Goal: Task Accomplishment & Management: Manage account settings

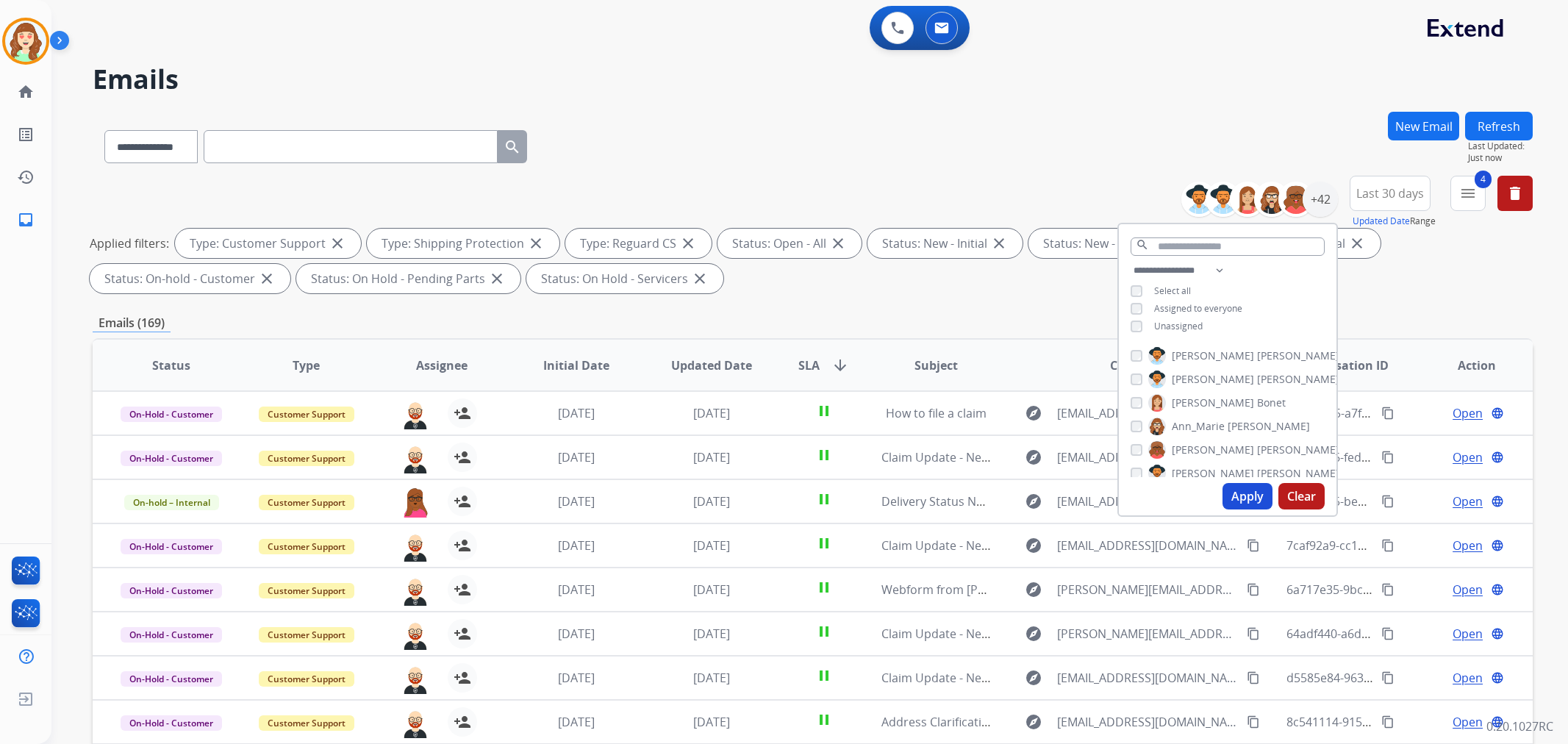
select select "**********"
click at [1265, 495] on button "Apply" at bounding box center [1248, 496] width 50 height 27
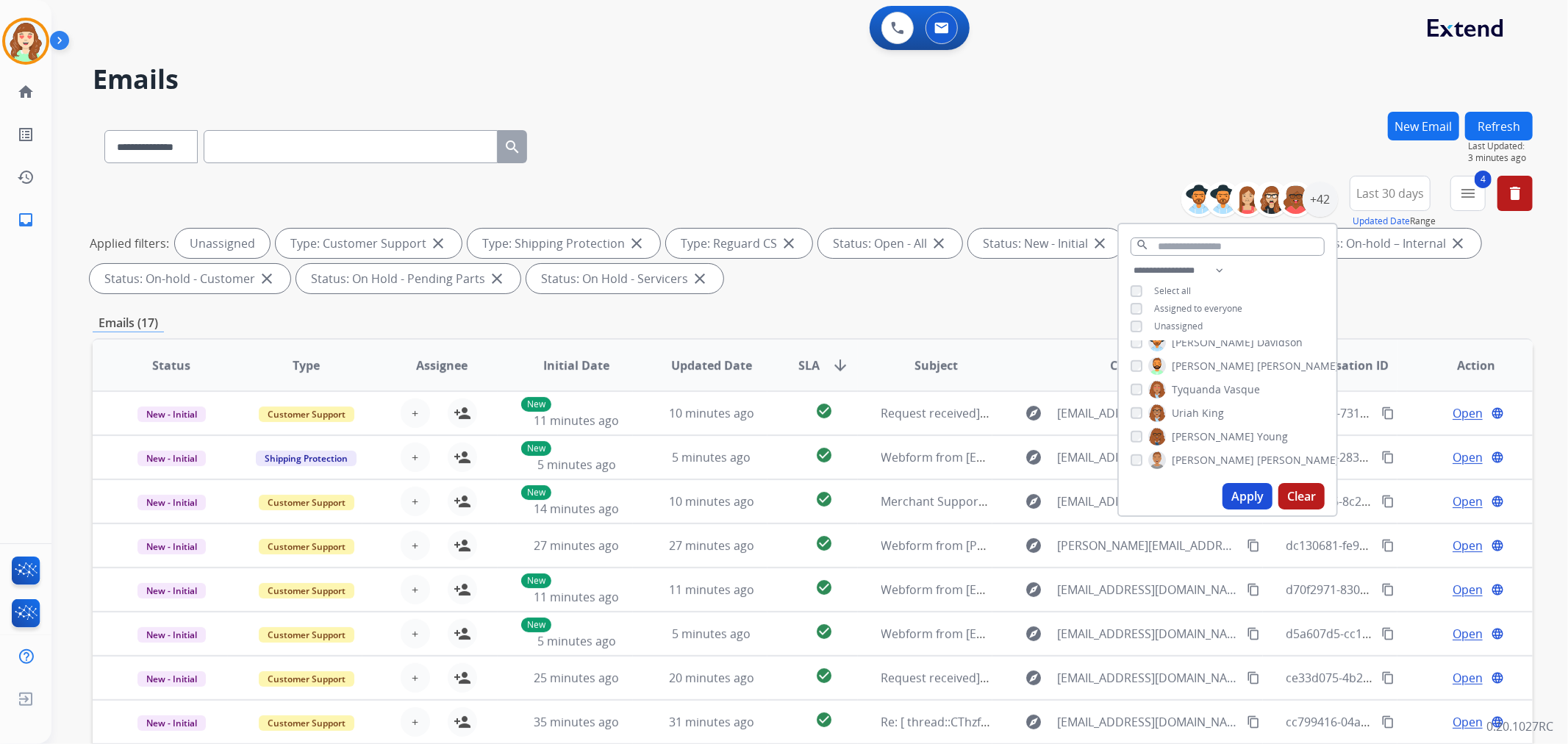
paste input "**********"
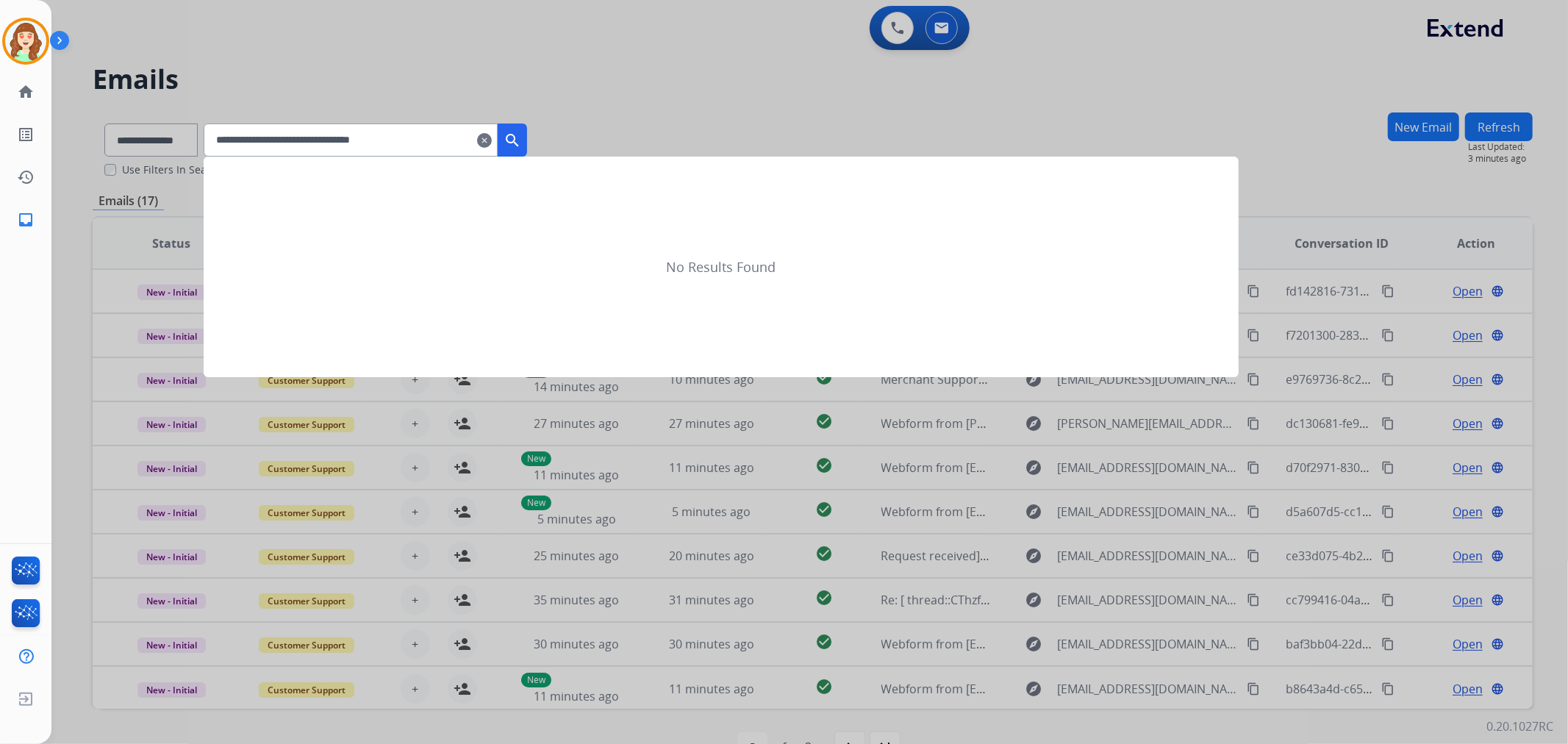
type input "**********"
click at [521, 132] on mat-icon "search" at bounding box center [512, 140] width 17 height 17
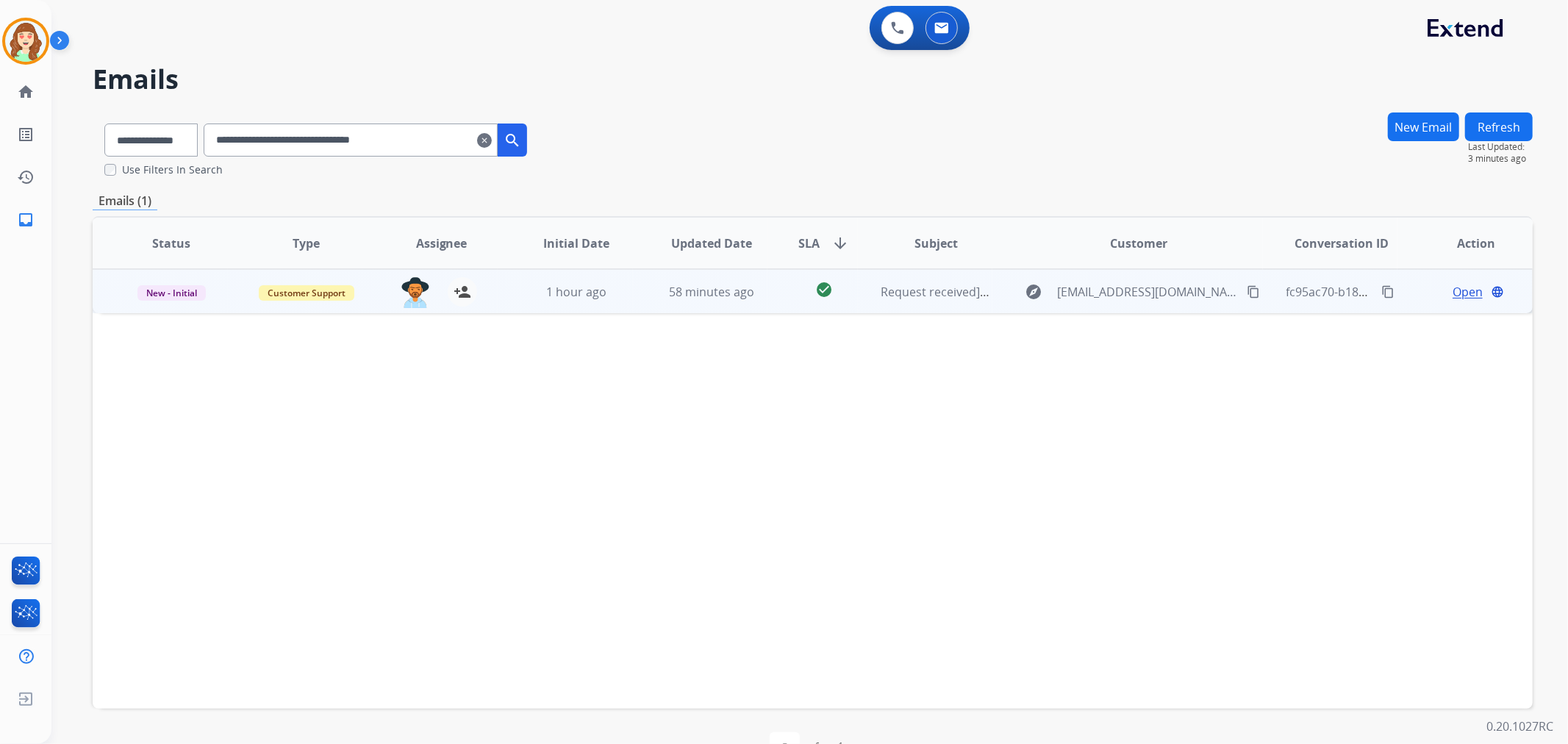
click at [1471, 288] on span "Open" at bounding box center [1468, 291] width 30 height 17
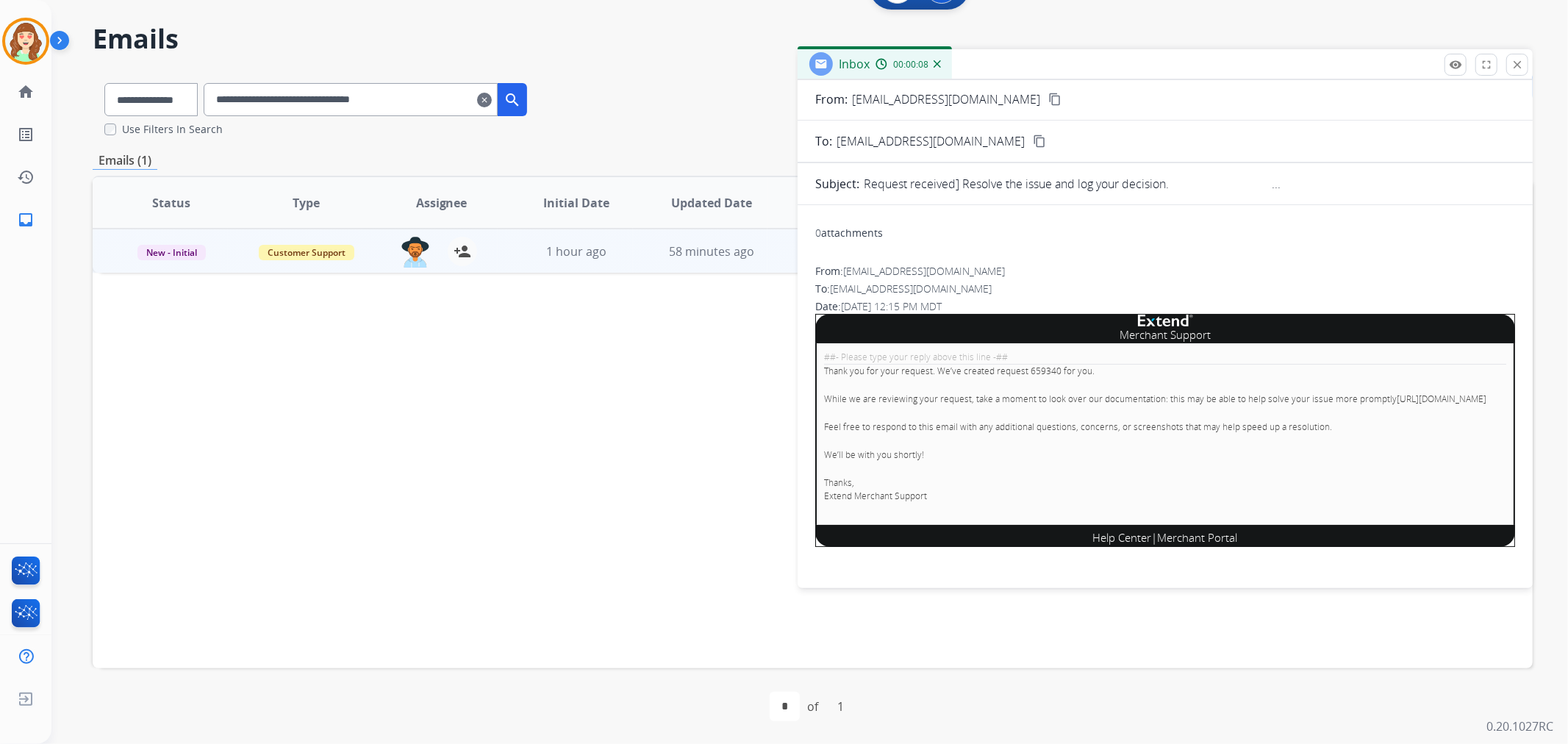
scroll to position [0, 0]
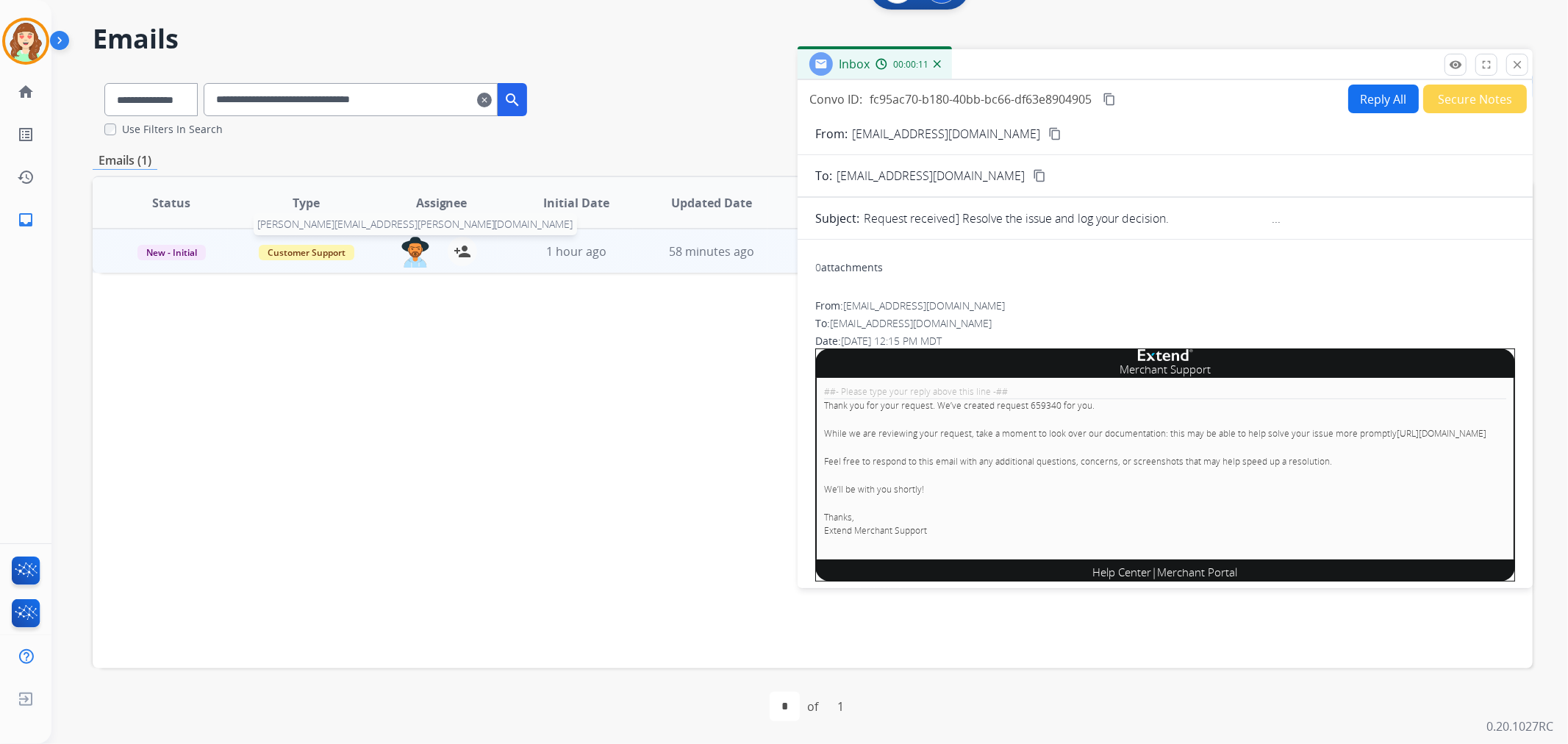
click at [409, 251] on img at bounding box center [415, 252] width 30 height 31
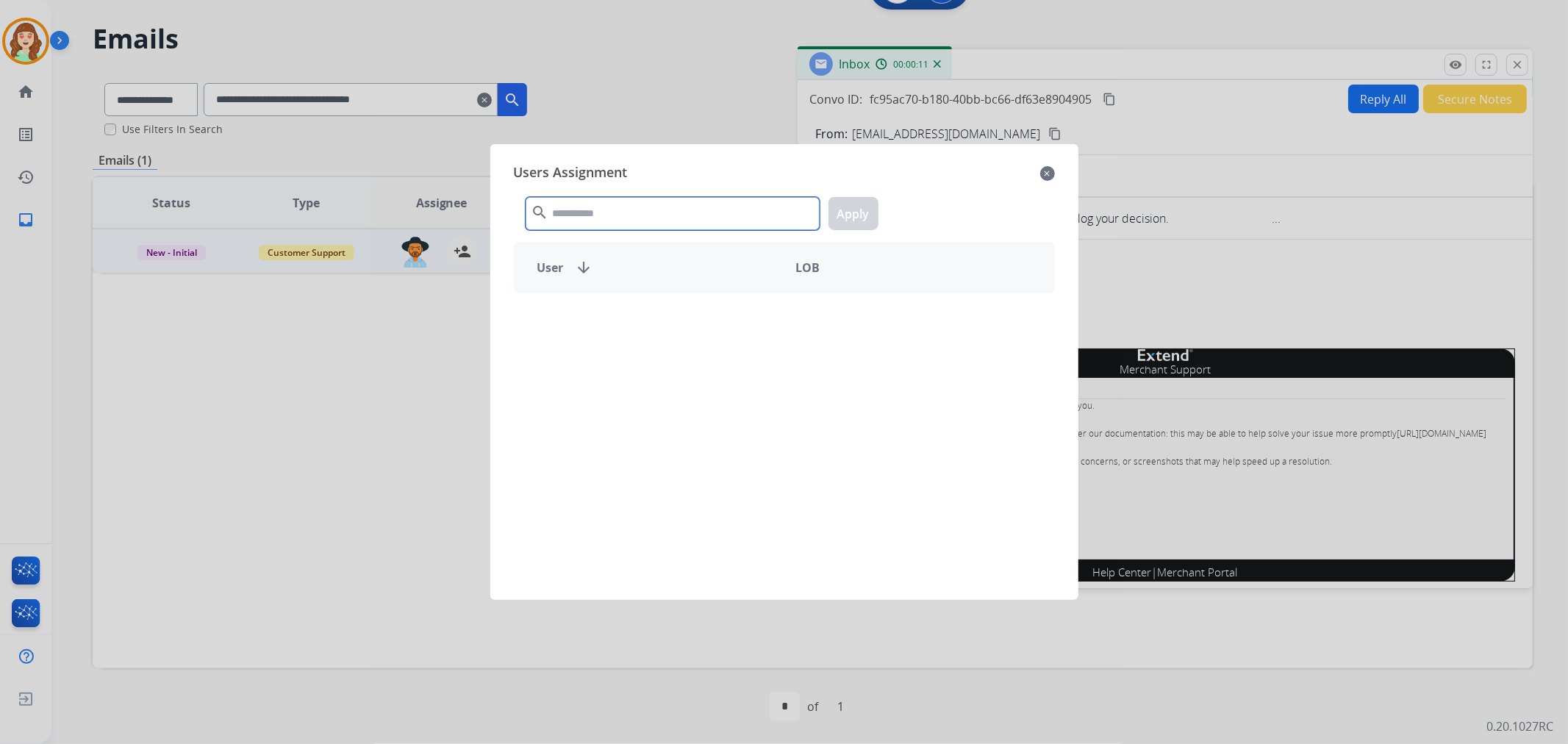
drag, startPoint x: 607, startPoint y: 214, endPoint x: 630, endPoint y: 208, distance: 23.8
click at [614, 211] on input "text" at bounding box center [672, 214] width 294 height 33
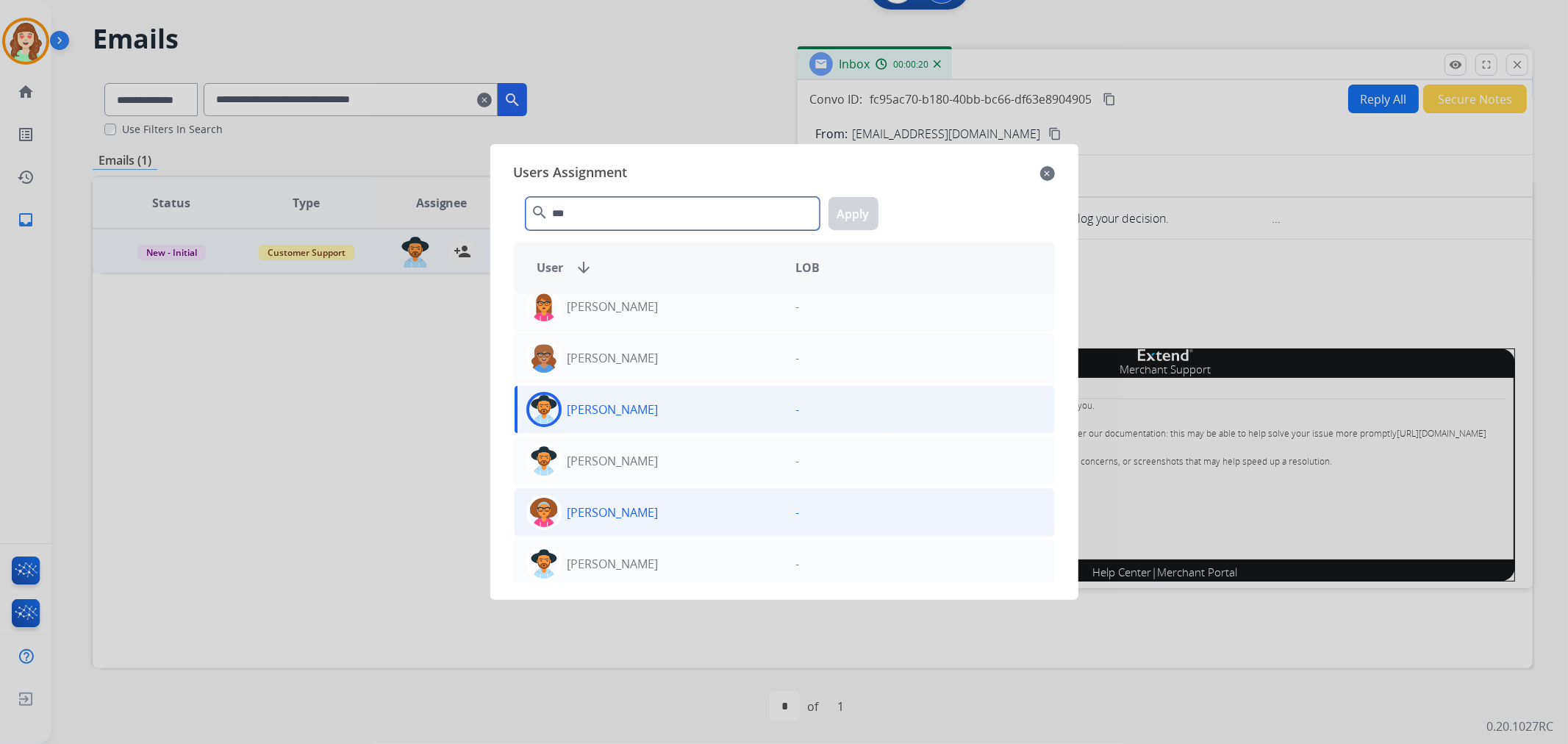
scroll to position [326, 0]
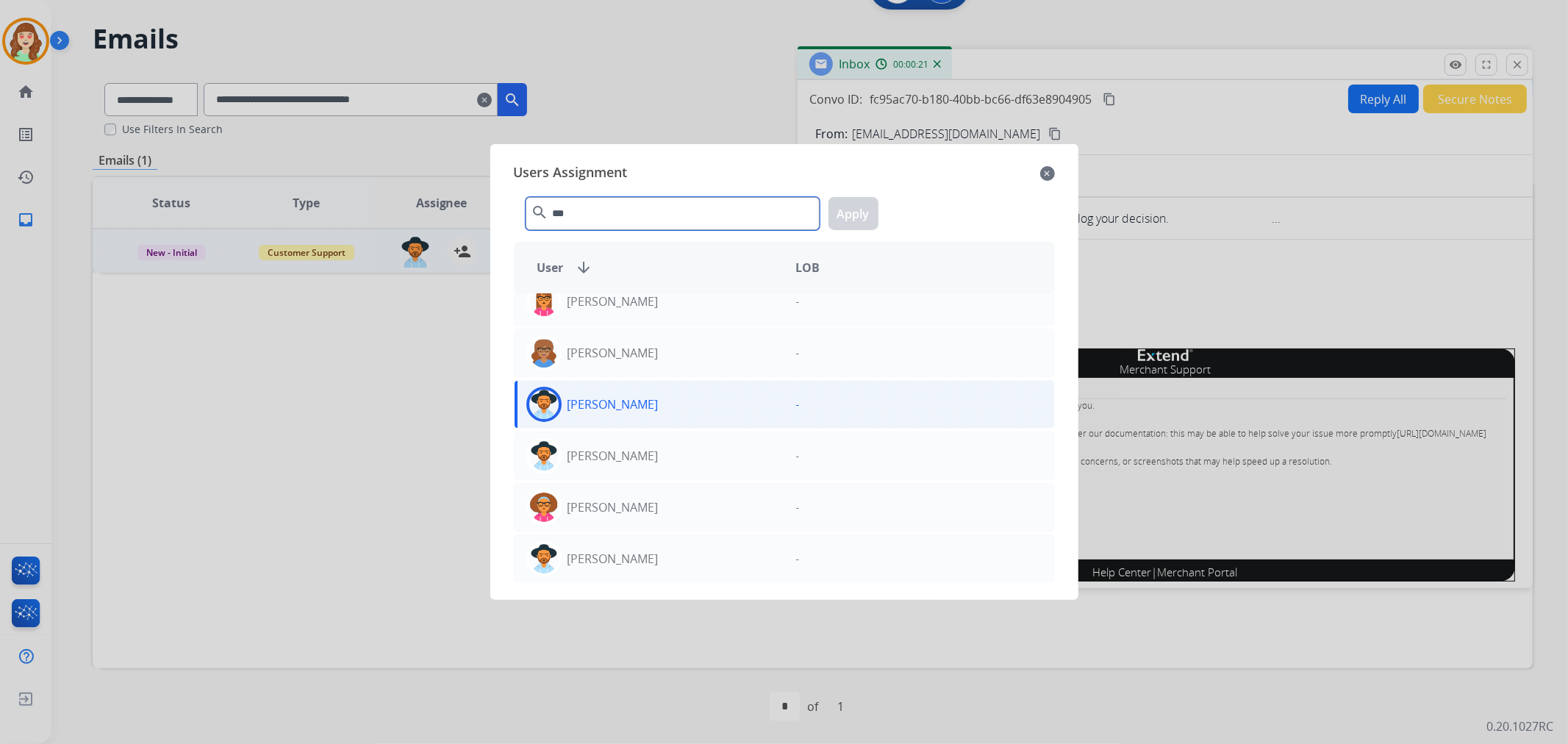
type input "***"
click at [718, 405] on div "[PERSON_NAME]" at bounding box center [649, 405] width 270 height 35
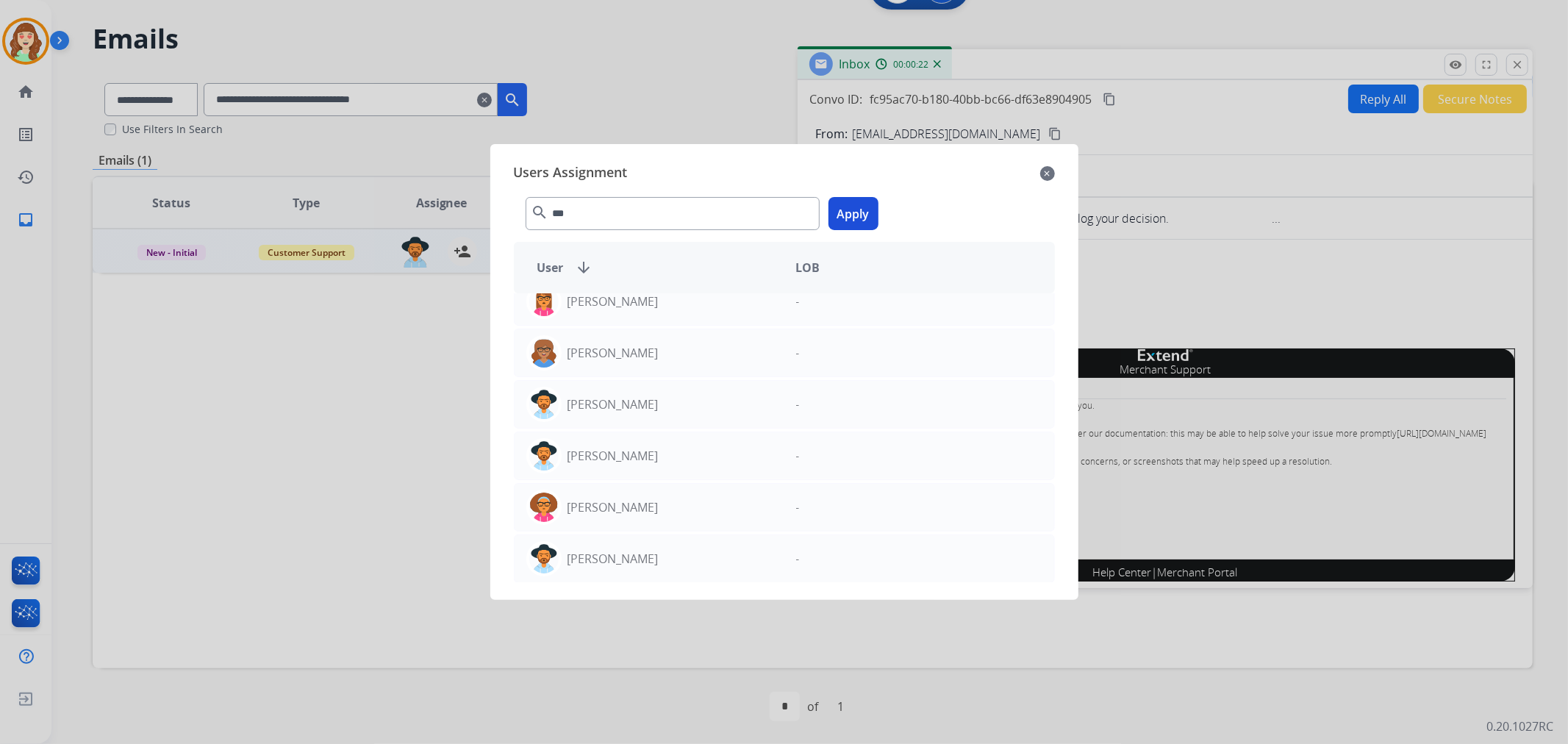
click at [846, 217] on button "Apply" at bounding box center [854, 214] width 50 height 33
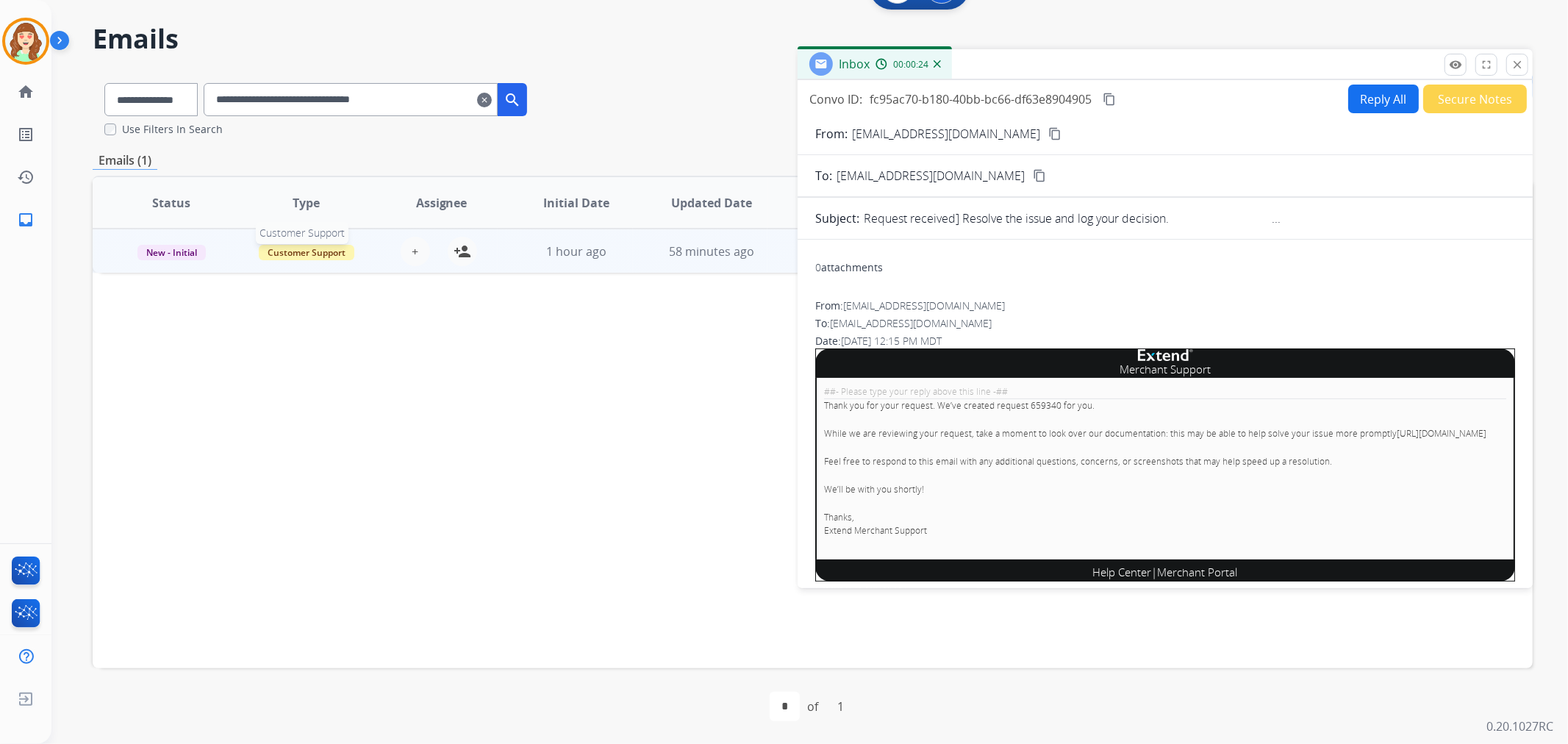
click at [317, 253] on span "Customer Support" at bounding box center [306, 253] width 96 height 15
click at [389, 471] on p "Merchant Team" at bounding box center [389, 468] width 84 height 21
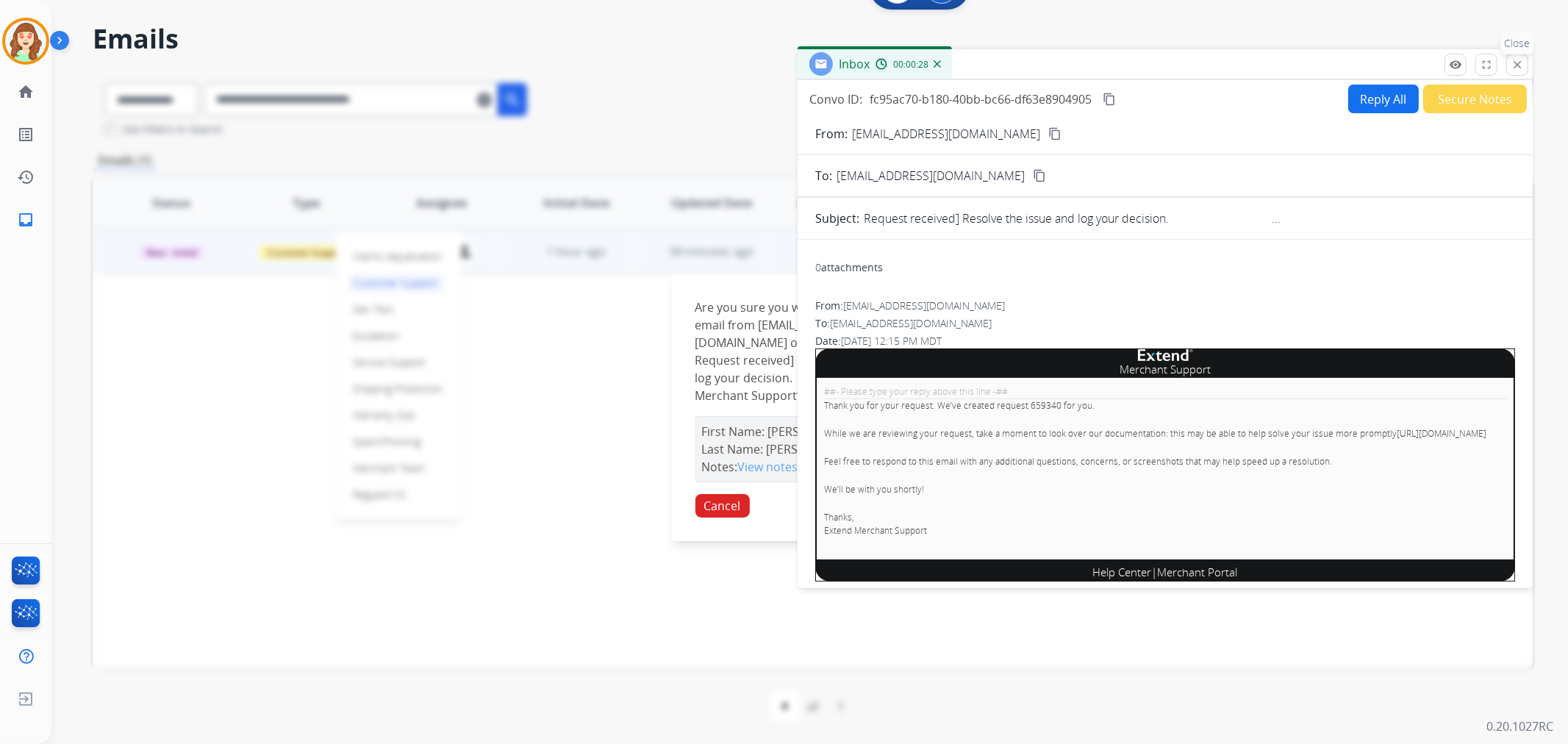
click at [1512, 64] on mat-icon "close" at bounding box center [1517, 64] width 13 height 13
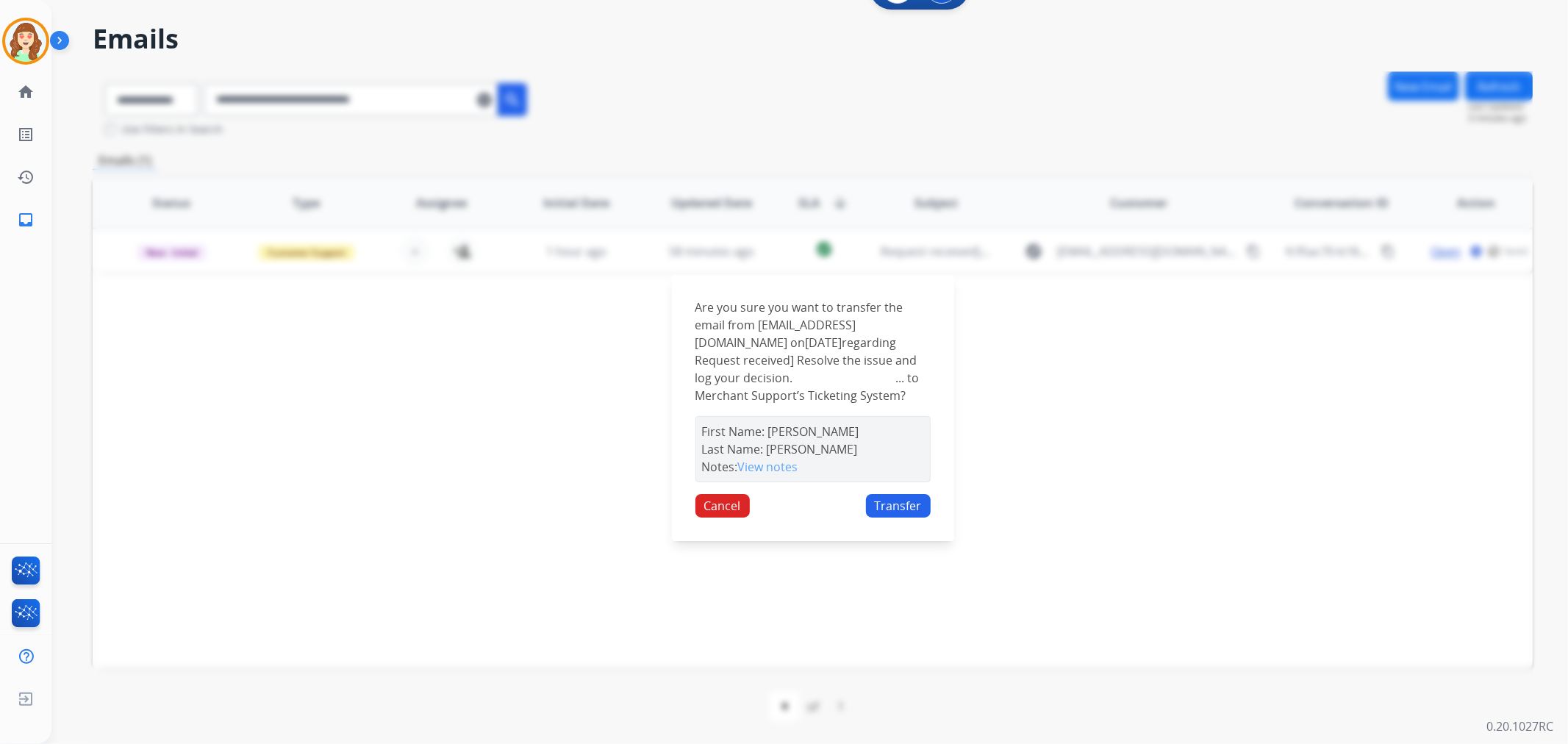
click at [898, 512] on button "Transfer" at bounding box center [898, 506] width 65 height 24
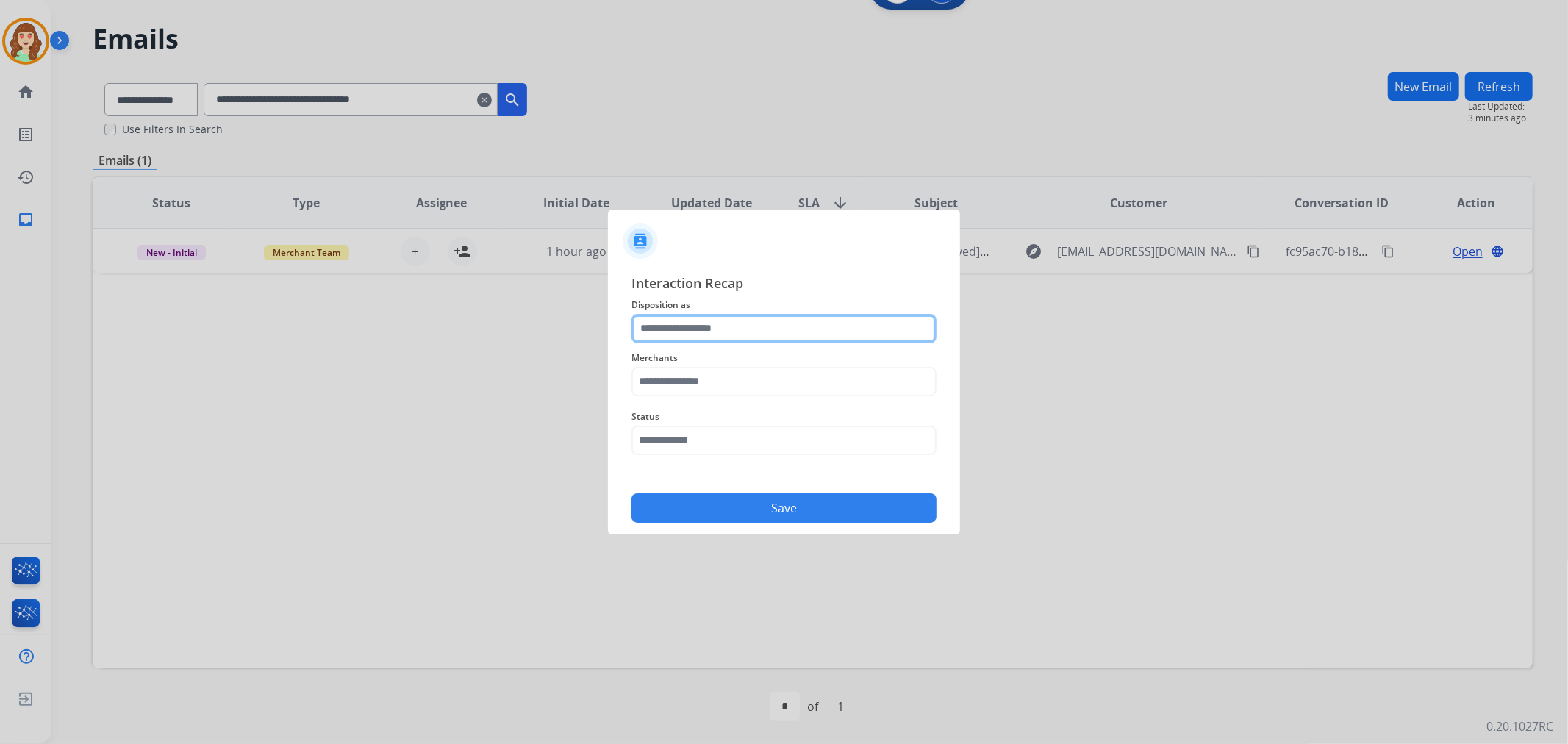
click at [738, 320] on input "text" at bounding box center [783, 329] width 305 height 30
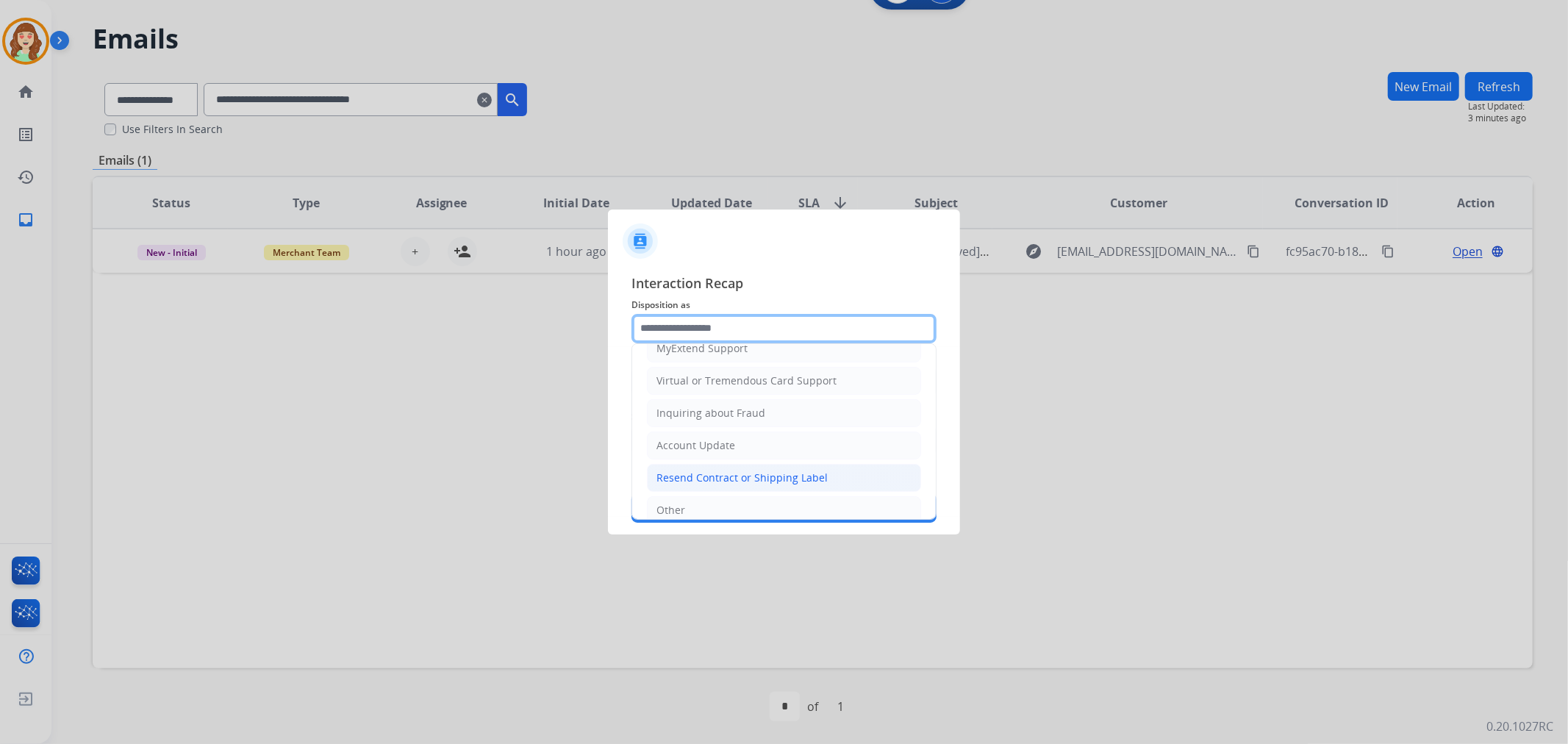
scroll to position [231, 0]
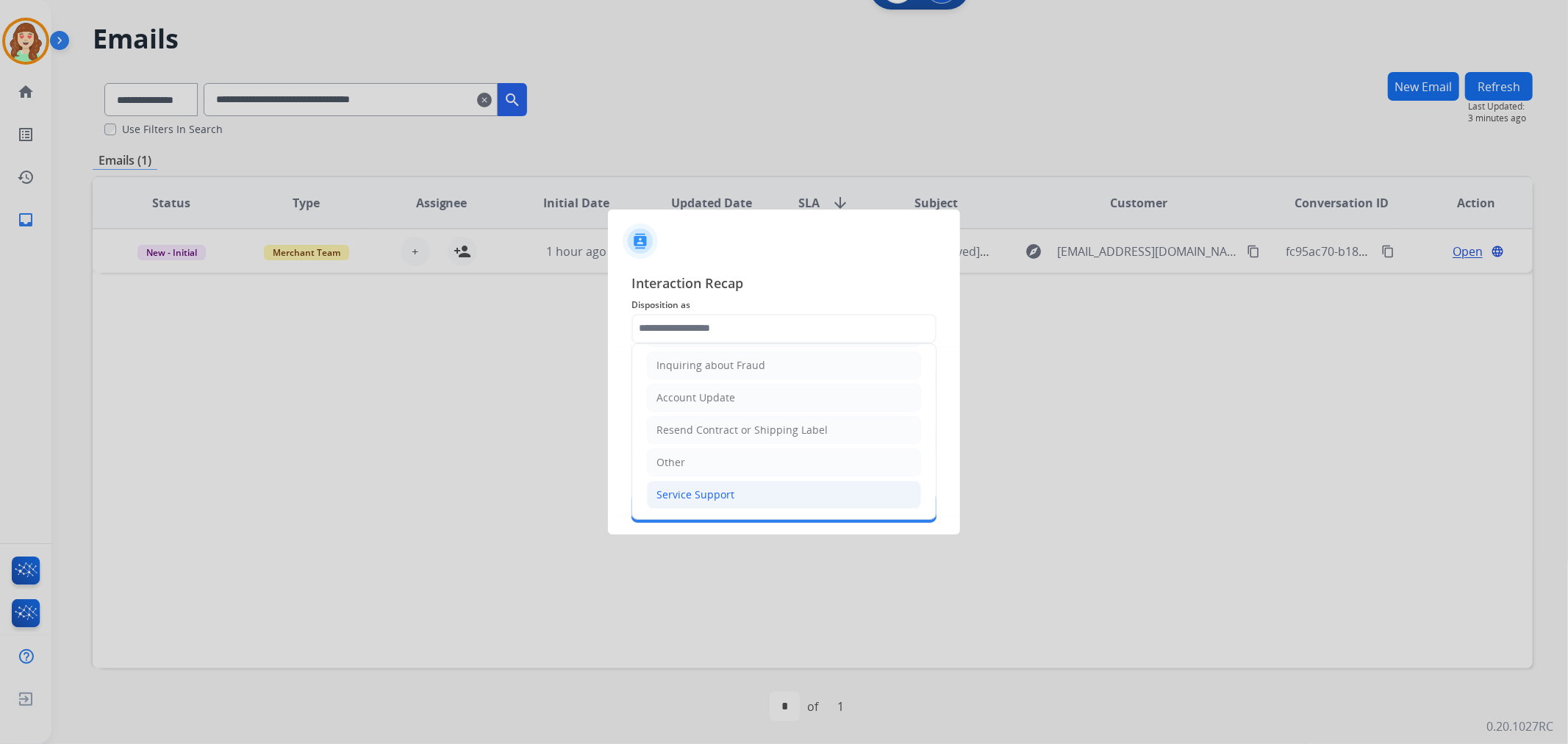
click at [725, 491] on div "Service Support" at bounding box center [695, 494] width 78 height 14
type input "**********"
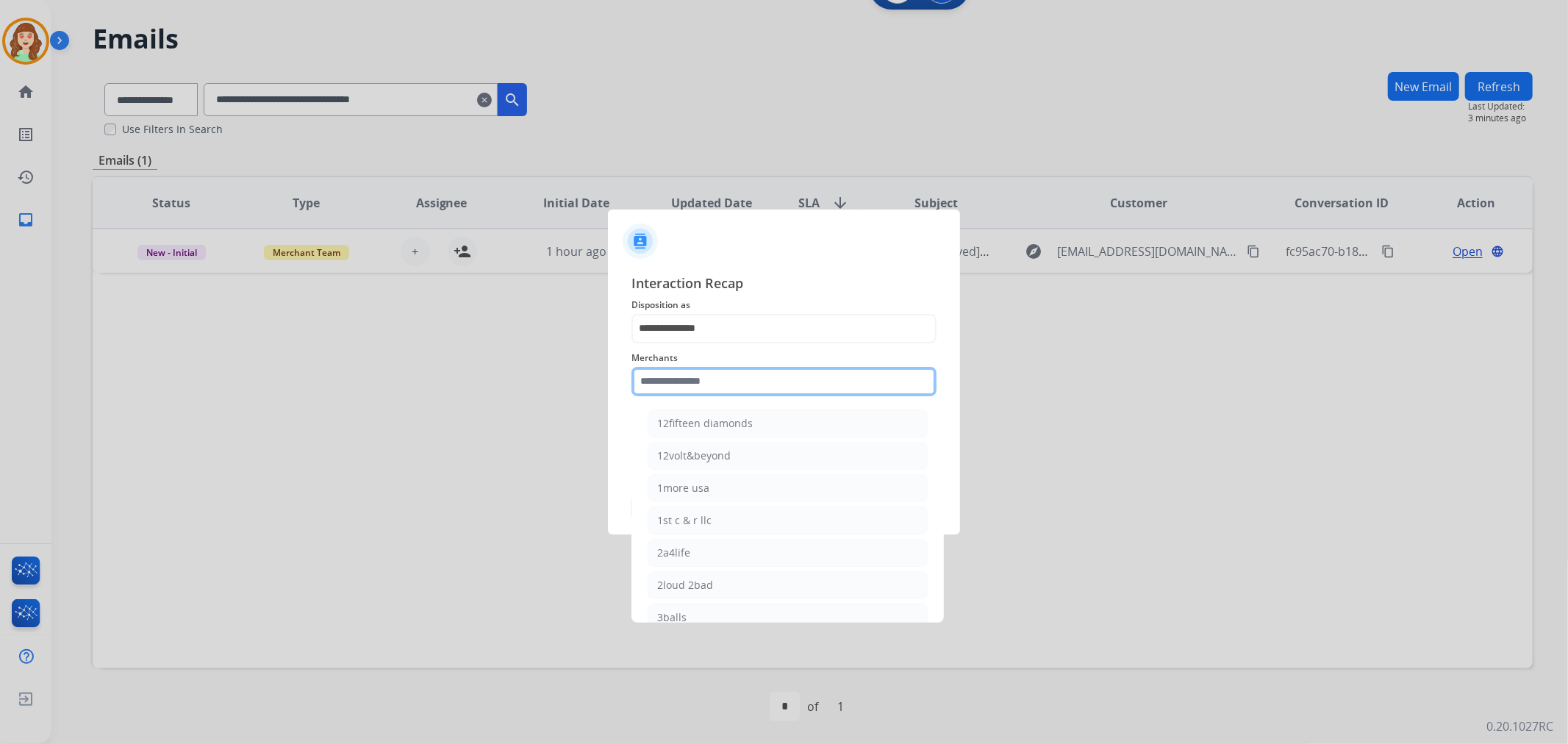
click at [730, 388] on input "text" at bounding box center [783, 381] width 305 height 30
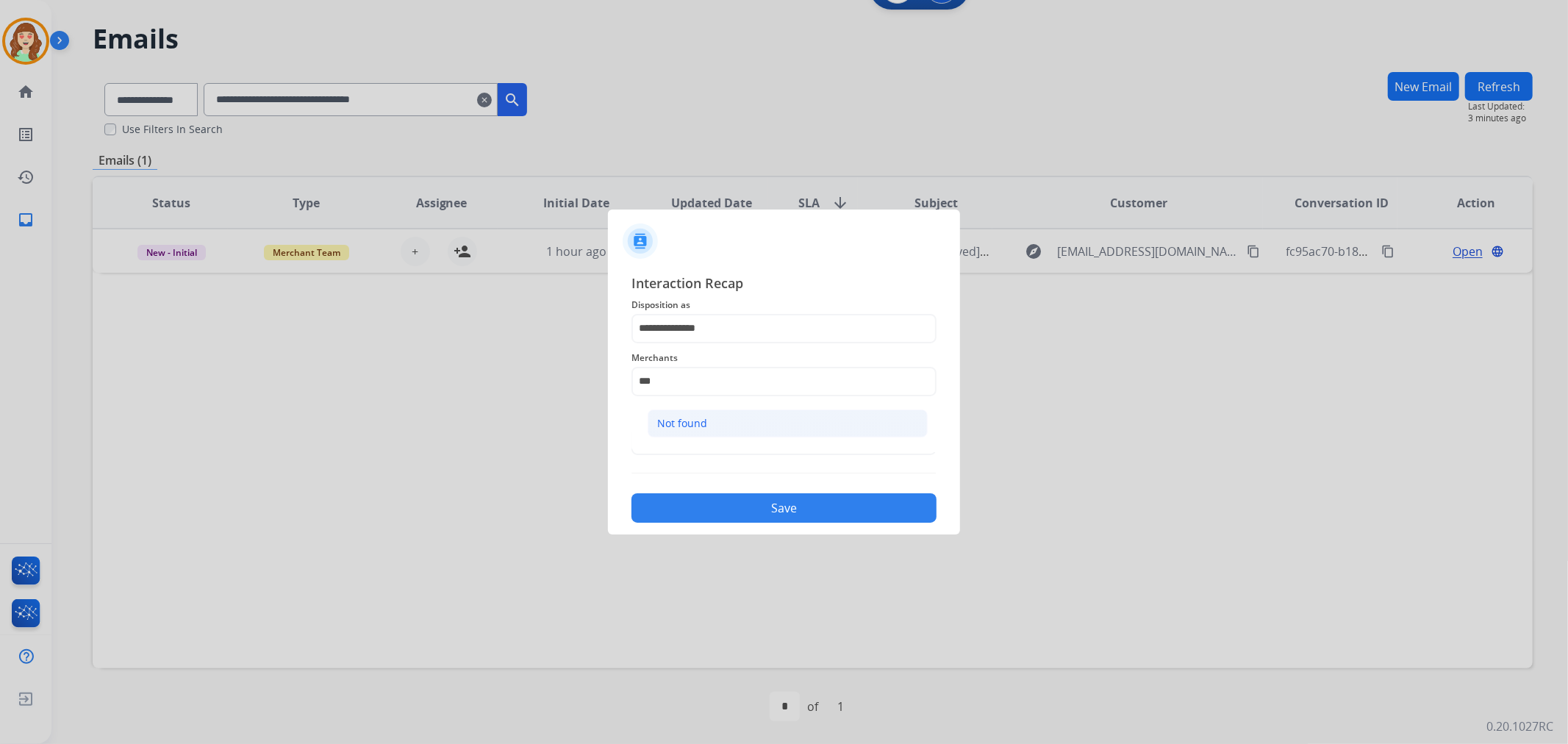
click at [806, 431] on li "Not found" at bounding box center [788, 423] width 280 height 28
type input "*********"
click at [746, 437] on input "text" at bounding box center [783, 440] width 305 height 30
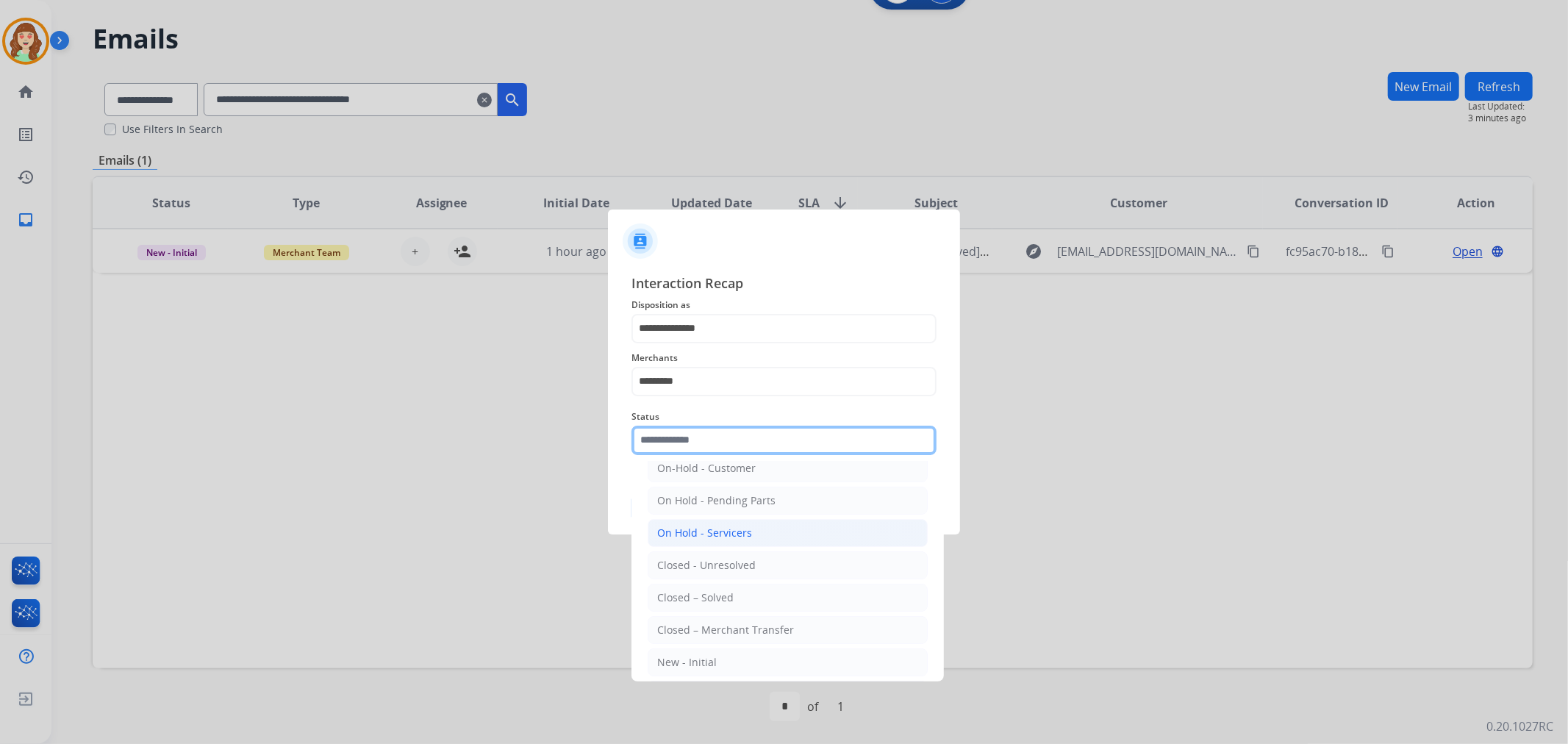
scroll to position [89, 0]
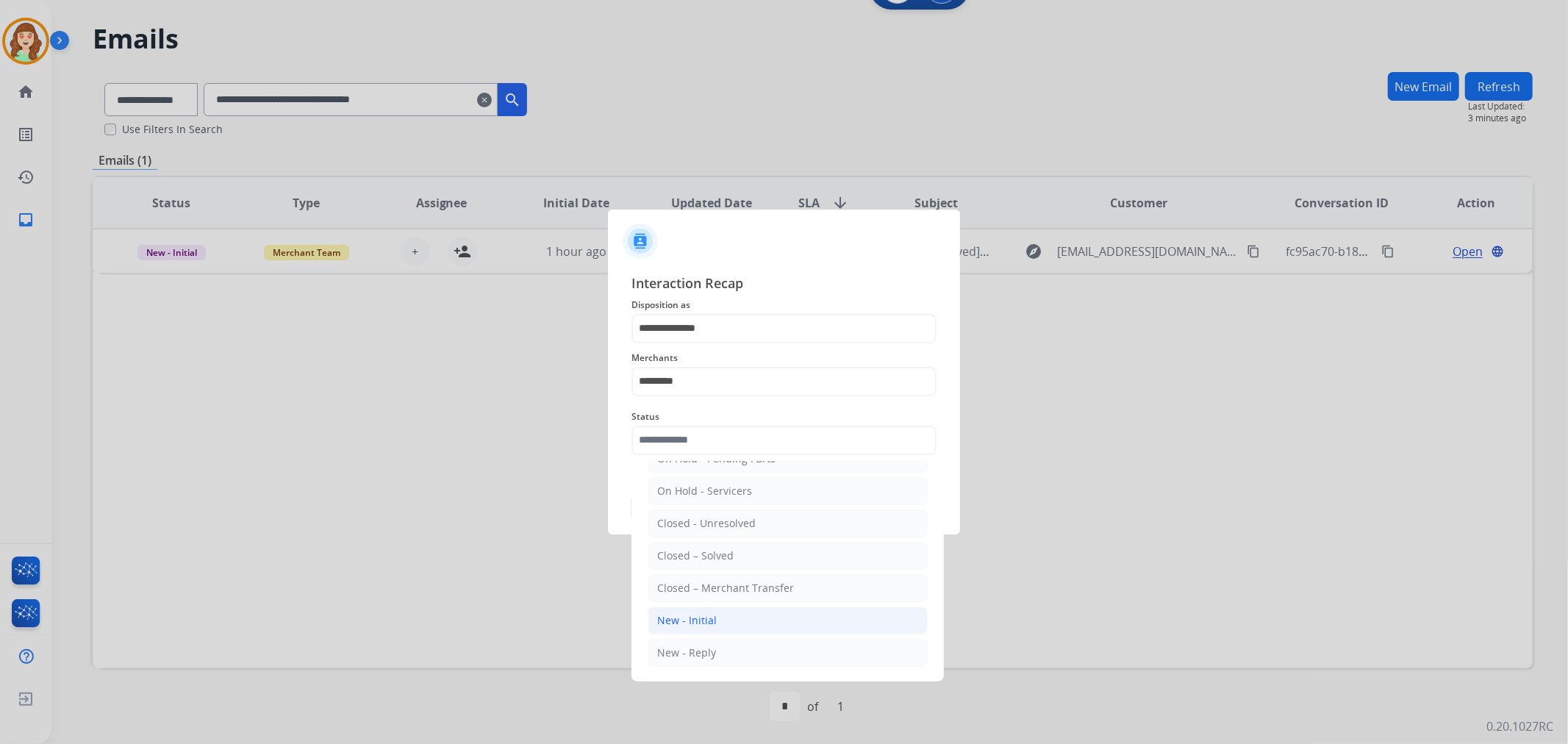
click at [684, 622] on div "New - Initial" at bounding box center [687, 620] width 59 height 14
type input "**********"
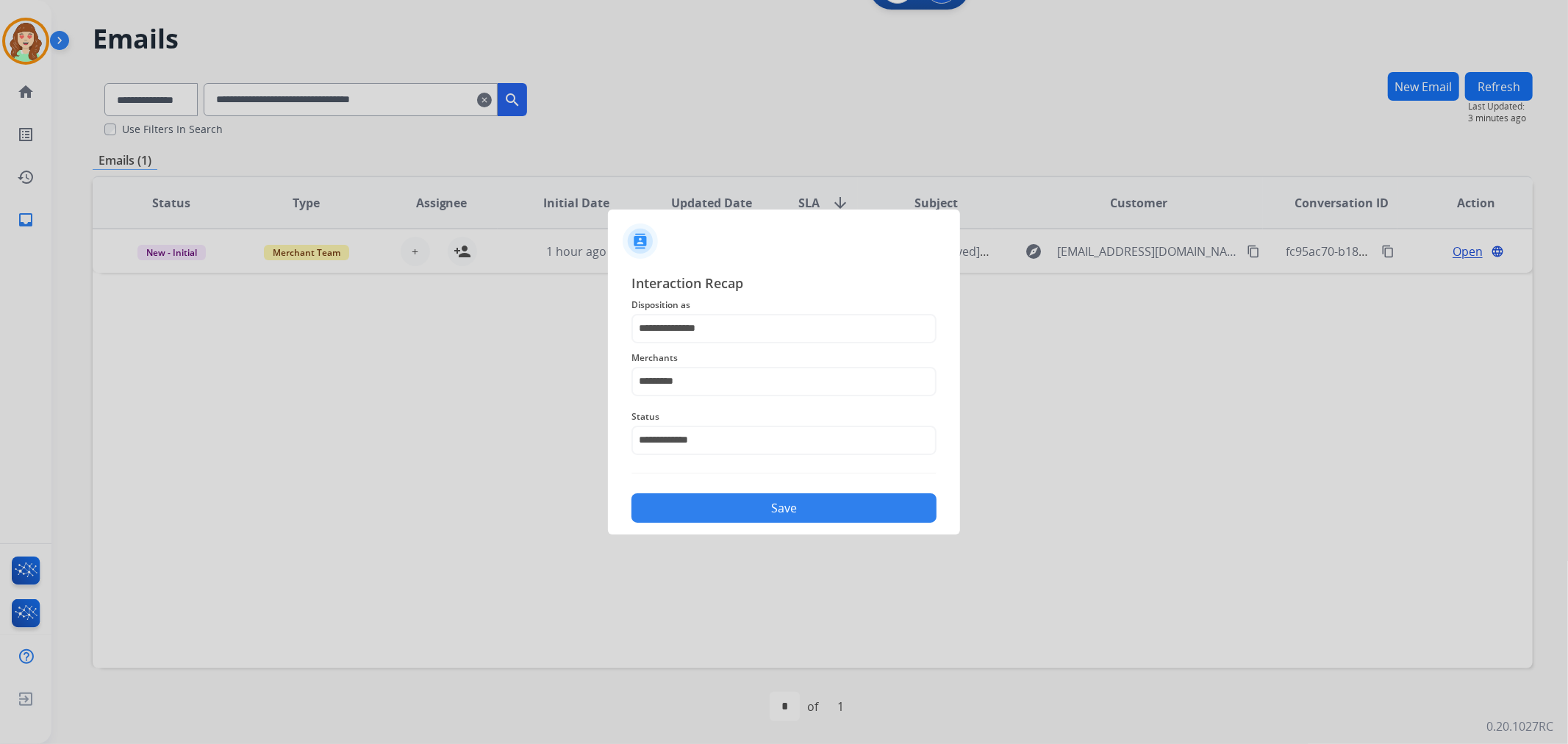
click at [813, 511] on button "Save" at bounding box center [783, 508] width 305 height 30
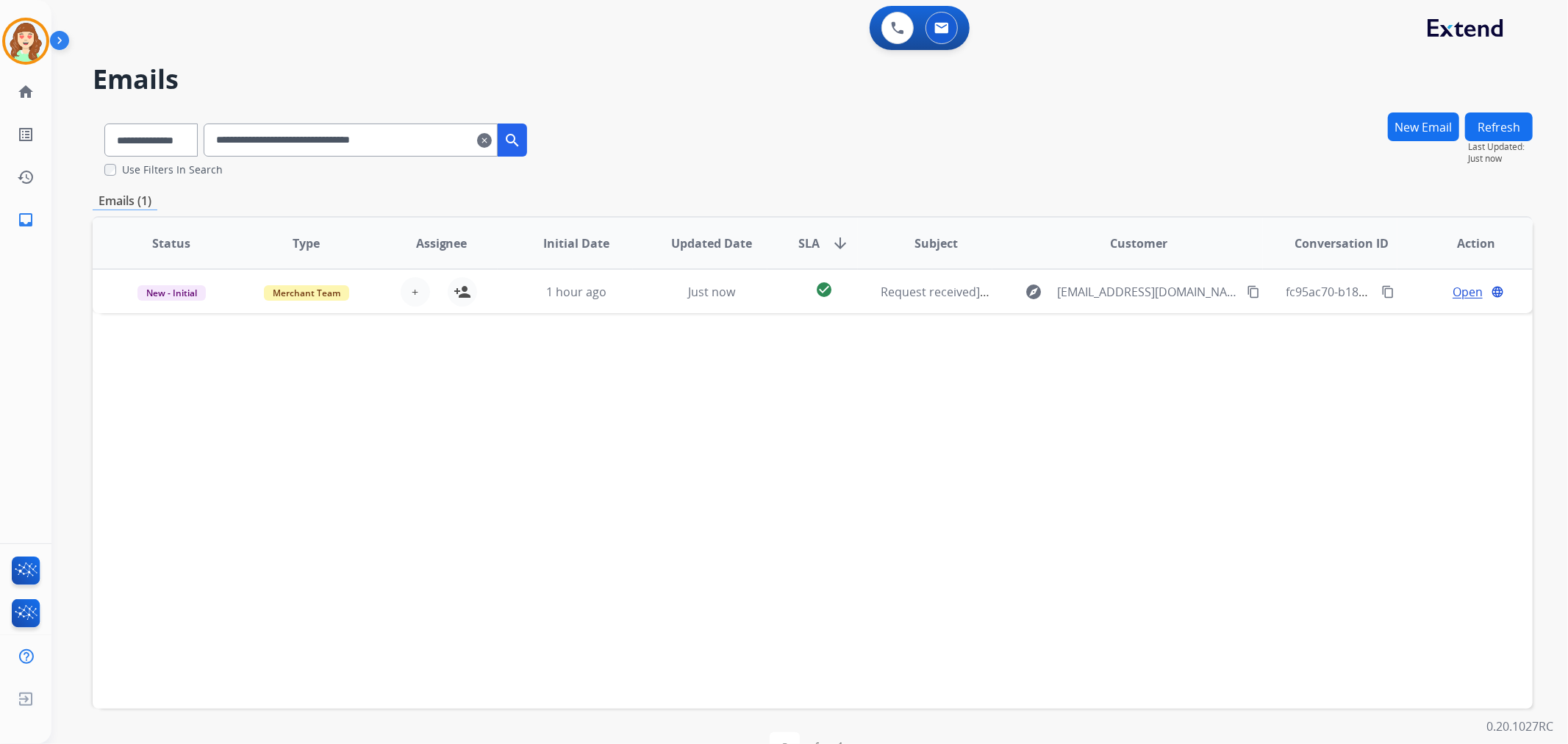
click at [492, 138] on mat-icon "clear" at bounding box center [484, 140] width 14 height 17
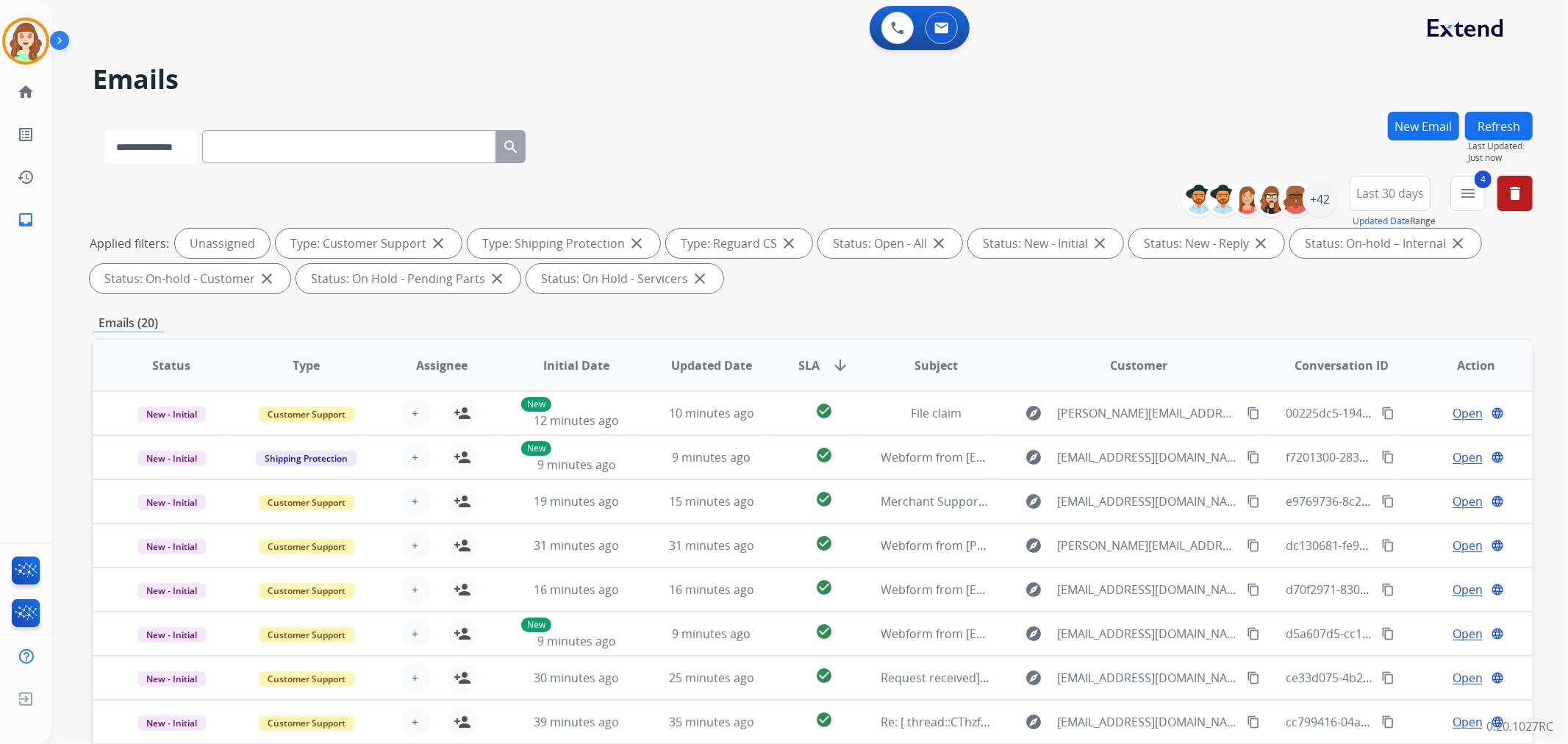
click at [160, 150] on select "**********" at bounding box center [150, 147] width 92 height 33
paste input "**********"
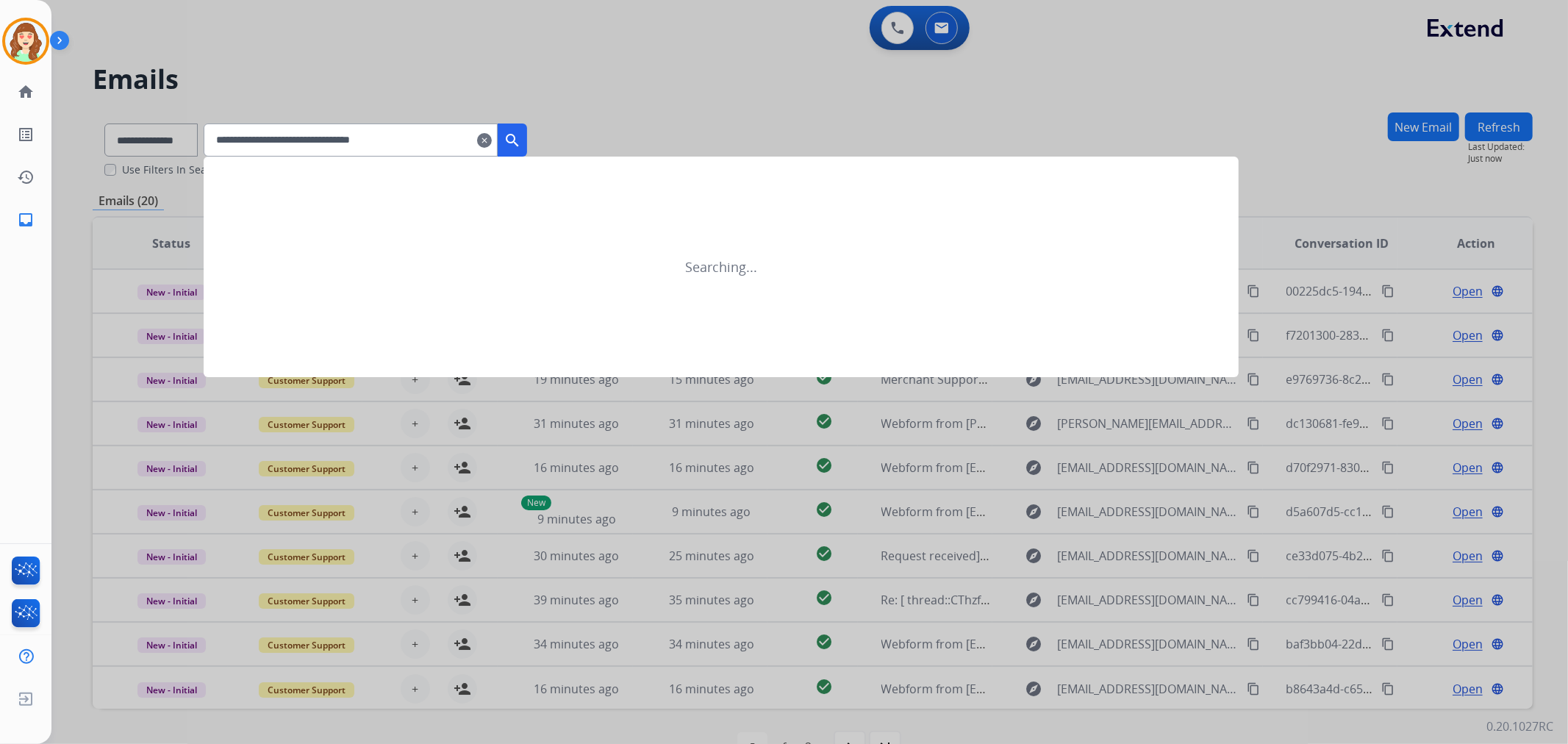
type input "**********"
click at [521, 137] on mat-icon "search" at bounding box center [512, 140] width 17 height 17
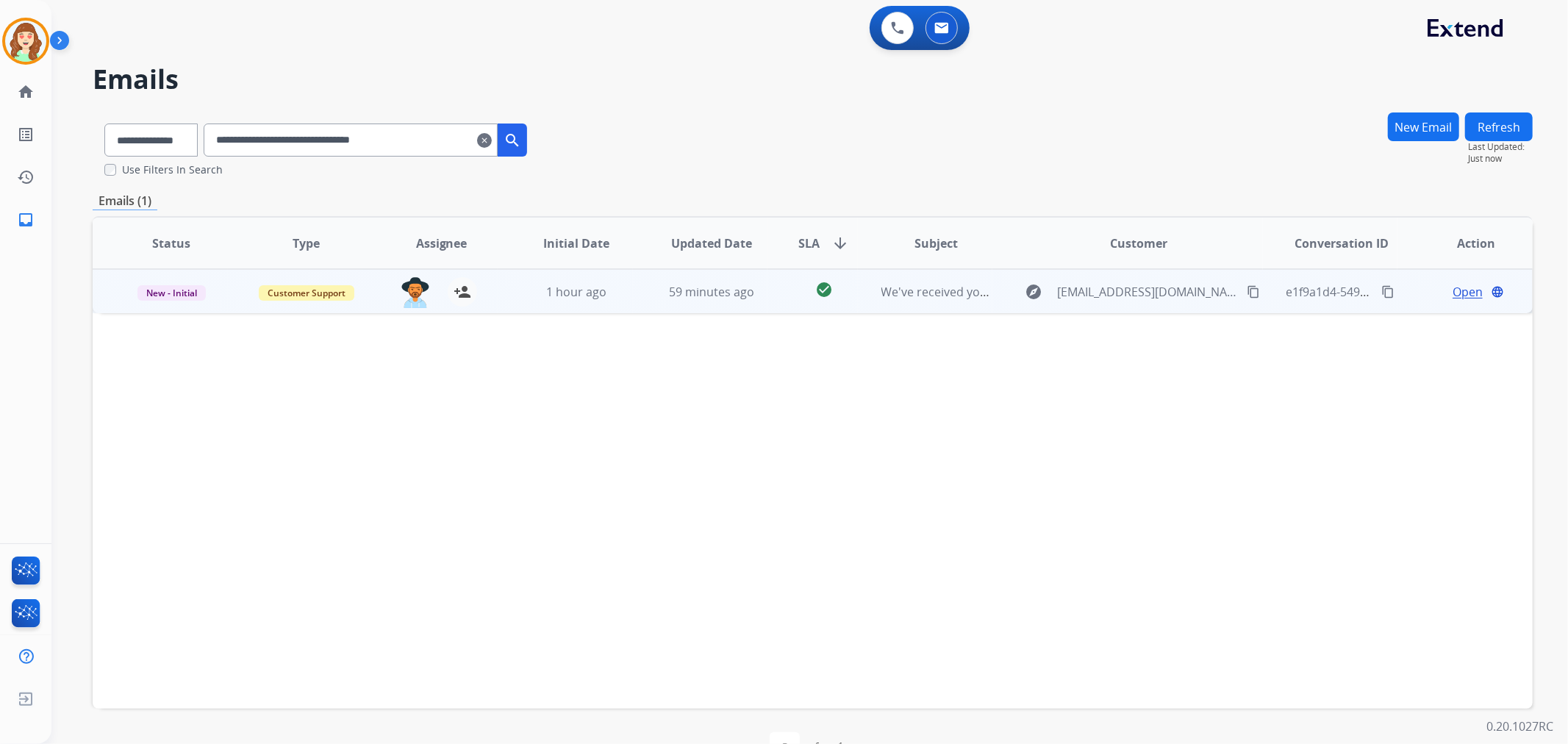
click at [1464, 290] on span "Open" at bounding box center [1468, 291] width 30 height 17
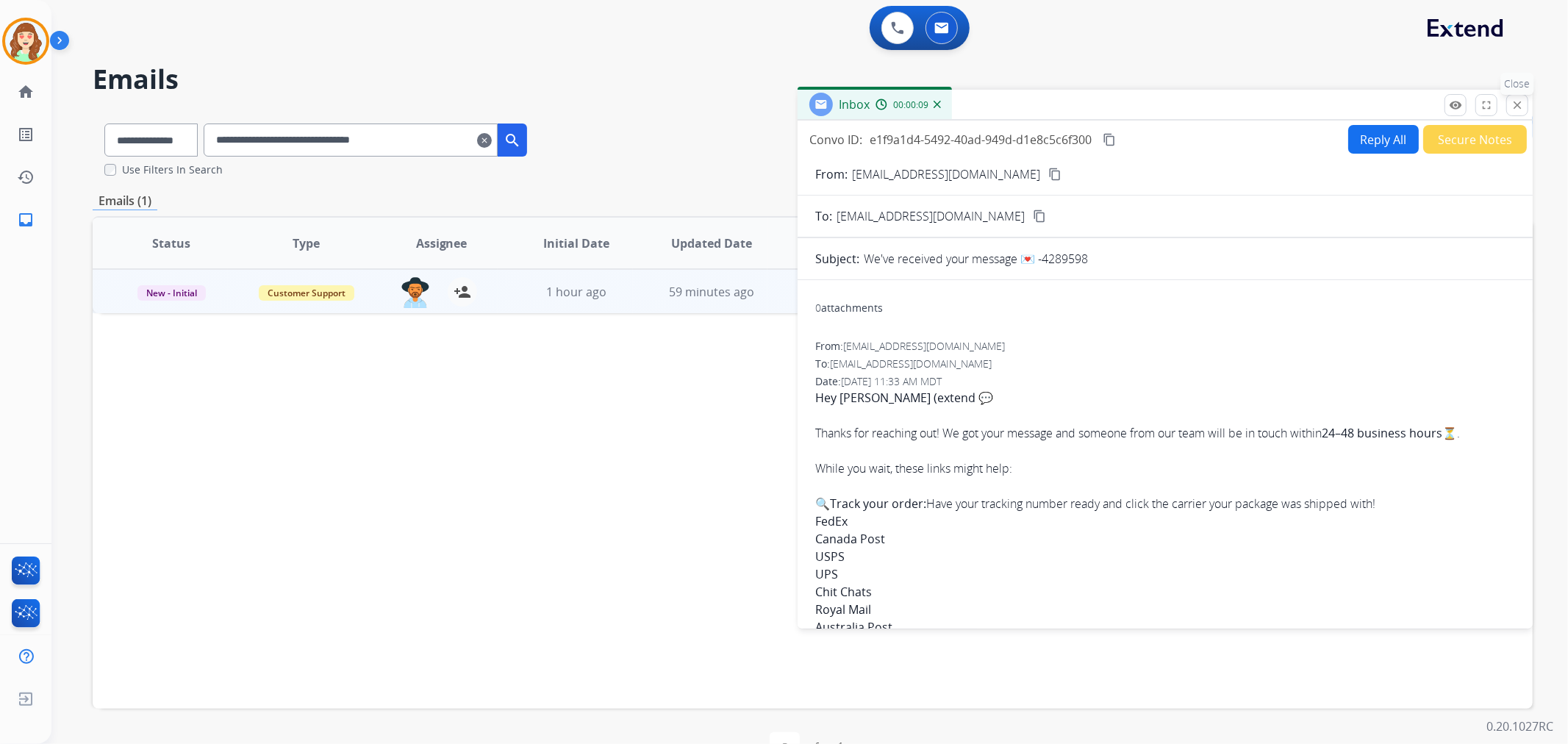
click at [1516, 103] on mat-icon "close" at bounding box center [1517, 105] width 13 height 13
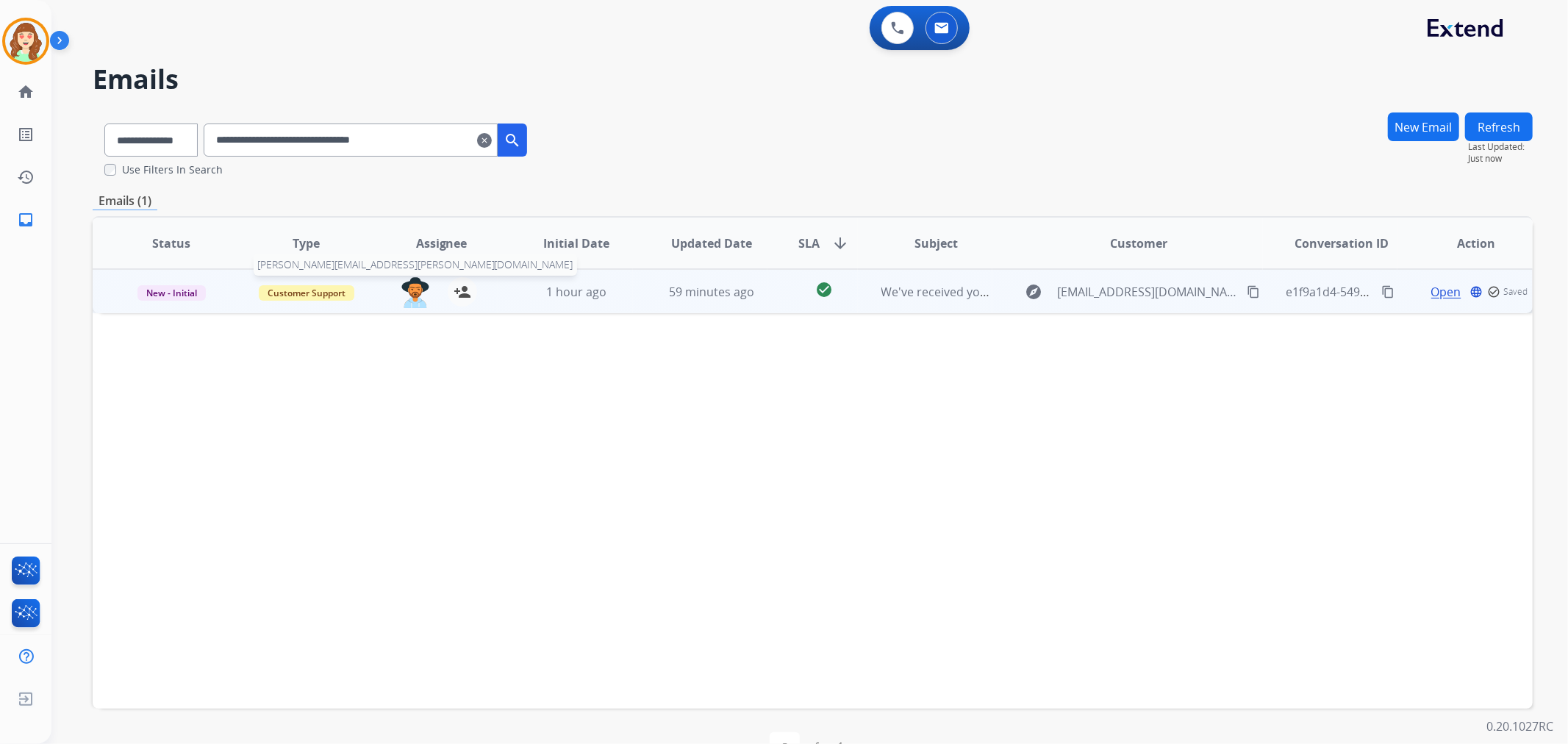
click at [411, 287] on img at bounding box center [415, 292] width 30 height 31
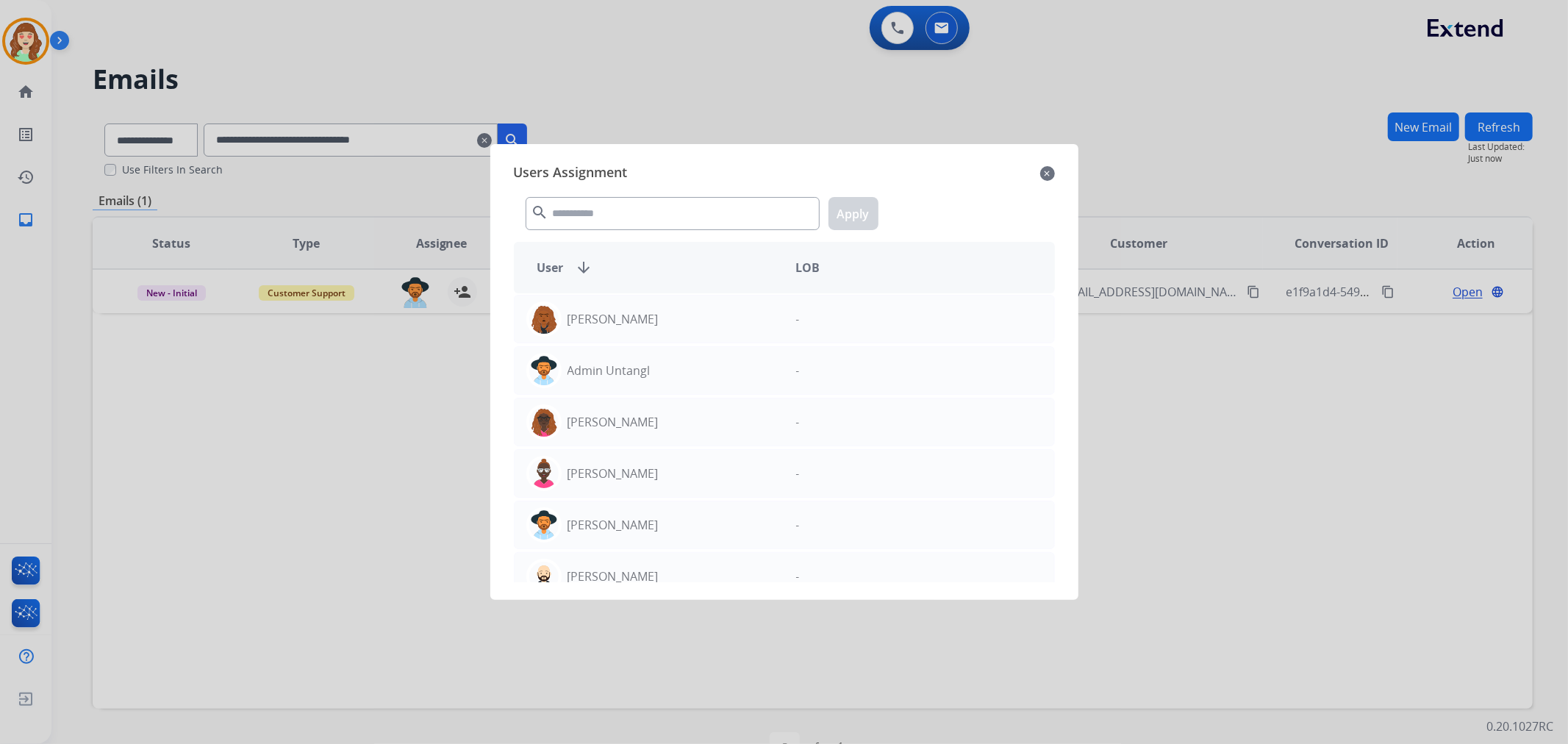
click at [1040, 179] on mat-icon "close" at bounding box center [1047, 173] width 14 height 17
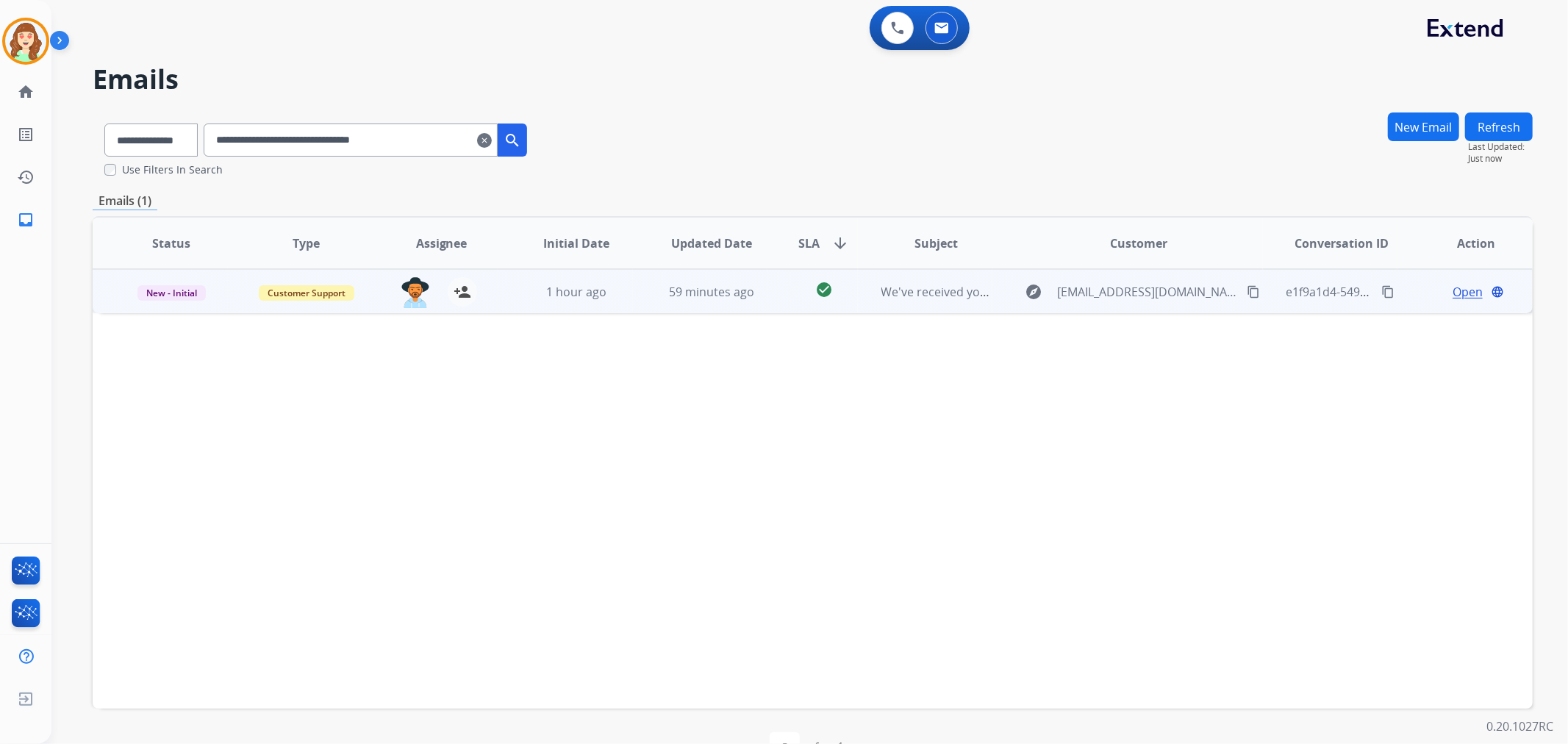
click at [1452, 294] on span "Open" at bounding box center [1468, 291] width 30 height 17
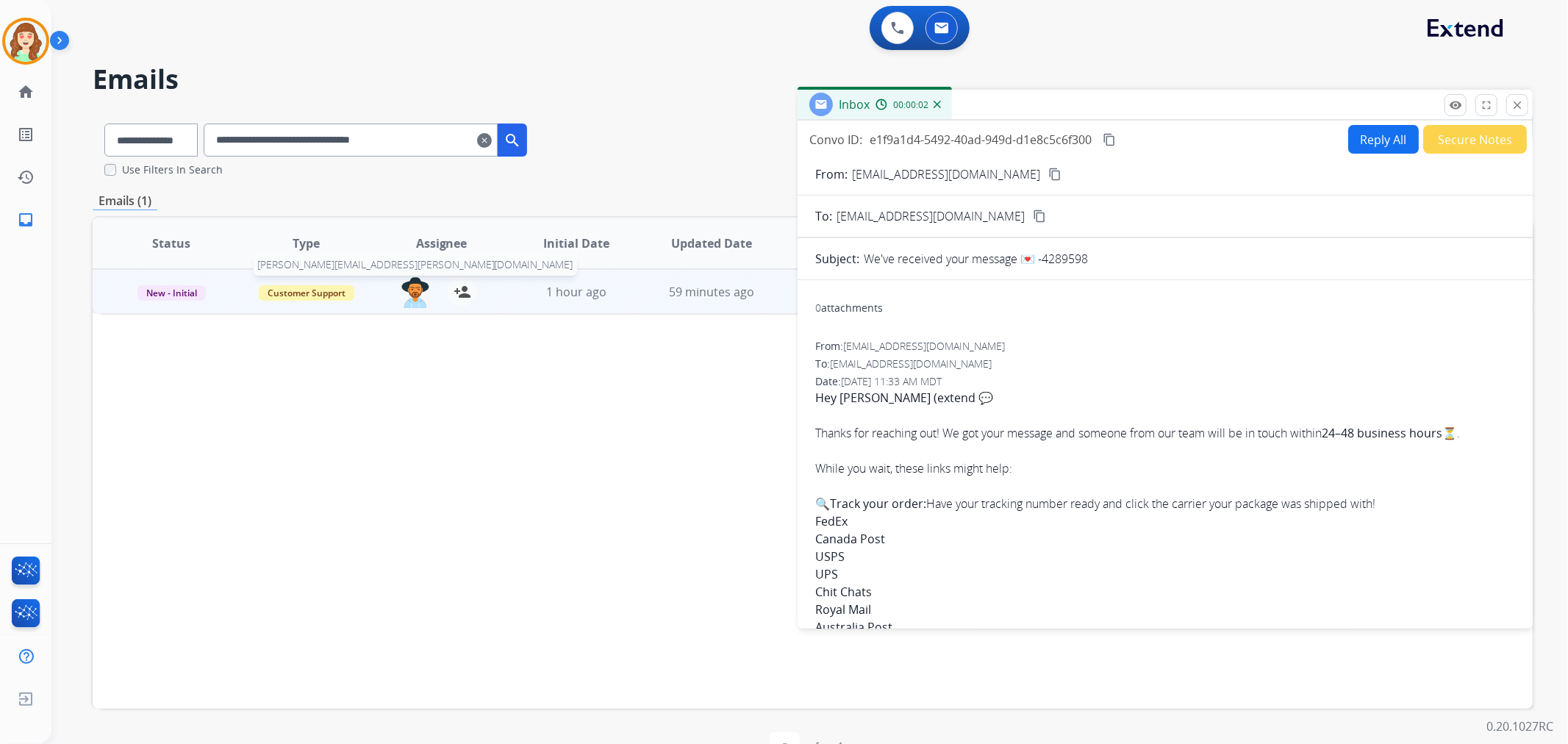
click at [415, 294] on img at bounding box center [415, 292] width 30 height 31
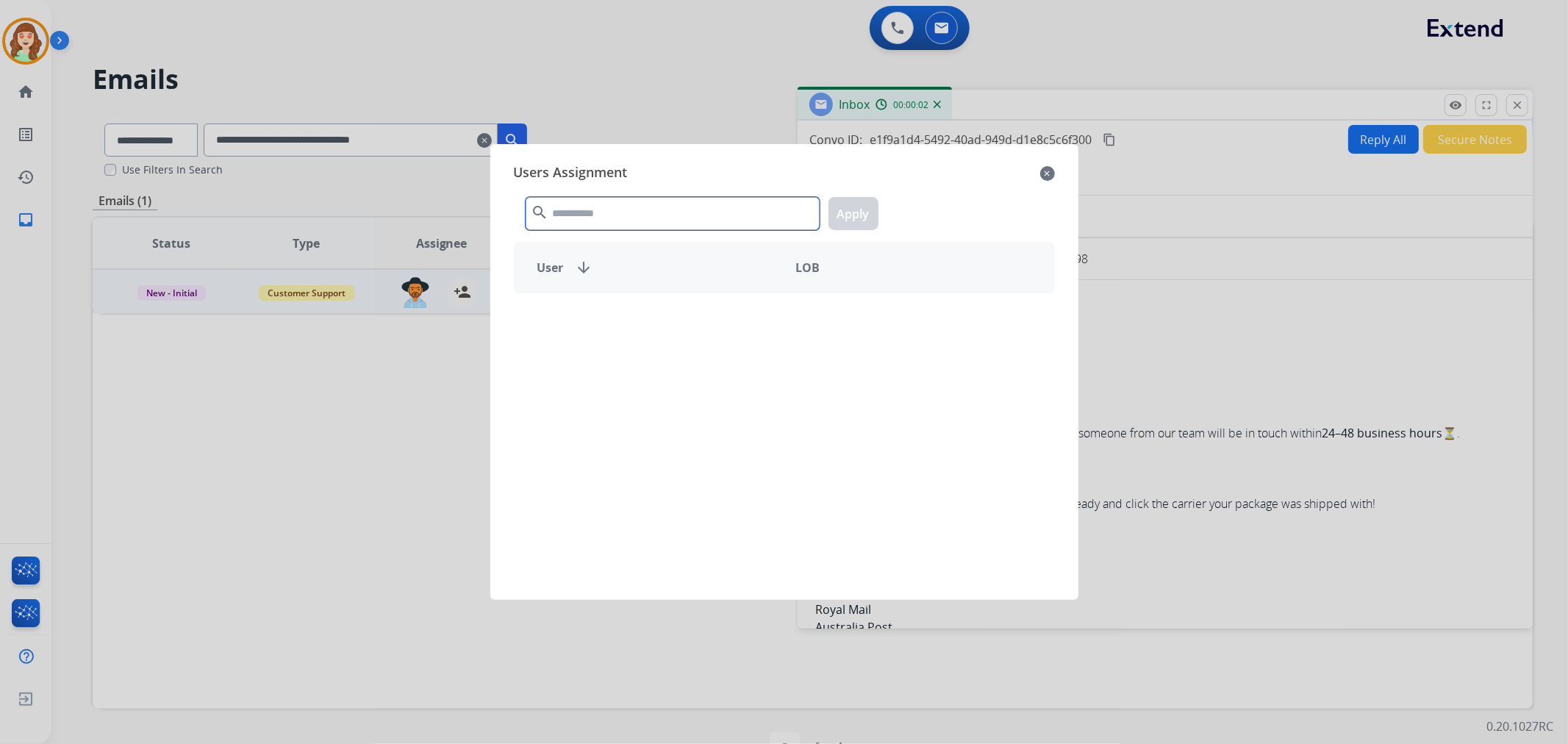
click at [604, 217] on input "text" at bounding box center [672, 214] width 294 height 33
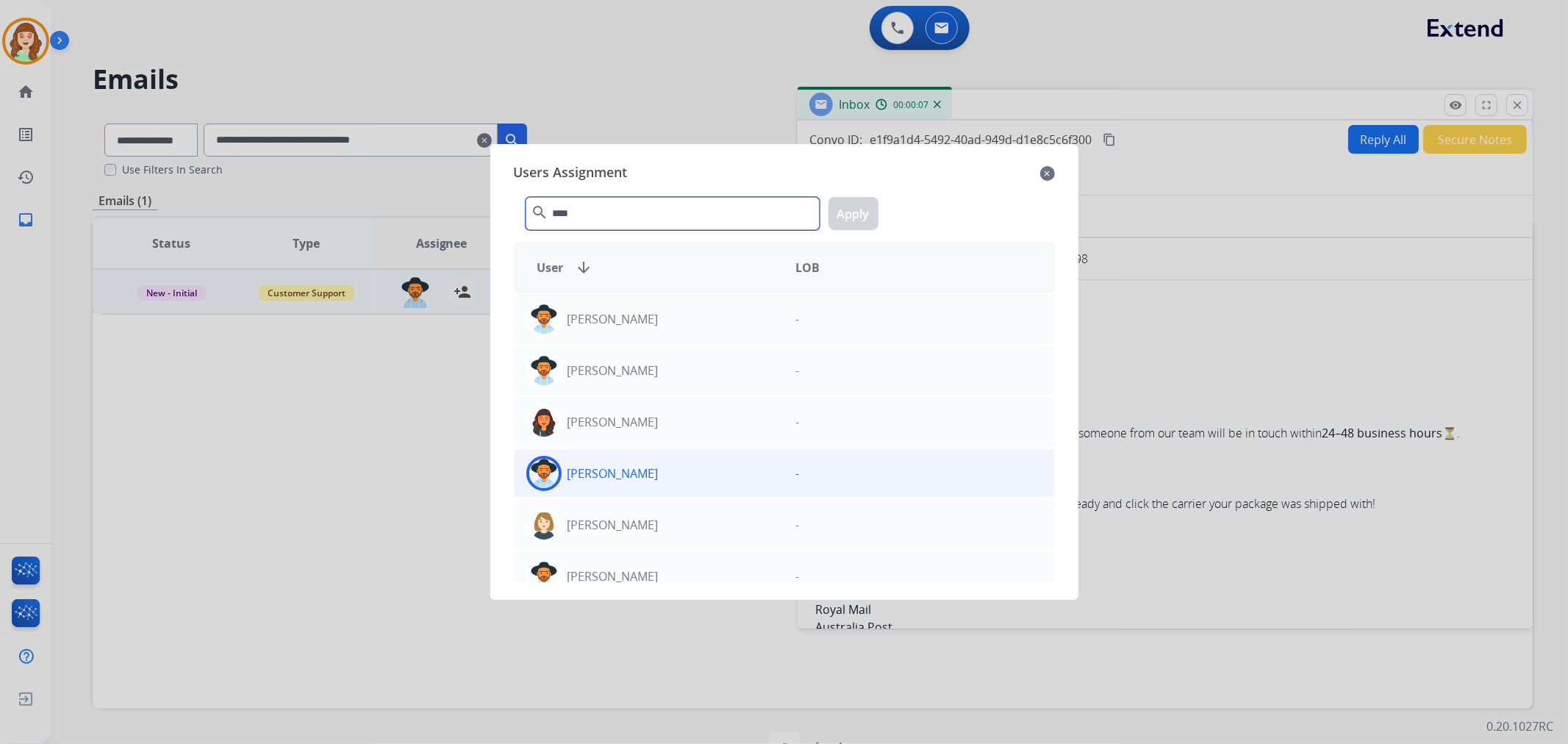
type input "****"
click at [681, 466] on div "[PERSON_NAME]" at bounding box center [649, 473] width 270 height 35
click at [856, 208] on button "Apply" at bounding box center [854, 214] width 50 height 33
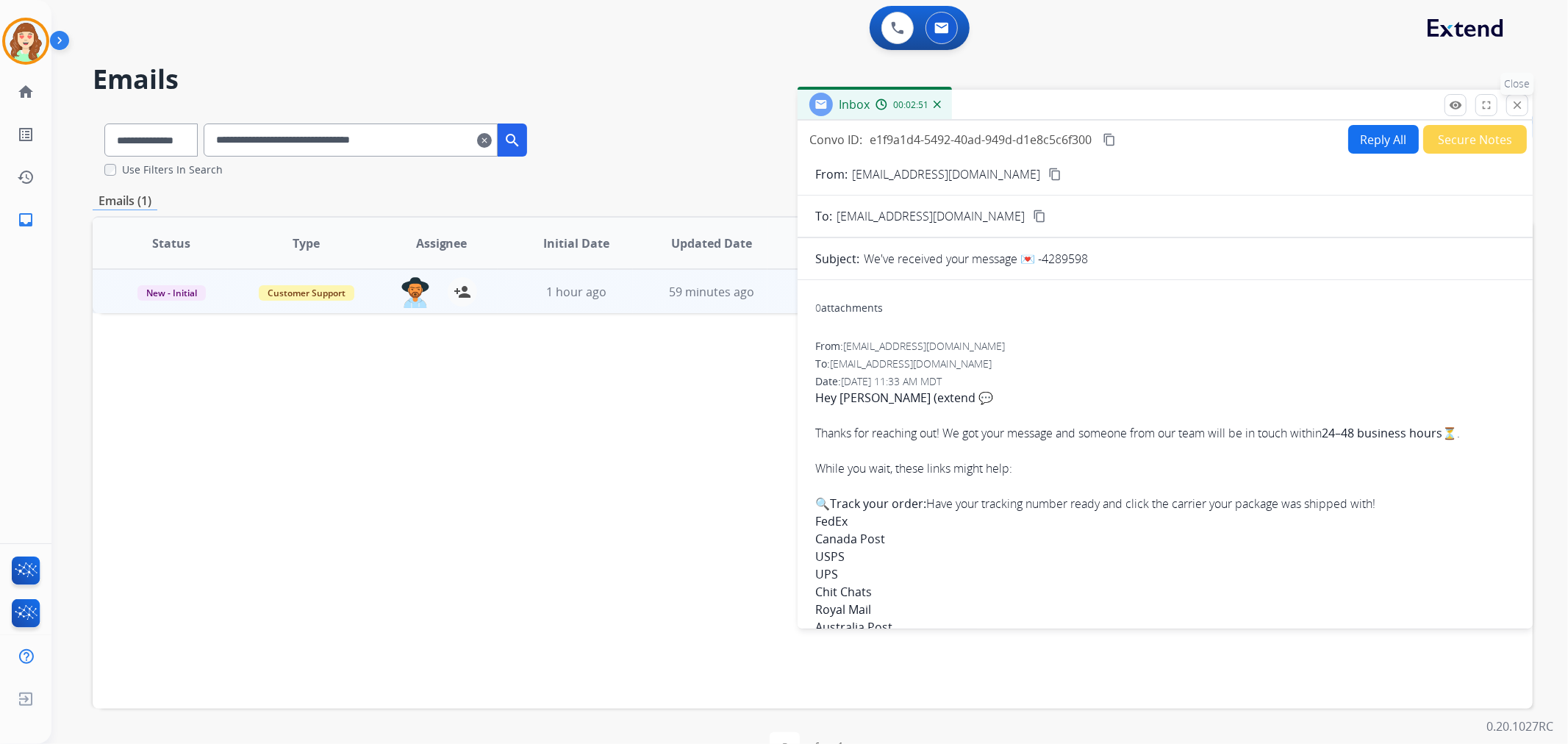
click at [1522, 108] on mat-icon "close" at bounding box center [1517, 105] width 13 height 13
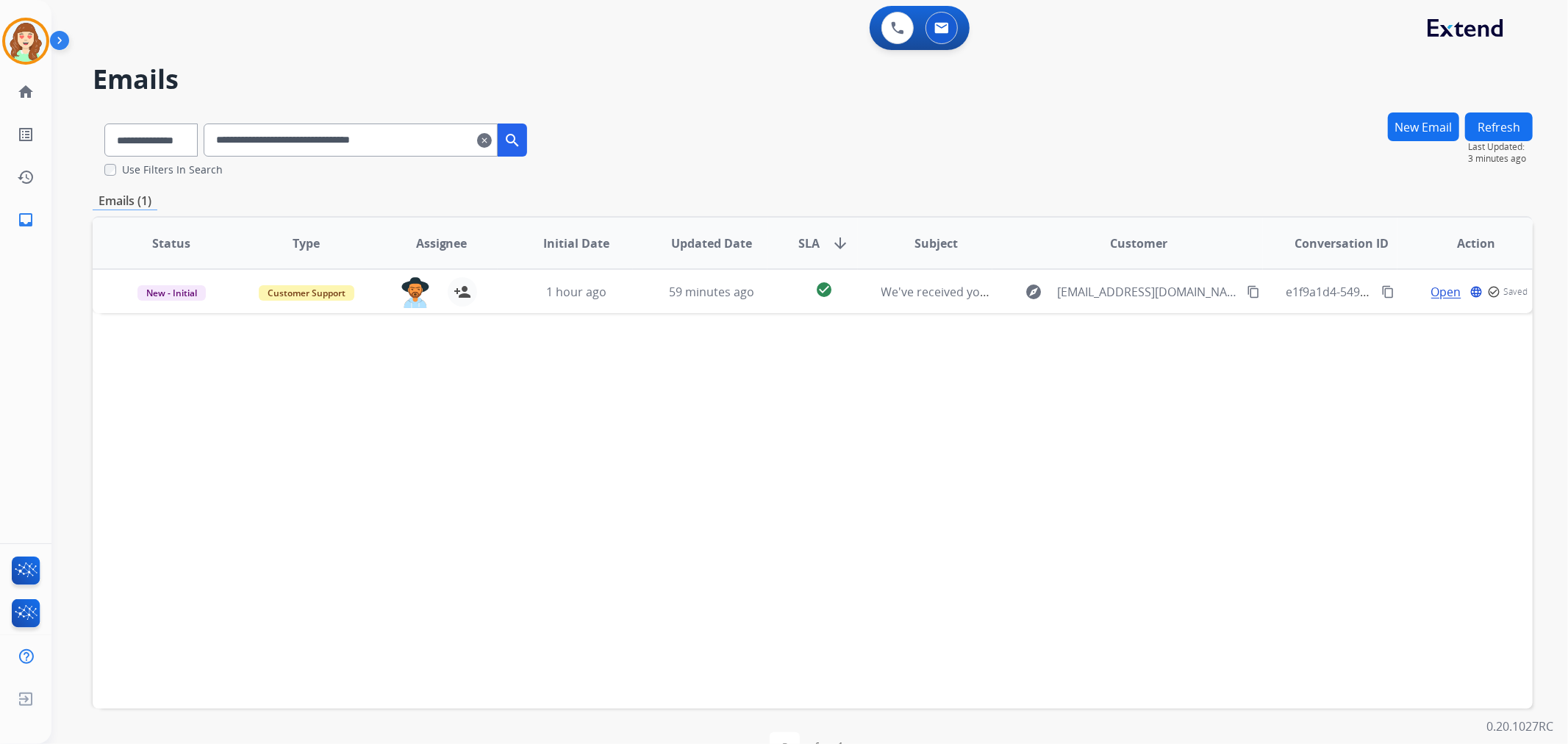
drag, startPoint x: 501, startPoint y: 134, endPoint x: 535, endPoint y: 20, distance: 119.0
click at [492, 135] on mat-icon "clear" at bounding box center [484, 140] width 14 height 17
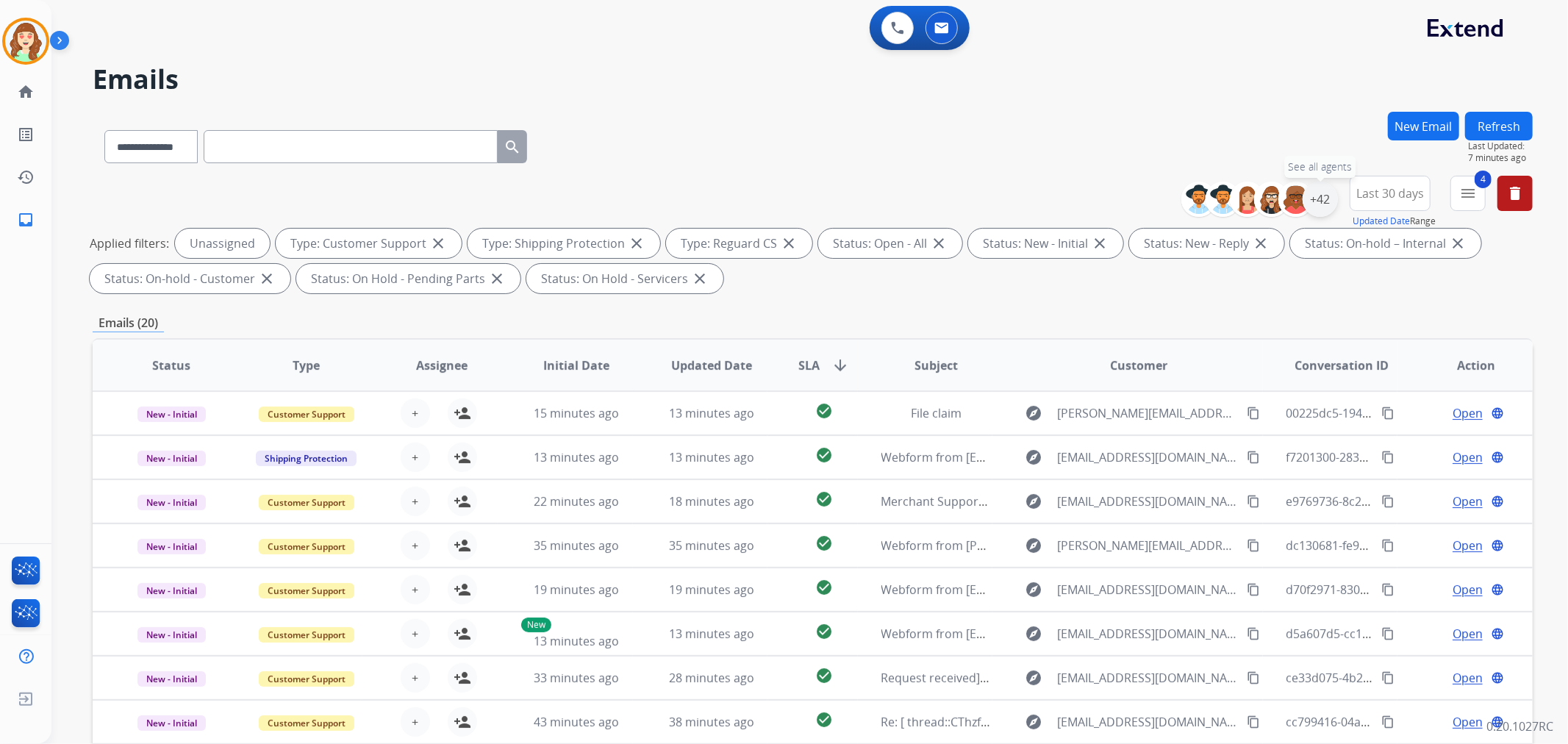
click at [1321, 201] on div "+42" at bounding box center [1320, 199] width 35 height 35
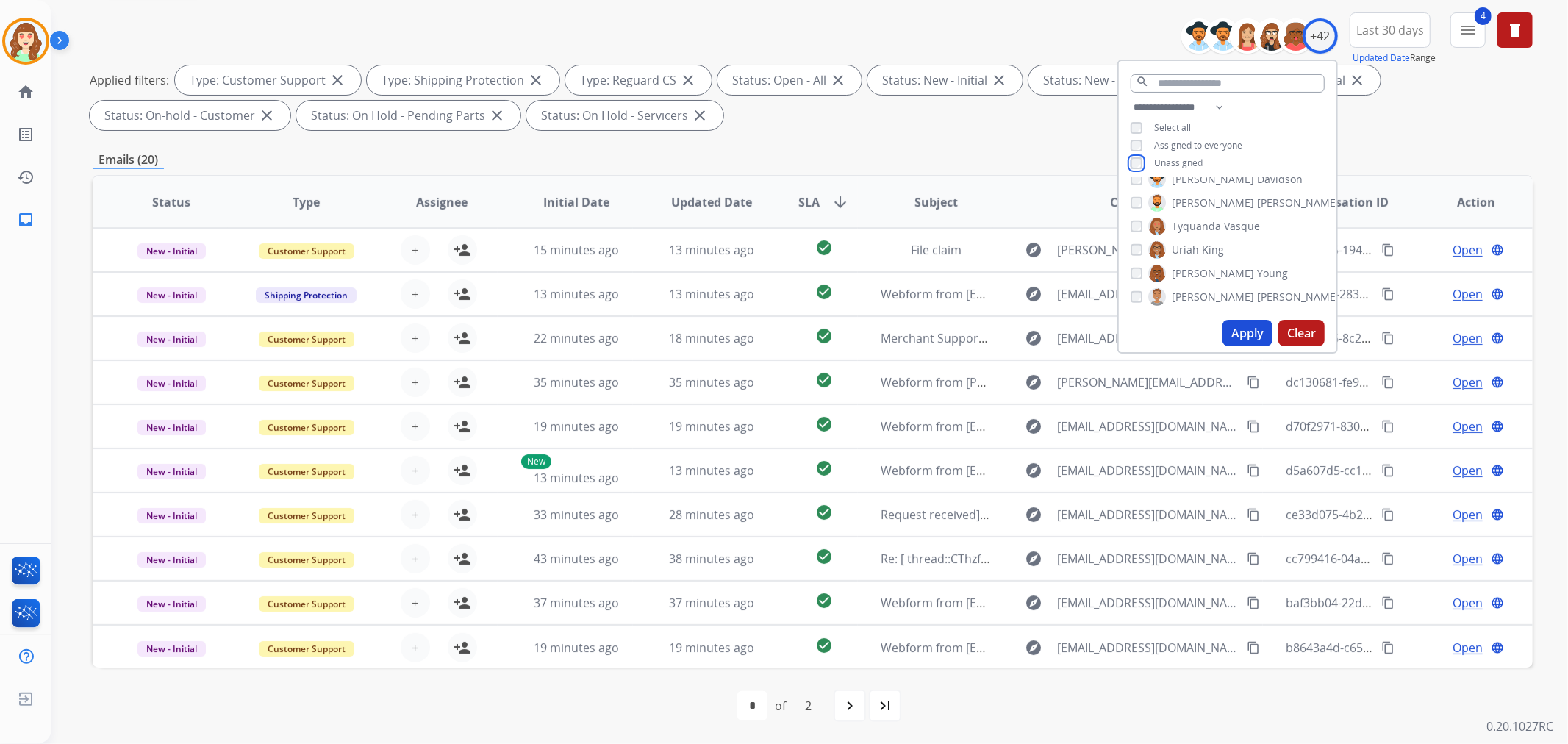
scroll to position [1, 0]
click at [1135, 300] on div "[PERSON_NAME]" at bounding box center [1235, 297] width 209 height 17
click at [1241, 334] on button "Apply" at bounding box center [1248, 333] width 50 height 27
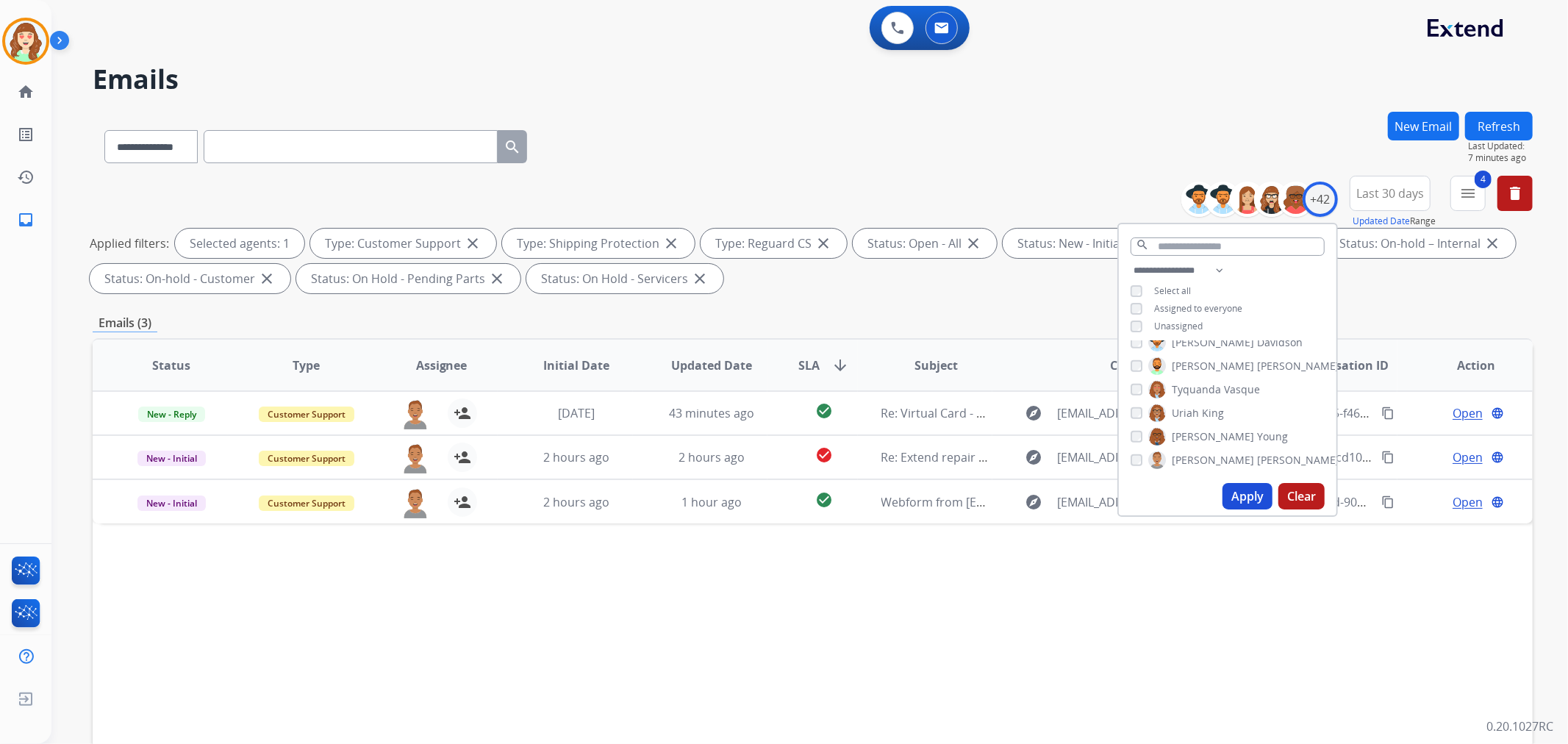
scroll to position [0, 0]
click at [1246, 495] on button "Apply" at bounding box center [1248, 496] width 50 height 27
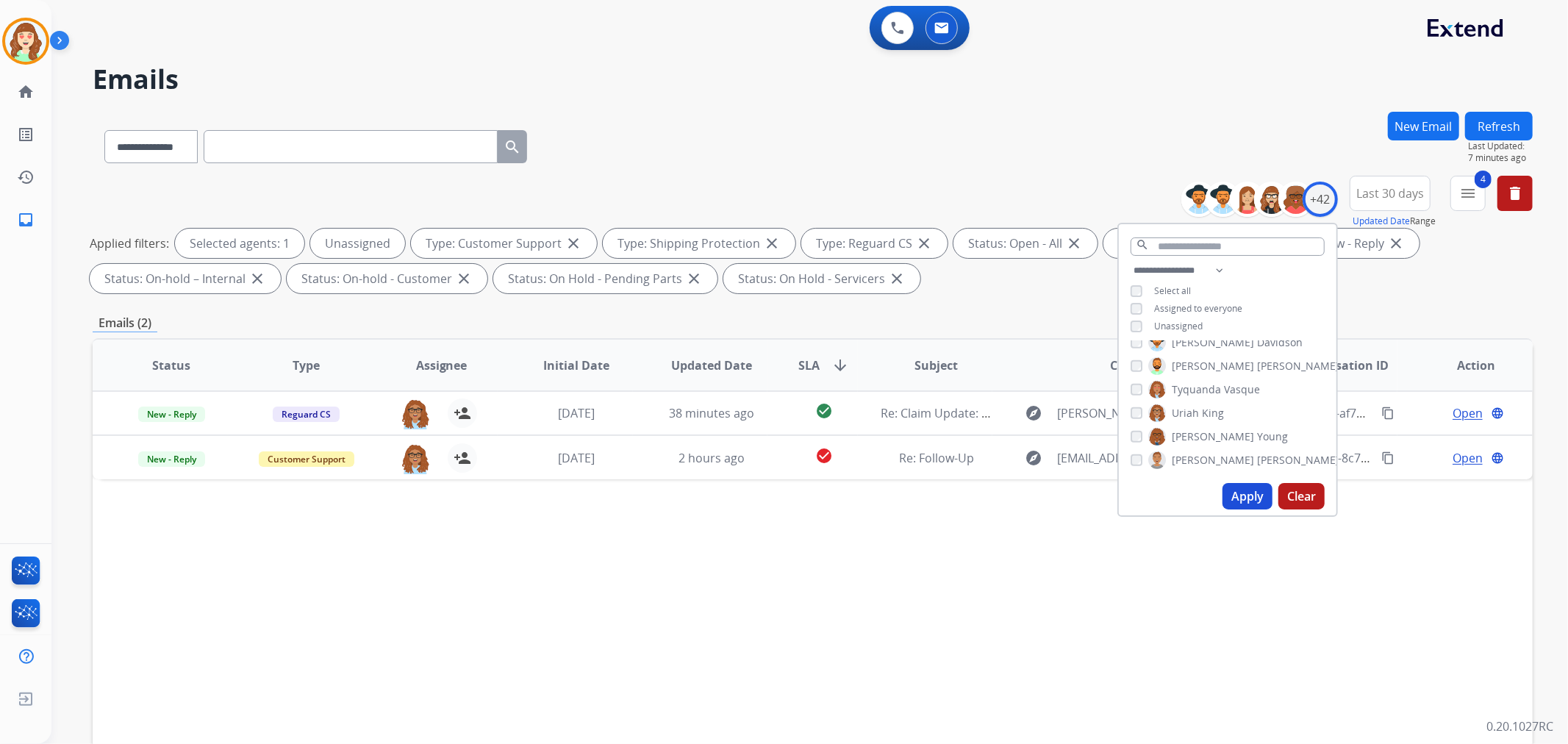
click at [1249, 497] on button "Apply" at bounding box center [1248, 496] width 50 height 27
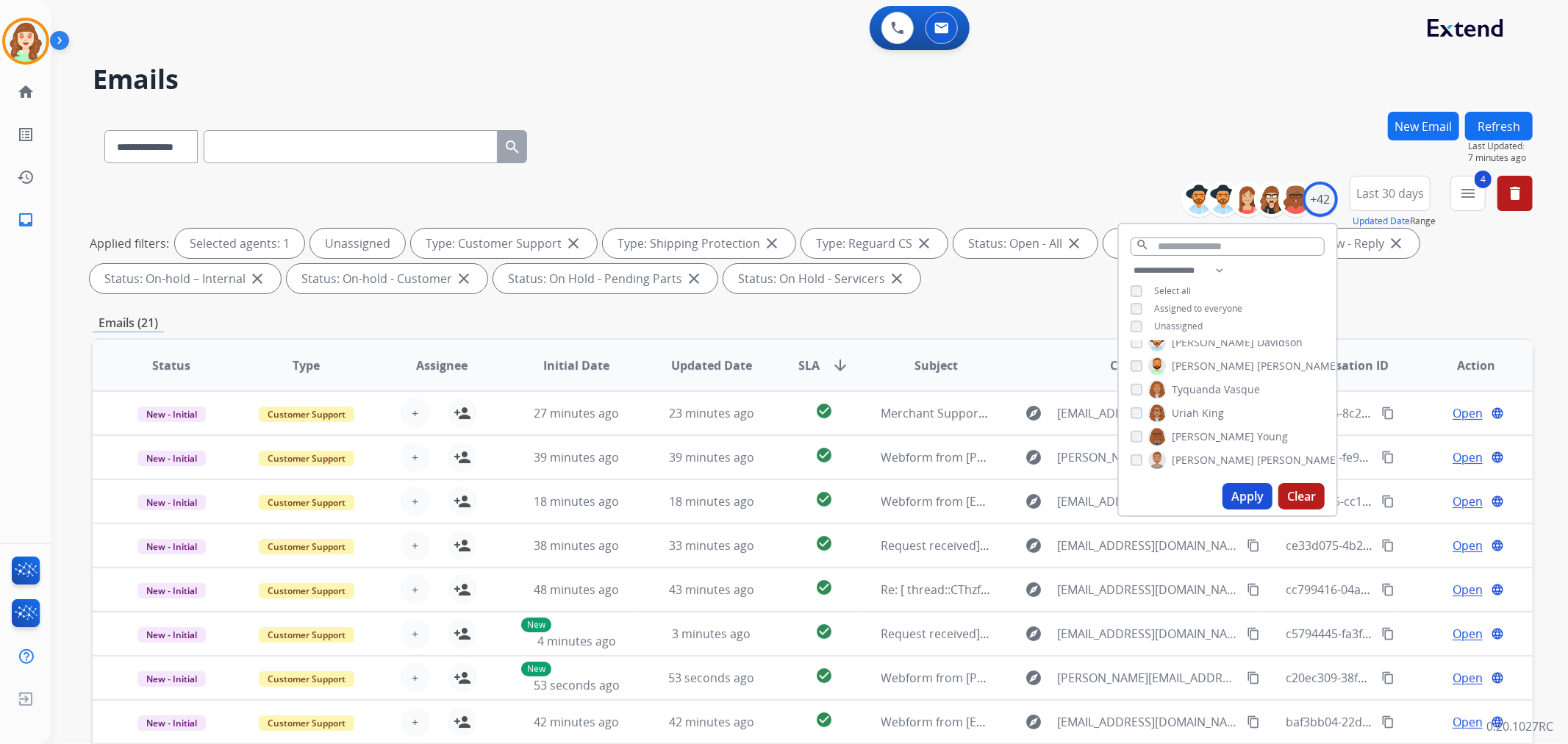
click at [825, 358] on span "SLA arrow_downward" at bounding box center [824, 365] width 51 height 17
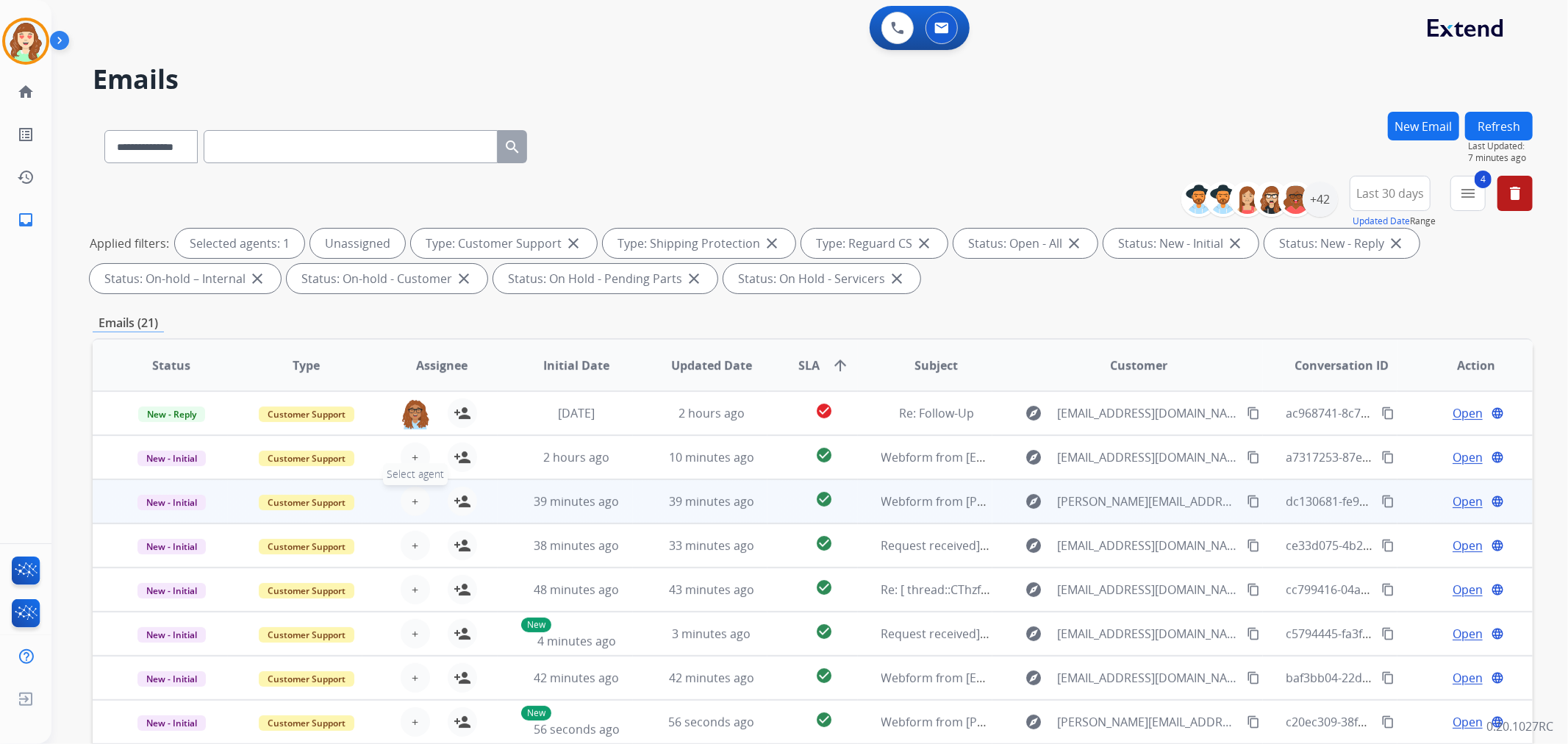
click at [402, 501] on button "+ Select agent" at bounding box center [415, 501] width 30 height 30
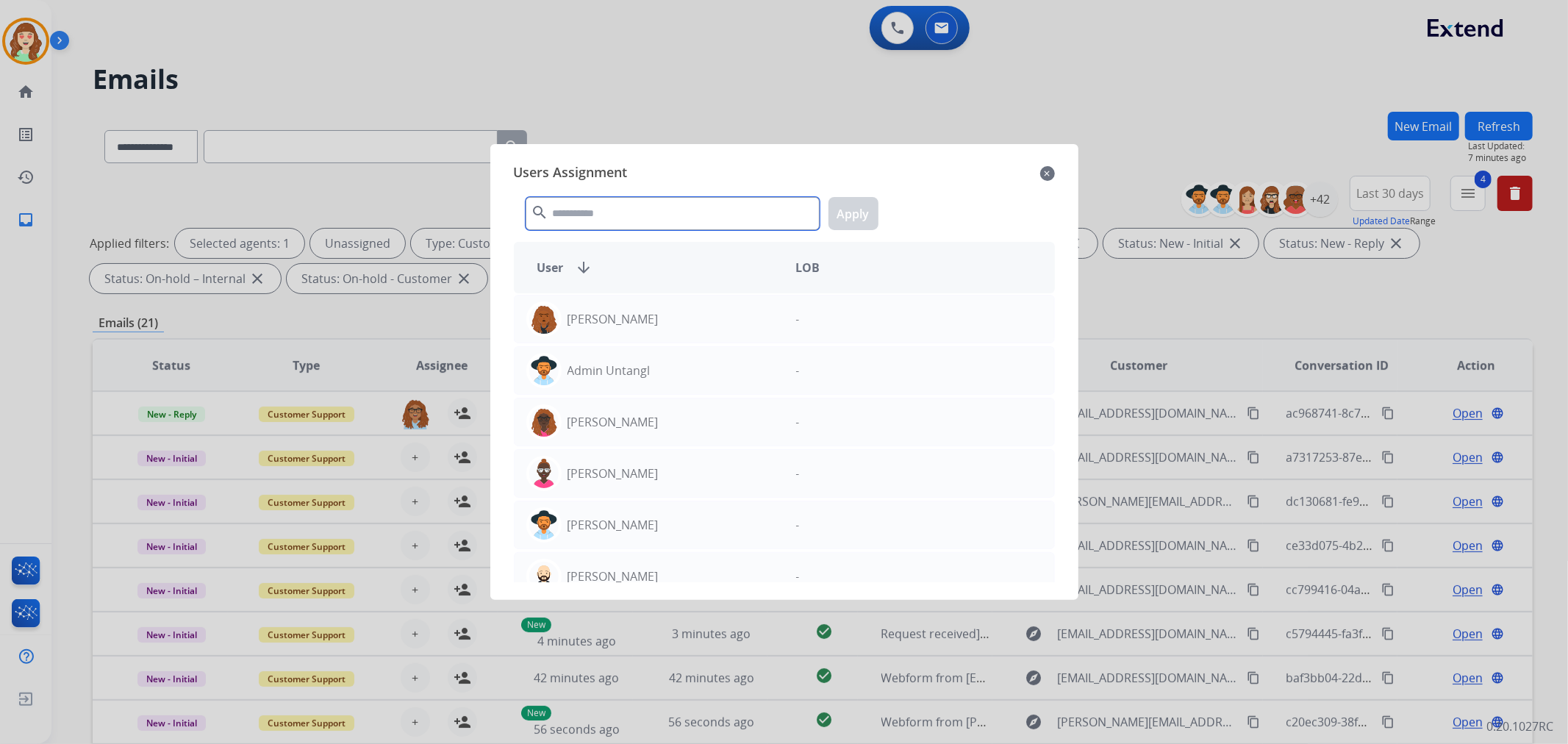
click at [659, 221] on input "text" at bounding box center [672, 214] width 294 height 33
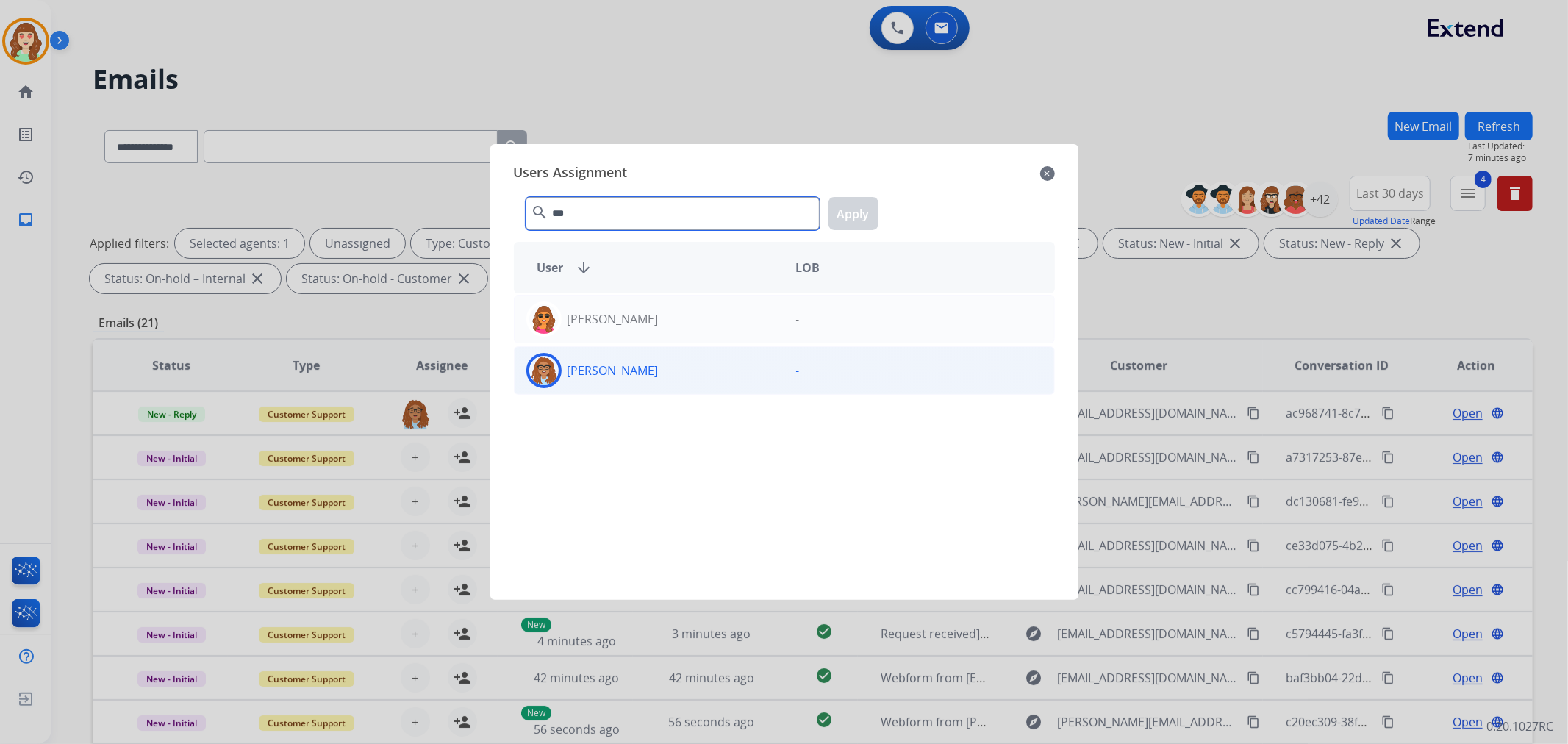
type input "***"
drag, startPoint x: 650, startPoint y: 378, endPoint x: 821, endPoint y: 222, distance: 231.5
click at [651, 377] on div "[PERSON_NAME]" at bounding box center [649, 370] width 270 height 35
click at [847, 213] on button "Apply" at bounding box center [854, 214] width 50 height 33
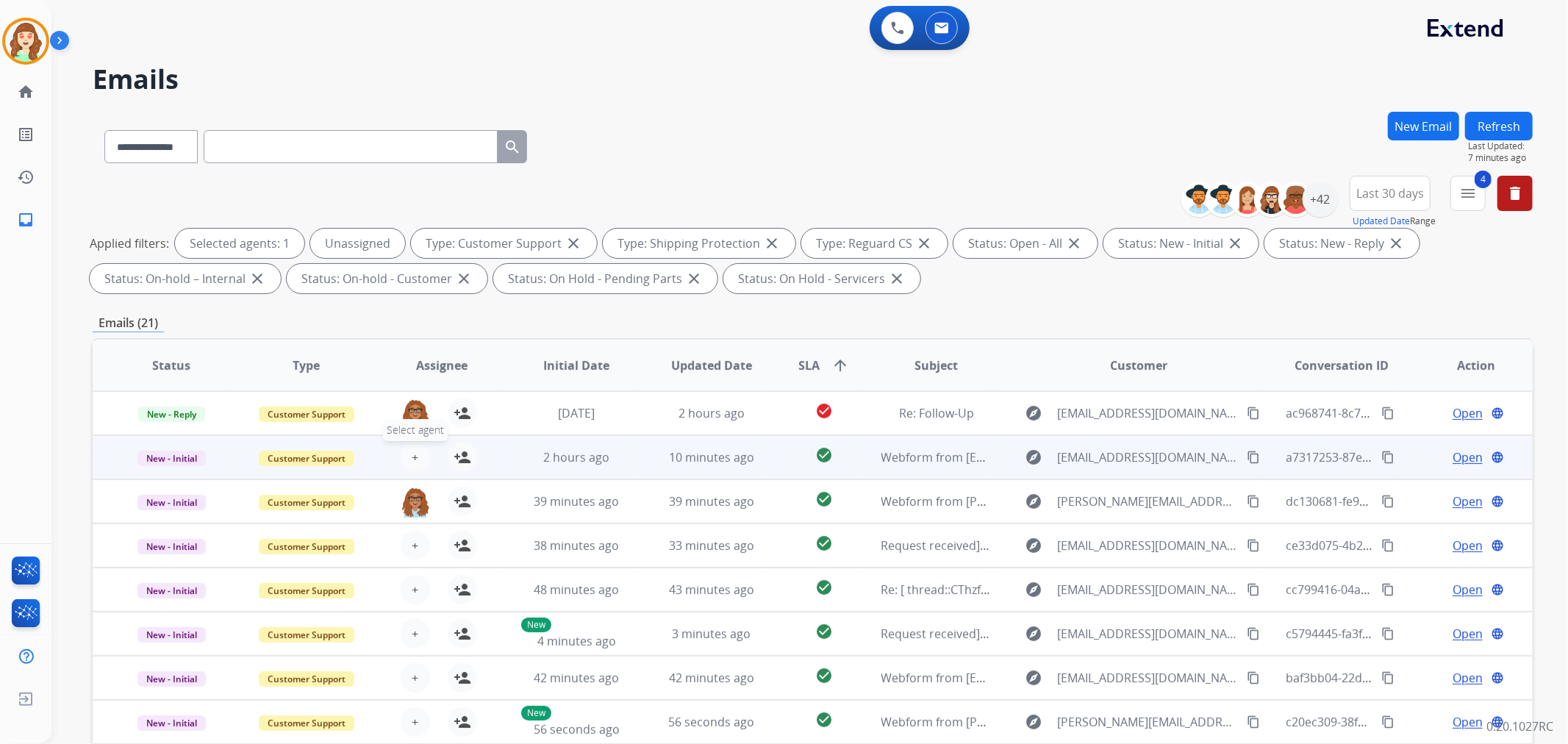
click at [406, 453] on button "+ Select agent" at bounding box center [415, 457] width 30 height 30
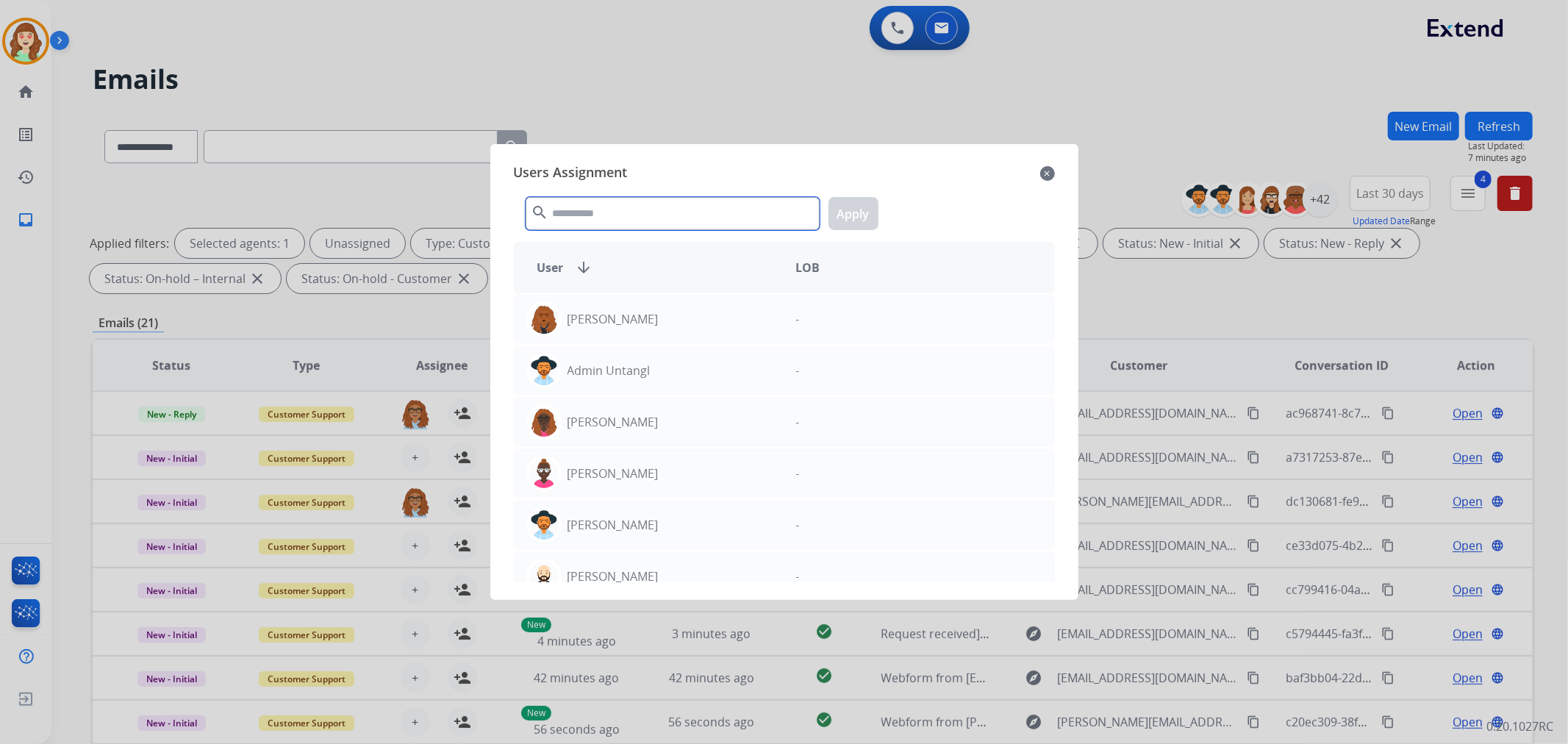
click at [656, 208] on input "text" at bounding box center [672, 214] width 294 height 33
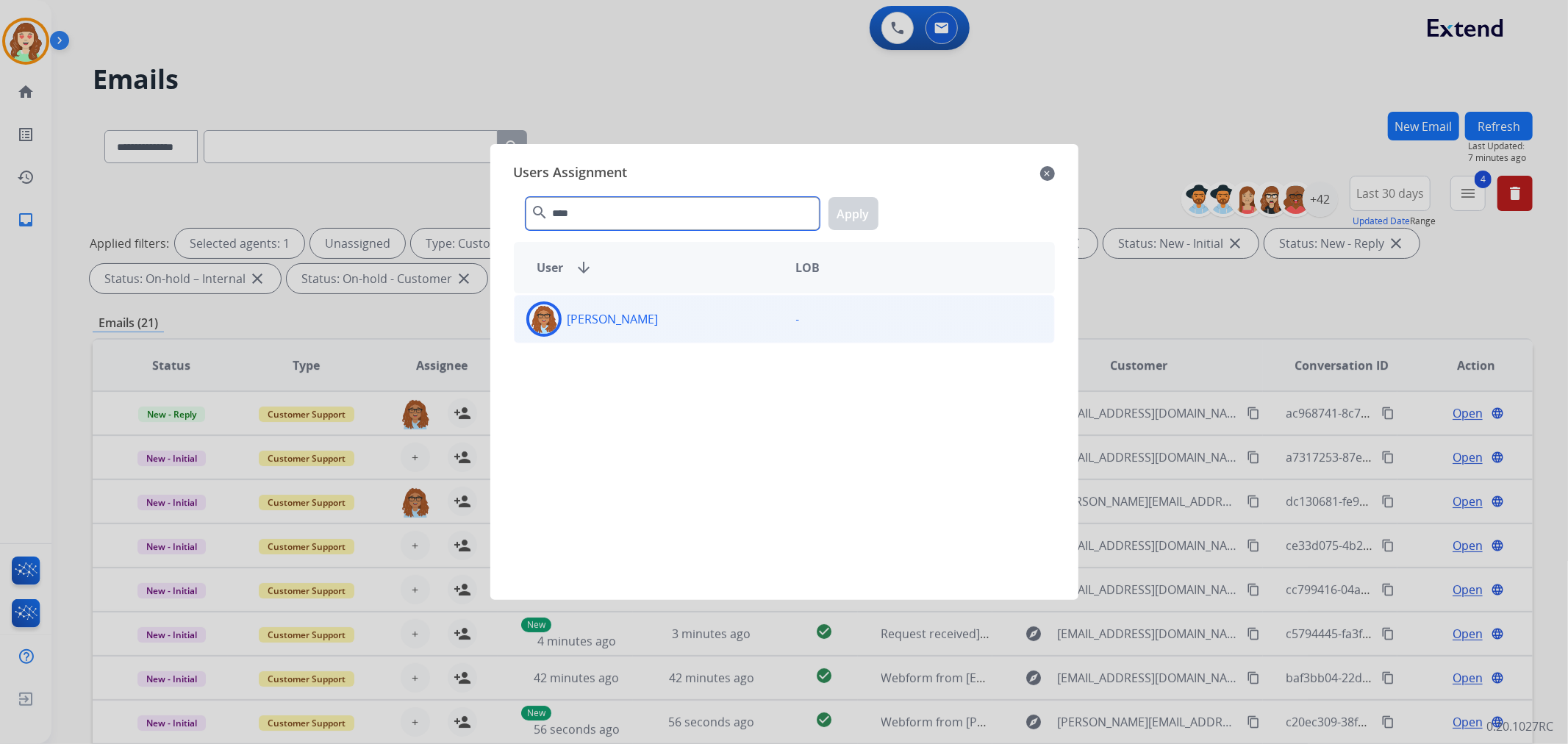
type input "****"
click at [659, 322] on div "[PERSON_NAME]" at bounding box center [649, 319] width 270 height 35
click at [849, 192] on div "**** search Apply" at bounding box center [785, 211] width 541 height 51
click at [849, 204] on button "Apply" at bounding box center [854, 214] width 50 height 33
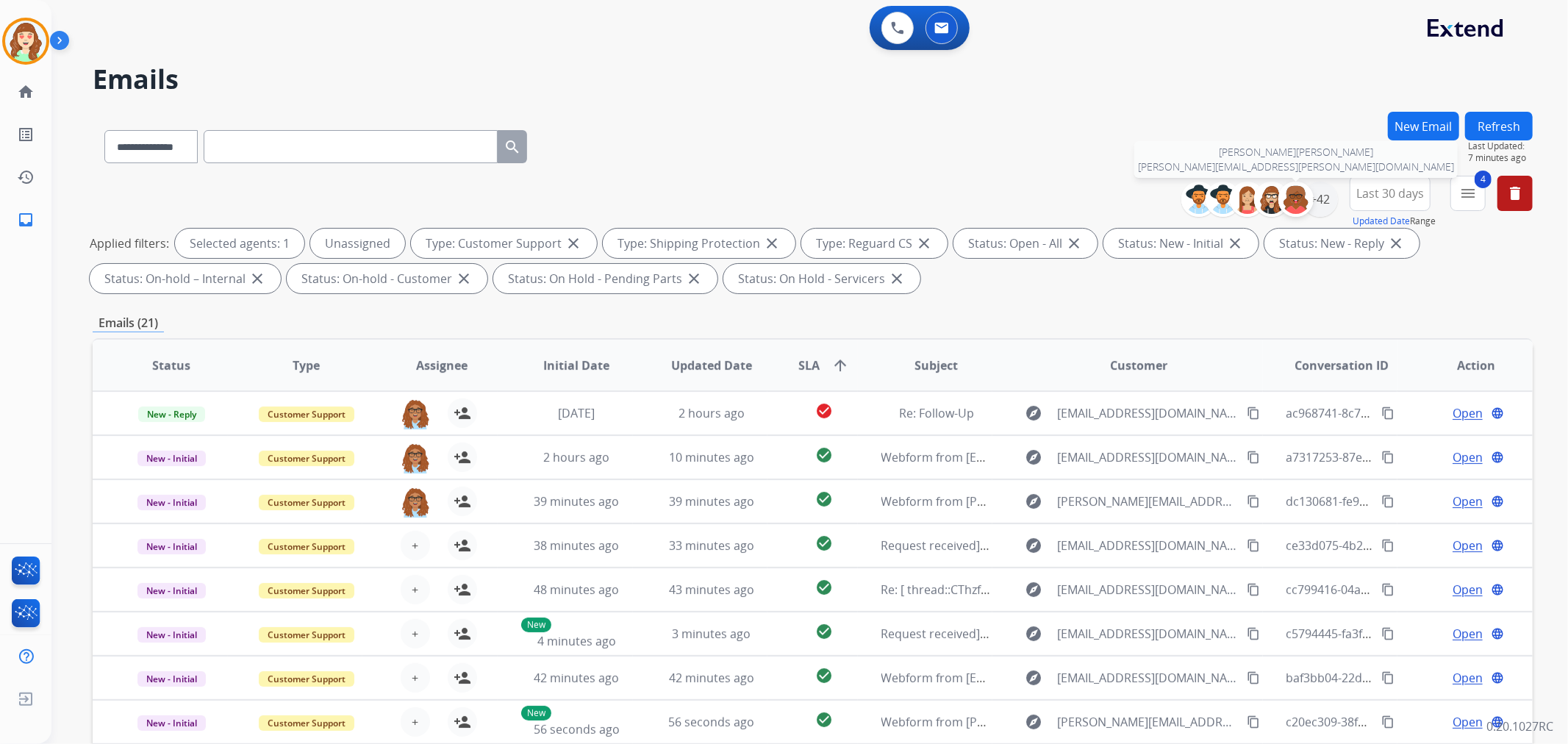
click at [1306, 196] on img at bounding box center [1296, 199] width 30 height 30
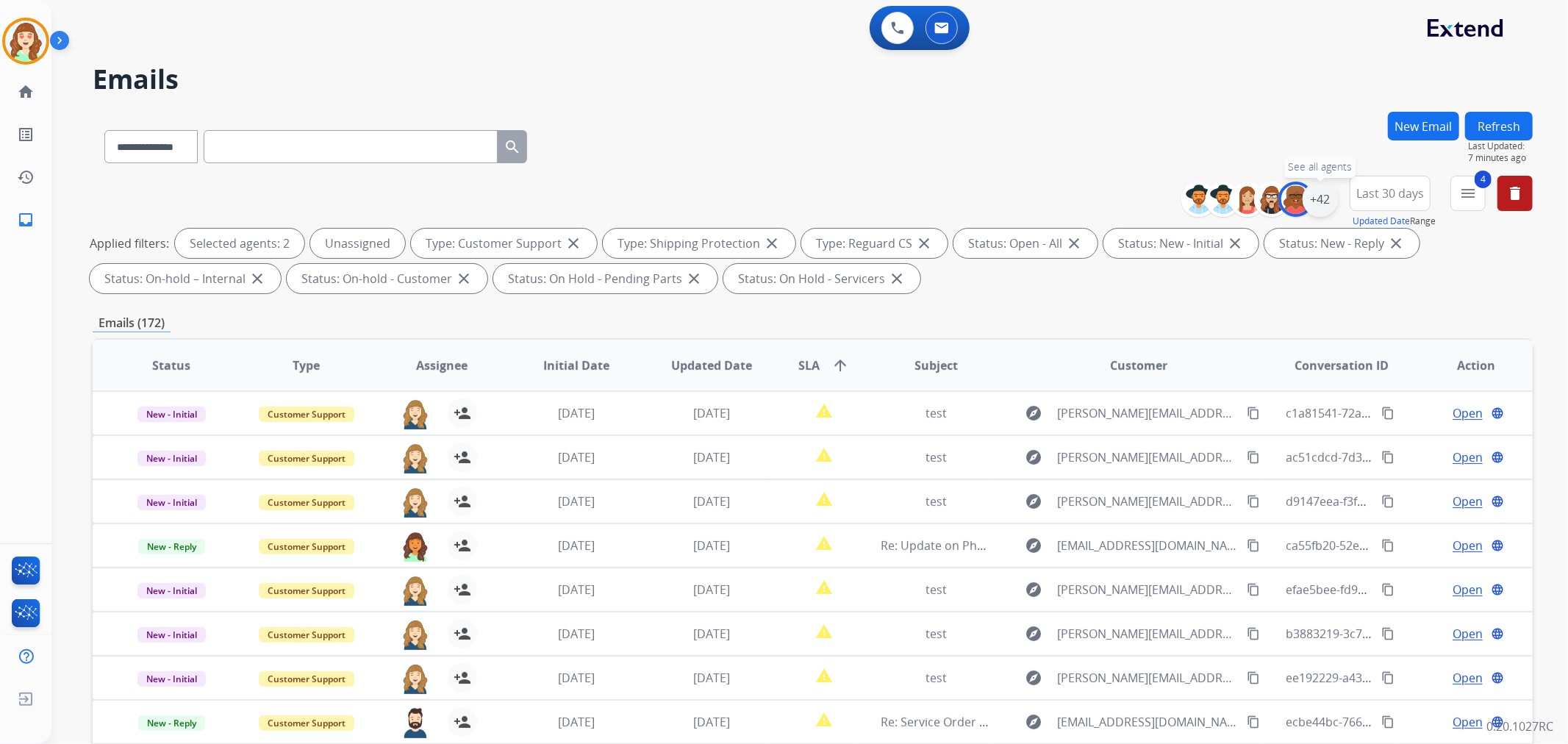
click at [1316, 206] on div "+42" at bounding box center [1320, 199] width 35 height 35
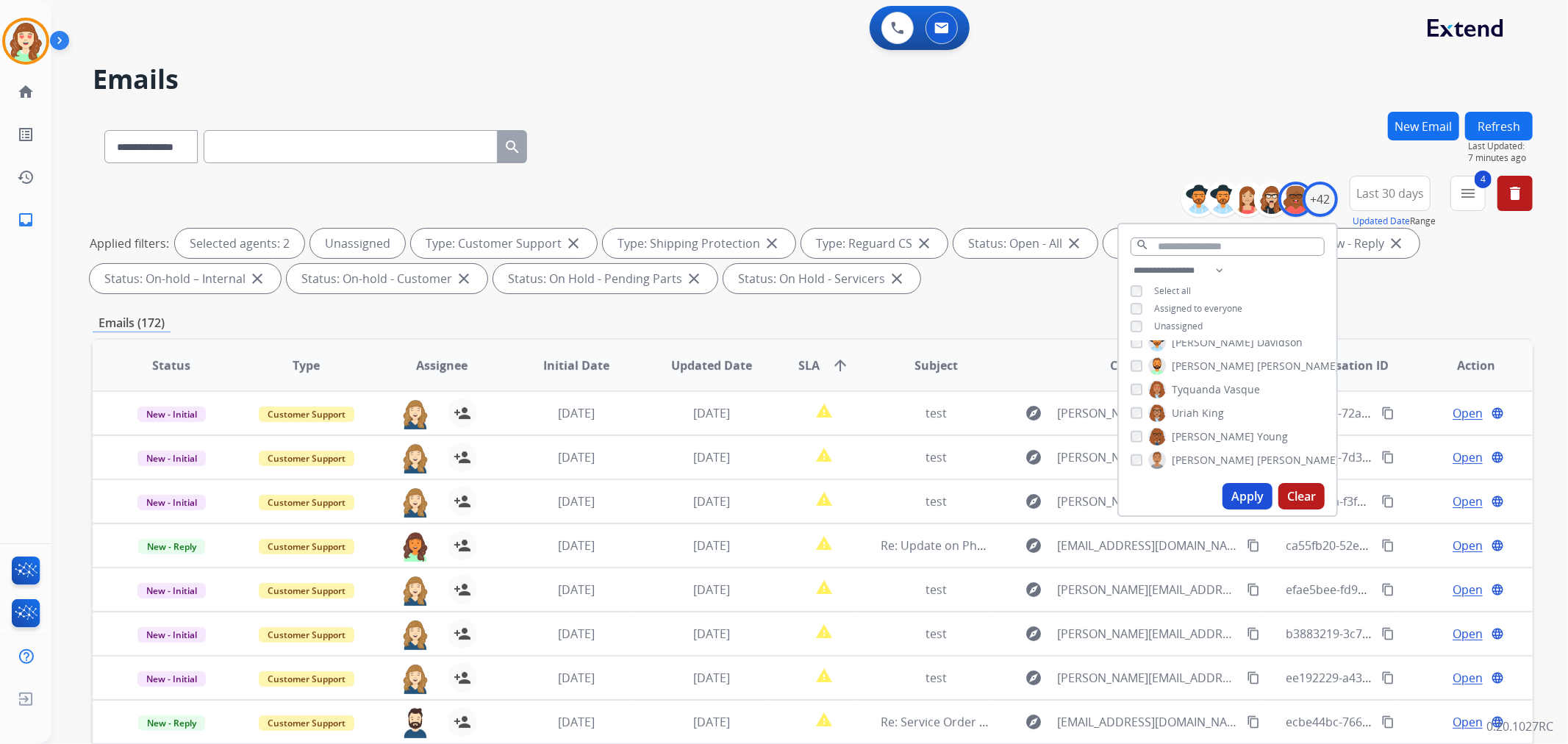
click at [1237, 501] on button "Apply" at bounding box center [1248, 496] width 50 height 27
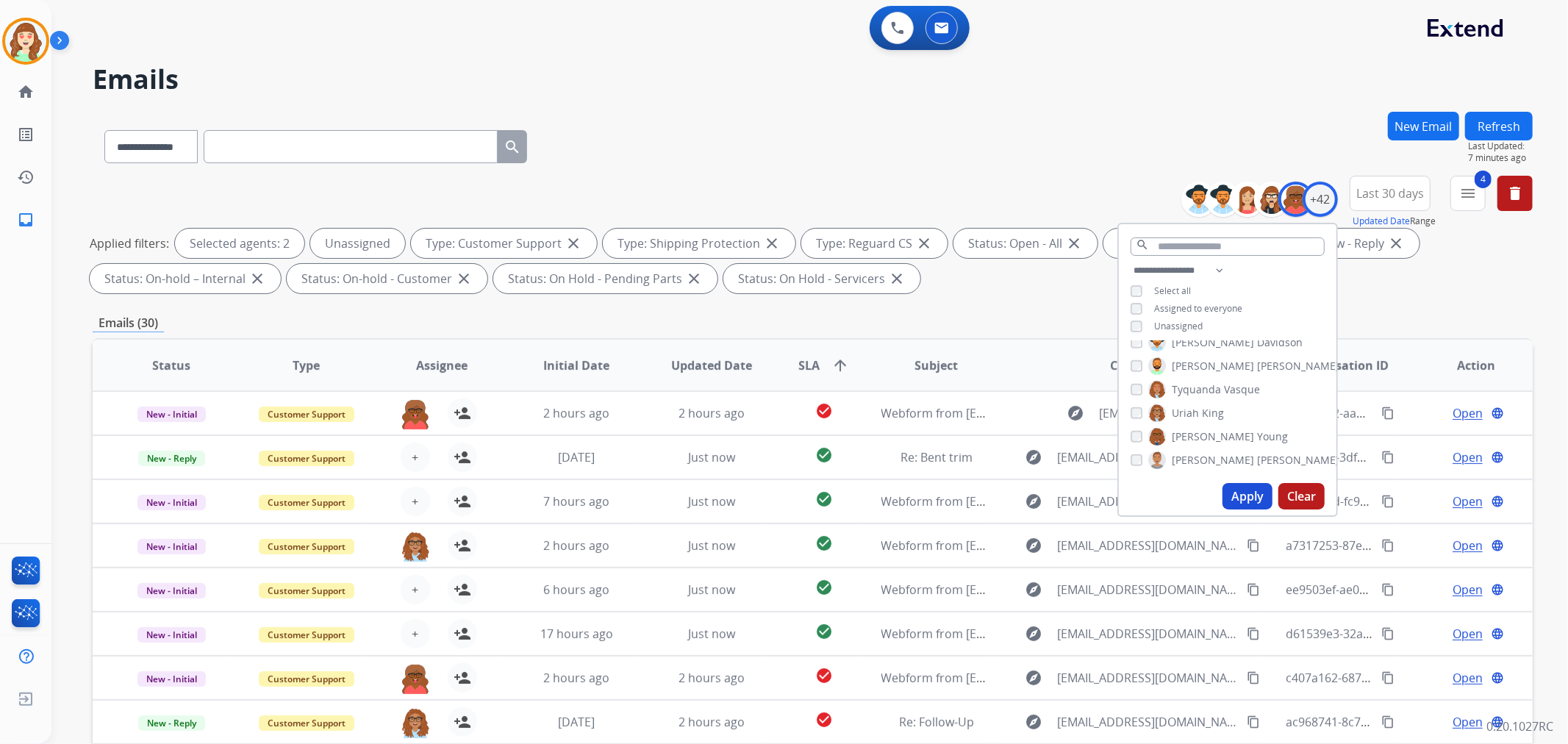
drag, startPoint x: 1294, startPoint y: 496, endPoint x: 1338, endPoint y: 471, distance: 50.6
click at [1306, 490] on button "Clear" at bounding box center [1301, 496] width 46 height 27
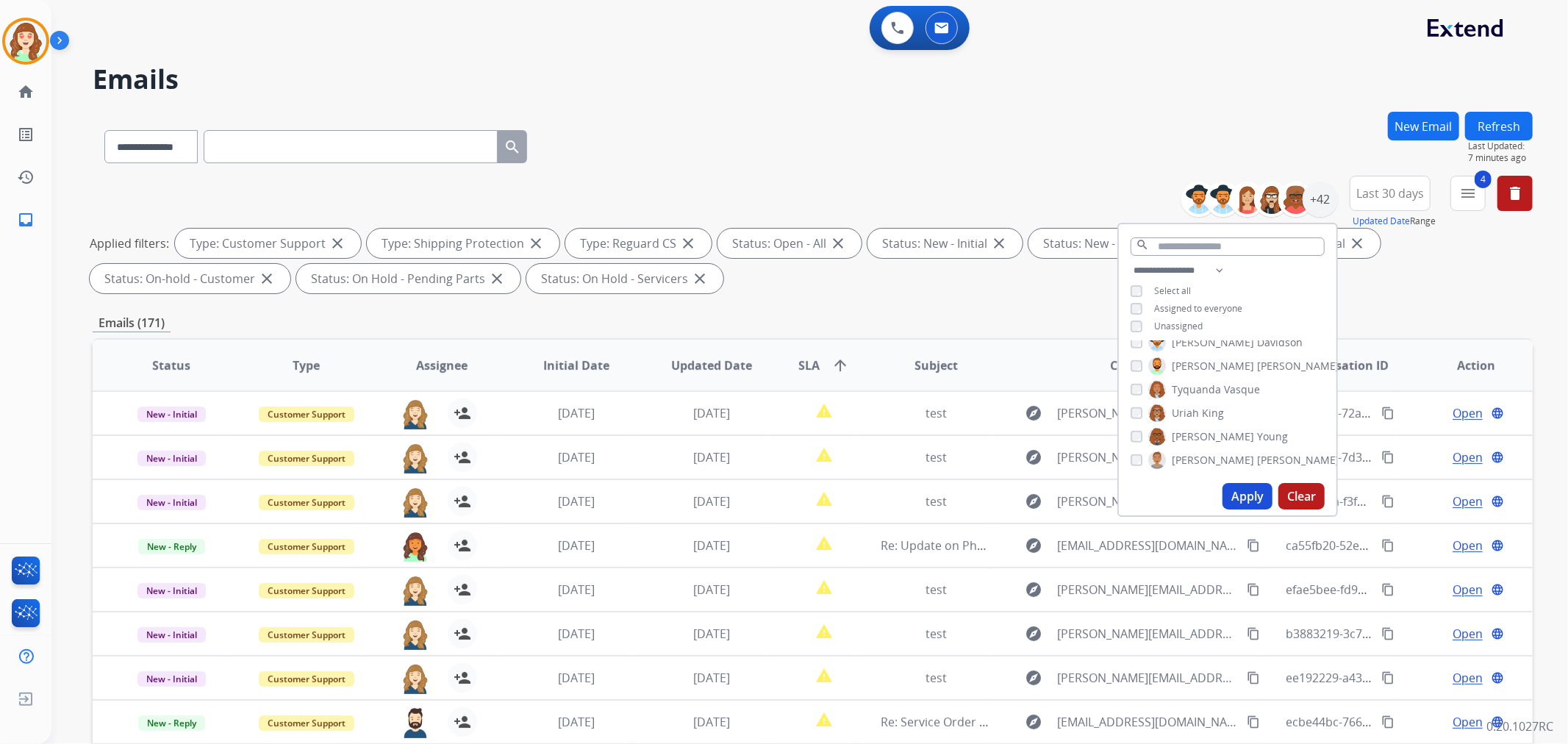
click at [1241, 490] on button "Apply" at bounding box center [1248, 496] width 50 height 27
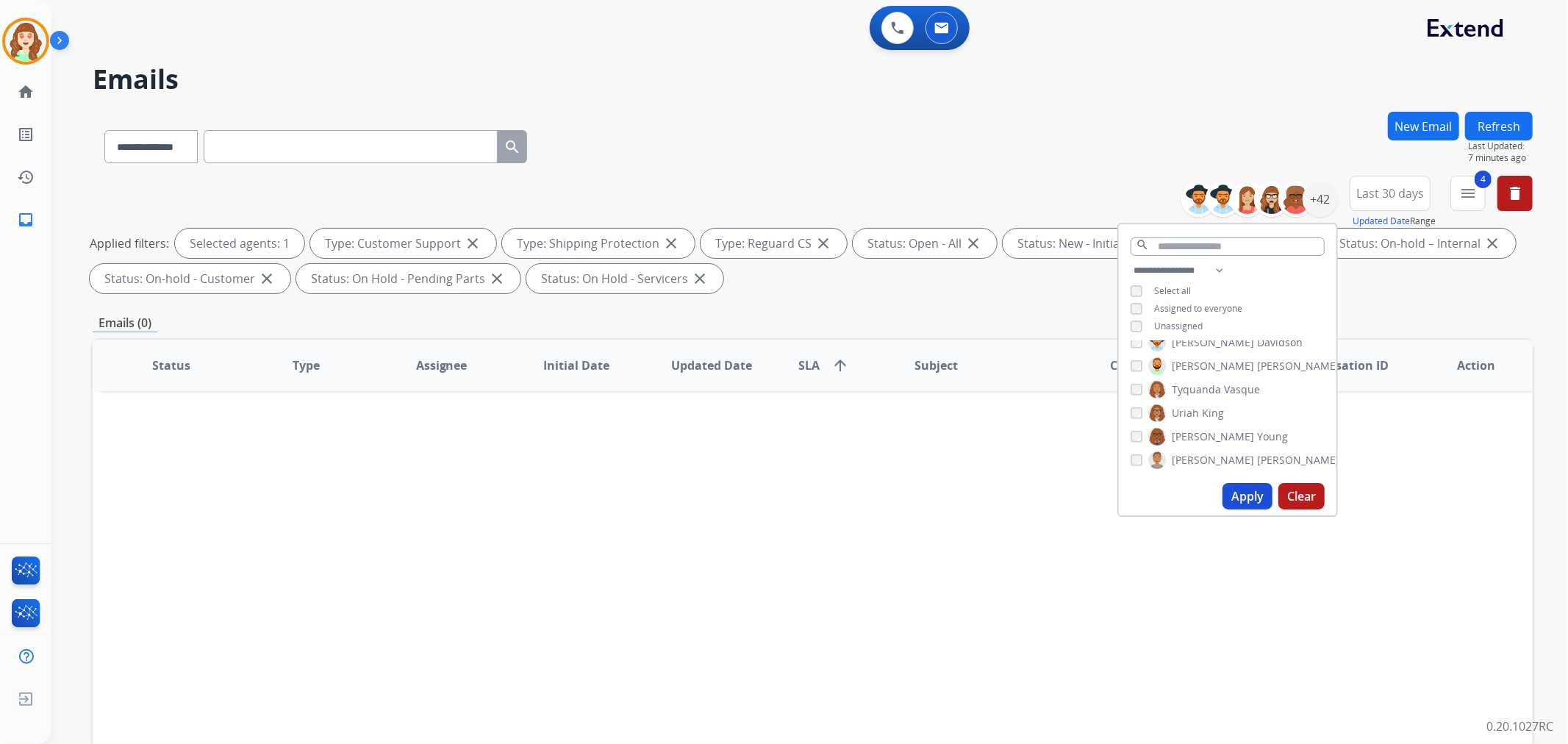
click at [1136, 419] on div "[PERSON_NAME]" at bounding box center [1177, 413] width 94 height 17
click at [1243, 494] on button "Apply" at bounding box center [1248, 496] width 50 height 27
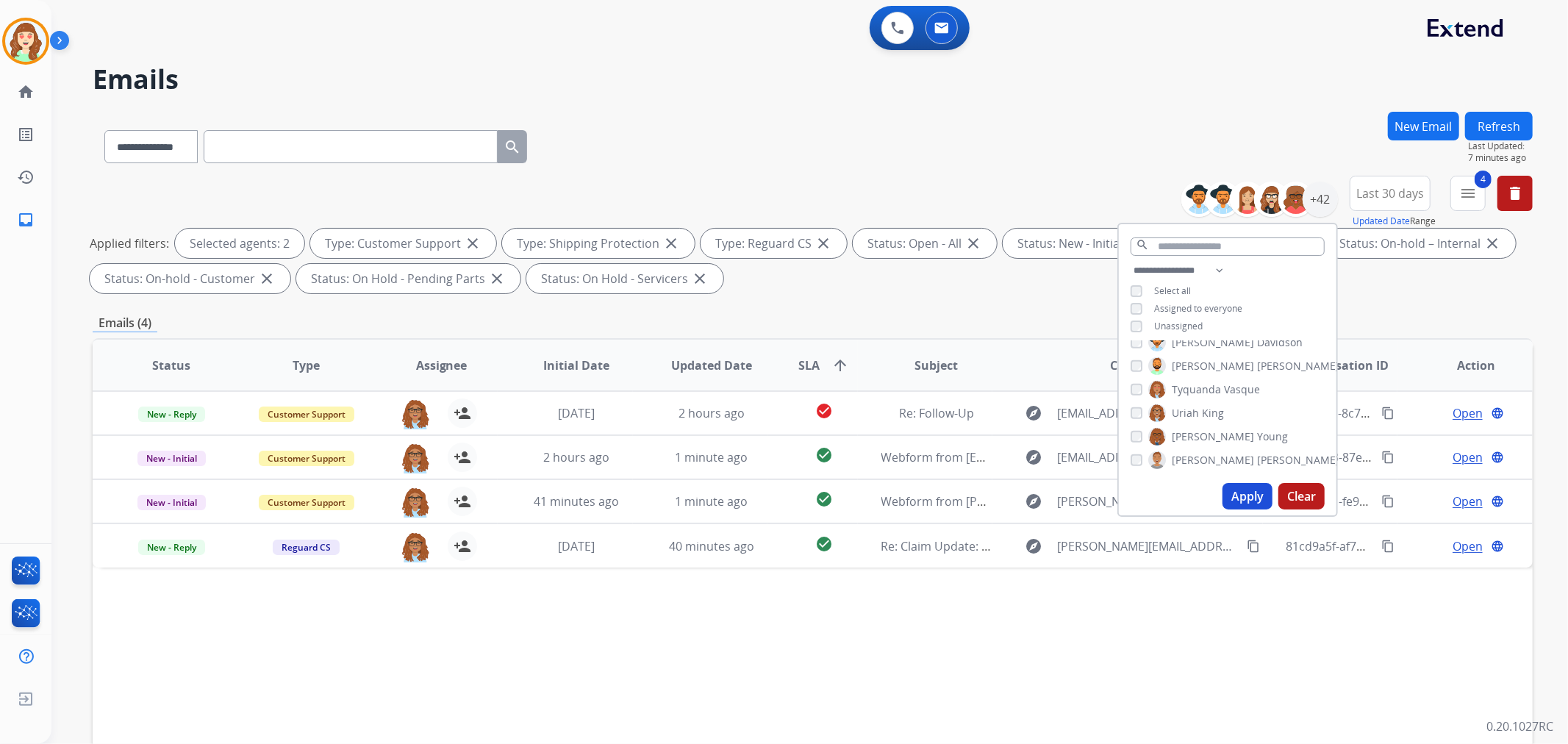
click at [1240, 494] on button "Apply" at bounding box center [1248, 496] width 50 height 27
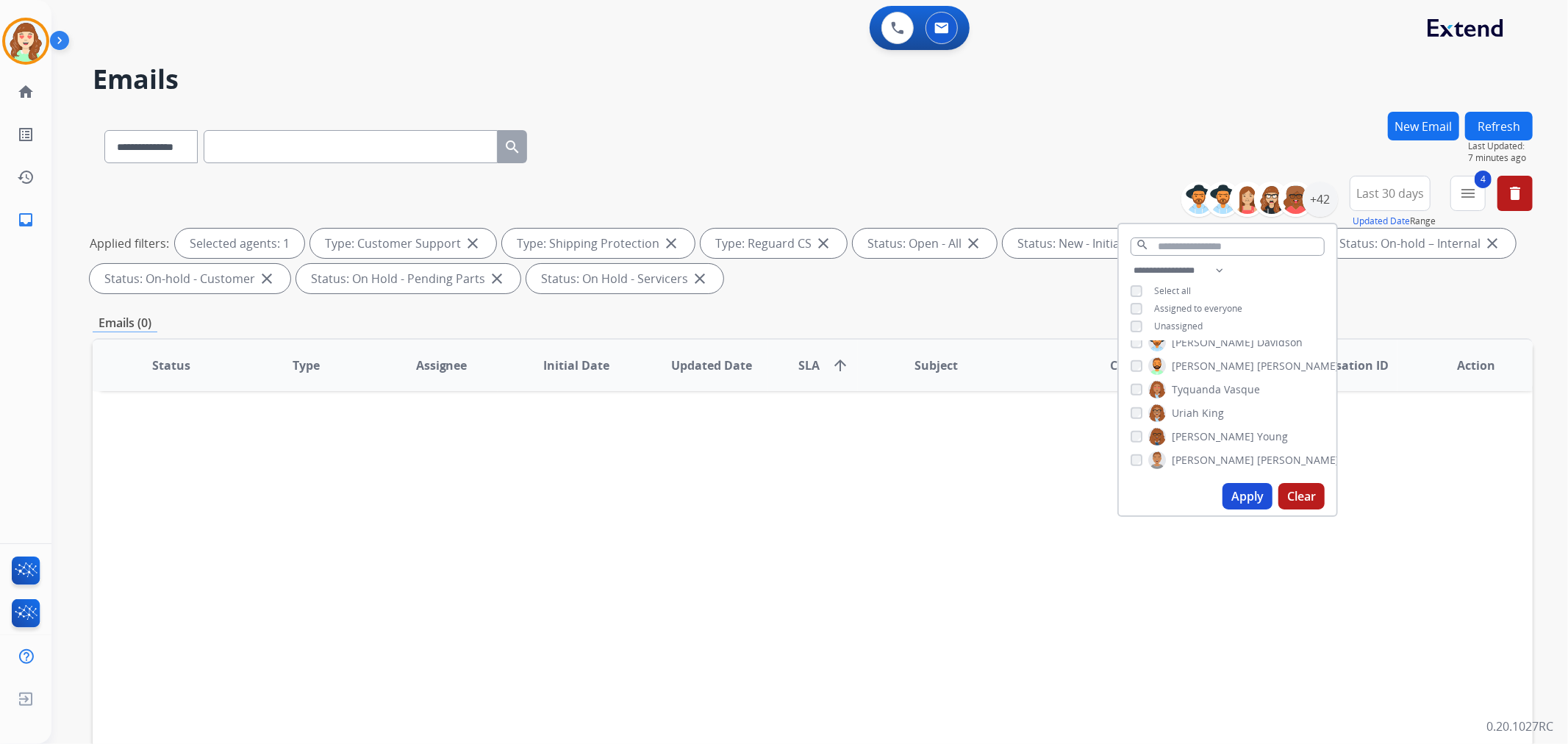
click at [1238, 489] on button "Apply" at bounding box center [1248, 496] width 50 height 27
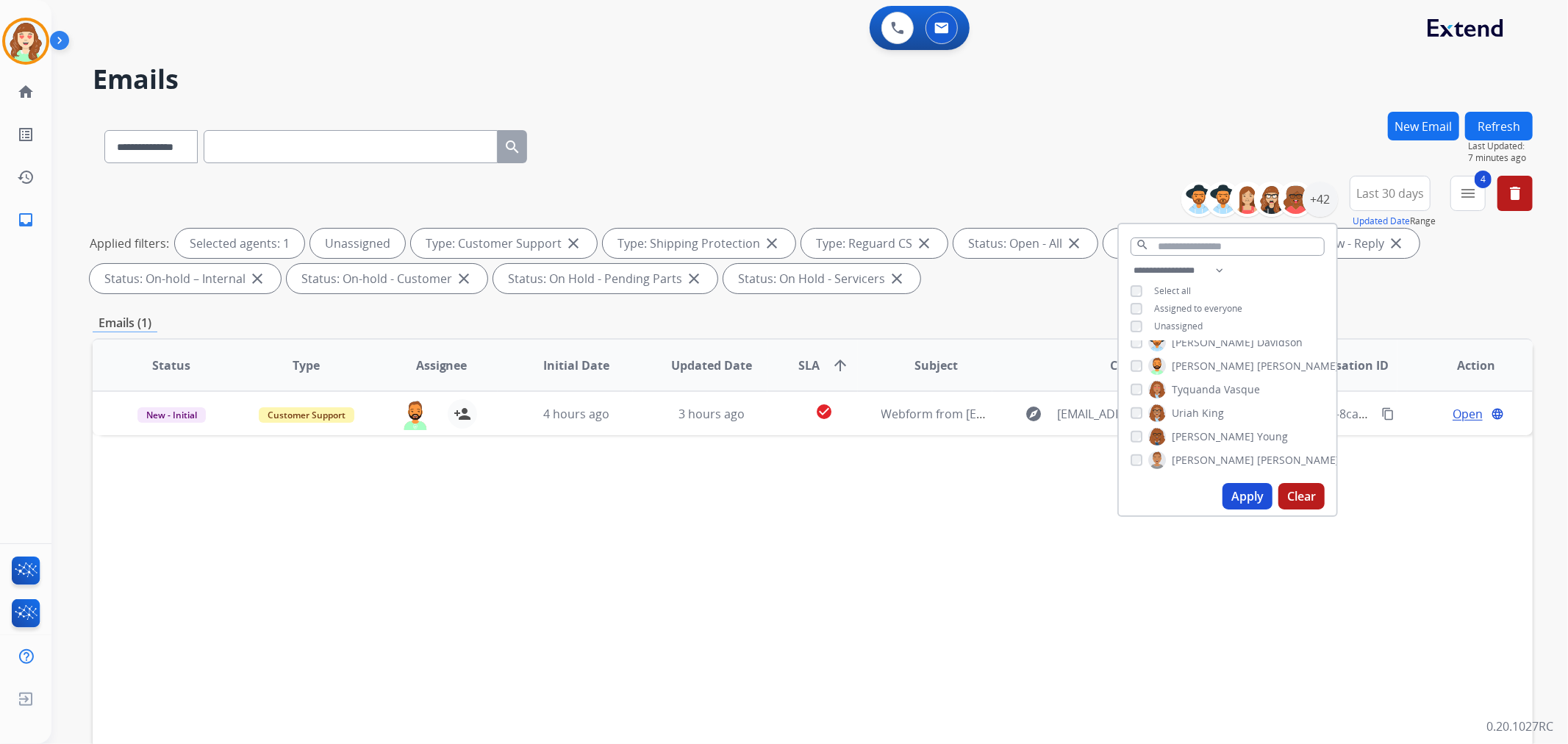
click at [1252, 494] on button "Apply" at bounding box center [1248, 496] width 50 height 27
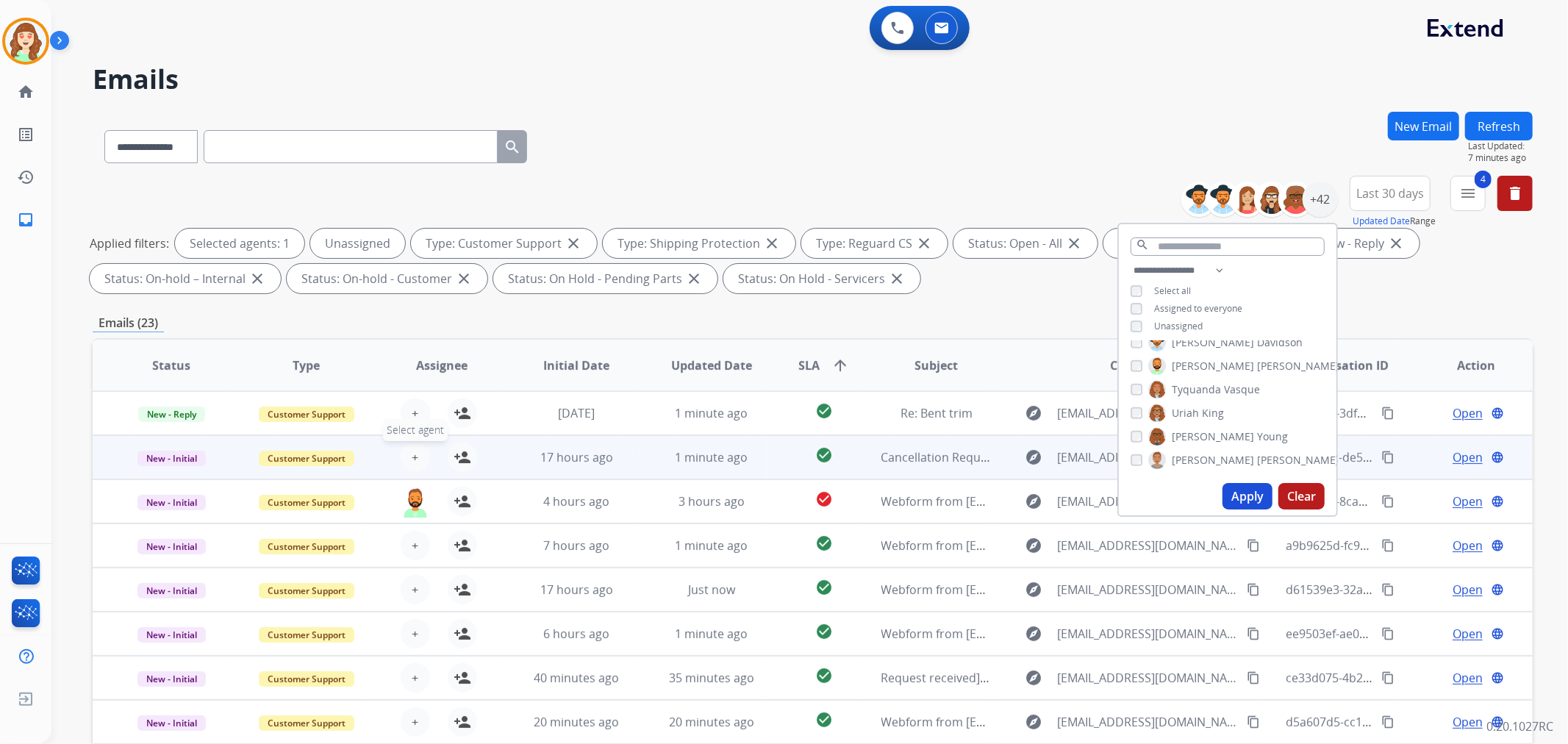
click at [414, 449] on span "+" at bounding box center [414, 457] width 7 height 17
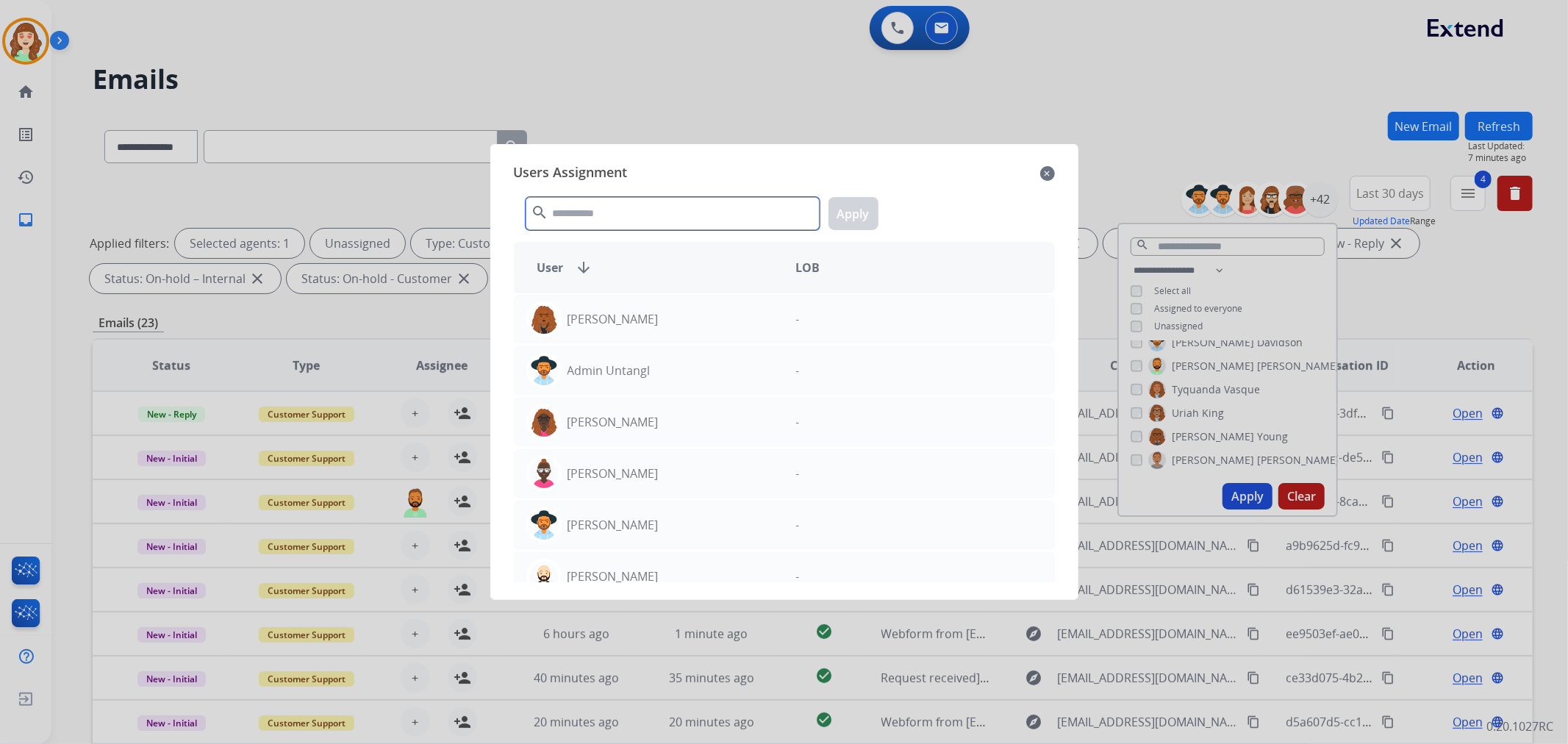
click at [659, 215] on input "text" at bounding box center [672, 214] width 294 height 33
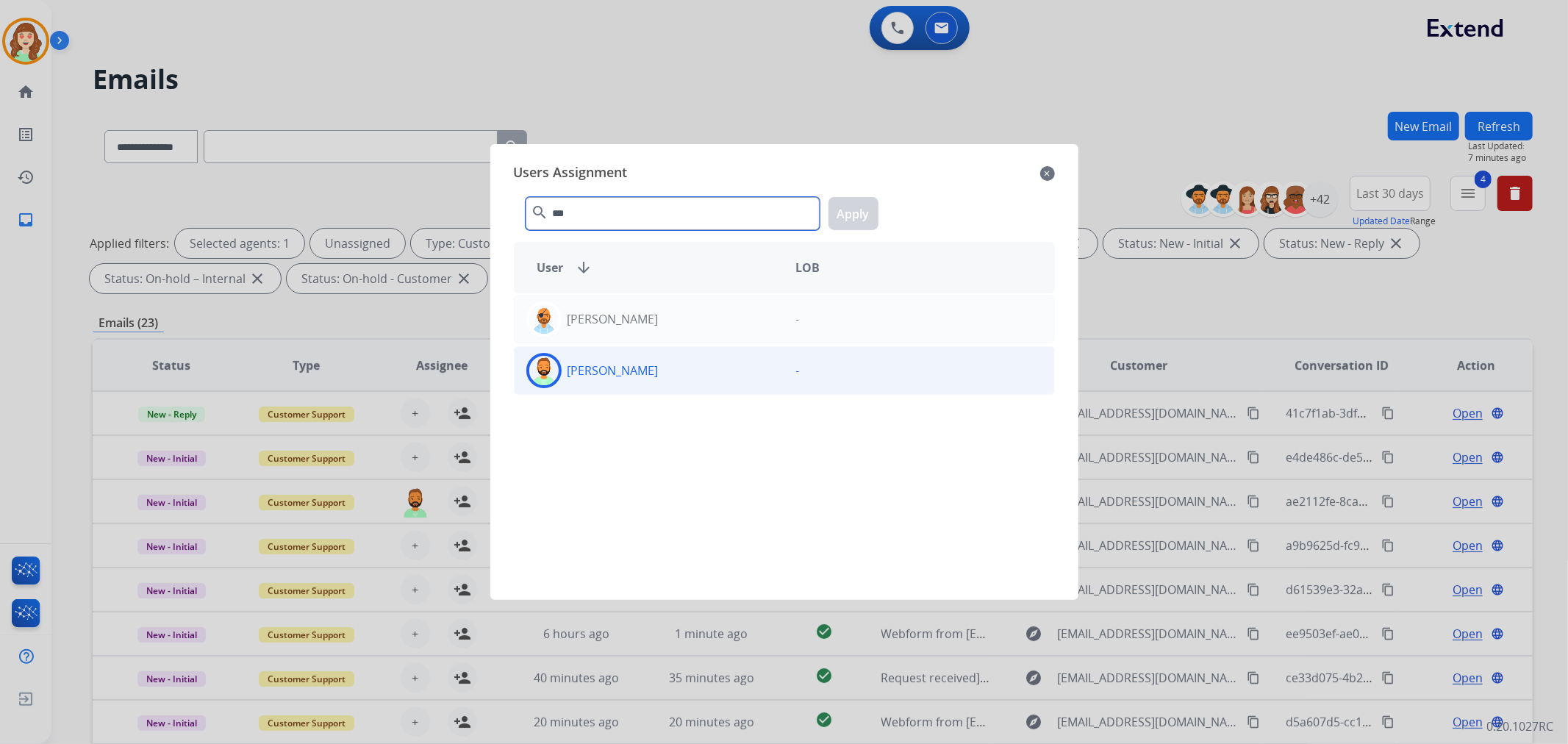
type input "***"
click at [668, 378] on div "[PERSON_NAME]" at bounding box center [649, 370] width 270 height 35
click at [855, 215] on button "Apply" at bounding box center [854, 214] width 50 height 33
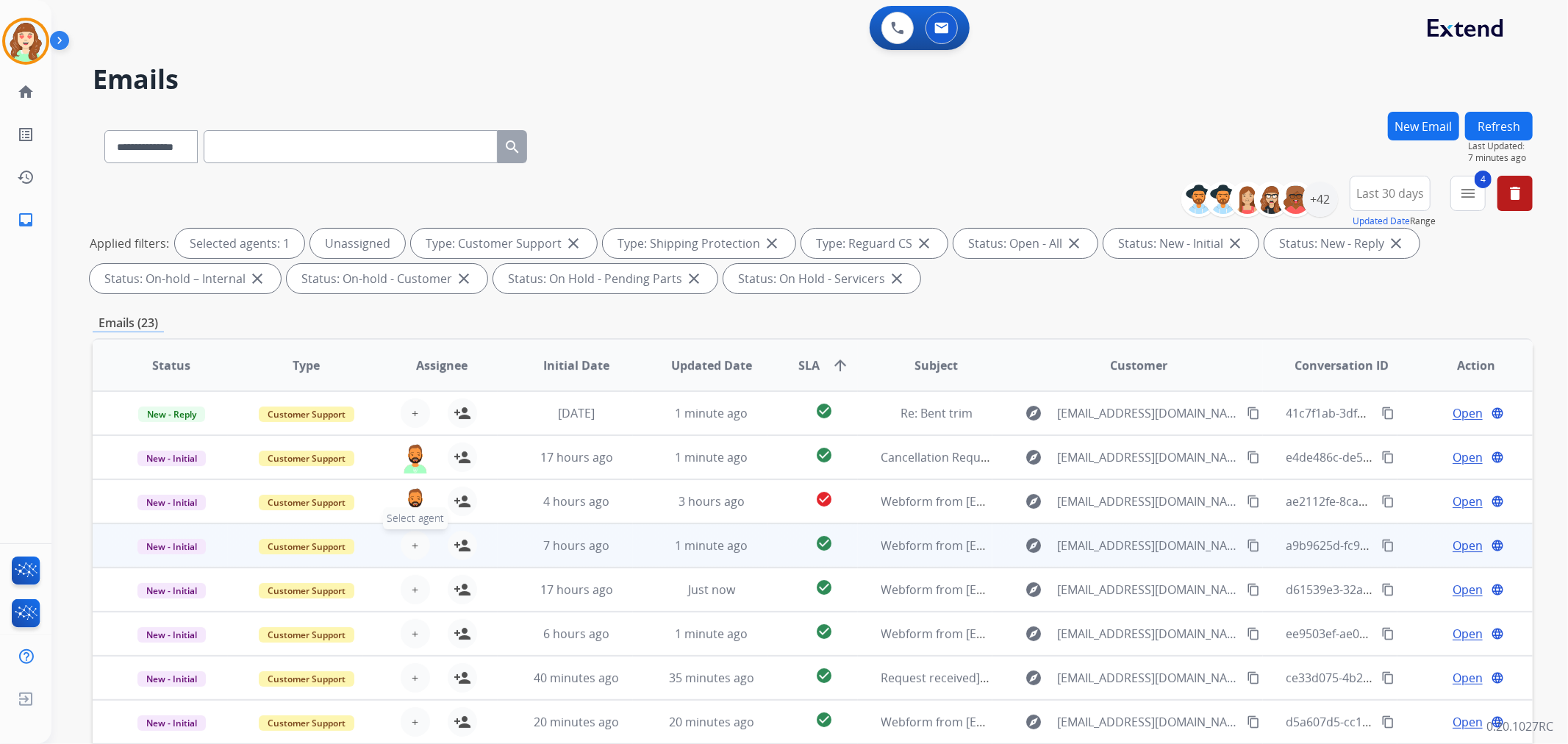
click at [412, 545] on span "+" at bounding box center [414, 545] width 7 height 17
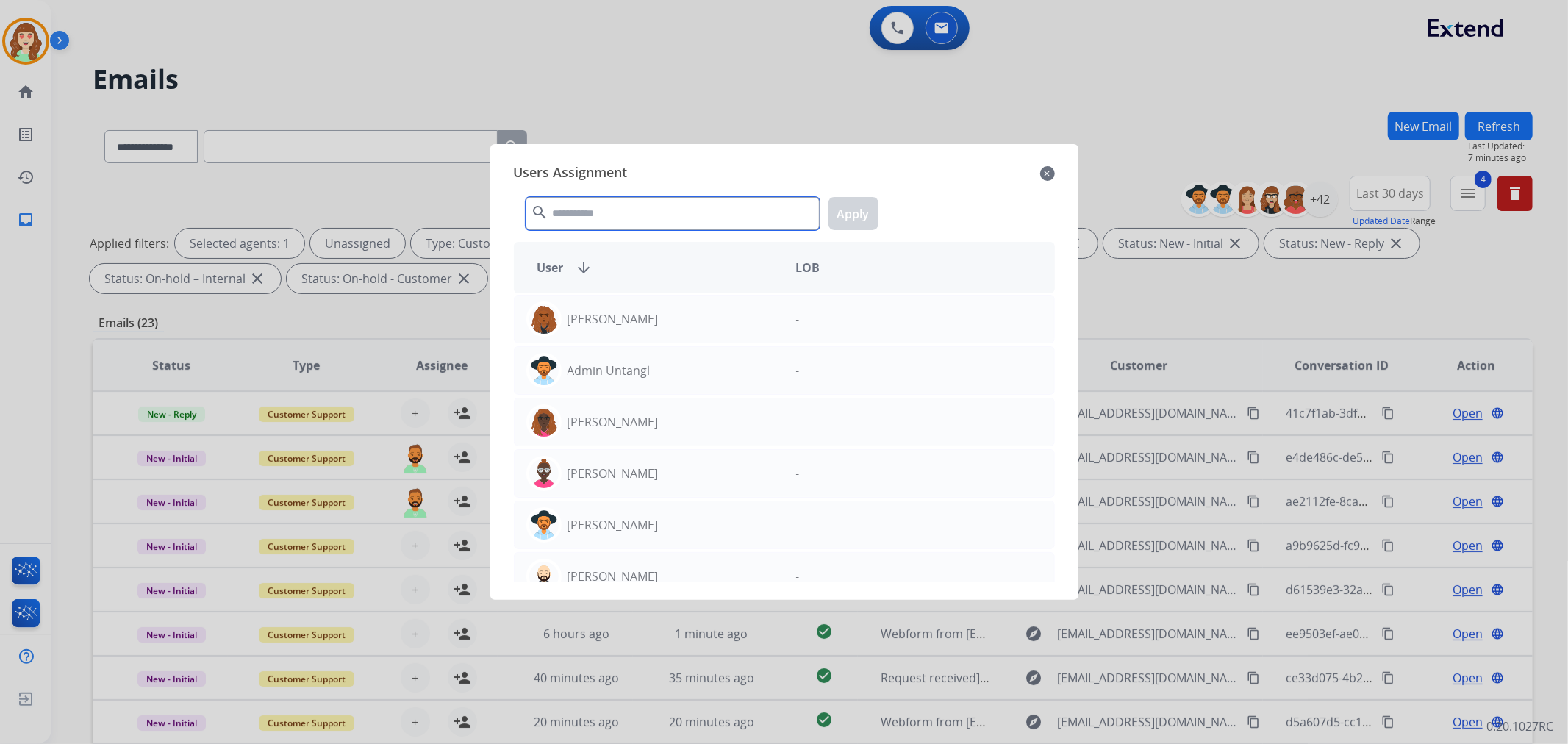
drag, startPoint x: 655, startPoint y: 218, endPoint x: 669, endPoint y: 216, distance: 14.1
click at [659, 218] on input "text" at bounding box center [672, 214] width 294 height 33
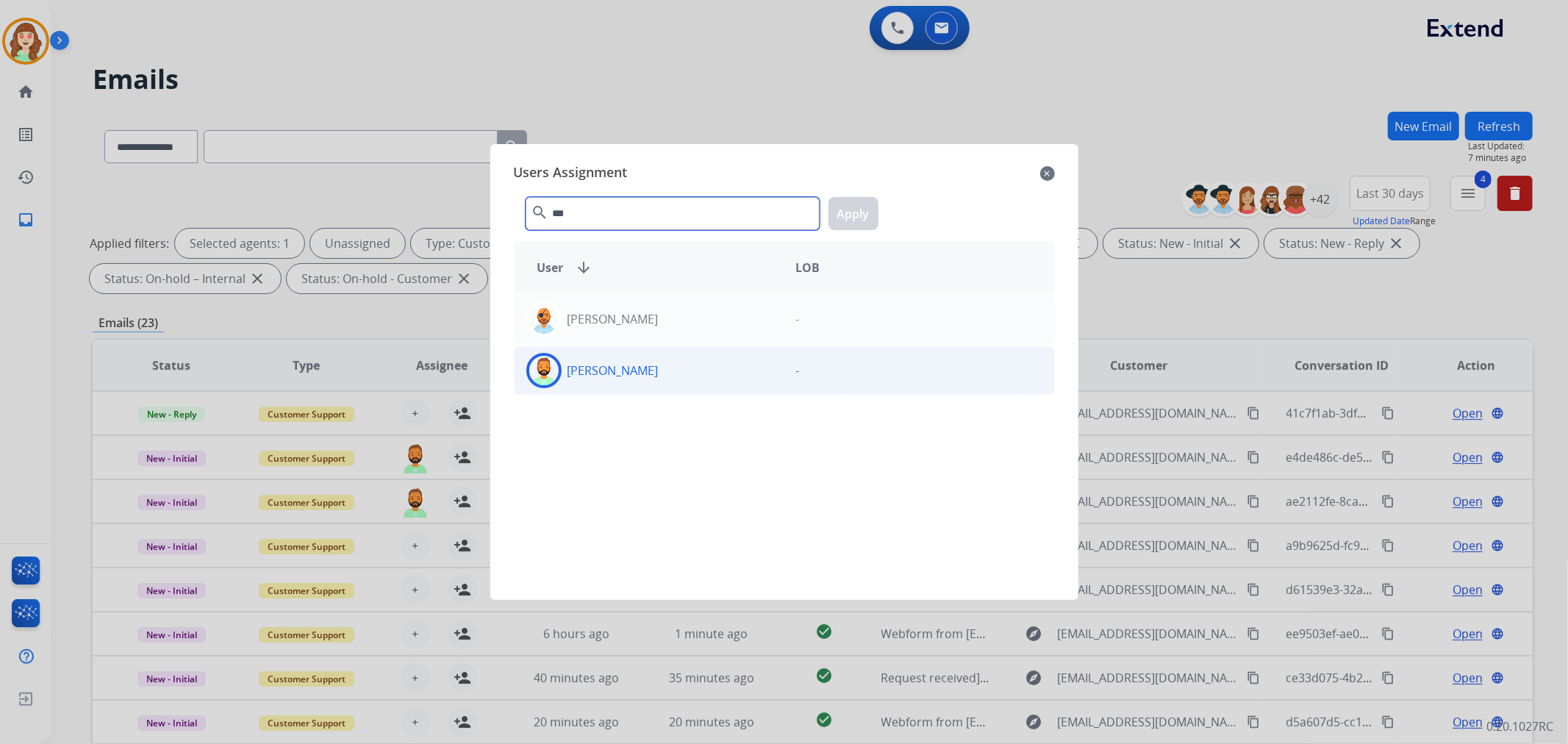
type input "***"
drag, startPoint x: 684, startPoint y: 387, endPoint x: 881, endPoint y: 236, distance: 248.2
click at [682, 386] on div "[PERSON_NAME]" at bounding box center [649, 370] width 270 height 35
click at [856, 210] on button "Apply" at bounding box center [854, 214] width 50 height 33
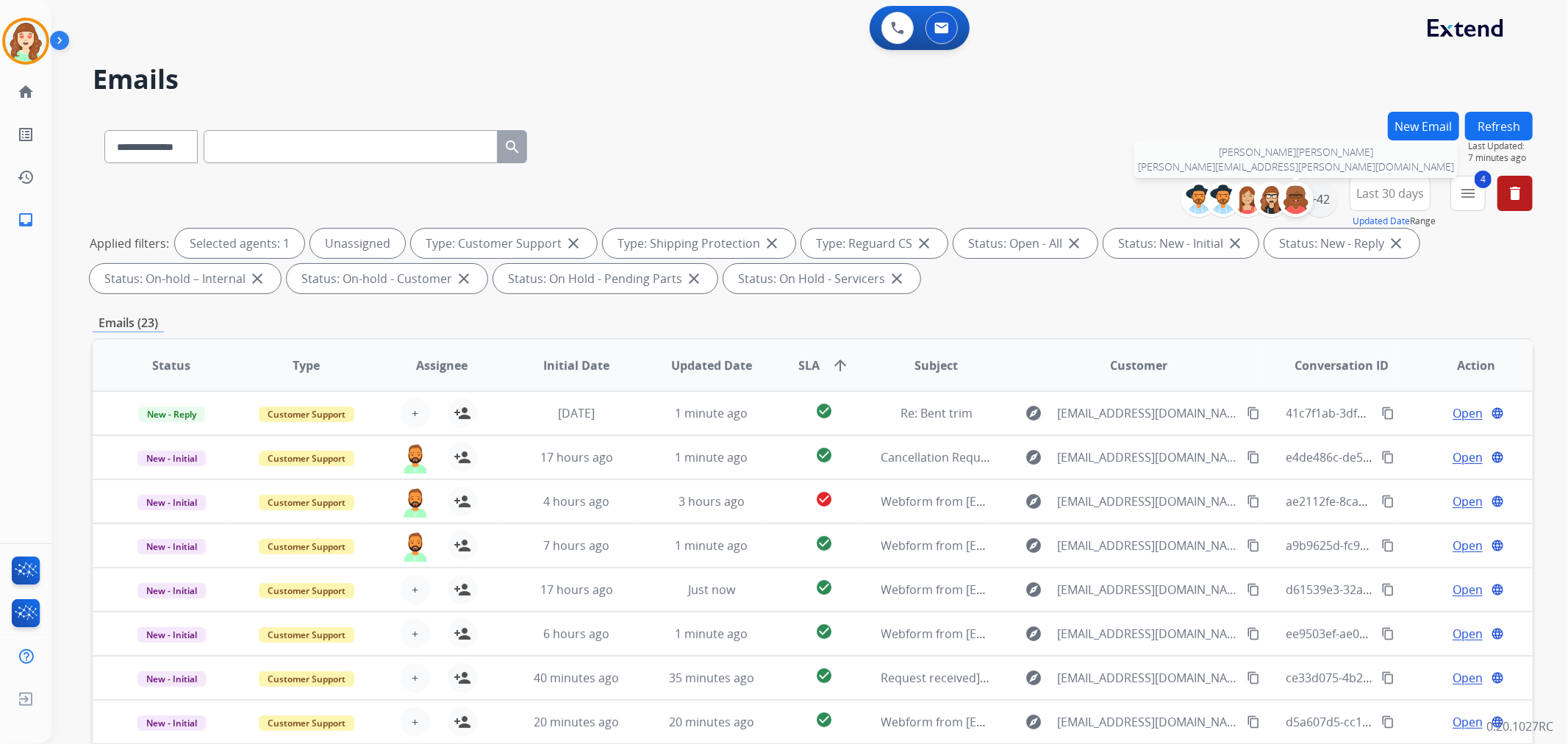
click at [1309, 199] on div at bounding box center [1296, 199] width 35 height 35
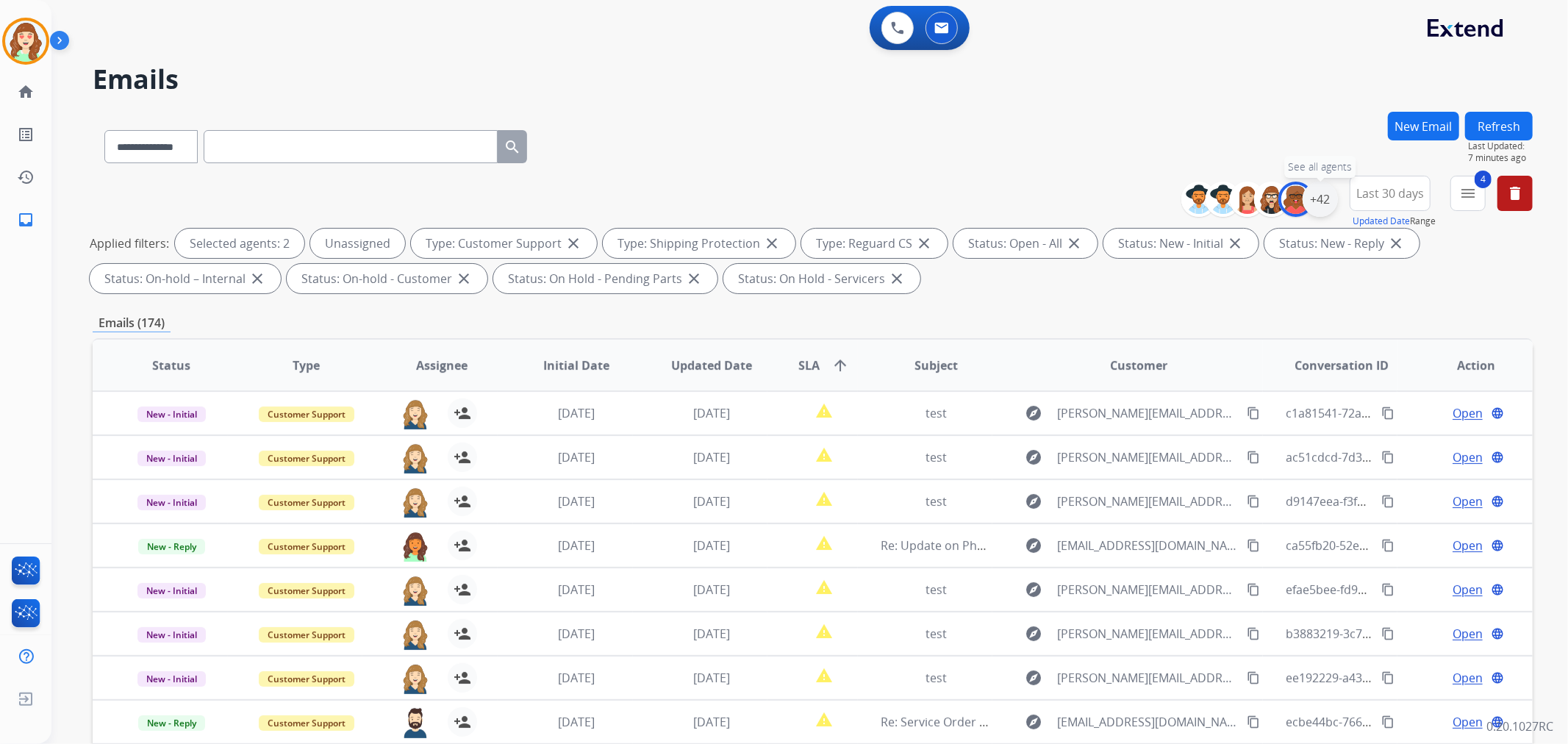
click at [1312, 200] on div "+42" at bounding box center [1320, 199] width 35 height 35
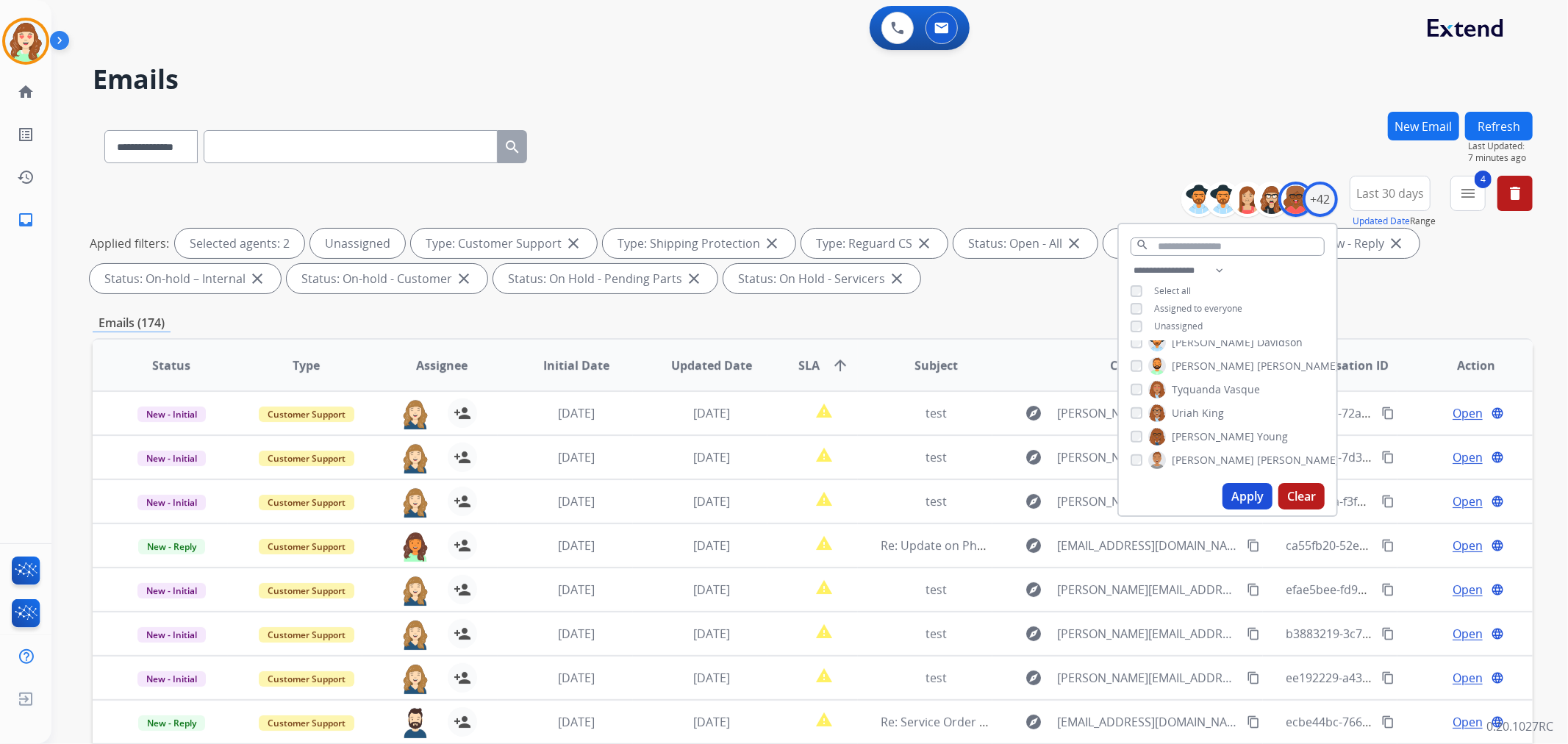
click at [1125, 357] on div "[PERSON_NAME] [PERSON_NAME] [PERSON_NAME] [PERSON_NAME] [PERSON_NAME] [PERSON_N…" at bounding box center [1227, 409] width 217 height 136
click at [1127, 444] on div "[PERSON_NAME] [PERSON_NAME] [PERSON_NAME] [PERSON_NAME] [PERSON_NAME] [PERSON_N…" at bounding box center [1227, 409] width 217 height 136
click at [1244, 494] on button "Apply" at bounding box center [1248, 496] width 50 height 27
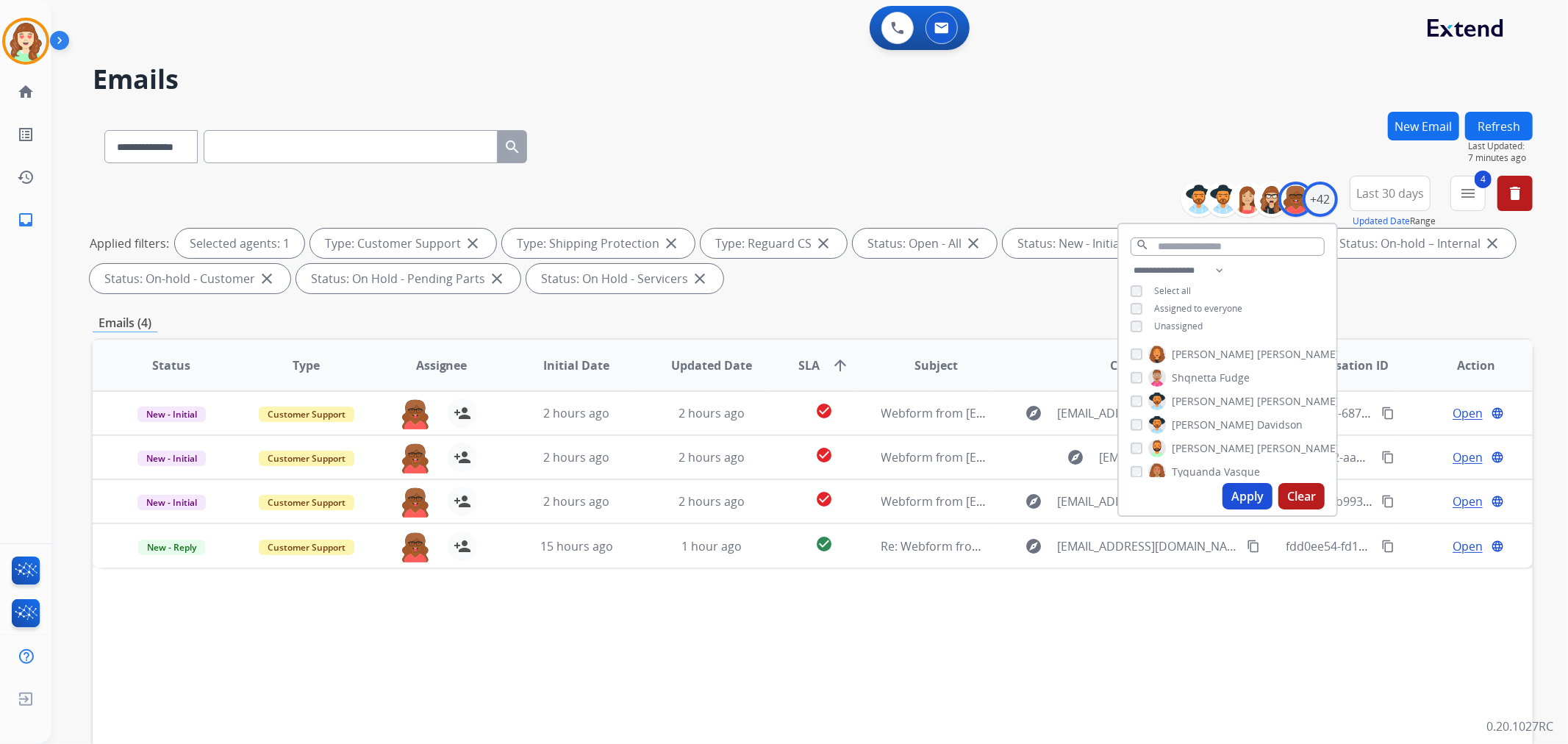
click at [1246, 496] on button "Apply" at bounding box center [1248, 496] width 50 height 27
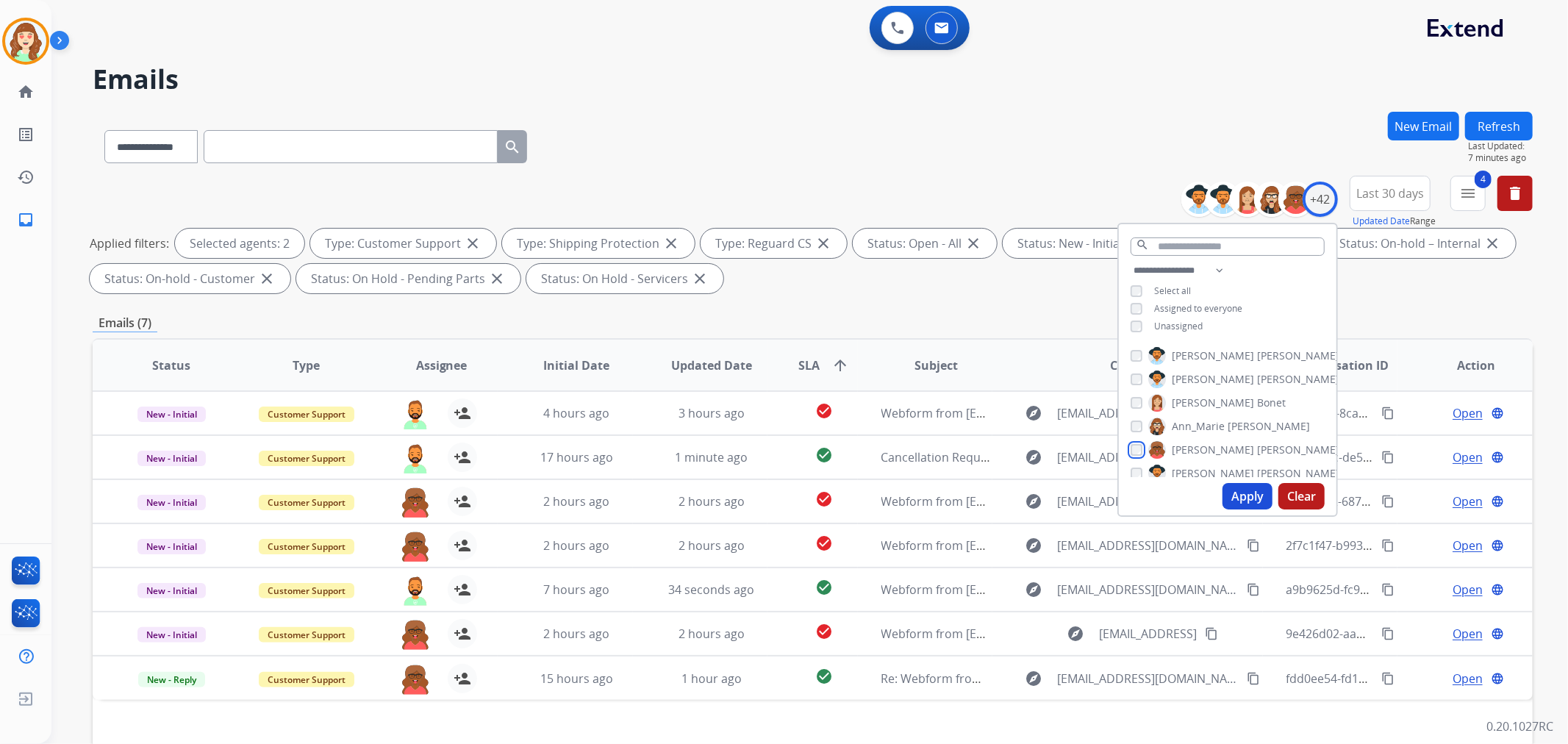
scroll to position [490, 0]
click at [1236, 486] on button "Apply" at bounding box center [1248, 496] width 50 height 27
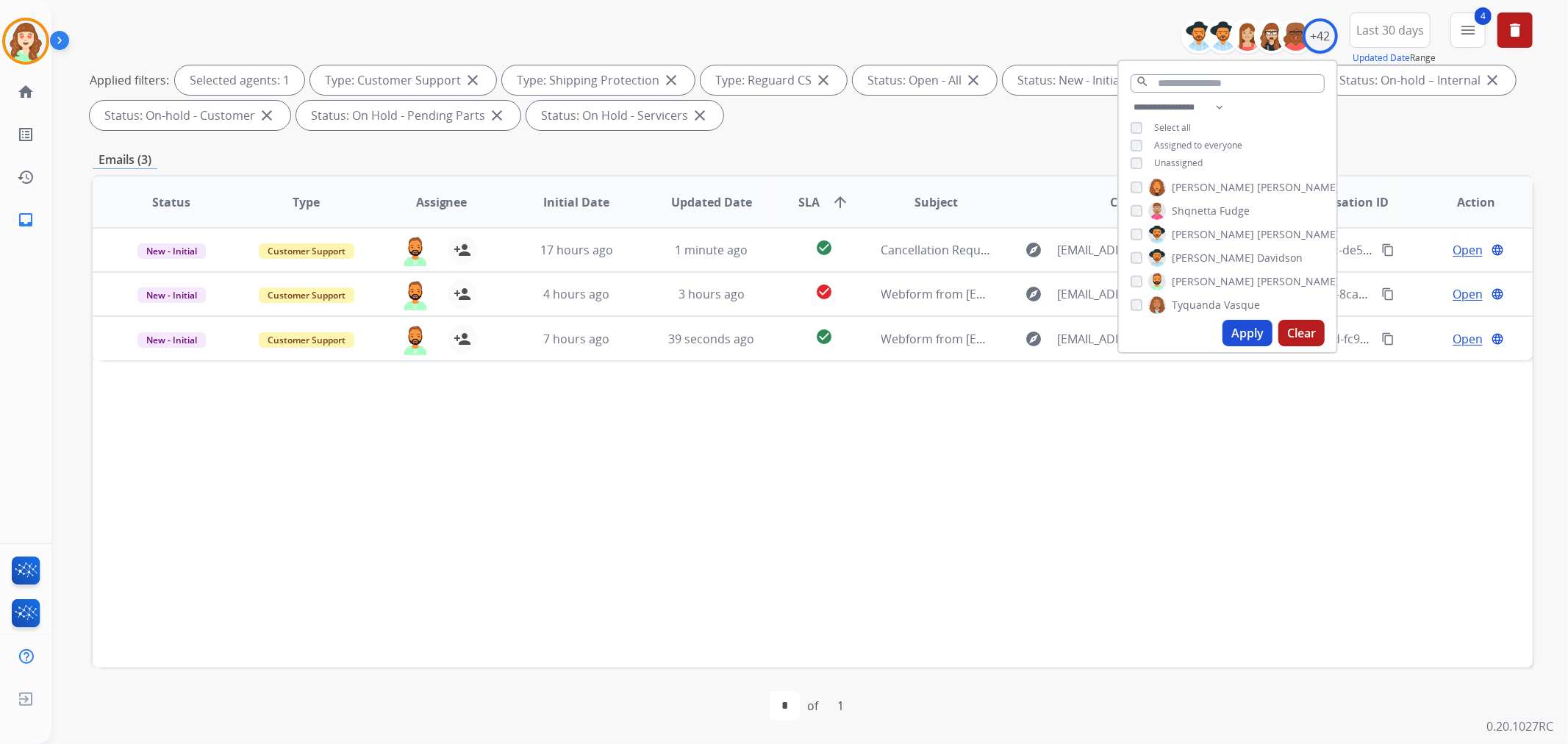
scroll to position [778, 0]
click at [1239, 326] on button "Apply" at bounding box center [1248, 333] width 50 height 27
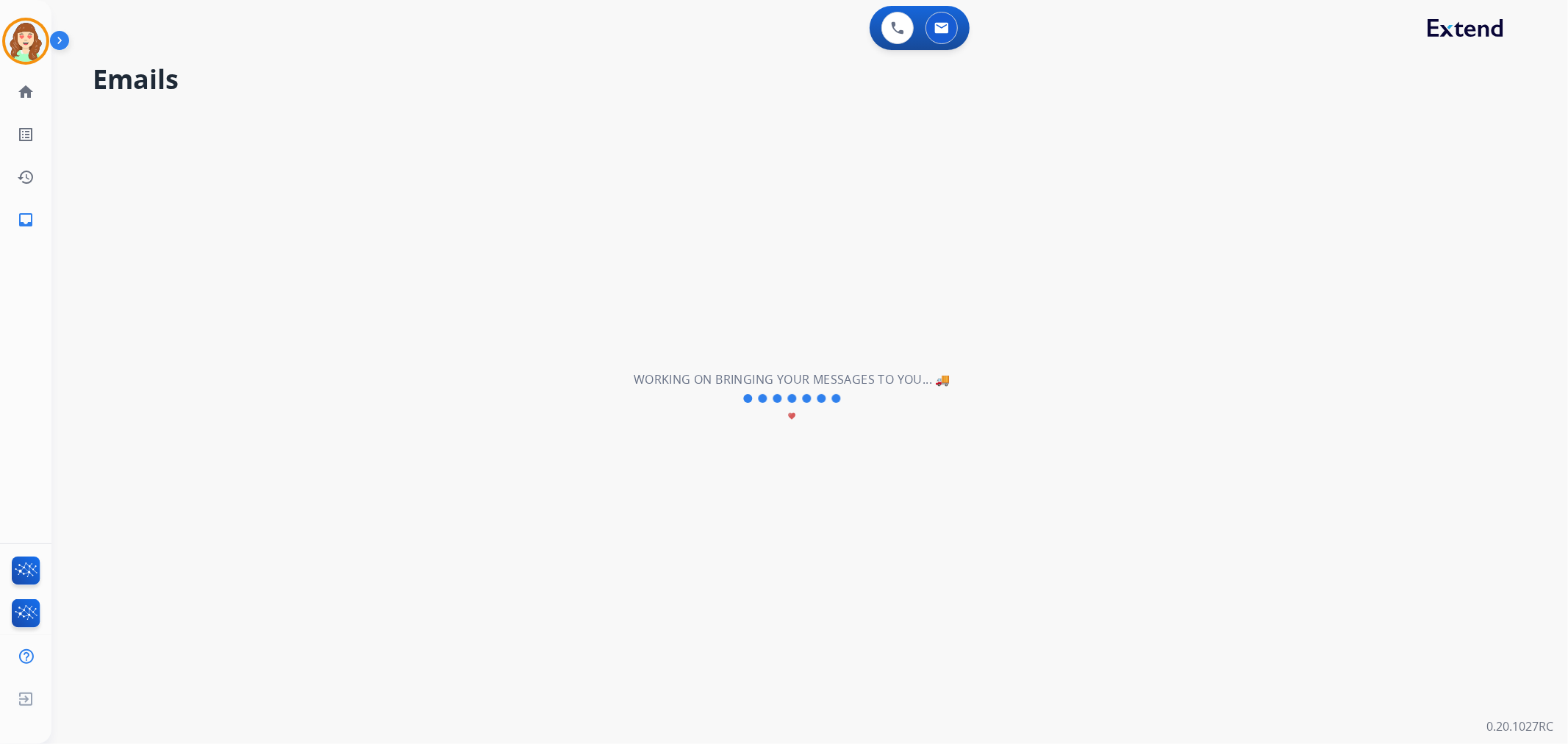
scroll to position [0, 0]
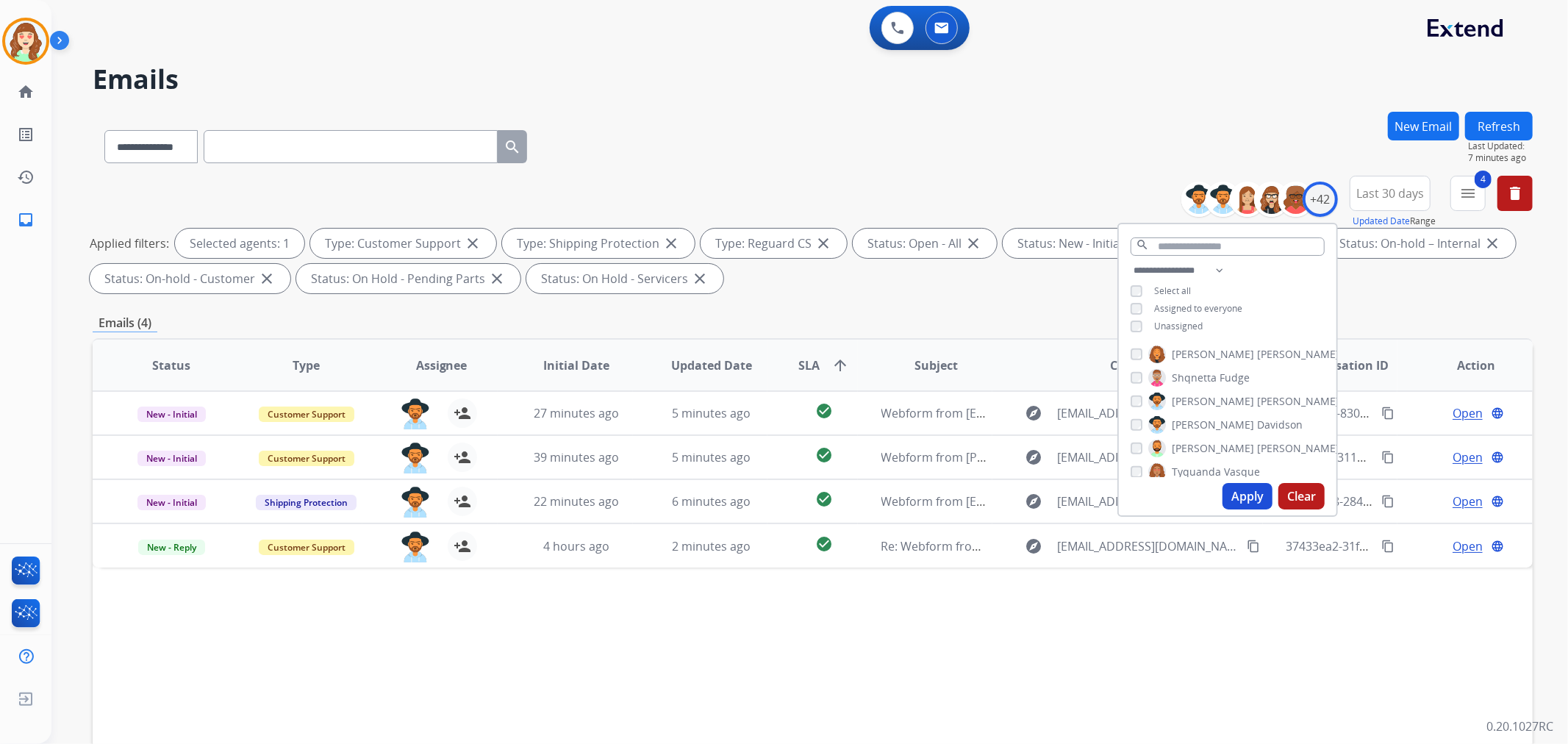
click at [1239, 496] on button "Apply" at bounding box center [1248, 496] width 50 height 27
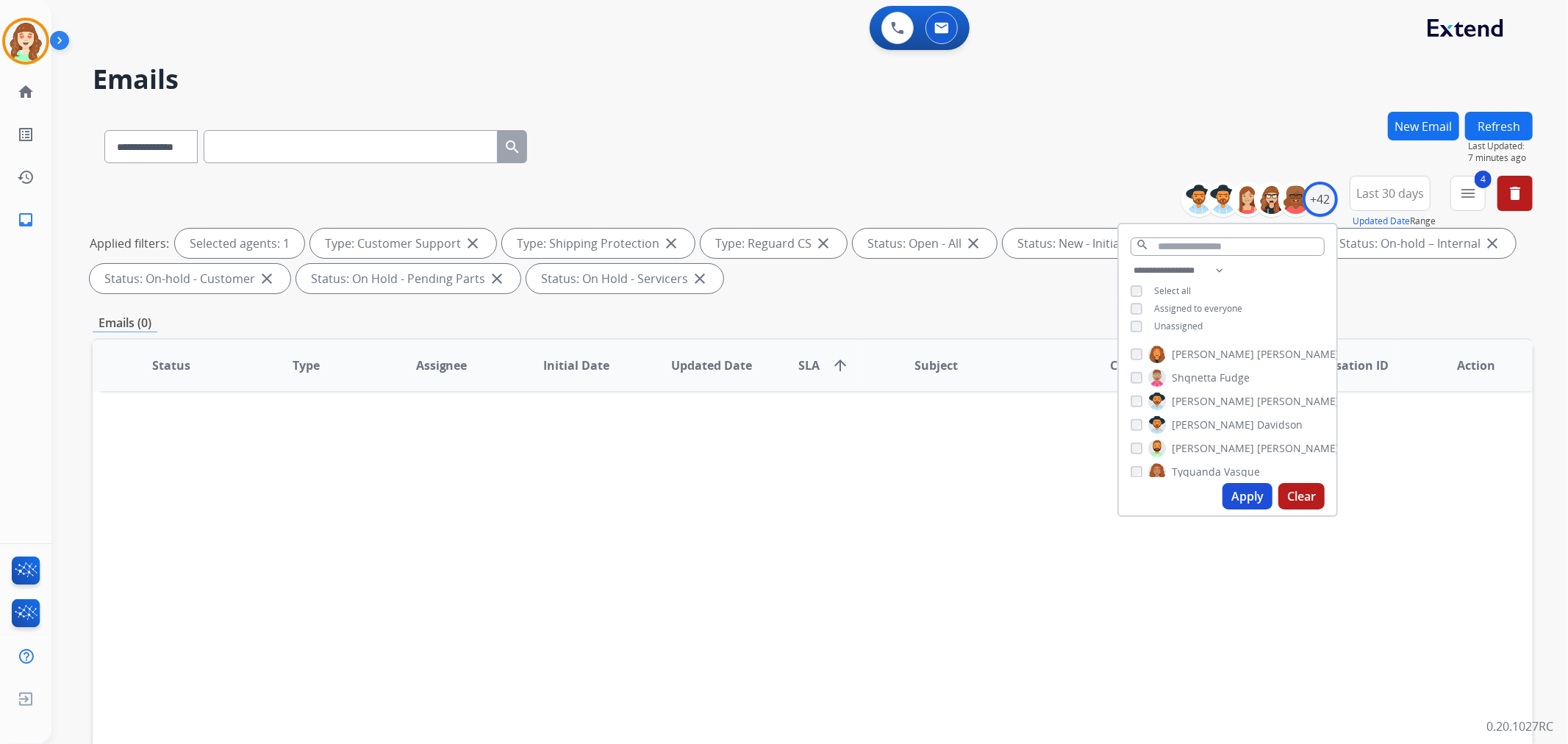
click at [1135, 359] on div "[PERSON_NAME]" at bounding box center [1235, 354] width 209 height 17
click at [1237, 498] on button "Apply" at bounding box center [1248, 496] width 50 height 27
click at [1247, 498] on button "Apply" at bounding box center [1248, 496] width 50 height 27
click at [1243, 503] on button "Apply" at bounding box center [1248, 496] width 50 height 27
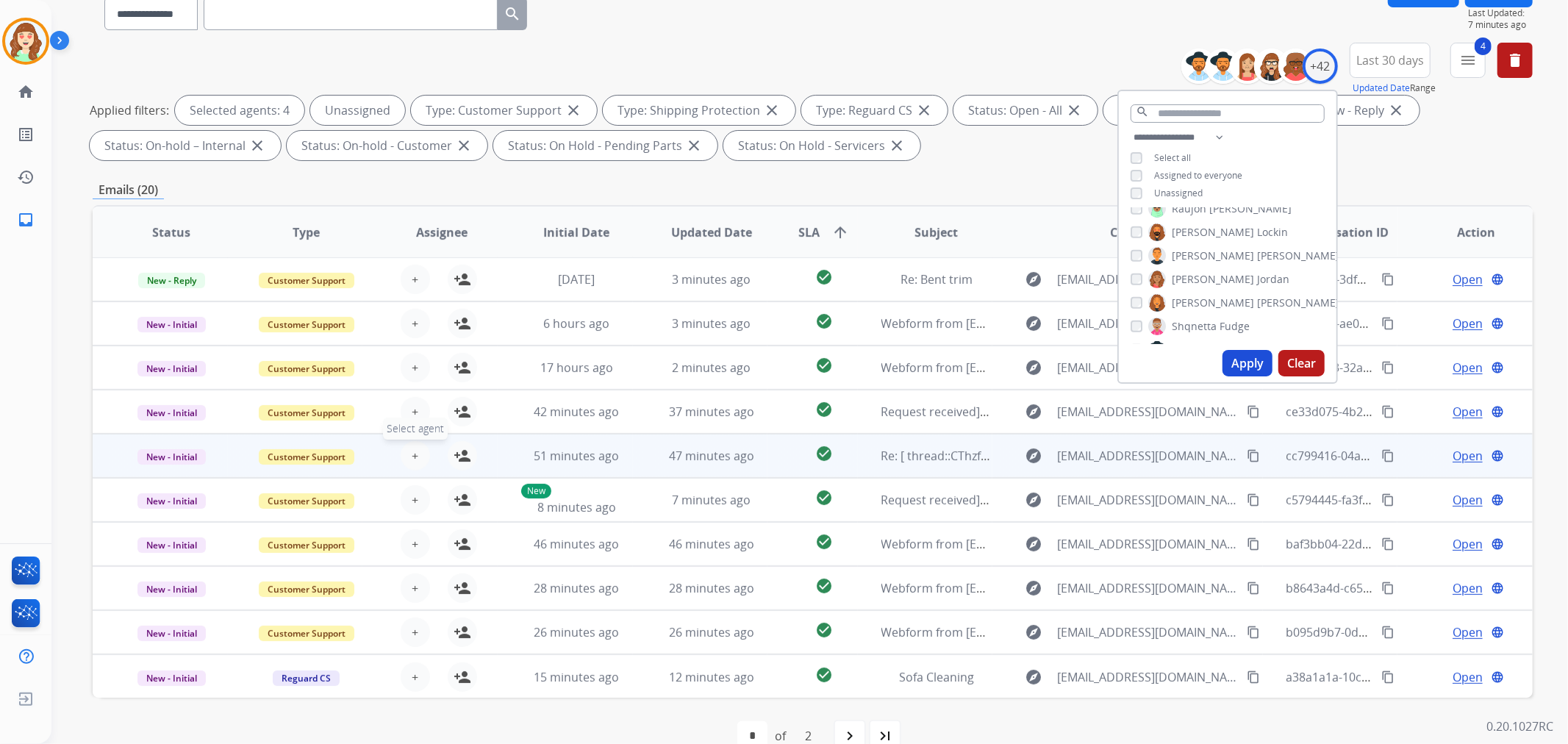
scroll to position [164, 0]
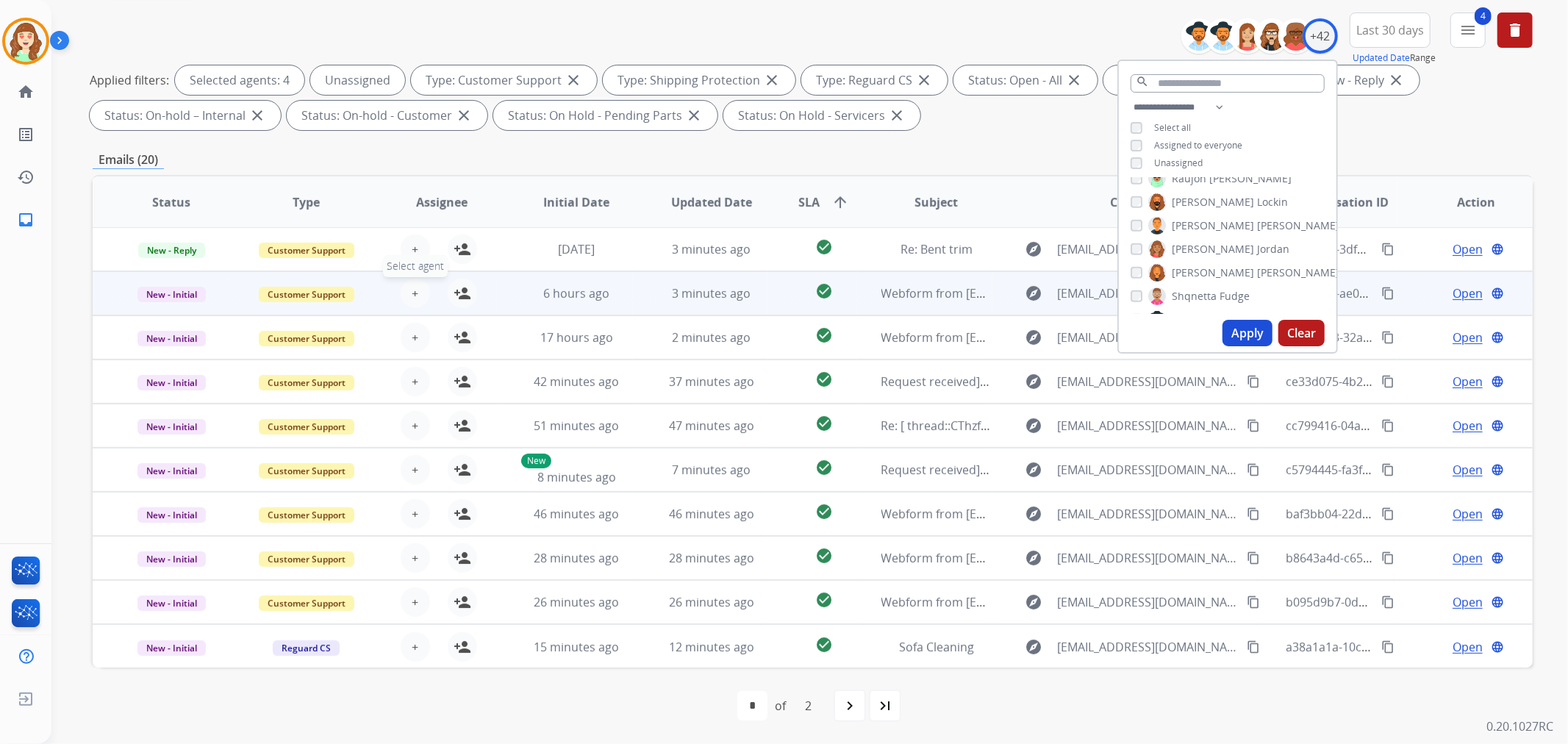
click at [412, 288] on span "+" at bounding box center [414, 293] width 7 height 17
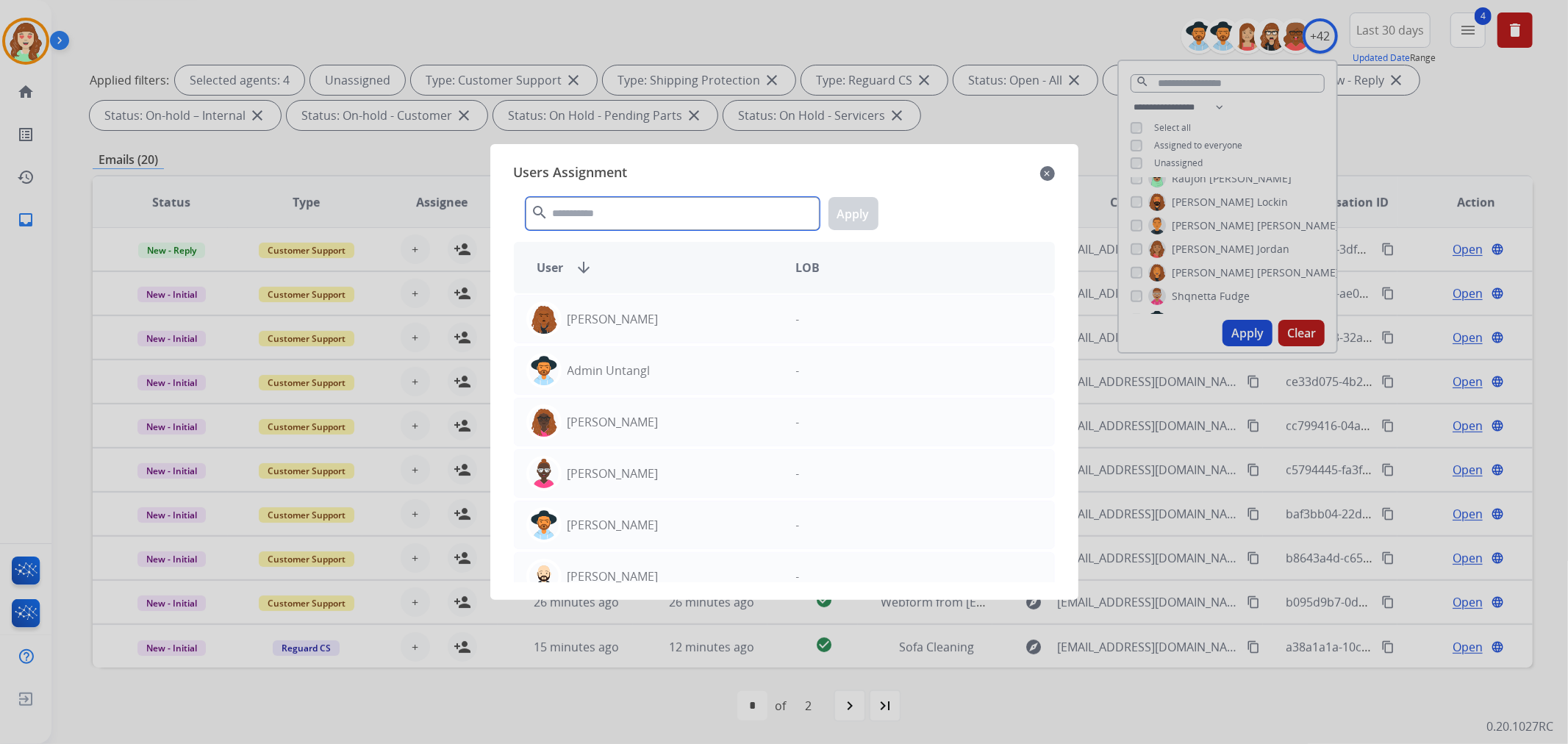
click at [633, 214] on input "text" at bounding box center [672, 214] width 294 height 33
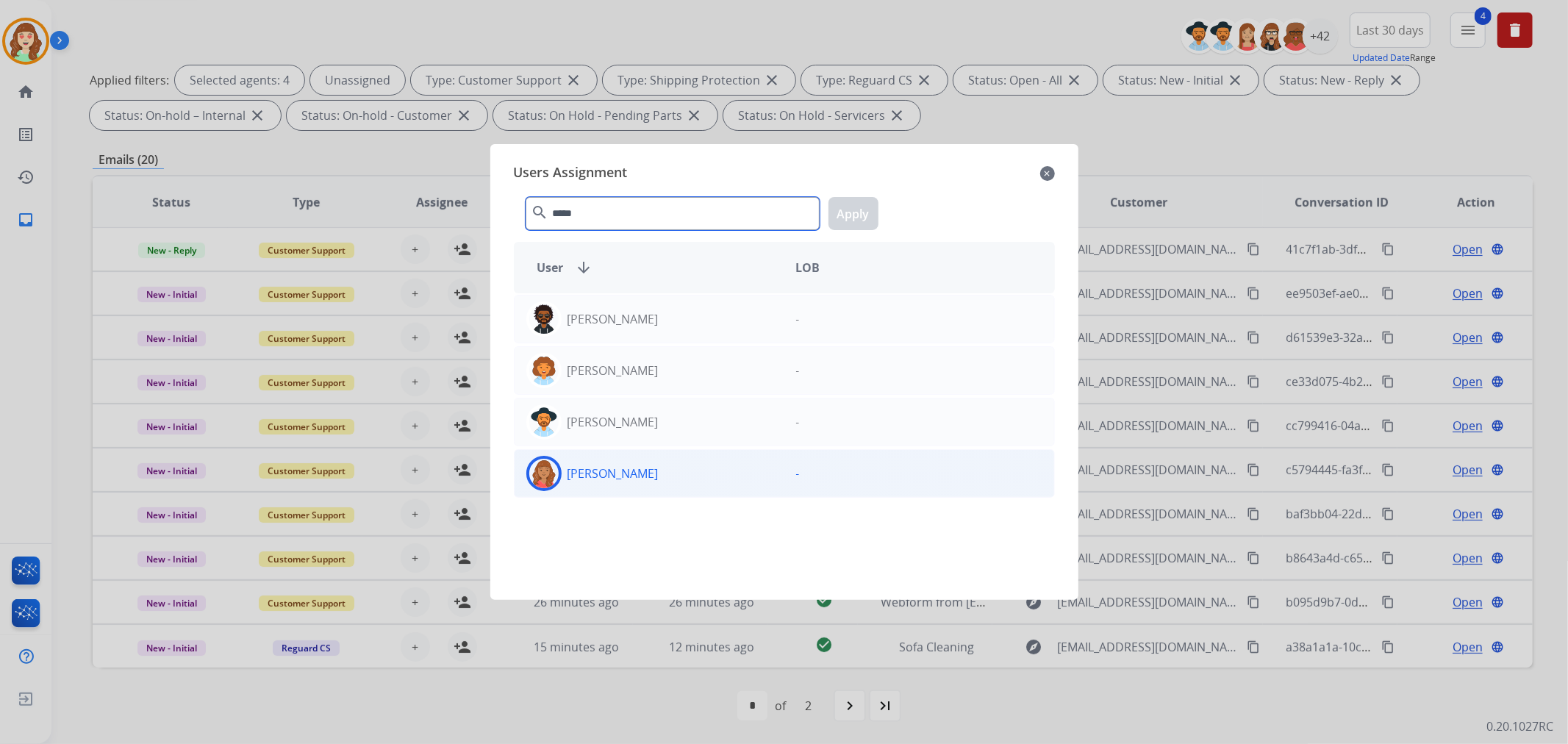
type input "*****"
click at [660, 472] on div "[PERSON_NAME]" at bounding box center [649, 473] width 270 height 35
click at [857, 223] on button "Apply" at bounding box center [854, 214] width 50 height 33
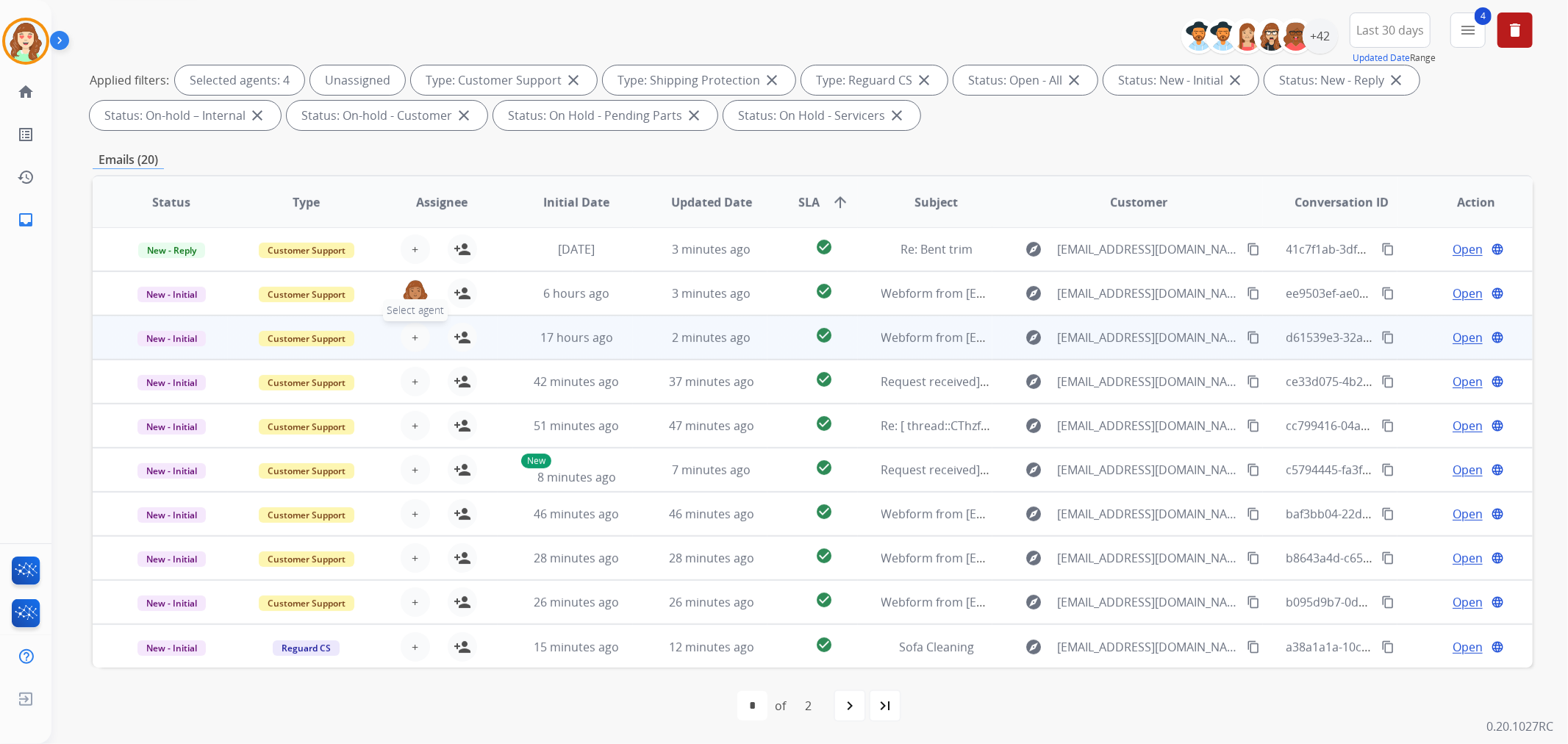
click at [416, 335] on button "+ Select agent" at bounding box center [415, 337] width 30 height 30
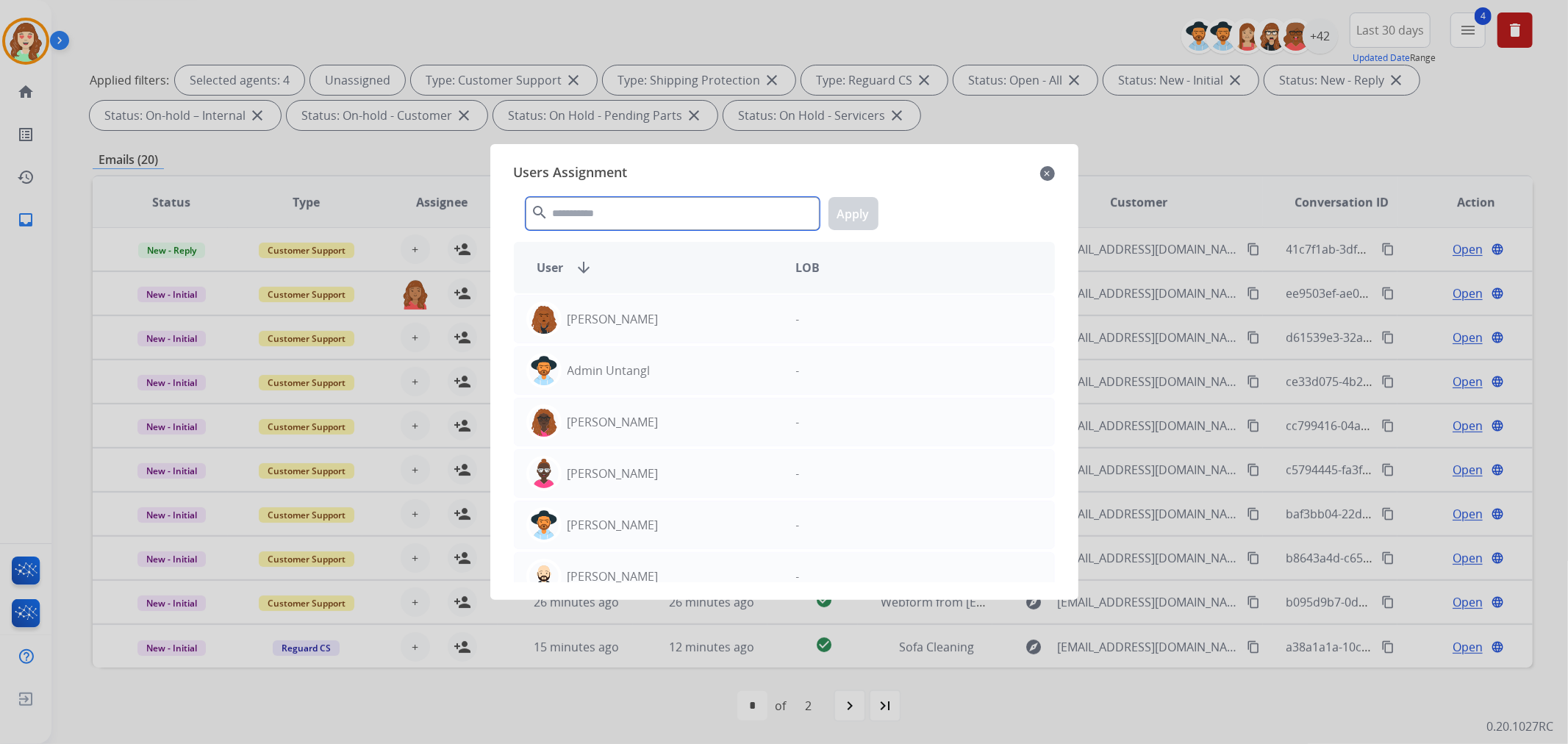
click at [628, 215] on input "text" at bounding box center [672, 214] width 294 height 33
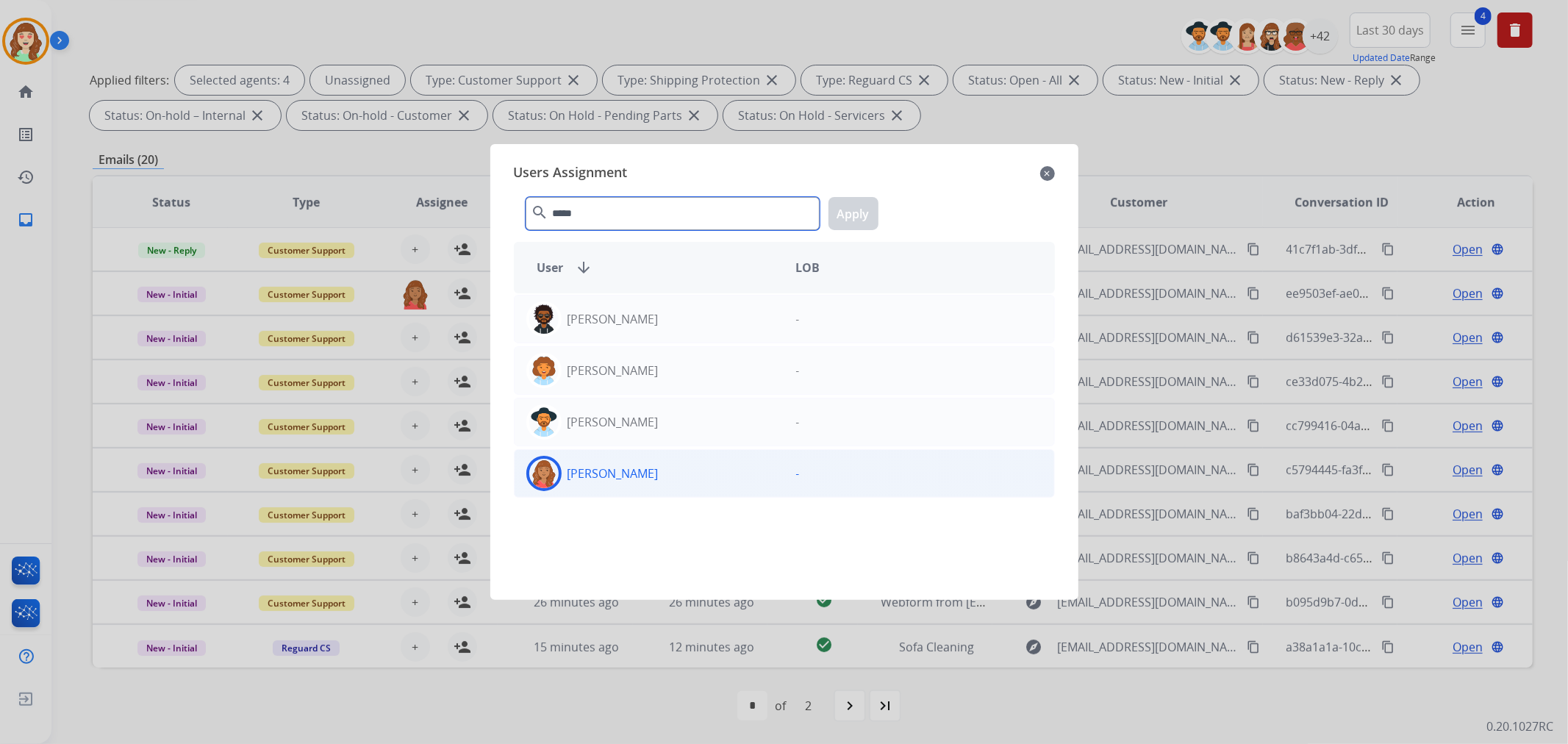
type input "*****"
click at [662, 475] on div "[PERSON_NAME]" at bounding box center [649, 473] width 270 height 35
click at [852, 216] on button "Apply" at bounding box center [854, 214] width 50 height 33
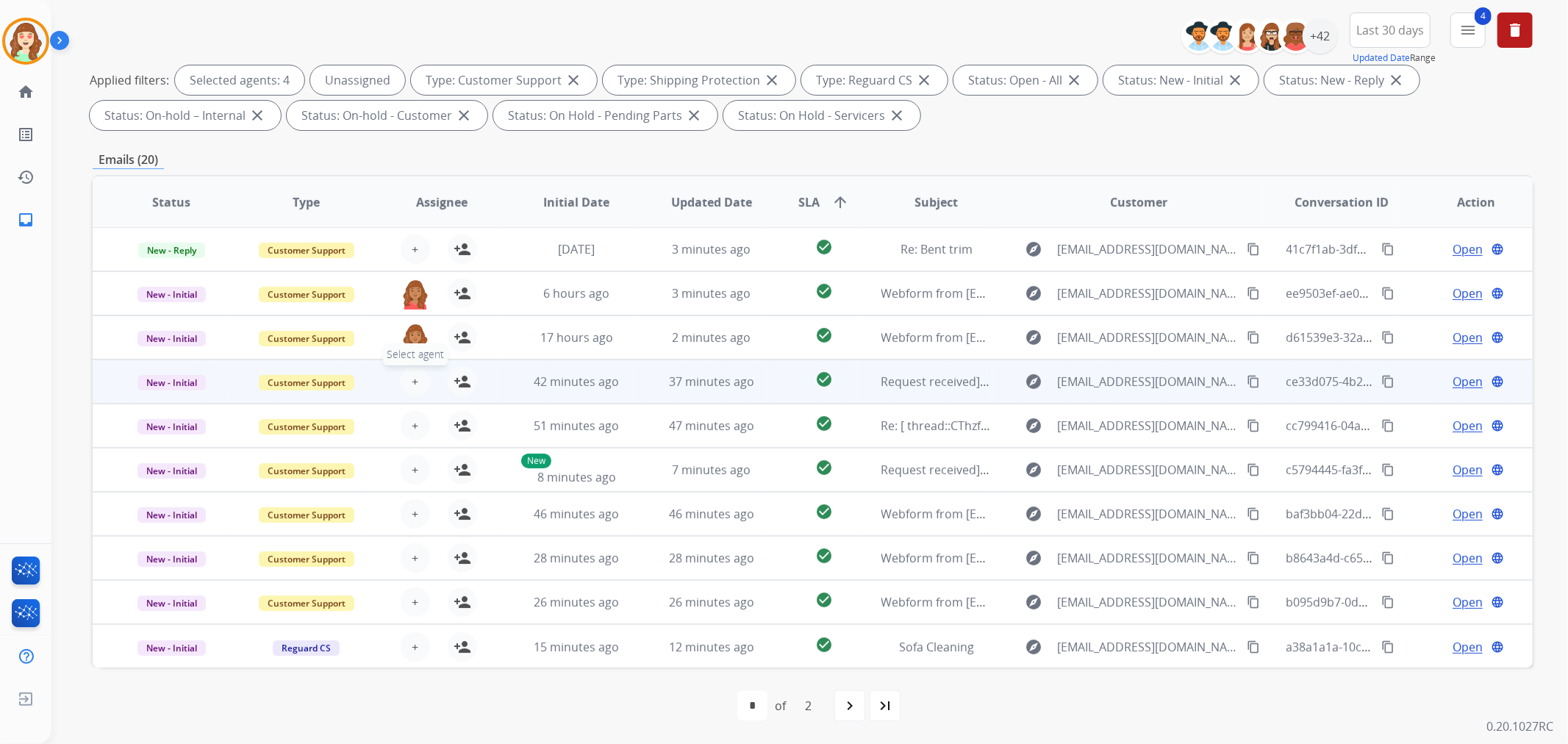
click at [411, 385] on span "+" at bounding box center [414, 381] width 7 height 17
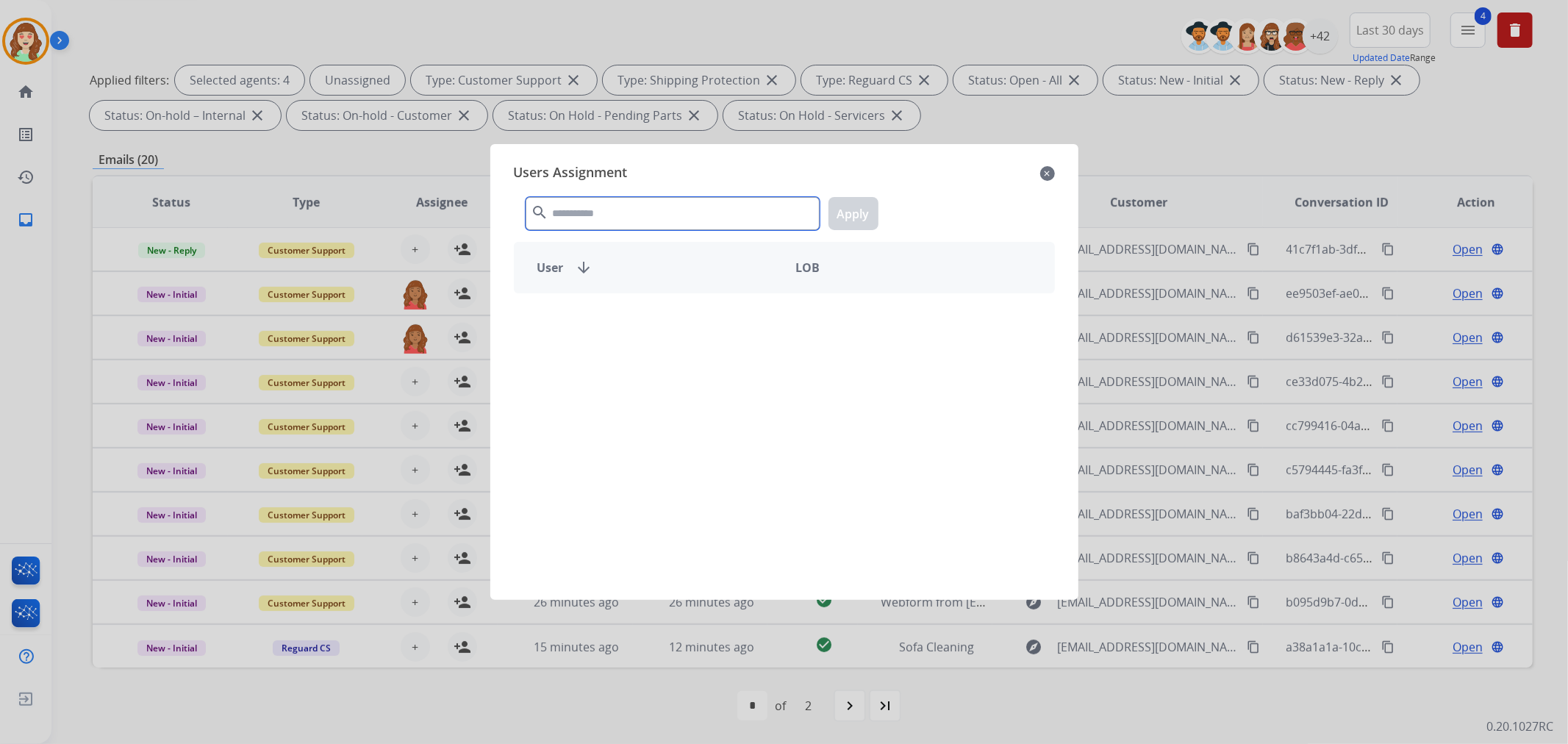
click at [648, 218] on input "text" at bounding box center [672, 214] width 294 height 33
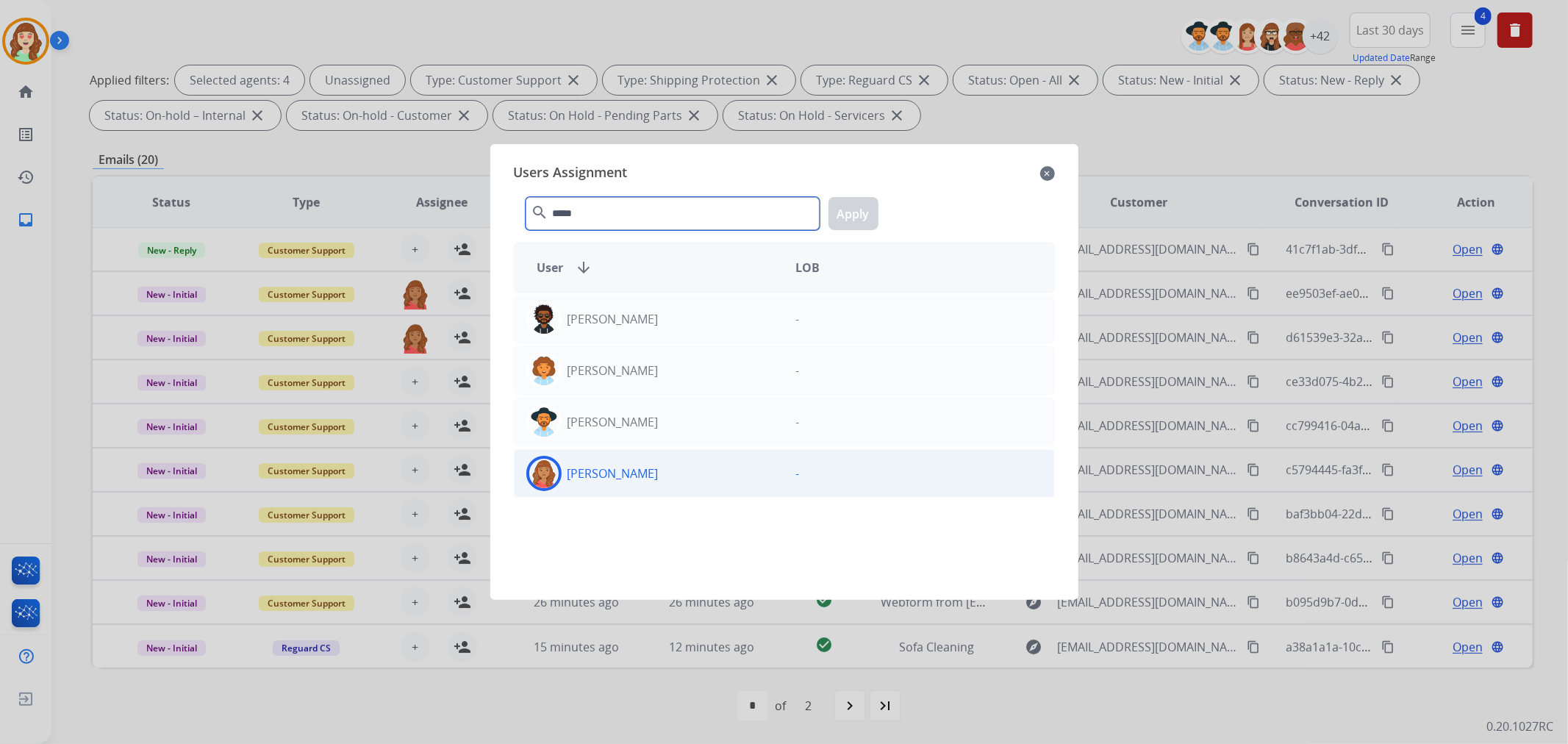
type input "*****"
click at [670, 469] on div "[PERSON_NAME]" at bounding box center [649, 473] width 270 height 35
click at [866, 215] on button "Apply" at bounding box center [854, 214] width 50 height 33
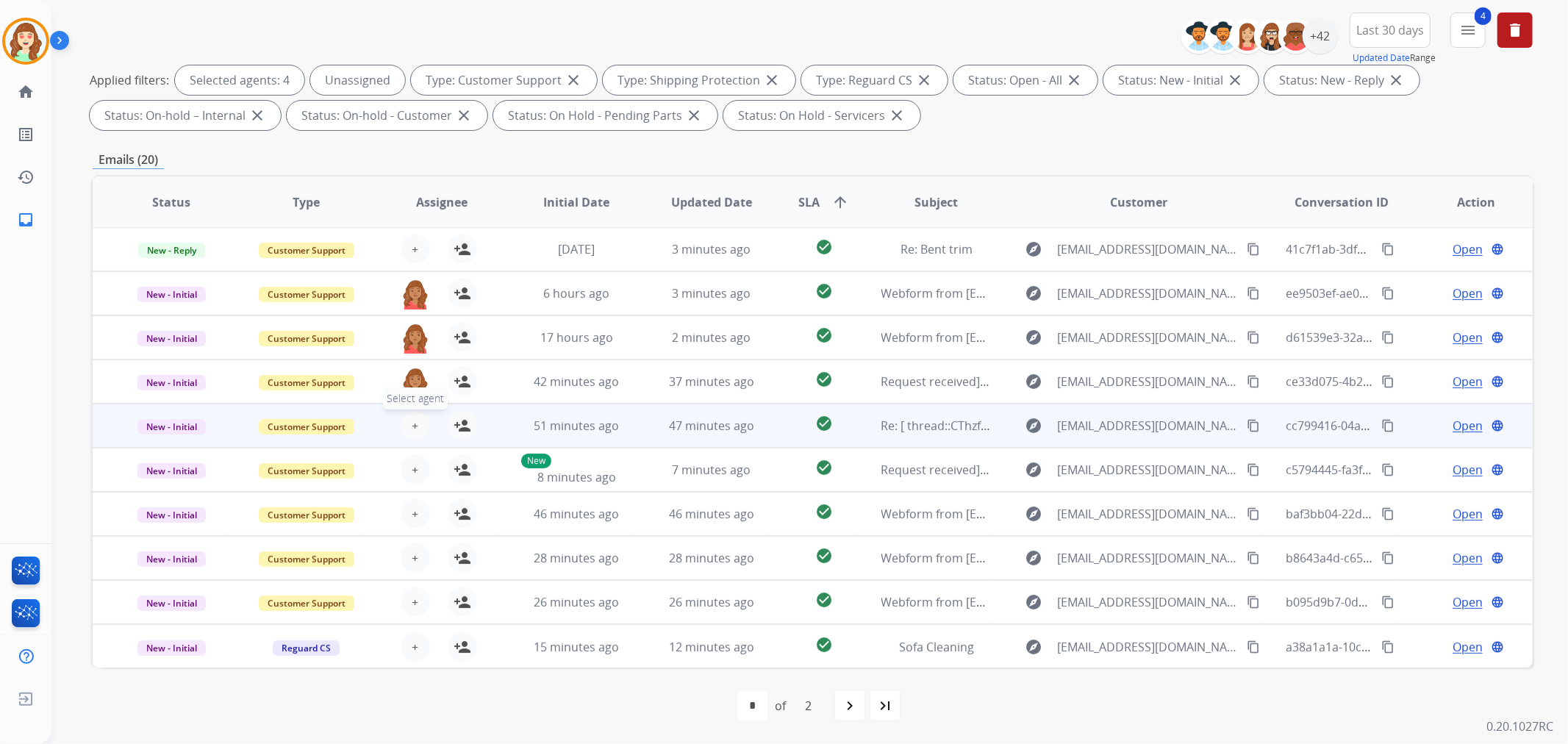
click at [411, 418] on span "+" at bounding box center [414, 425] width 7 height 17
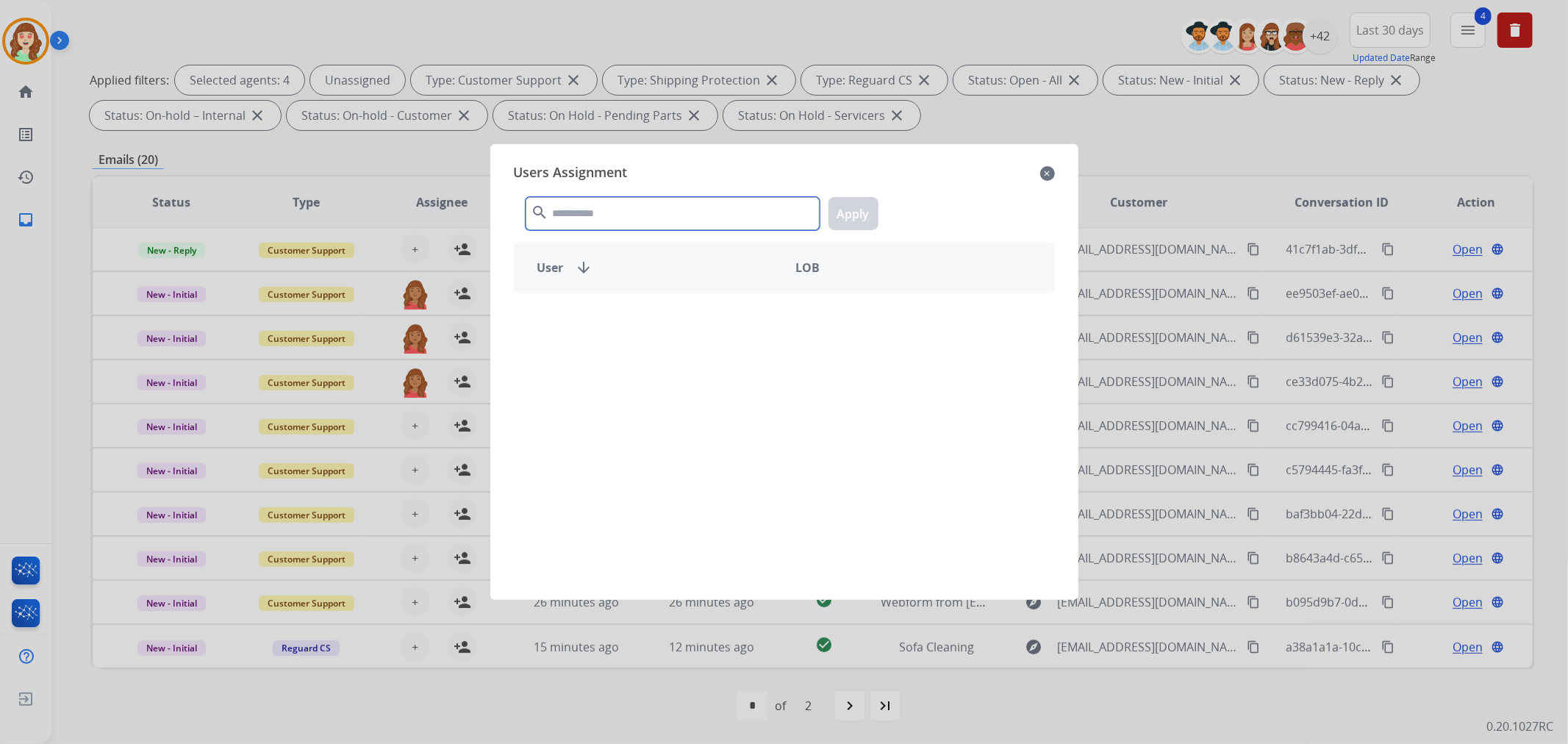
click at [594, 211] on input "text" at bounding box center [672, 214] width 294 height 33
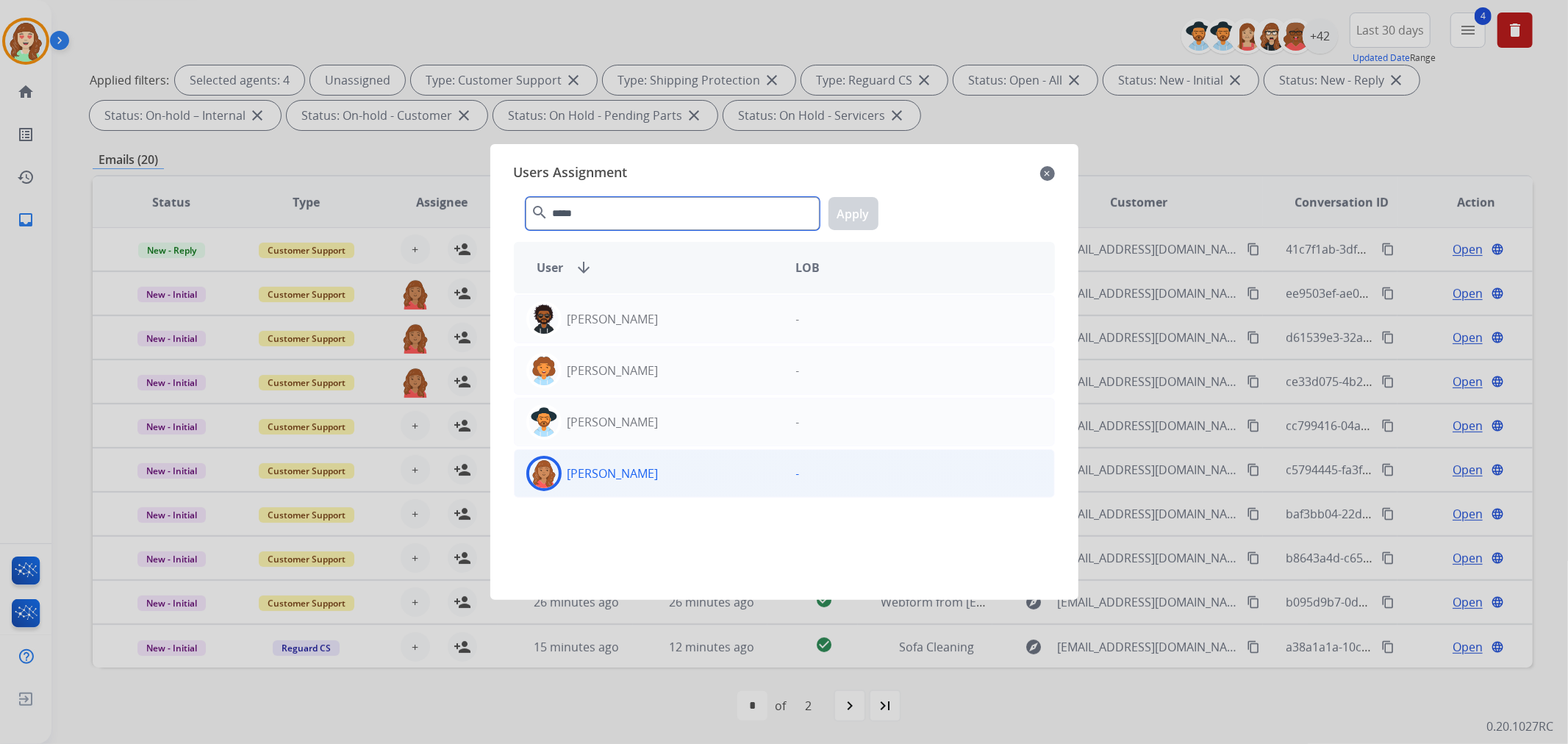
type input "*****"
drag, startPoint x: 652, startPoint y: 475, endPoint x: 768, endPoint y: 345, distance: 174.2
click at [652, 472] on div "[PERSON_NAME]" at bounding box center [649, 473] width 270 height 35
click at [851, 211] on button "Apply" at bounding box center [854, 214] width 50 height 33
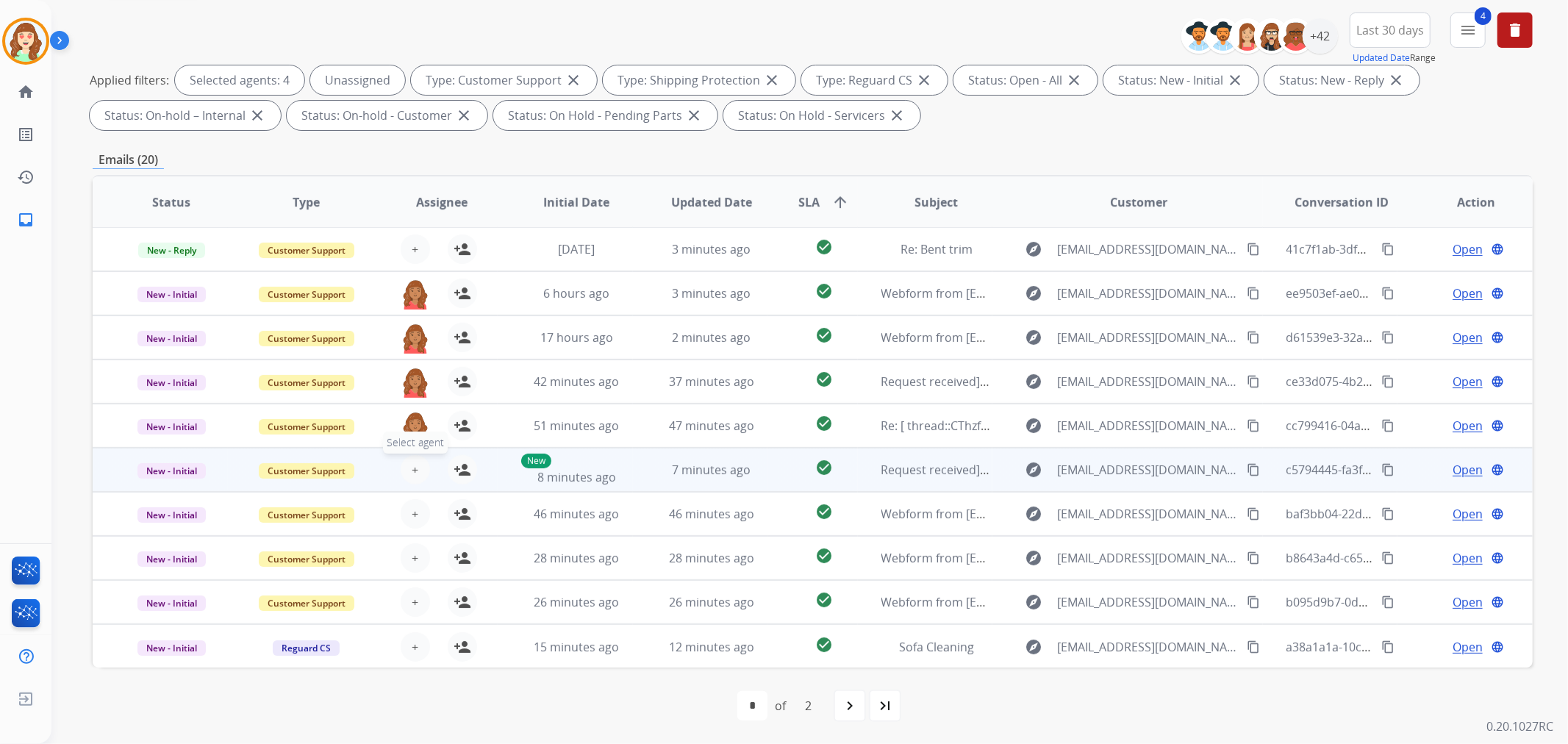
click at [419, 466] on button "+ Select agent" at bounding box center [415, 469] width 30 height 30
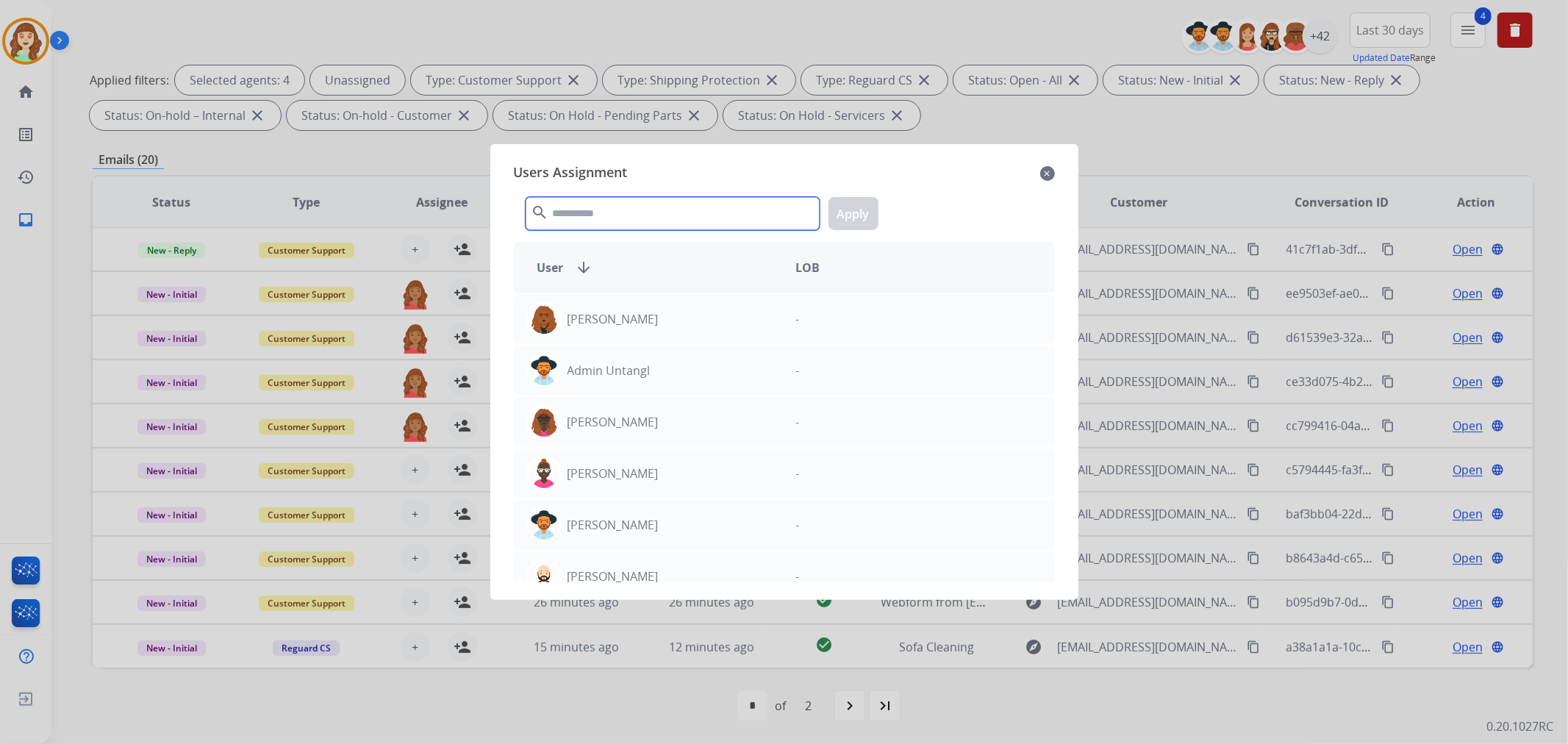
click at [680, 214] on input "text" at bounding box center [672, 214] width 294 height 33
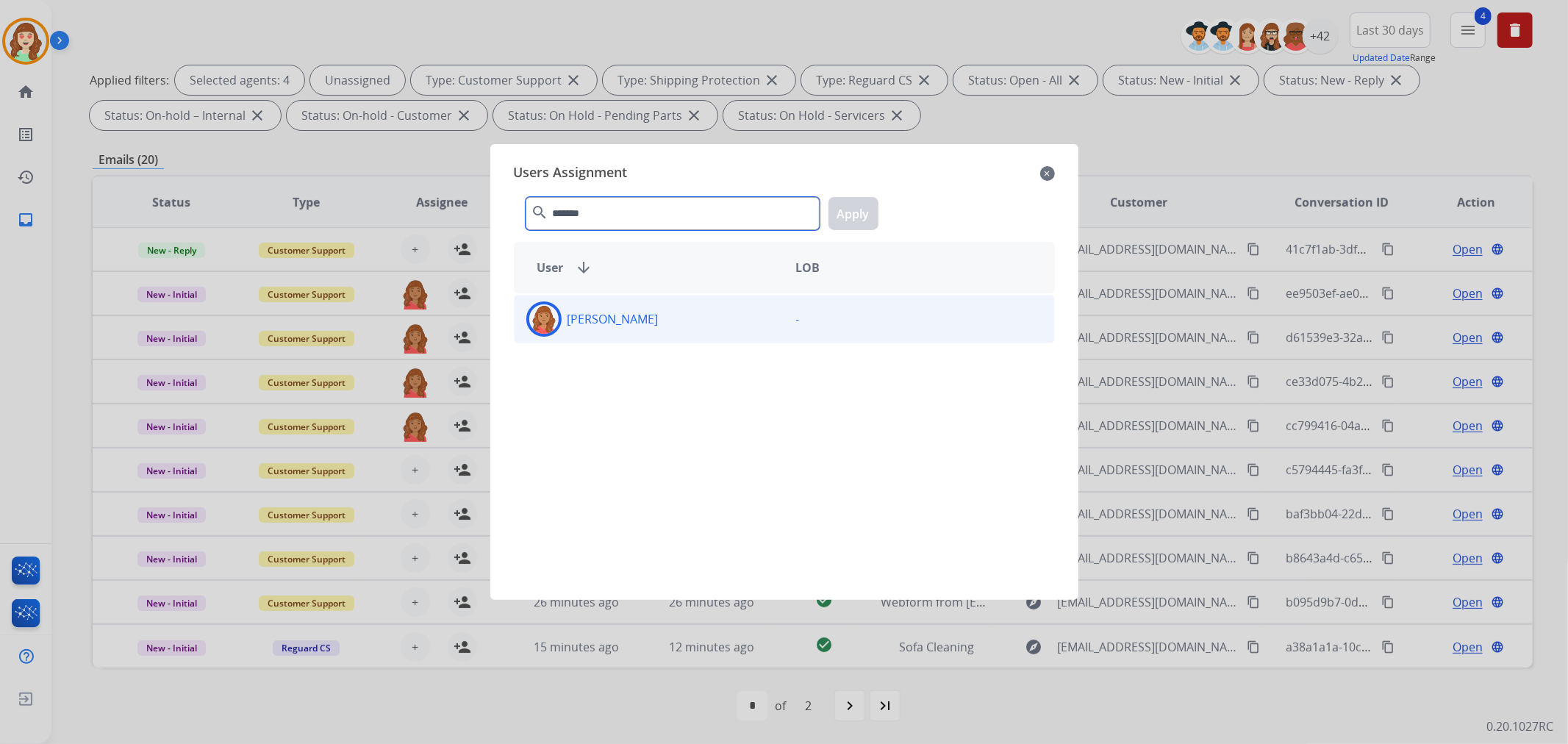
type input "*******"
drag, startPoint x: 711, startPoint y: 320, endPoint x: 865, endPoint y: 223, distance: 182.0
click at [710, 320] on div "[PERSON_NAME]" at bounding box center [649, 319] width 270 height 35
click at [868, 219] on button "Apply" at bounding box center [854, 214] width 50 height 33
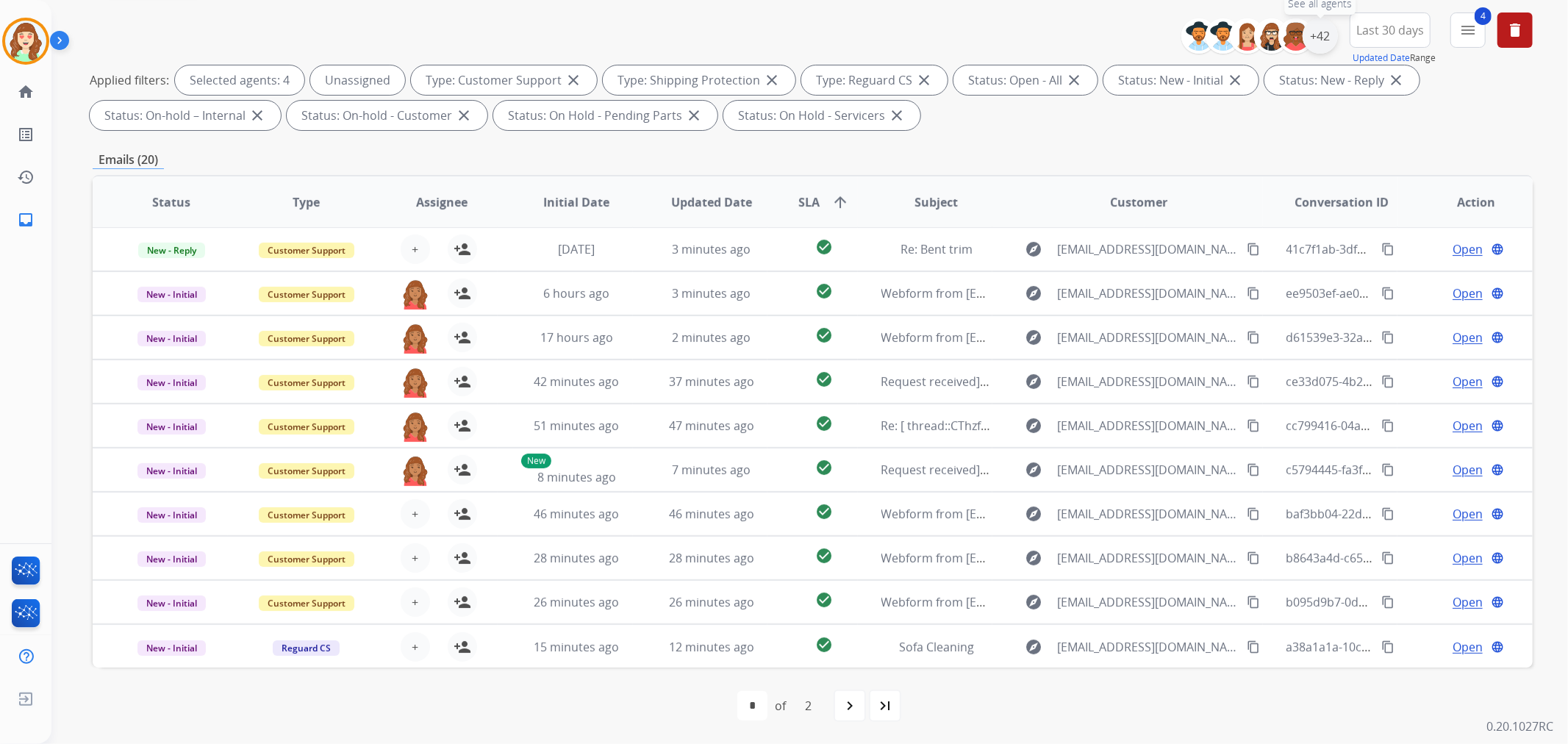
click at [1316, 27] on div "+42" at bounding box center [1320, 36] width 35 height 35
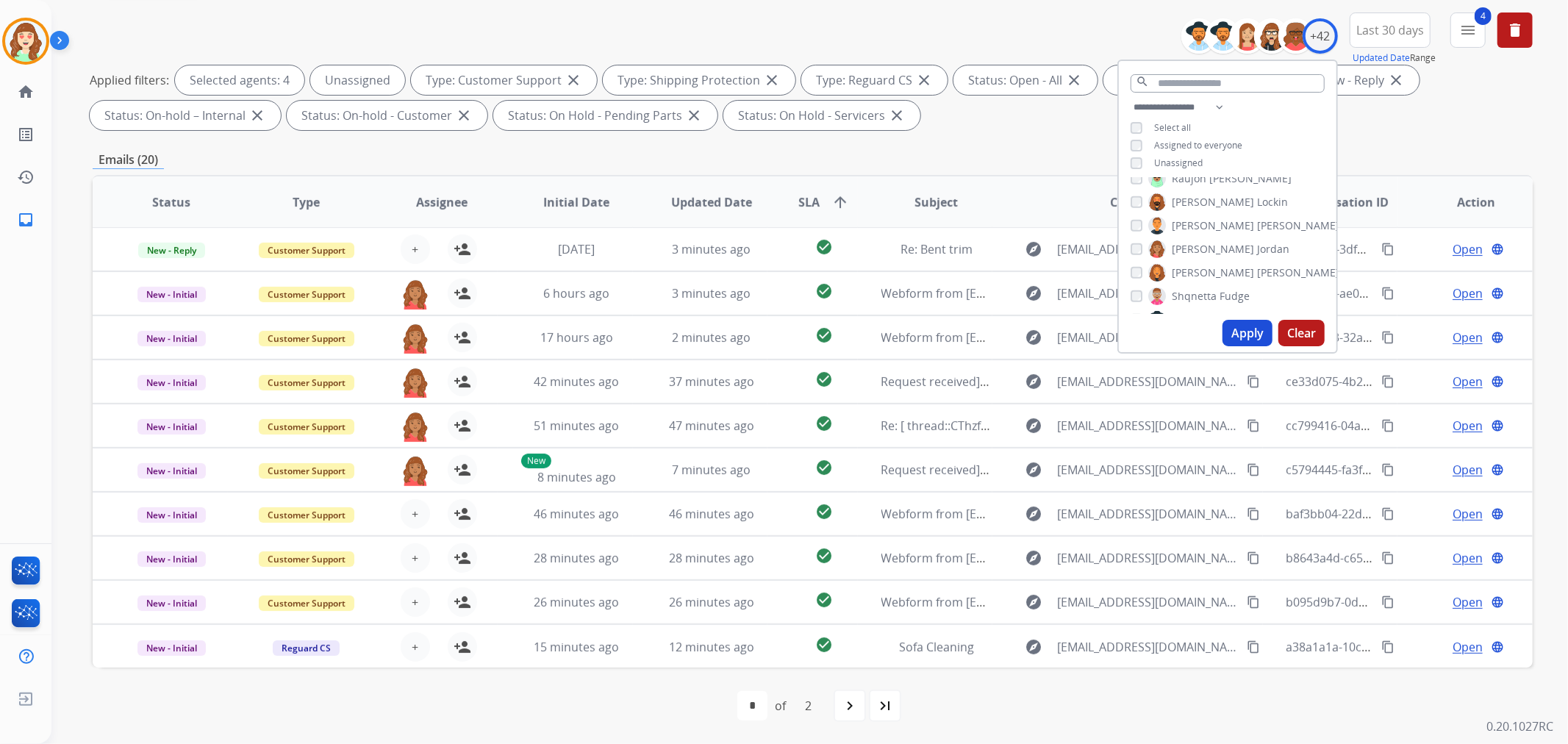
click at [1135, 253] on div "[PERSON_NAME]" at bounding box center [1210, 249] width 159 height 17
click at [1248, 336] on button "Apply" at bounding box center [1248, 333] width 50 height 27
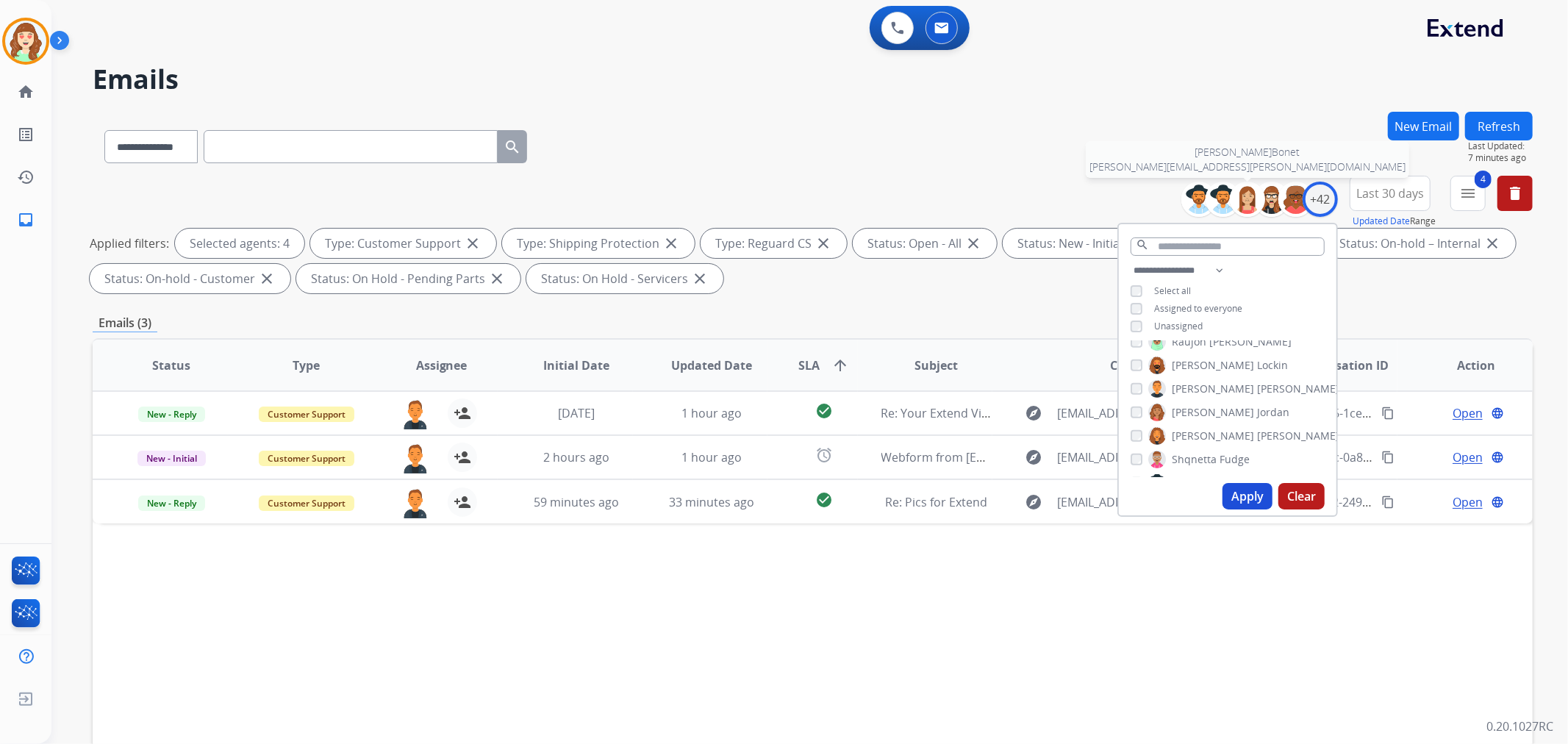
scroll to position [0, 0]
click at [1246, 489] on button "Apply" at bounding box center [1248, 496] width 50 height 27
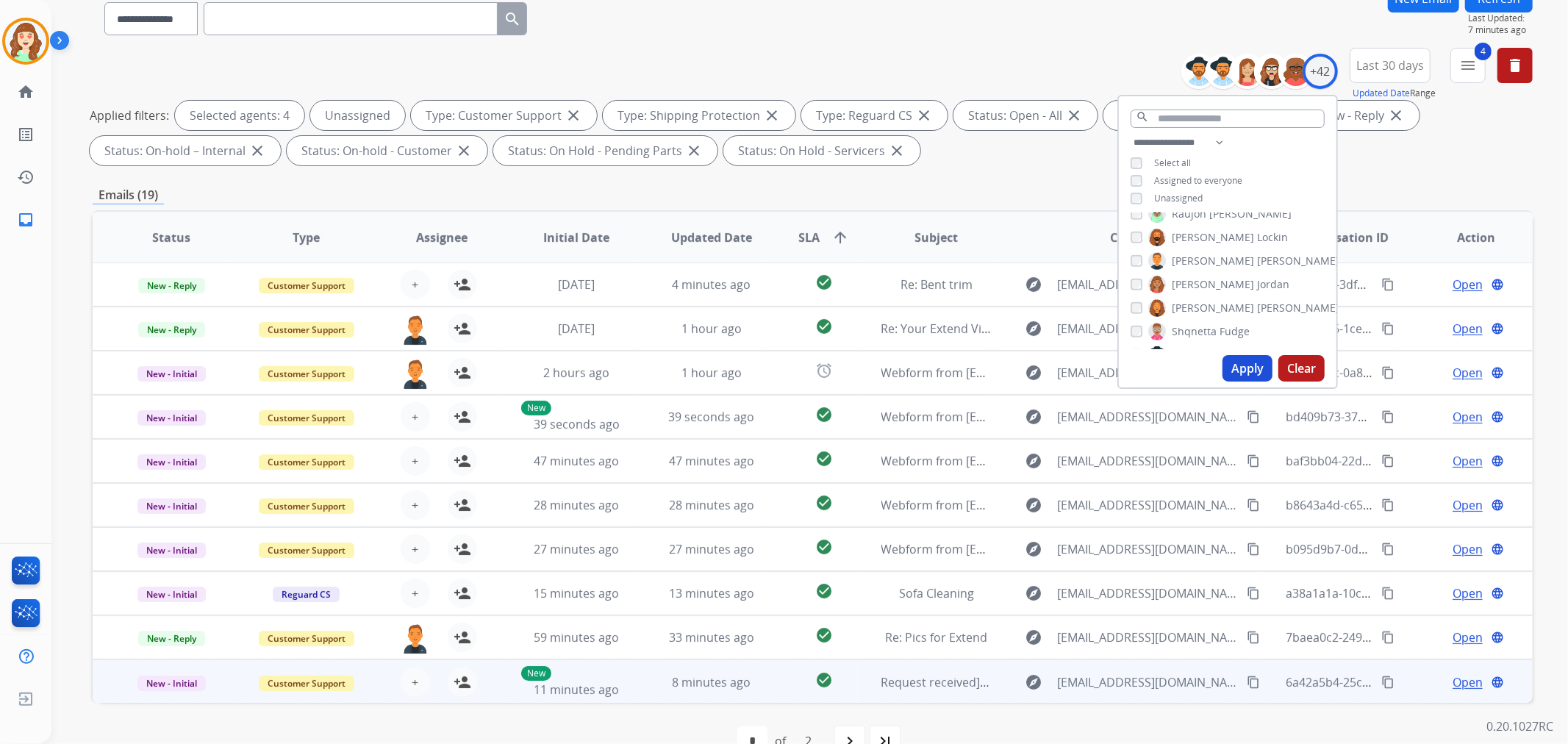
scroll to position [164, 0]
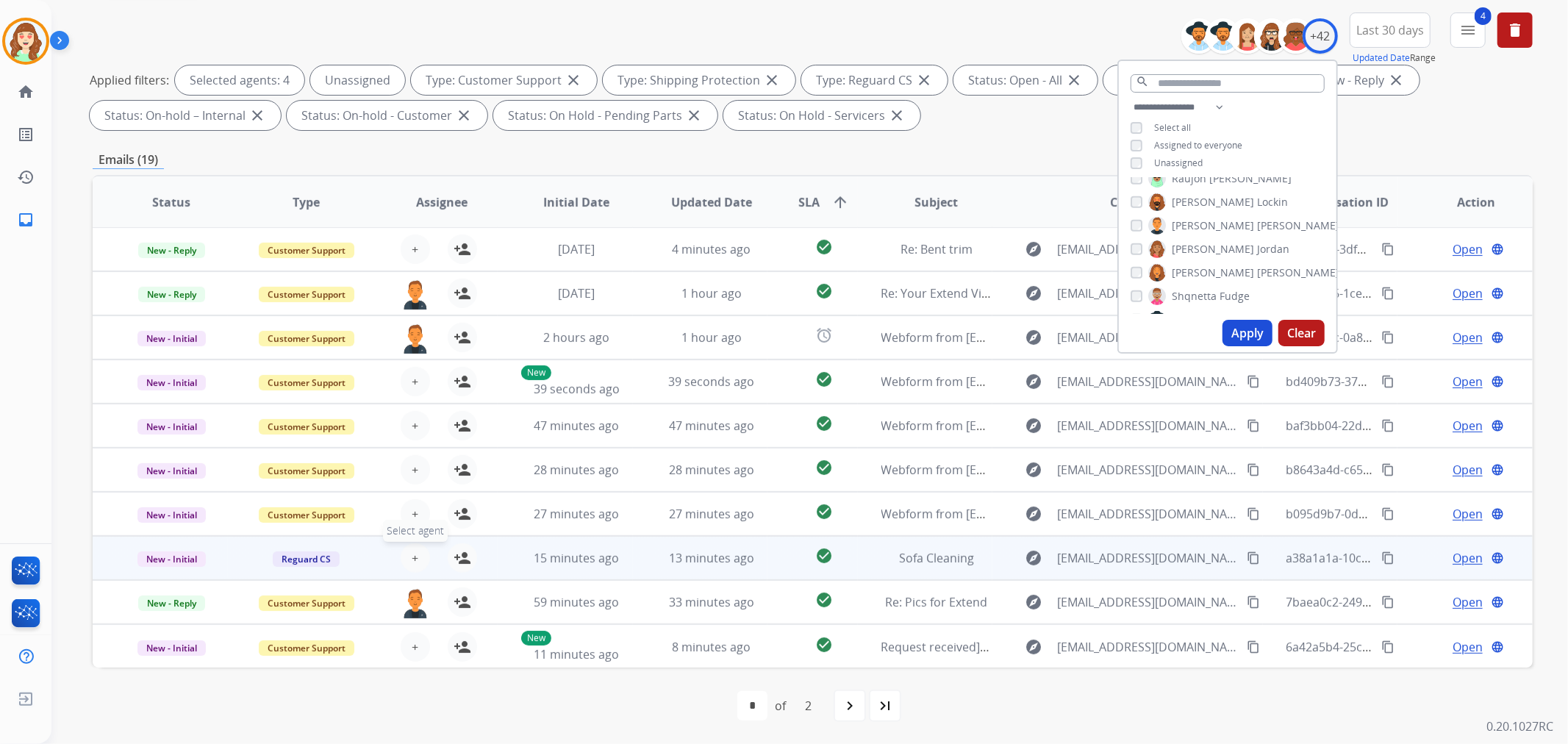
click at [406, 556] on button "+ Select agent" at bounding box center [415, 558] width 30 height 30
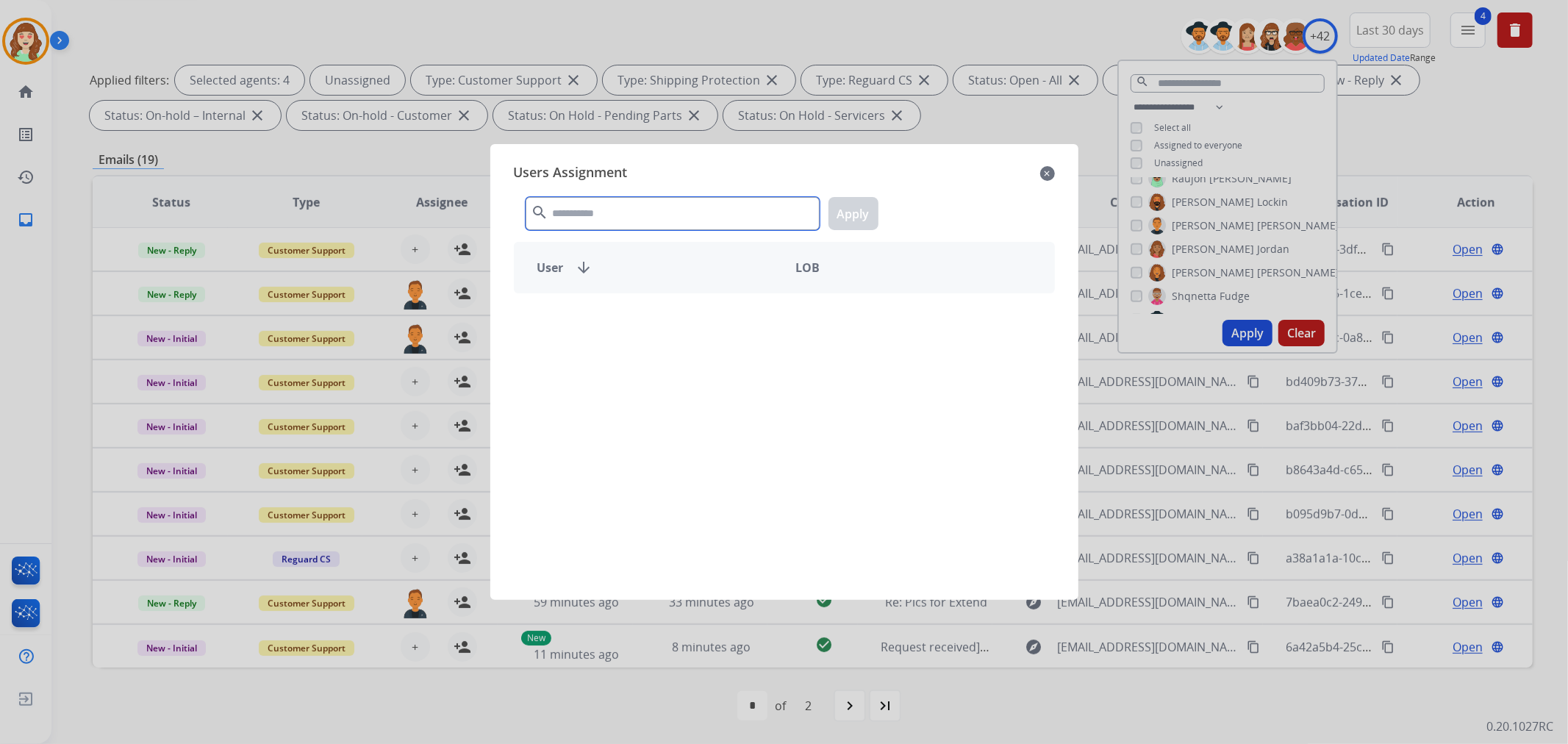
click at [617, 205] on input "text" at bounding box center [672, 214] width 294 height 33
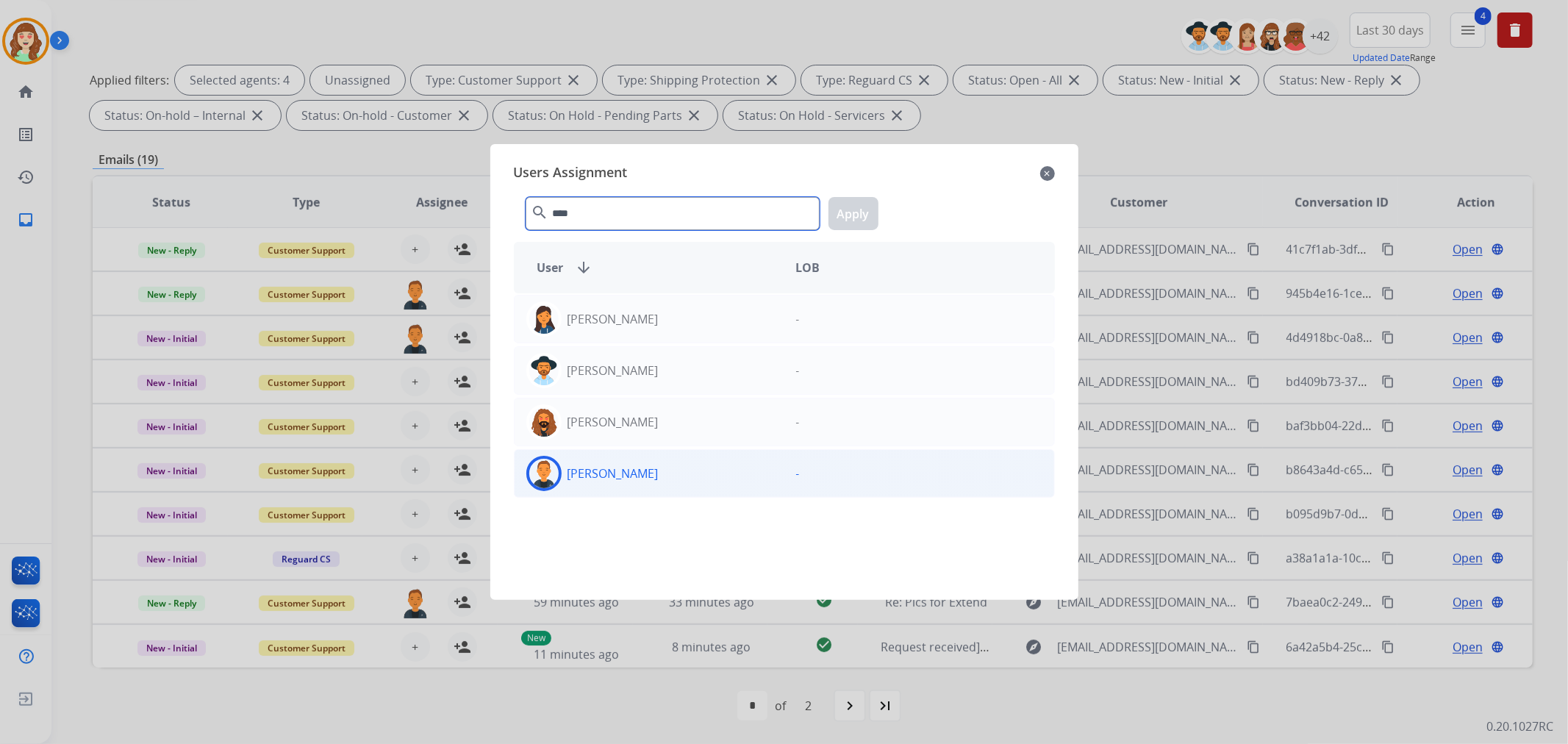
type input "****"
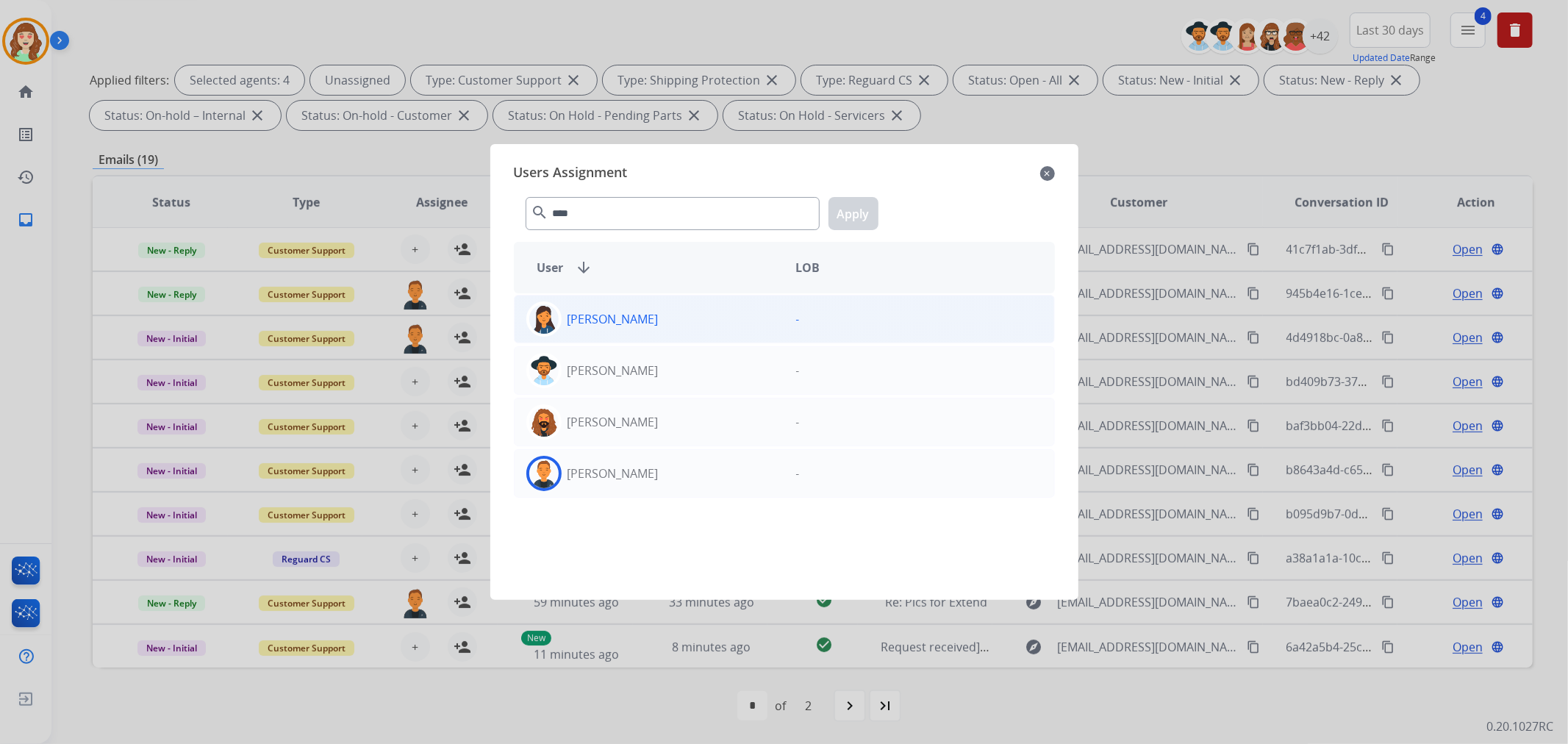
drag, startPoint x: 648, startPoint y: 479, endPoint x: 807, endPoint y: 335, distance: 214.5
click at [655, 472] on div "[PERSON_NAME]" at bounding box center [649, 473] width 270 height 35
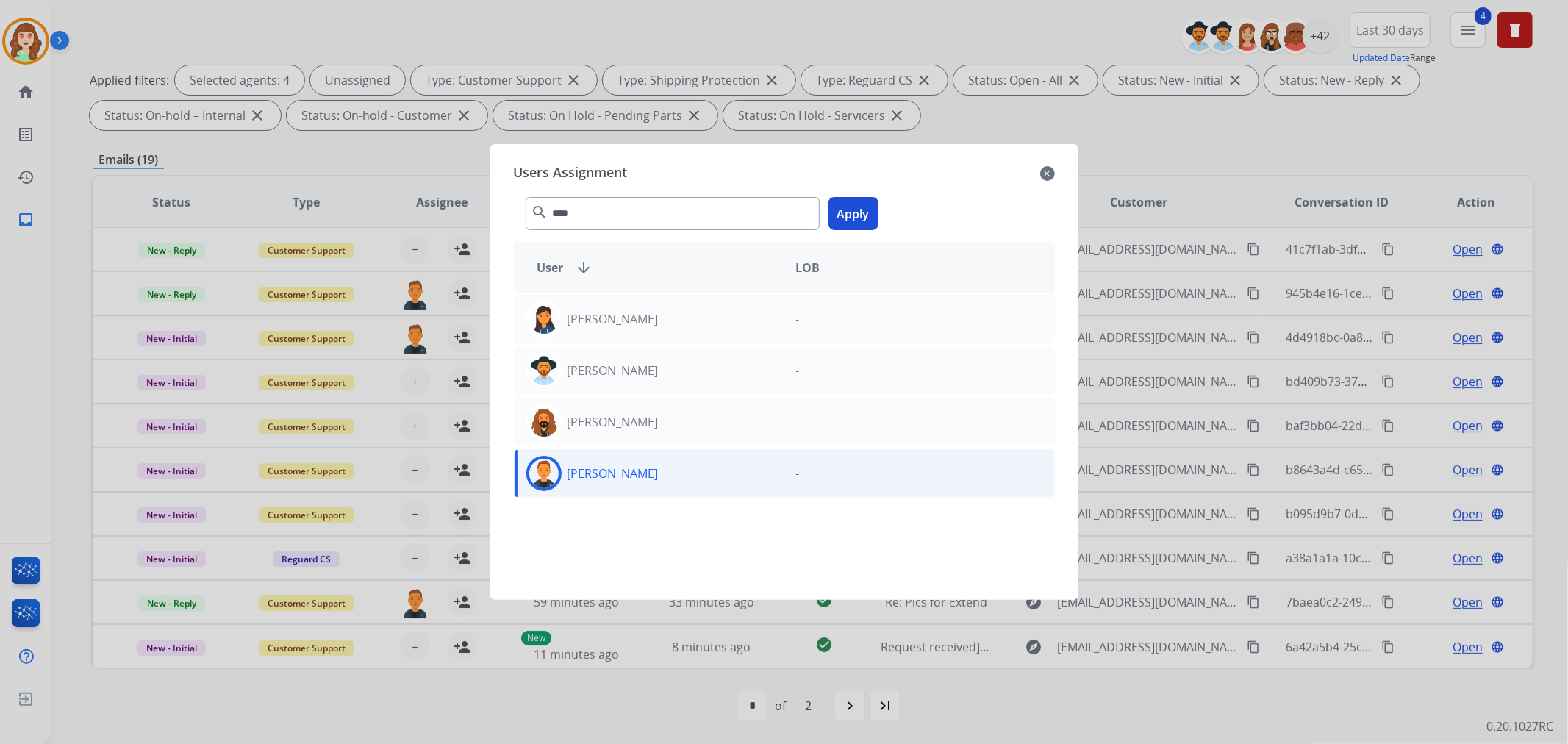
click at [855, 215] on button "Apply" at bounding box center [854, 214] width 50 height 33
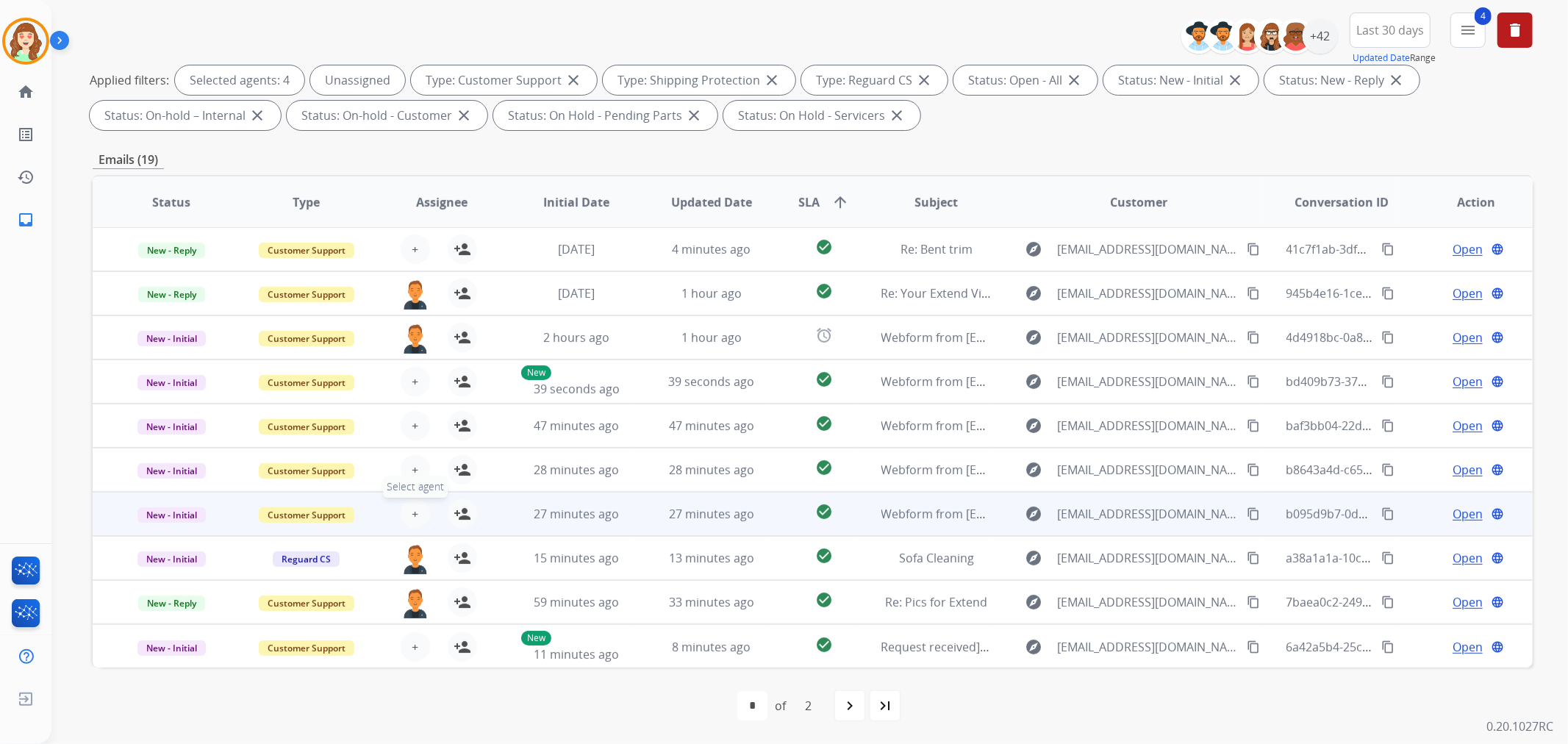
click at [415, 511] on button "+ Select agent" at bounding box center [415, 513] width 30 height 30
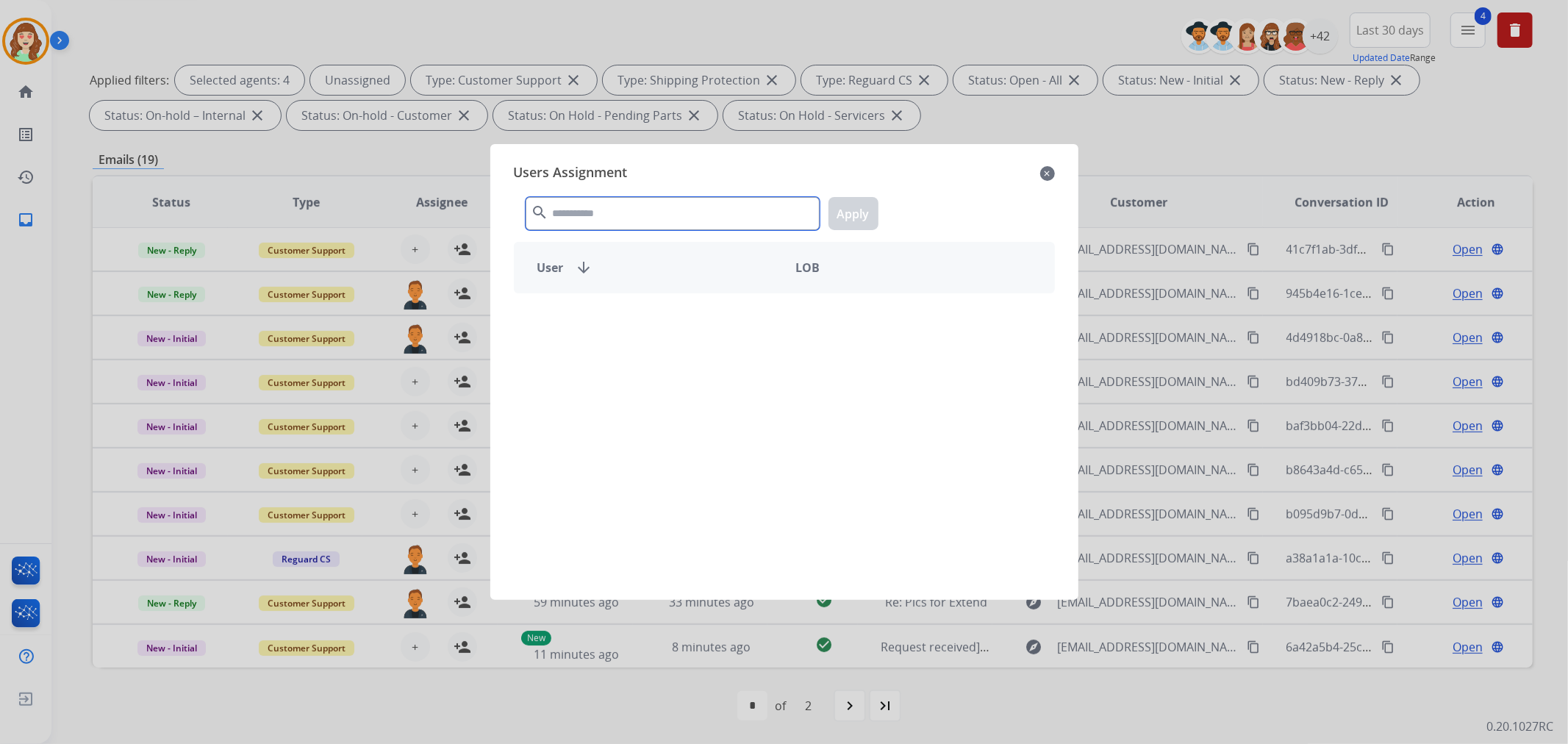
click at [634, 208] on input "text" at bounding box center [672, 214] width 294 height 33
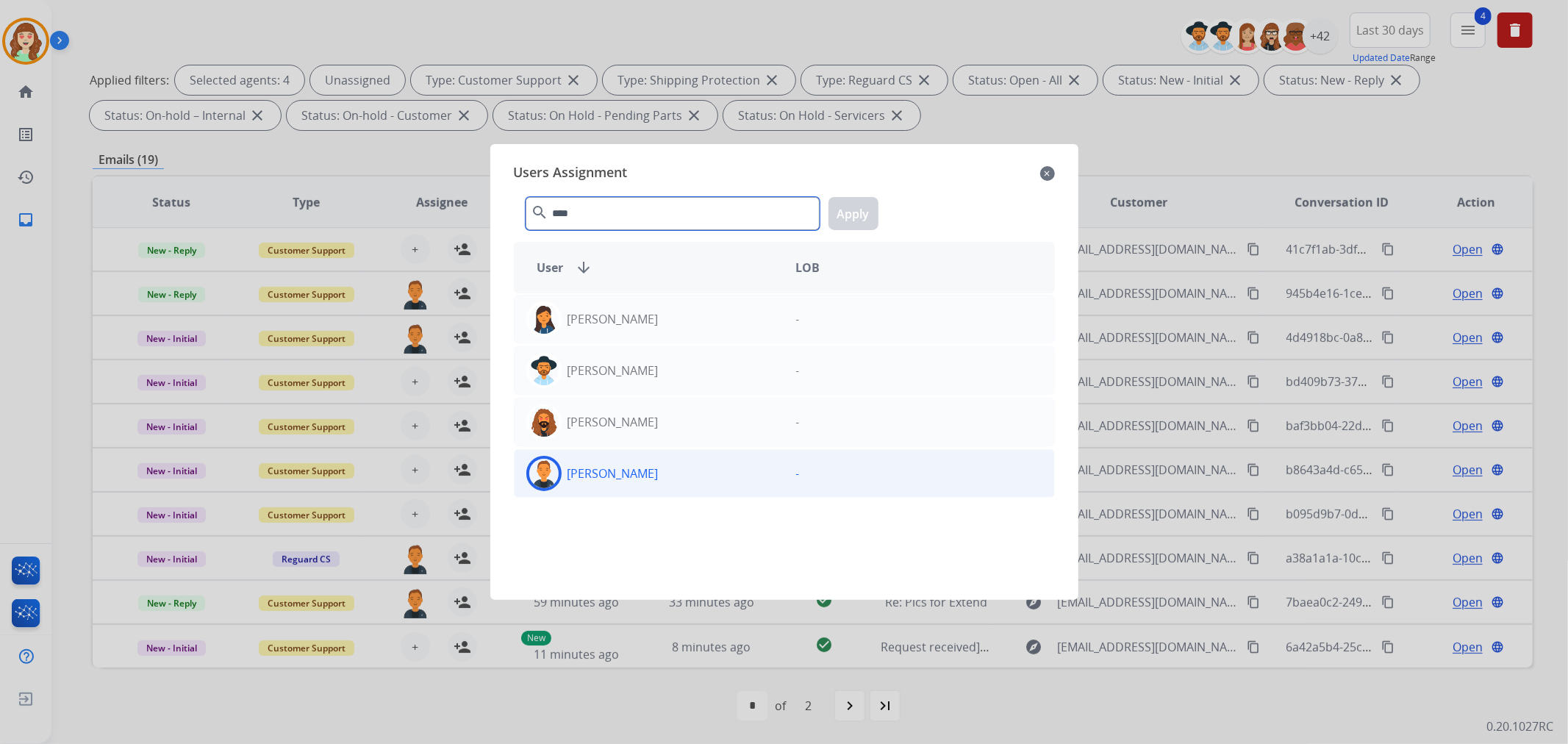
type input "****"
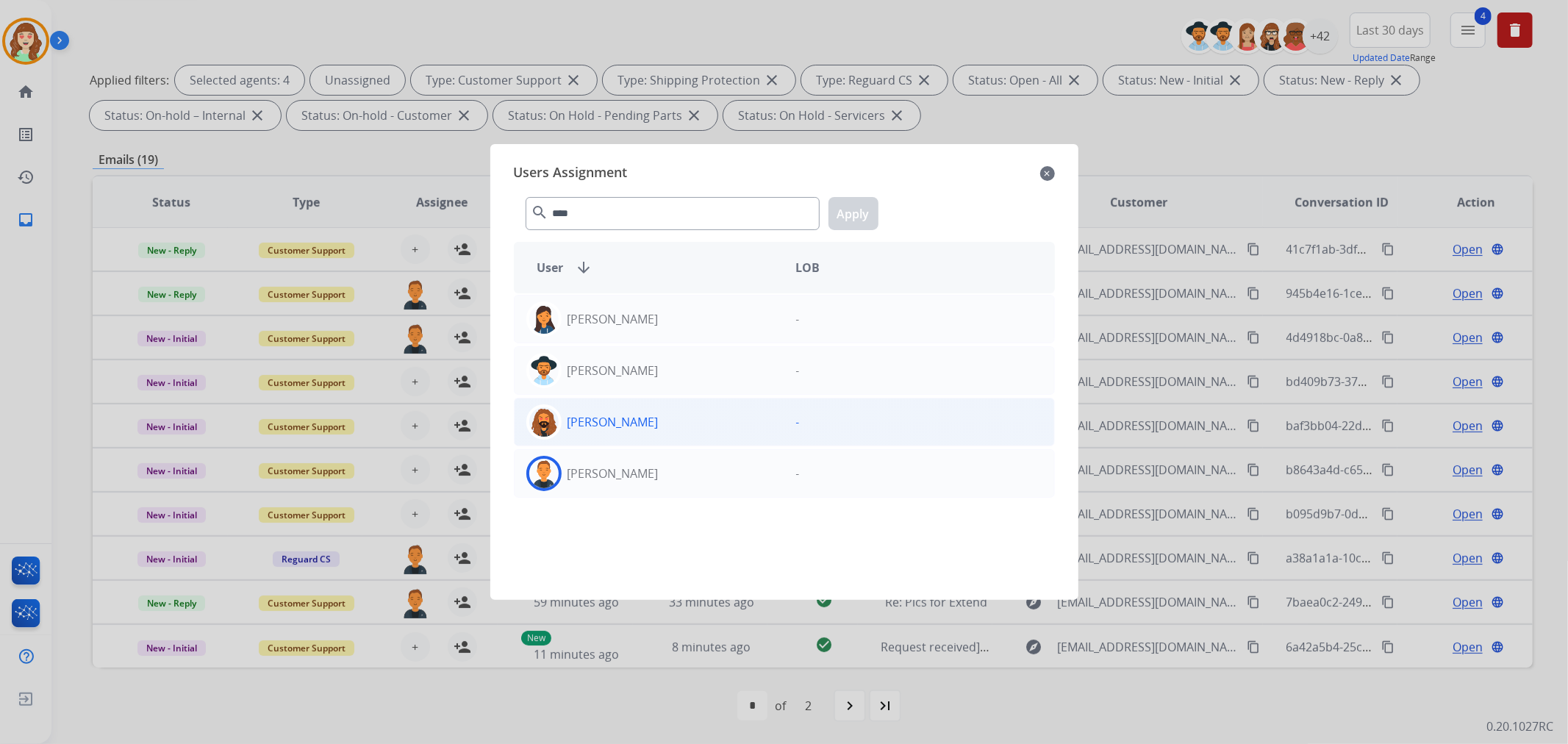
drag, startPoint x: 656, startPoint y: 479, endPoint x: 737, endPoint y: 421, distance: 99.6
click at [655, 481] on div "[PERSON_NAME]" at bounding box center [649, 473] width 270 height 35
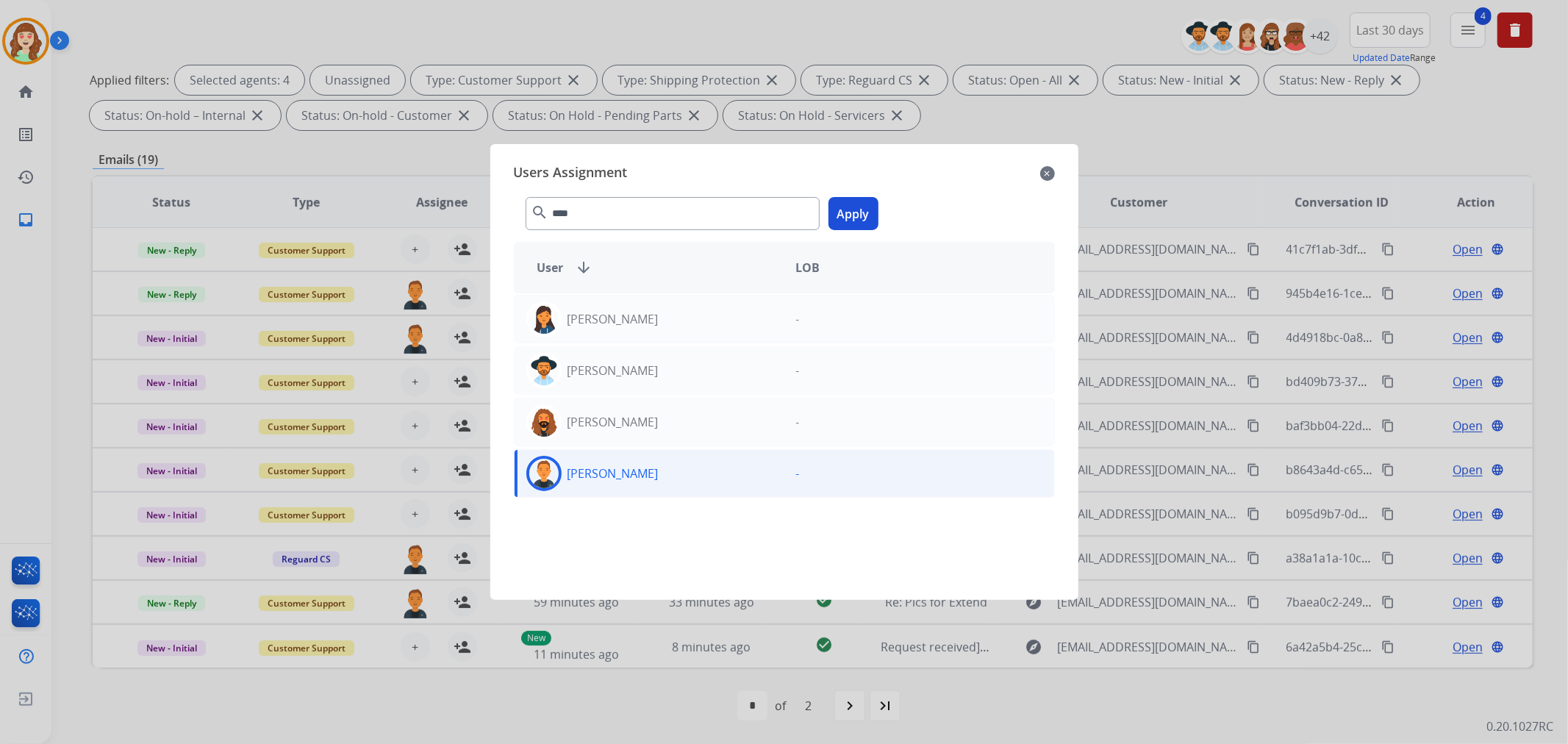
click at [863, 215] on button "Apply" at bounding box center [854, 214] width 50 height 33
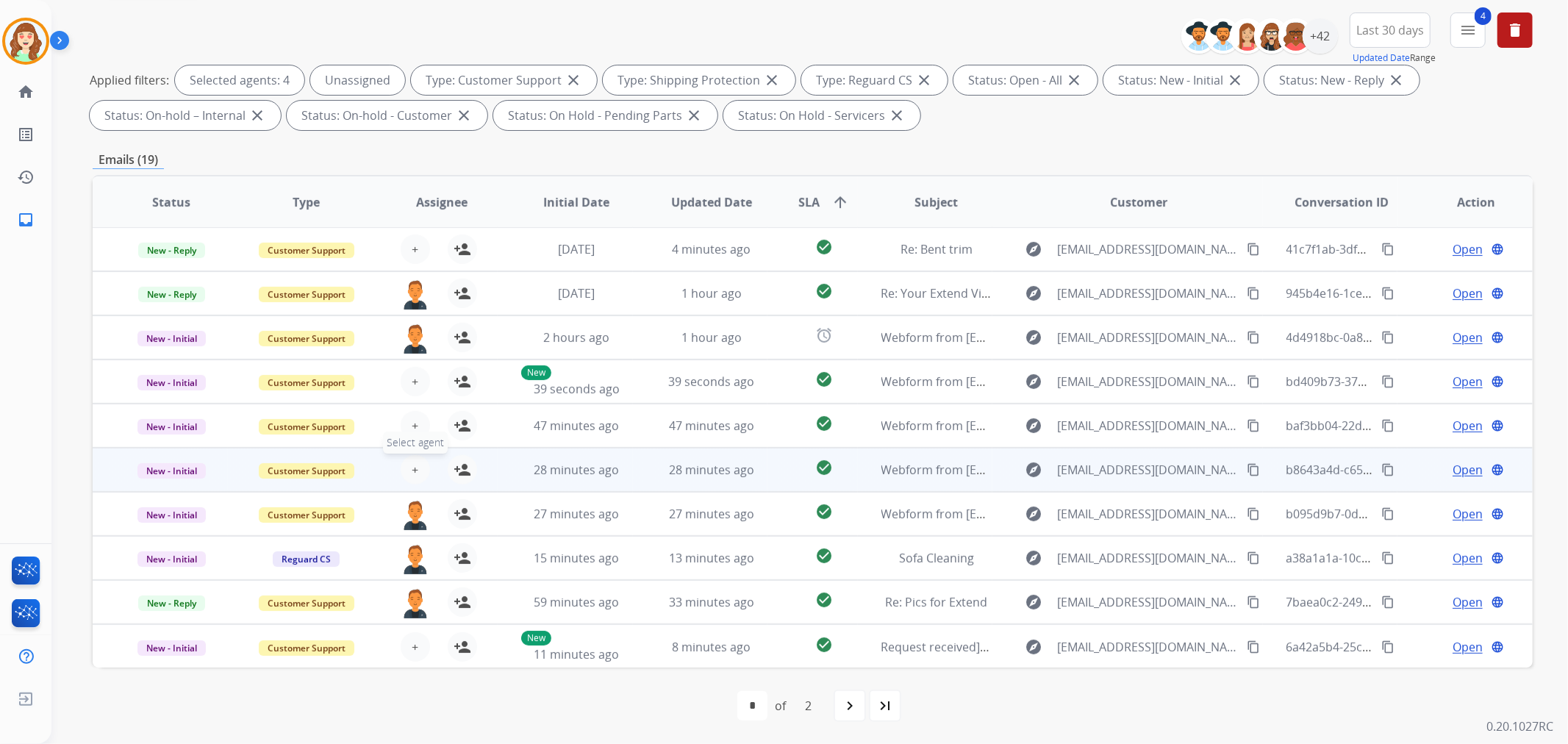
click at [414, 471] on span "+" at bounding box center [414, 469] width 7 height 17
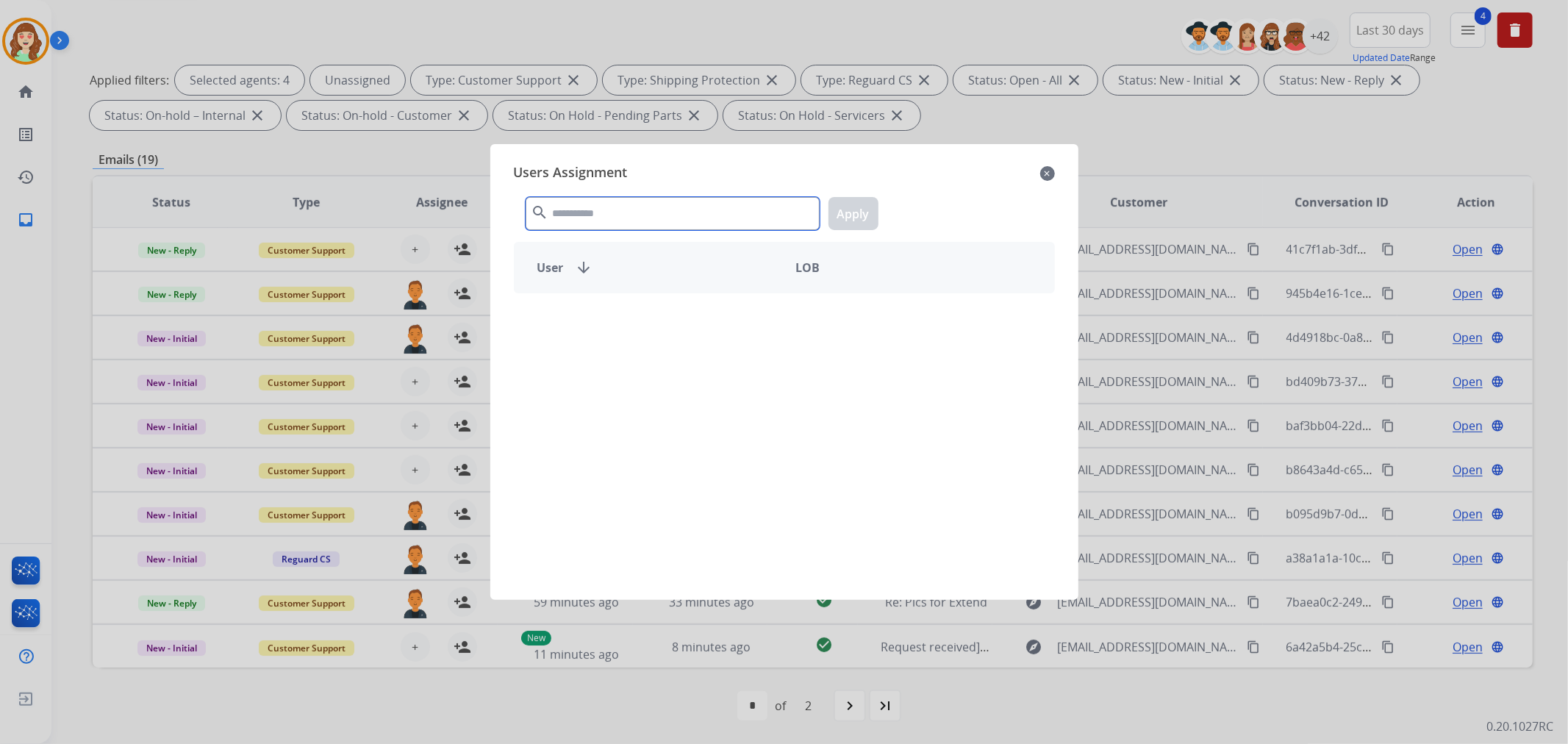
click at [686, 224] on input "text" at bounding box center [672, 214] width 294 height 33
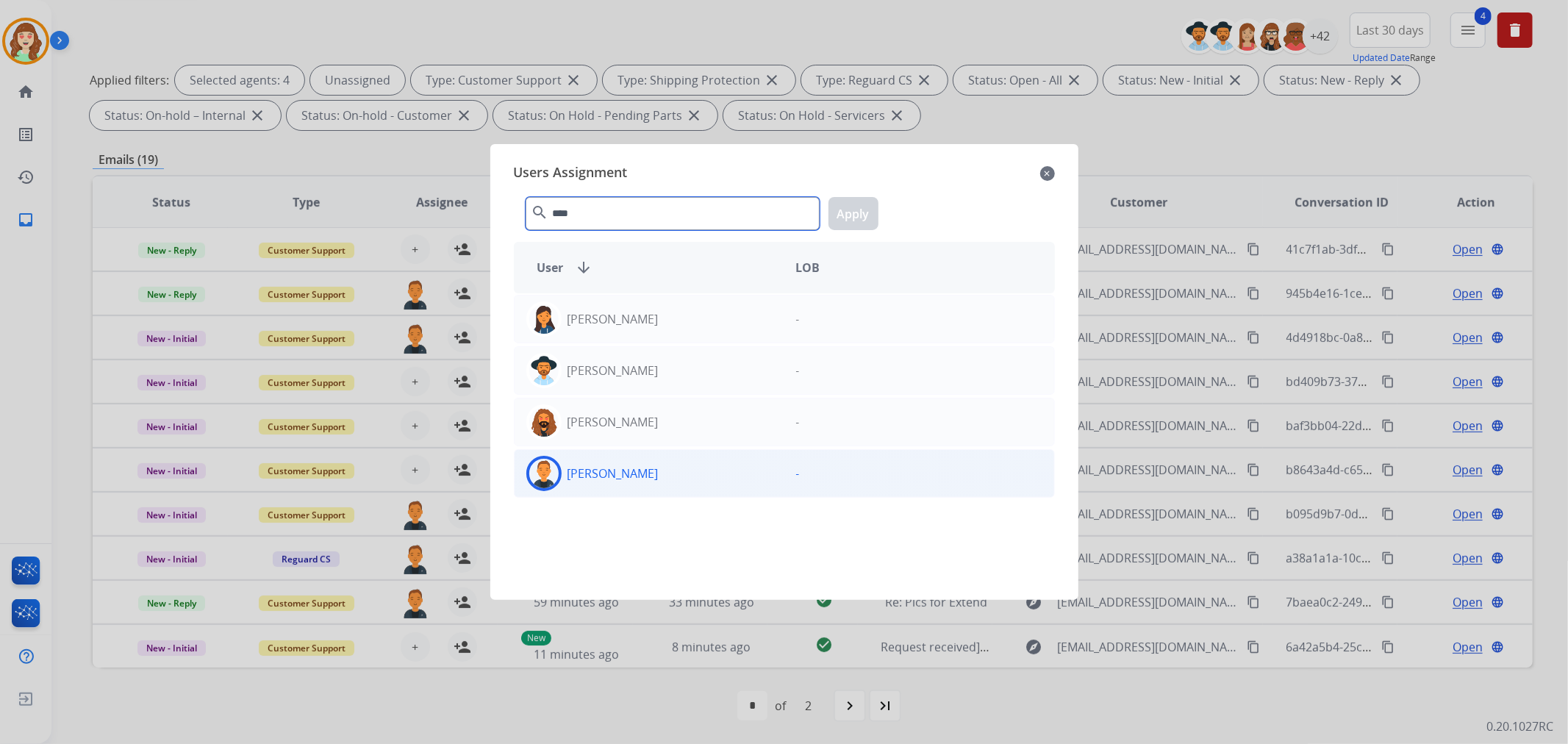
type input "****"
drag, startPoint x: 679, startPoint y: 479, endPoint x: 812, endPoint y: 370, distance: 172.0
click at [680, 475] on div "[PERSON_NAME]" at bounding box center [649, 473] width 270 height 35
click at [850, 222] on button "Apply" at bounding box center [854, 214] width 50 height 33
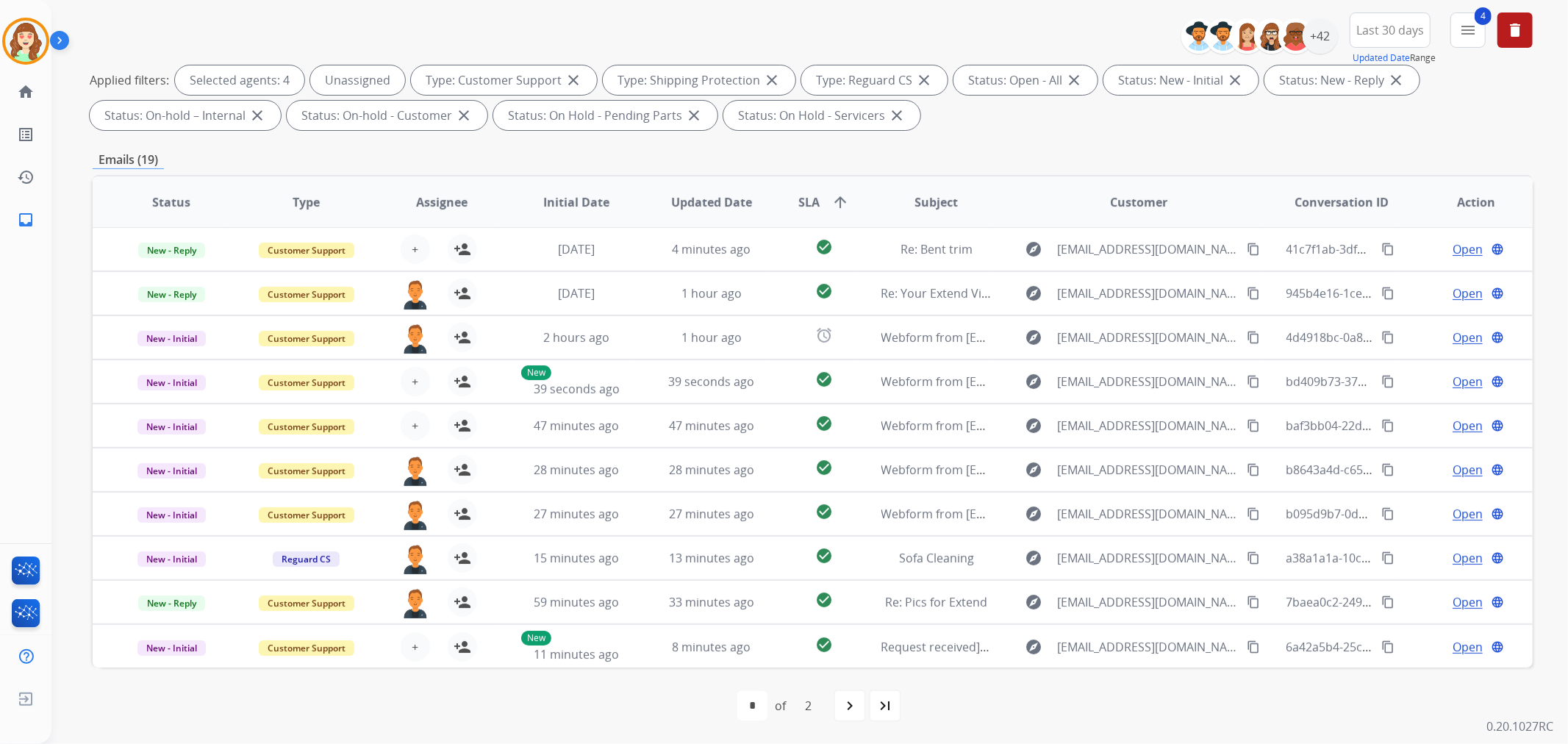
scroll to position [0, 0]
click at [1325, 46] on div "+42" at bounding box center [1320, 36] width 35 height 35
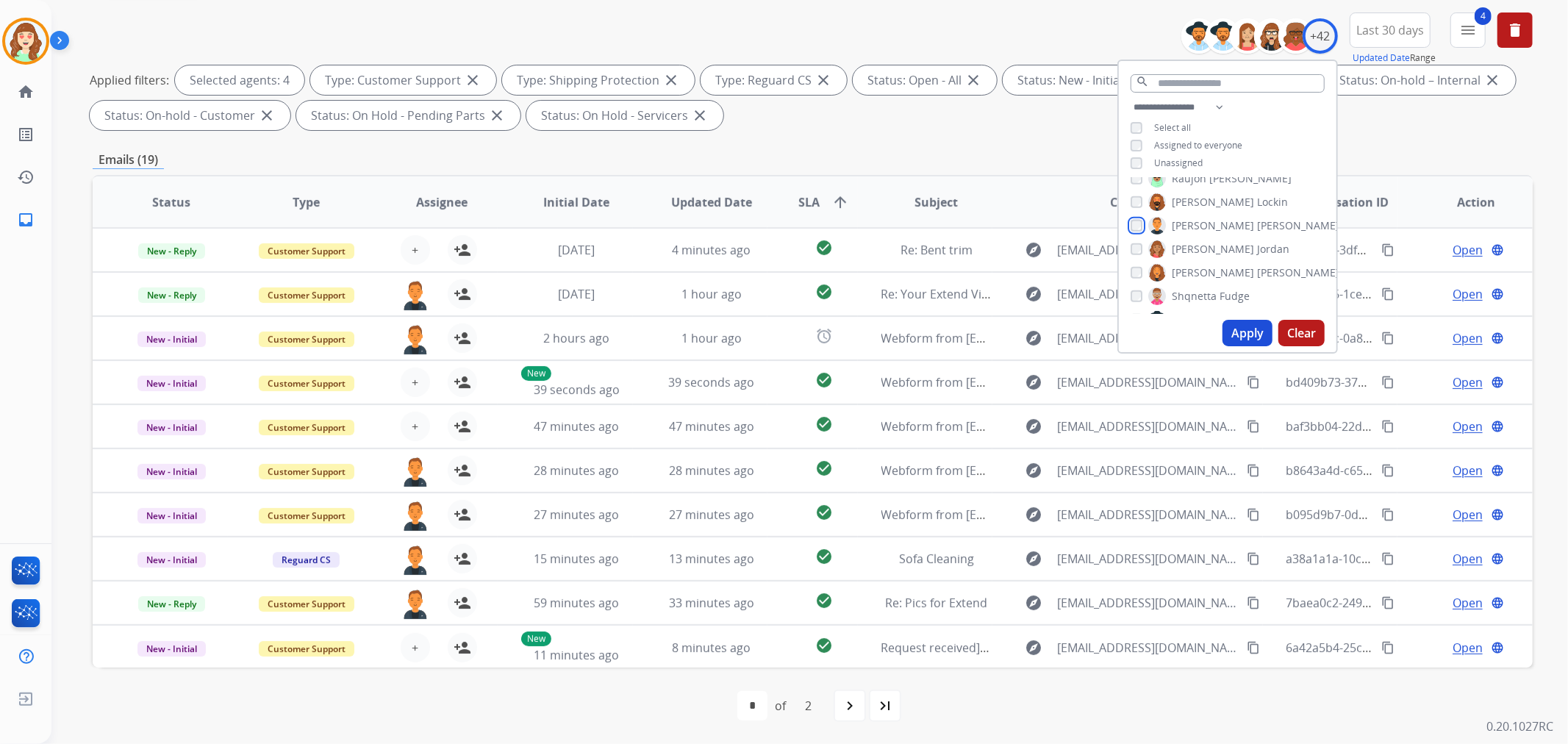
scroll to position [615, 0]
click at [1241, 328] on button "Apply" at bounding box center [1248, 333] width 50 height 27
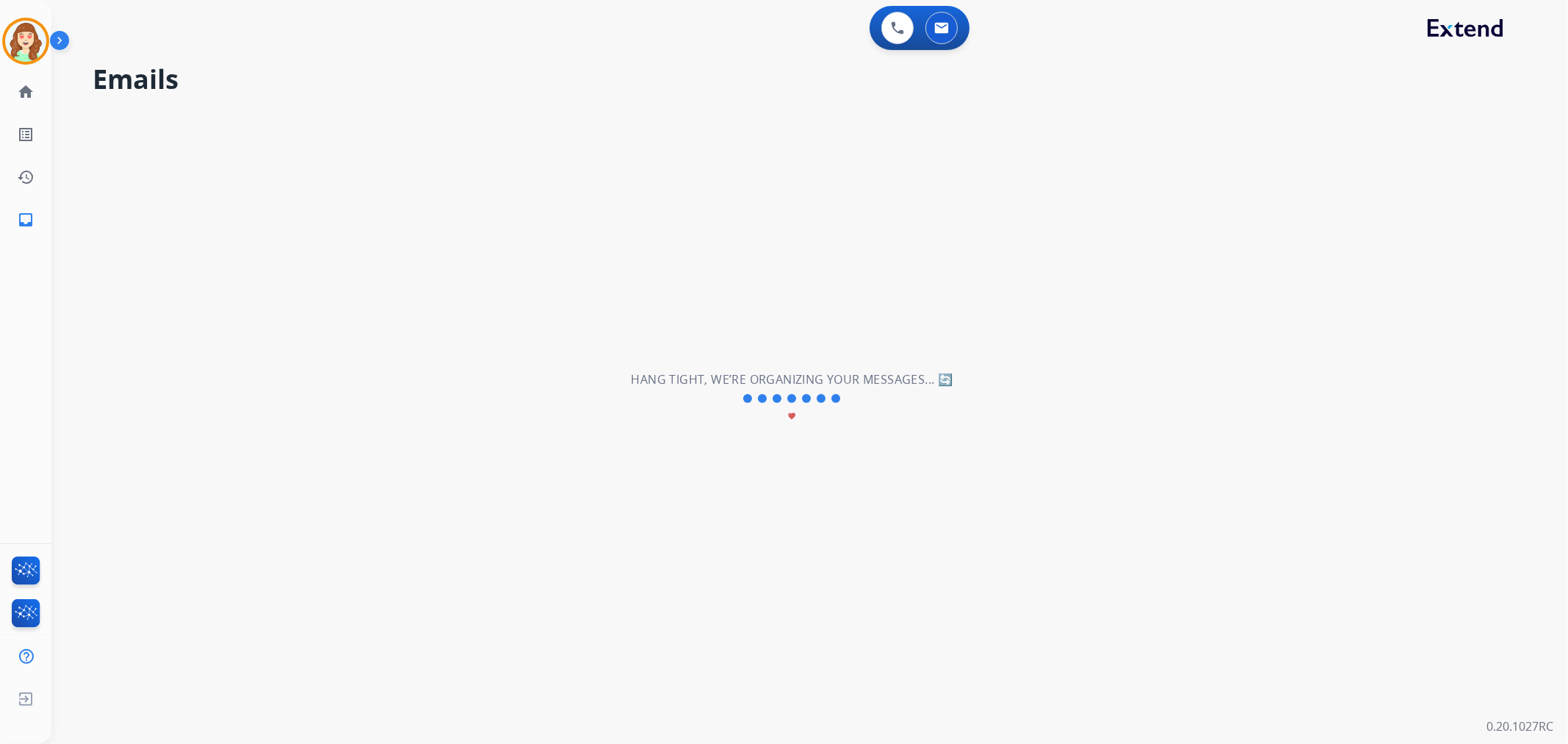
scroll to position [0, 0]
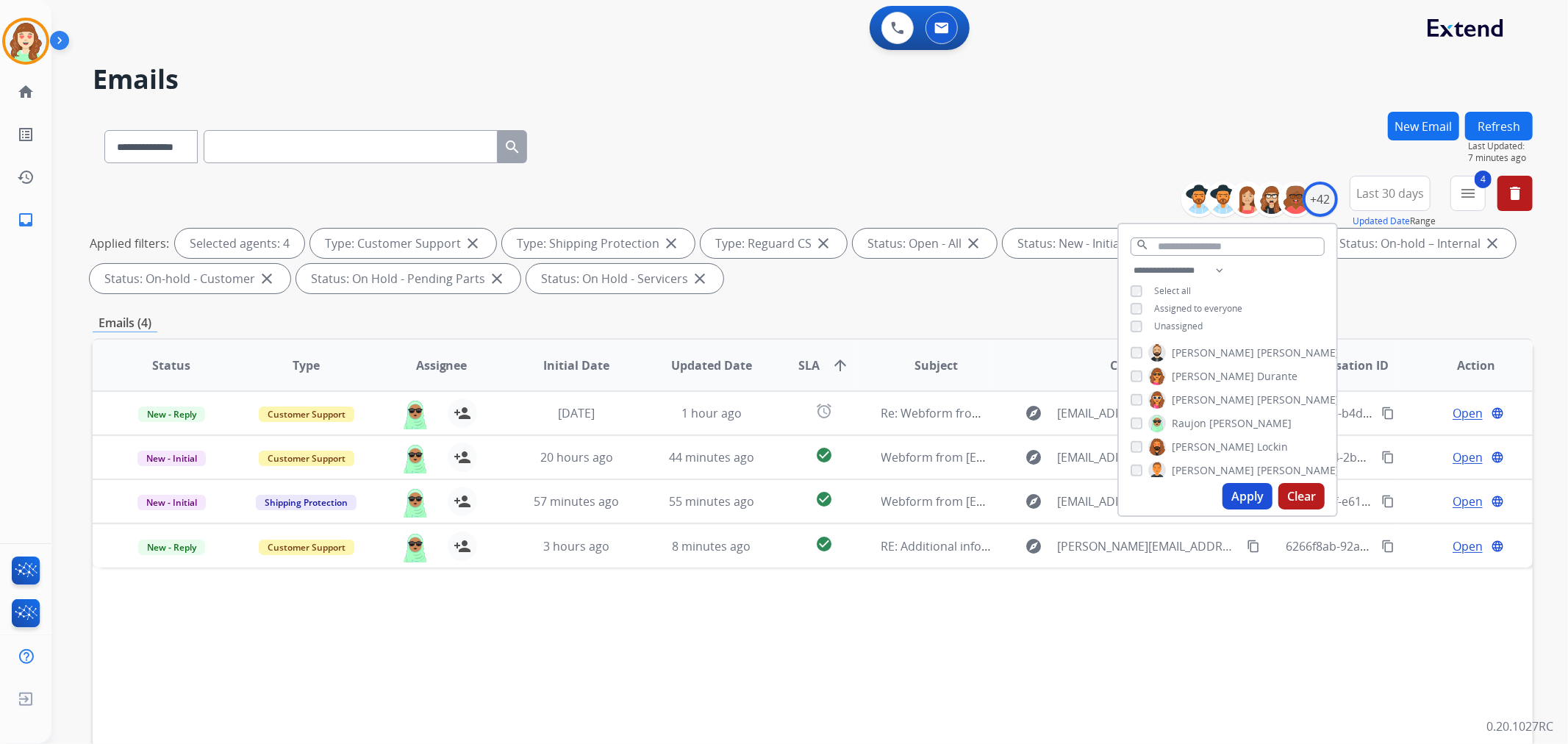
click at [1143, 416] on div "[PERSON_NAME]" at bounding box center [1211, 423] width 161 height 17
click at [1231, 497] on button "Apply" at bounding box center [1248, 496] width 50 height 27
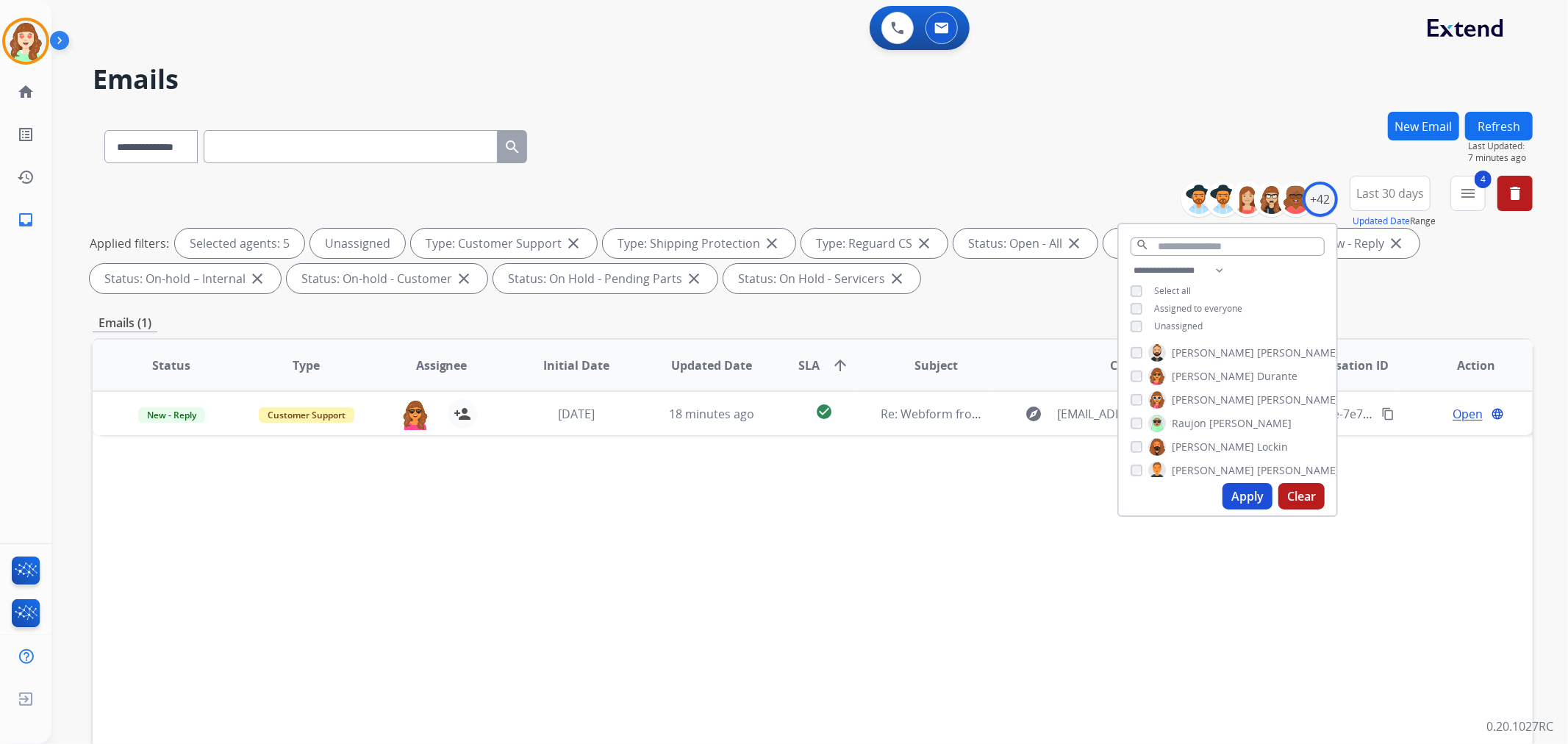
click at [1246, 498] on button "Apply" at bounding box center [1248, 496] width 50 height 27
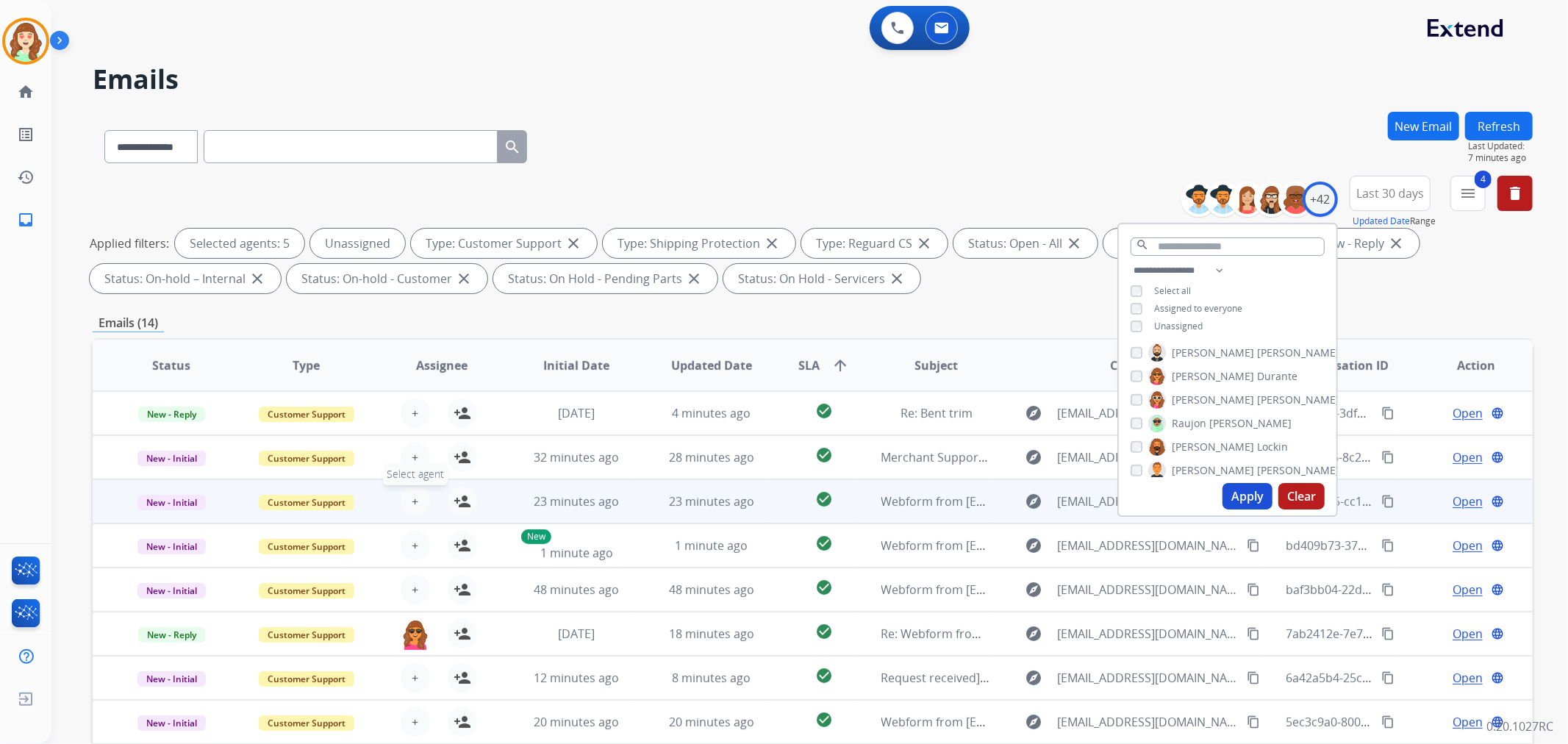
click at [416, 501] on button "+ Select agent" at bounding box center [415, 501] width 30 height 30
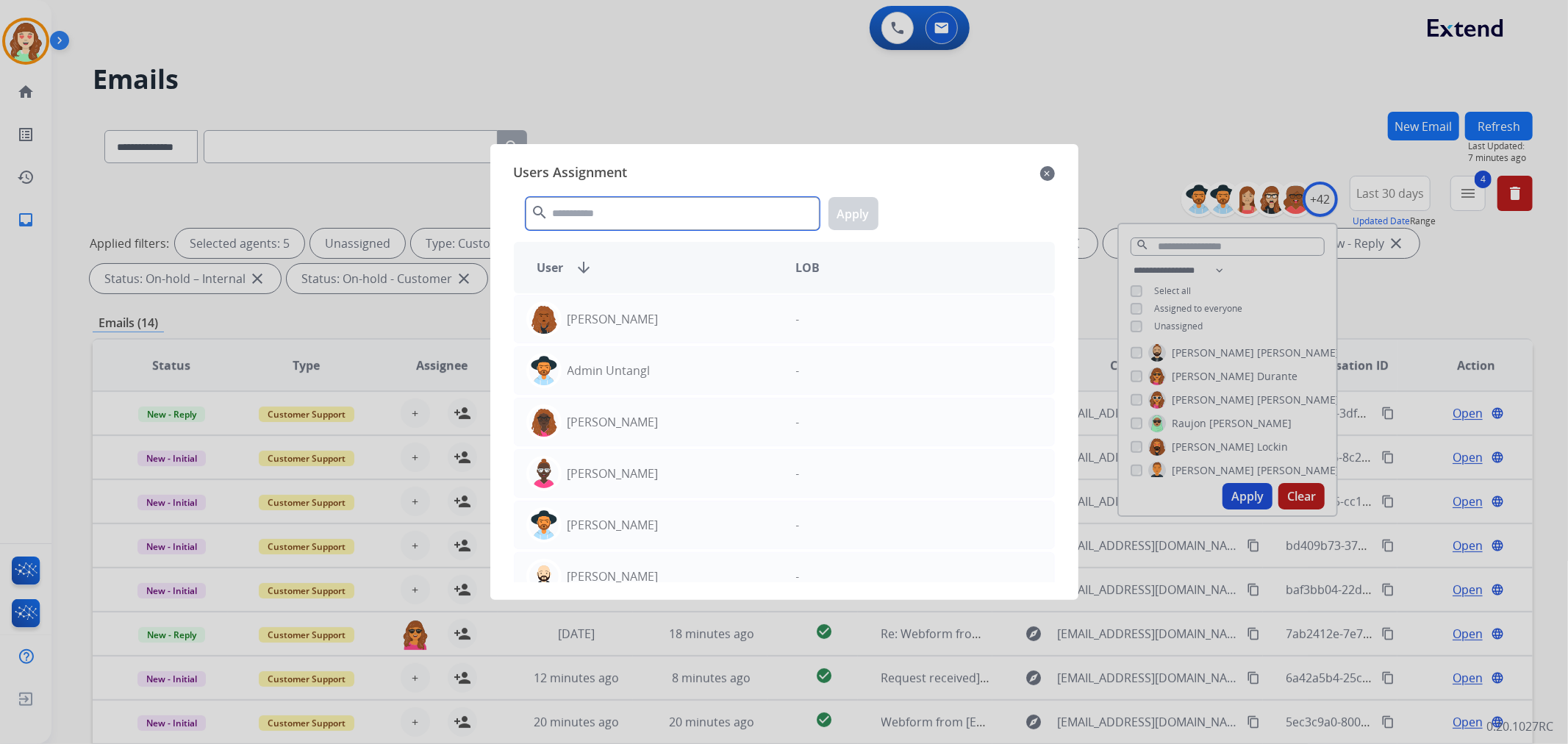
click at [674, 218] on input "text" at bounding box center [672, 214] width 294 height 33
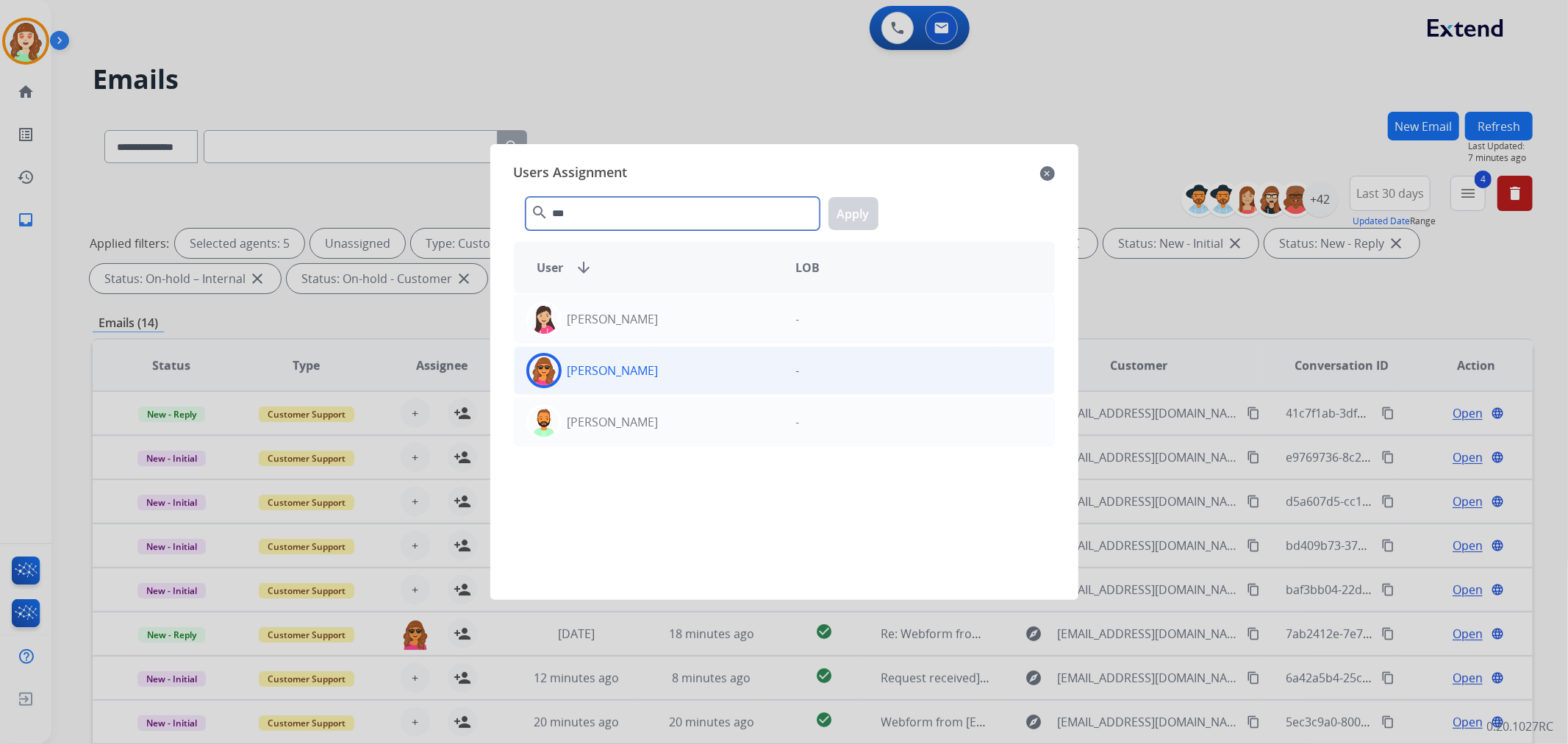
type input "***"
click at [679, 378] on div "[PERSON_NAME]" at bounding box center [649, 370] width 270 height 35
click at [839, 218] on button "Apply" at bounding box center [854, 214] width 50 height 33
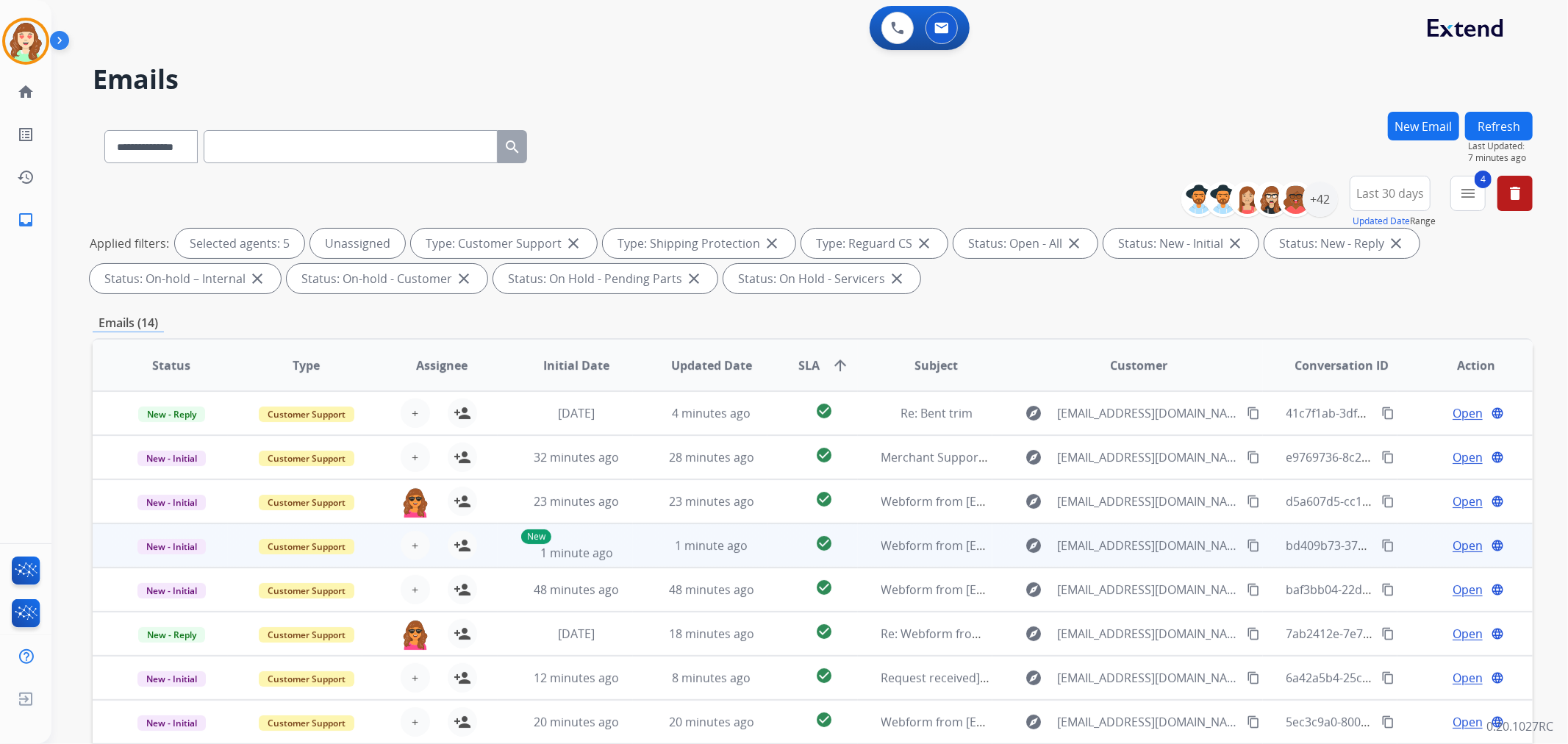
click at [413, 529] on div "+ Select agent person_add Assign to Me" at bounding box center [430, 545] width 135 height 41
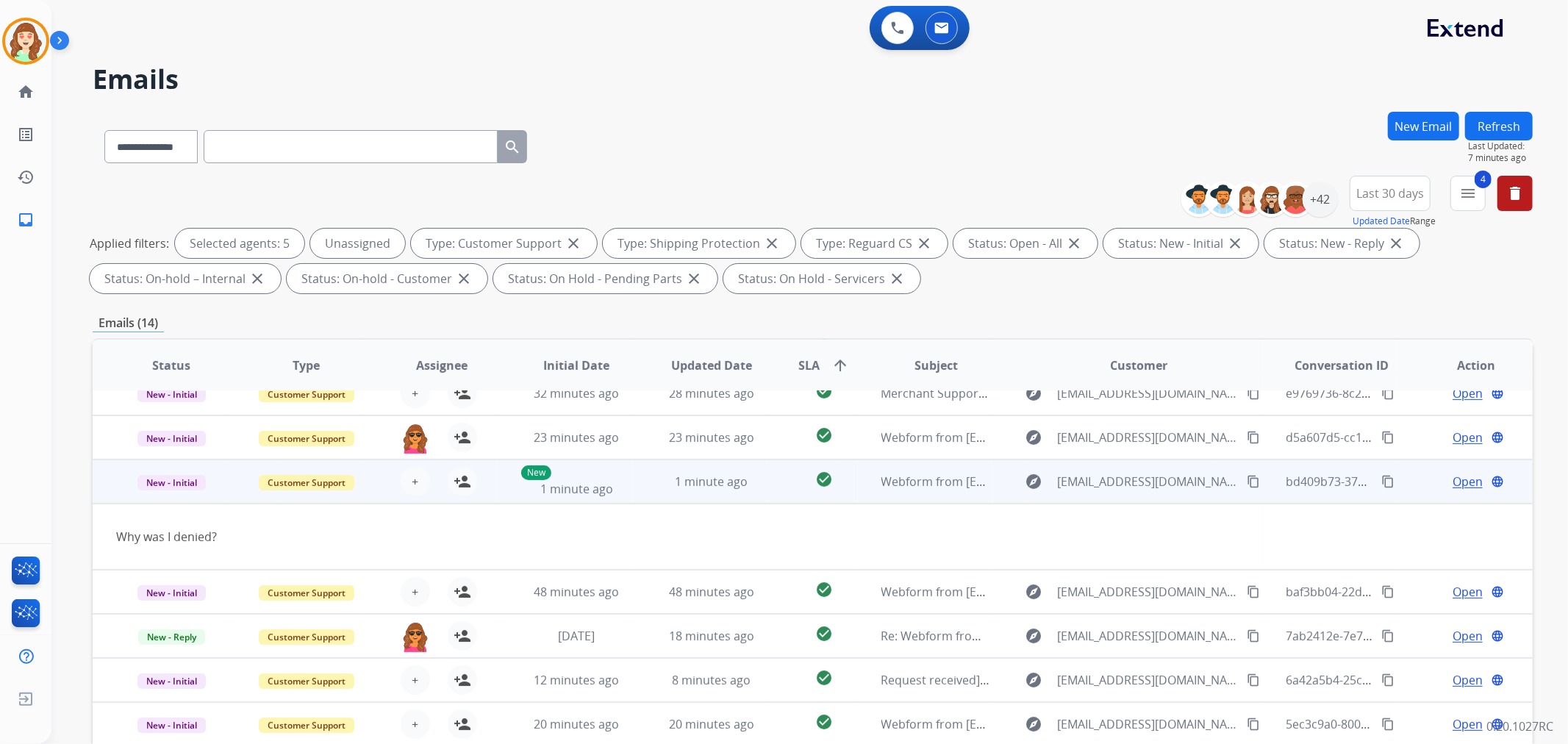
scroll to position [66, 0]
click at [412, 484] on span "+" at bounding box center [414, 479] width 7 height 17
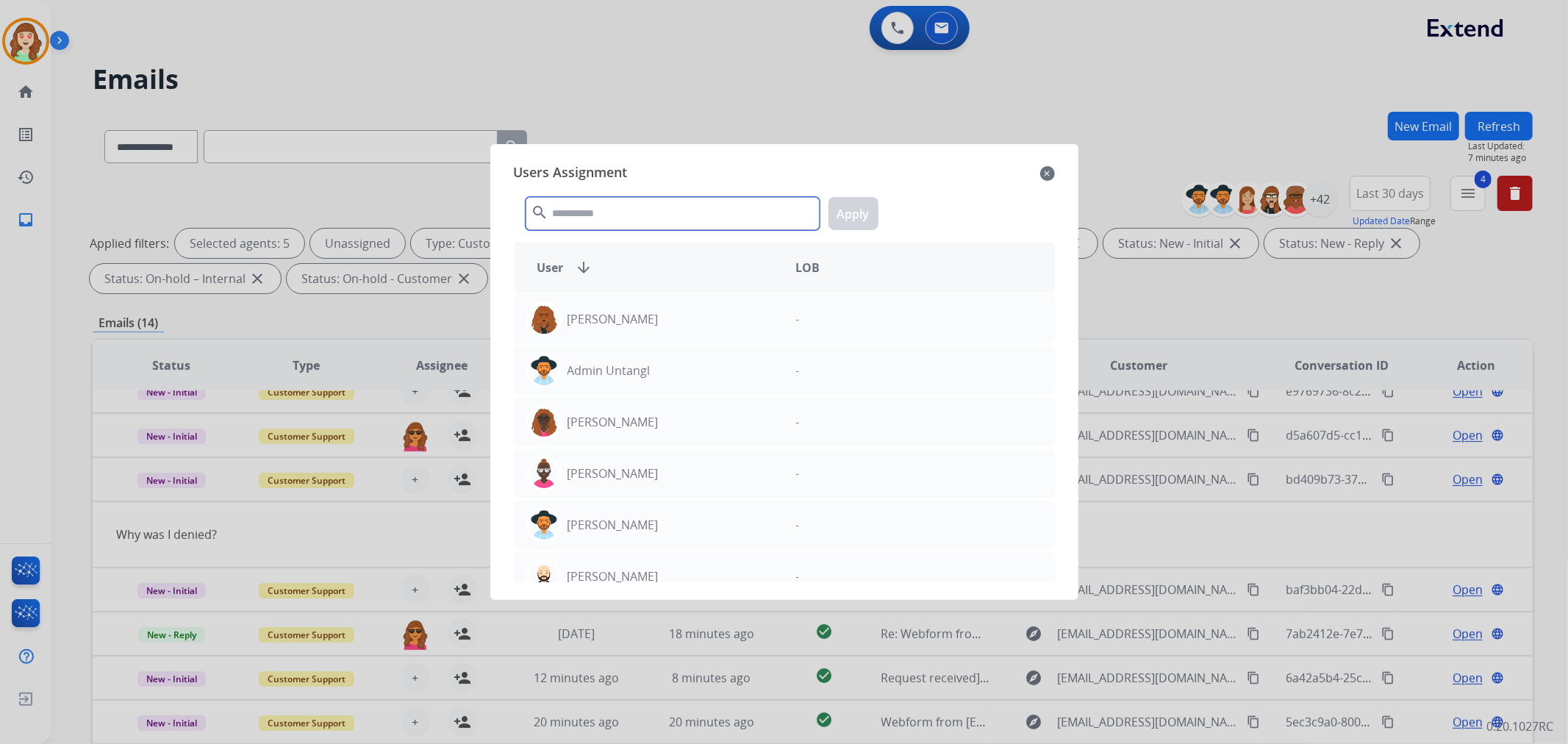
click at [684, 213] on input "text" at bounding box center [672, 214] width 294 height 33
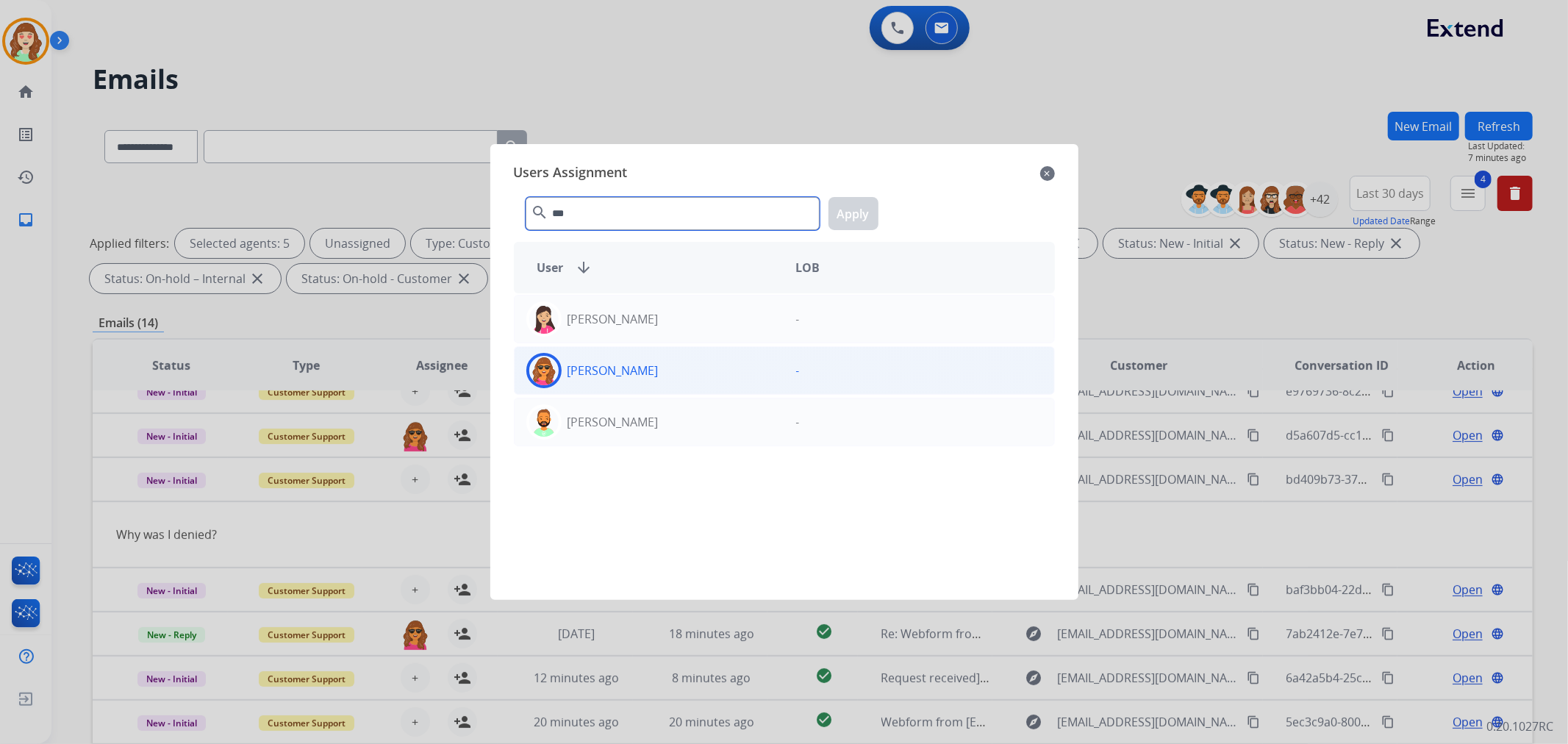
type input "***"
drag, startPoint x: 652, startPoint y: 376, endPoint x: 806, endPoint y: 250, distance: 199.0
click at [658, 374] on div "[PERSON_NAME]" at bounding box center [649, 370] width 270 height 35
drag, startPoint x: 862, startPoint y: 216, endPoint x: 576, endPoint y: 515, distance: 413.8
click at [862, 217] on button "Apply" at bounding box center [854, 214] width 50 height 33
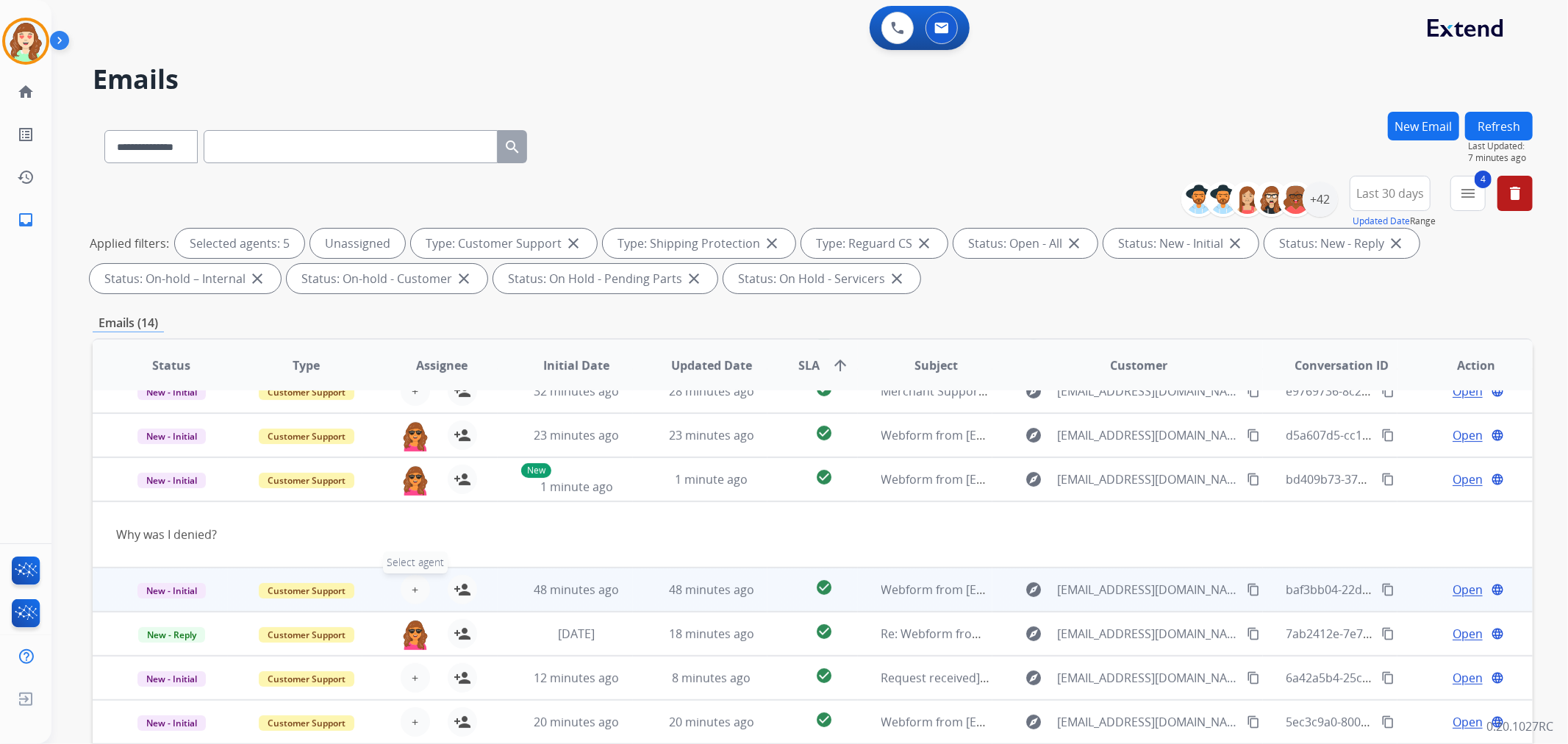
click at [414, 583] on span "+" at bounding box center [414, 590] width 7 height 17
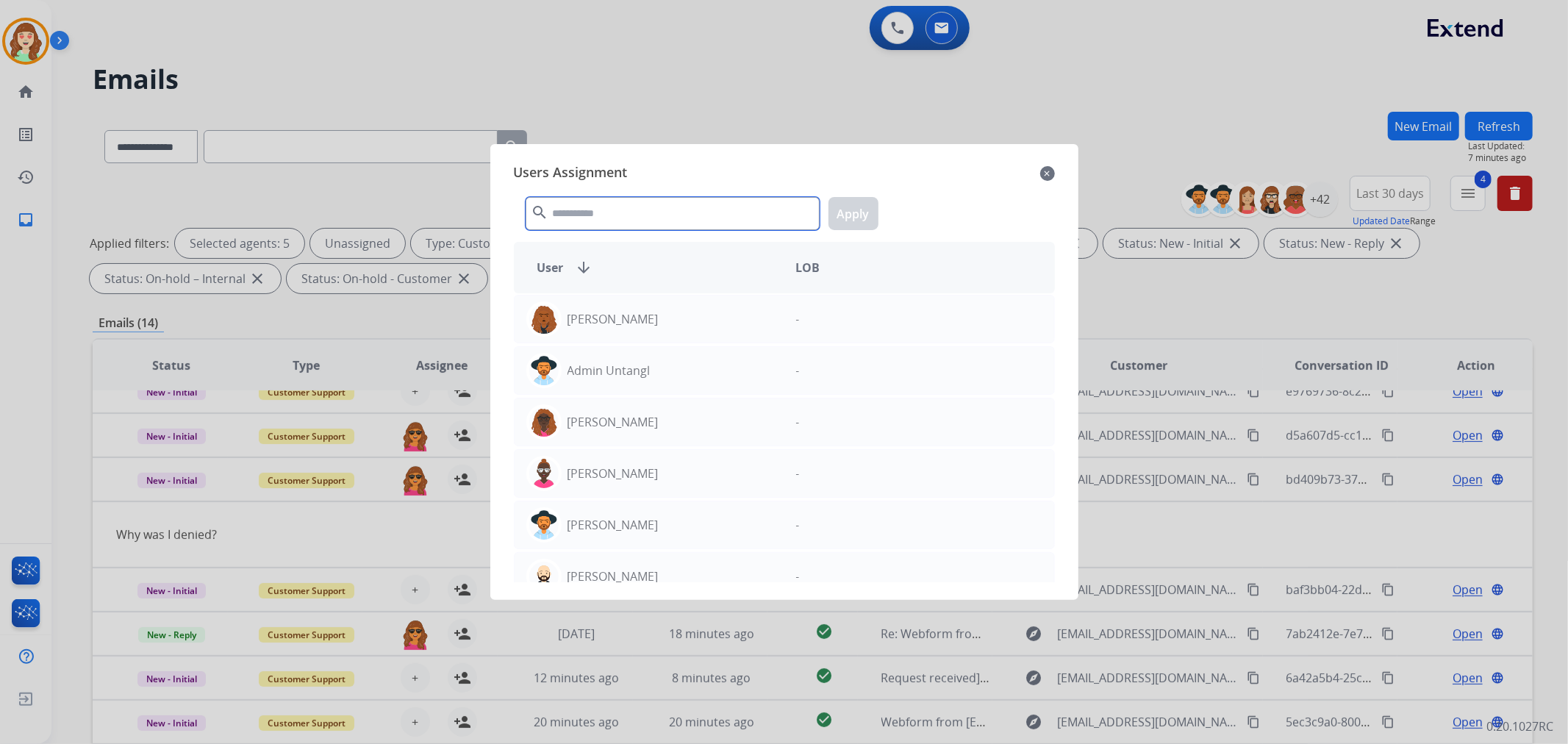
click at [668, 228] on input "text" at bounding box center [672, 214] width 294 height 33
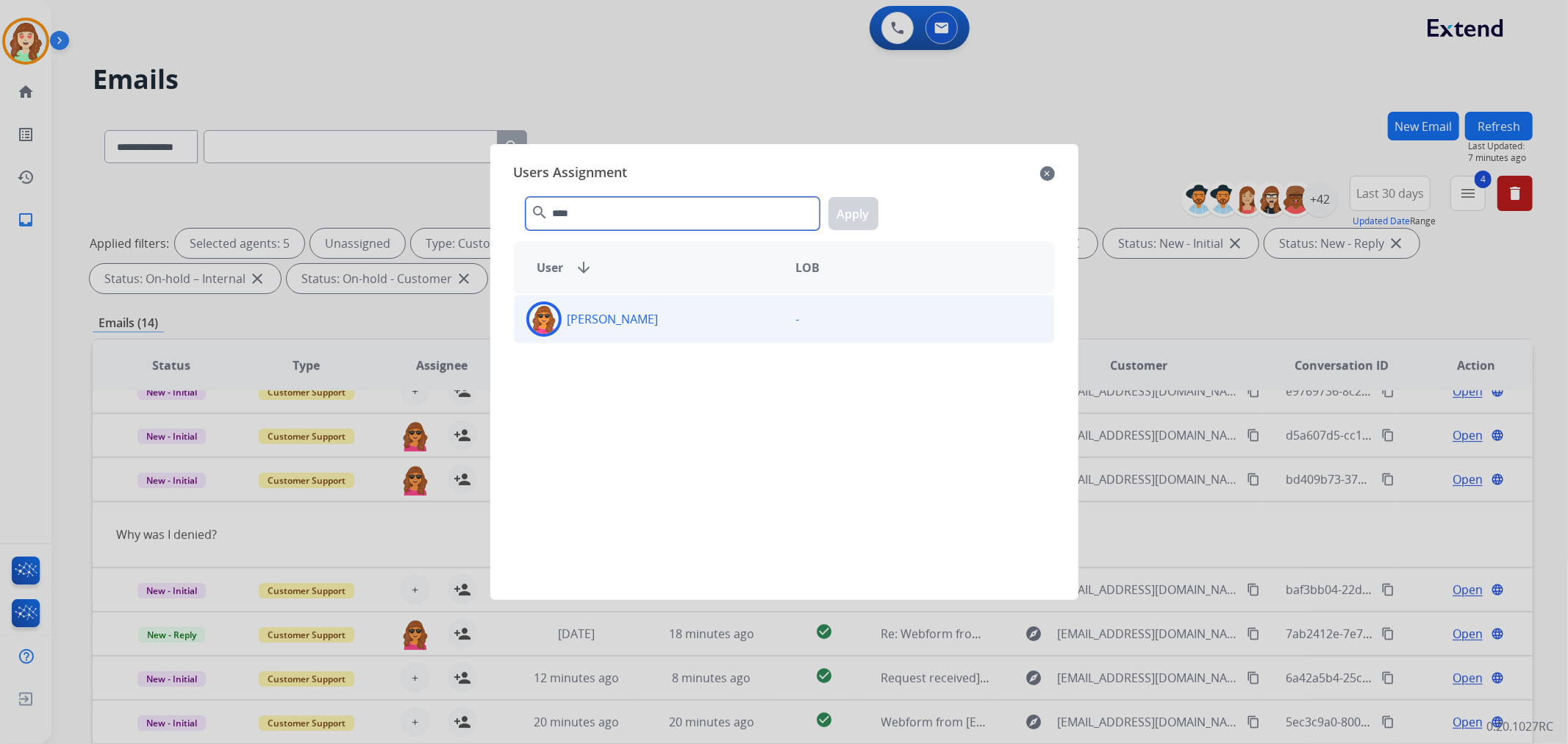
type input "****"
drag, startPoint x: 719, startPoint y: 323, endPoint x: 959, endPoint y: 211, distance: 264.8
click at [735, 313] on div "[PERSON_NAME]" at bounding box center [649, 319] width 270 height 35
click at [868, 222] on button "Apply" at bounding box center [854, 214] width 50 height 33
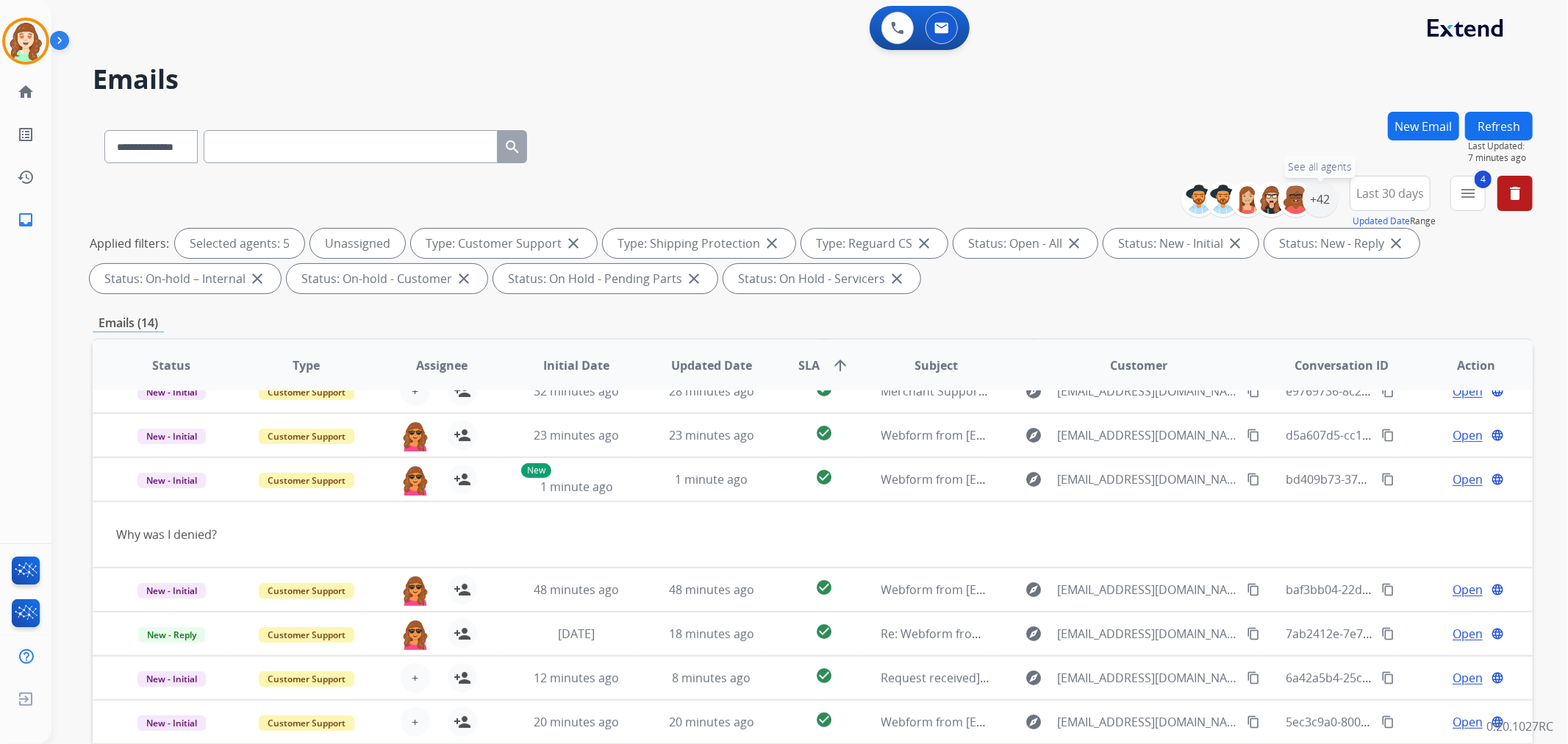
drag, startPoint x: 1322, startPoint y: 199, endPoint x: 1202, endPoint y: 266, distance: 137.4
click at [1322, 200] on div "+42" at bounding box center [1320, 199] width 35 height 35
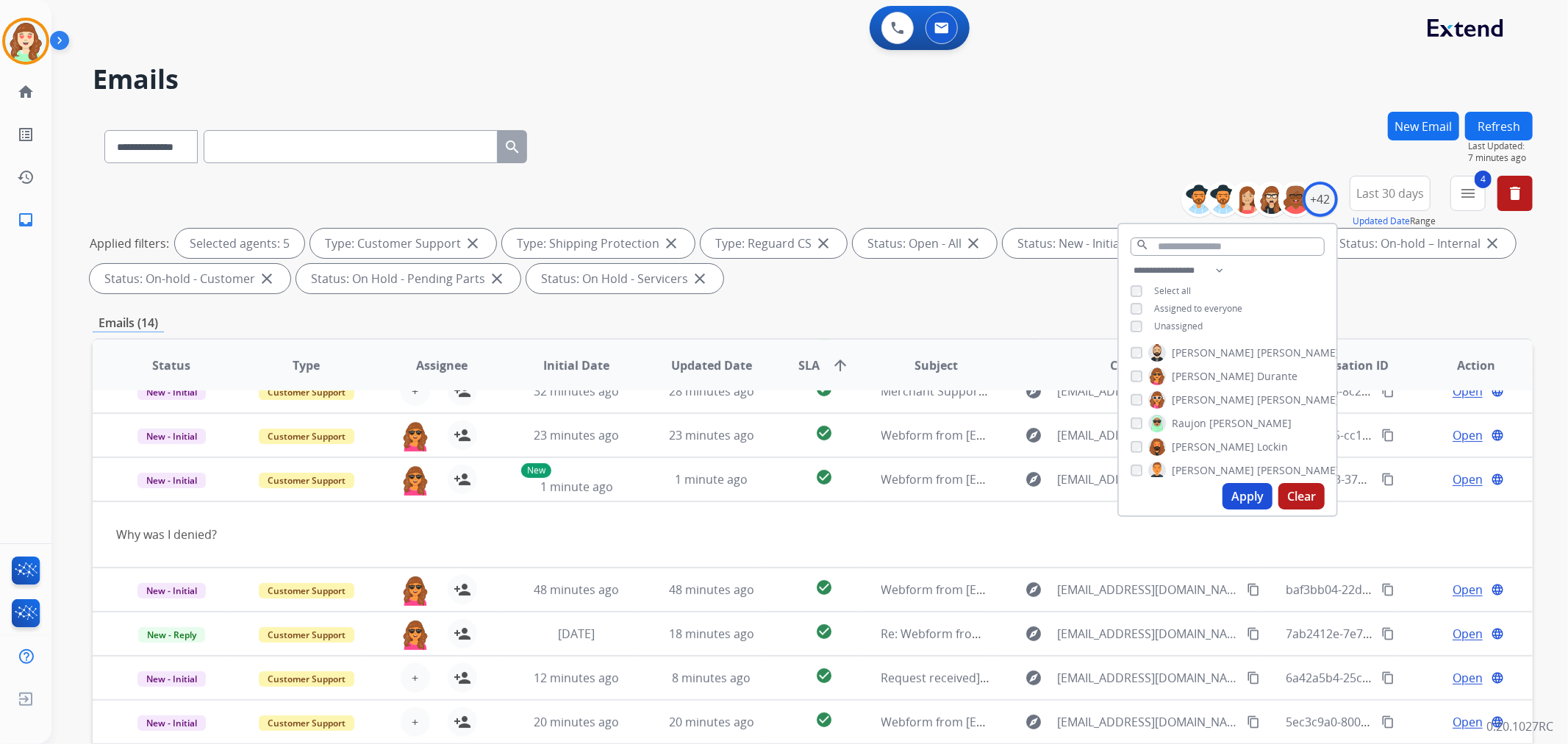
click at [1239, 500] on button "Apply" at bounding box center [1248, 496] width 50 height 27
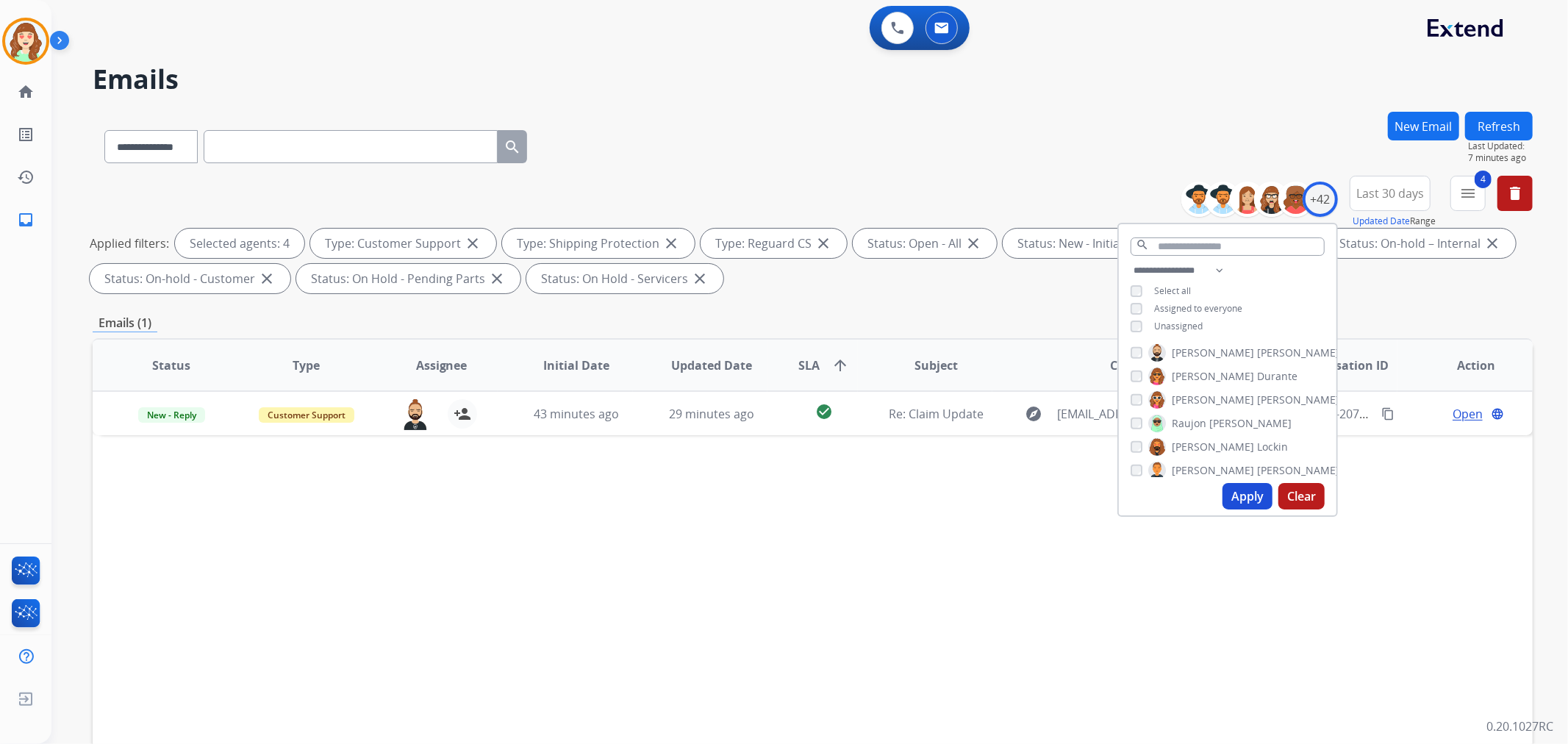
scroll to position [0, 0]
click at [1243, 491] on button "Apply" at bounding box center [1248, 496] width 50 height 27
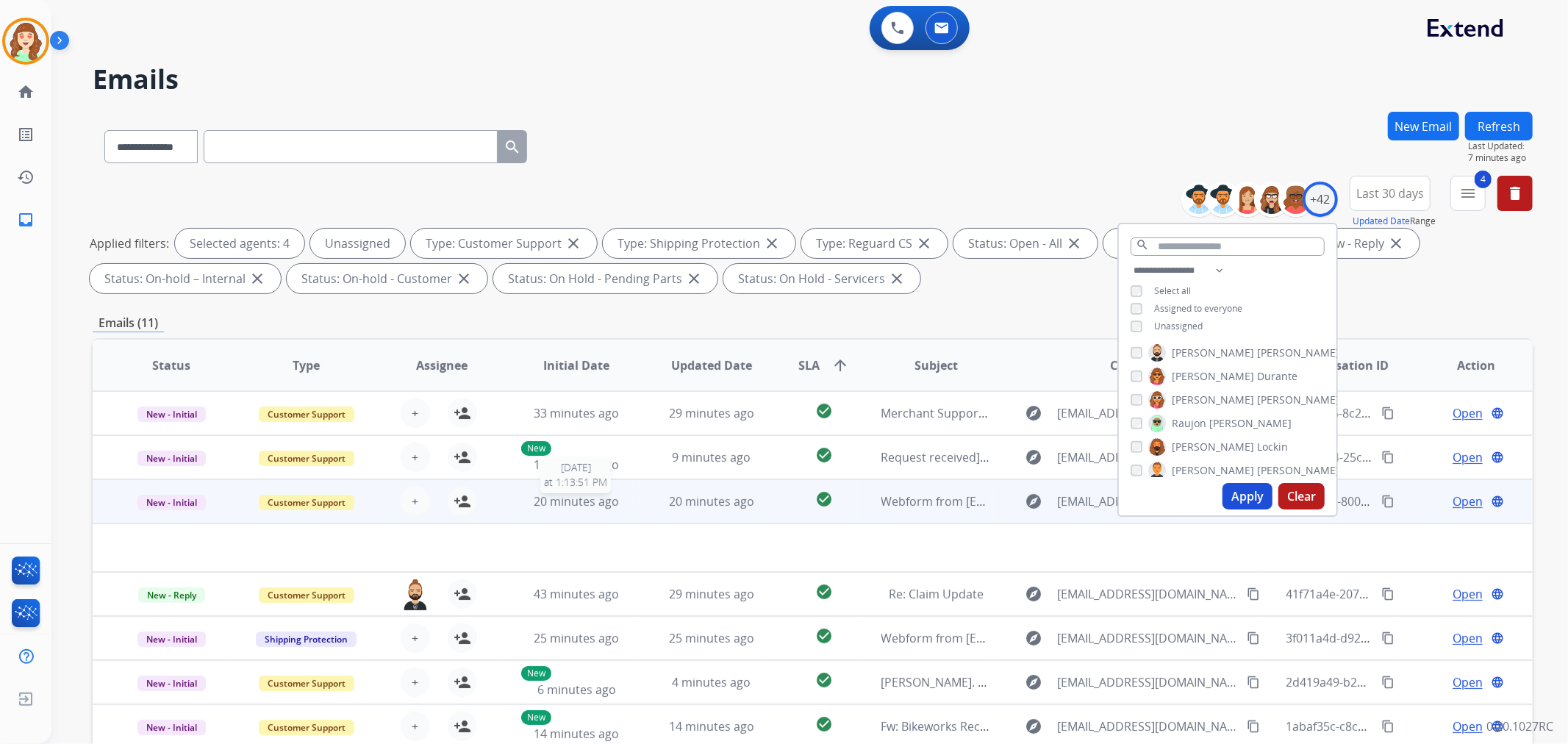
scroll to position [49, 0]
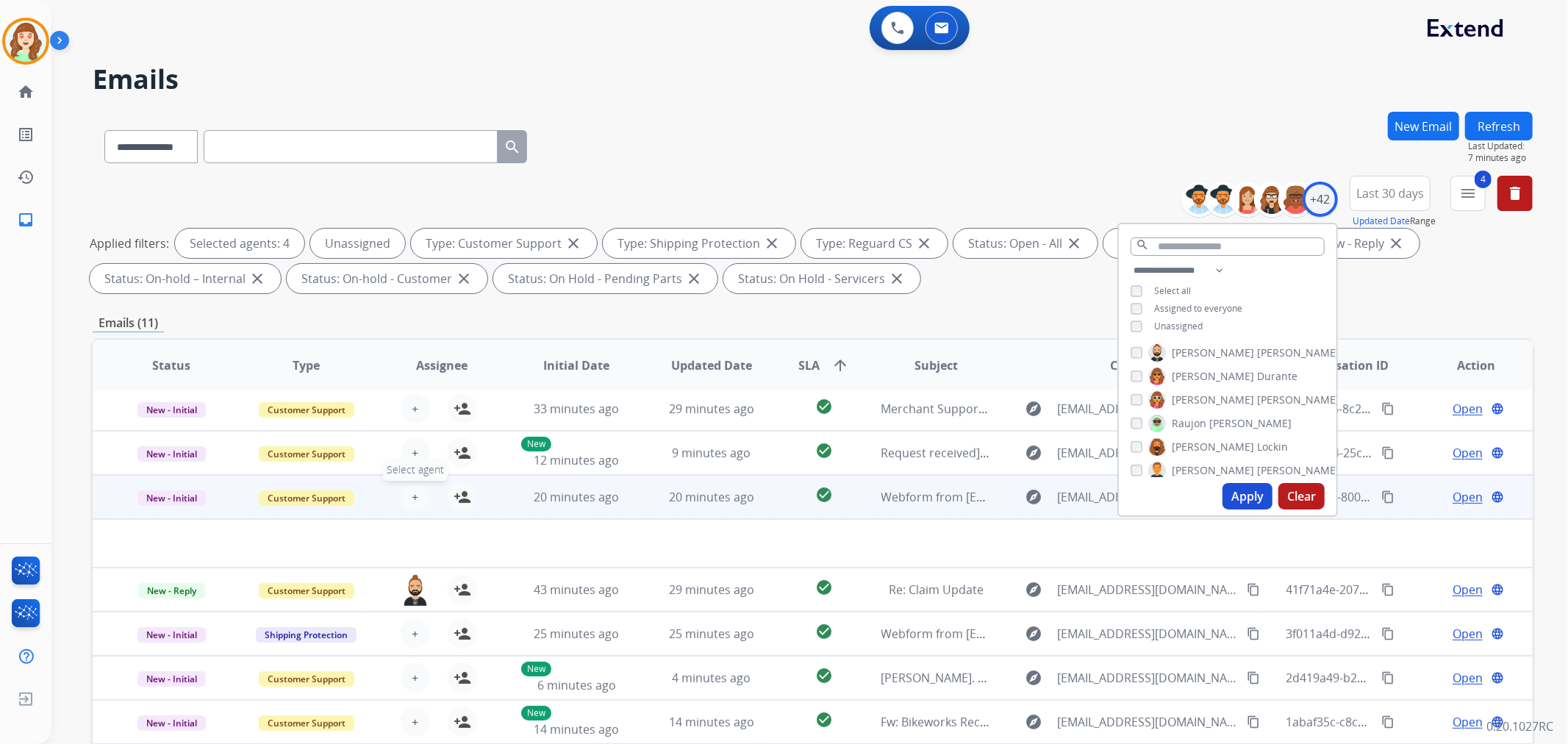
click at [411, 489] on span "+" at bounding box center [414, 497] width 7 height 17
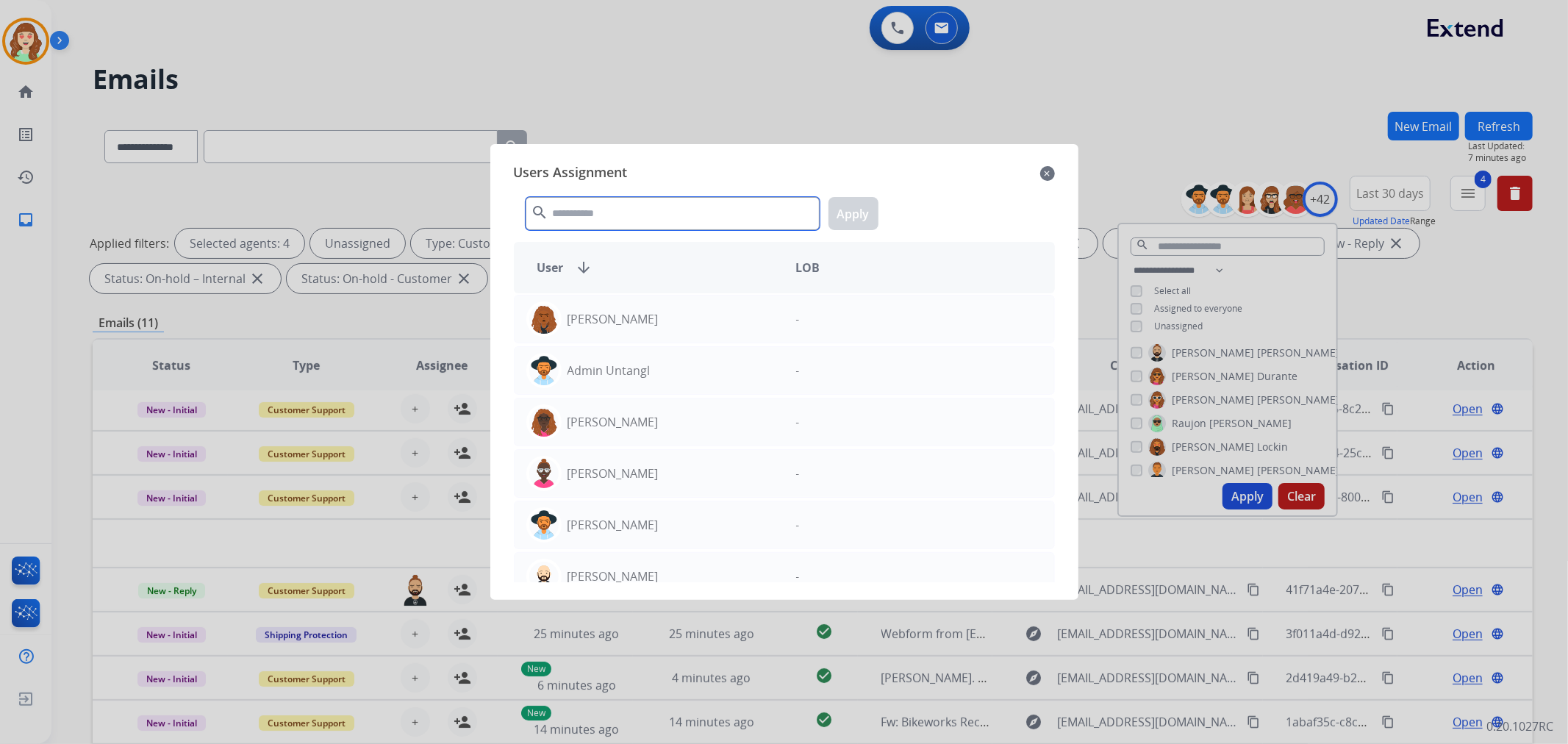
click at [625, 218] on input "text" at bounding box center [672, 214] width 294 height 33
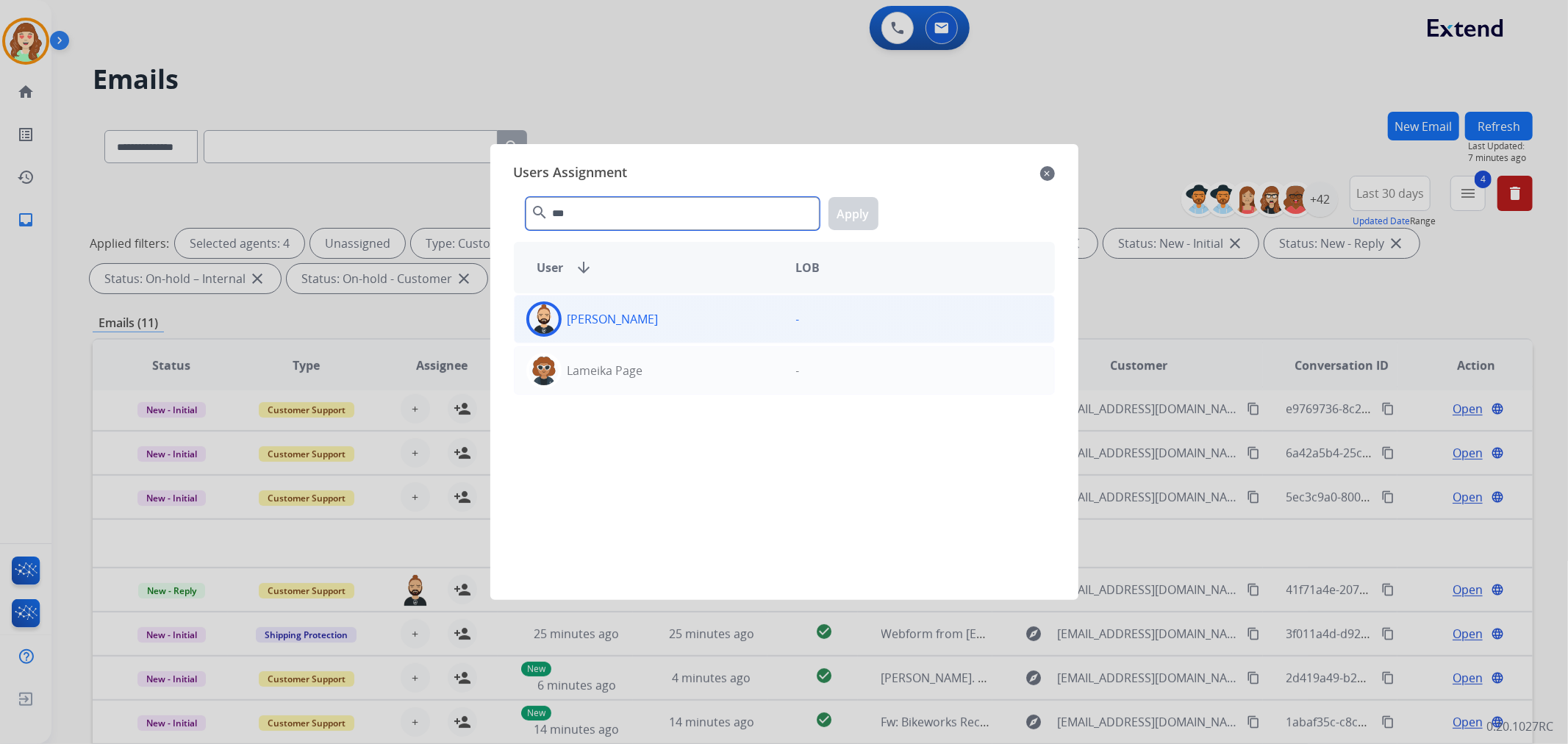
type input "***"
click at [643, 313] on p "[PERSON_NAME]" at bounding box center [613, 319] width 91 height 17
click at [858, 218] on button "Apply" at bounding box center [854, 214] width 50 height 33
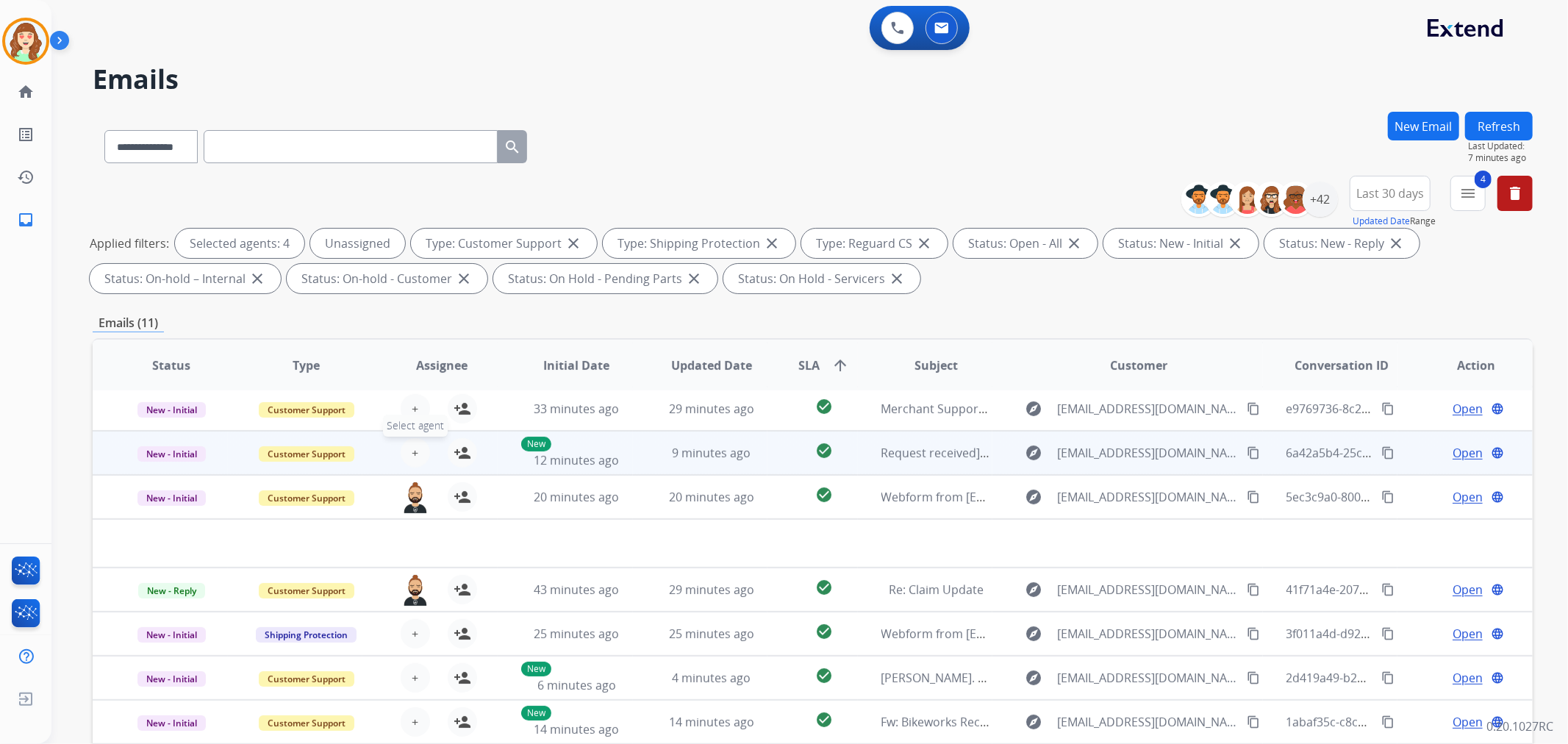
click at [414, 456] on span "+" at bounding box center [414, 453] width 7 height 17
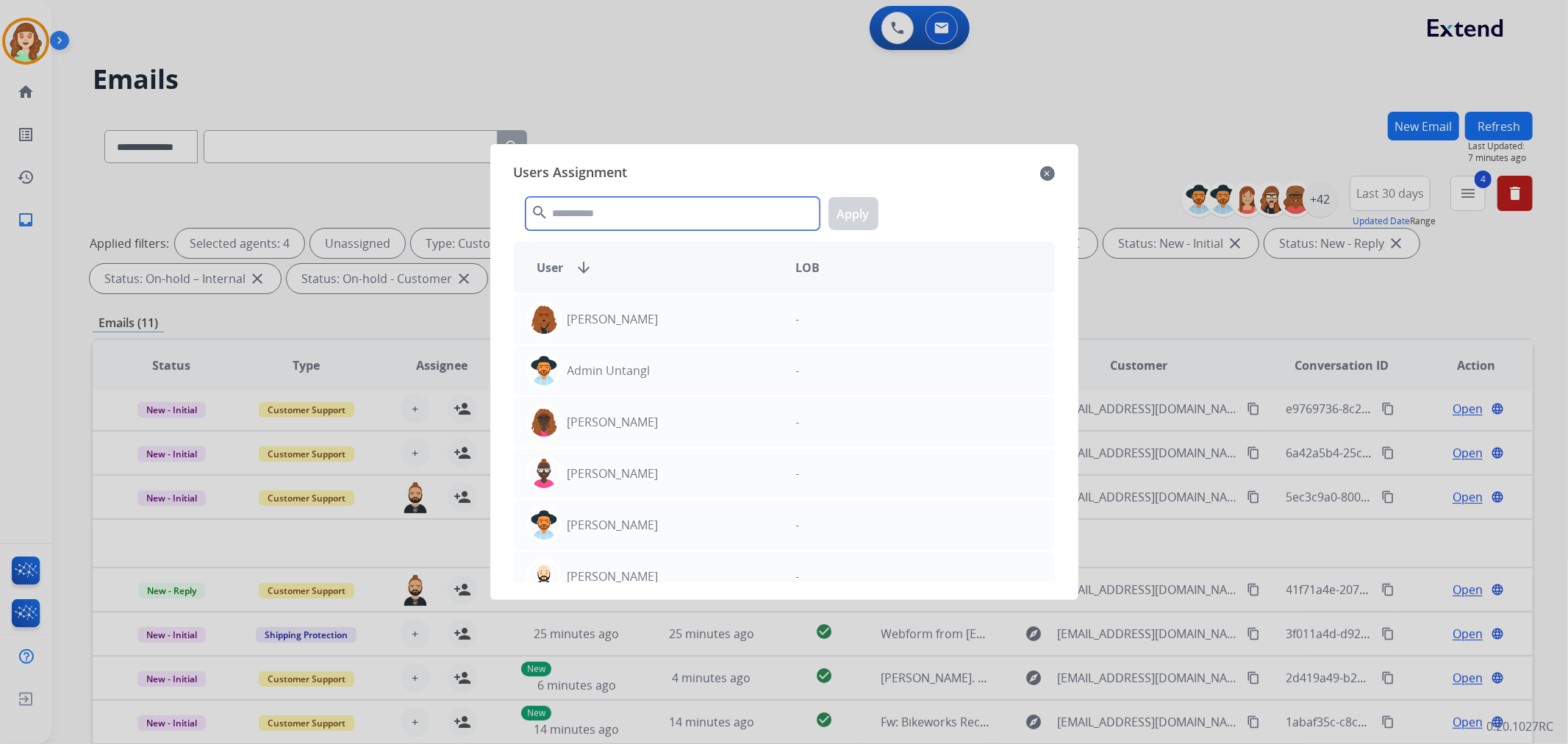
click at [735, 222] on input "text" at bounding box center [672, 214] width 294 height 33
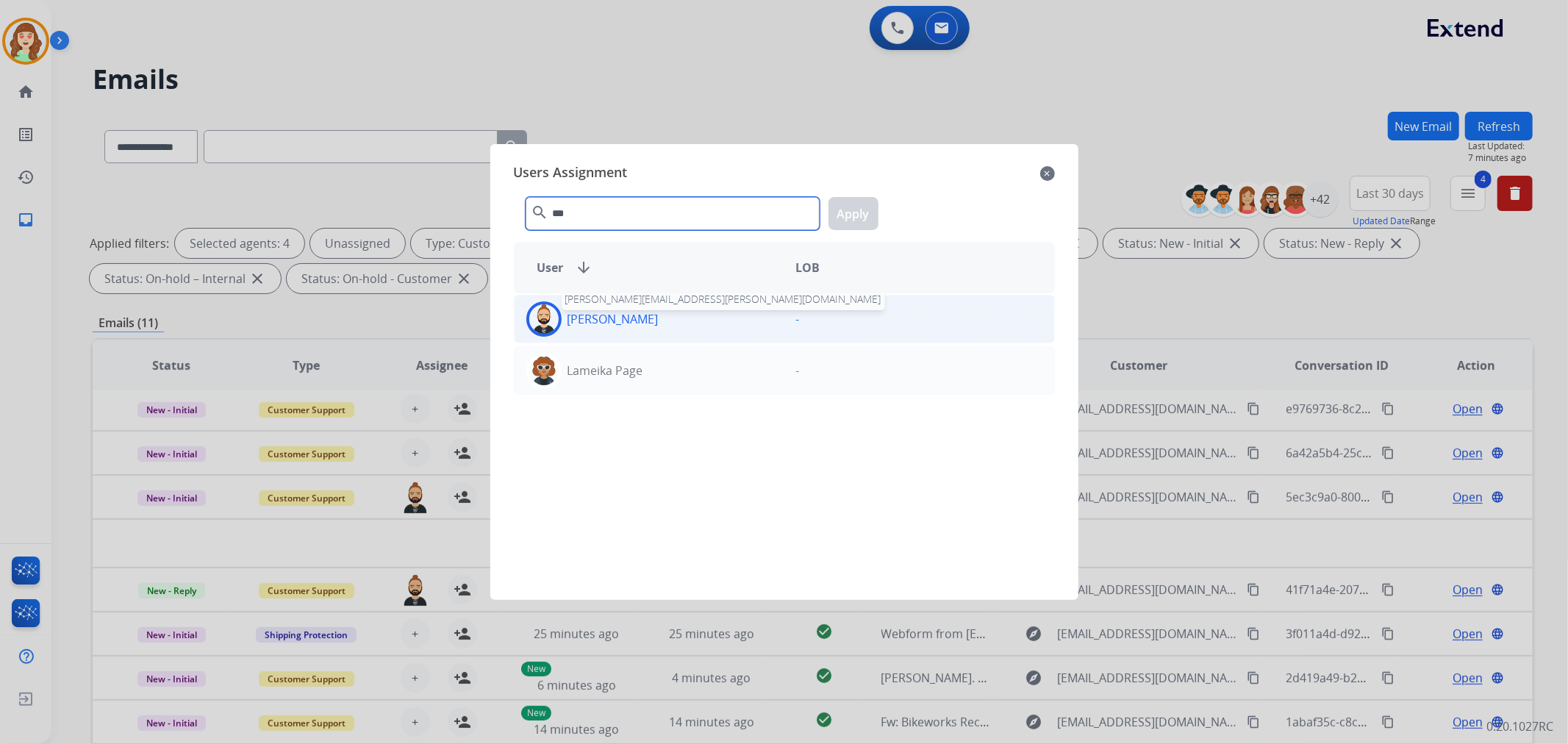
type input "***"
click at [649, 323] on p "[PERSON_NAME]" at bounding box center [613, 319] width 91 height 17
click at [855, 209] on button "Apply" at bounding box center [854, 214] width 50 height 33
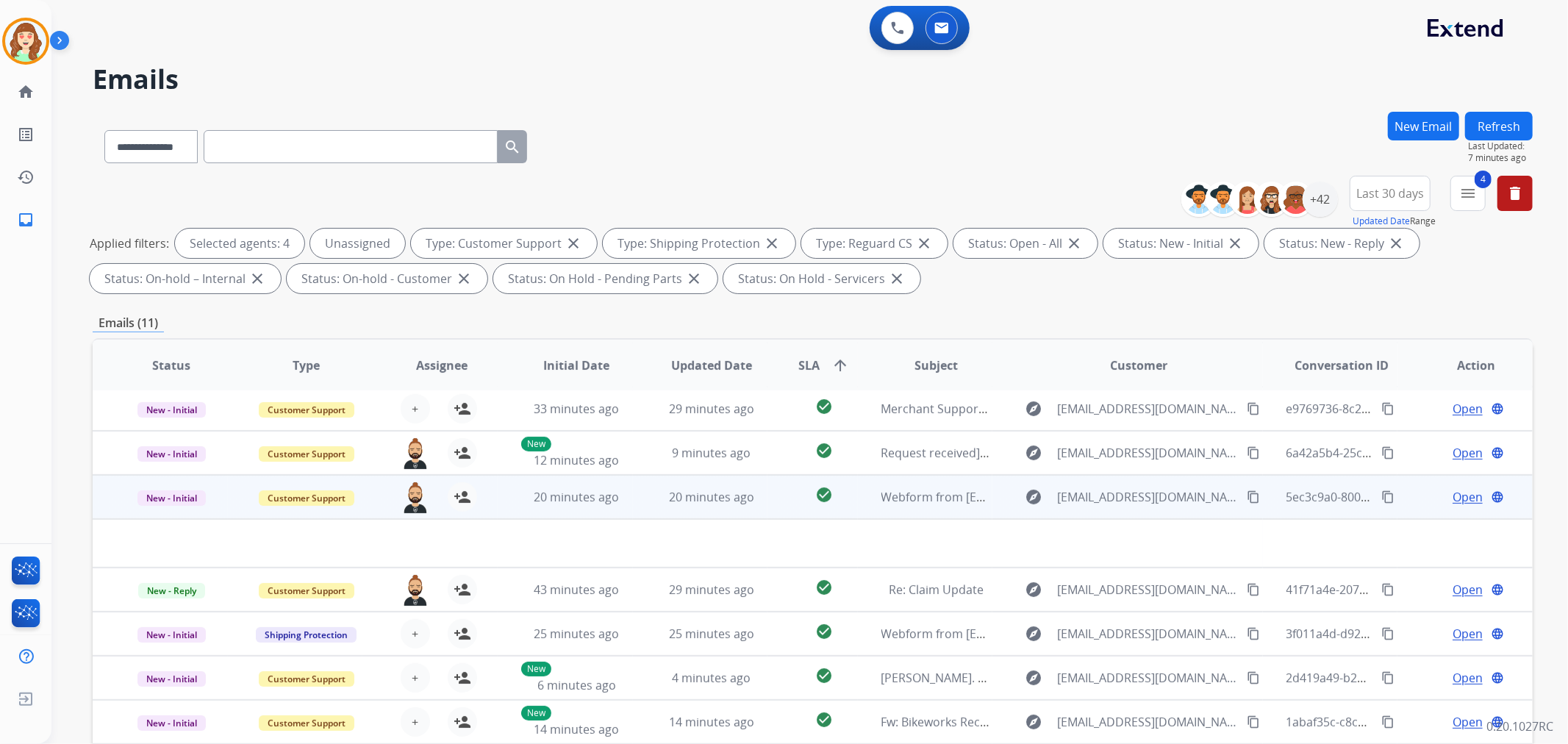
scroll to position [0, 0]
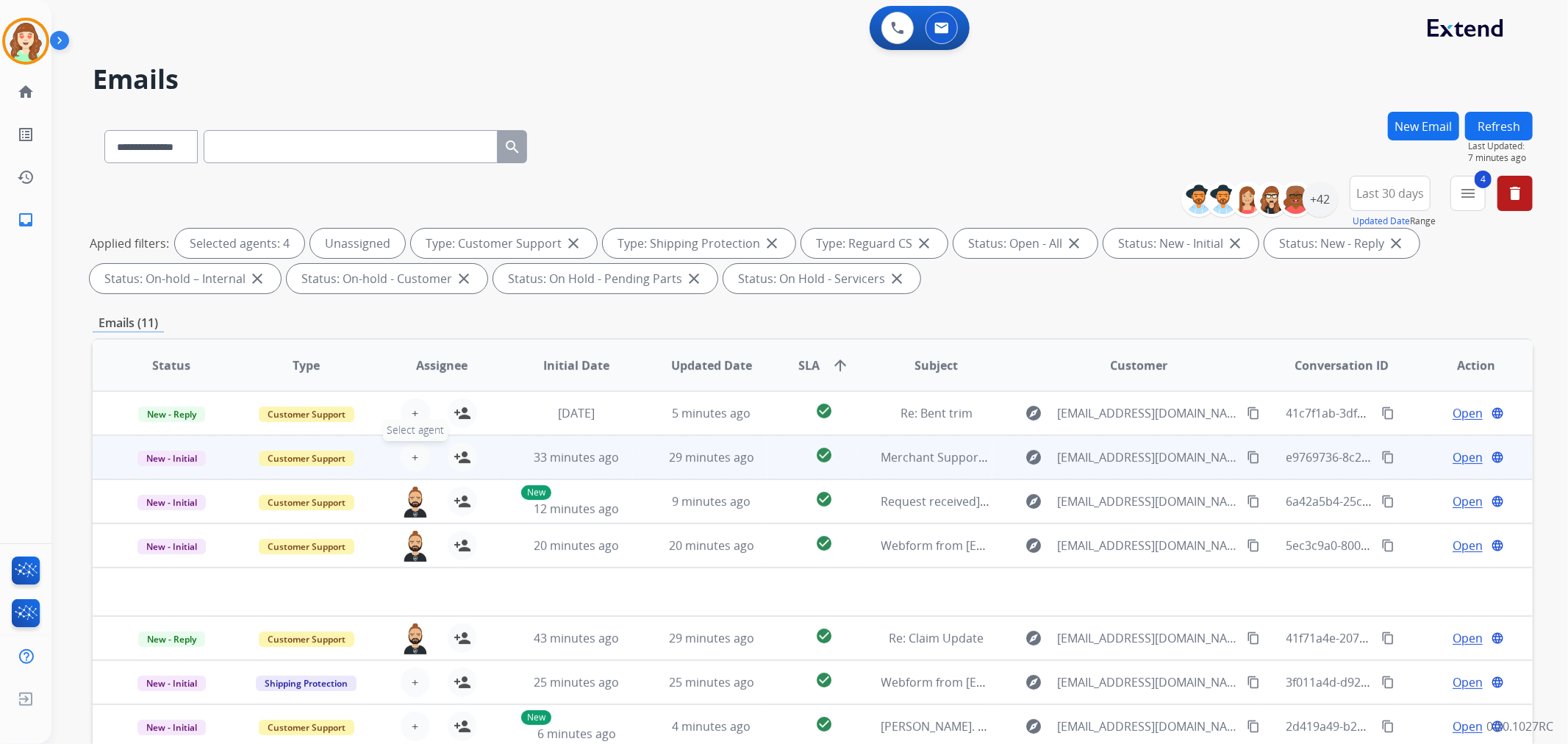
click at [411, 458] on span "+" at bounding box center [414, 457] width 7 height 17
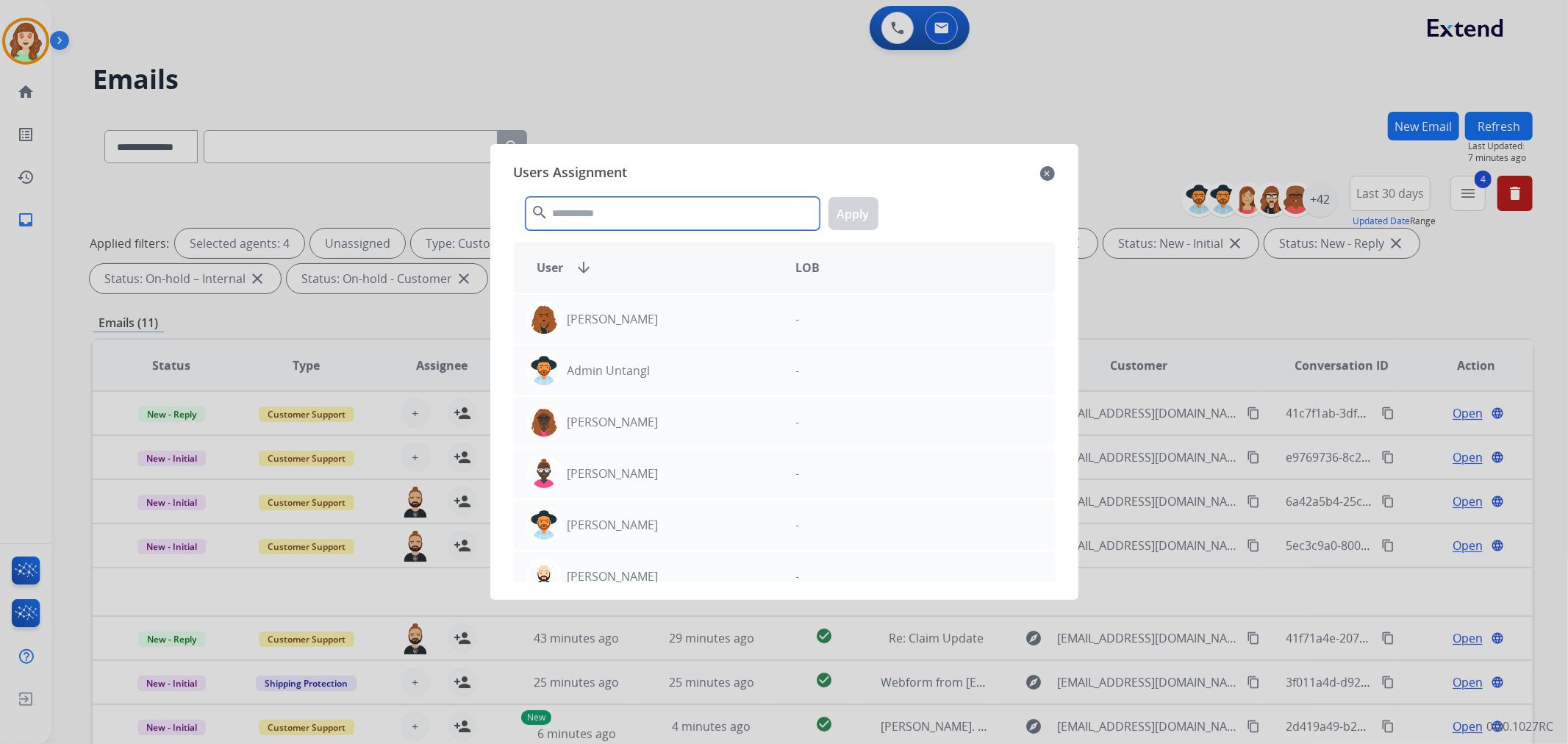
click at [605, 221] on input "text" at bounding box center [672, 214] width 294 height 33
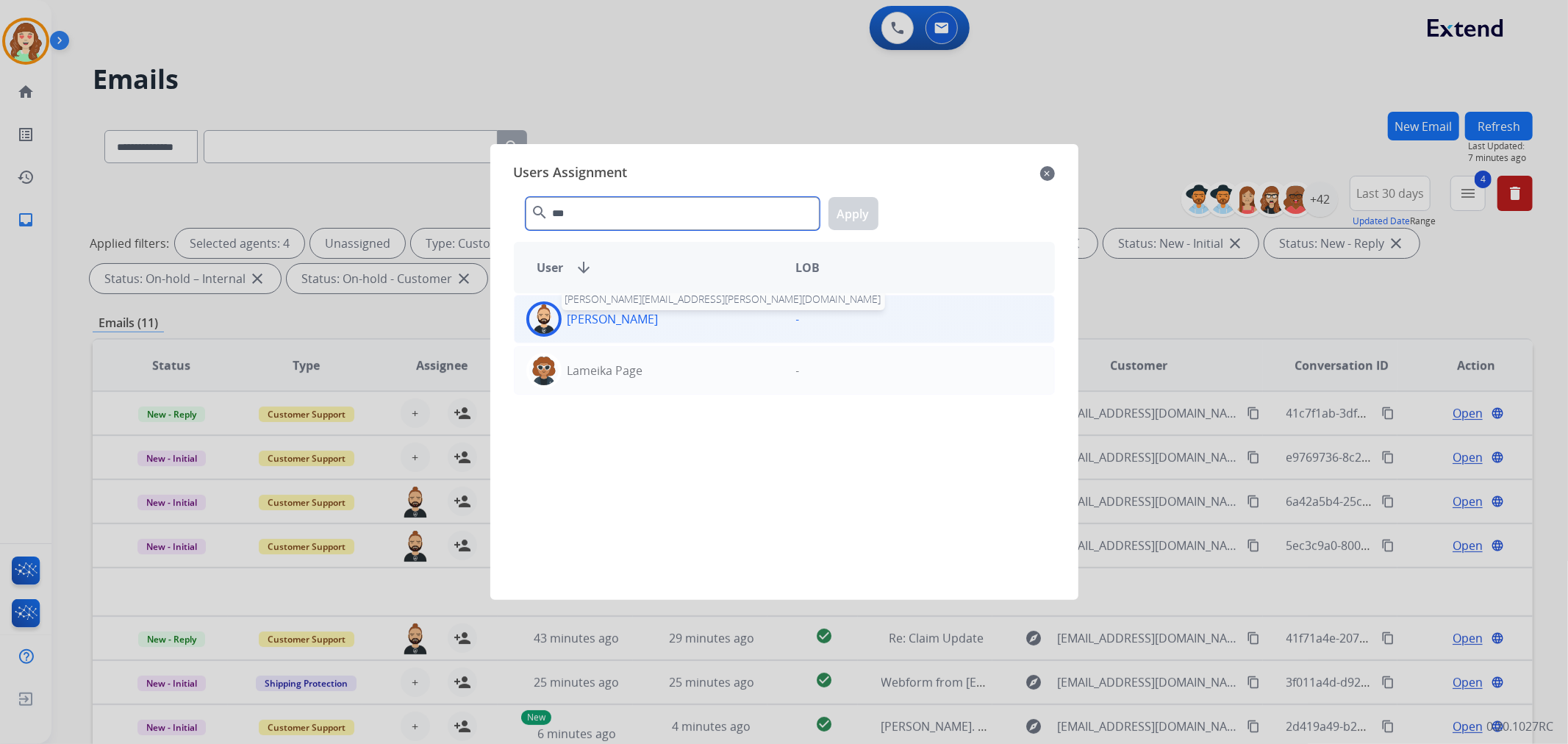
type input "***"
click at [651, 312] on p "[PERSON_NAME]" at bounding box center [613, 319] width 91 height 17
click at [851, 211] on button "Apply" at bounding box center [854, 214] width 50 height 33
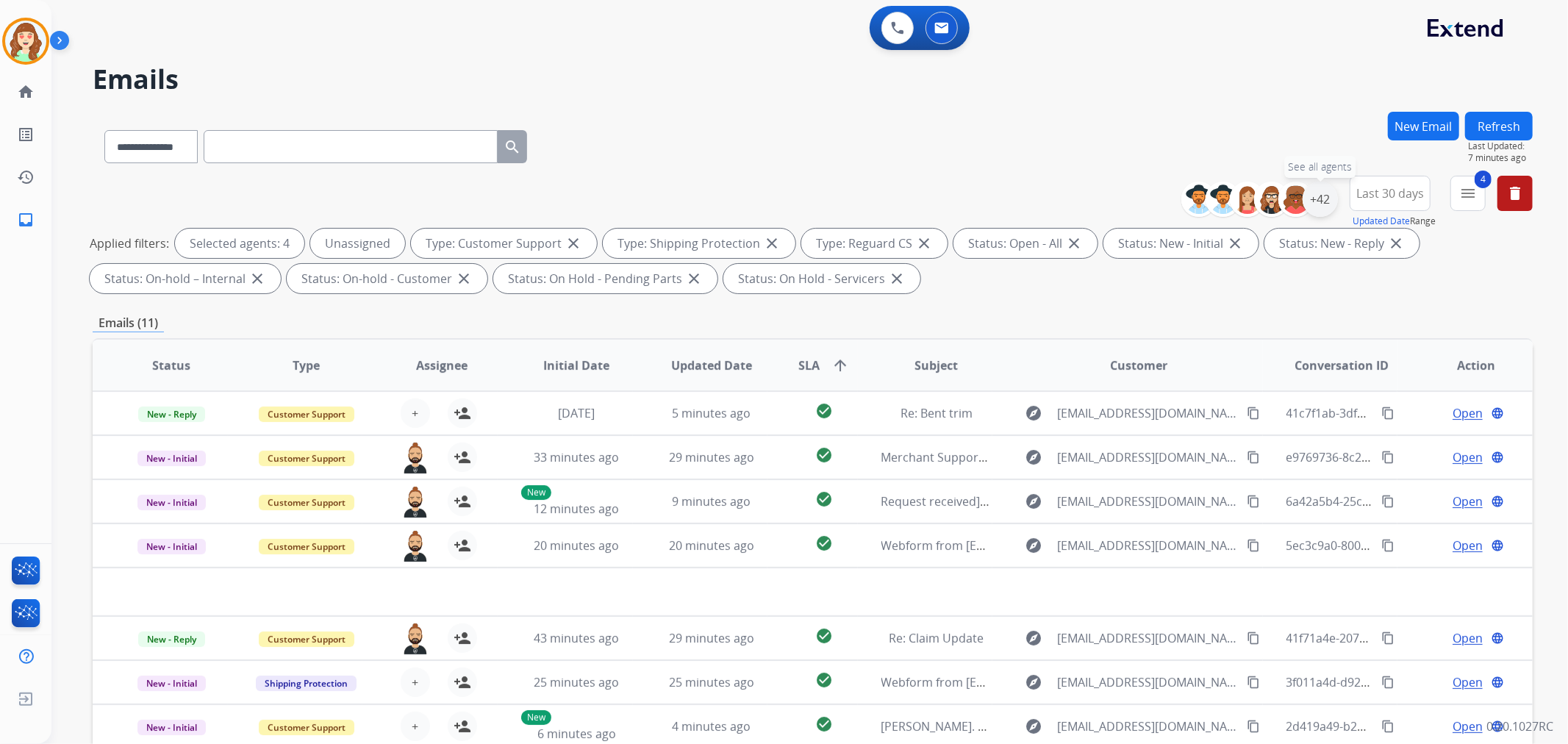
click at [1322, 196] on div "+42" at bounding box center [1320, 199] width 35 height 35
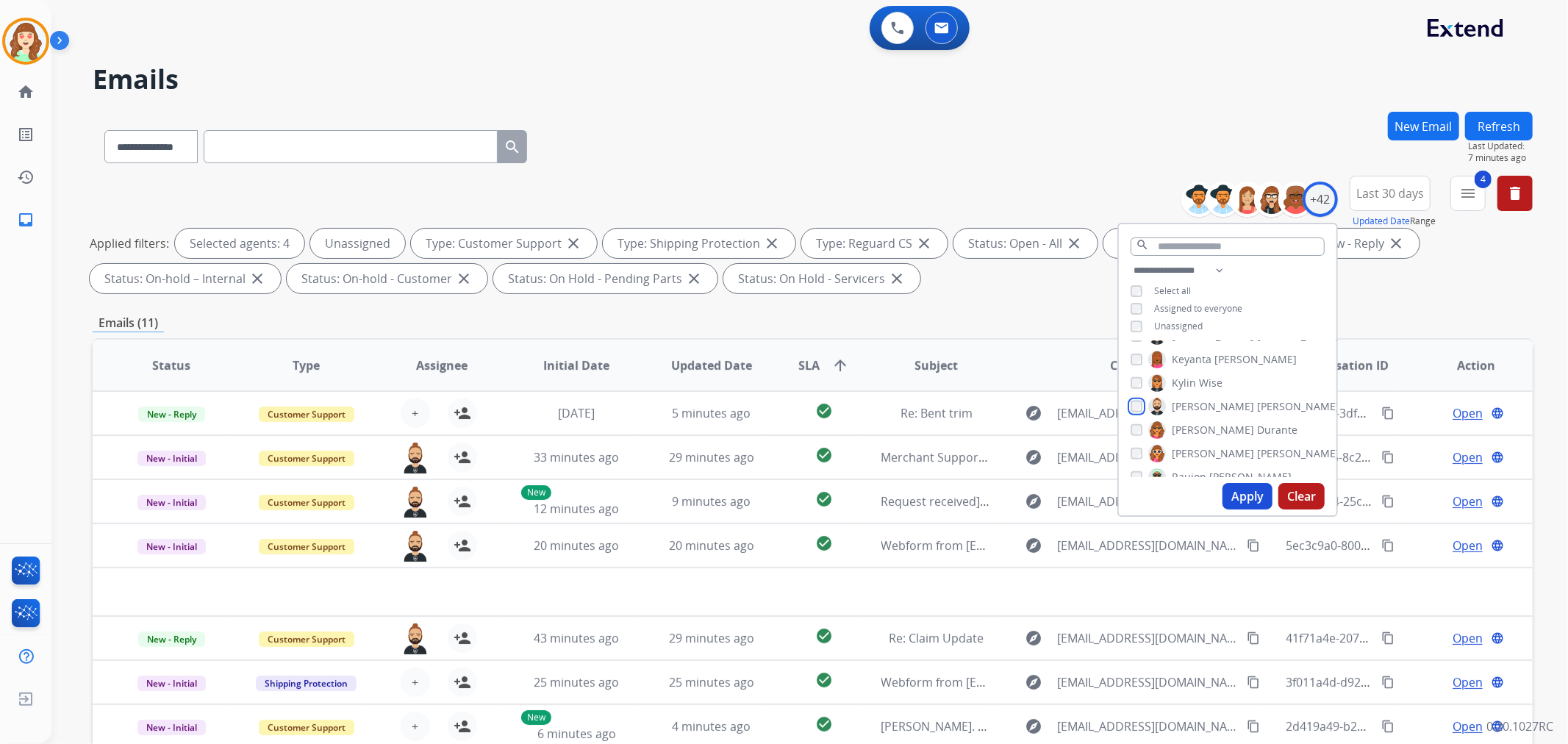
scroll to position [533, 0]
click at [1236, 498] on button "Apply" at bounding box center [1248, 496] width 50 height 27
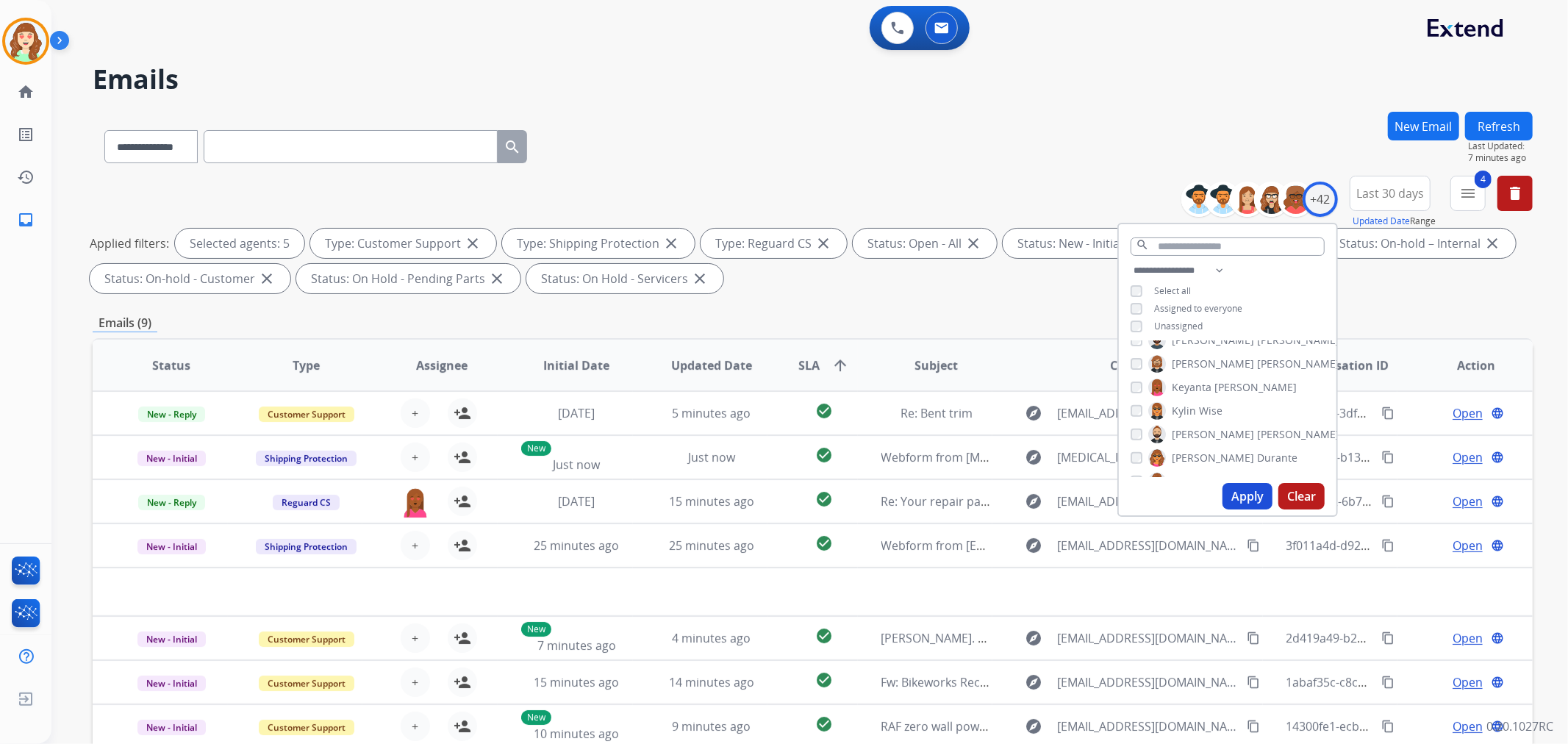
click at [1237, 494] on button "Apply" at bounding box center [1248, 496] width 50 height 27
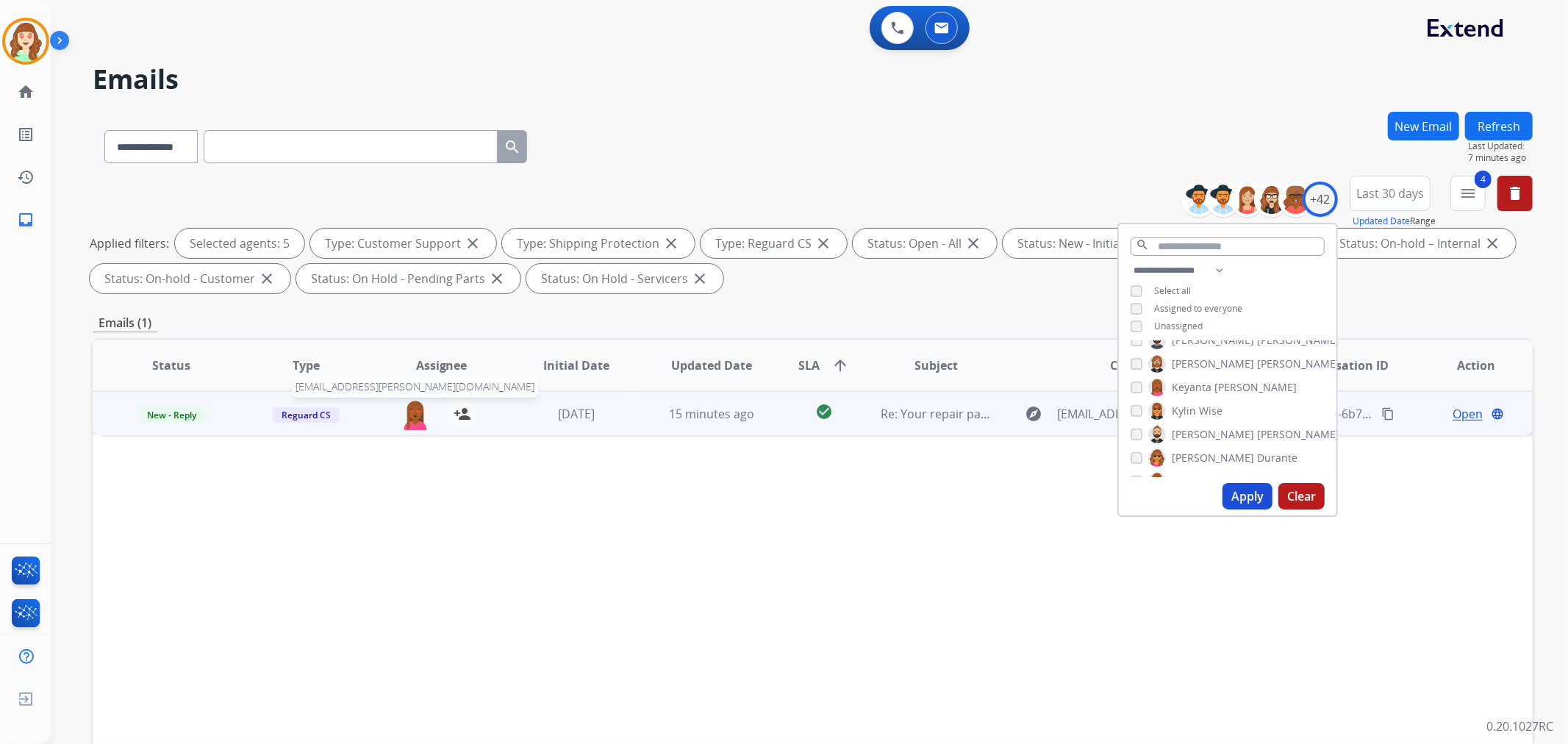
click at [415, 415] on img at bounding box center [415, 415] width 30 height 31
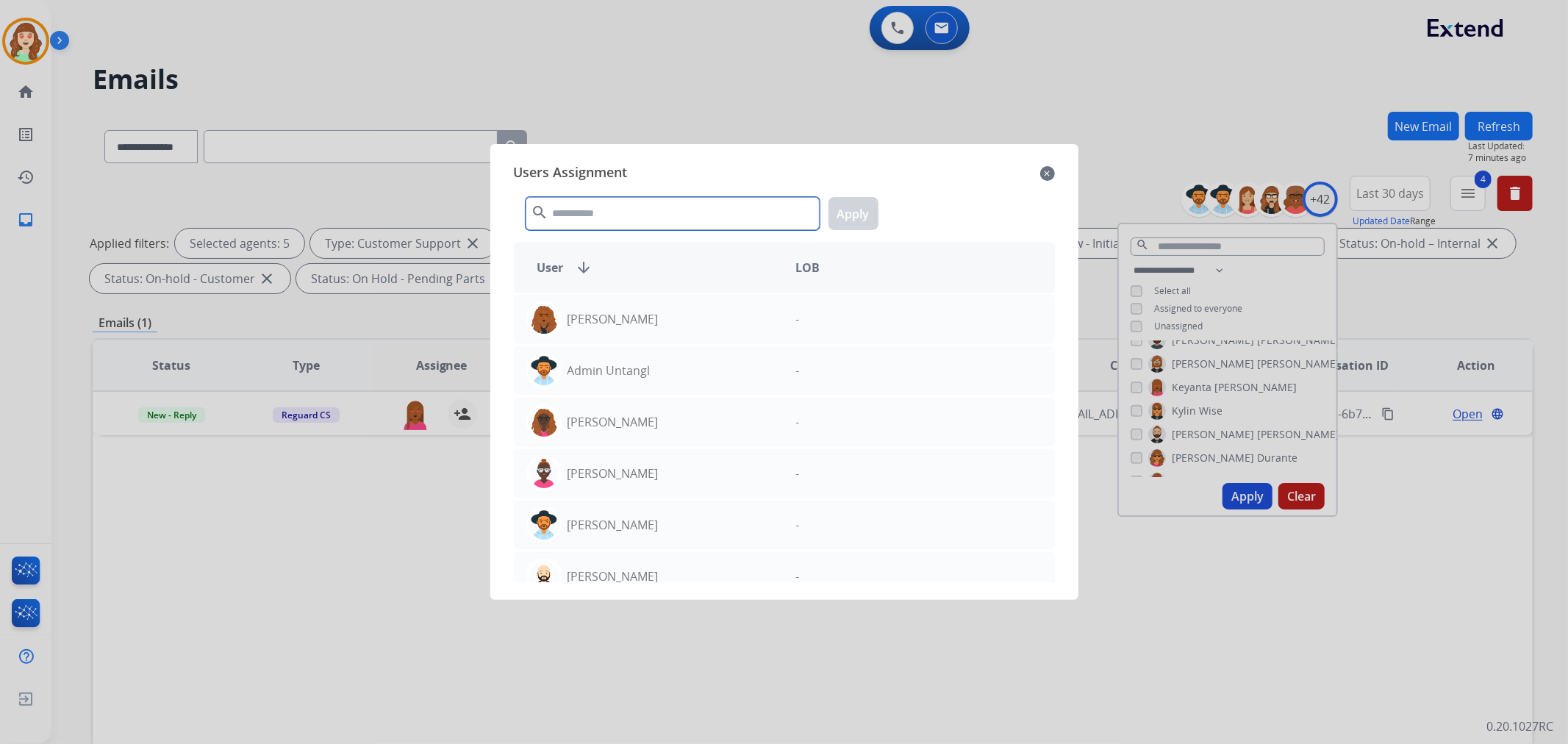
click at [595, 214] on input "text" at bounding box center [672, 214] width 294 height 33
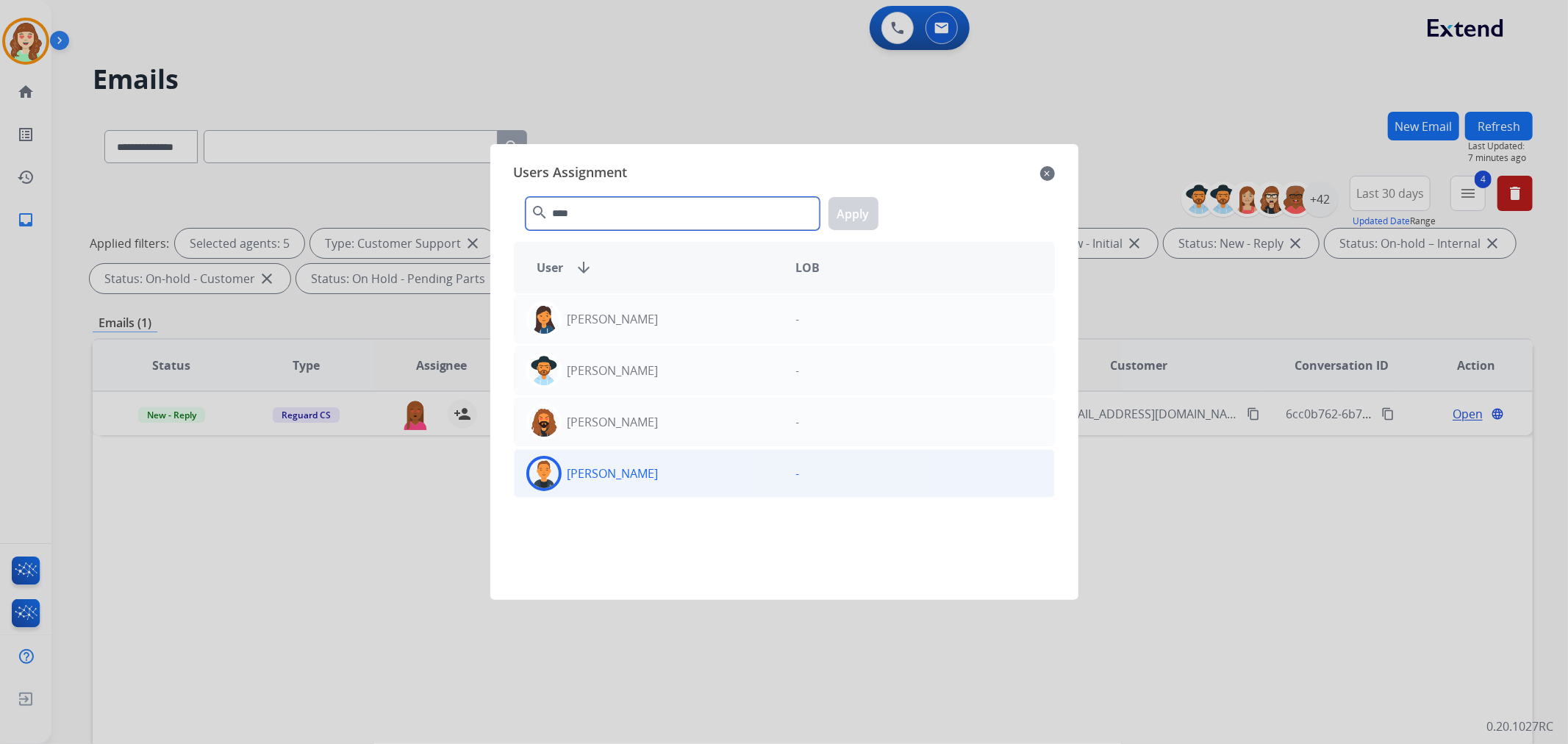
type input "****"
drag, startPoint x: 667, startPoint y: 482, endPoint x: 676, endPoint y: 475, distance: 11.4
click at [672, 478] on div "[PERSON_NAME]" at bounding box center [649, 473] width 270 height 35
click at [855, 215] on button "Apply" at bounding box center [854, 214] width 50 height 33
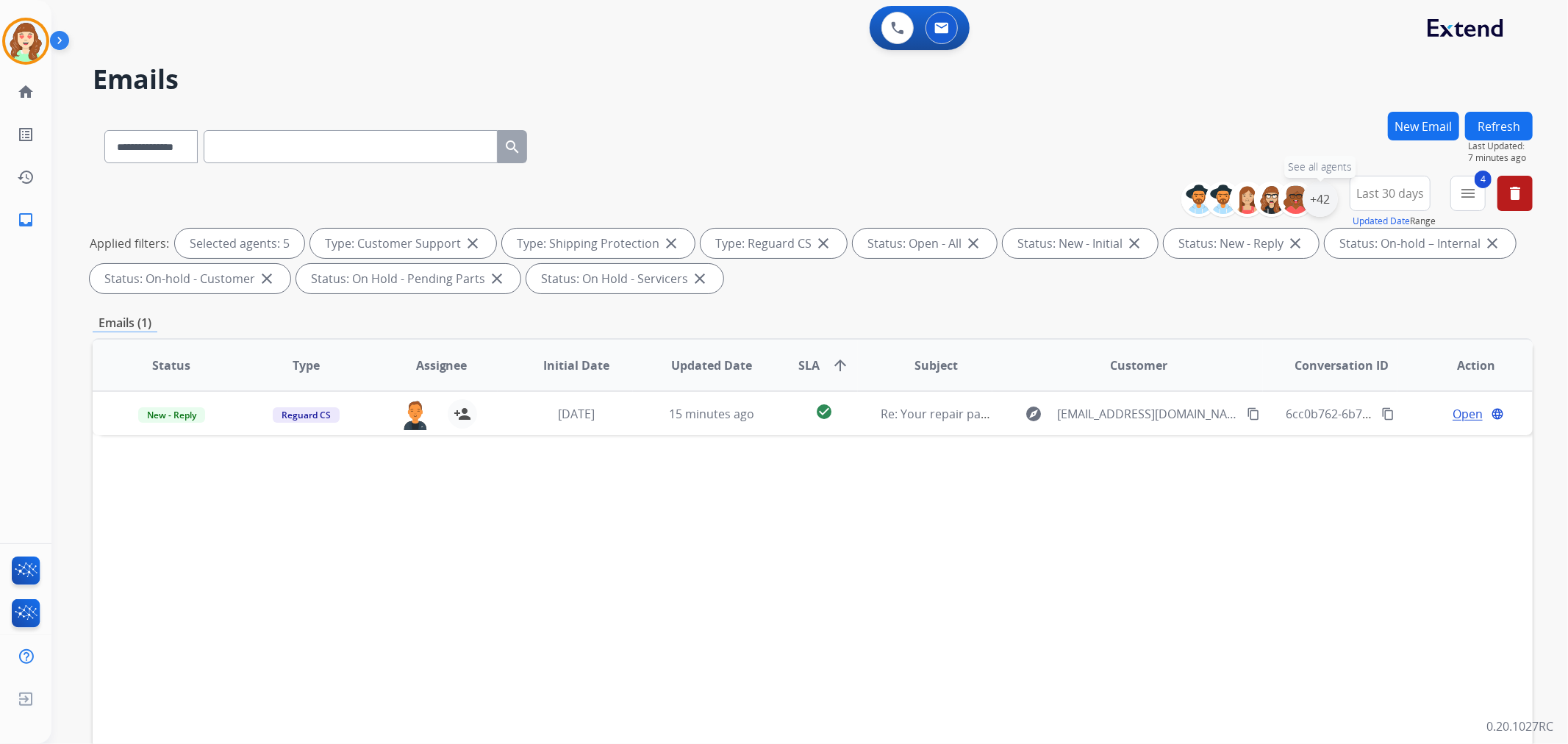
click at [1316, 202] on div "+42" at bounding box center [1320, 199] width 35 height 35
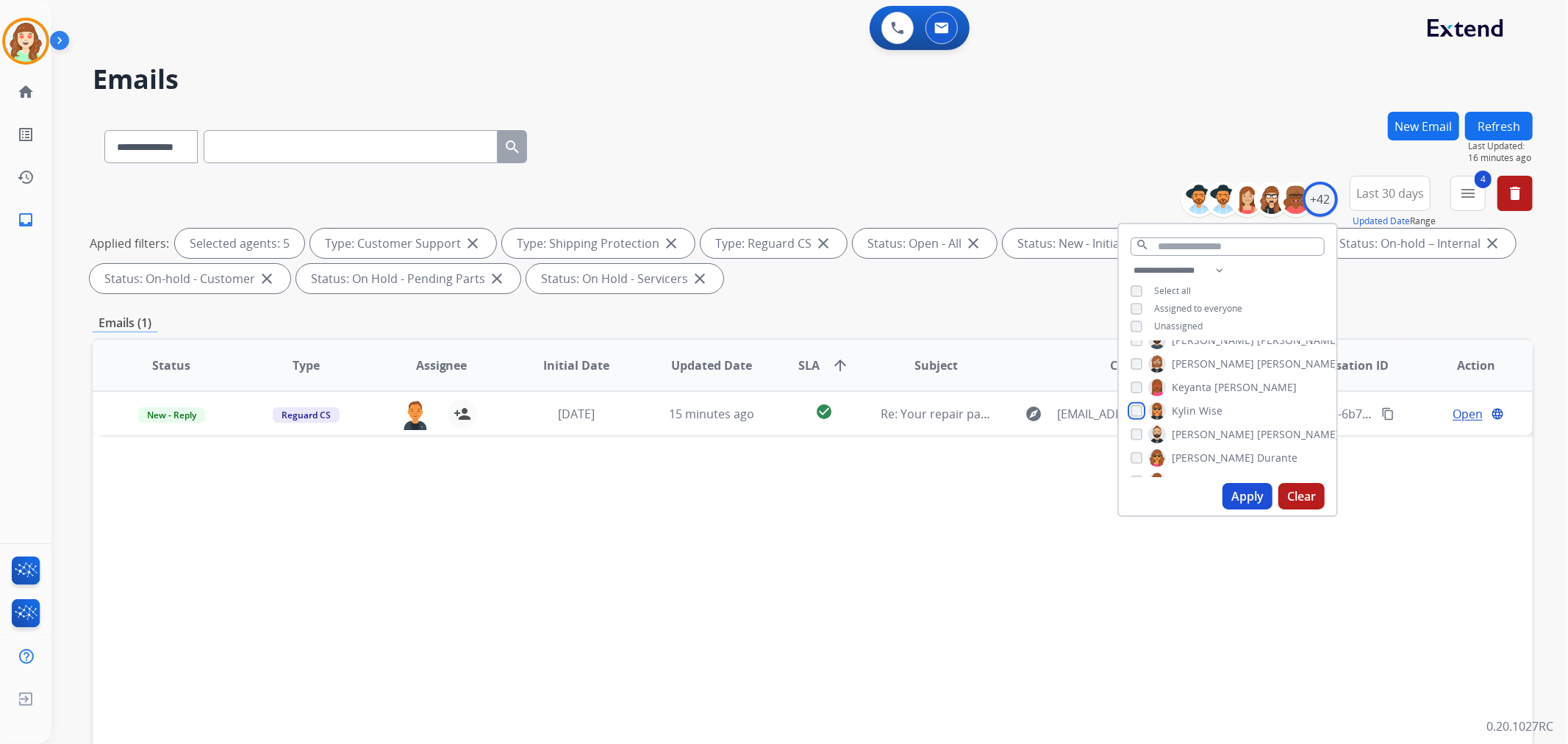
scroll to position [452, 0]
click at [1247, 491] on button "Apply" at bounding box center [1248, 496] width 50 height 27
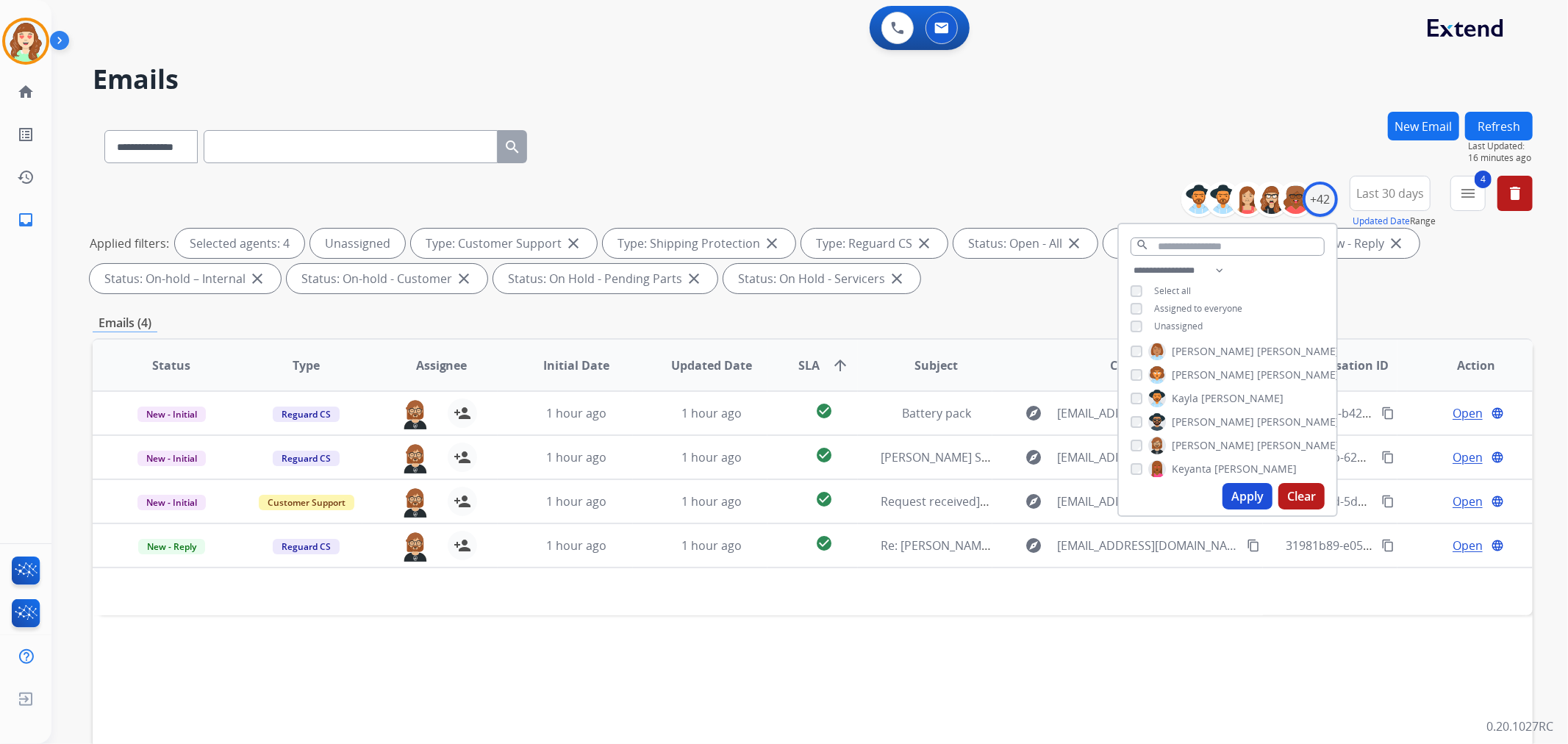
click at [1239, 496] on button "Apply" at bounding box center [1248, 496] width 50 height 27
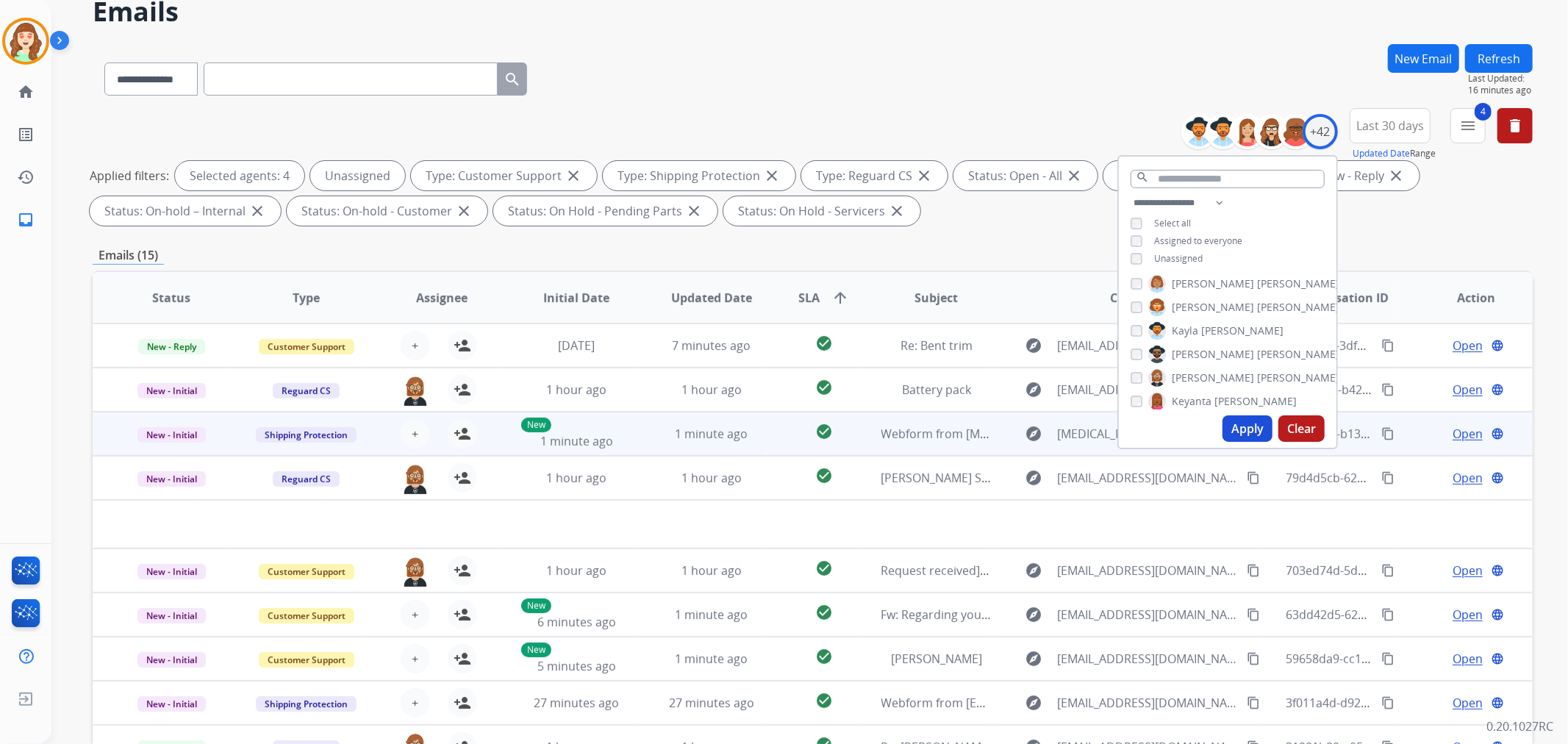
scroll to position [164, 0]
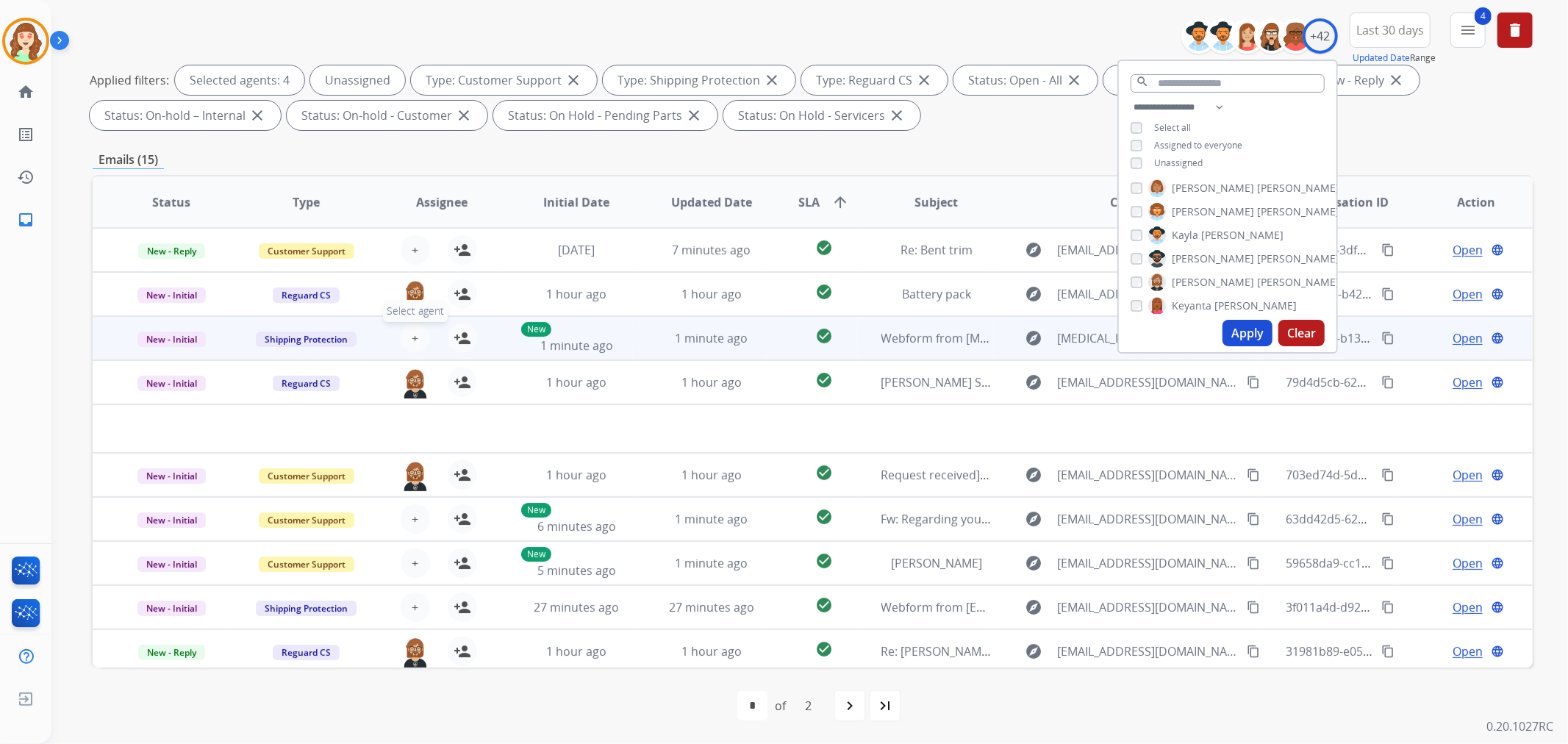
click at [412, 339] on span "+" at bounding box center [414, 338] width 7 height 17
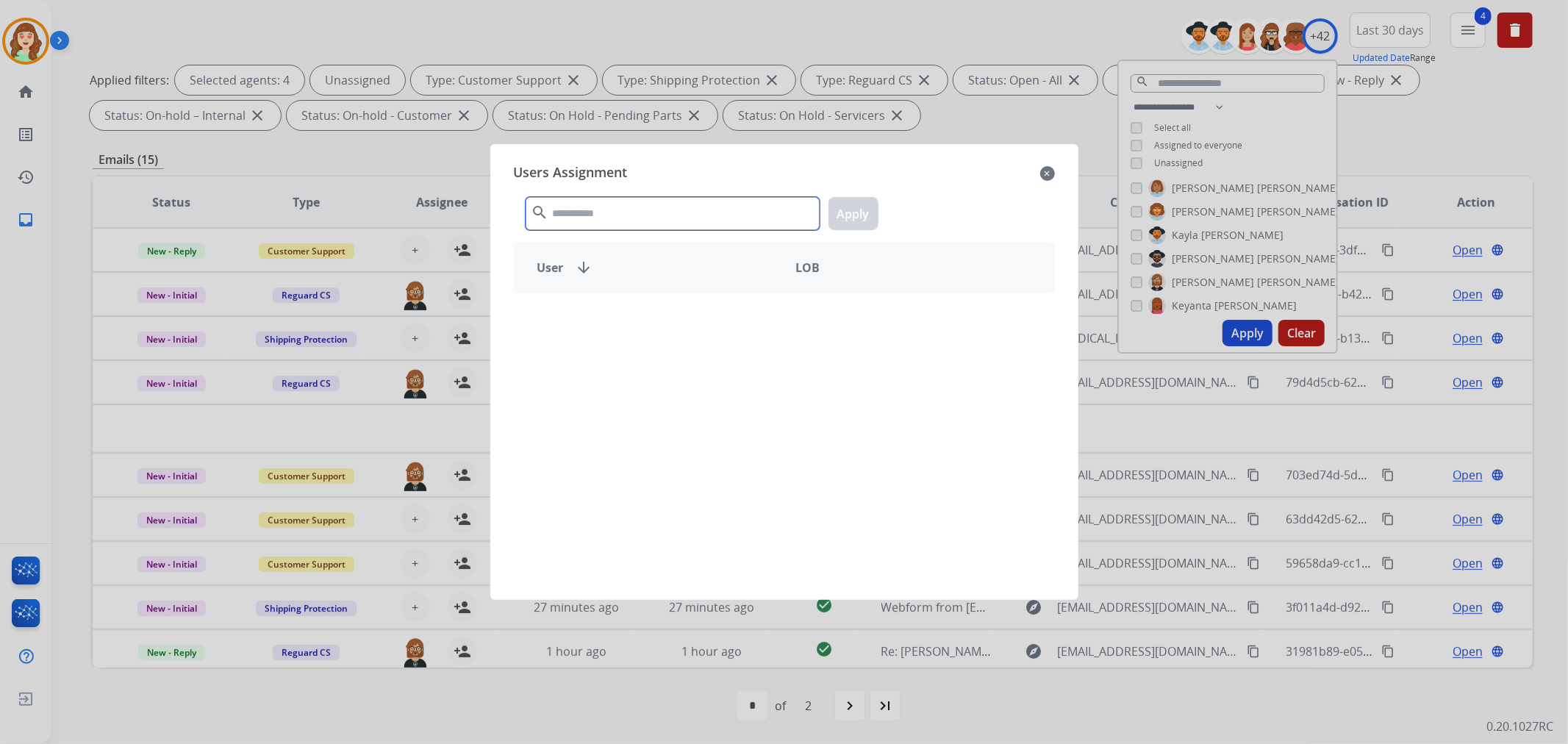
click at [652, 209] on input "text" at bounding box center [672, 214] width 294 height 33
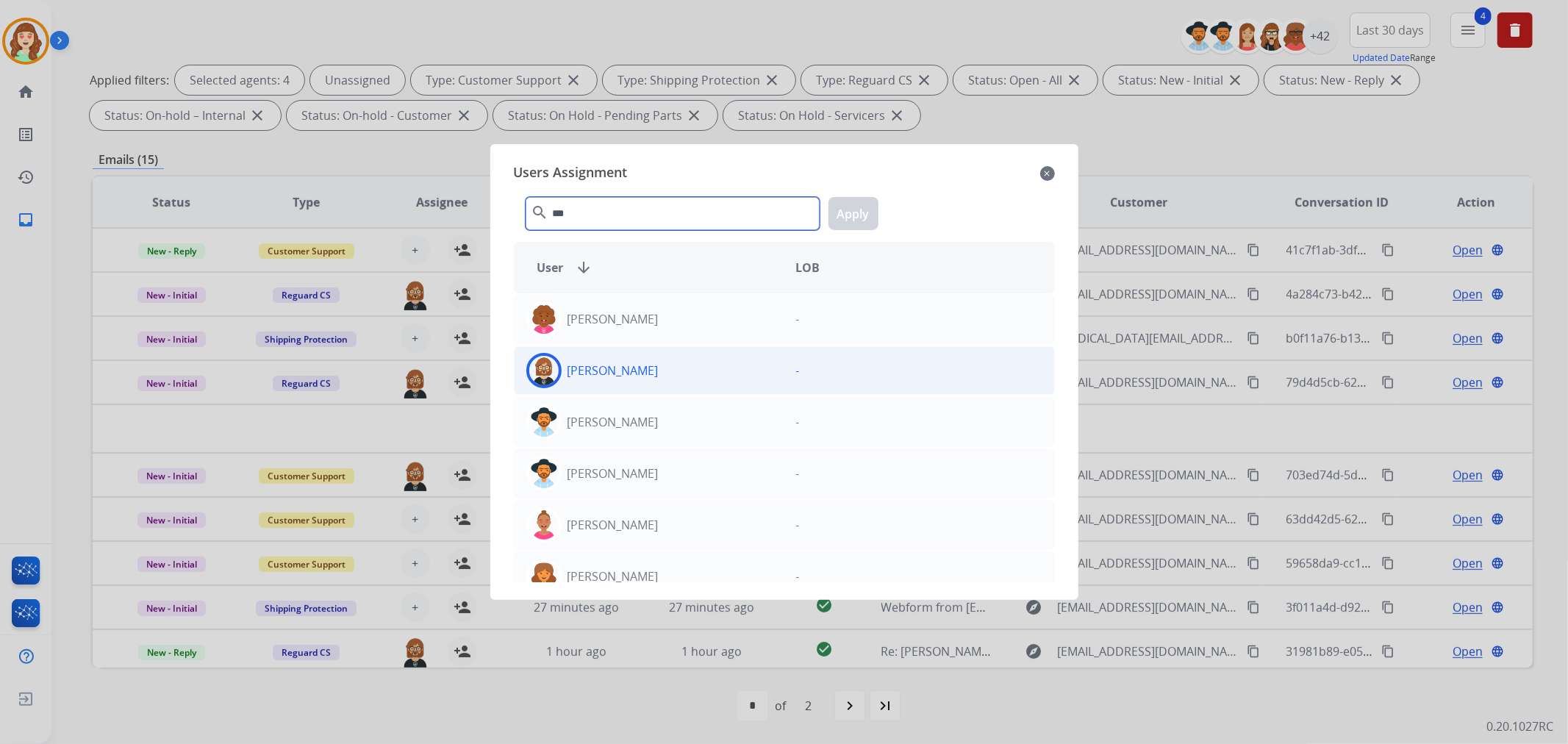
type input "***"
click at [650, 370] on div "[PERSON_NAME]" at bounding box center [649, 370] width 270 height 35
click at [847, 216] on button "Apply" at bounding box center [854, 214] width 50 height 33
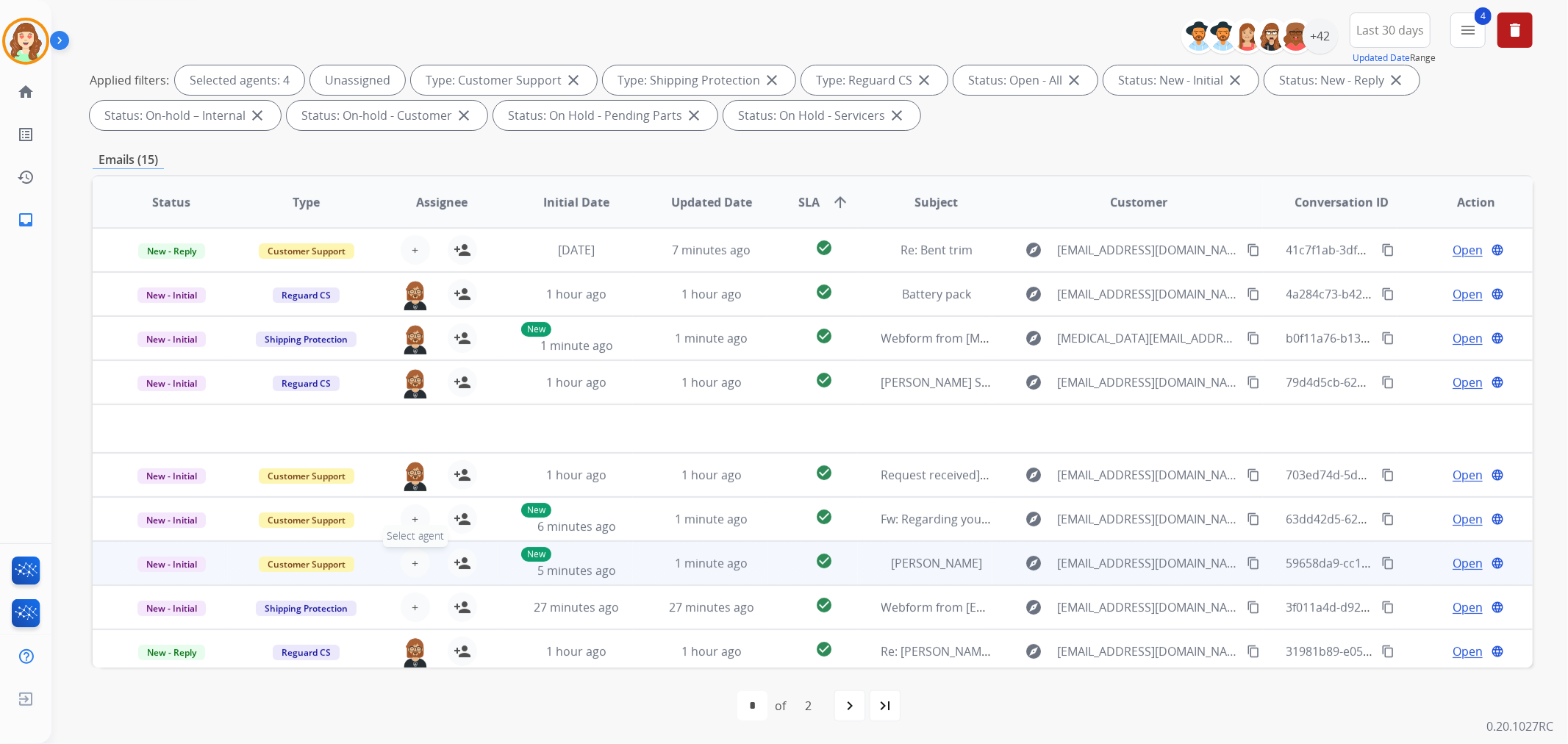
click at [412, 524] on table "Status Type Assignee Initial Date Updated Date SLA arrow_upward Subject Custome…" at bounding box center [813, 447] width 1440 height 542
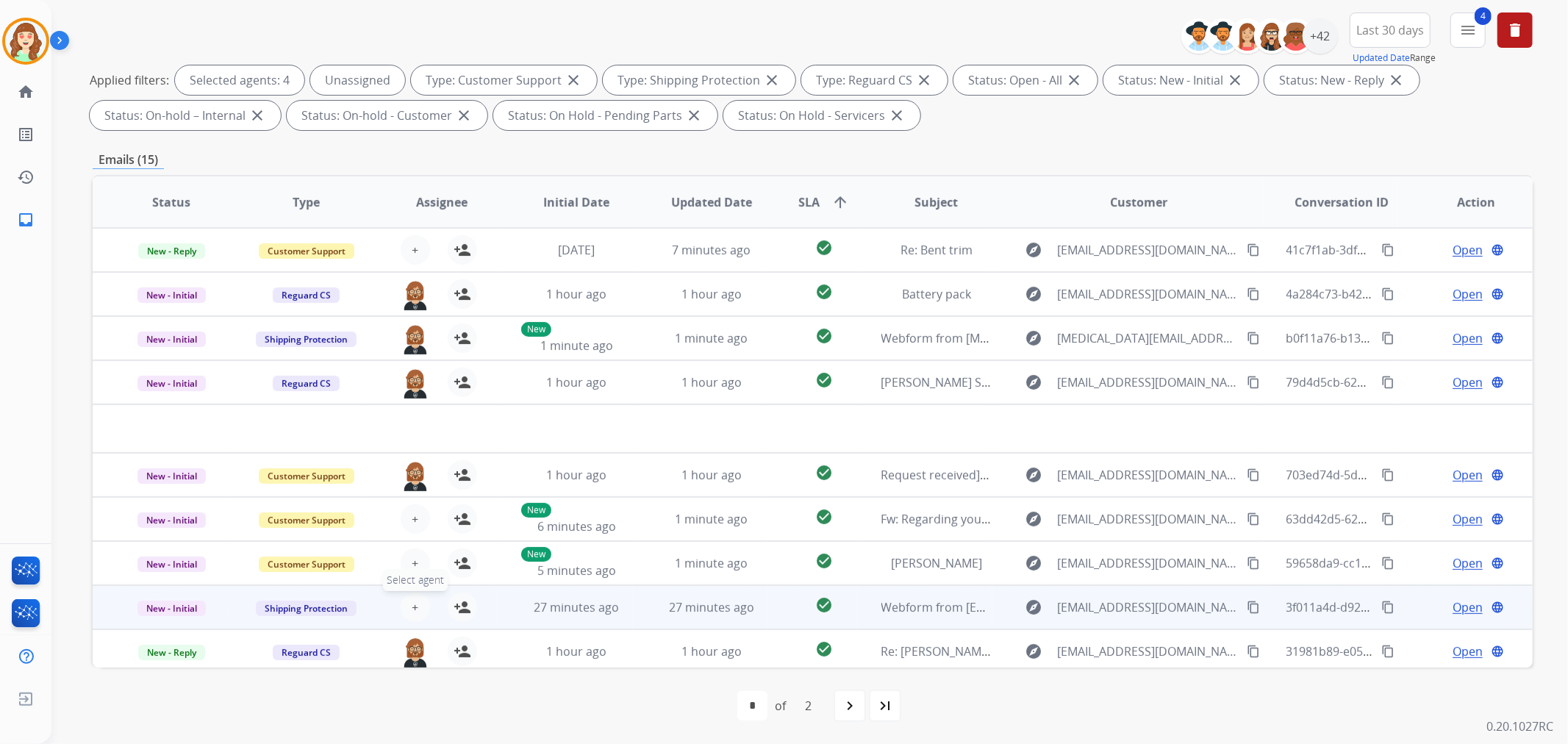
click at [417, 606] on button "+ Select agent" at bounding box center [415, 607] width 30 height 30
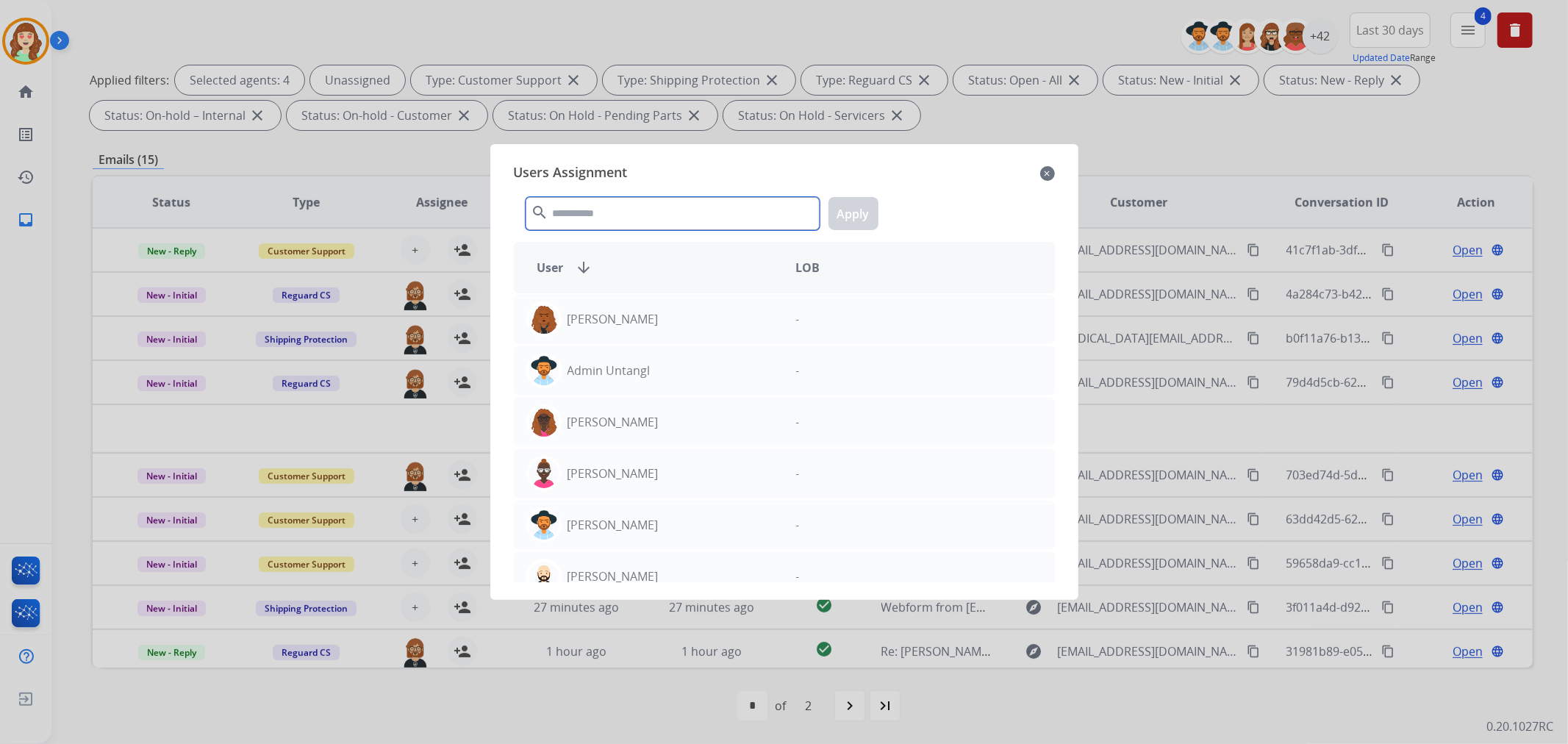
click at [672, 215] on input "text" at bounding box center [672, 214] width 294 height 33
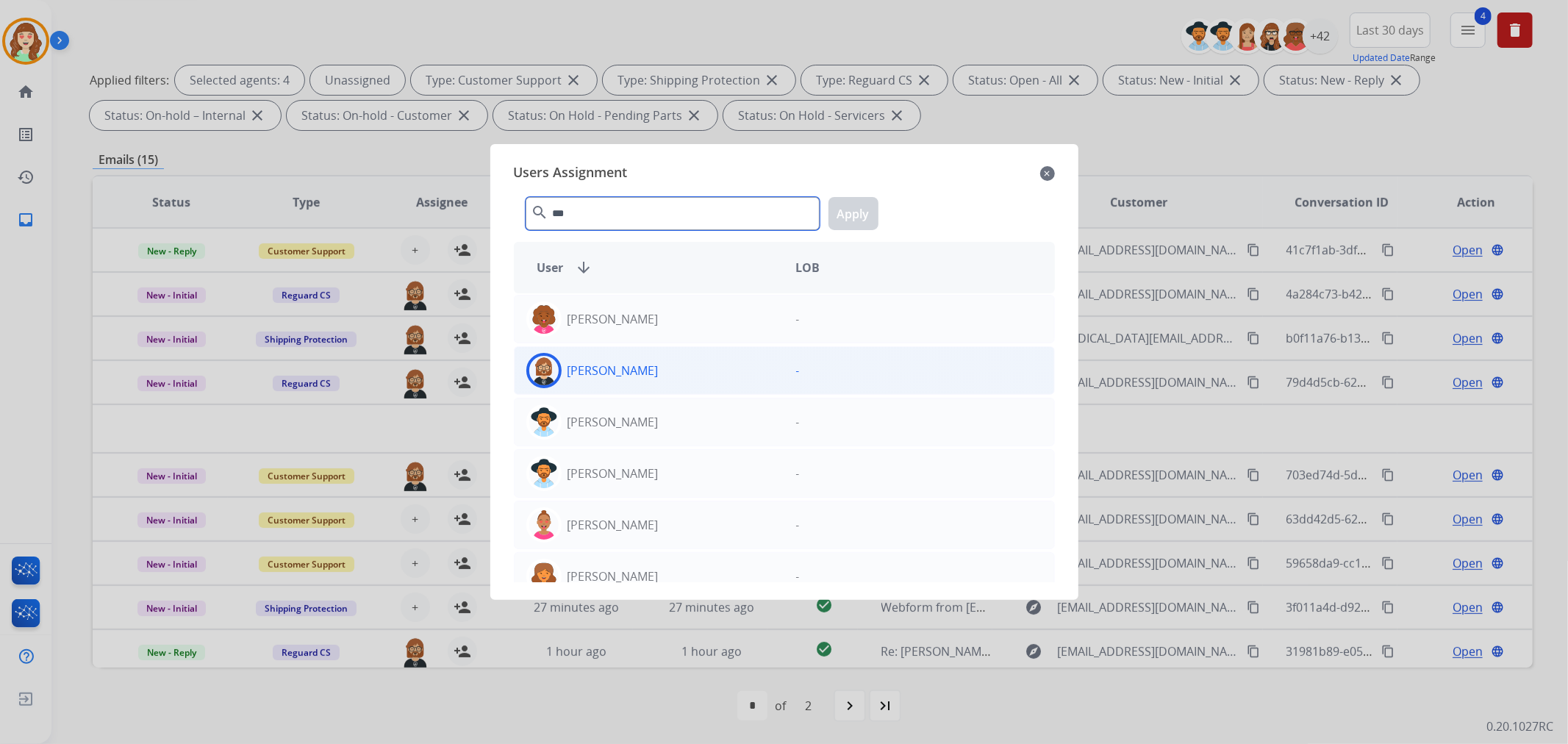
type input "***"
drag, startPoint x: 652, startPoint y: 374, endPoint x: 767, endPoint y: 279, distance: 149.2
click at [652, 373] on div "[PERSON_NAME]" at bounding box center [649, 370] width 270 height 35
click at [855, 210] on button "Apply" at bounding box center [854, 214] width 50 height 33
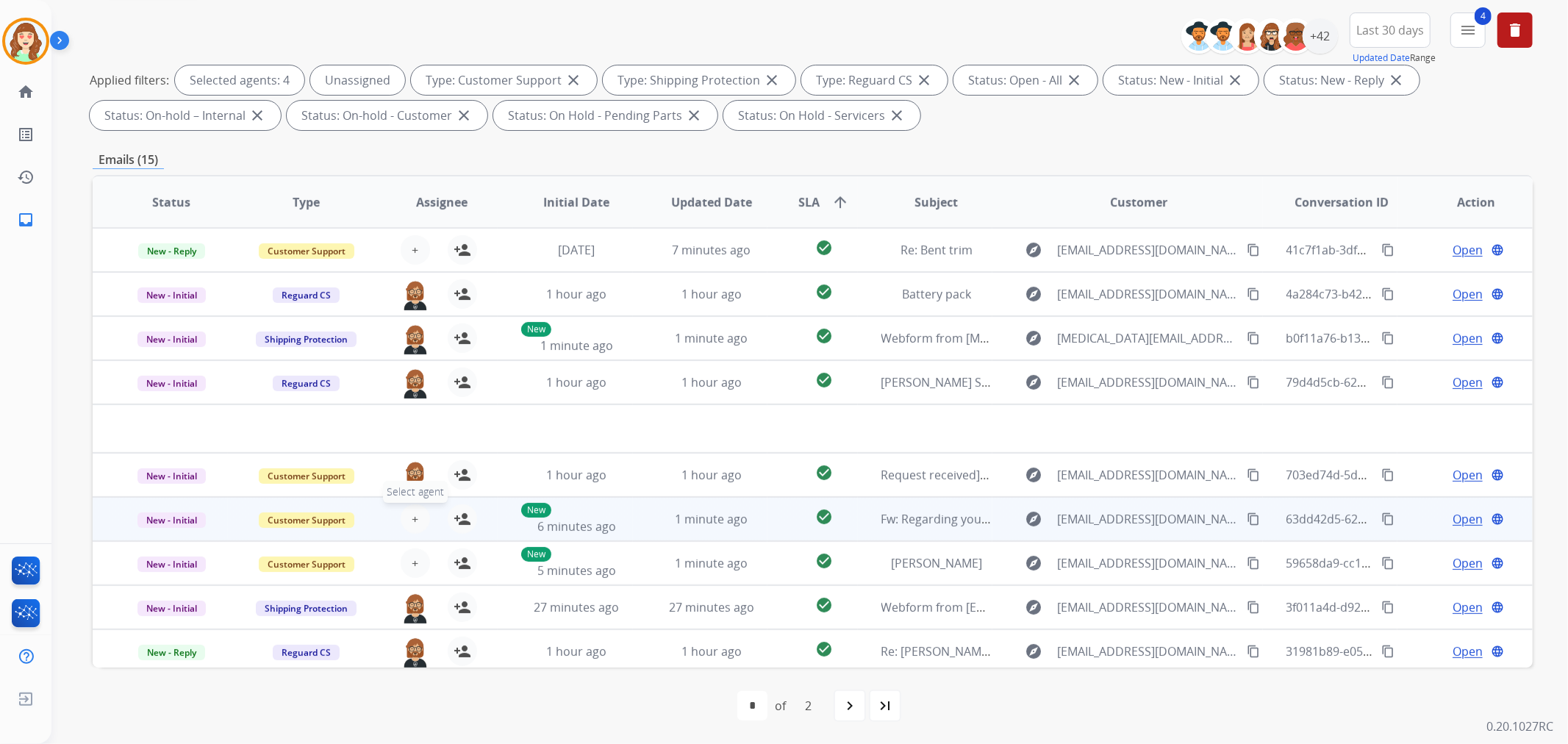
click at [411, 520] on span "+" at bounding box center [414, 519] width 7 height 17
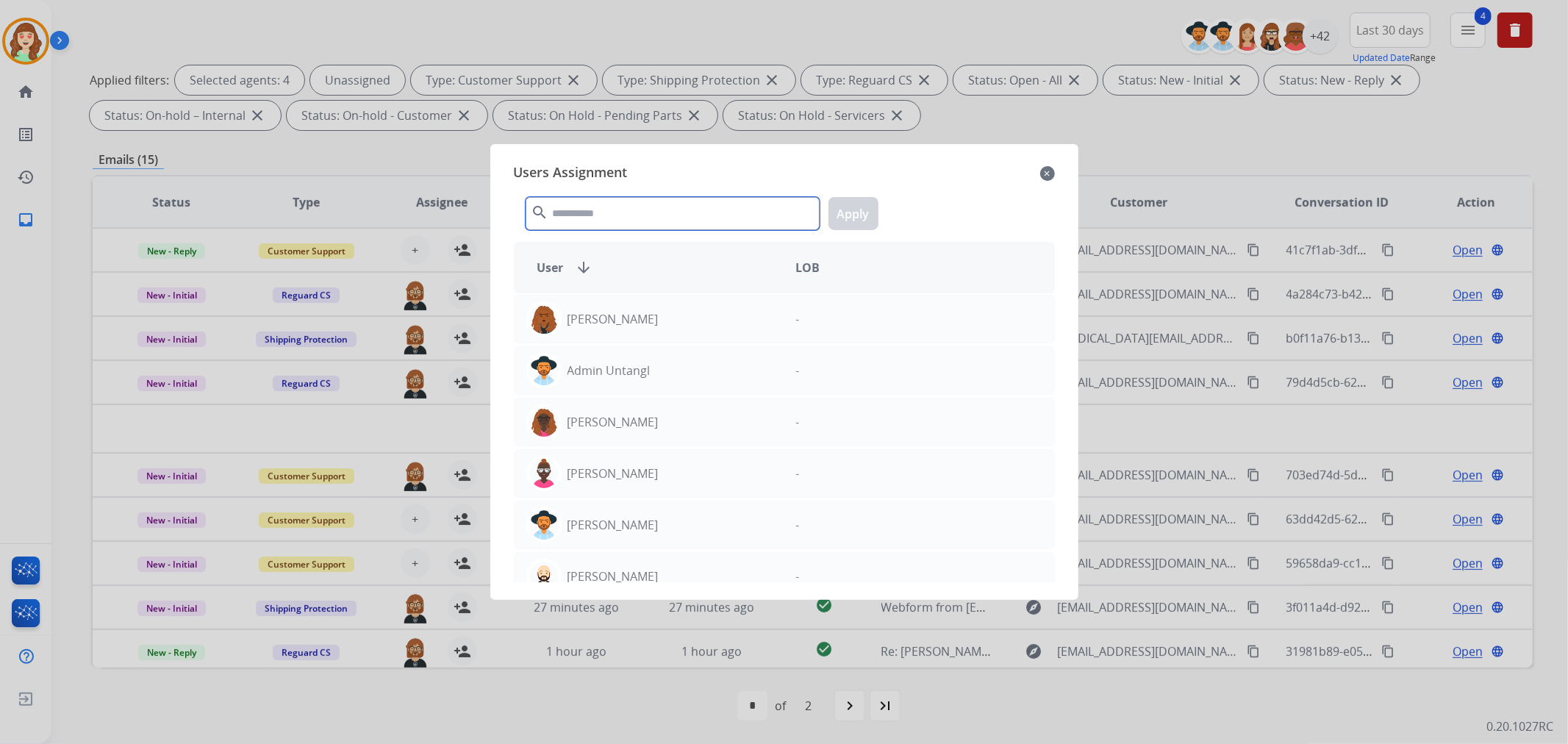
click at [632, 209] on input "text" at bounding box center [672, 214] width 294 height 33
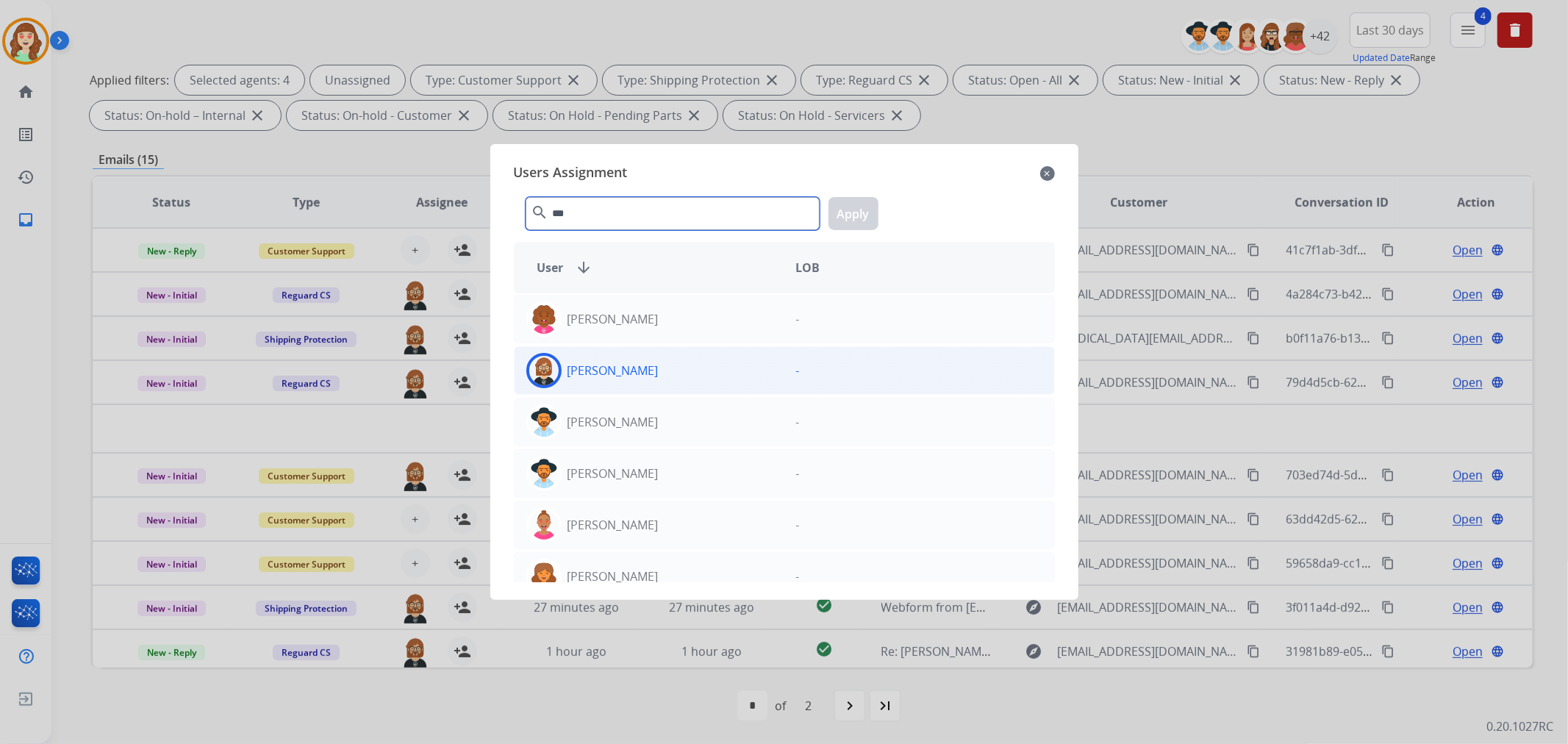
type input "***"
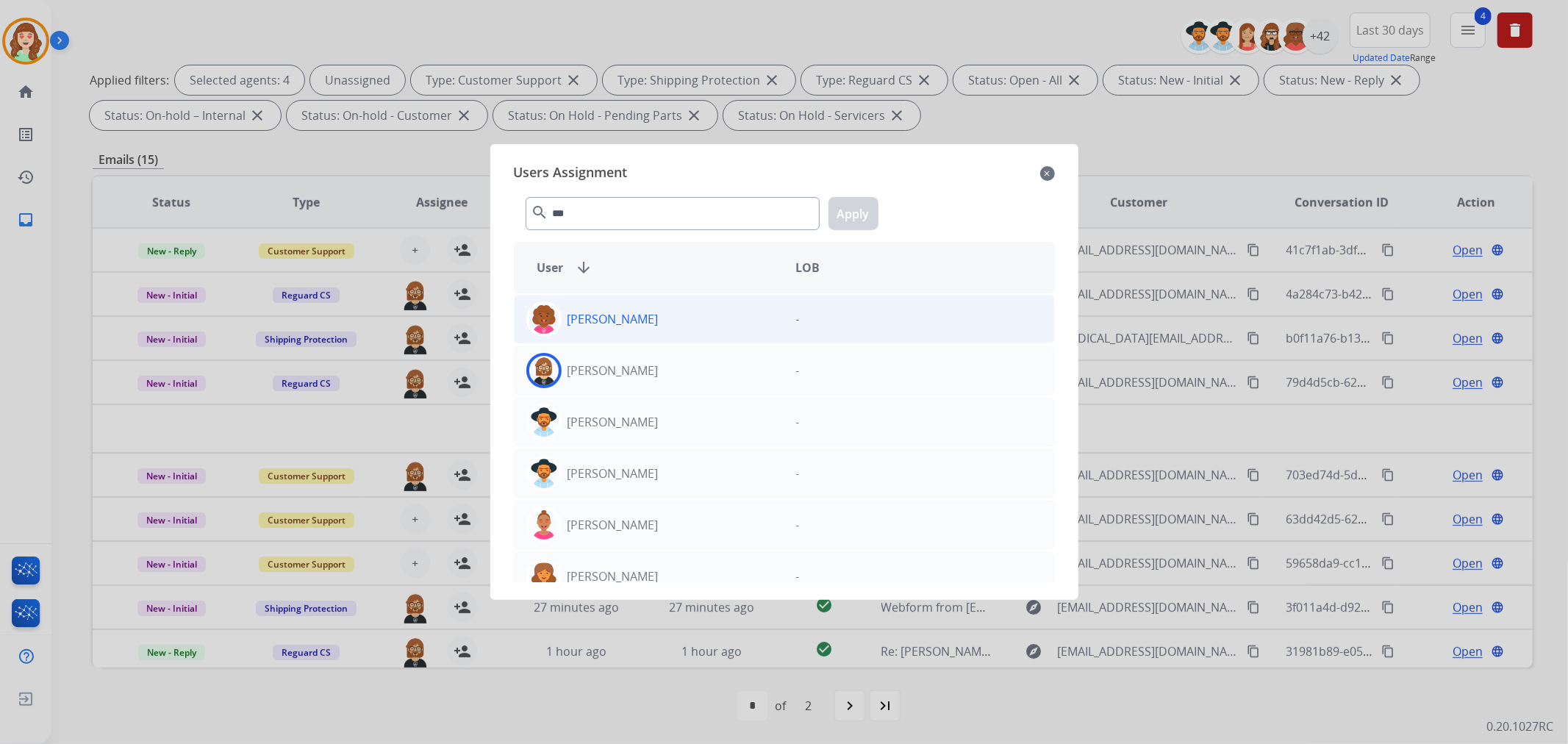
drag, startPoint x: 645, startPoint y: 373, endPoint x: 718, endPoint y: 335, distance: 82.3
click at [647, 370] on div "[PERSON_NAME]" at bounding box center [649, 370] width 270 height 35
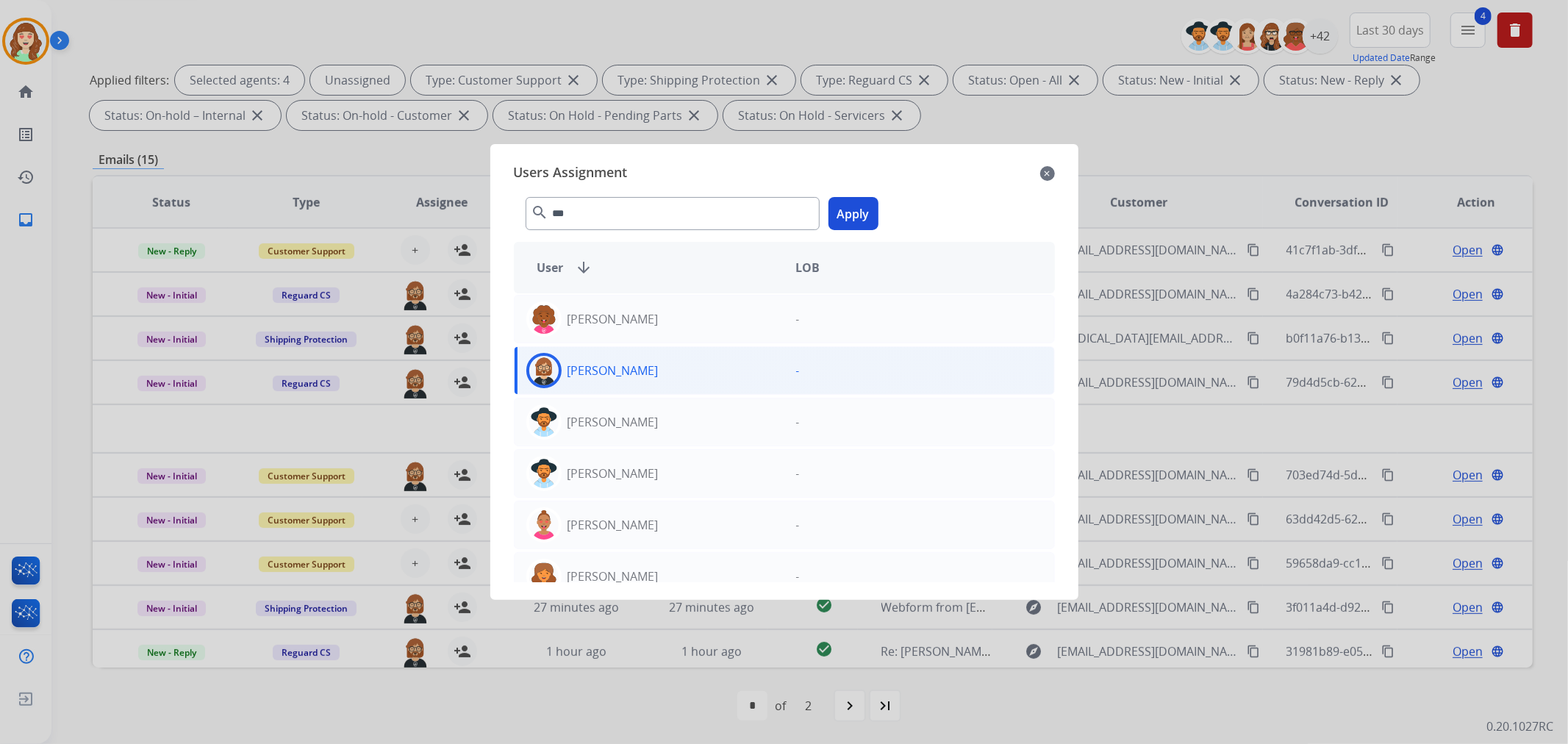
drag, startPoint x: 849, startPoint y: 214, endPoint x: 1313, endPoint y: 75, distance: 484.4
click at [849, 214] on button "Apply" at bounding box center [854, 214] width 50 height 33
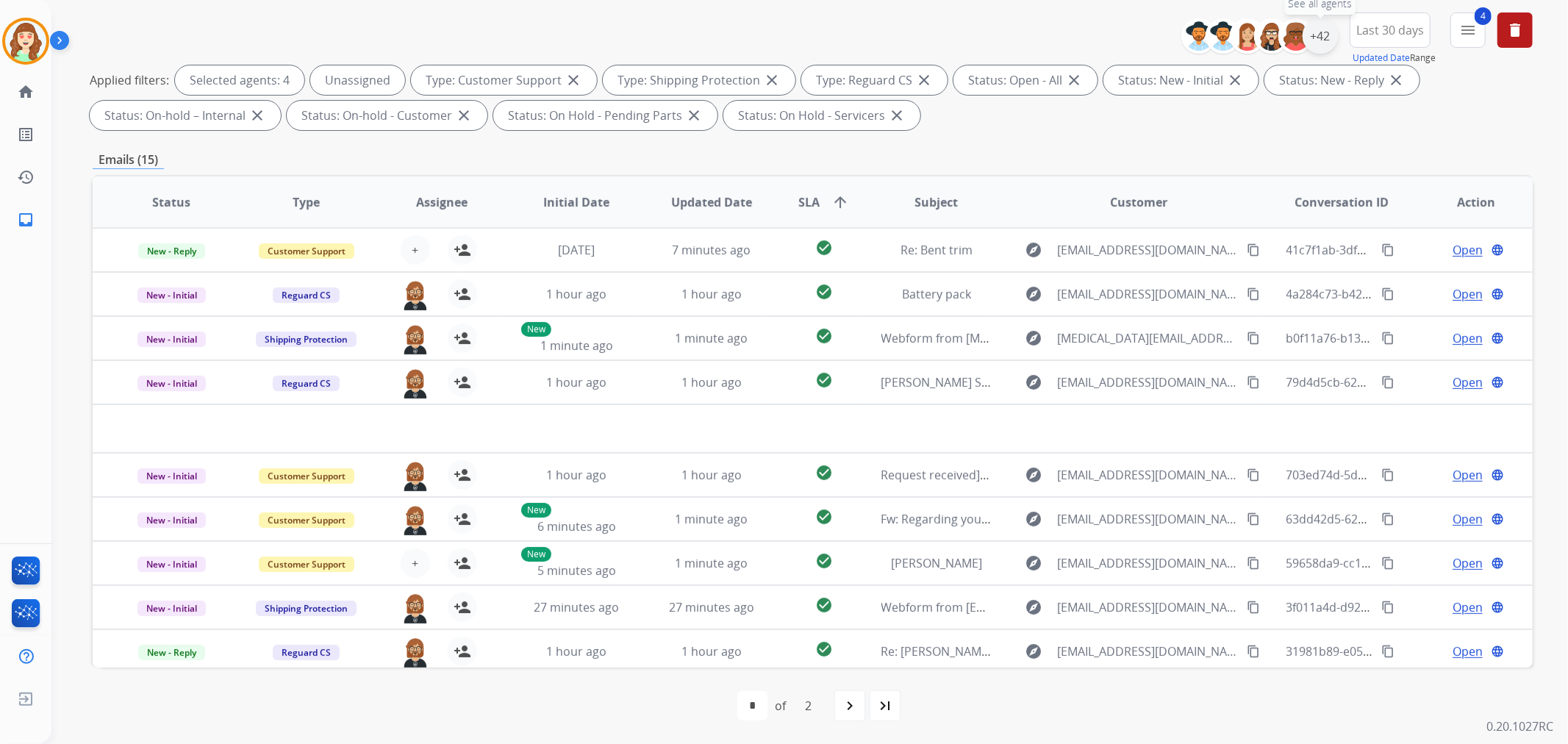
click at [1325, 35] on div "+42" at bounding box center [1320, 36] width 35 height 35
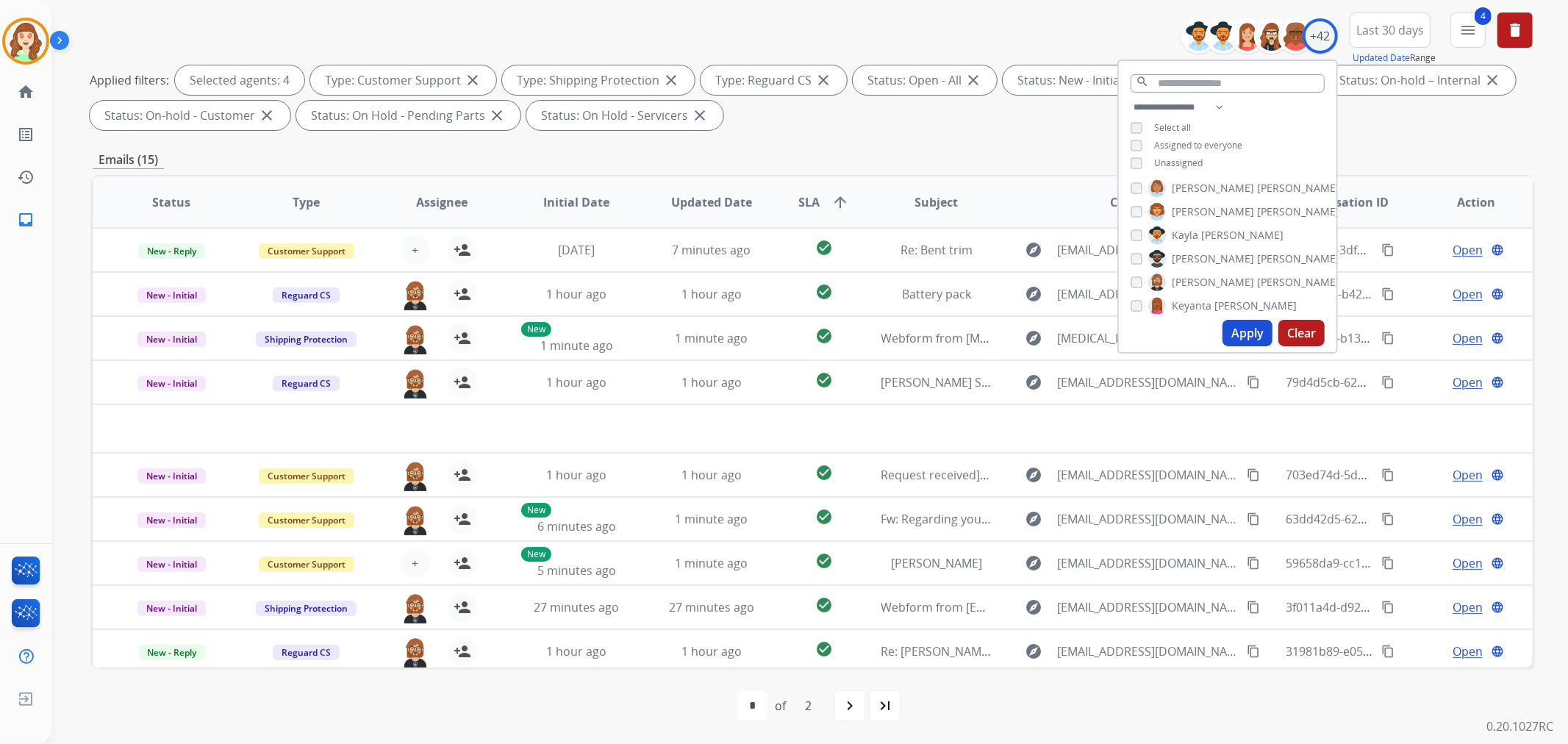
click at [1243, 329] on button "Apply" at bounding box center [1248, 333] width 50 height 27
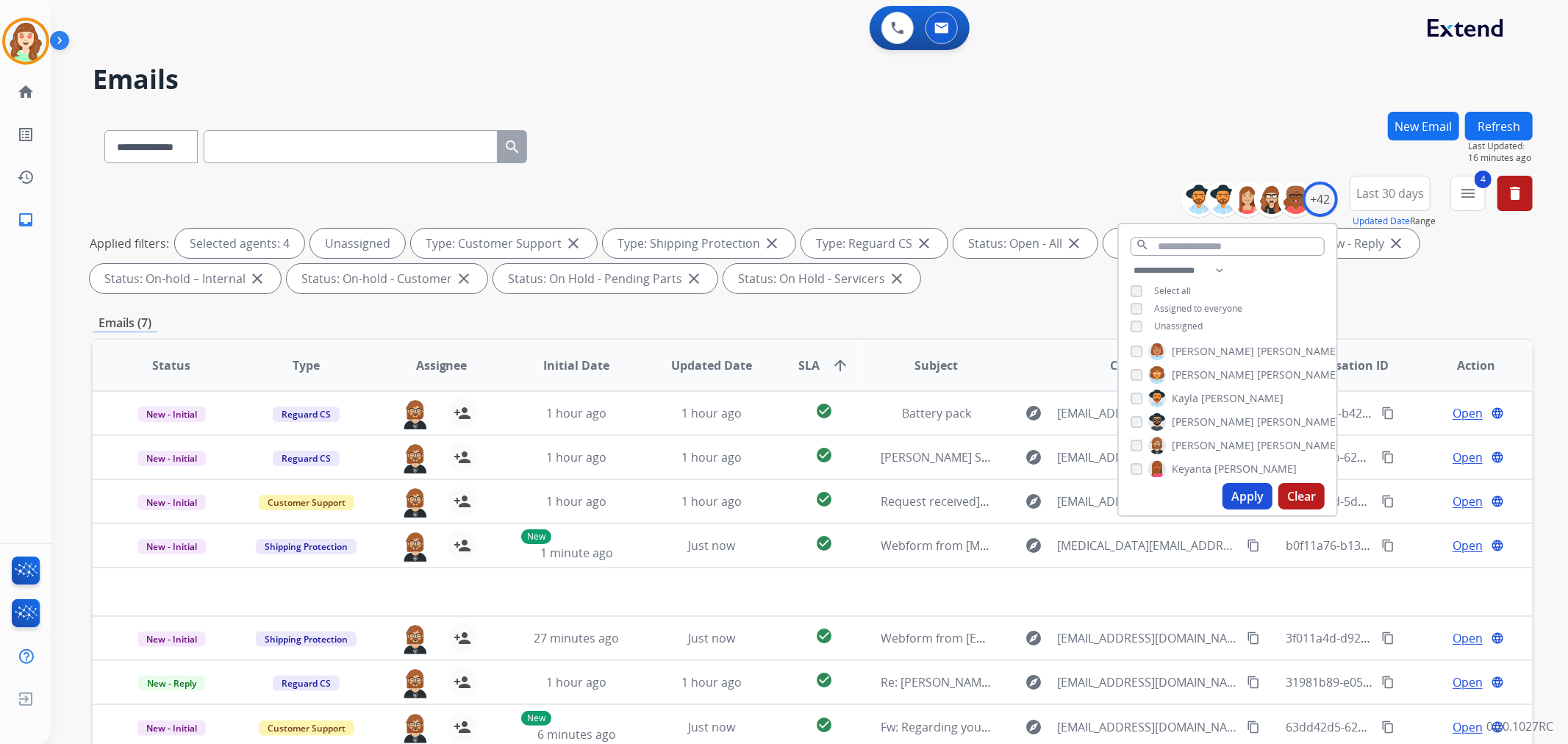
click at [1251, 495] on button "Apply" at bounding box center [1248, 496] width 50 height 27
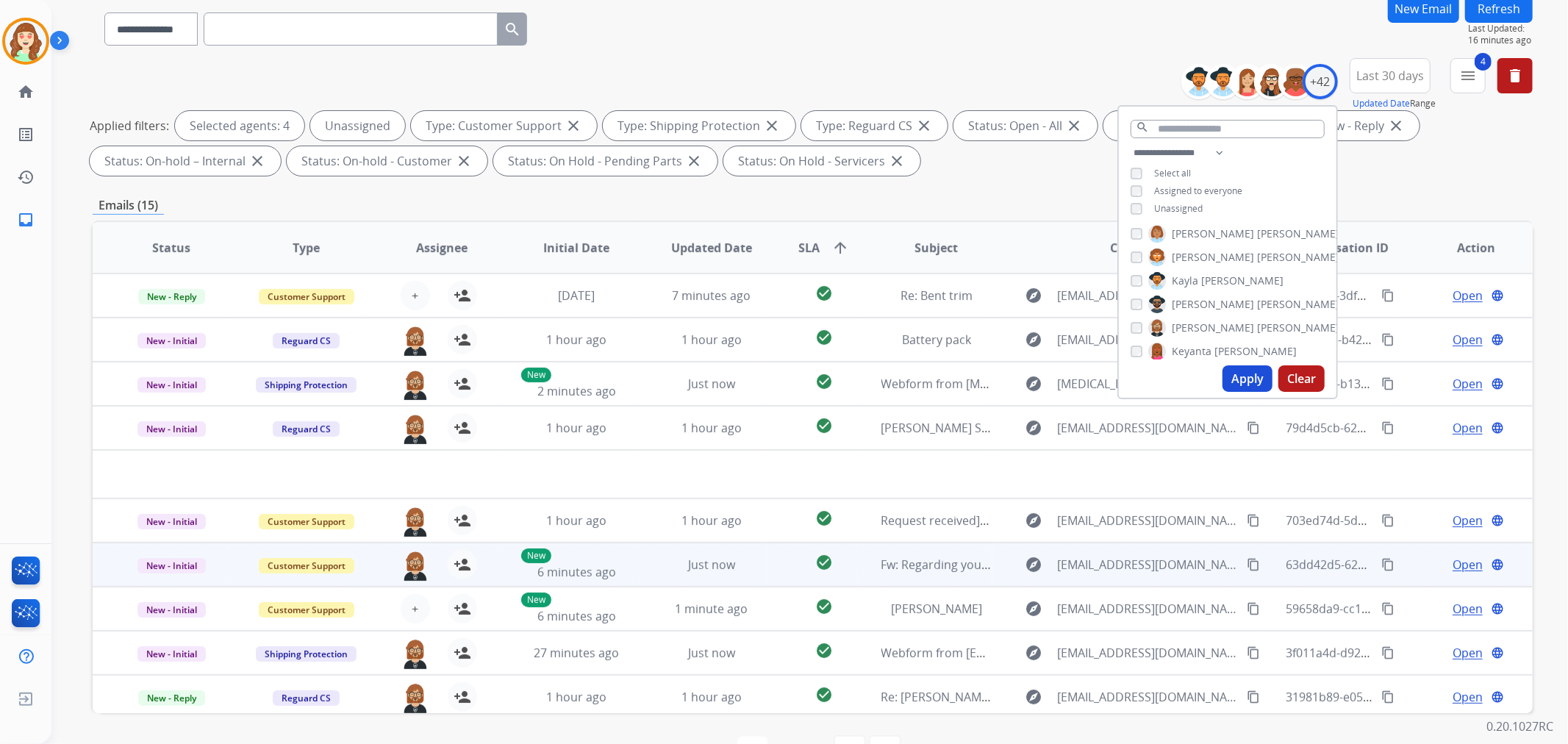
scroll to position [164, 0]
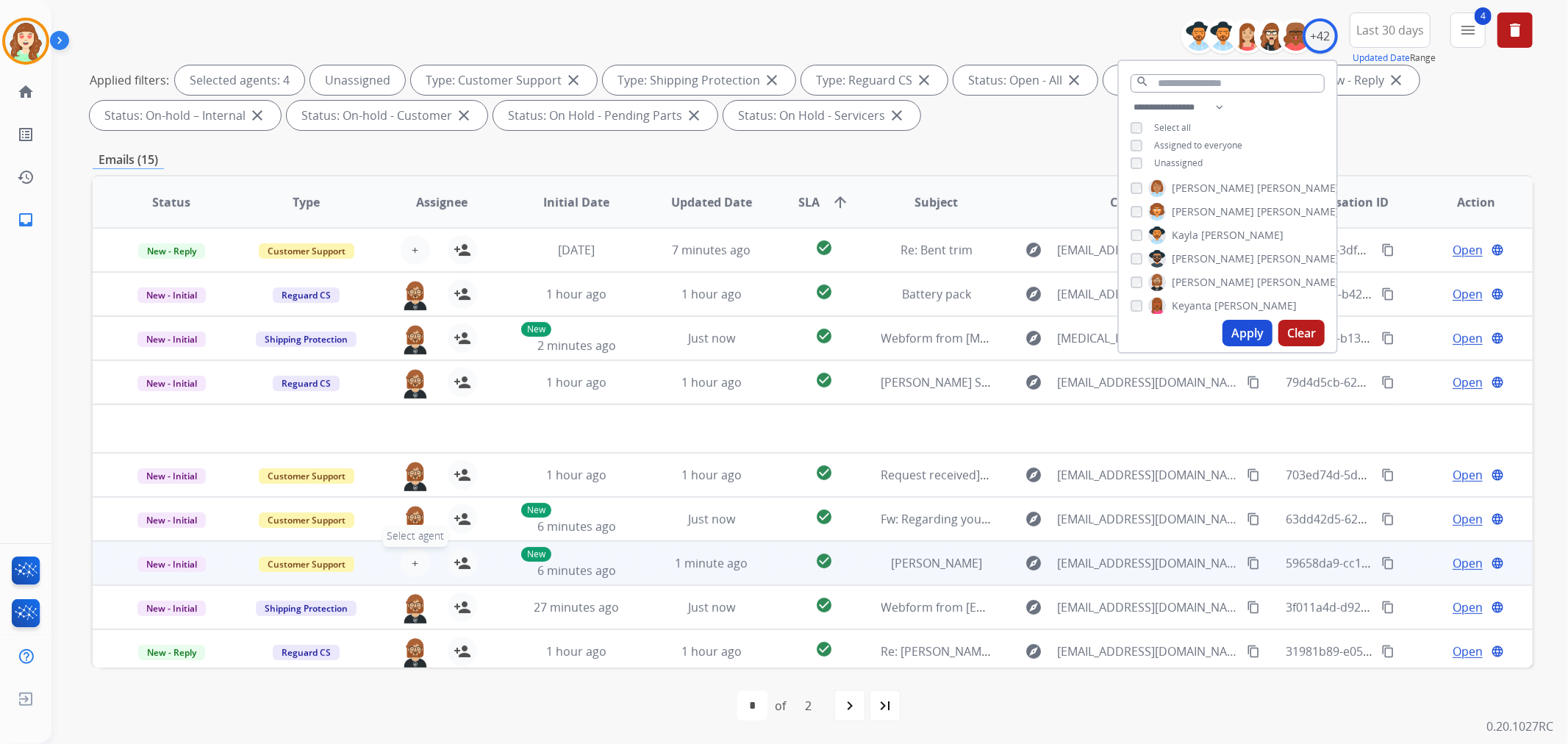
click at [411, 562] on span "+" at bounding box center [414, 563] width 7 height 17
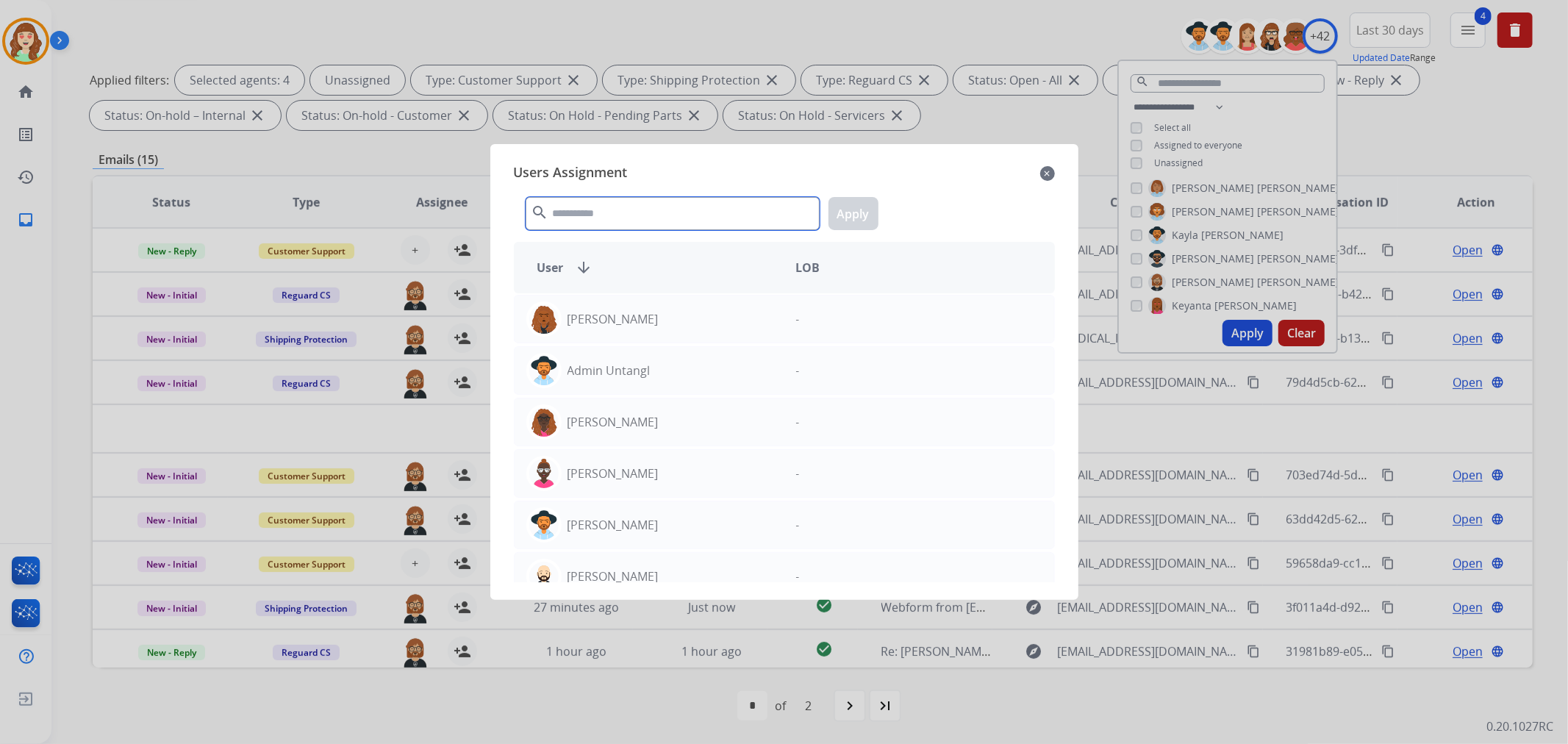
click at [662, 210] on input "text" at bounding box center [672, 214] width 294 height 33
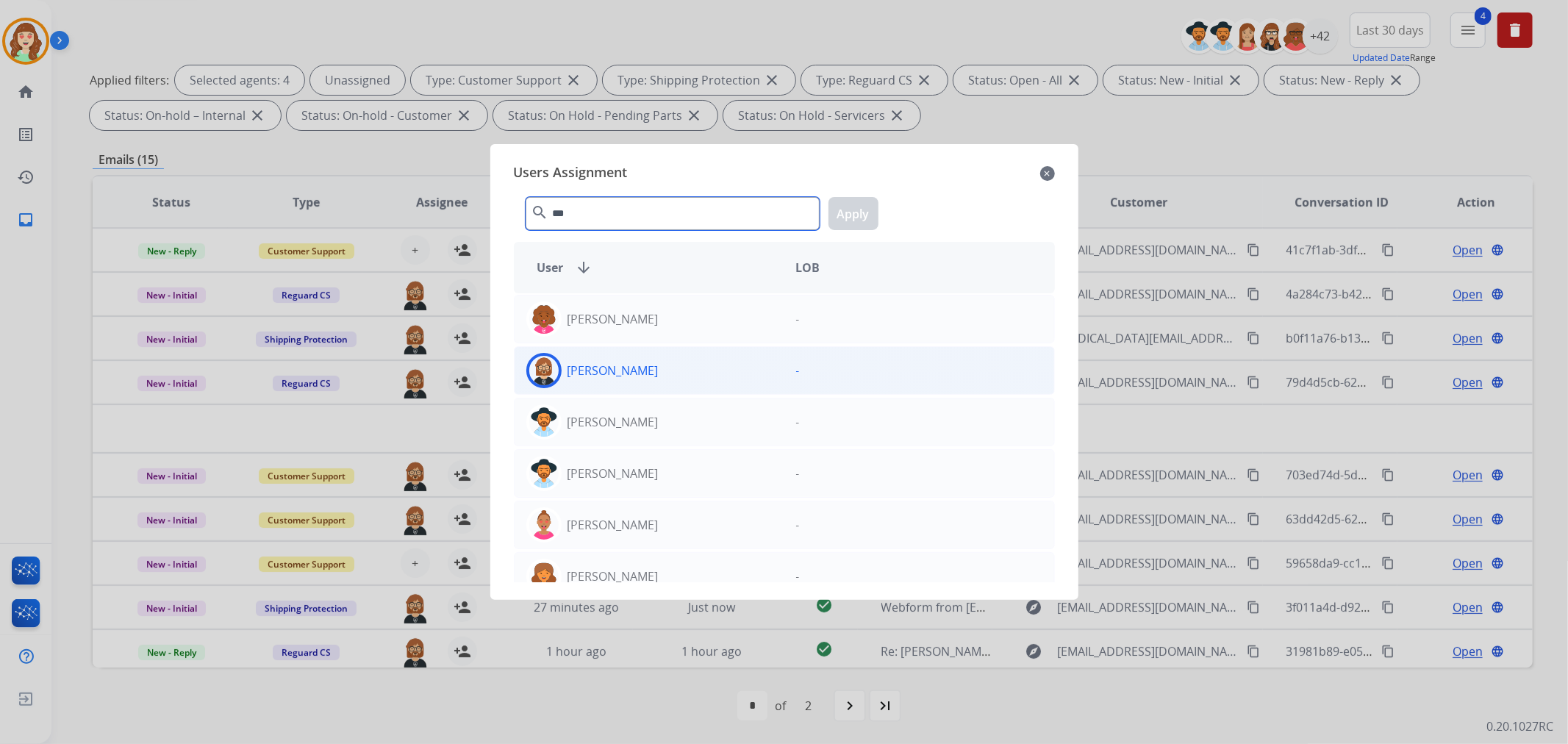
type input "***"
drag, startPoint x: 659, startPoint y: 374, endPoint x: 860, endPoint y: 254, distance: 234.1
click at [671, 364] on div "[PERSON_NAME]" at bounding box center [649, 370] width 270 height 35
click at [856, 211] on button "Apply" at bounding box center [854, 214] width 50 height 33
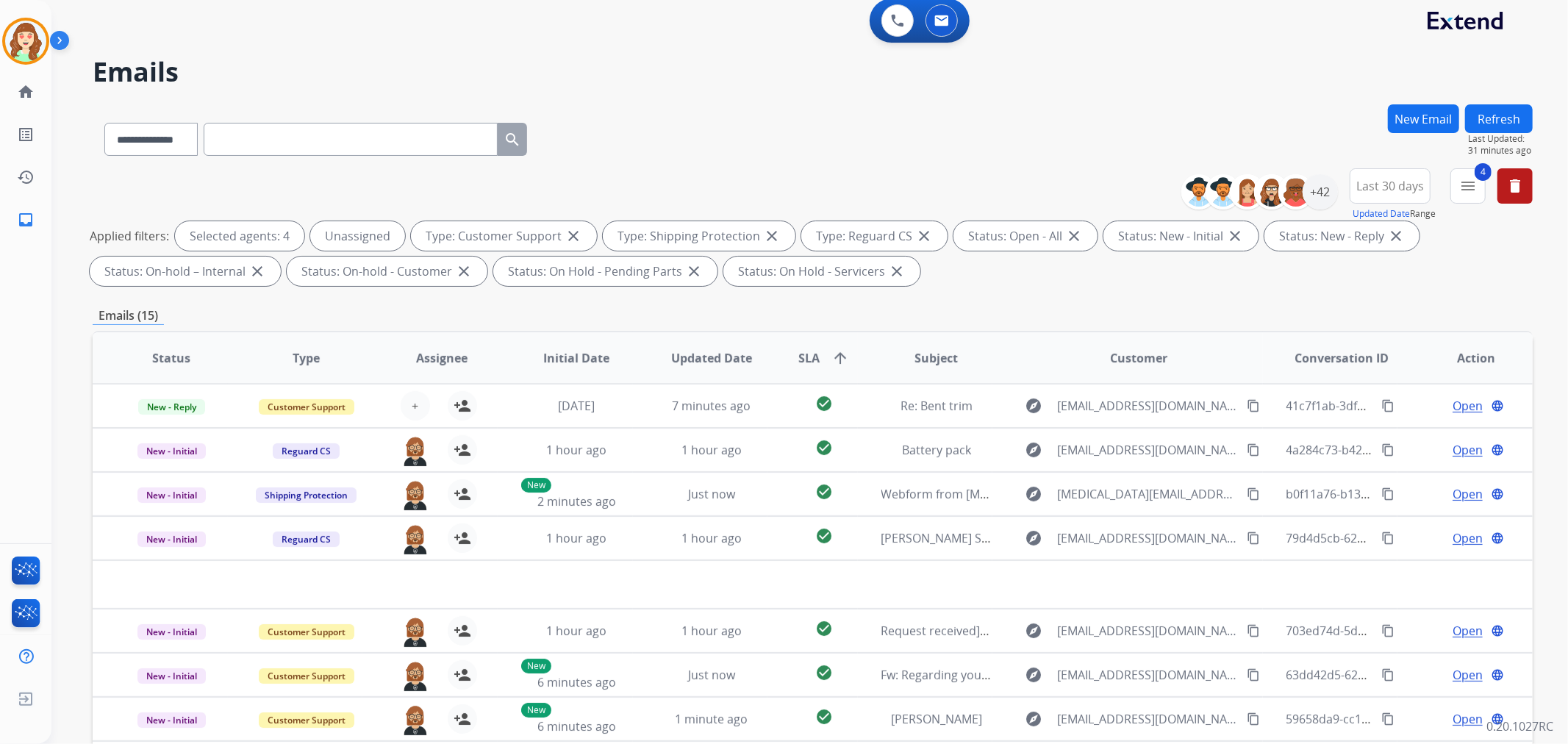
scroll to position [0, 0]
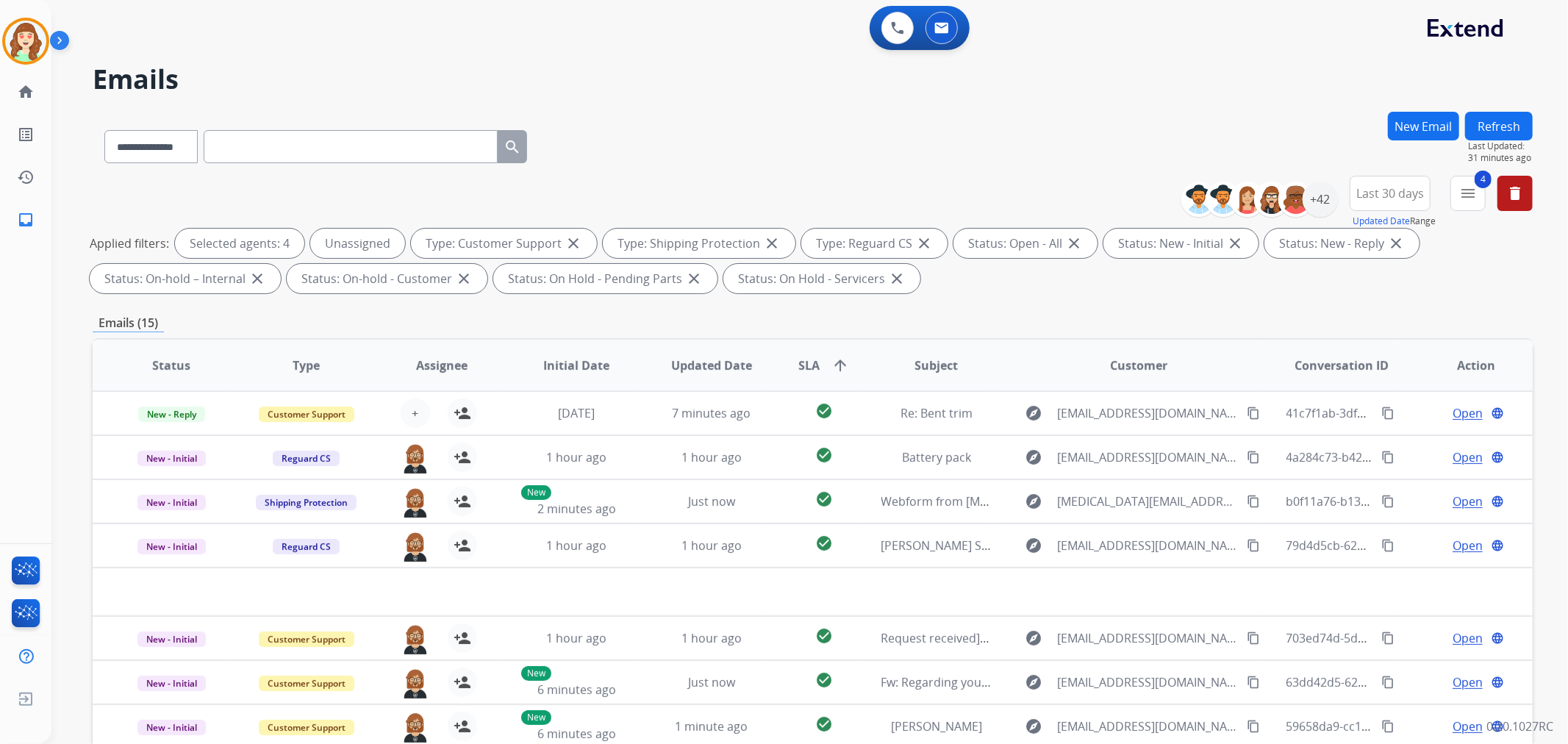
paste input "**********"
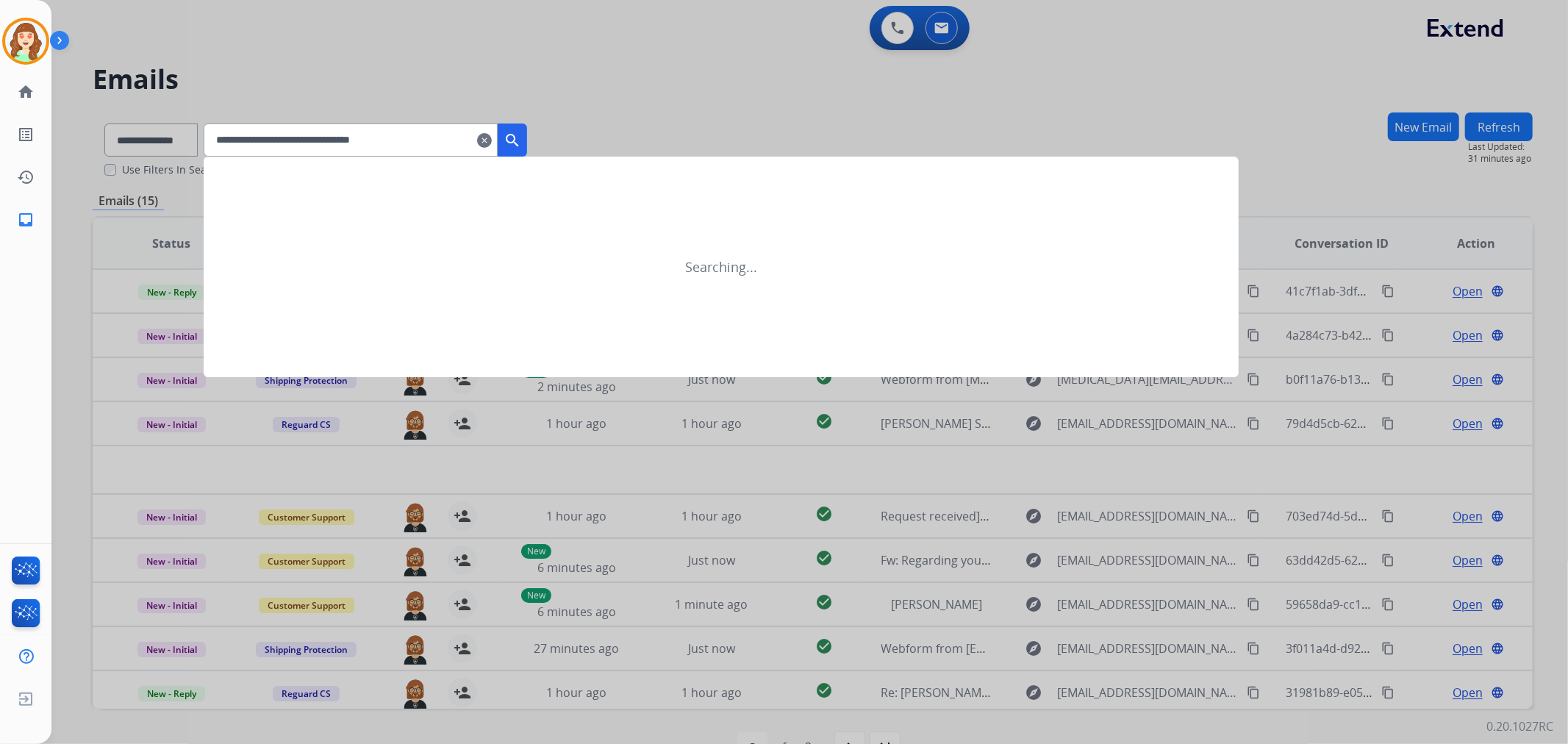
type input "**********"
click at [521, 137] on mat-icon "search" at bounding box center [512, 140] width 17 height 17
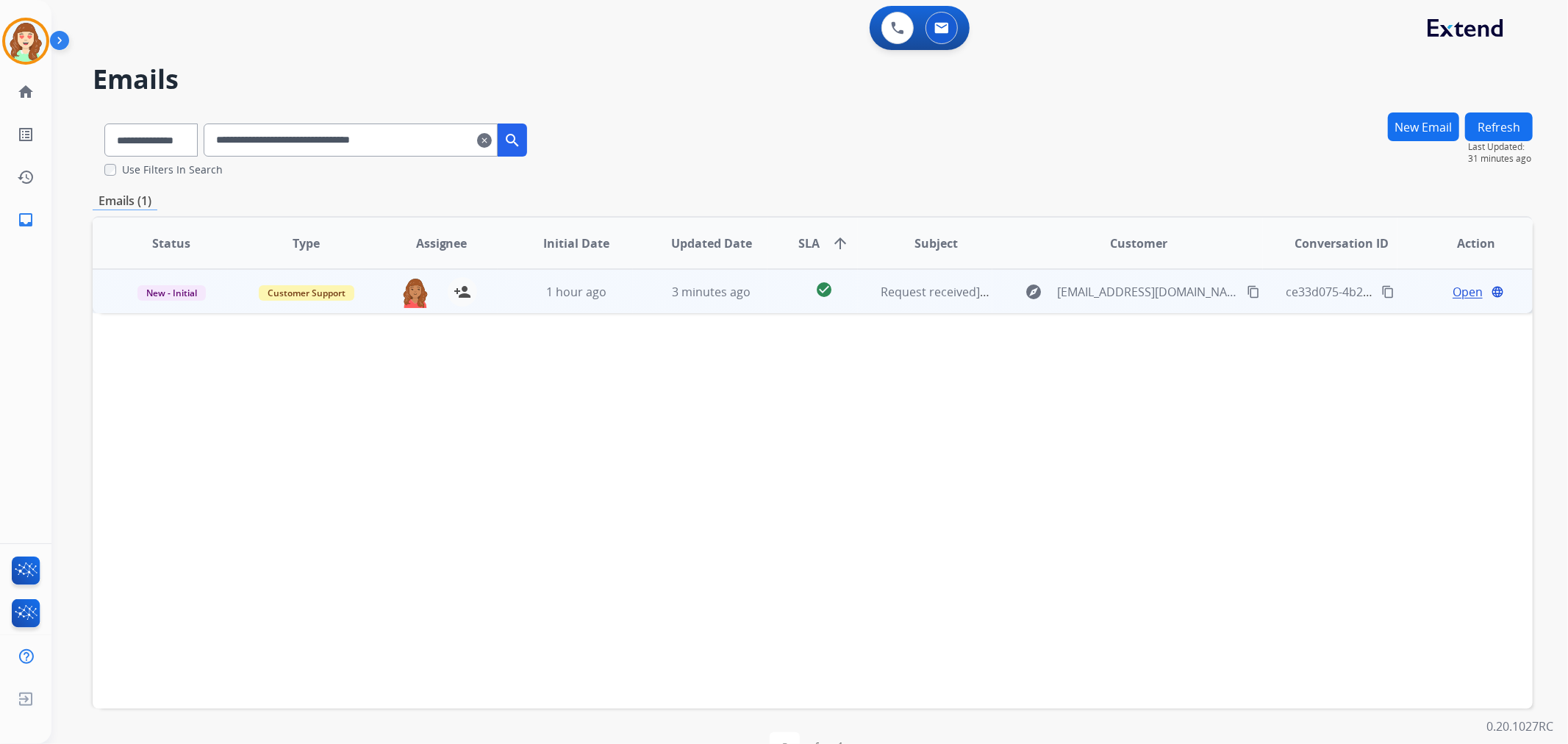
click at [1469, 290] on span "Open" at bounding box center [1468, 291] width 30 height 17
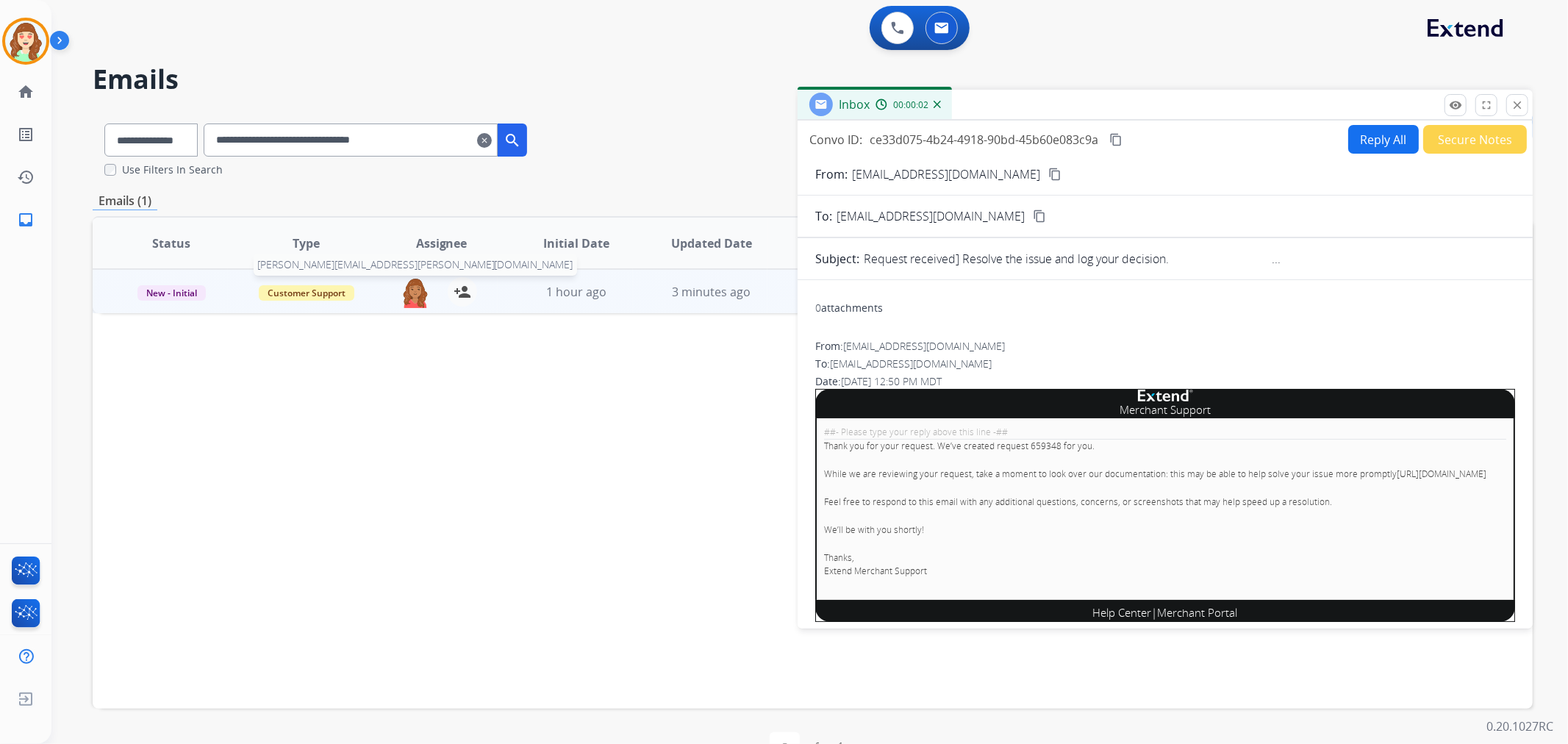
click at [412, 289] on img at bounding box center [415, 292] width 30 height 31
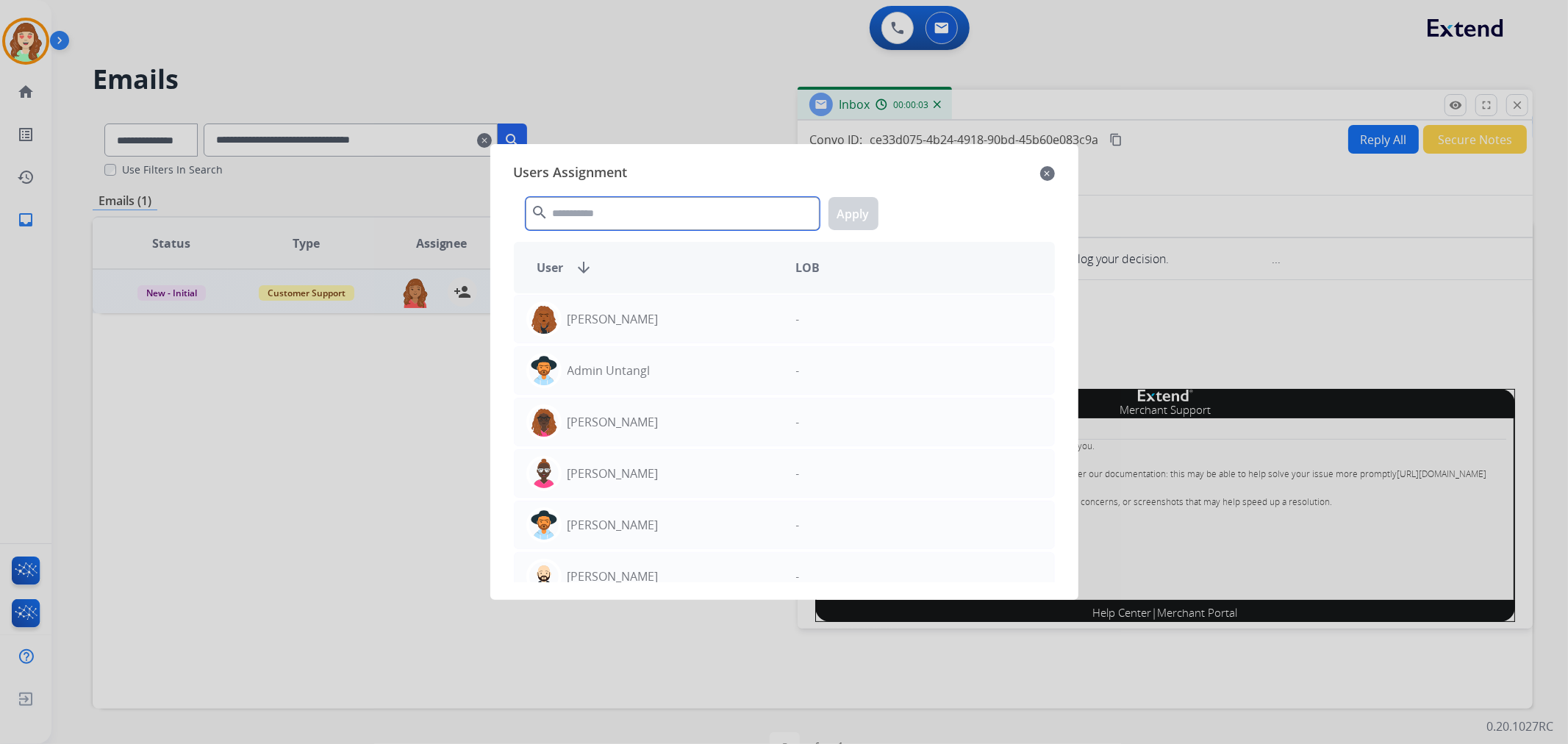
click at [603, 223] on input "text" at bounding box center [672, 214] width 294 height 33
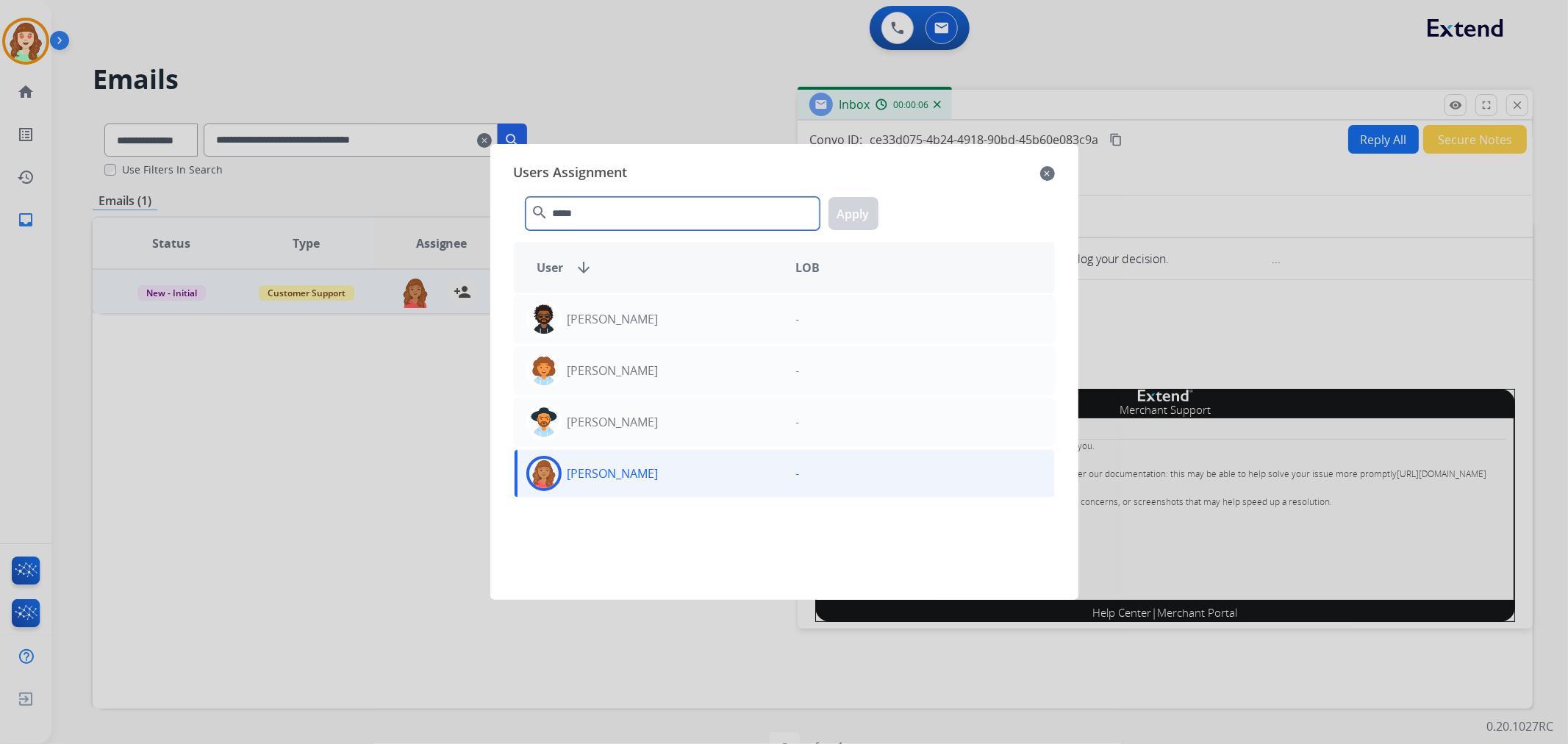
type input "*****"
click at [684, 488] on div "[PERSON_NAME]" at bounding box center [649, 473] width 270 height 35
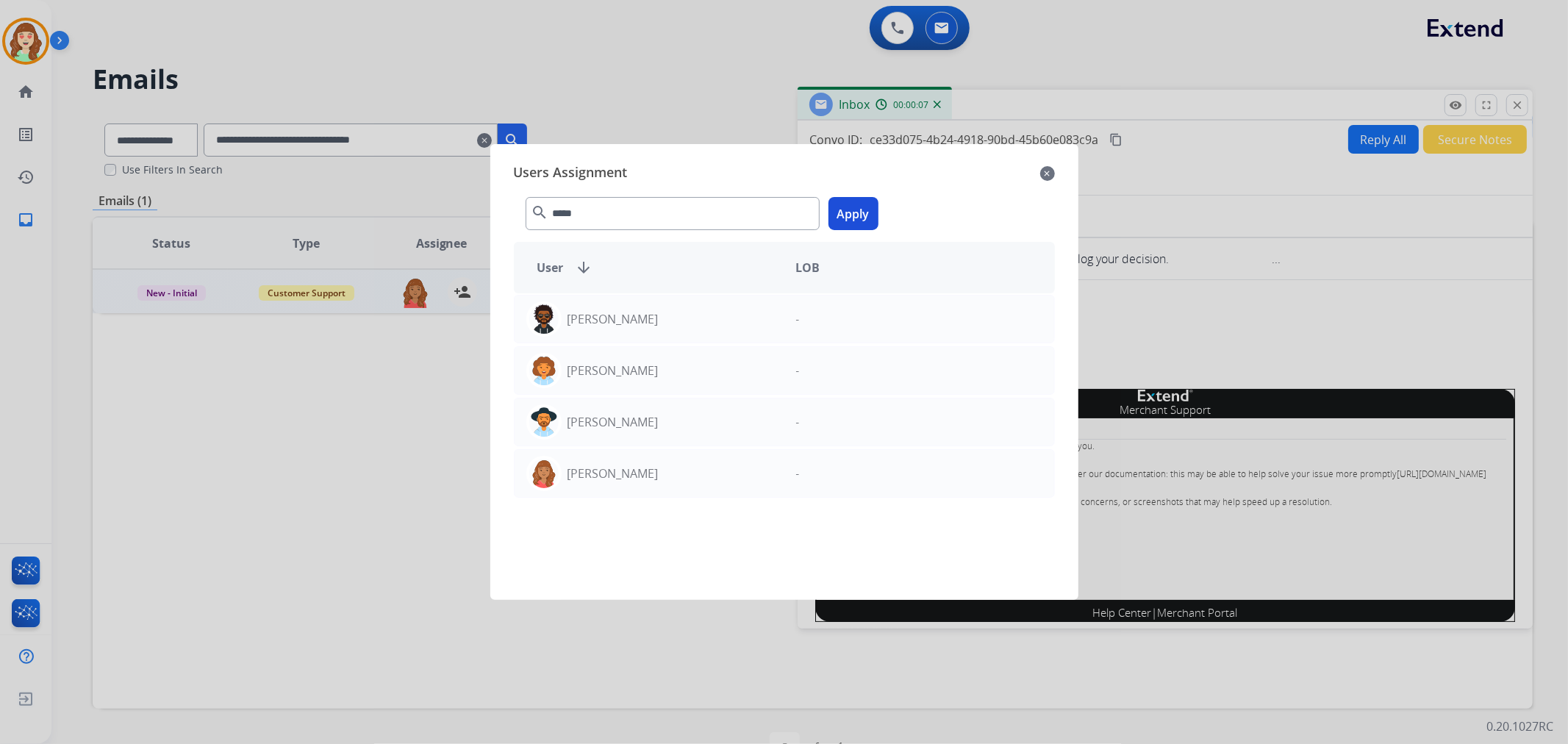
drag, startPoint x: 863, startPoint y: 210, endPoint x: 818, endPoint y: 221, distance: 46.3
click at [863, 211] on button "Apply" at bounding box center [854, 214] width 50 height 33
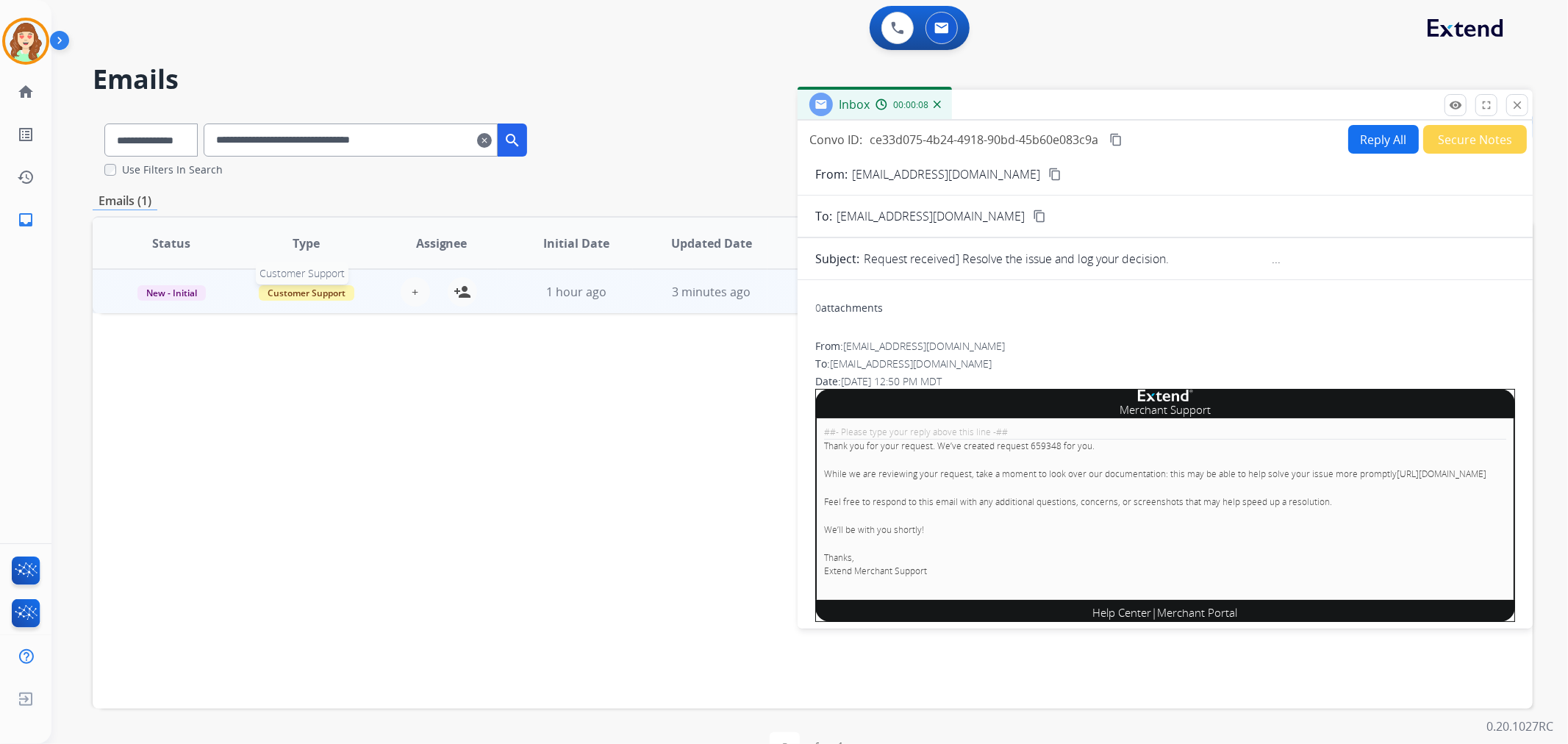
click at [305, 290] on span "Customer Support" at bounding box center [306, 293] width 96 height 15
click at [378, 504] on p "Merchant Team" at bounding box center [389, 508] width 84 height 21
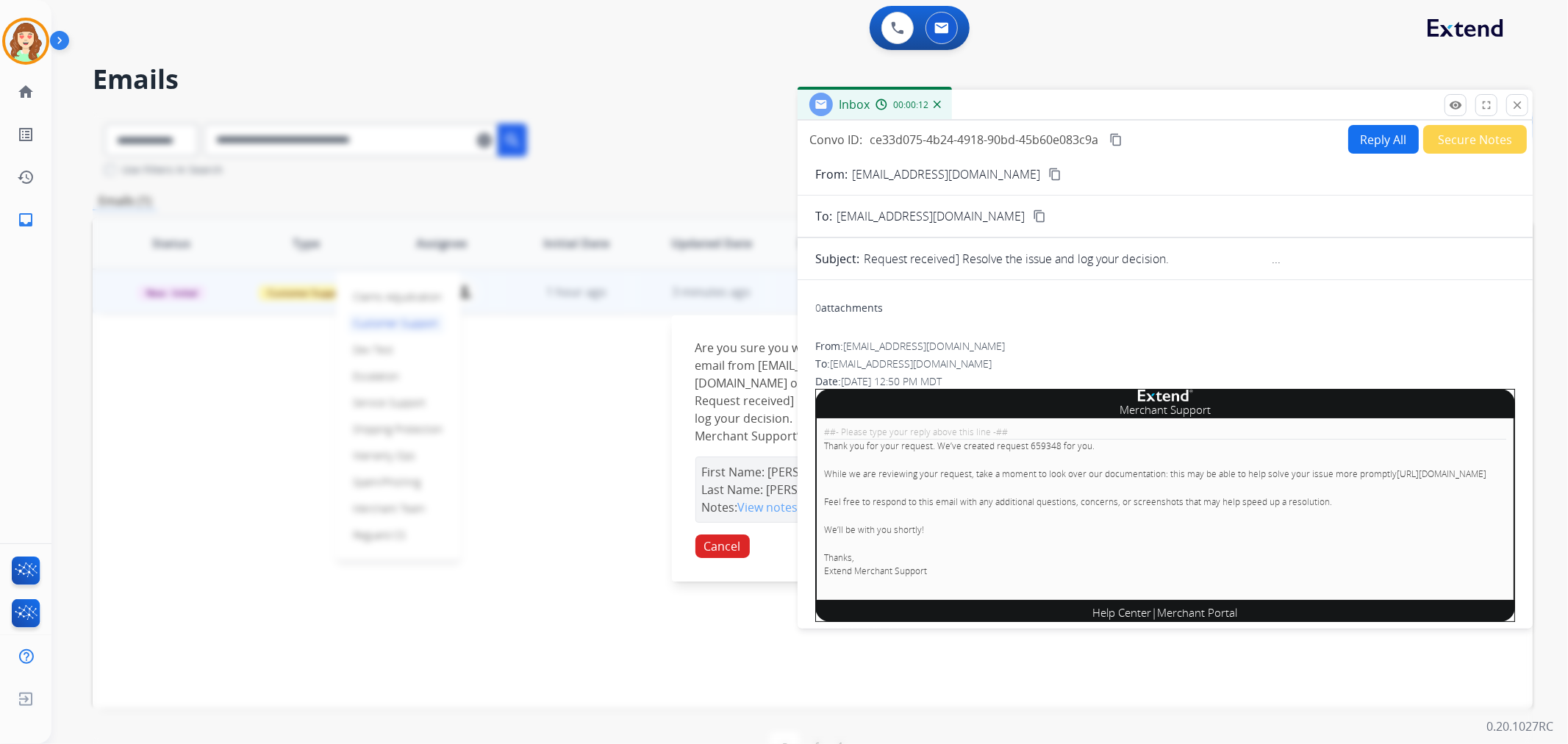
drag, startPoint x: 1513, startPoint y: 100, endPoint x: 1472, endPoint y: 120, distance: 45.6
click at [1515, 100] on mat-icon "close" at bounding box center [1517, 105] width 13 height 13
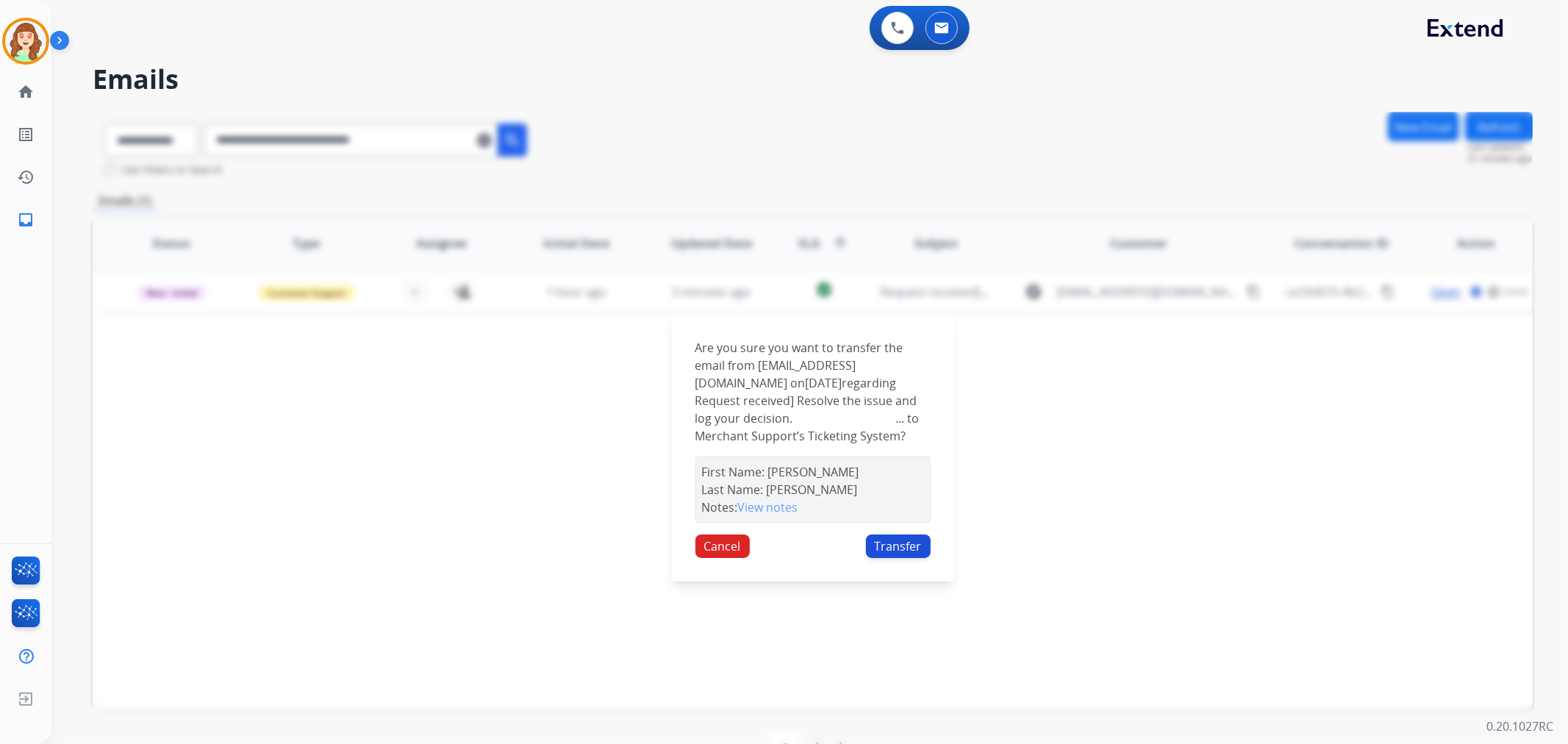
click at [909, 558] on button "Transfer" at bounding box center [898, 546] width 65 height 24
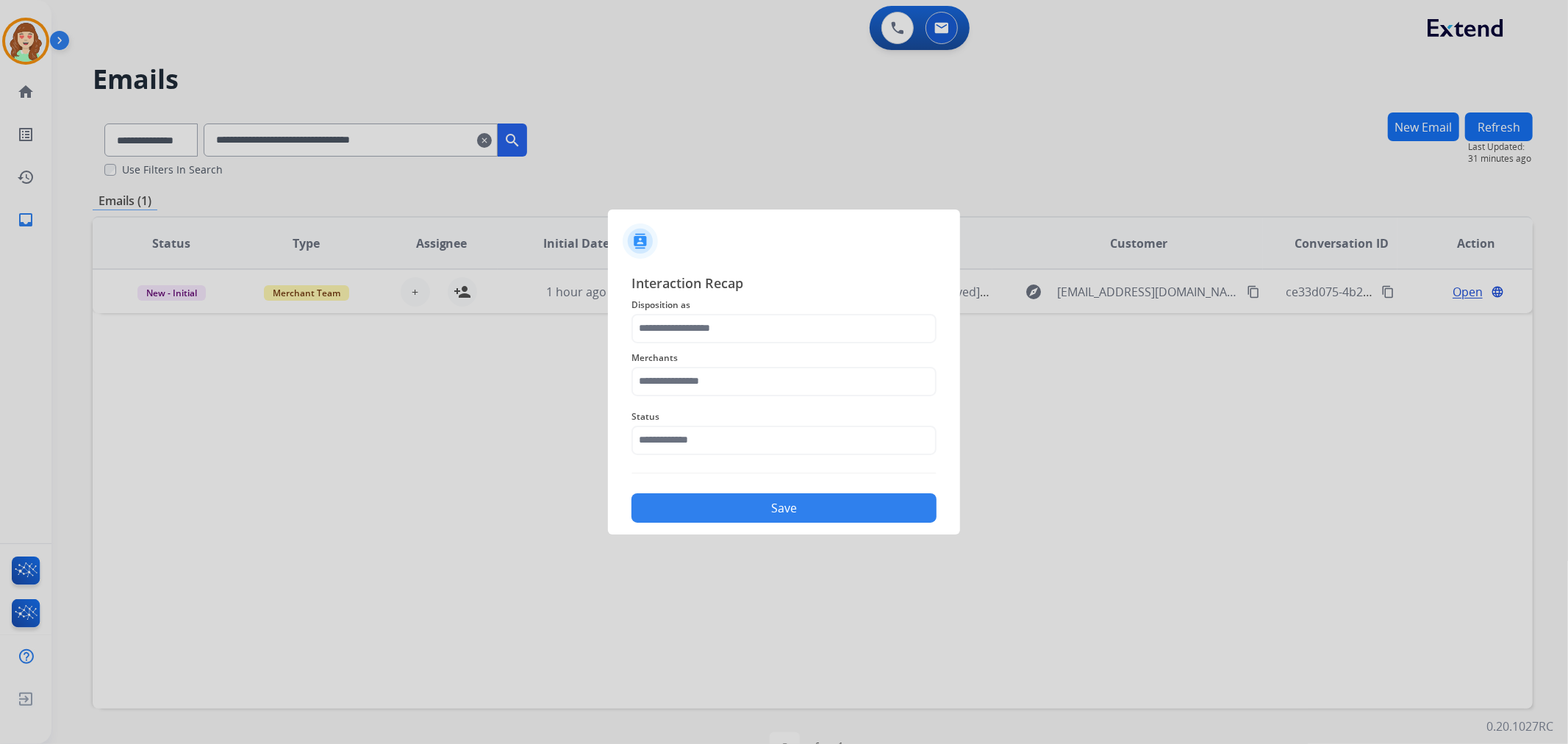
click at [709, 312] on span "Disposition as" at bounding box center [783, 305] width 305 height 17
click at [709, 323] on input "text" at bounding box center [783, 329] width 305 height 30
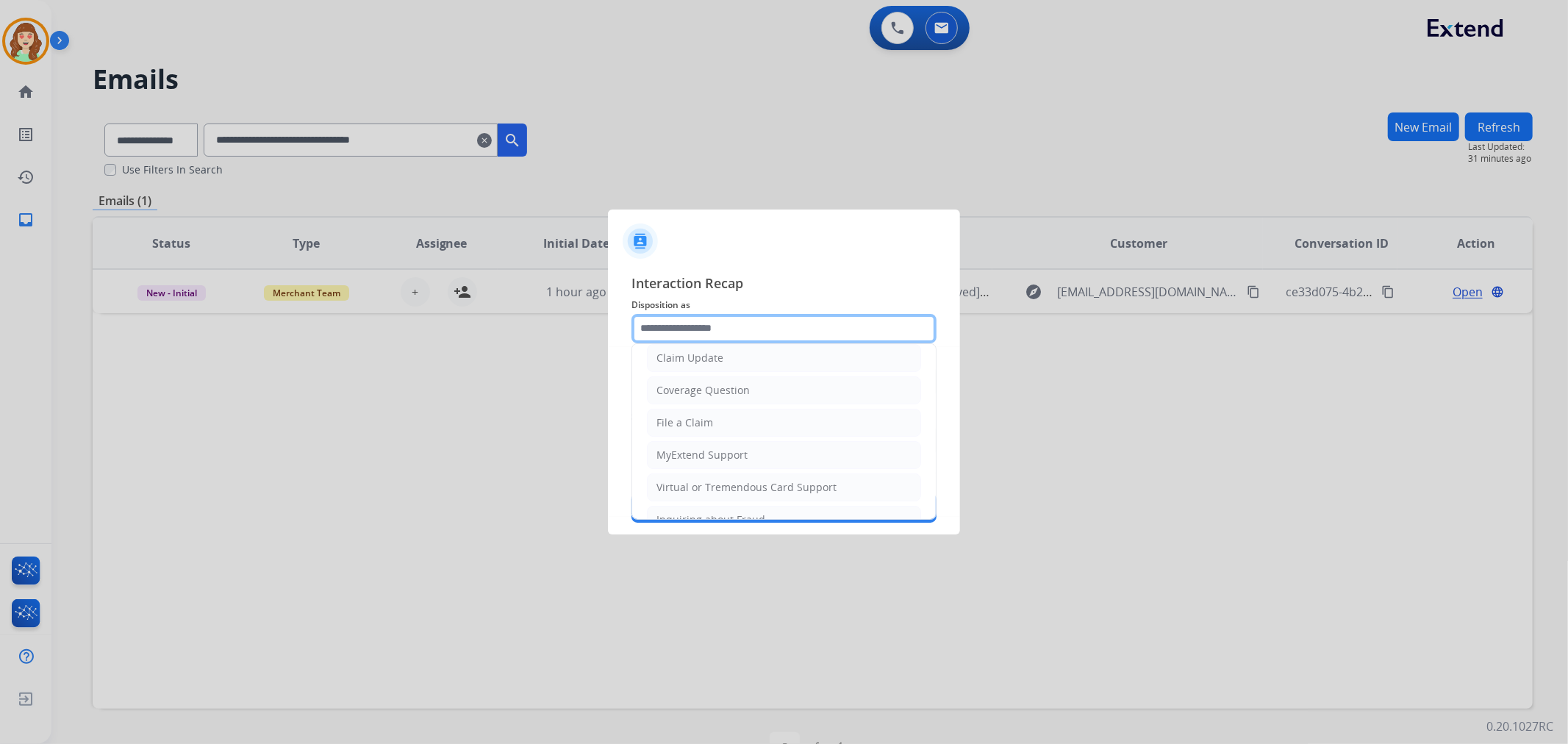
scroll to position [231, 0]
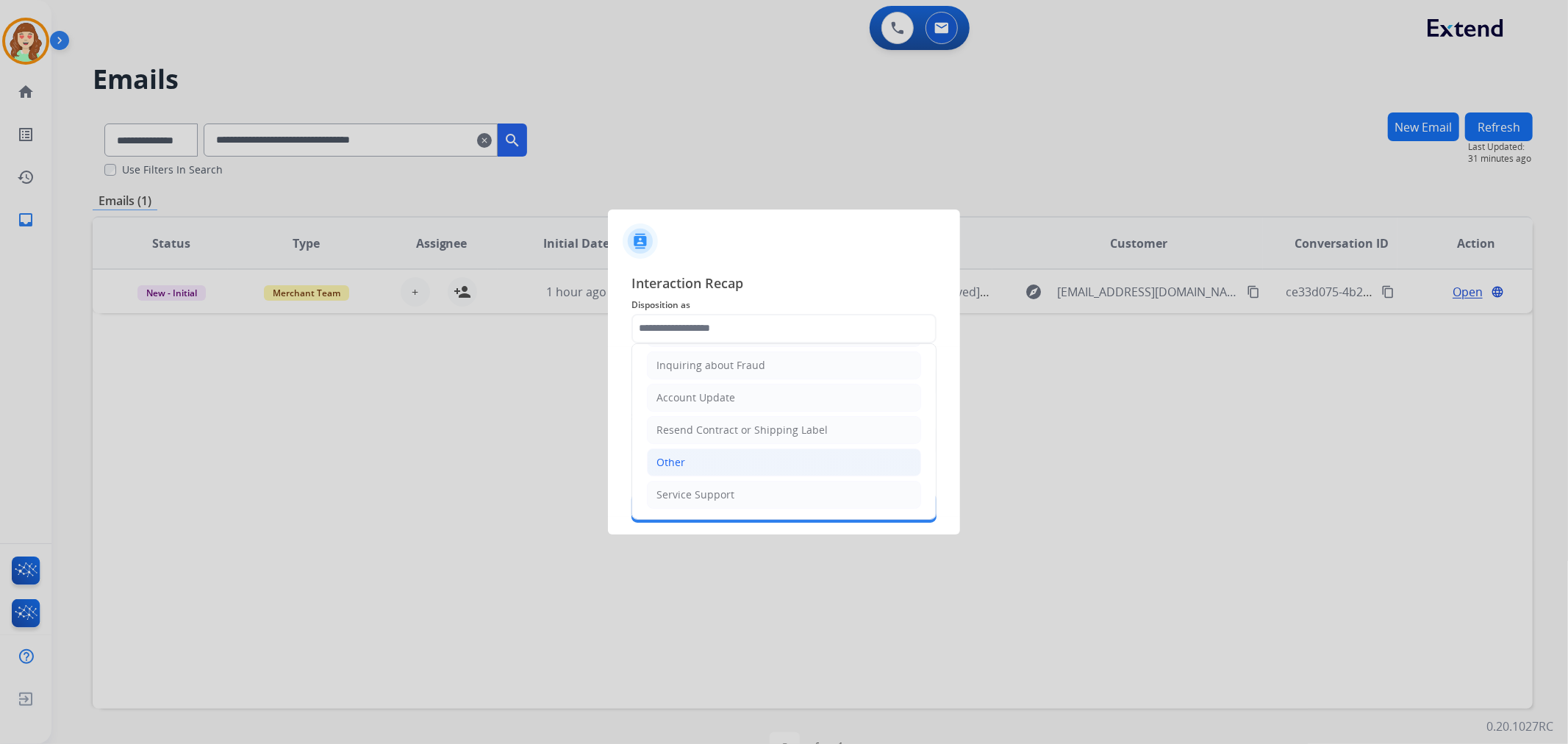
click at [743, 453] on li "Other" at bounding box center [784, 463] width 275 height 28
type input "*****"
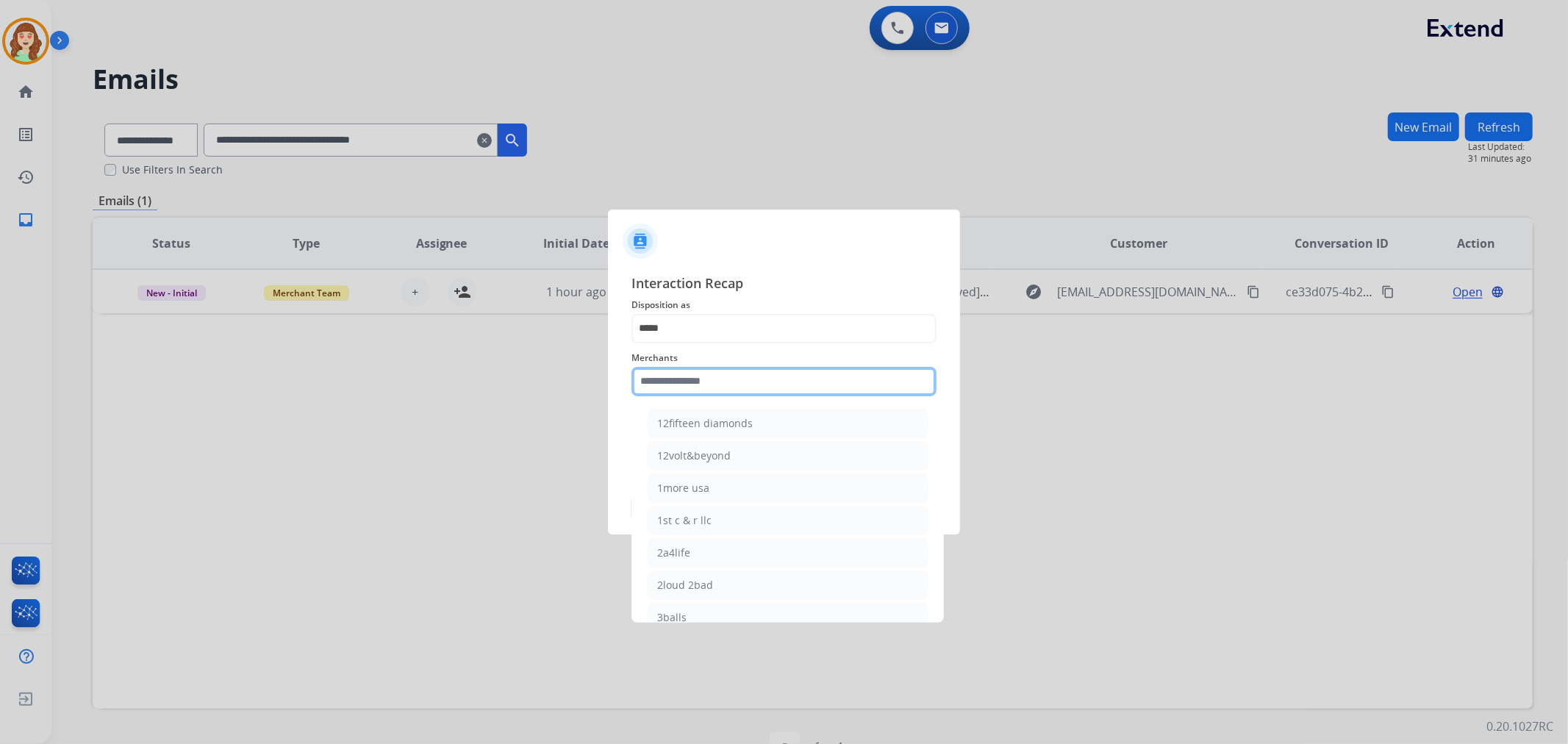
click at [674, 380] on input "text" at bounding box center [783, 381] width 305 height 30
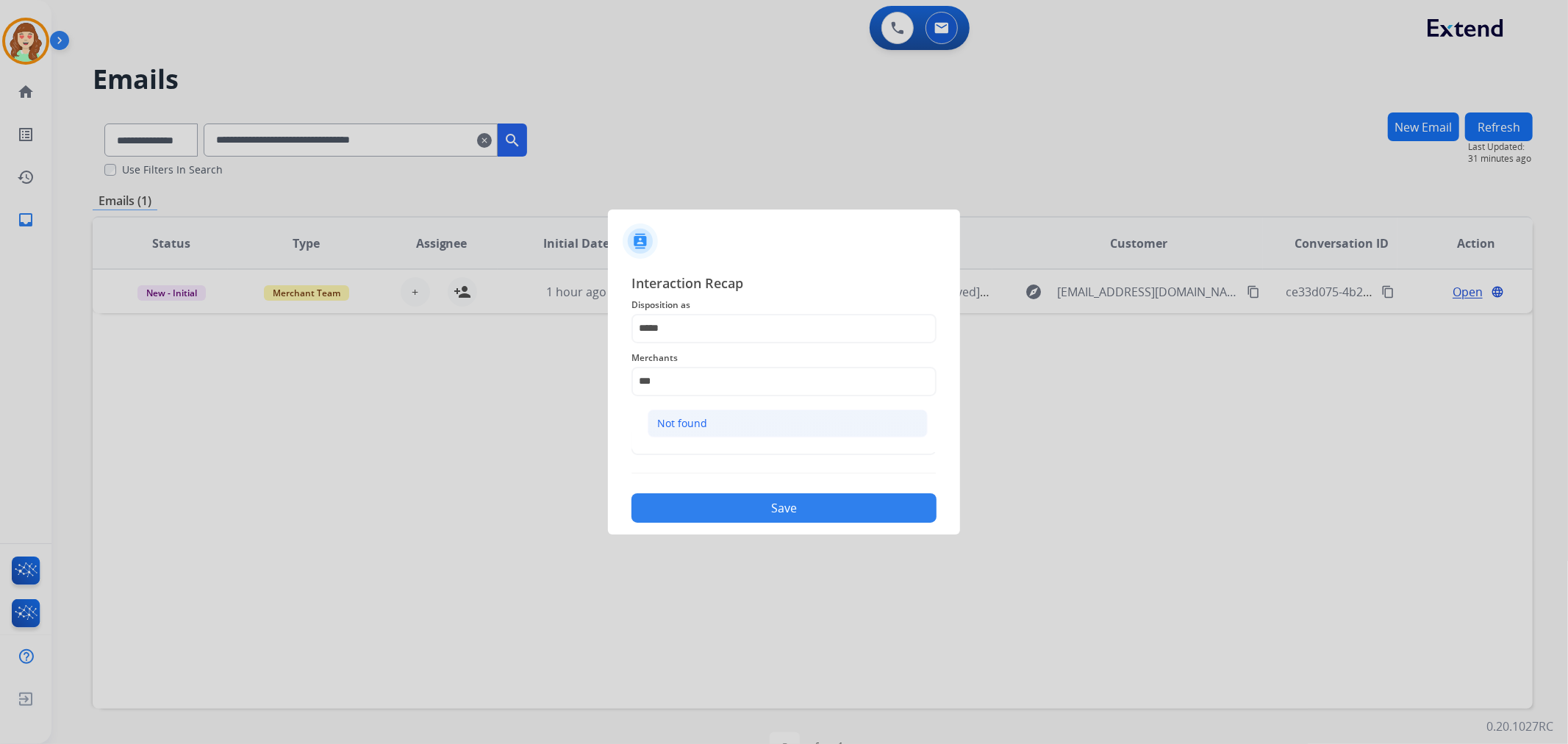
click at [723, 417] on li "Not found" at bounding box center [788, 423] width 280 height 28
type input "*********"
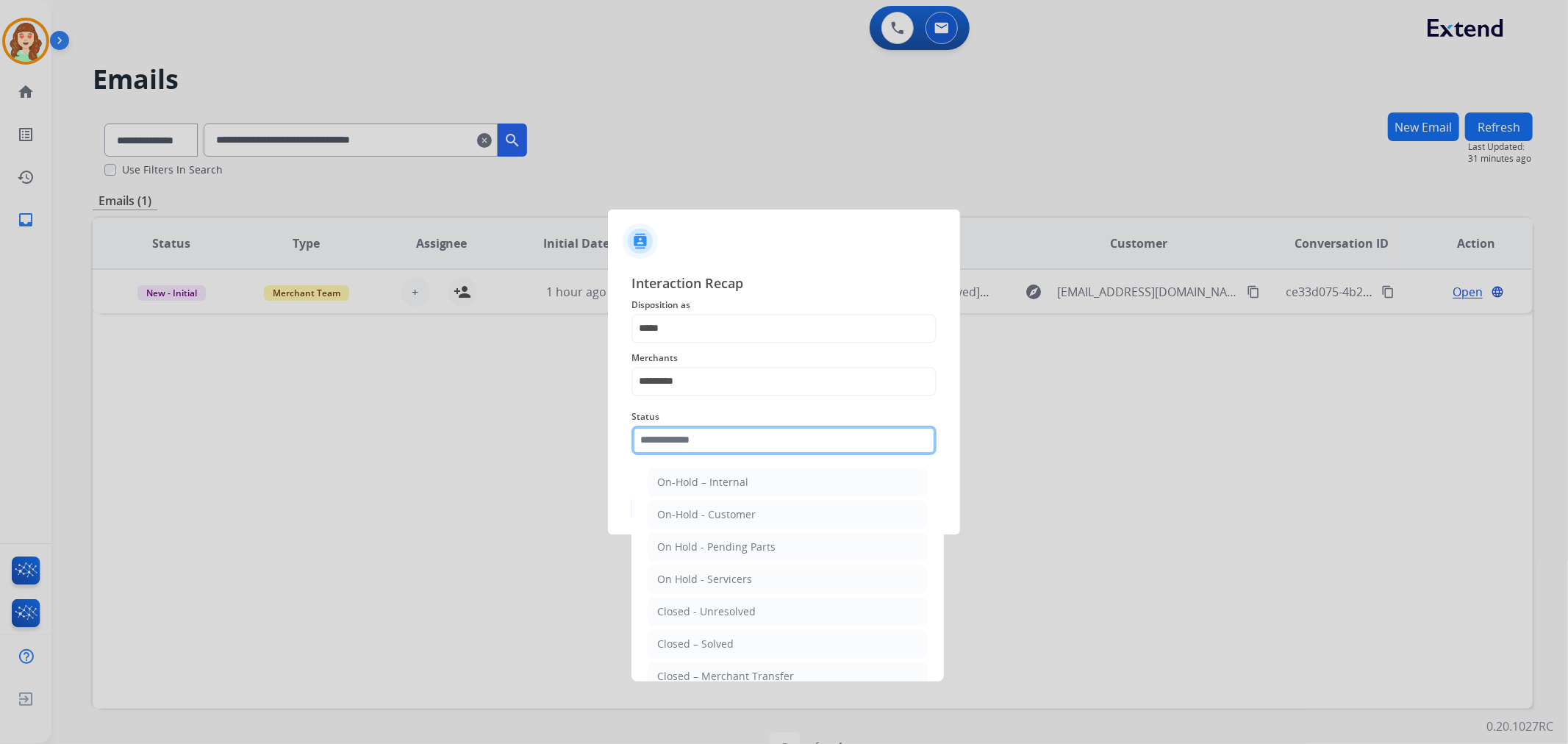
click at [674, 438] on input "text" at bounding box center [783, 440] width 305 height 30
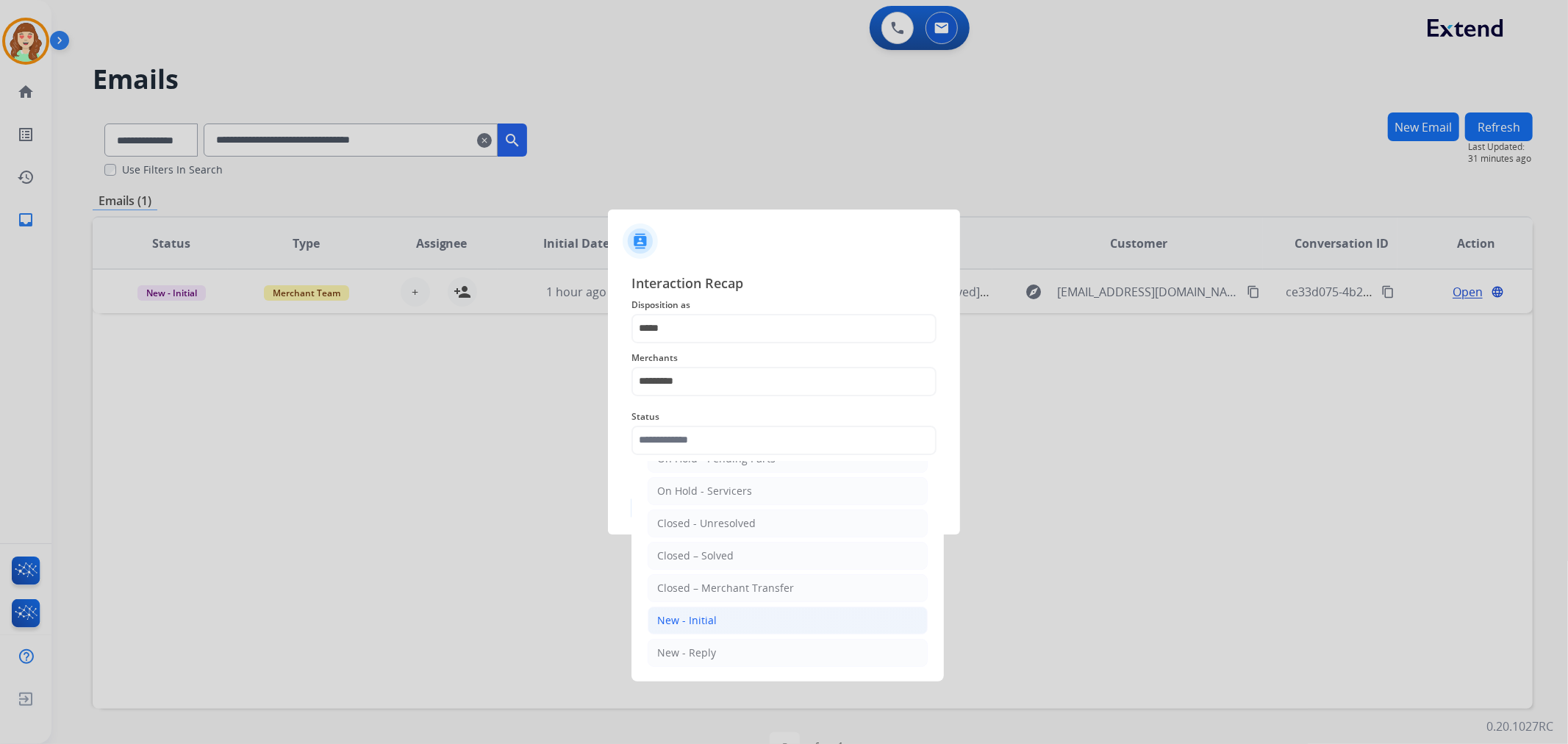
click at [706, 622] on div "New - Initial" at bounding box center [687, 620] width 59 height 14
type input "**********"
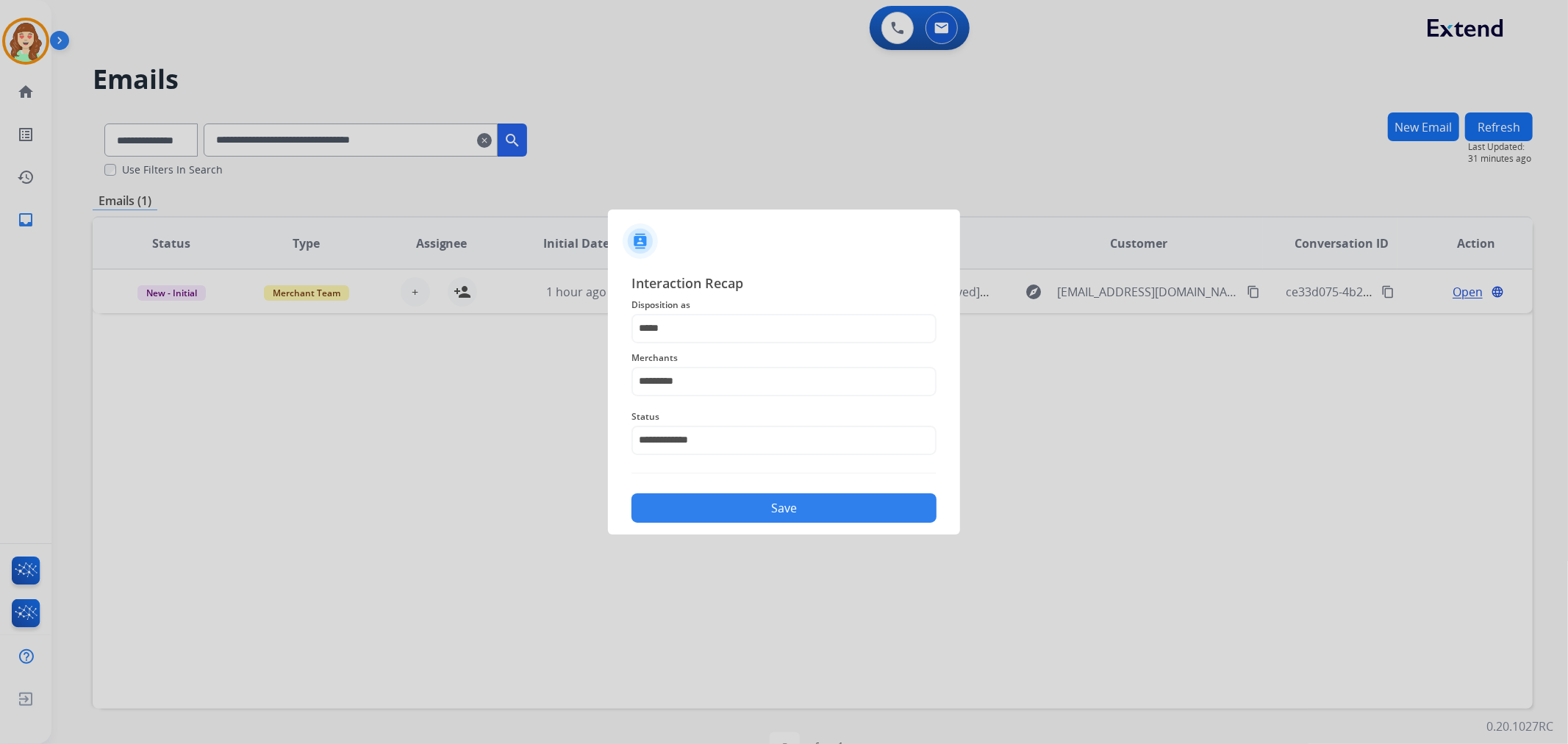
drag, startPoint x: 776, startPoint y: 508, endPoint x: 843, endPoint y: 203, distance: 312.3
click at [776, 506] on button "Save" at bounding box center [783, 508] width 305 height 30
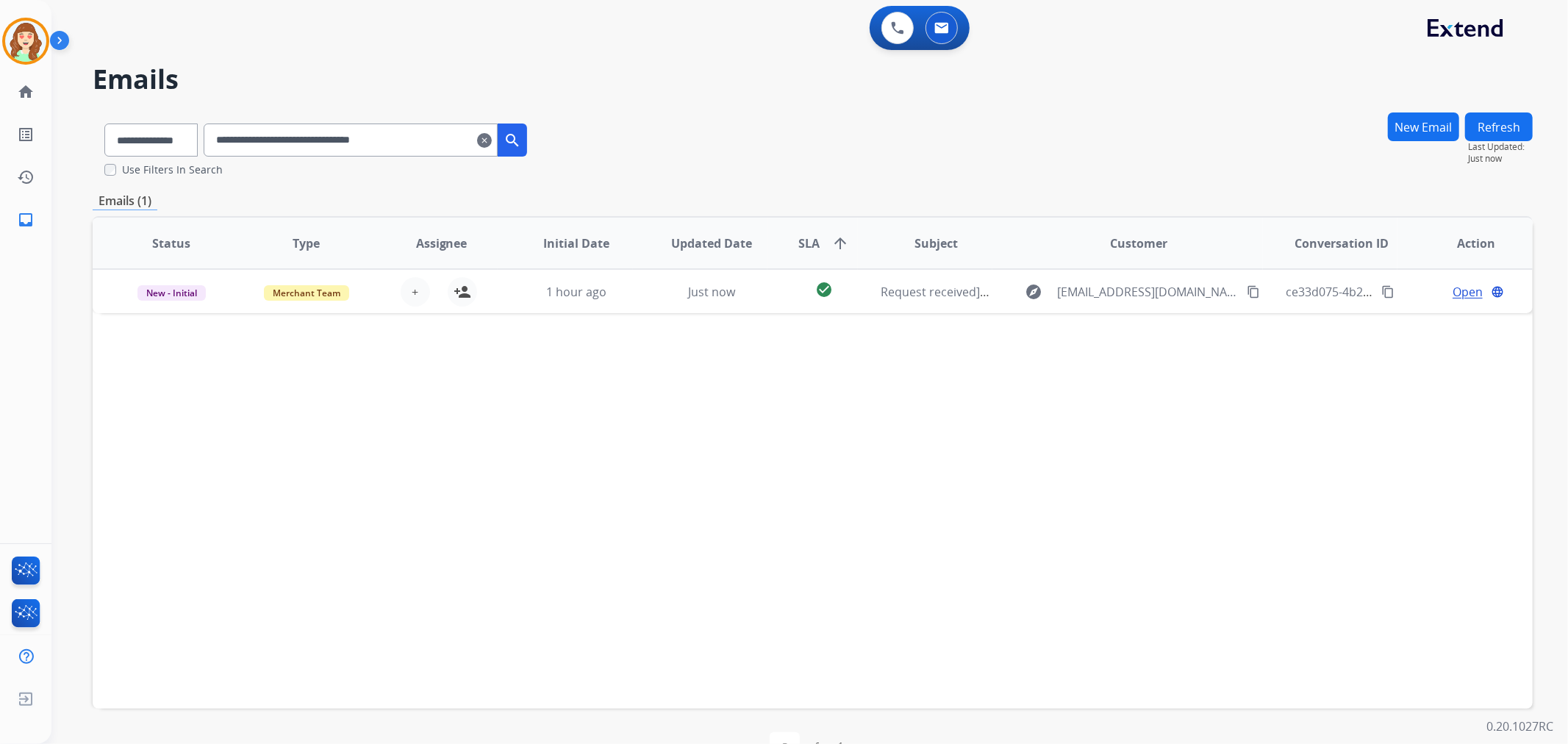
click at [492, 141] on mat-icon "clear" at bounding box center [484, 140] width 14 height 17
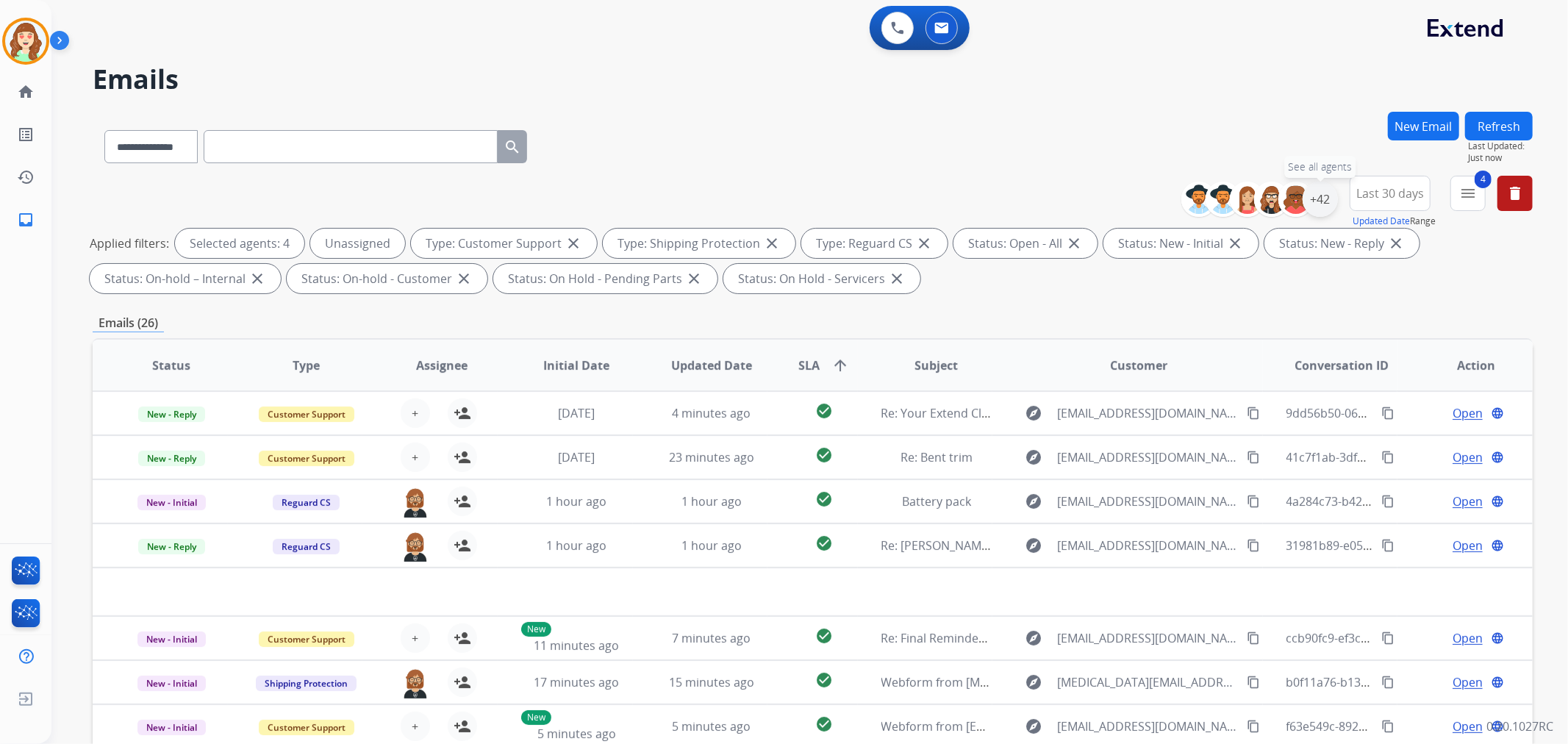
click at [1325, 196] on div "+42" at bounding box center [1320, 199] width 35 height 35
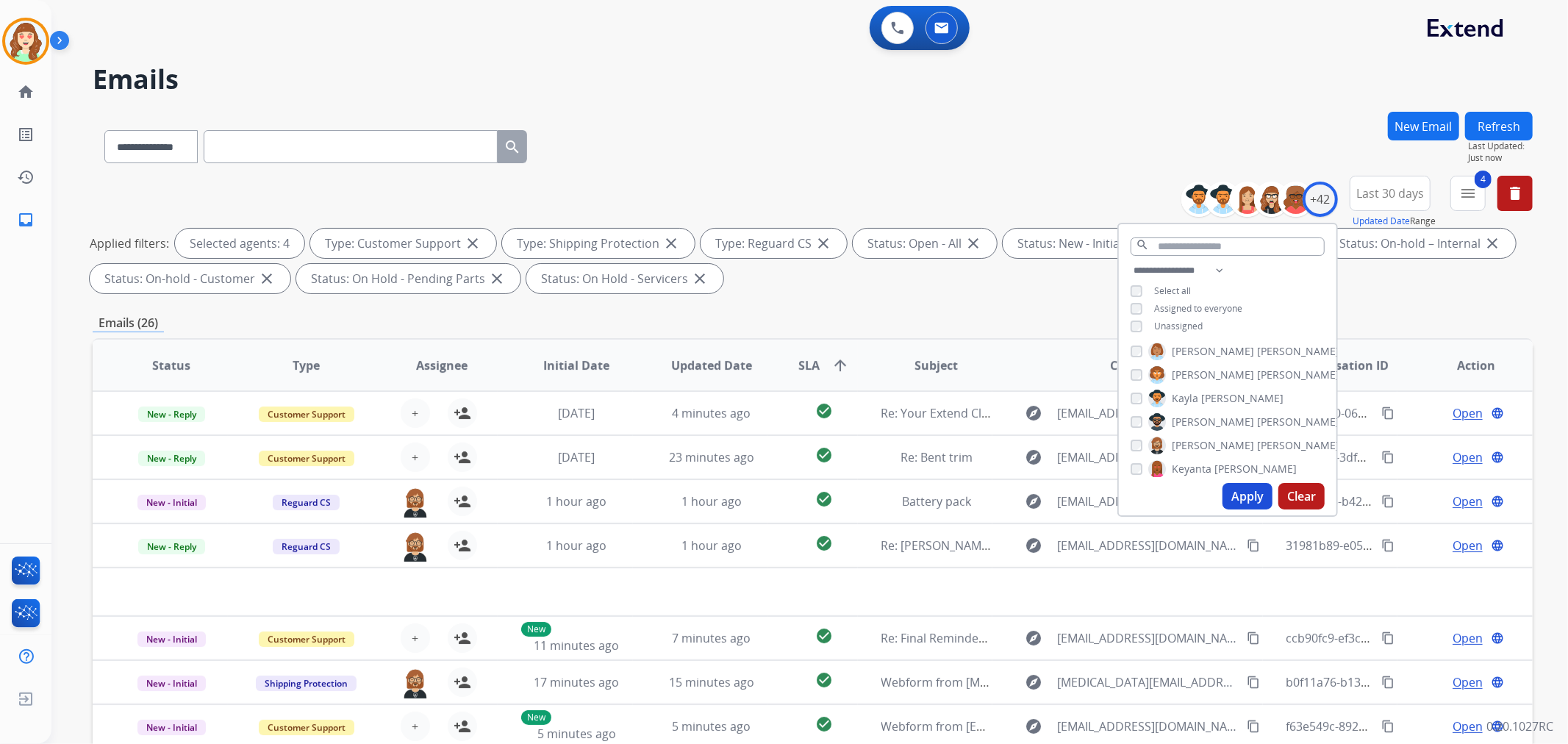
click at [1250, 496] on button "Apply" at bounding box center [1248, 496] width 50 height 27
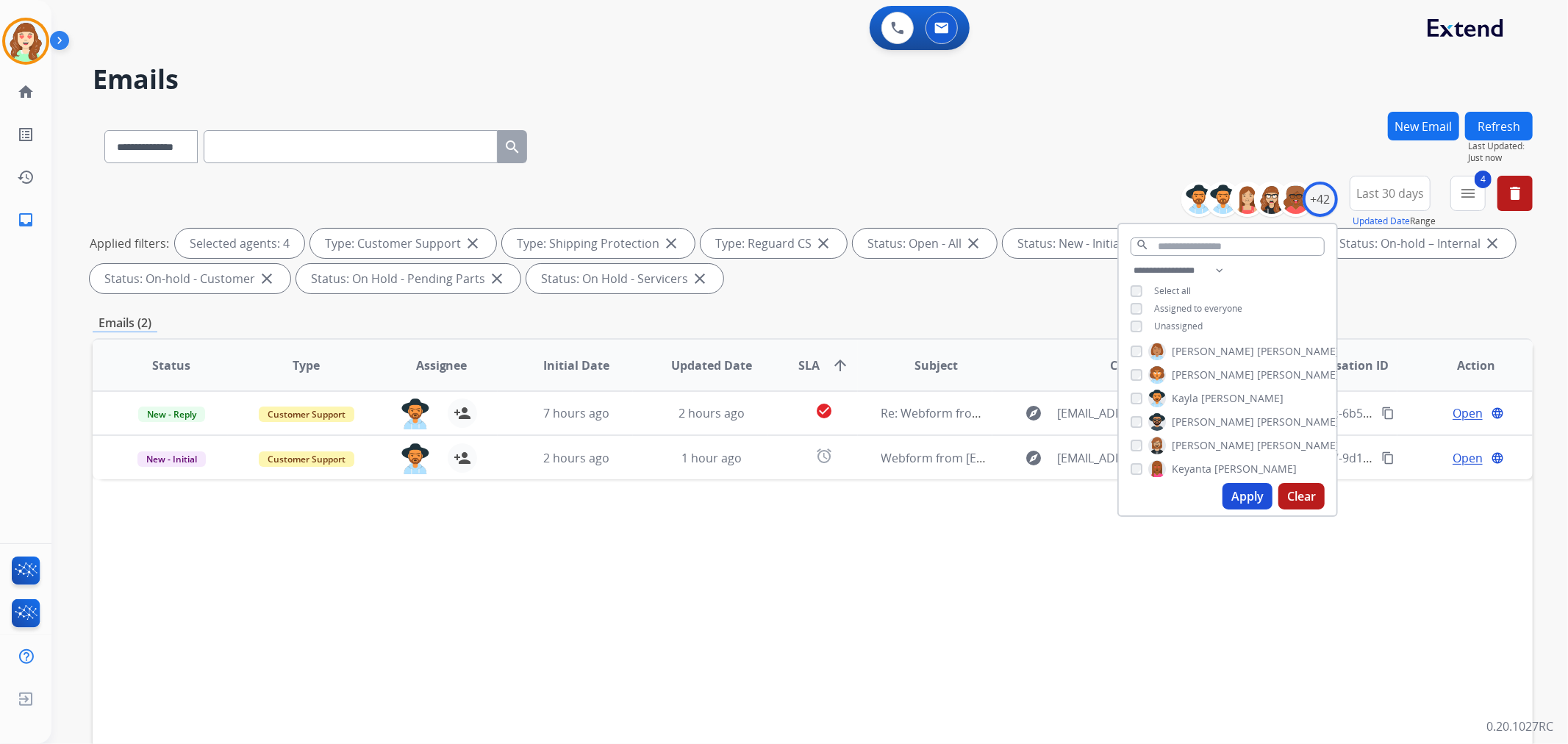
click at [1236, 489] on button "Apply" at bounding box center [1248, 496] width 50 height 27
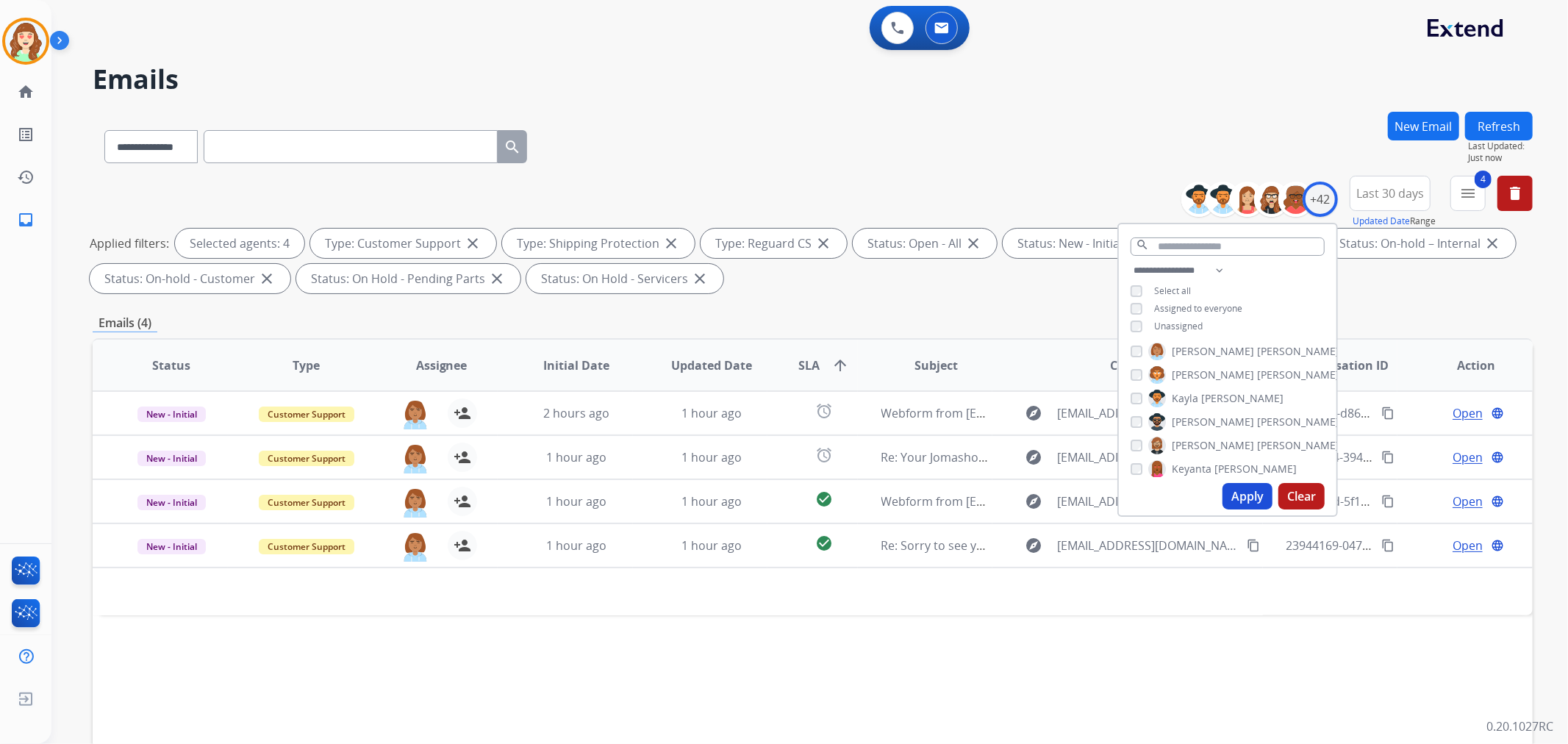
scroll to position [370, 0]
click at [1230, 486] on button "Apply" at bounding box center [1248, 496] width 50 height 27
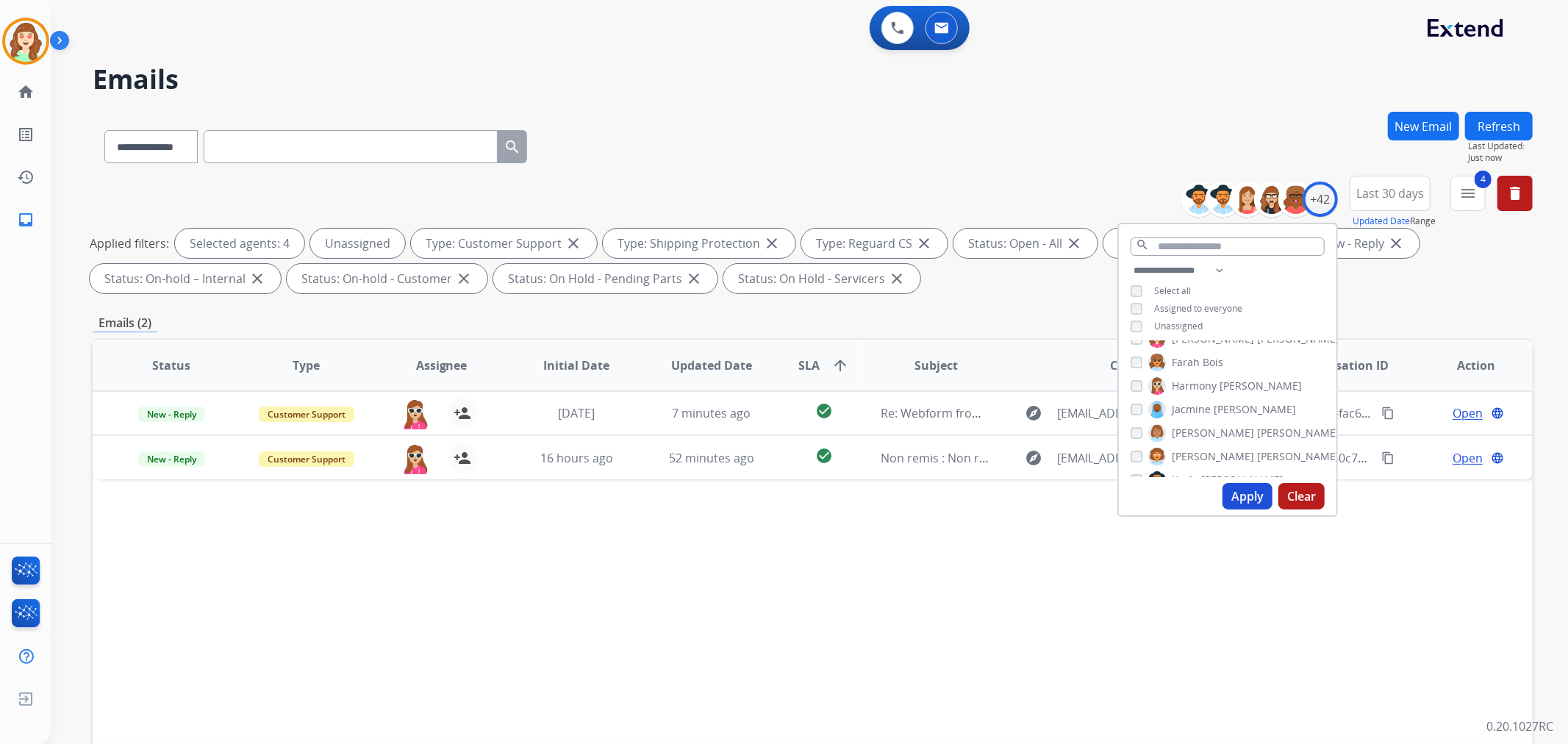
click at [1241, 496] on button "Apply" at bounding box center [1248, 496] width 50 height 27
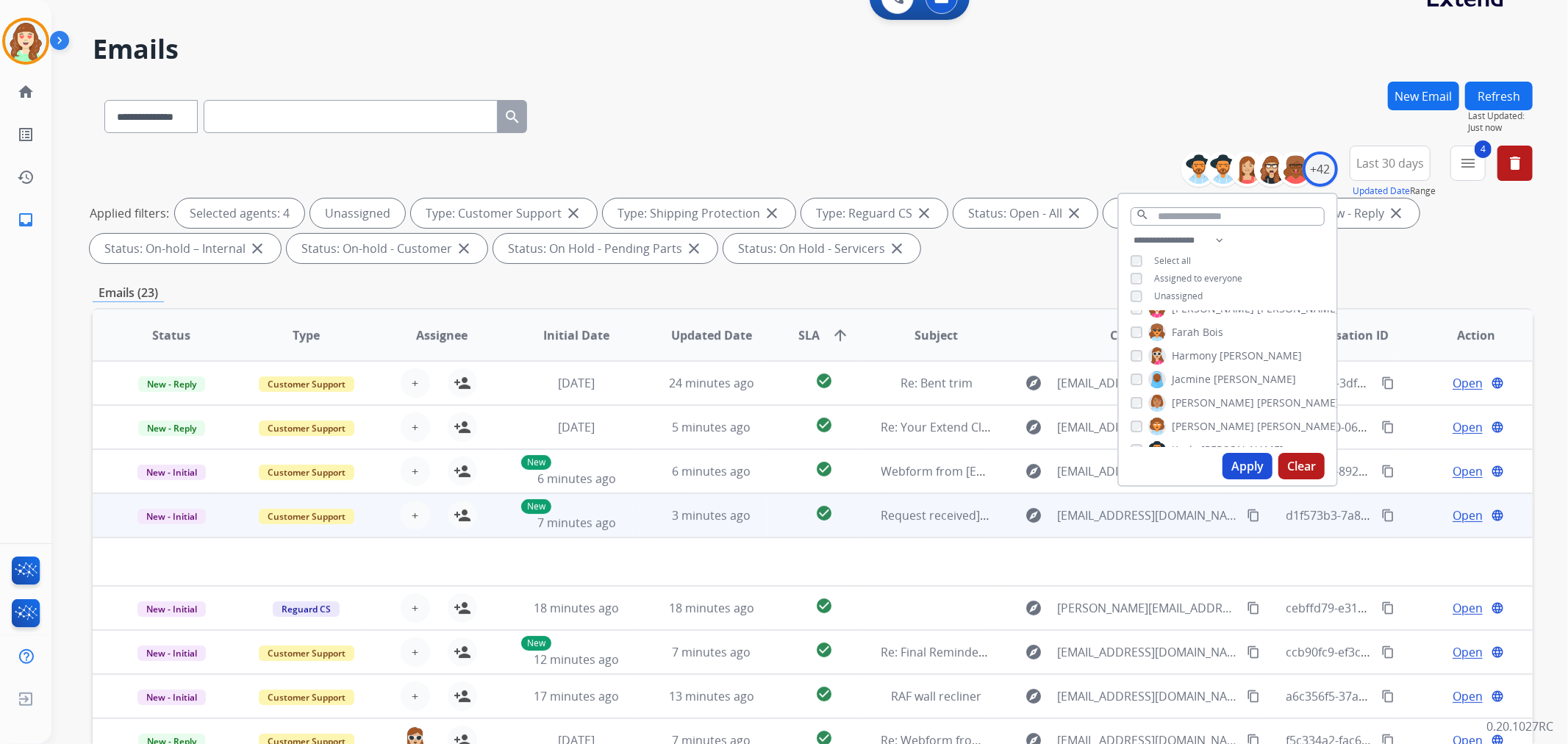
scroll to position [164, 0]
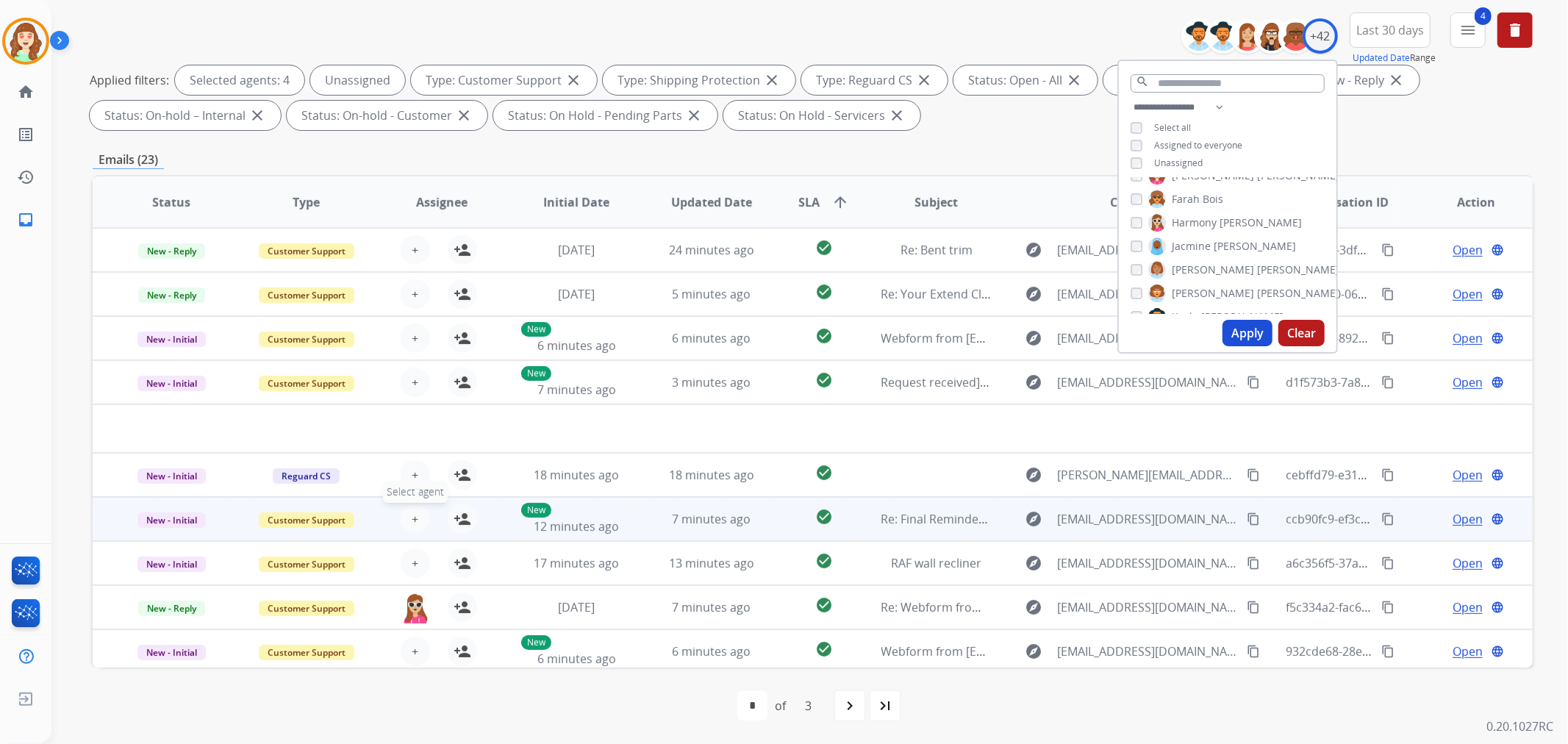
click at [411, 519] on span "+" at bounding box center [414, 519] width 7 height 17
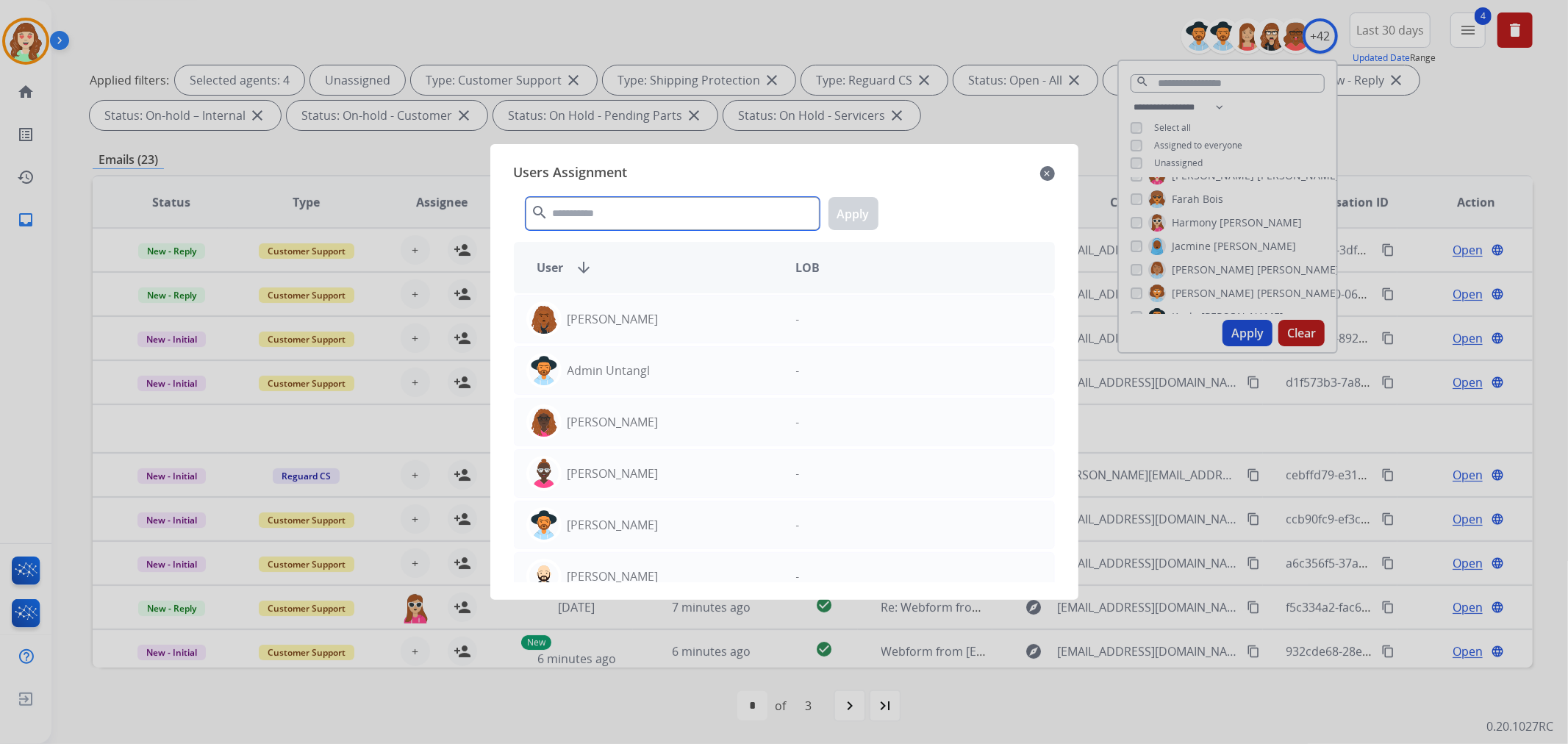
click at [676, 210] on input "text" at bounding box center [672, 214] width 294 height 33
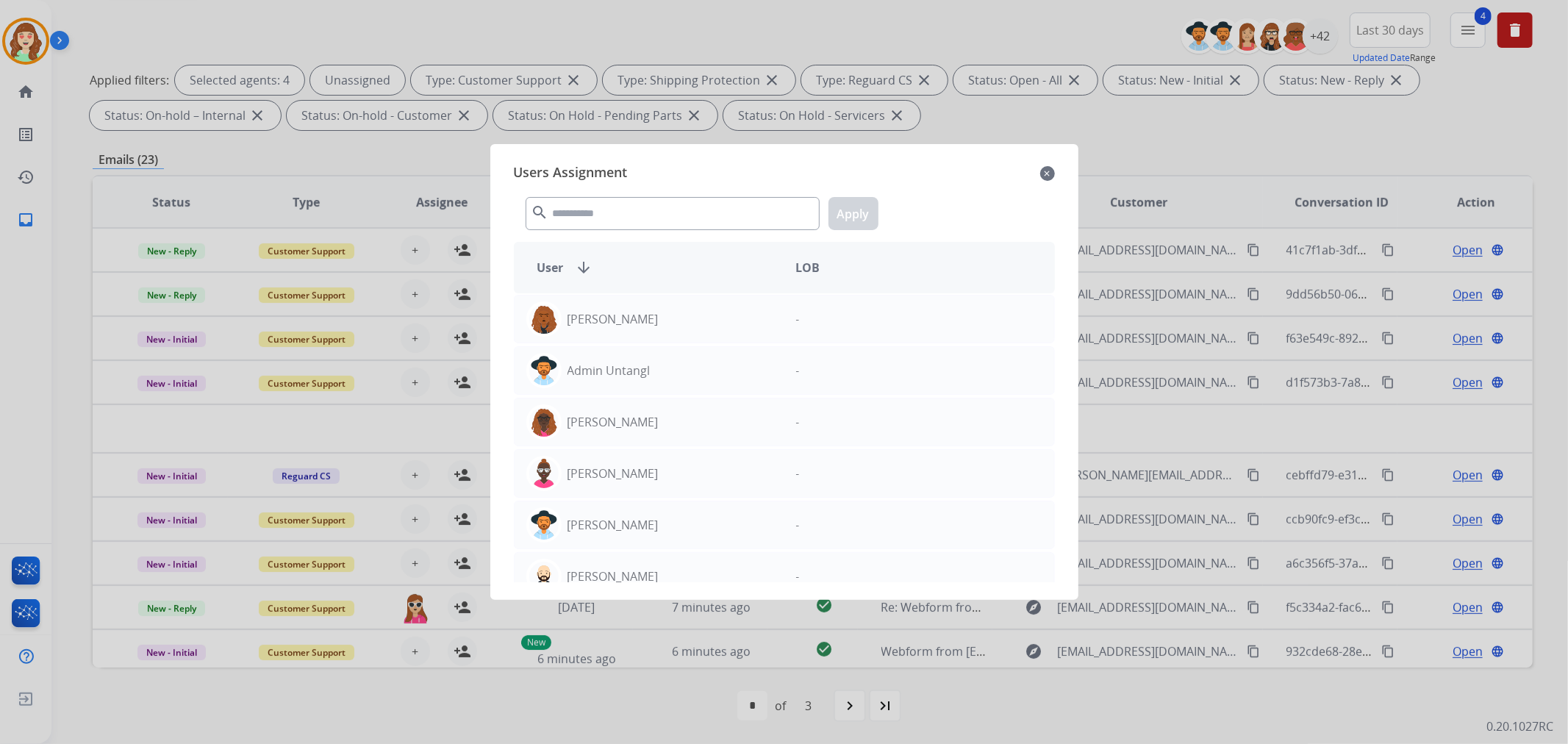
drag, startPoint x: 1041, startPoint y: 171, endPoint x: 880, endPoint y: 189, distance: 162.0
click at [1040, 171] on mat-icon "close" at bounding box center [1047, 173] width 14 height 17
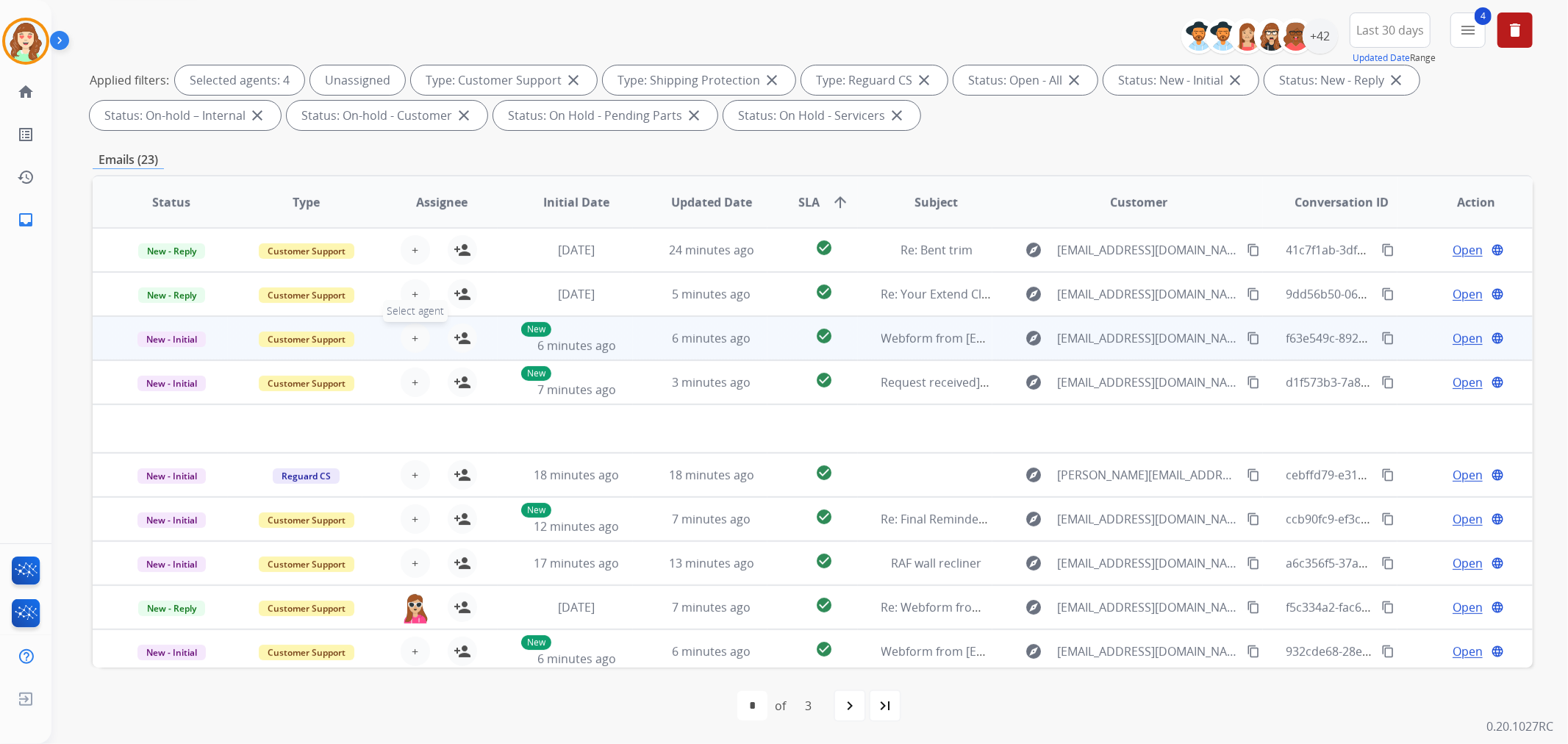
click at [408, 334] on button "+ Select agent" at bounding box center [415, 338] width 30 height 30
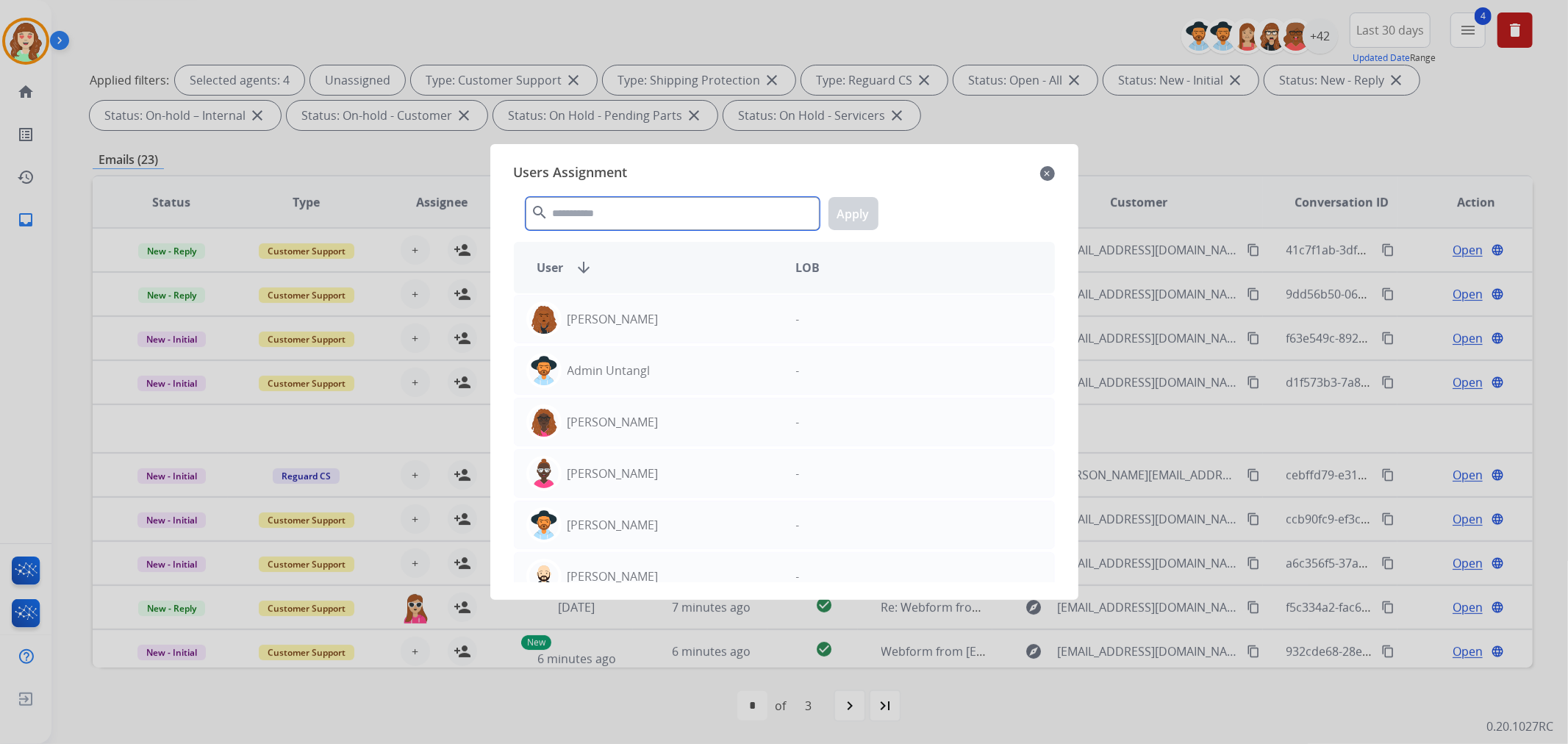
click at [660, 210] on input "text" at bounding box center [672, 214] width 294 height 33
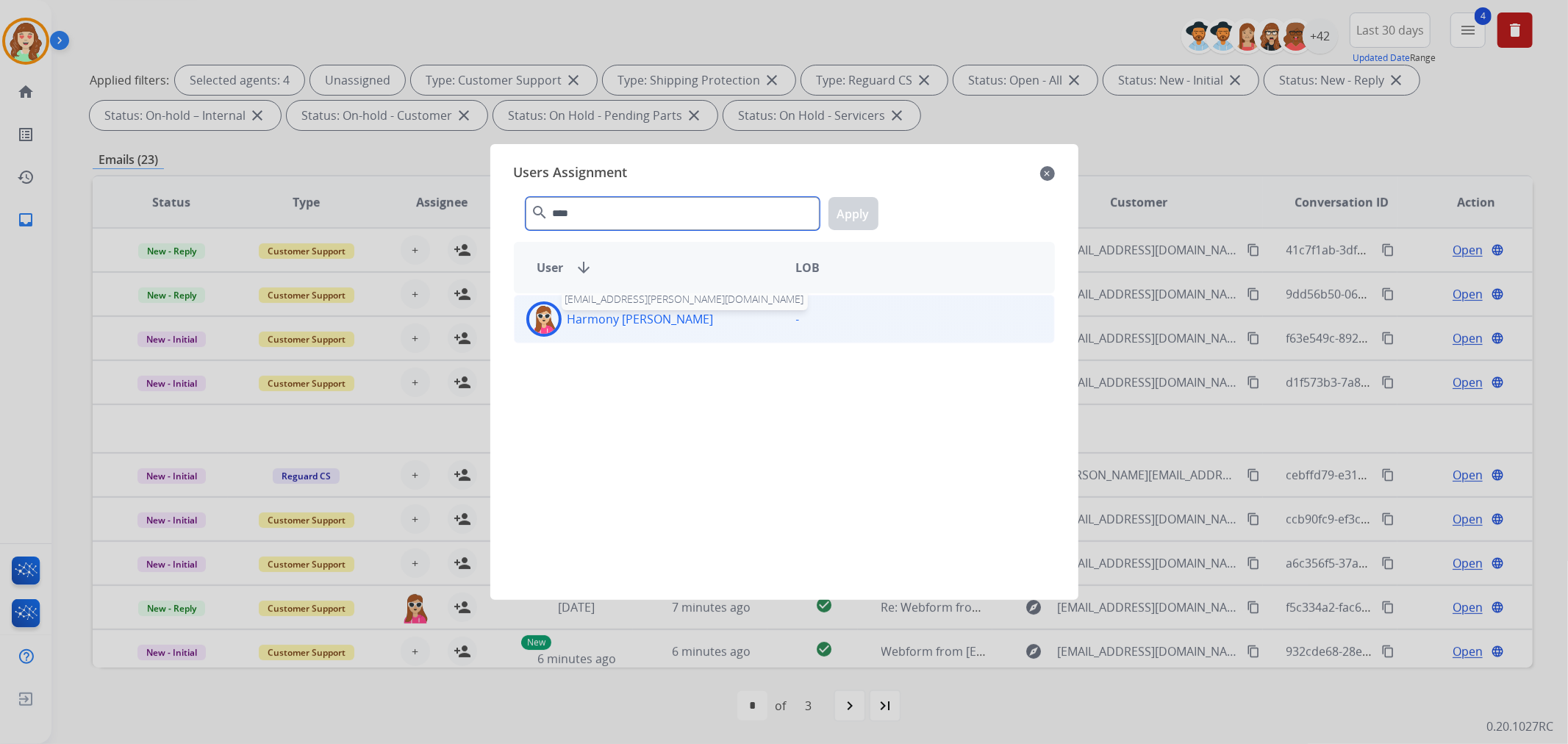
type input "****"
drag, startPoint x: 625, startPoint y: 320, endPoint x: 854, endPoint y: 213, distance: 252.8
click at [625, 320] on p "Harmony [PERSON_NAME]" at bounding box center [640, 319] width 146 height 17
click at [844, 208] on button "Apply" at bounding box center [854, 214] width 50 height 33
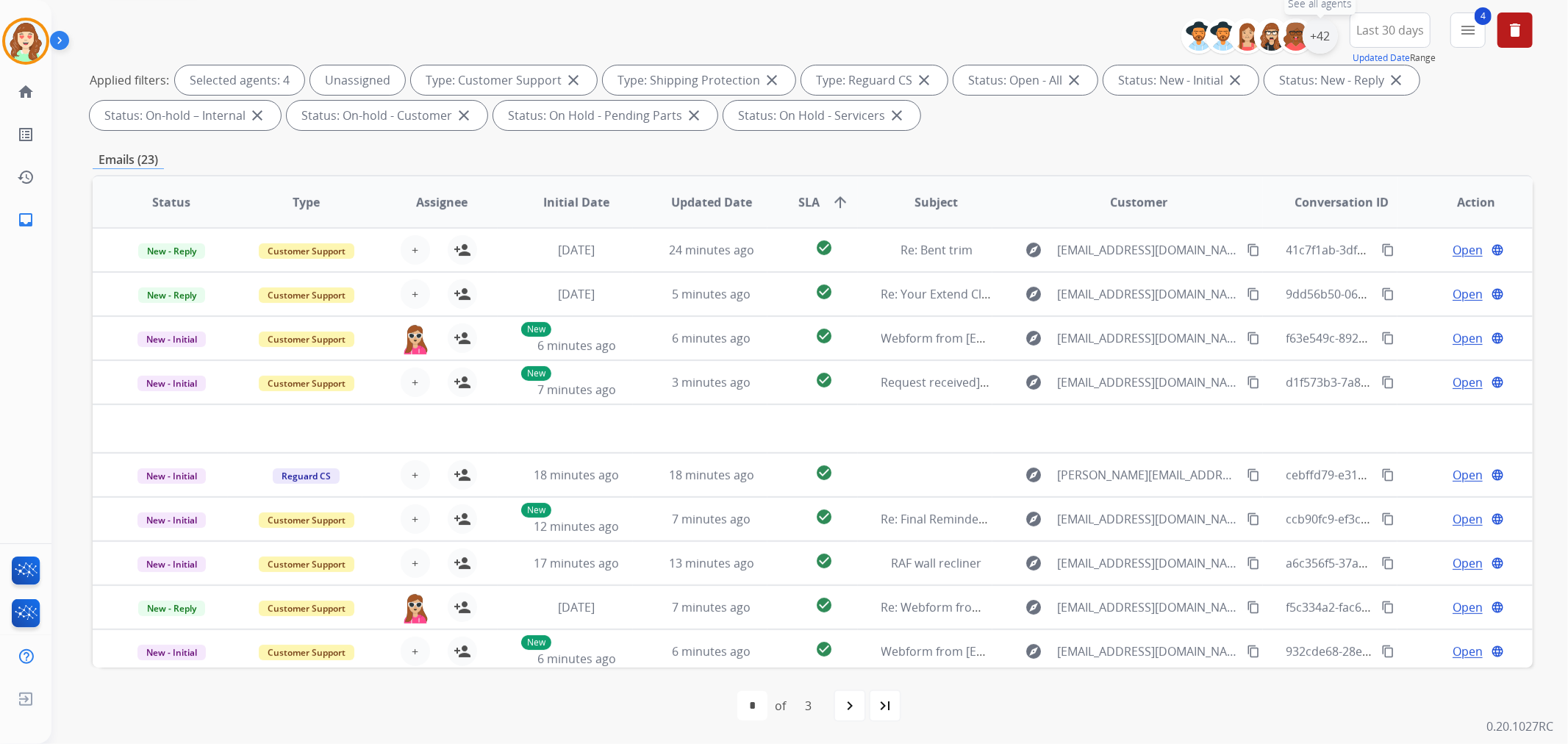
click at [1322, 37] on div "+42" at bounding box center [1320, 36] width 35 height 35
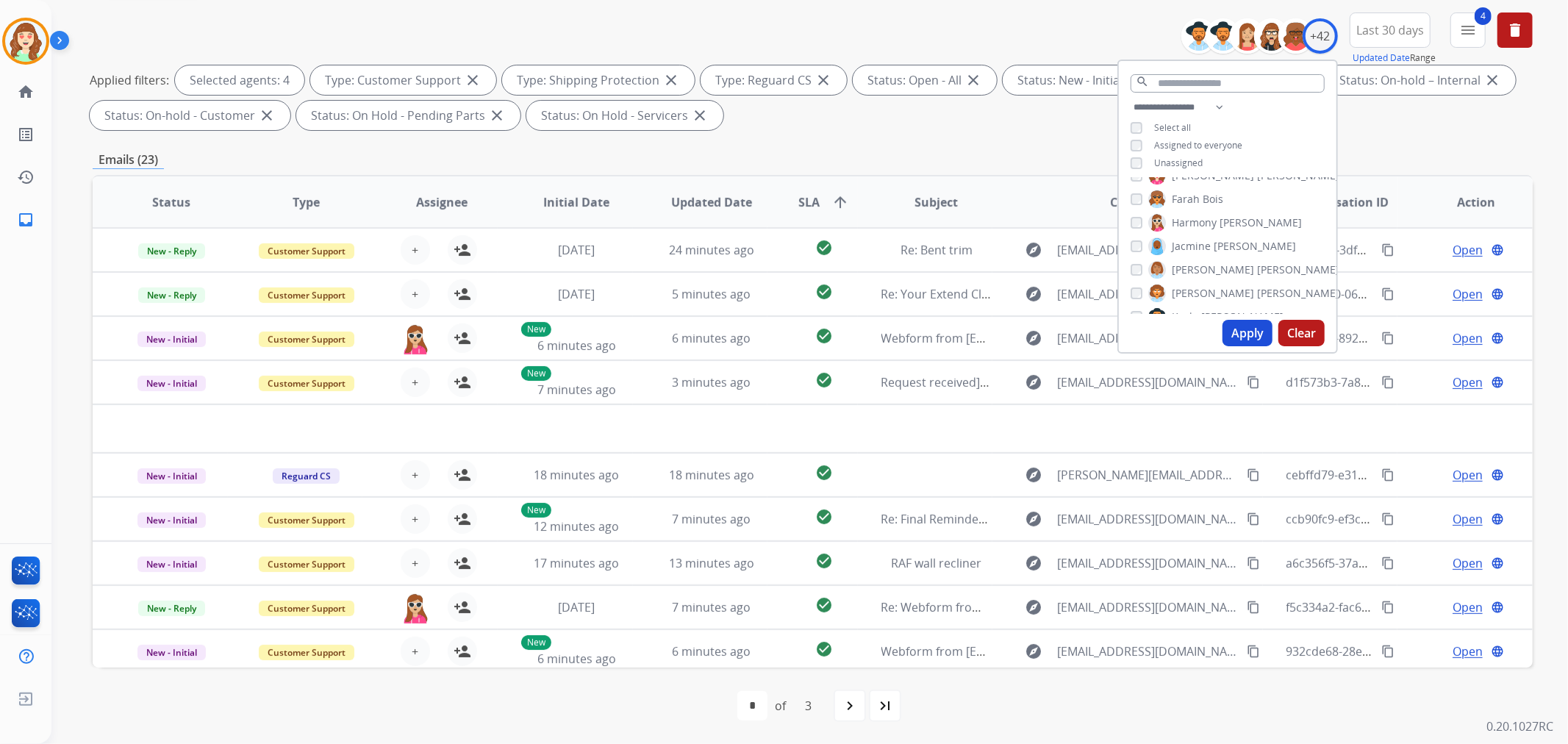
click at [1247, 325] on button "Apply" at bounding box center [1248, 333] width 50 height 27
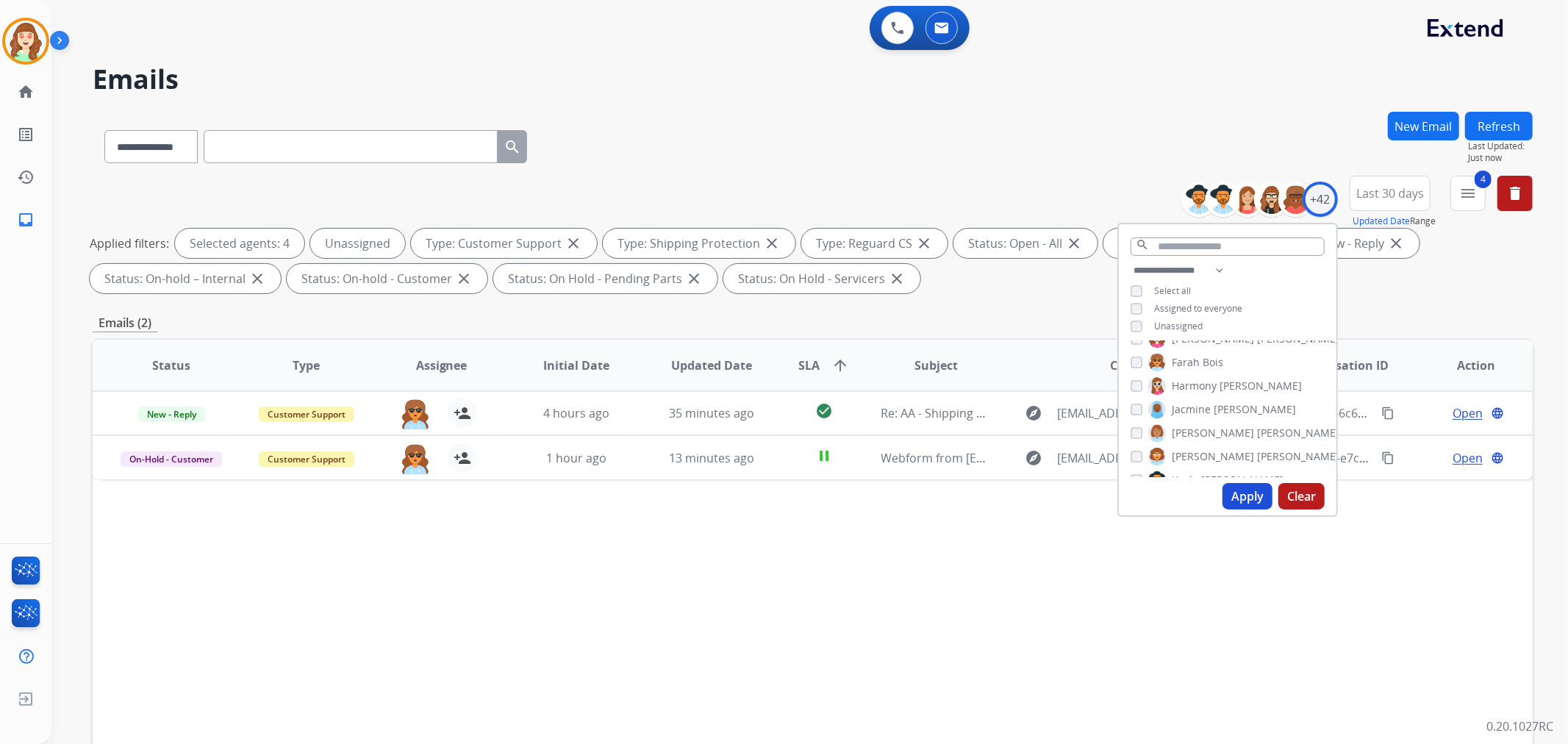
click at [1250, 496] on button "Apply" at bounding box center [1248, 496] width 50 height 27
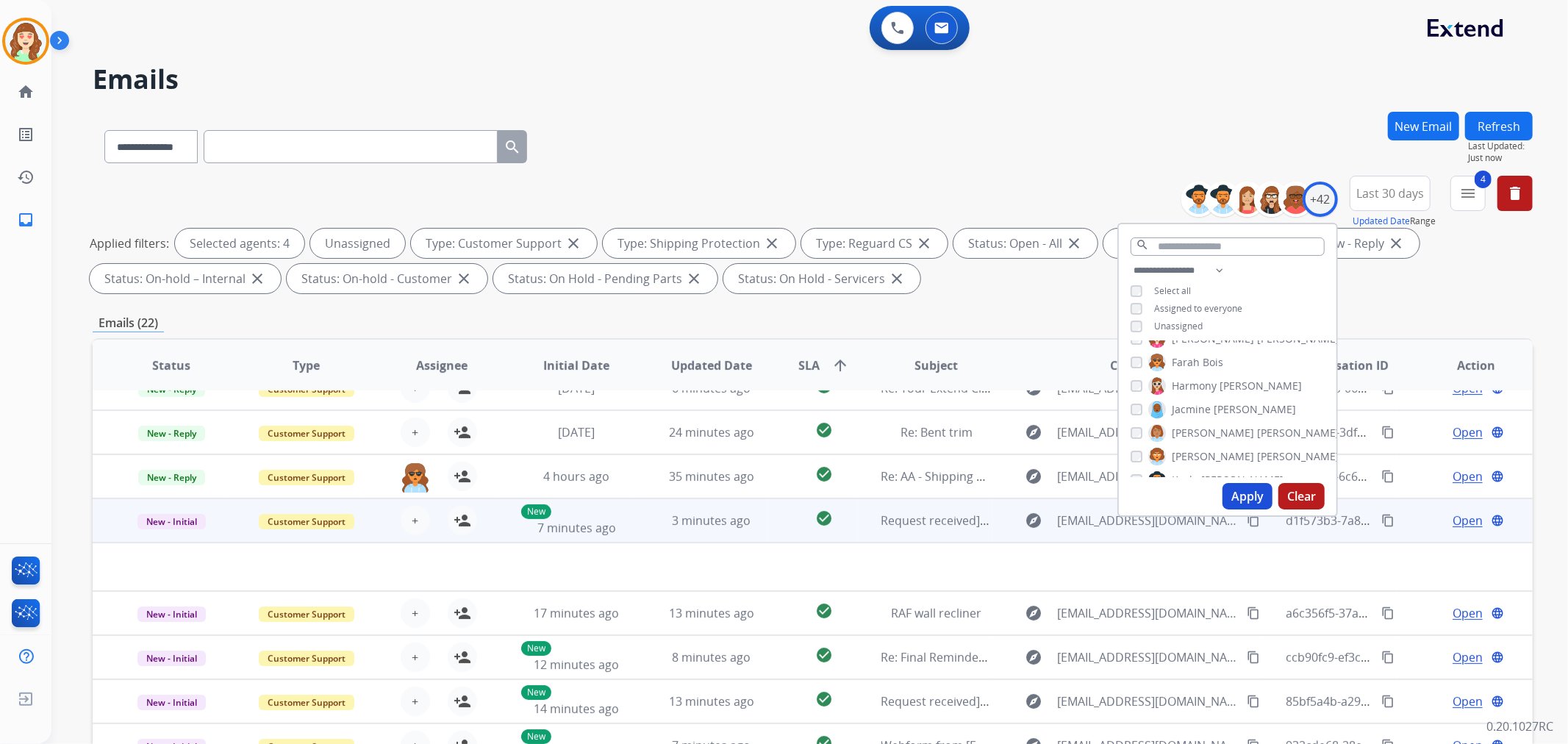
scroll to position [49, 0]
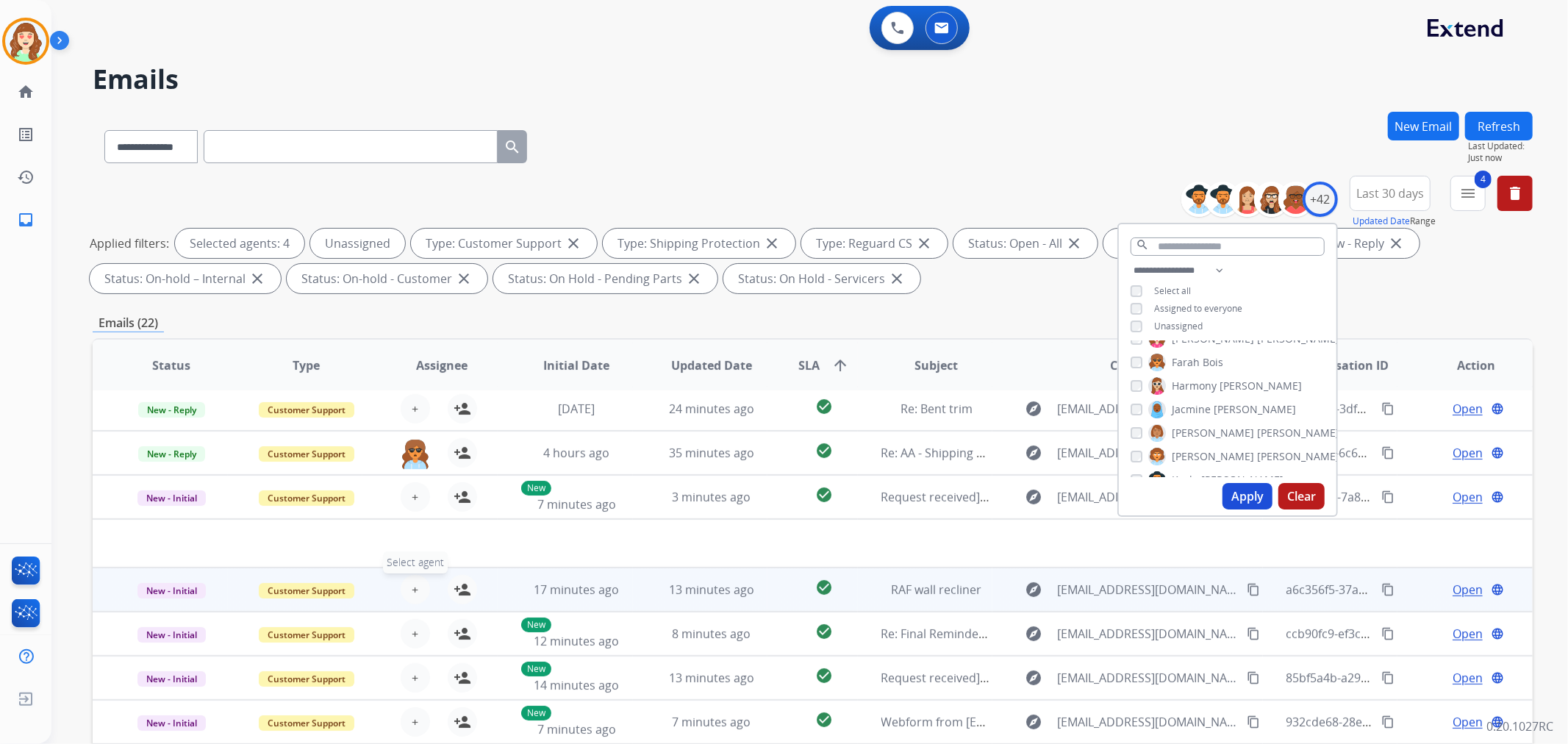
click at [411, 590] on span "+" at bounding box center [414, 590] width 7 height 17
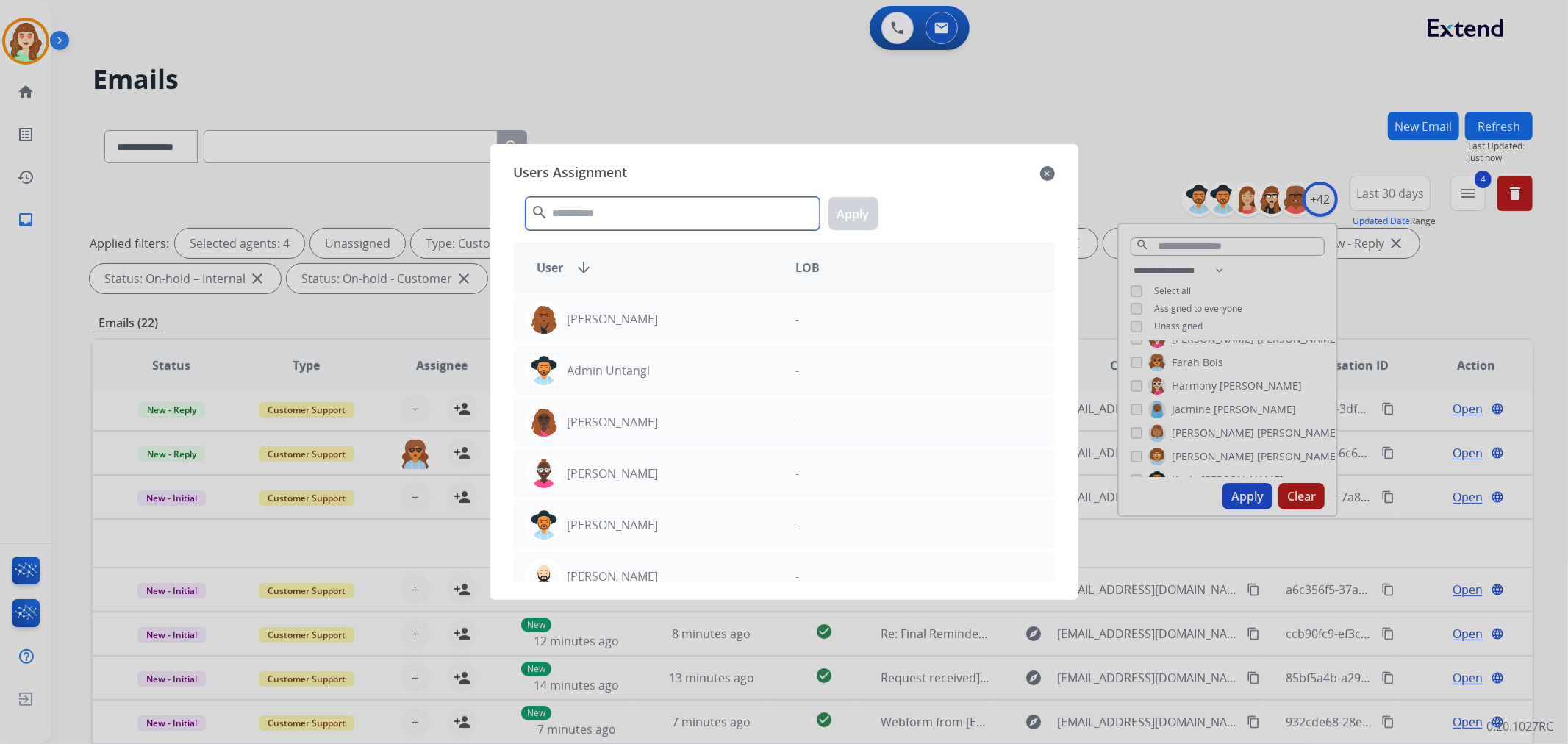
click at [674, 219] on input "text" at bounding box center [672, 214] width 294 height 33
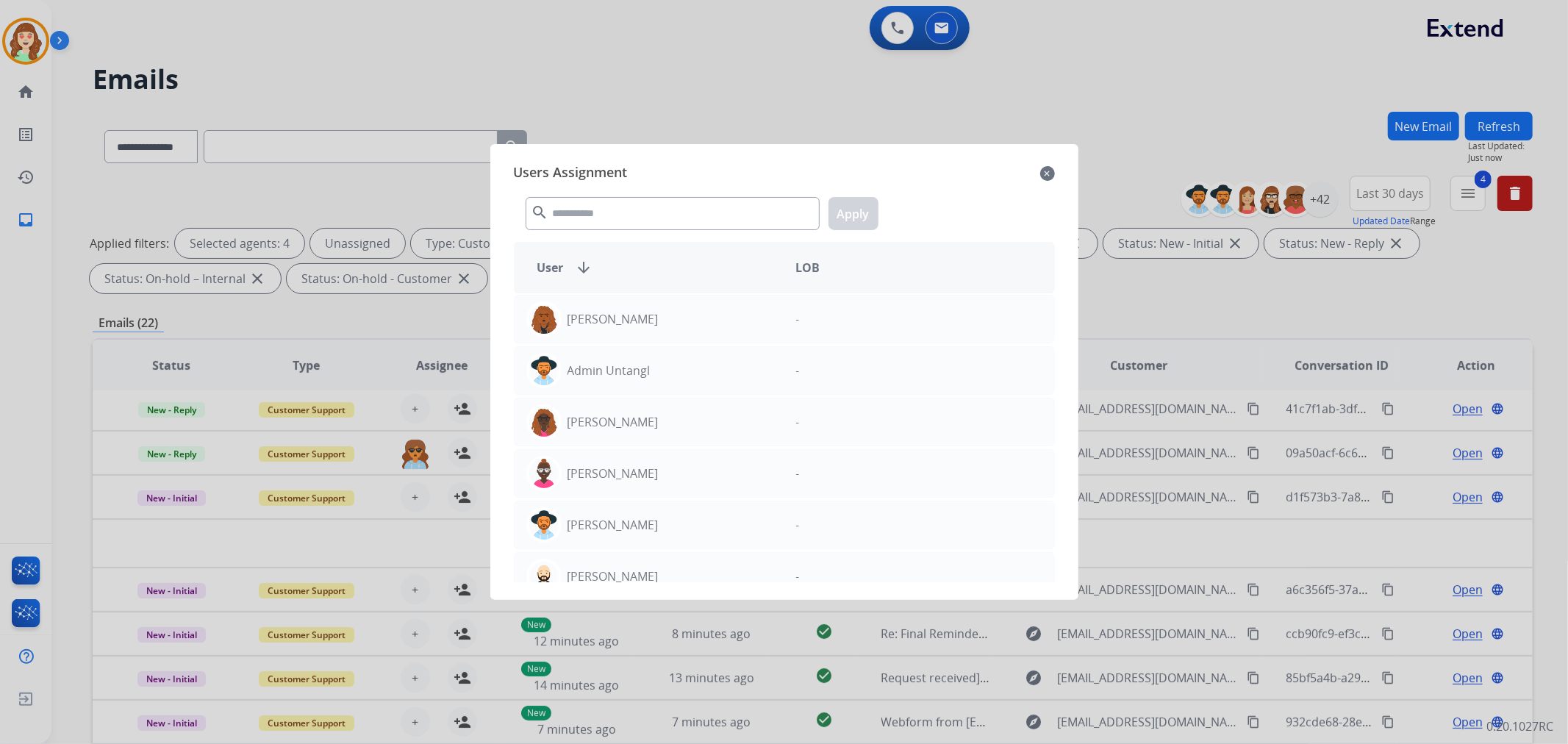
drag, startPoint x: 1044, startPoint y: 170, endPoint x: 744, endPoint y: 340, distance: 344.8
click at [1040, 176] on mat-icon "close" at bounding box center [1047, 173] width 14 height 17
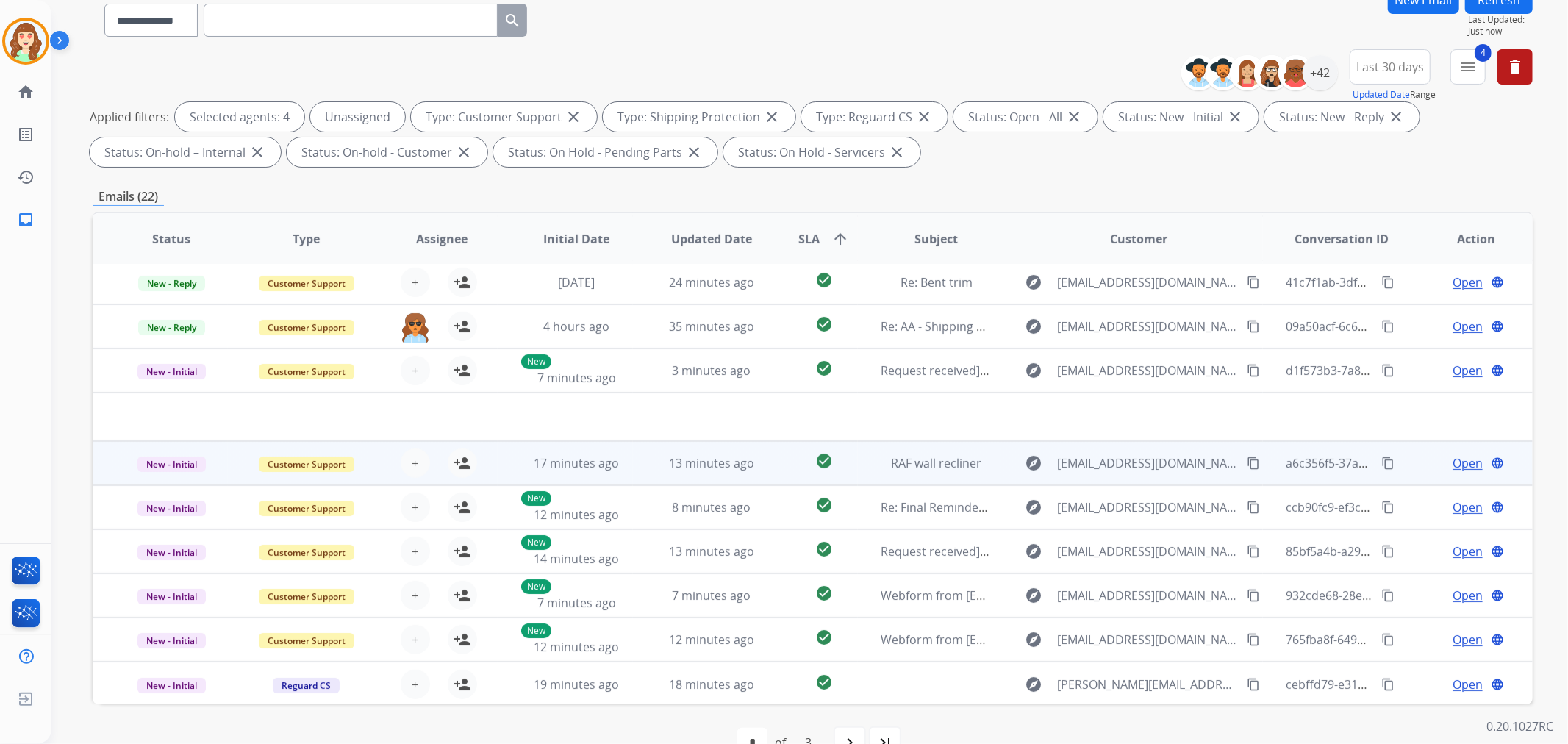
scroll to position [164, 0]
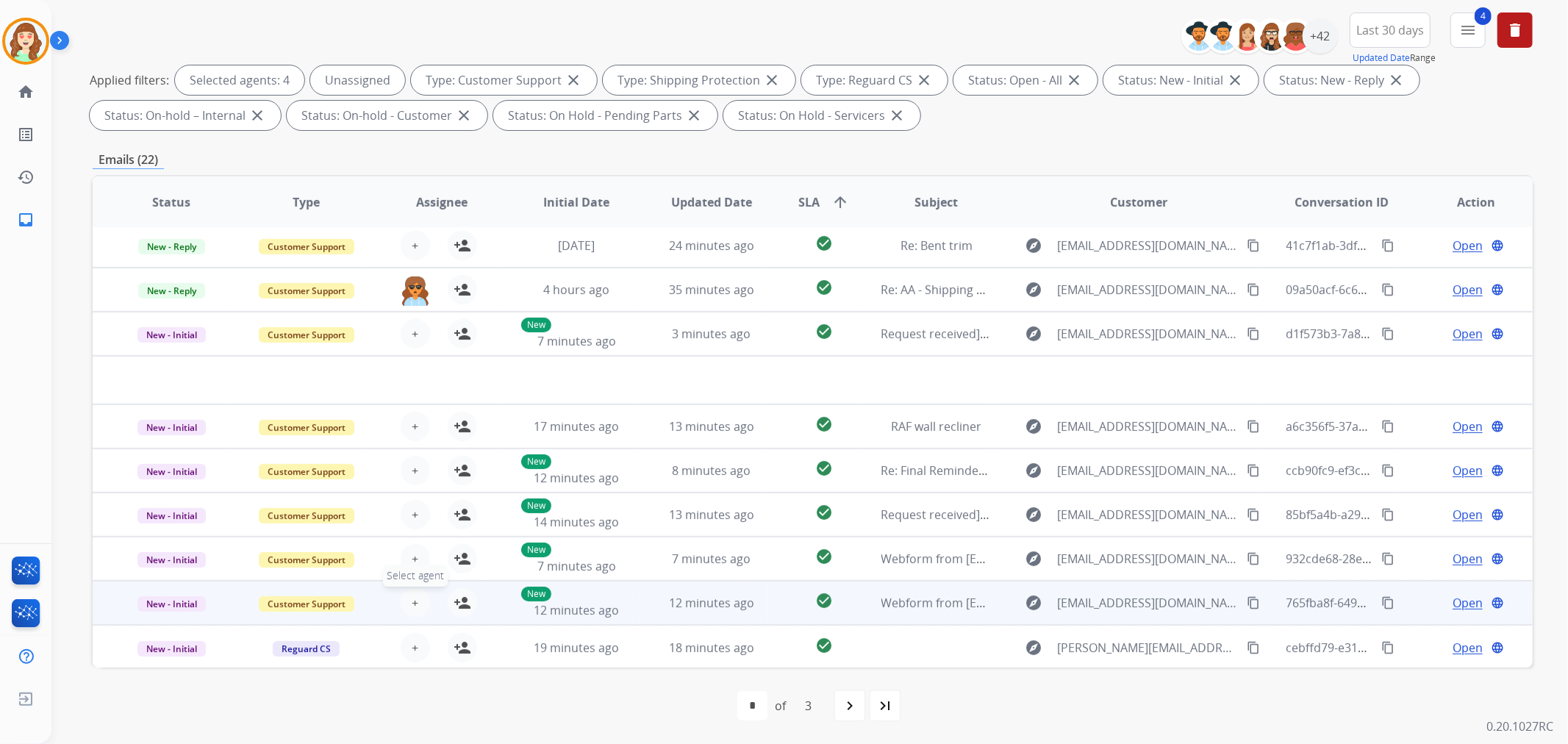
click at [416, 597] on button "+ Select agent" at bounding box center [415, 603] width 30 height 30
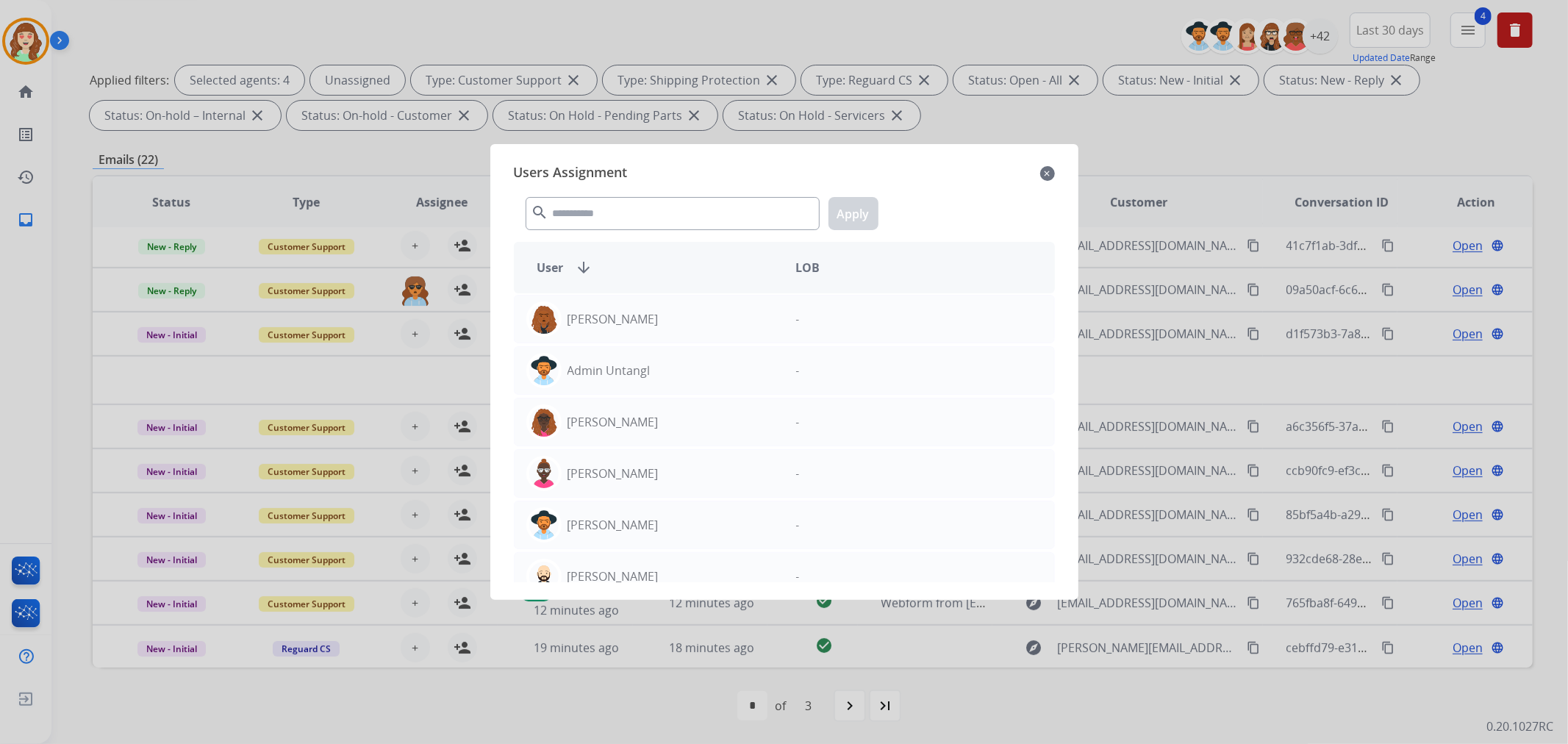
click at [743, 192] on div "search Apply" at bounding box center [785, 211] width 541 height 51
click at [724, 215] on input "text" at bounding box center [672, 214] width 294 height 33
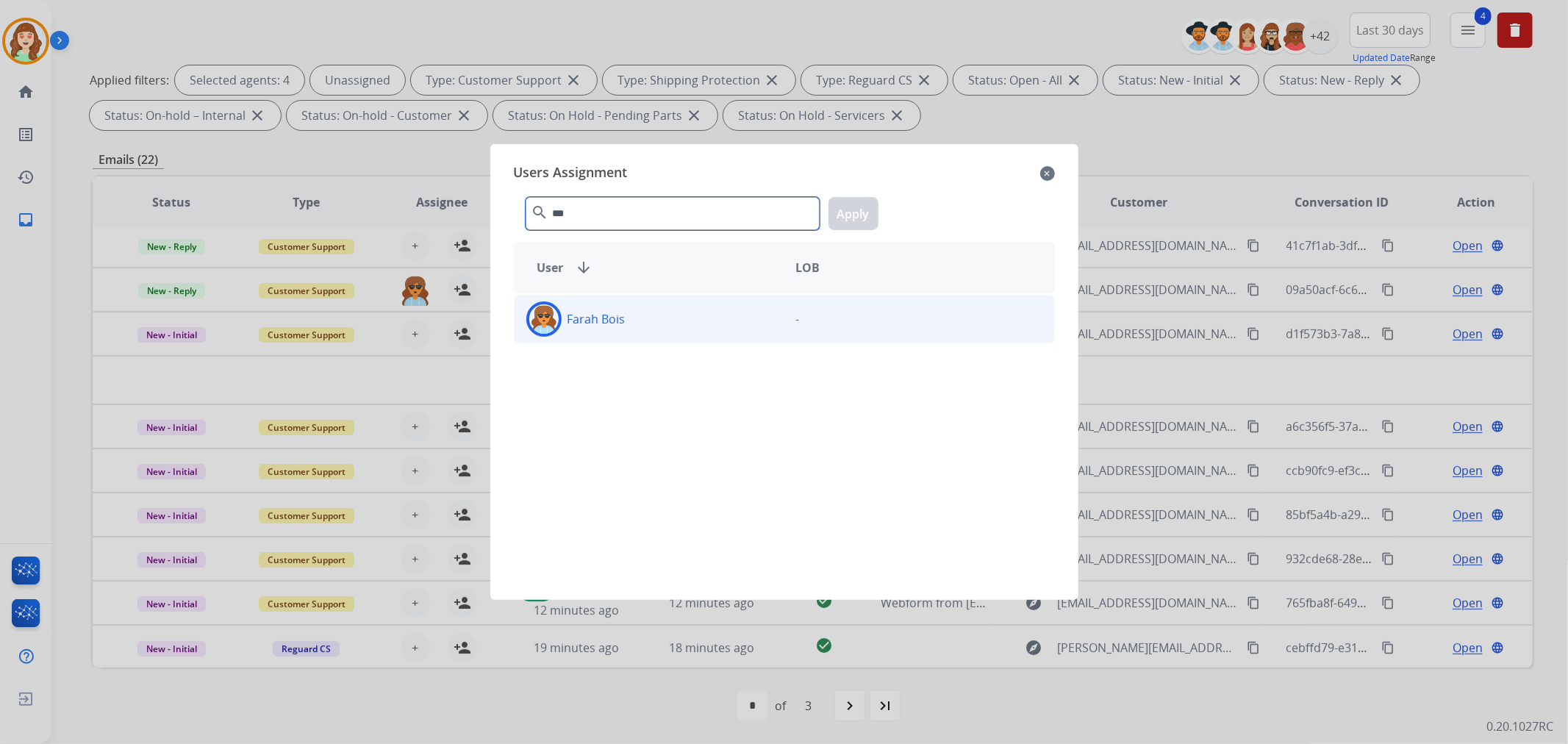
type input "***"
click at [700, 314] on div "Farah Bois" at bounding box center [649, 319] width 270 height 35
click at [859, 231] on div "*** search Apply" at bounding box center [785, 211] width 541 height 51
click at [853, 214] on button "Apply" at bounding box center [854, 214] width 50 height 33
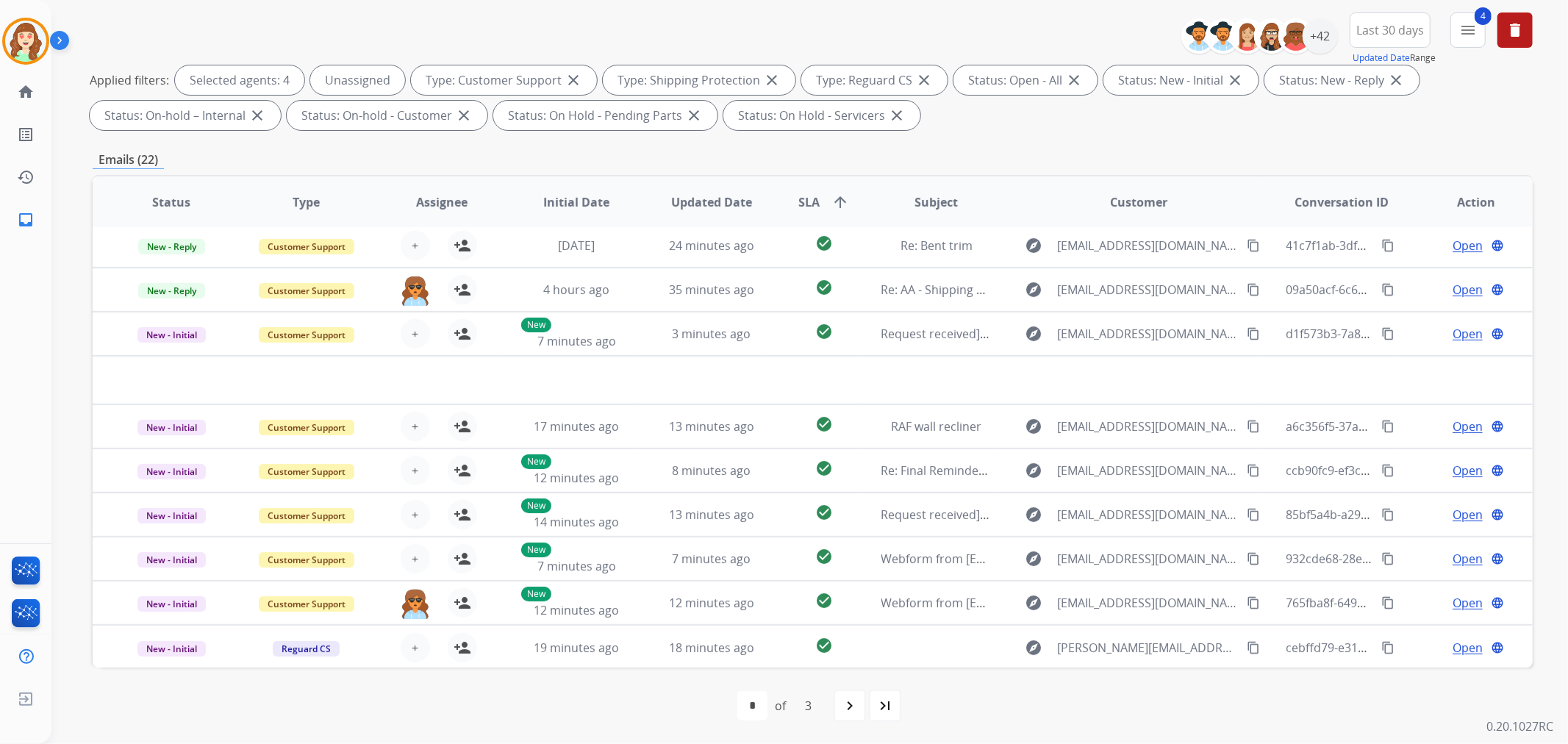
click at [816, 201] on span "SLA arrow_upward" at bounding box center [824, 202] width 51 height 17
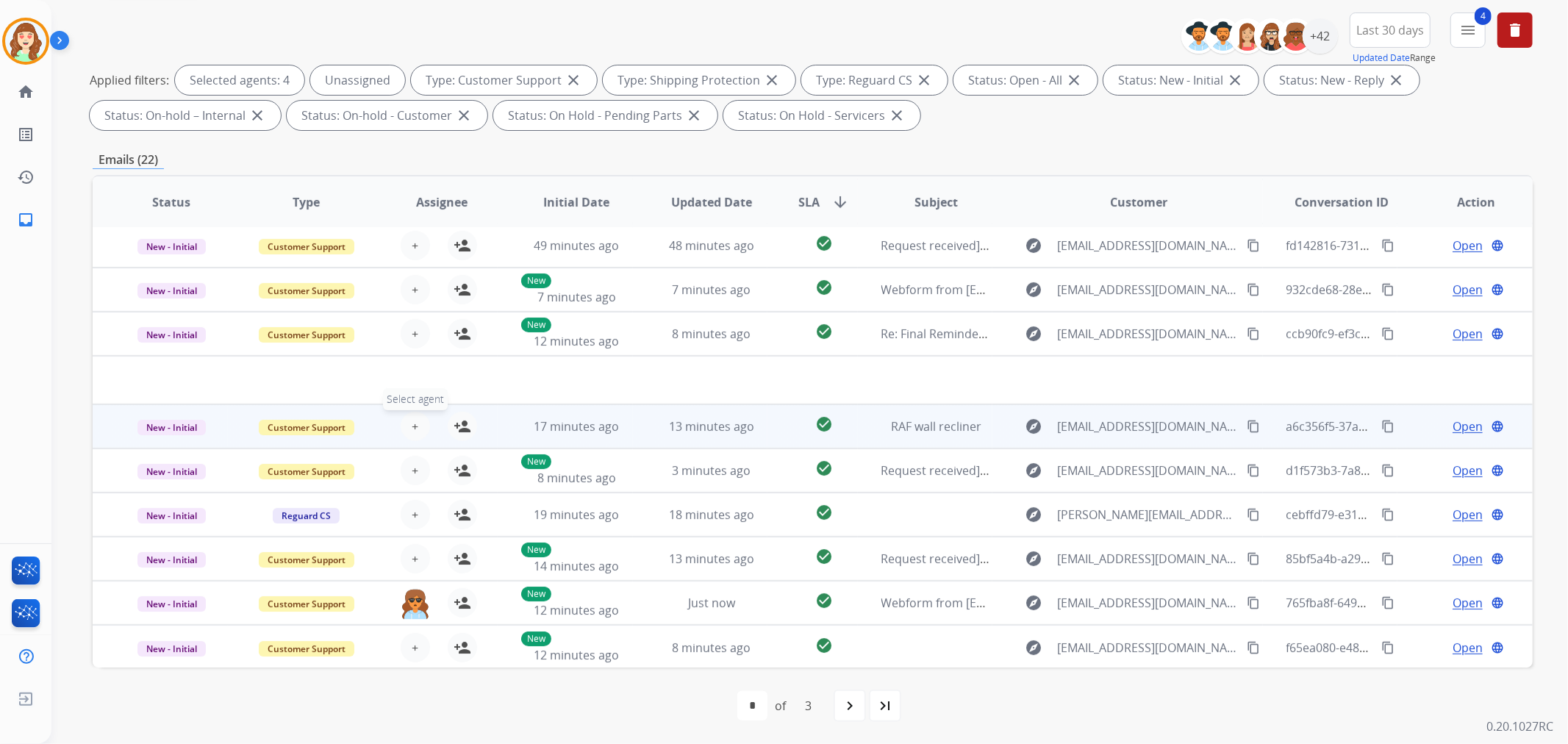
click at [412, 431] on span "+" at bounding box center [414, 426] width 7 height 17
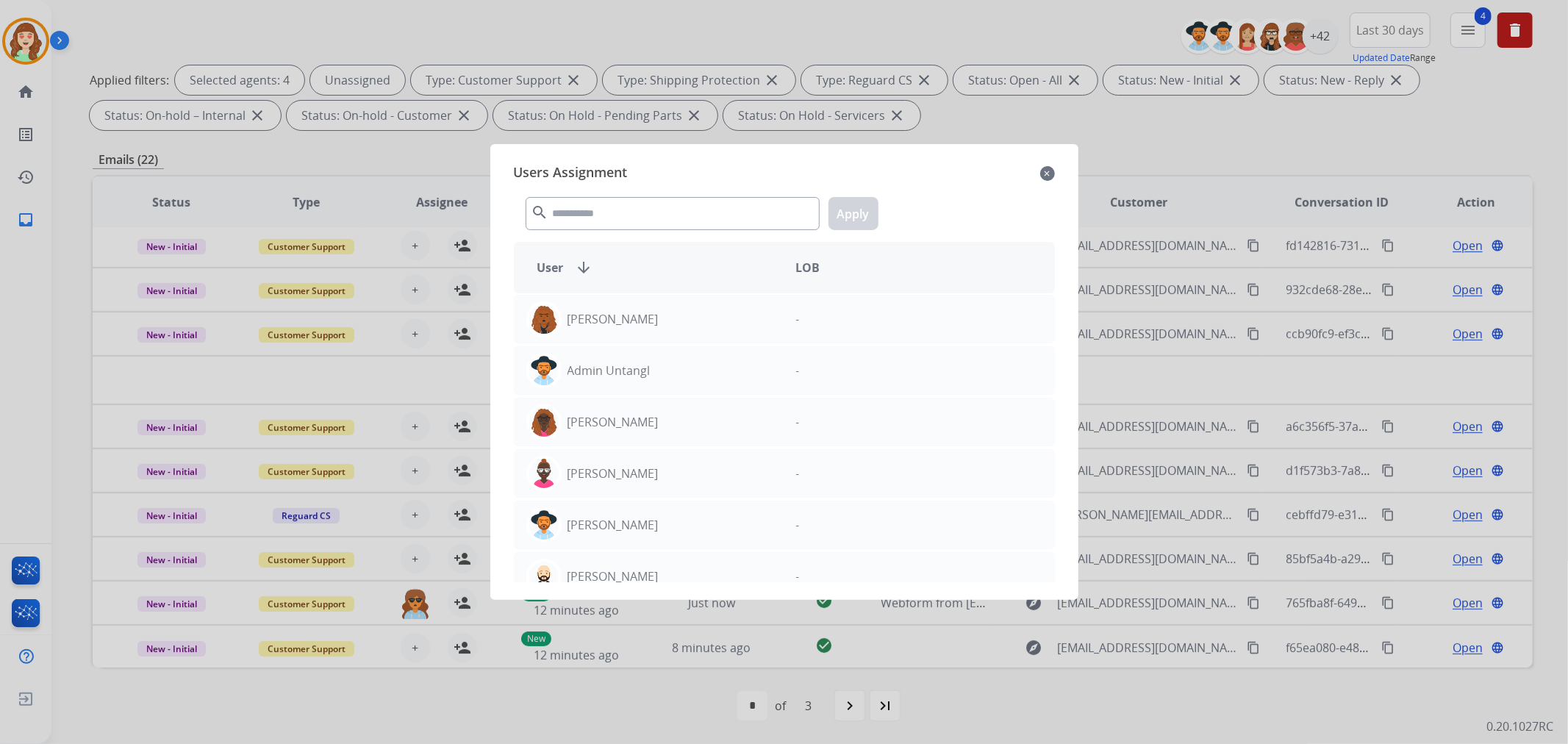
click at [1048, 171] on mat-icon "close" at bounding box center [1047, 173] width 14 height 17
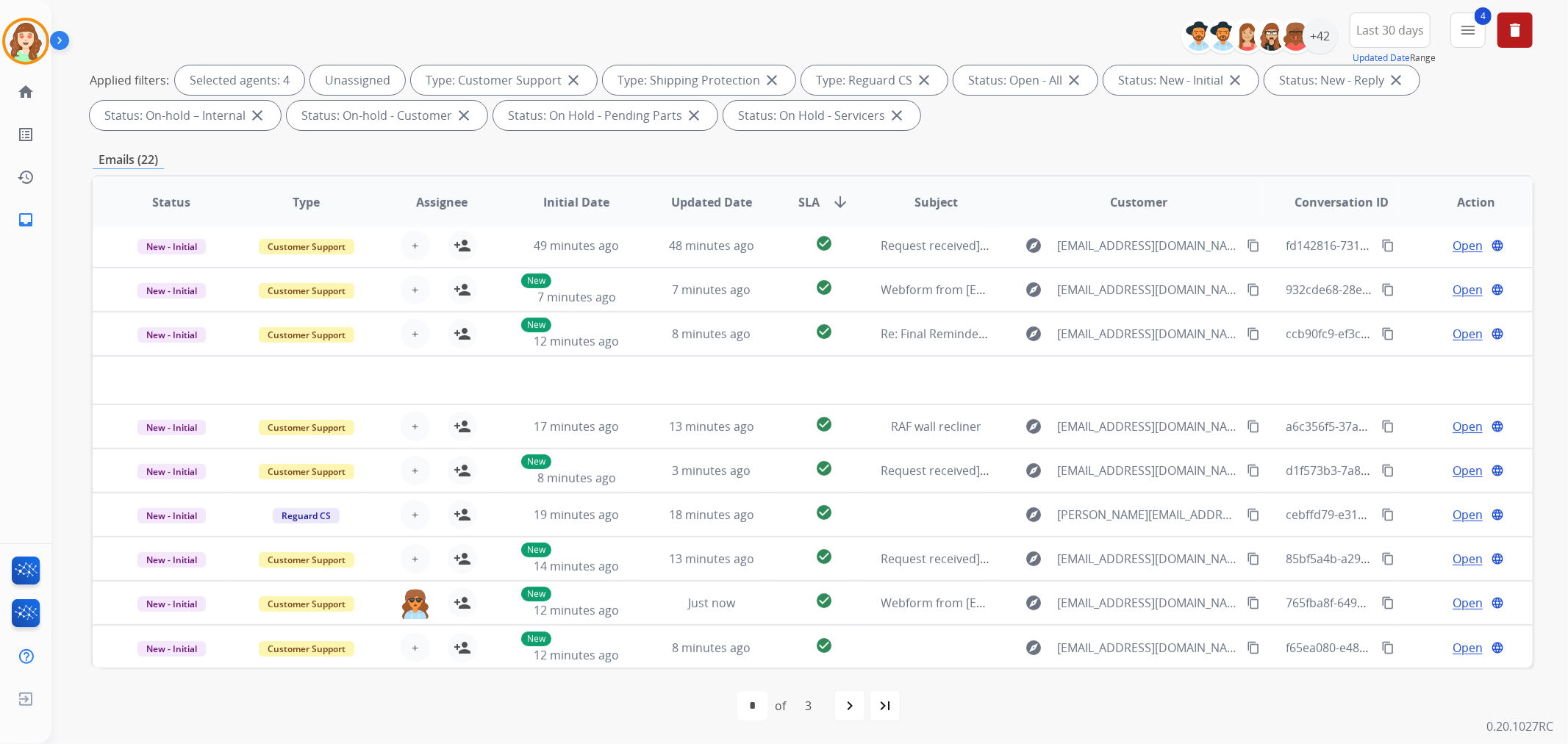
click at [1337, 699] on div "first_page navigate_before * * * of 3 navigate_next last_page" at bounding box center [813, 706] width 1440 height 30
click at [840, 703] on div "navigate_next" at bounding box center [849, 706] width 33 height 33
select select "*"
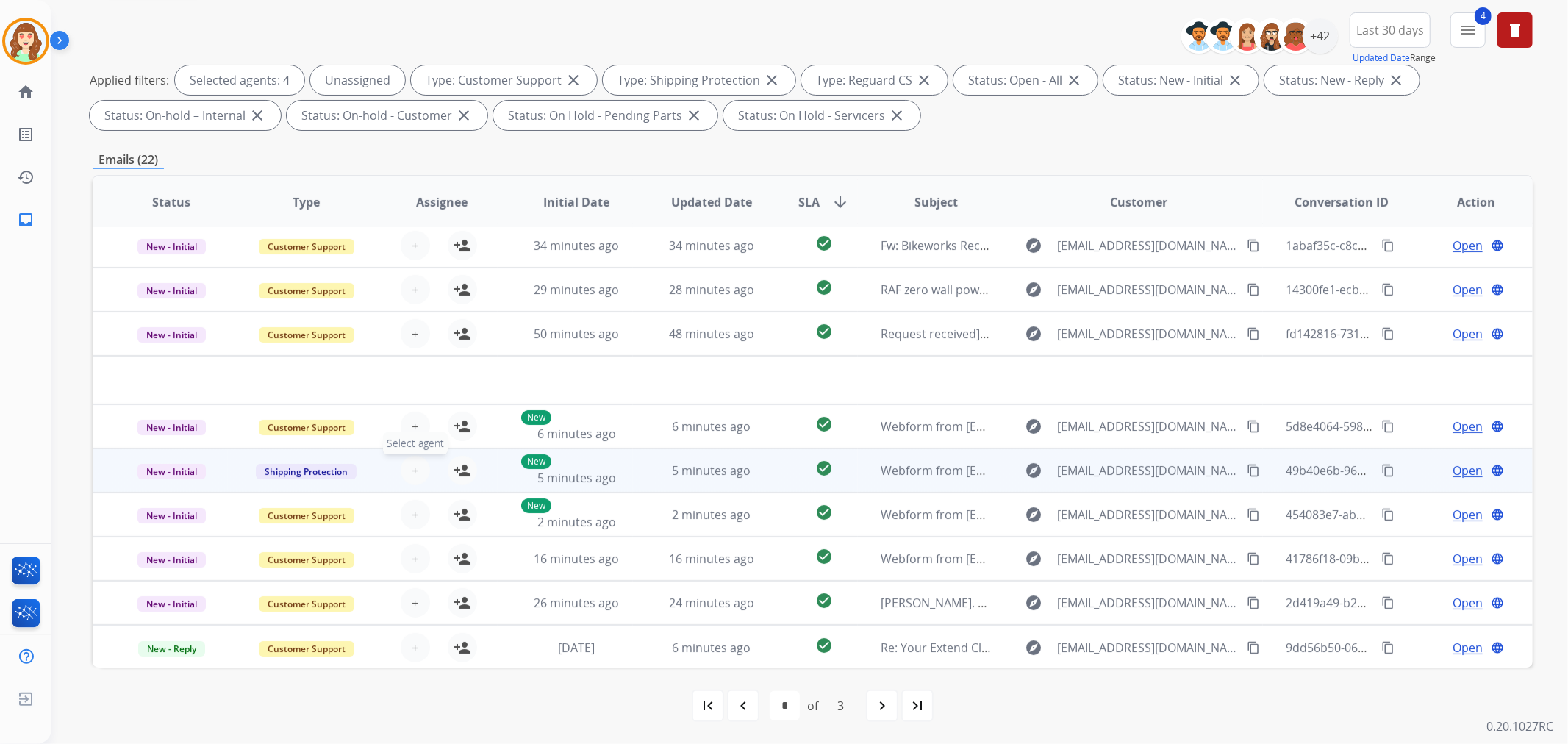
click at [414, 465] on span "+" at bounding box center [414, 470] width 7 height 17
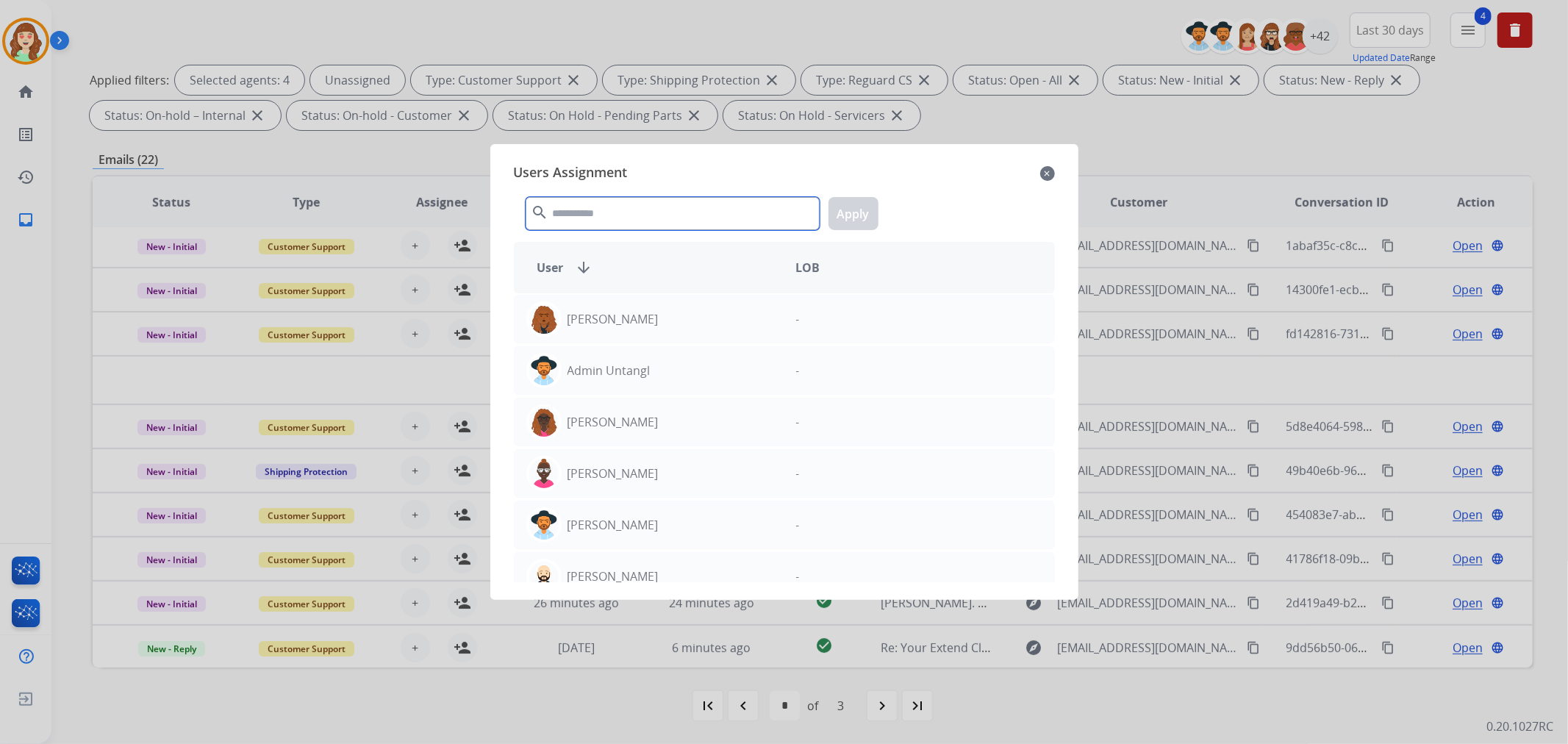
click at [699, 203] on input "text" at bounding box center [672, 214] width 294 height 33
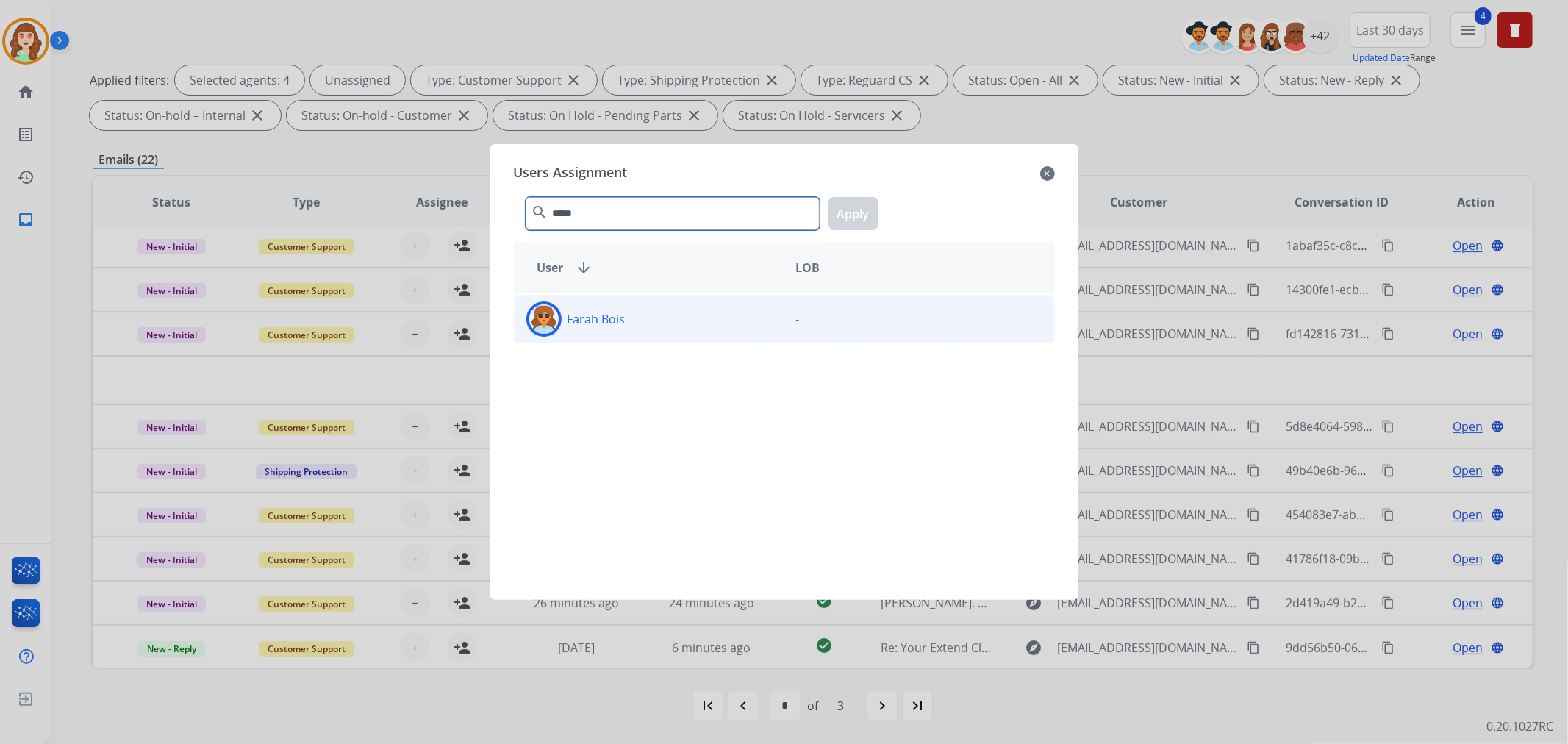
type input "*****"
drag, startPoint x: 643, startPoint y: 316, endPoint x: 876, endPoint y: 224, distance: 250.5
click at [647, 313] on div "Farah Bois" at bounding box center [649, 319] width 270 height 35
click at [843, 207] on button "Apply" at bounding box center [854, 214] width 50 height 33
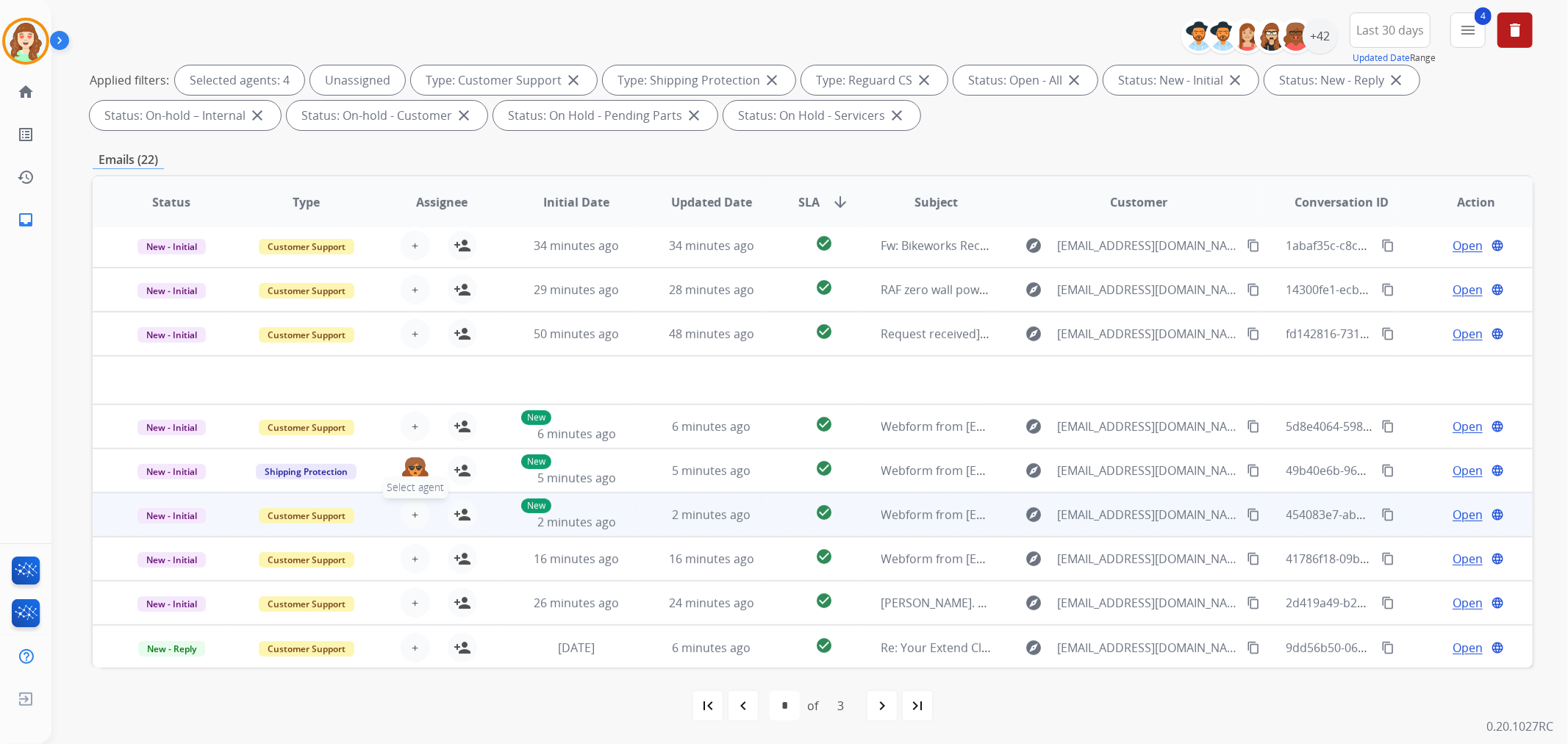
click at [414, 507] on span "+" at bounding box center [414, 514] width 7 height 17
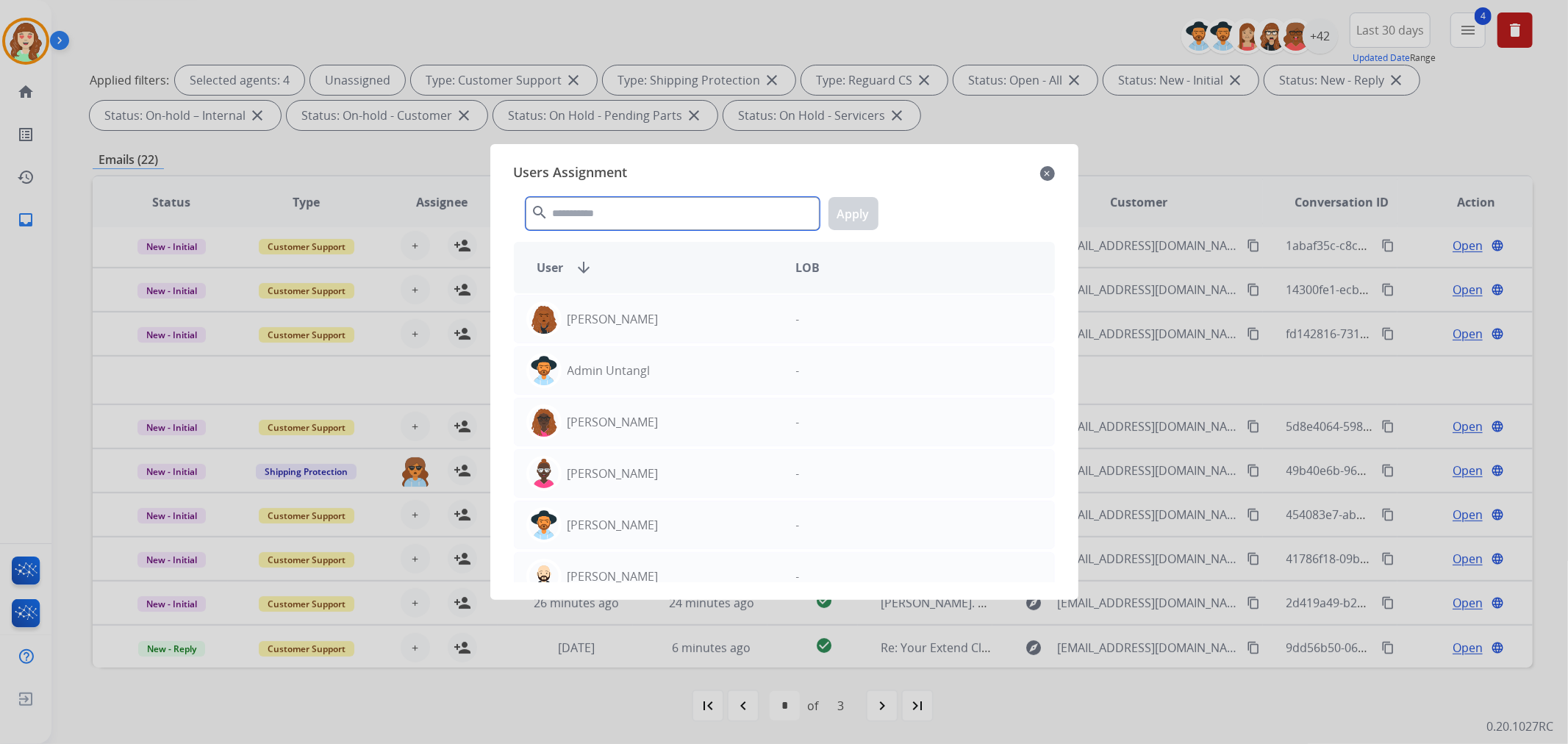
click at [711, 213] on input "text" at bounding box center [672, 214] width 294 height 33
type input "*"
click at [723, 200] on input "text" at bounding box center [672, 214] width 294 height 33
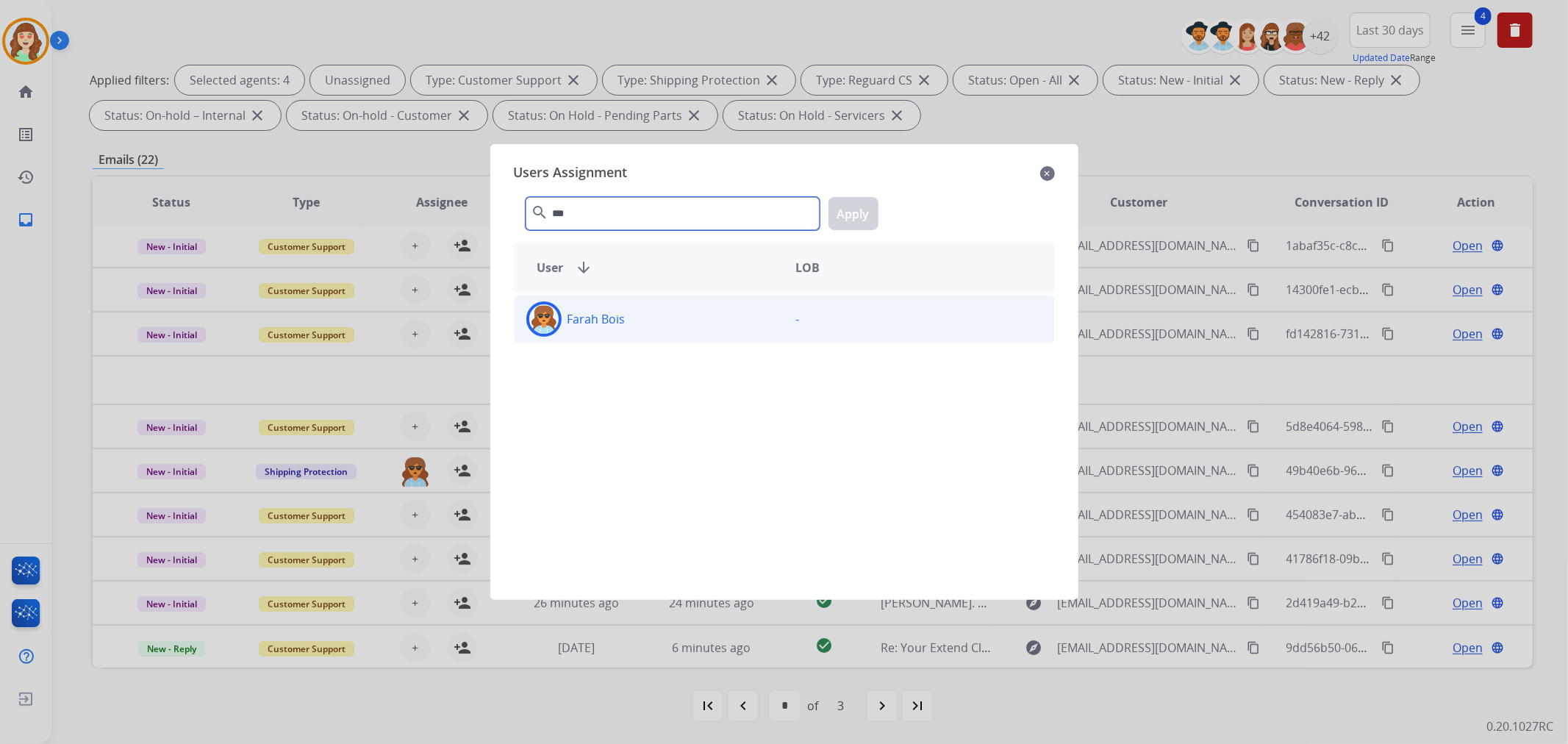
type input "***"
drag, startPoint x: 731, startPoint y: 319, endPoint x: 821, endPoint y: 285, distance: 96.2
click at [747, 317] on div "Farah Bois" at bounding box center [649, 319] width 270 height 35
click at [861, 213] on button "Apply" at bounding box center [854, 214] width 50 height 33
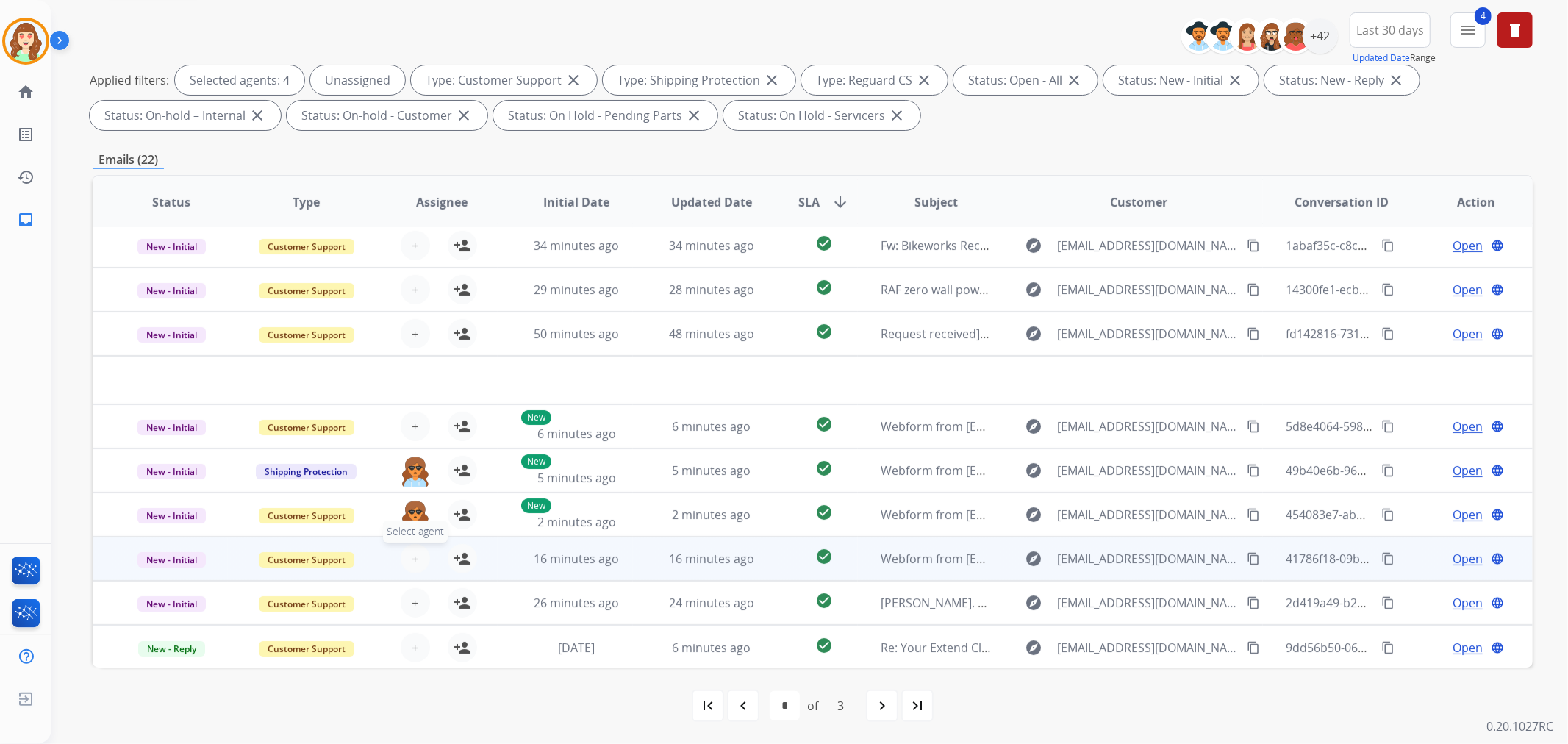
click at [408, 556] on button "+ Select agent" at bounding box center [415, 558] width 30 height 30
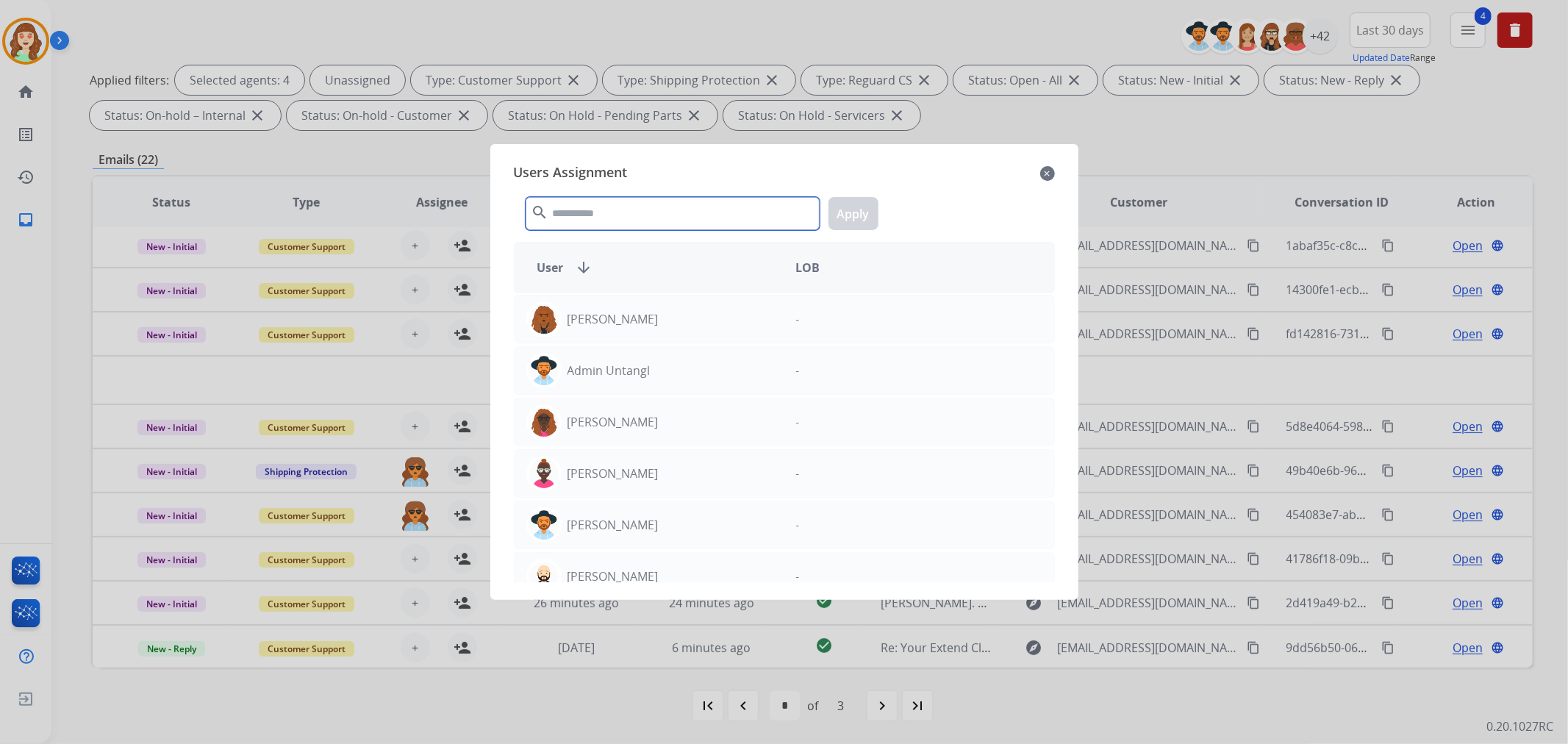
drag, startPoint x: 649, startPoint y: 217, endPoint x: 649, endPoint y: 195, distance: 22.0
click at [650, 213] on input "text" at bounding box center [672, 214] width 294 height 33
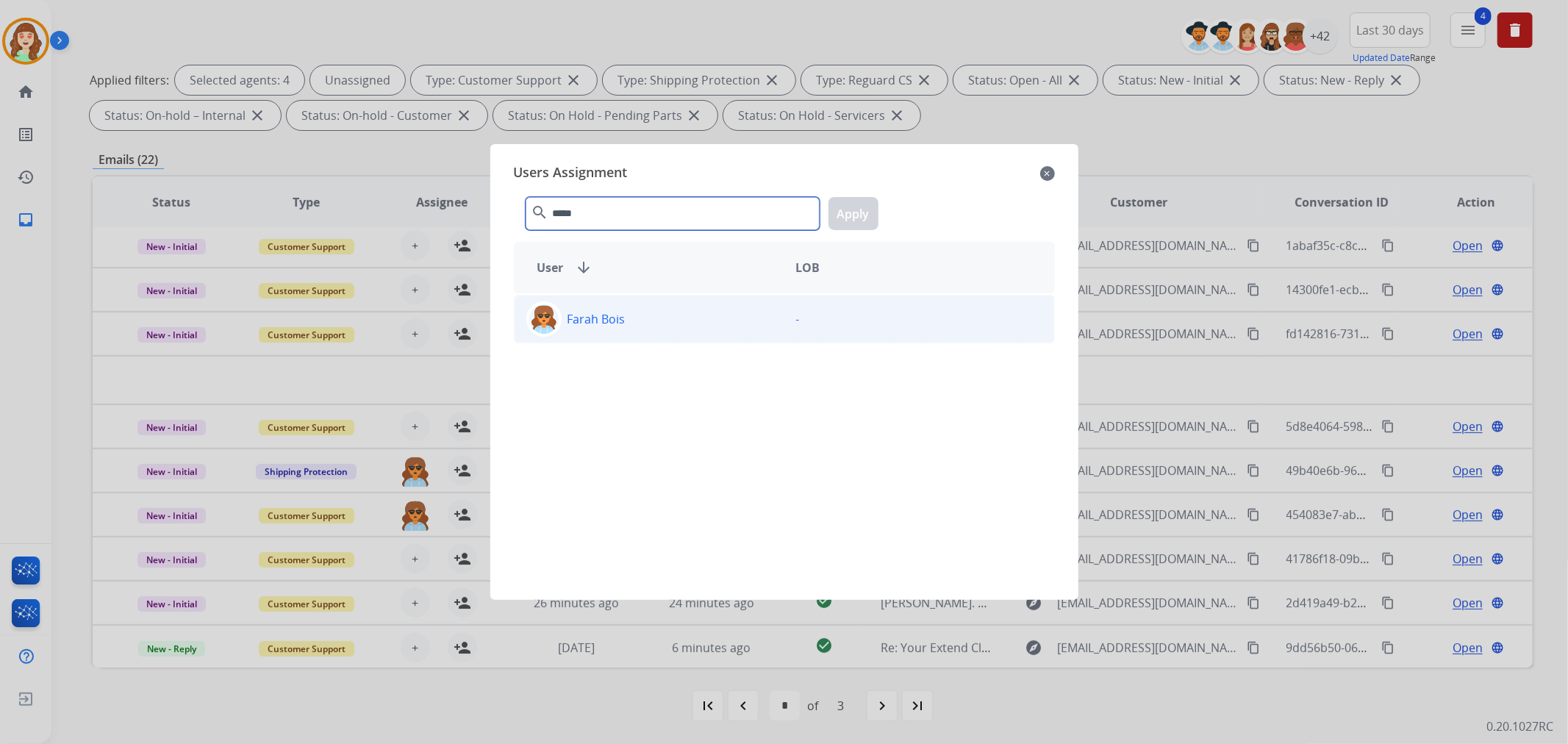
type input "*****"
click at [669, 333] on div "Farah Bois" at bounding box center [649, 319] width 270 height 35
drag, startPoint x: 861, startPoint y: 209, endPoint x: 1105, endPoint y: 247, distance: 246.9
click at [861, 211] on button "Apply" at bounding box center [854, 214] width 50 height 33
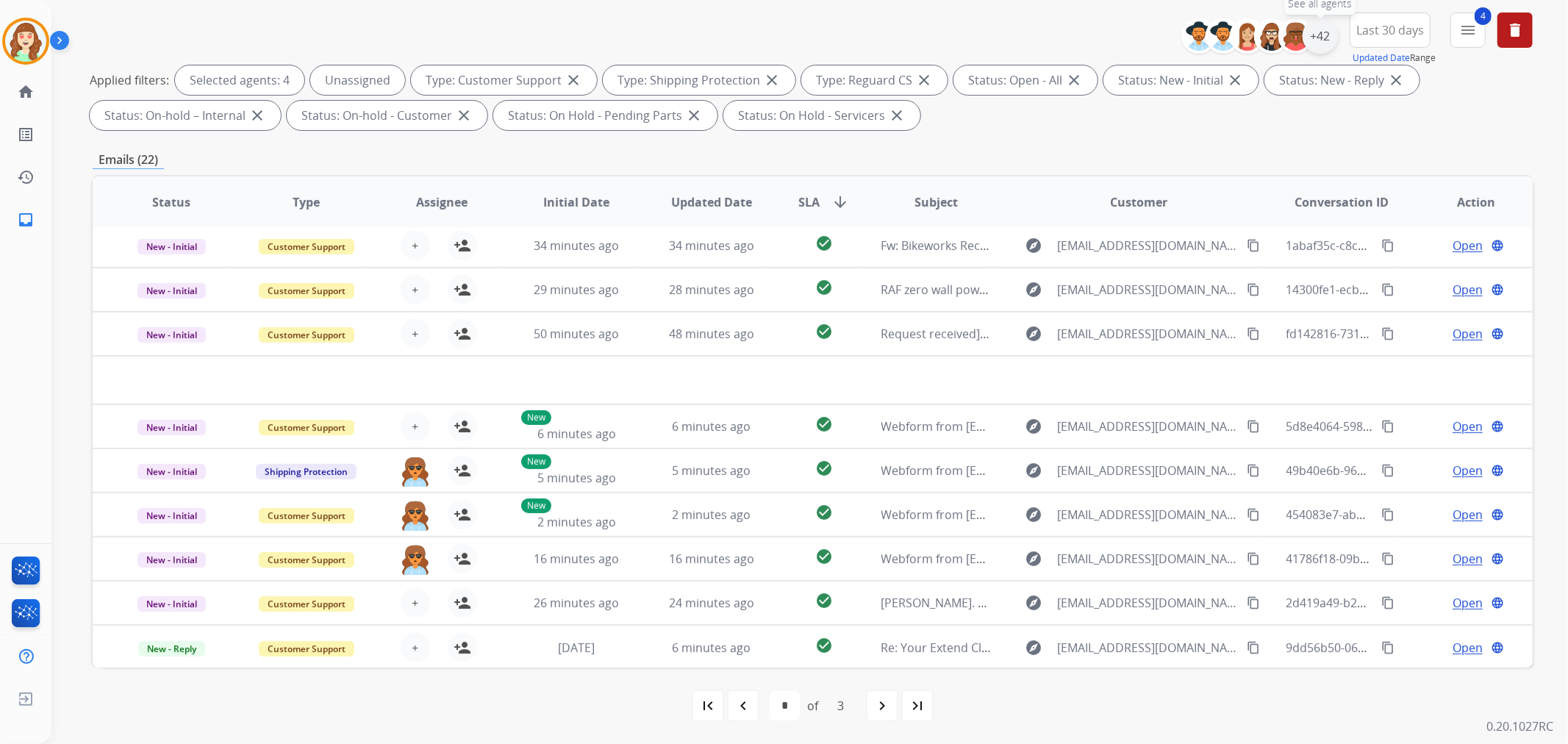
click at [1322, 37] on div "+42" at bounding box center [1320, 36] width 35 height 35
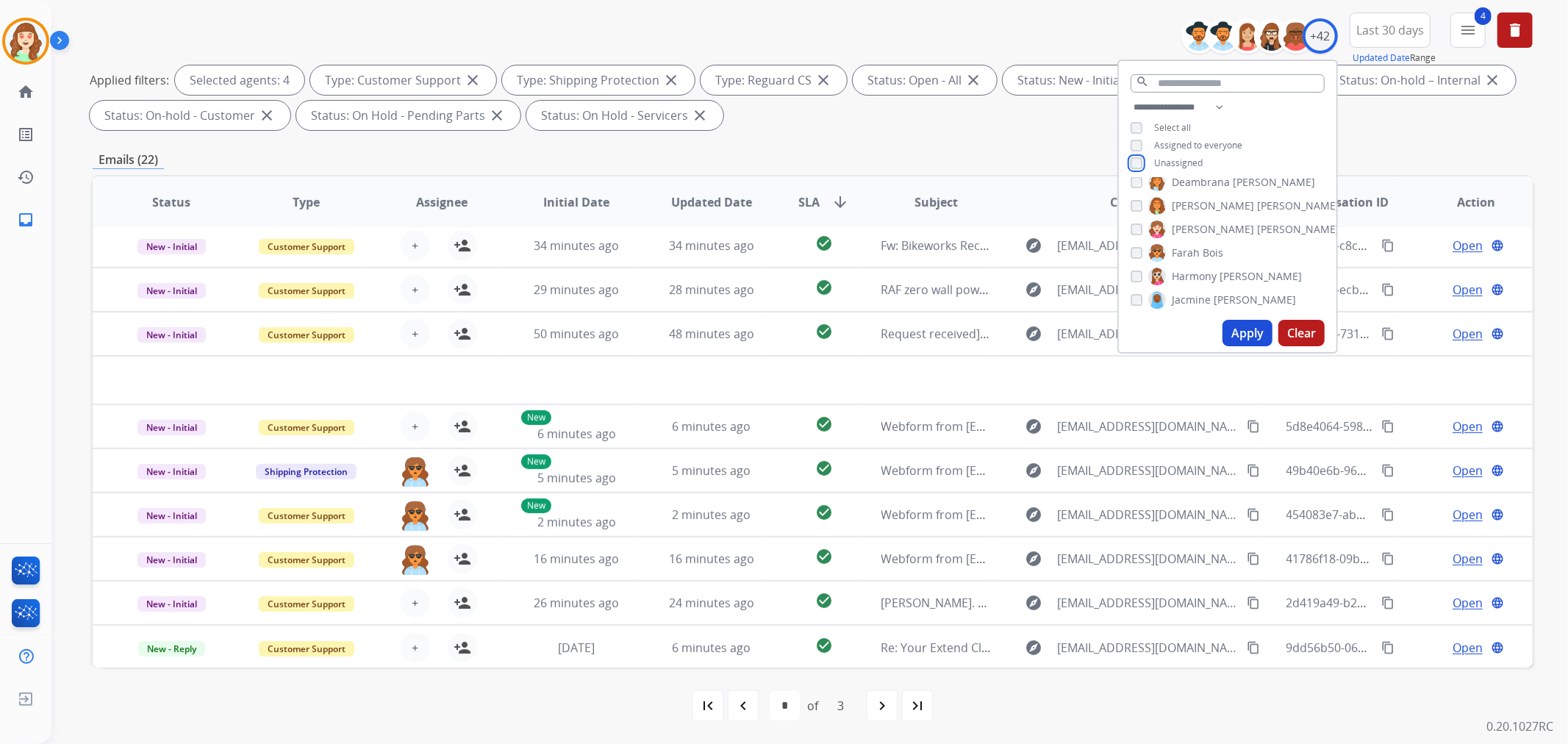
scroll to position [288, 0]
drag, startPoint x: 1249, startPoint y: 332, endPoint x: 1246, endPoint y: 285, distance: 47.1
click at [1248, 332] on button "Apply" at bounding box center [1248, 333] width 50 height 27
select select "*"
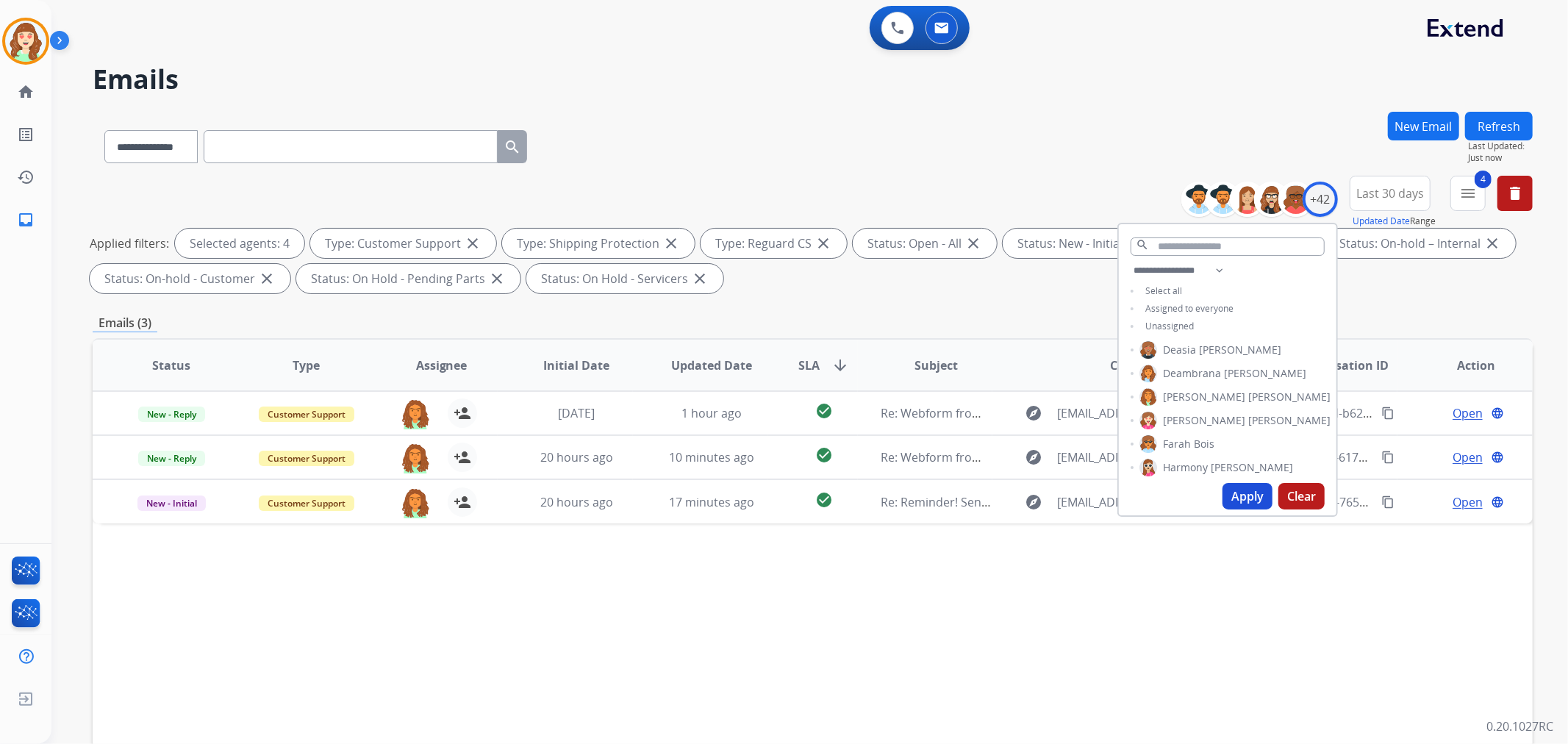
scroll to position [0, 0]
click at [1254, 498] on button "Apply" at bounding box center [1248, 496] width 50 height 27
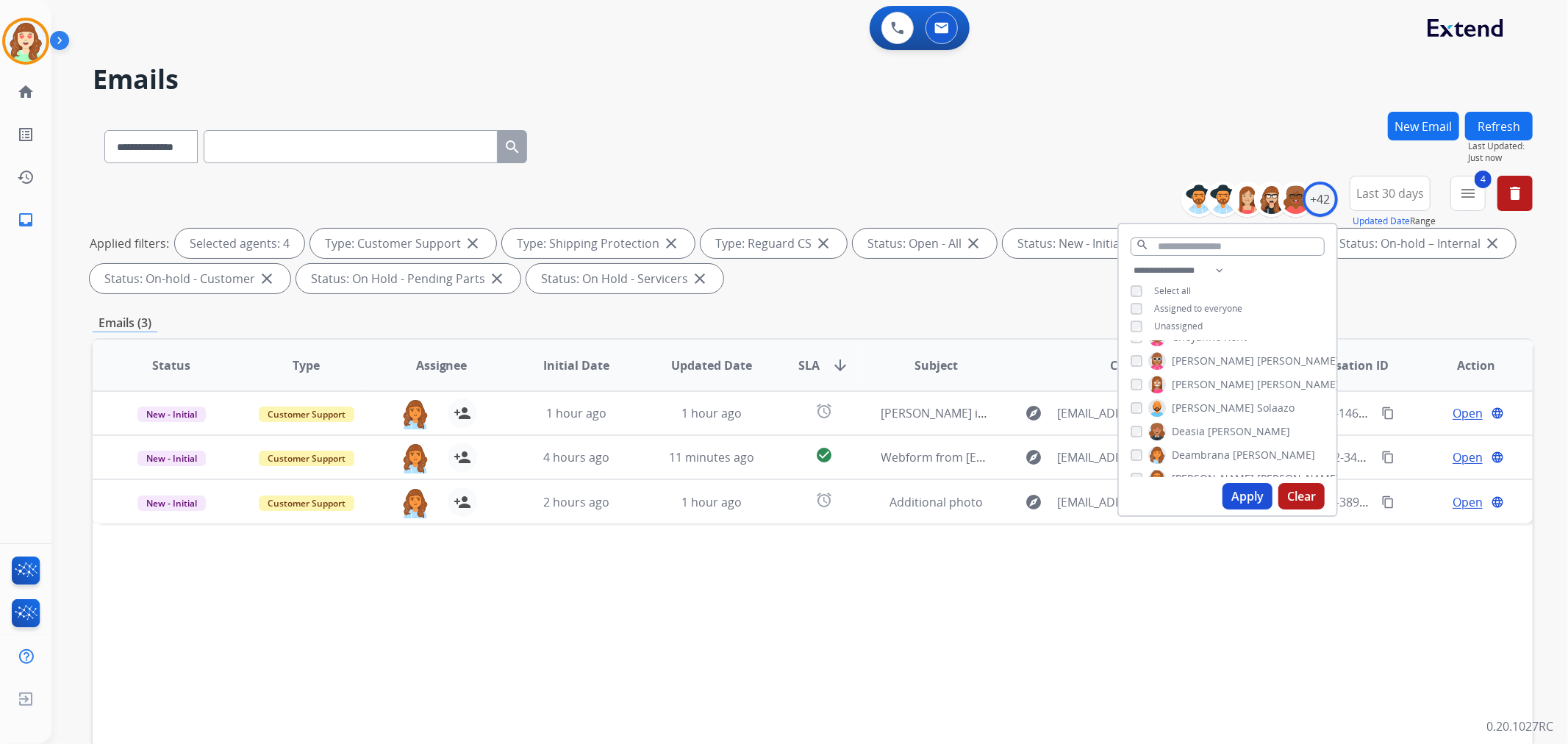
drag, startPoint x: 1225, startPoint y: 487, endPoint x: 1243, endPoint y: 393, distance: 95.7
click at [1230, 482] on div "Apply Clear" at bounding box center [1227, 496] width 217 height 38
click at [1249, 488] on button "Apply" at bounding box center [1248, 496] width 50 height 27
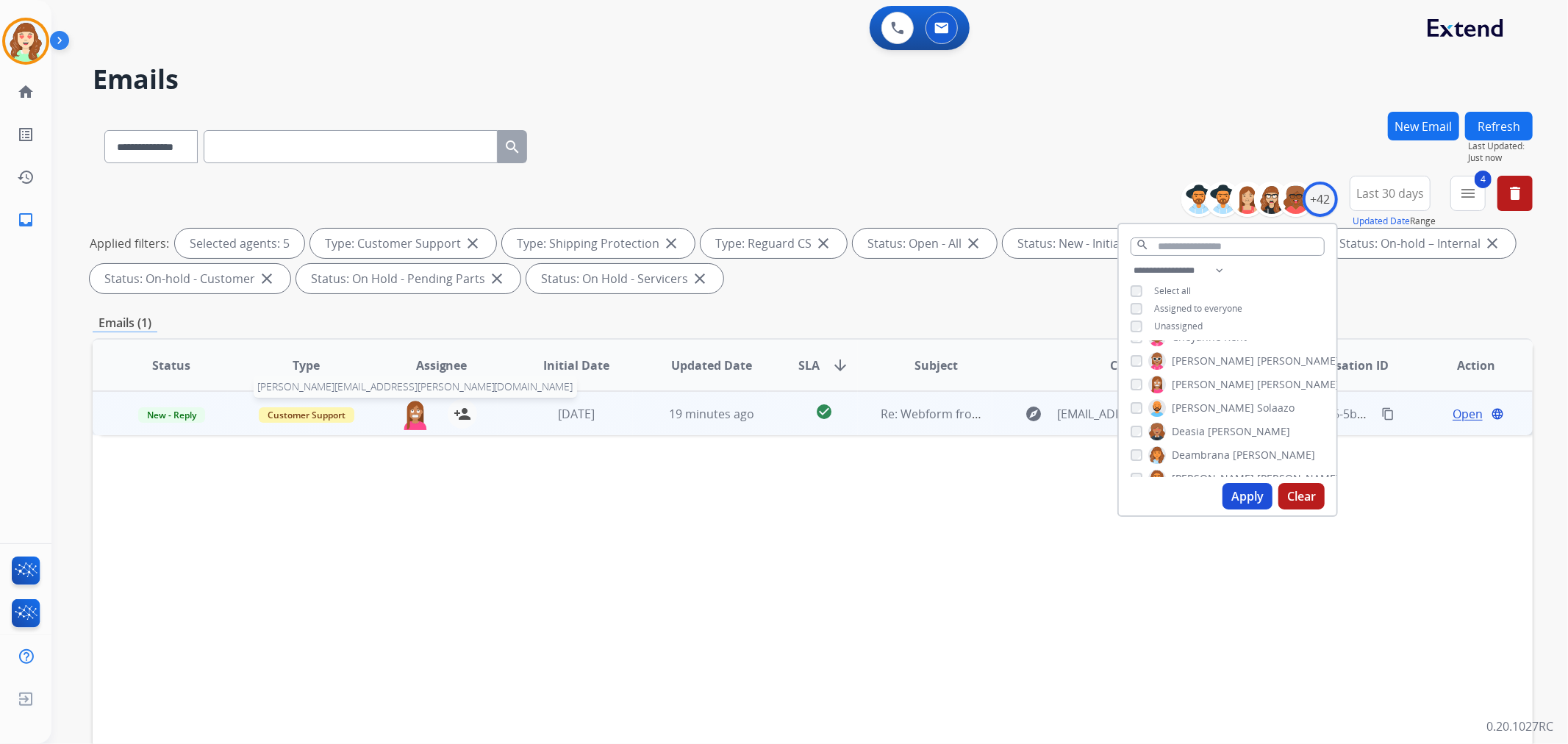
click at [405, 415] on img at bounding box center [415, 415] width 30 height 31
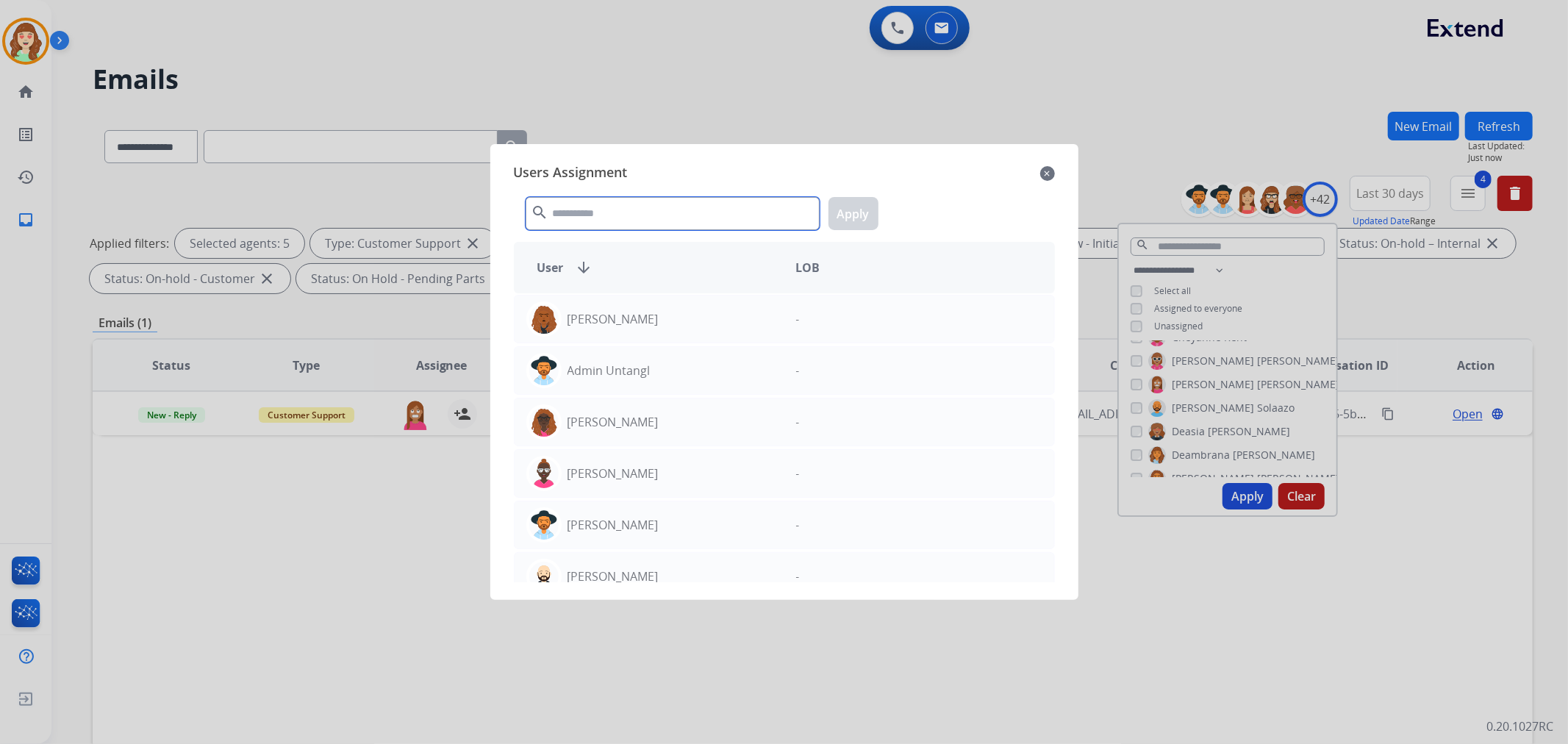
click at [712, 222] on input "text" at bounding box center [672, 214] width 294 height 33
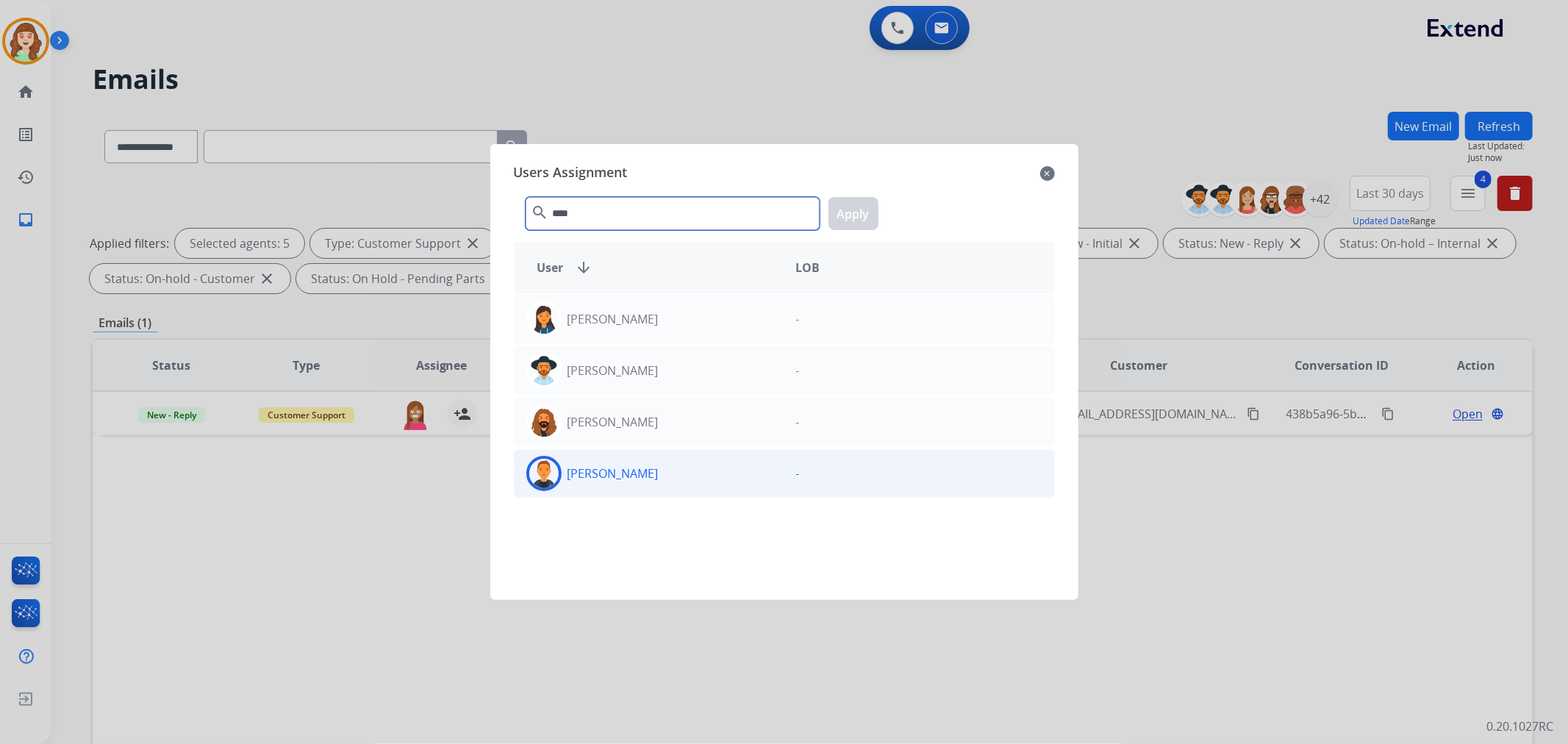
type input "****"
drag, startPoint x: 665, startPoint y: 475, endPoint x: 676, endPoint y: 471, distance: 11.7
click at [666, 475] on div "[PERSON_NAME]" at bounding box center [649, 473] width 270 height 35
click at [854, 211] on button "Apply" at bounding box center [854, 214] width 50 height 33
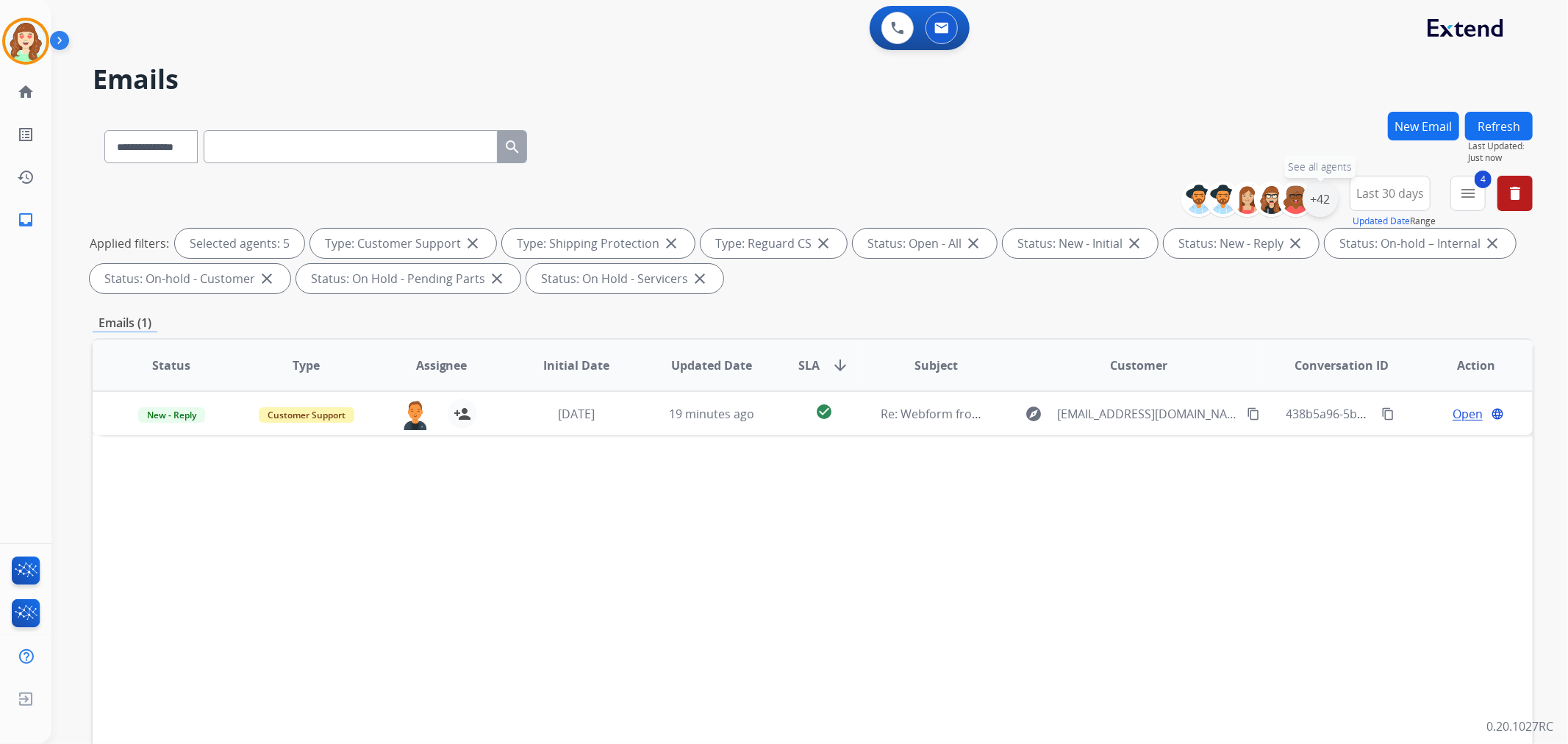
click at [1325, 202] on div "+42" at bounding box center [1320, 199] width 35 height 35
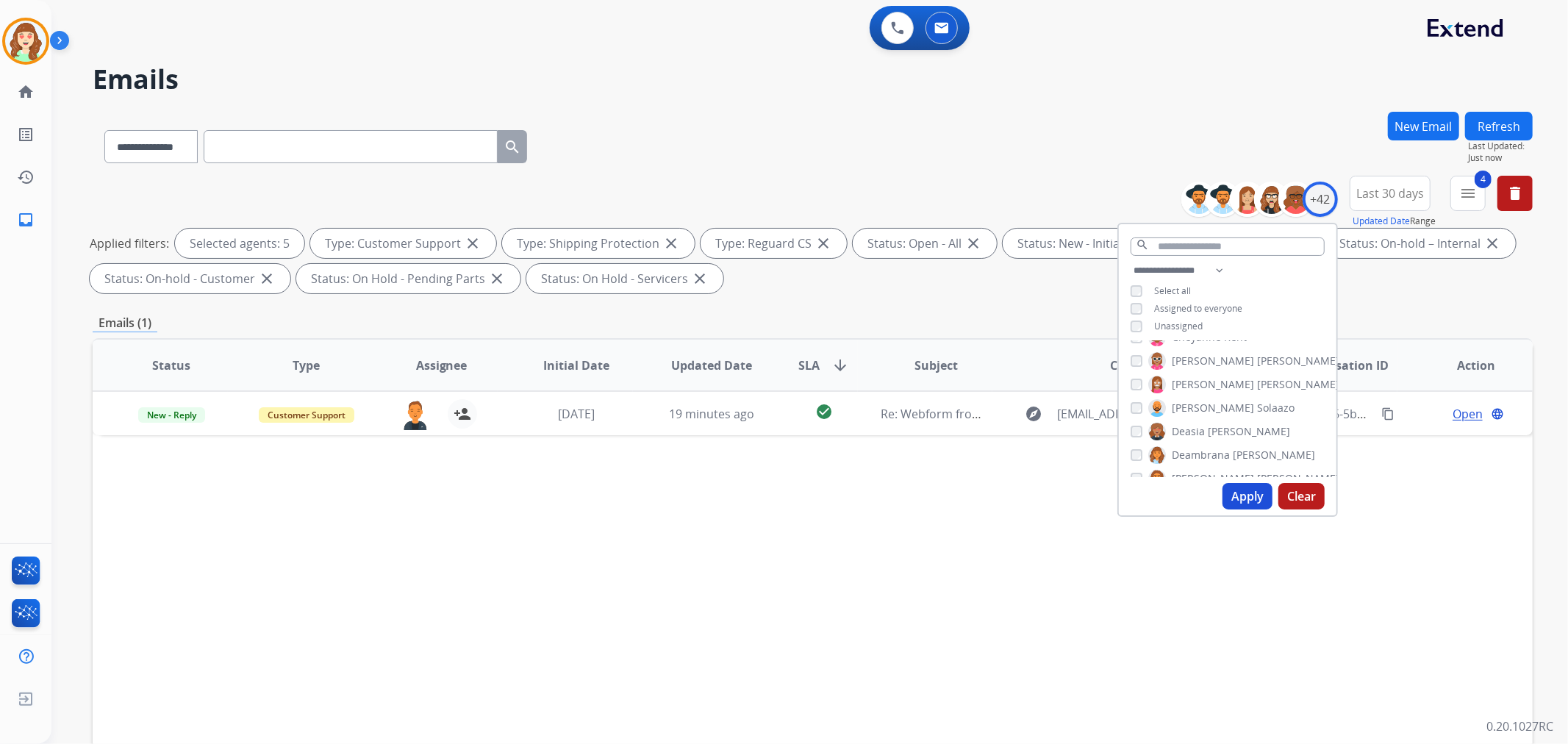
click at [1128, 351] on div "[PERSON_NAME] [PERSON_NAME] [PERSON_NAME] [PERSON_NAME] [PERSON_NAME] [PERSON_N…" at bounding box center [1227, 409] width 217 height 136
click at [1246, 484] on button "Apply" at bounding box center [1248, 496] width 50 height 27
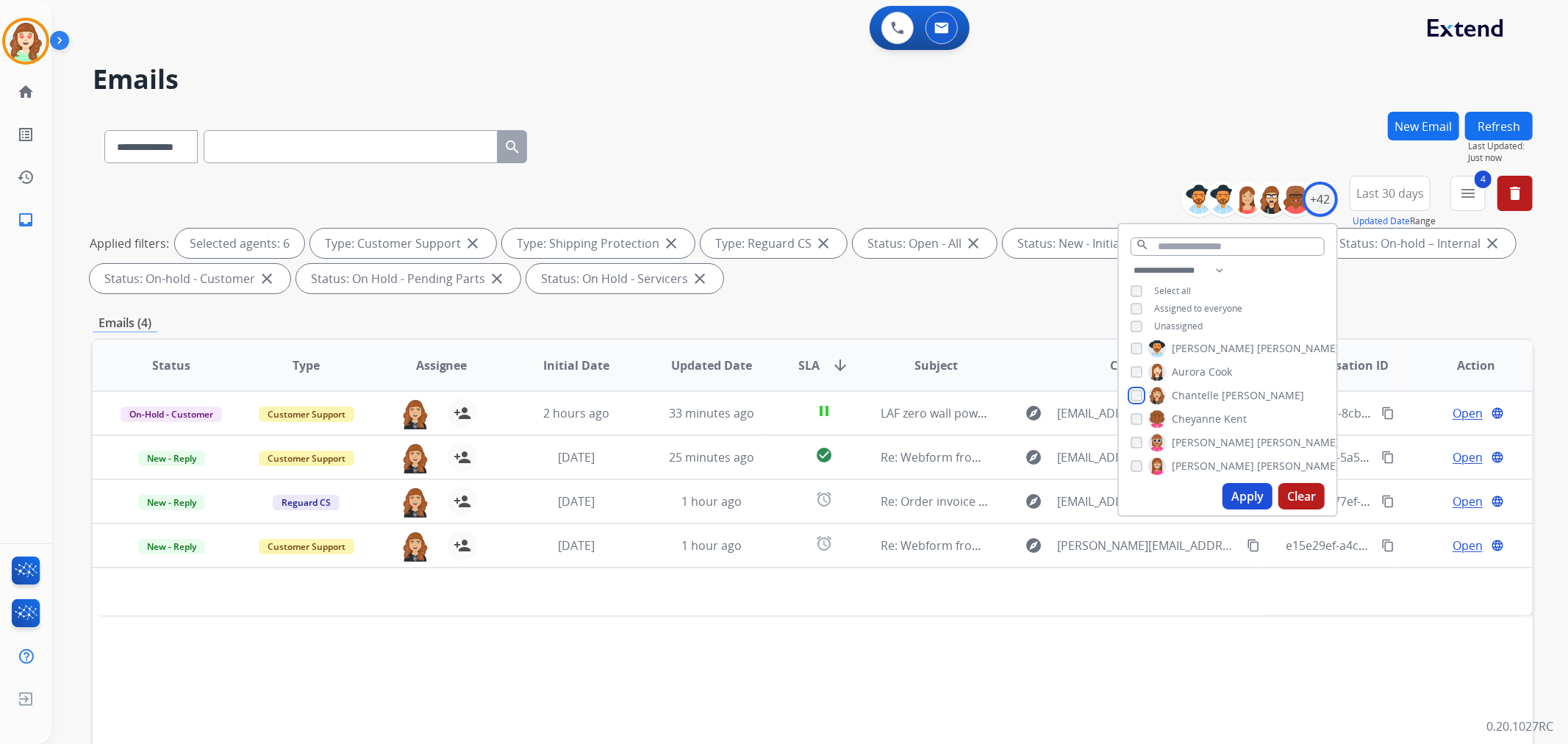
scroll to position [43, 0]
click at [1235, 495] on button "Apply" at bounding box center [1248, 496] width 50 height 27
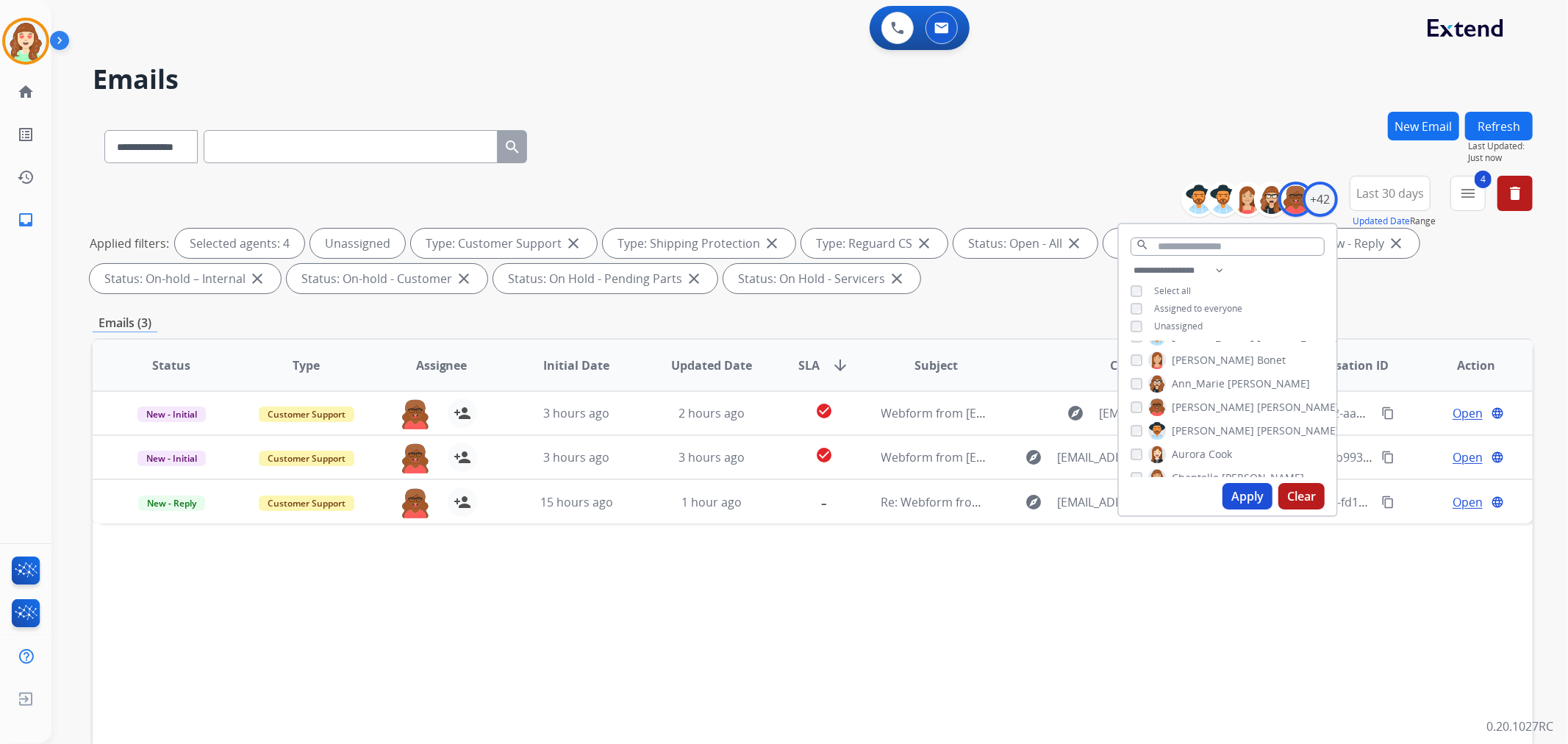
click at [1239, 494] on button "Apply" at bounding box center [1248, 496] width 50 height 27
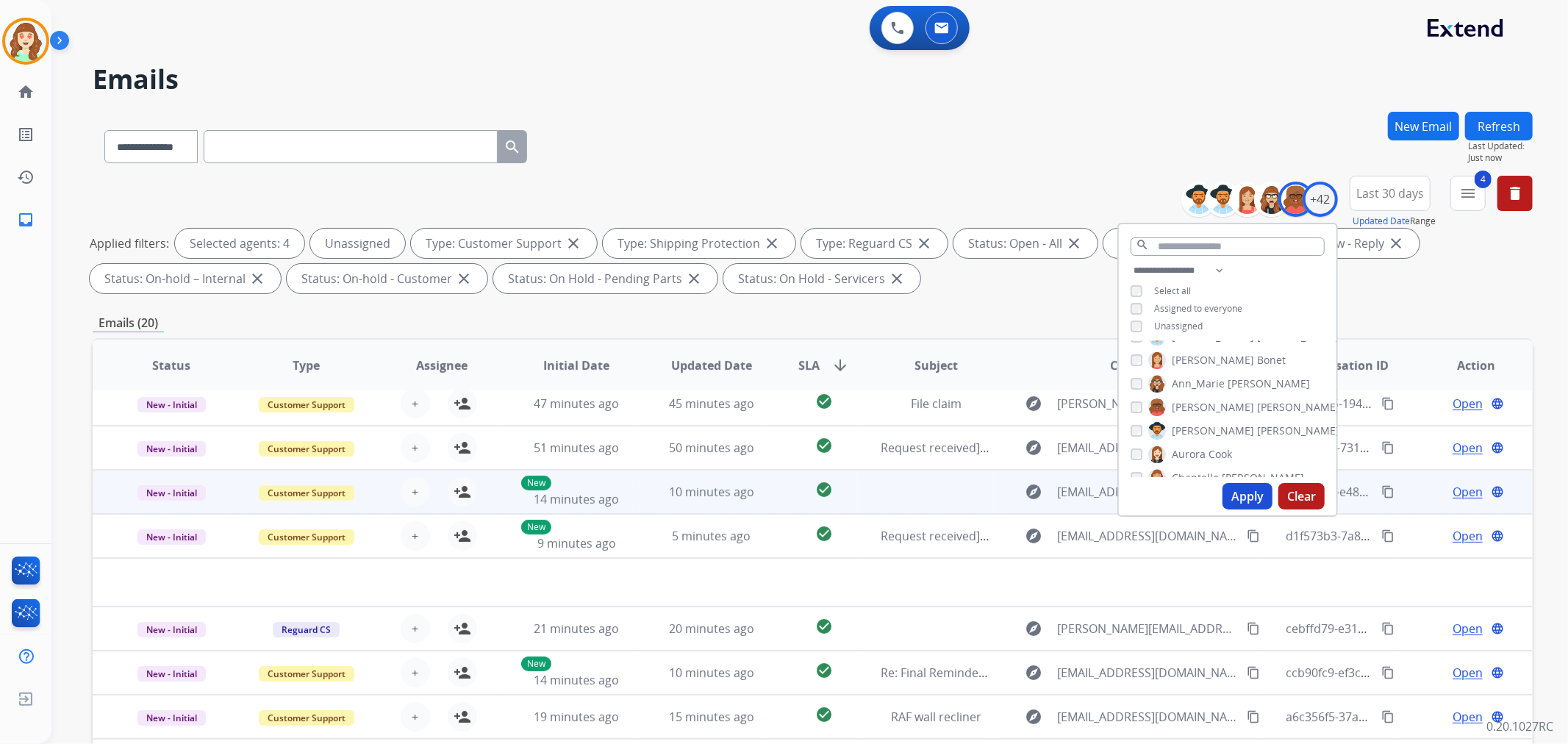
scroll to position [0, 0]
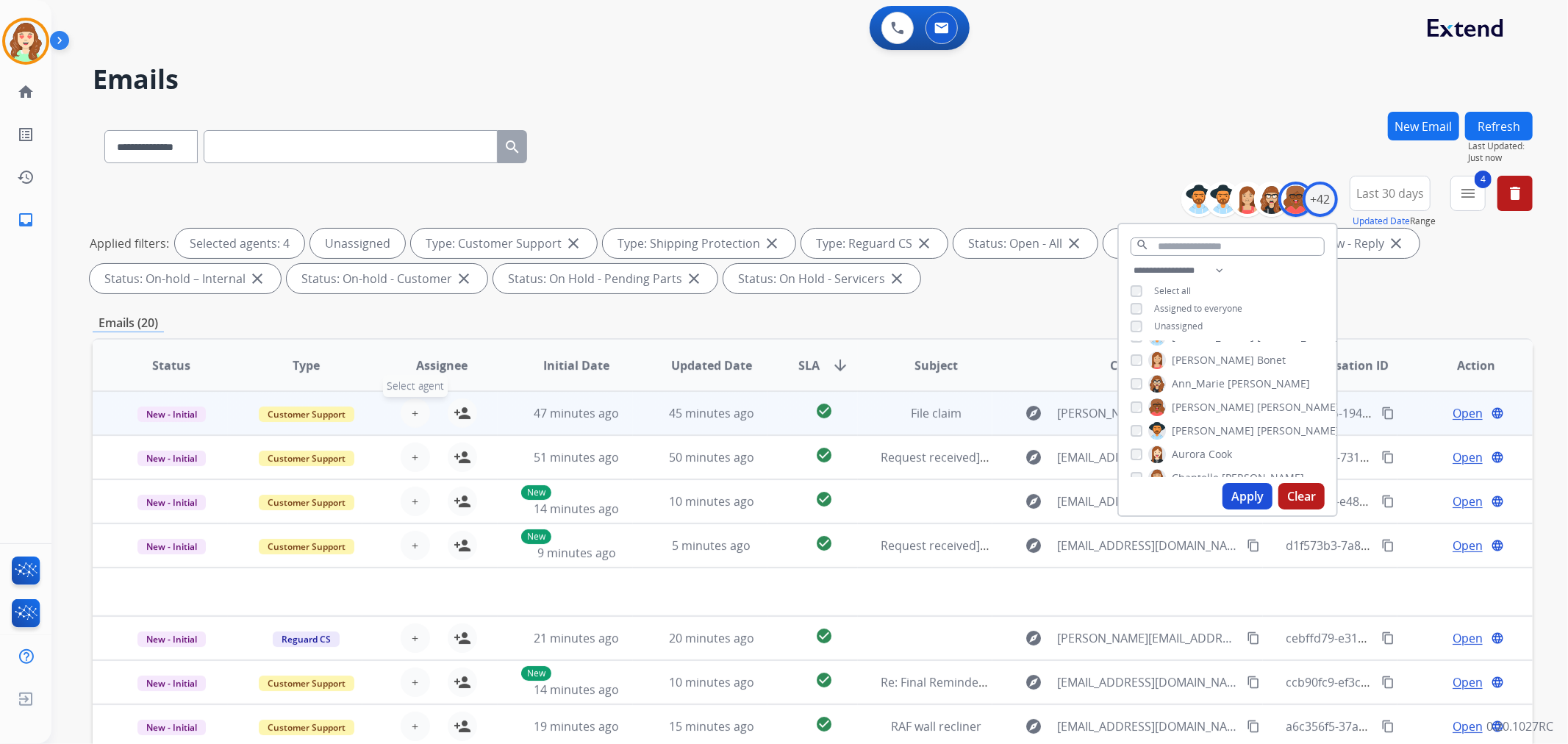
click at [411, 409] on span "+" at bounding box center [414, 413] width 7 height 17
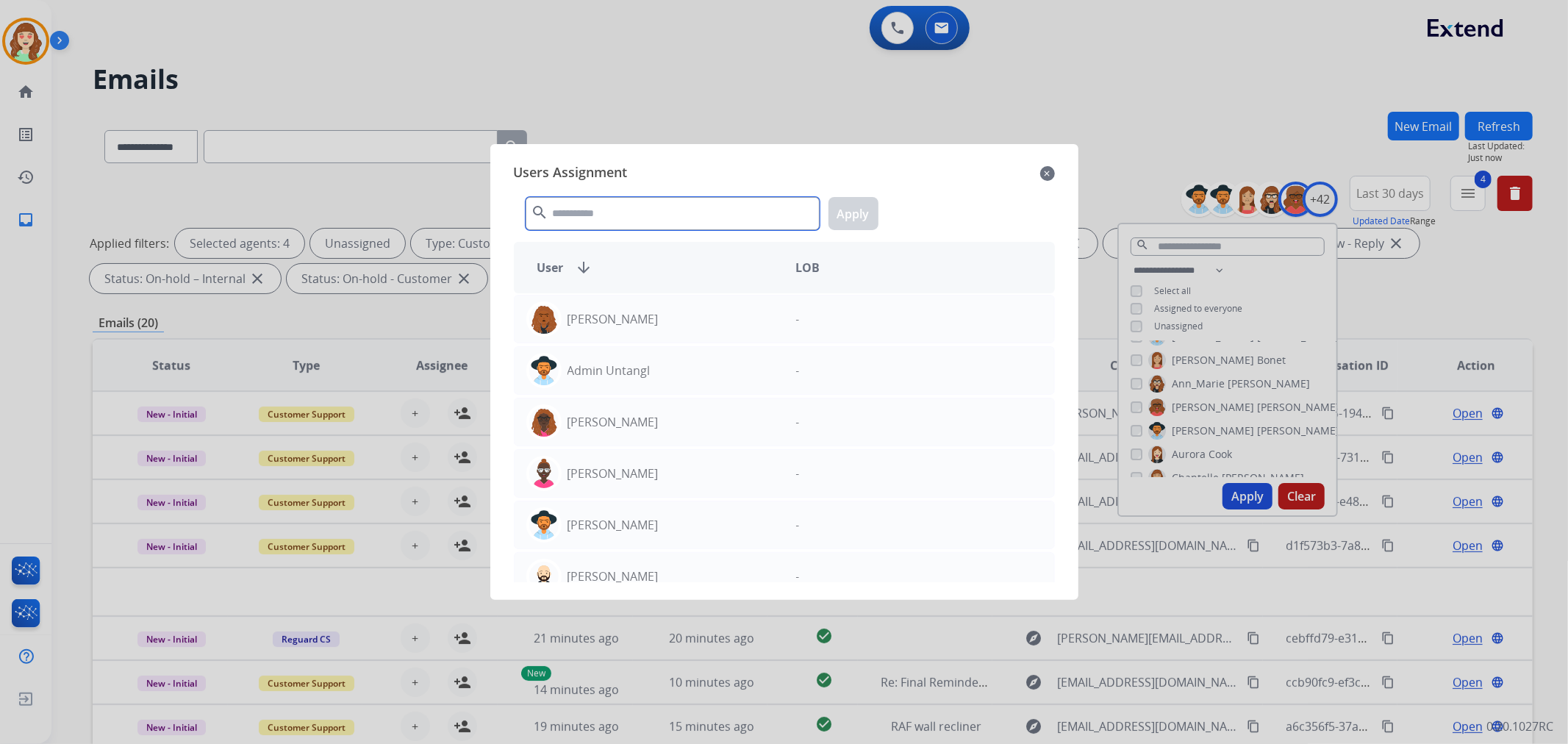
click at [694, 210] on input "text" at bounding box center [672, 214] width 294 height 33
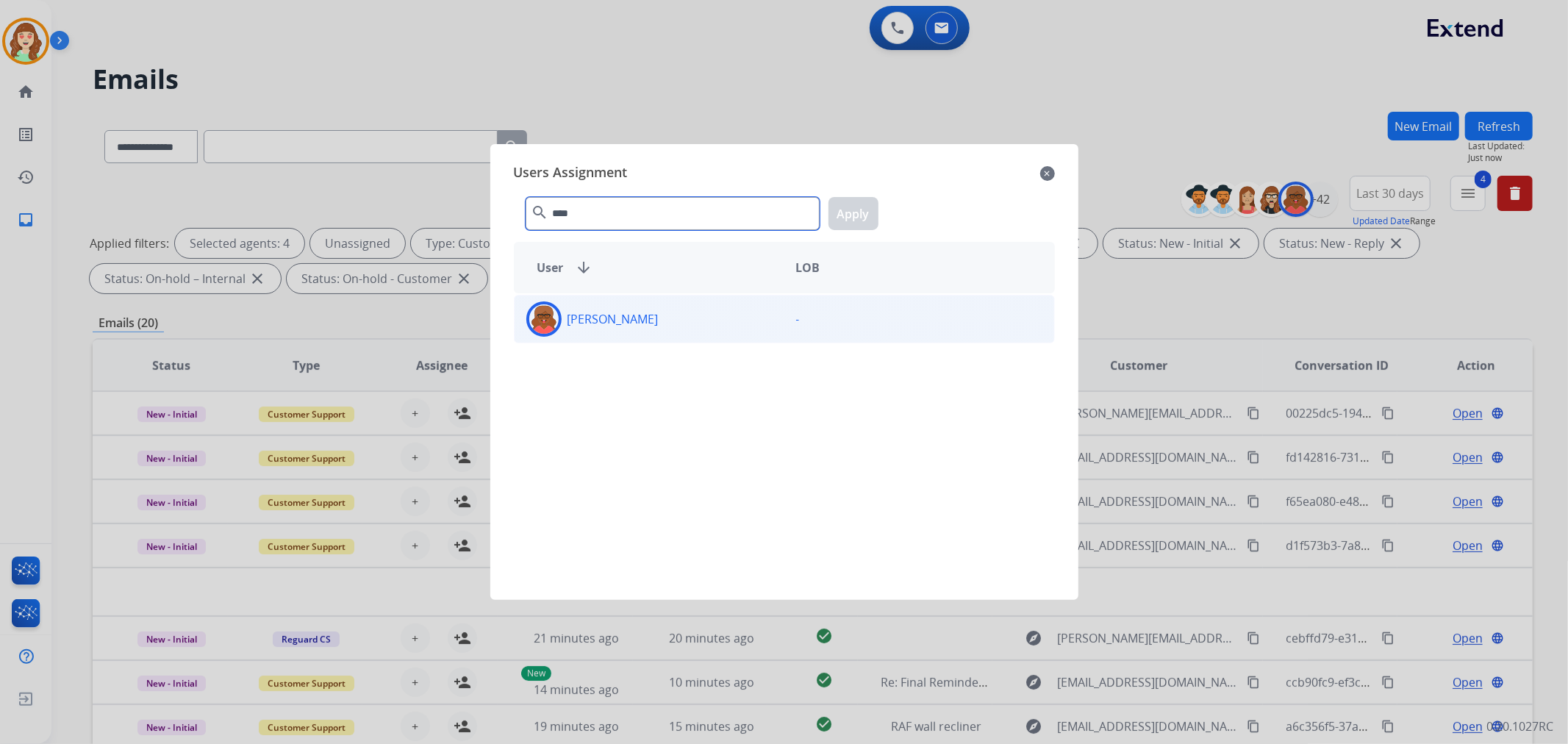
type input "****"
drag, startPoint x: 674, startPoint y: 333, endPoint x: 820, endPoint y: 243, distance: 171.5
click at [692, 323] on div "[PERSON_NAME]" at bounding box center [649, 319] width 270 height 35
click at [850, 210] on button "Apply" at bounding box center [854, 214] width 50 height 33
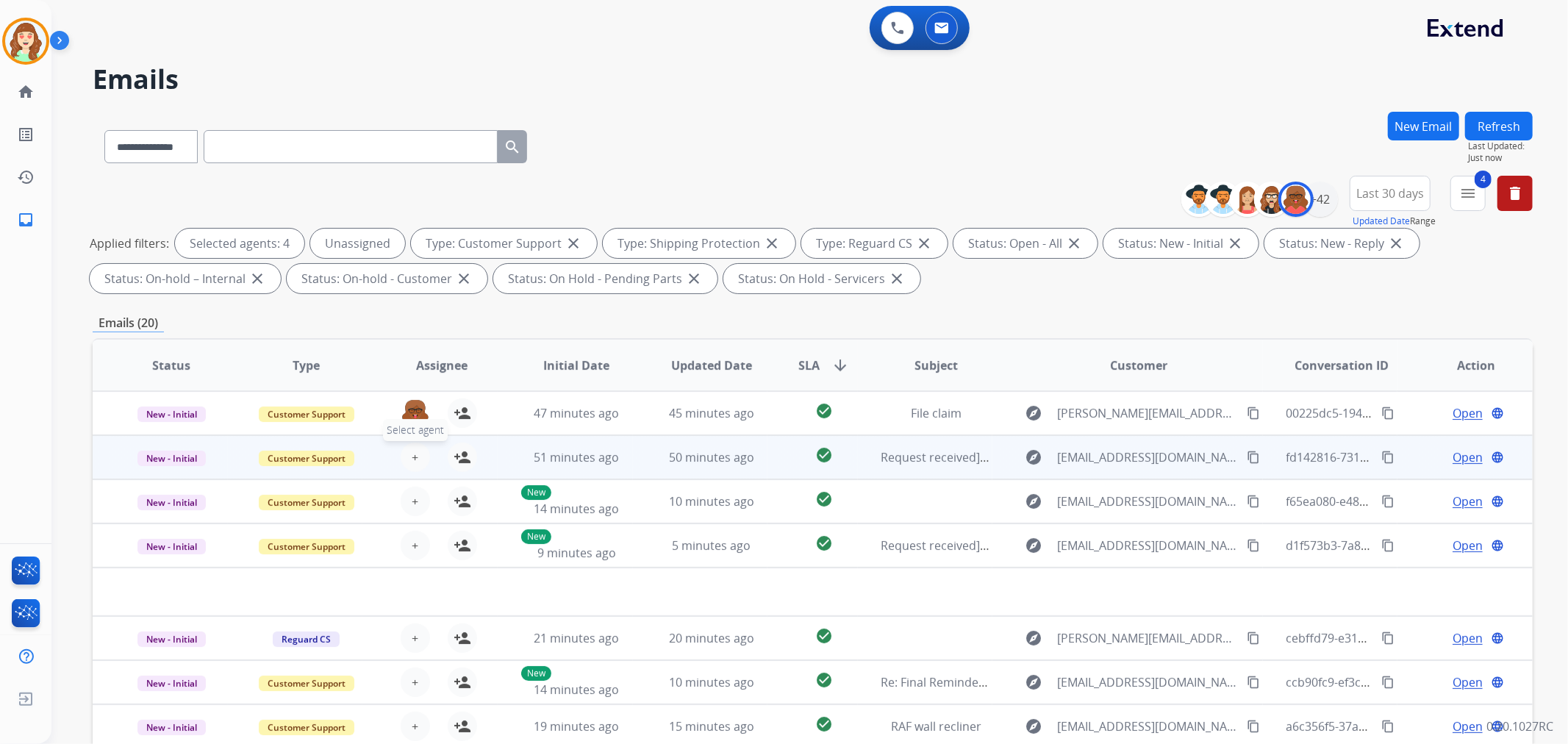
click at [412, 464] on span "+" at bounding box center [414, 457] width 7 height 17
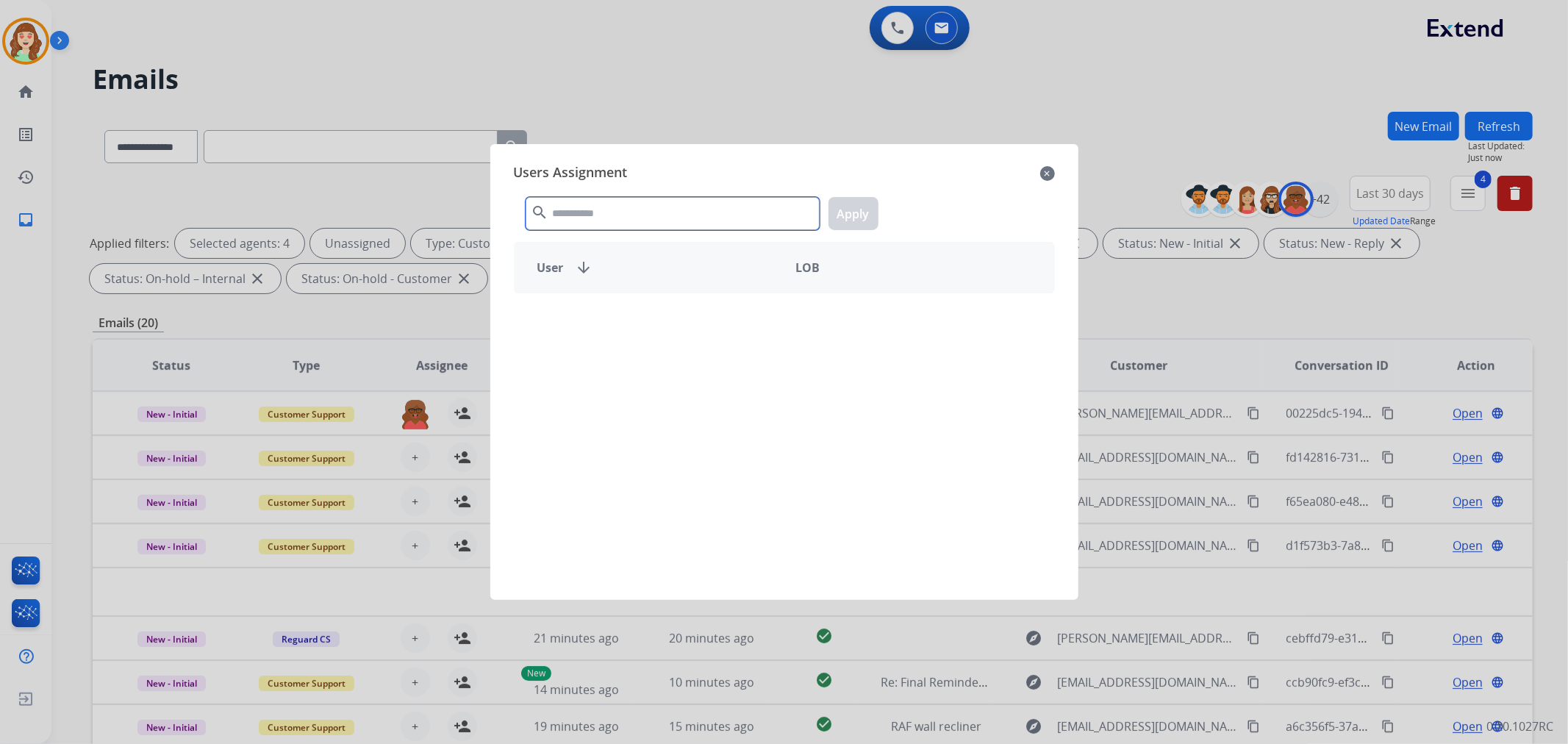
click at [588, 209] on input "text" at bounding box center [672, 214] width 294 height 33
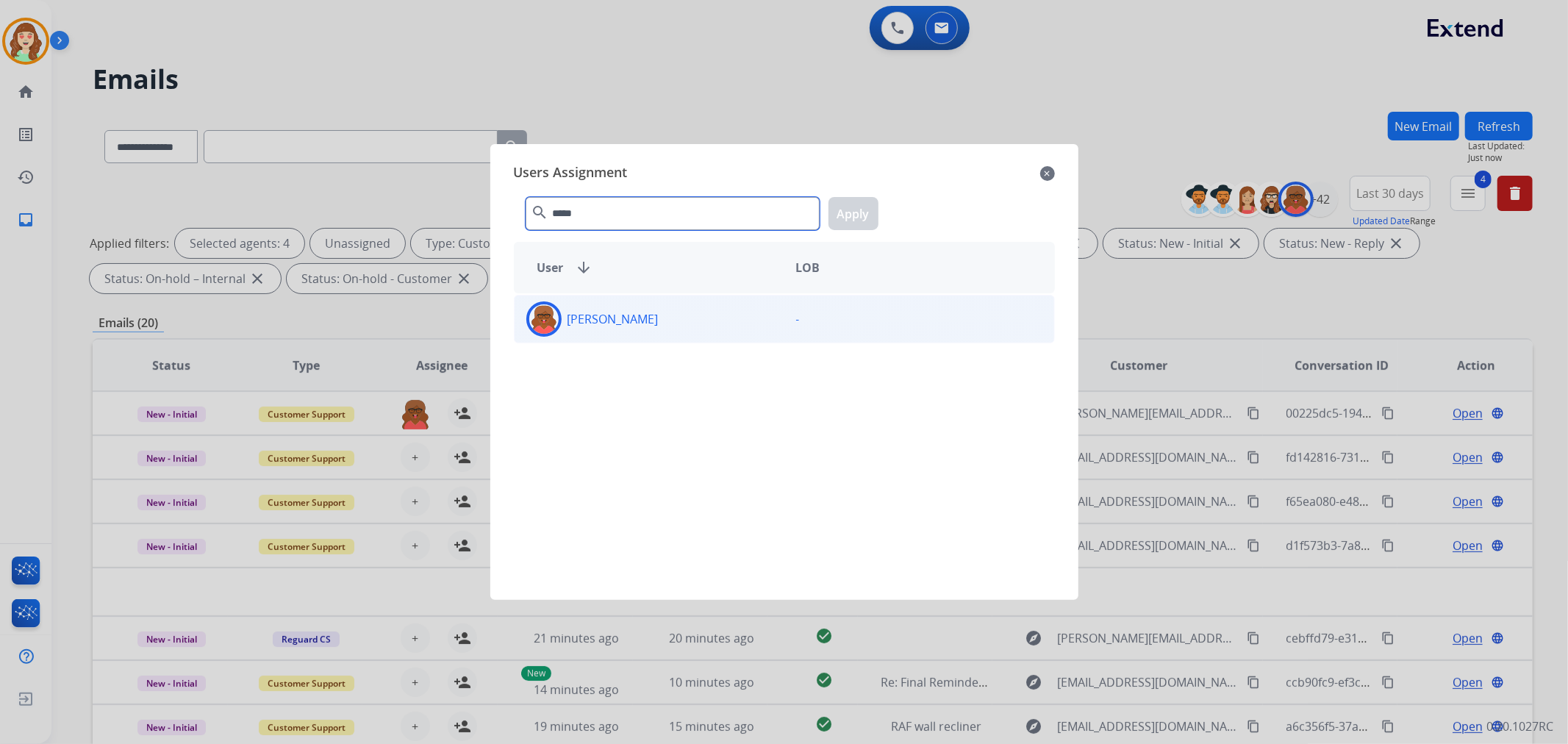
type input "*****"
drag, startPoint x: 725, startPoint y: 332, endPoint x: 811, endPoint y: 236, distance: 128.9
click at [731, 325] on div "[PERSON_NAME]" at bounding box center [649, 319] width 270 height 35
click at [865, 211] on button "Apply" at bounding box center [854, 214] width 50 height 33
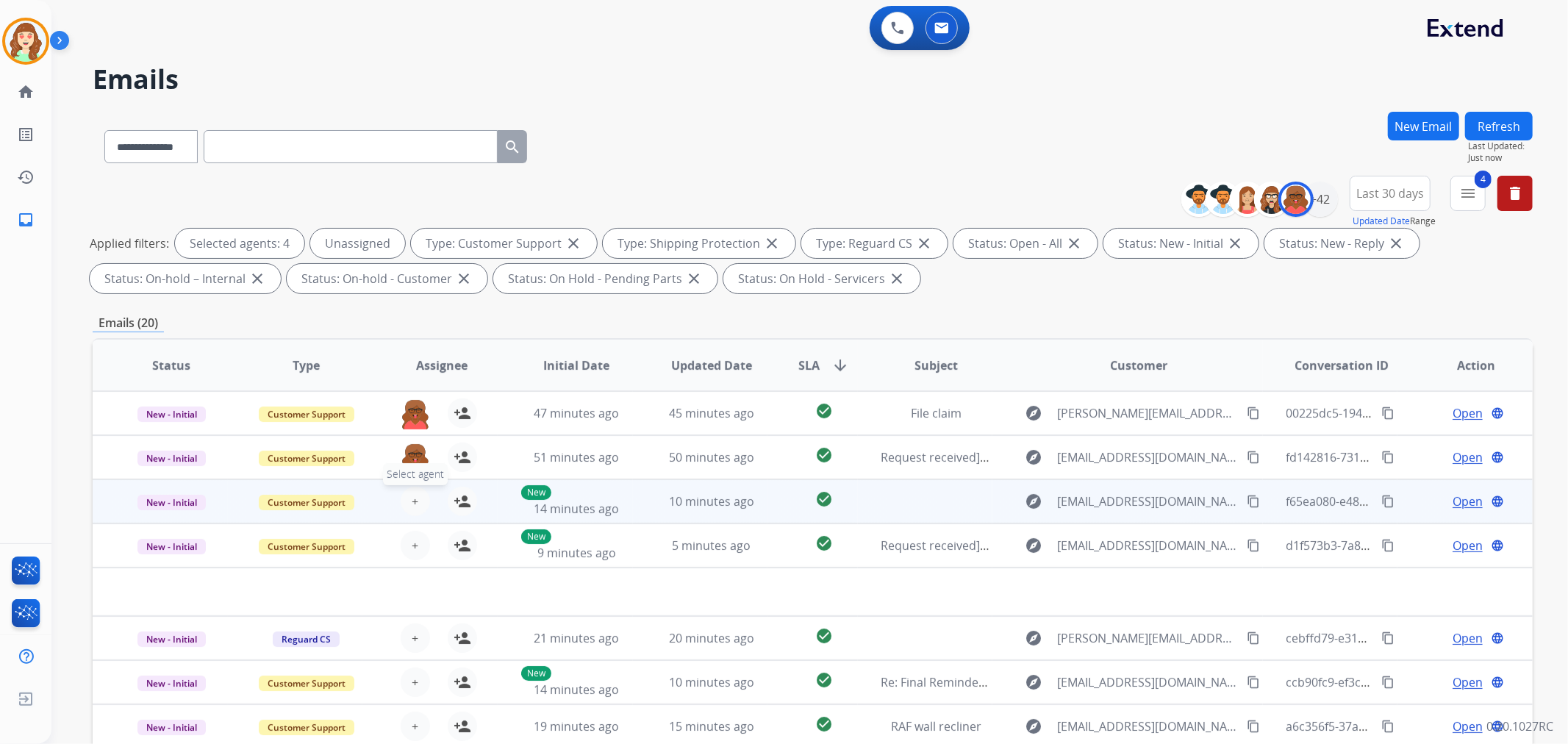
click at [411, 501] on span "+" at bounding box center [414, 501] width 7 height 17
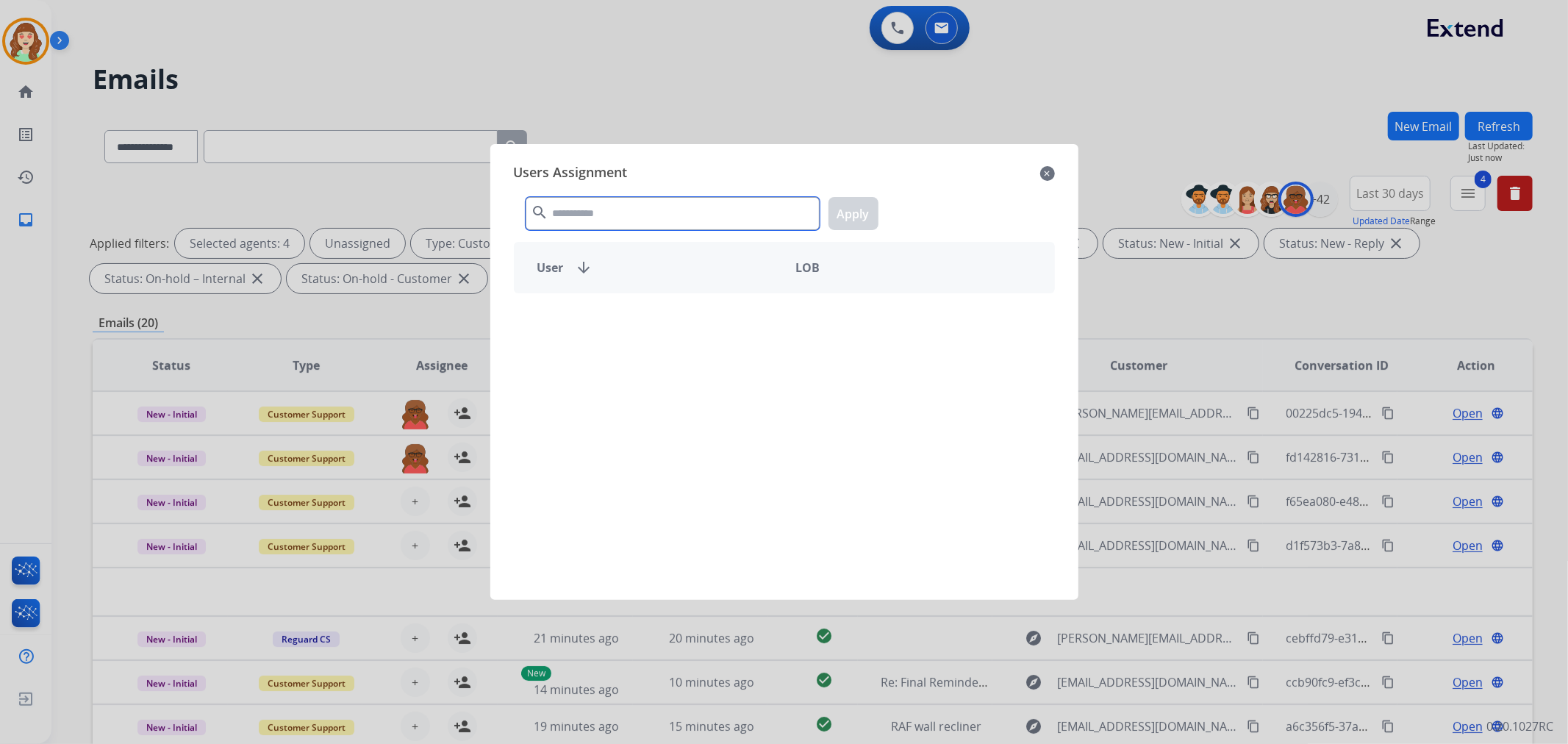
click at [672, 215] on input "text" at bounding box center [672, 214] width 294 height 33
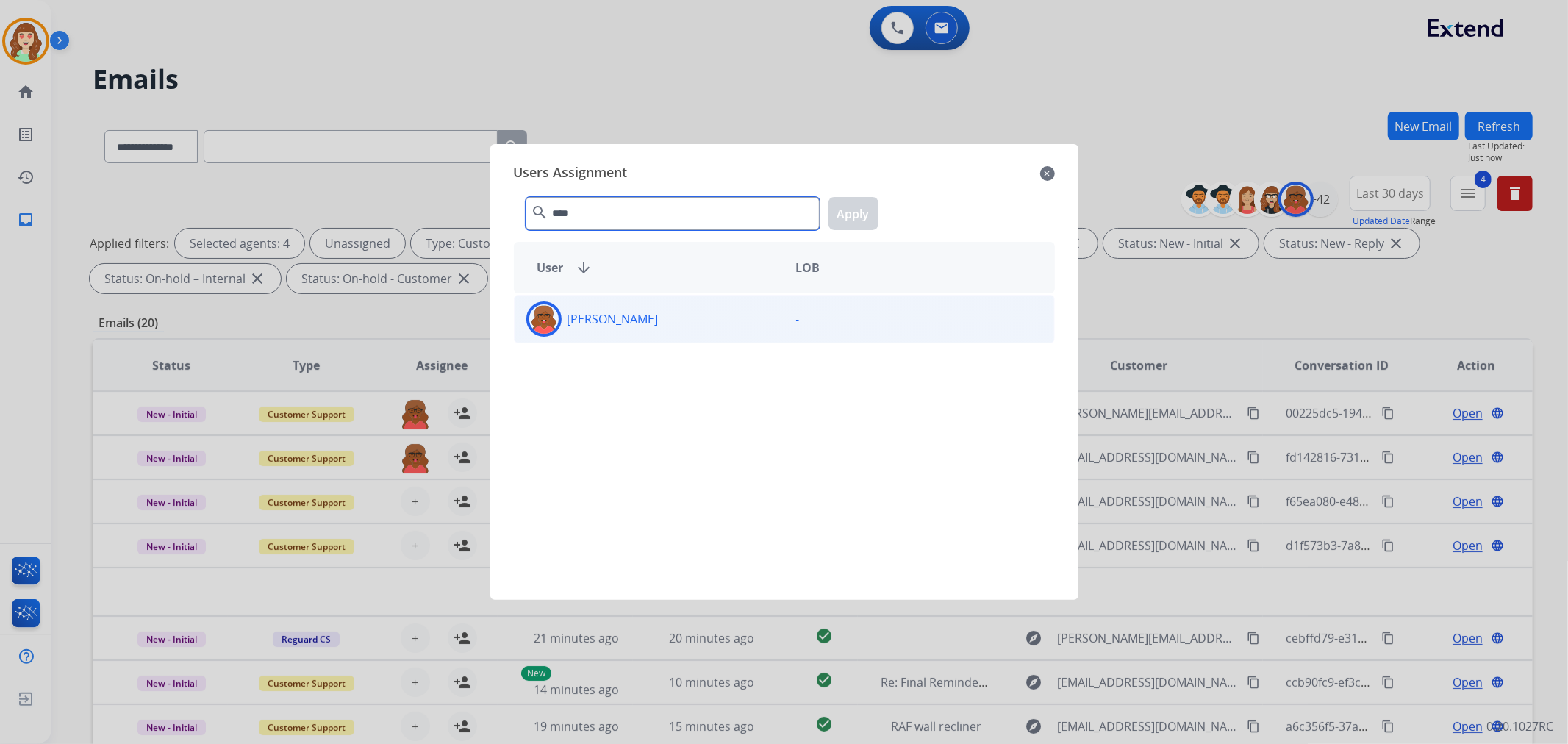
type input "****"
drag, startPoint x: 691, startPoint y: 322, endPoint x: 862, endPoint y: 223, distance: 197.6
click at [694, 320] on div "[PERSON_NAME]" at bounding box center [649, 319] width 270 height 35
click at [854, 215] on button "Apply" at bounding box center [854, 214] width 50 height 33
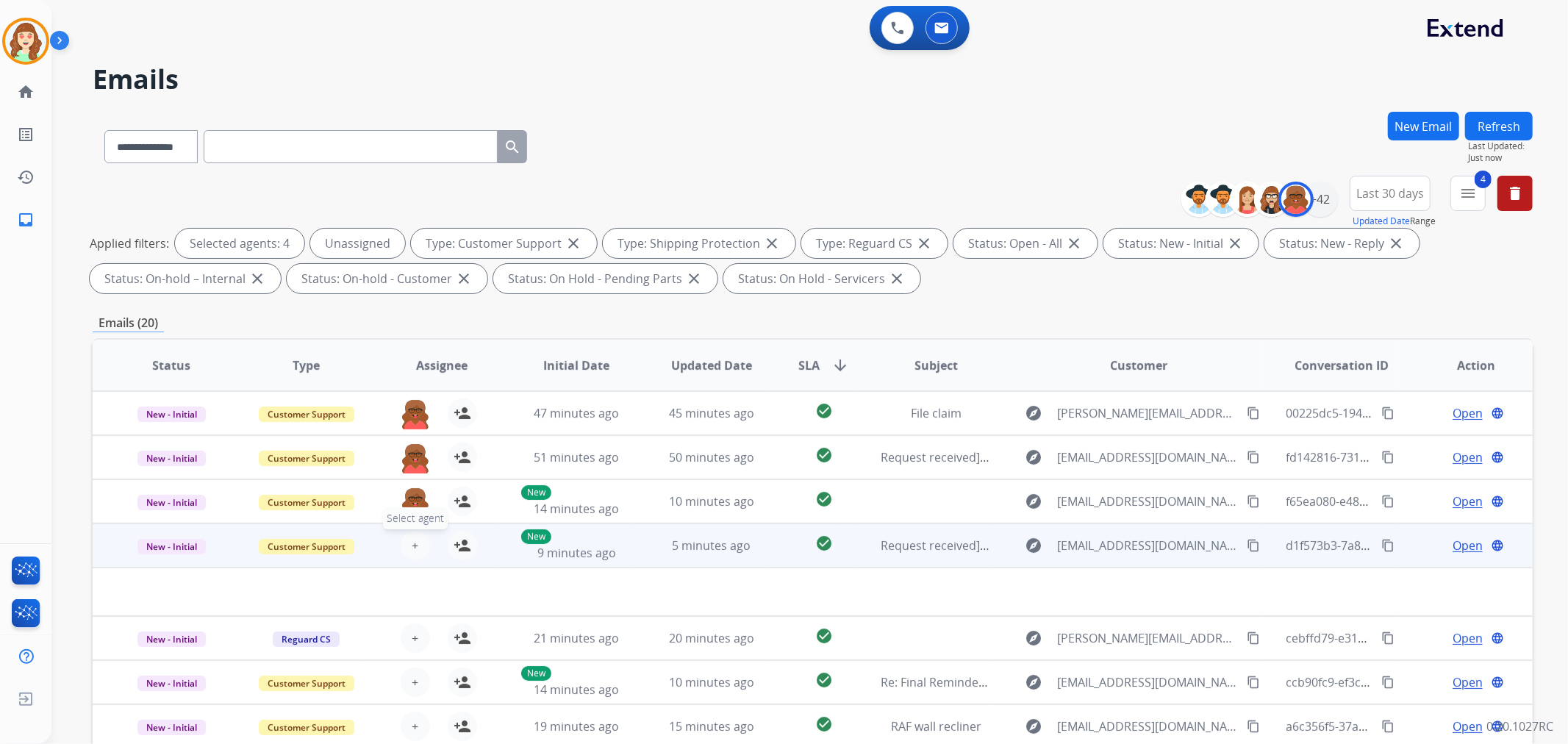
click at [405, 542] on button "+ Select agent" at bounding box center [415, 545] width 30 height 30
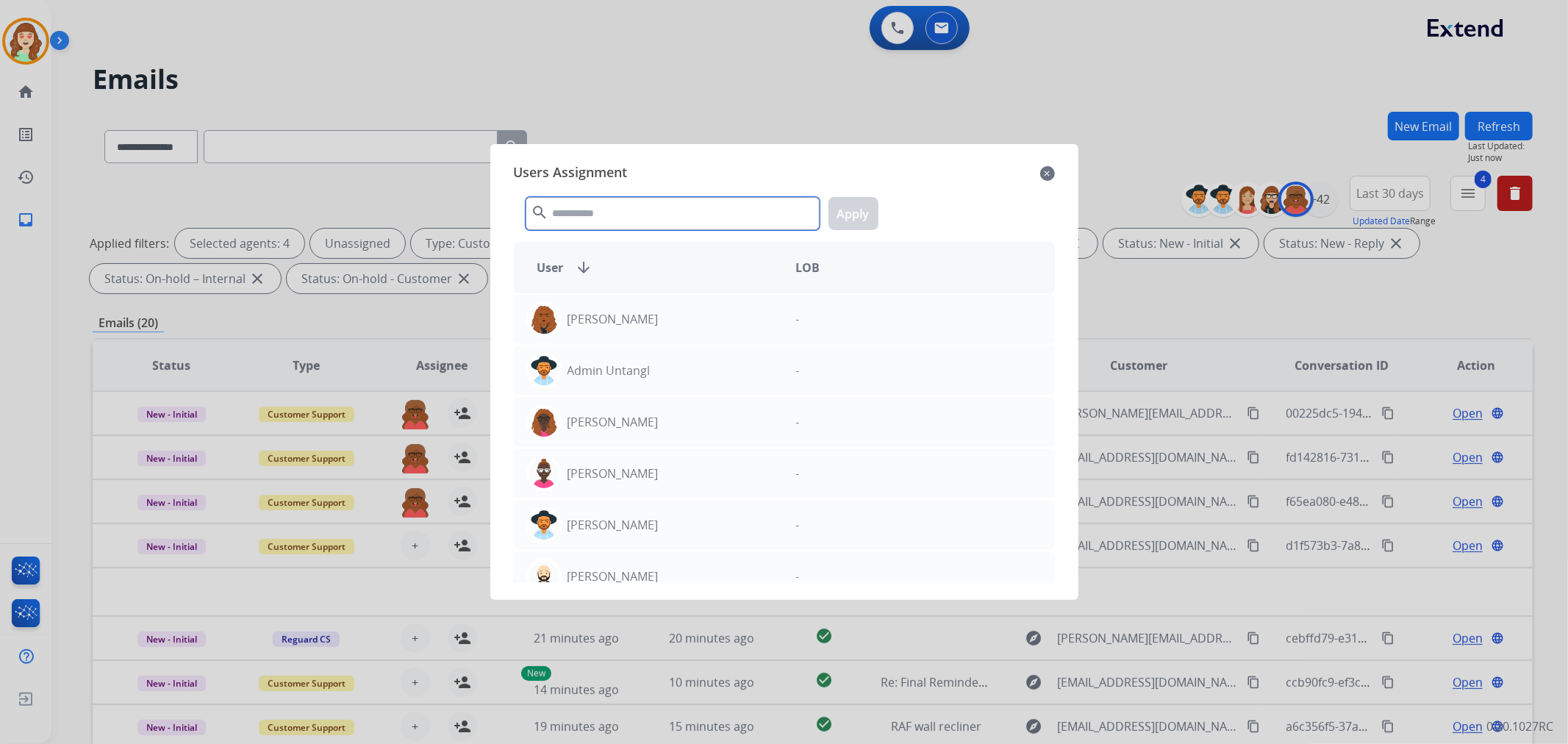
click at [607, 218] on input "text" at bounding box center [672, 214] width 294 height 33
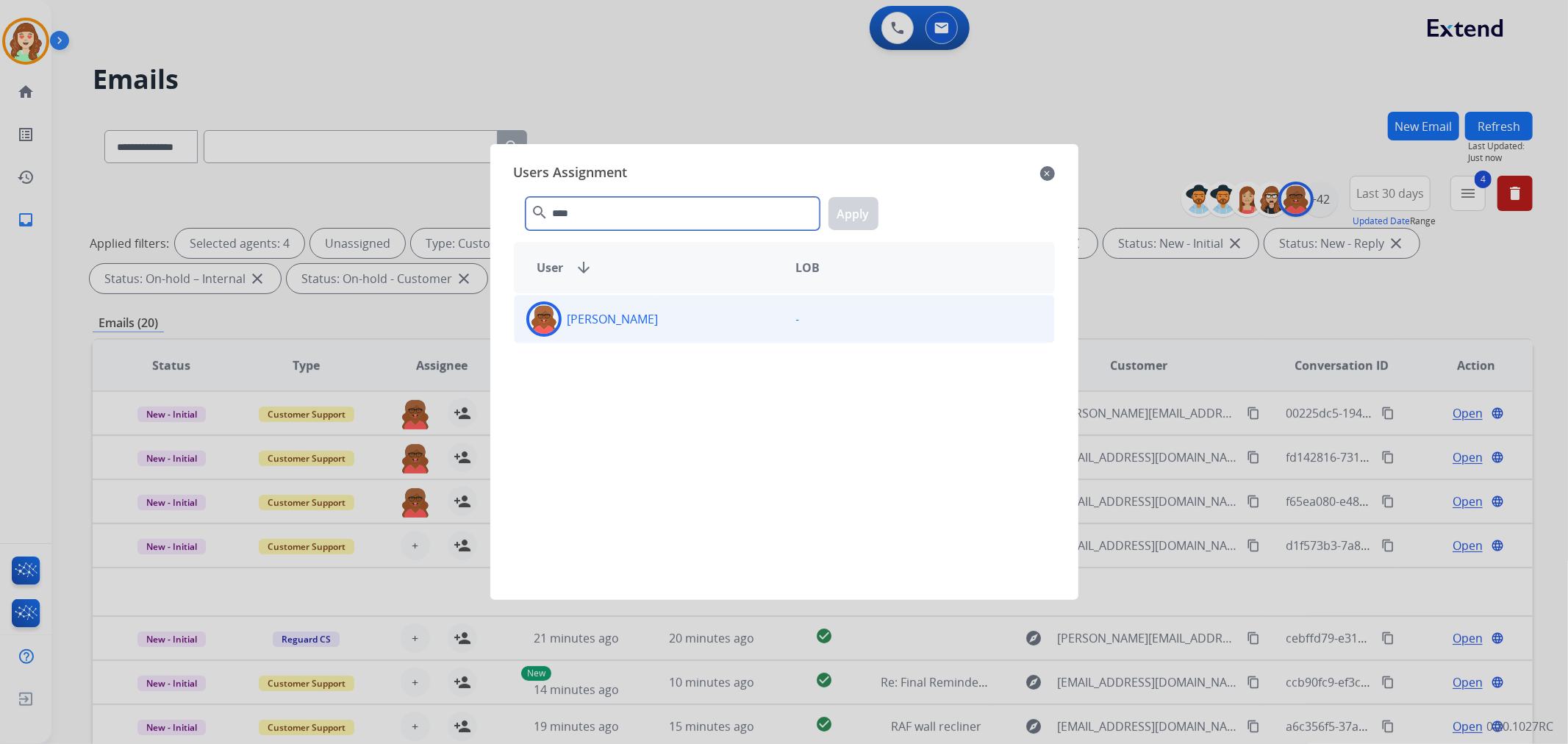
type input "****"
drag, startPoint x: 700, startPoint y: 335, endPoint x: 738, endPoint y: 306, distance: 47.8
click at [701, 335] on div "[PERSON_NAME]" at bounding box center [649, 319] width 270 height 35
click at [865, 208] on button "Apply" at bounding box center [854, 214] width 50 height 33
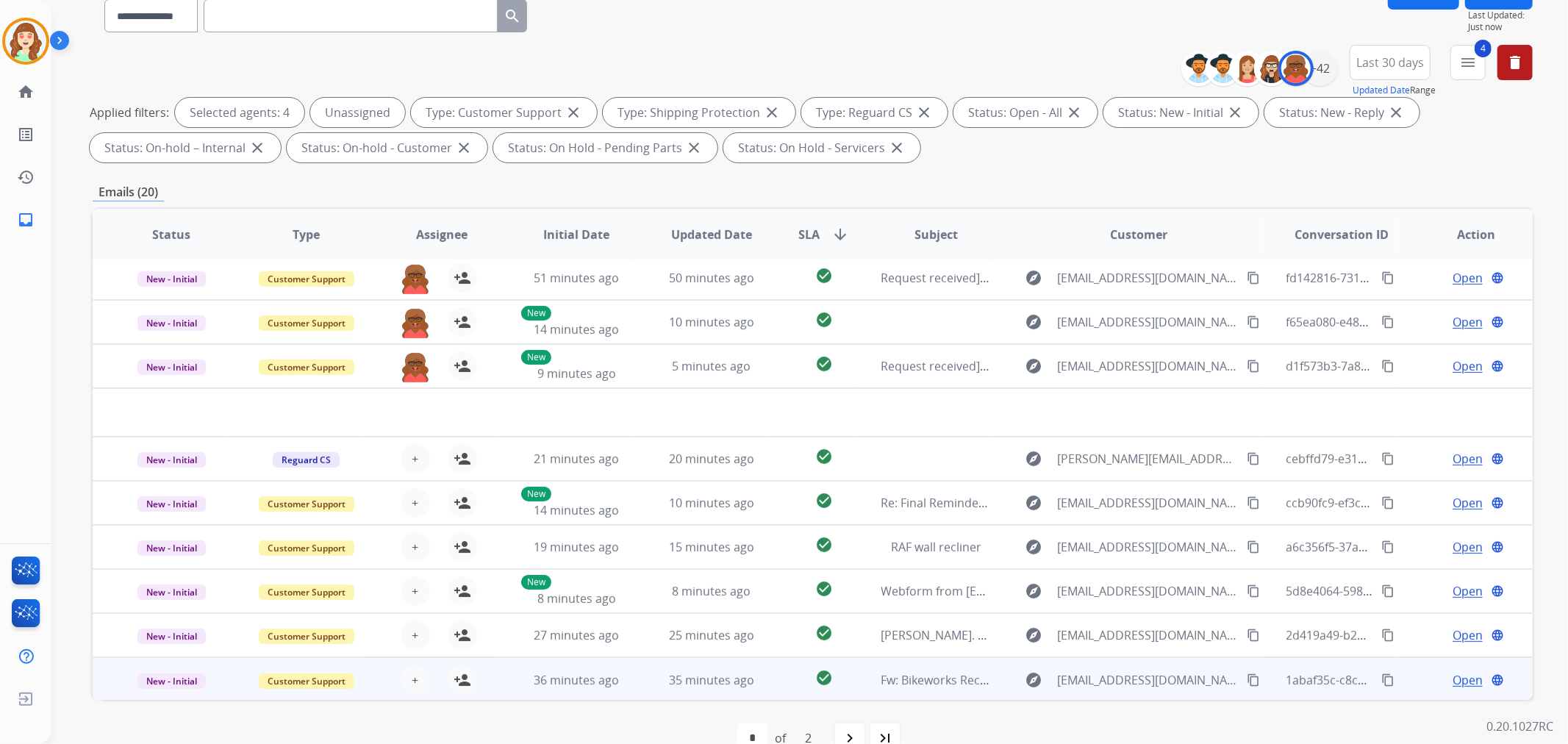
scroll to position [164, 0]
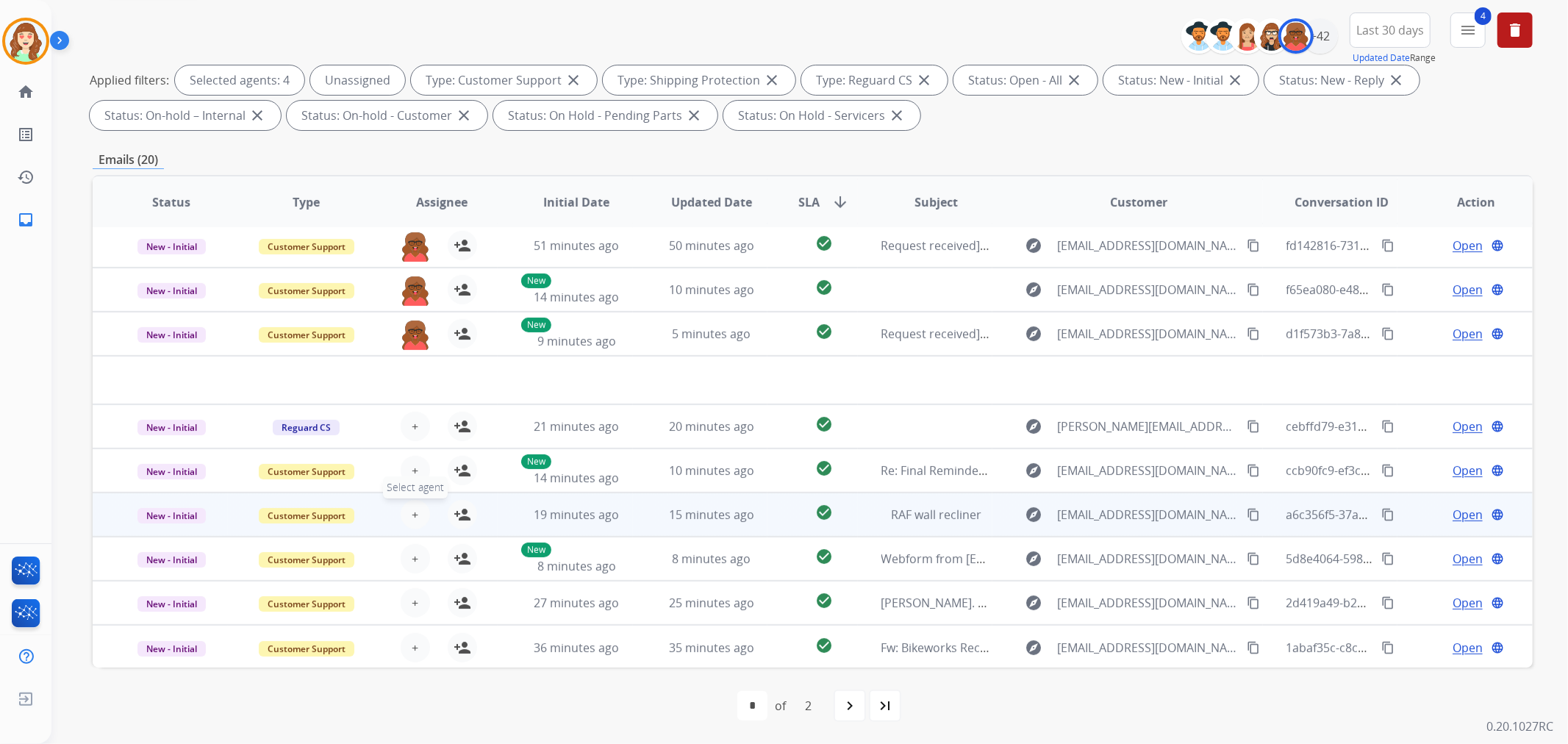
click at [408, 508] on button "+ Select agent" at bounding box center [415, 514] width 30 height 30
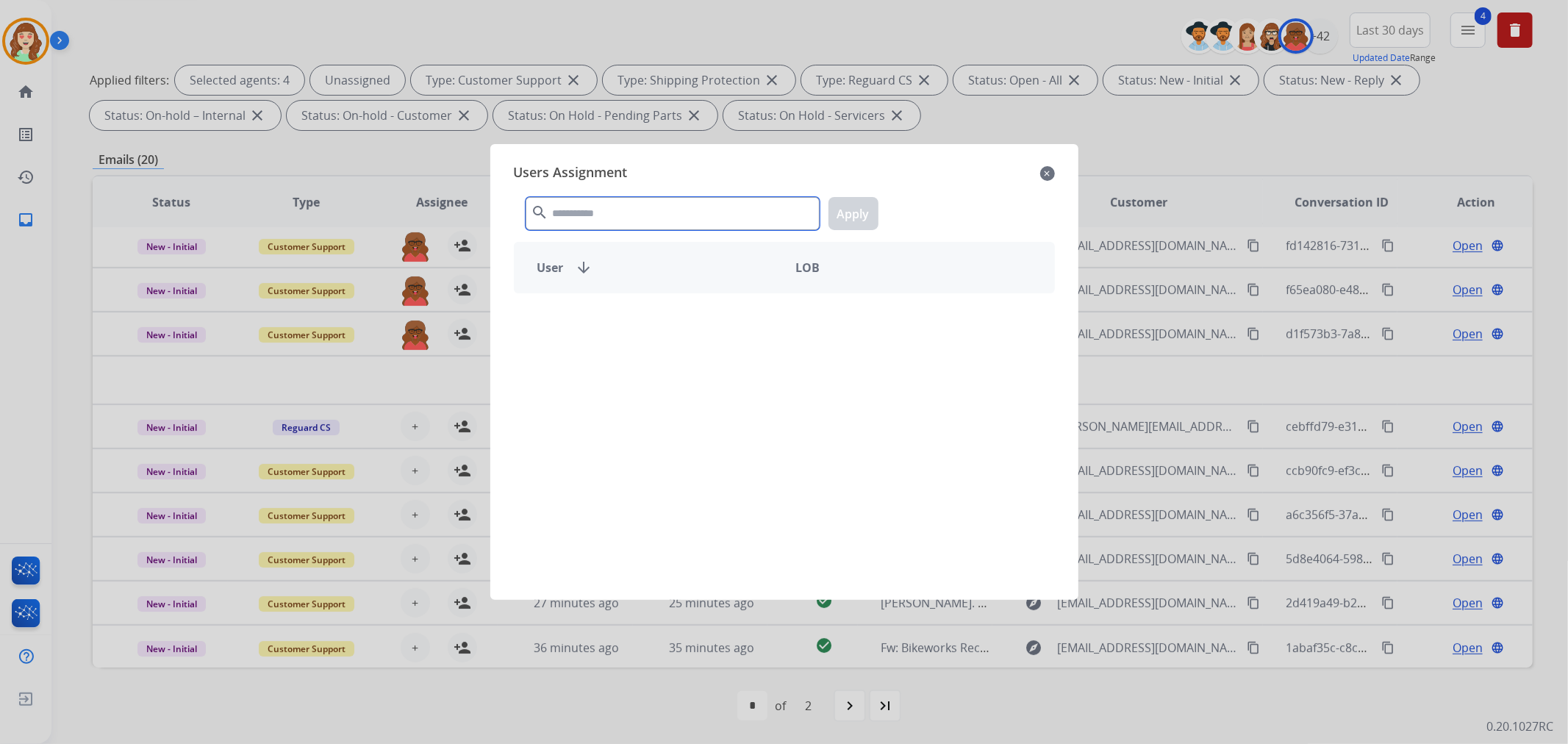
click at [703, 211] on input "text" at bounding box center [672, 214] width 294 height 33
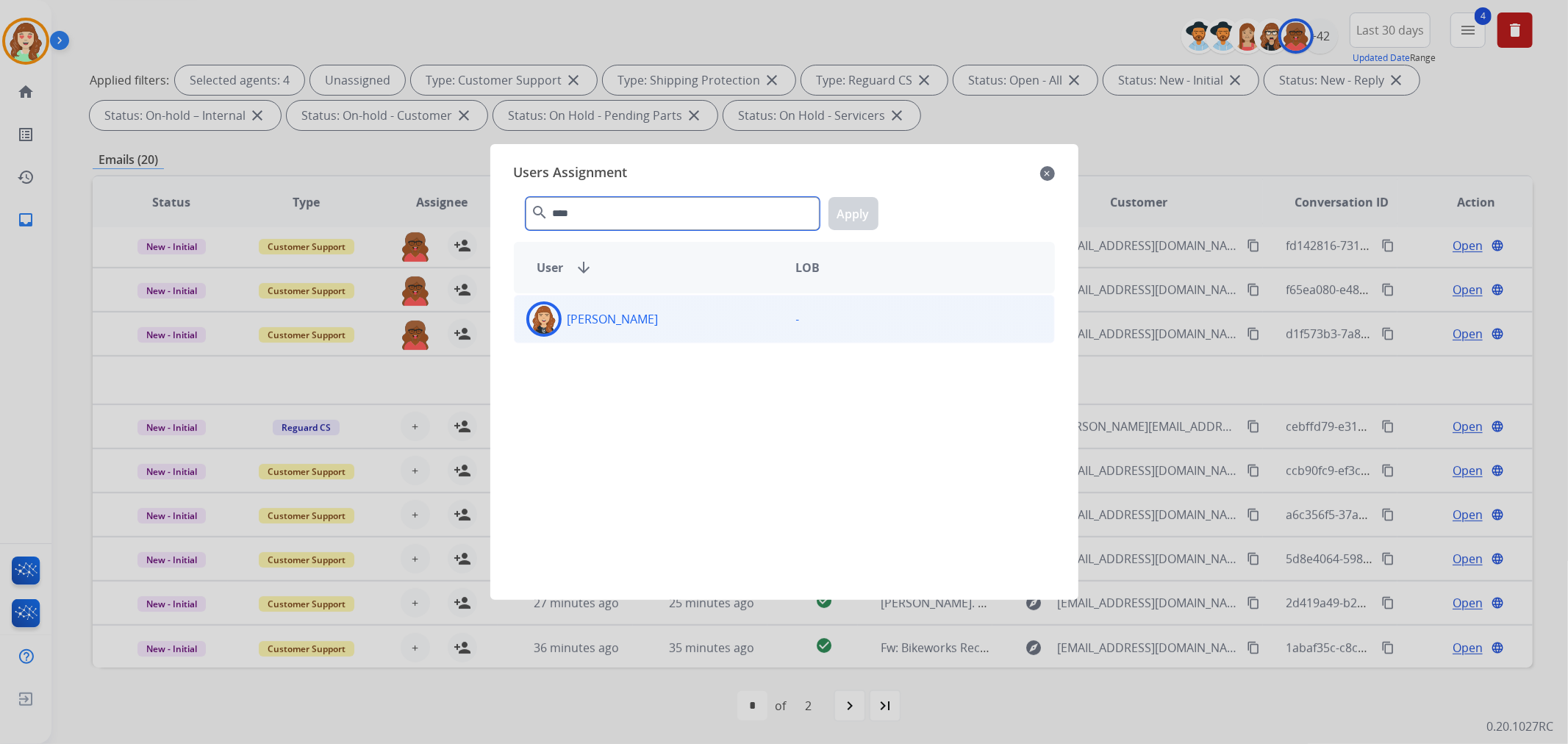
type input "****"
drag, startPoint x: 654, startPoint y: 329, endPoint x: 876, endPoint y: 237, distance: 240.3
click at [665, 329] on div "[PERSON_NAME]" at bounding box center [649, 319] width 270 height 35
click at [869, 215] on button "Apply" at bounding box center [854, 214] width 50 height 33
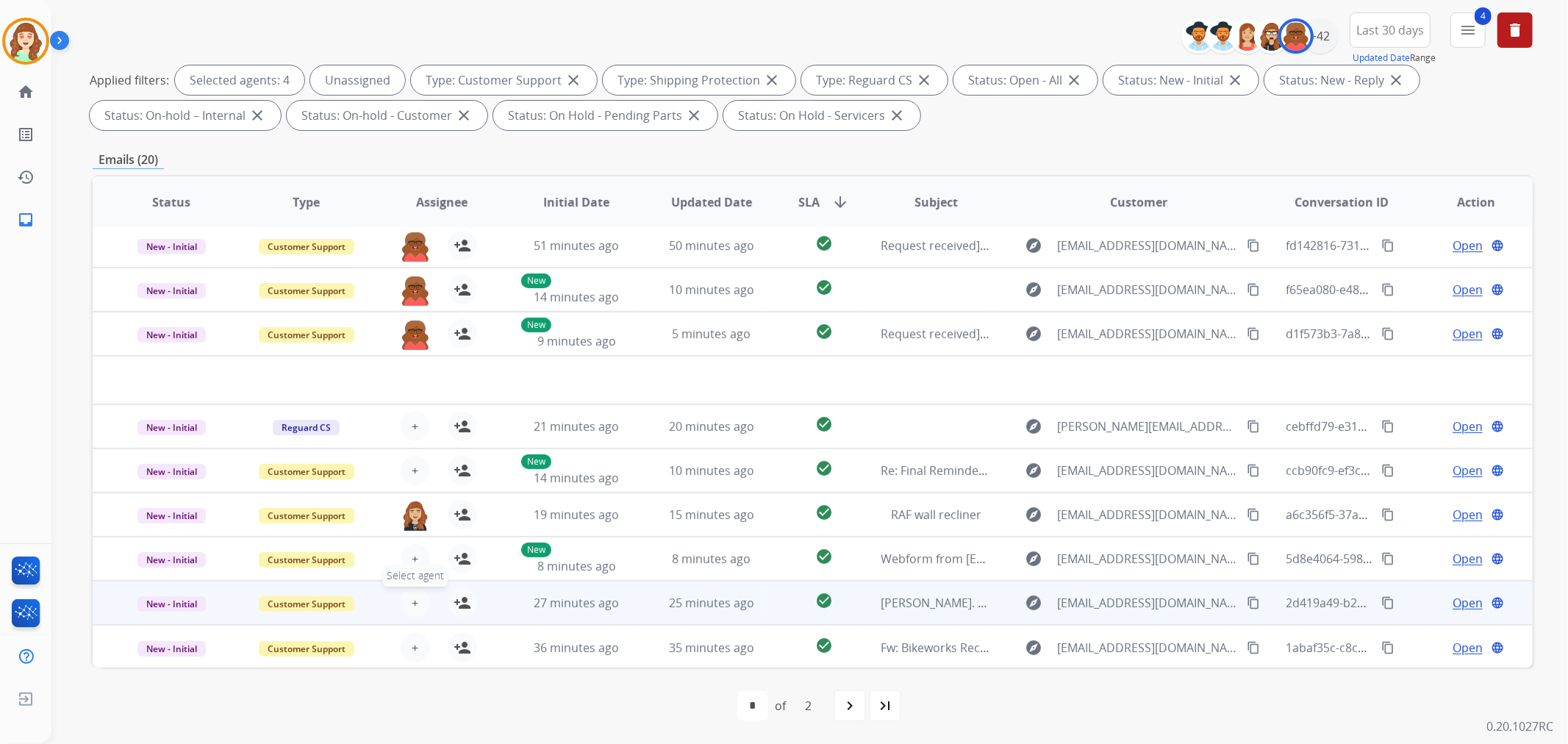
click at [412, 598] on span "+" at bounding box center [414, 603] width 7 height 17
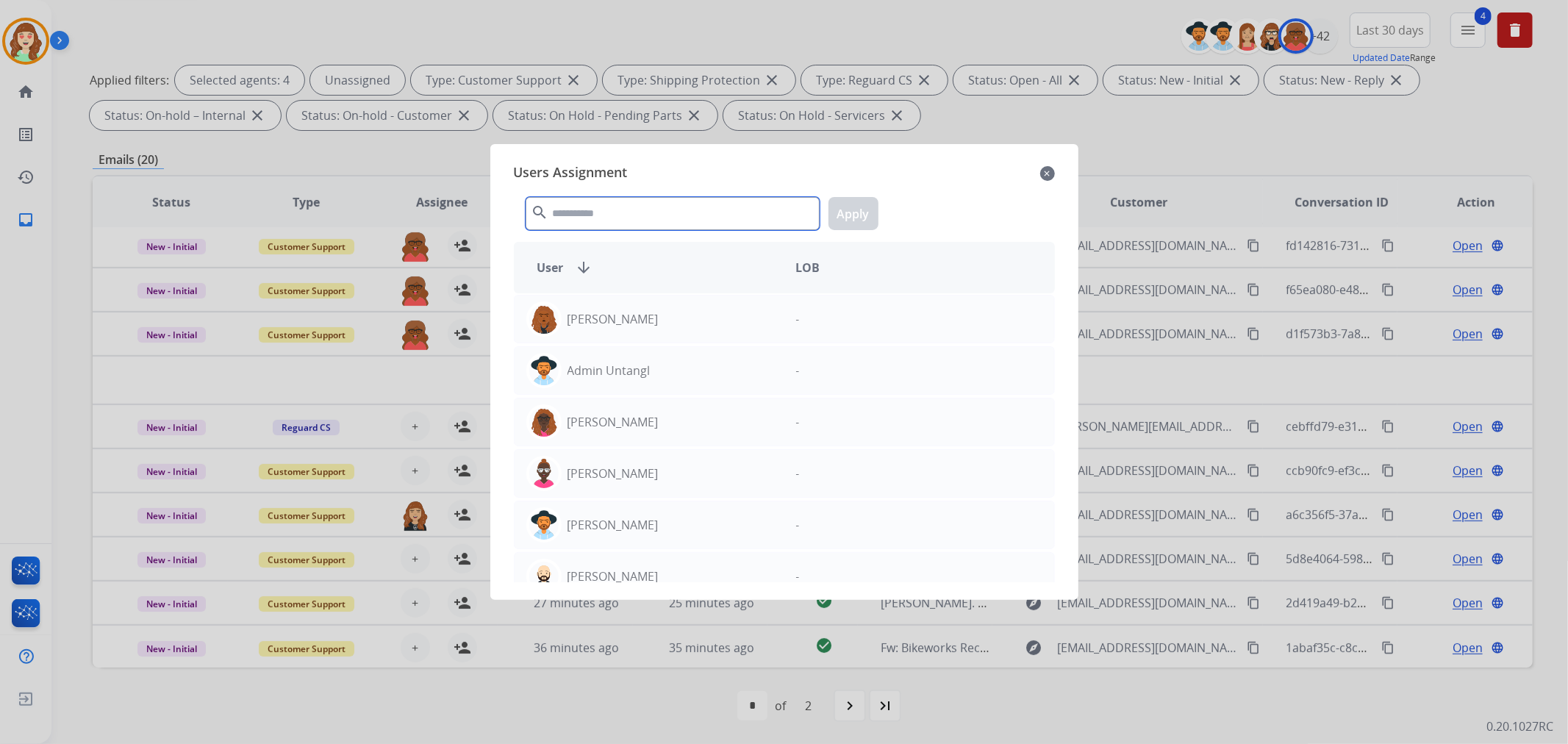
click at [633, 221] on input "text" at bounding box center [672, 214] width 294 height 33
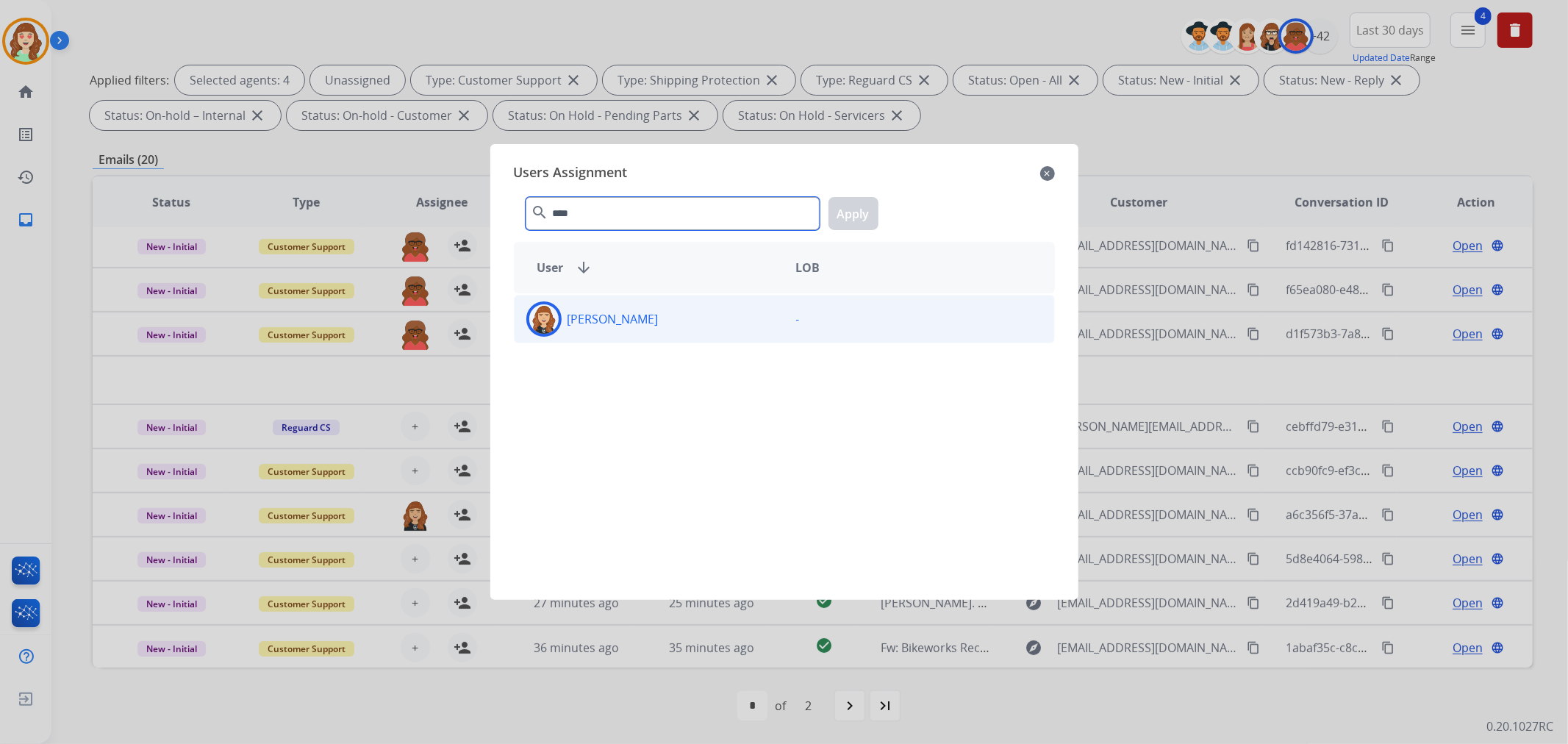
type input "****"
drag, startPoint x: 780, startPoint y: 320, endPoint x: 804, endPoint y: 278, distance: 48.4
click at [785, 318] on div "-" at bounding box center [919, 319] width 270 height 35
drag, startPoint x: 860, startPoint y: 202, endPoint x: 551, endPoint y: 555, distance: 469.1
click at [859, 202] on button "Apply" at bounding box center [854, 214] width 50 height 33
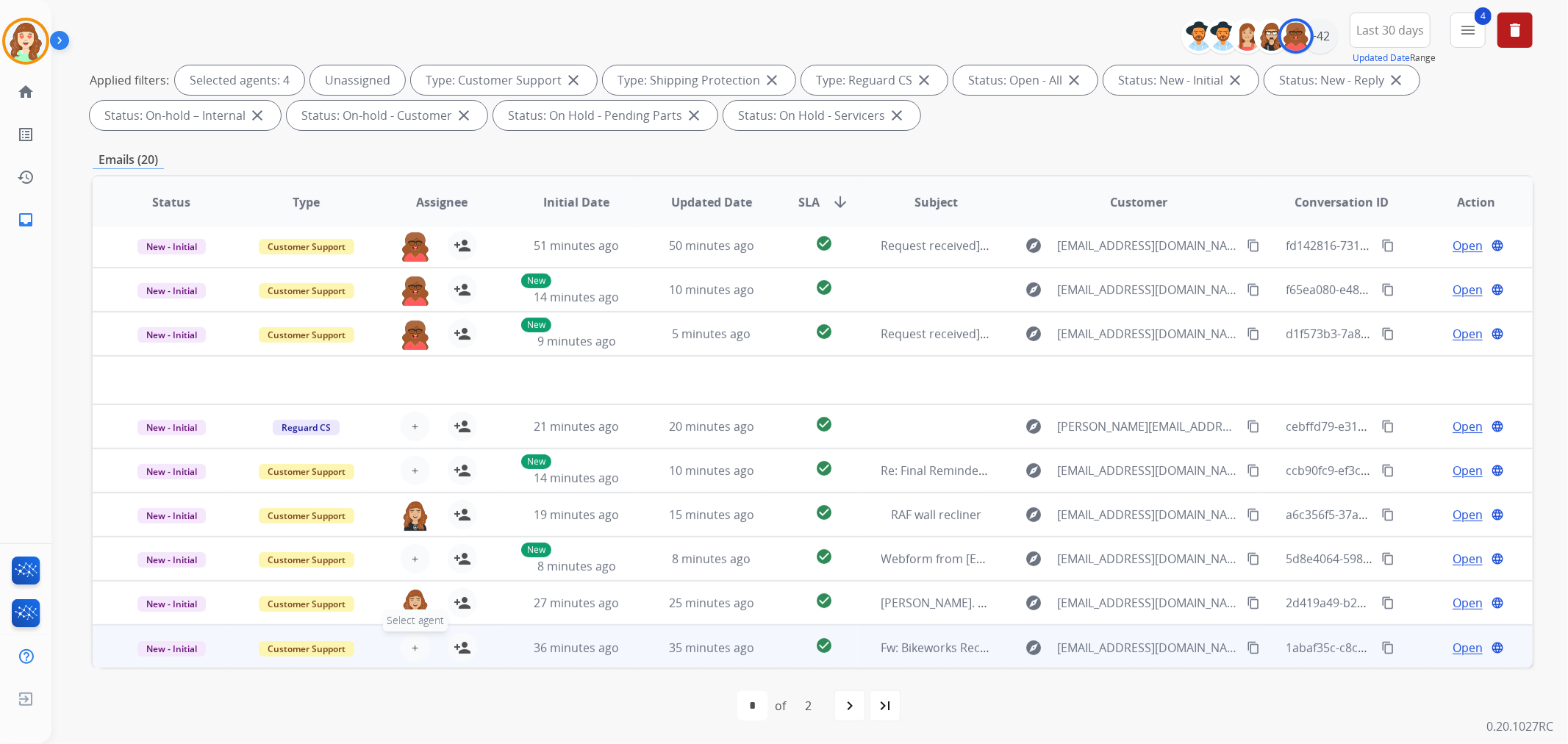
click at [416, 643] on button "+ Select agent" at bounding box center [415, 647] width 30 height 30
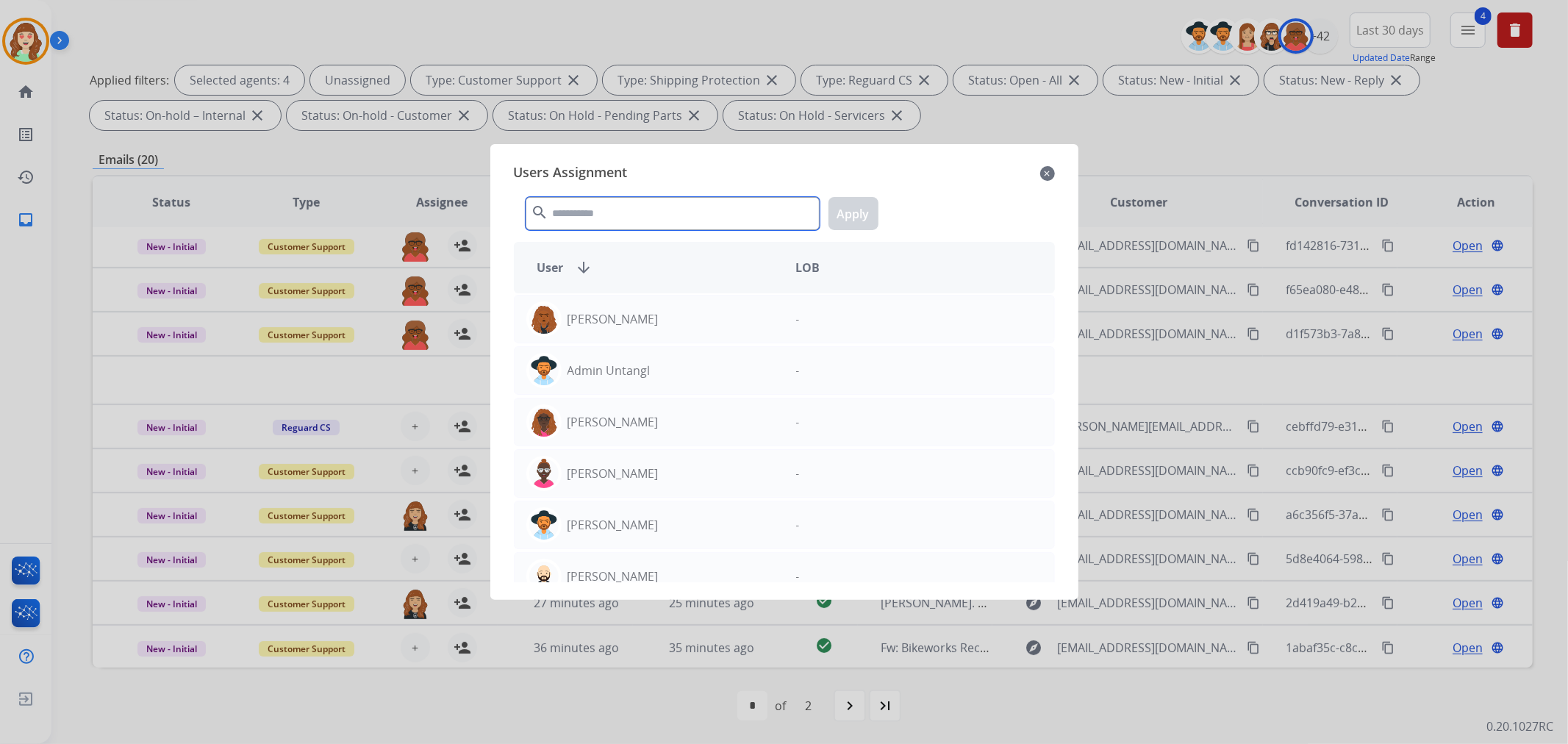
click at [623, 211] on input "text" at bounding box center [672, 214] width 294 height 33
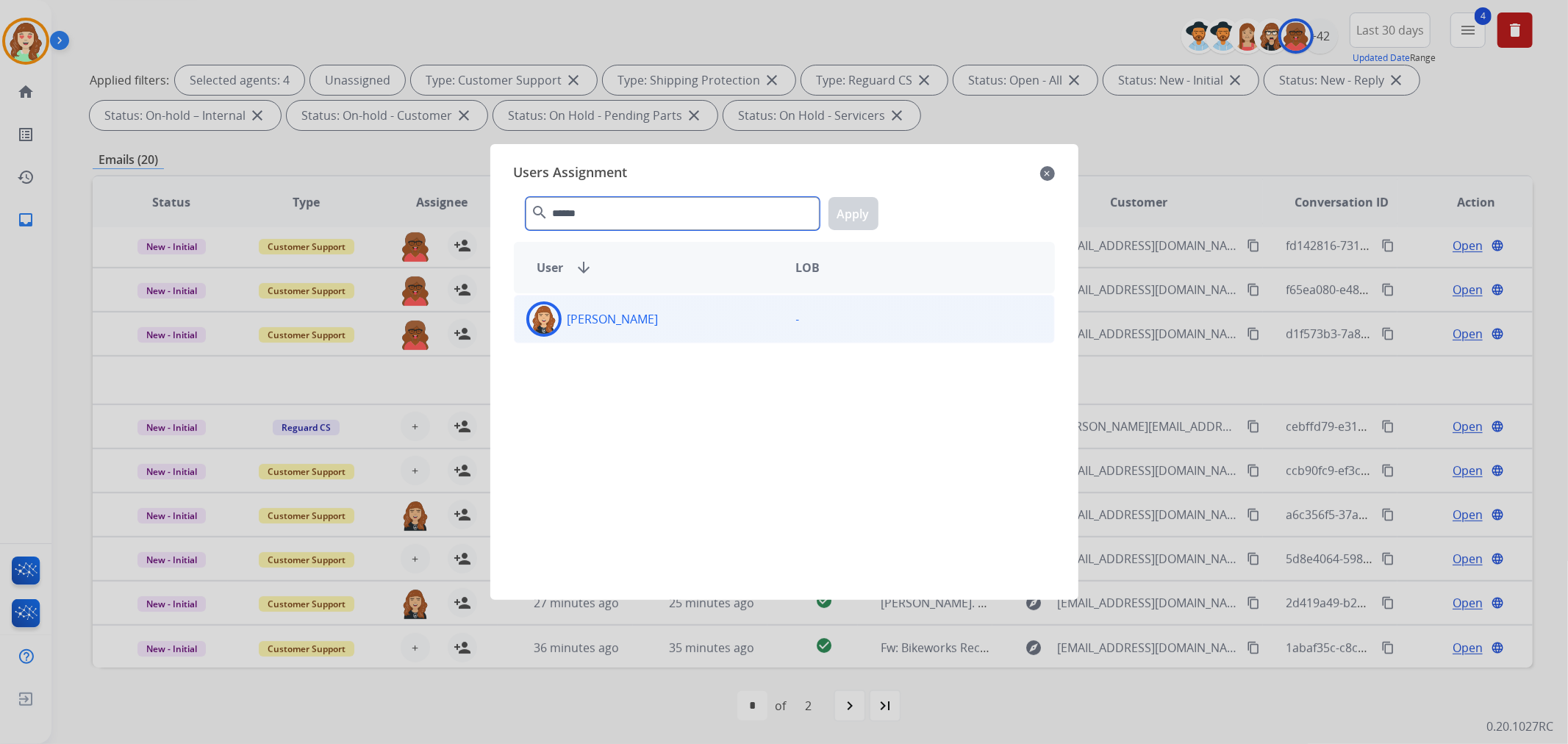
type input "******"
drag, startPoint x: 748, startPoint y: 326, endPoint x: 844, endPoint y: 241, distance: 128.2
click at [750, 321] on div "[PERSON_NAME]" at bounding box center [649, 319] width 270 height 35
click at [855, 215] on button "Apply" at bounding box center [854, 214] width 50 height 33
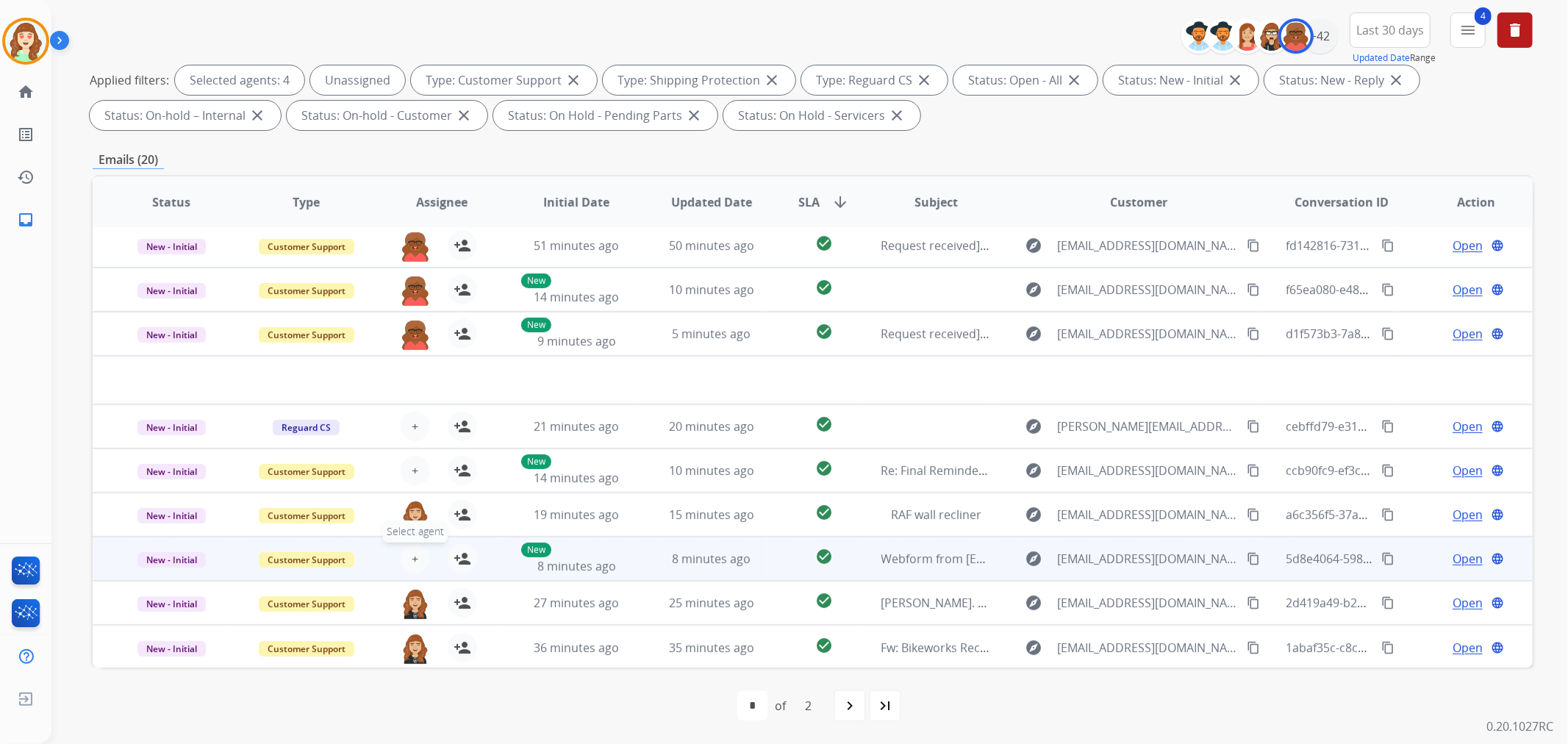
click at [408, 558] on button "+ Select agent" at bounding box center [415, 558] width 30 height 30
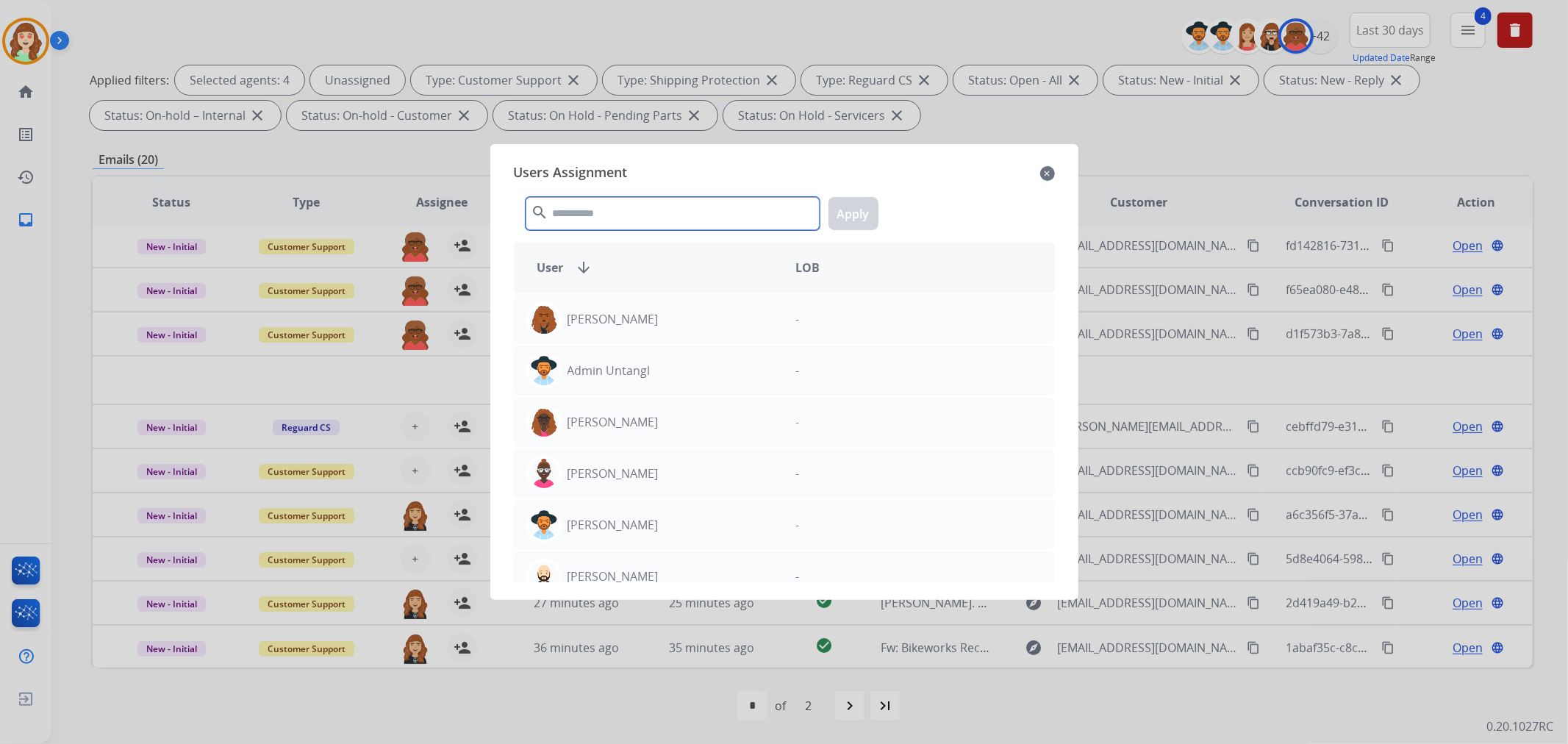
click at [605, 224] on input "text" at bounding box center [672, 214] width 294 height 33
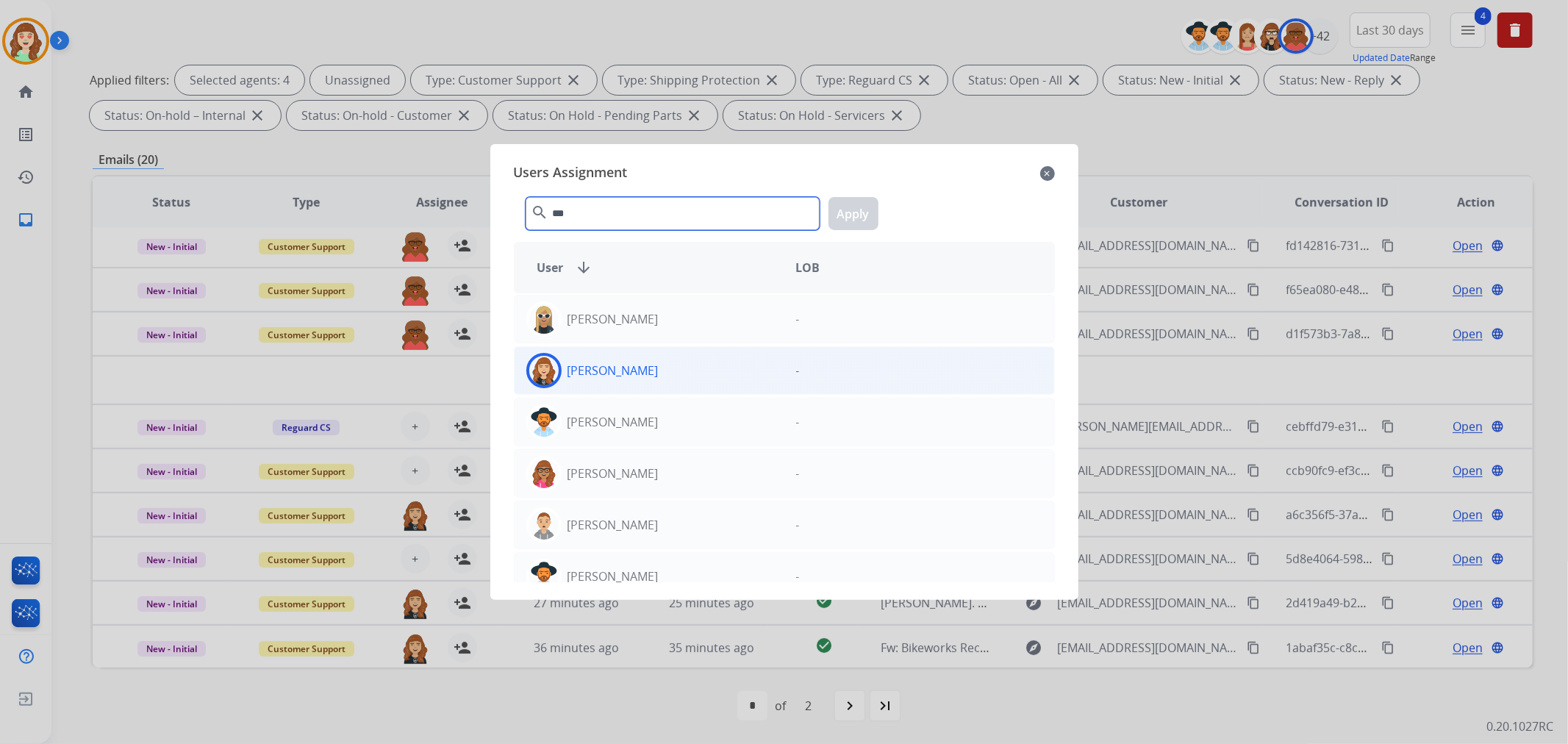
type input "***"
drag, startPoint x: 712, startPoint y: 384, endPoint x: 894, endPoint y: 233, distance: 236.5
click at [730, 370] on div "[PERSON_NAME]" at bounding box center [649, 370] width 270 height 35
click at [844, 218] on button "Apply" at bounding box center [854, 214] width 50 height 33
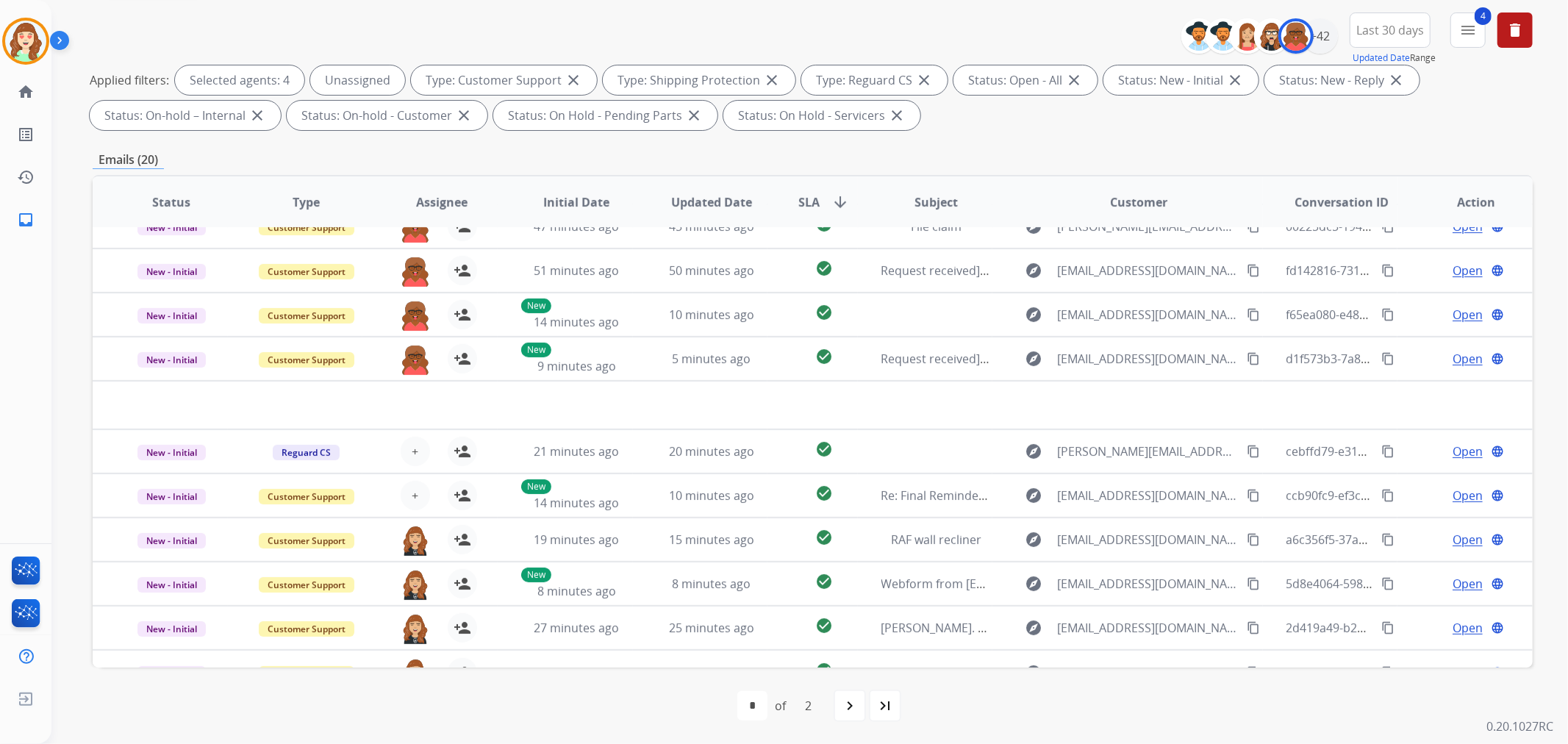
scroll to position [0, 0]
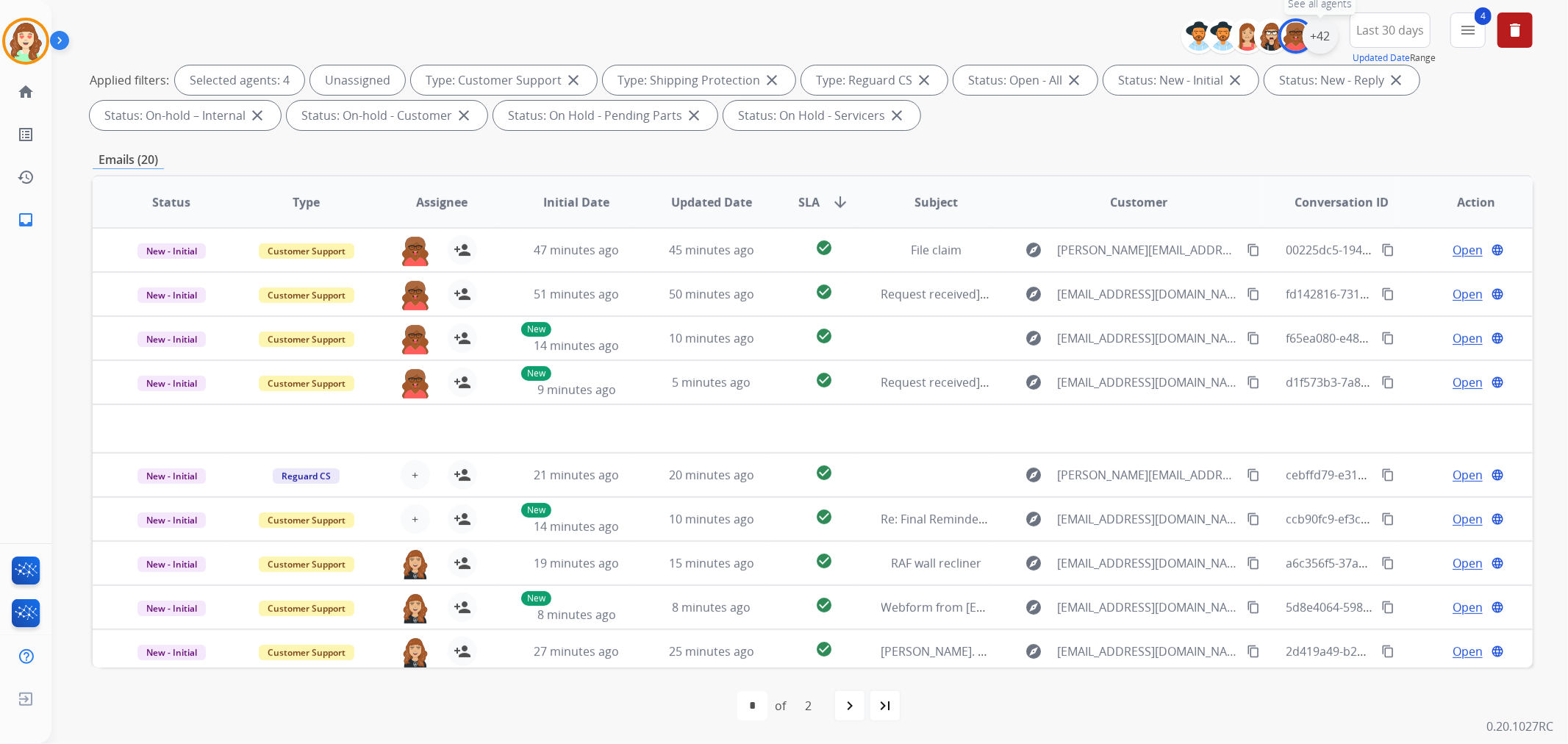
drag, startPoint x: 1319, startPoint y: 37, endPoint x: 1306, endPoint y: 40, distance: 13.3
click at [1318, 38] on div "+42" at bounding box center [1320, 36] width 35 height 35
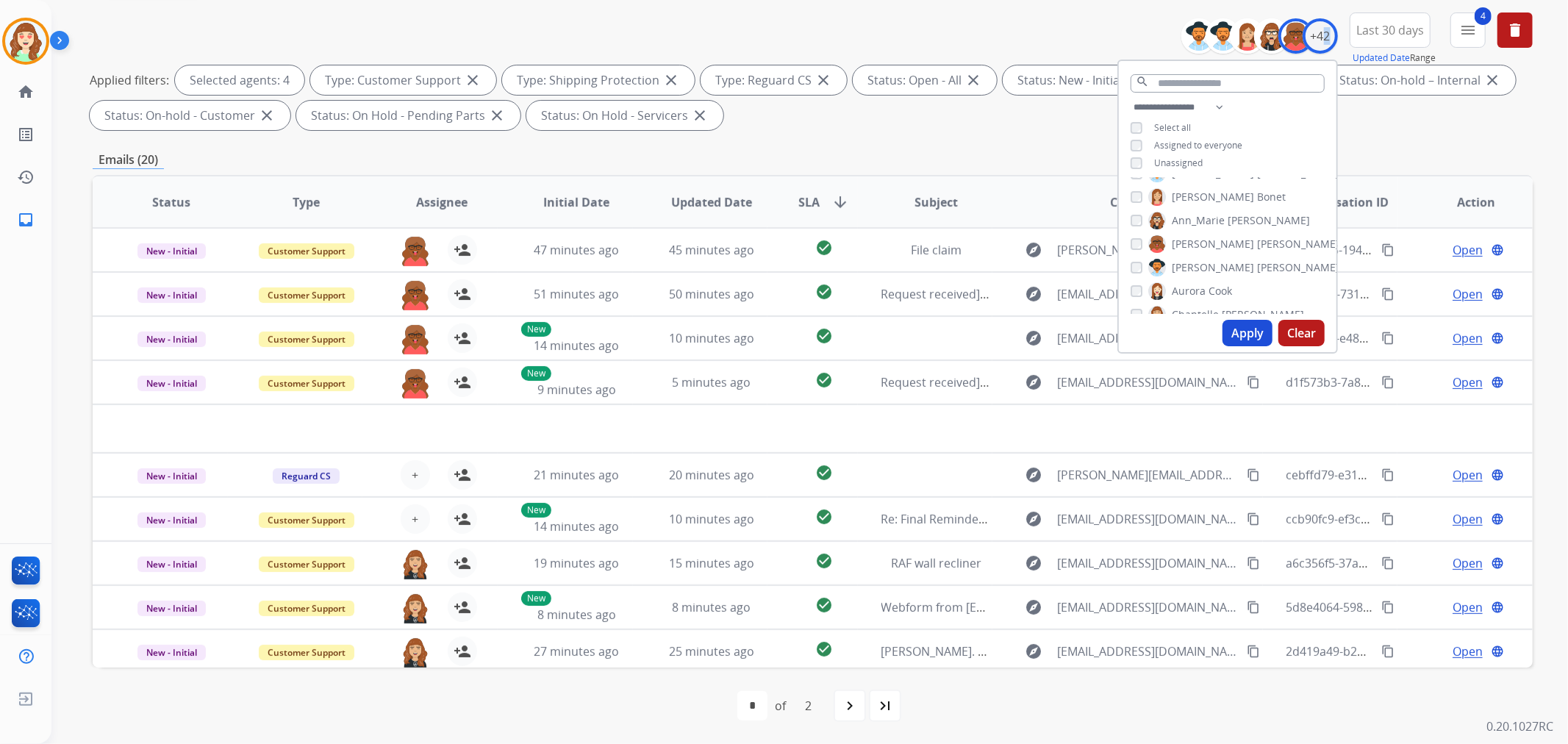
click at [1241, 333] on button "Apply" at bounding box center [1248, 333] width 50 height 27
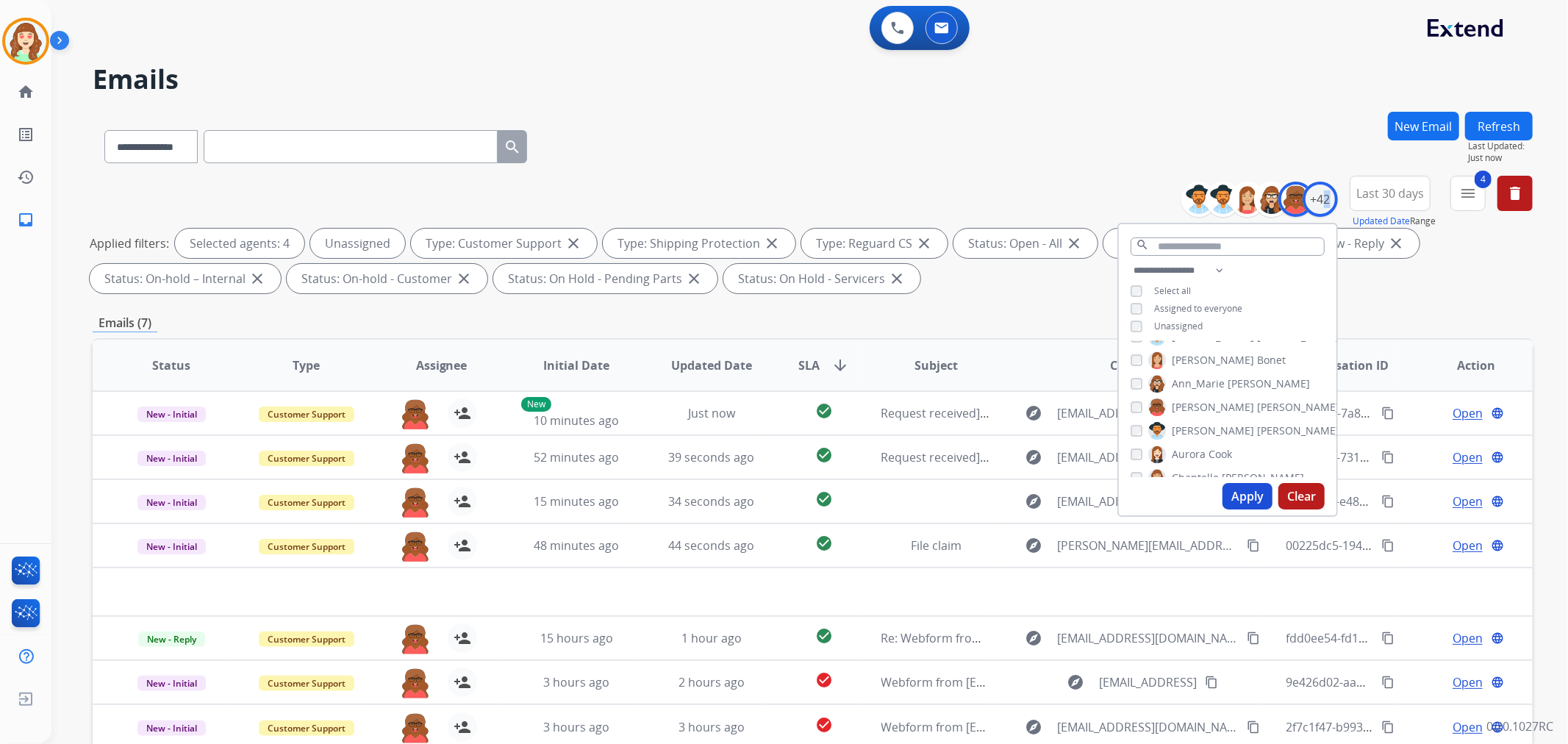
click at [1247, 494] on button "Apply" at bounding box center [1248, 496] width 50 height 27
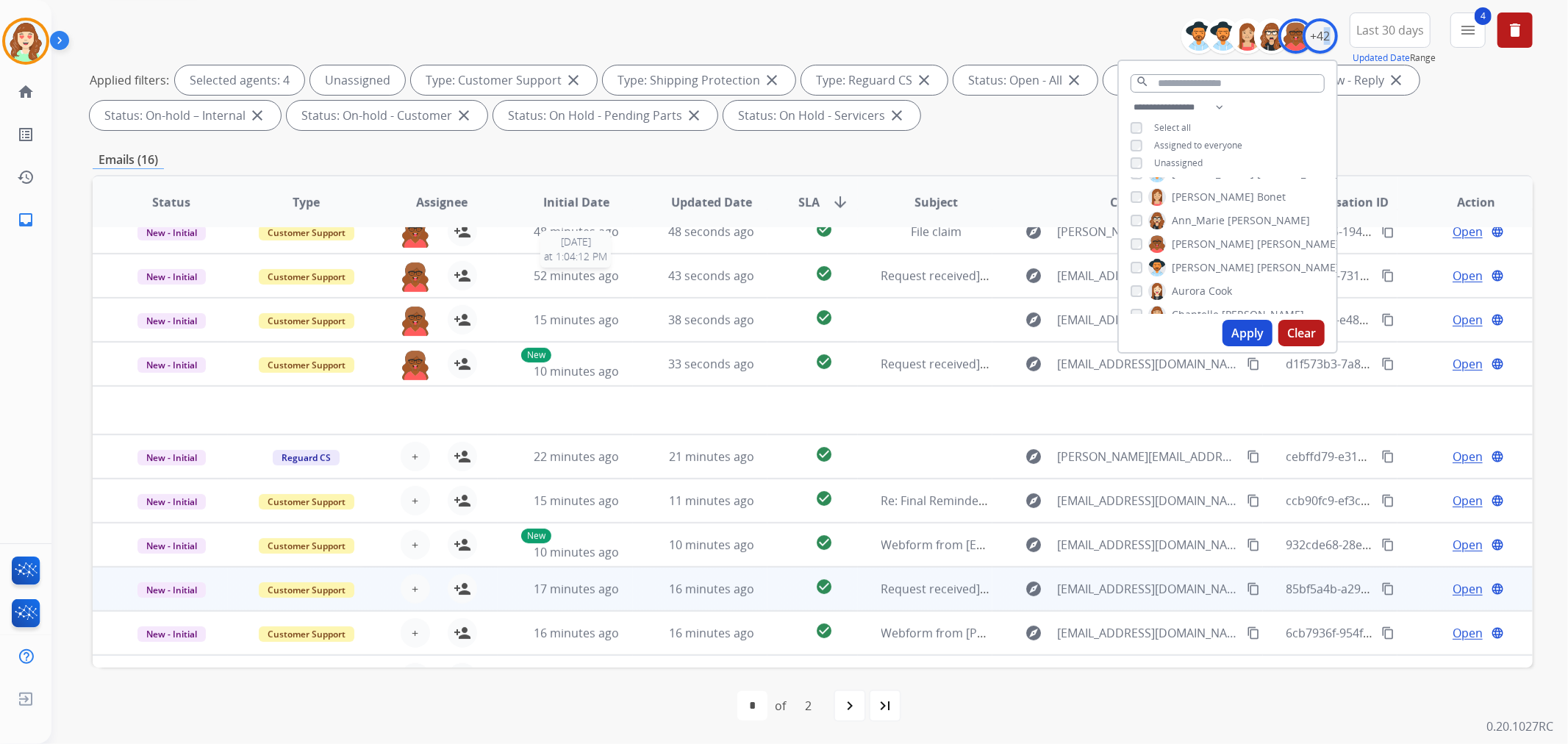
scroll to position [49, 0]
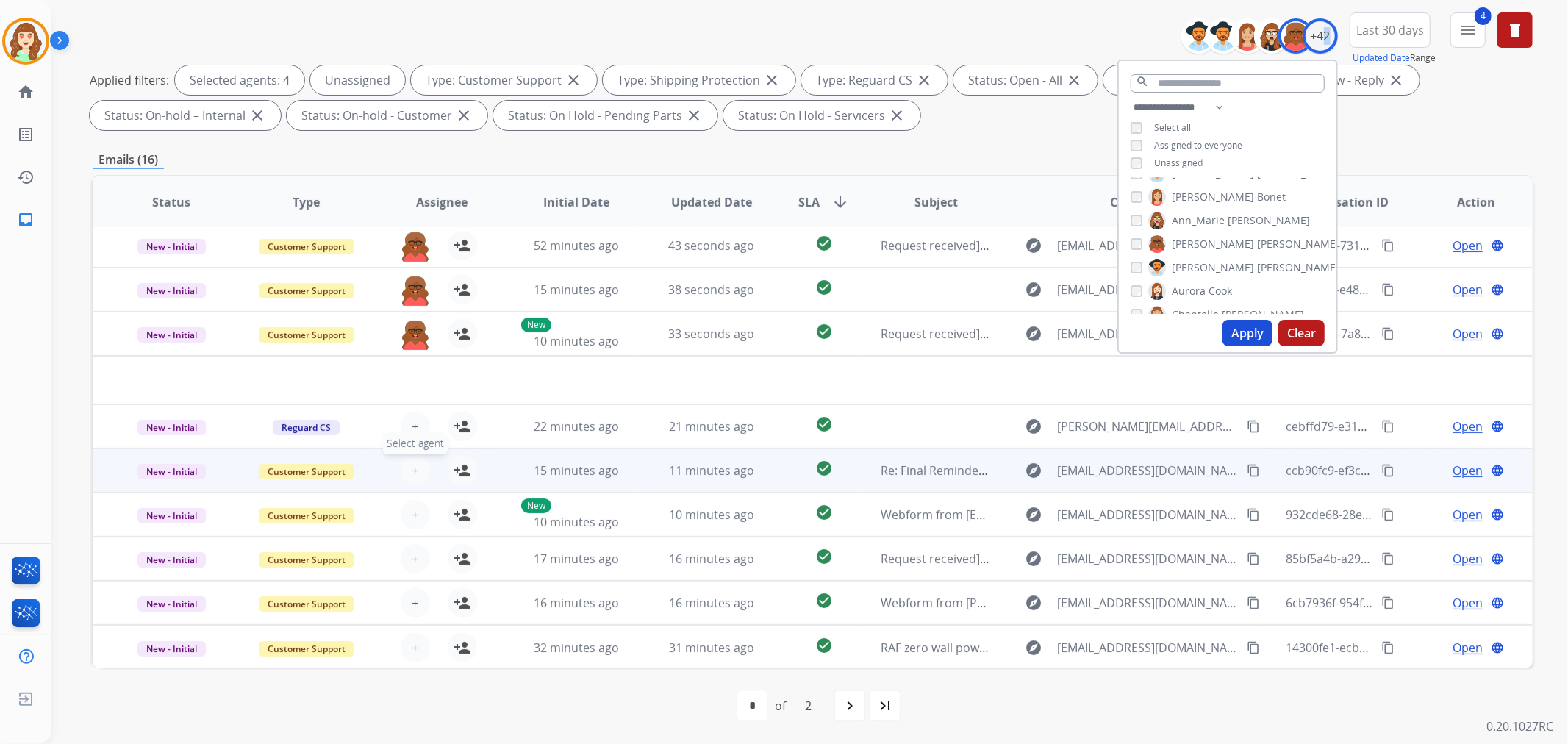
click at [417, 475] on button "+ Select agent" at bounding box center [415, 470] width 30 height 30
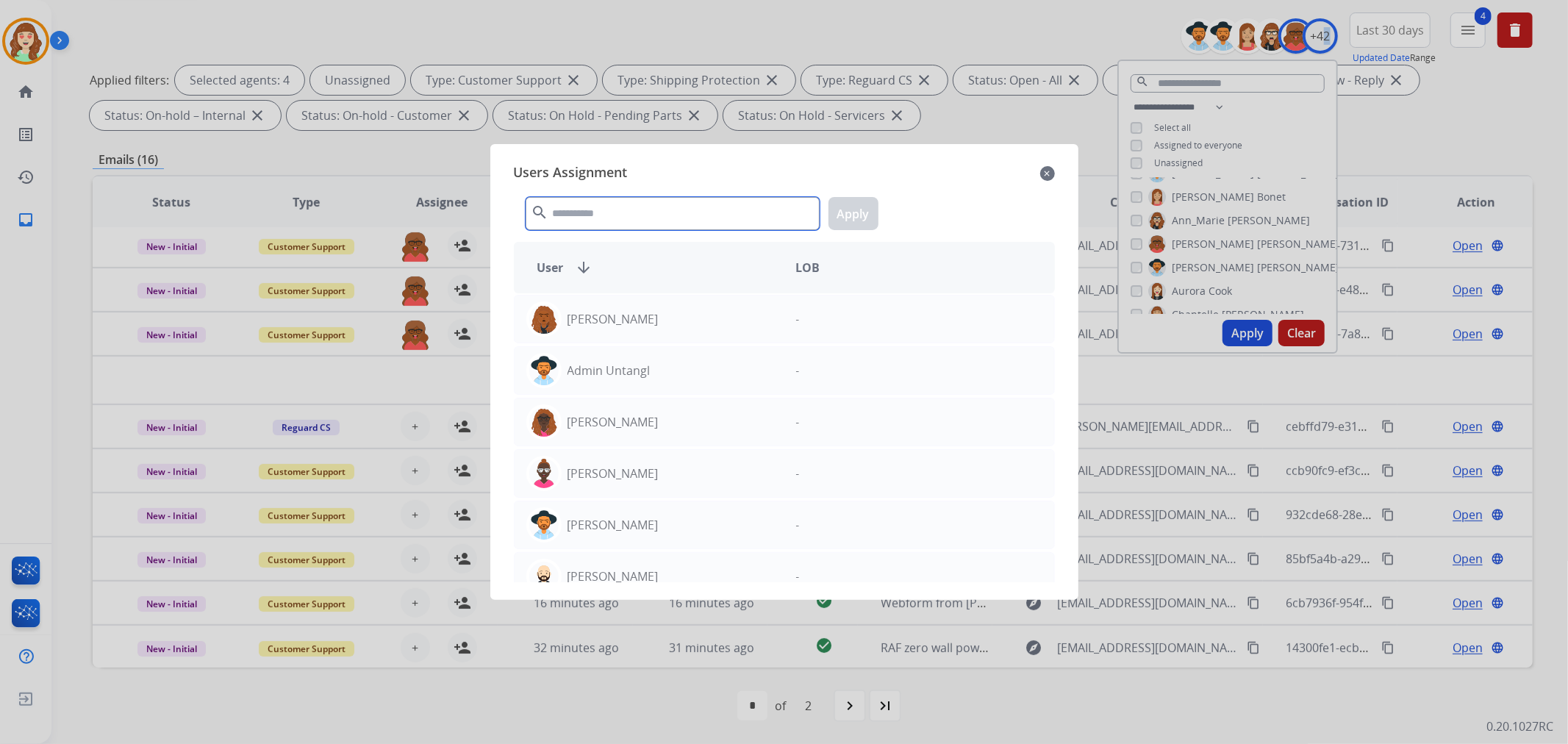
drag, startPoint x: 585, startPoint y: 214, endPoint x: 603, endPoint y: 196, distance: 25.5
click at [608, 208] on input "text" at bounding box center [672, 214] width 294 height 33
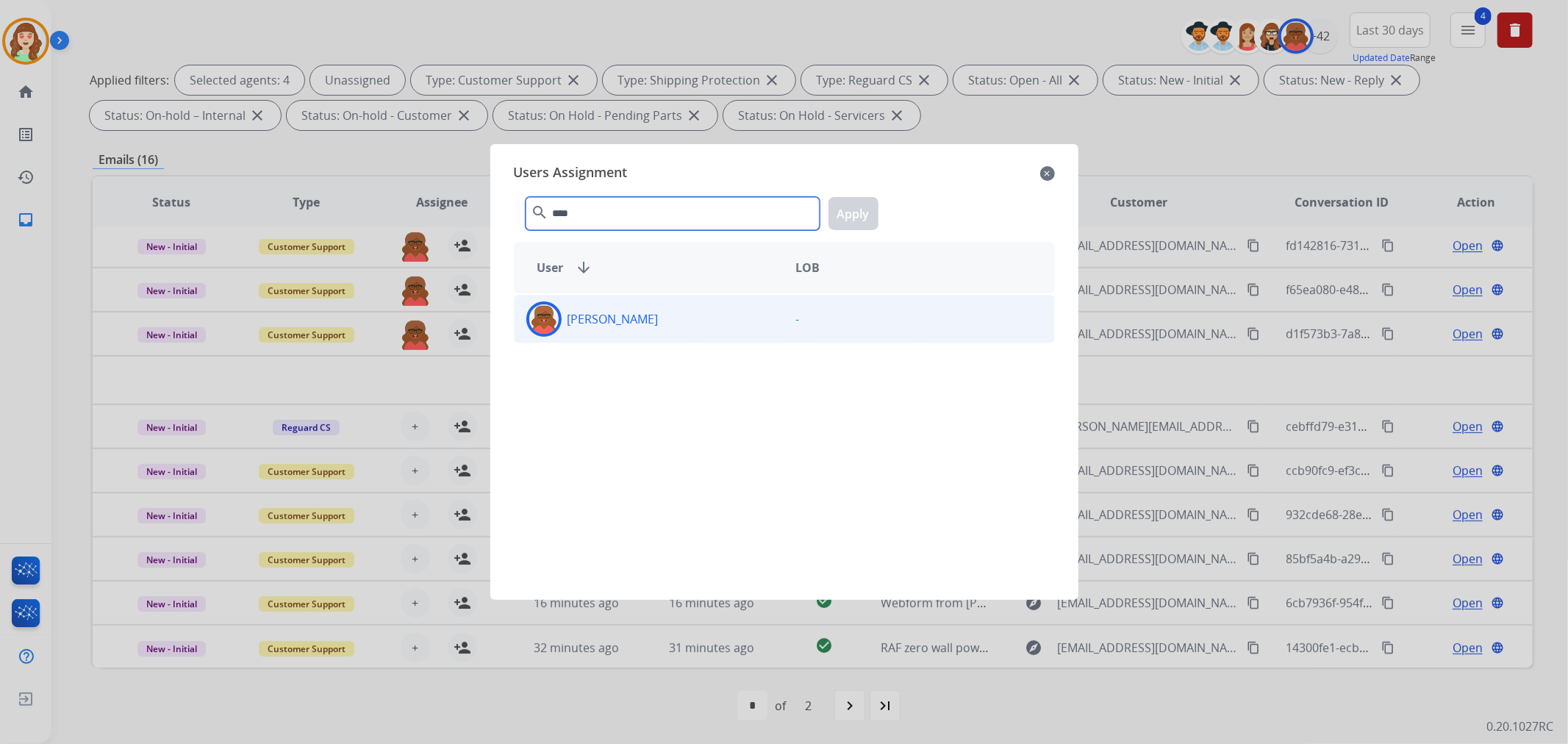
type input "****"
drag, startPoint x: 684, startPoint y: 332, endPoint x: 817, endPoint y: 259, distance: 151.7
click at [694, 332] on div "[PERSON_NAME]" at bounding box center [649, 319] width 270 height 35
drag, startPoint x: 870, startPoint y: 214, endPoint x: 506, endPoint y: 351, distance: 388.9
click at [868, 214] on button "Apply" at bounding box center [854, 214] width 50 height 33
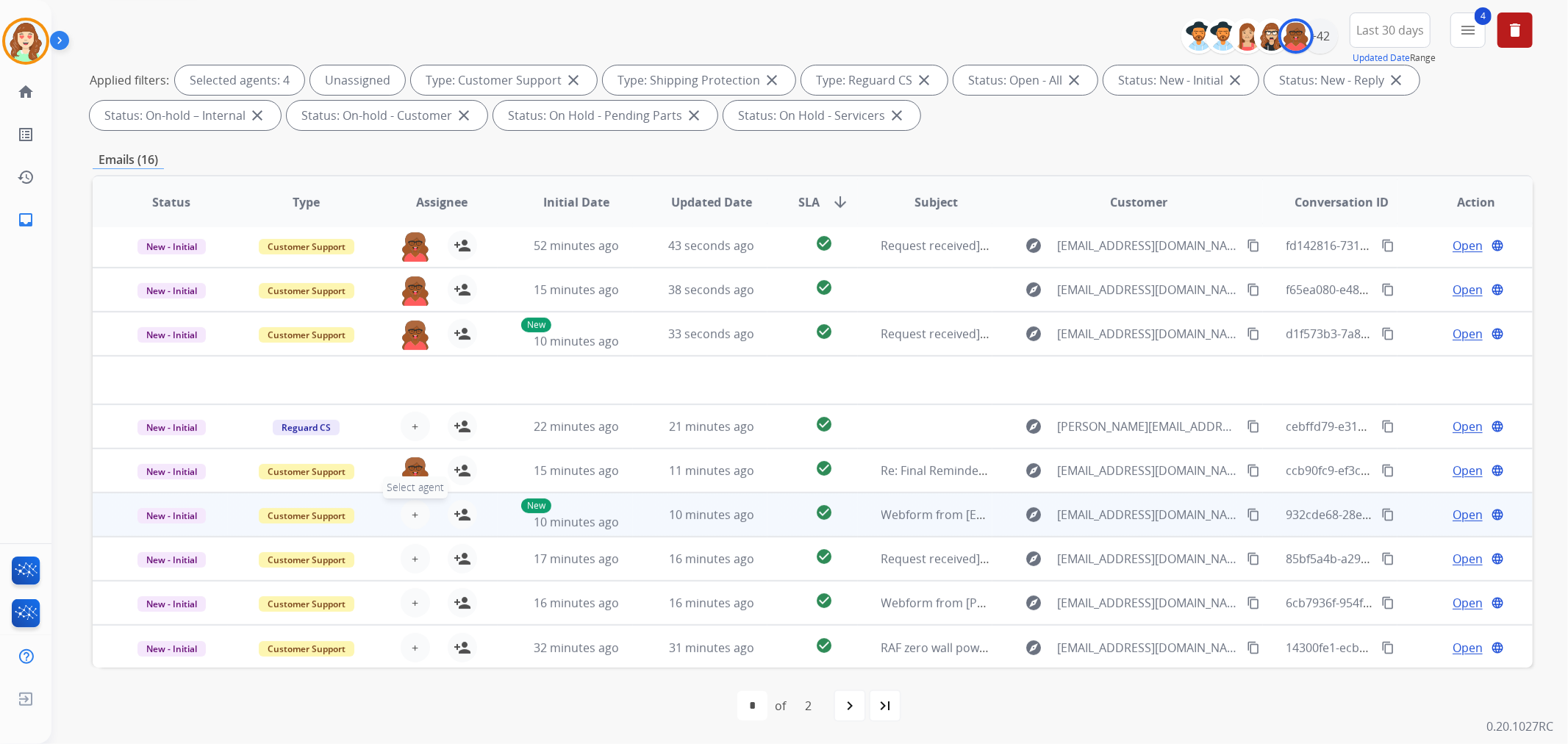
click at [409, 520] on button "+ Select agent" at bounding box center [415, 514] width 30 height 30
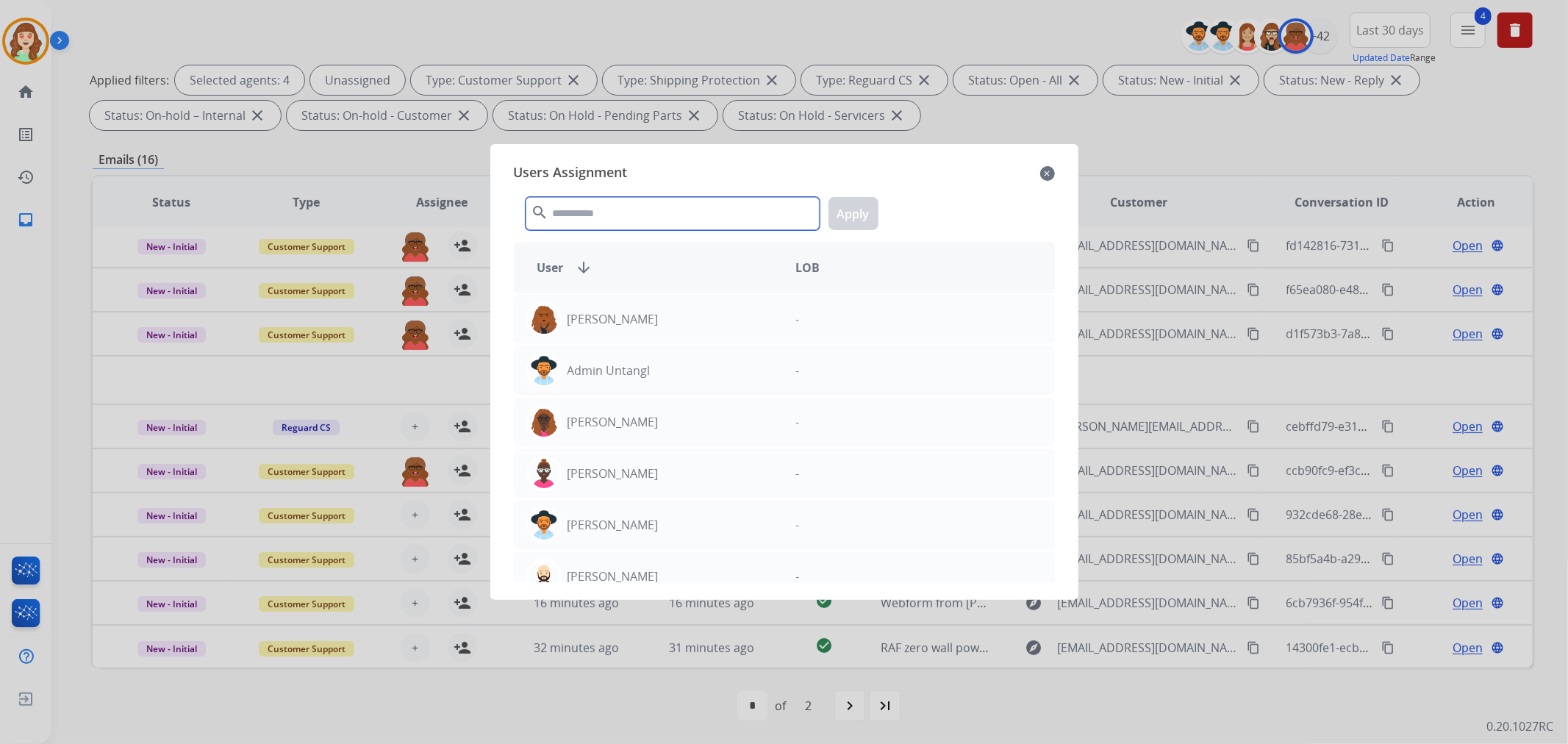
drag, startPoint x: 614, startPoint y: 223, endPoint x: 595, endPoint y: 224, distance: 19.0
click at [612, 222] on input "text" at bounding box center [672, 214] width 294 height 33
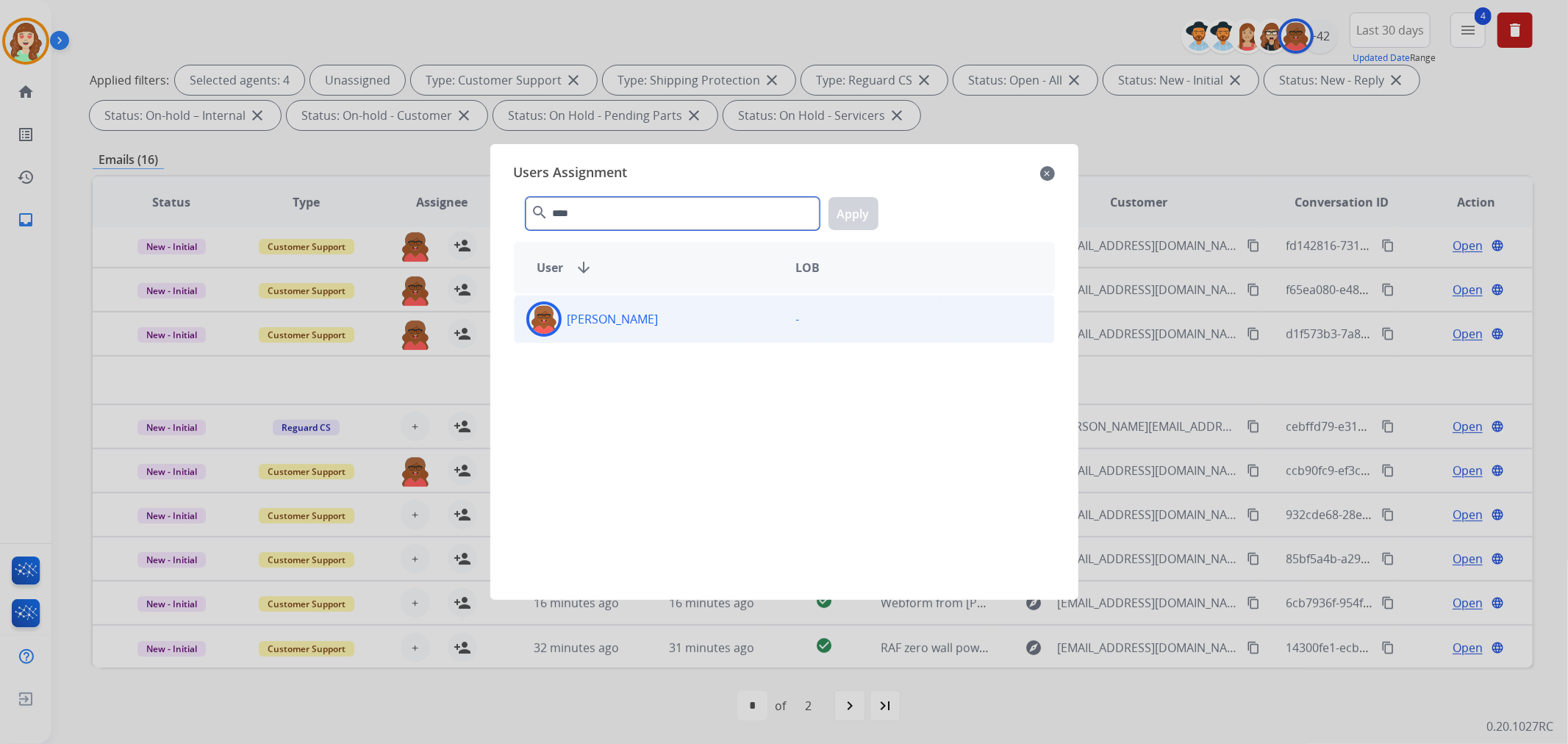
type input "****"
drag, startPoint x: 736, startPoint y: 313, endPoint x: 821, endPoint y: 228, distance: 120.2
click at [750, 304] on div "[PERSON_NAME]" at bounding box center [649, 319] width 270 height 35
click at [864, 208] on button "Apply" at bounding box center [854, 214] width 50 height 33
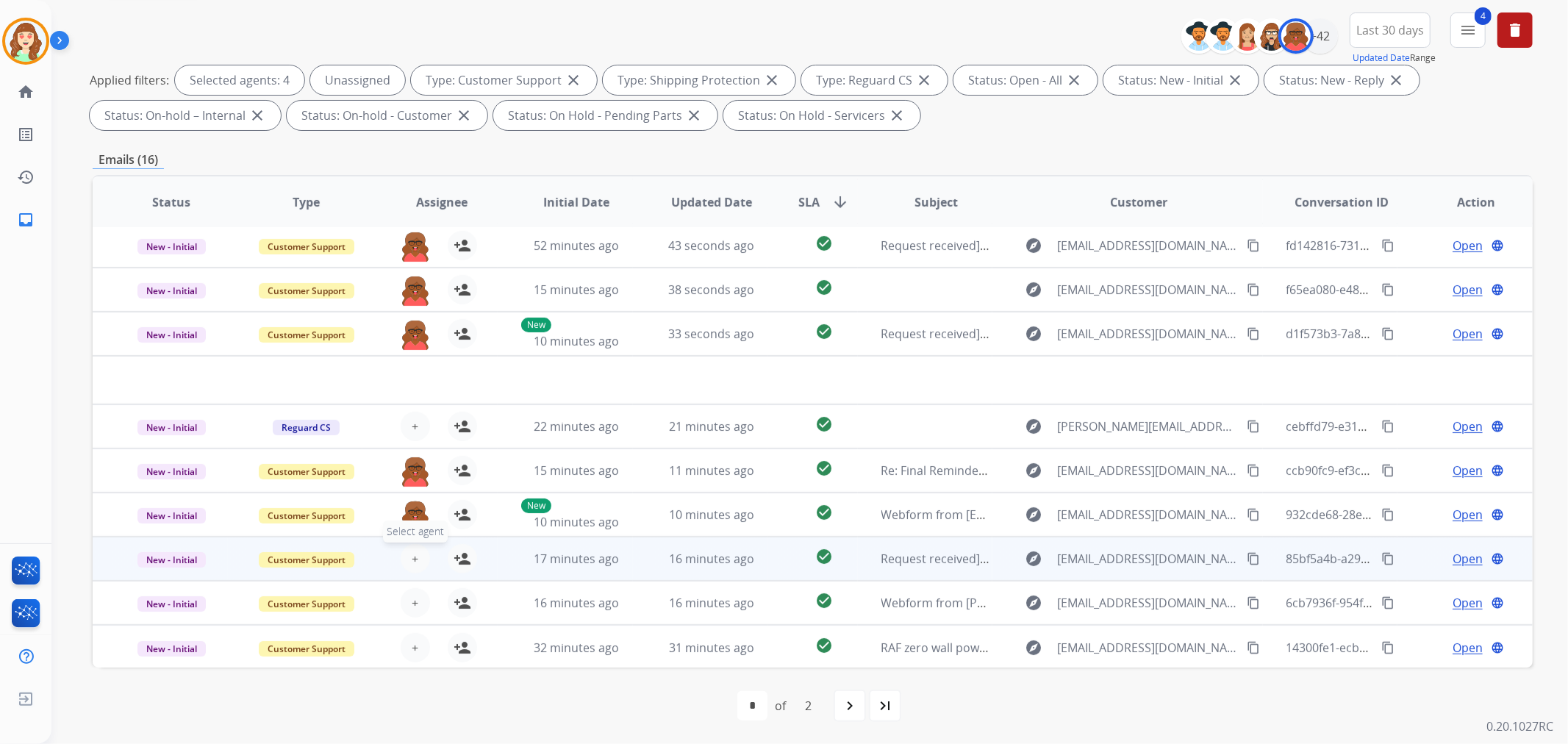
click at [412, 561] on span "+" at bounding box center [414, 558] width 7 height 17
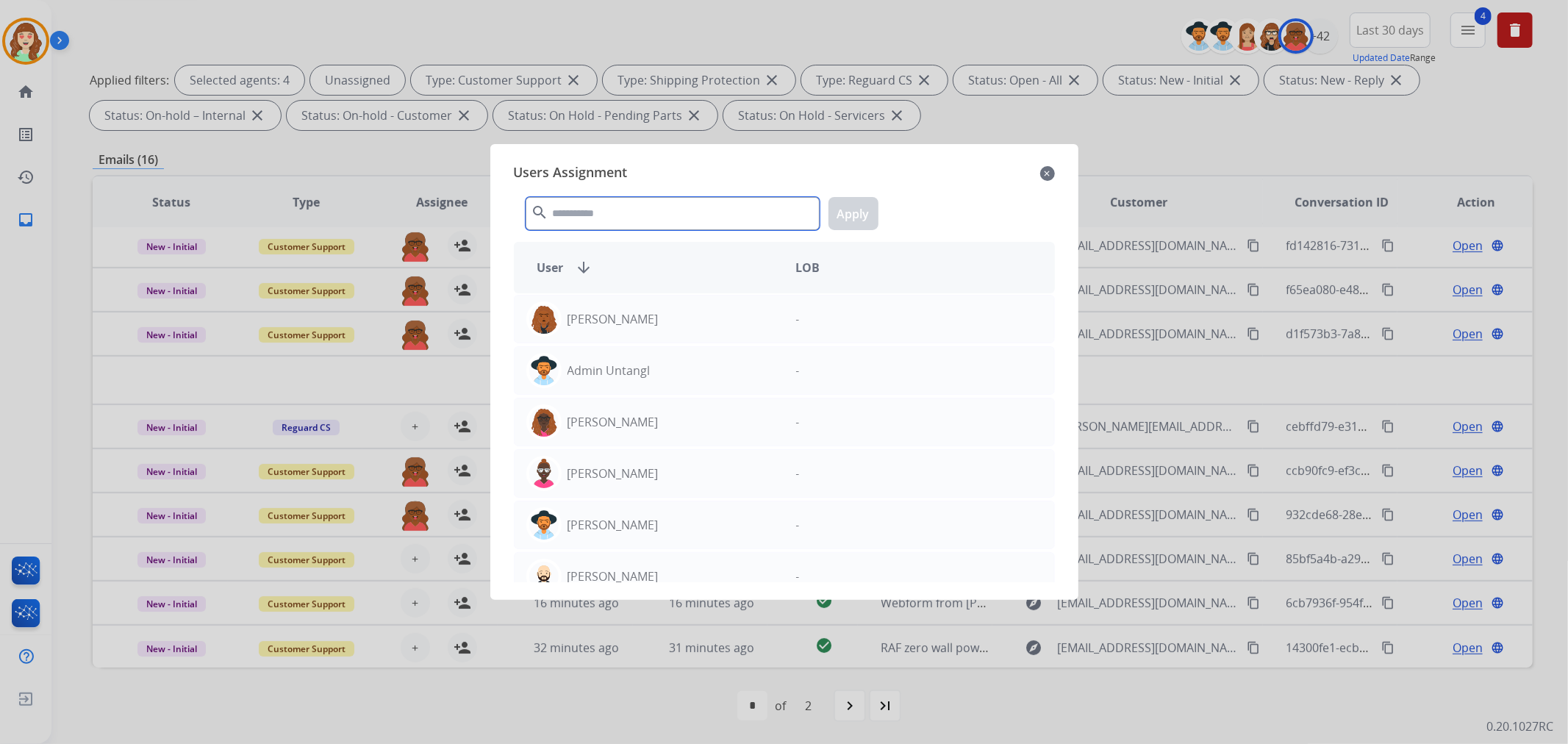
drag, startPoint x: 640, startPoint y: 208, endPoint x: 640, endPoint y: 218, distance: 10.0
click at [640, 209] on input "text" at bounding box center [672, 214] width 294 height 33
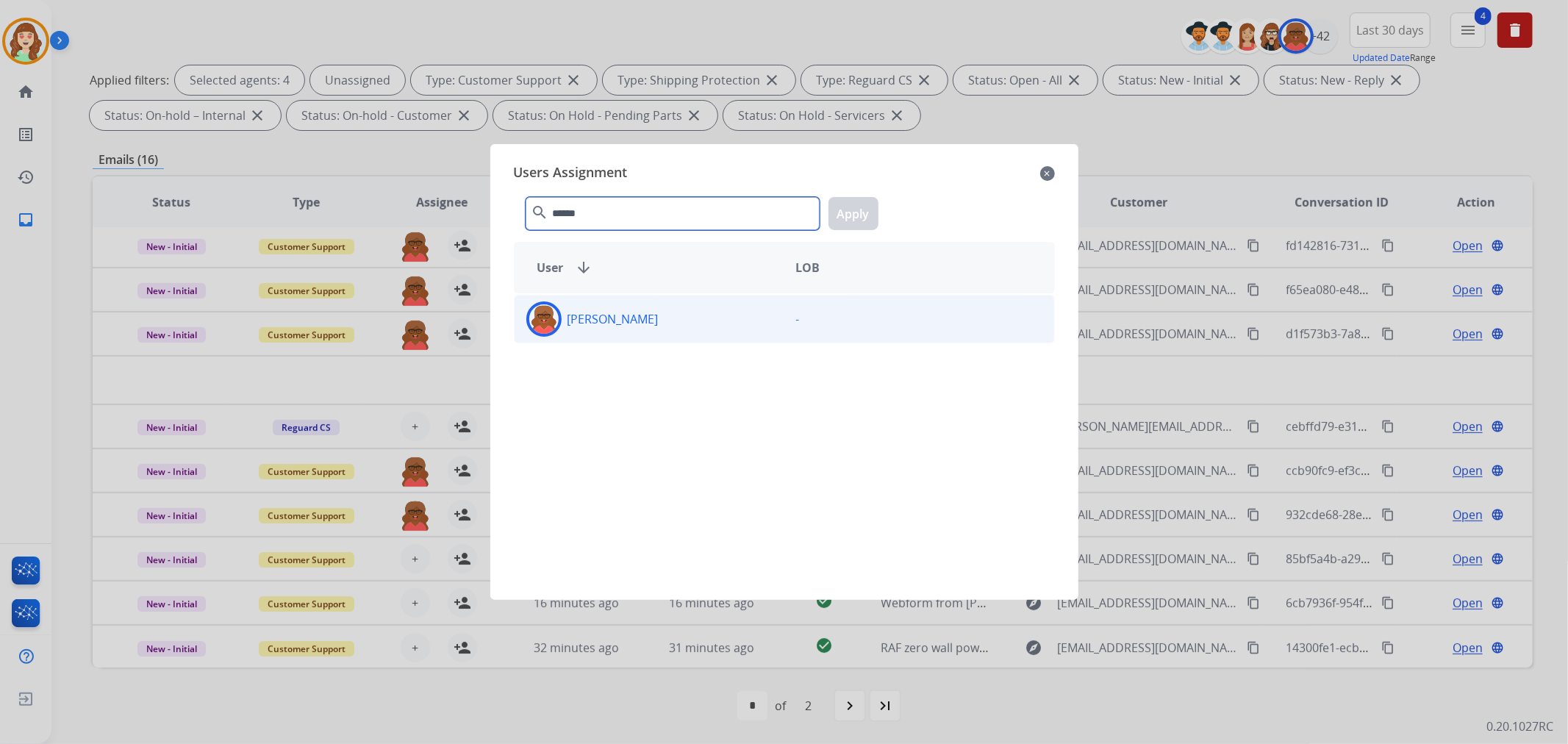
type input "******"
click at [802, 313] on div "-" at bounding box center [919, 319] width 270 height 35
drag, startPoint x: 847, startPoint y: 216, endPoint x: 937, endPoint y: 287, distance: 114.6
click at [847, 215] on button "Apply" at bounding box center [854, 214] width 50 height 33
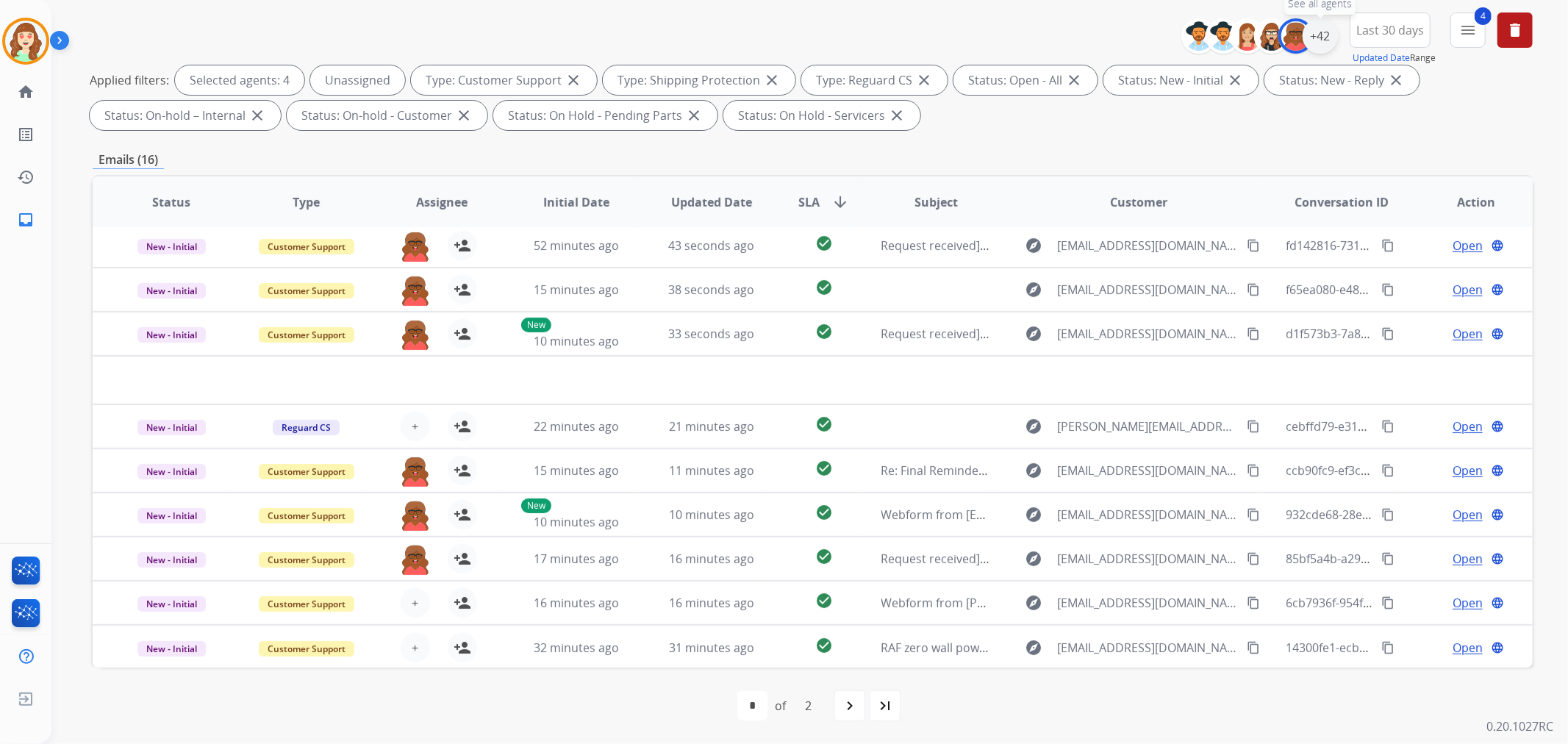
click at [1314, 33] on div "+42" at bounding box center [1320, 36] width 35 height 35
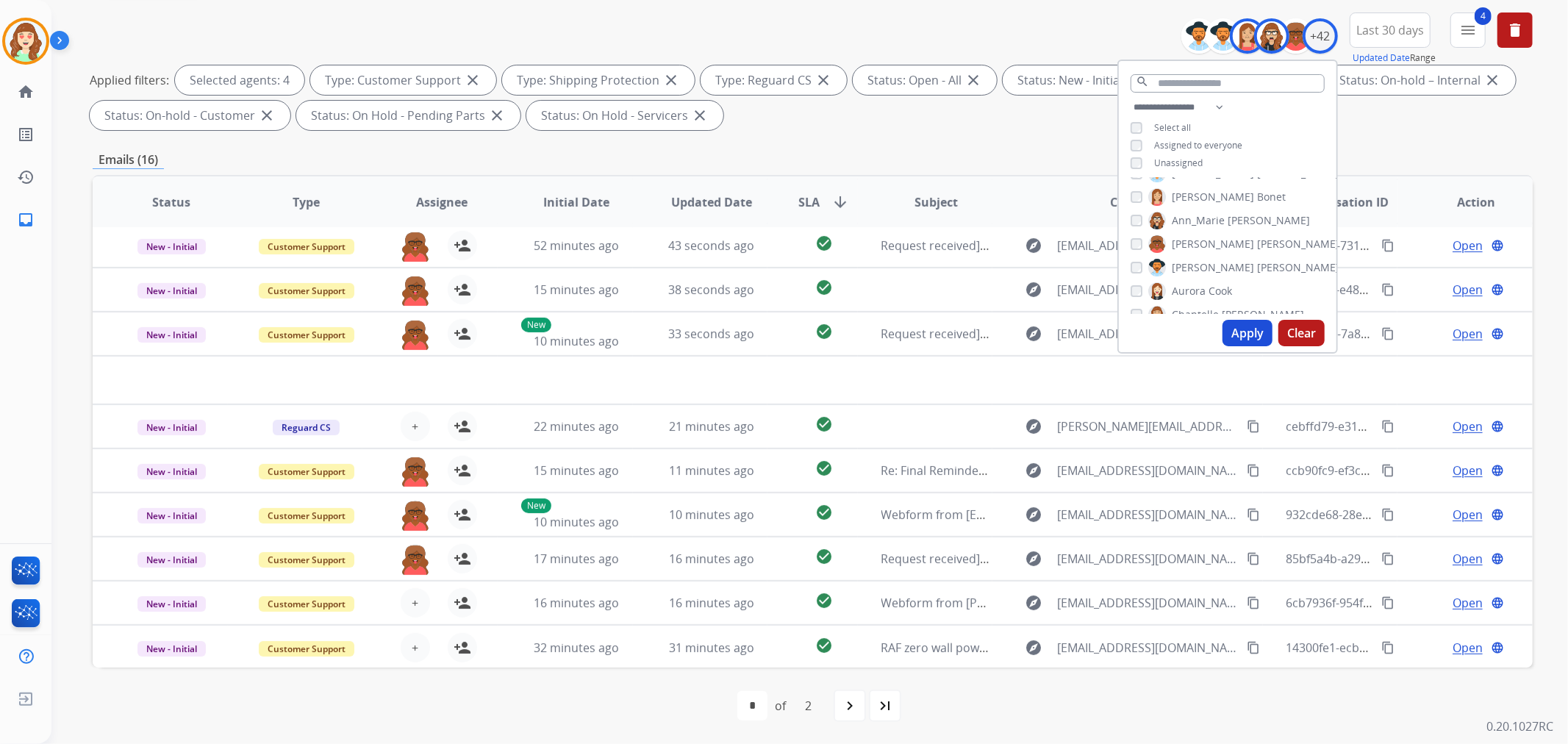
click at [1245, 328] on button "Apply" at bounding box center [1248, 333] width 50 height 27
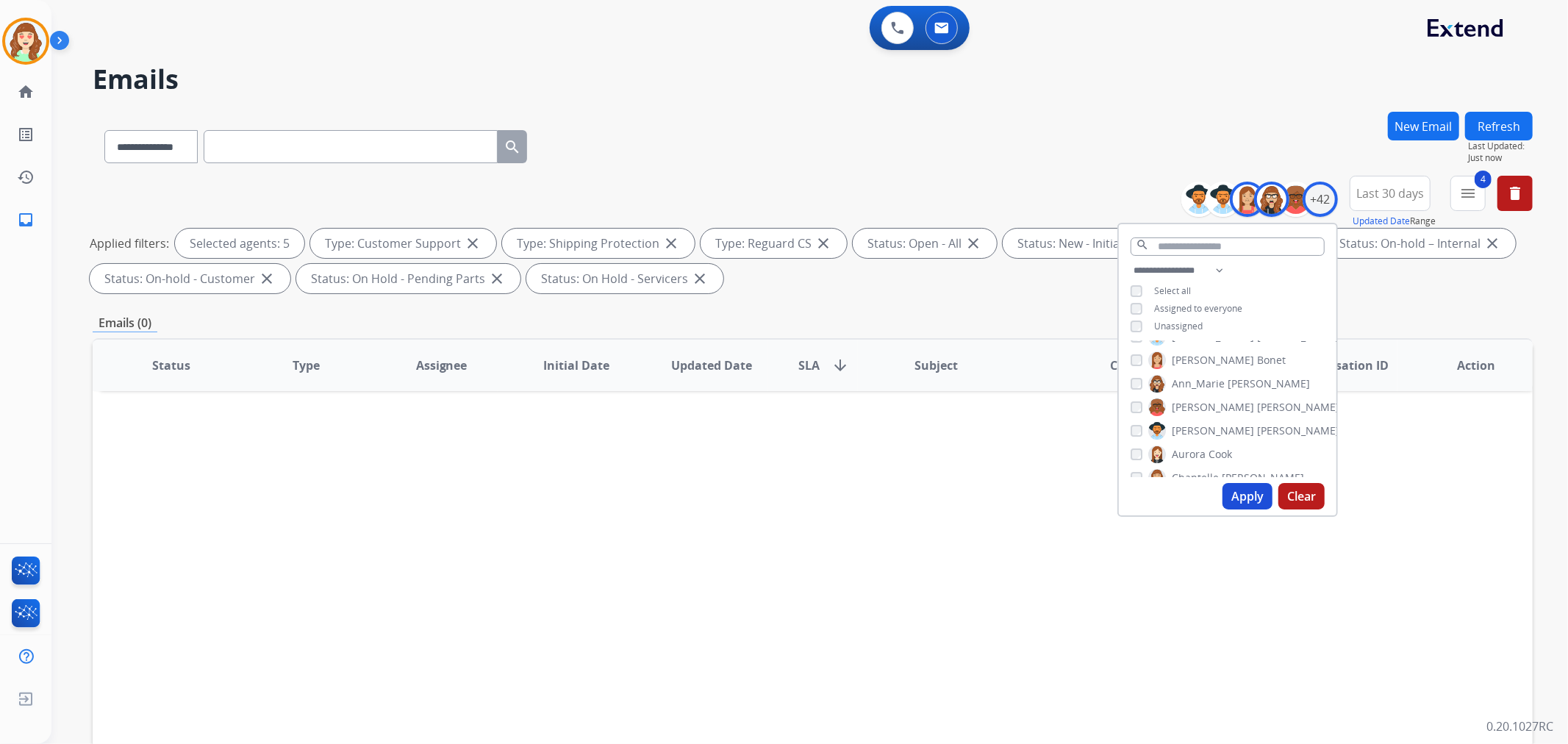
scroll to position [0, 0]
click at [1249, 488] on button "Apply" at bounding box center [1248, 496] width 50 height 27
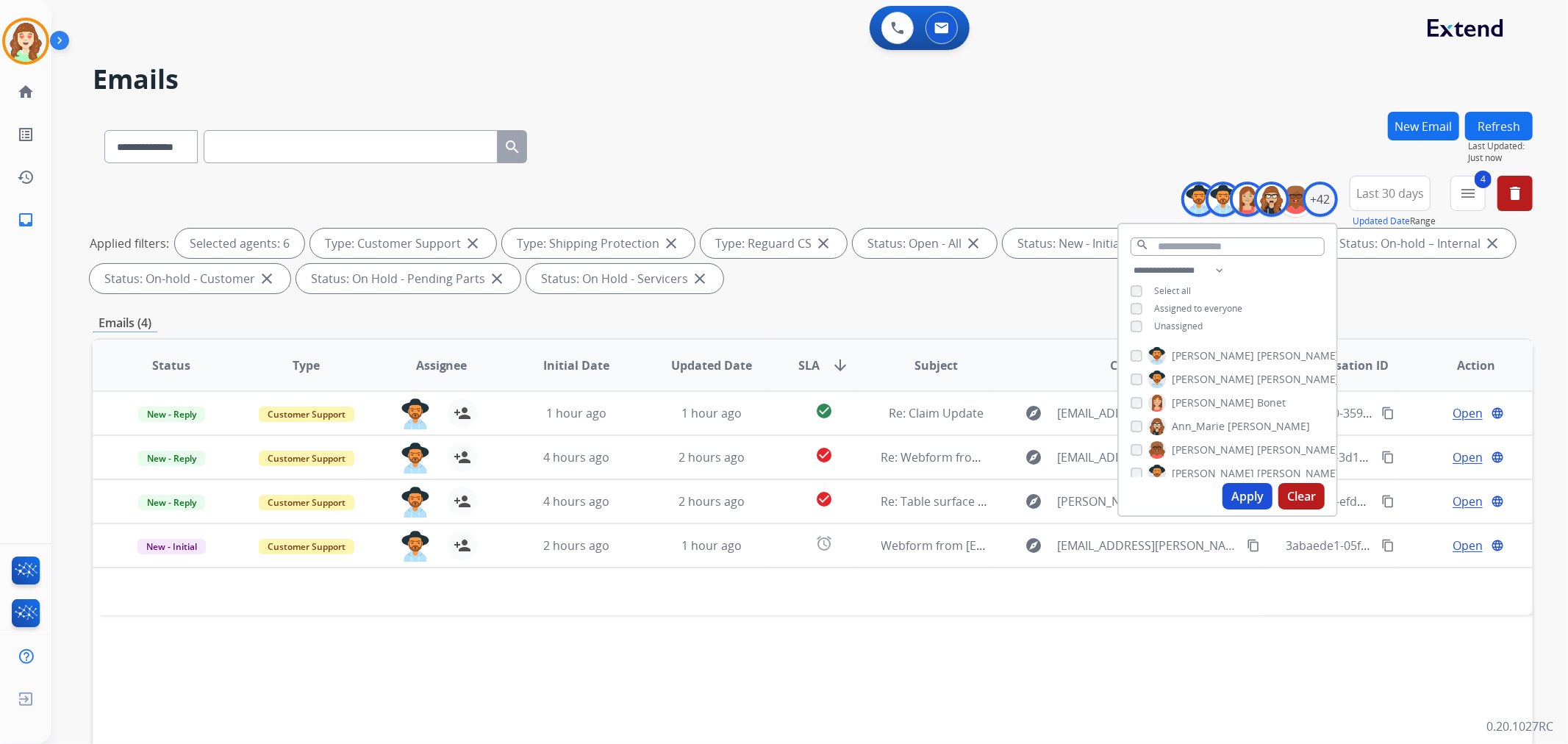
click at [1257, 497] on button "Apply" at bounding box center [1248, 496] width 50 height 27
drag, startPoint x: 1255, startPoint y: 494, endPoint x: 1265, endPoint y: 440, distance: 54.9
click at [1252, 493] on button "Apply" at bounding box center [1248, 496] width 50 height 27
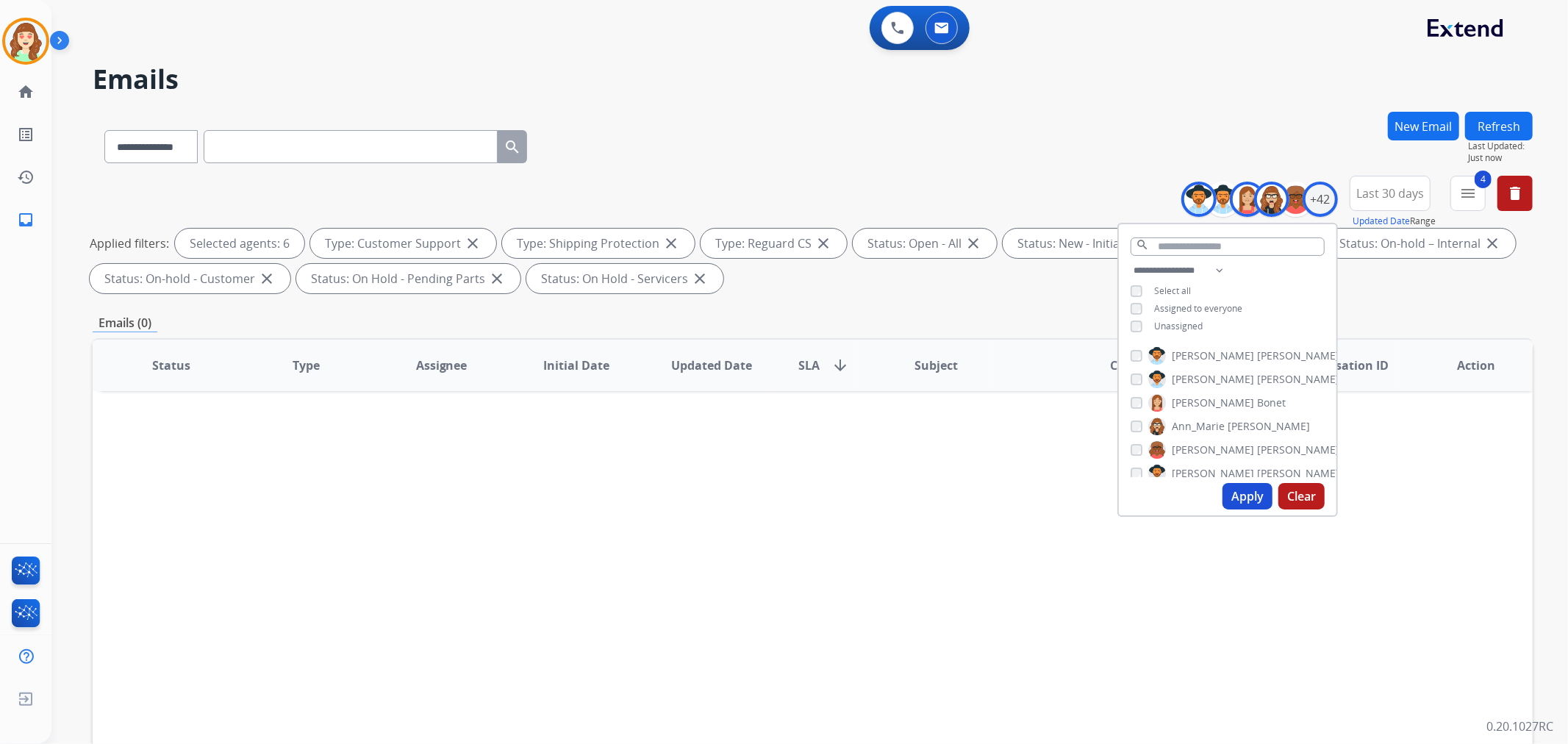
click at [1138, 323] on div "Unassigned" at bounding box center [1166, 326] width 72 height 11
click at [1228, 489] on button "Apply" at bounding box center [1248, 496] width 50 height 27
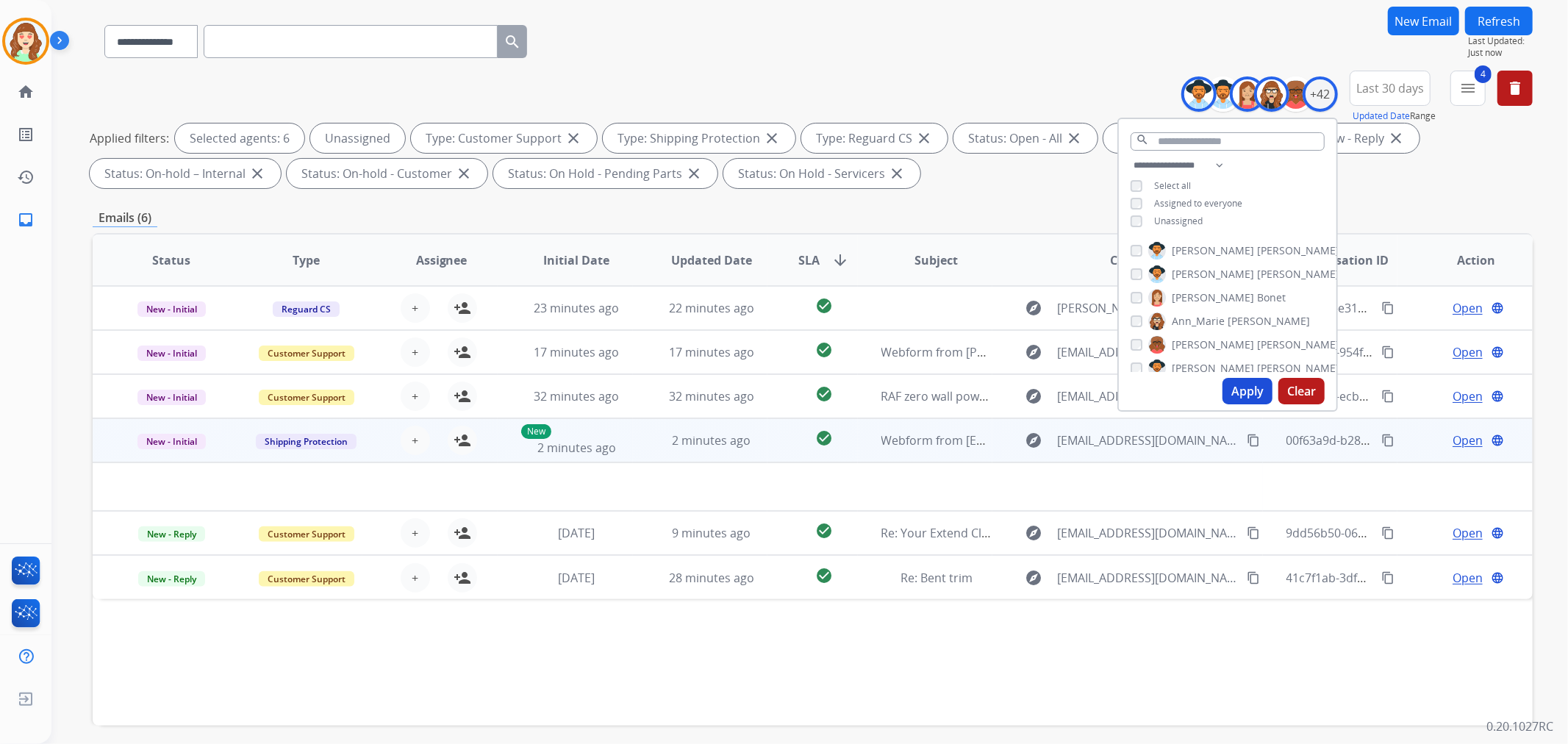
scroll to position [164, 0]
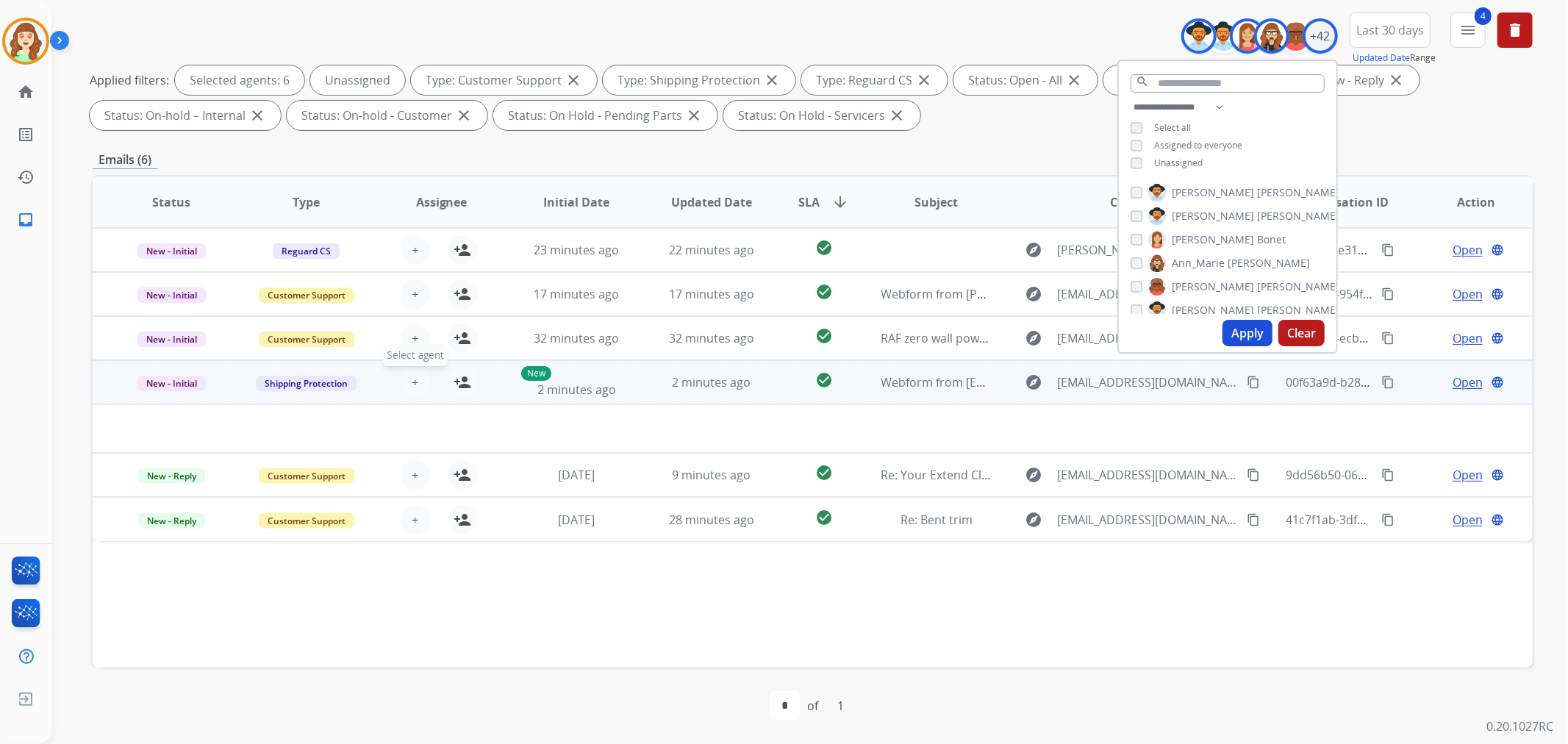
click at [414, 380] on button "+ Select agent" at bounding box center [415, 382] width 30 height 30
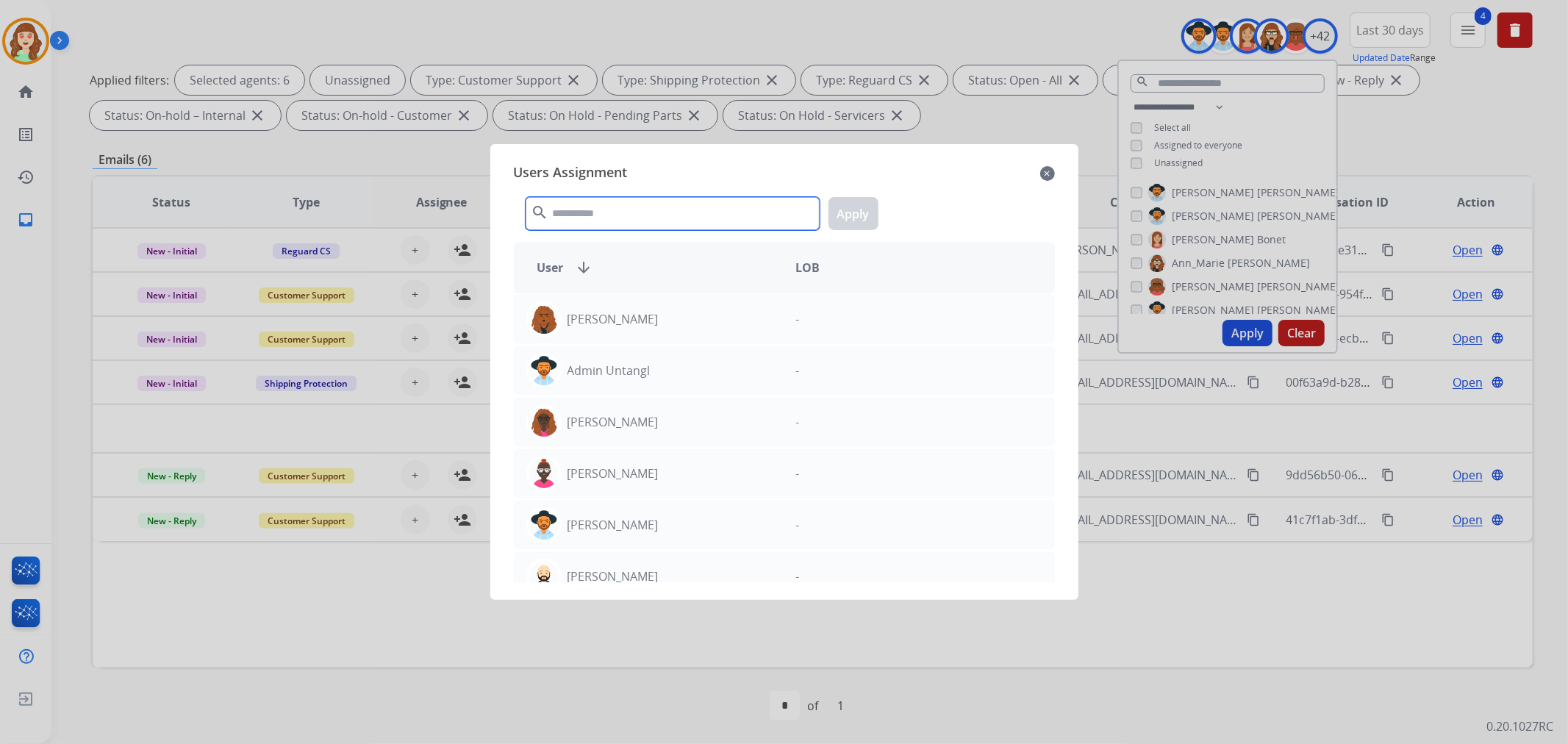
click at [672, 222] on input "text" at bounding box center [672, 214] width 294 height 33
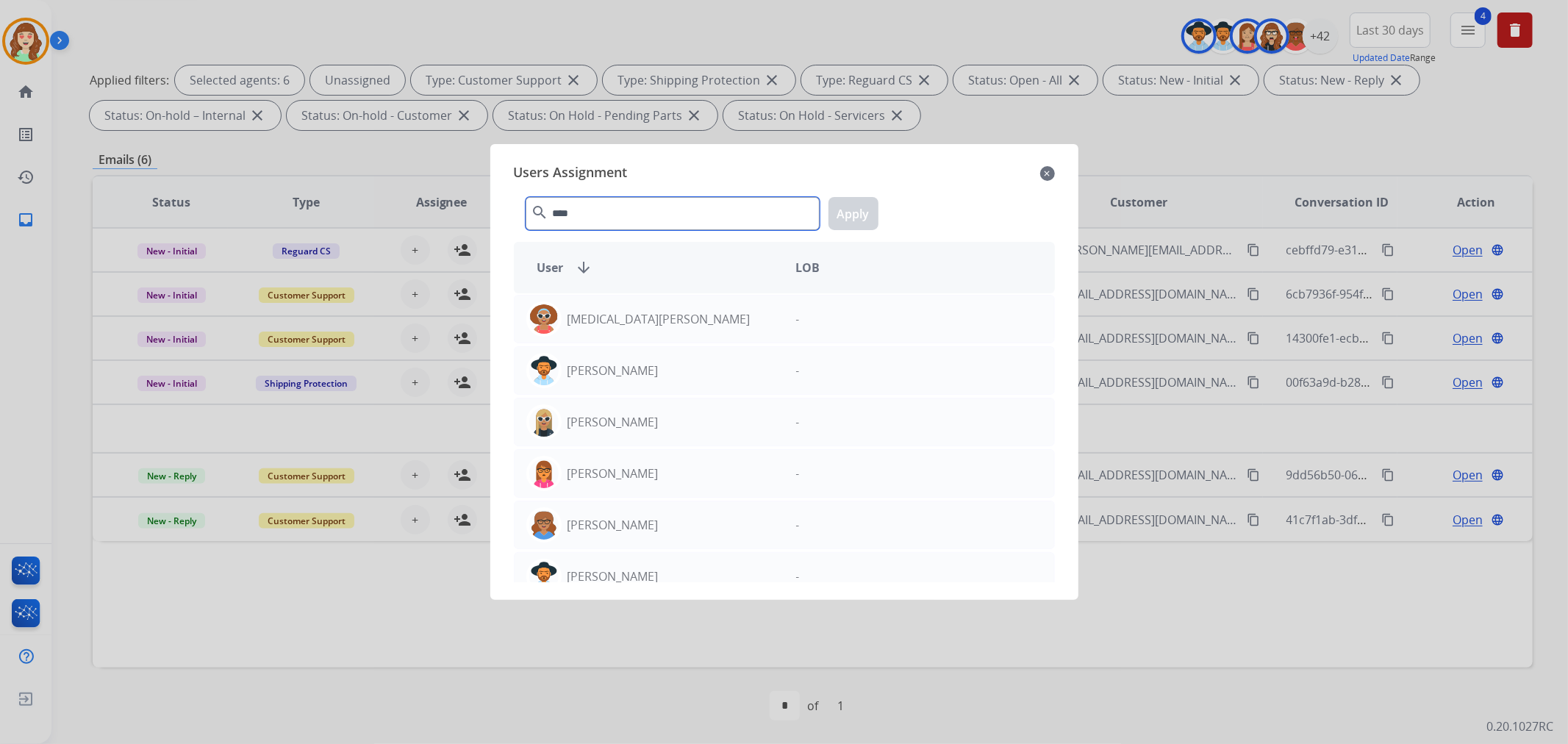
type input "****"
drag, startPoint x: 677, startPoint y: 583, endPoint x: 782, endPoint y: 475, distance: 150.6
click at [678, 583] on div "Users Assignment close **** search Apply User arrow_downward LOB [MEDICAL_DATA]…" at bounding box center [784, 372] width 564 height 432
click at [672, 578] on div "[PERSON_NAME]" at bounding box center [649, 577] width 270 height 35
click at [854, 216] on button "Apply" at bounding box center [854, 214] width 50 height 33
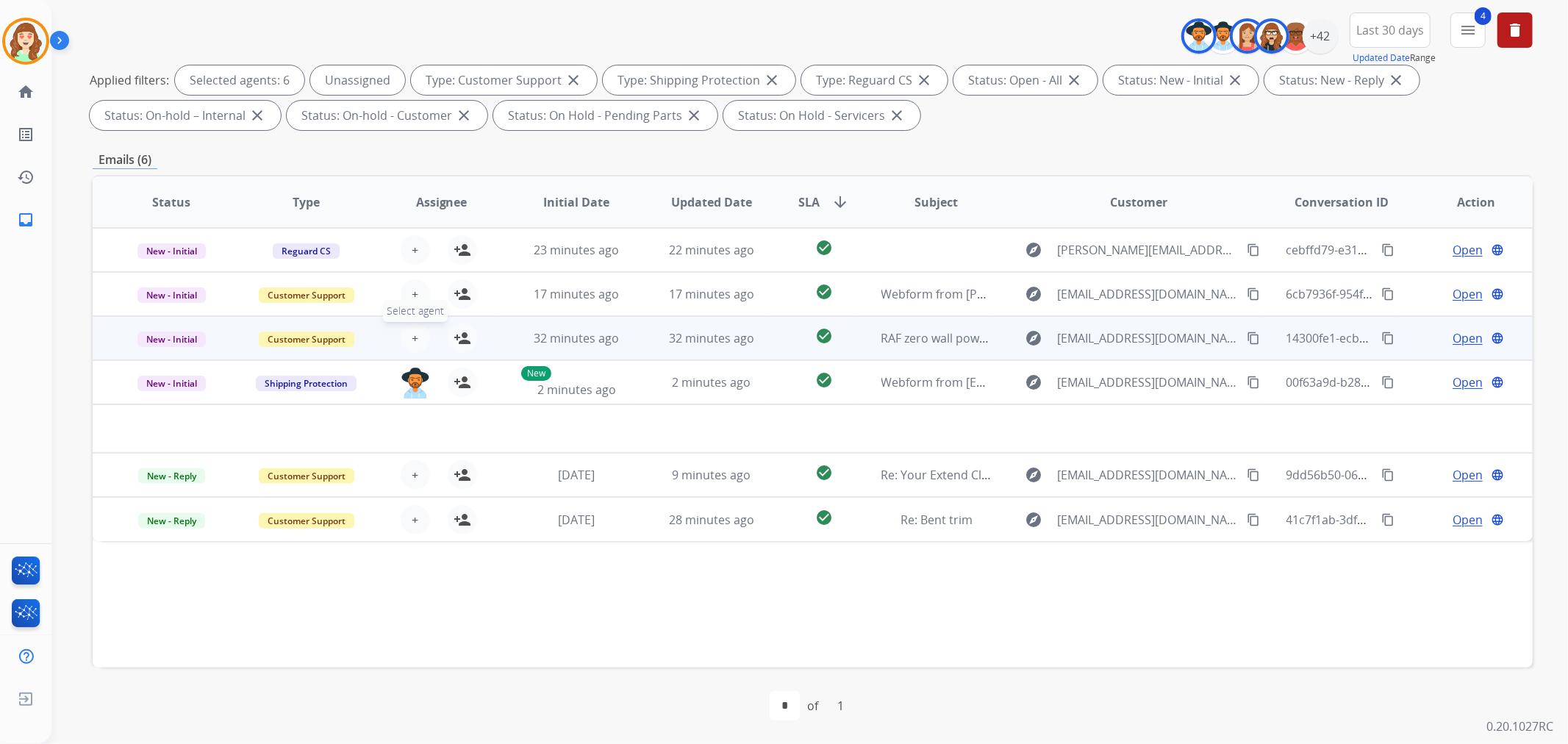
click at [411, 339] on span "+" at bounding box center [414, 338] width 7 height 17
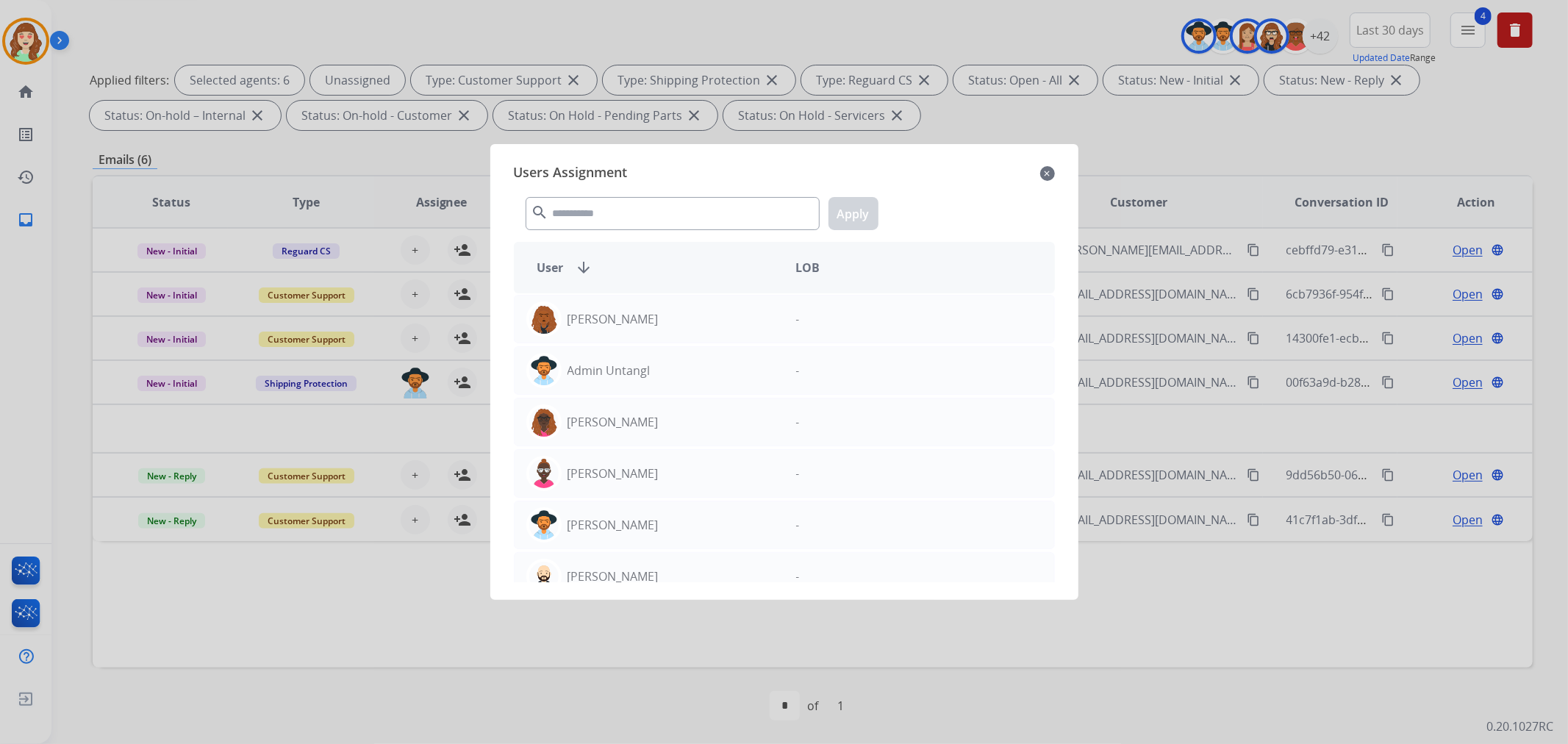
click at [1055, 167] on div "Users Assignment close search Apply User arrow_downward LOB [PERSON_NAME] - Adm…" at bounding box center [784, 372] width 564 height 432
click at [1052, 175] on mat-icon "close" at bounding box center [1047, 173] width 14 height 17
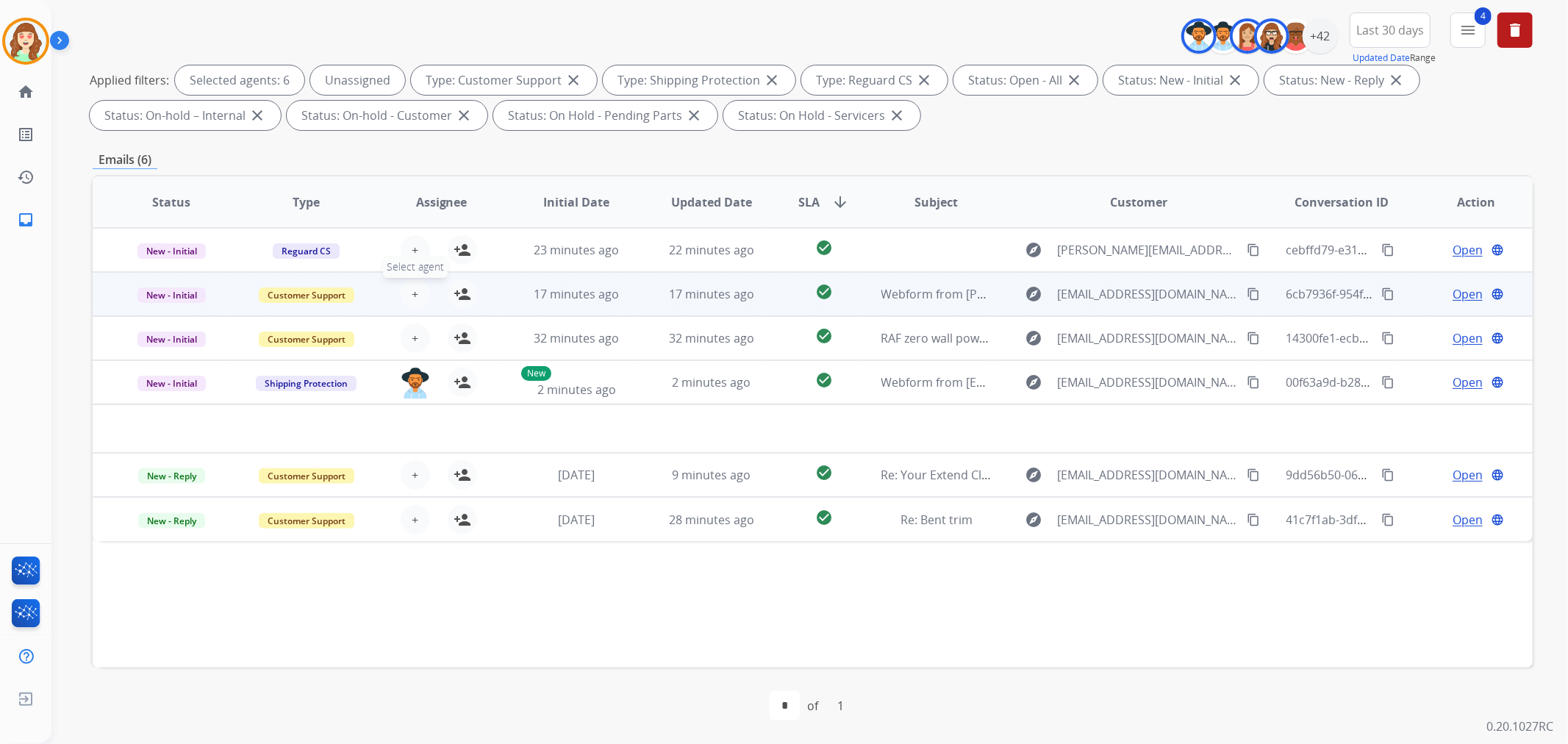
click at [411, 292] on span "+" at bounding box center [414, 294] width 7 height 17
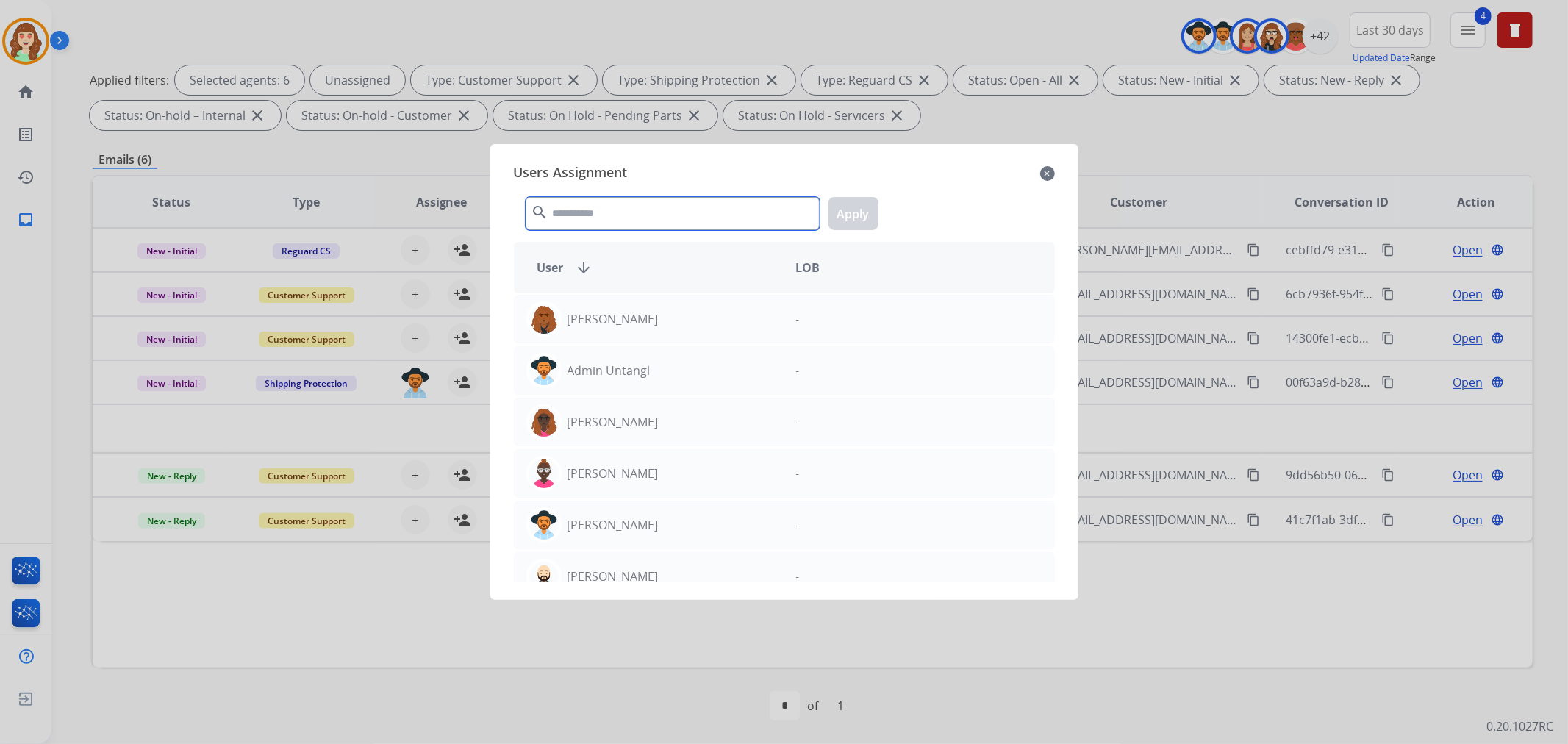
drag, startPoint x: 586, startPoint y: 208, endPoint x: 522, endPoint y: 277, distance: 94.1
click at [600, 207] on input "text" at bounding box center [672, 214] width 294 height 33
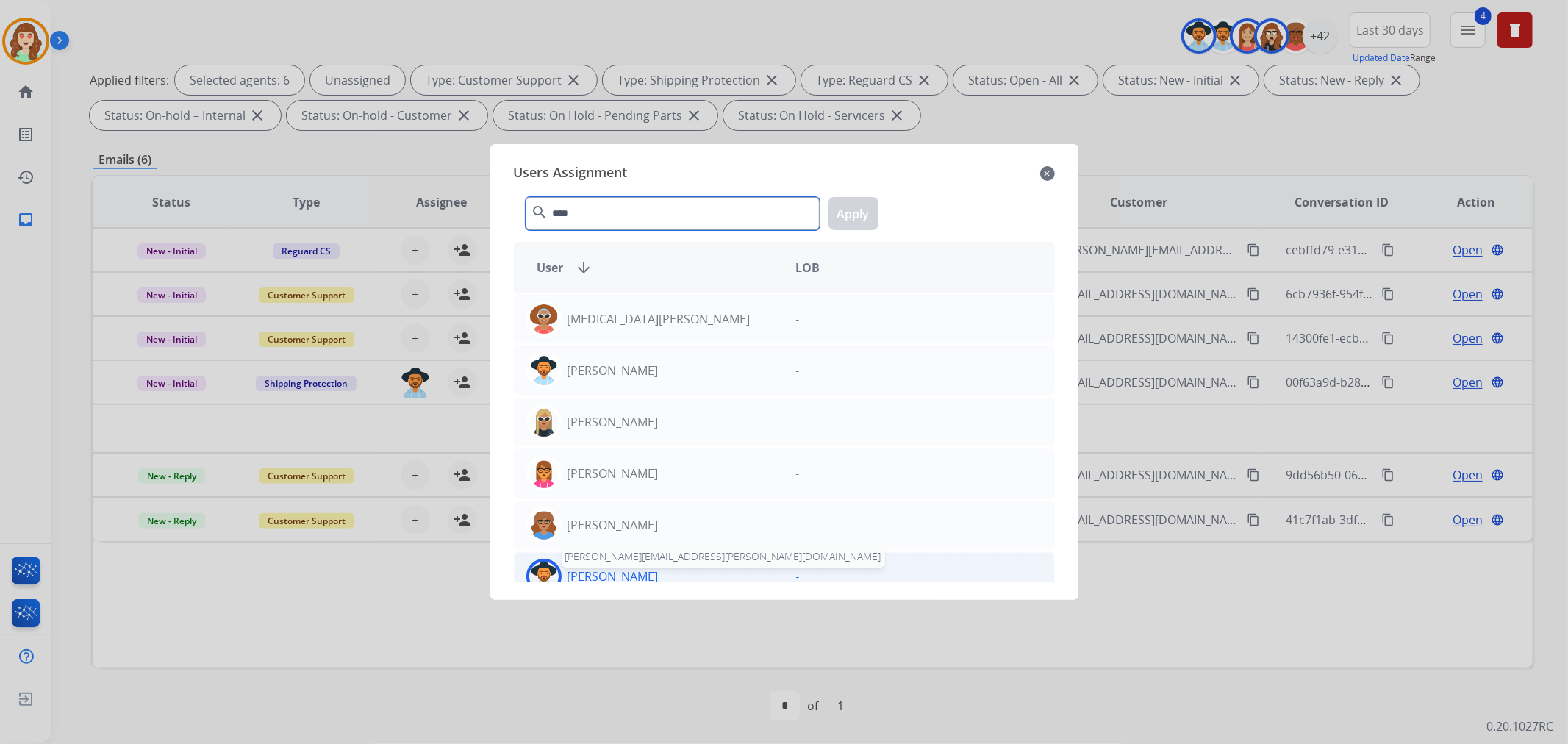
type input "****"
click at [644, 570] on p "[PERSON_NAME]" at bounding box center [613, 576] width 91 height 17
click at [854, 207] on button "Apply" at bounding box center [854, 214] width 50 height 33
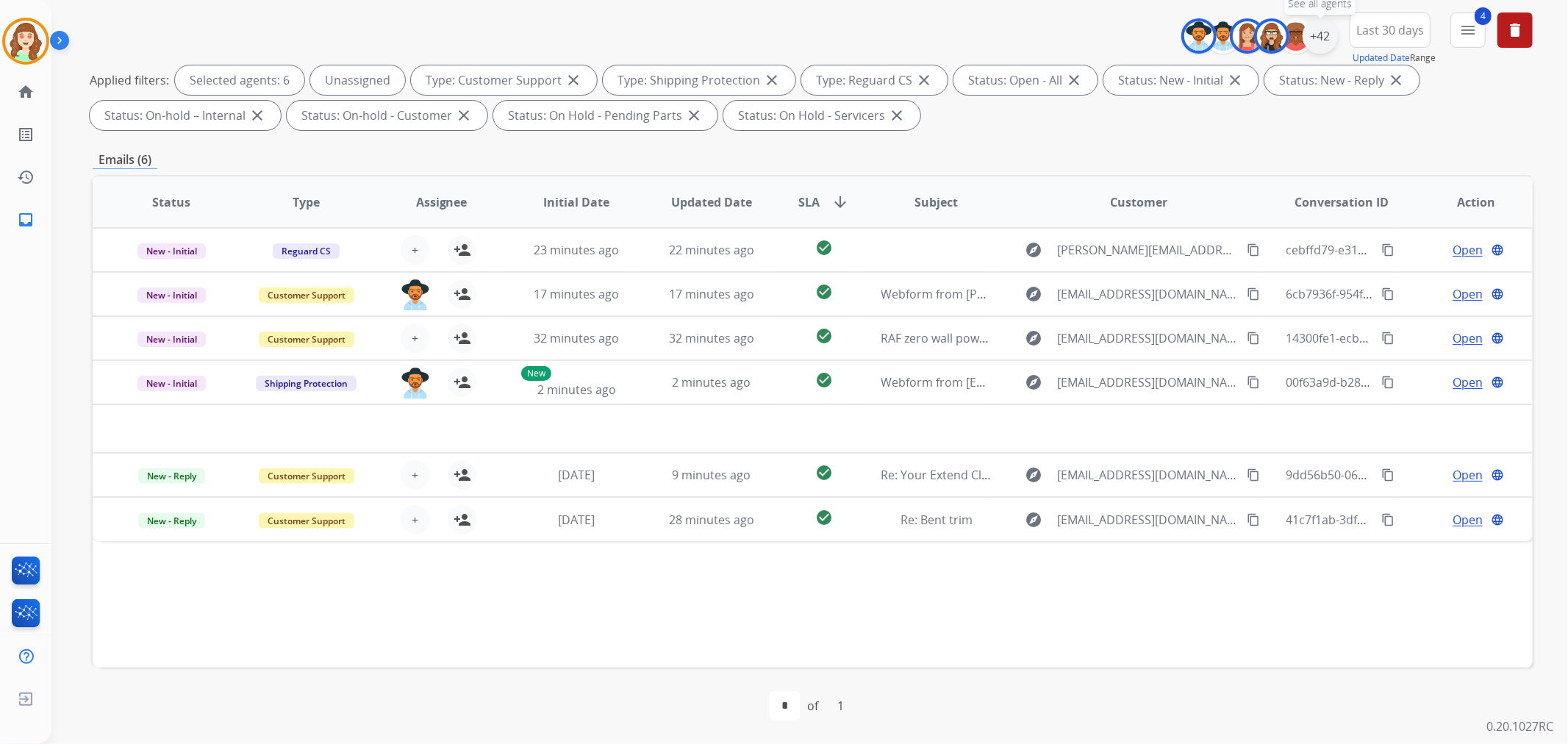
click at [1321, 35] on div "+42" at bounding box center [1320, 36] width 35 height 35
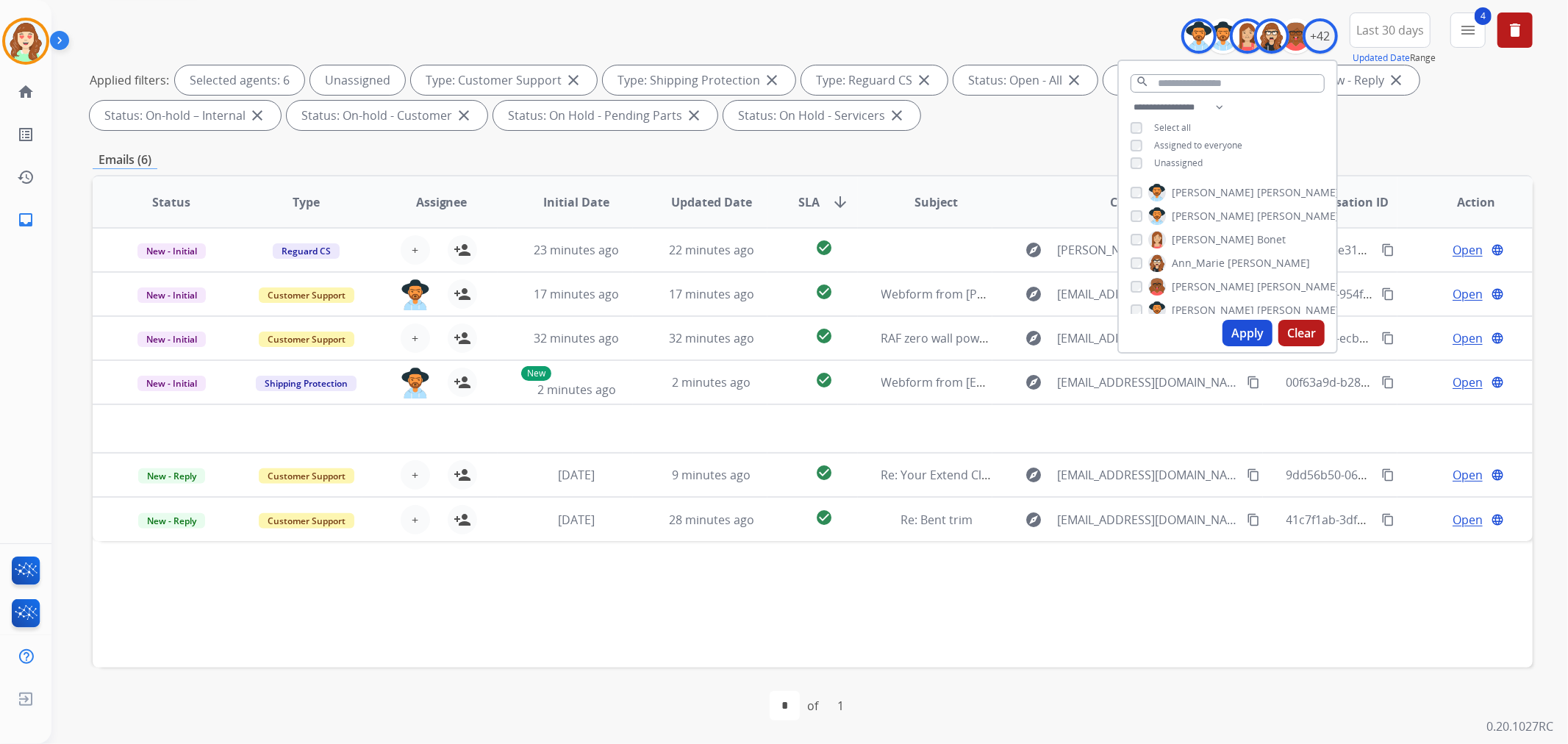
drag, startPoint x: 1302, startPoint y: 339, endPoint x: 887, endPoint y: 15, distance: 526.5
click at [1303, 334] on button "Clear" at bounding box center [1301, 333] width 46 height 27
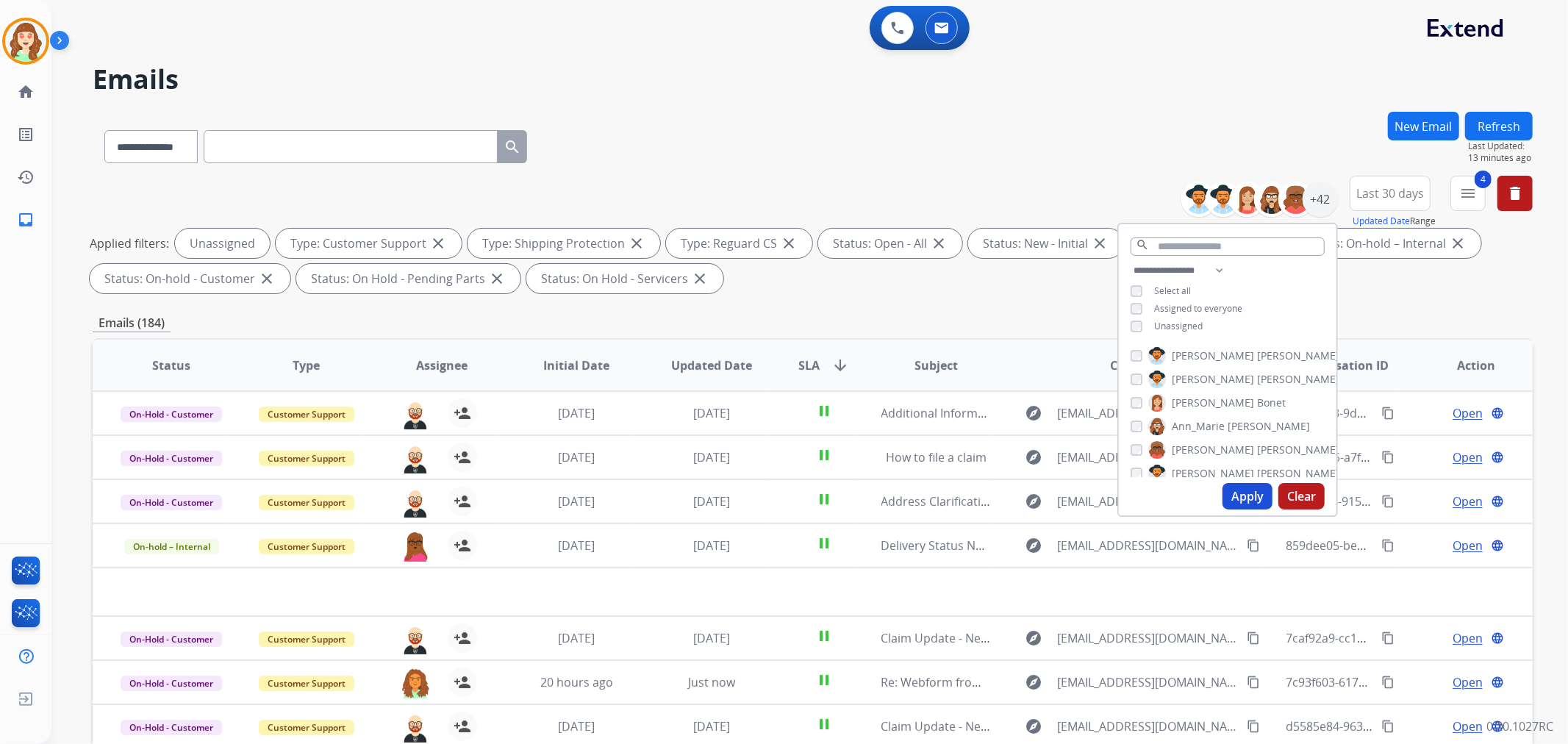
click at [1246, 495] on button "Apply" at bounding box center [1248, 496] width 50 height 27
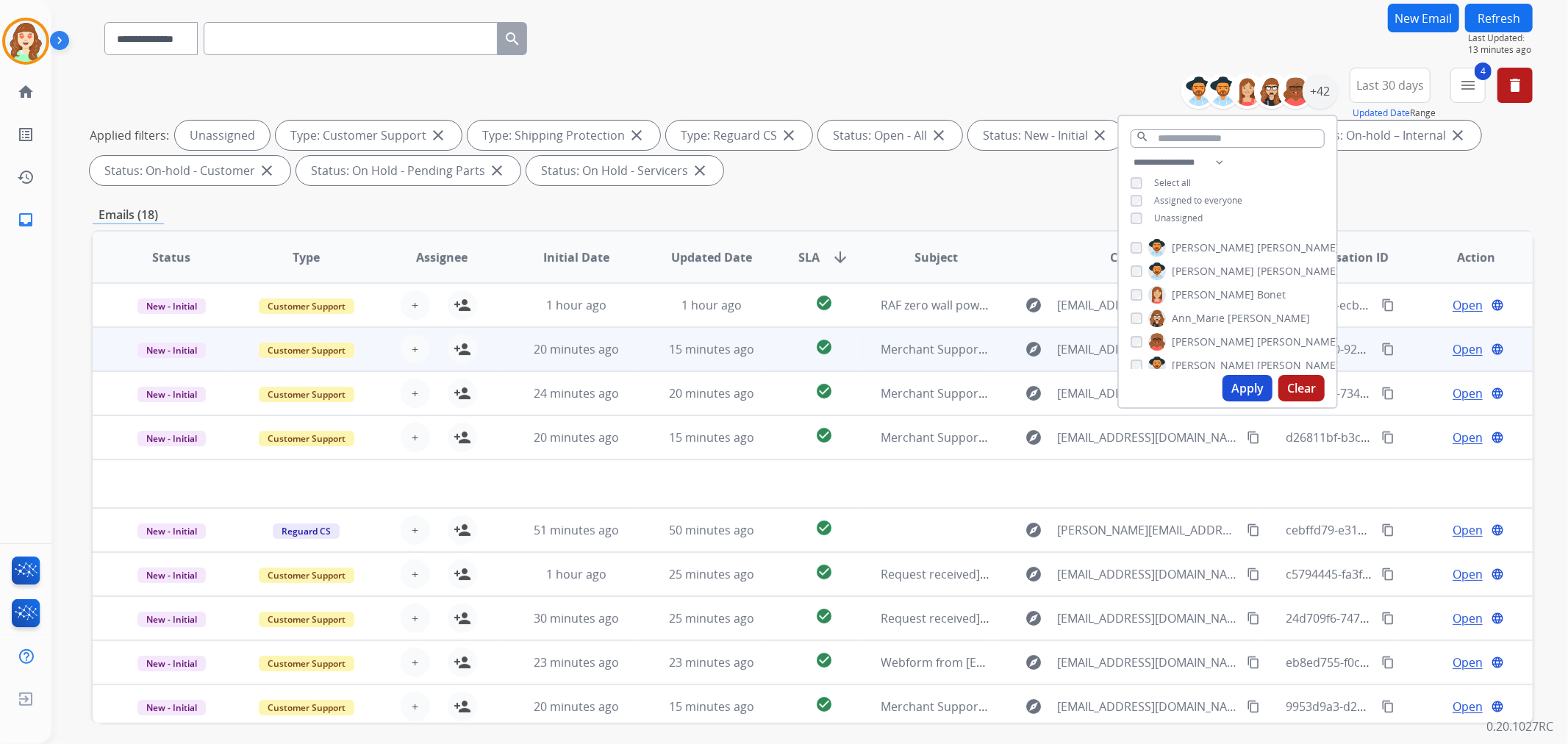
scroll to position [164, 0]
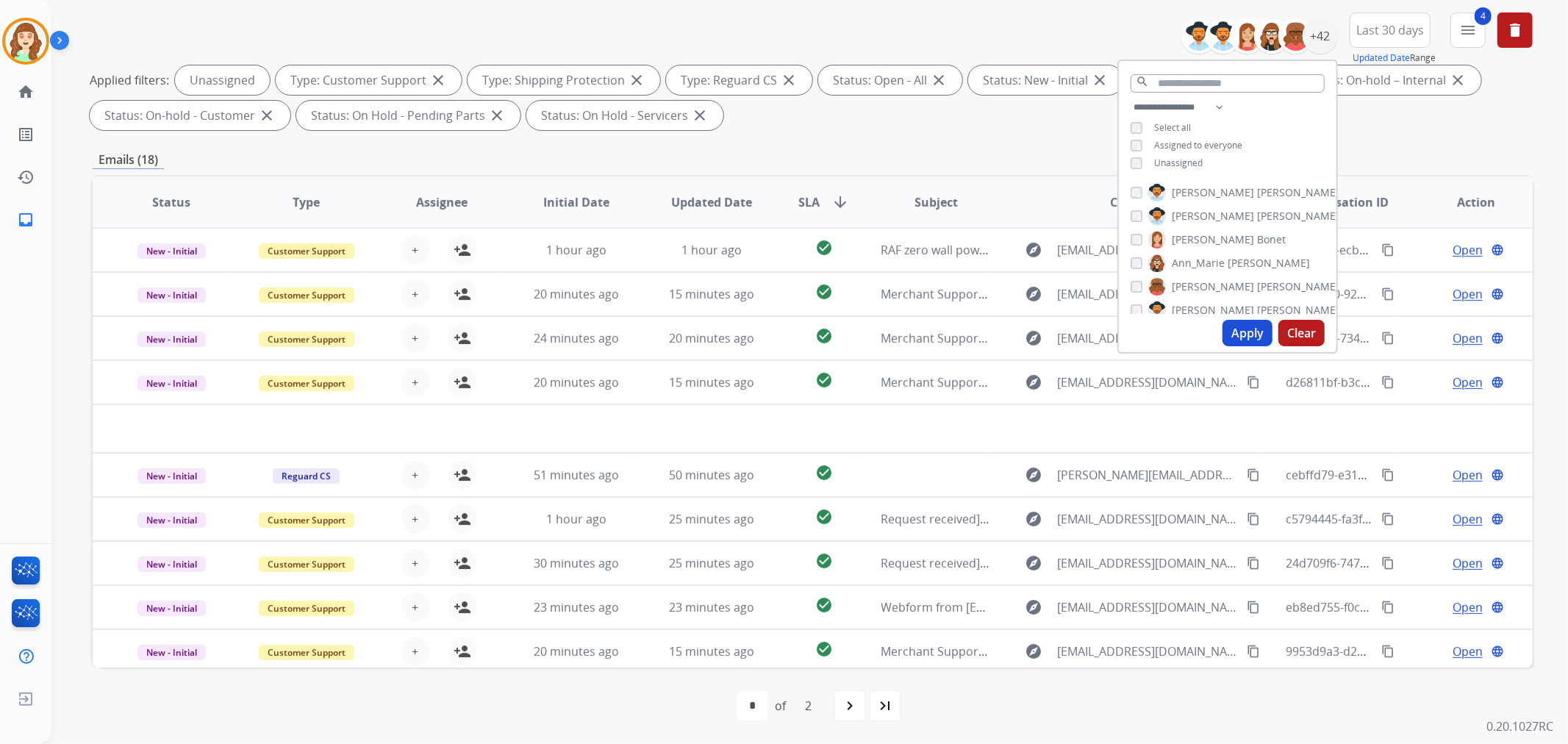
click at [819, 202] on span "SLA arrow_downward" at bounding box center [824, 202] width 51 height 17
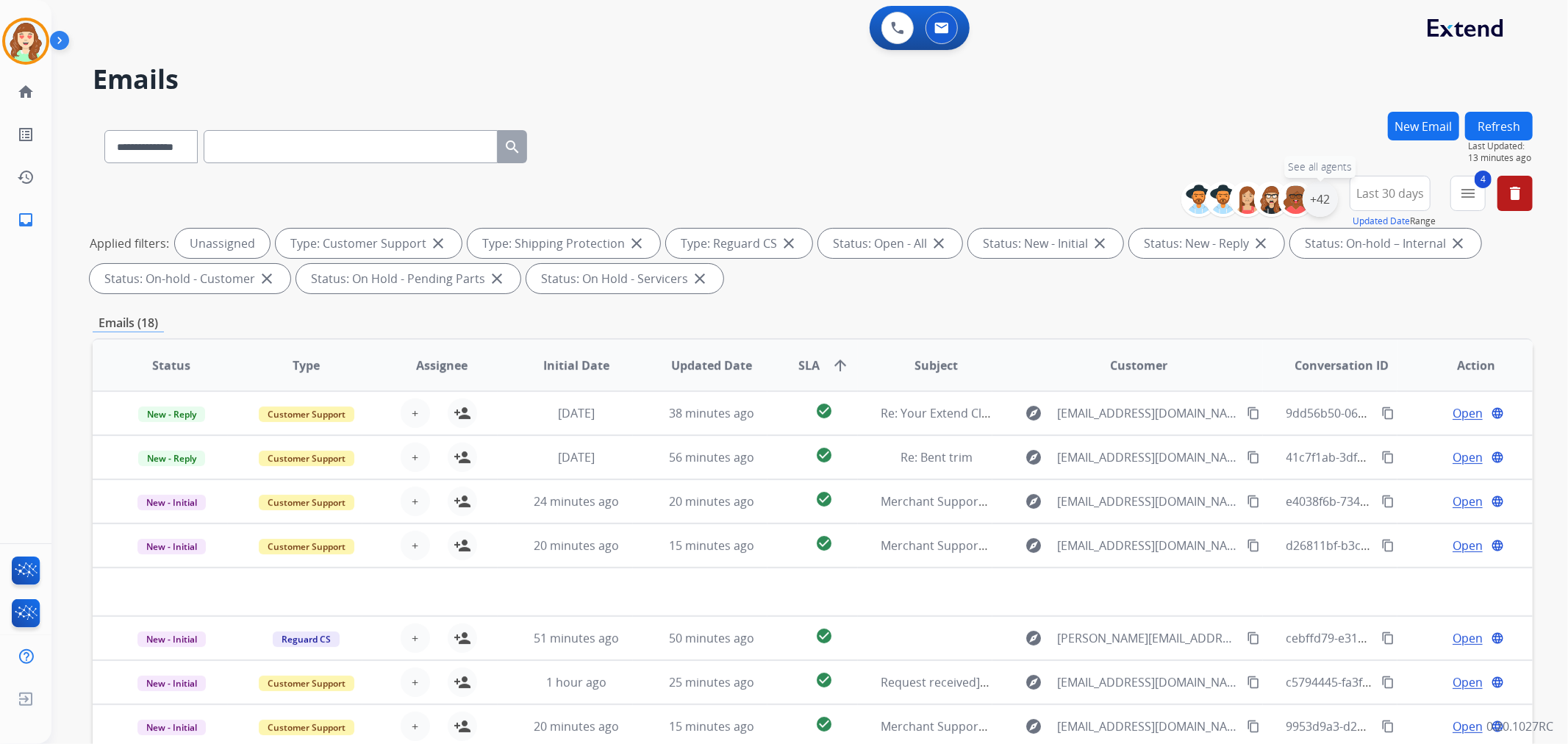
click at [1314, 200] on div "+42" at bounding box center [1320, 199] width 35 height 35
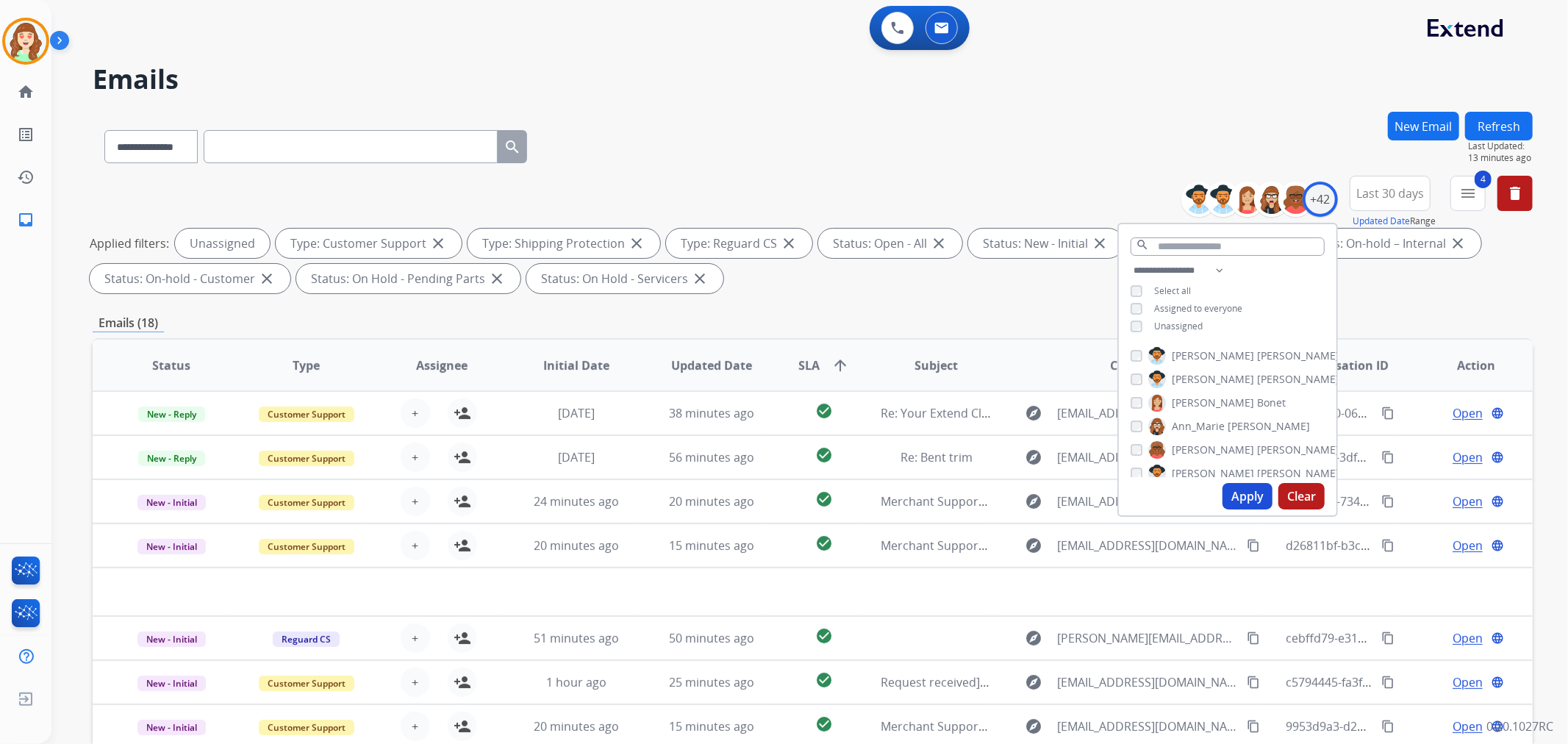
click at [1134, 331] on div "**********" at bounding box center [1227, 300] width 217 height 77
click at [1236, 498] on button "Apply" at bounding box center [1248, 496] width 50 height 27
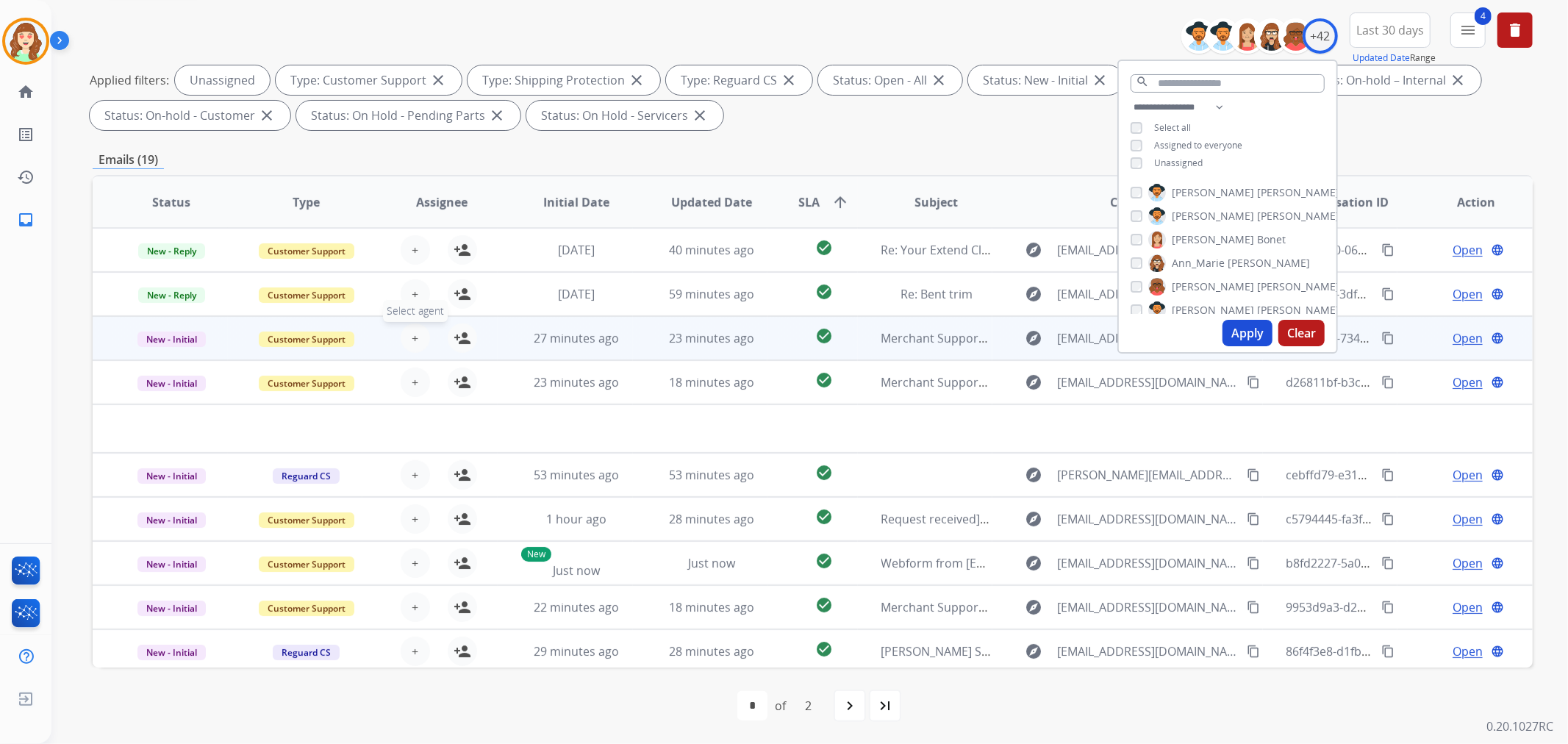
click at [414, 339] on span "+" at bounding box center [414, 338] width 7 height 17
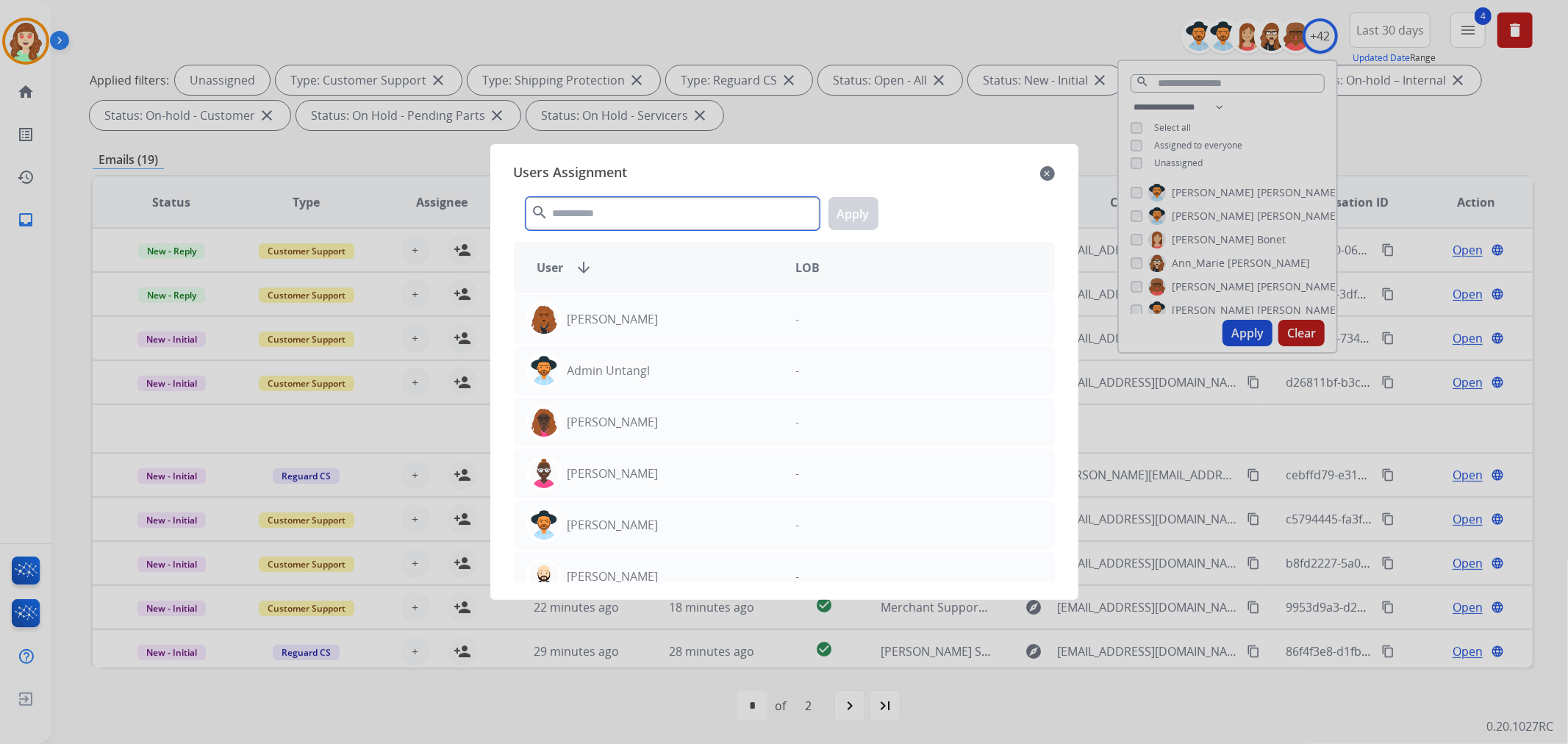
click at [640, 205] on input "text" at bounding box center [672, 214] width 294 height 33
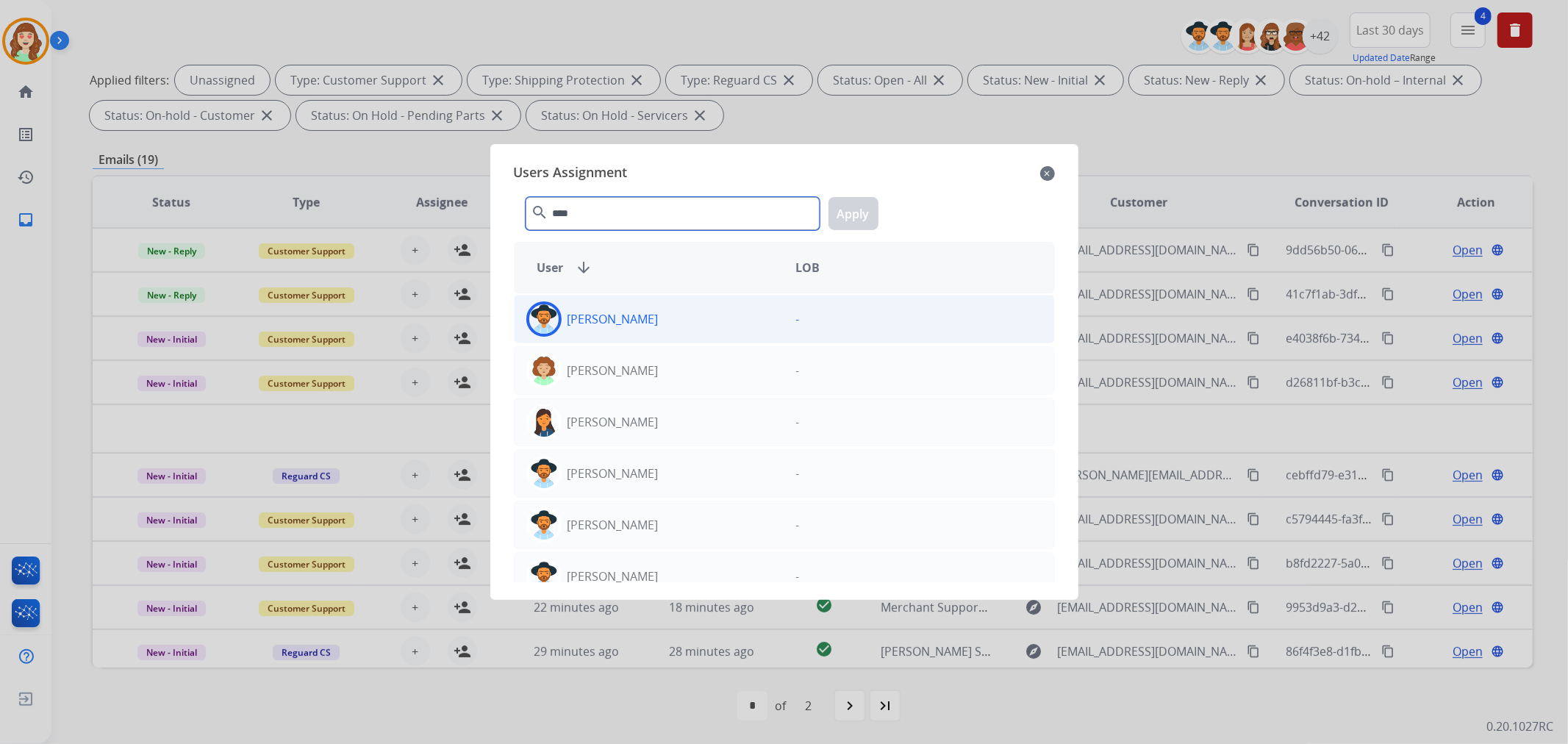
type input "****"
drag, startPoint x: 648, startPoint y: 321, endPoint x: 820, endPoint y: 270, distance: 179.4
click at [654, 321] on div "[PERSON_NAME]" at bounding box center [649, 319] width 270 height 35
click at [851, 224] on button "Apply" at bounding box center [854, 214] width 50 height 33
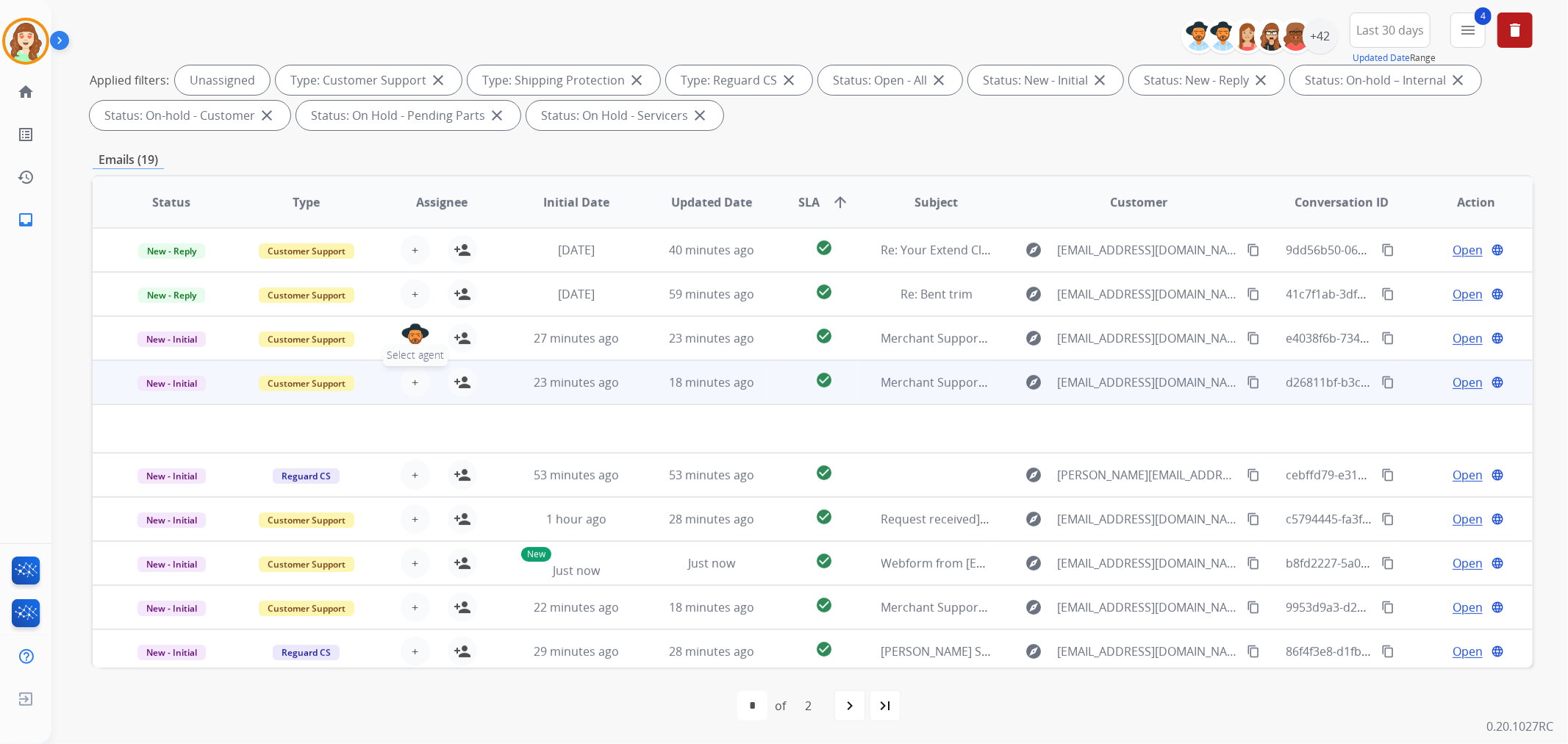
click at [408, 387] on button "+ Select agent" at bounding box center [415, 382] width 30 height 30
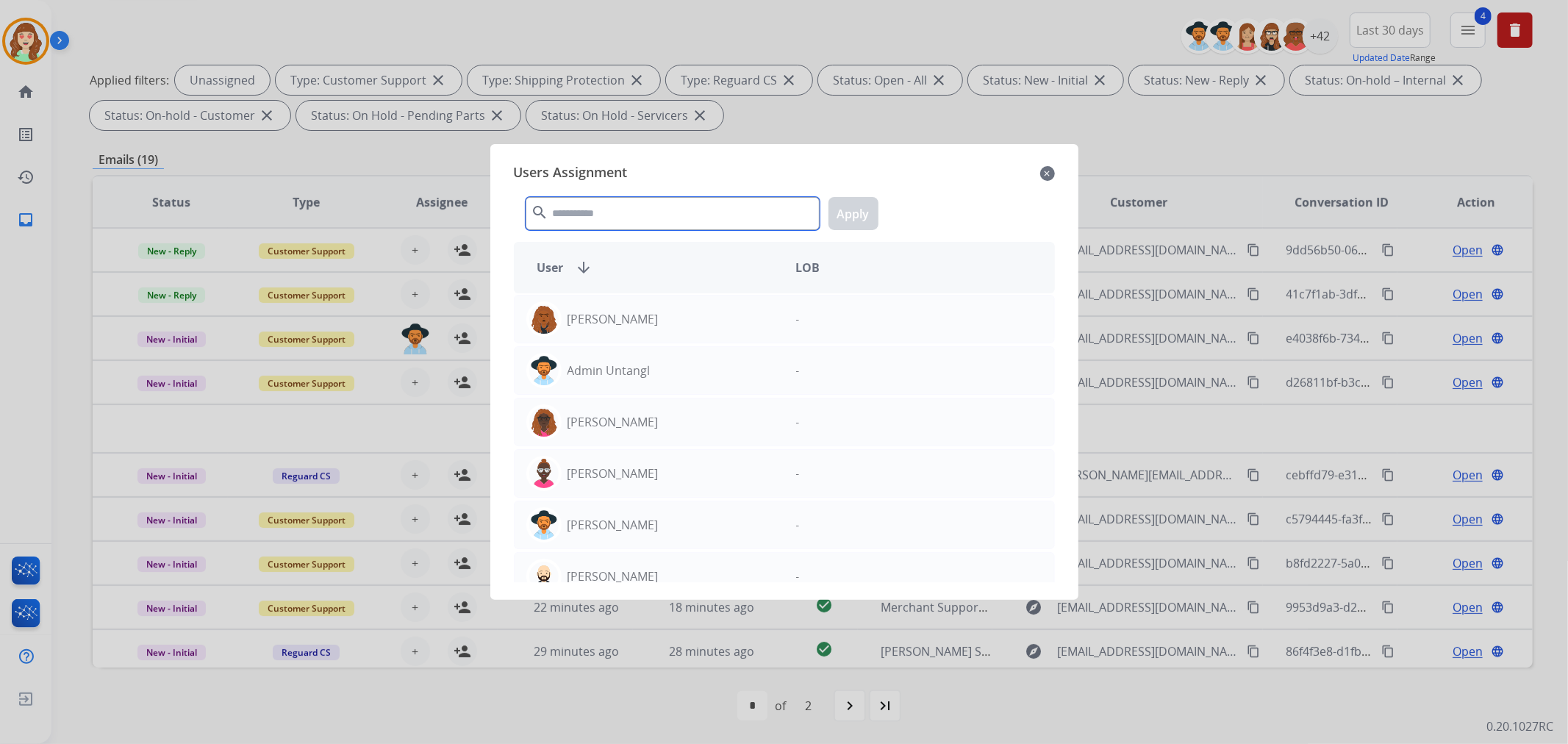
click at [659, 215] on input "text" at bounding box center [672, 214] width 294 height 33
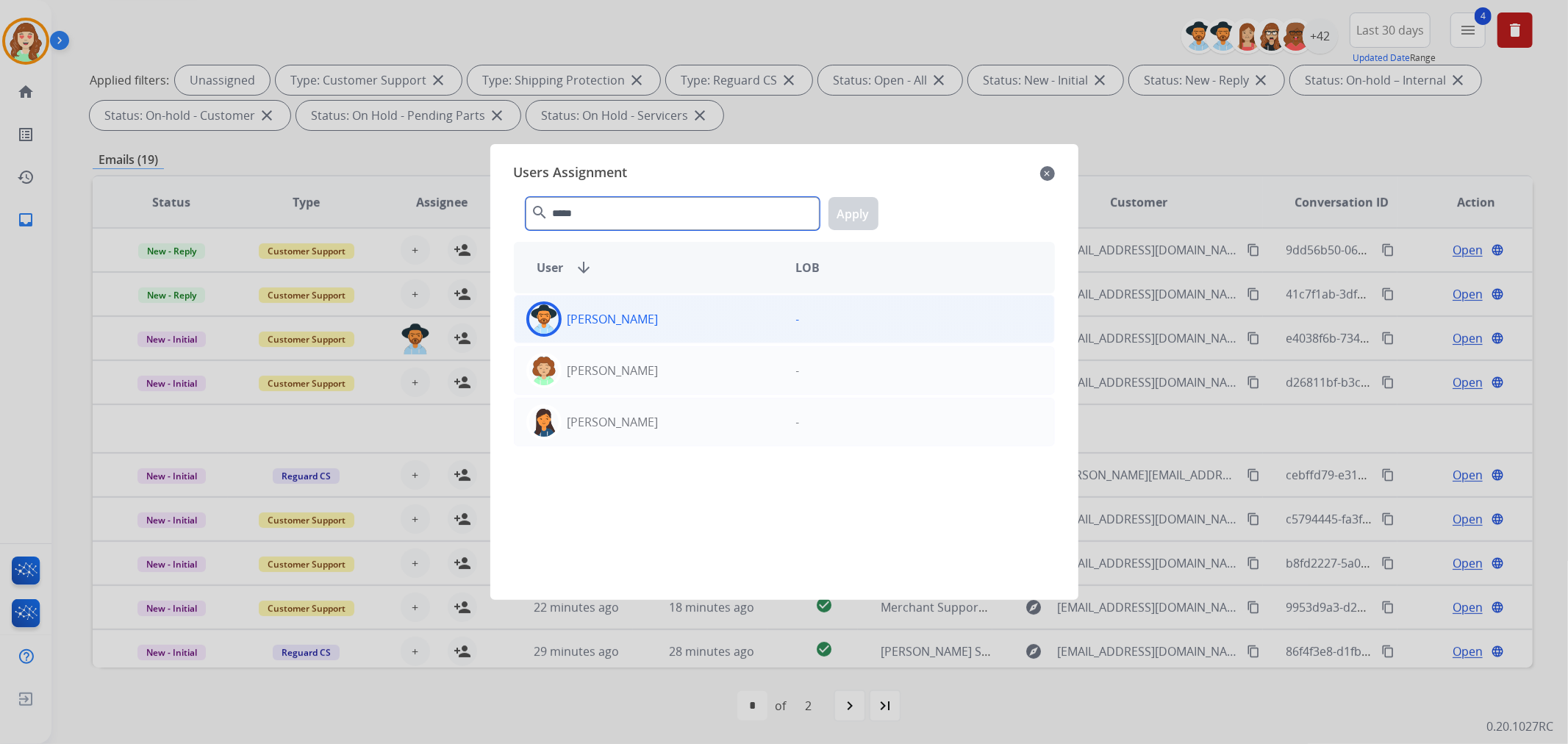
type input "*****"
click at [655, 329] on div "[PERSON_NAME]" at bounding box center [649, 319] width 270 height 35
click at [851, 217] on button "Apply" at bounding box center [854, 214] width 50 height 33
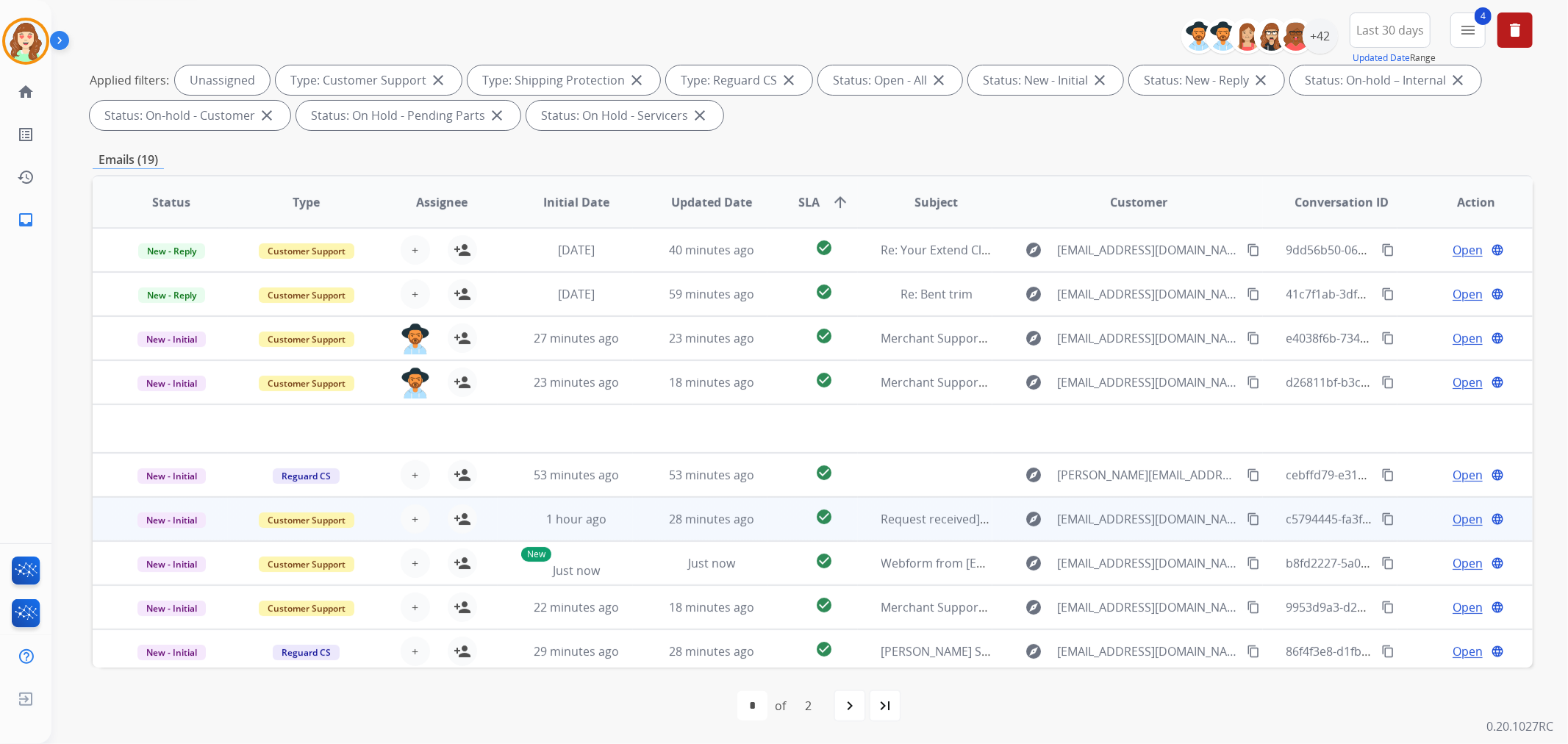
click at [397, 523] on div "+ Select agent person_add Assign to Me" at bounding box center [430, 519] width 94 height 30
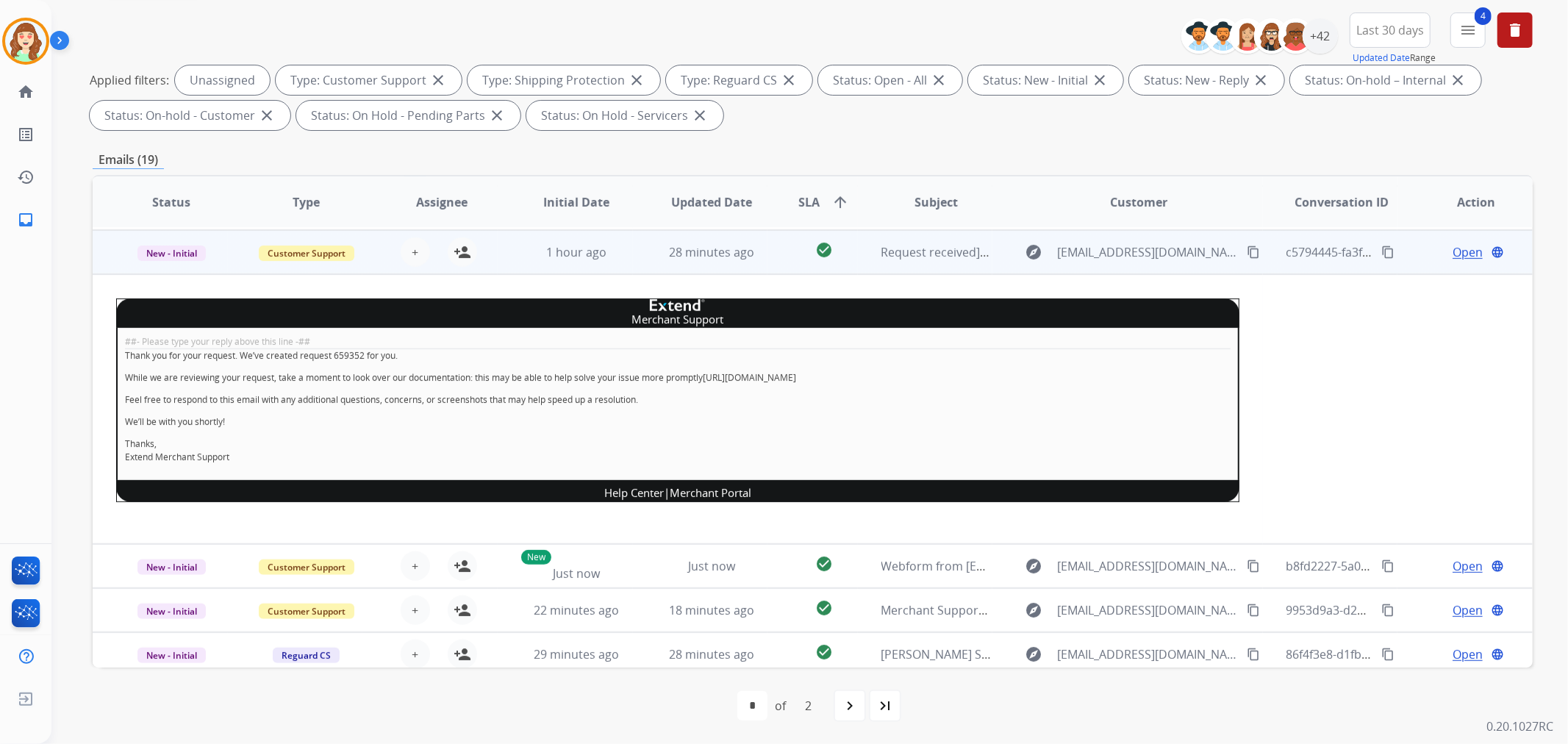
scroll to position [221, 0]
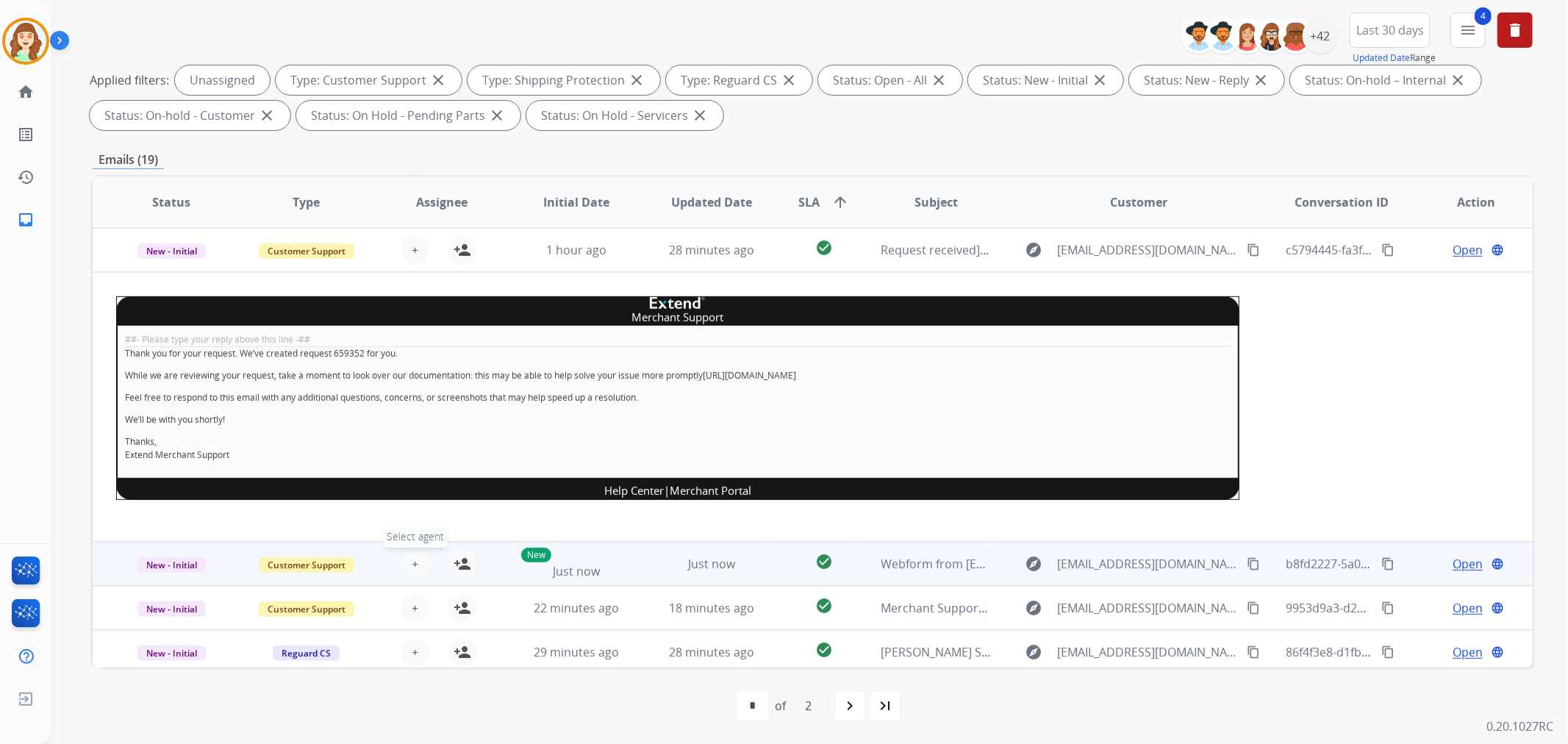
click at [408, 563] on button "+ Select agent" at bounding box center [415, 564] width 30 height 30
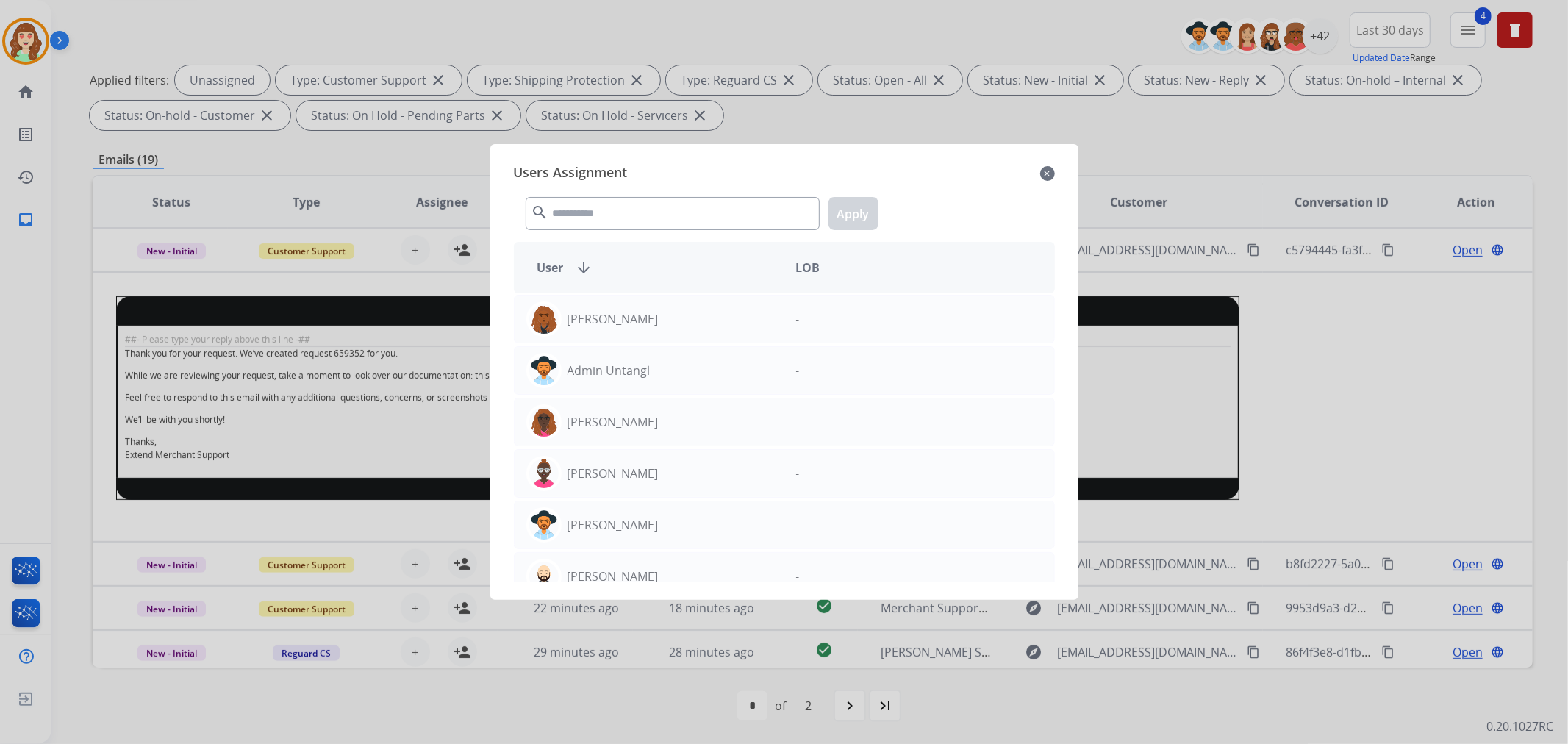
click at [720, 232] on div "search Apply" at bounding box center [785, 211] width 541 height 51
click at [743, 224] on input "text" at bounding box center [672, 214] width 294 height 33
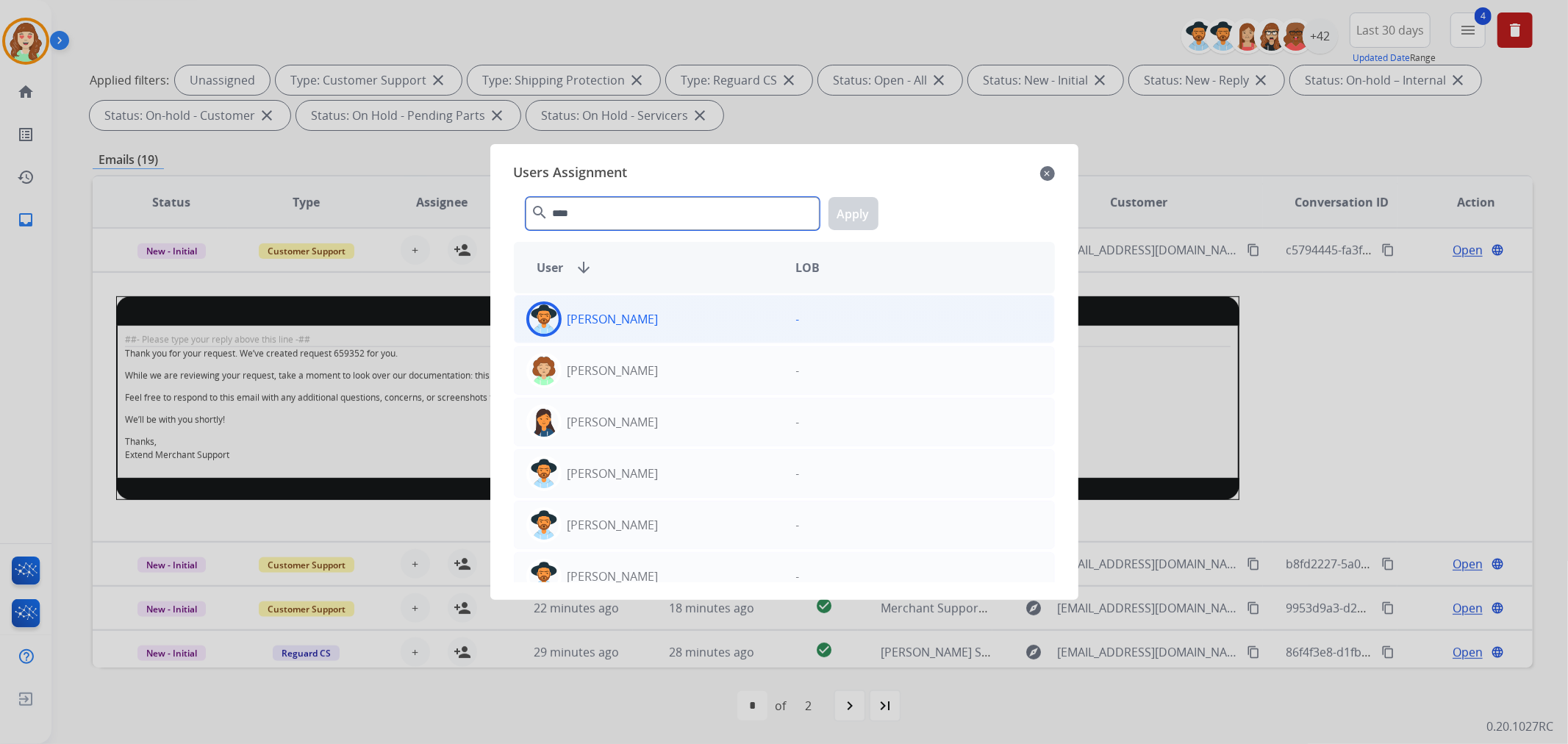
type input "****"
click at [712, 332] on div "[PERSON_NAME]" at bounding box center [649, 319] width 270 height 35
click at [846, 224] on button "Apply" at bounding box center [854, 214] width 50 height 33
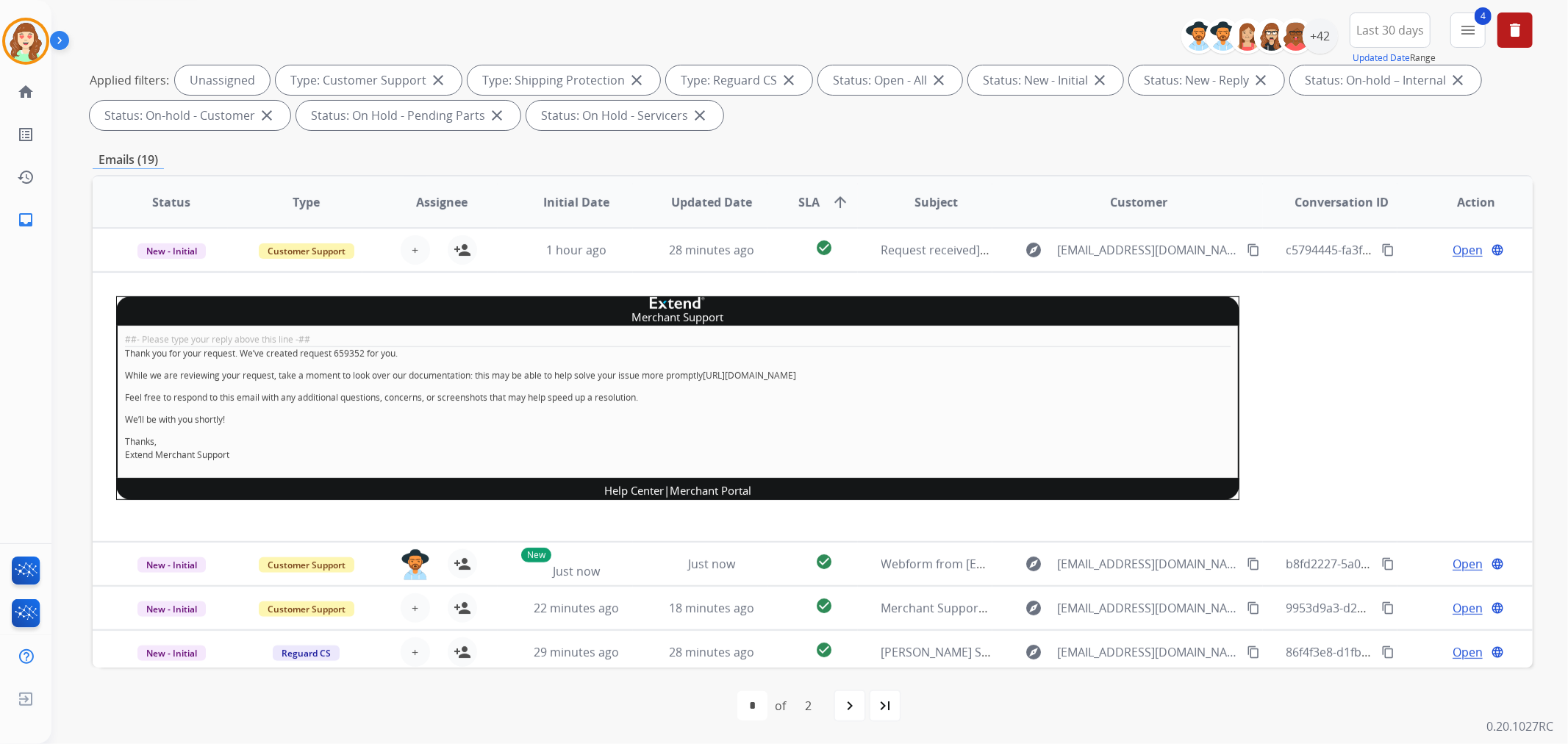
drag, startPoint x: 858, startPoint y: 715, endPoint x: 670, endPoint y: 432, distance: 339.8
click at [858, 716] on div "navigate_next" at bounding box center [849, 706] width 33 height 33
select select "*"
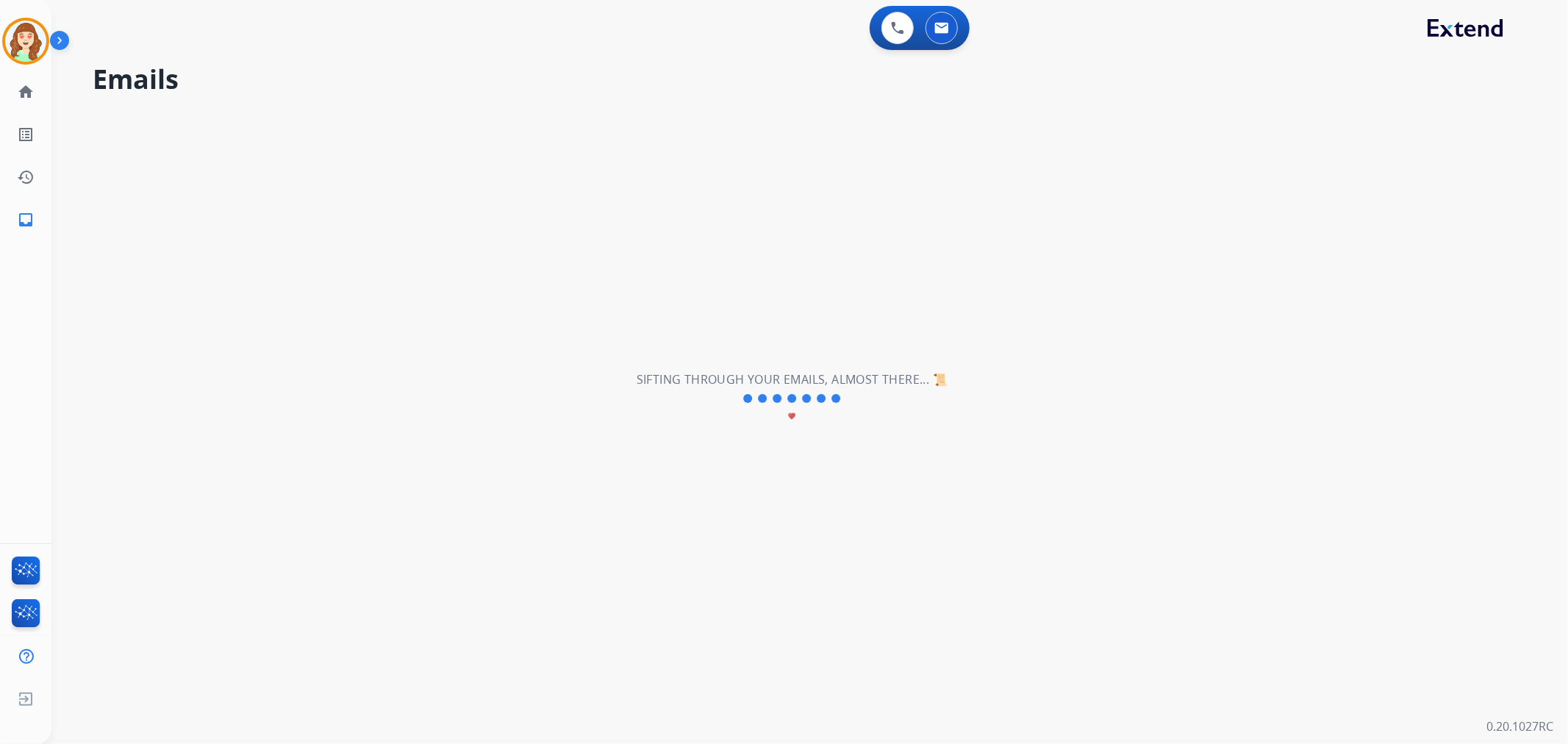
scroll to position [0, 0]
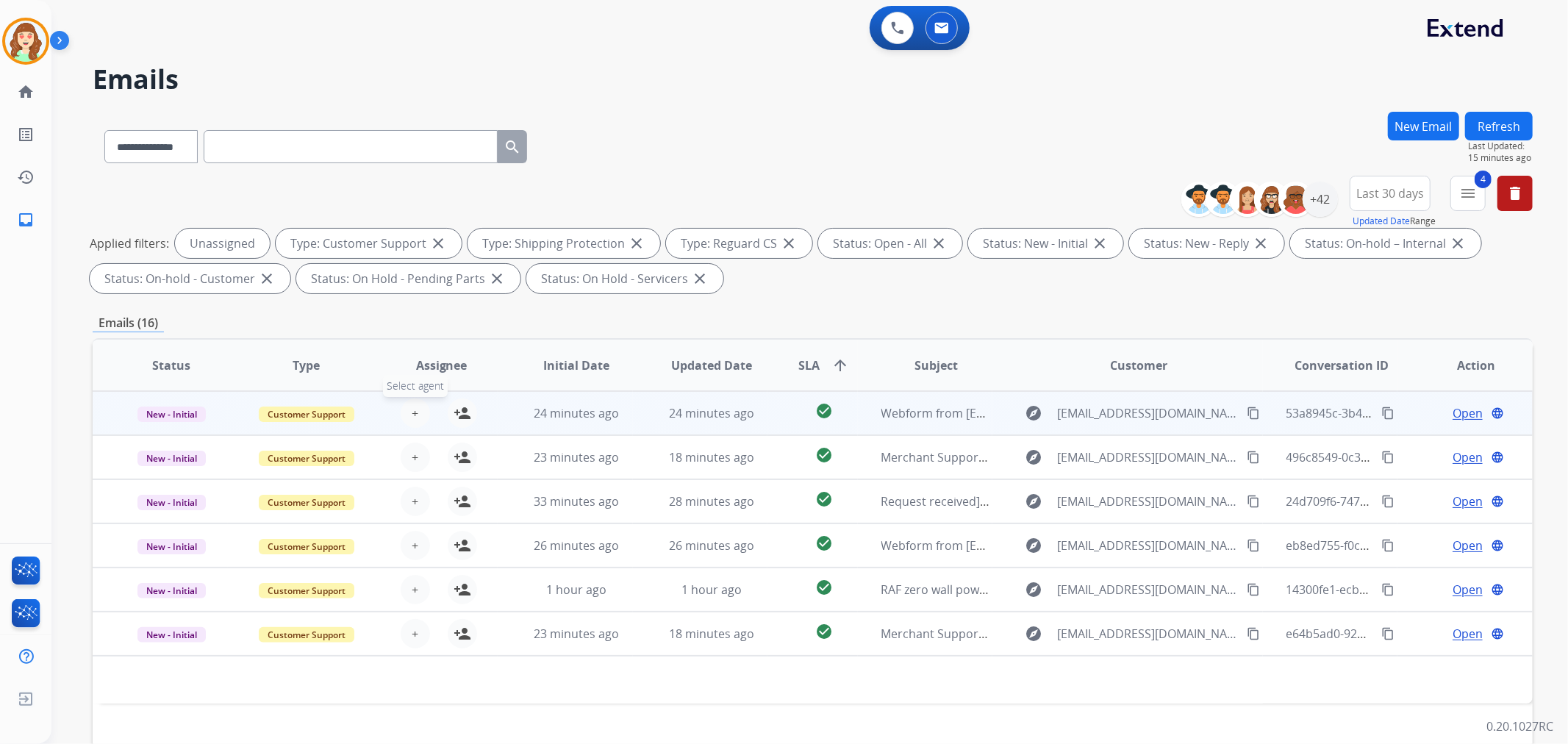
click at [412, 412] on span "+" at bounding box center [414, 413] width 7 height 17
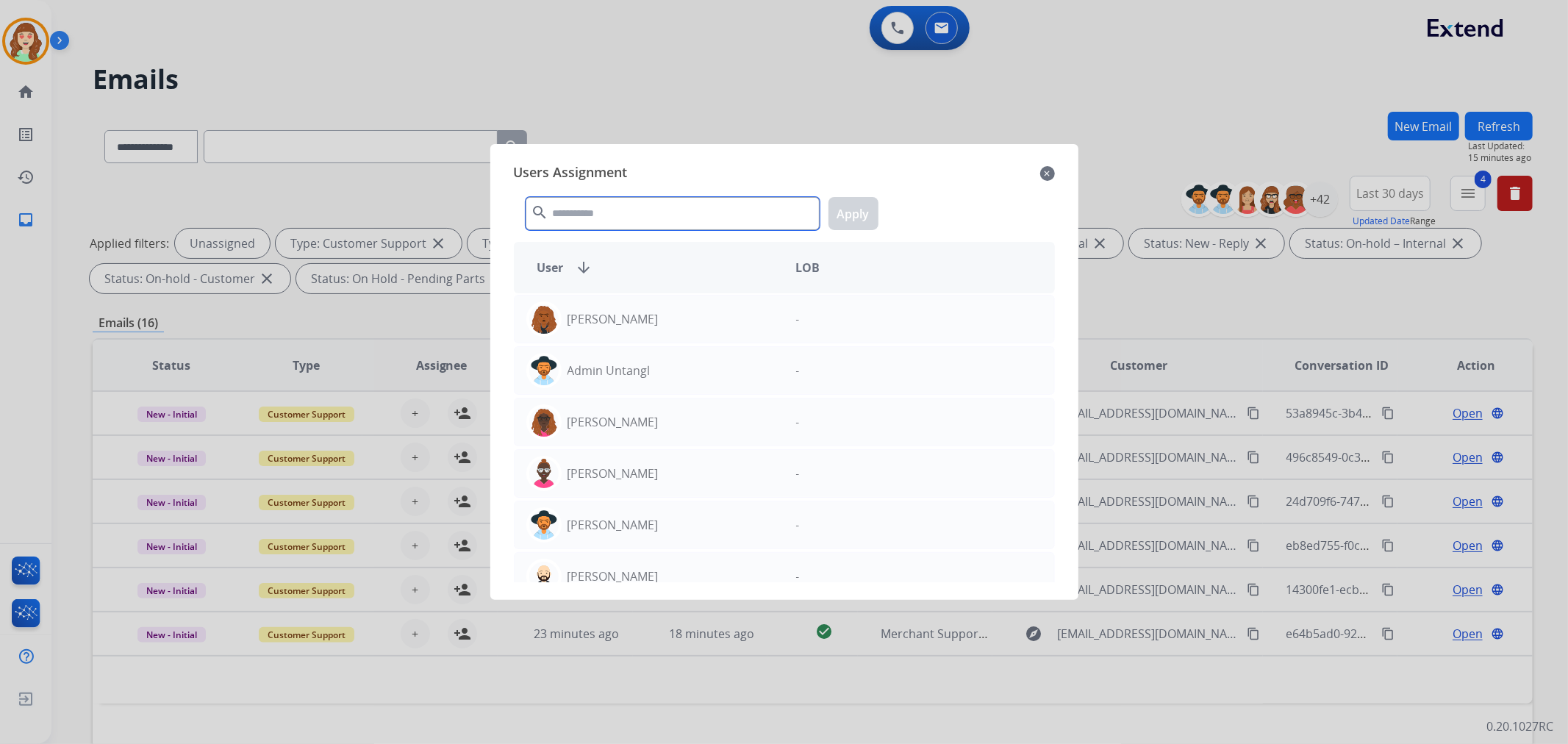
click at [633, 210] on input "text" at bounding box center [672, 214] width 294 height 33
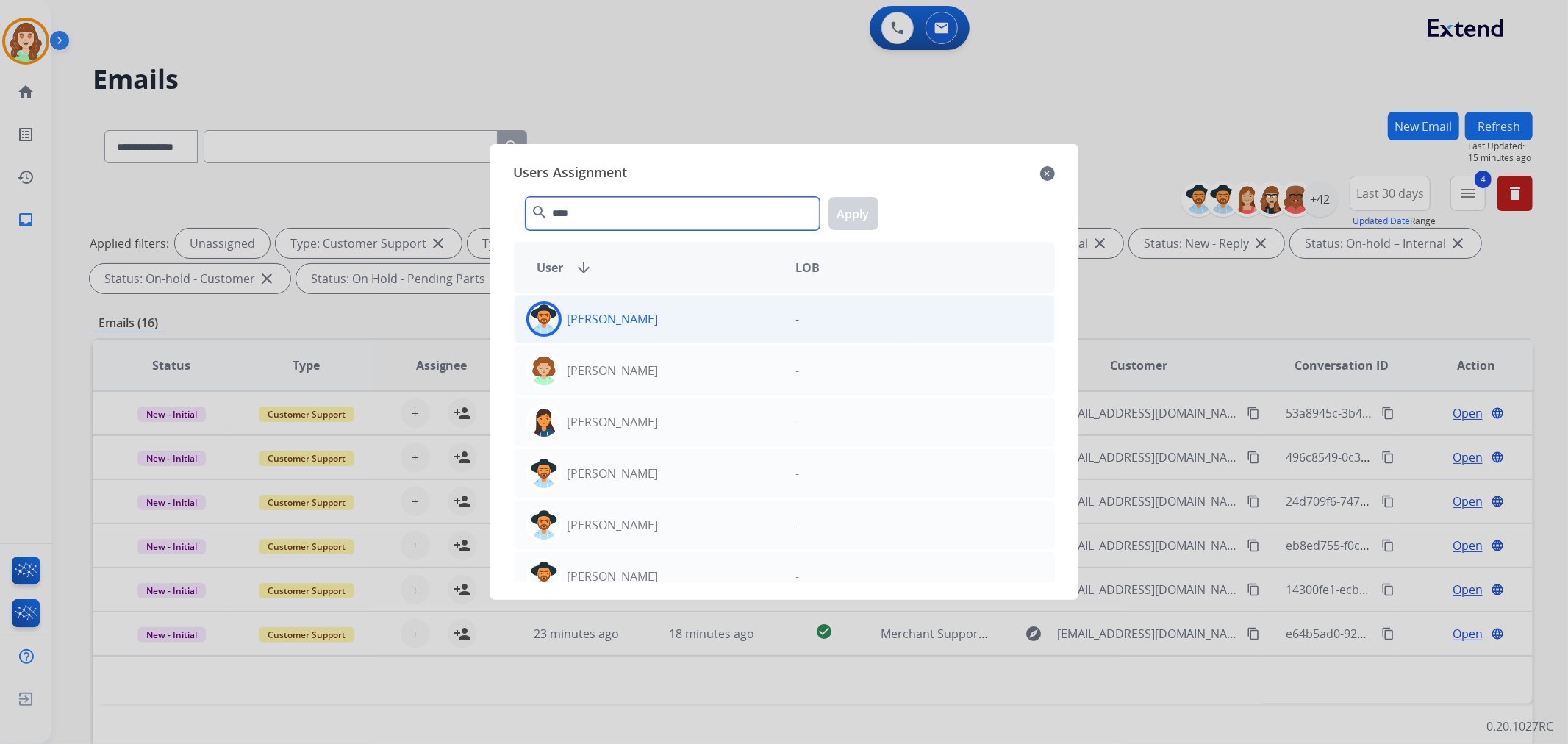
type input "****"
drag, startPoint x: 664, startPoint y: 320, endPoint x: 1090, endPoint y: 221, distance: 437.4
click at [666, 320] on div "[PERSON_NAME]" at bounding box center [649, 319] width 270 height 35
click at [865, 221] on button "Apply" at bounding box center [854, 214] width 50 height 33
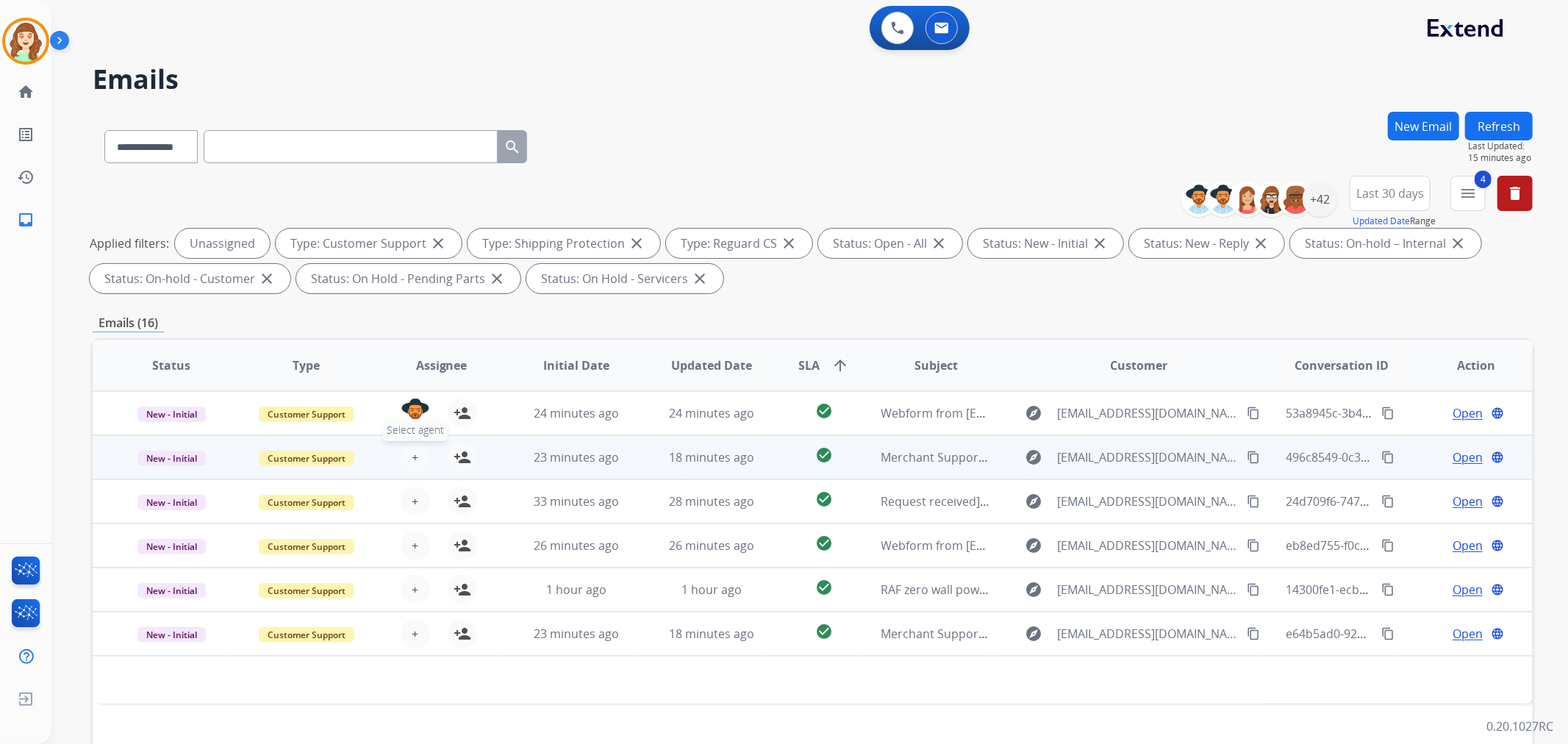
click at [420, 458] on button "+ Select agent" at bounding box center [415, 457] width 30 height 30
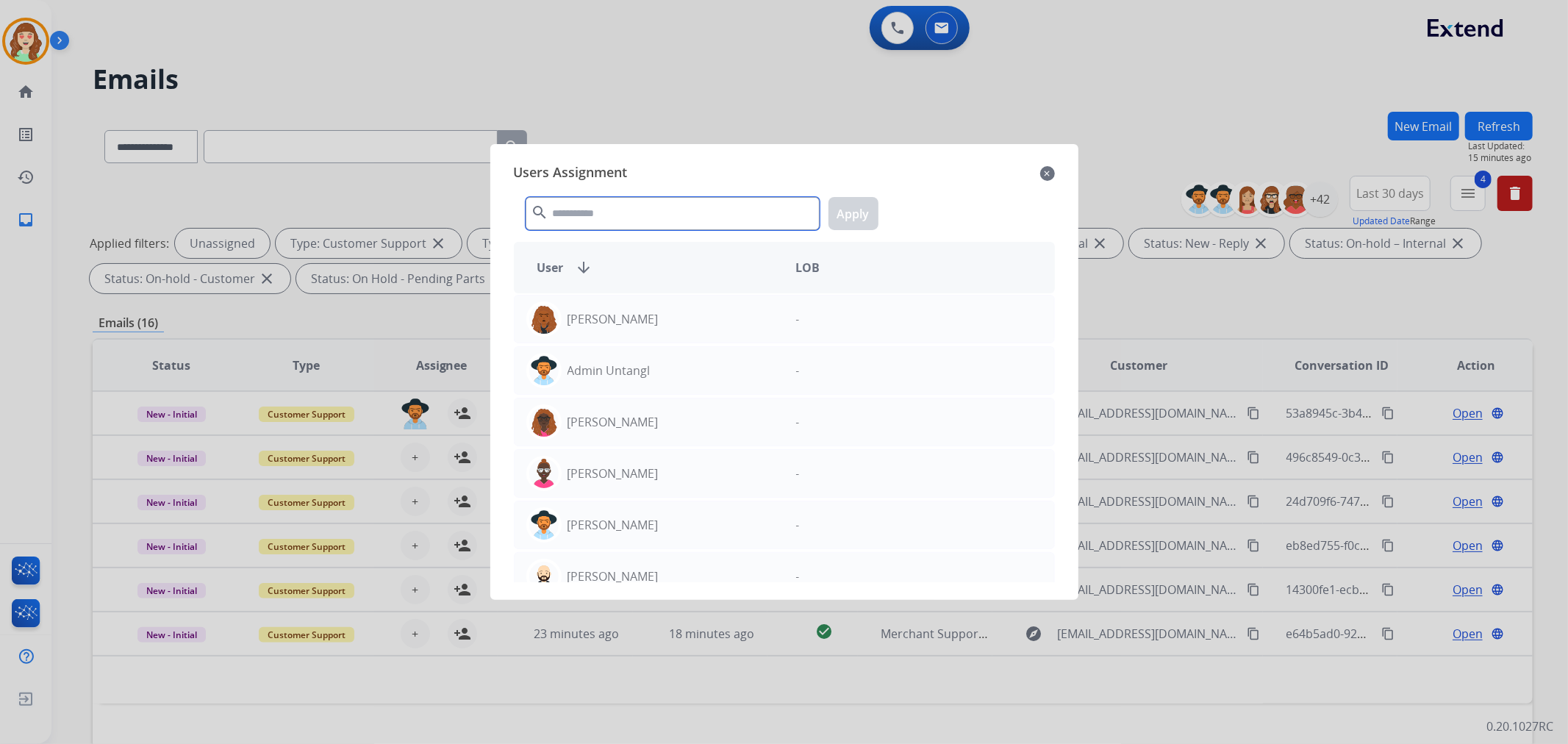
click at [563, 211] on input "text" at bounding box center [672, 214] width 294 height 33
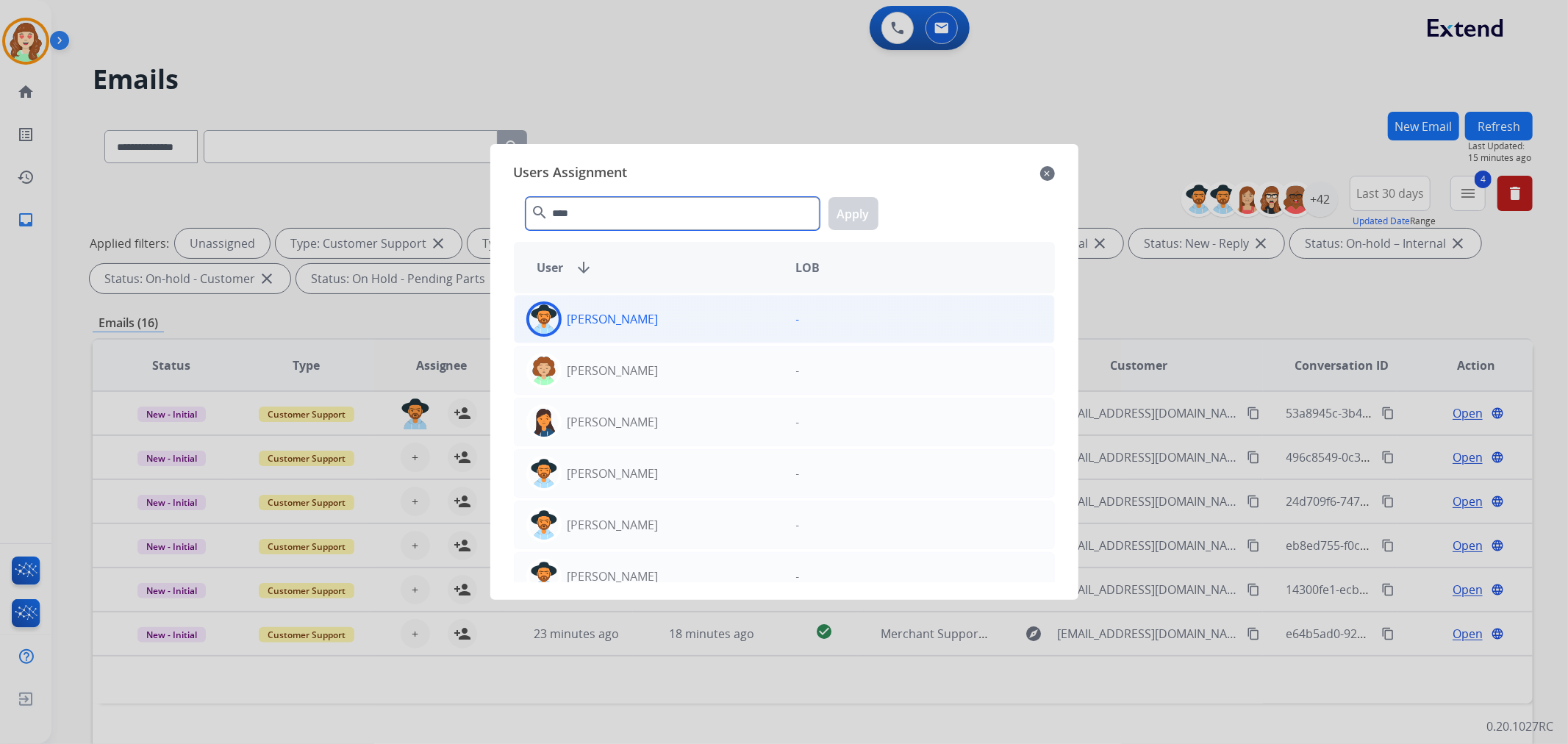
type input "****"
drag, startPoint x: 706, startPoint y: 310, endPoint x: 719, endPoint y: 316, distance: 14.3
click at [706, 310] on div "[PERSON_NAME]" at bounding box center [649, 319] width 270 height 35
drag, startPoint x: 850, startPoint y: 210, endPoint x: 825, endPoint y: 219, distance: 26.6
click at [847, 210] on button "Apply" at bounding box center [854, 214] width 50 height 33
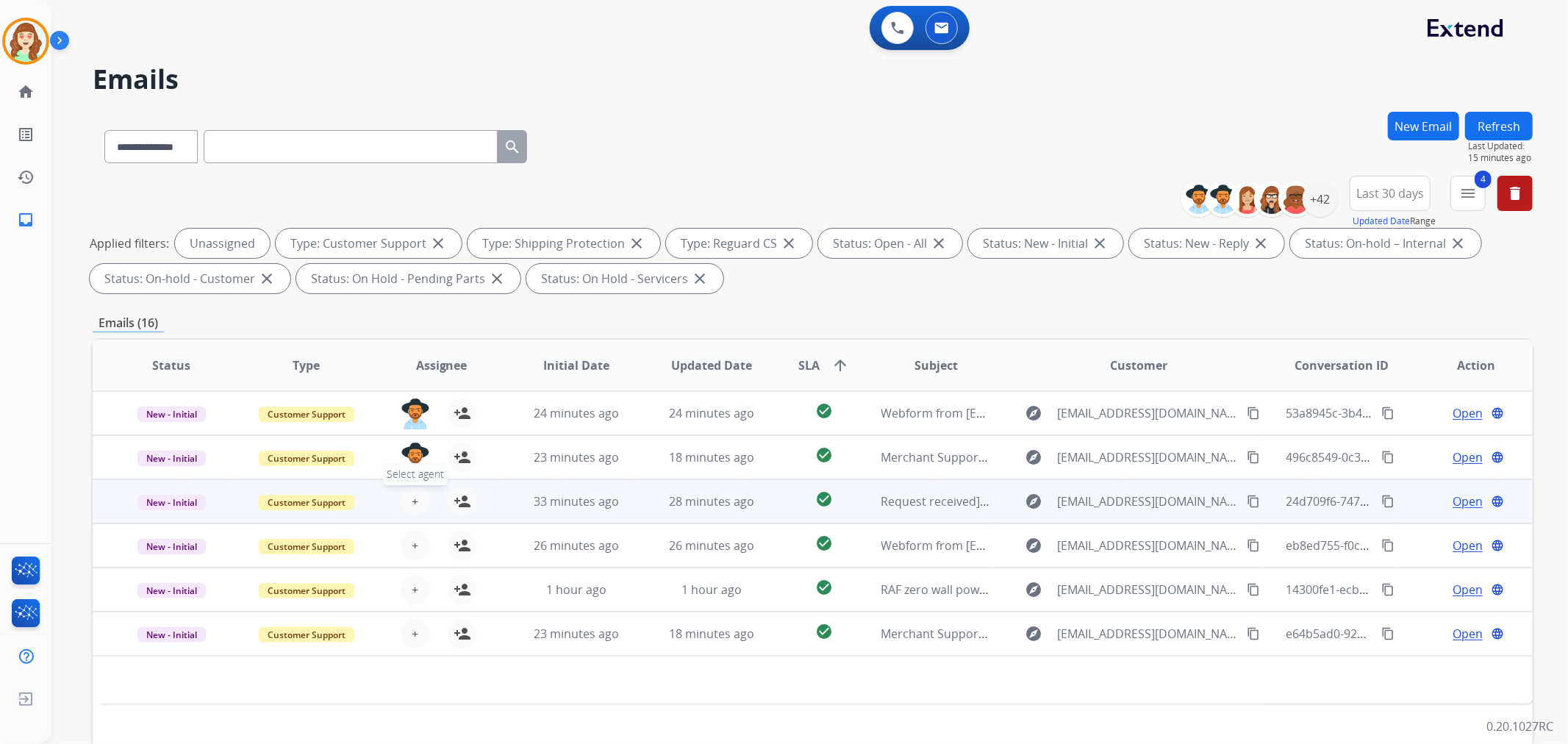
click at [420, 495] on button "+ Select agent" at bounding box center [415, 501] width 30 height 30
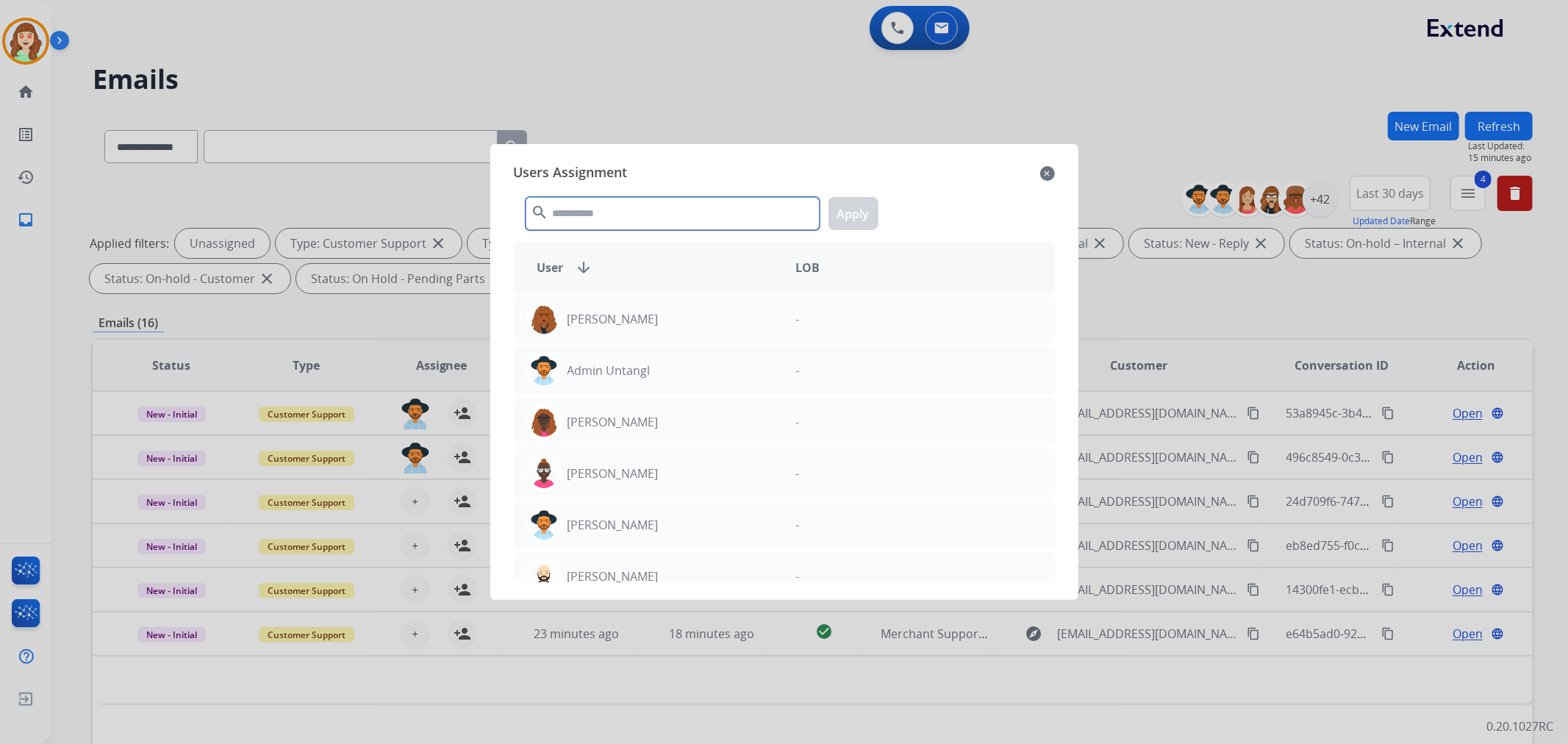
click at [608, 210] on input "text" at bounding box center [672, 214] width 294 height 33
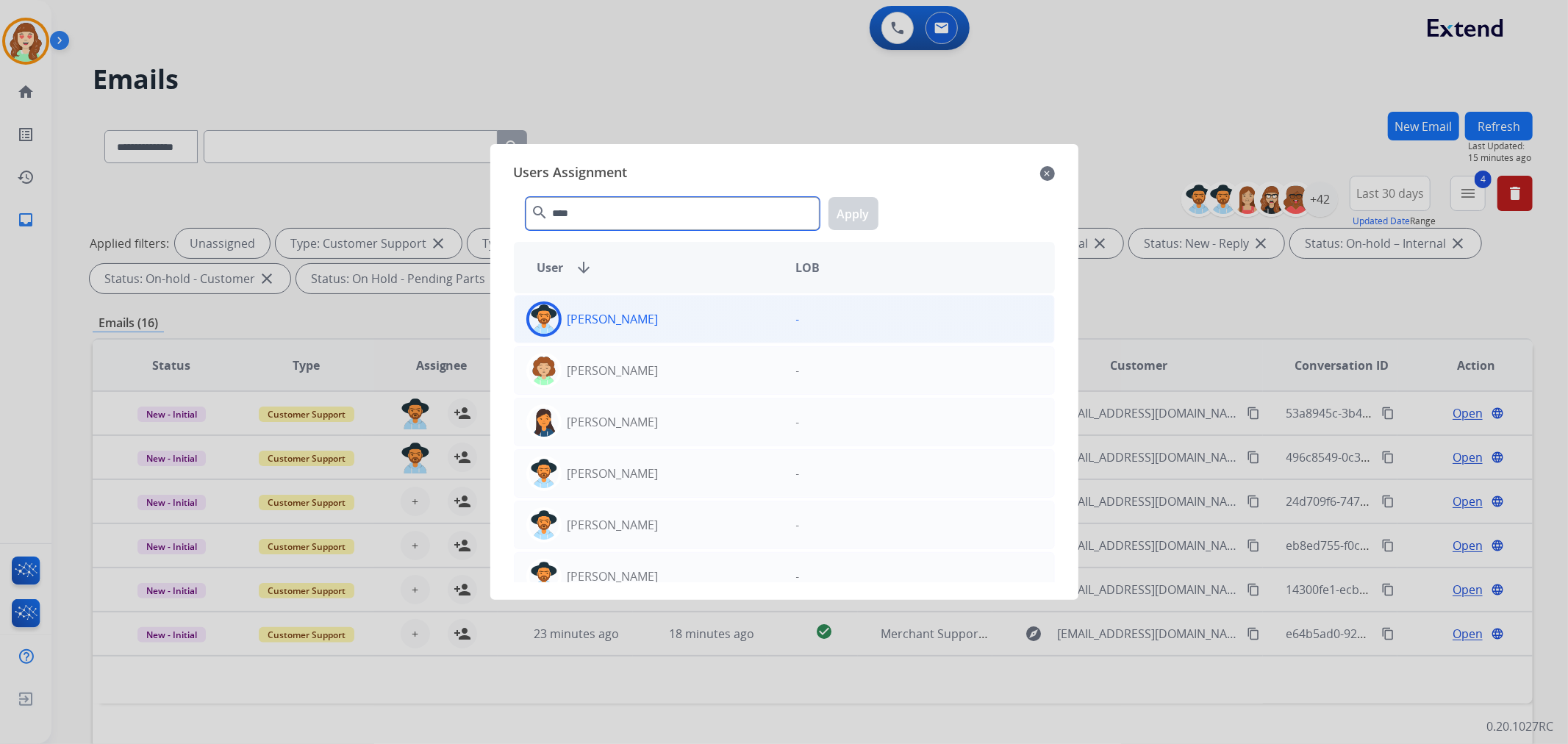
type input "****"
drag, startPoint x: 670, startPoint y: 321, endPoint x: 863, endPoint y: 258, distance: 203.0
click at [671, 320] on div "[PERSON_NAME]" at bounding box center [649, 319] width 270 height 35
click at [869, 215] on button "Apply" at bounding box center [854, 214] width 50 height 33
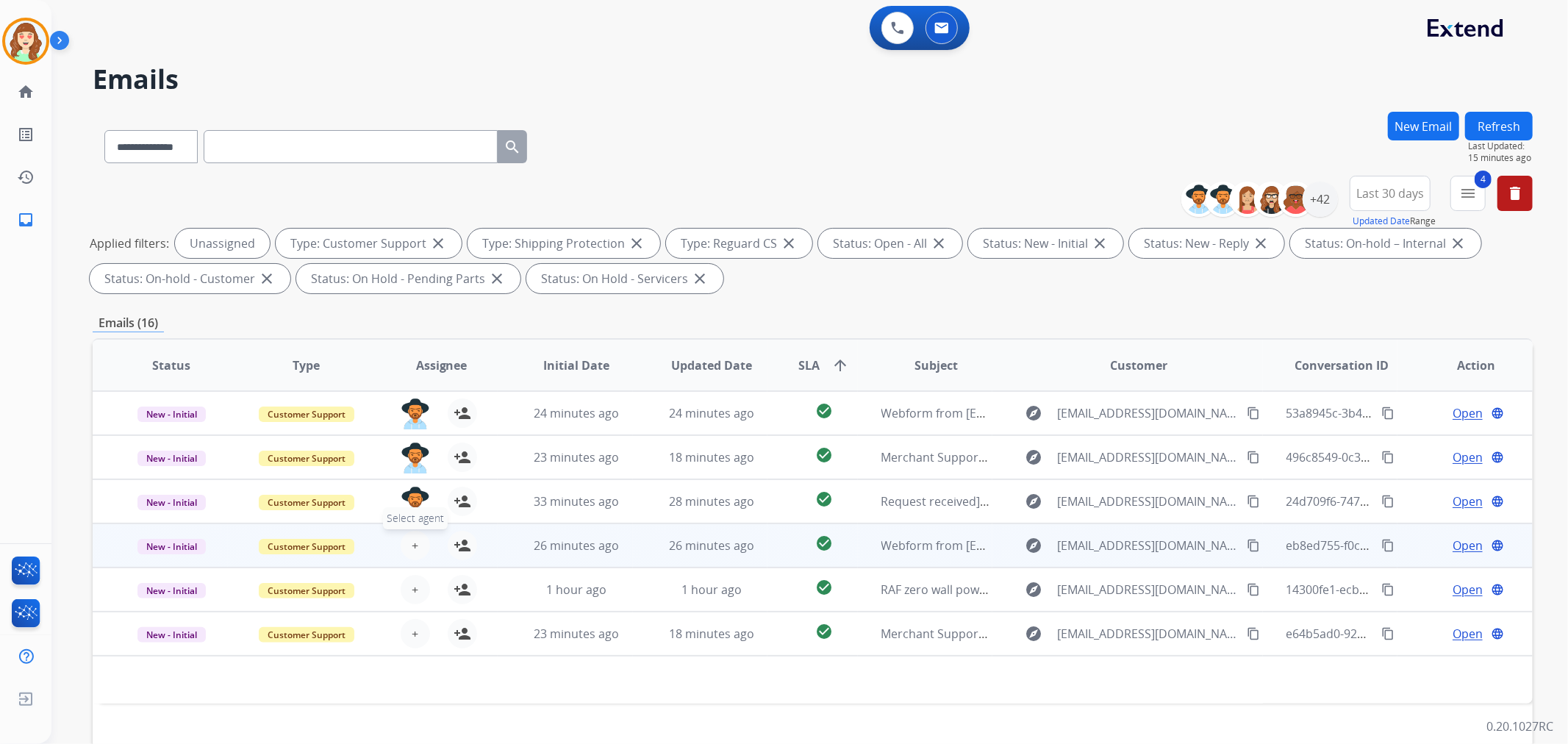
click at [408, 541] on button "+ Select agent" at bounding box center [415, 545] width 30 height 30
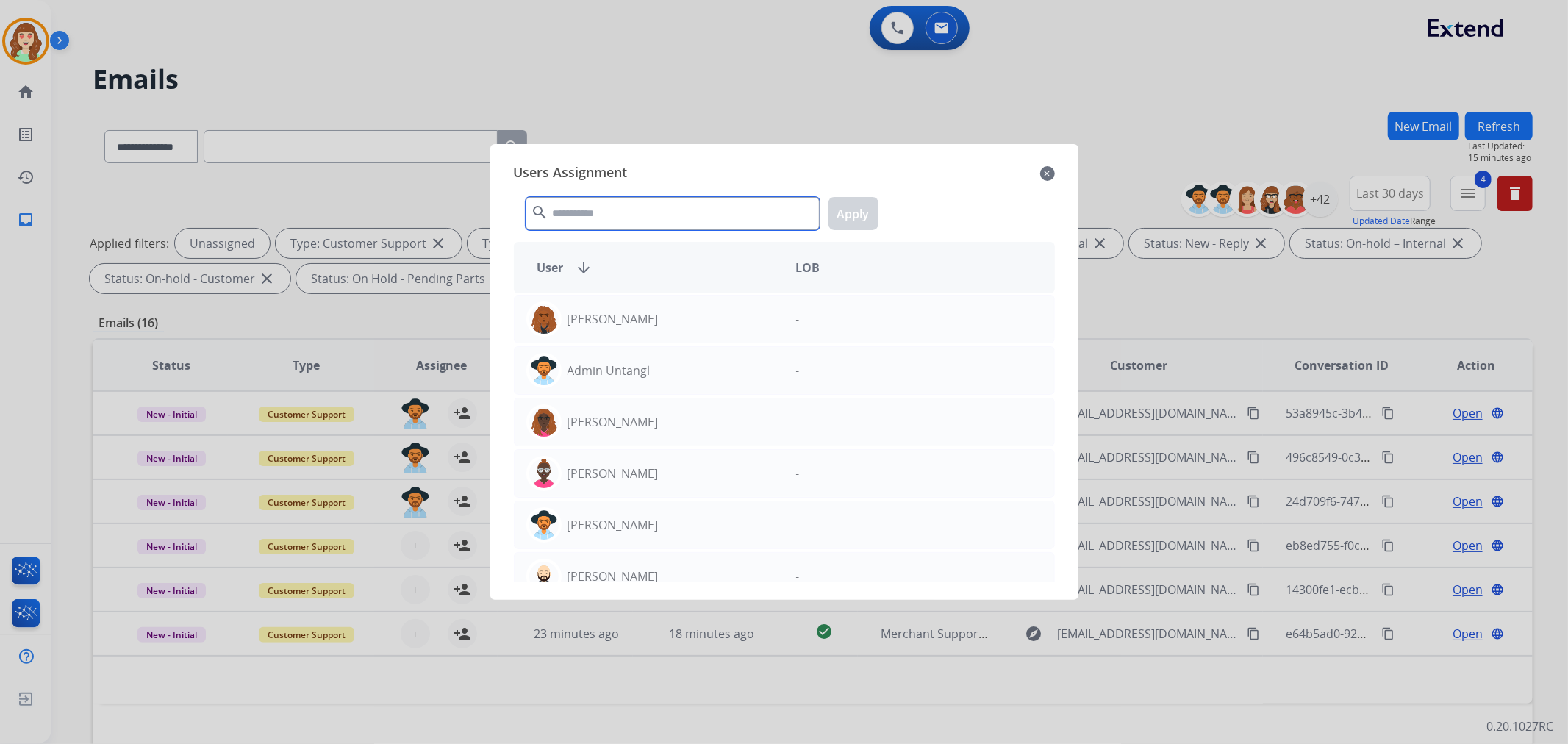
click at [649, 210] on input "text" at bounding box center [672, 214] width 294 height 33
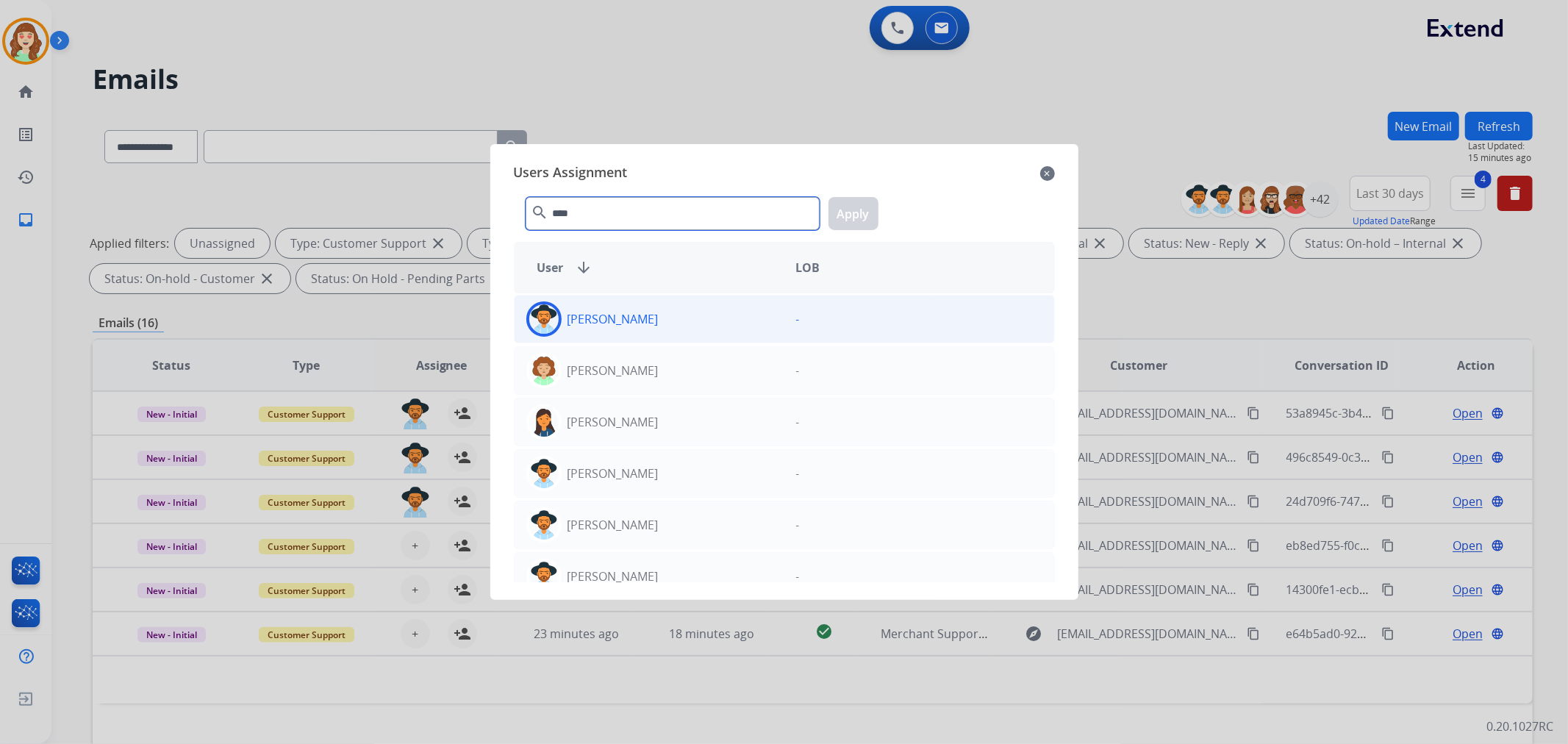
type input "****"
drag, startPoint x: 677, startPoint y: 321, endPoint x: 805, endPoint y: 240, distance: 151.5
click at [680, 319] on div "[PERSON_NAME]" at bounding box center [649, 319] width 270 height 35
click at [857, 208] on button "Apply" at bounding box center [854, 214] width 50 height 33
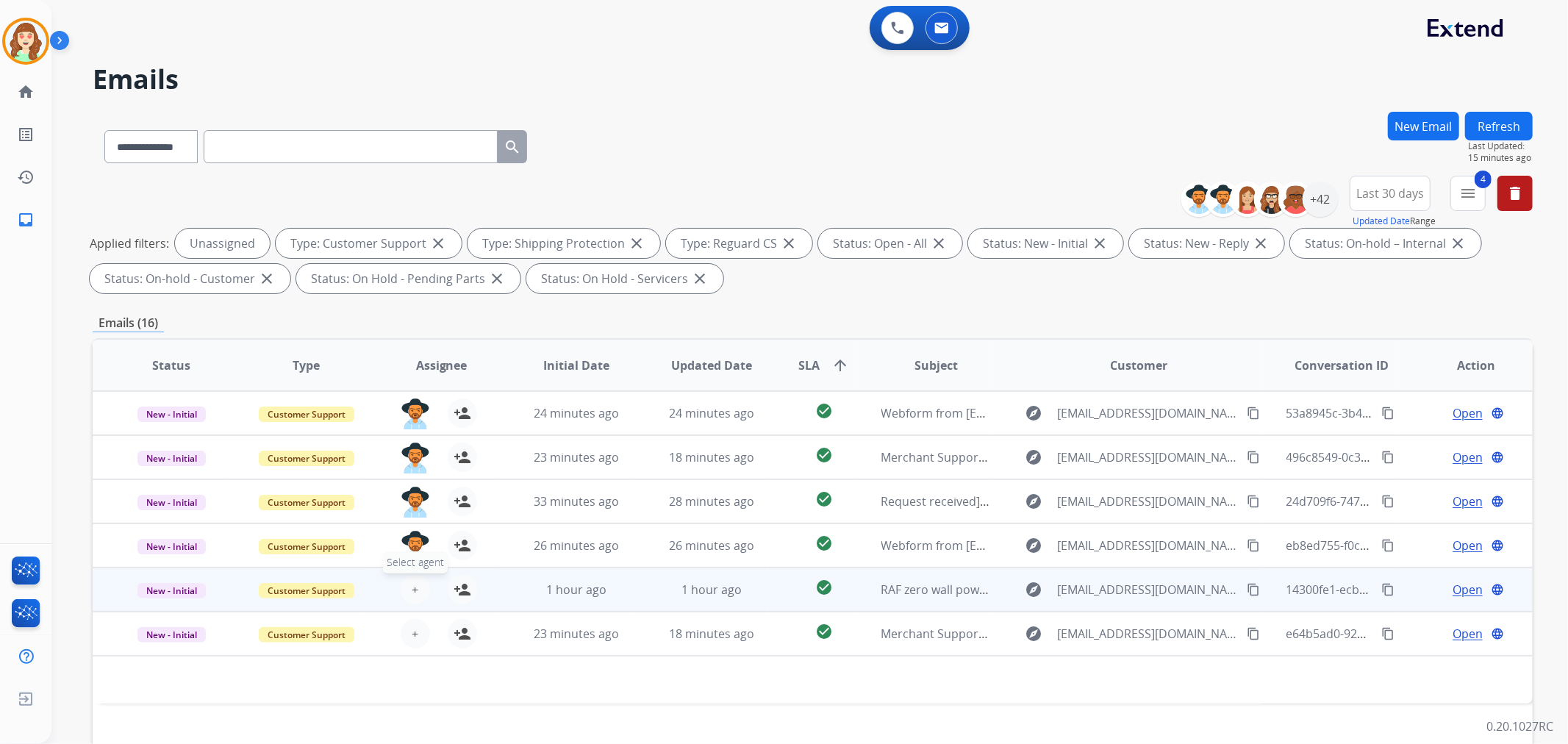
click at [414, 592] on span "+" at bounding box center [414, 590] width 7 height 17
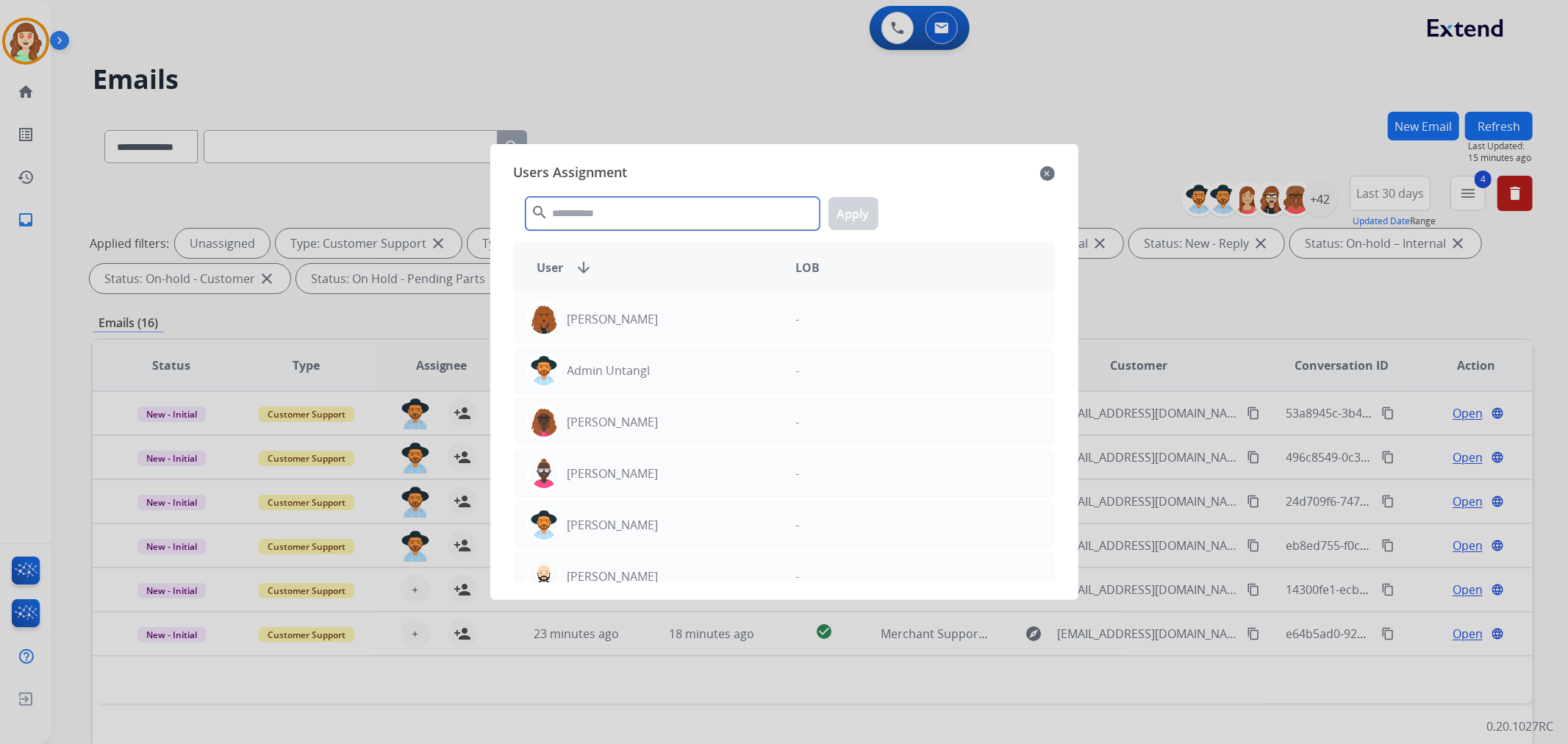
click at [681, 227] on input "text" at bounding box center [672, 214] width 294 height 33
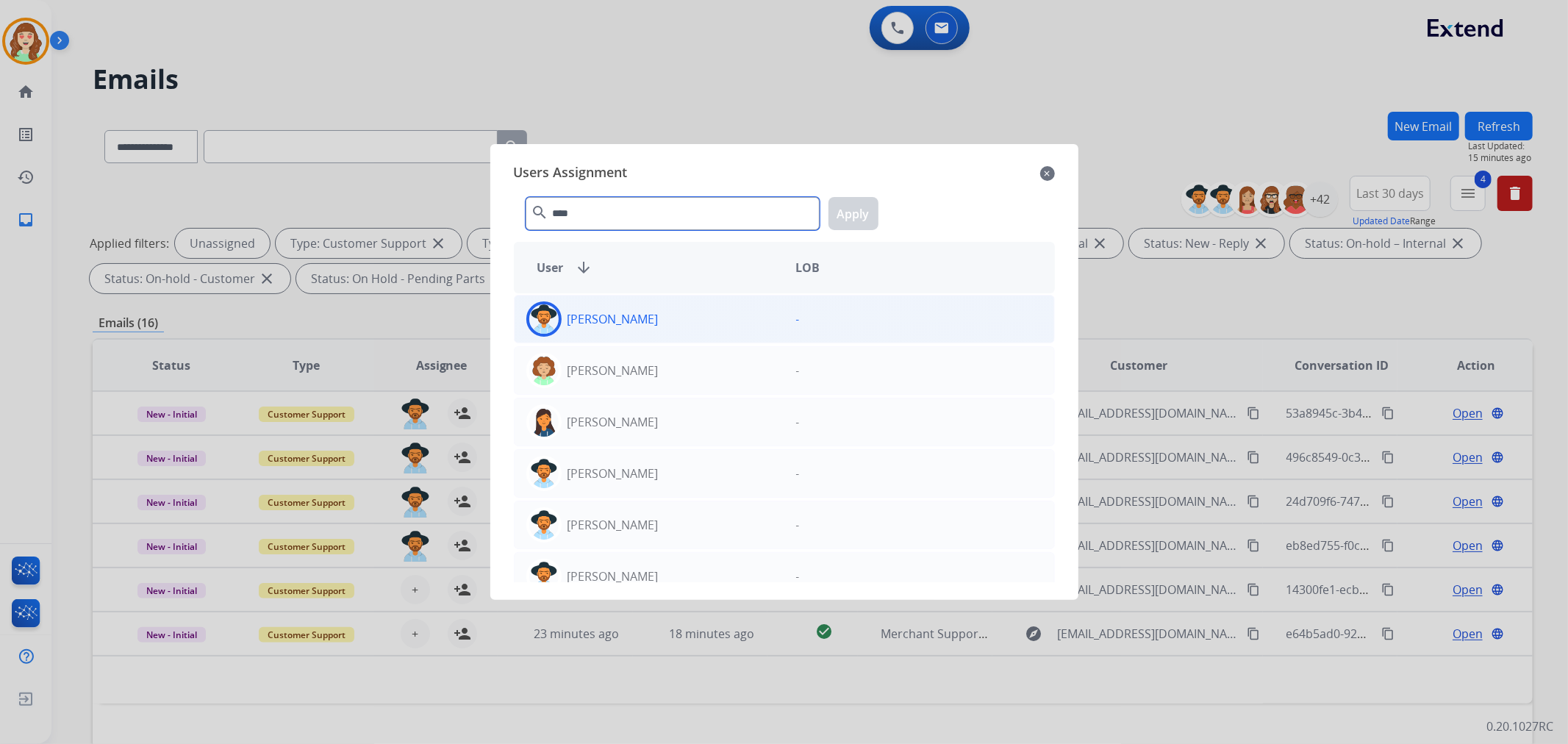
type input "****"
click at [710, 306] on div "[PERSON_NAME]" at bounding box center [649, 319] width 270 height 35
click at [833, 214] on button "Apply" at bounding box center [854, 214] width 50 height 33
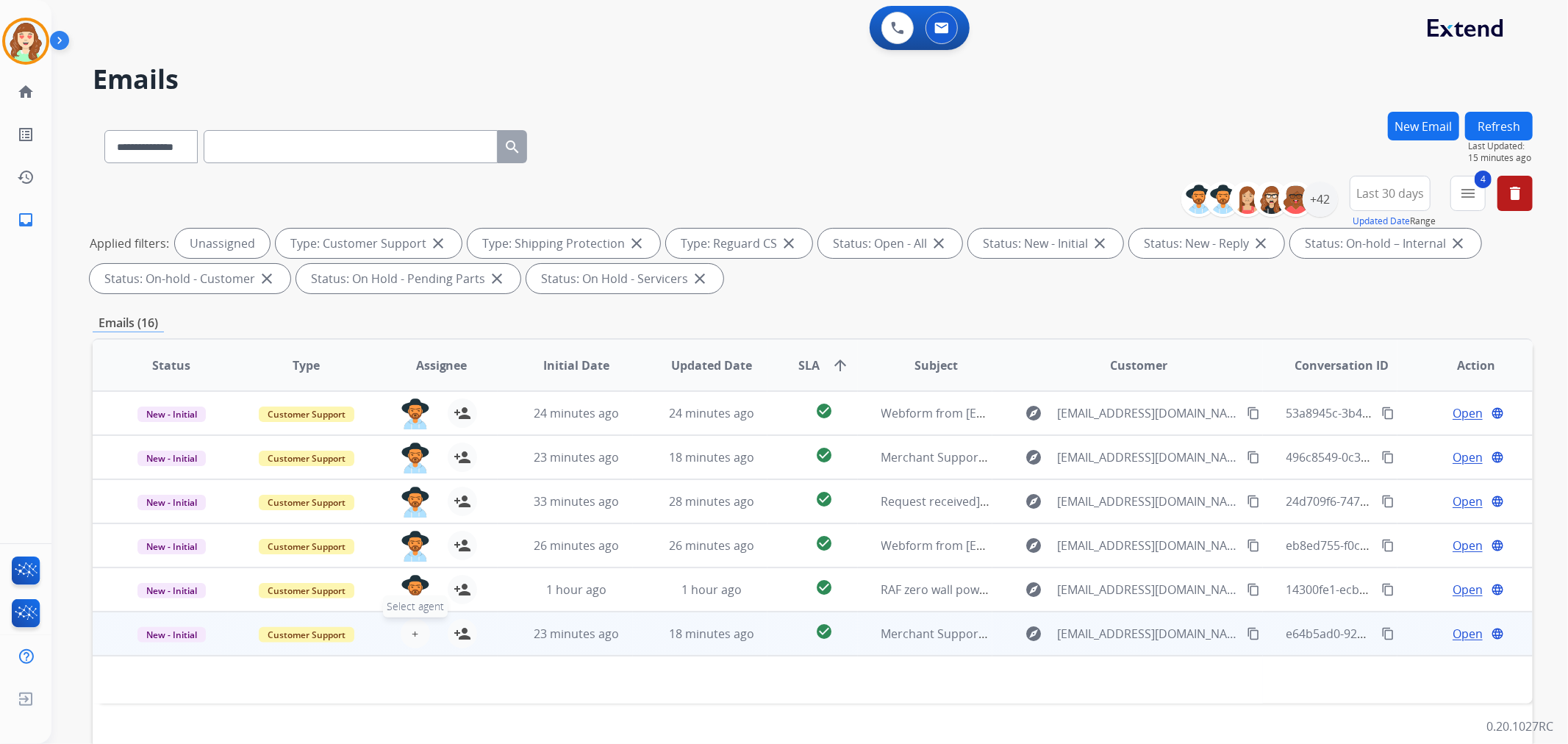
click at [416, 629] on button "+ Select agent" at bounding box center [415, 634] width 30 height 30
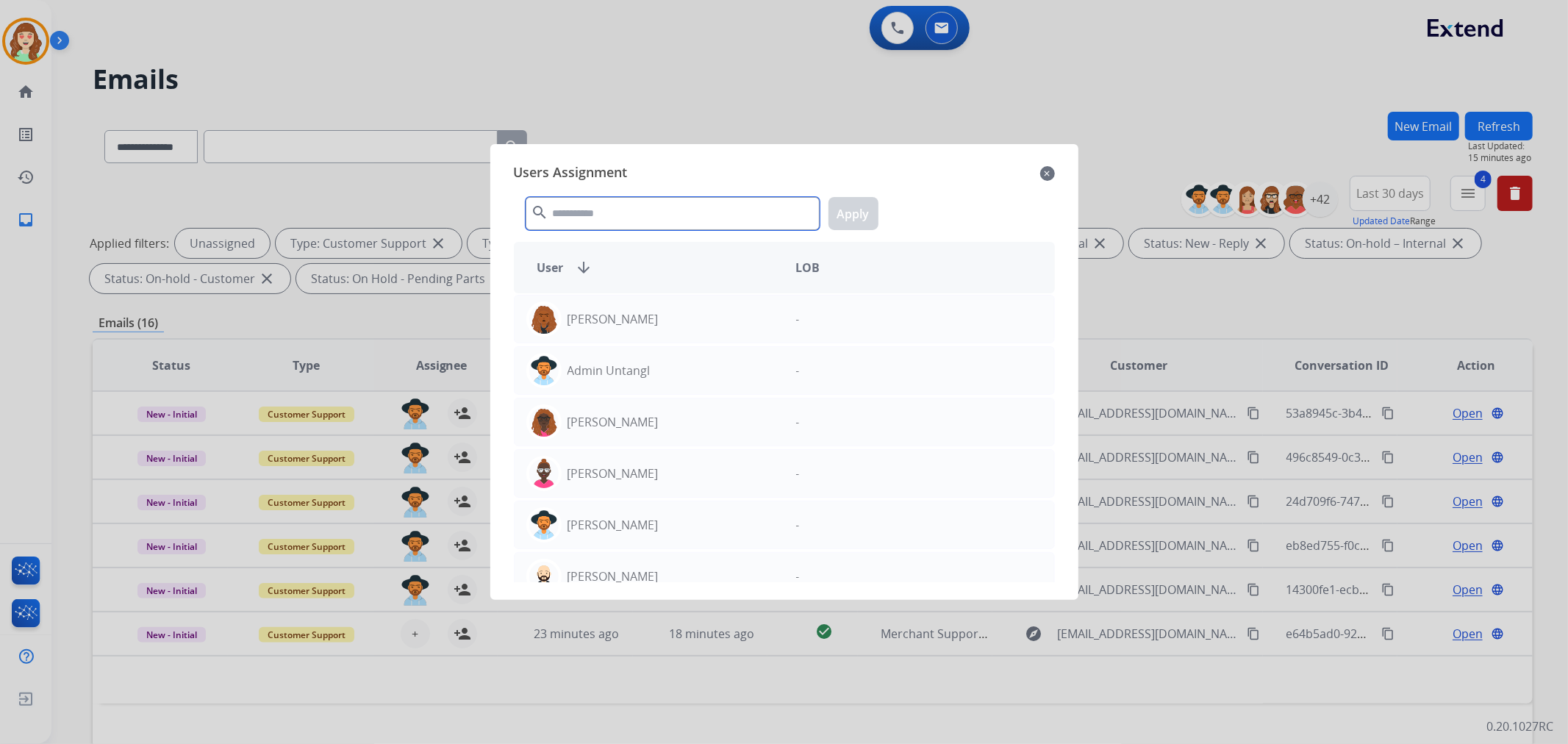
click at [629, 203] on input "text" at bounding box center [672, 214] width 294 height 33
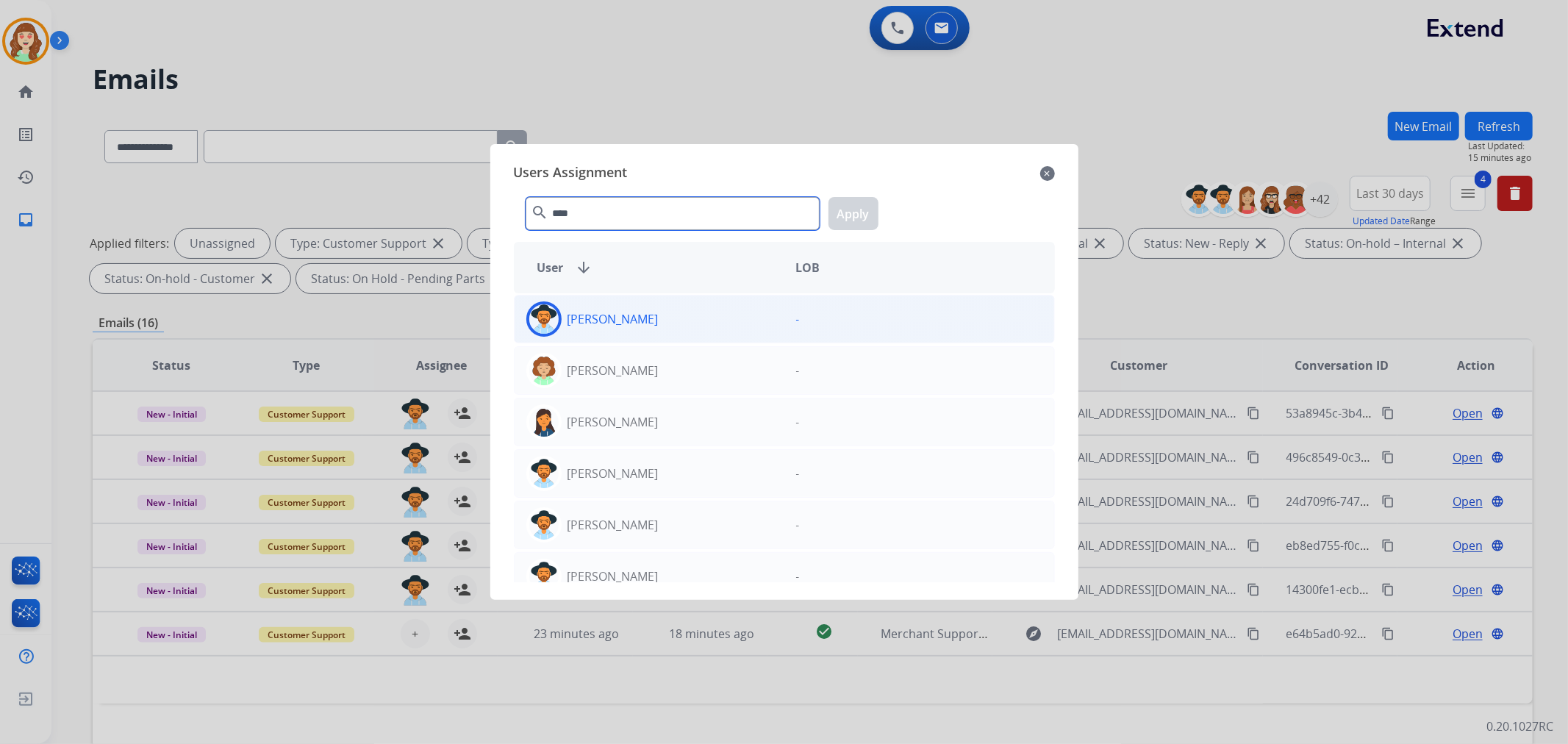
type input "****"
drag, startPoint x: 688, startPoint y: 304, endPoint x: 738, endPoint y: 287, distance: 52.8
click at [688, 304] on div "[PERSON_NAME]" at bounding box center [649, 319] width 270 height 35
click at [862, 216] on button "Apply" at bounding box center [854, 214] width 50 height 33
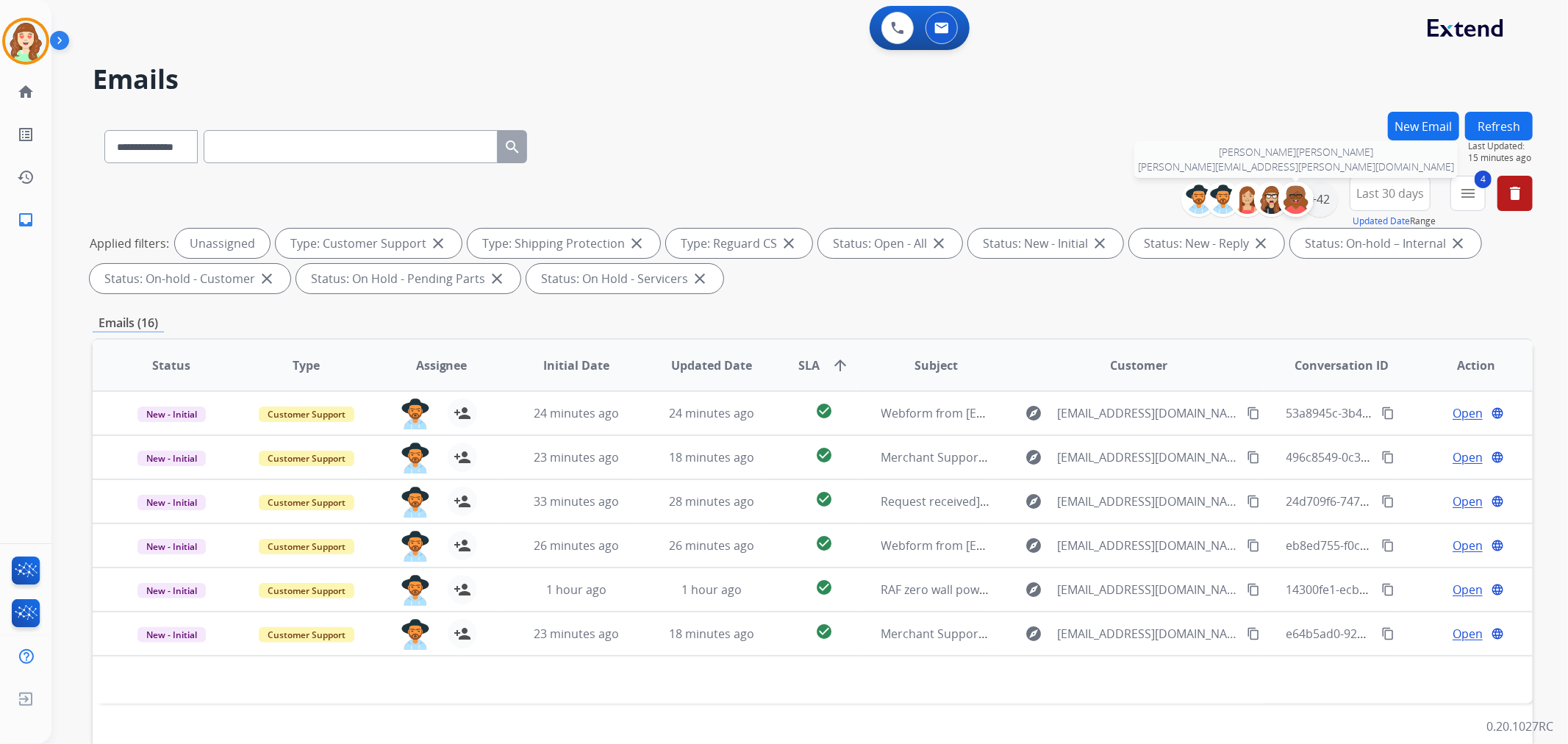
click at [1309, 192] on div at bounding box center [1296, 199] width 35 height 35
select select "*"
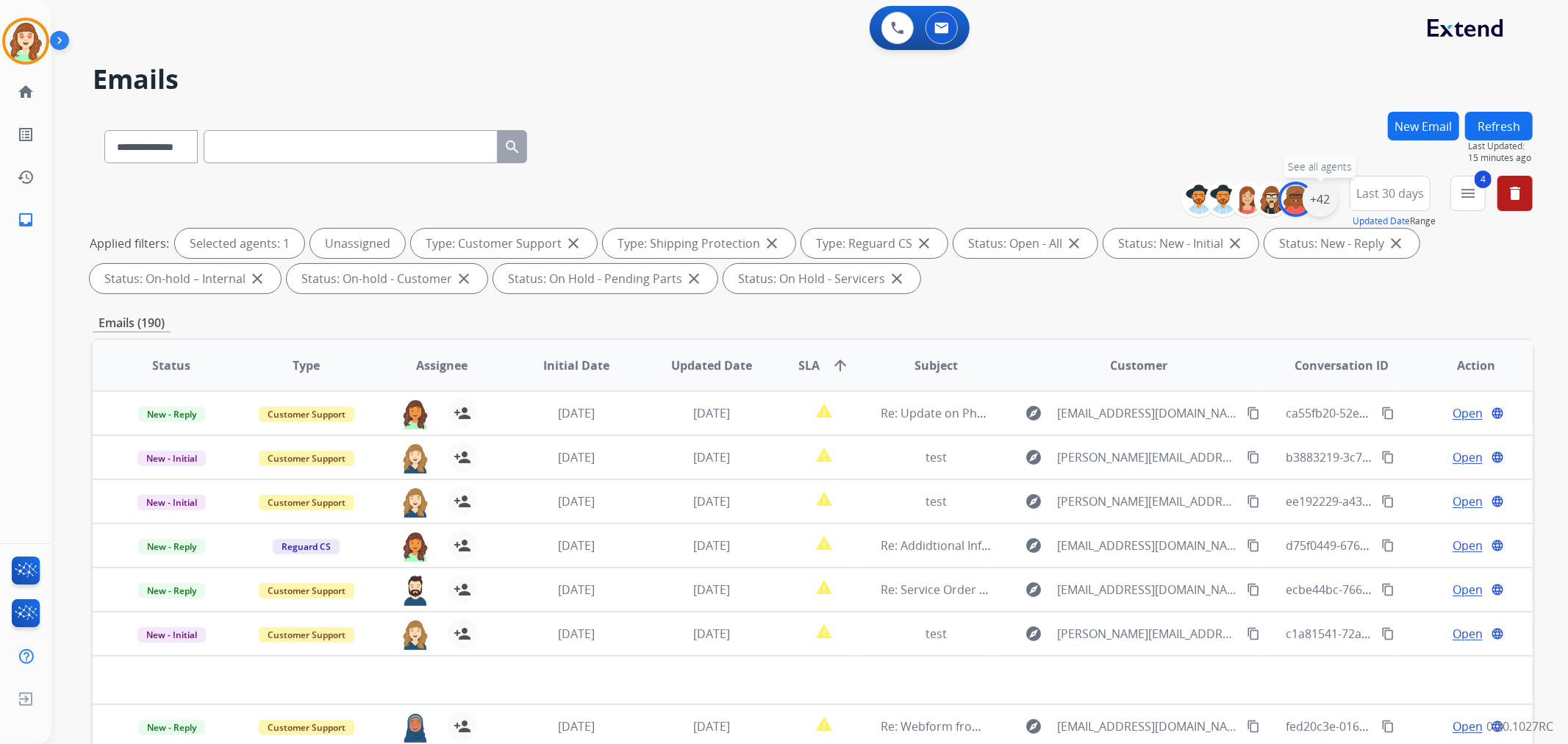
click at [1305, 189] on div "+42" at bounding box center [1320, 199] width 35 height 35
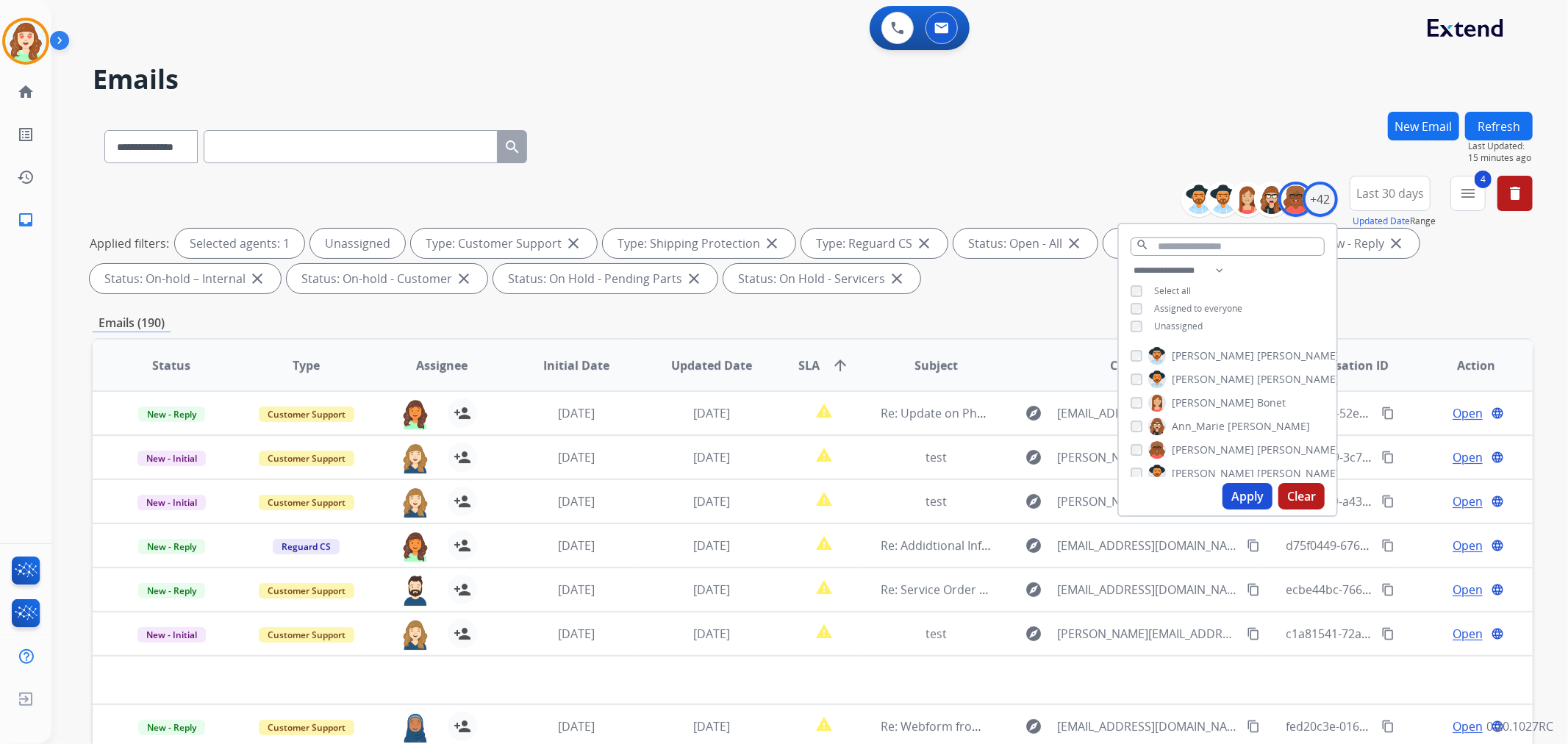
click at [1239, 498] on button "Apply" at bounding box center [1248, 496] width 50 height 27
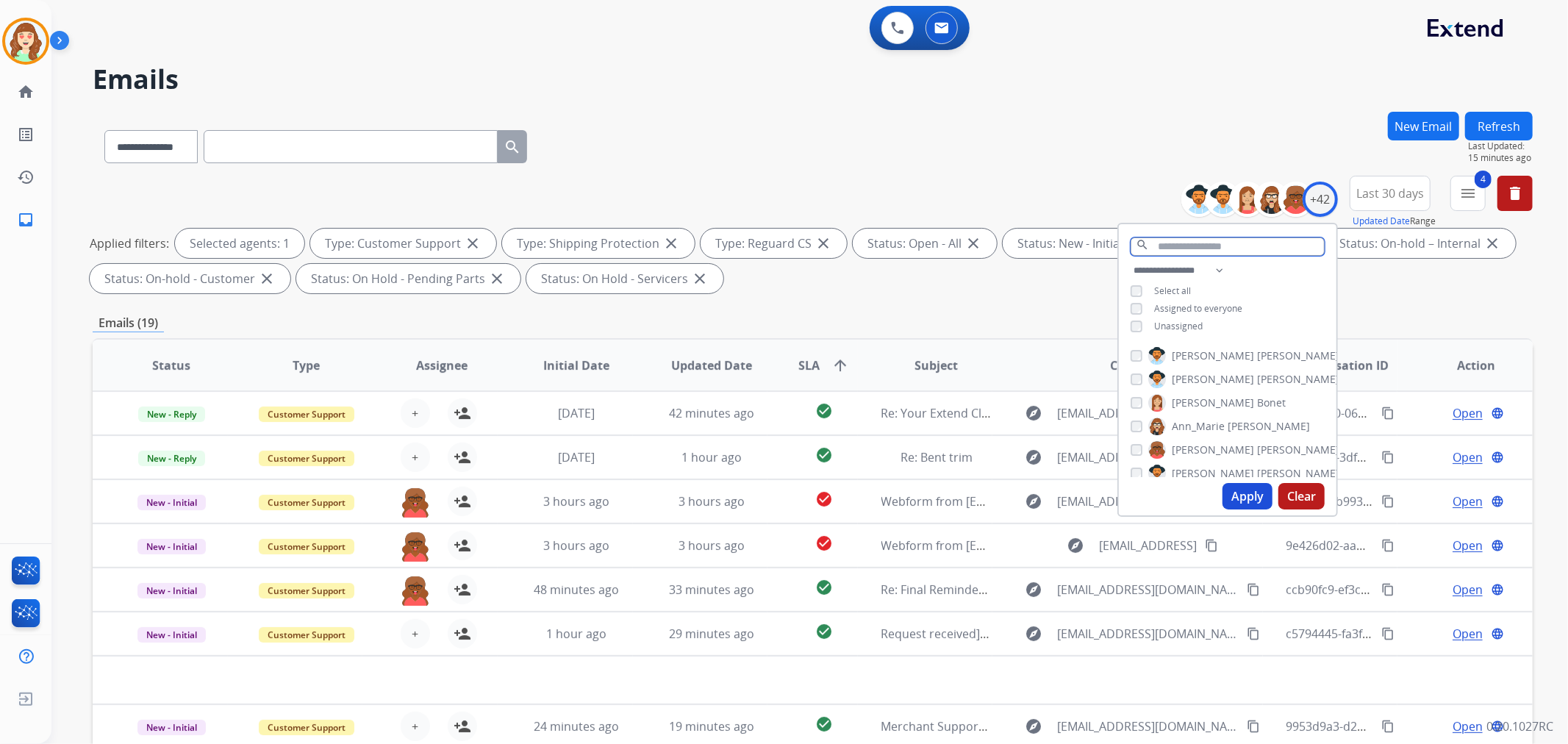
click at [1189, 240] on input "text" at bounding box center [1227, 246] width 194 height 18
click at [1148, 405] on img at bounding box center [1157, 402] width 17 height 24
drag, startPoint x: 1239, startPoint y: 498, endPoint x: 1217, endPoint y: 441, distance: 61.1
click at [1223, 471] on div "**********" at bounding box center [1227, 370] width 221 height 294
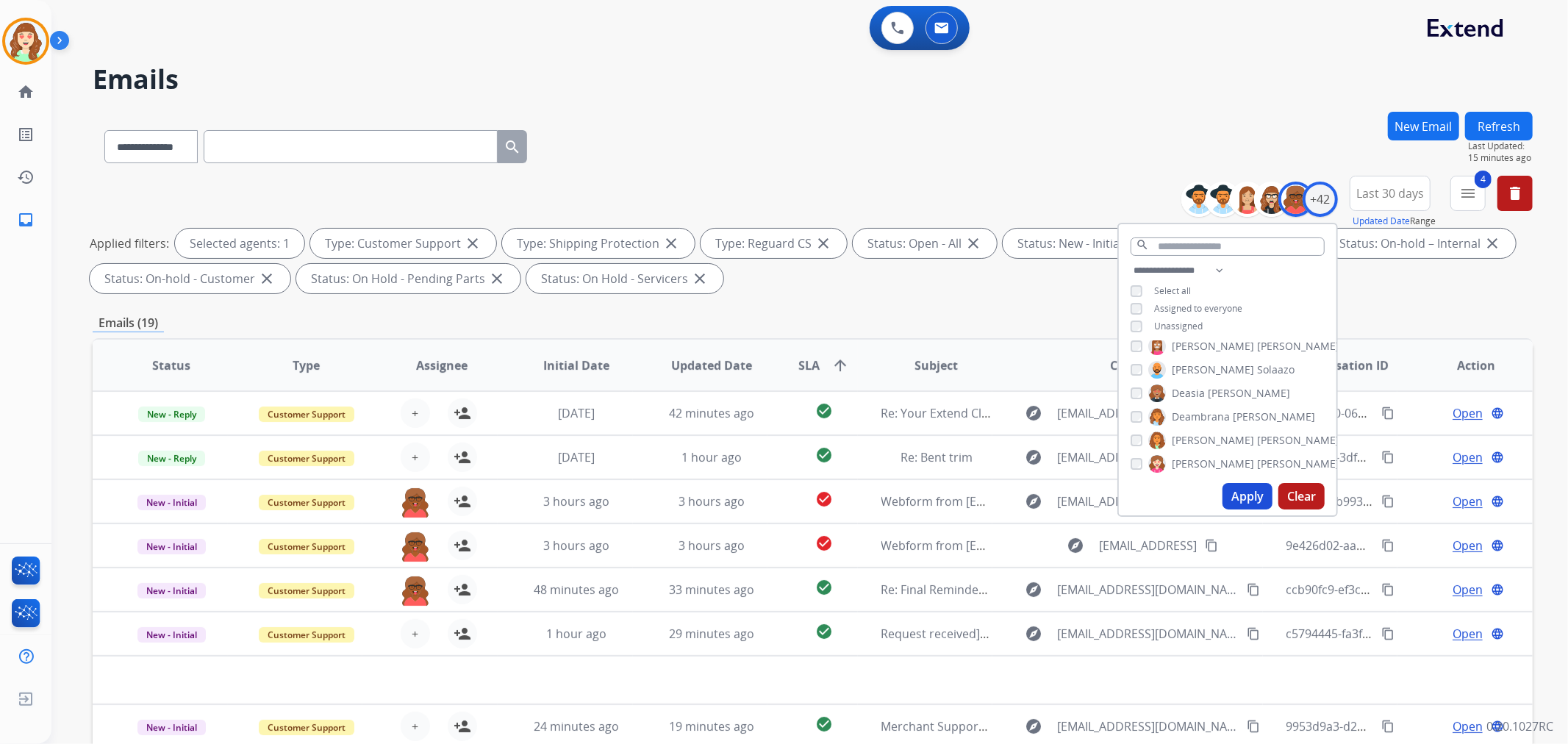
click at [1307, 490] on button "Clear" at bounding box center [1301, 496] width 46 height 27
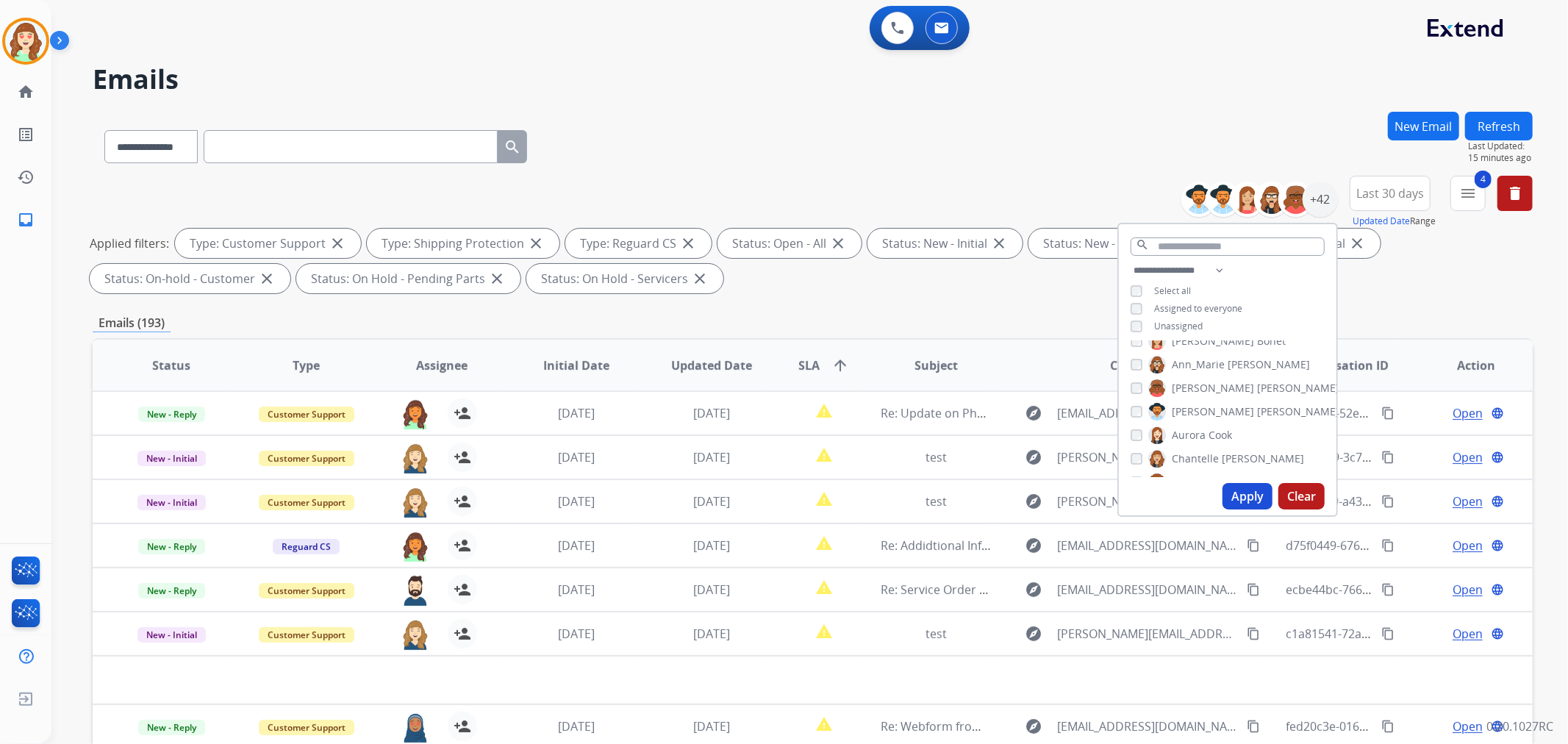
scroll to position [0, 0]
click at [1228, 486] on button "Apply" at bounding box center [1248, 496] width 50 height 27
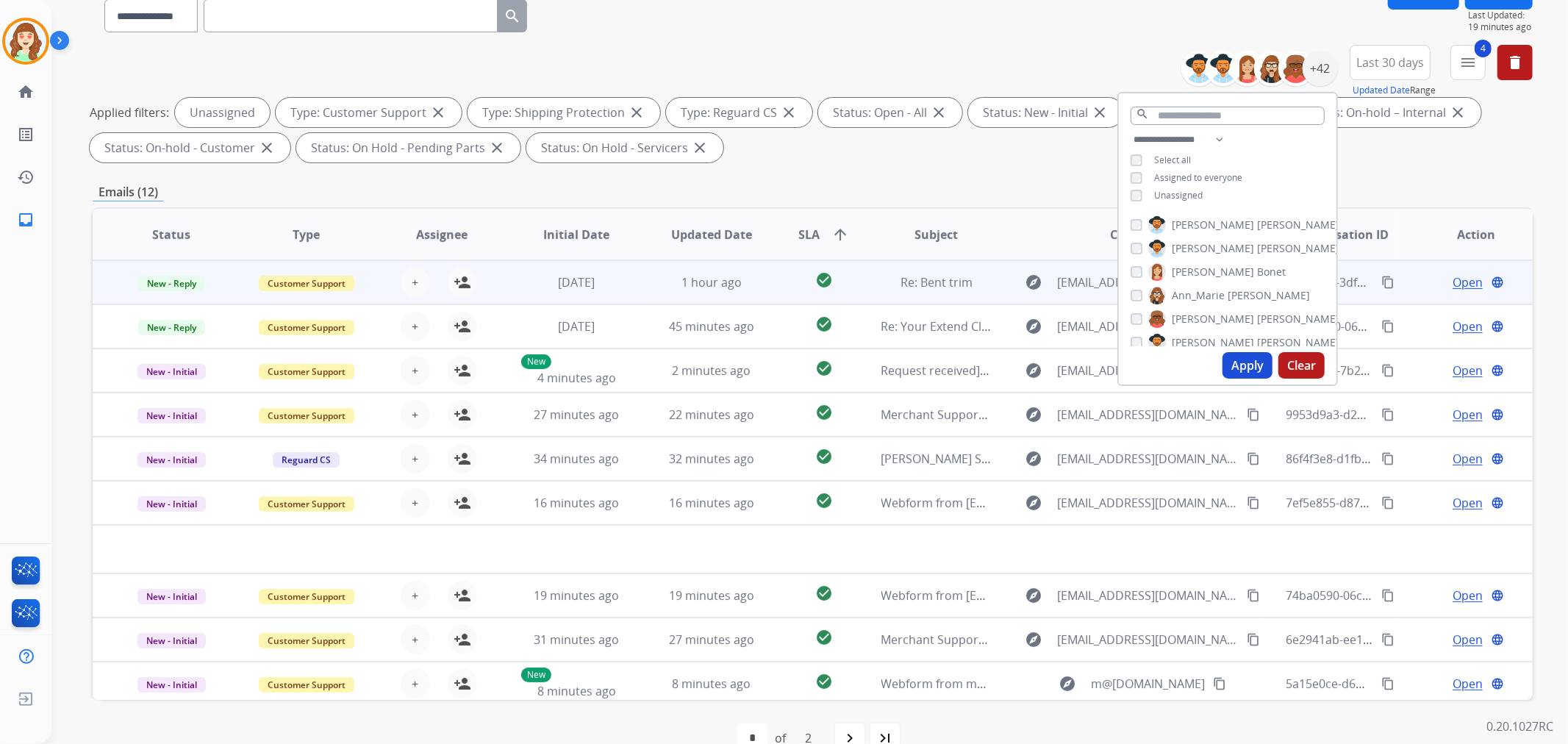
scroll to position [164, 0]
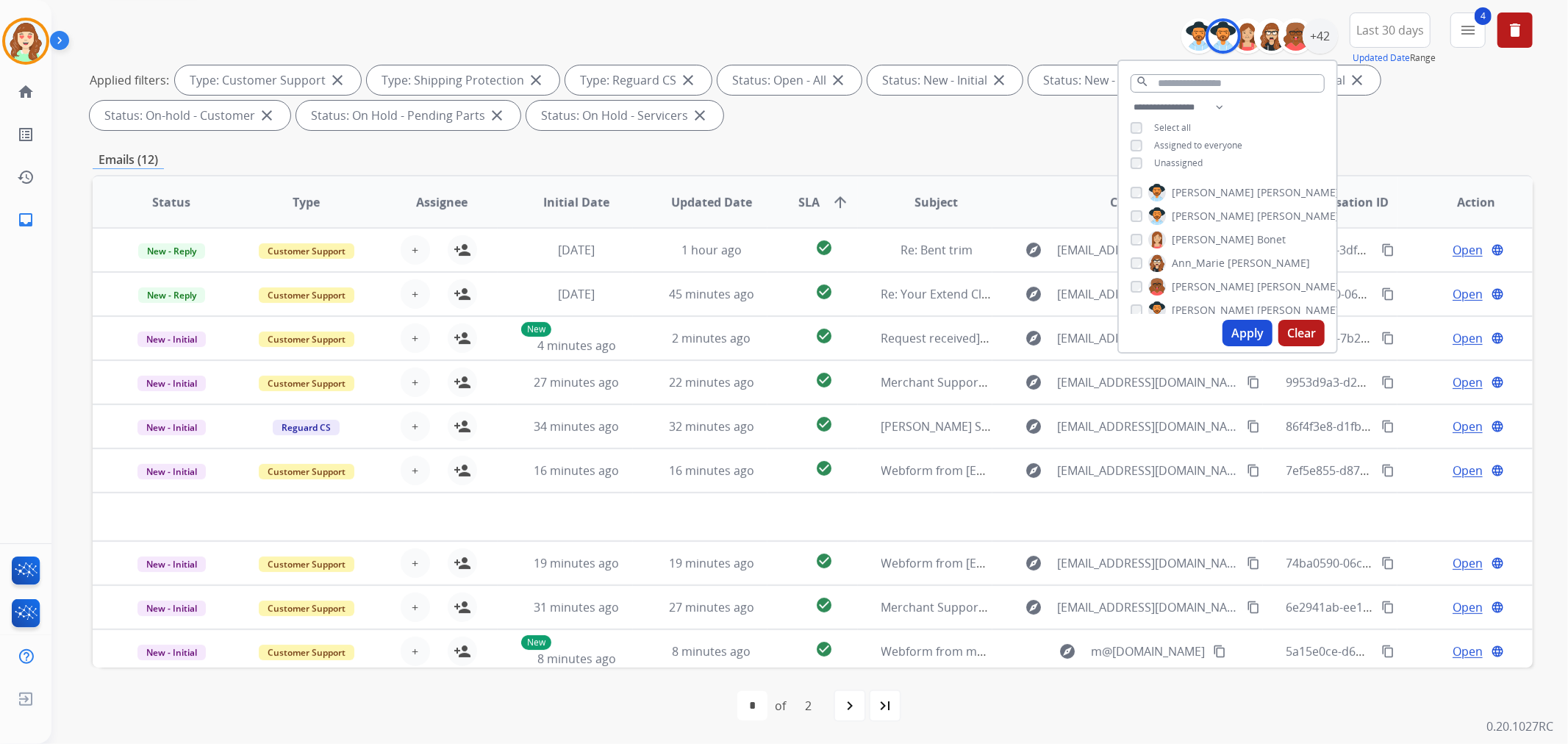
click at [1245, 335] on button "Apply" at bounding box center [1248, 333] width 50 height 27
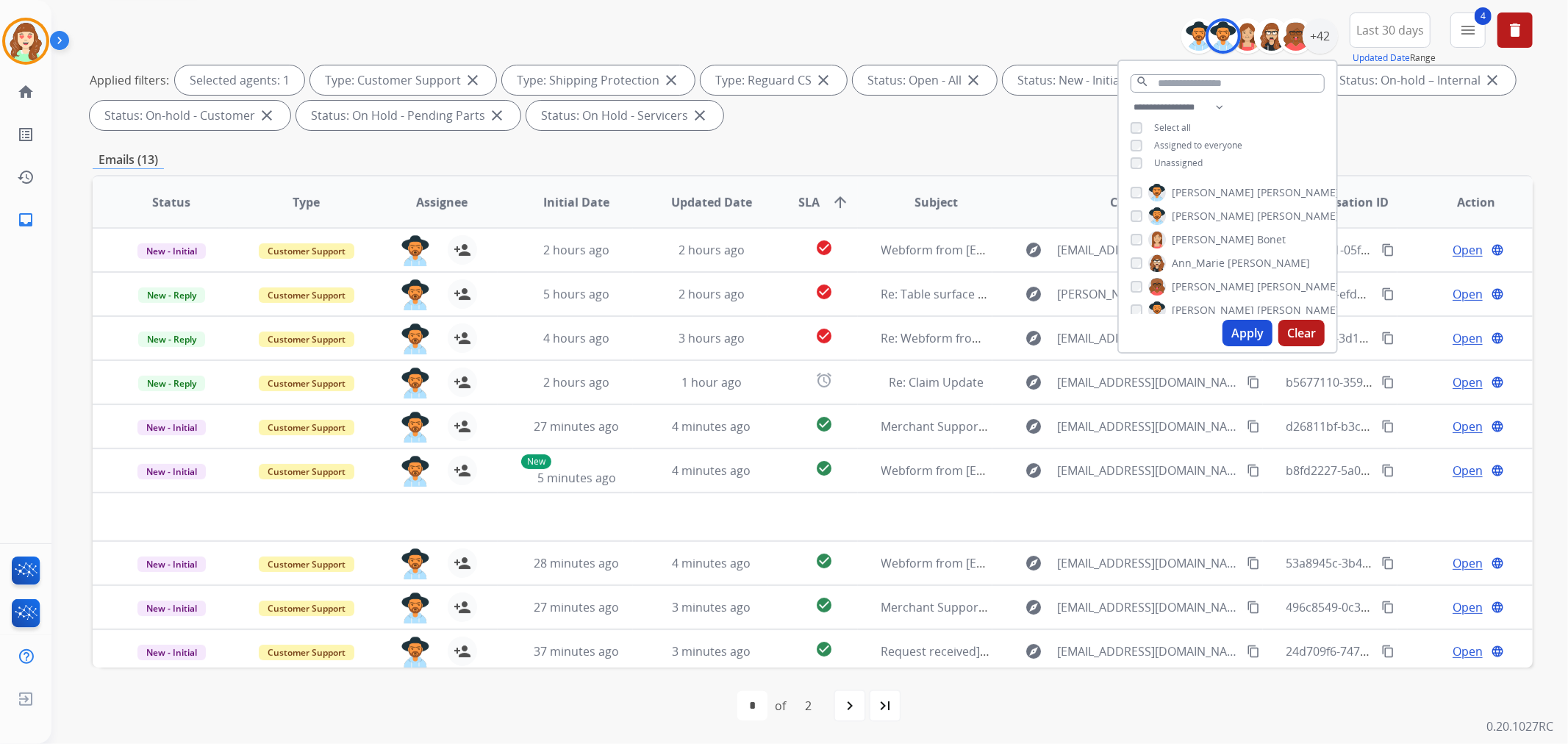
click at [1138, 221] on div "[PERSON_NAME]" at bounding box center [1235, 216] width 209 height 17
click at [1232, 329] on button "Apply" at bounding box center [1248, 333] width 50 height 27
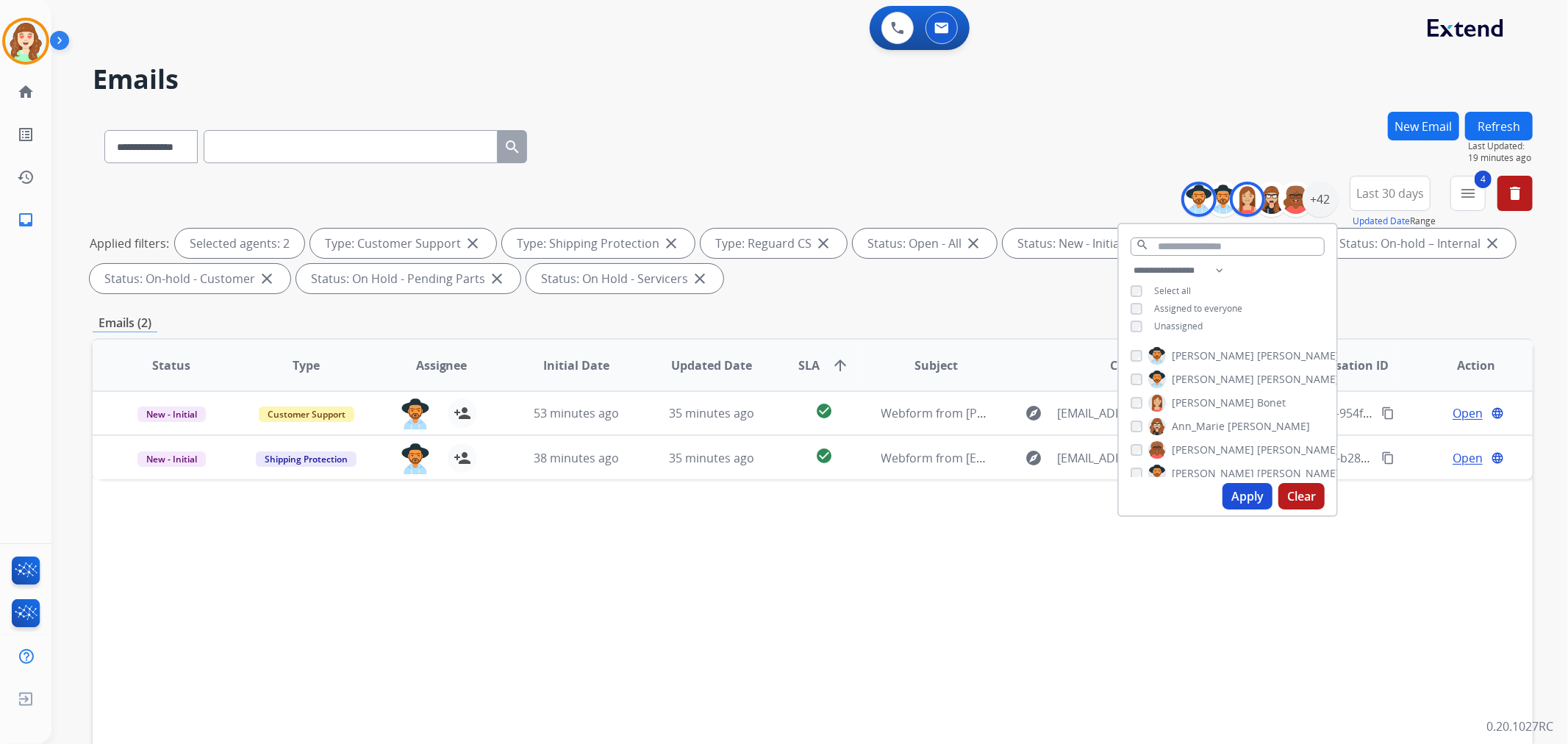
drag, startPoint x: 1142, startPoint y: 402, endPoint x: 1151, endPoint y: 396, distance: 10.8
click at [1144, 402] on div "[PERSON_NAME] [PERSON_NAME]" at bounding box center [1208, 402] width 155 height 17
click at [1135, 342] on div "[PERSON_NAME] [PERSON_NAME] [PERSON_NAME] [PERSON_NAME] [PERSON_NAME] [PERSON_N…" at bounding box center [1227, 409] width 217 height 136
click at [1241, 495] on button "Apply" at bounding box center [1248, 496] width 50 height 27
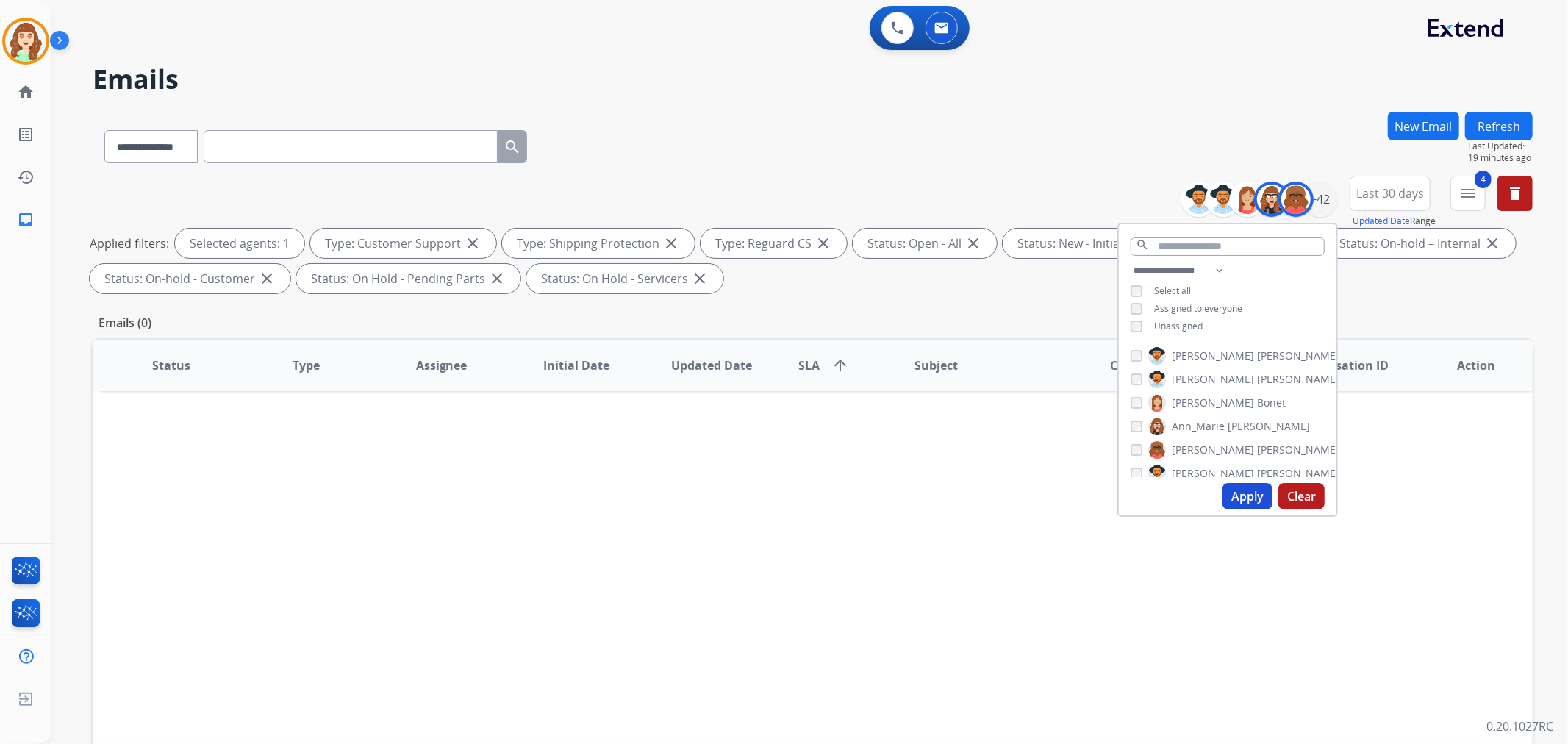
click at [1243, 494] on button "Apply" at bounding box center [1248, 496] width 50 height 27
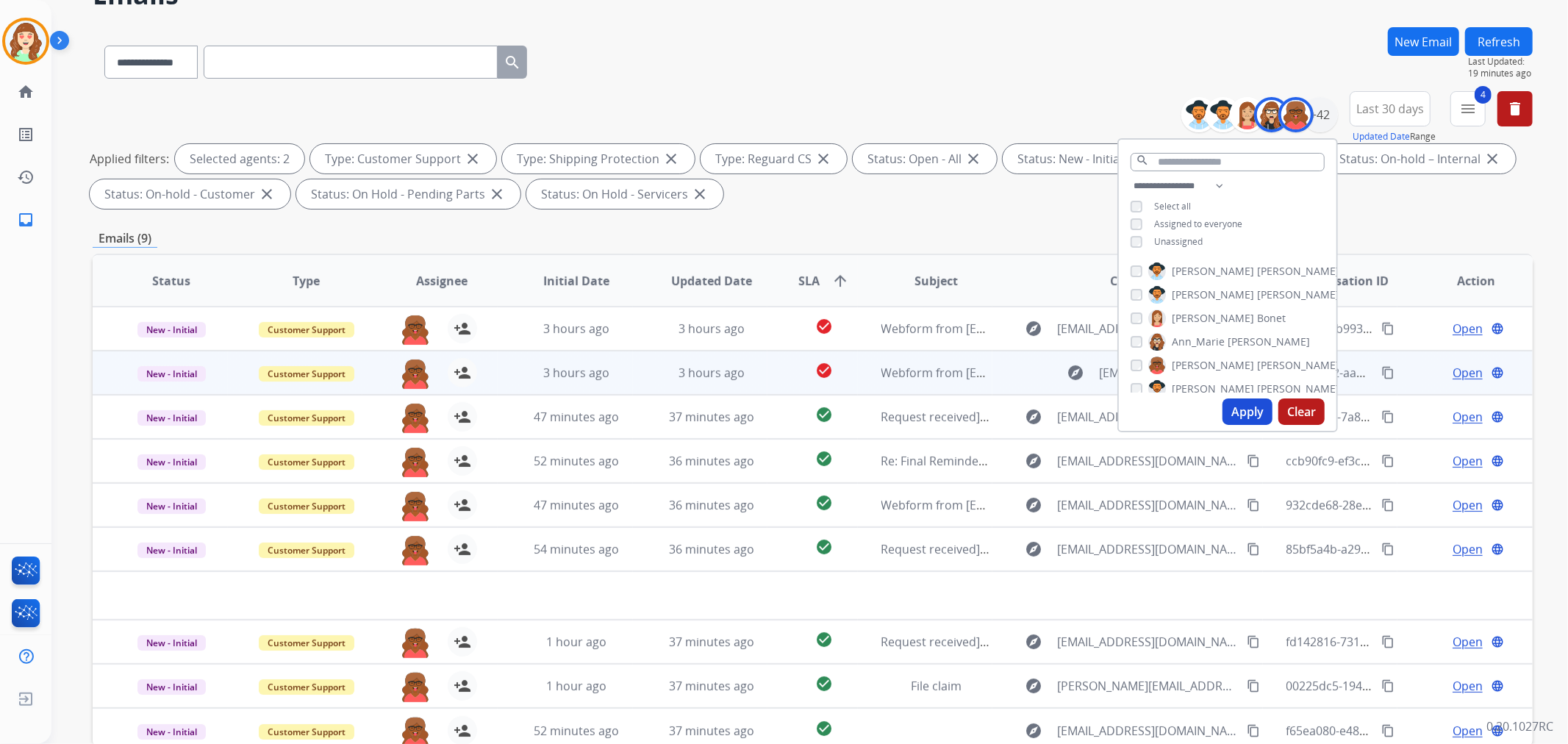
scroll to position [164, 0]
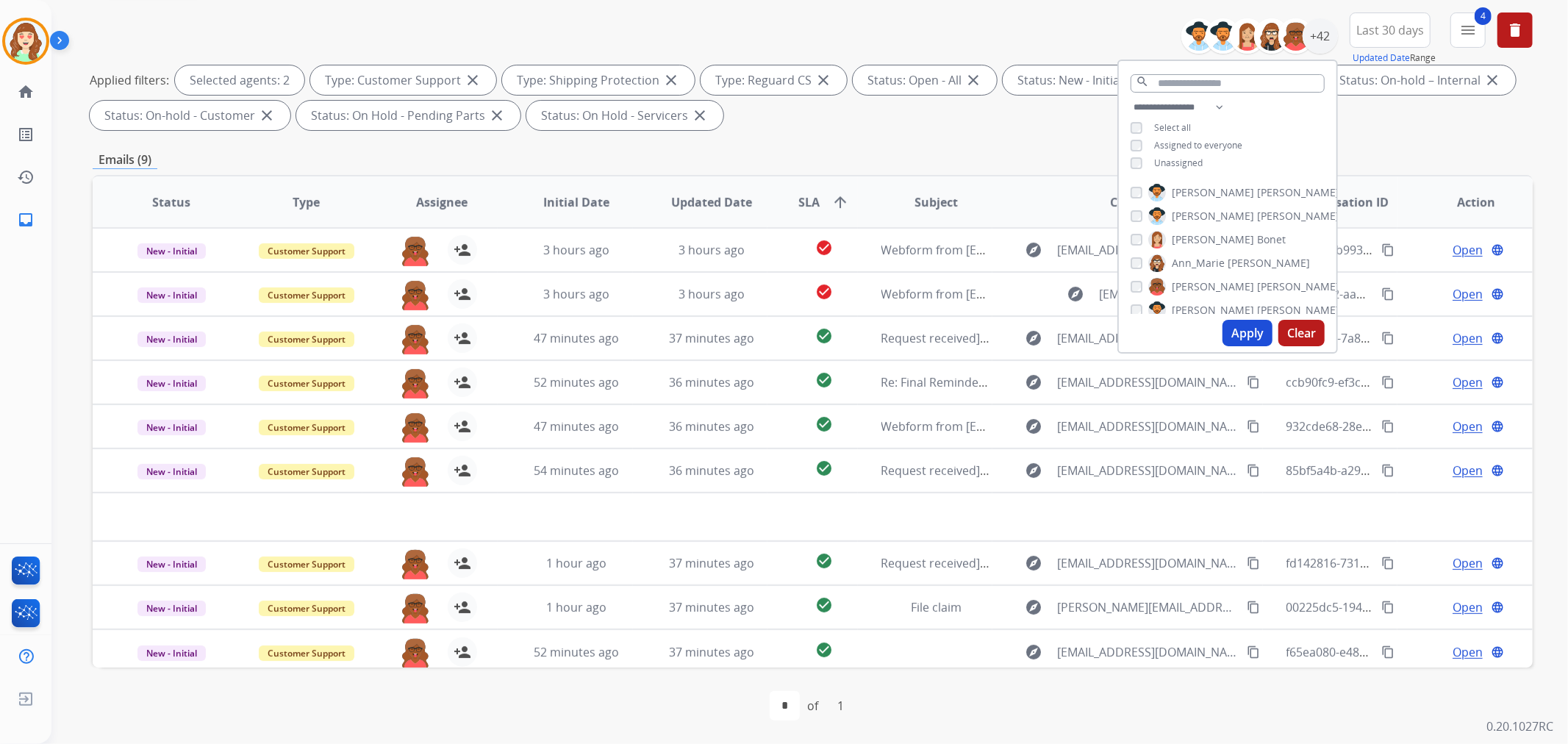
drag, startPoint x: 1249, startPoint y: 331, endPoint x: 1243, endPoint y: 336, distance: 7.8
click at [1243, 336] on button "Apply" at bounding box center [1248, 333] width 50 height 27
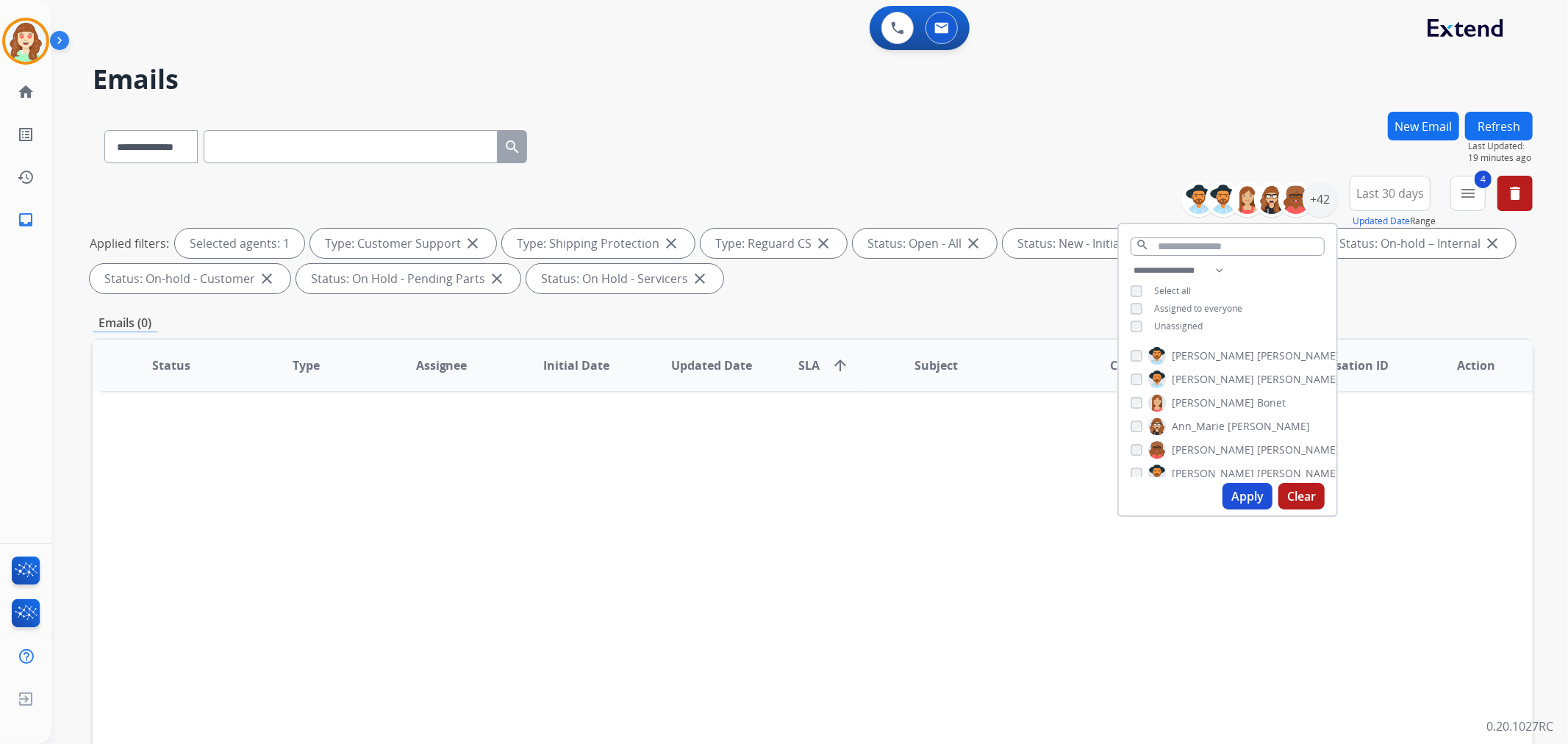
scroll to position [81, 0]
click at [1140, 412] on div "[PERSON_NAME]" at bounding box center [1181, 415] width 101 height 17
click at [1131, 420] on div "[PERSON_NAME]" at bounding box center [1181, 415] width 101 height 17
click at [1233, 488] on button "Apply" at bounding box center [1248, 496] width 50 height 27
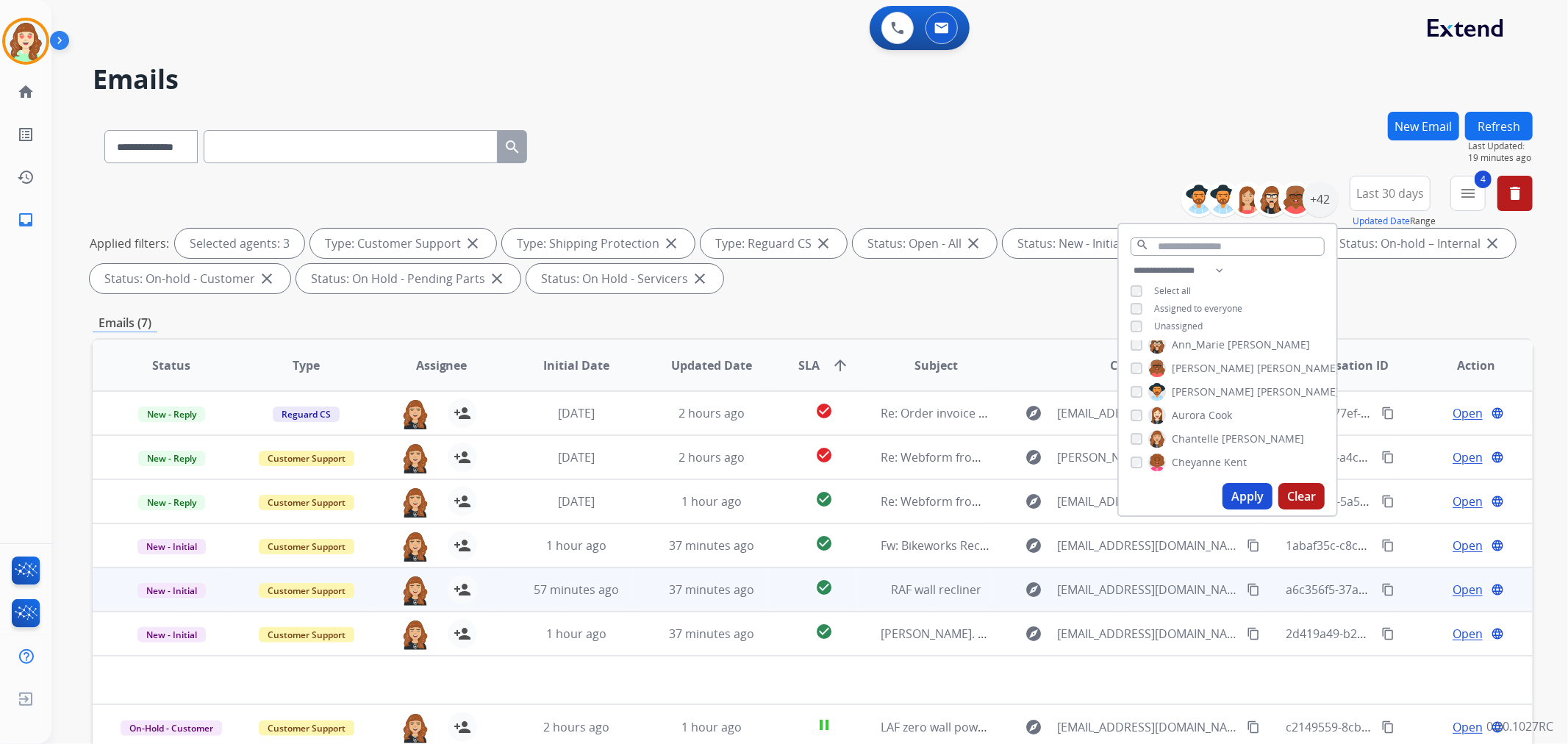
scroll to position [164, 0]
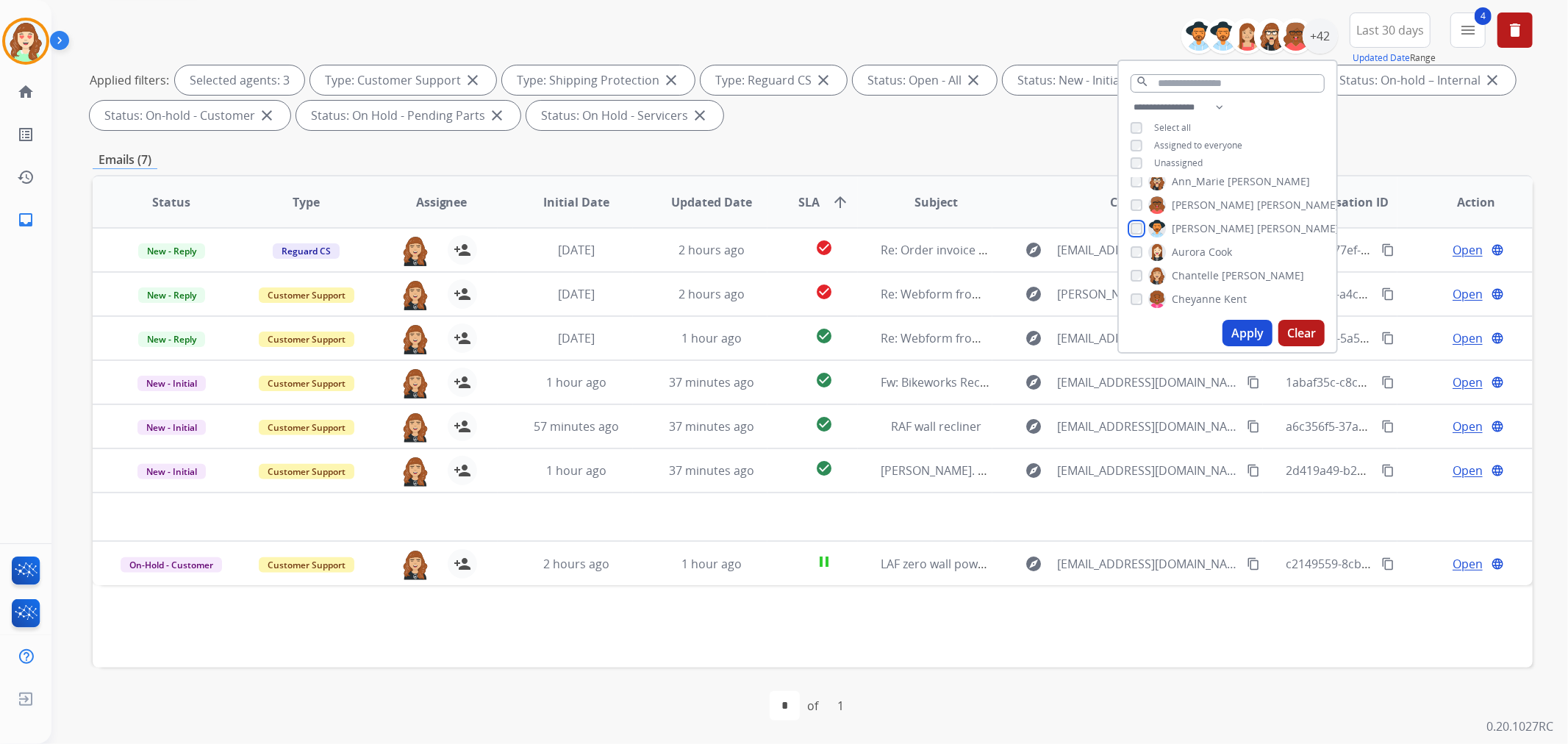
click at [1132, 246] on div "[PERSON_NAME] [PERSON_NAME] [PERSON_NAME] [PERSON_NAME] [PERSON_NAME] [PERSON_N…" at bounding box center [1227, 246] width 217 height 136
click at [1237, 329] on button "Apply" at bounding box center [1248, 333] width 50 height 27
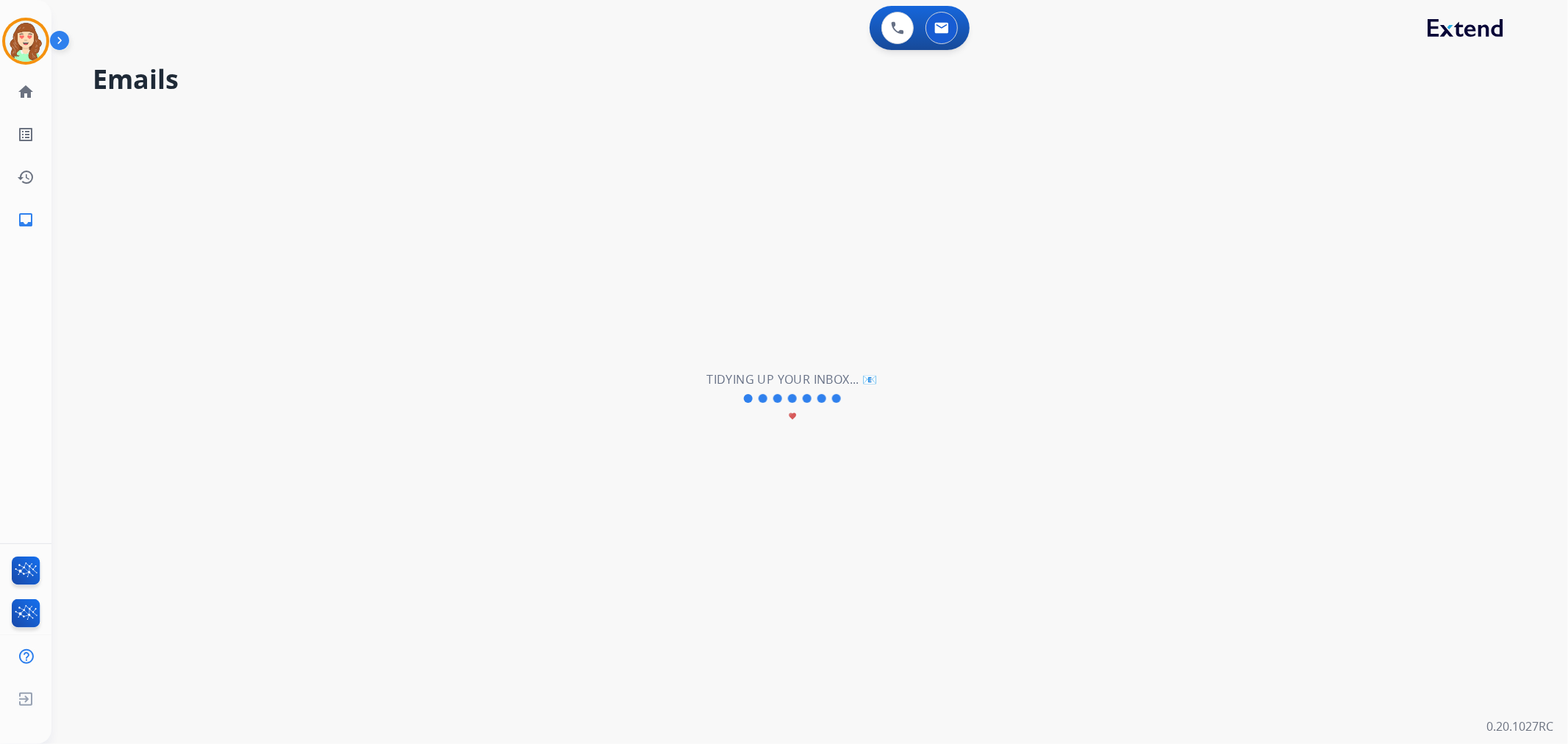
scroll to position [0, 0]
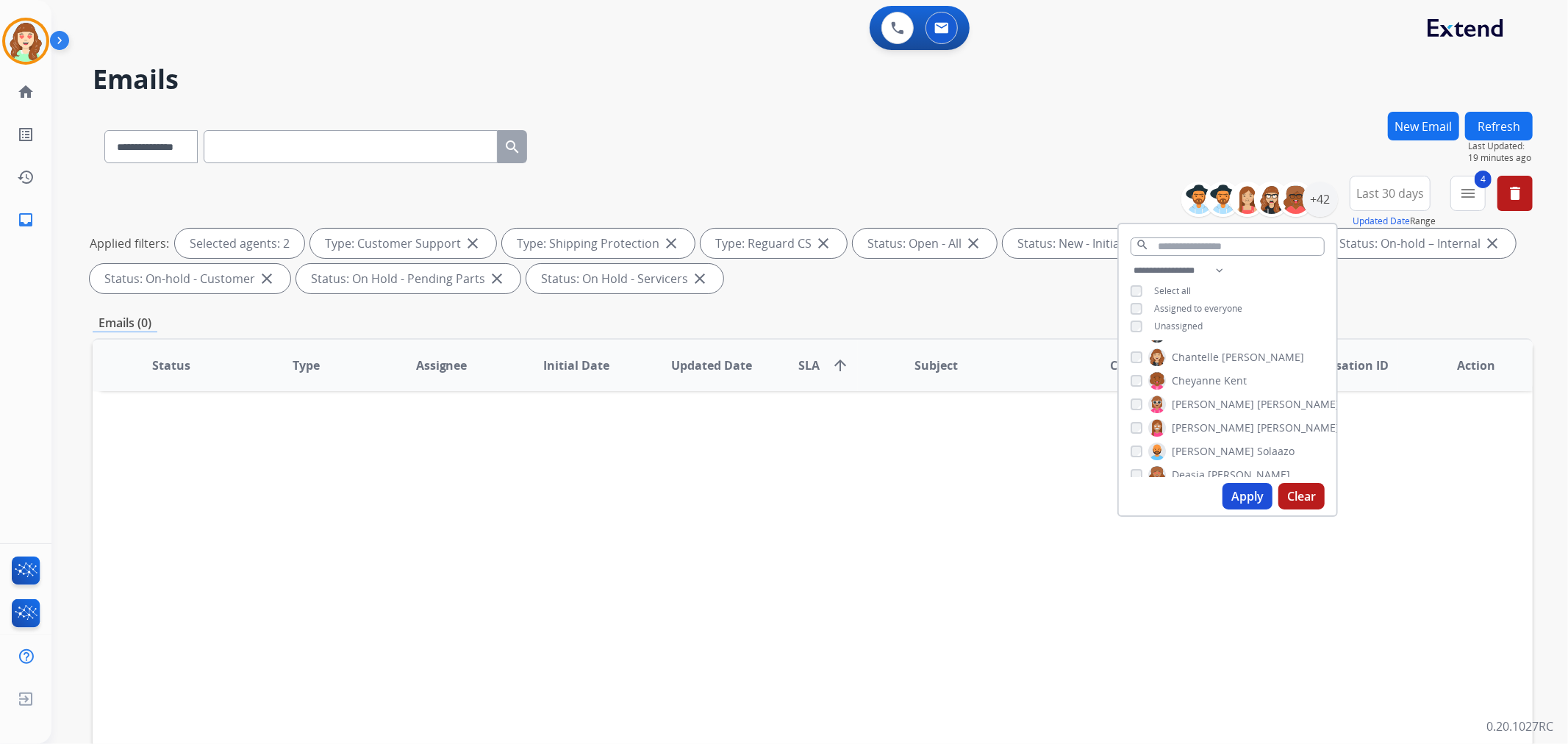
click at [1239, 494] on button "Apply" at bounding box center [1248, 496] width 50 height 27
click at [1239, 490] on button "Apply" at bounding box center [1248, 496] width 50 height 27
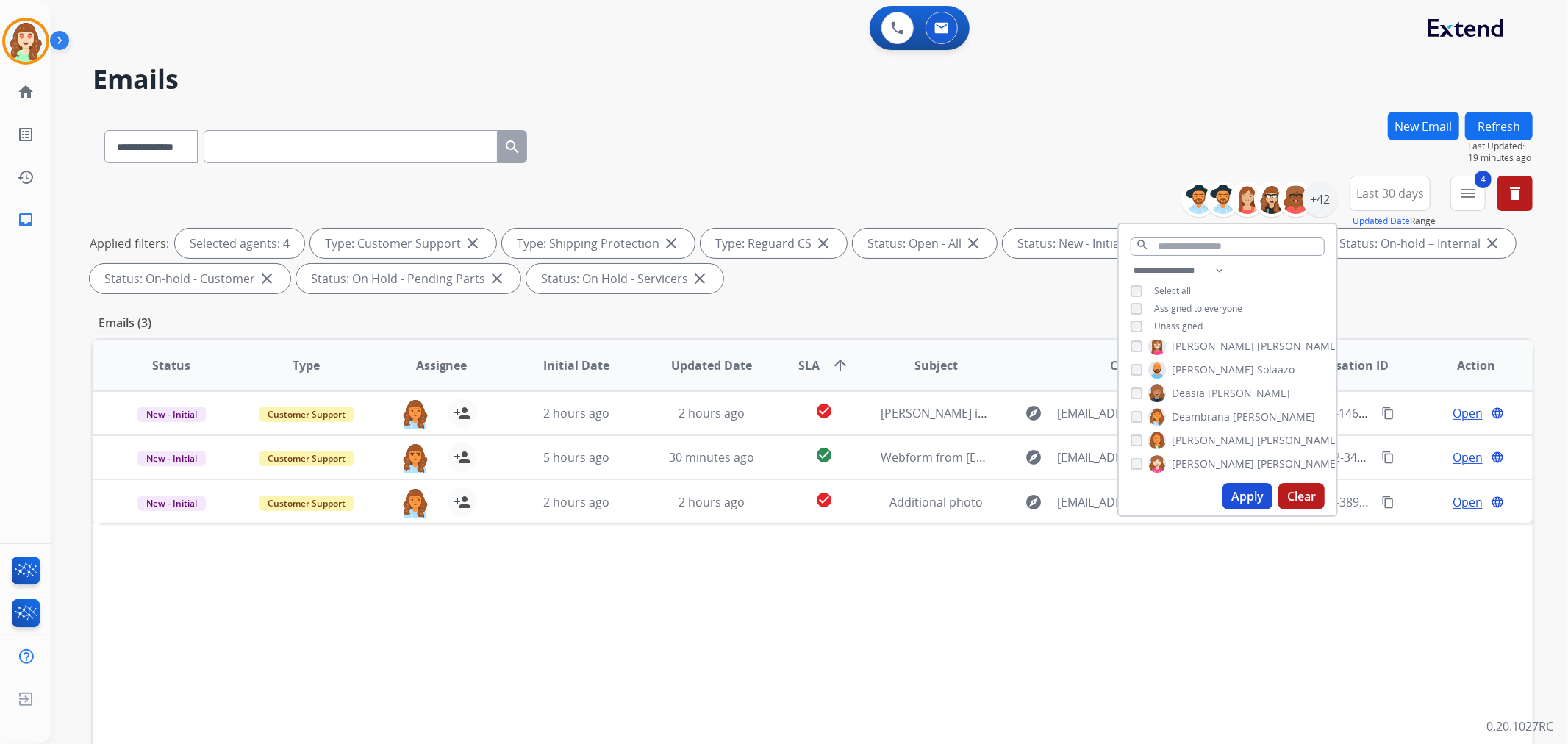
click at [1141, 409] on div "[PERSON_NAME]" at bounding box center [1223, 417] width 185 height 17
click at [1133, 385] on div "[PERSON_NAME]" at bounding box center [1211, 393] width 160 height 17
click at [1140, 434] on div "[PERSON_NAME]" at bounding box center [1235, 440] width 209 height 17
click at [1243, 490] on button "Apply" at bounding box center [1248, 496] width 50 height 27
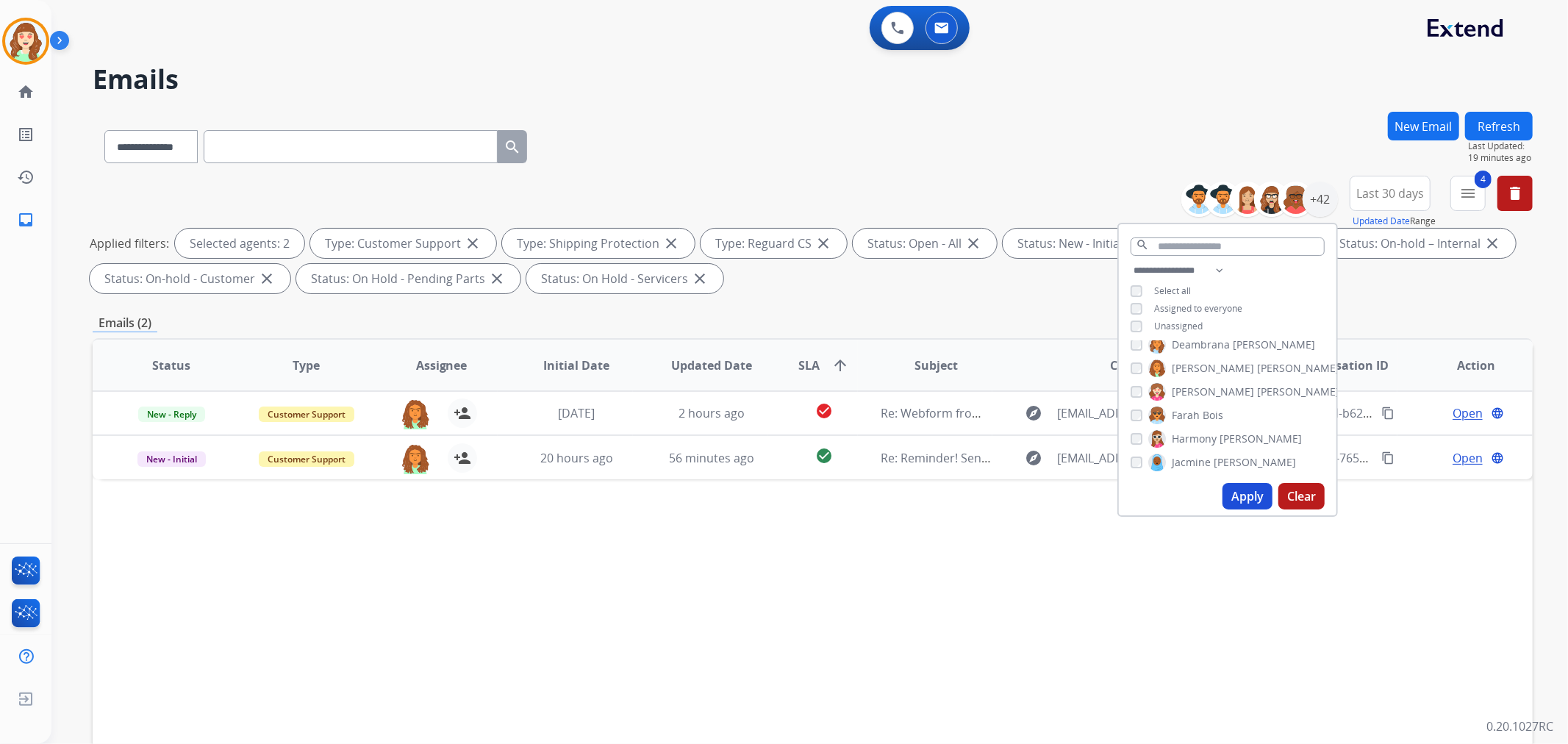
scroll to position [326, 0]
click at [1247, 495] on button "Apply" at bounding box center [1248, 496] width 50 height 27
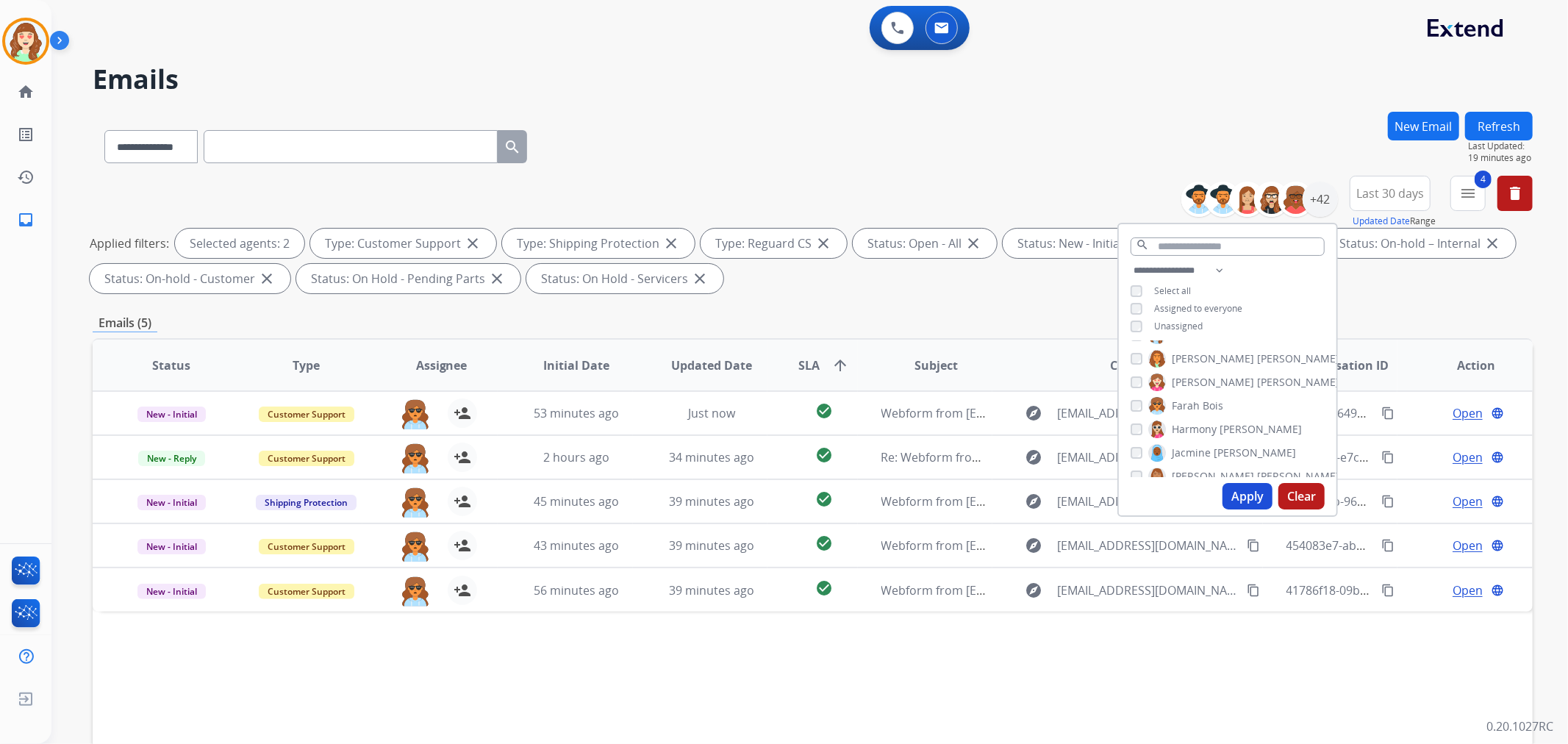
click at [1255, 491] on button "Apply" at bounding box center [1248, 496] width 50 height 27
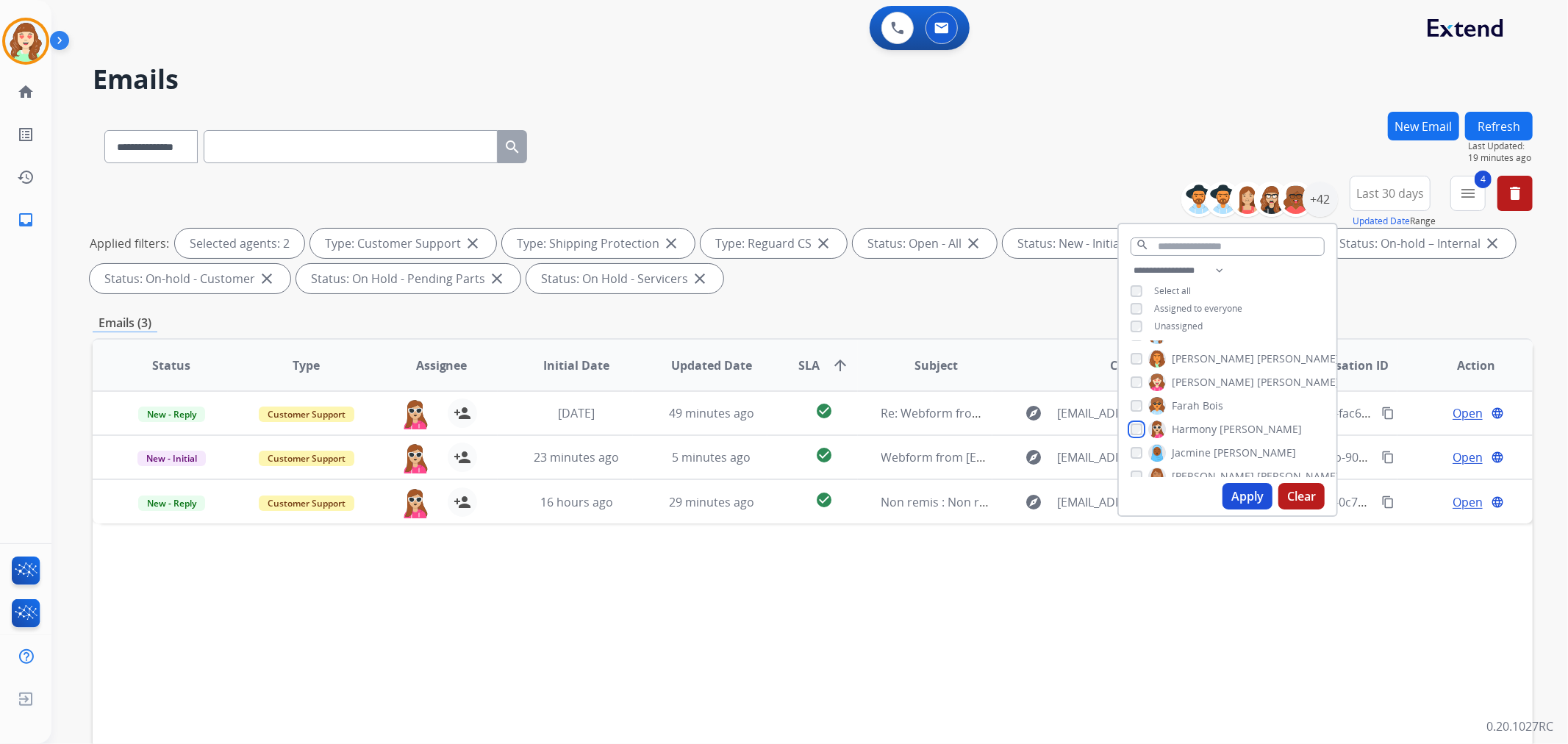
scroll to position [409, 0]
click at [1252, 502] on button "Apply" at bounding box center [1248, 496] width 50 height 27
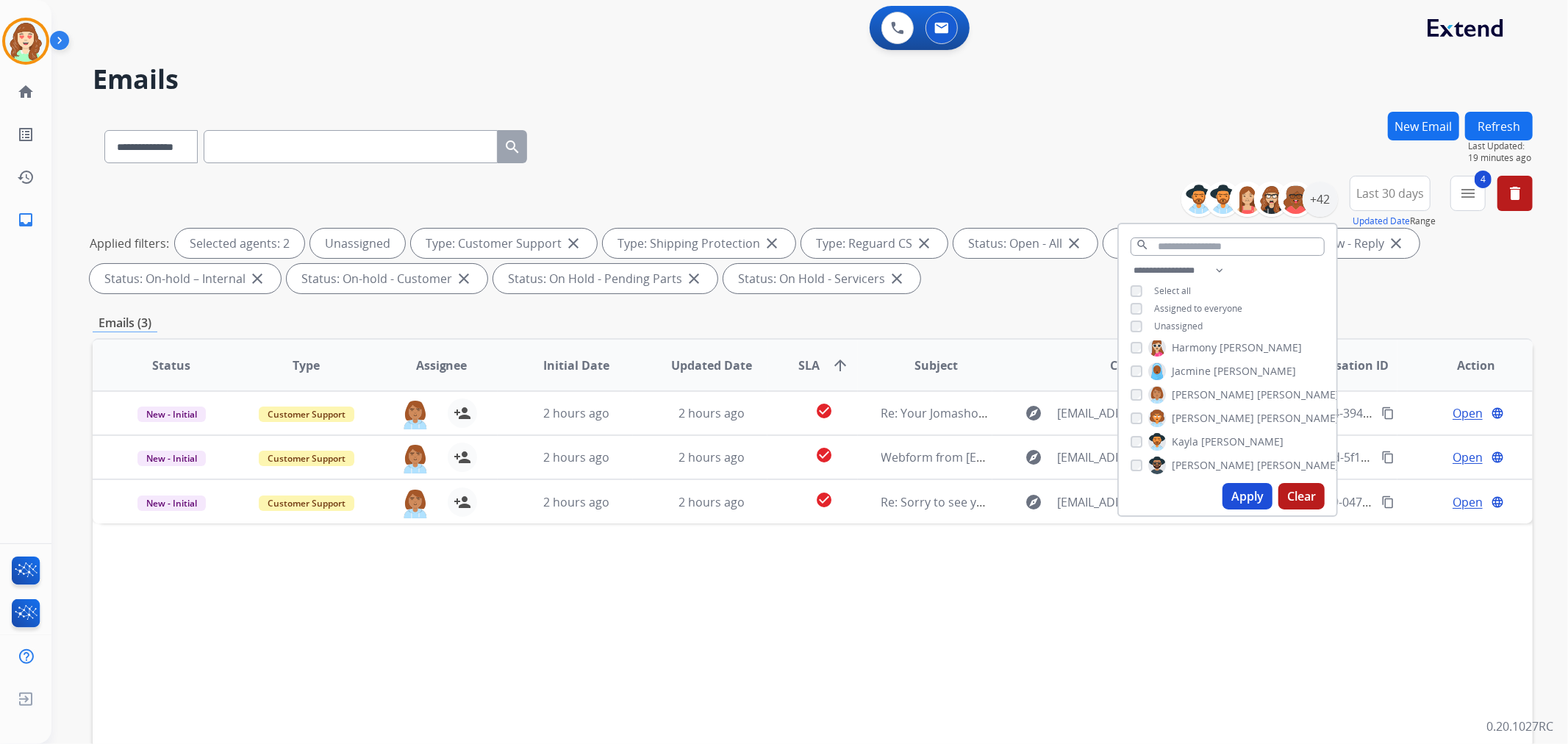
click at [1243, 500] on button "Apply" at bounding box center [1248, 496] width 50 height 27
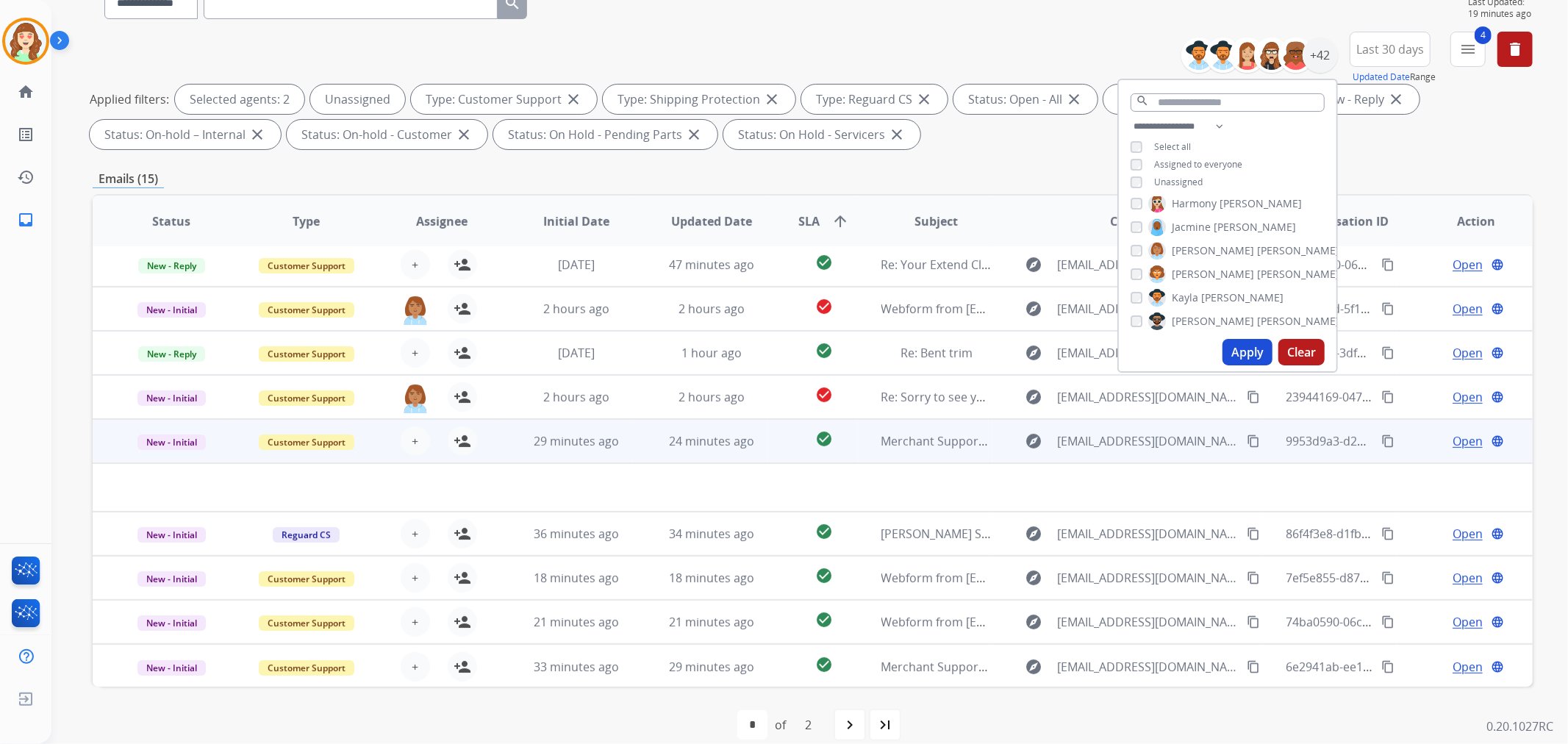
scroll to position [164, 0]
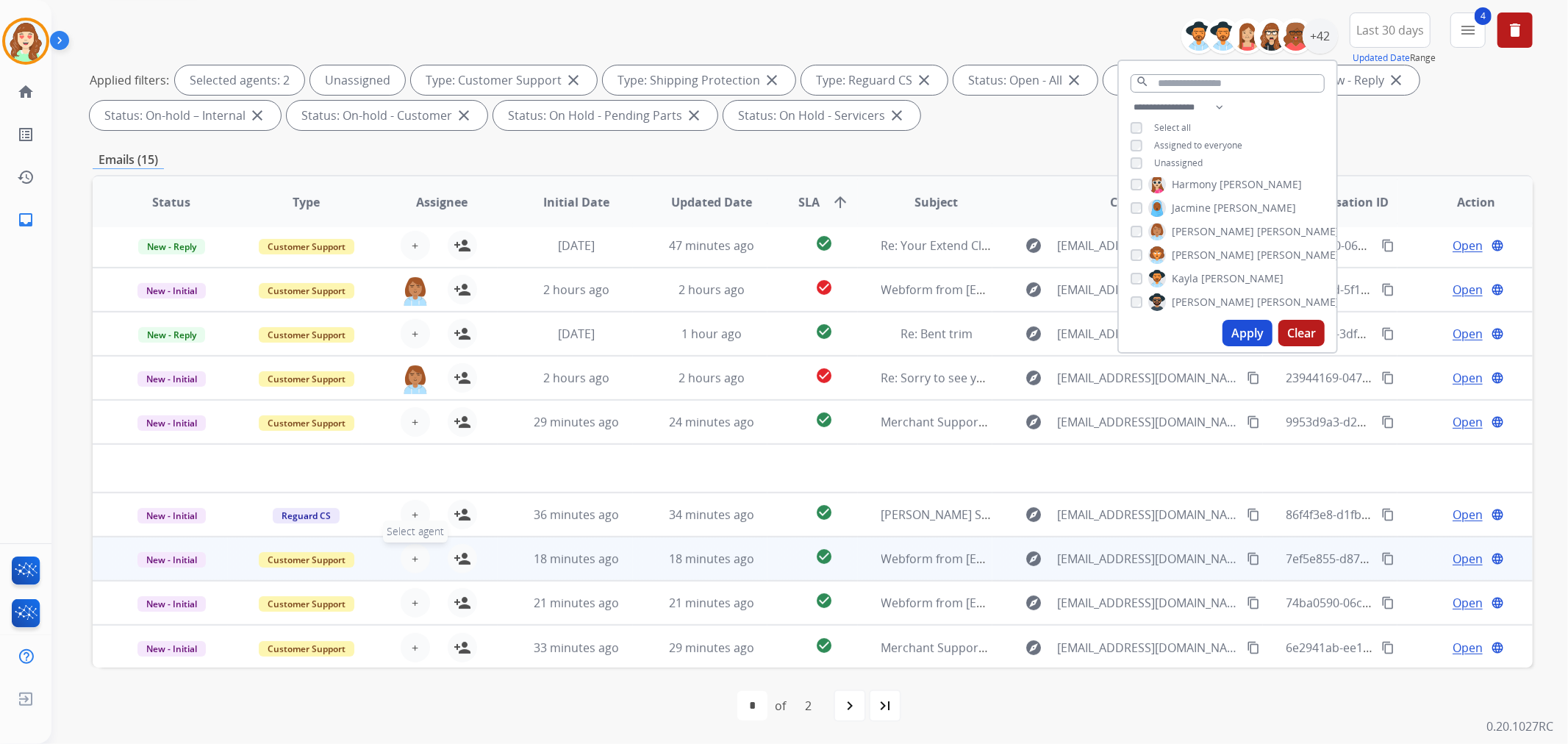
click at [405, 557] on button "+ Select agent" at bounding box center [415, 558] width 30 height 30
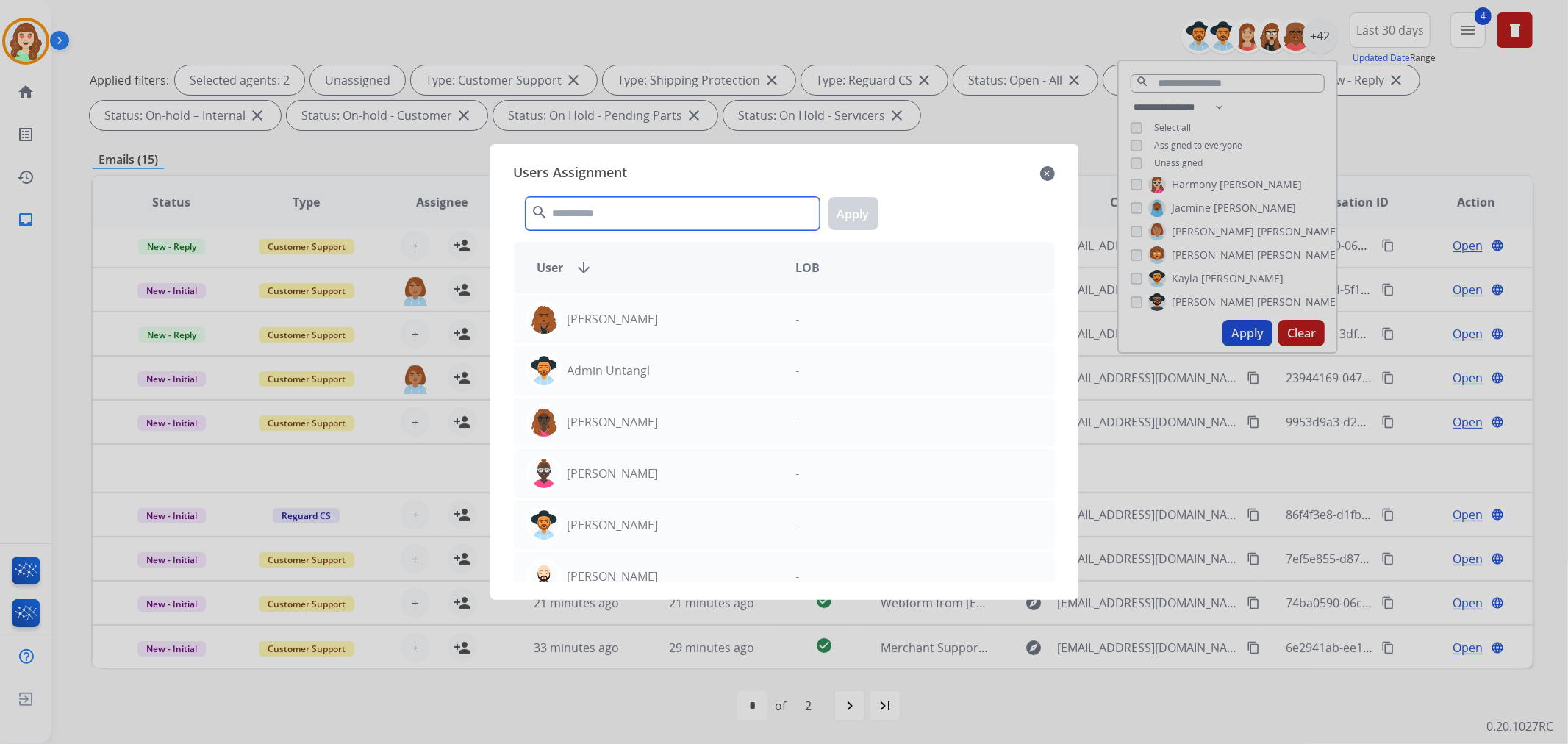
drag, startPoint x: 630, startPoint y: 215, endPoint x: 637, endPoint y: 203, distance: 13.9
click at [630, 213] on input "text" at bounding box center [672, 214] width 294 height 33
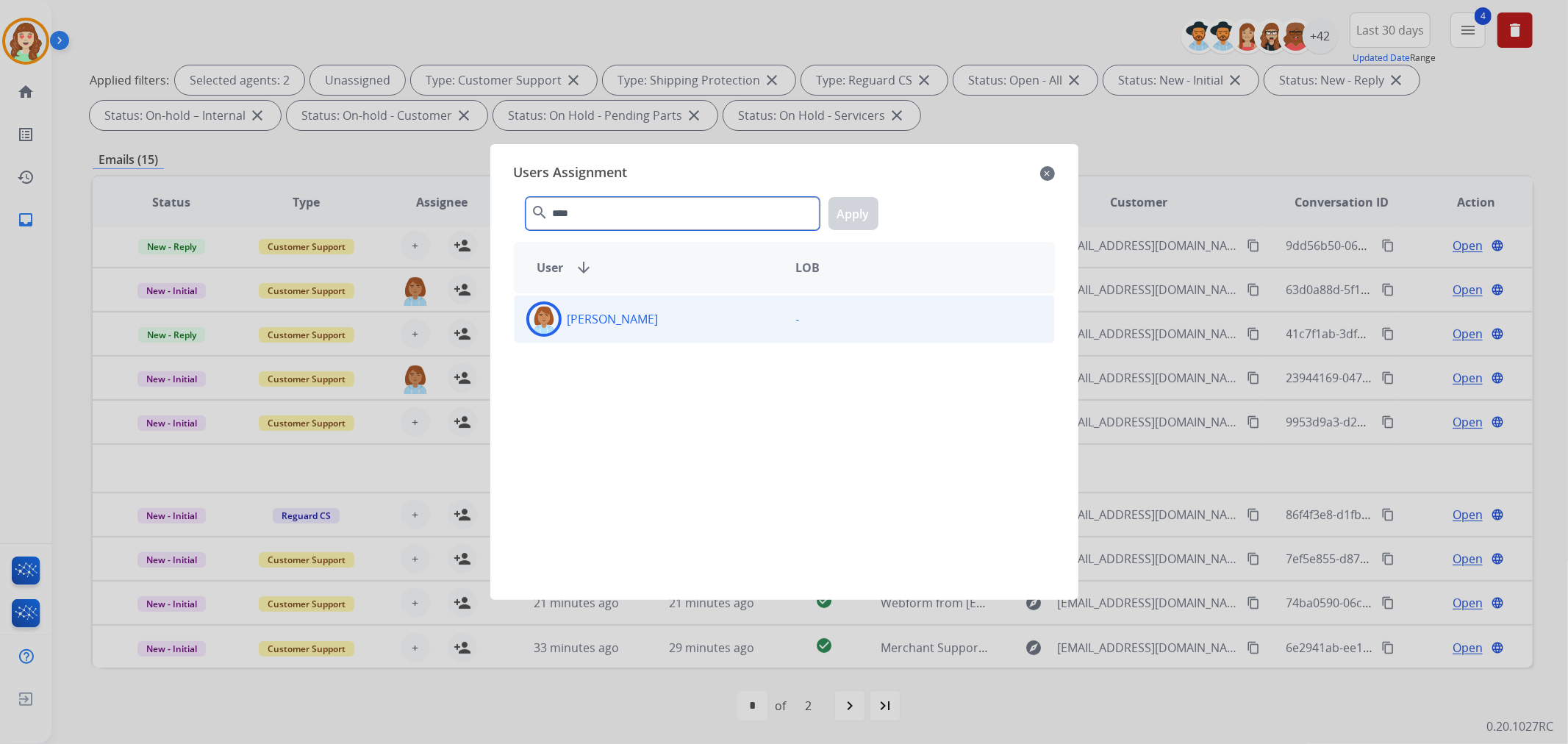
type input "****"
click at [710, 314] on div "[PERSON_NAME]" at bounding box center [649, 319] width 270 height 35
click at [858, 213] on button "Apply" at bounding box center [854, 214] width 50 height 33
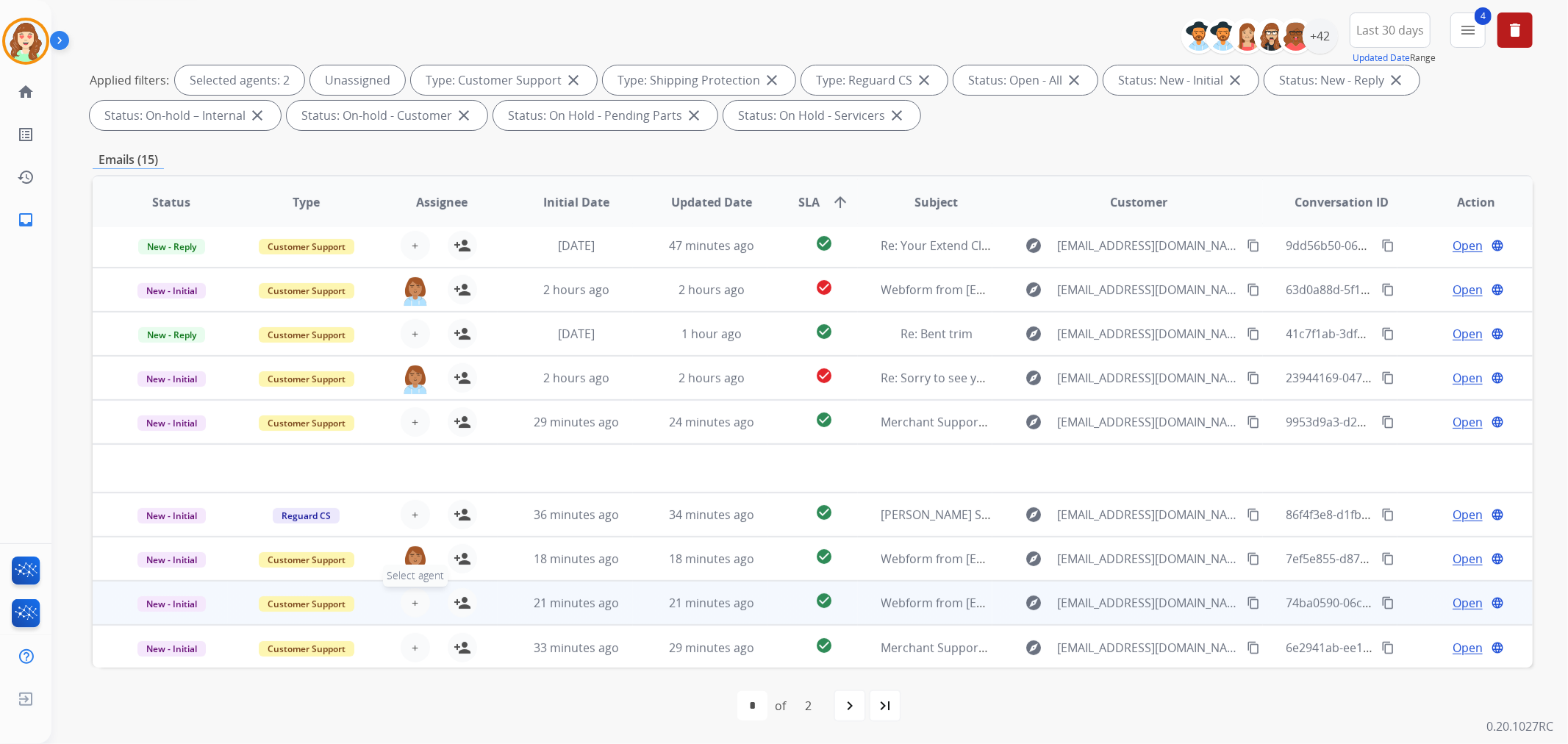
click at [408, 598] on button "+ Select agent" at bounding box center [415, 603] width 30 height 30
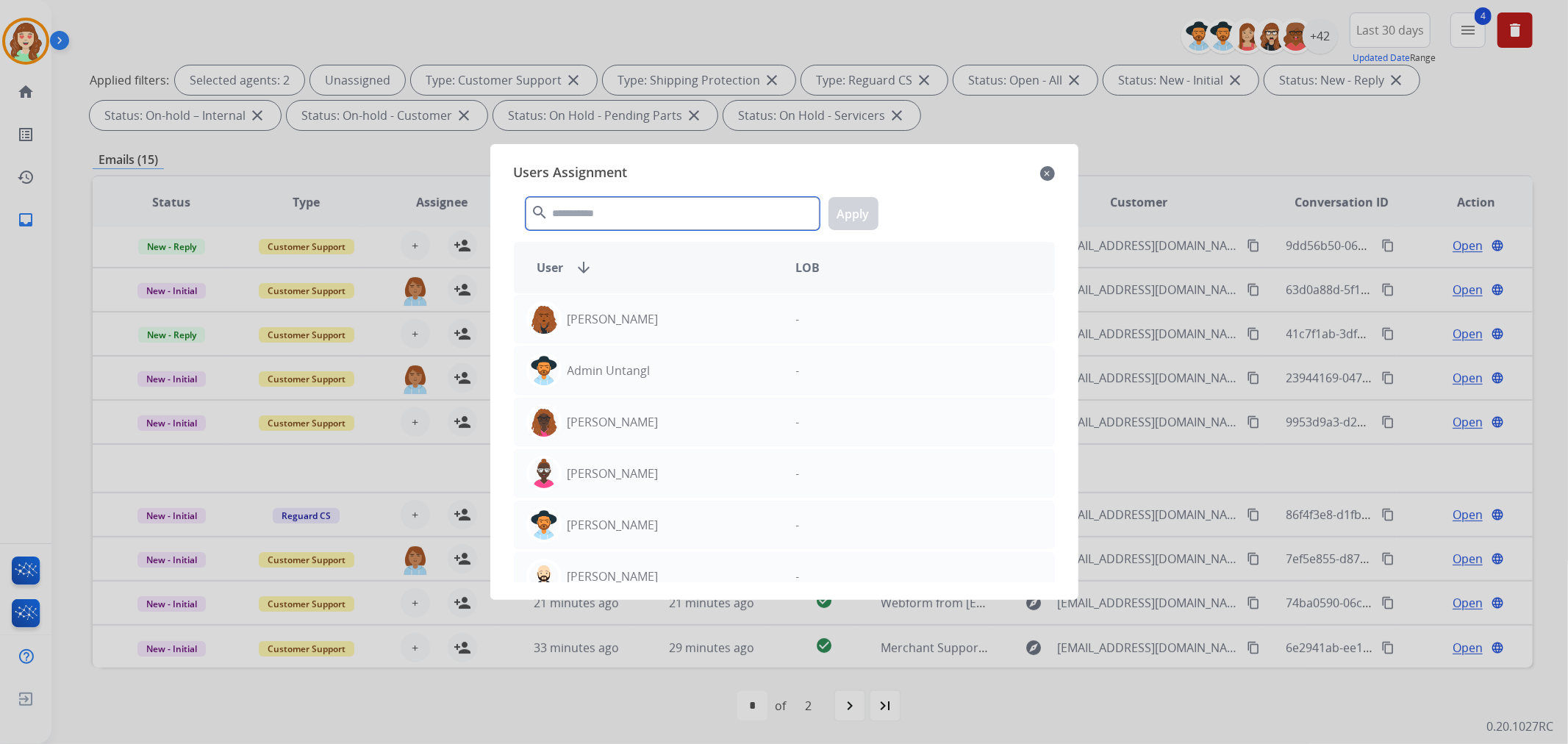
click at [674, 203] on input "text" at bounding box center [672, 214] width 294 height 33
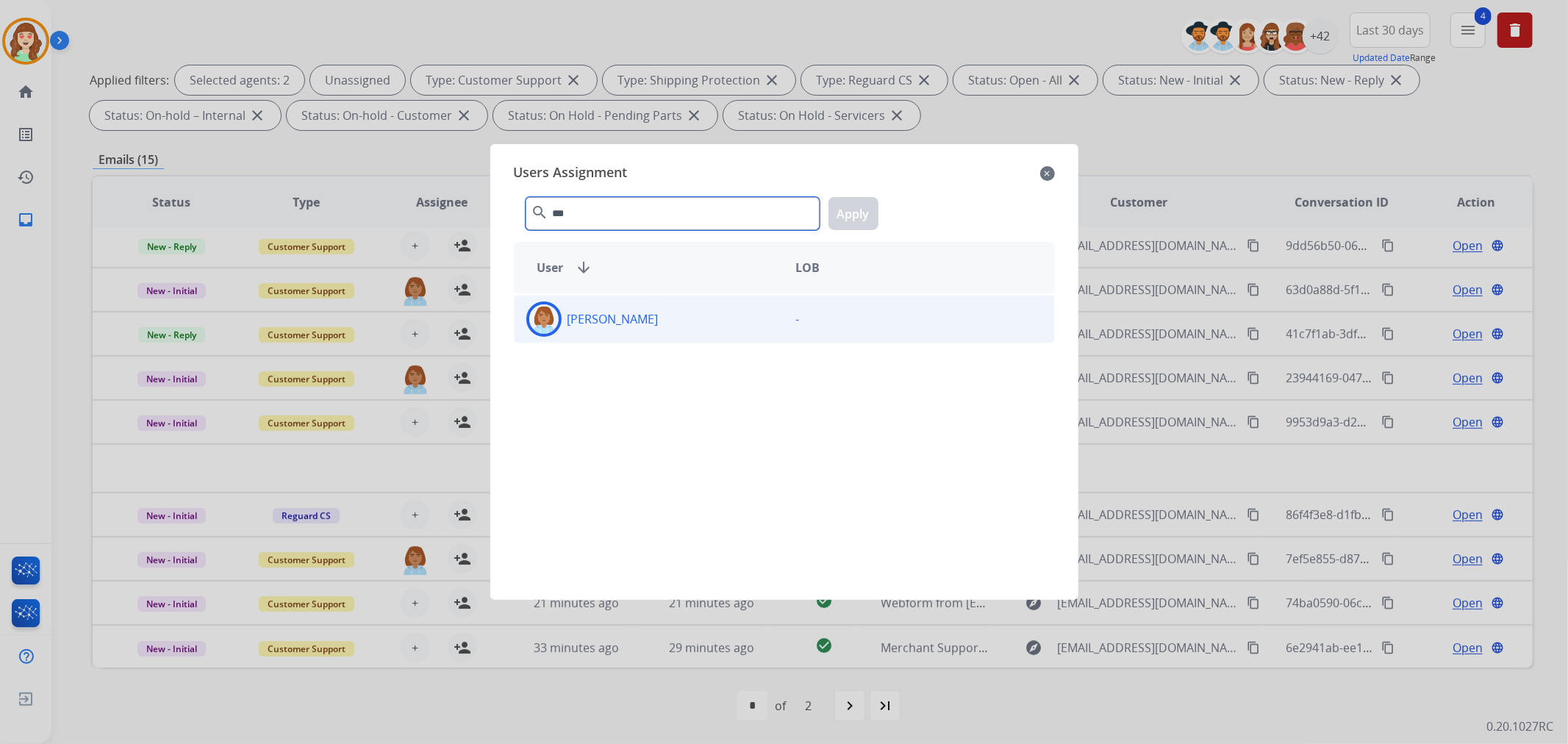
type input "***"
click at [654, 317] on p "[PERSON_NAME]" at bounding box center [613, 319] width 91 height 17
drag, startPoint x: 858, startPoint y: 214, endPoint x: 764, endPoint y: 297, distance: 125.4
click at [856, 214] on button "Apply" at bounding box center [854, 214] width 50 height 33
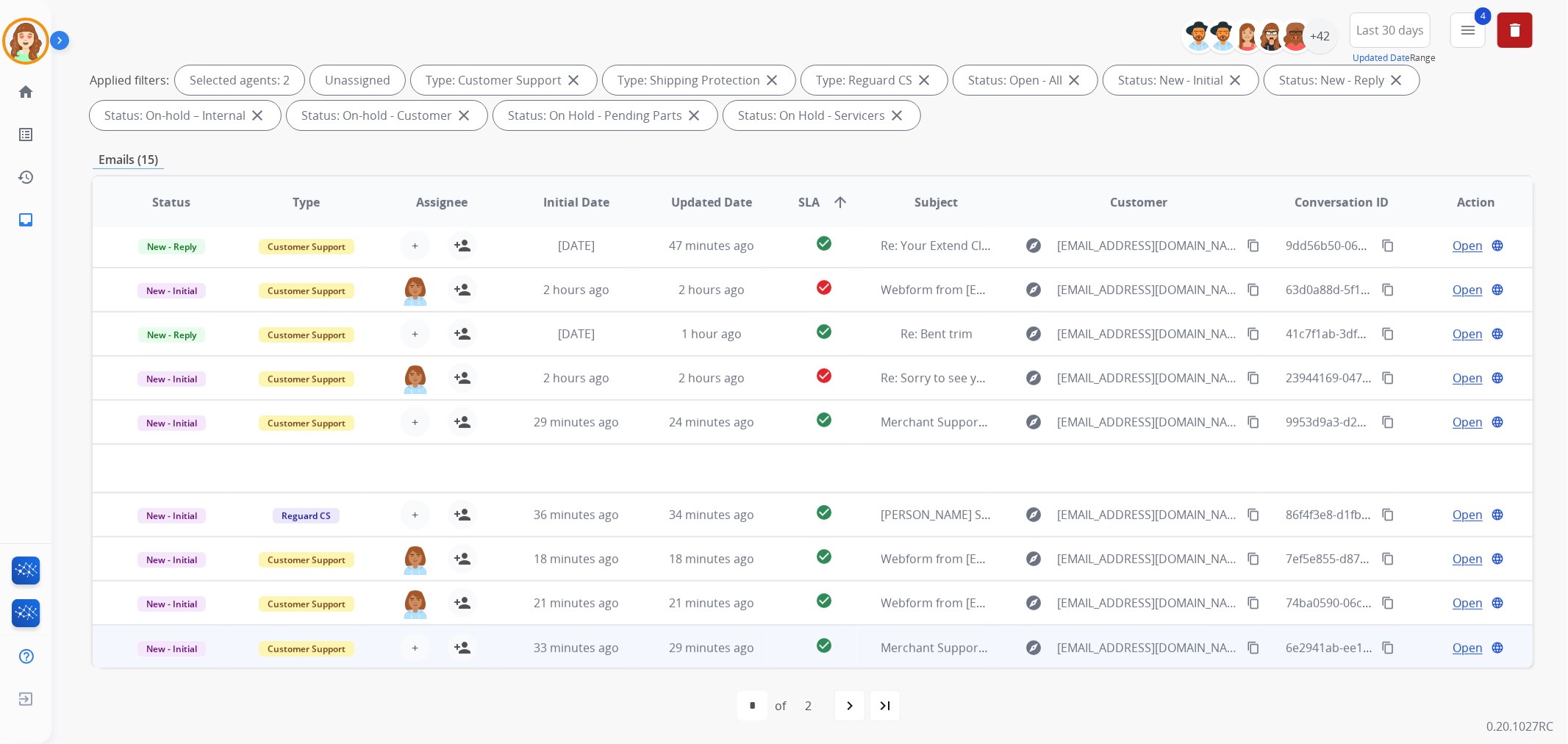
click at [430, 648] on div "+ Select agent person_add Assign to Me" at bounding box center [430, 647] width 94 height 30
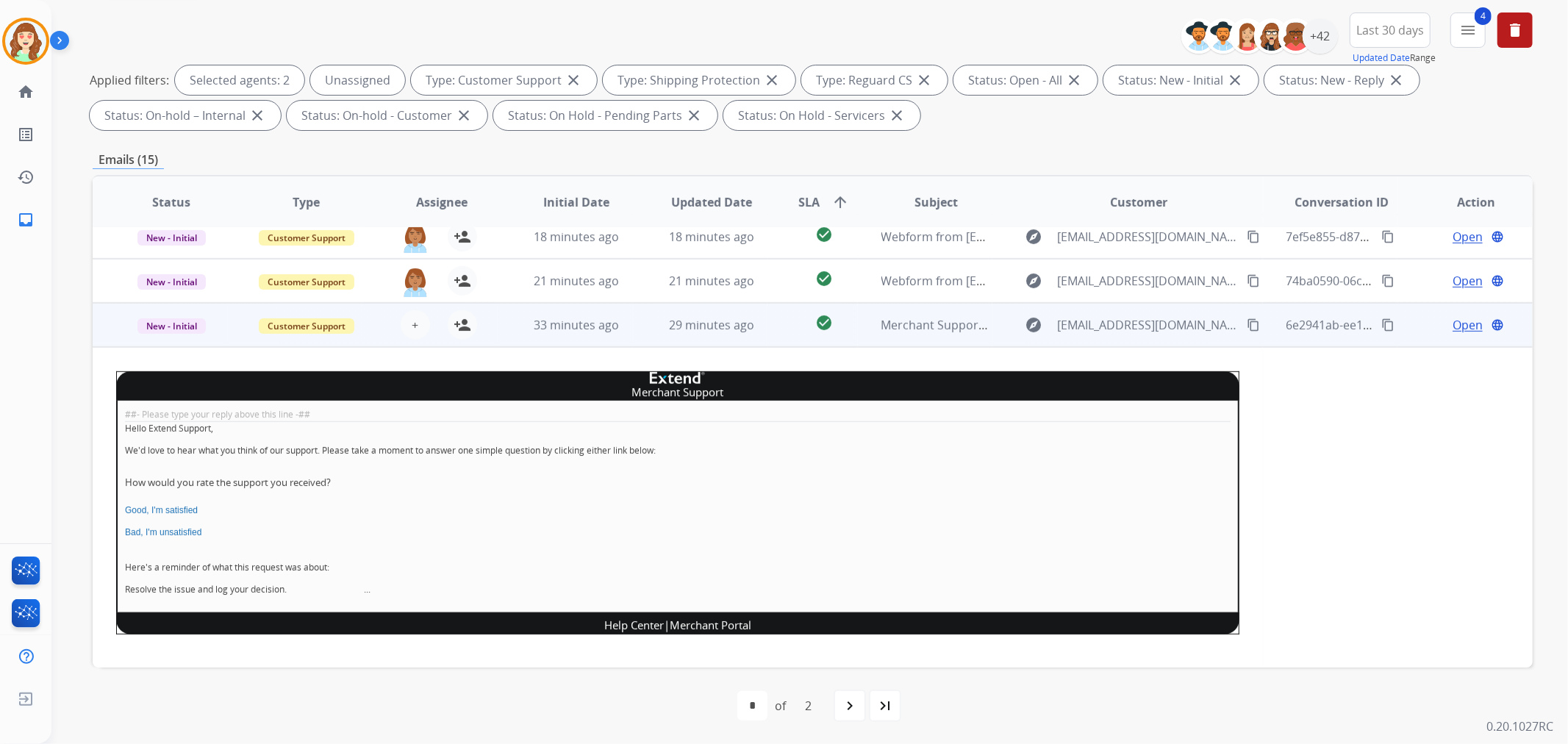
scroll to position [329, 0]
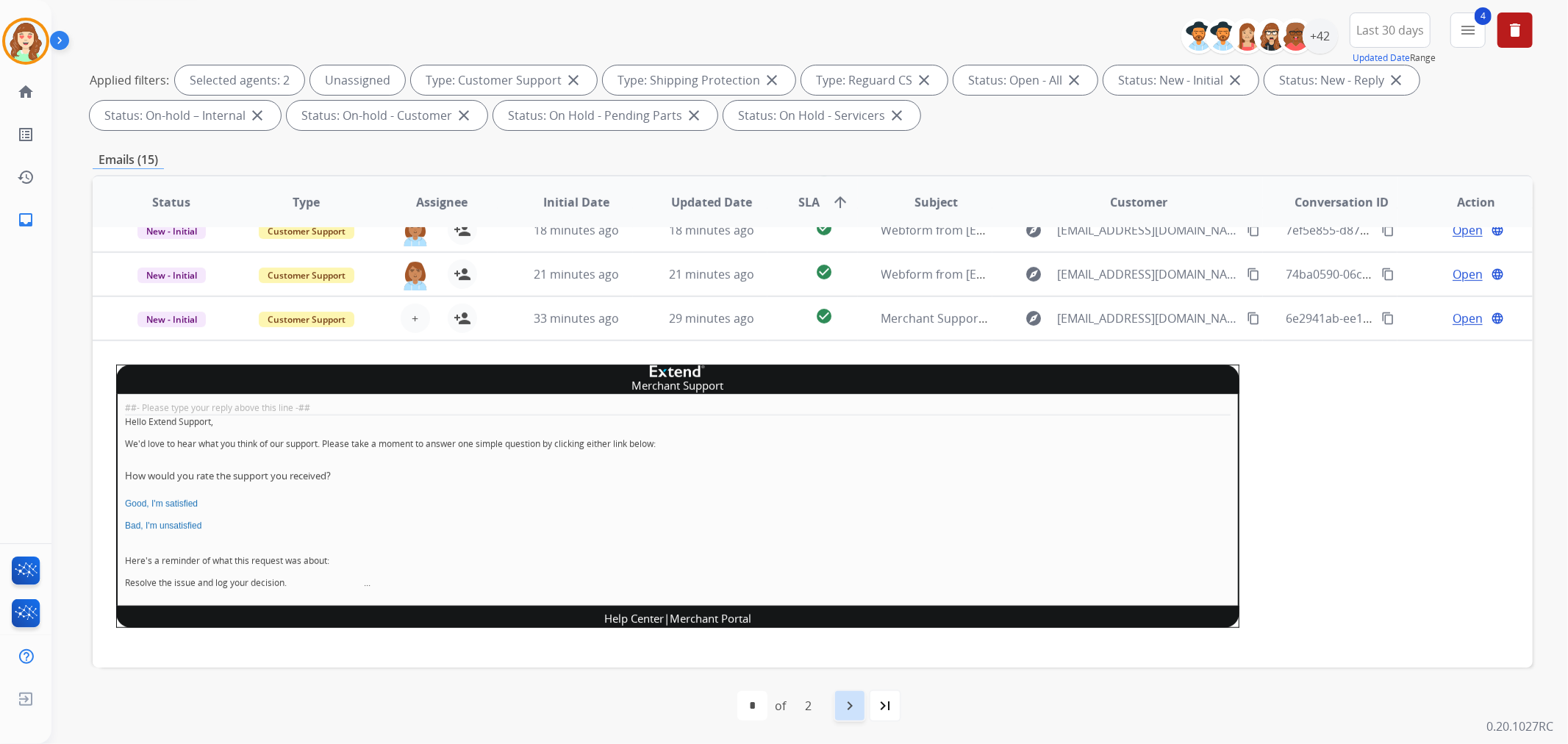
click at [854, 707] on mat-icon "navigate_next" at bounding box center [849, 705] width 17 height 17
select select "*"
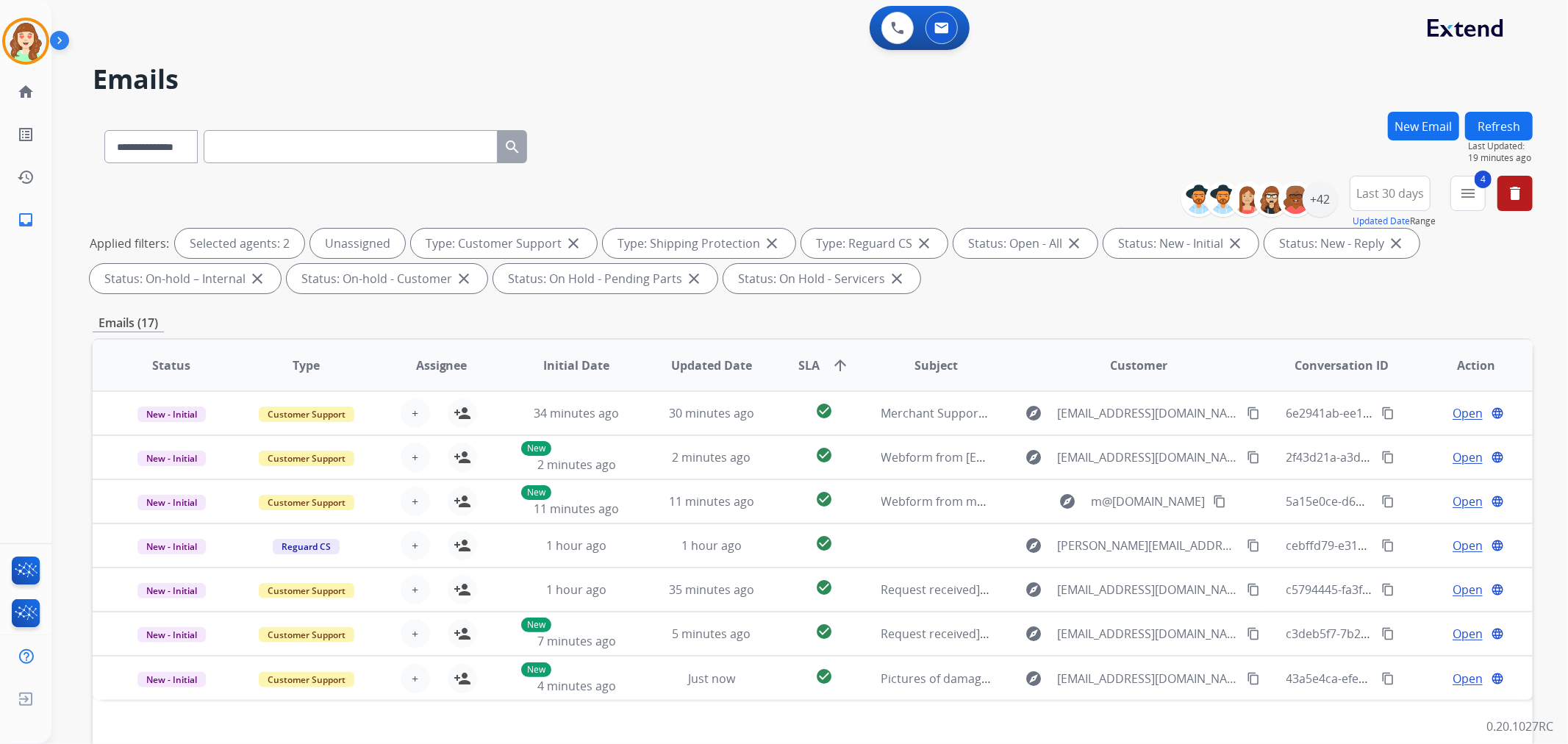
scroll to position [0, 0]
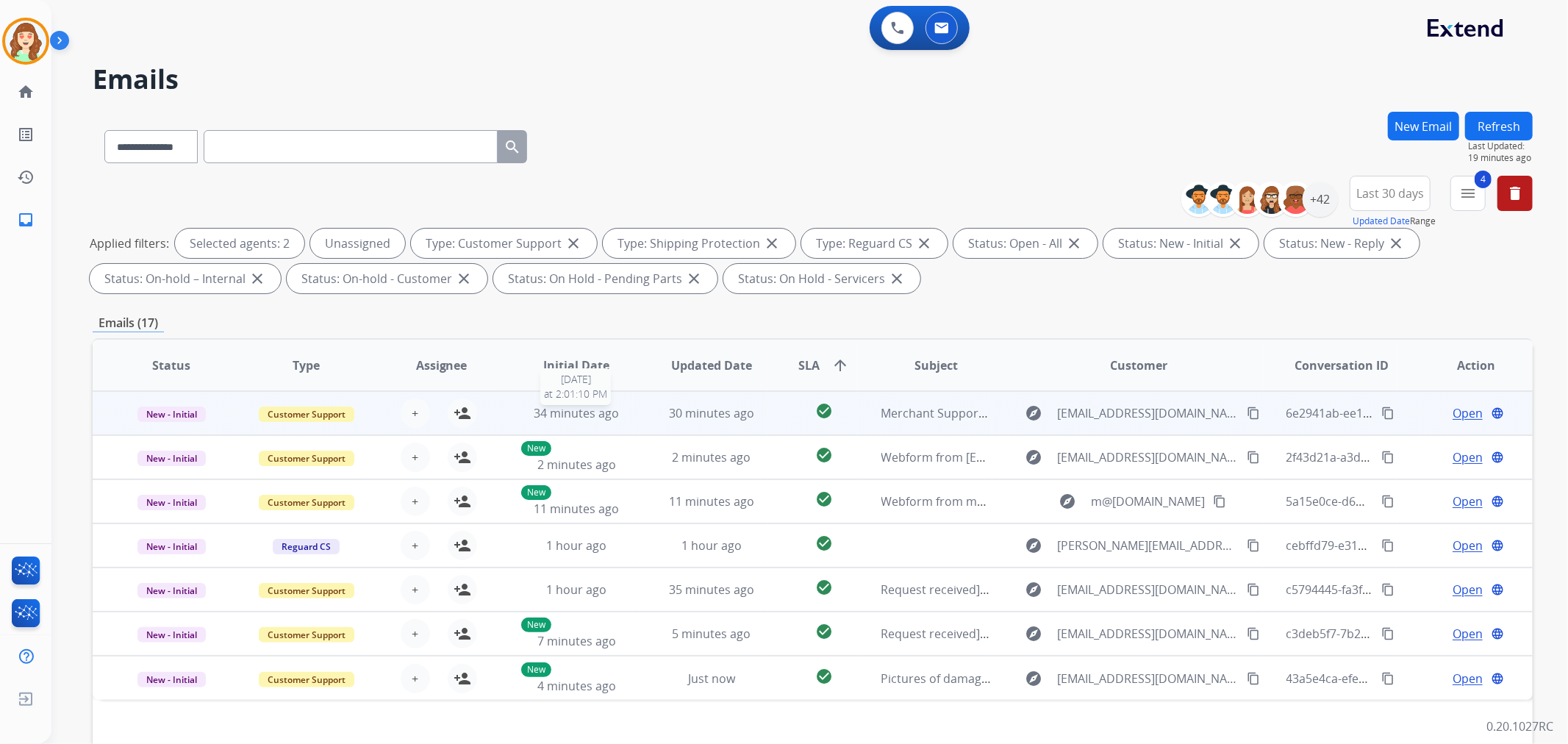
click at [527, 408] on div "34 minutes ago" at bounding box center [576, 413] width 111 height 17
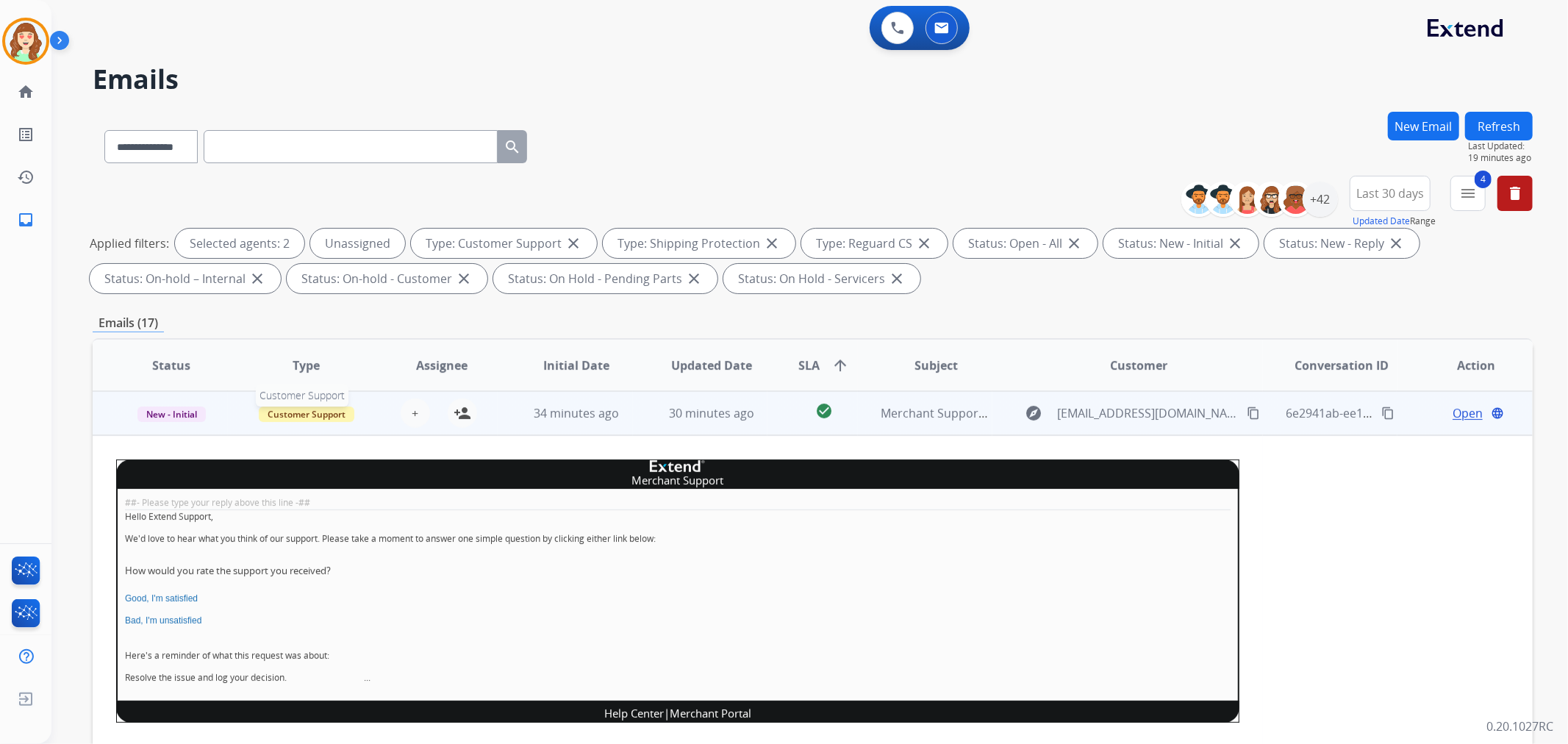
click at [303, 417] on span "Customer Support" at bounding box center [306, 415] width 96 height 15
click at [512, 333] on div "**********" at bounding box center [813, 510] width 1440 height 796
click at [413, 408] on span "+" at bounding box center [414, 413] width 7 height 17
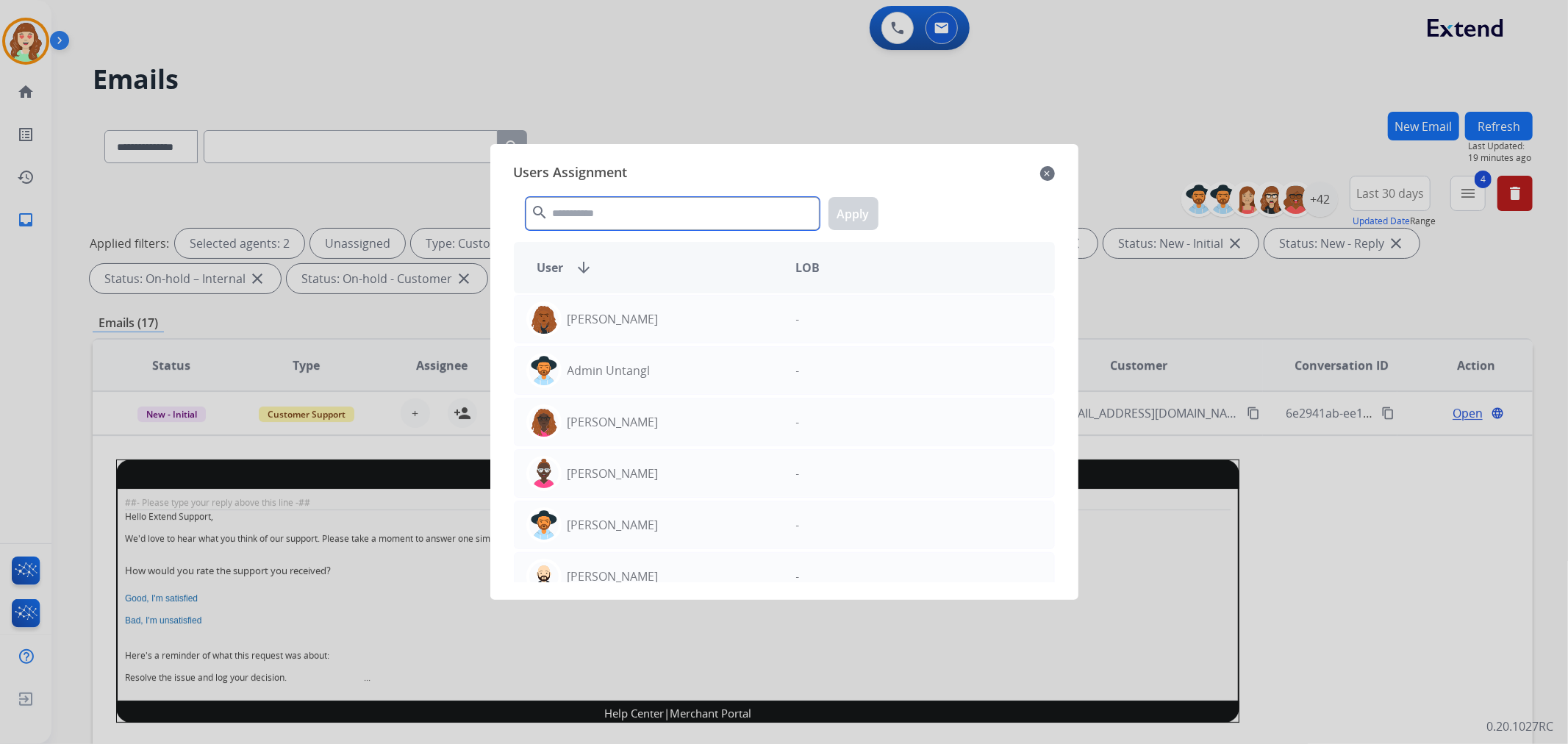
click at [655, 211] on input "text" at bounding box center [672, 214] width 294 height 33
type input "*"
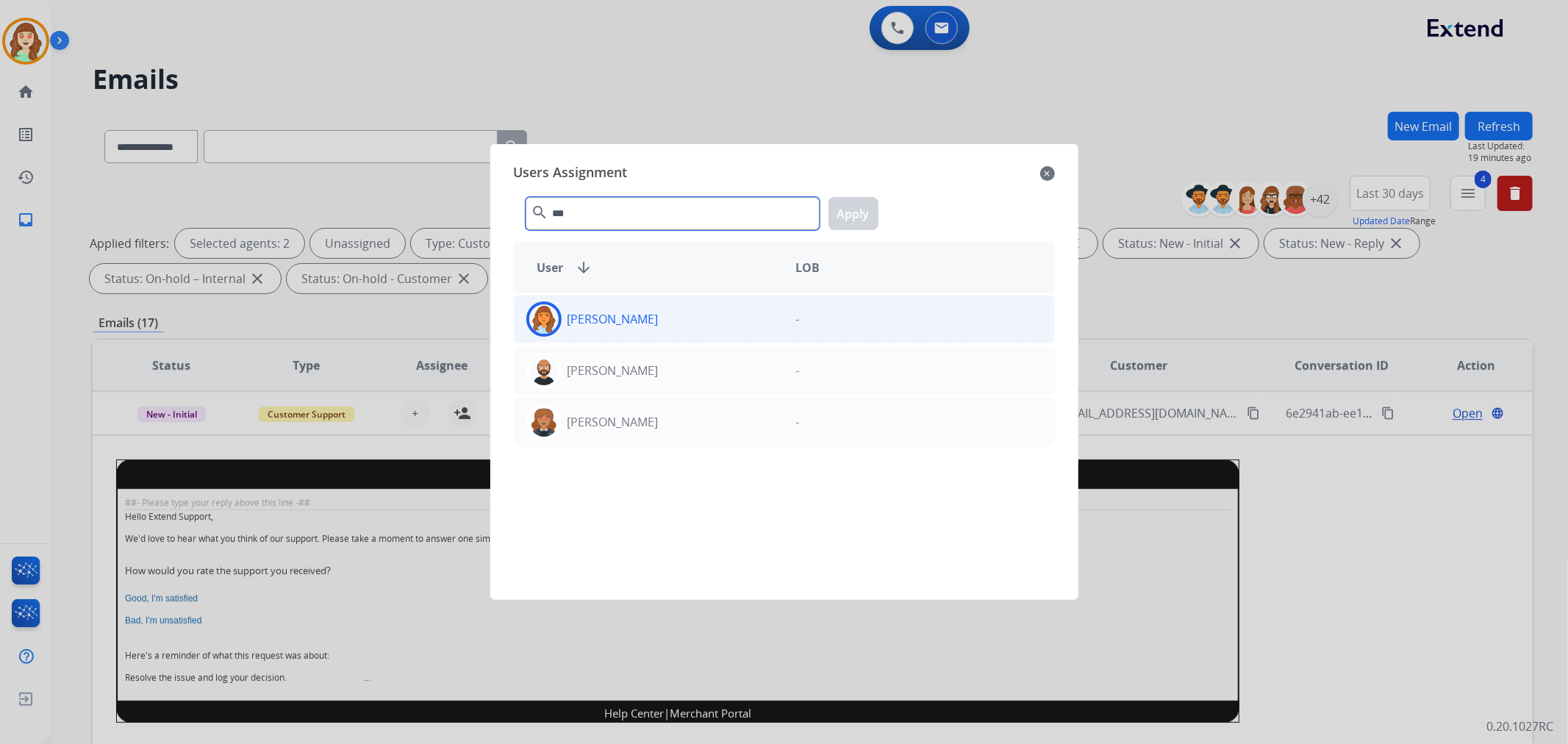
type input "***"
click at [731, 327] on div "[PERSON_NAME]" at bounding box center [649, 319] width 270 height 35
click at [849, 215] on button "Apply" at bounding box center [854, 214] width 50 height 33
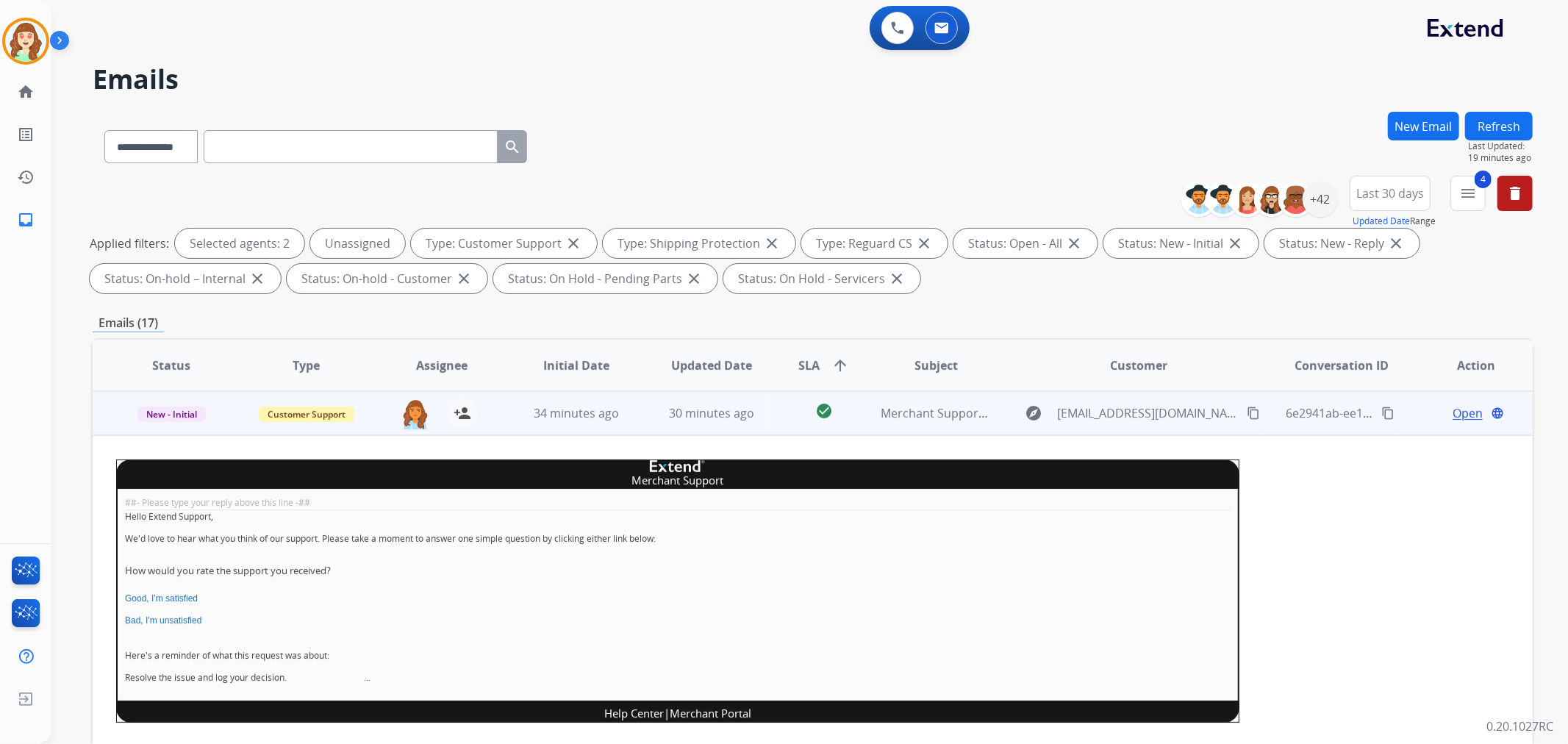
click at [1247, 407] on mat-icon "content_copy" at bounding box center [1253, 413] width 13 height 13
click at [419, 412] on img at bounding box center [415, 414] width 30 height 31
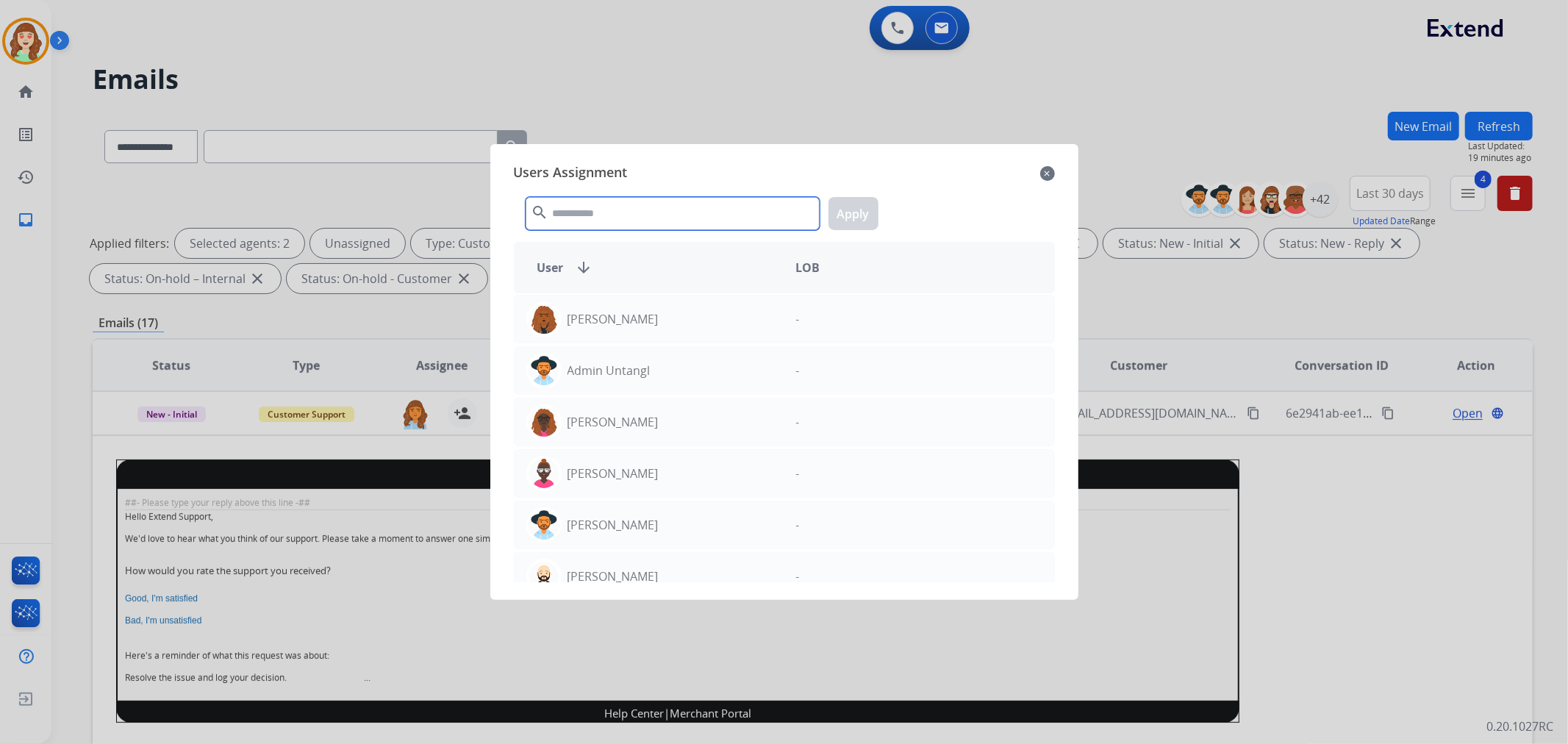
click at [593, 209] on input "text" at bounding box center [672, 214] width 294 height 33
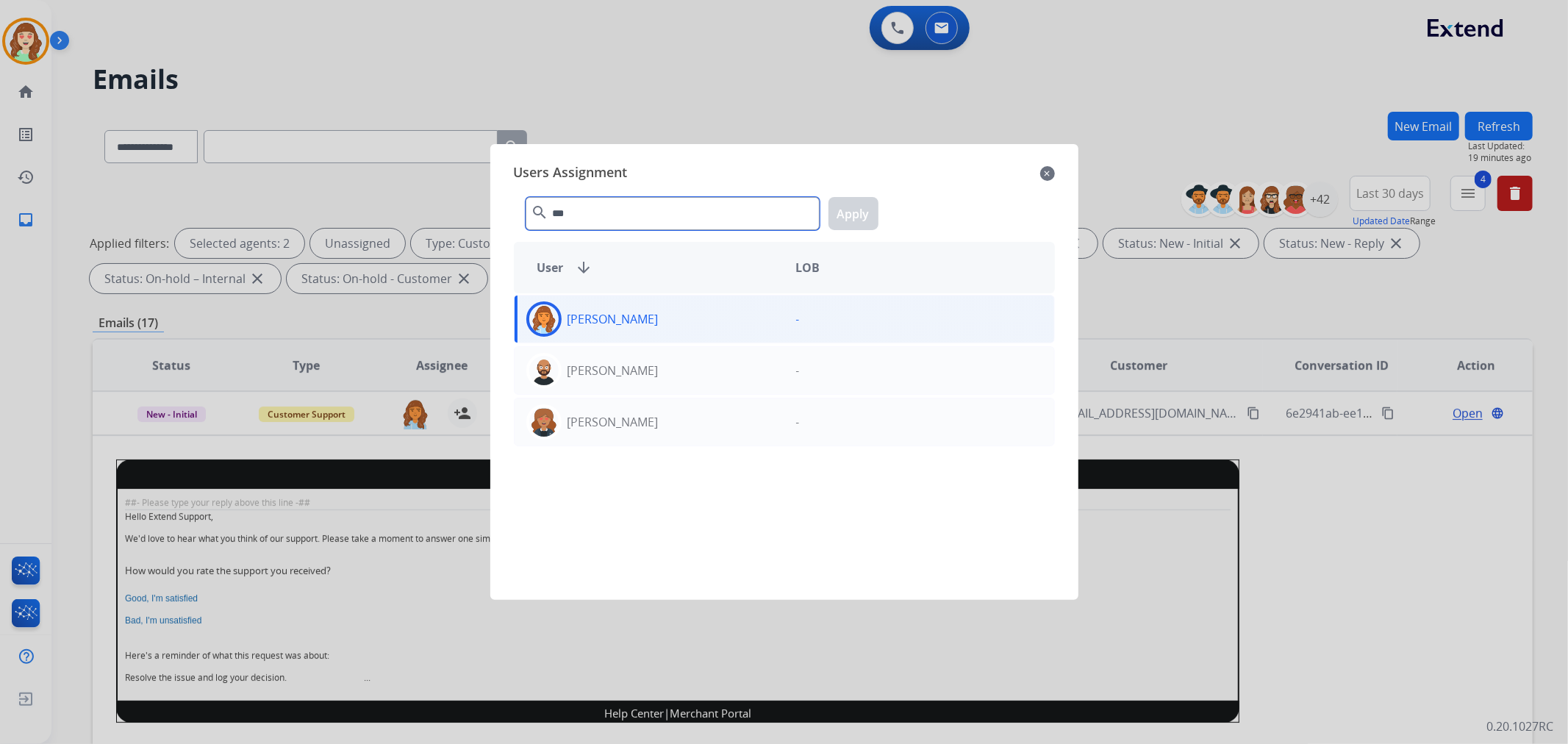
type input "***"
click at [750, 329] on div "[PERSON_NAME]" at bounding box center [649, 319] width 270 height 35
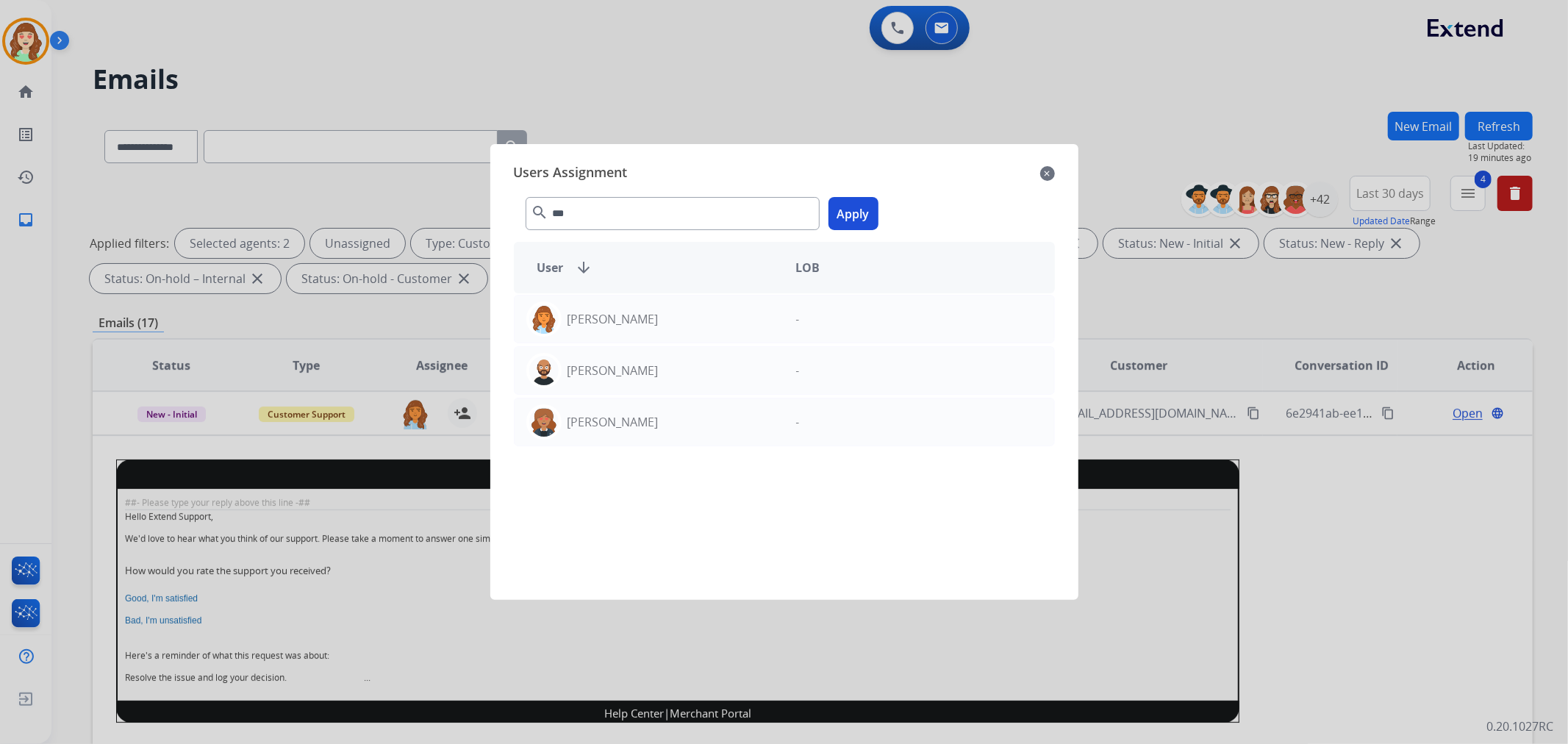
click at [851, 214] on button "Apply" at bounding box center [854, 214] width 50 height 33
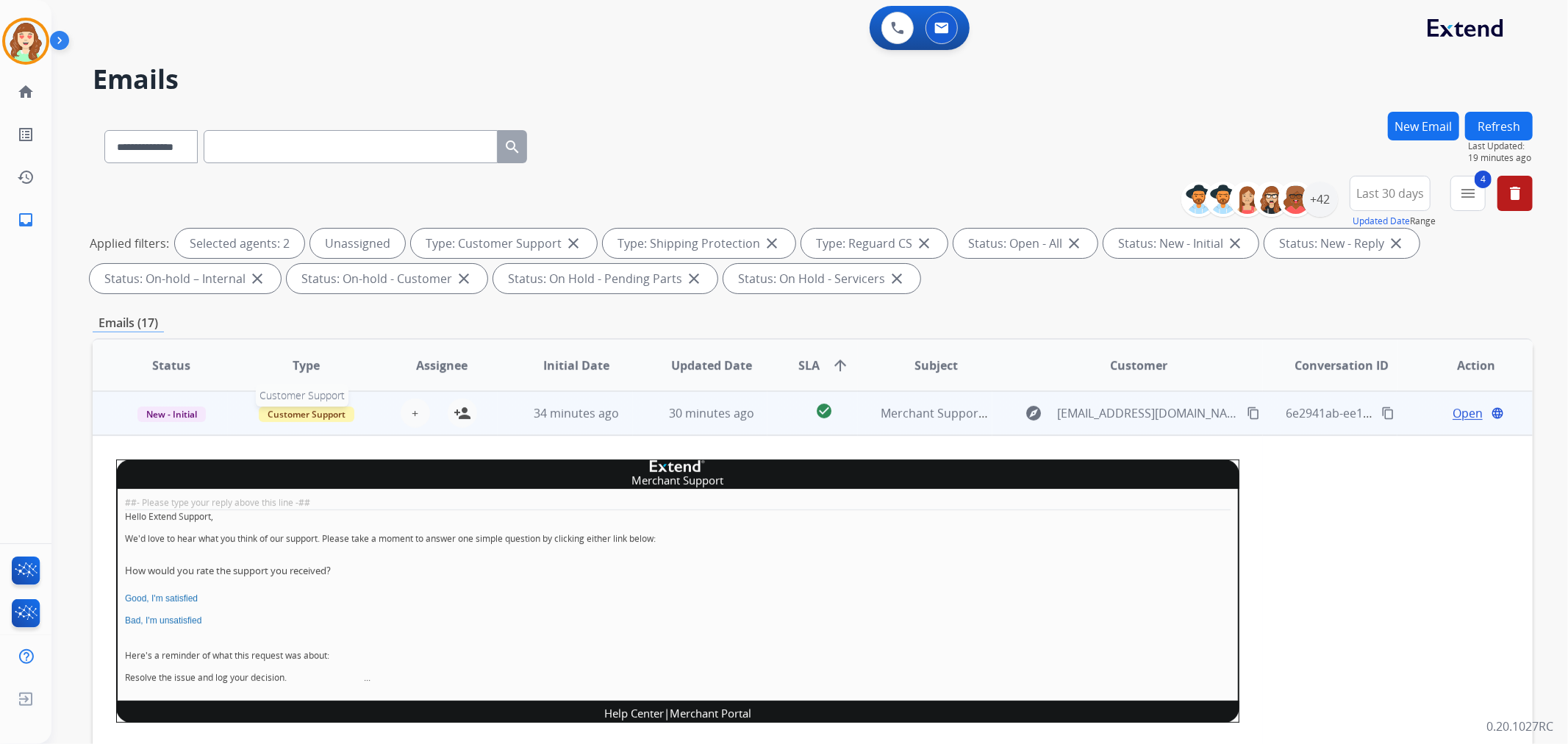
click at [312, 412] on span "Customer Support" at bounding box center [306, 415] width 96 height 15
click at [409, 627] on p "Merchant Team" at bounding box center [389, 631] width 84 height 21
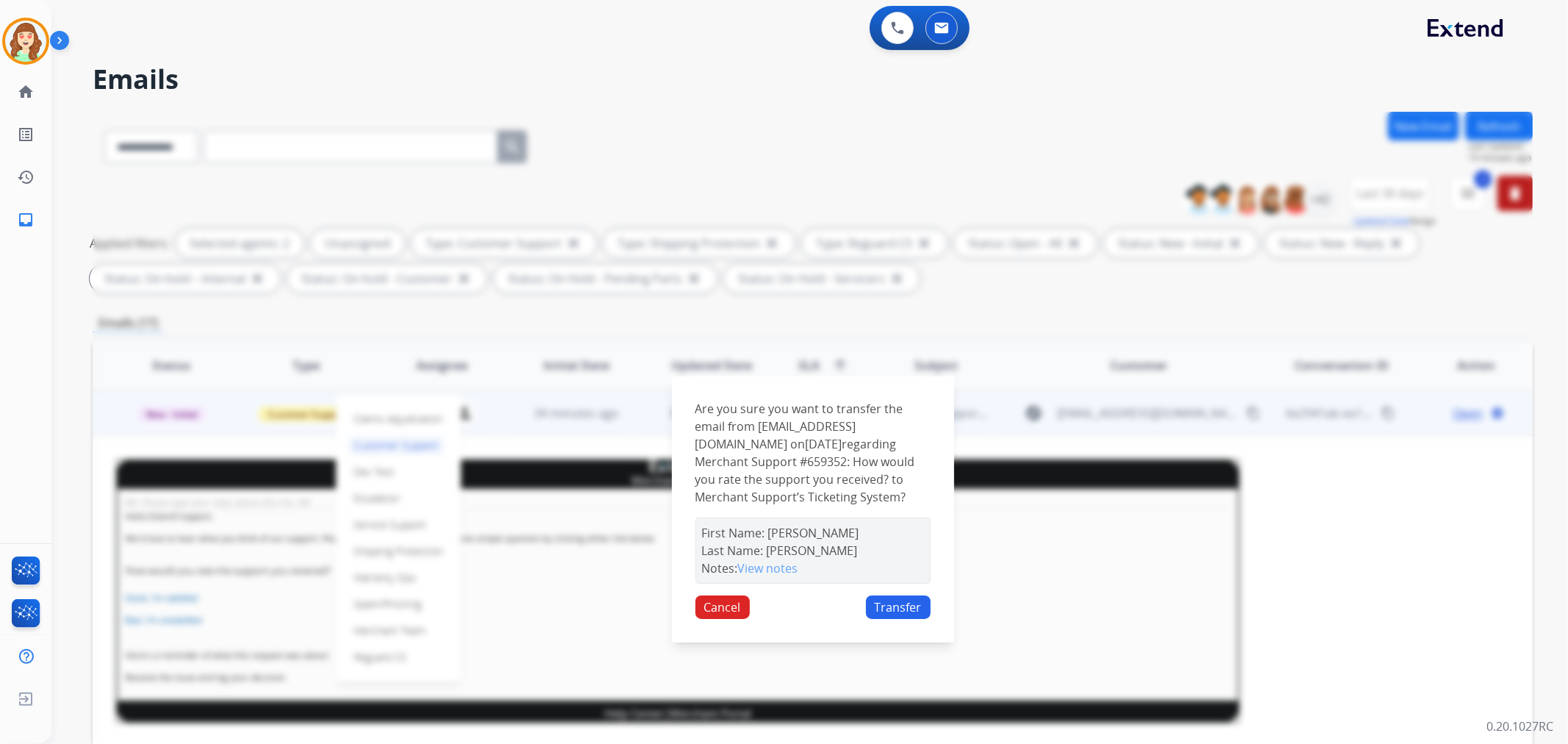
drag, startPoint x: 906, startPoint y: 628, endPoint x: 515, endPoint y: 440, distance: 433.8
click at [905, 627] on div "Are you sure you want to transfer the email from [EMAIL_ADDRESS][DOMAIN_NAME] o…" at bounding box center [813, 510] width 282 height 266
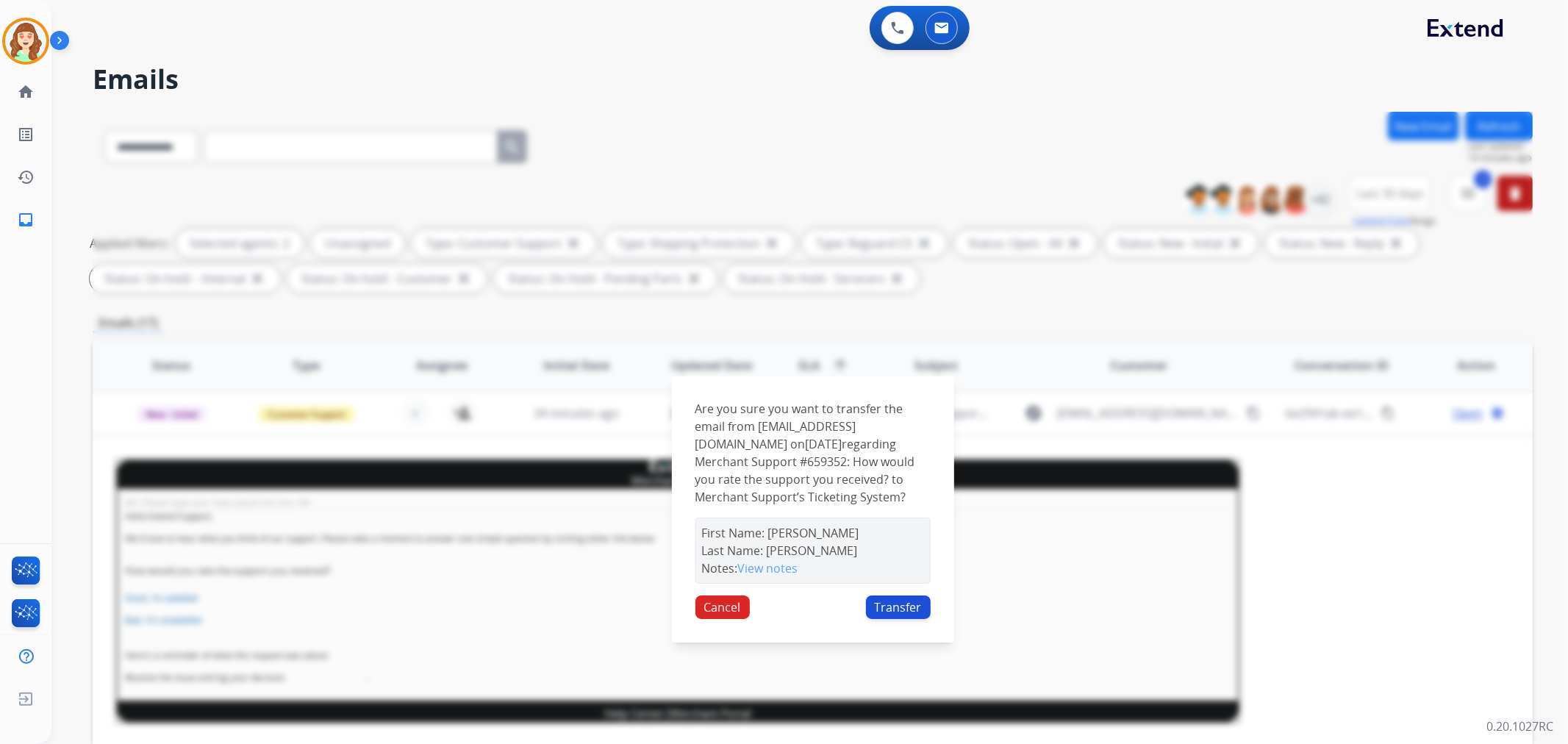
click at [895, 615] on button "Transfer" at bounding box center [898, 607] width 65 height 24
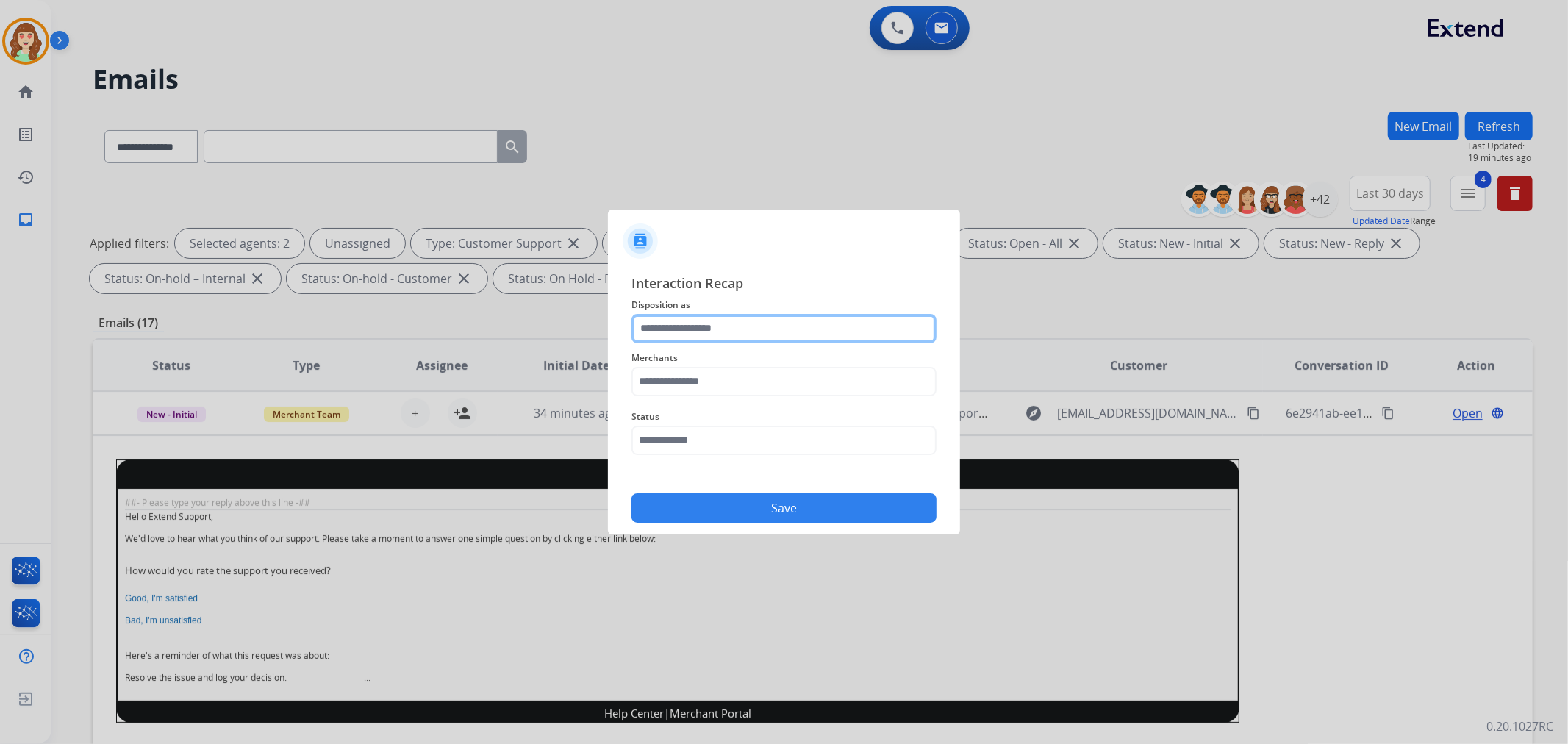
click at [716, 335] on input "text" at bounding box center [783, 329] width 305 height 30
click at [750, 331] on input "text" at bounding box center [783, 329] width 305 height 30
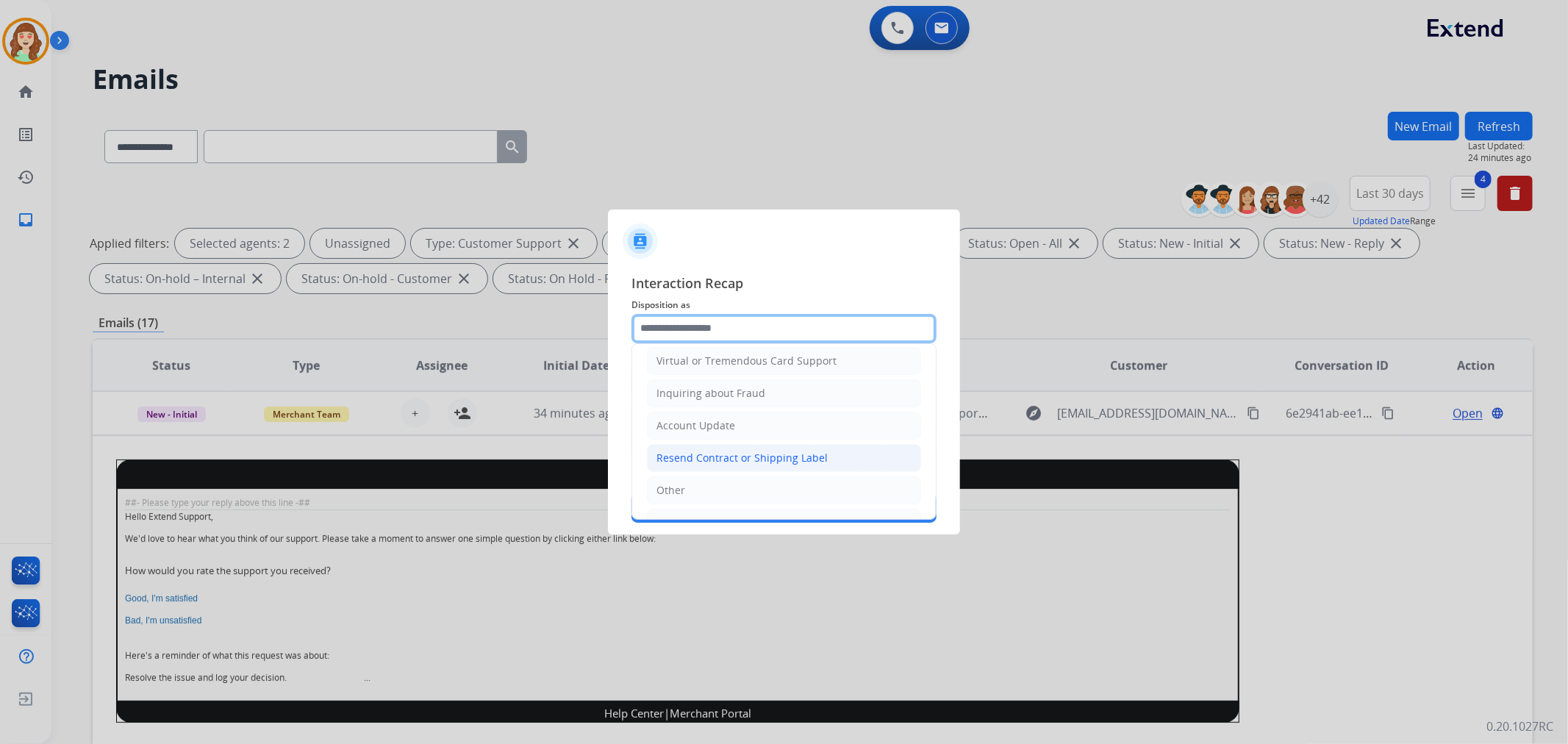
scroll to position [231, 0]
click at [735, 461] on li "Other" at bounding box center [784, 463] width 275 height 28
type input "*****"
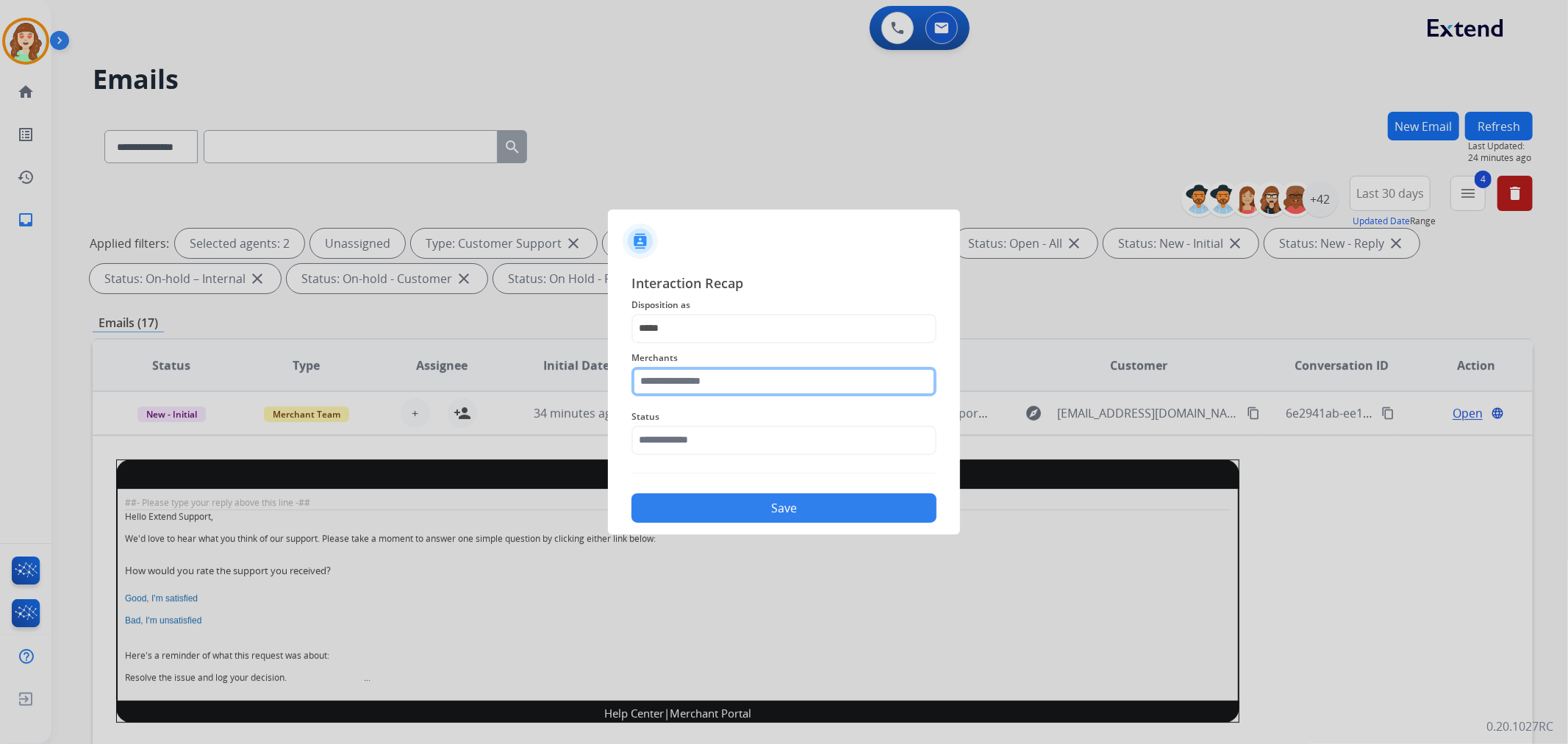
click at [676, 375] on input "text" at bounding box center [783, 381] width 305 height 30
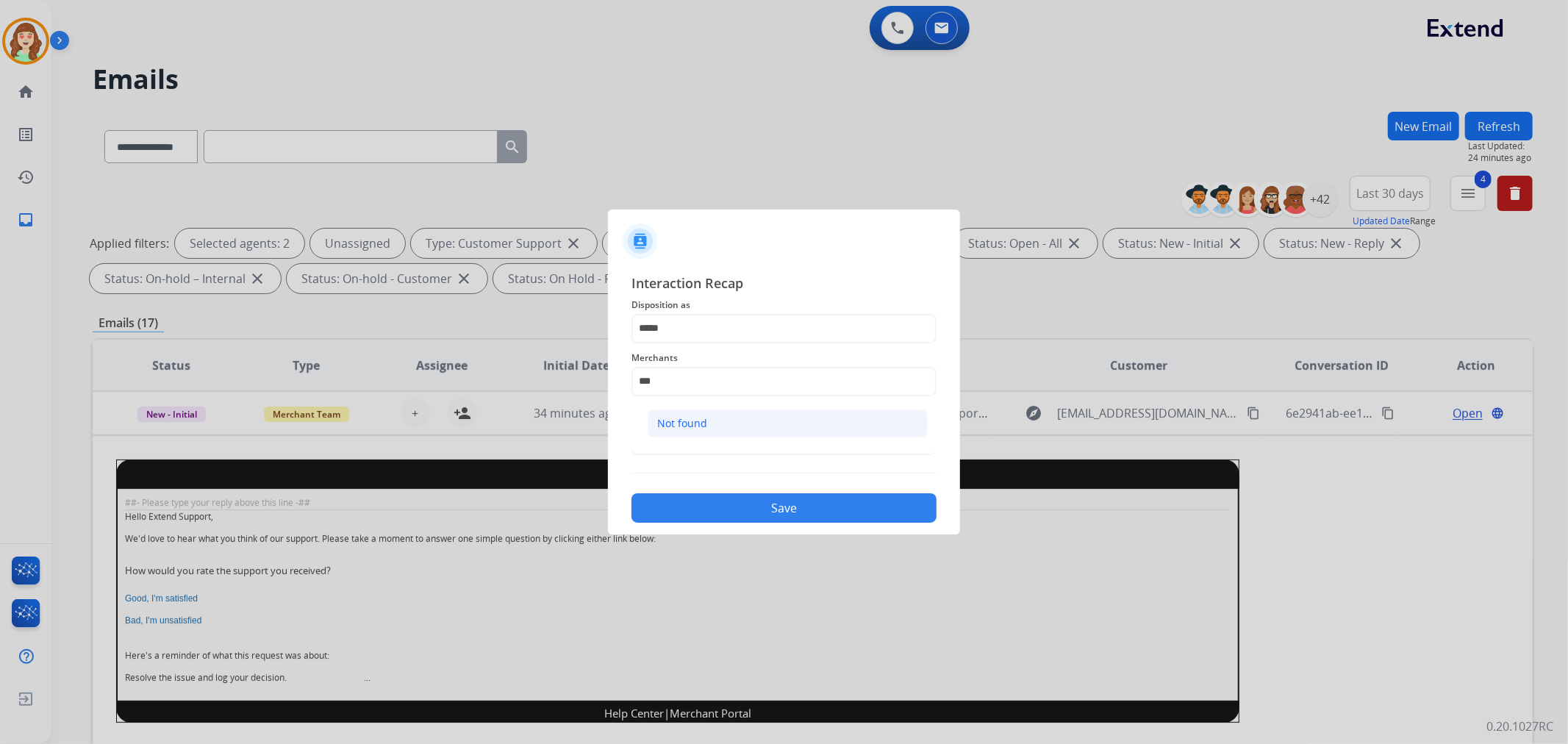
click at [676, 424] on div "Not found" at bounding box center [682, 423] width 50 height 14
type input "*********"
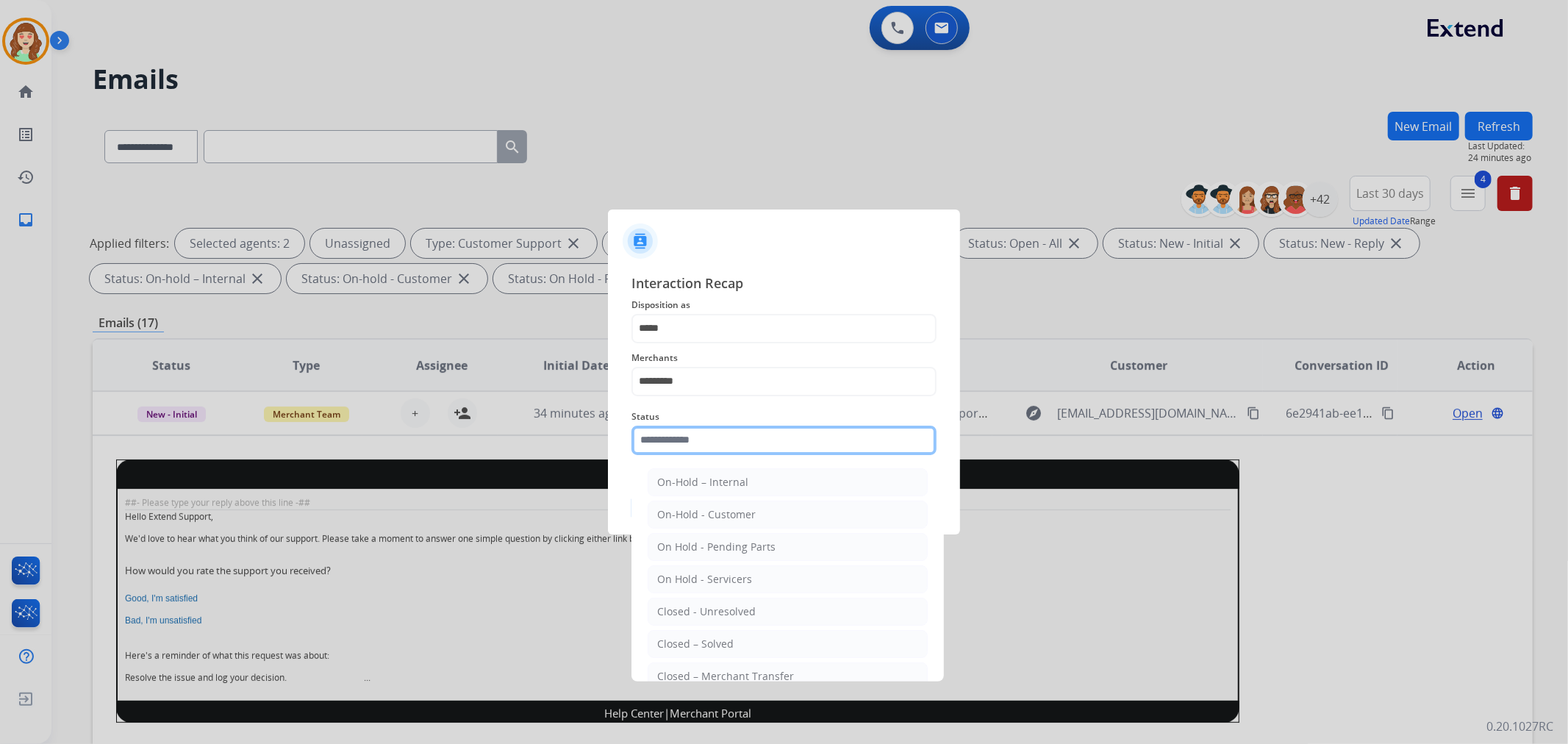
click at [725, 441] on input "text" at bounding box center [783, 440] width 305 height 30
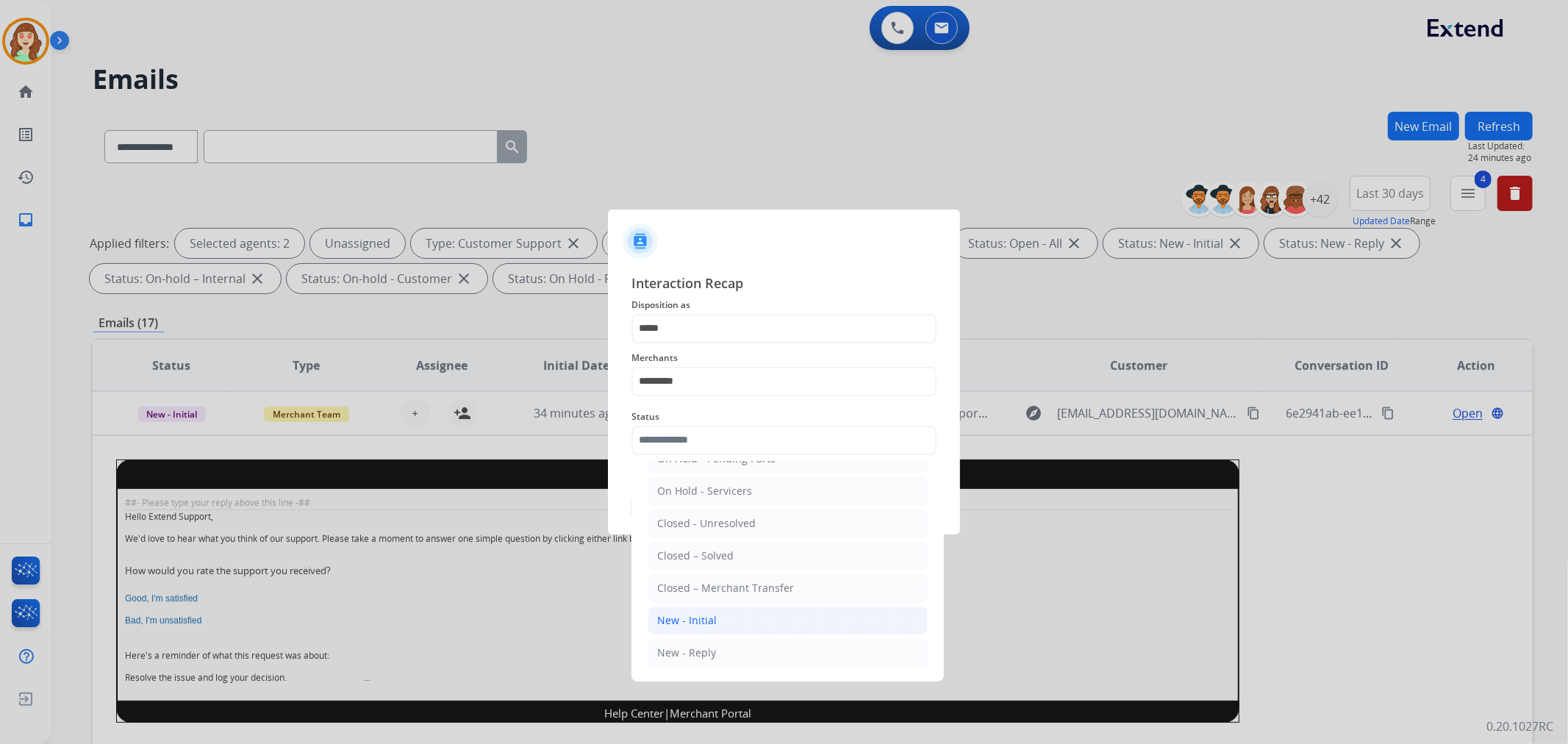
click at [721, 618] on li "New - Initial" at bounding box center [788, 621] width 280 height 28
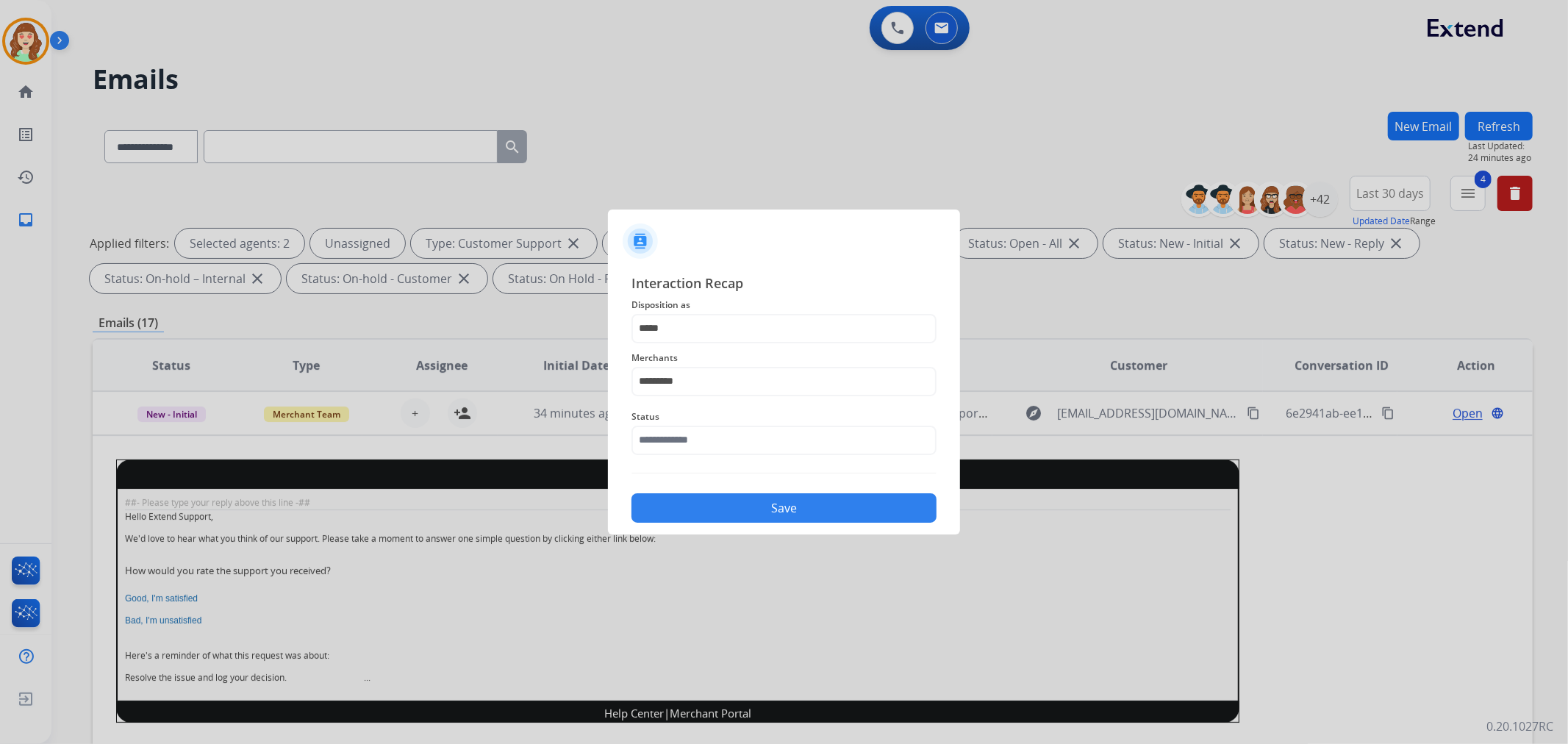
type input "**********"
click at [821, 502] on button "Save" at bounding box center [783, 508] width 305 height 30
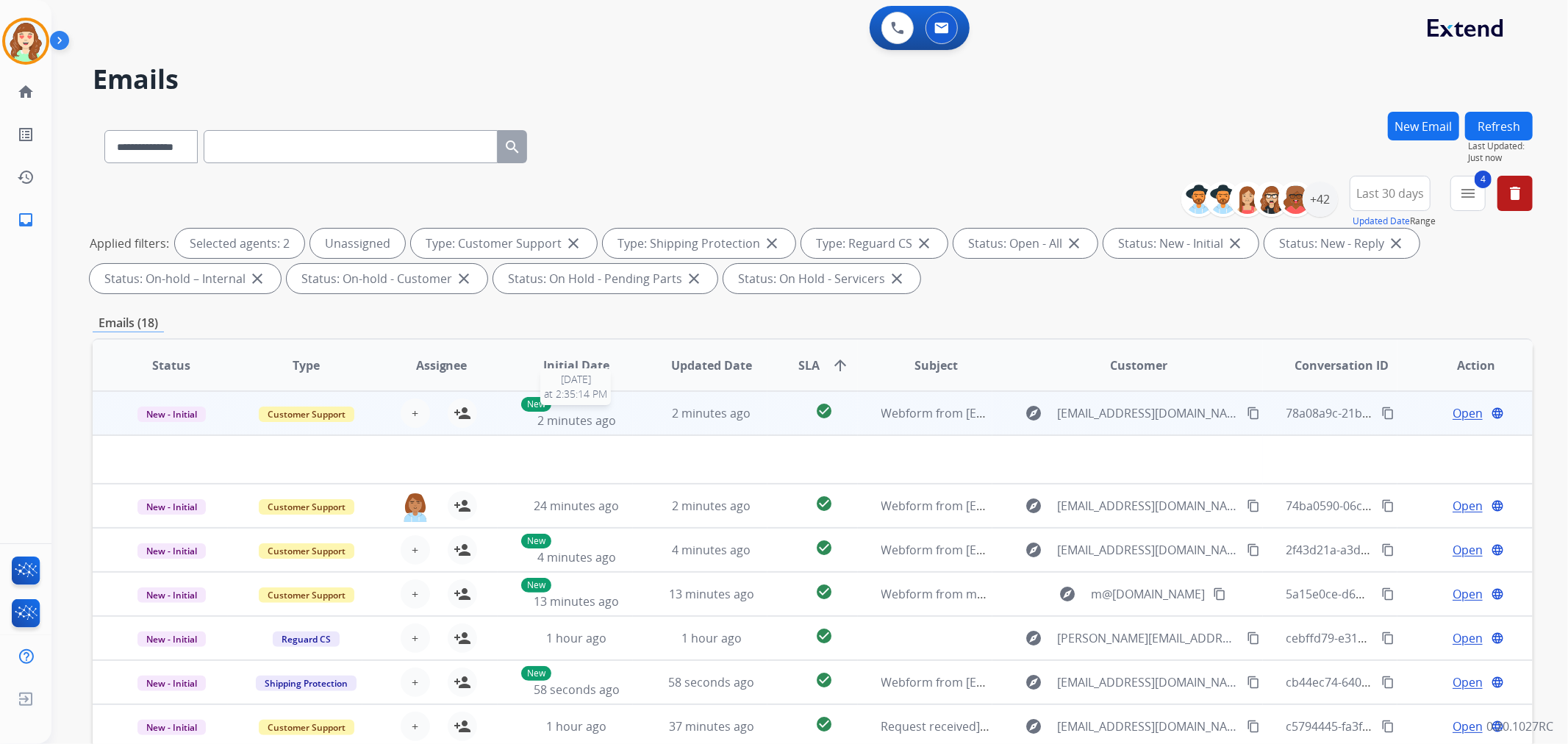
click at [562, 420] on span "2 minutes ago" at bounding box center [576, 420] width 78 height 16
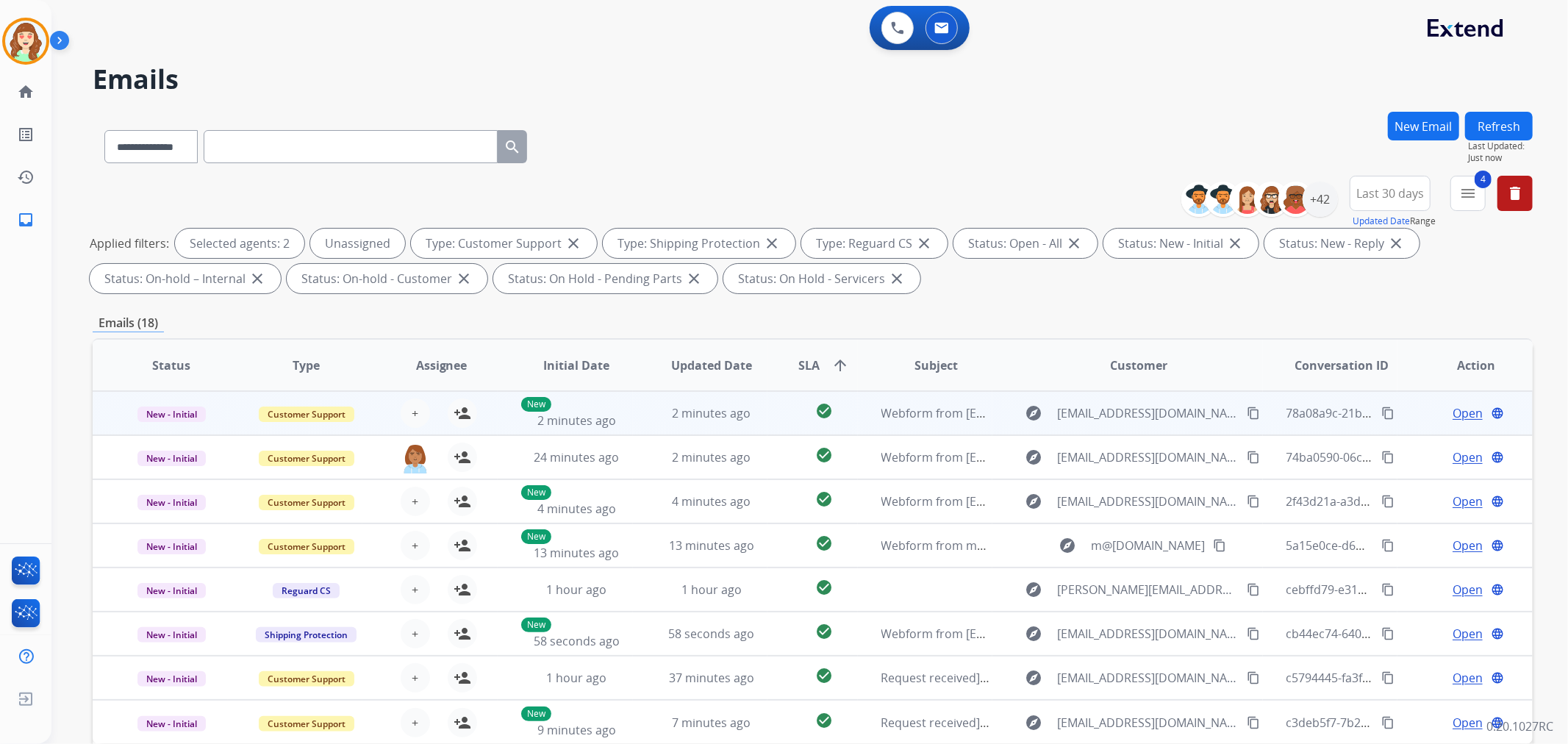
click at [645, 412] on td "2 minutes ago" at bounding box center [700, 413] width 135 height 44
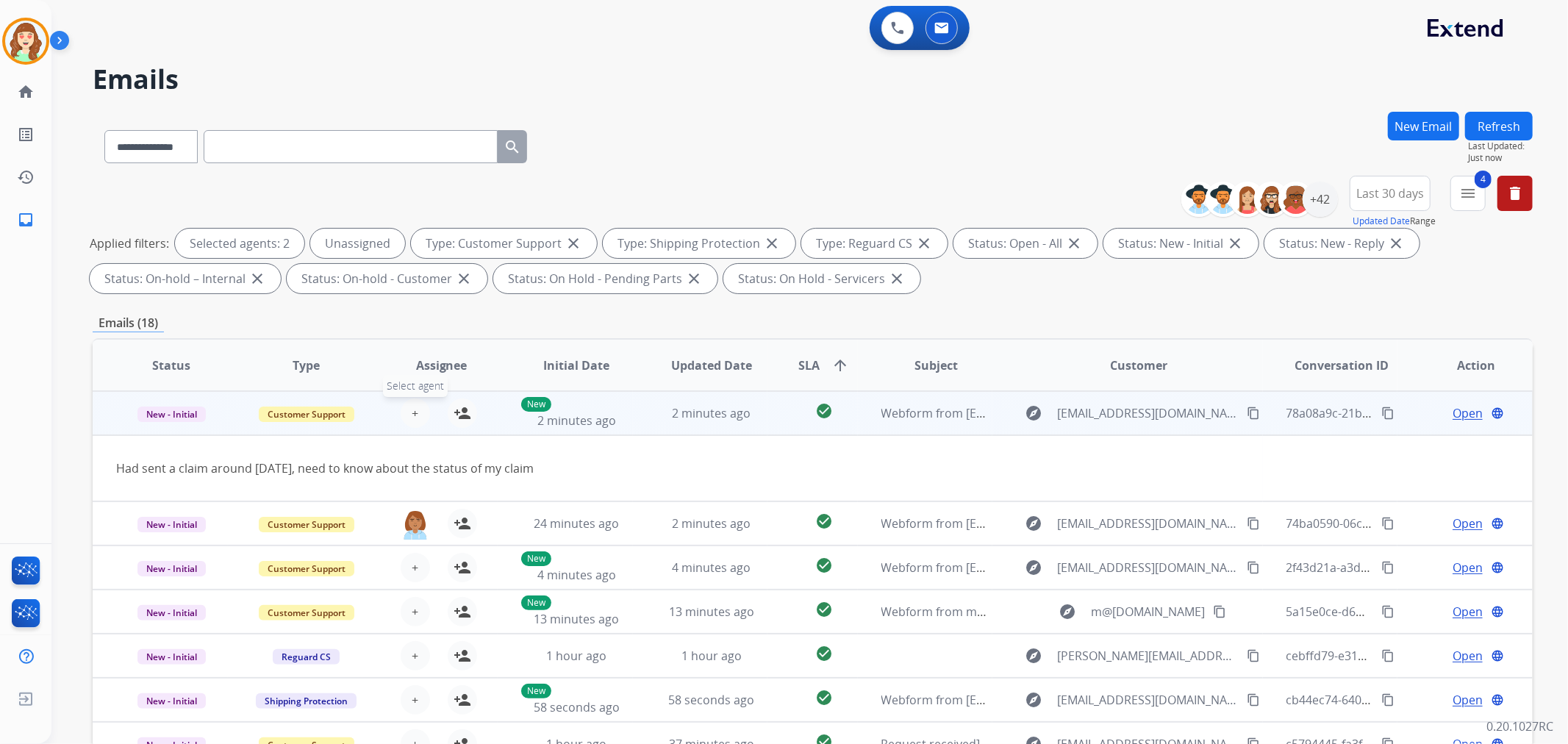
click at [412, 410] on span "+" at bounding box center [414, 413] width 7 height 17
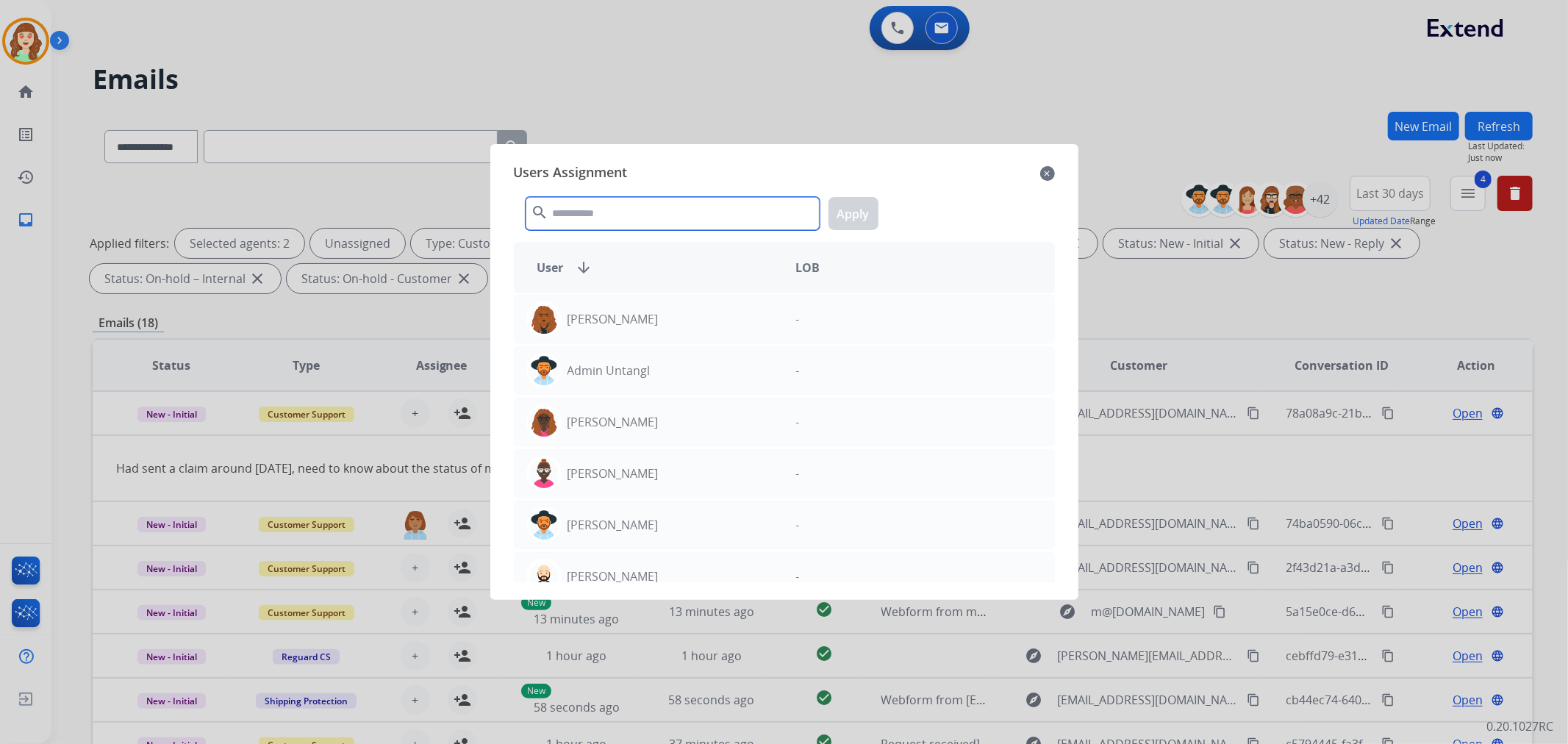
click at [638, 213] on input "text" at bounding box center [672, 214] width 294 height 33
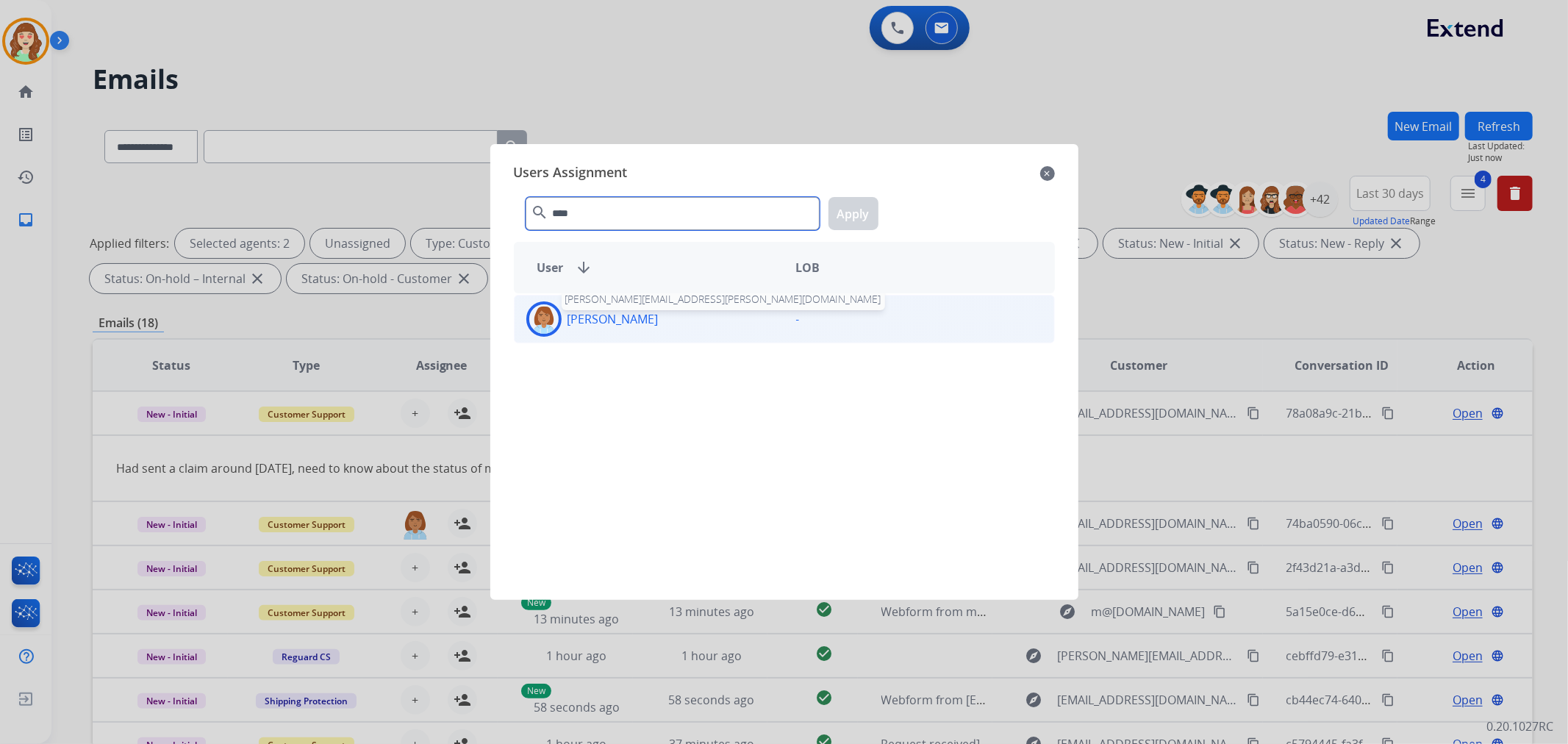
type input "****"
click at [649, 318] on p "[PERSON_NAME]" at bounding box center [613, 319] width 91 height 17
click at [856, 215] on button "Apply" at bounding box center [854, 214] width 50 height 33
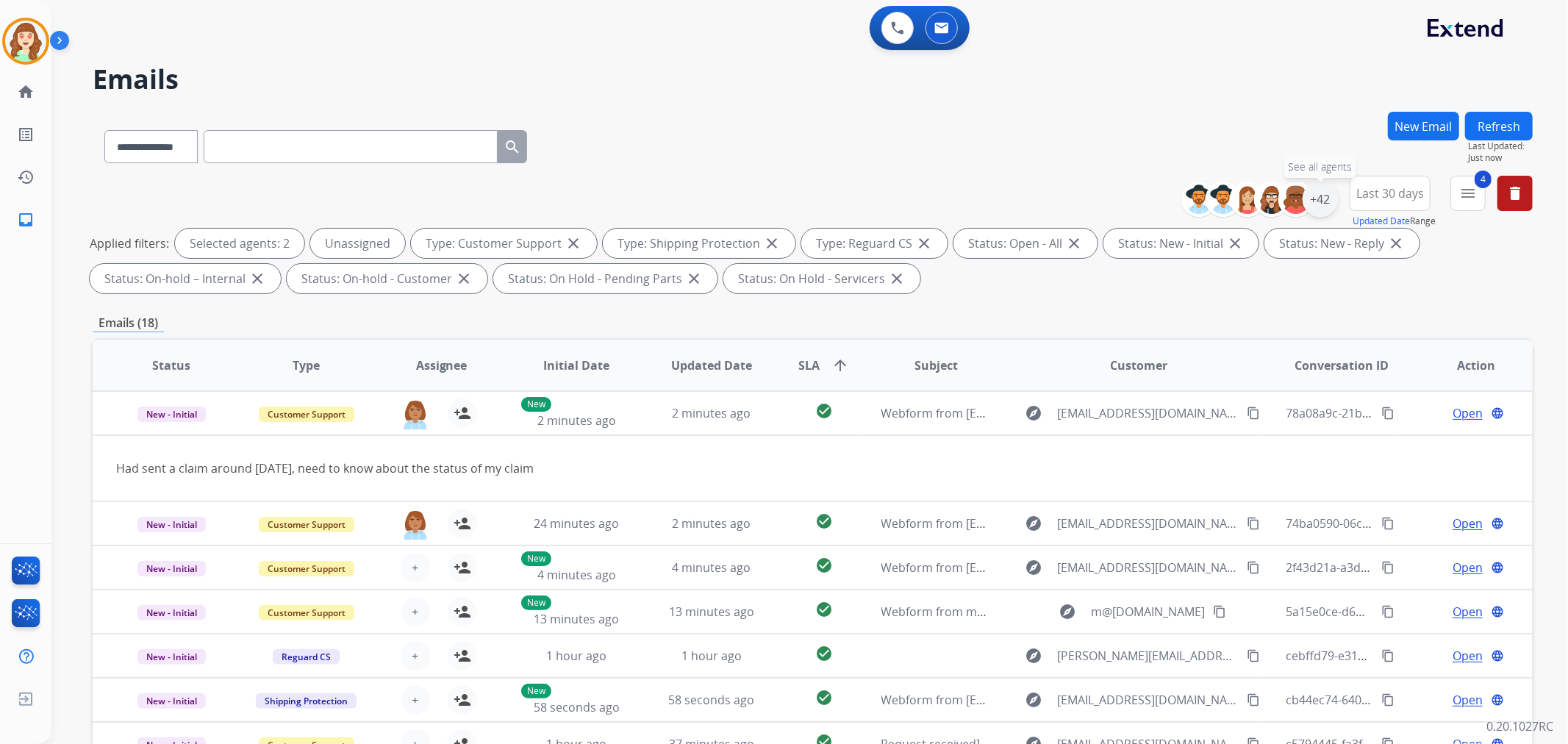
click at [1318, 199] on div "+42" at bounding box center [1320, 199] width 35 height 35
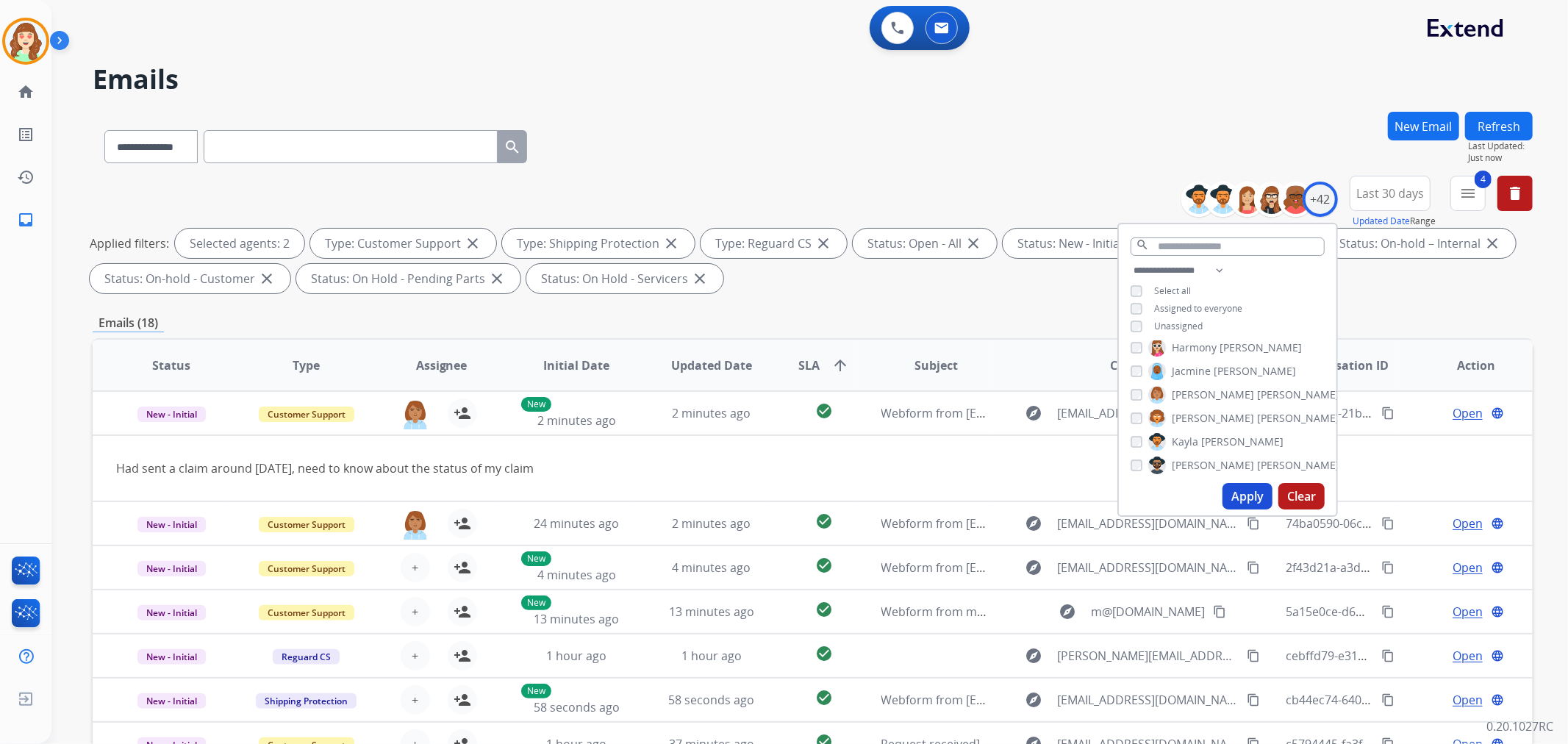
click at [1246, 485] on button "Apply" at bounding box center [1248, 496] width 50 height 27
select select "*"
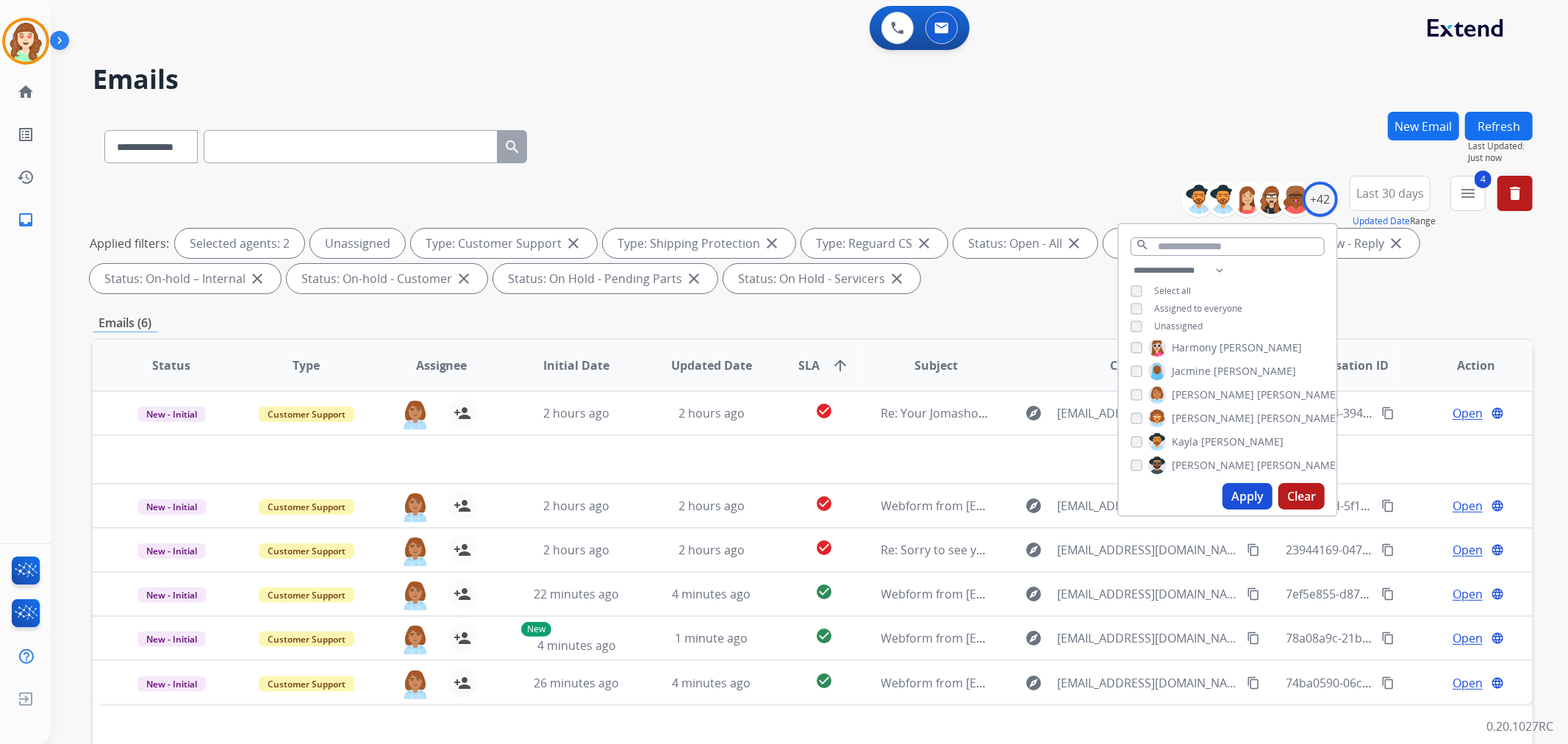
click at [1250, 490] on button "Apply" at bounding box center [1248, 496] width 50 height 27
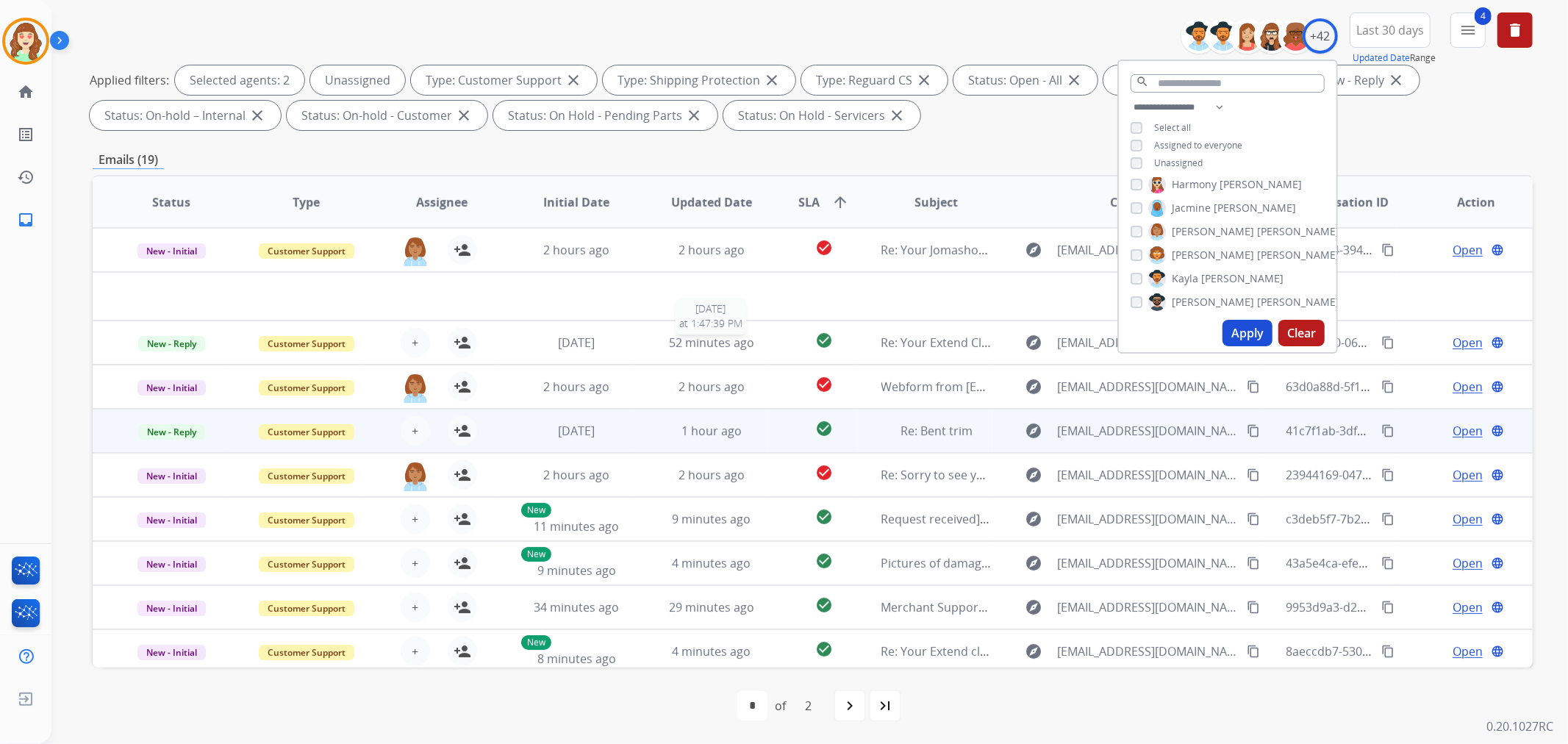
scroll to position [49, 0]
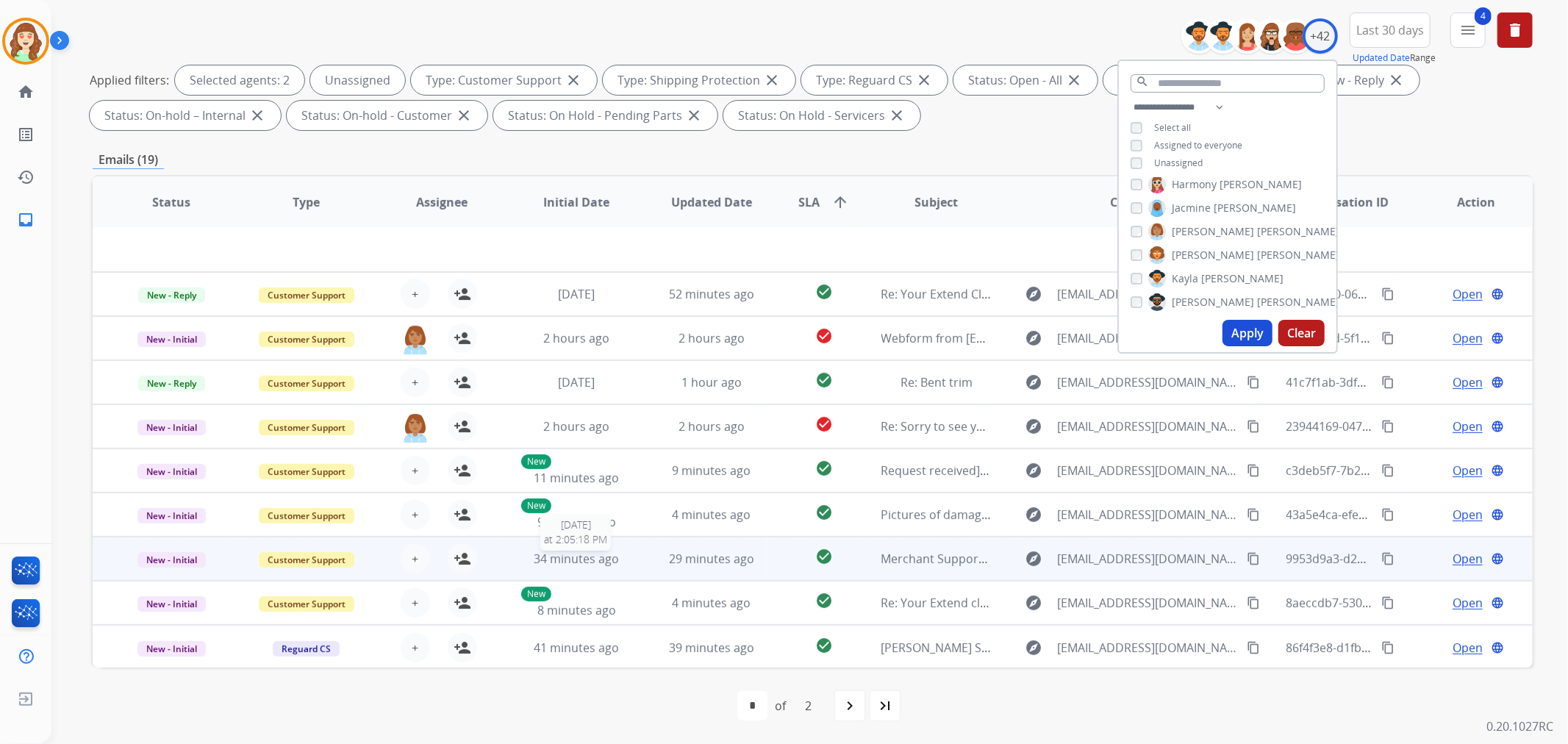
click at [578, 553] on span "34 minutes ago" at bounding box center [576, 558] width 85 height 16
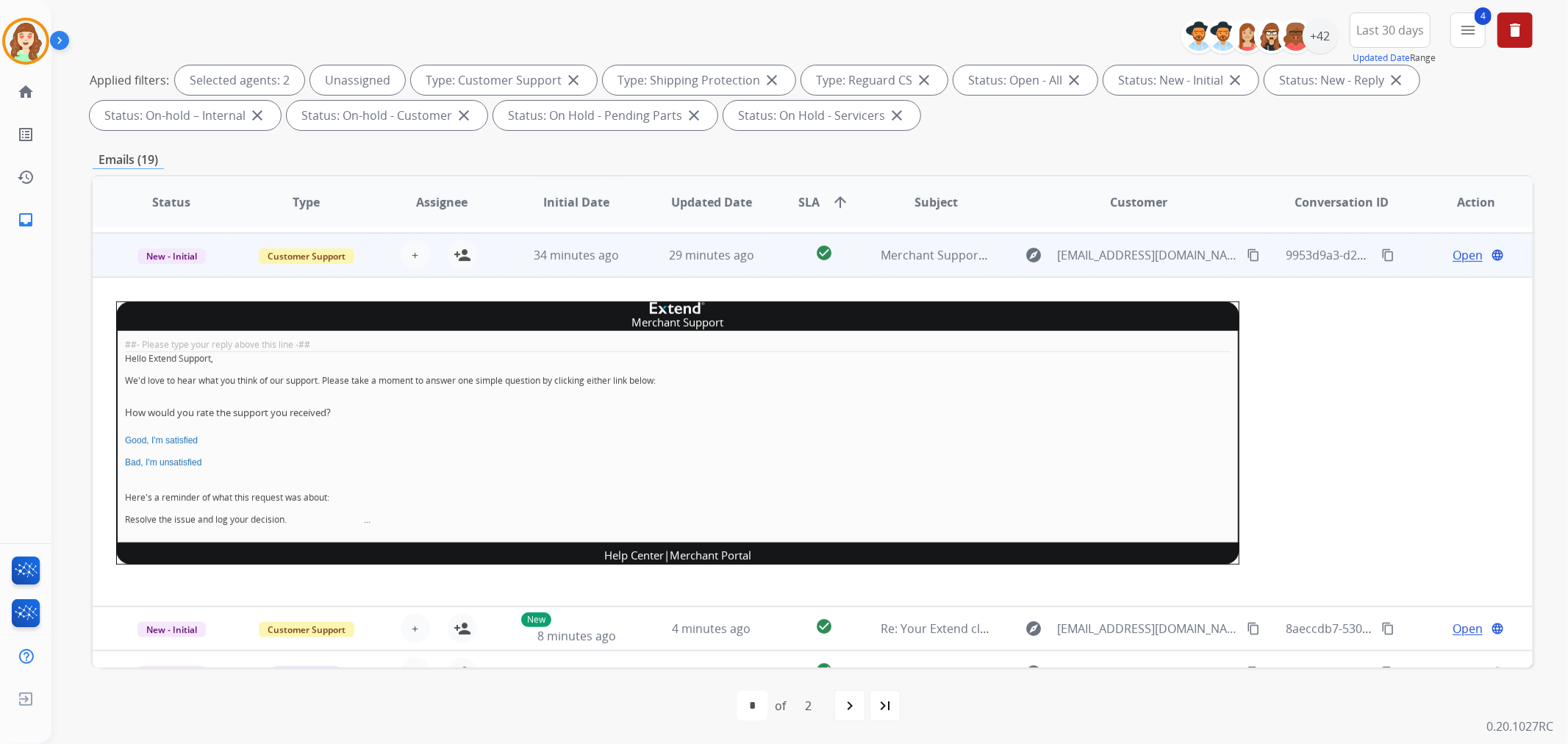
scroll to position [309, 0]
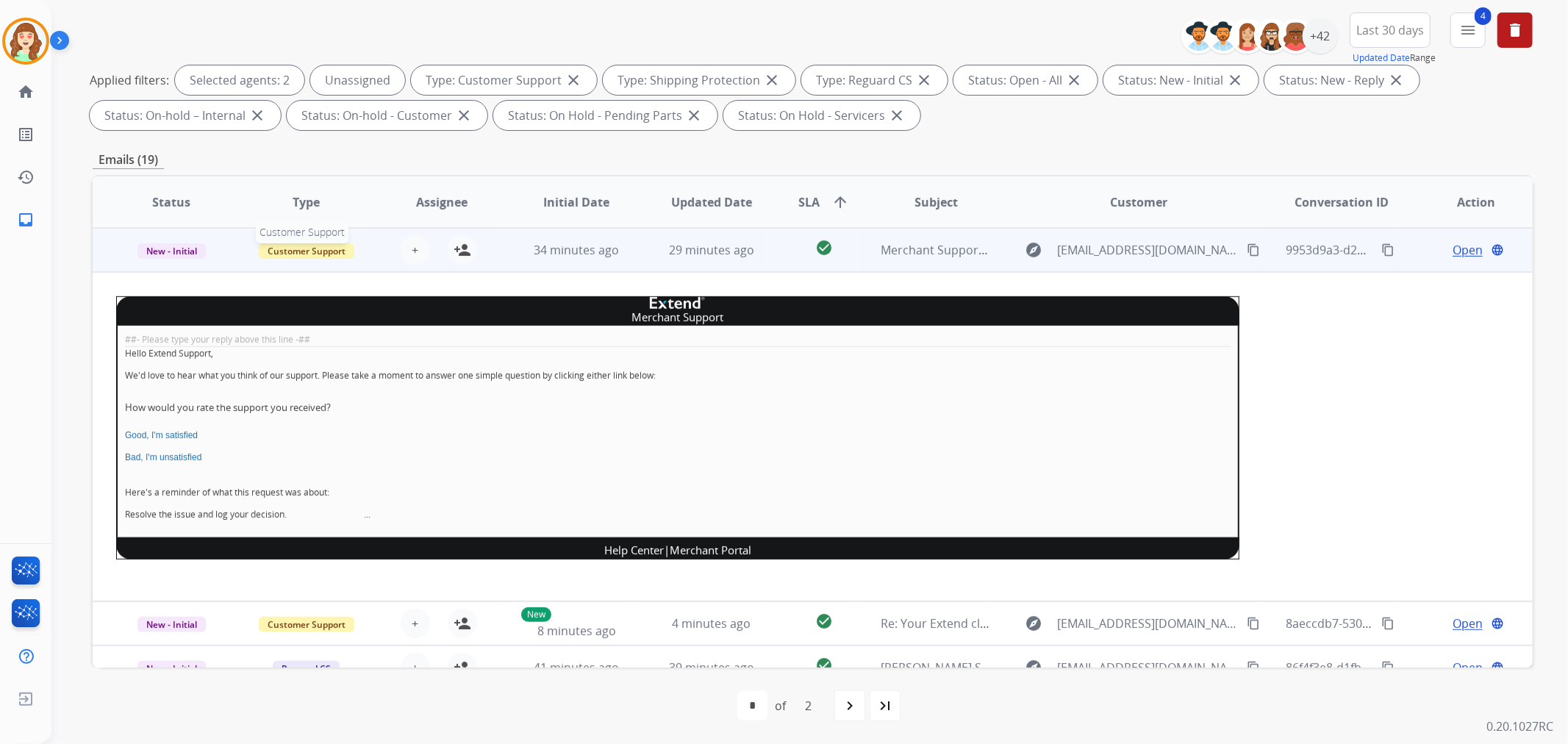
click at [296, 243] on span "Customer Support" at bounding box center [306, 251] width 96 height 15
click at [387, 224] on p "Merchant Team" at bounding box center [389, 220] width 84 height 21
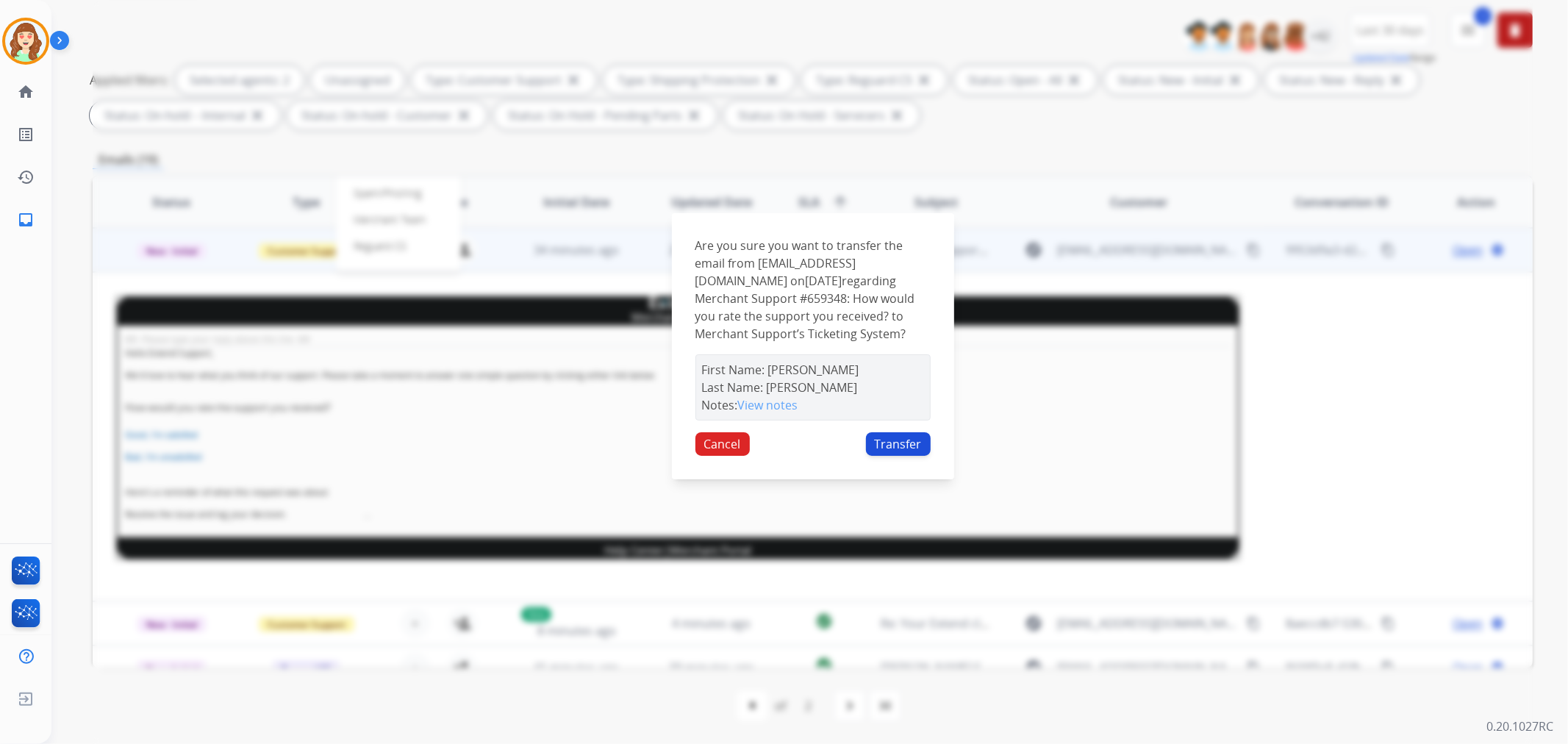
click at [905, 447] on button "Transfer" at bounding box center [898, 444] width 65 height 24
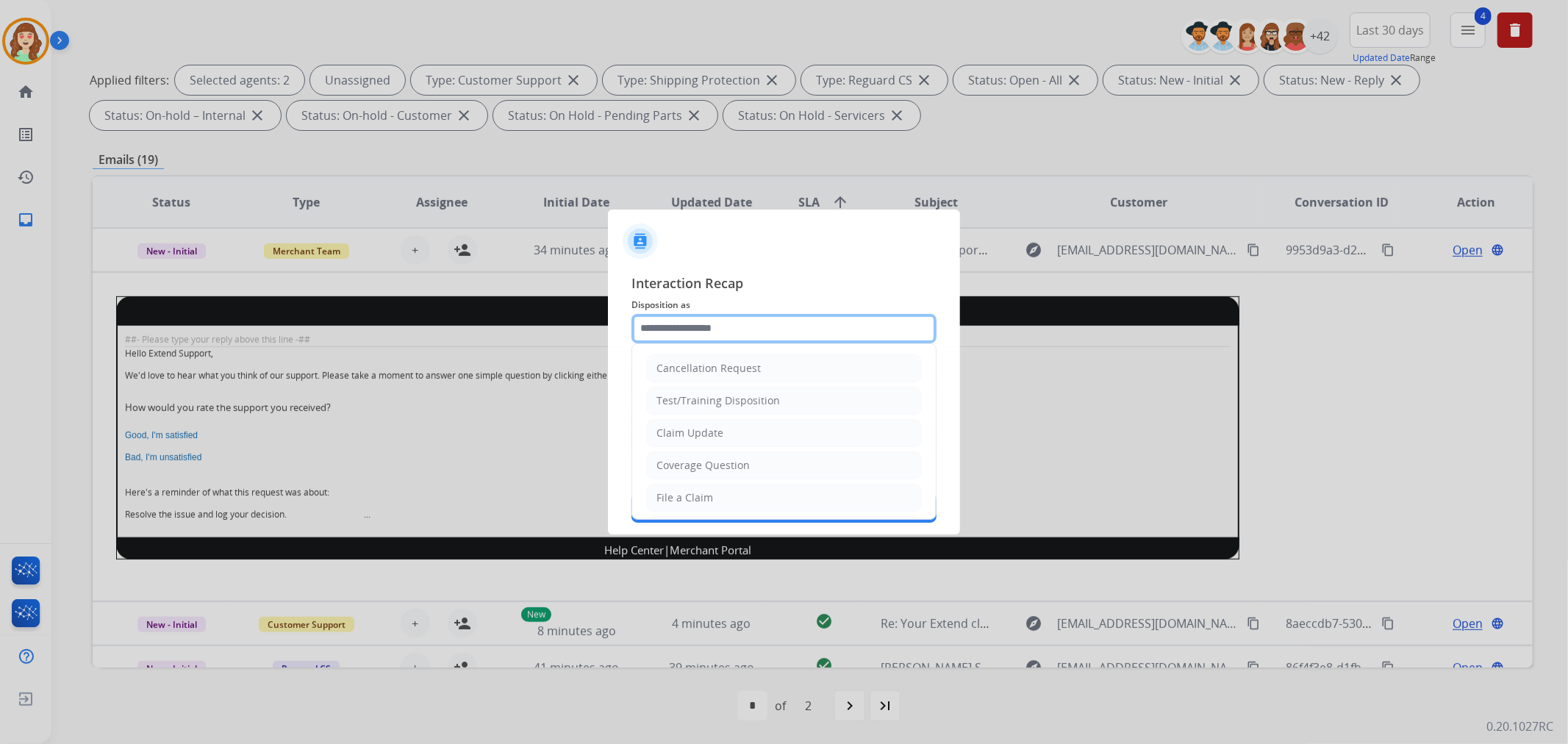
click at [737, 321] on input "text" at bounding box center [783, 329] width 305 height 30
drag, startPoint x: 710, startPoint y: 456, endPoint x: 765, endPoint y: 402, distance: 77.1
click at [711, 456] on li "Other" at bounding box center [784, 463] width 275 height 28
type input "*****"
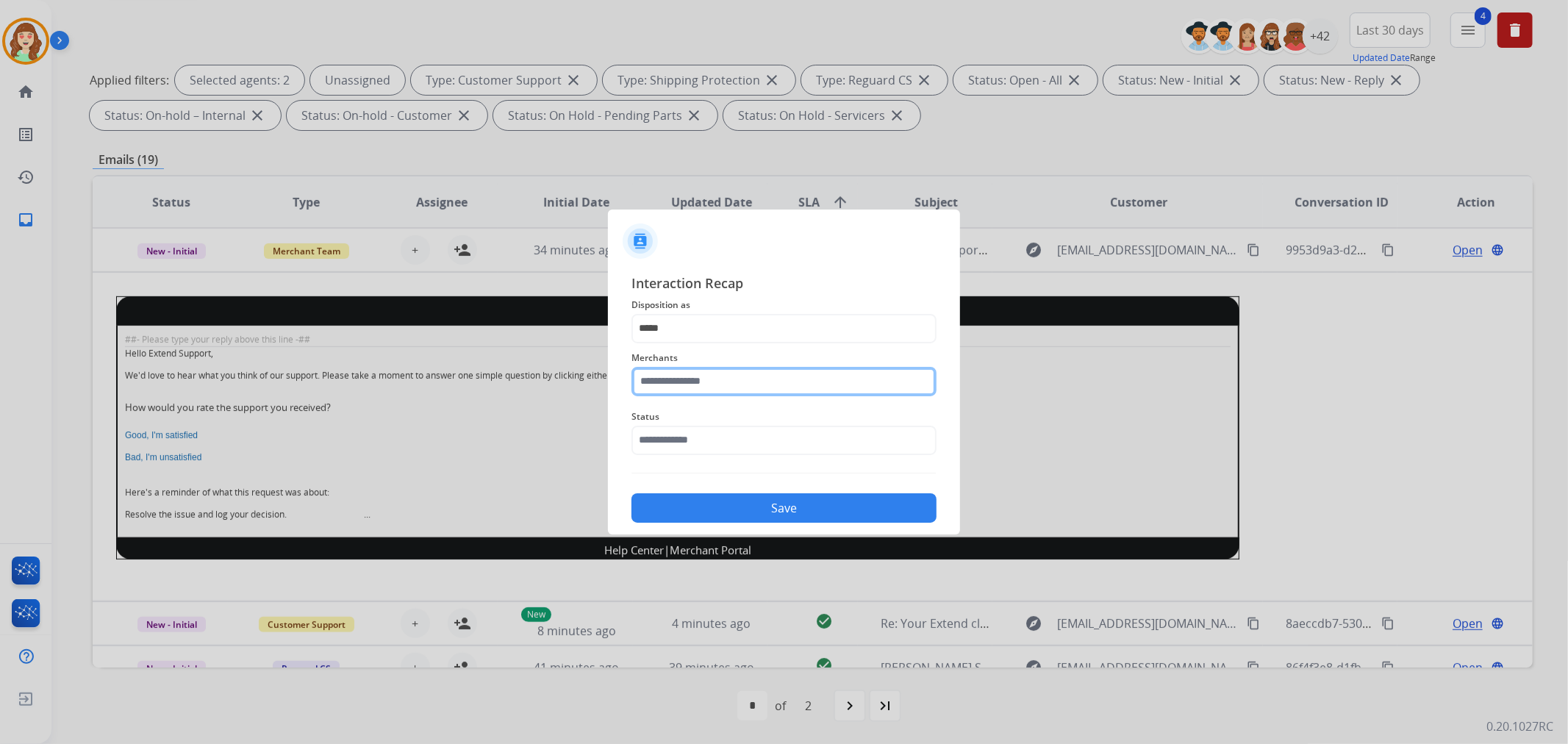
click at [747, 378] on input "text" at bounding box center [783, 381] width 305 height 30
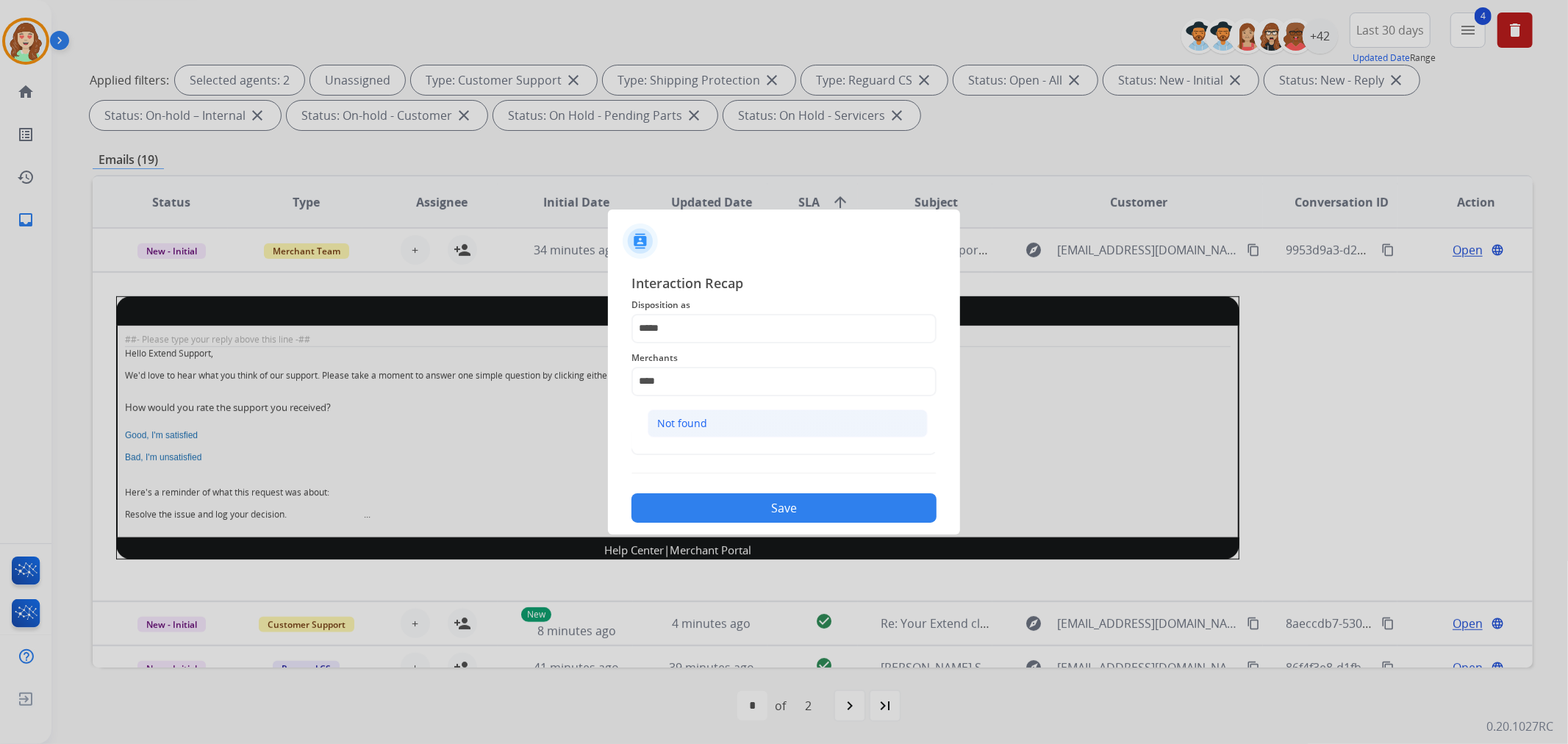
click at [722, 413] on li "Not found" at bounding box center [788, 423] width 280 height 28
type input "*********"
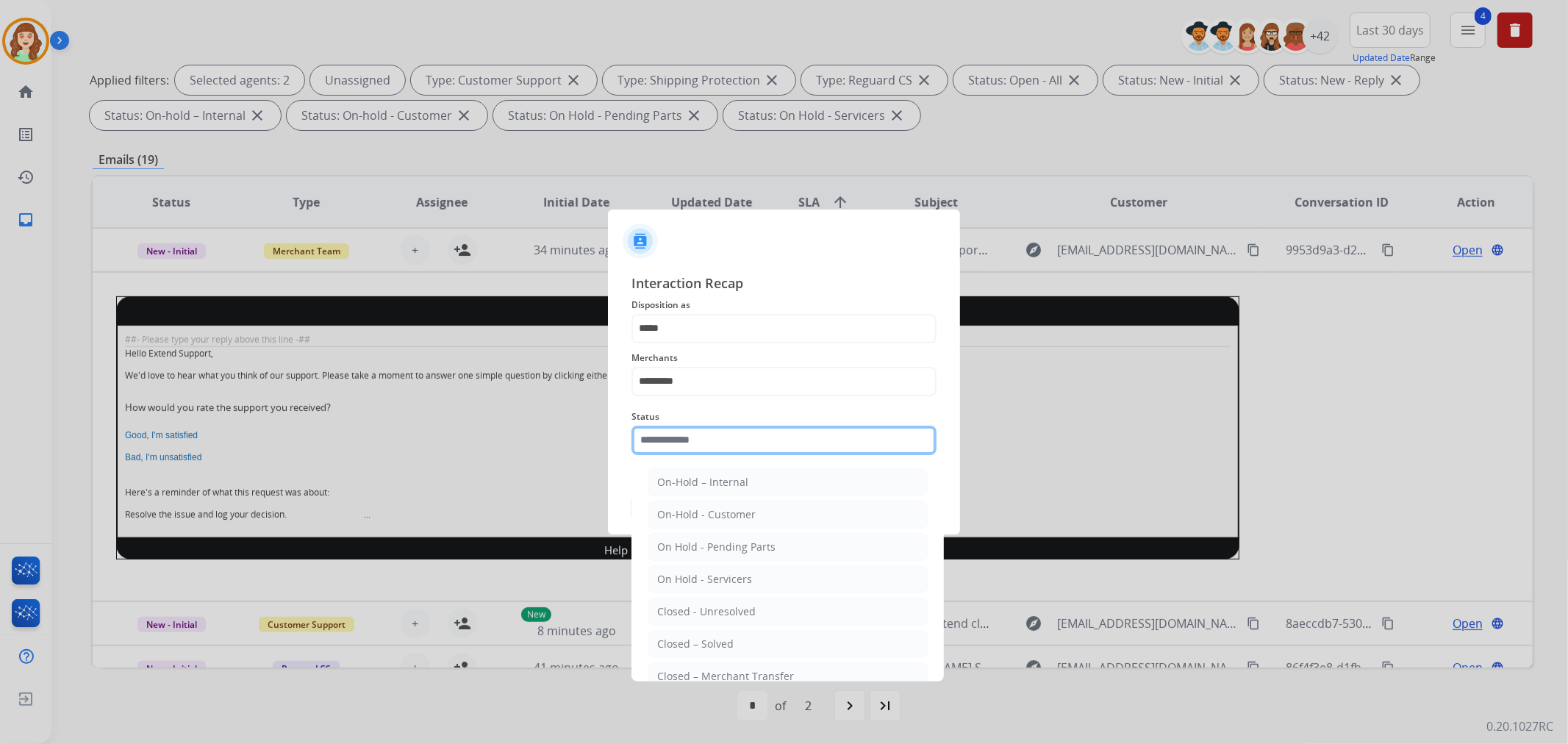
click at [681, 440] on input "text" at bounding box center [783, 440] width 305 height 30
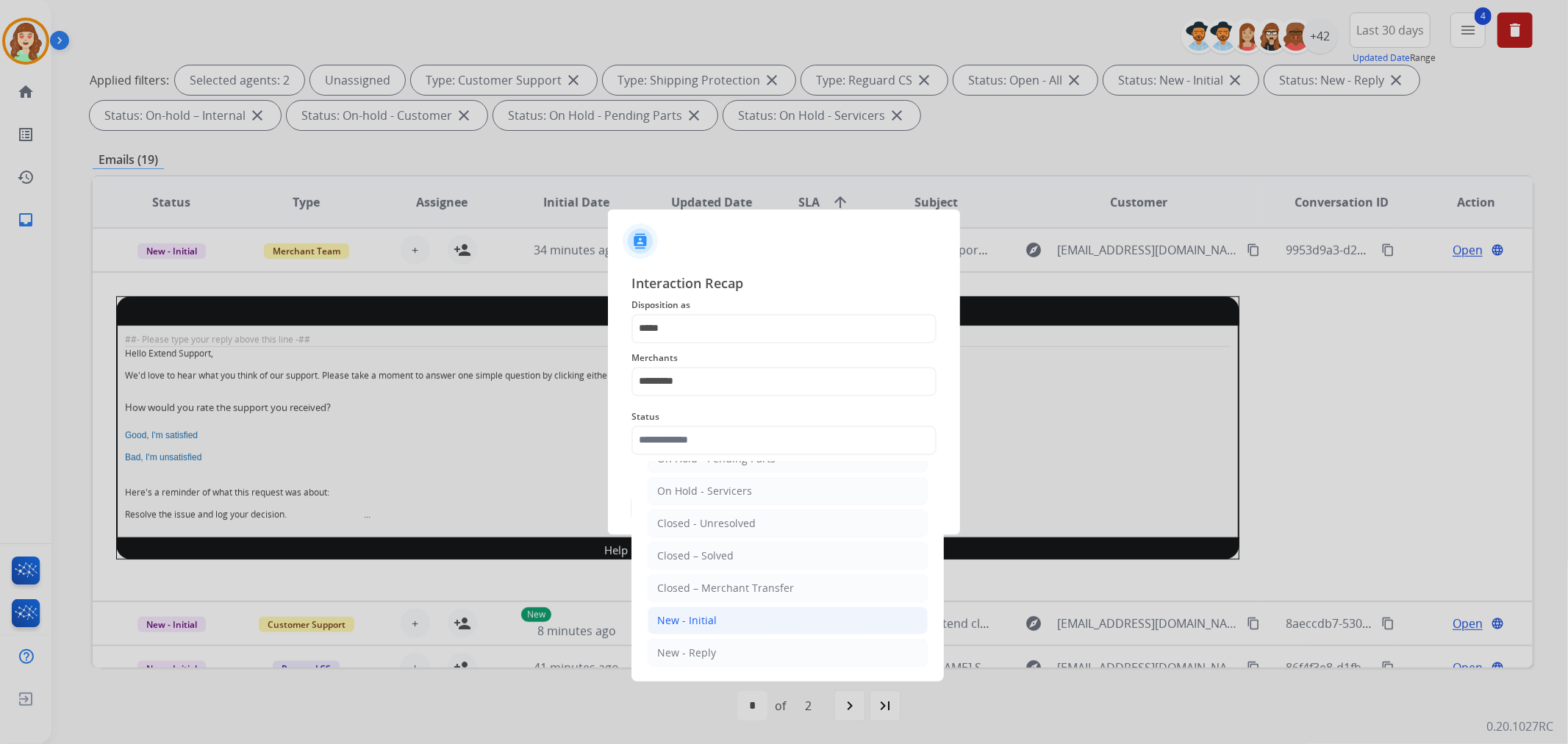
click at [694, 618] on div "New - Initial" at bounding box center [687, 620] width 59 height 14
type input "**********"
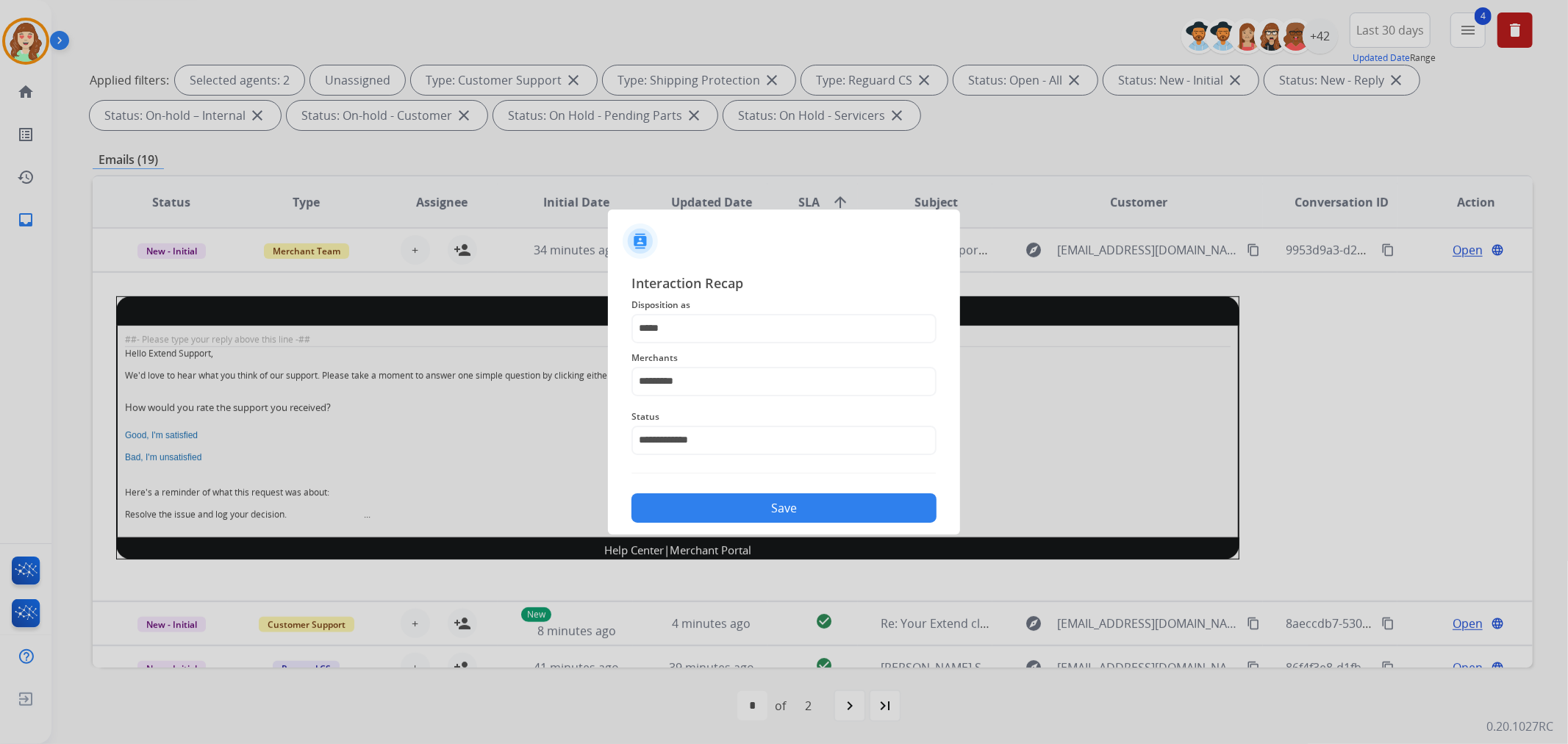
click at [794, 498] on button "Save" at bounding box center [783, 508] width 305 height 30
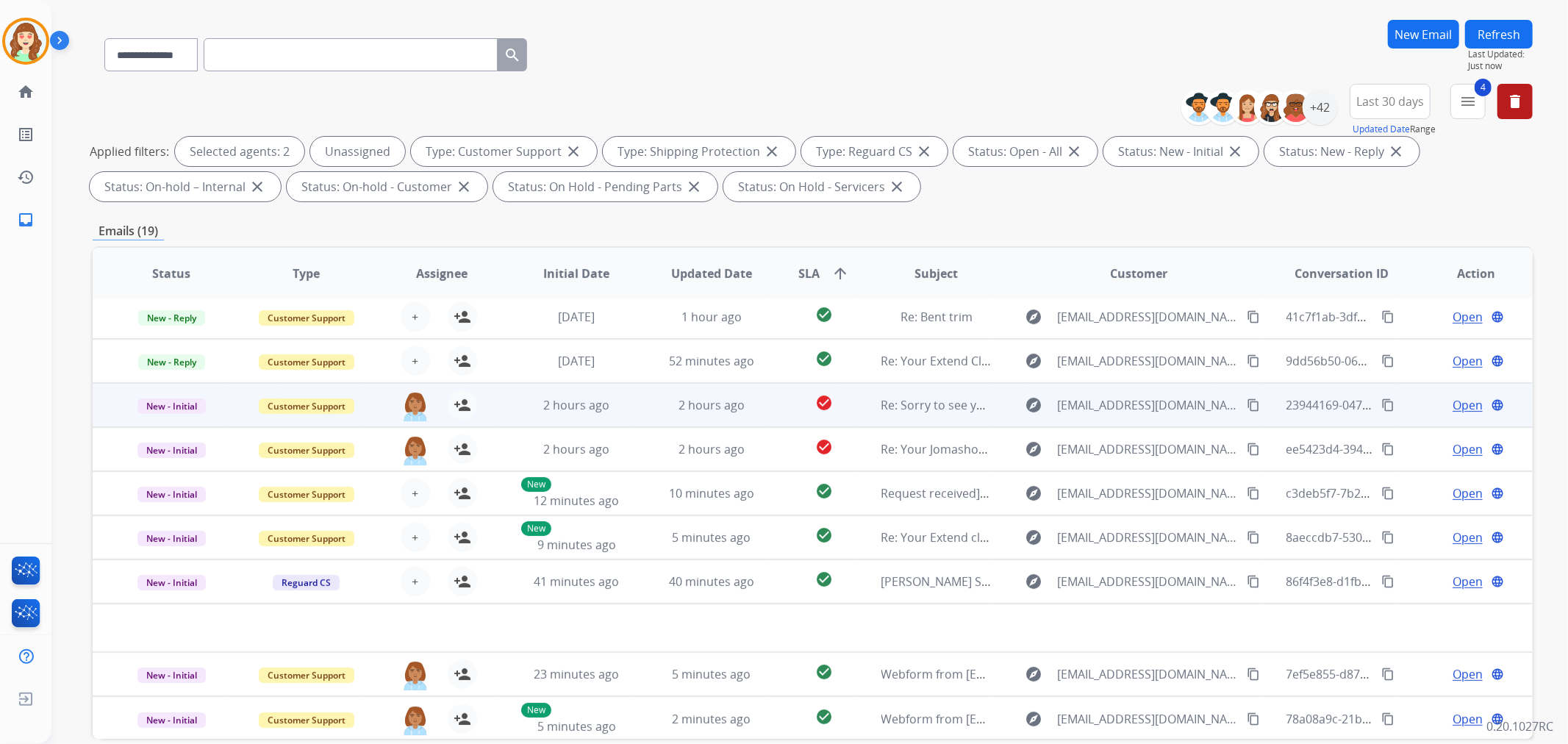
scroll to position [164, 0]
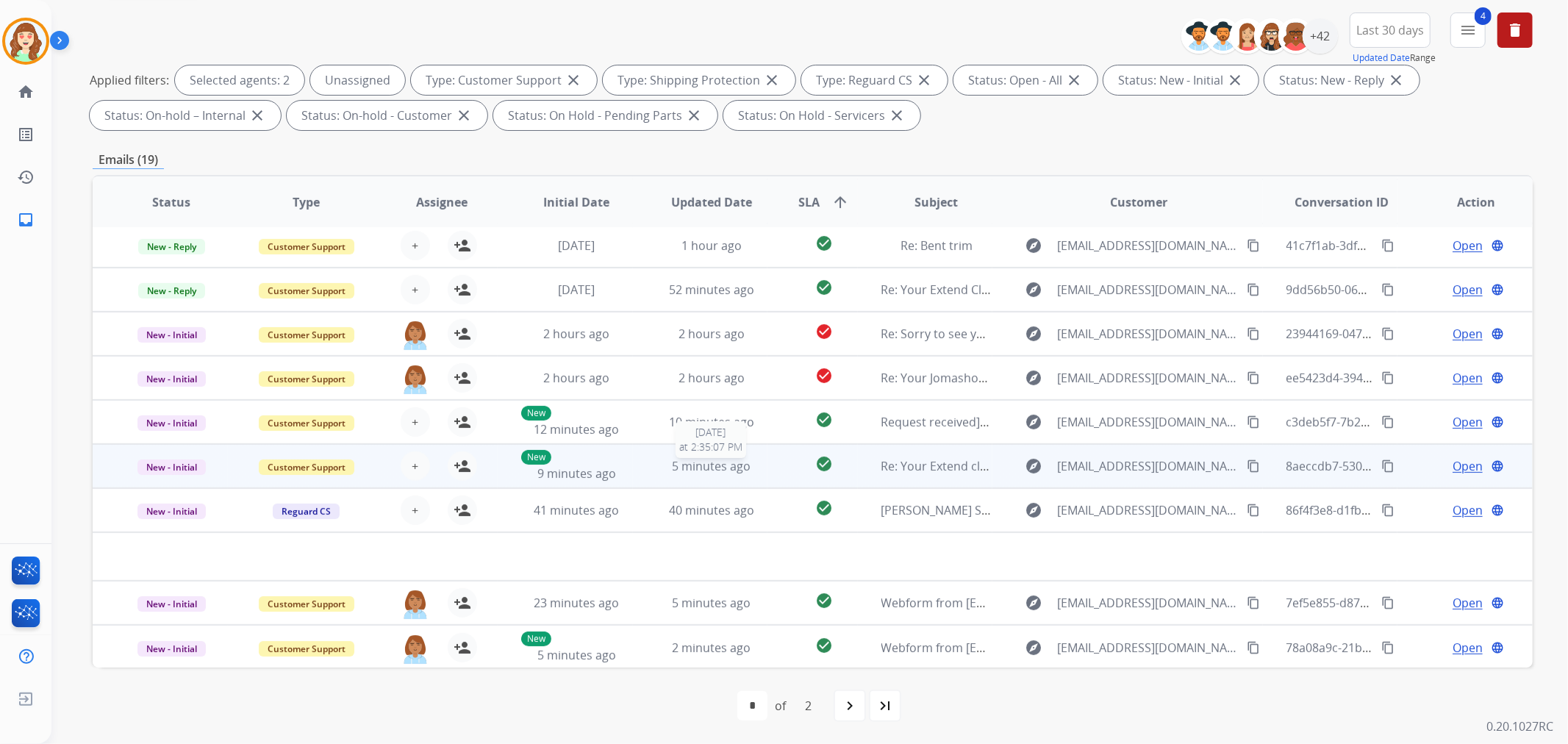
click at [700, 458] on span "5 minutes ago" at bounding box center [711, 466] width 78 height 16
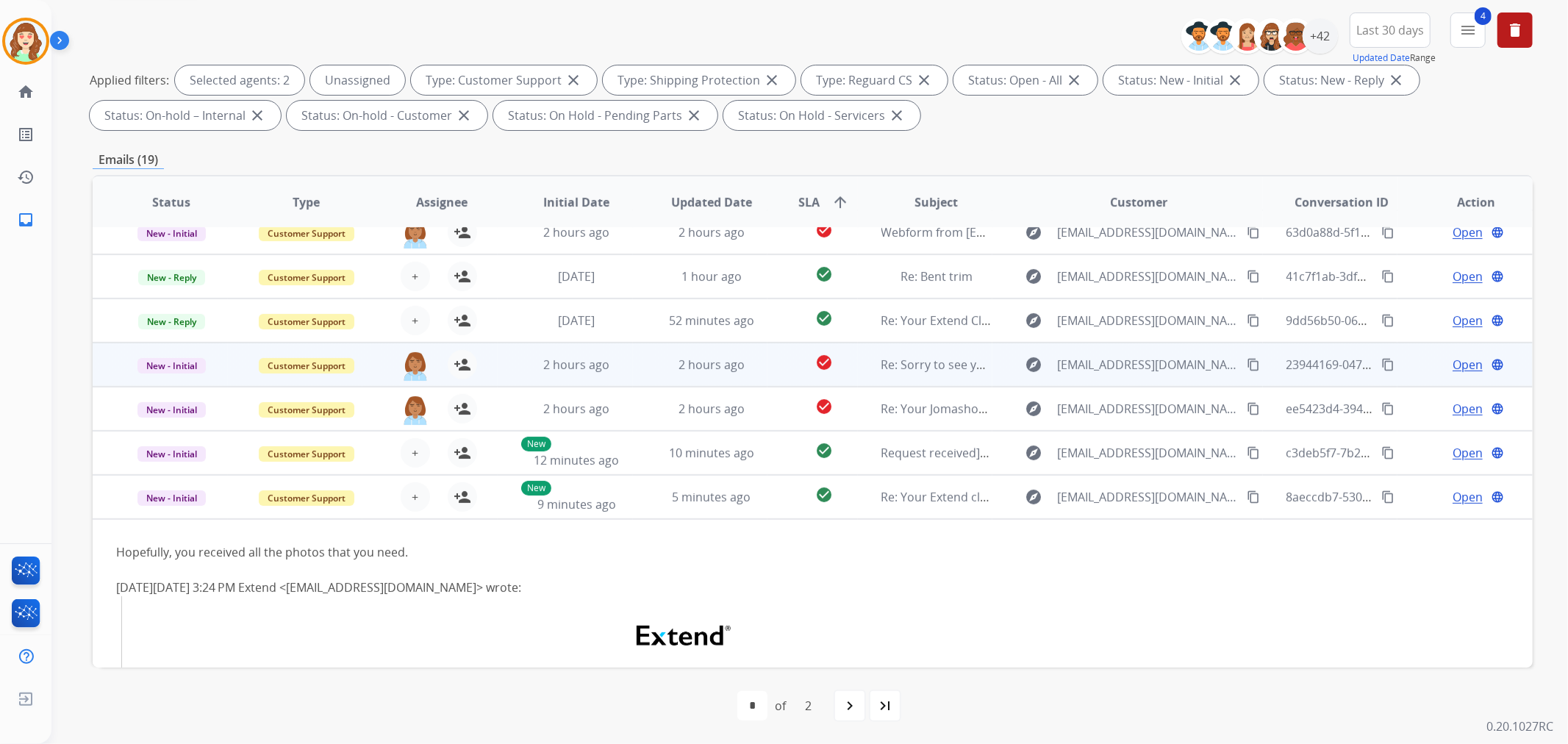
scroll to position [0, 0]
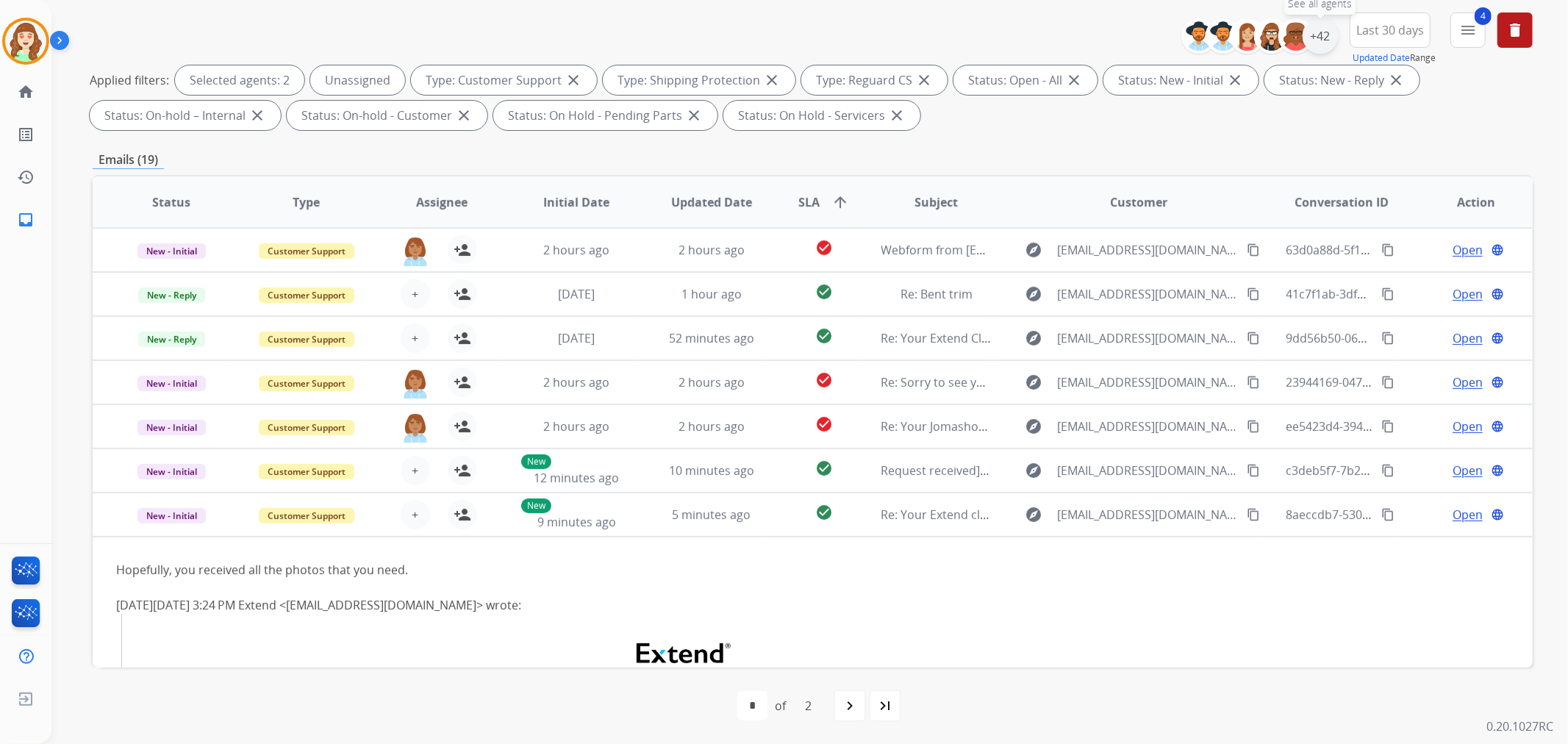
click at [1318, 30] on div "+42" at bounding box center [1320, 36] width 35 height 35
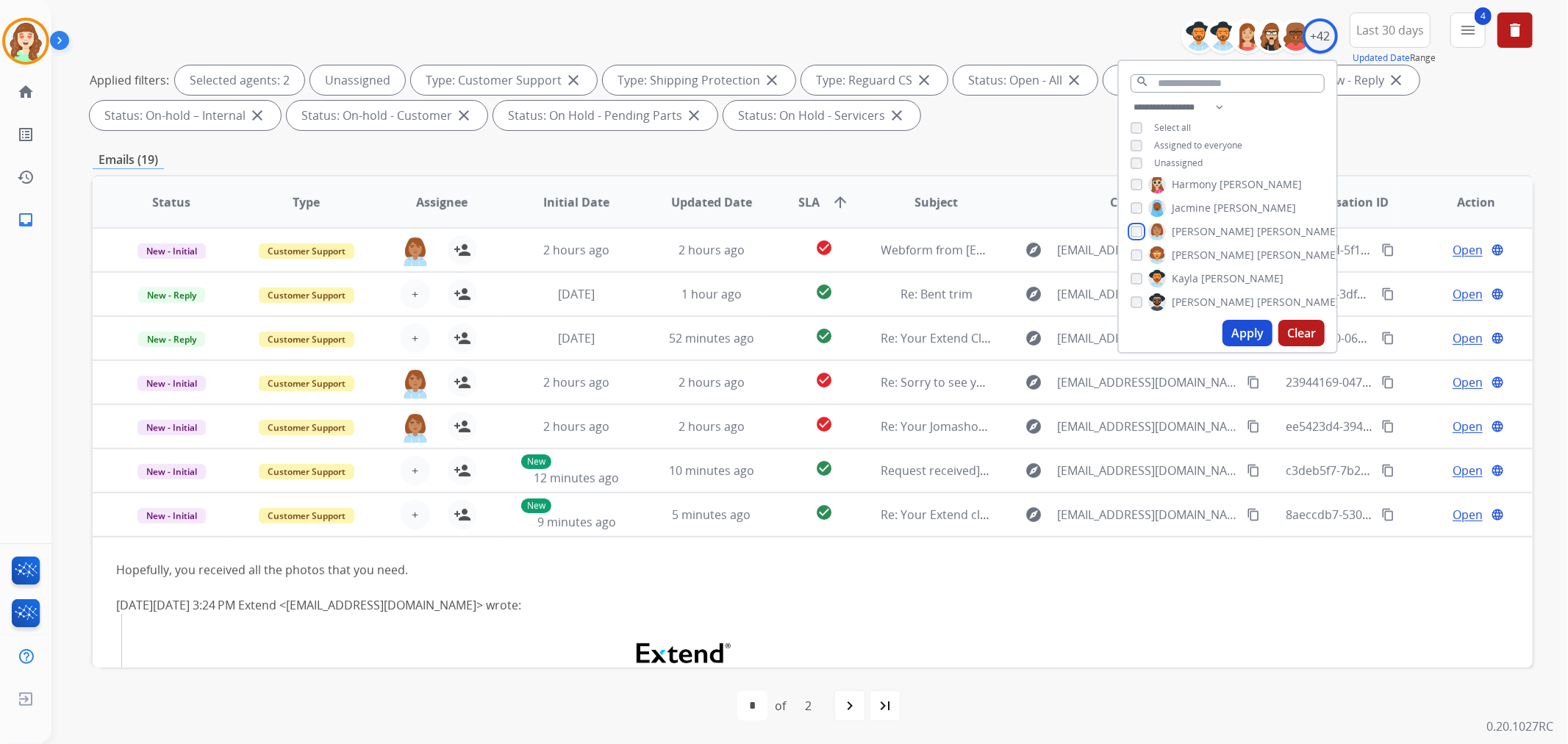
click at [1139, 218] on div "[PERSON_NAME] [PERSON_NAME] [PERSON_NAME] [PERSON_NAME] [PERSON_NAME] [PERSON_N…" at bounding box center [1227, 246] width 217 height 136
click at [1123, 226] on div "[PERSON_NAME] [PERSON_NAME] [PERSON_NAME] [PERSON_NAME] [PERSON_NAME] [PERSON_N…" at bounding box center [1227, 246] width 217 height 136
click at [1233, 327] on button "Apply" at bounding box center [1248, 333] width 50 height 27
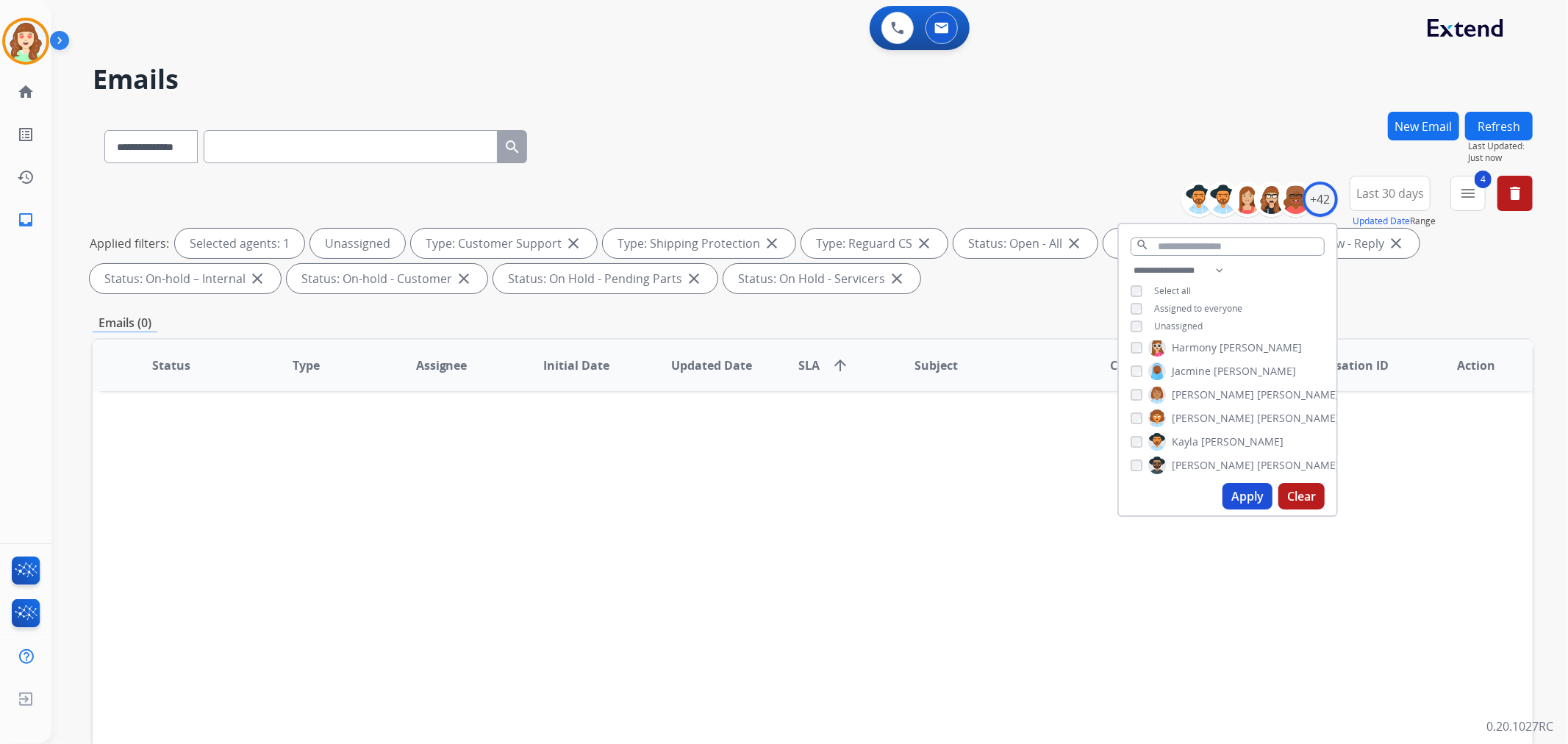
click at [1241, 496] on button "Apply" at bounding box center [1248, 496] width 50 height 27
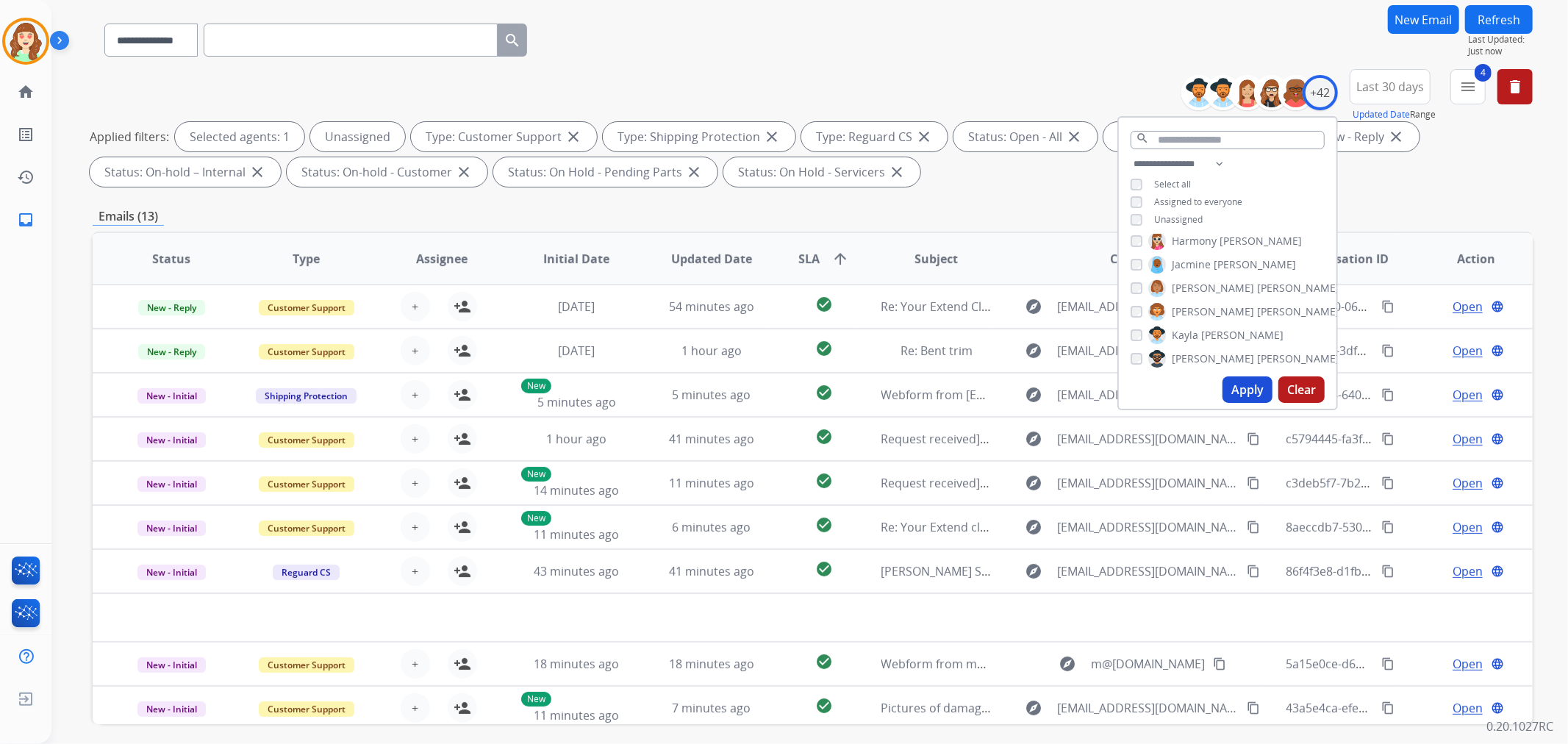
scroll to position [164, 0]
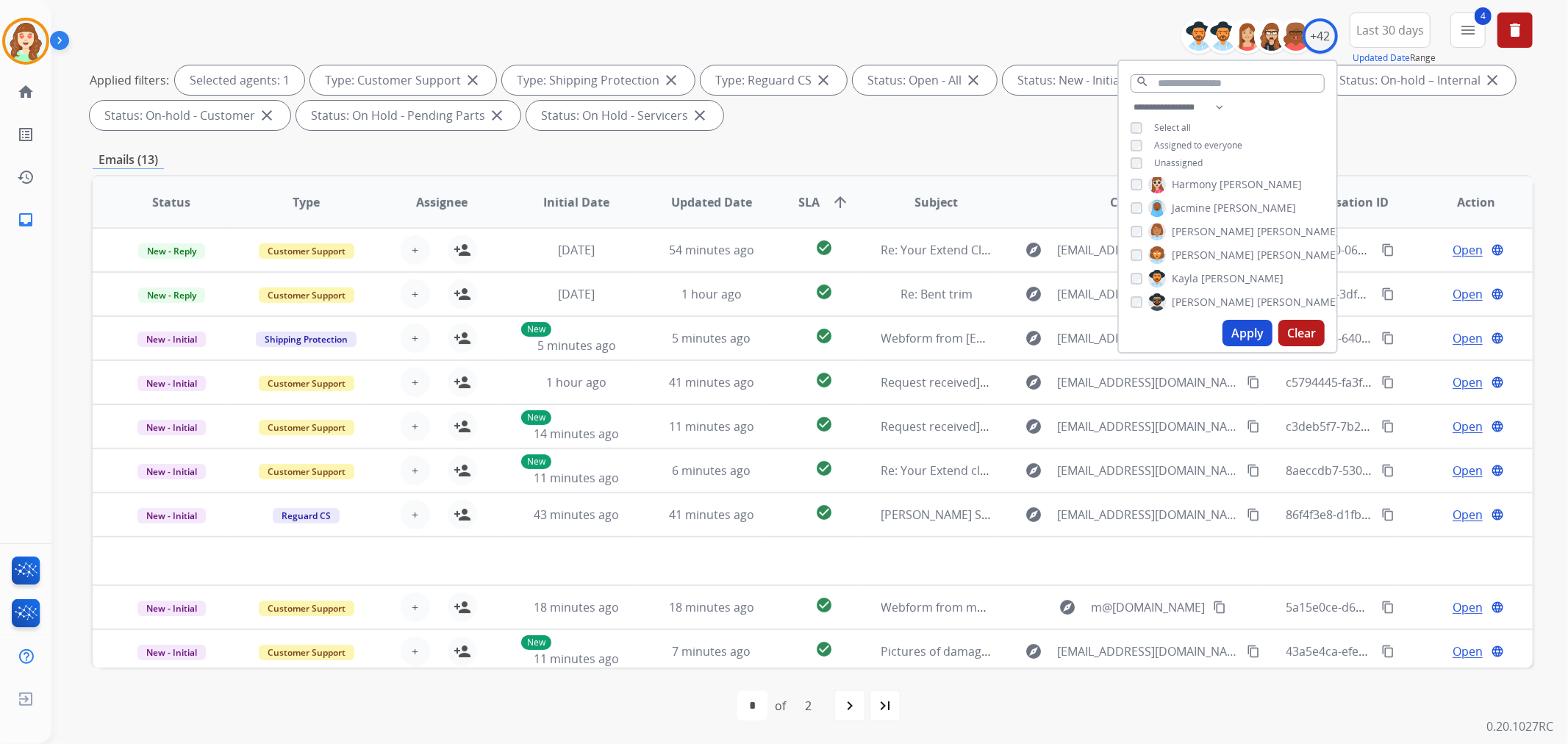
click at [1235, 322] on button "Apply" at bounding box center [1248, 333] width 50 height 27
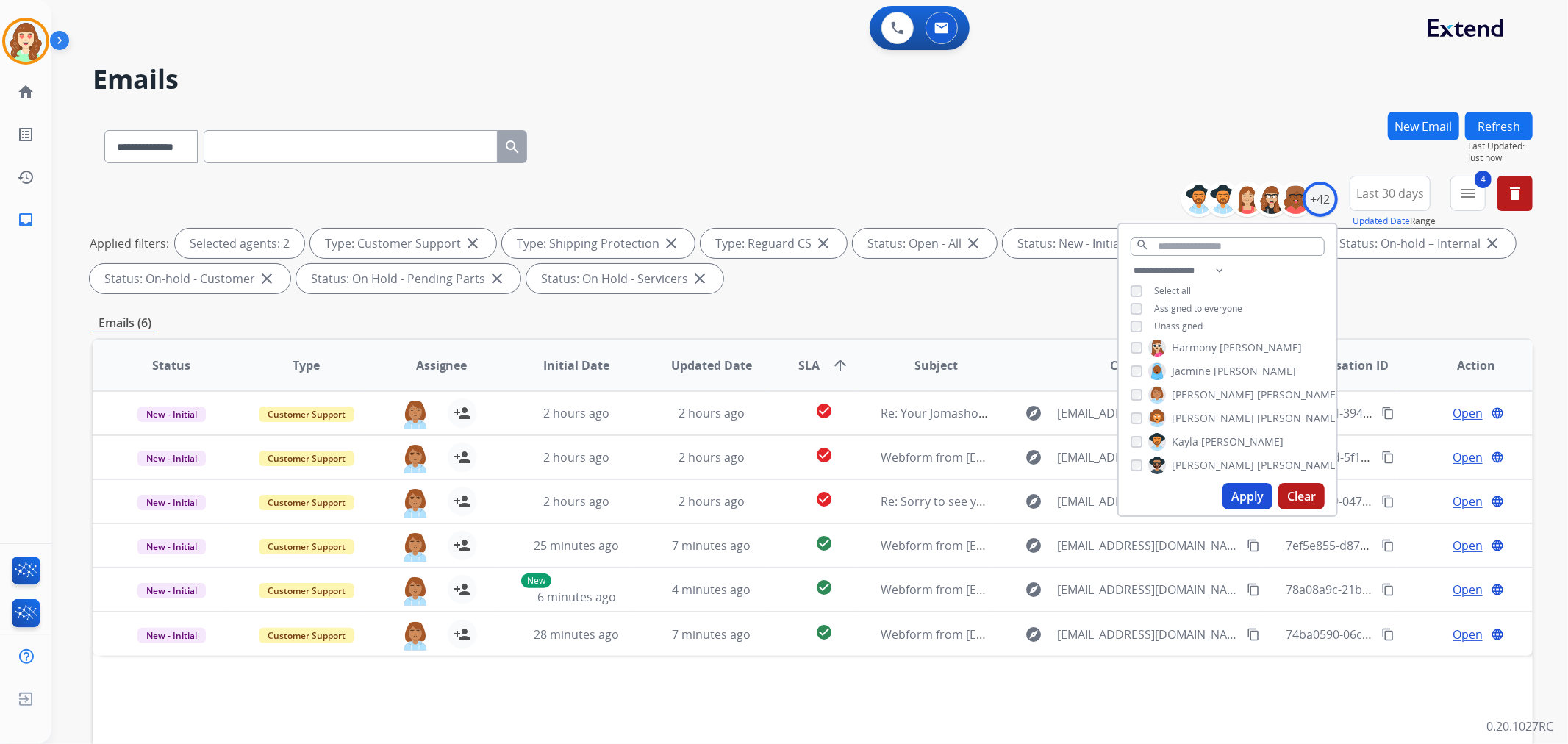
click at [1231, 490] on button "Apply" at bounding box center [1248, 496] width 50 height 27
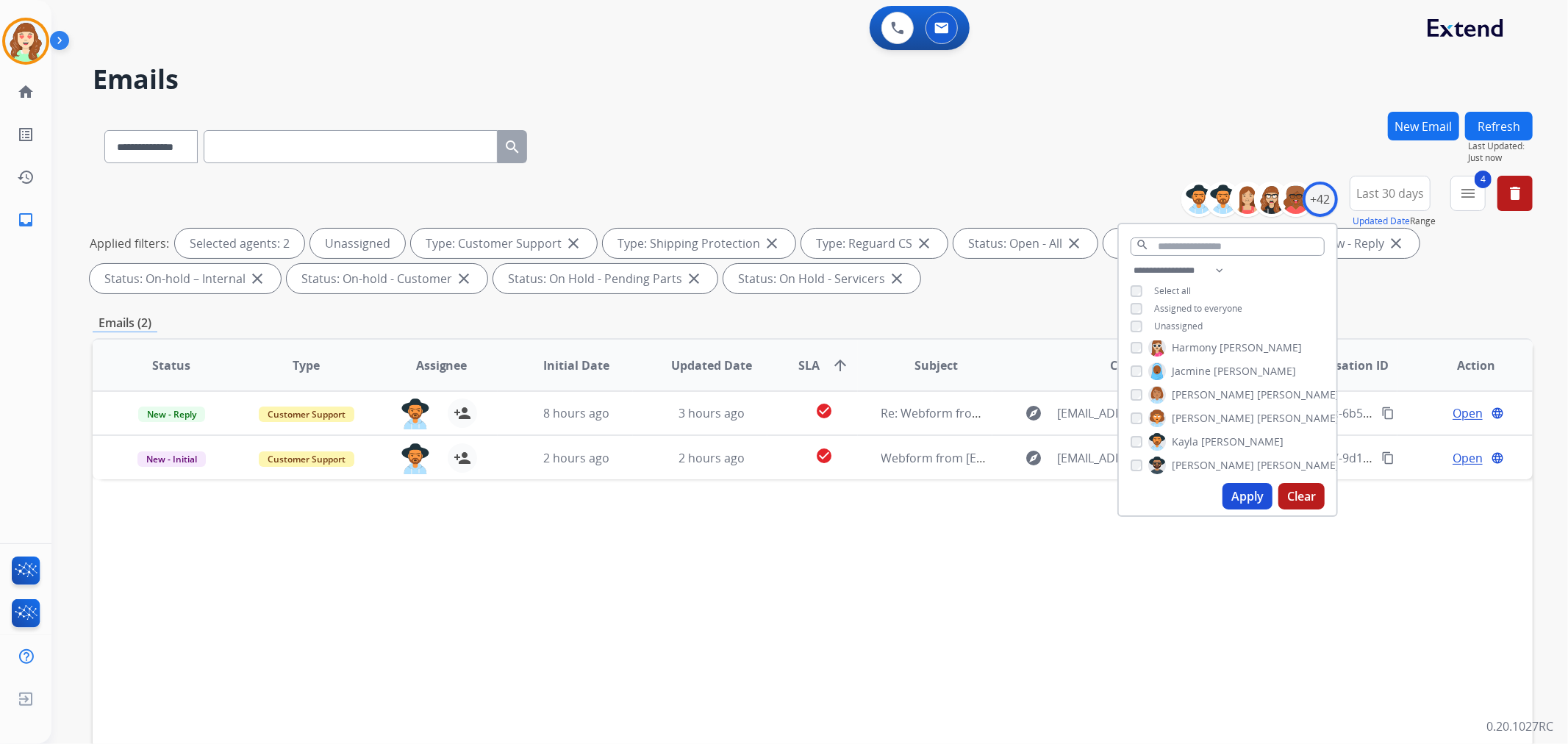
click at [1250, 493] on button "Apply" at bounding box center [1248, 496] width 50 height 27
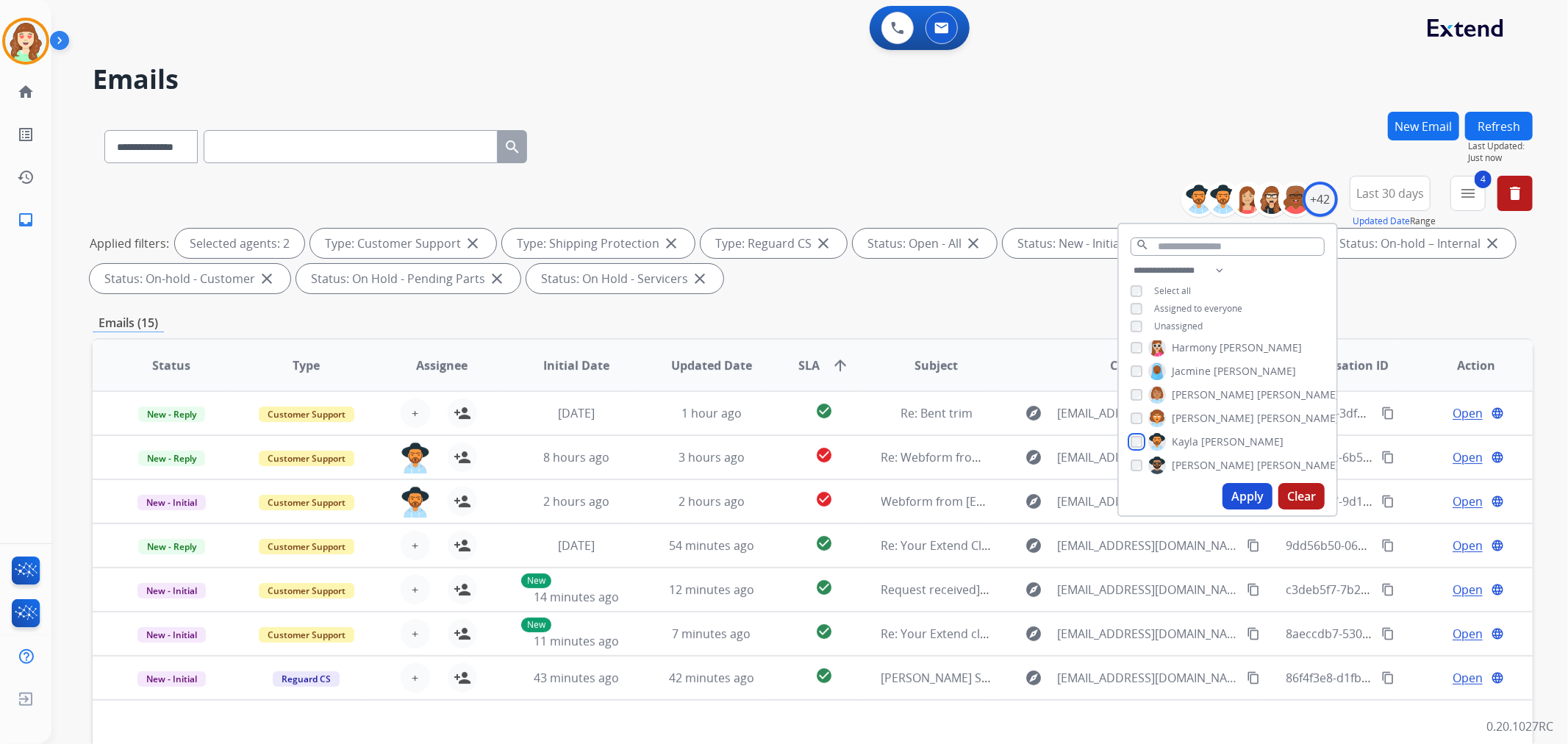
scroll to position [490, 0]
click at [1126, 421] on div "[PERSON_NAME] [PERSON_NAME] [PERSON_NAME] [PERSON_NAME] [PERSON_NAME] [PERSON_N…" at bounding box center [1227, 409] width 217 height 136
click at [1255, 491] on button "Apply" at bounding box center [1248, 496] width 50 height 27
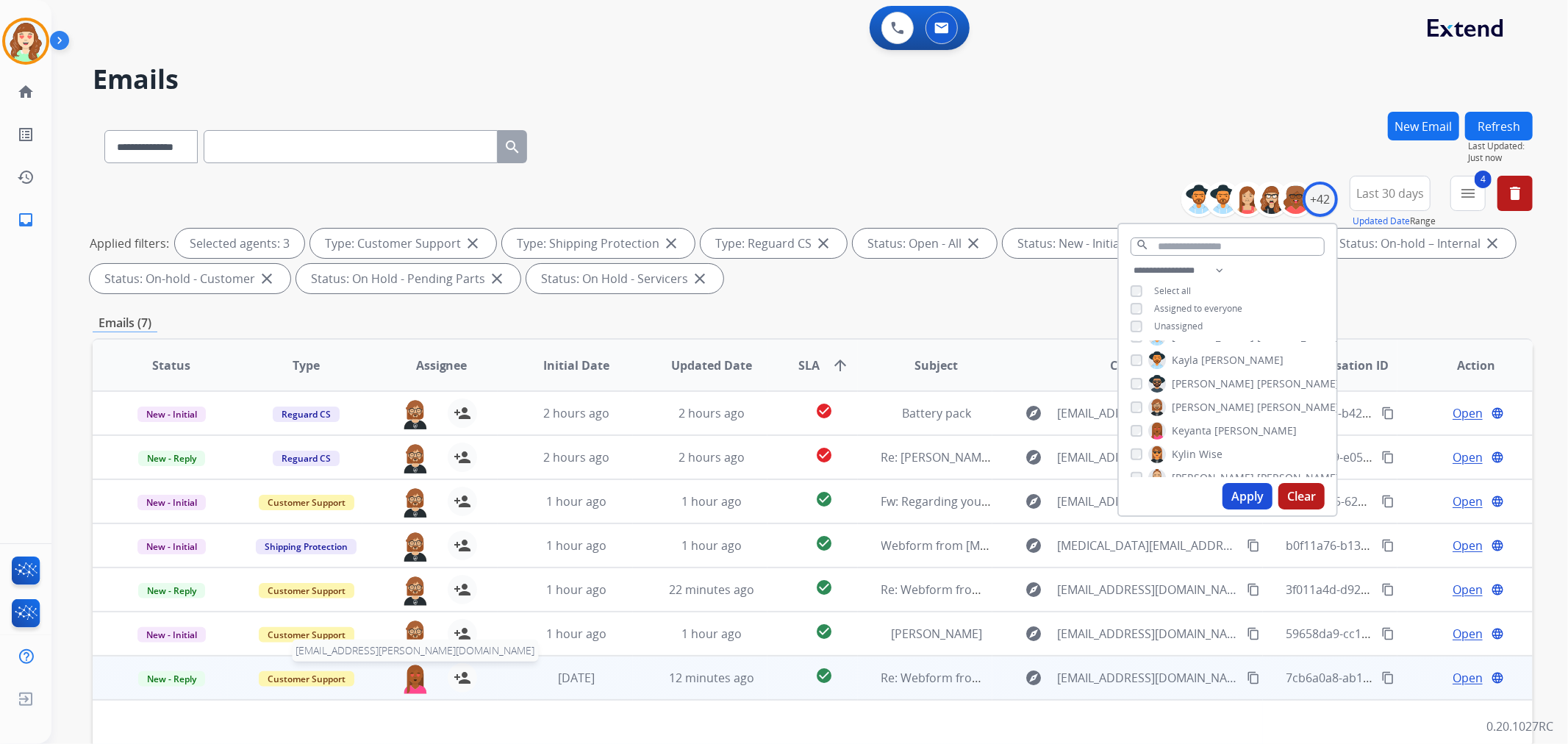
click at [408, 684] on img at bounding box center [415, 679] width 30 height 31
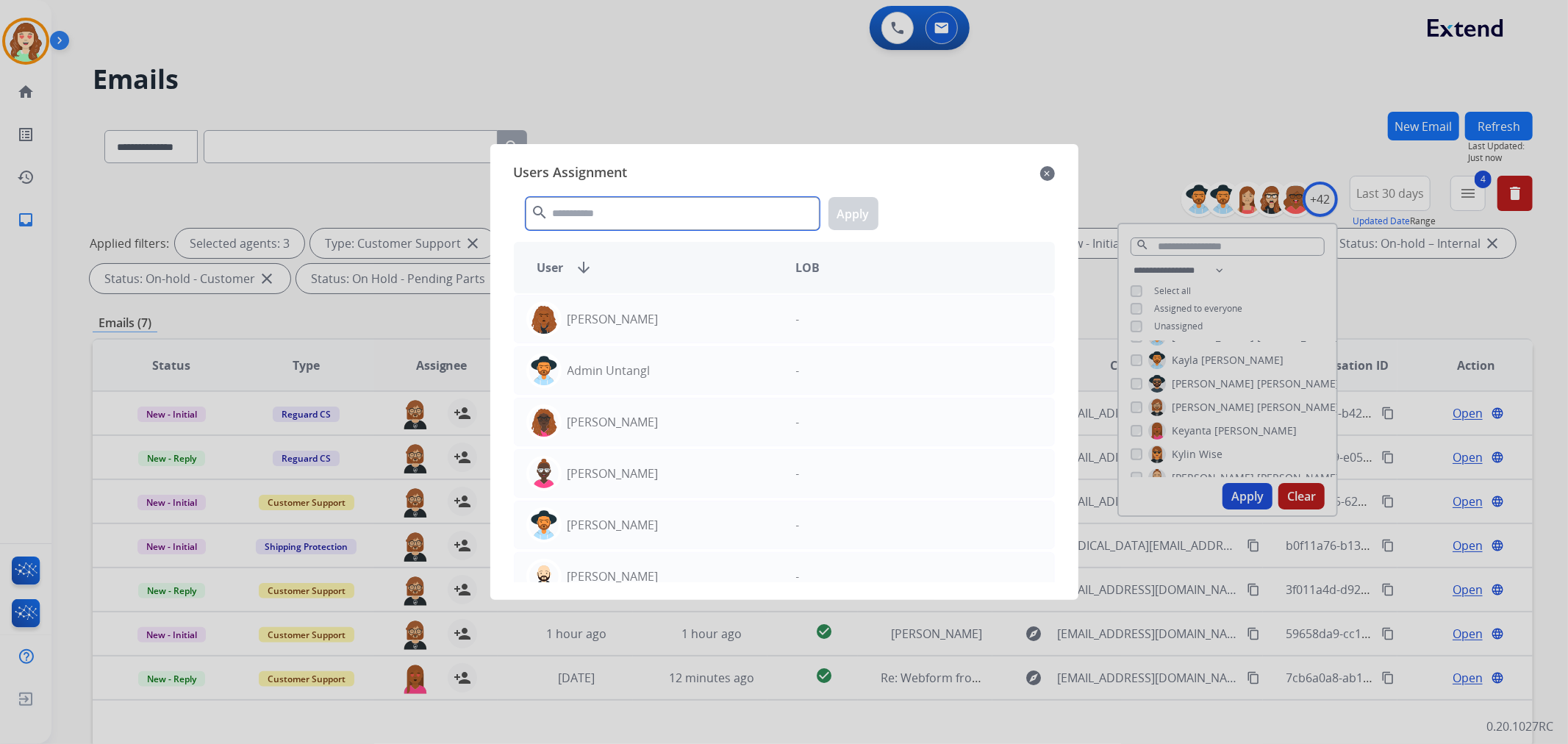
click at [610, 208] on input "text" at bounding box center [672, 214] width 294 height 33
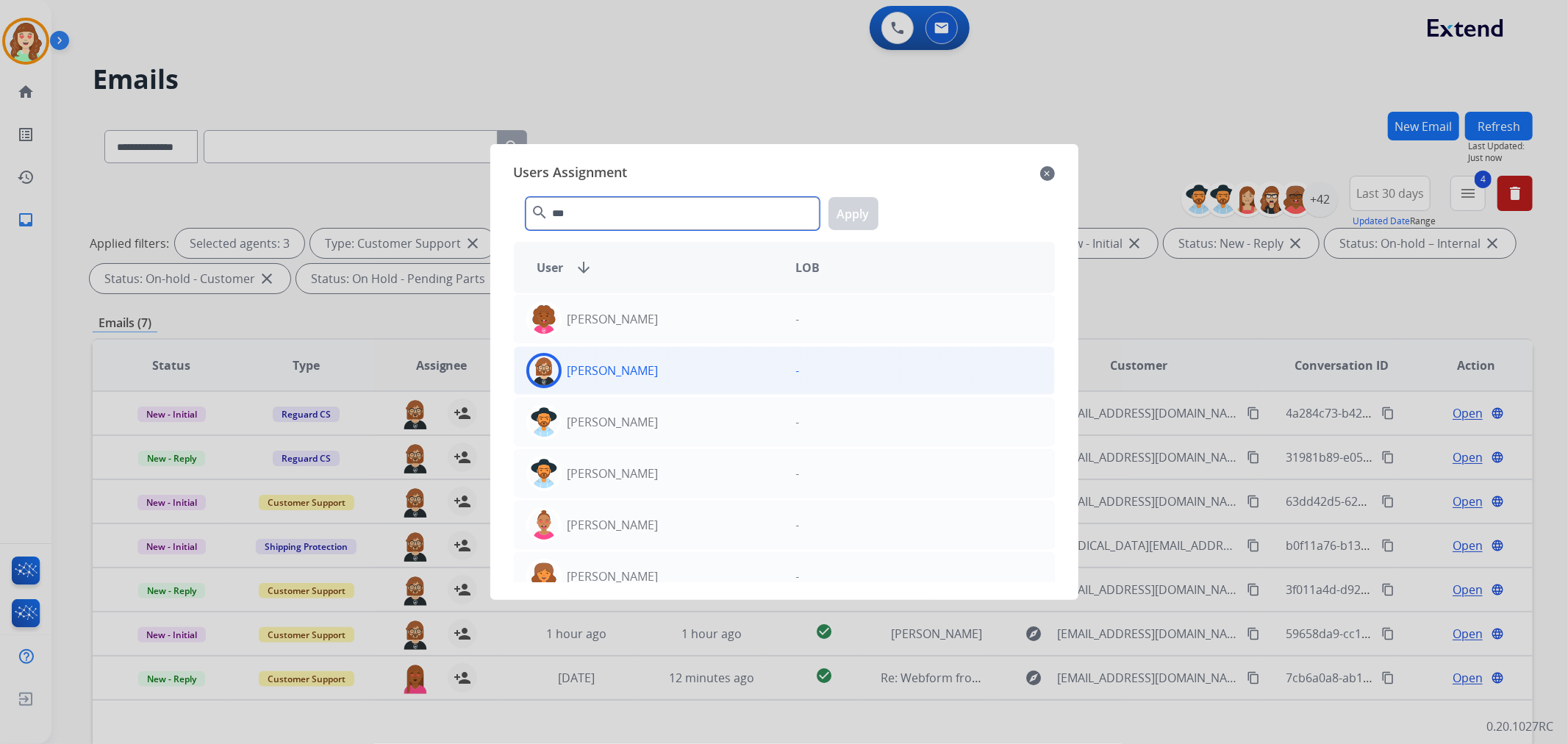
type input "***"
click at [730, 380] on div "[PERSON_NAME]" at bounding box center [649, 370] width 270 height 35
click at [840, 218] on button "Apply" at bounding box center [854, 214] width 50 height 33
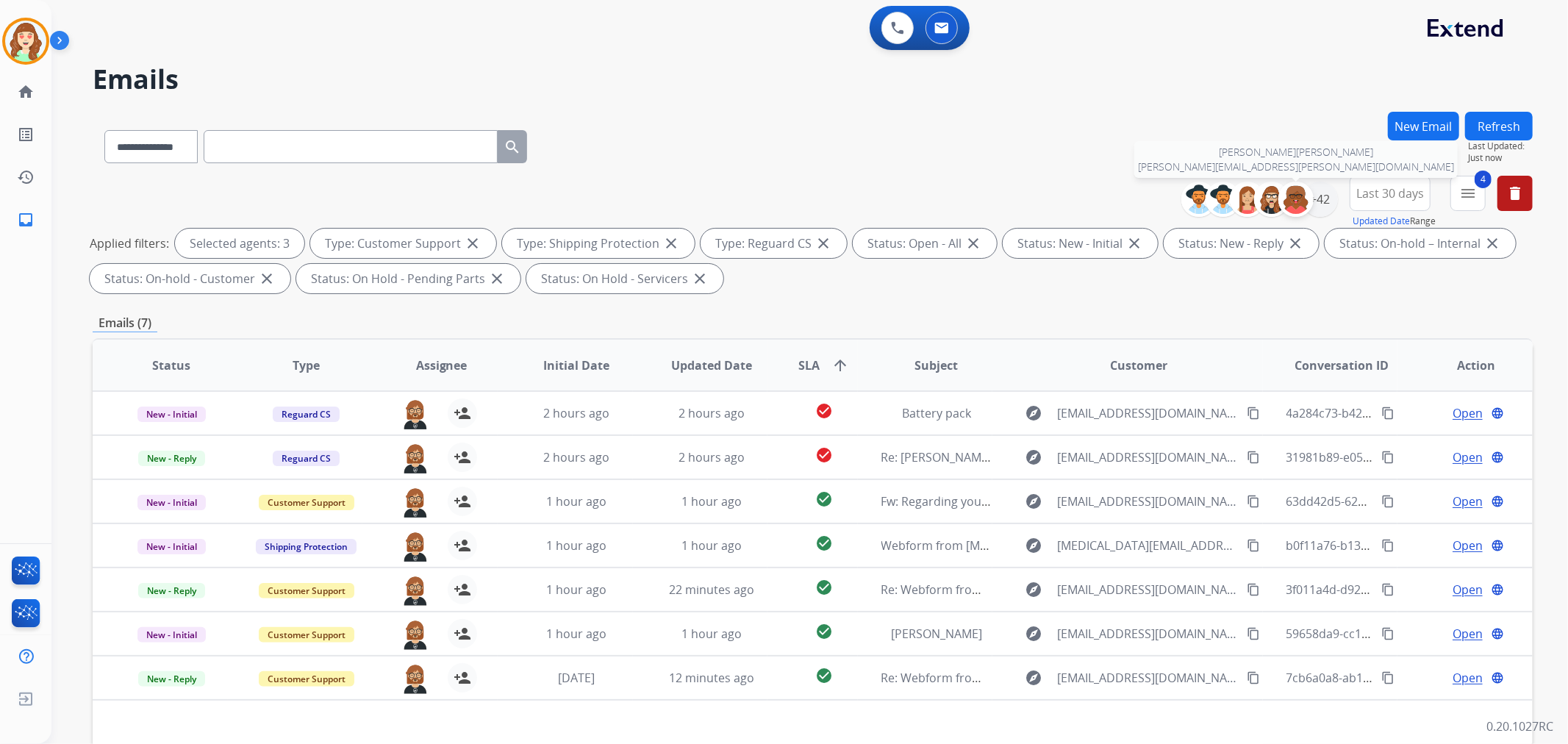
click at [1311, 199] on div at bounding box center [1296, 199] width 35 height 35
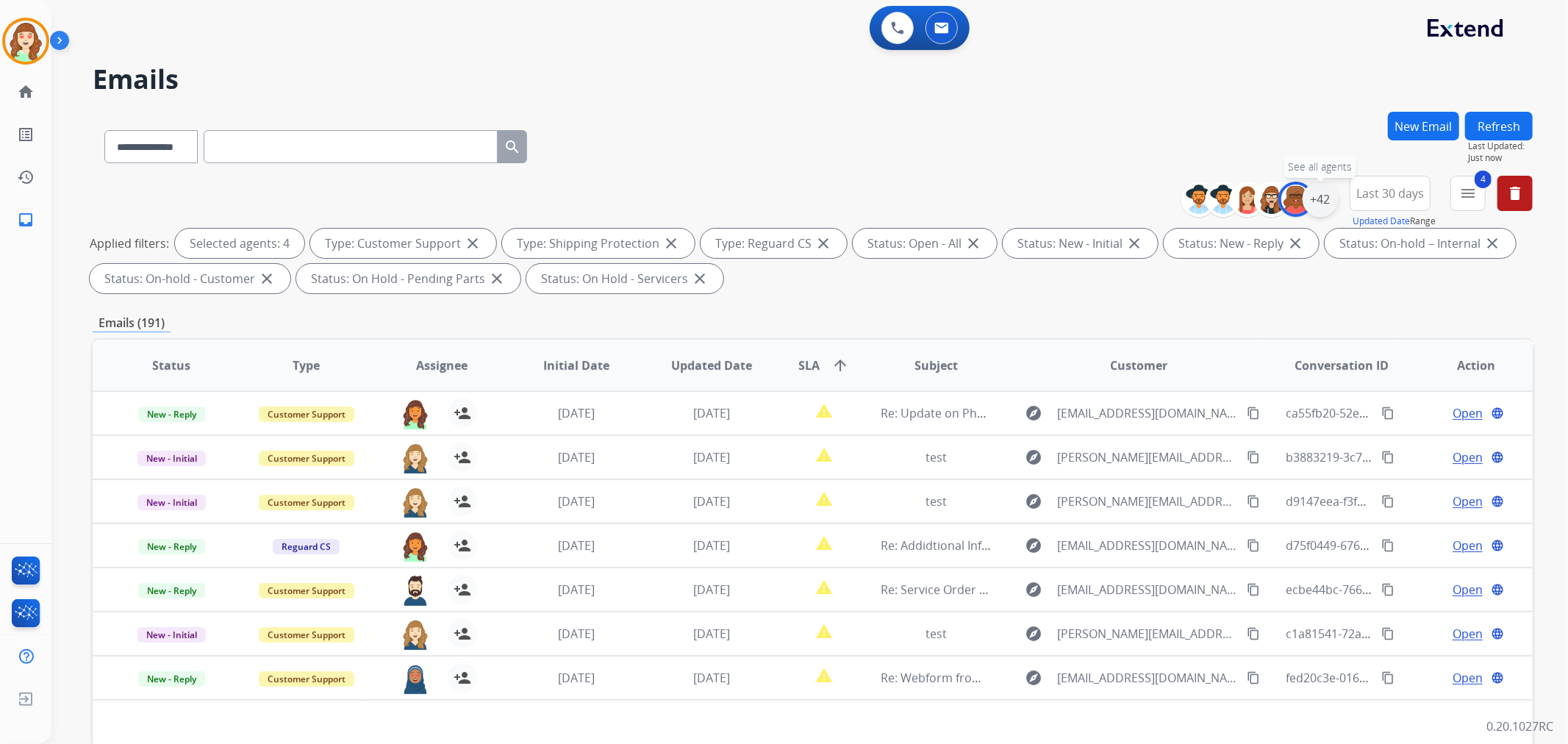
click at [1321, 199] on div "+42" at bounding box center [1320, 199] width 35 height 35
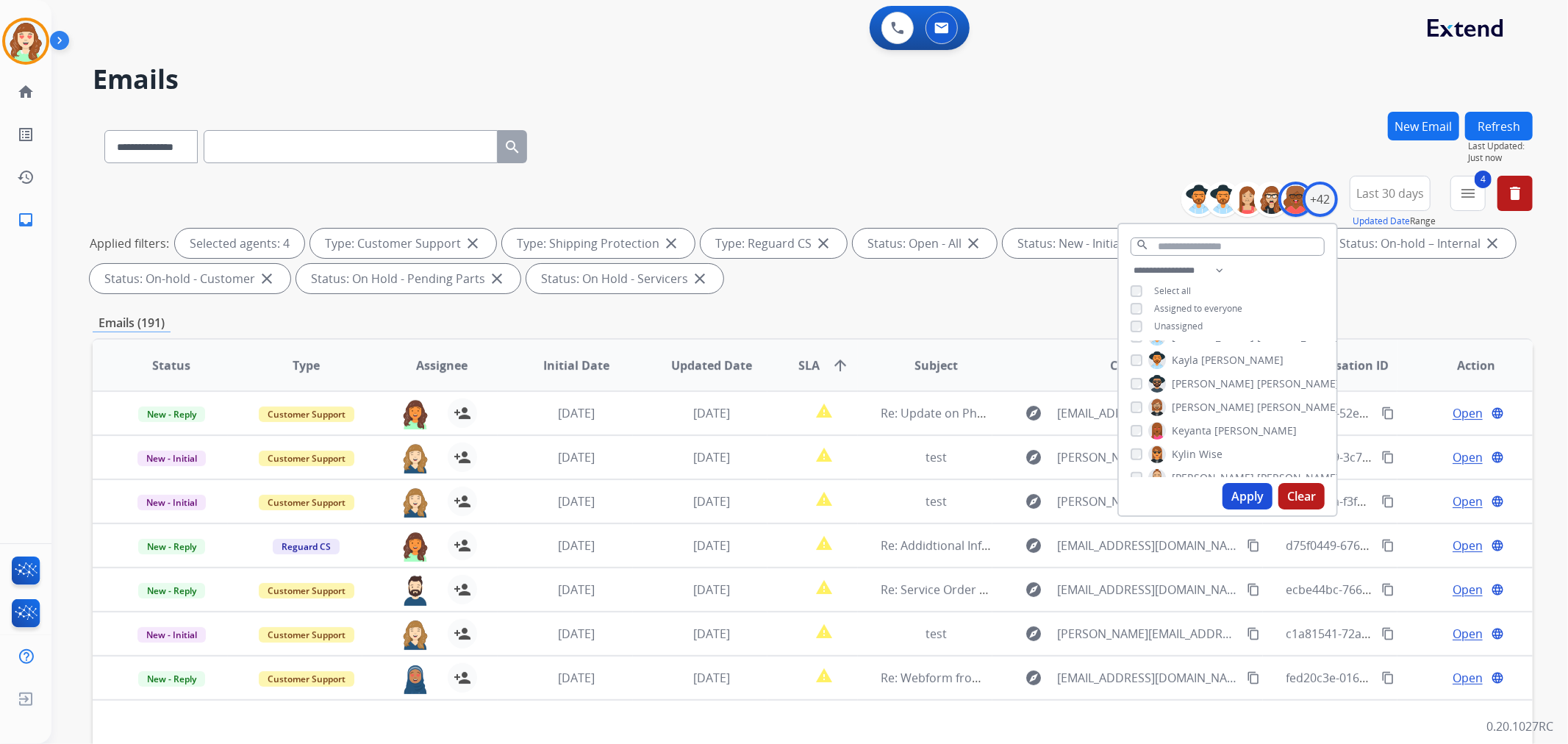
click at [1229, 488] on button "Apply" at bounding box center [1248, 496] width 50 height 27
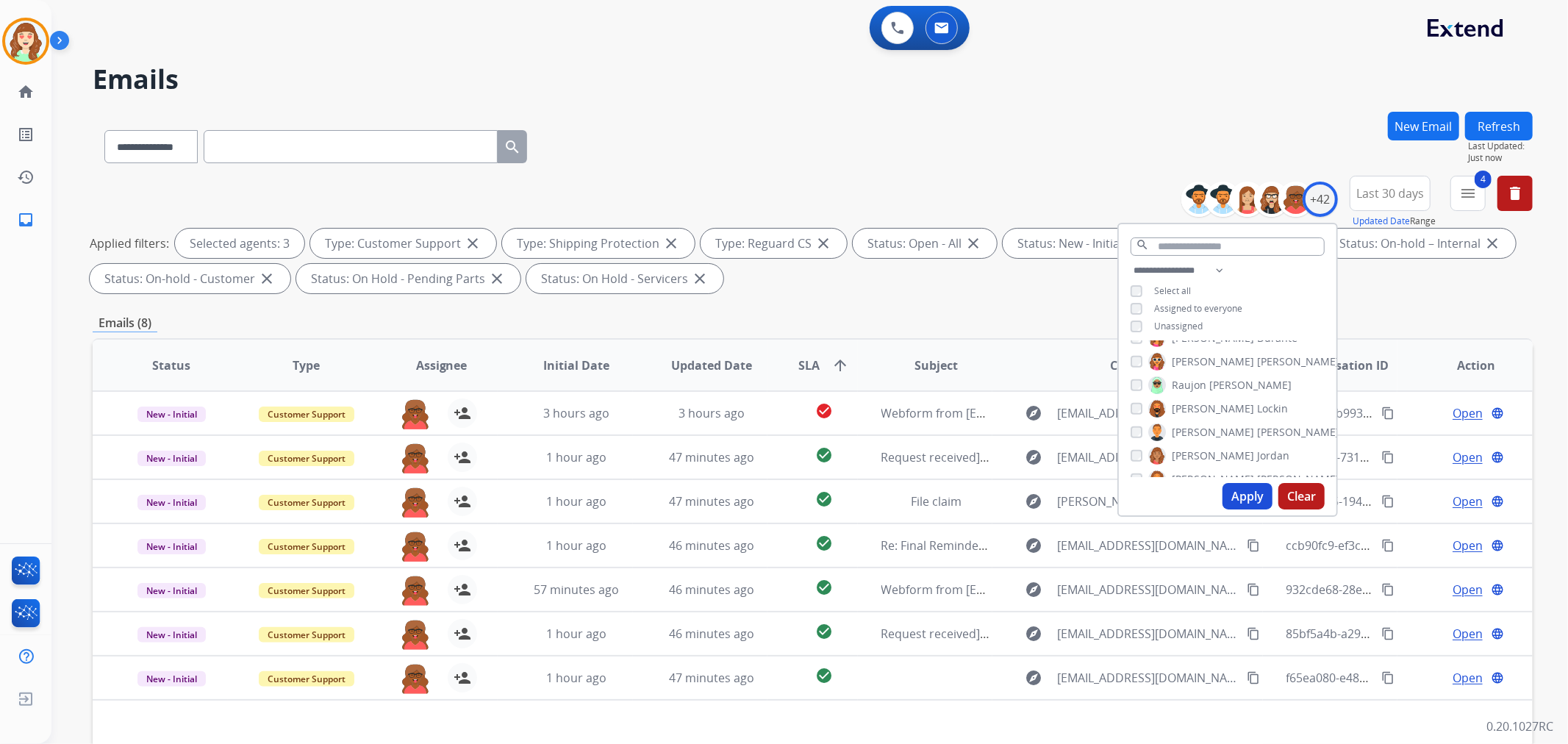
scroll to position [571, 0]
click at [1251, 501] on button "Apply" at bounding box center [1248, 496] width 50 height 27
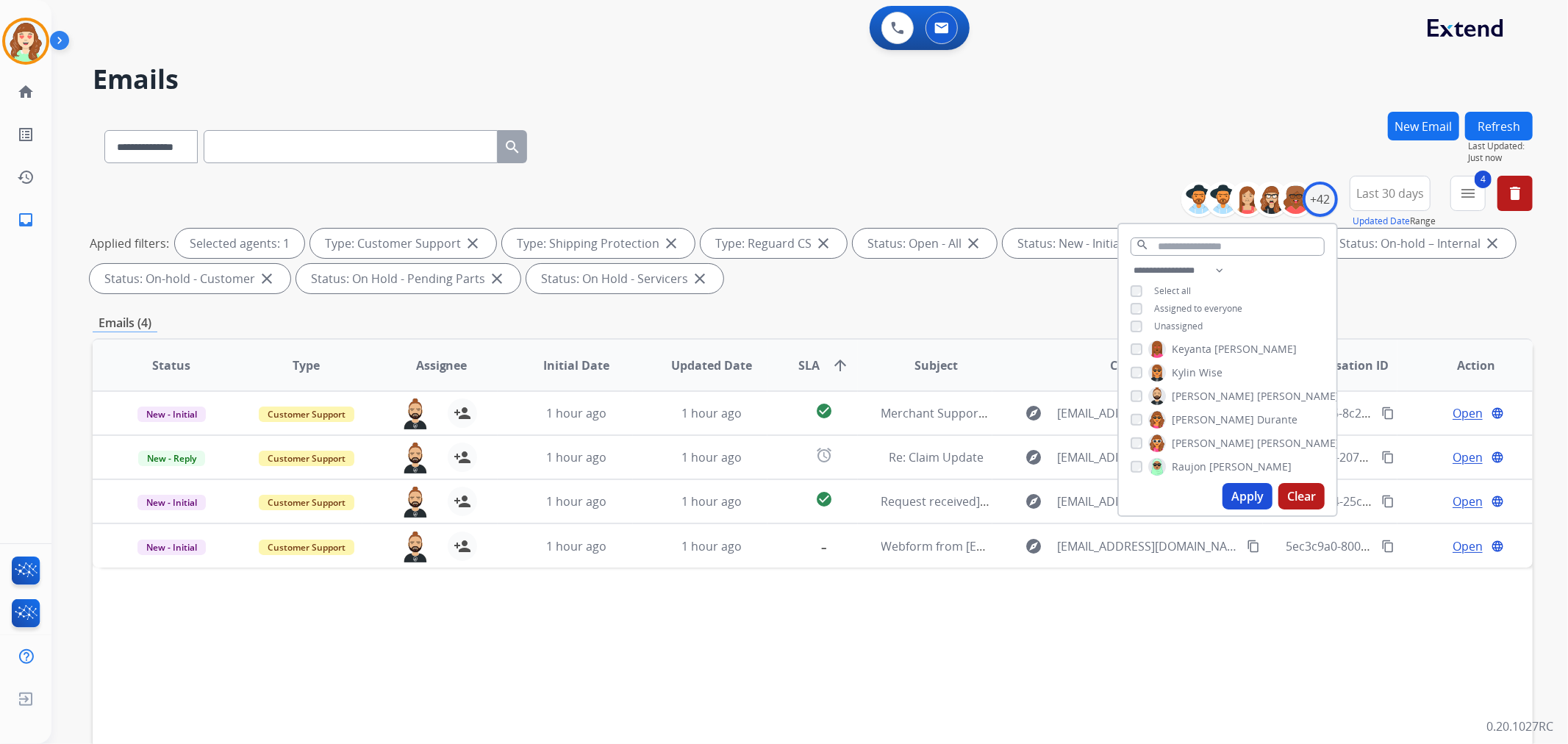
click at [1245, 496] on button "Apply" at bounding box center [1248, 496] width 50 height 27
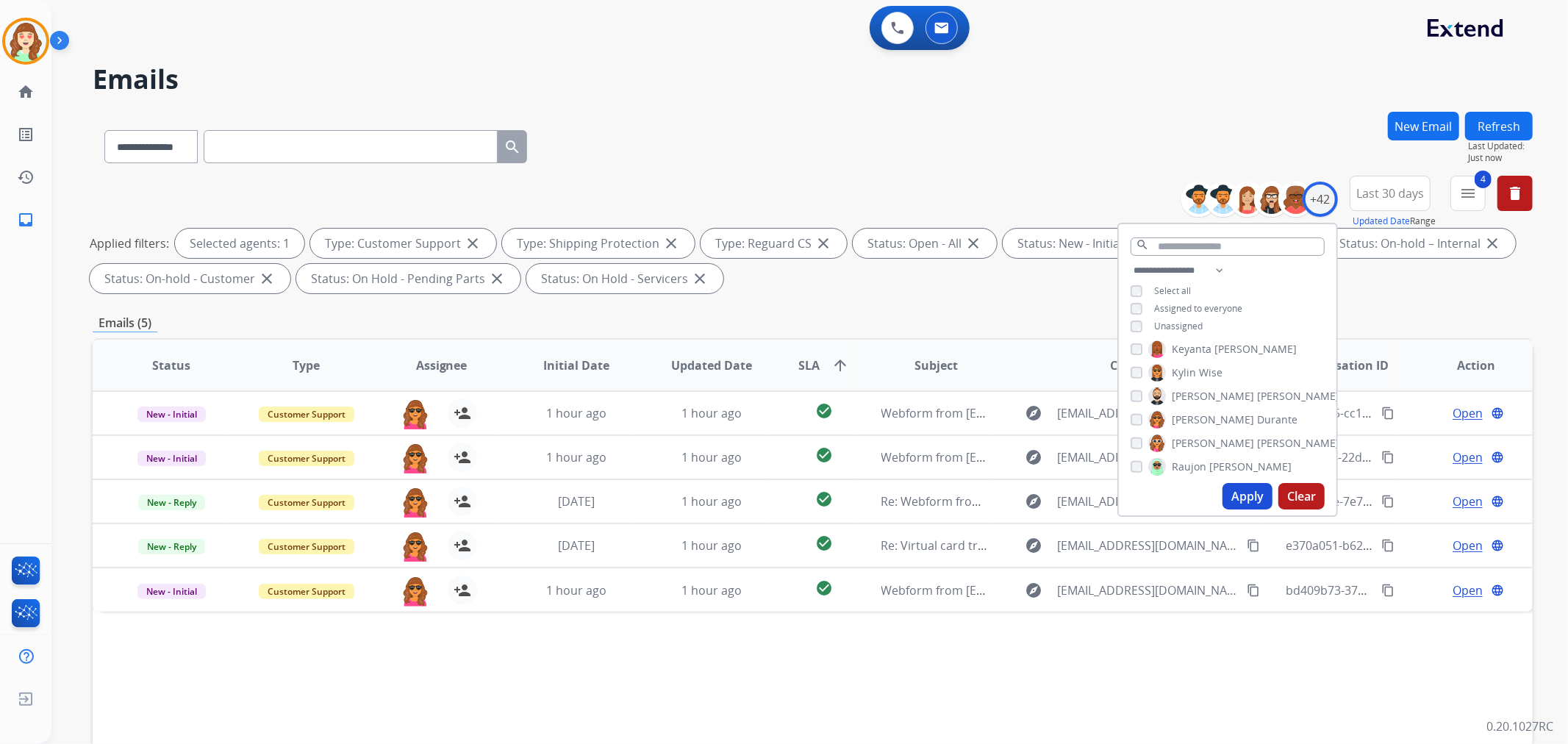
click at [1249, 491] on button "Apply" at bounding box center [1248, 496] width 50 height 27
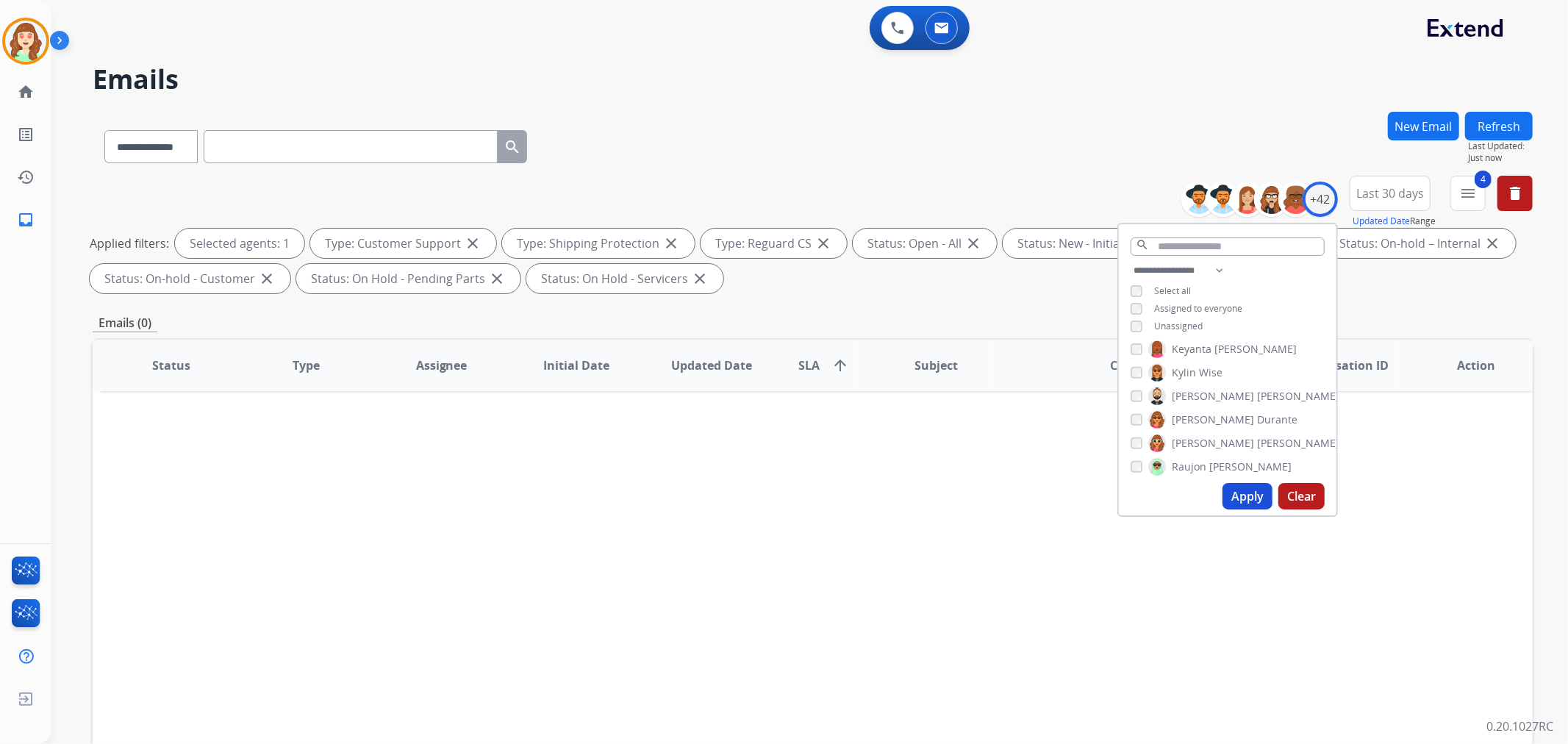
click at [1247, 498] on button "Apply" at bounding box center [1248, 496] width 50 height 27
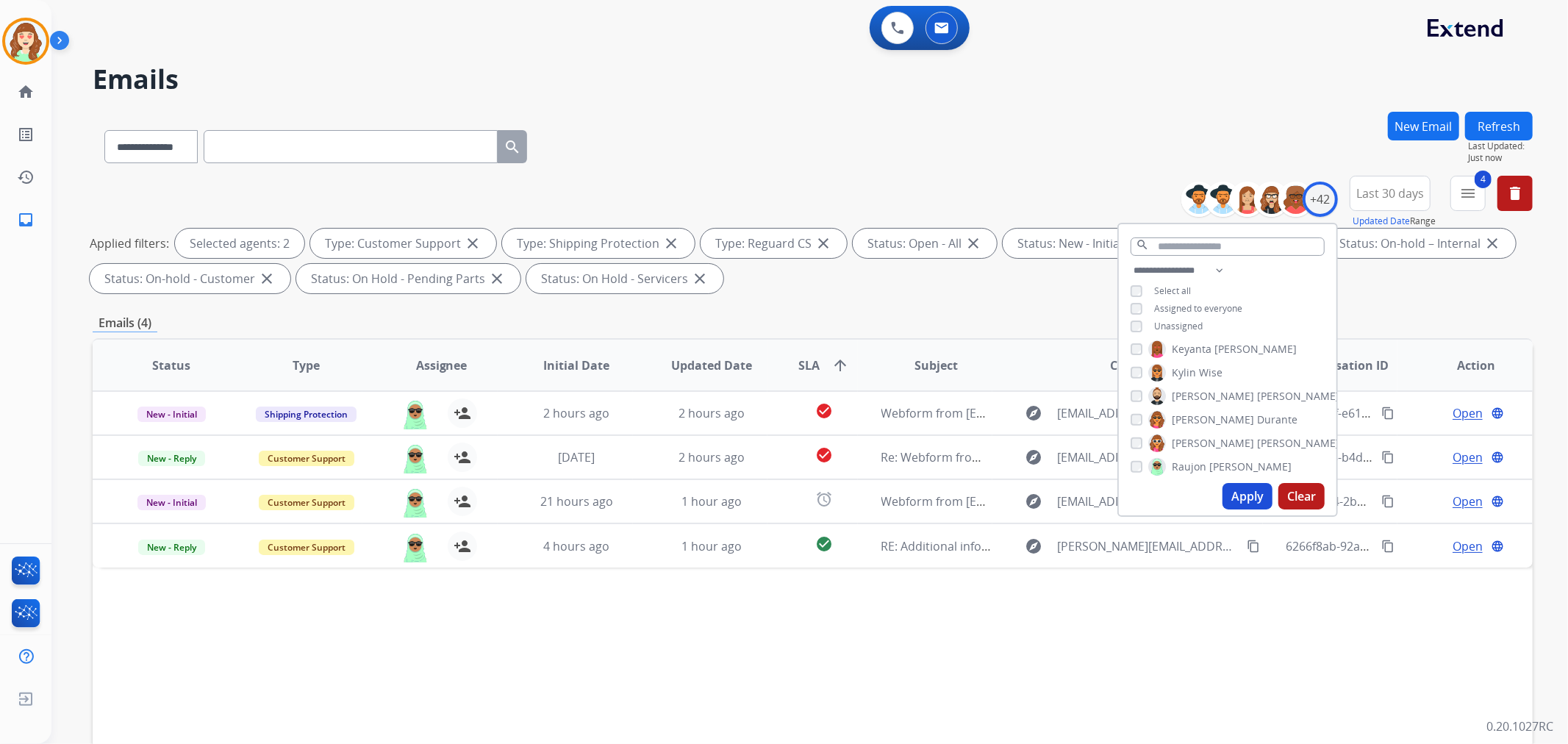
scroll to position [653, 0]
click at [1131, 435] on div "[PERSON_NAME]" at bounding box center [1235, 432] width 209 height 17
click at [1243, 482] on div "Apply Clear" at bounding box center [1227, 496] width 217 height 38
click at [1248, 502] on button "Apply" at bounding box center [1248, 496] width 50 height 27
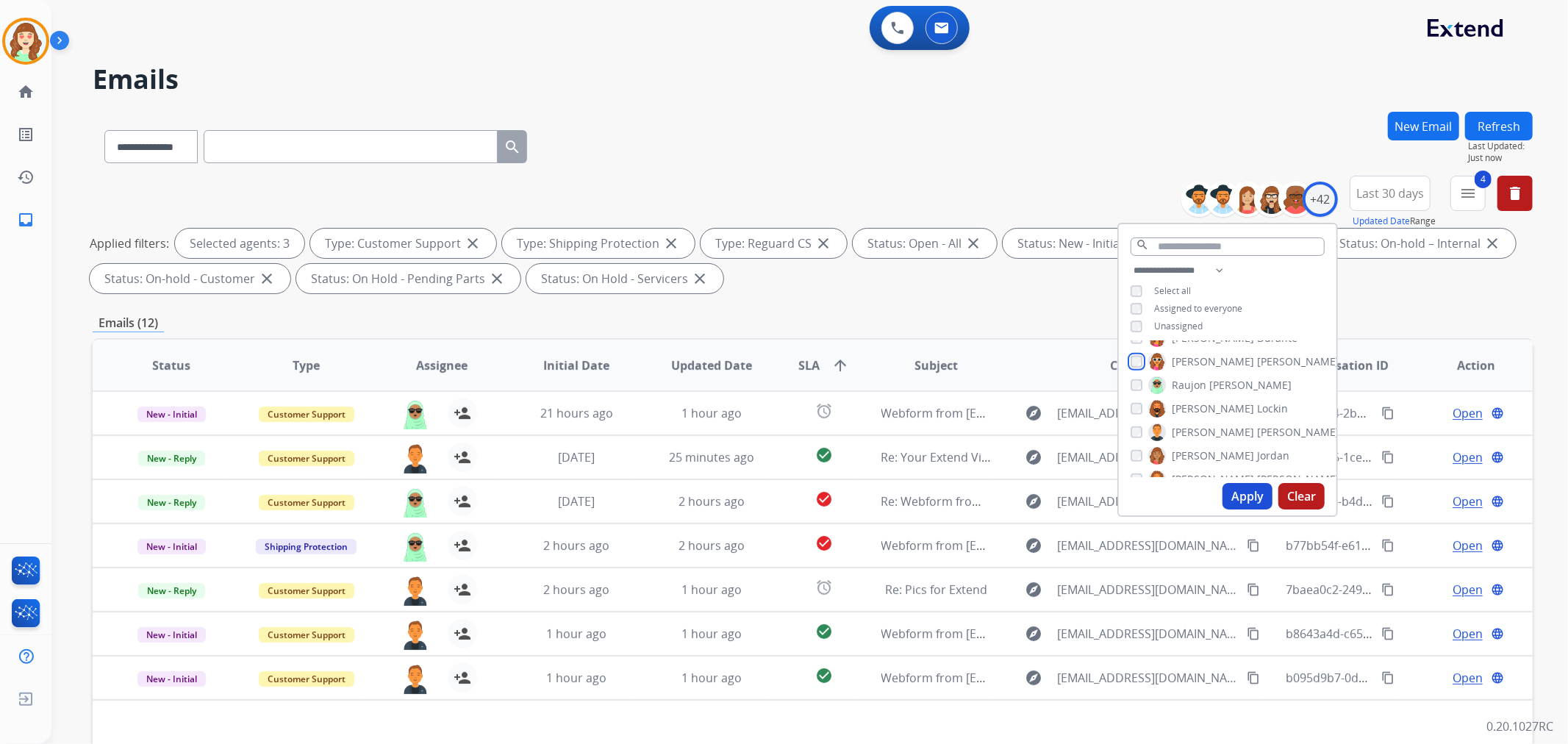
scroll to position [736, 0]
click at [1245, 496] on button "Apply" at bounding box center [1248, 496] width 50 height 27
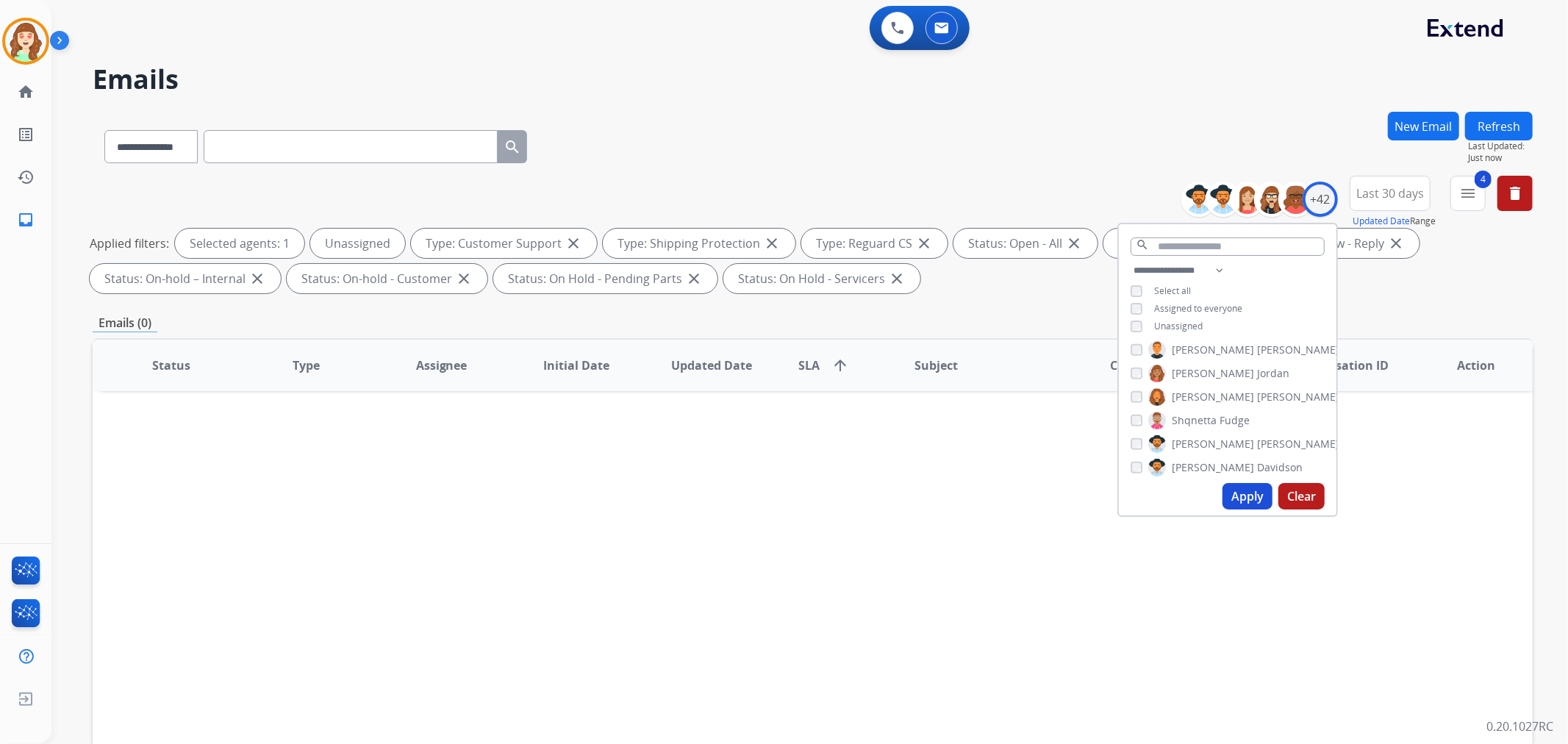
click at [1251, 498] on button "Apply" at bounding box center [1248, 496] width 50 height 27
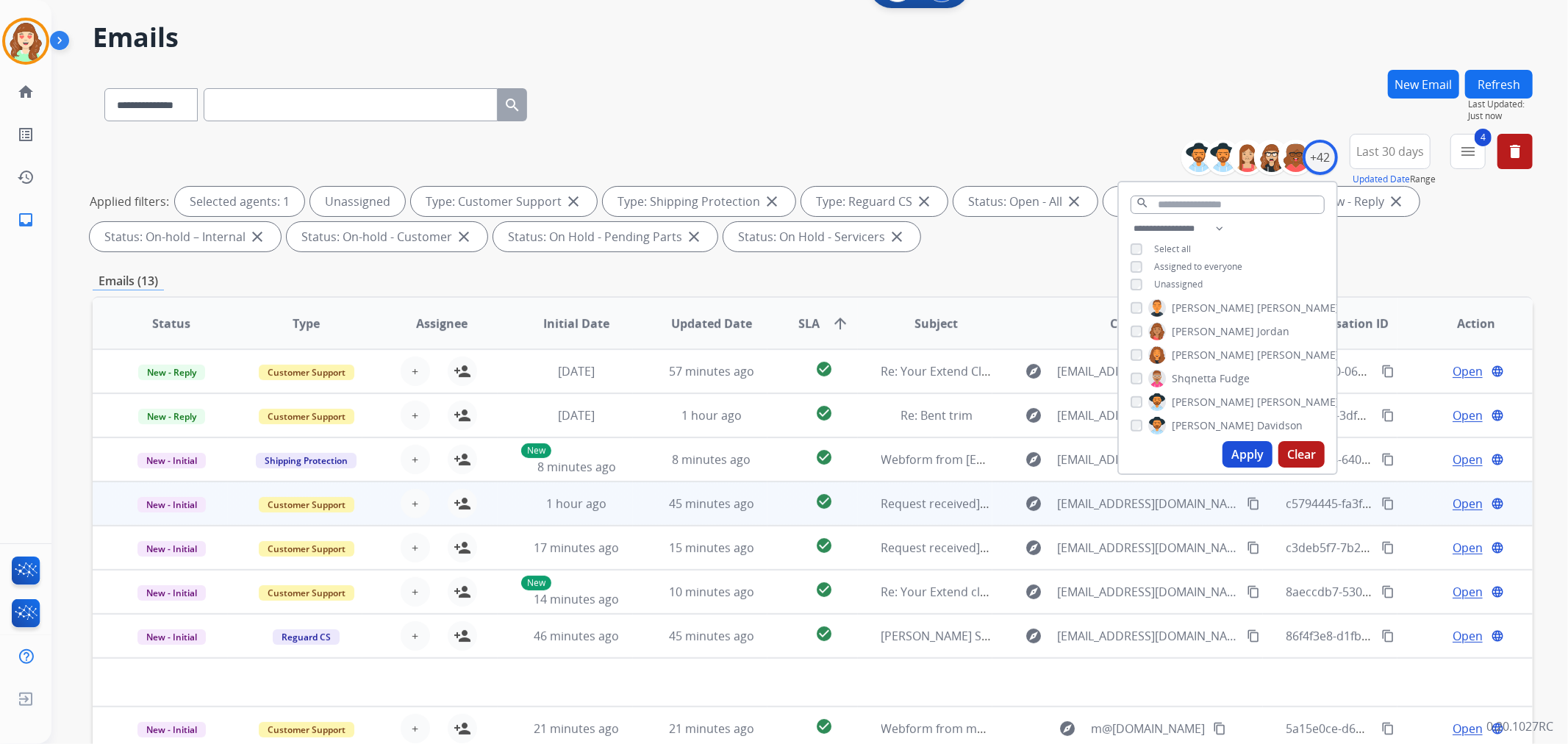
scroll to position [164, 0]
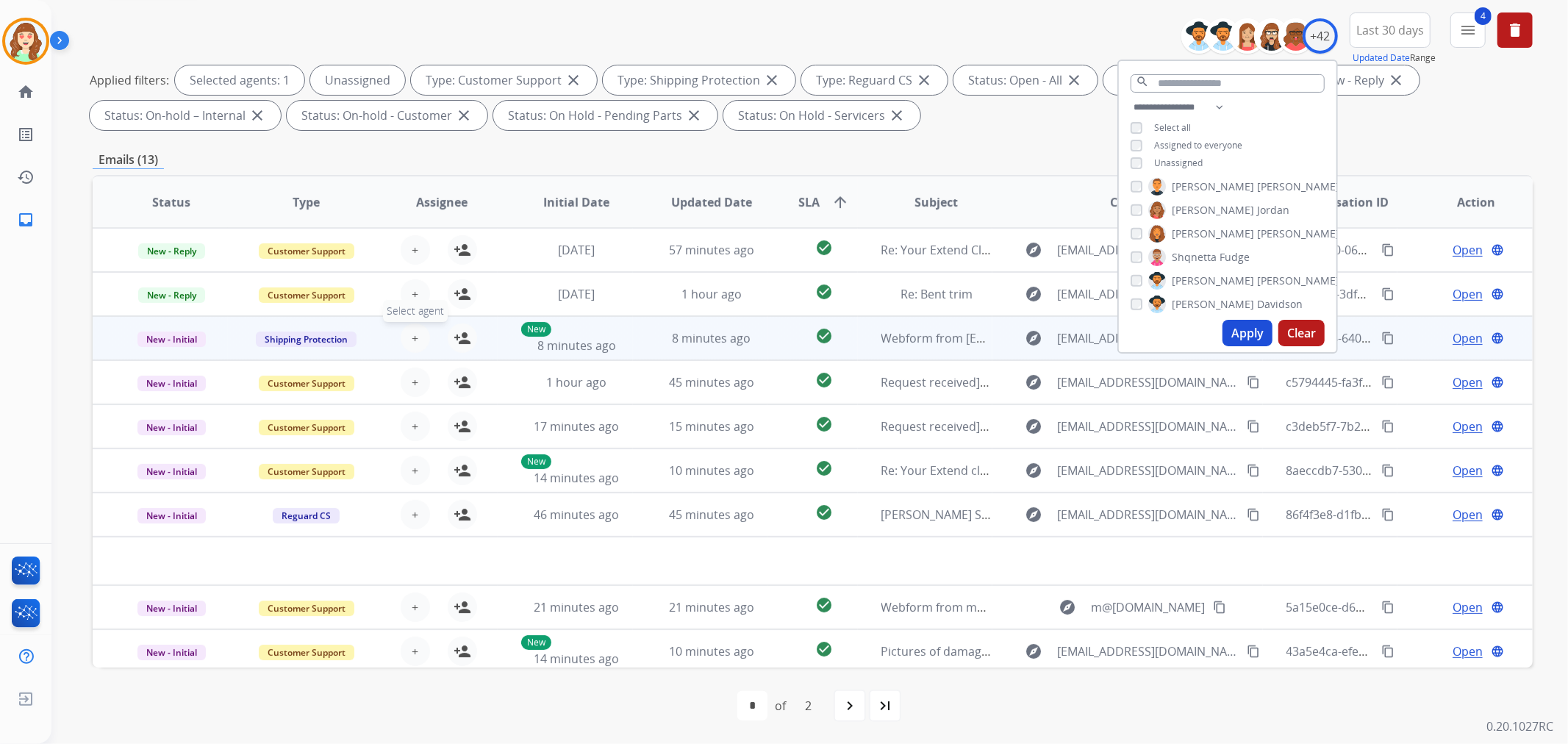
click at [417, 331] on button "+ Select agent" at bounding box center [415, 338] width 30 height 30
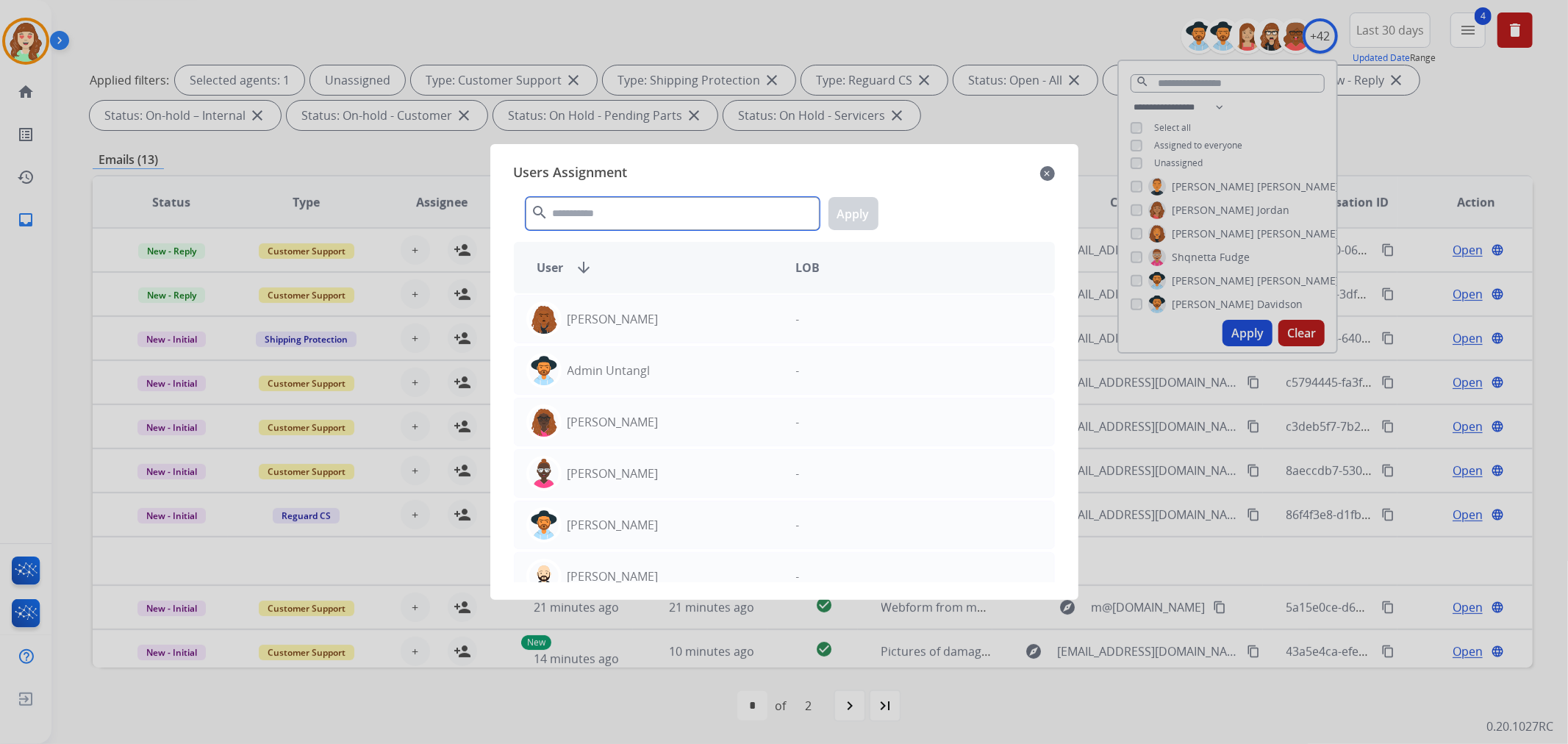
click at [678, 221] on input "text" at bounding box center [672, 214] width 294 height 33
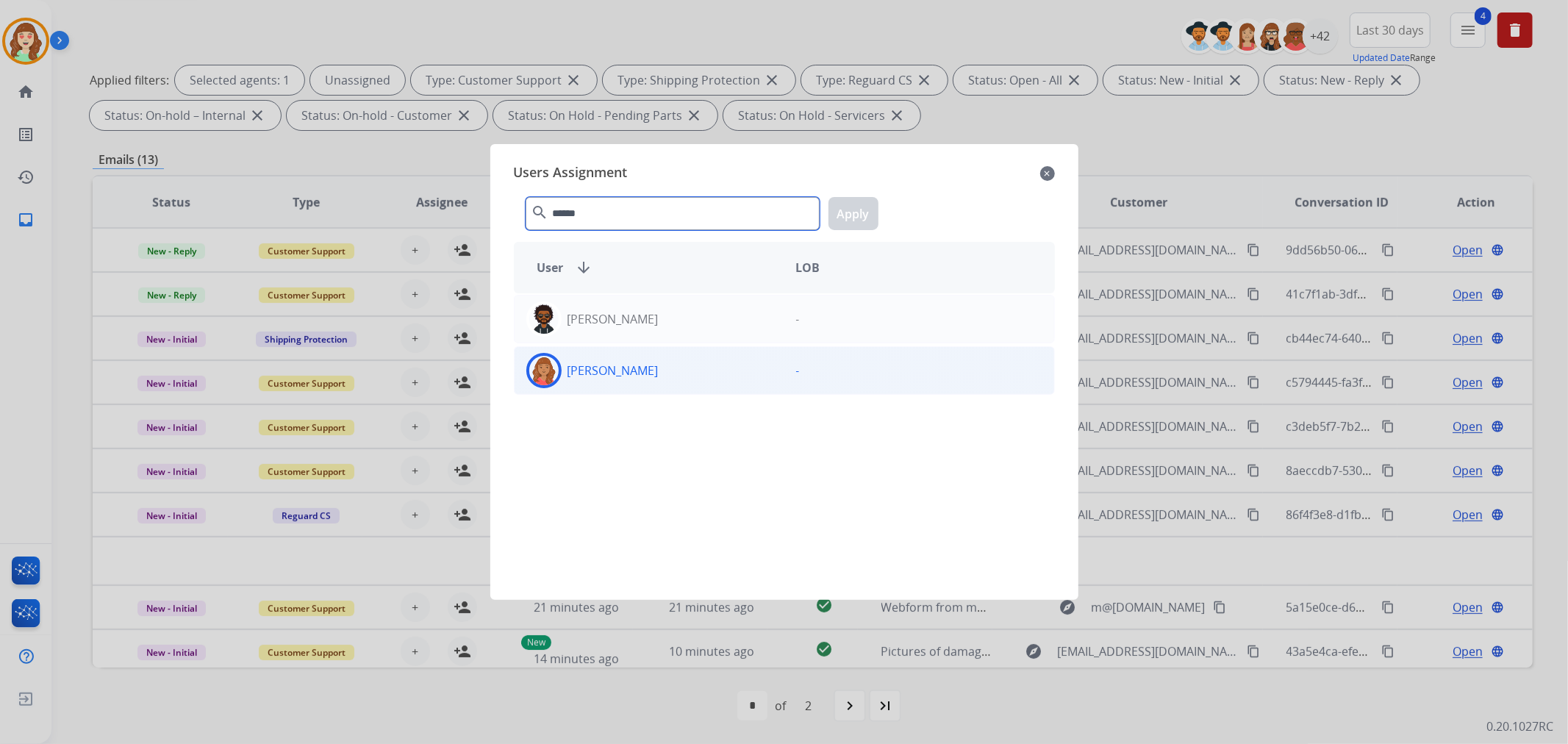
type input "******"
click at [665, 377] on div "[PERSON_NAME]" at bounding box center [649, 370] width 270 height 35
click at [860, 215] on button "Apply" at bounding box center [854, 214] width 50 height 33
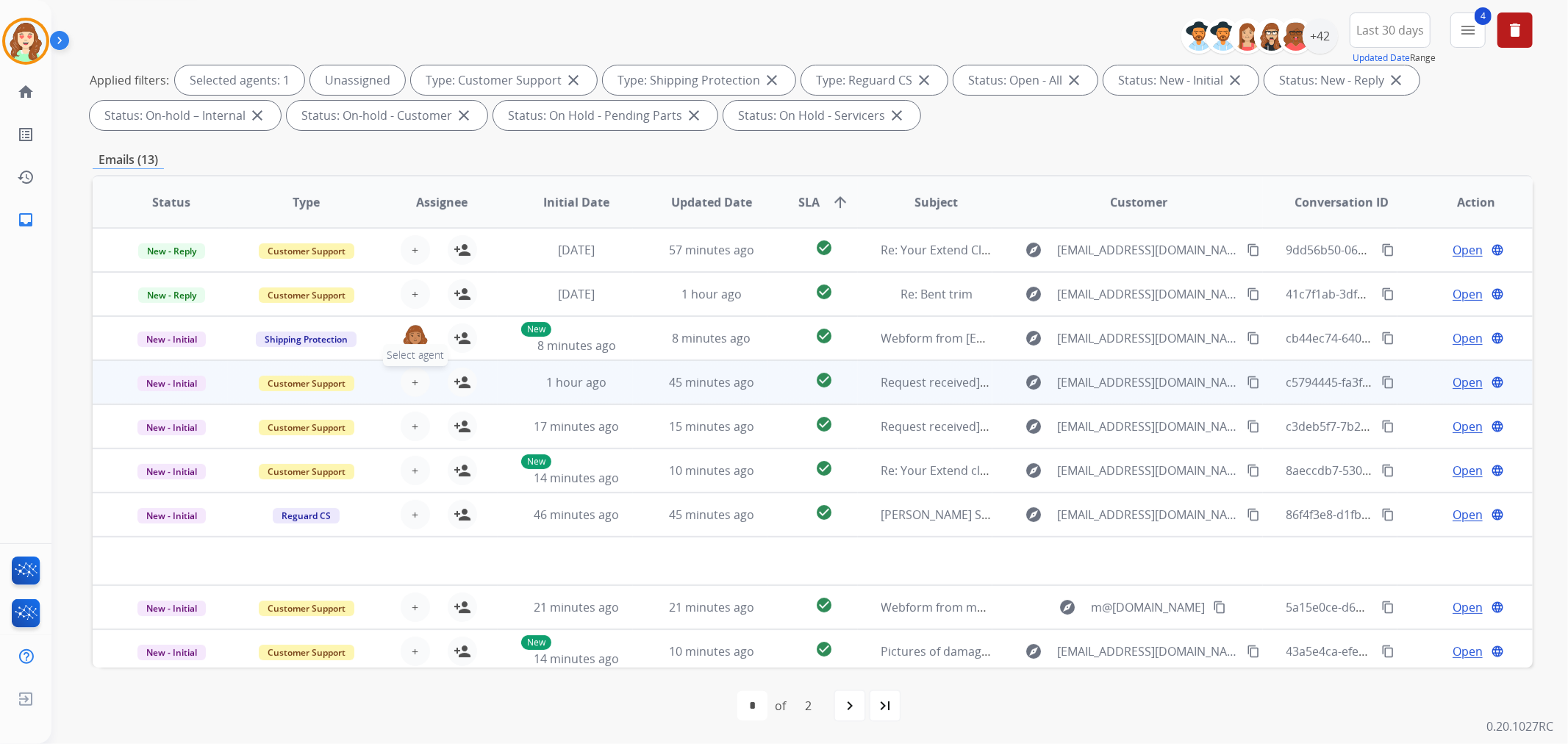
click at [419, 385] on button "+ Select agent" at bounding box center [415, 382] width 30 height 30
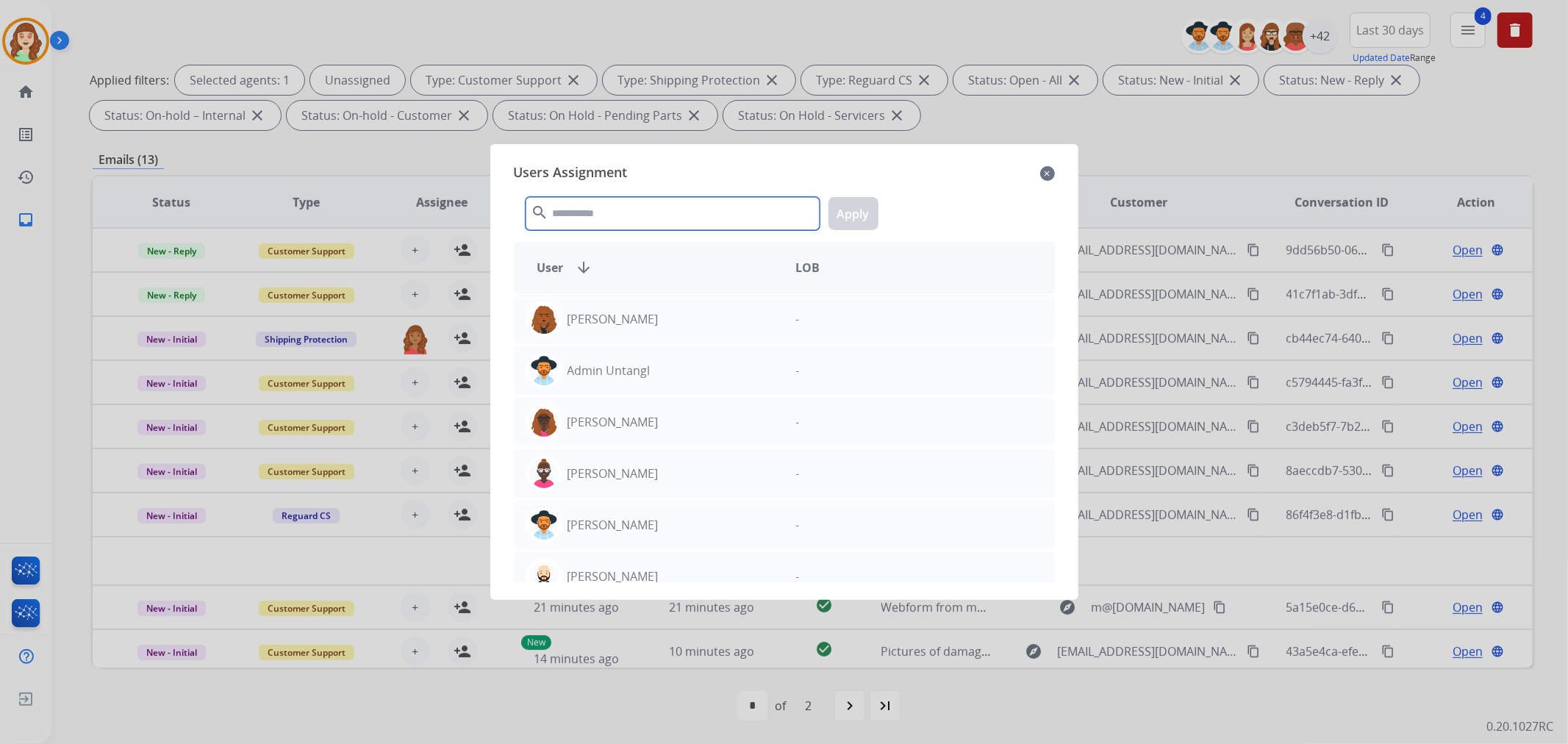
click at [667, 211] on input "text" at bounding box center [672, 214] width 294 height 33
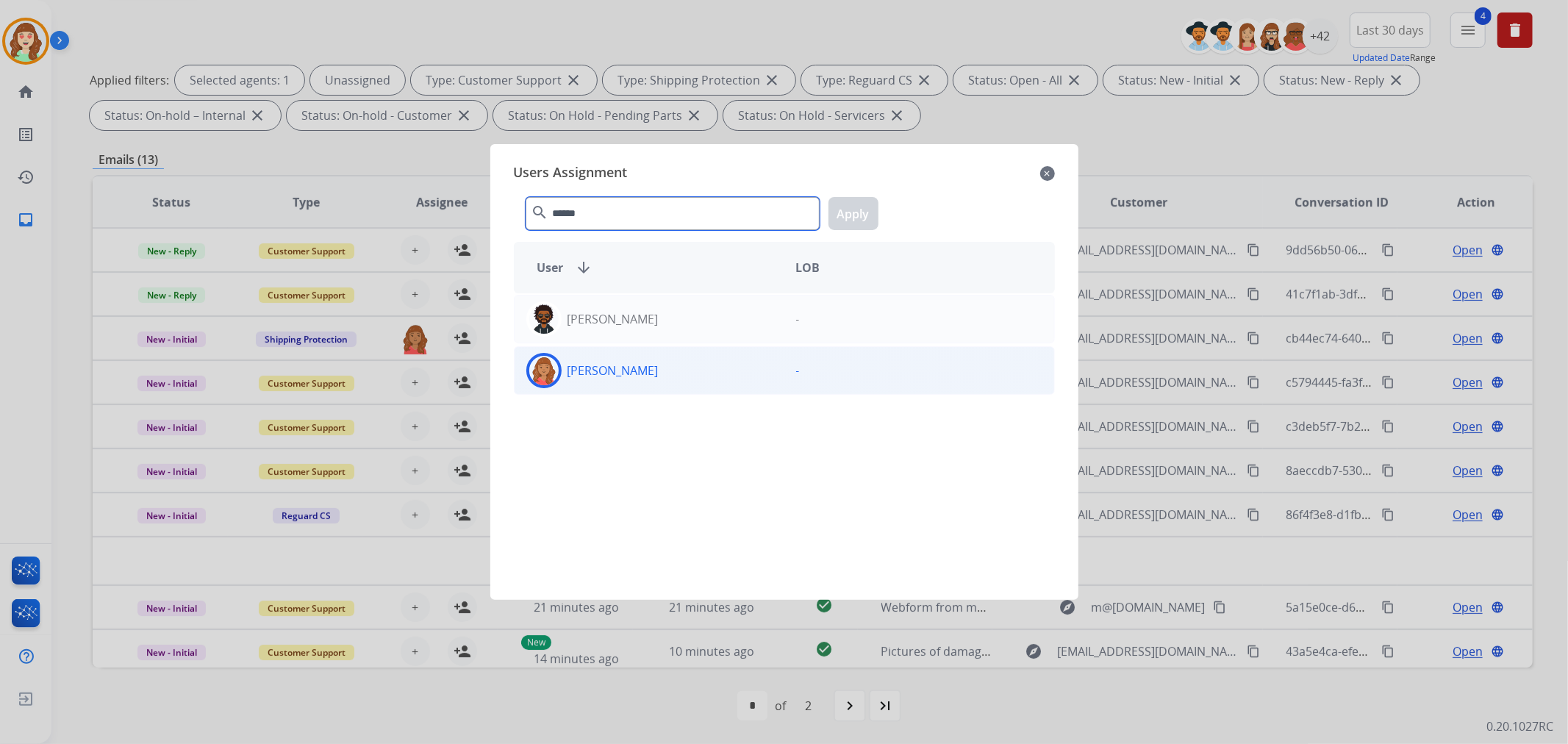
type input "******"
click at [671, 384] on div "[PERSON_NAME]" at bounding box center [649, 370] width 270 height 35
click at [857, 215] on button "Apply" at bounding box center [854, 214] width 50 height 33
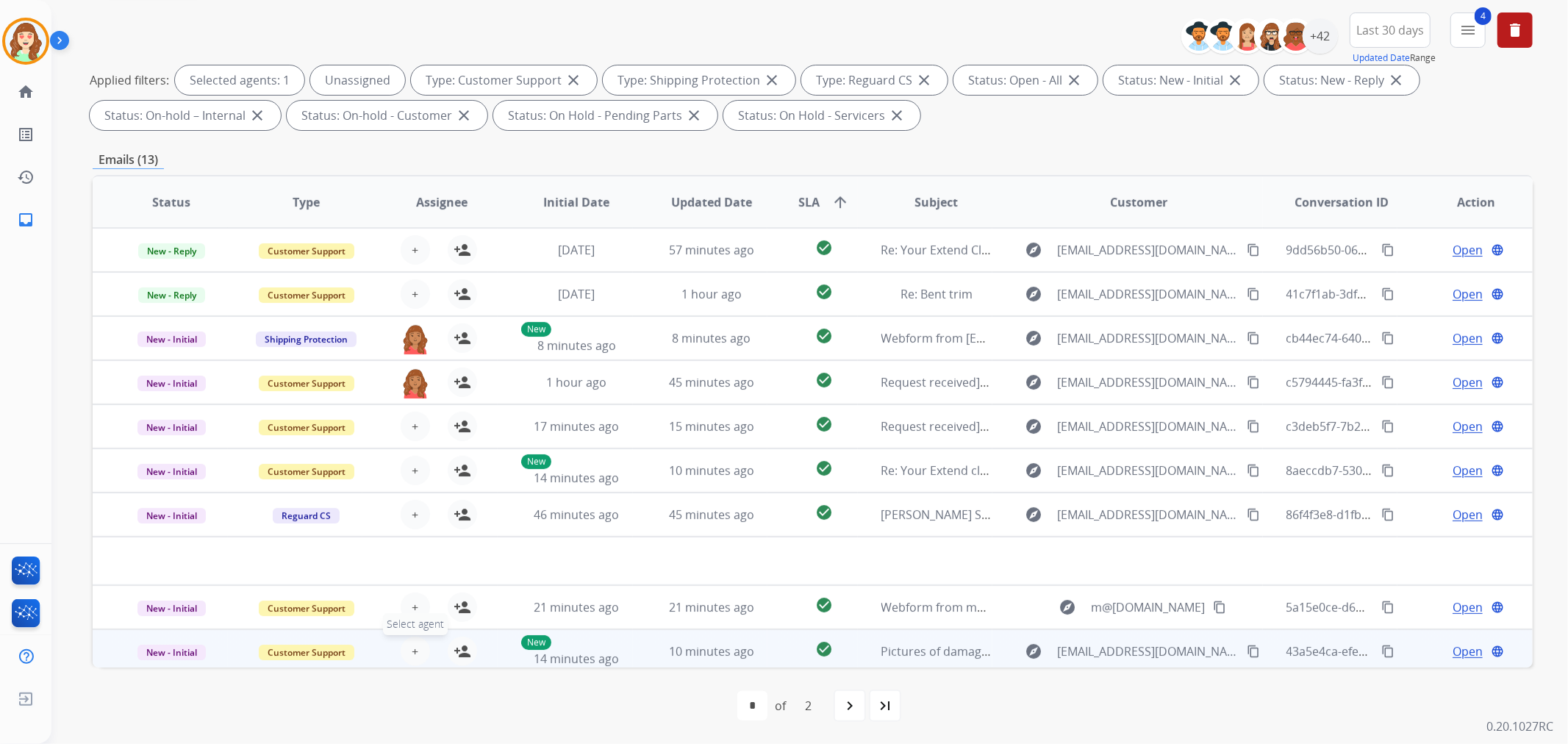
click at [414, 654] on span "+" at bounding box center [414, 651] width 7 height 17
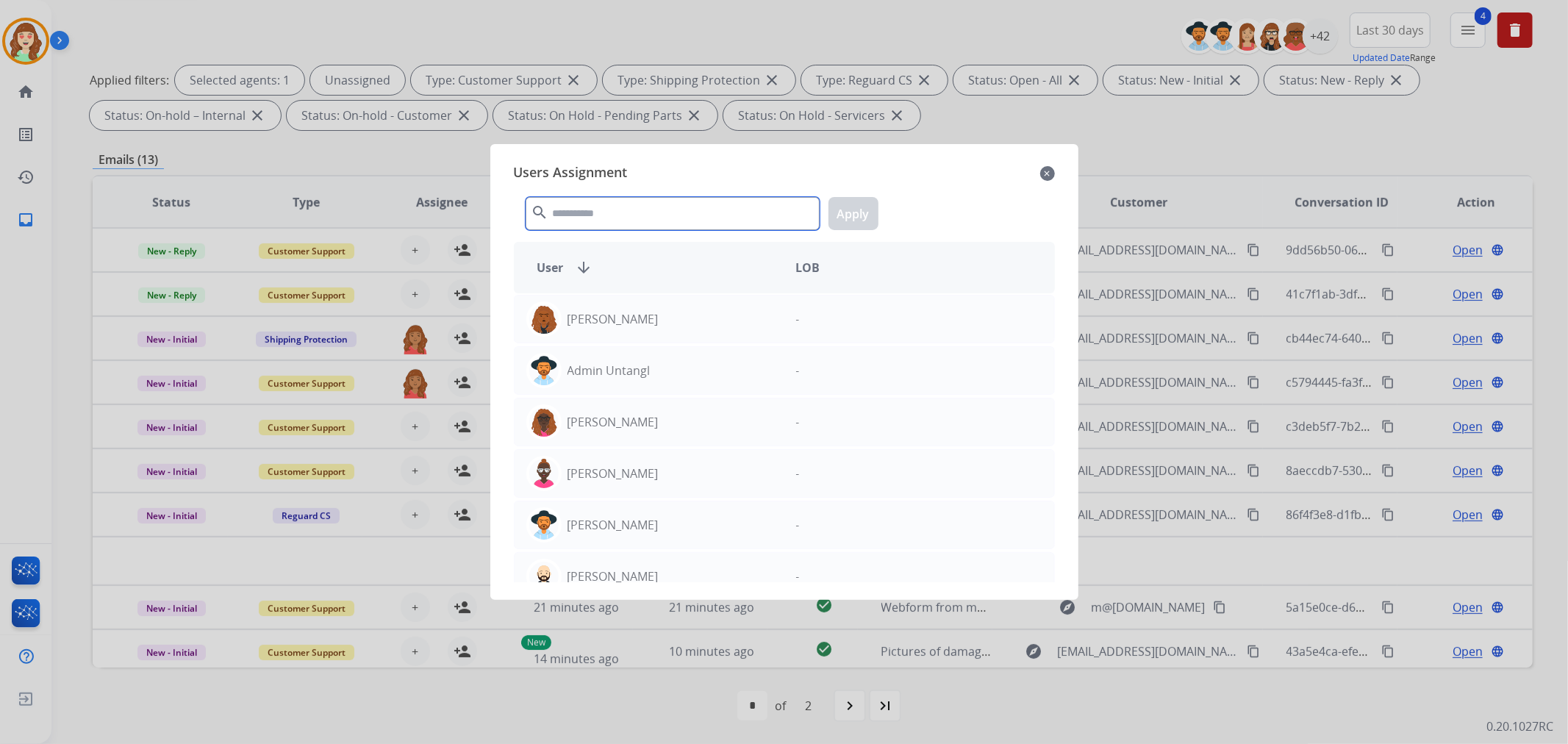
click at [652, 216] on input "text" at bounding box center [672, 214] width 294 height 33
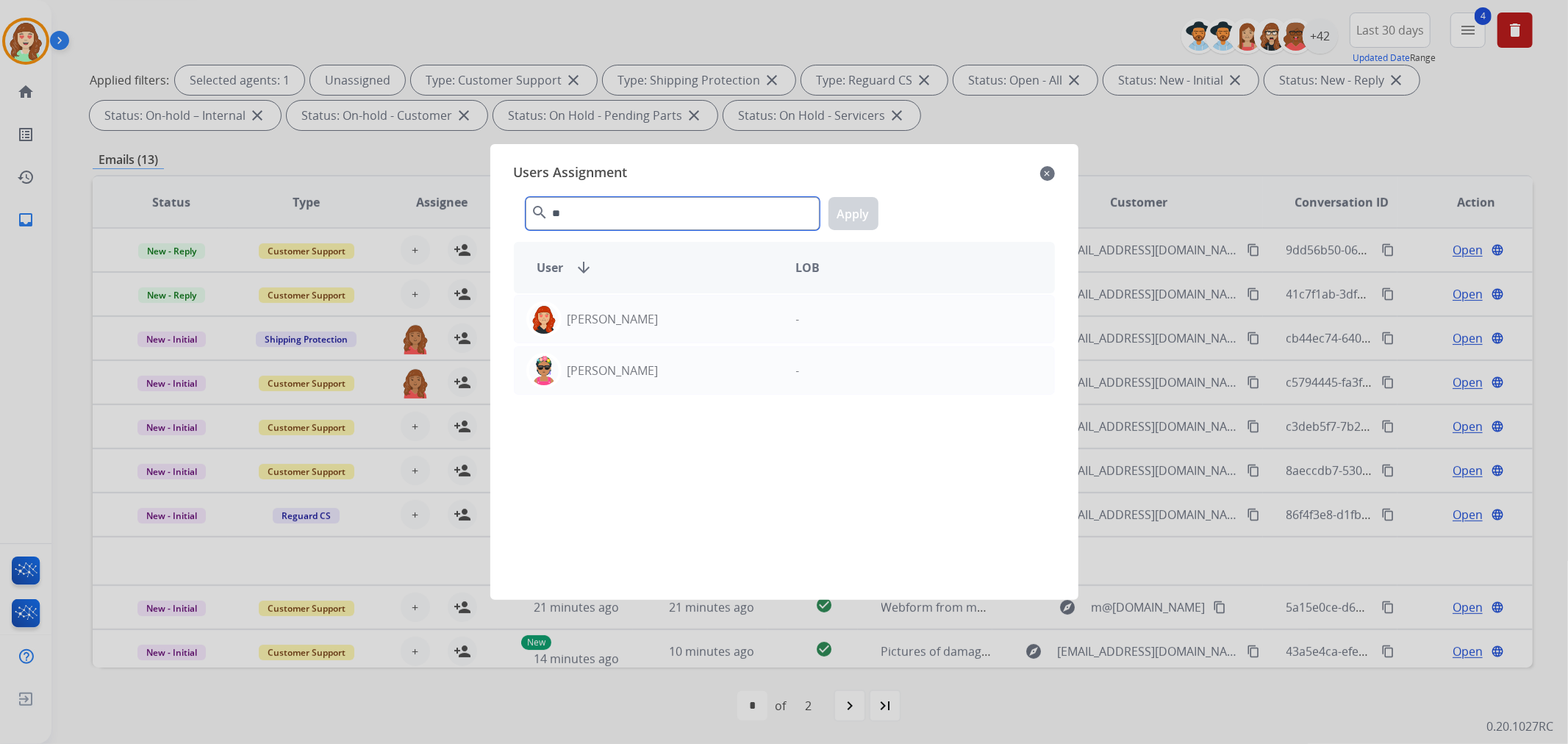
type input "*"
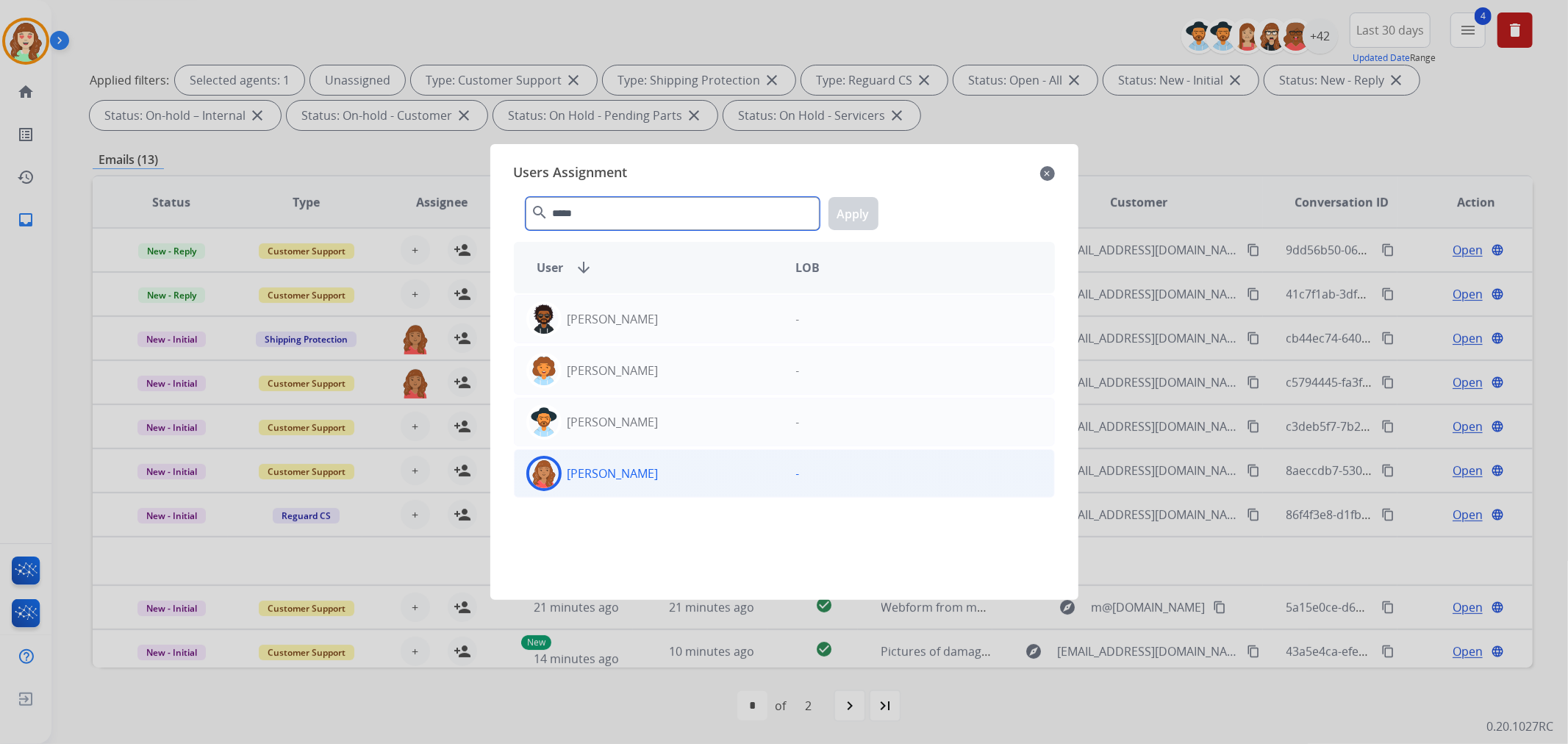
type input "*****"
click at [665, 464] on div "[PERSON_NAME]" at bounding box center [649, 473] width 270 height 35
click at [862, 217] on button "Apply" at bounding box center [854, 214] width 50 height 33
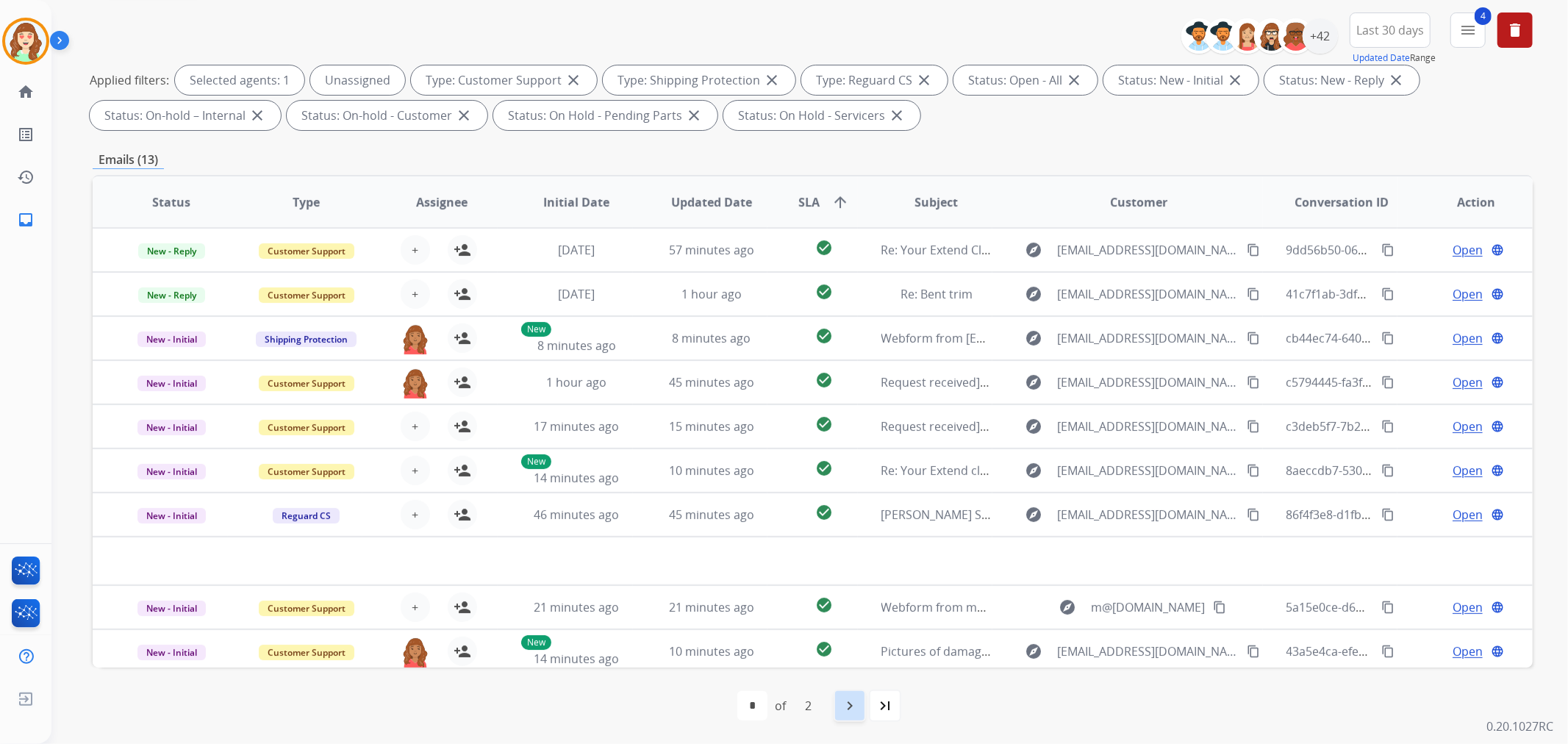
click at [849, 704] on mat-icon "navigate_next" at bounding box center [849, 705] width 17 height 17
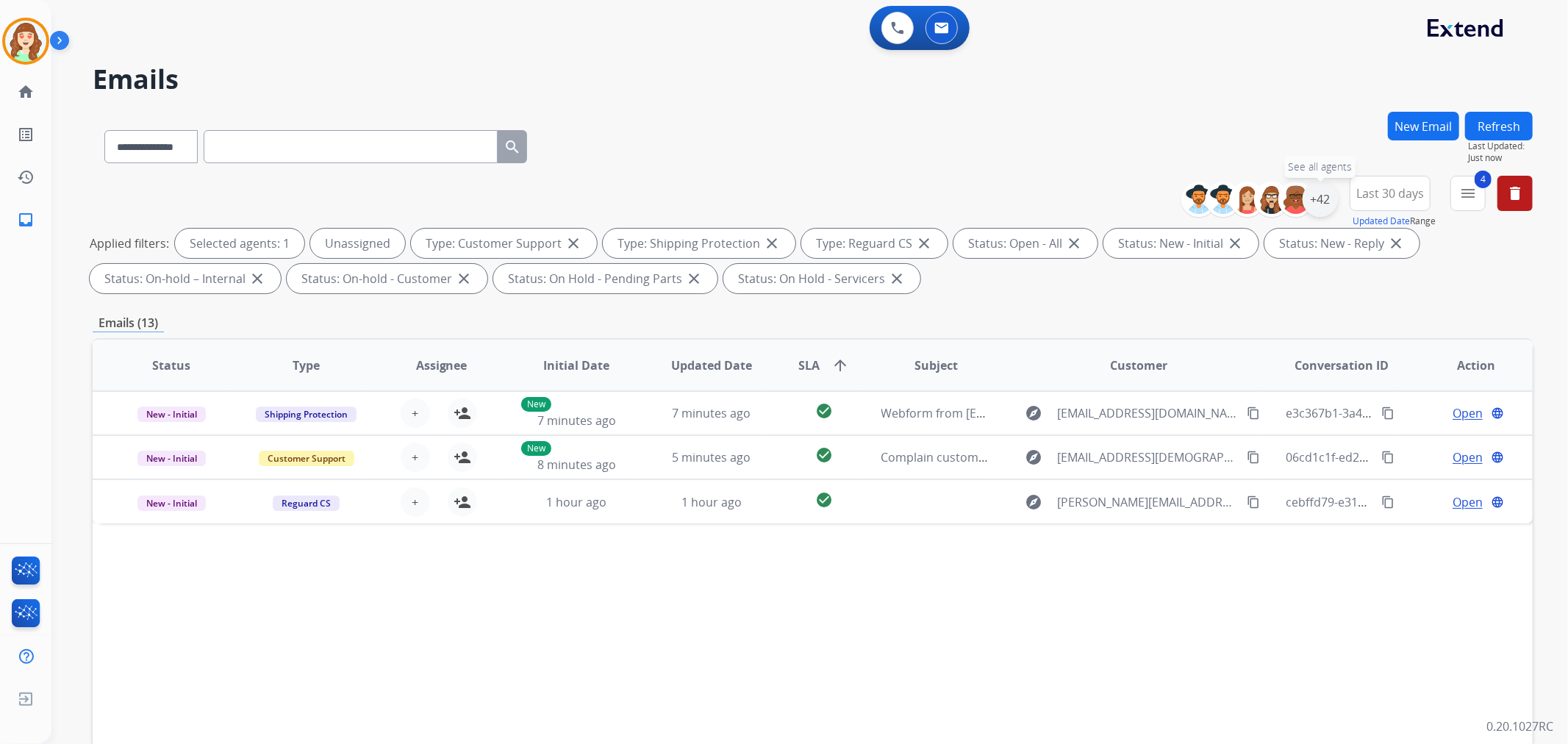
click at [1316, 201] on div "+42" at bounding box center [1320, 199] width 35 height 35
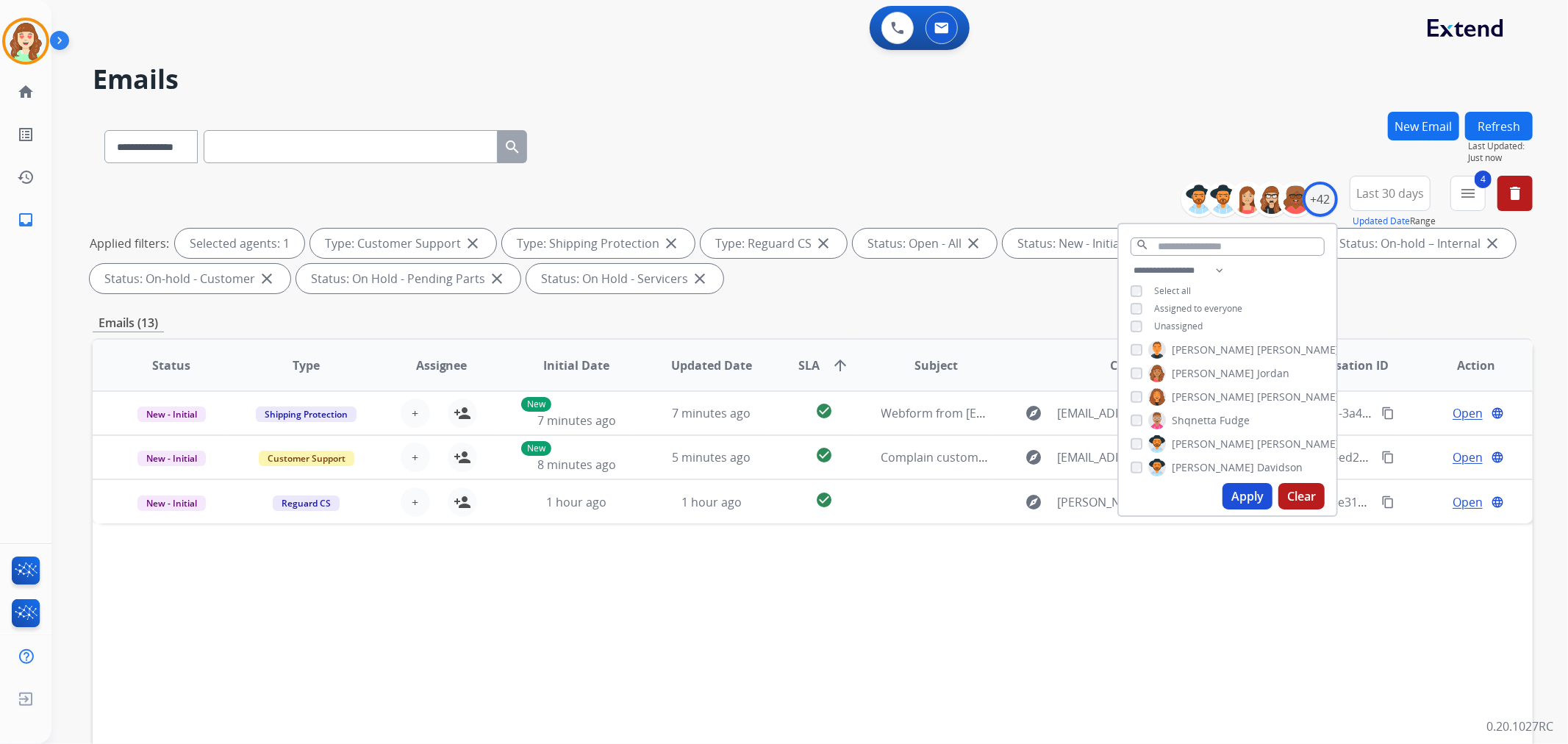
click at [1239, 498] on button "Apply" at bounding box center [1248, 496] width 50 height 27
select select "*"
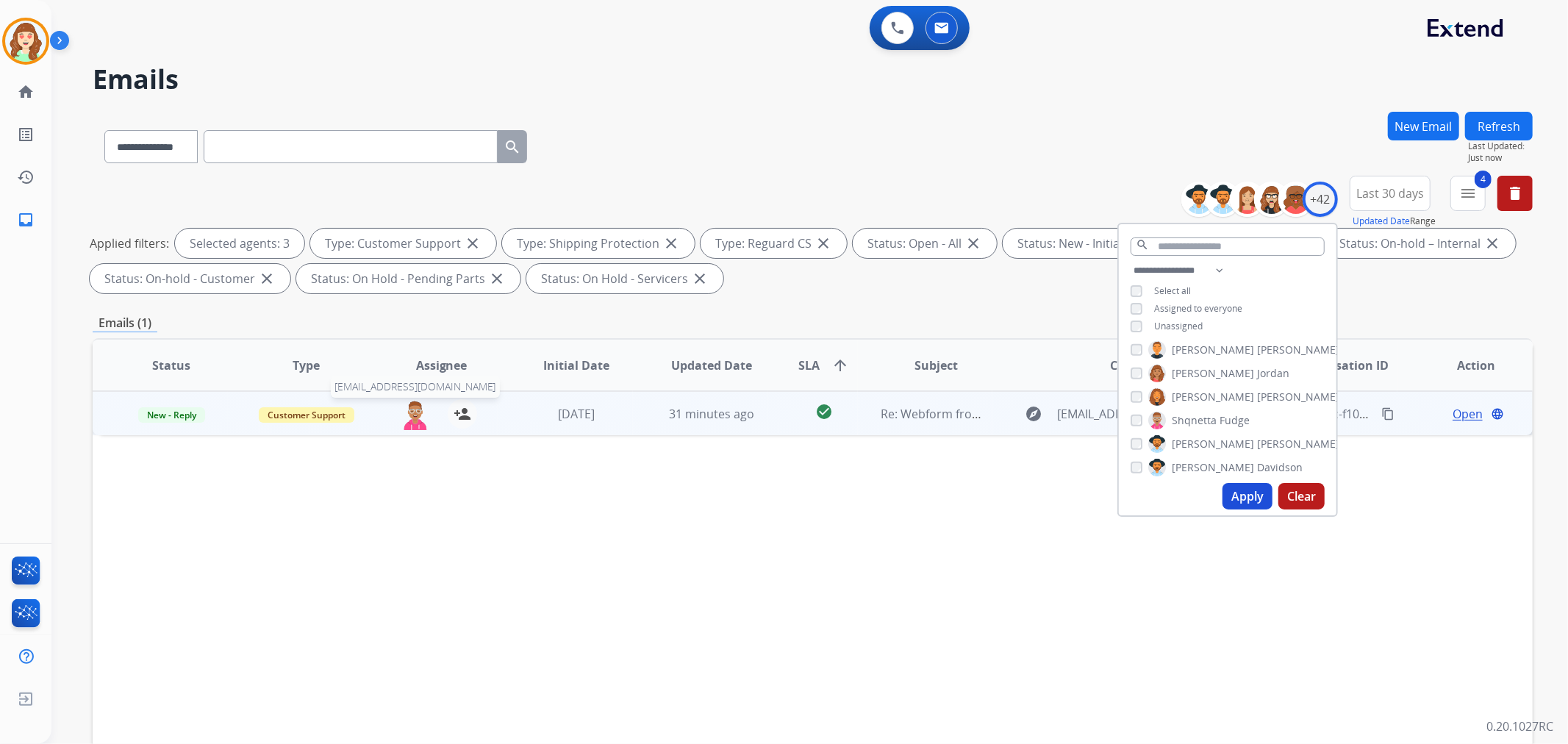
click at [416, 415] on img at bounding box center [415, 415] width 30 height 31
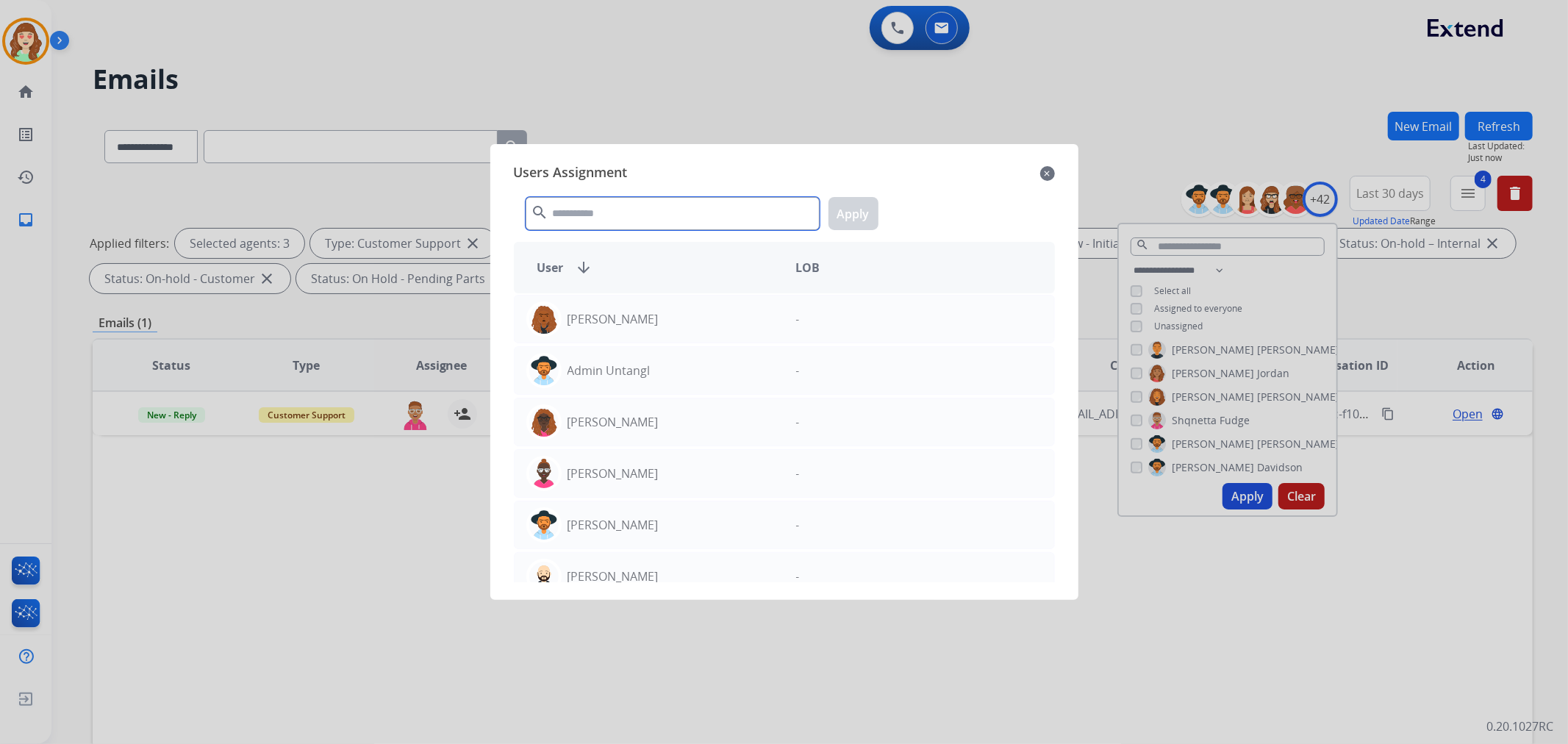
click at [654, 200] on input "text" at bounding box center [672, 214] width 294 height 33
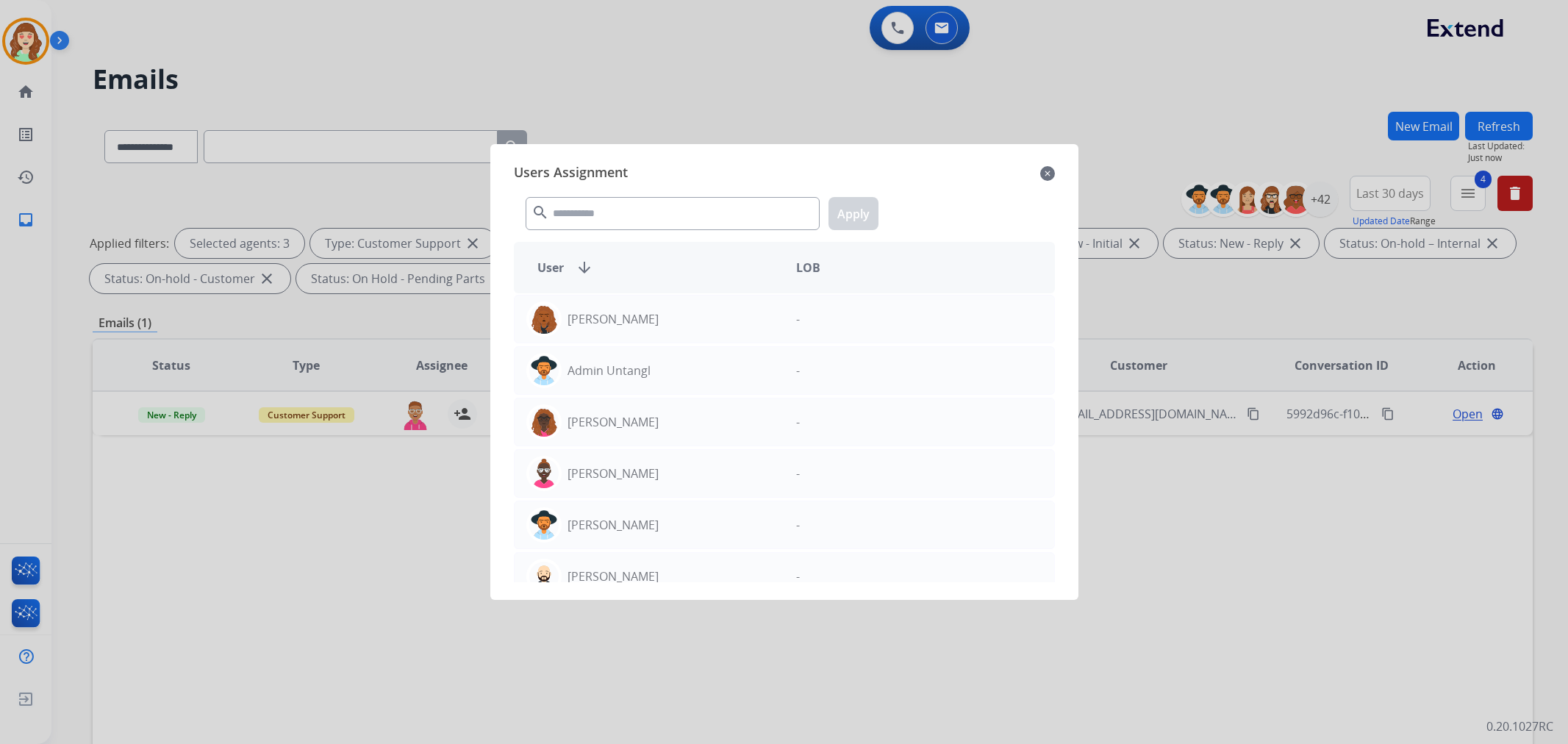
select select "**********"
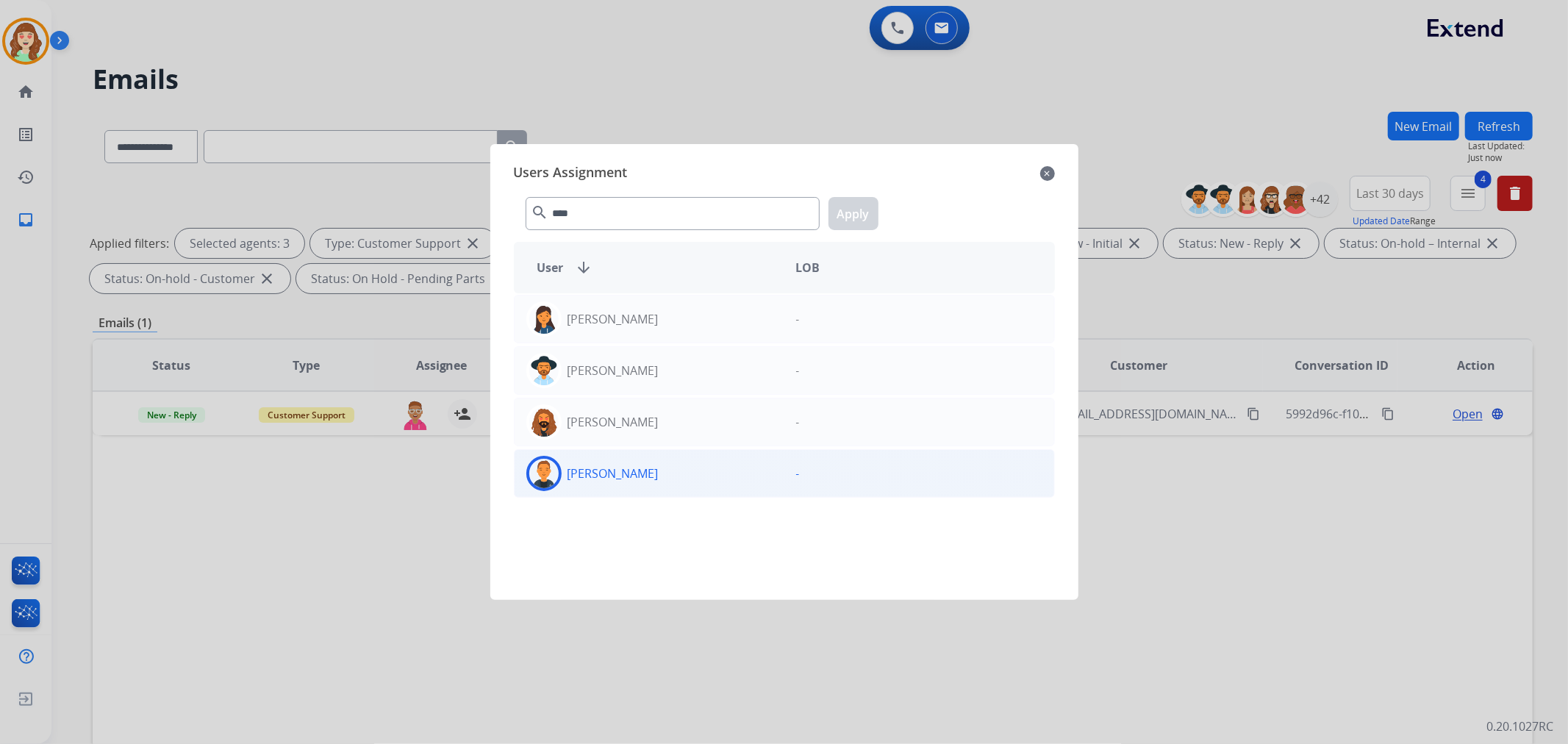
type input "****"
click at [652, 472] on div "[PERSON_NAME]" at bounding box center [649, 473] width 270 height 35
click at [855, 210] on button "Apply" at bounding box center [854, 214] width 50 height 33
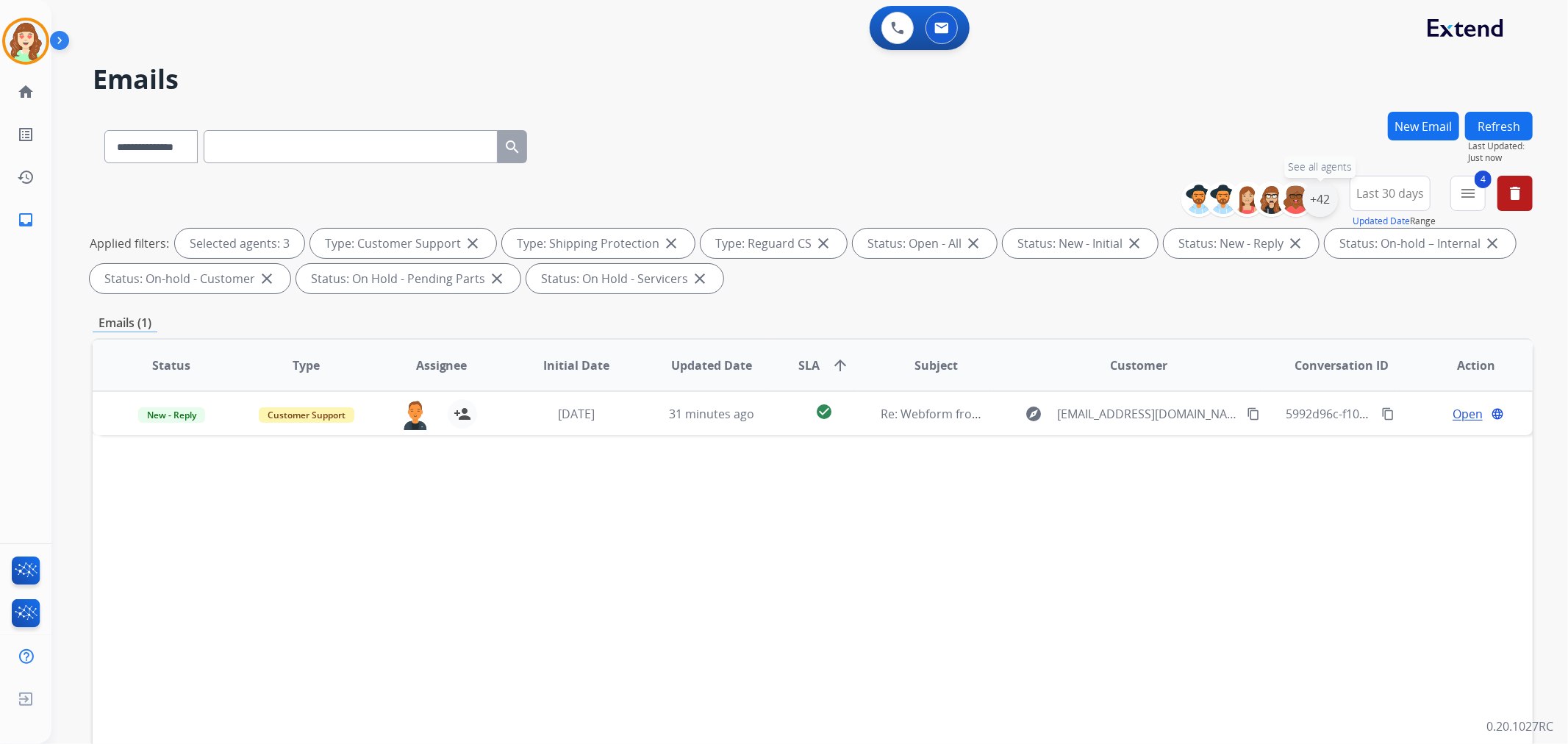
click at [1320, 196] on div "+42" at bounding box center [1320, 199] width 35 height 35
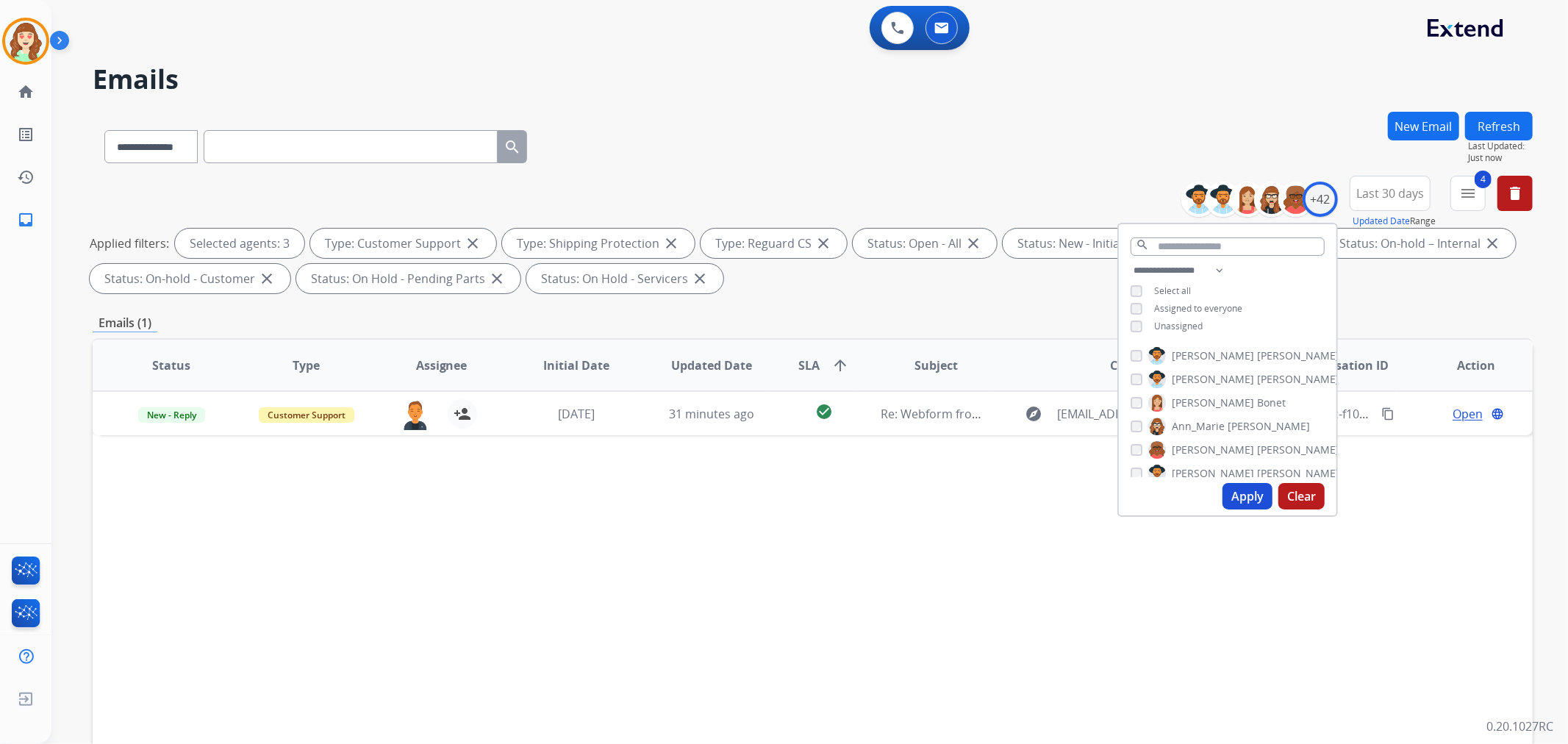
click at [1230, 490] on button "Apply" at bounding box center [1248, 496] width 50 height 27
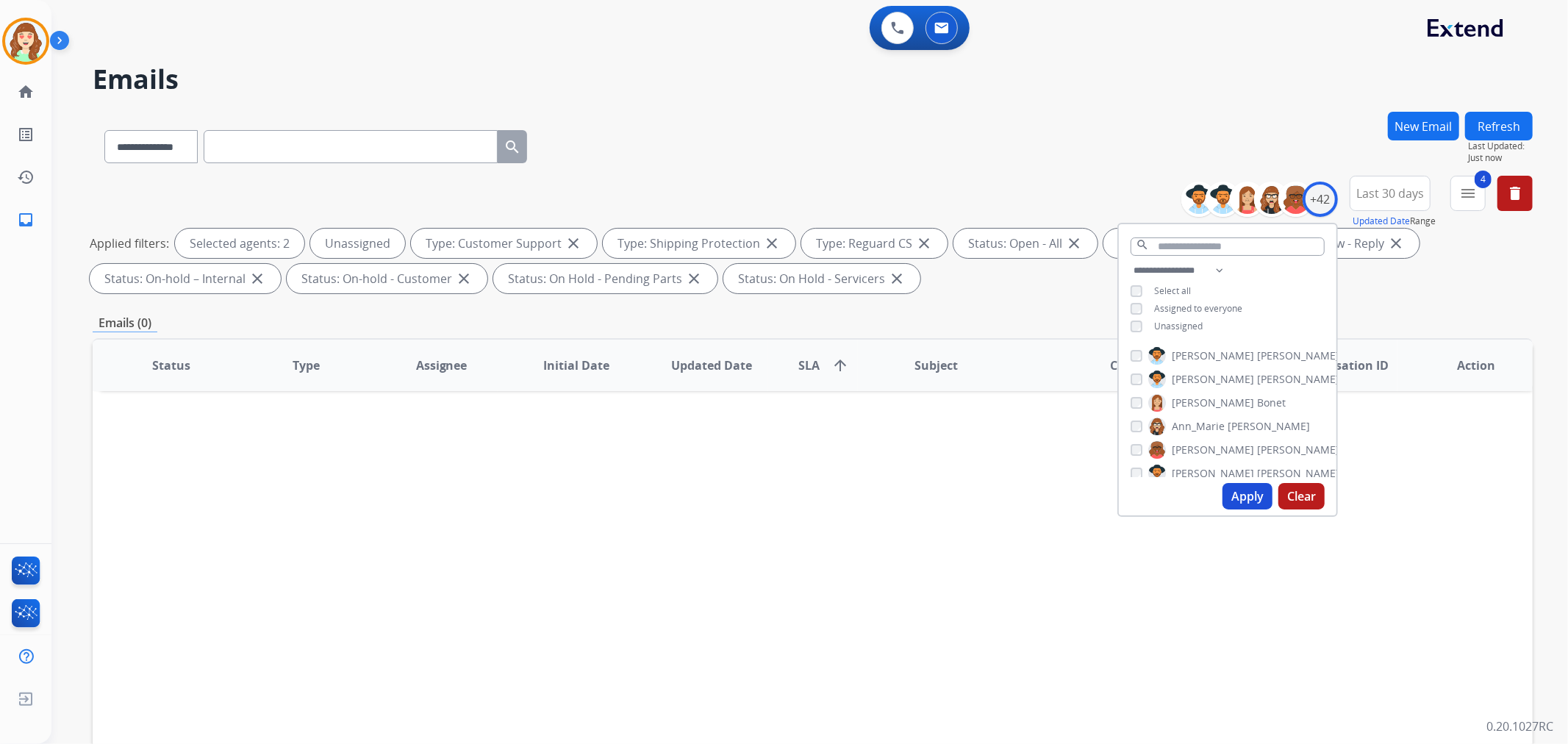
click at [1239, 498] on button "Apply" at bounding box center [1248, 496] width 50 height 27
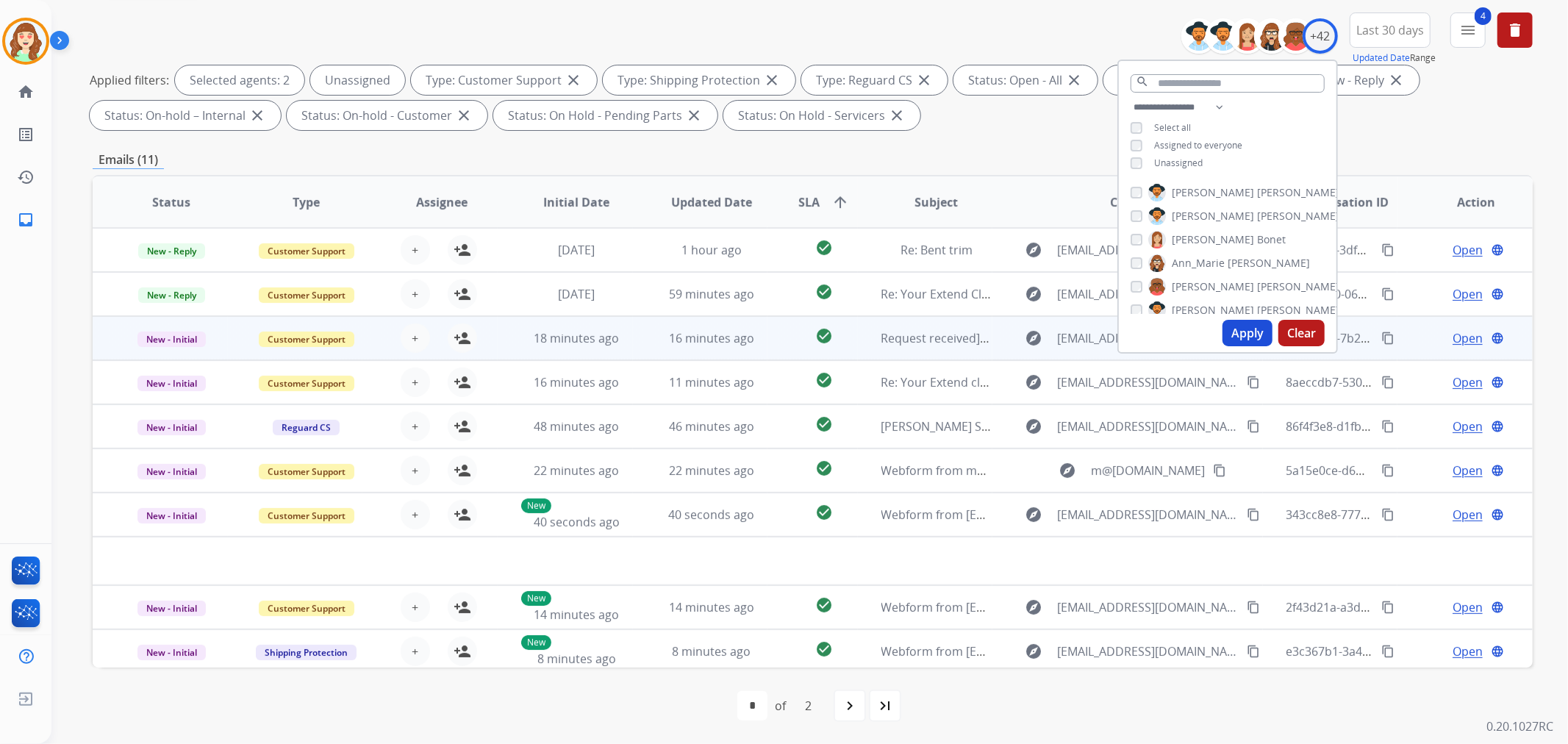
scroll to position [49, 0]
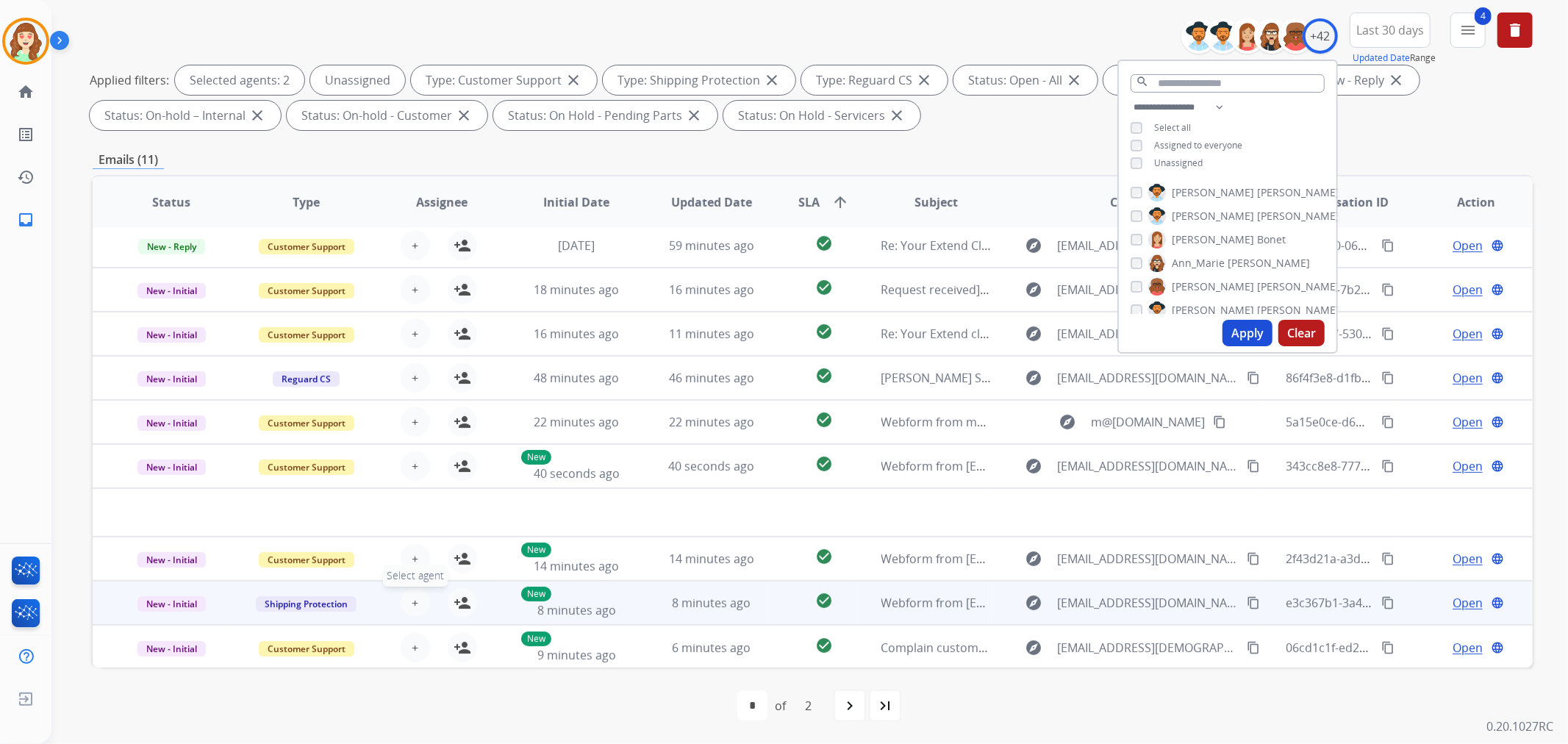
click at [408, 599] on button "+ Select agent" at bounding box center [415, 603] width 30 height 30
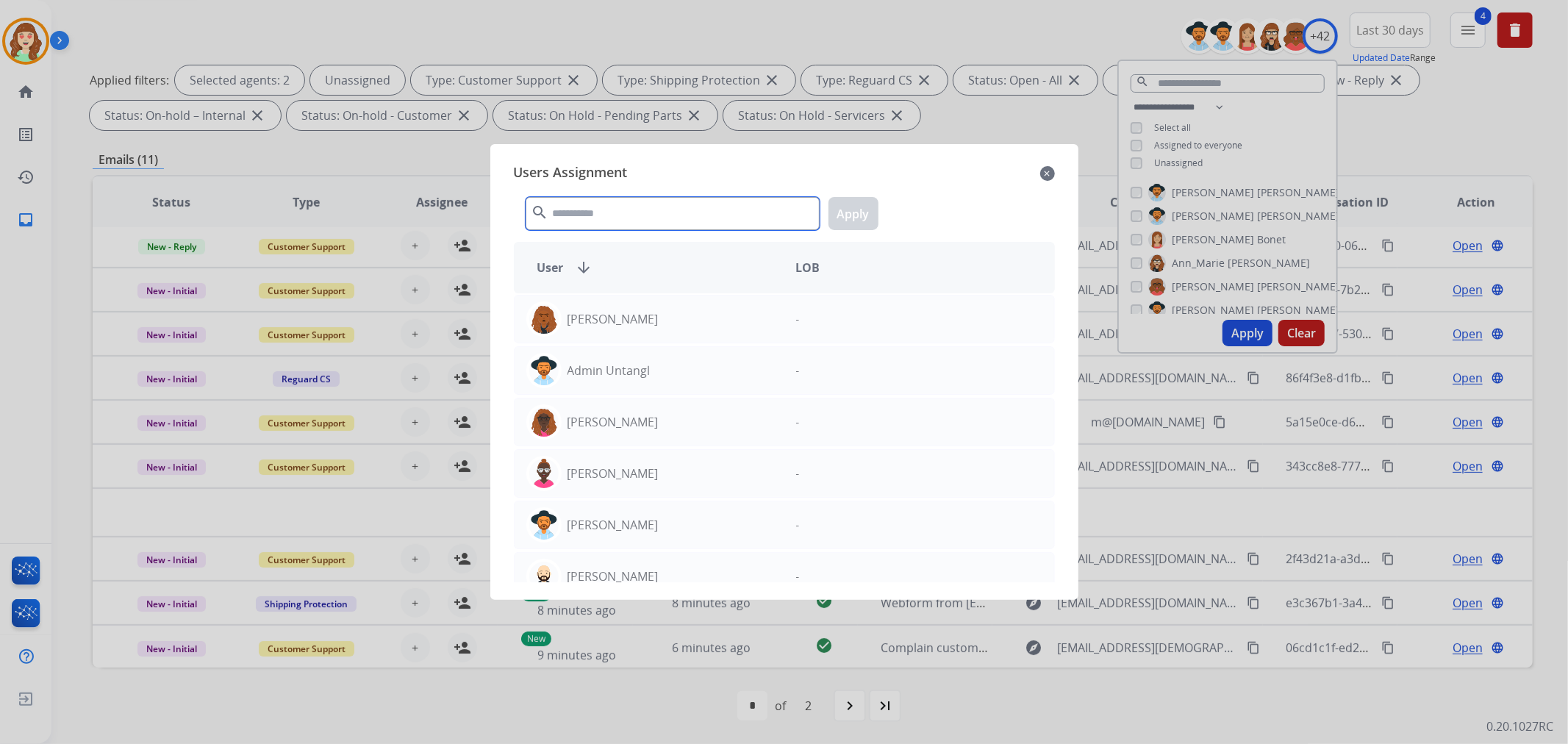
click at [673, 215] on input "text" at bounding box center [672, 214] width 294 height 33
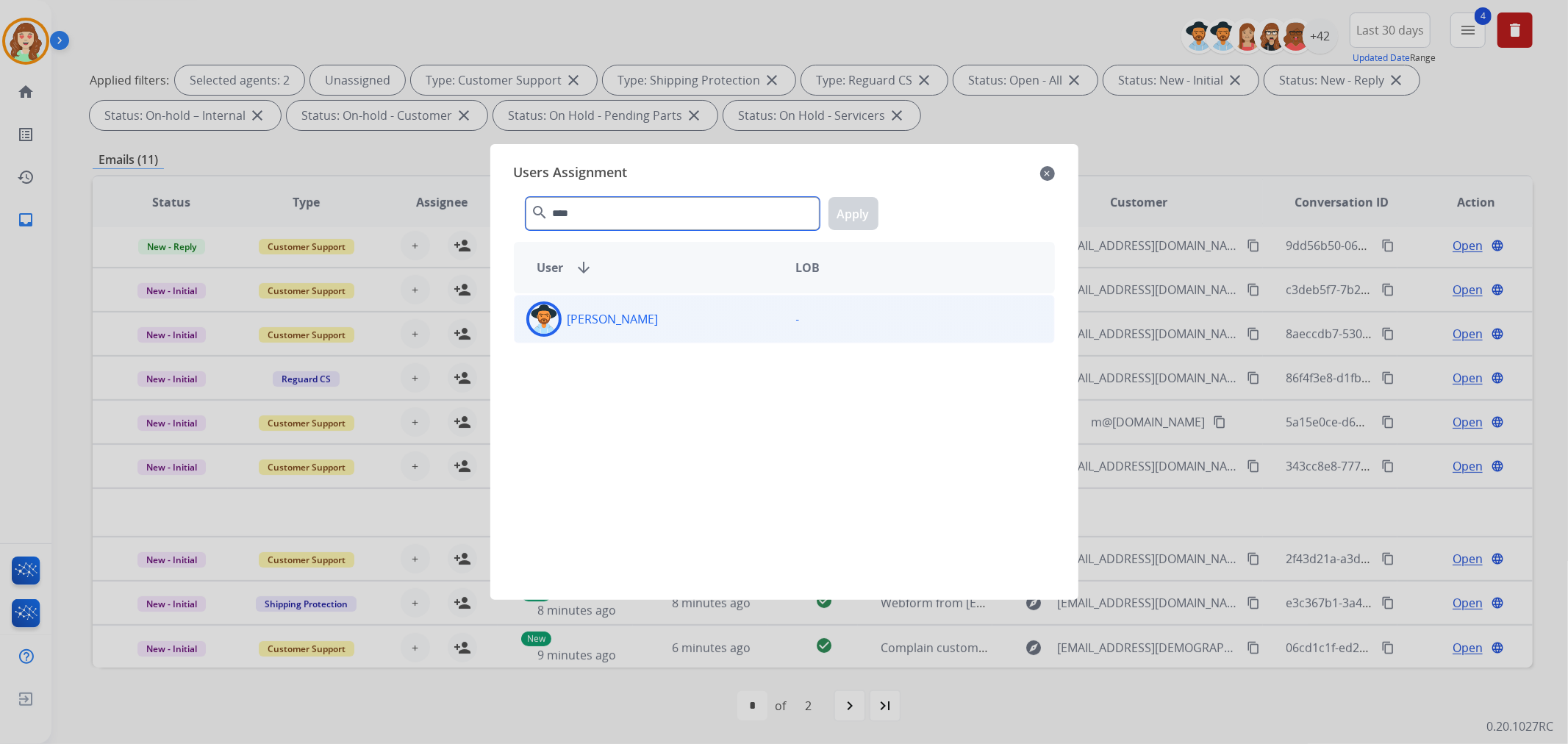
type input "****"
click at [716, 321] on div "[PERSON_NAME]" at bounding box center [649, 319] width 270 height 35
click at [863, 205] on button "Apply" at bounding box center [854, 214] width 50 height 33
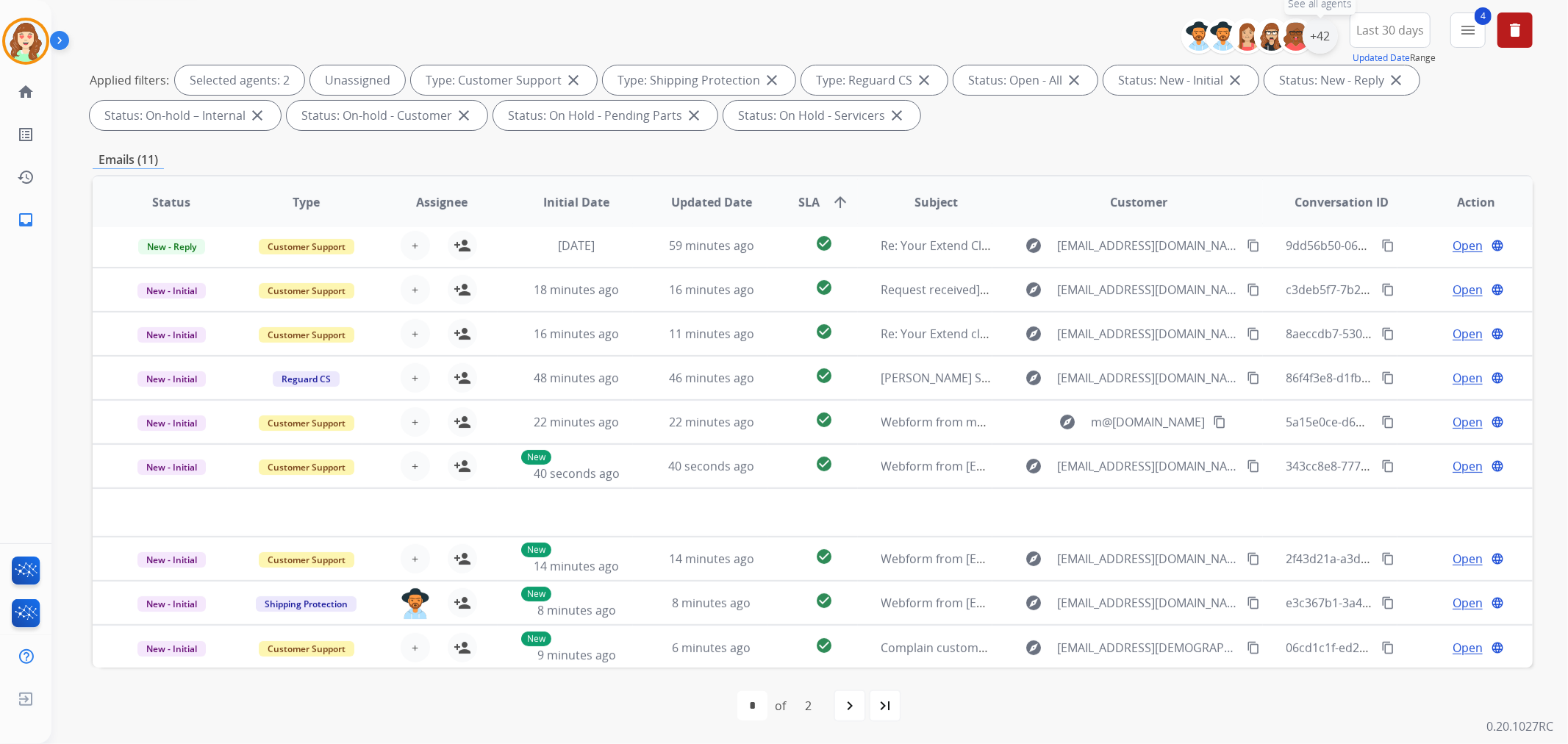
click at [1319, 37] on div "+42" at bounding box center [1320, 36] width 35 height 35
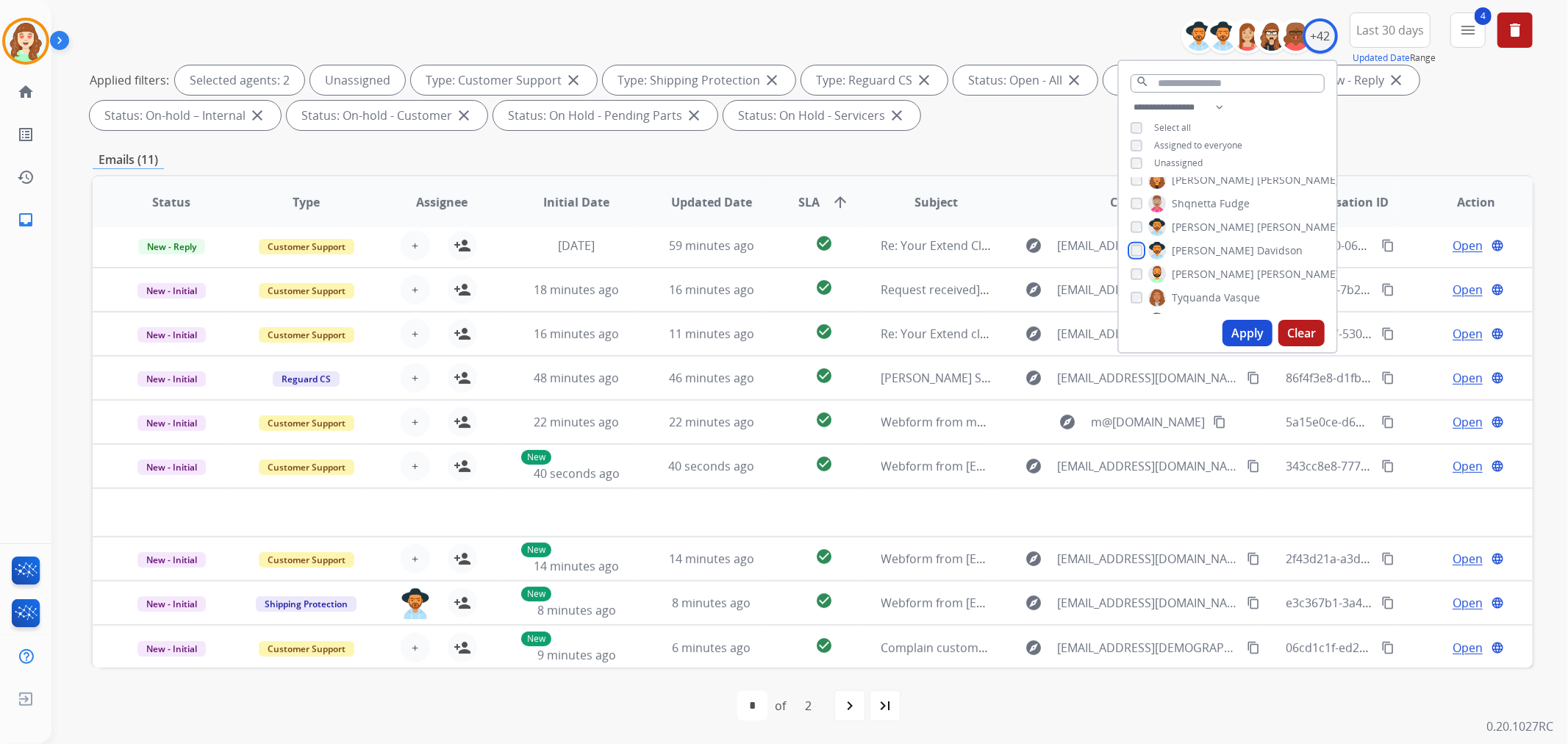
scroll to position [817, 0]
click at [1246, 332] on button "Apply" at bounding box center [1248, 333] width 50 height 27
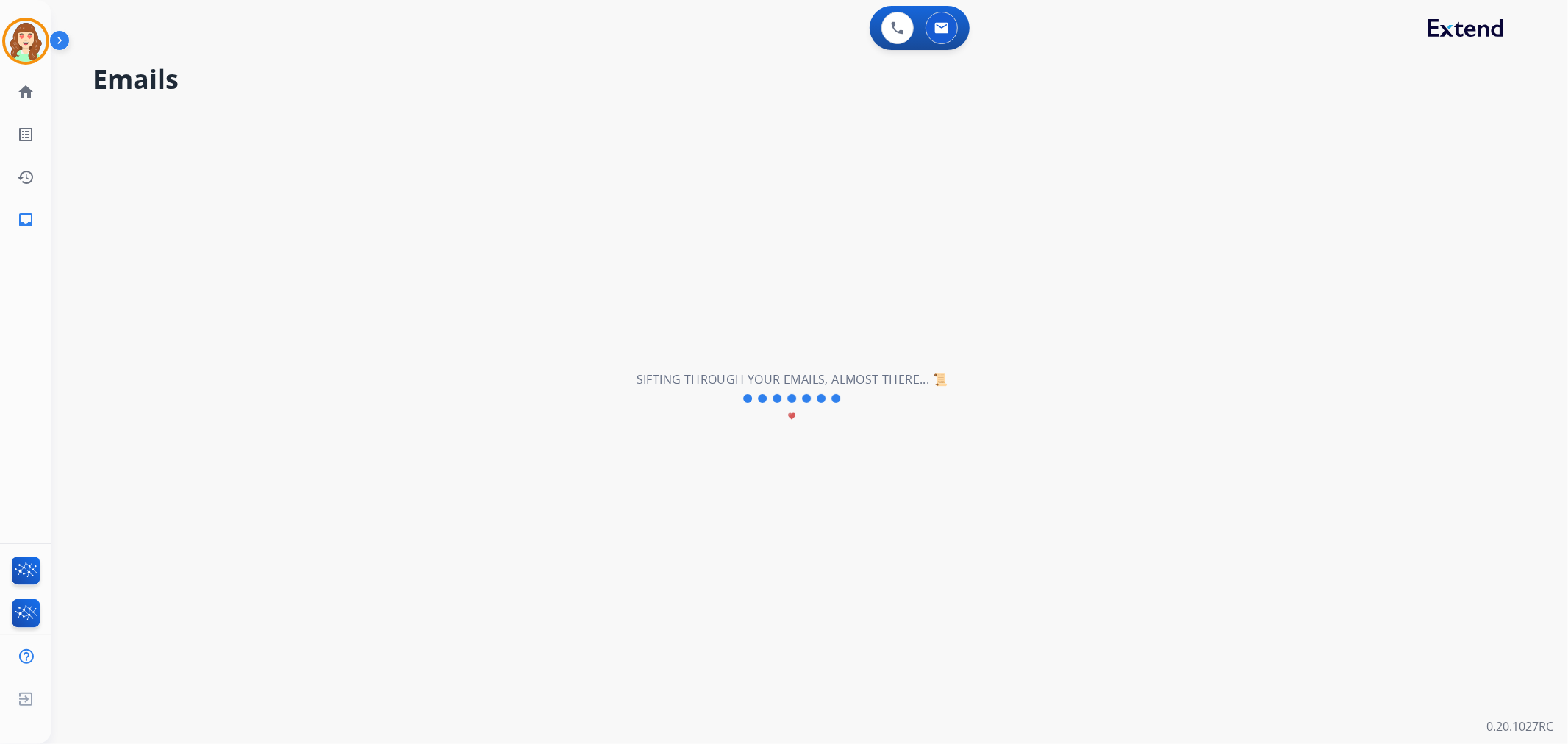
scroll to position [0, 0]
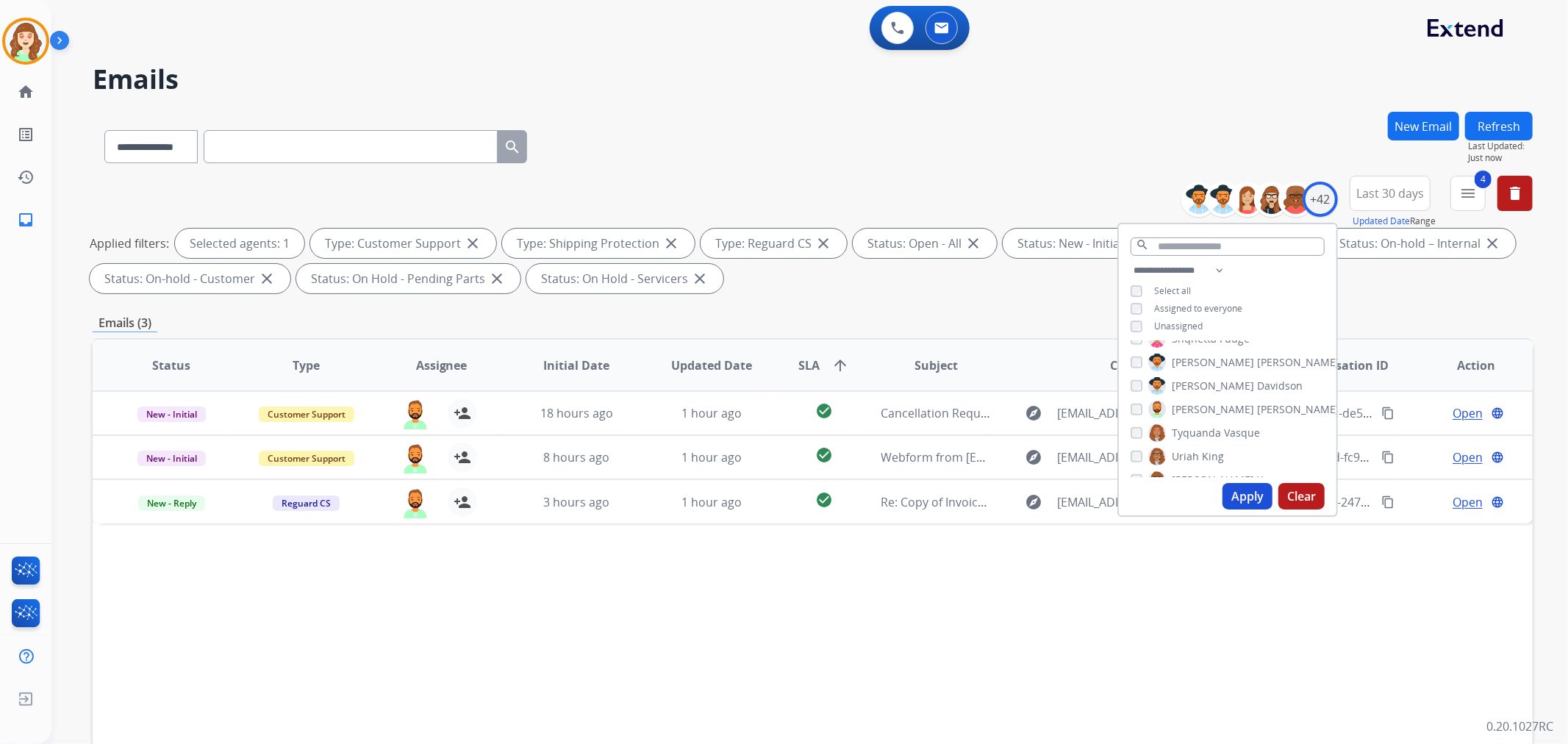
click at [1252, 491] on button "Apply" at bounding box center [1248, 496] width 50 height 27
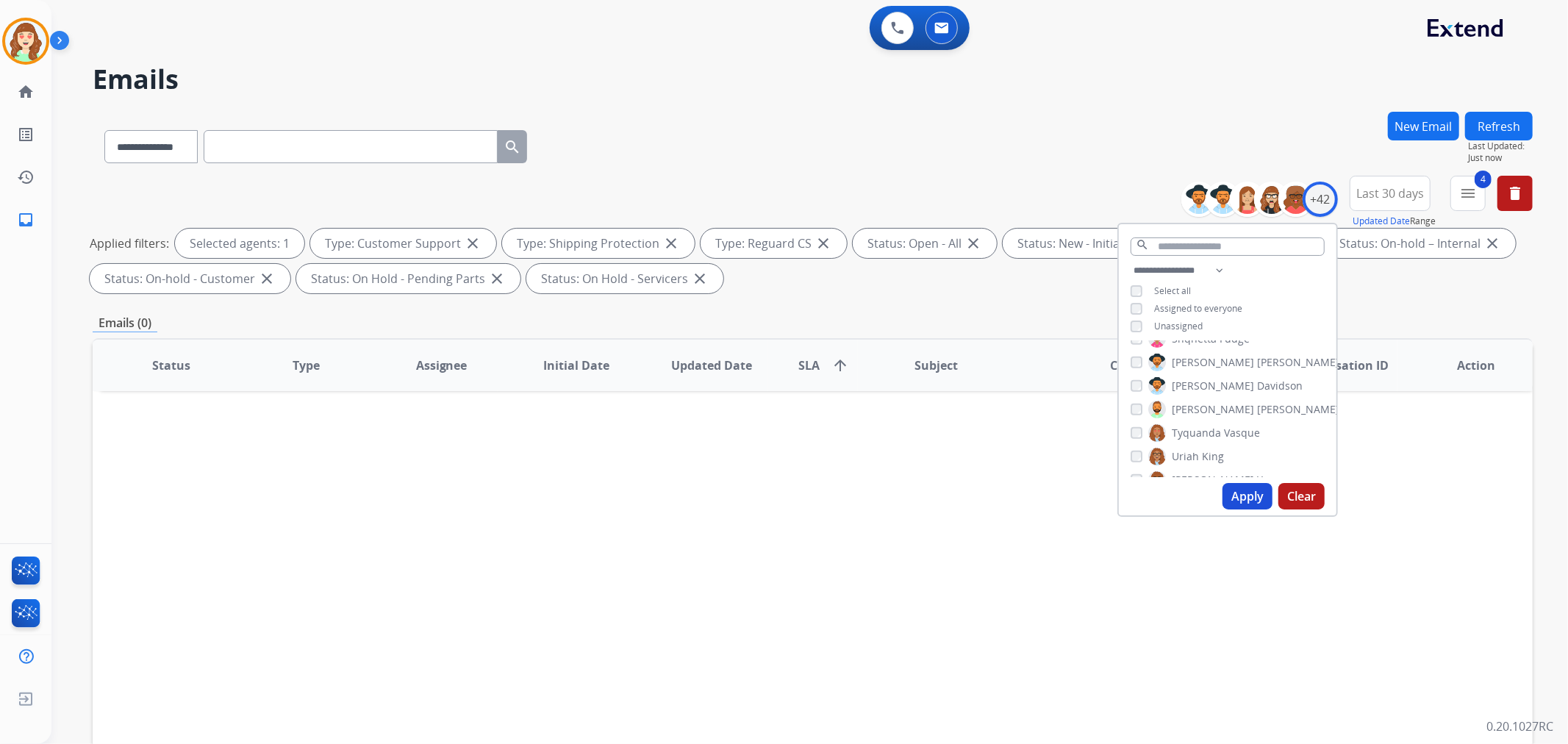
click at [1246, 496] on button "Apply" at bounding box center [1248, 496] width 50 height 27
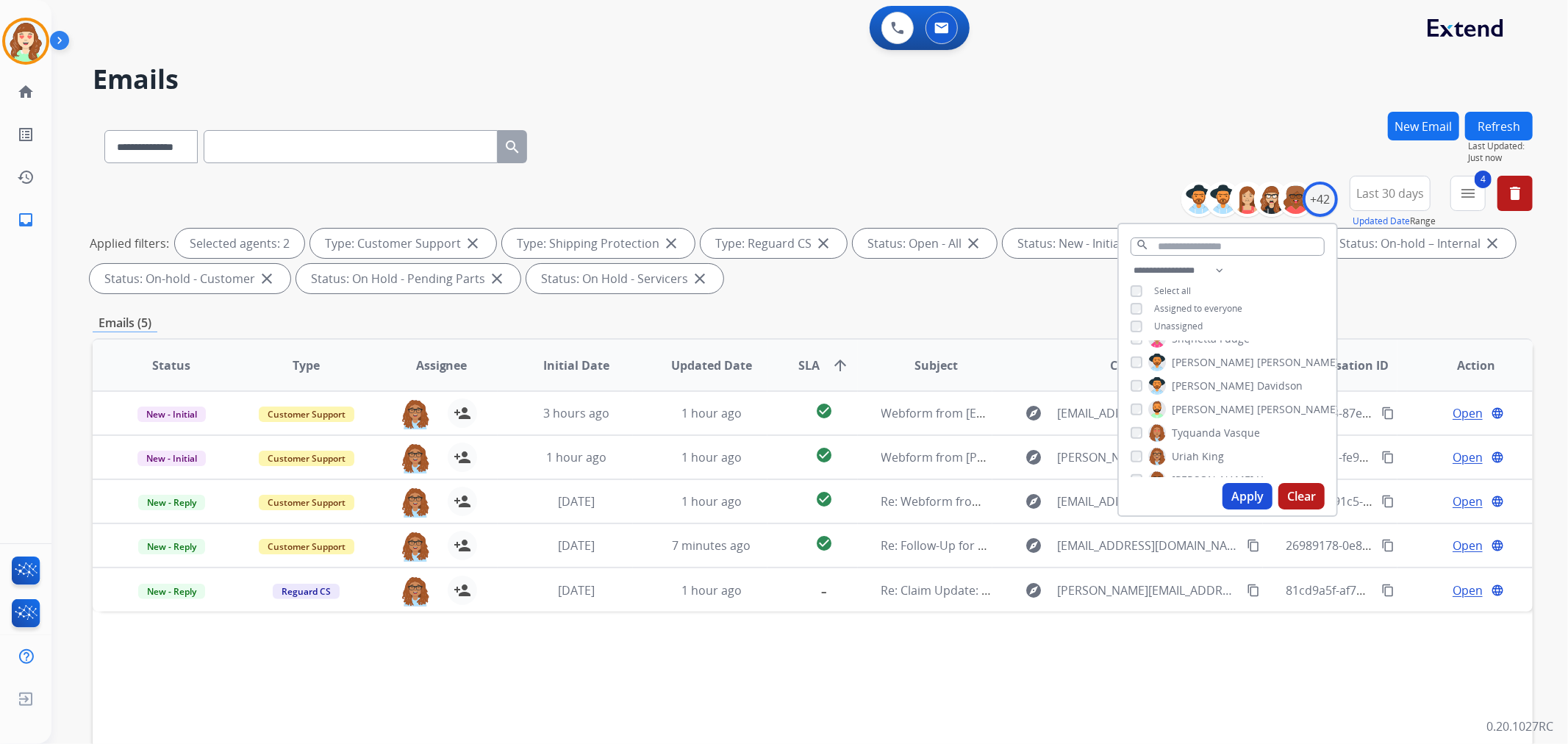
scroll to position [860, 0]
click at [1137, 405] on div "[PERSON_NAME]" at bounding box center [1177, 413] width 94 height 17
click at [1131, 452] on div "[PERSON_NAME]" at bounding box center [1235, 460] width 209 height 17
click at [1245, 494] on button "Apply" at bounding box center [1248, 496] width 50 height 27
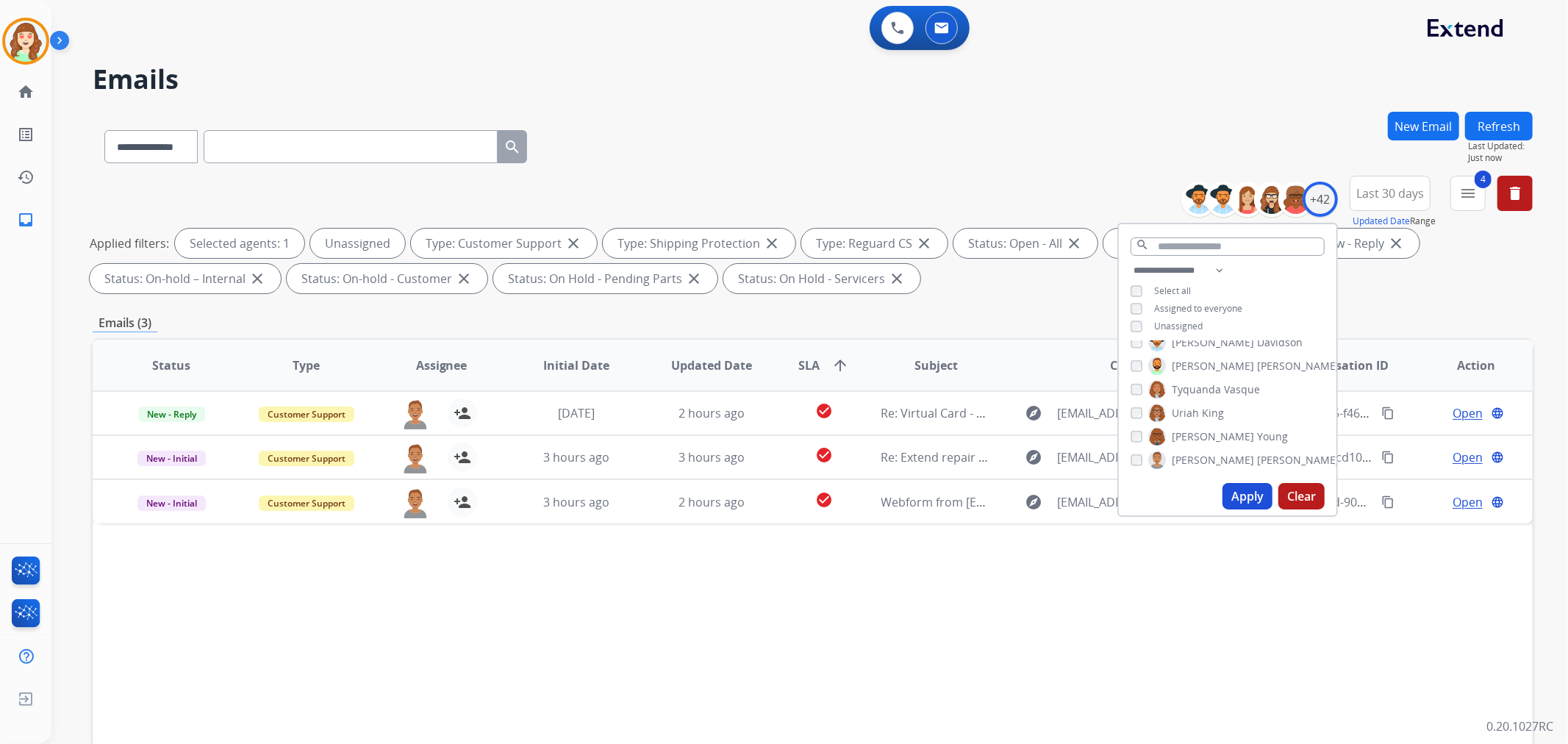
click at [1236, 494] on button "Apply" at bounding box center [1248, 496] width 50 height 27
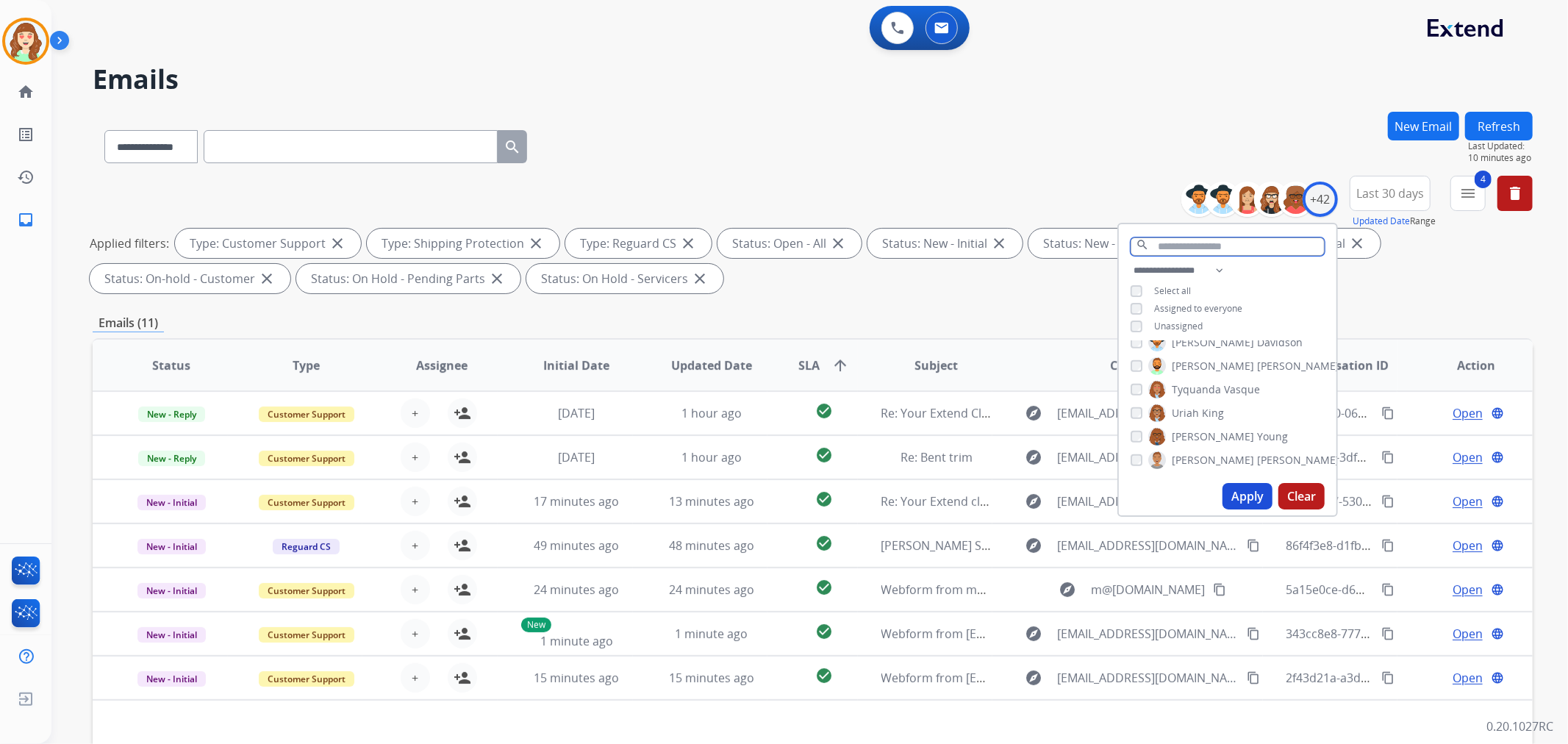
drag, startPoint x: 1158, startPoint y: 245, endPoint x: 1182, endPoint y: 217, distance: 36.9
click at [1158, 241] on input "text" at bounding box center [1227, 246] width 194 height 18
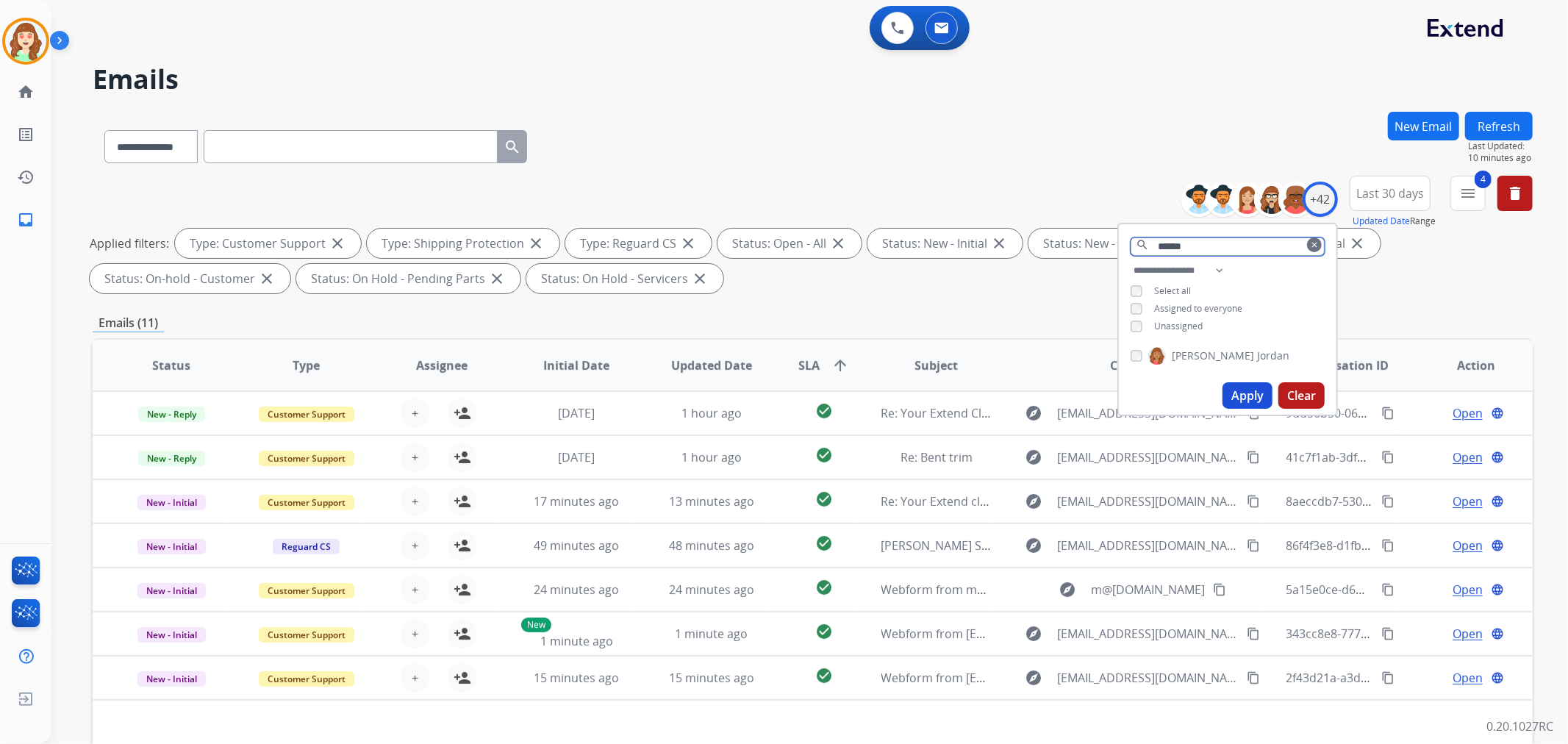
type input "******"
click at [1247, 387] on button "Apply" at bounding box center [1248, 396] width 50 height 27
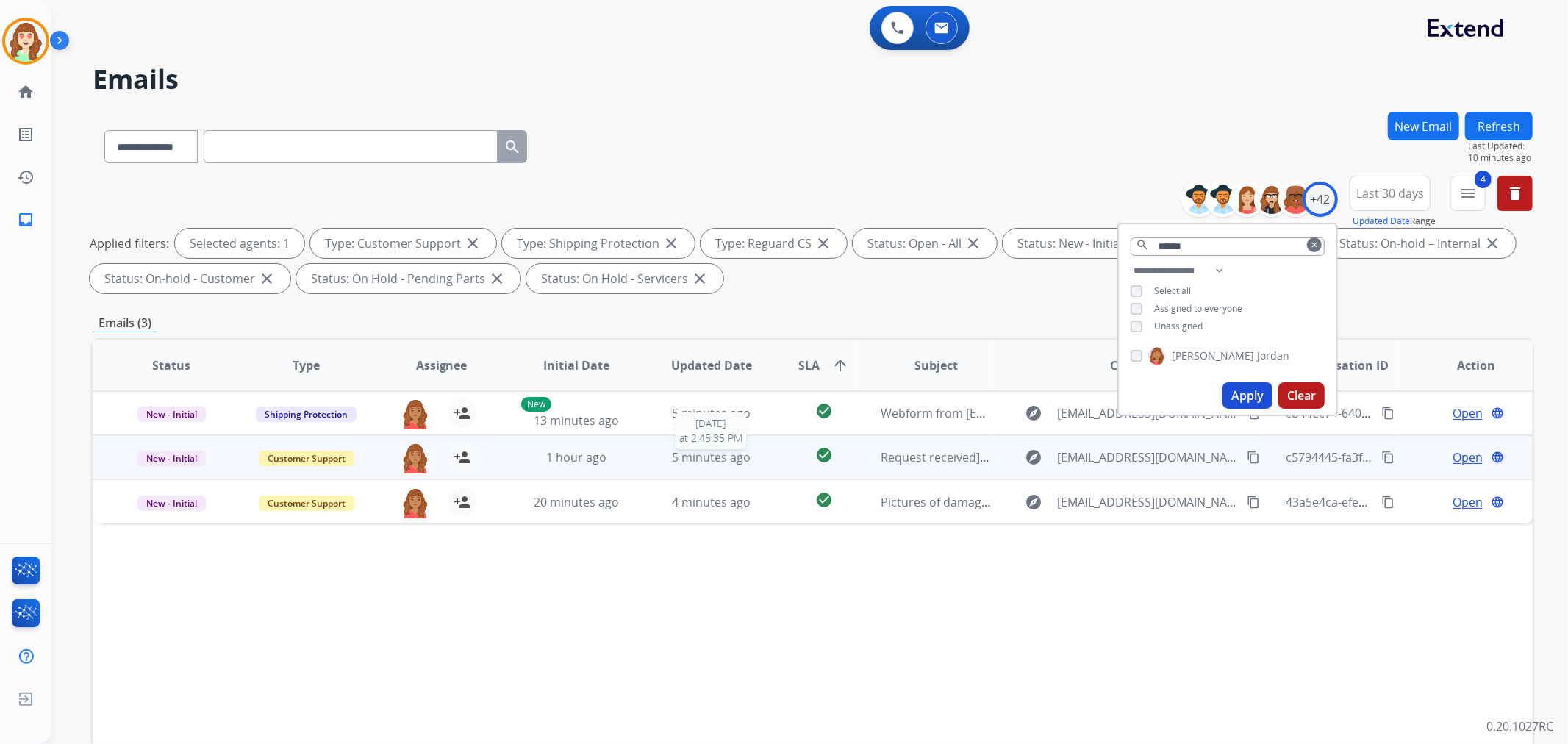
click at [656, 463] on div "5 minutes ago" at bounding box center [712, 457] width 111 height 17
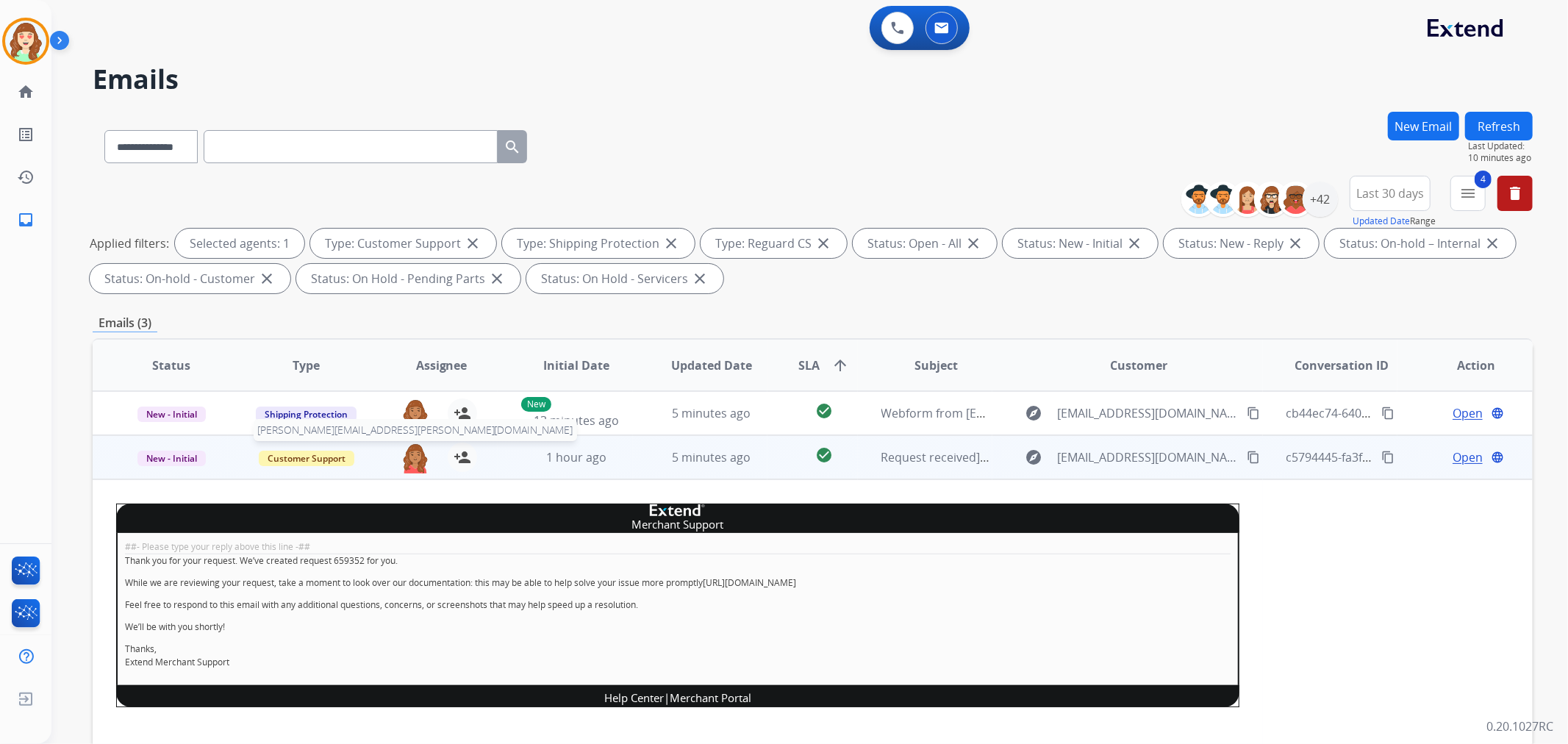
click at [414, 454] on img at bounding box center [415, 458] width 30 height 31
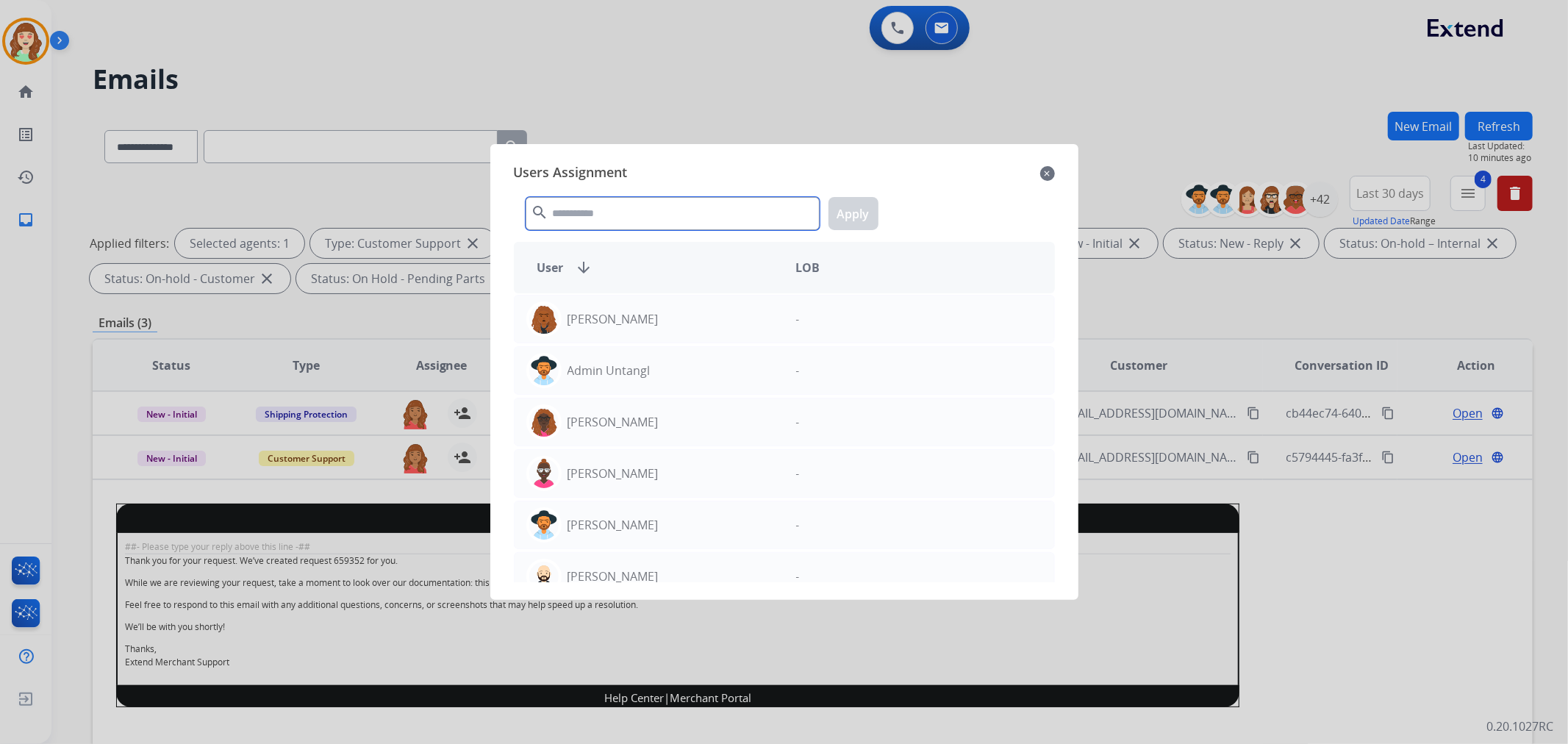
click at [648, 201] on input "text" at bounding box center [672, 214] width 294 height 33
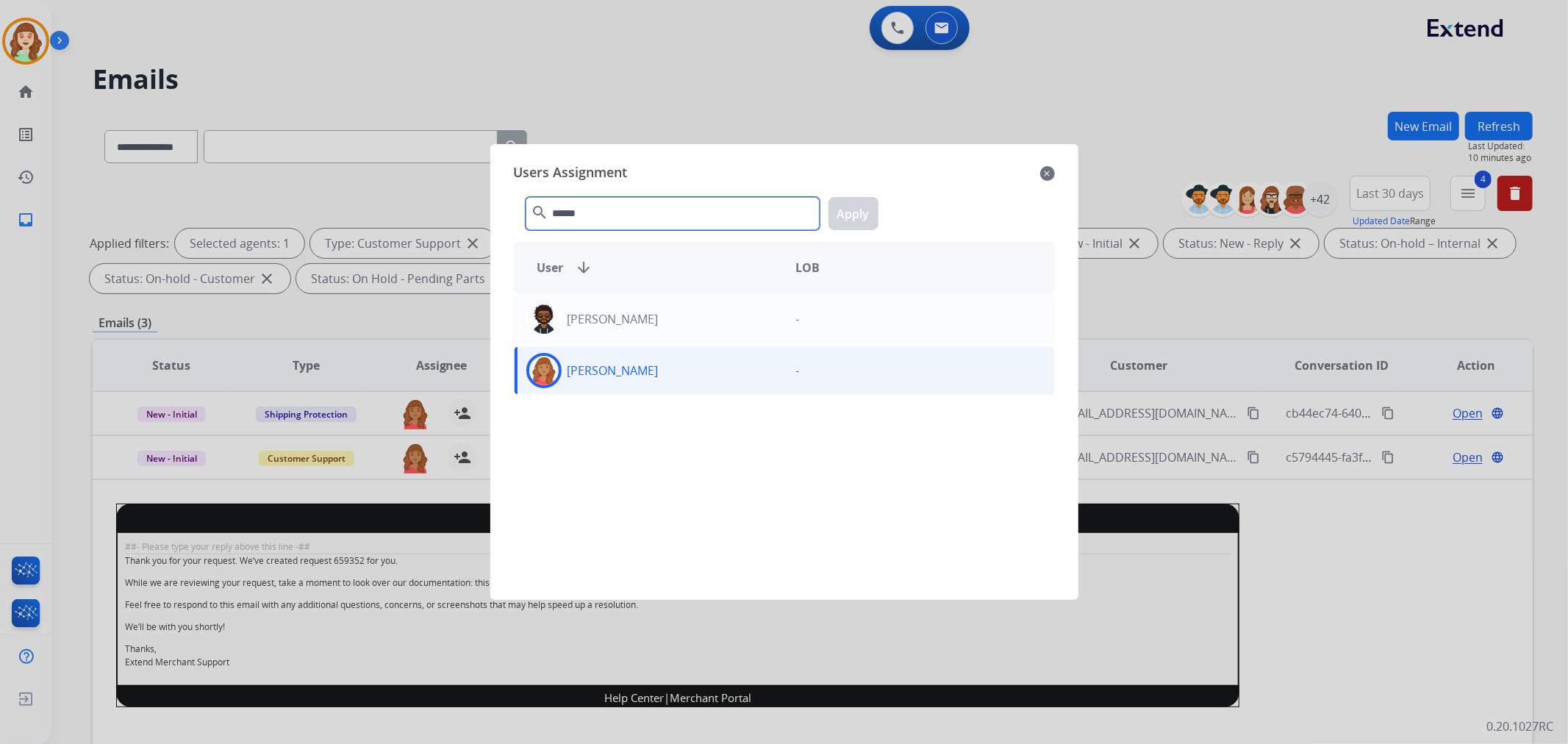
type input "******"
click at [641, 388] on div "Roberta Jordan -" at bounding box center [785, 370] width 541 height 49
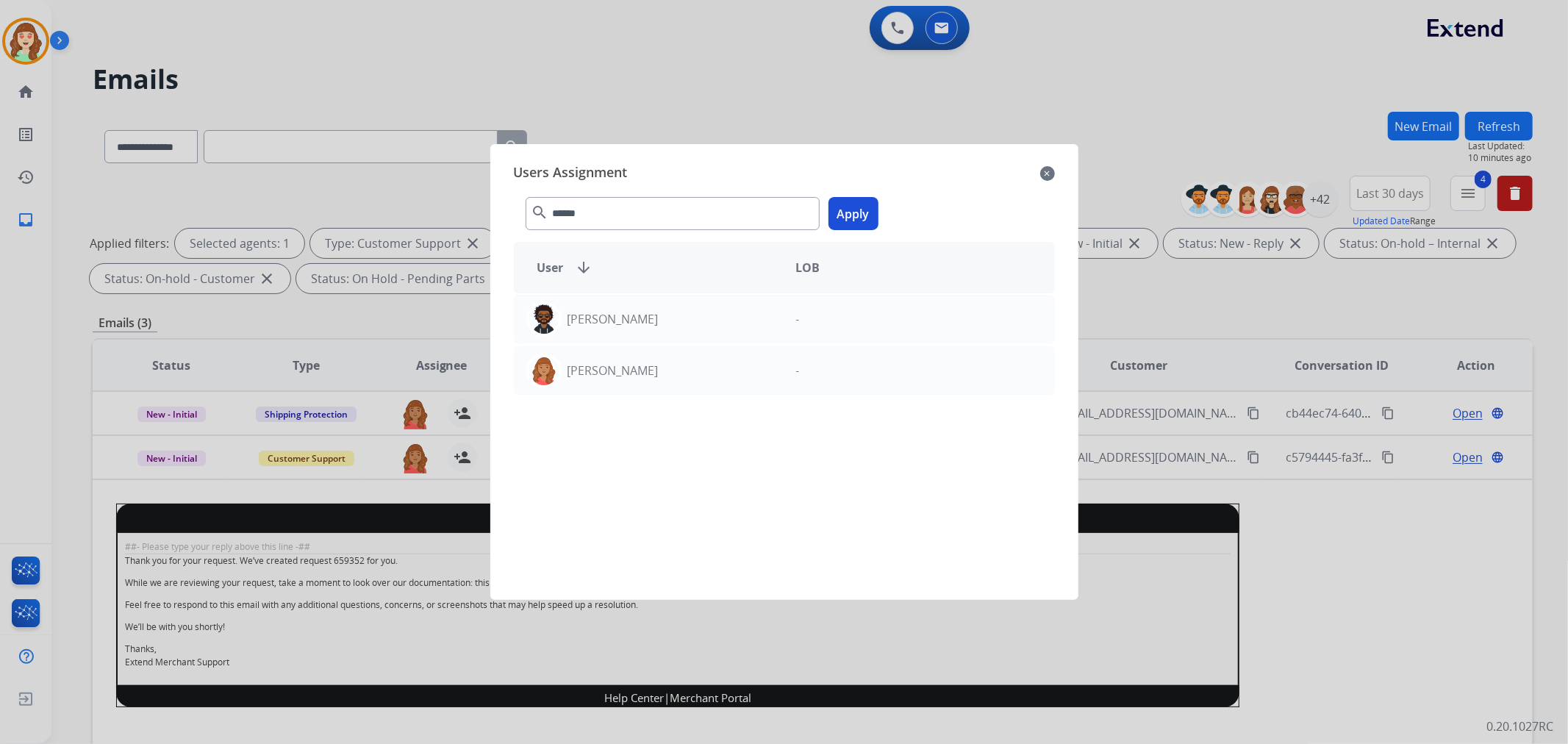
click at [857, 215] on button "Apply" at bounding box center [854, 214] width 50 height 33
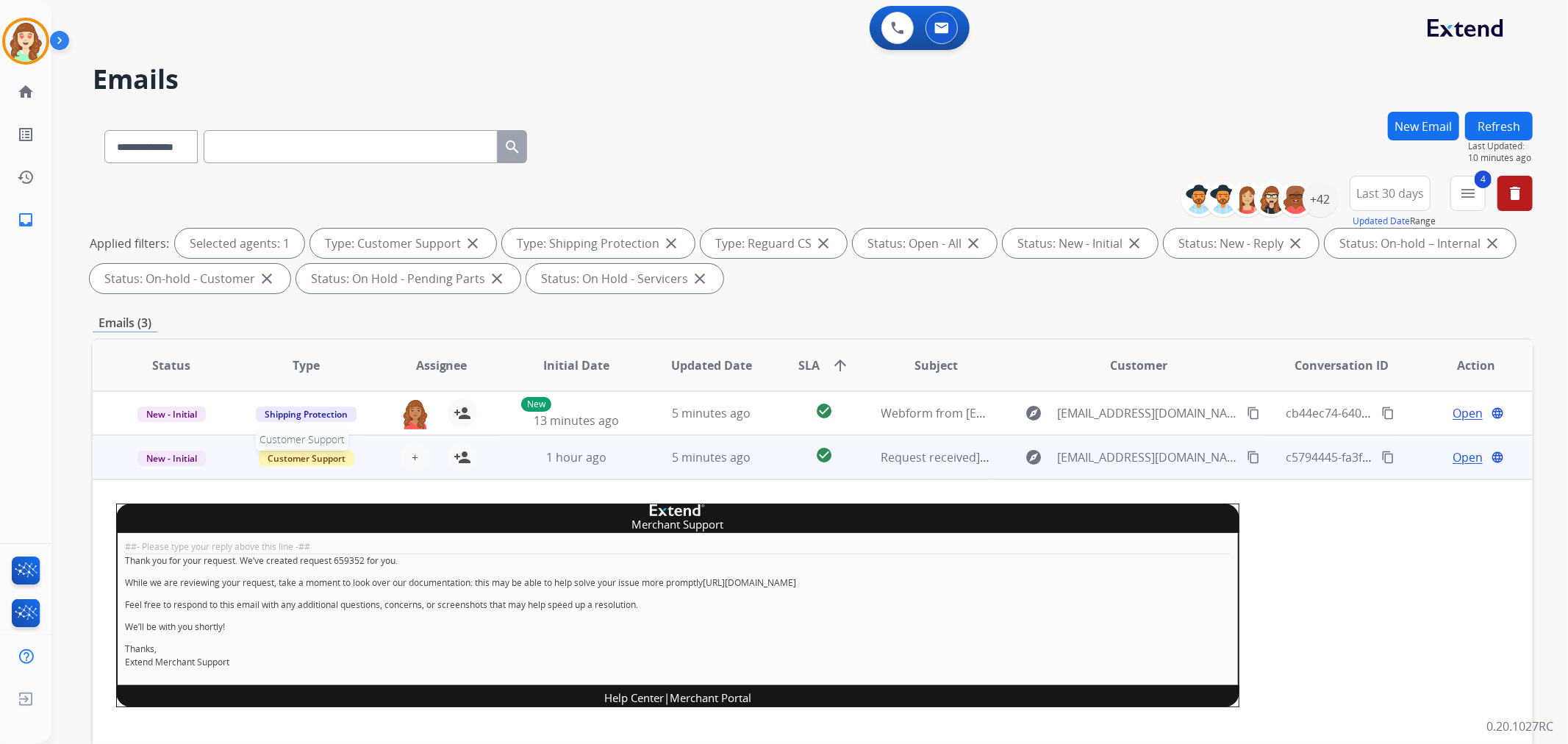
click at [296, 454] on span "Customer Support" at bounding box center [306, 459] width 96 height 15
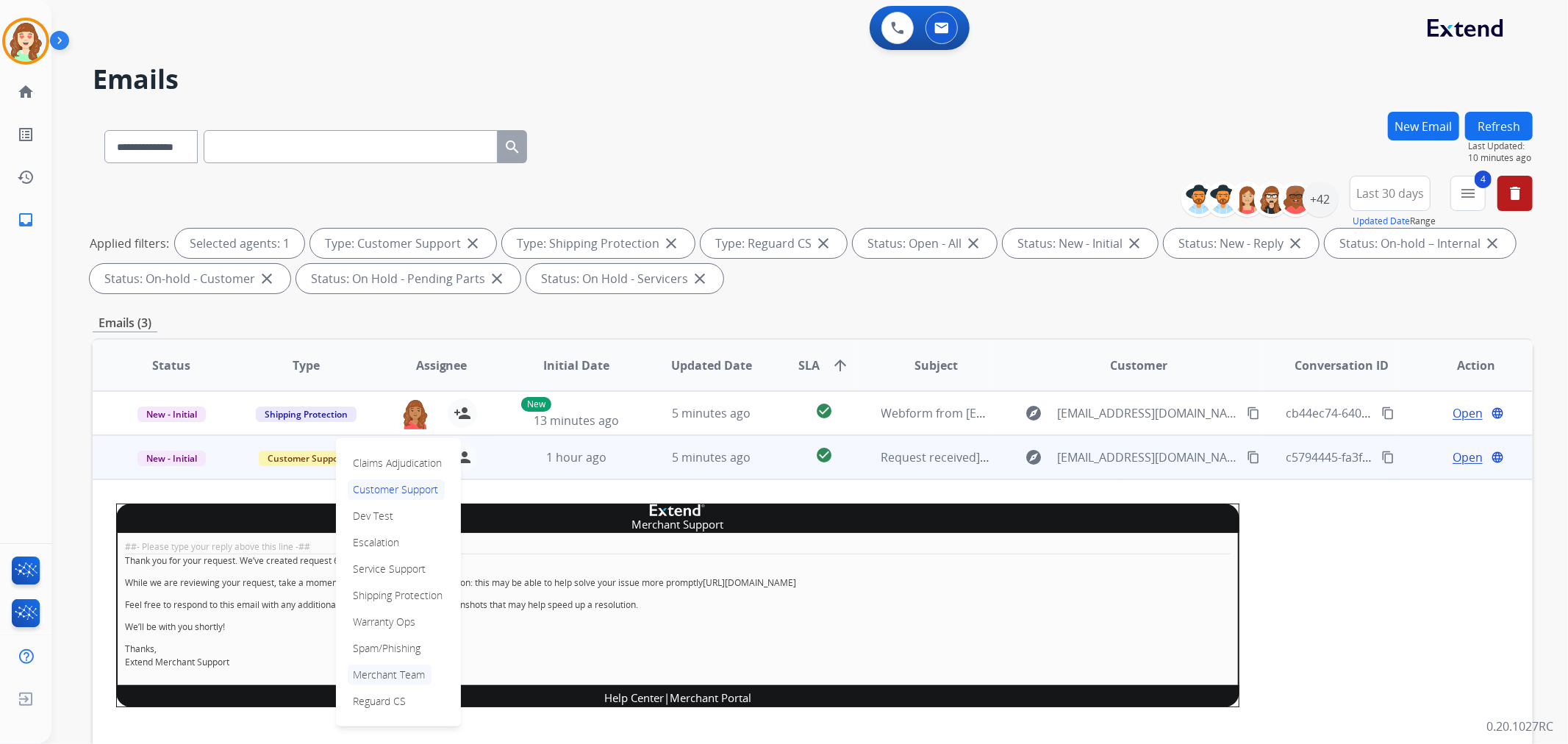
click at [395, 675] on p "Merchant Team" at bounding box center [389, 675] width 84 height 21
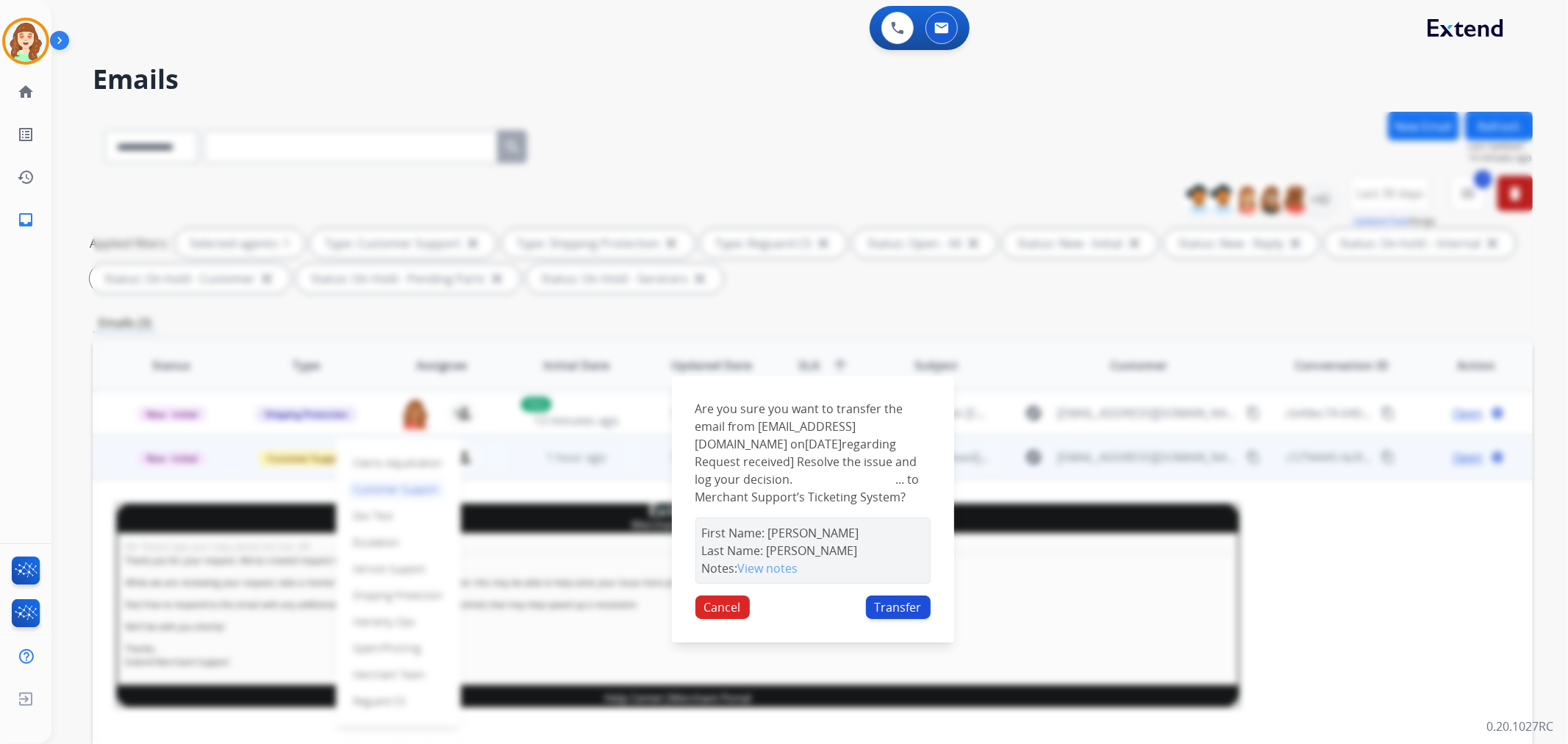
click at [891, 618] on button "Transfer" at bounding box center [898, 607] width 65 height 24
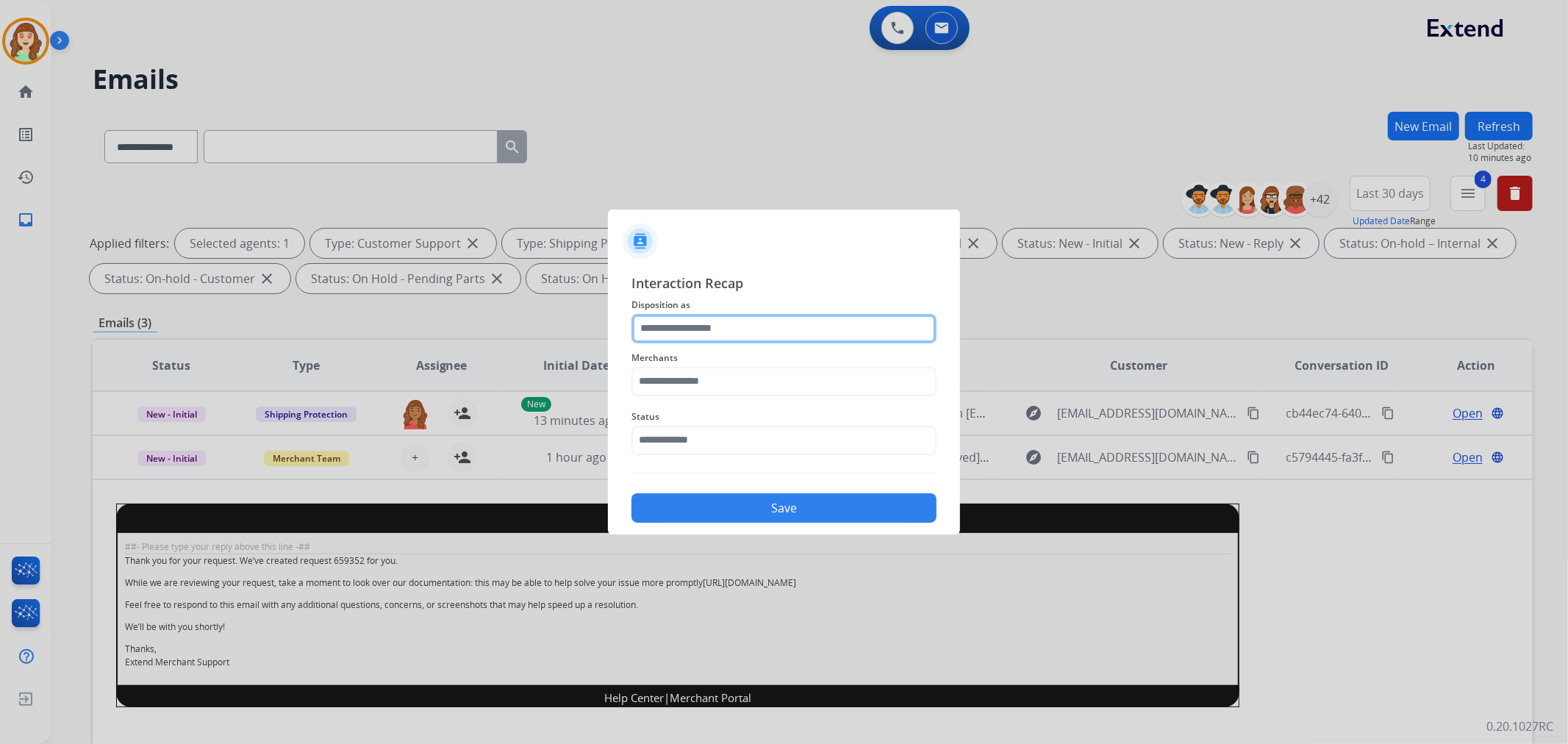
click at [699, 324] on input "text" at bounding box center [783, 329] width 305 height 30
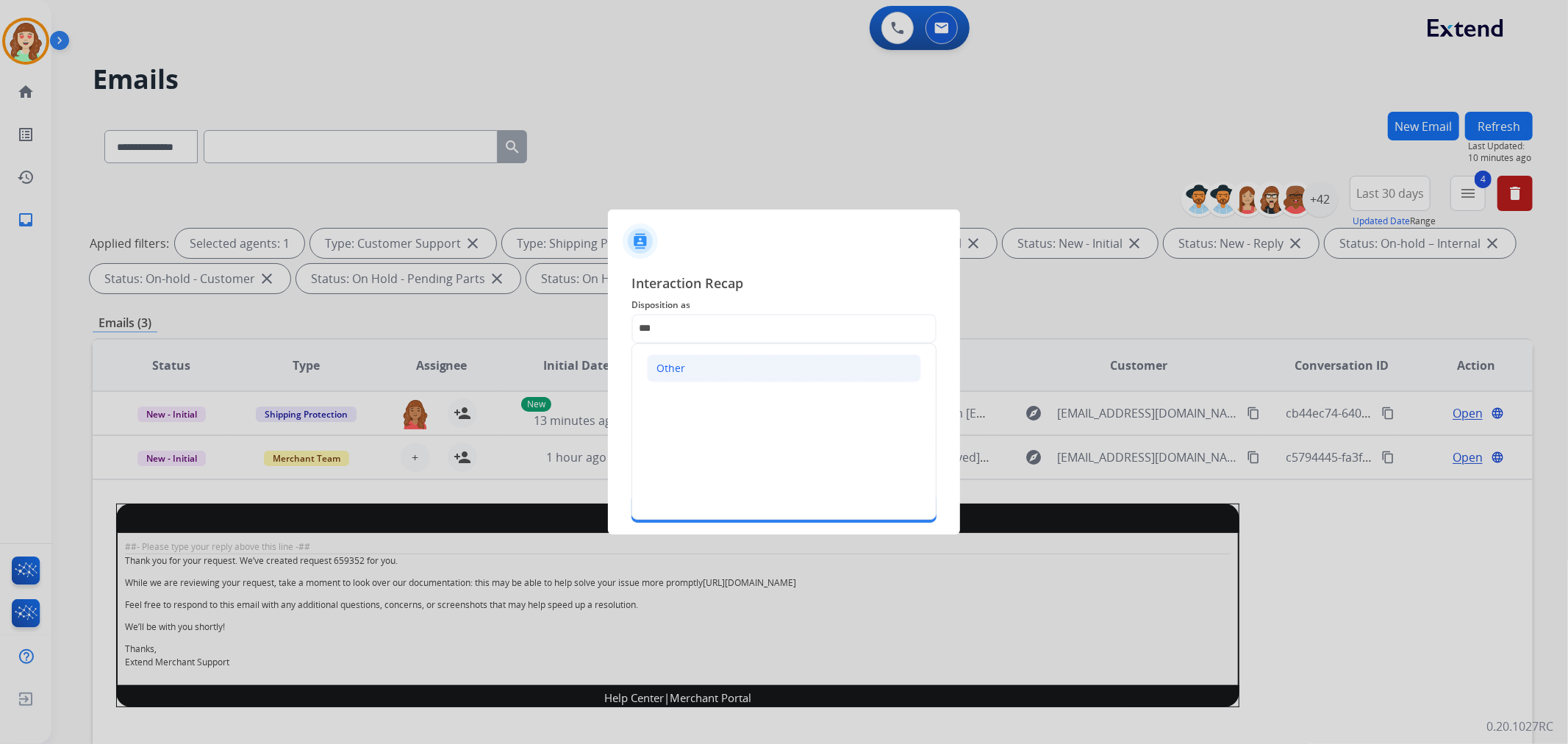
click at [789, 369] on li "Other" at bounding box center [784, 368] width 275 height 28
type input "*****"
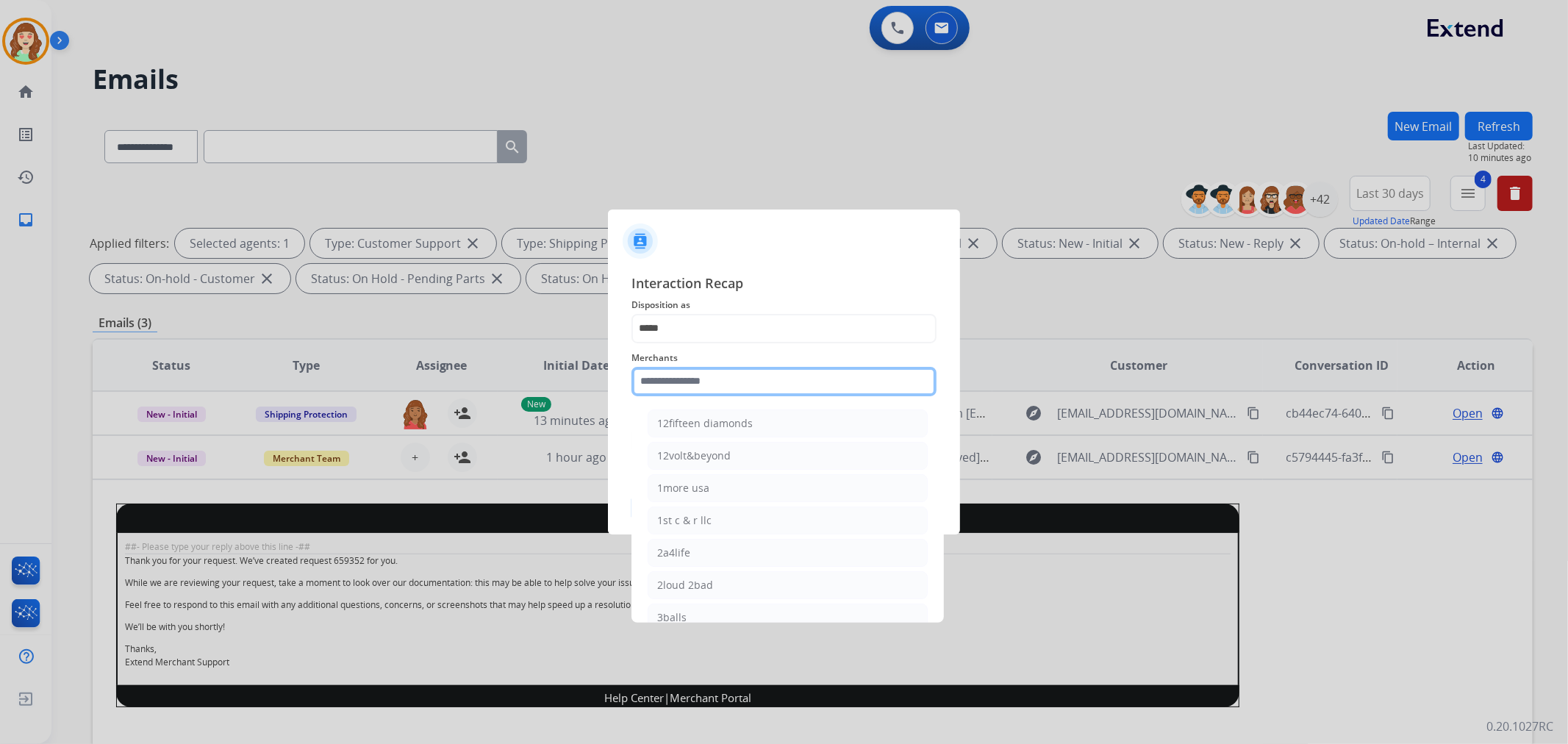
click at [708, 386] on input "text" at bounding box center [783, 381] width 305 height 30
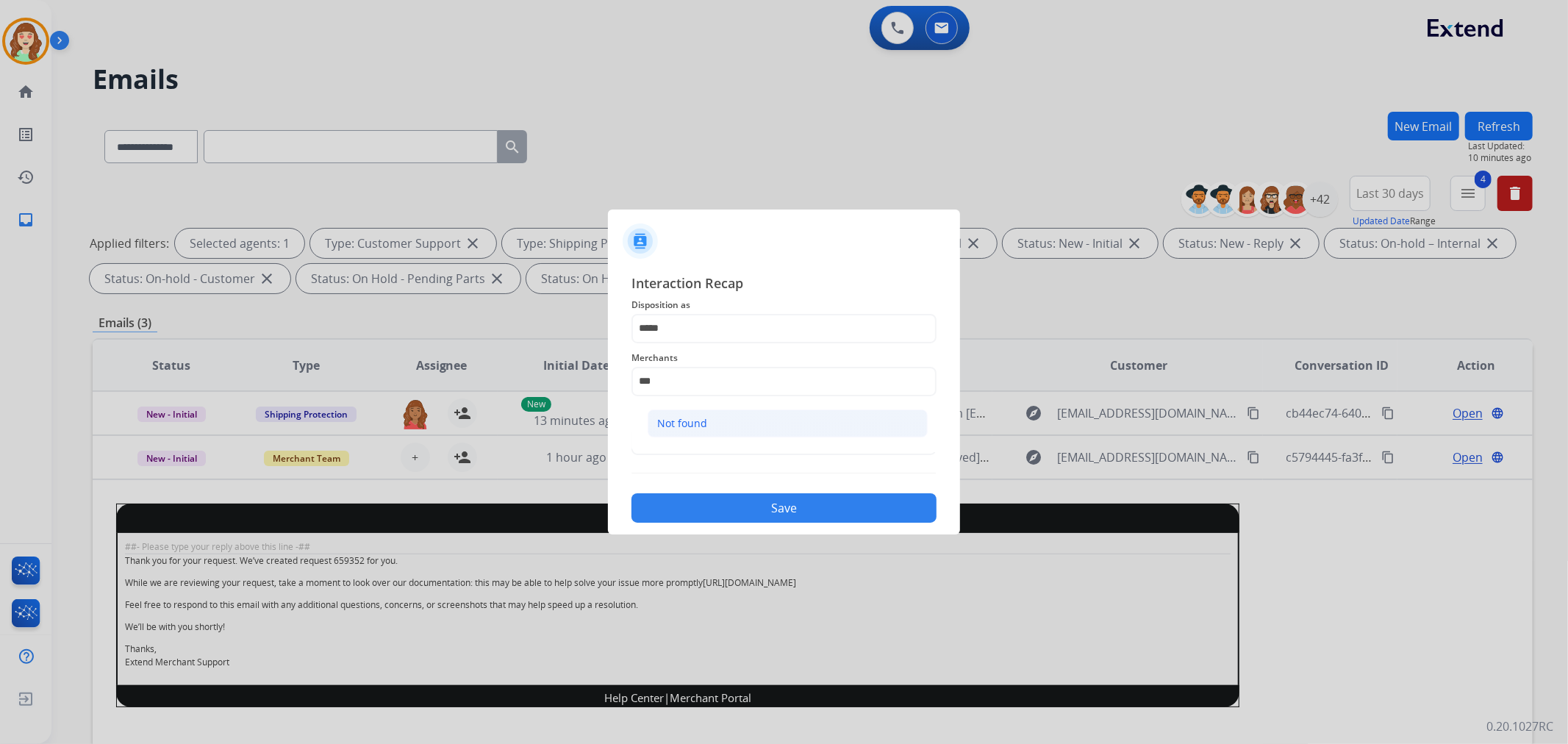
click at [790, 422] on li "Not found" at bounding box center [788, 423] width 280 height 28
type input "*********"
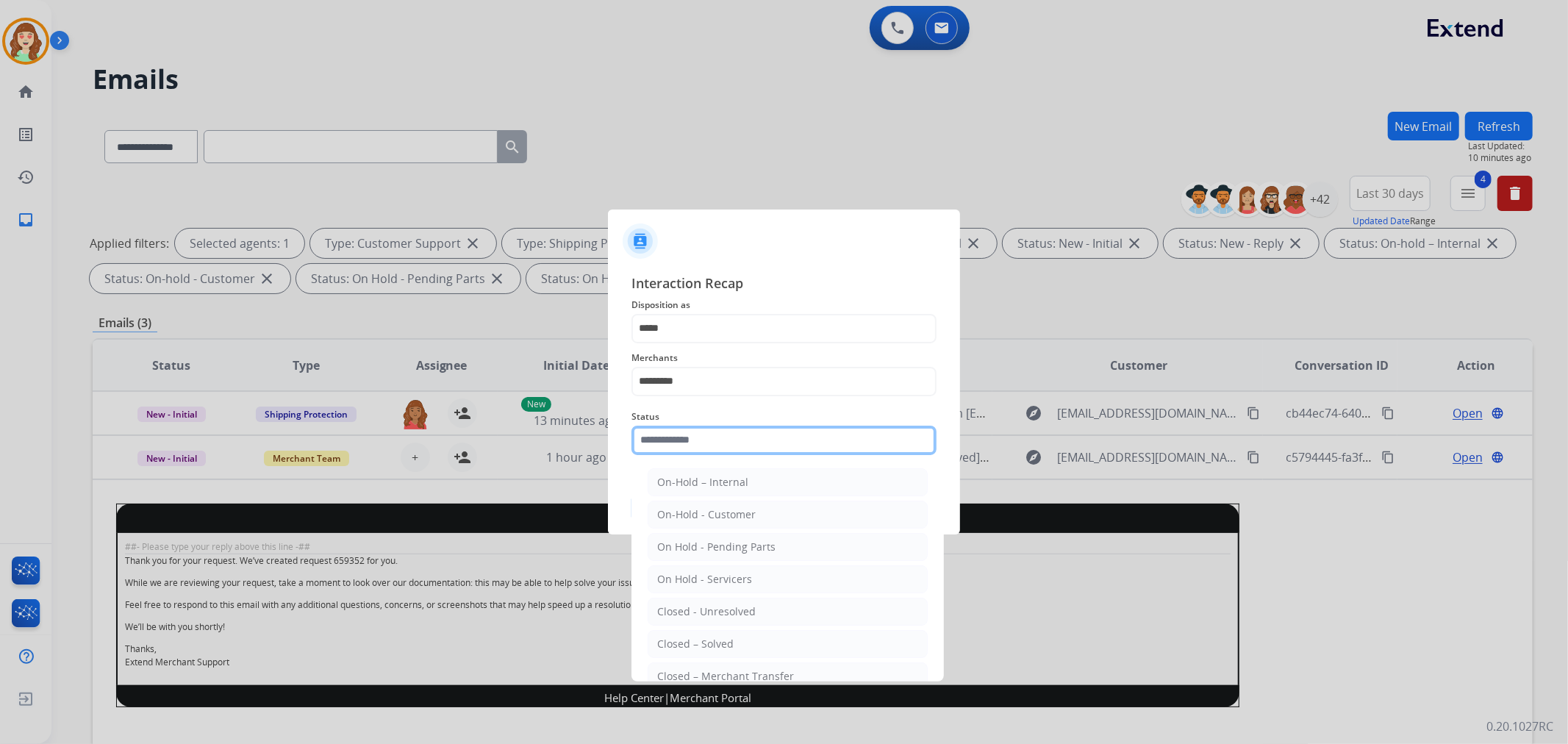
click at [671, 444] on input "text" at bounding box center [783, 440] width 305 height 30
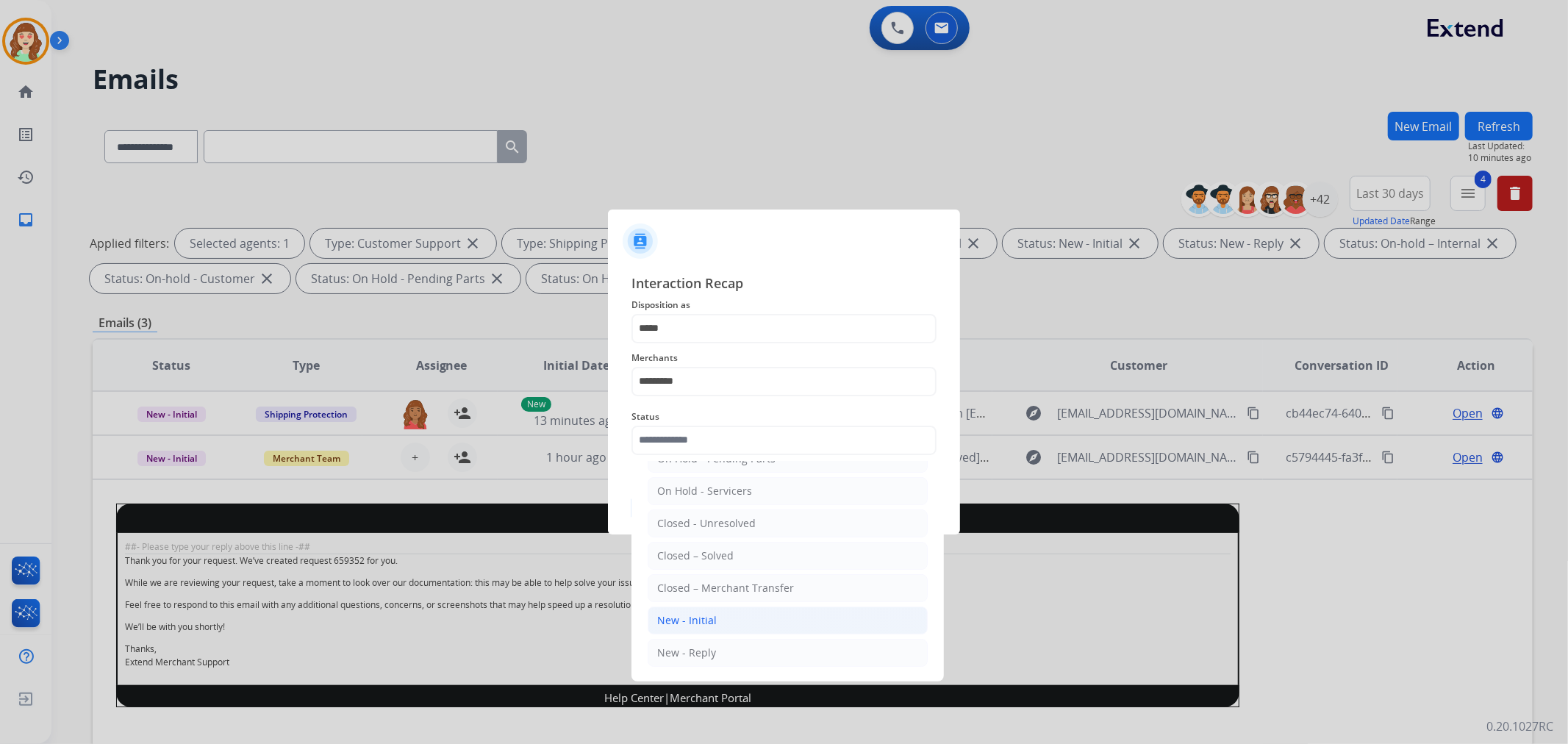
click at [697, 618] on div "New - Initial" at bounding box center [687, 620] width 59 height 14
type input "**********"
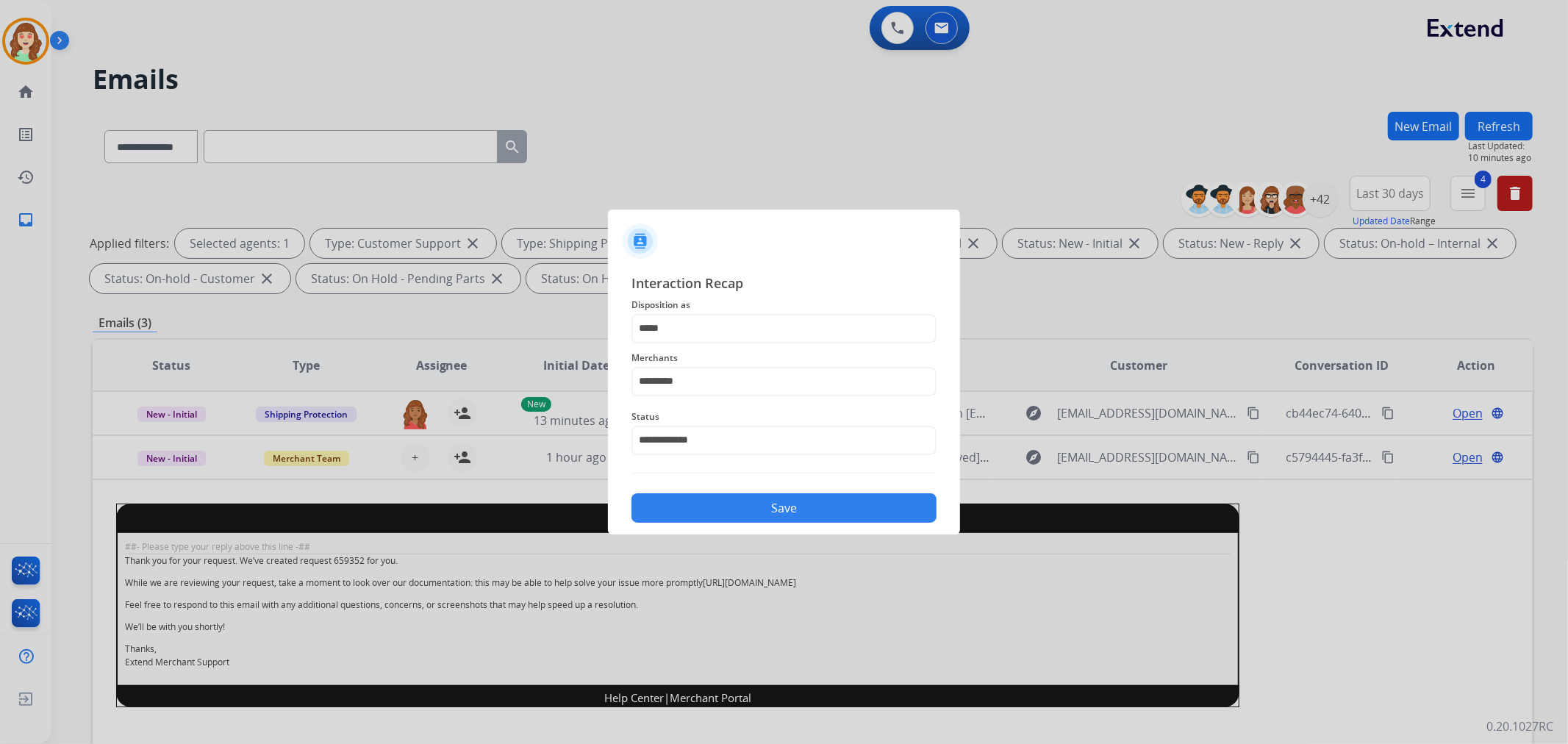
click at [795, 500] on button "Save" at bounding box center [783, 508] width 305 height 30
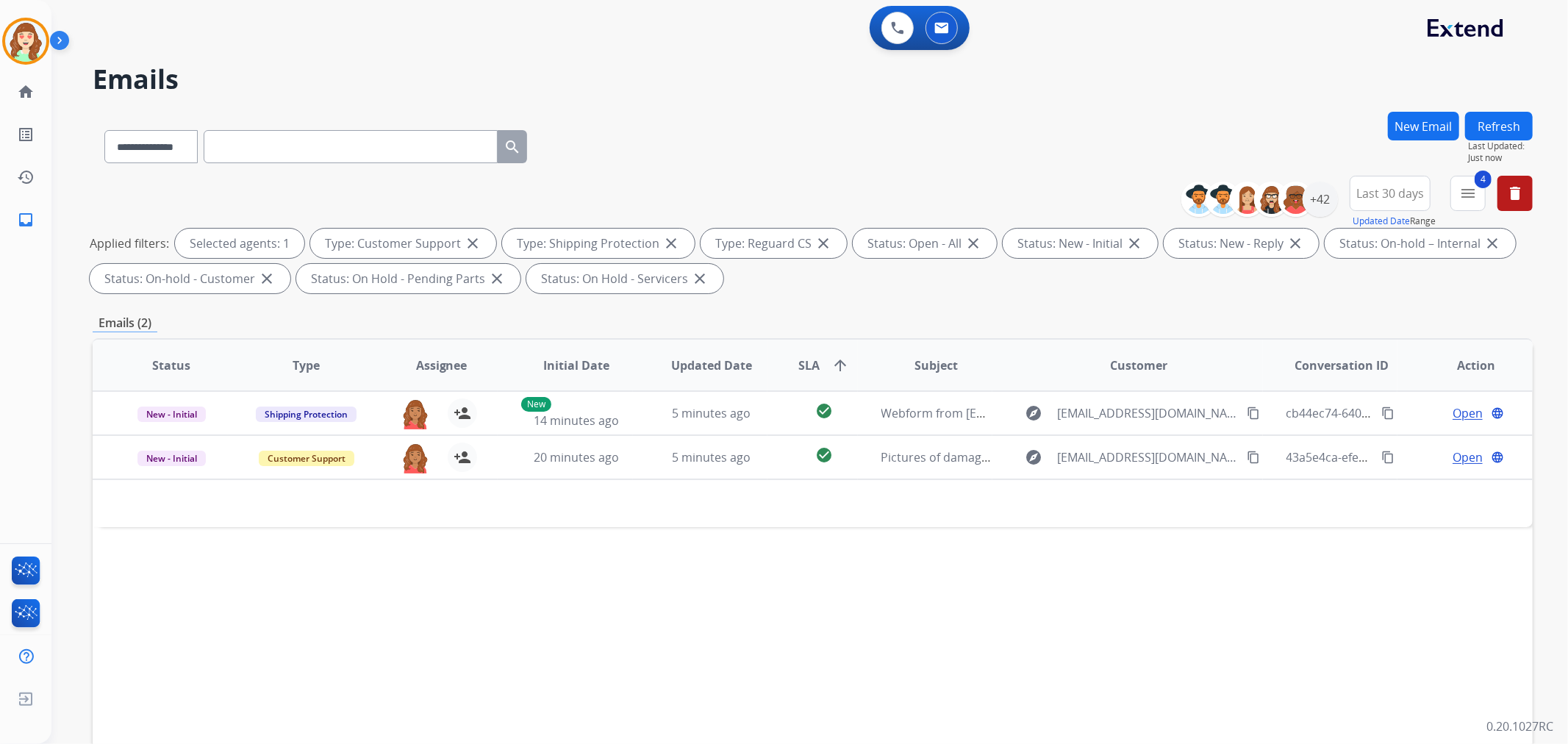
click at [798, 583] on div "Status Type Assignee Initial Date Updated Date SLA arrow_upward Subject Custome…" at bounding box center [813, 585] width 1440 height 493
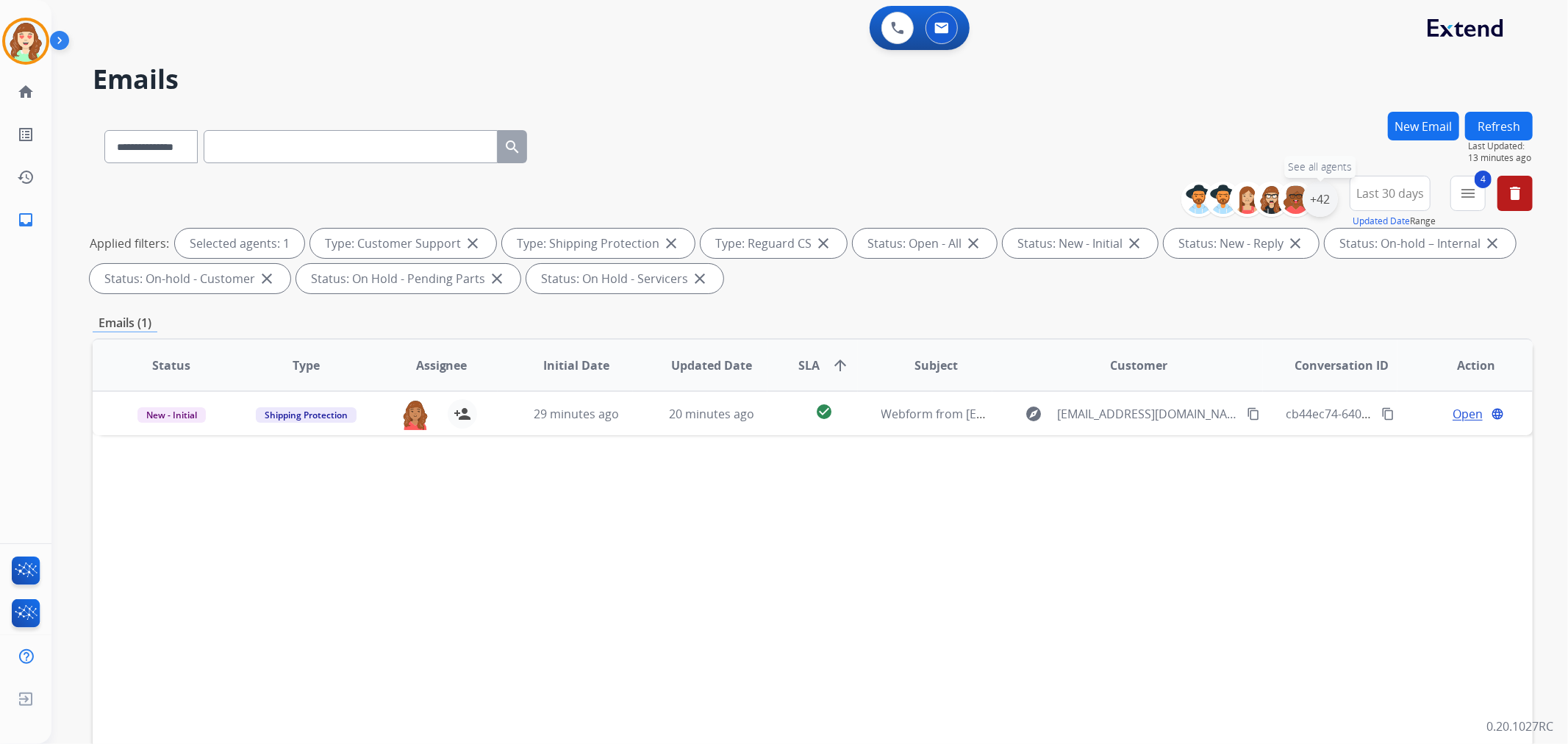
click at [1312, 199] on div "+42" at bounding box center [1320, 199] width 35 height 35
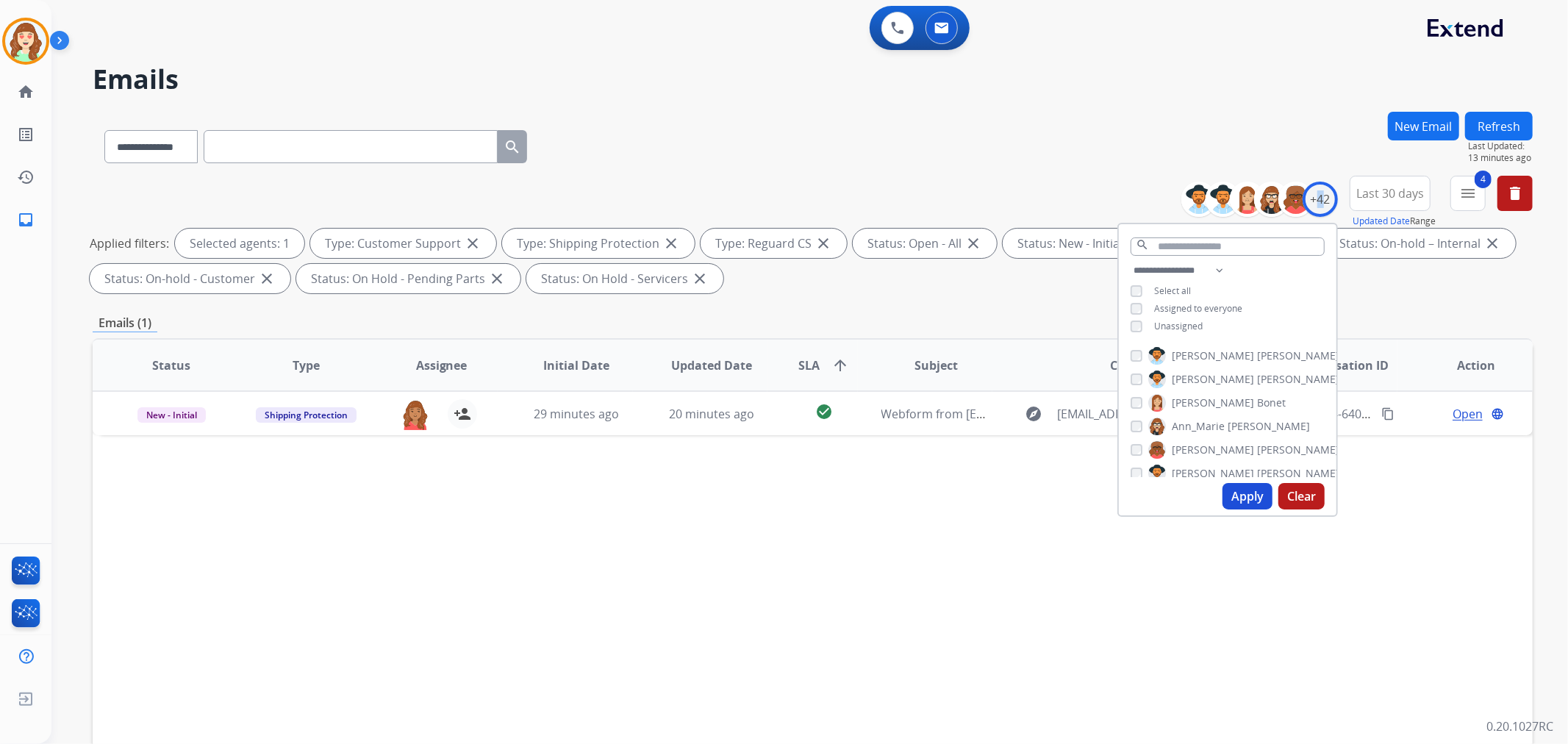
click at [1298, 501] on button "Clear" at bounding box center [1301, 496] width 46 height 27
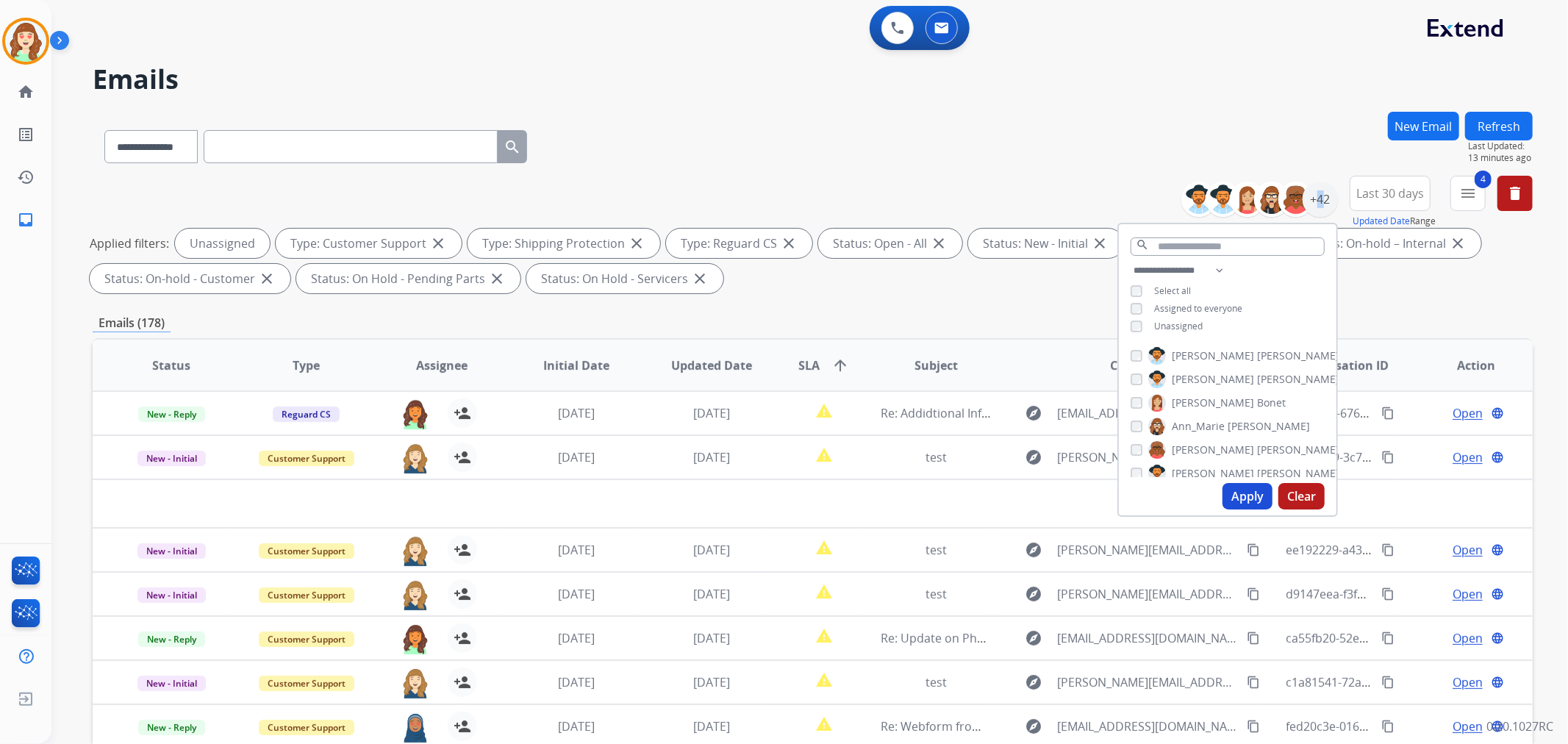
click at [1244, 488] on button "Apply" at bounding box center [1248, 496] width 50 height 27
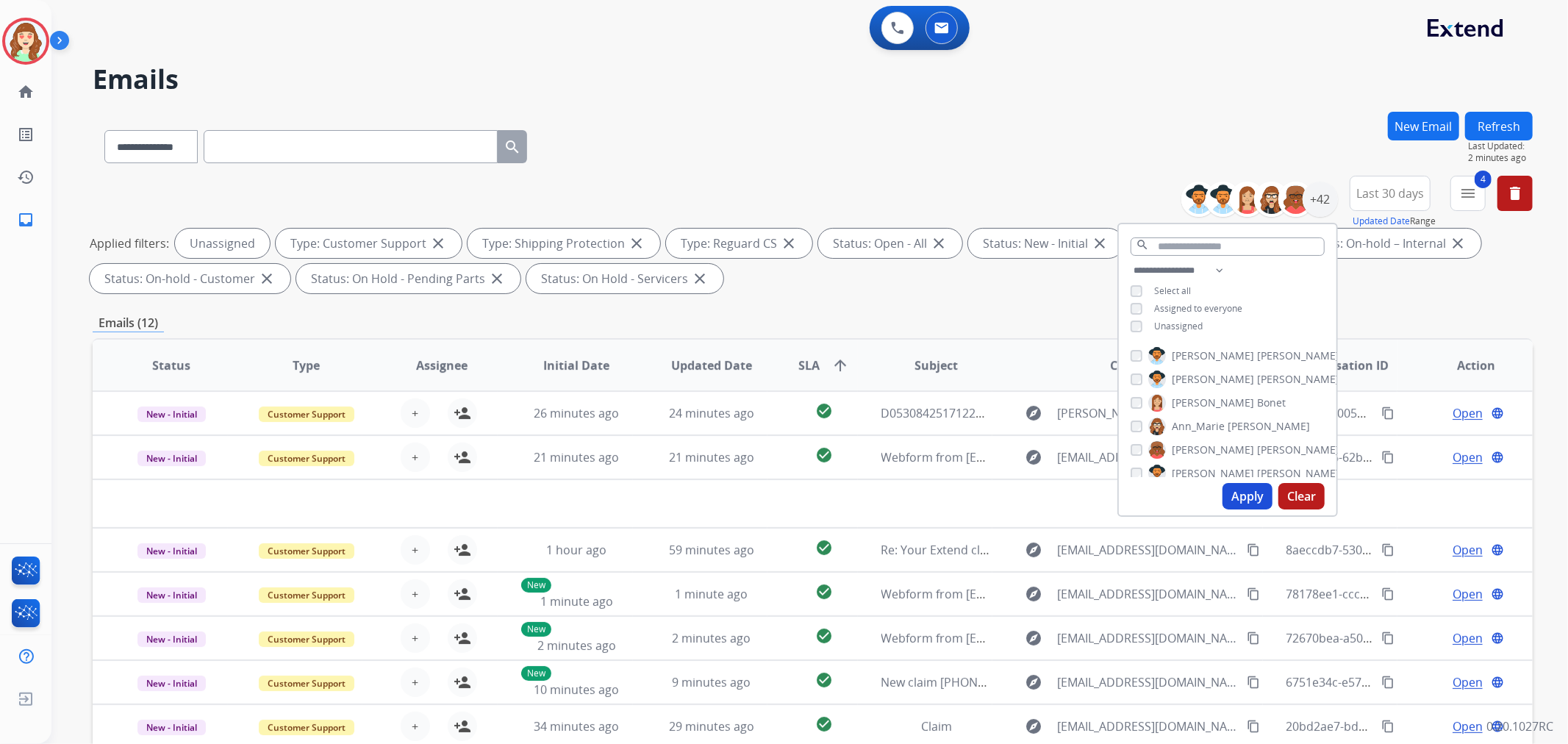
click at [900, 164] on div "**********" at bounding box center [813, 144] width 1440 height 64
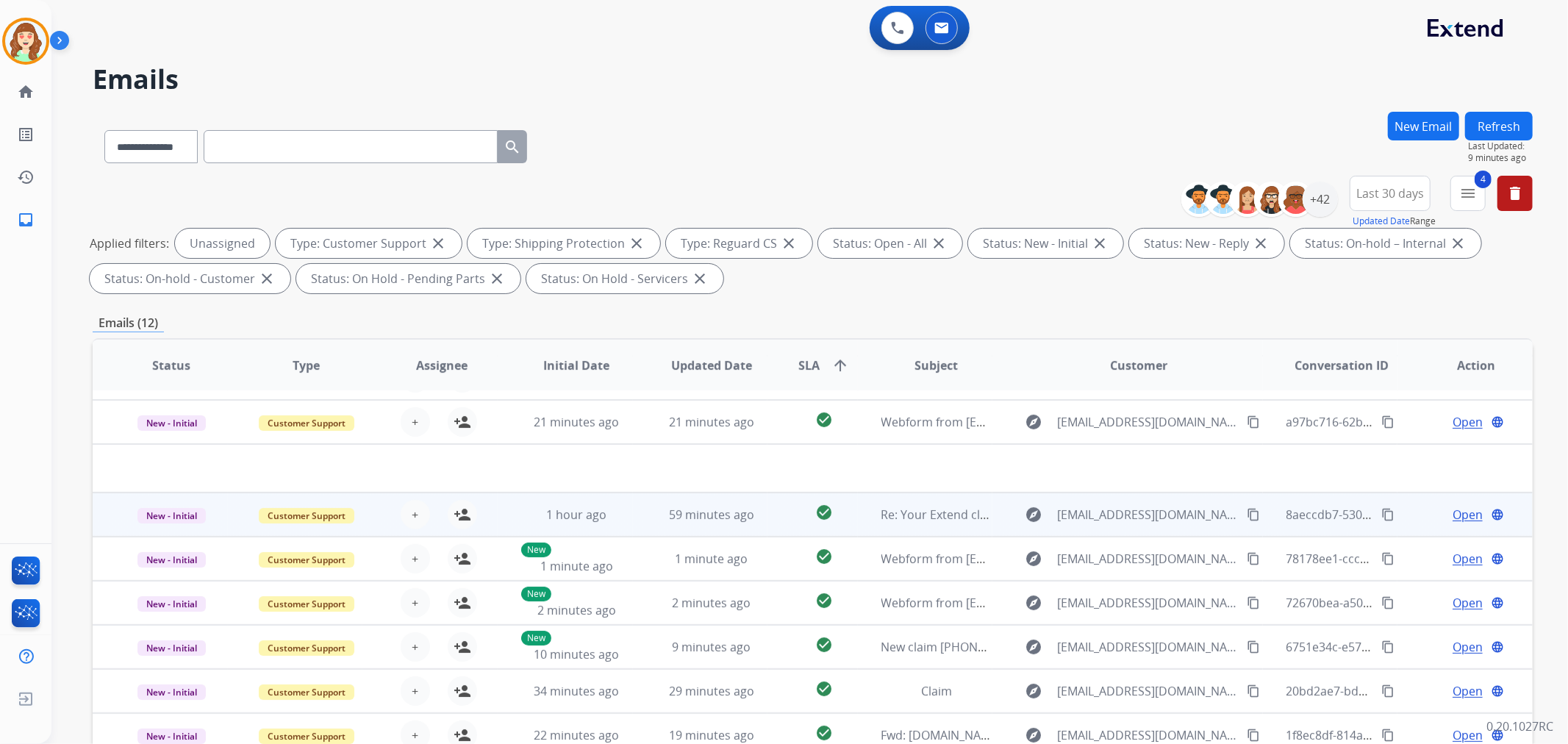
scroll to position [49, 0]
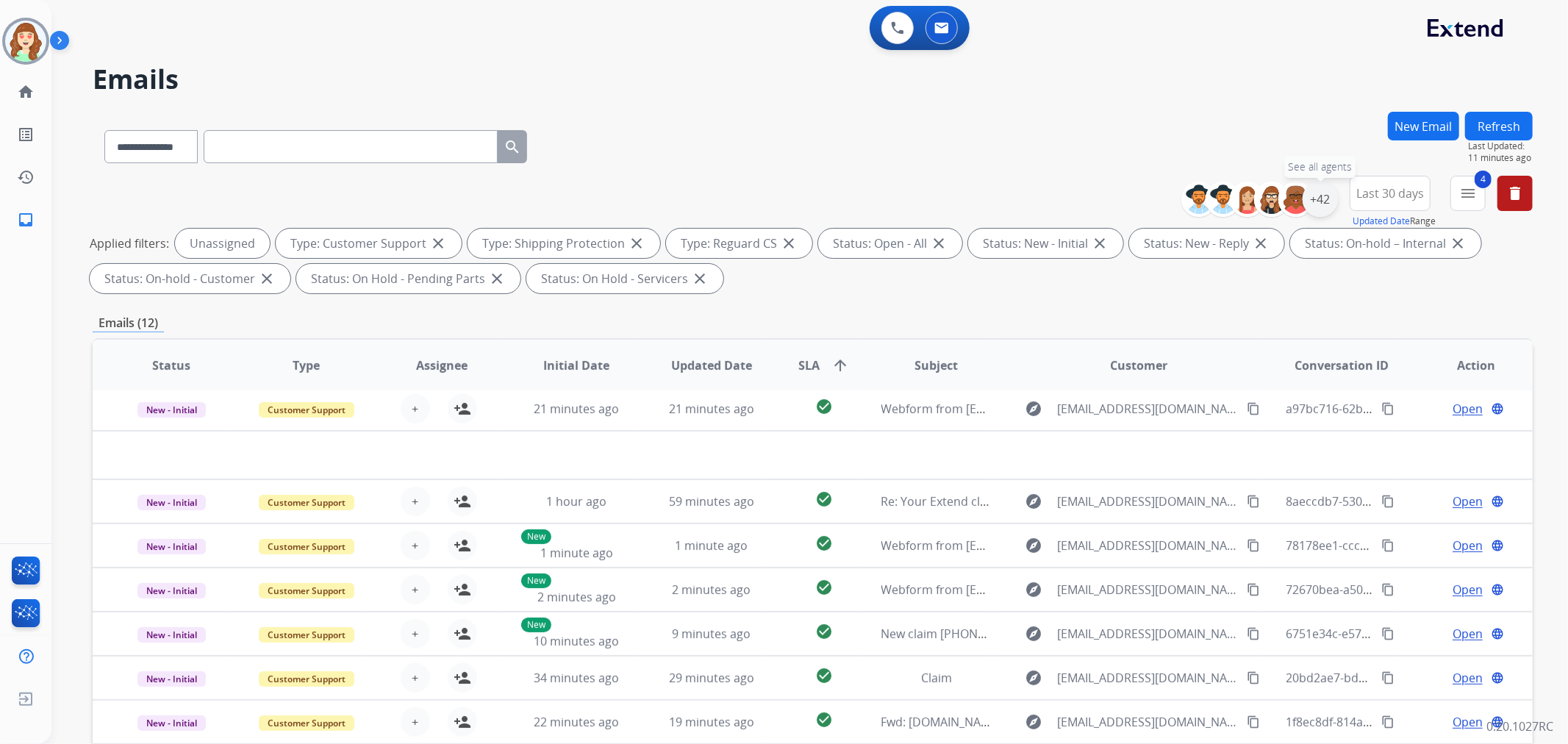
click at [1318, 201] on div "+42" at bounding box center [1320, 199] width 35 height 35
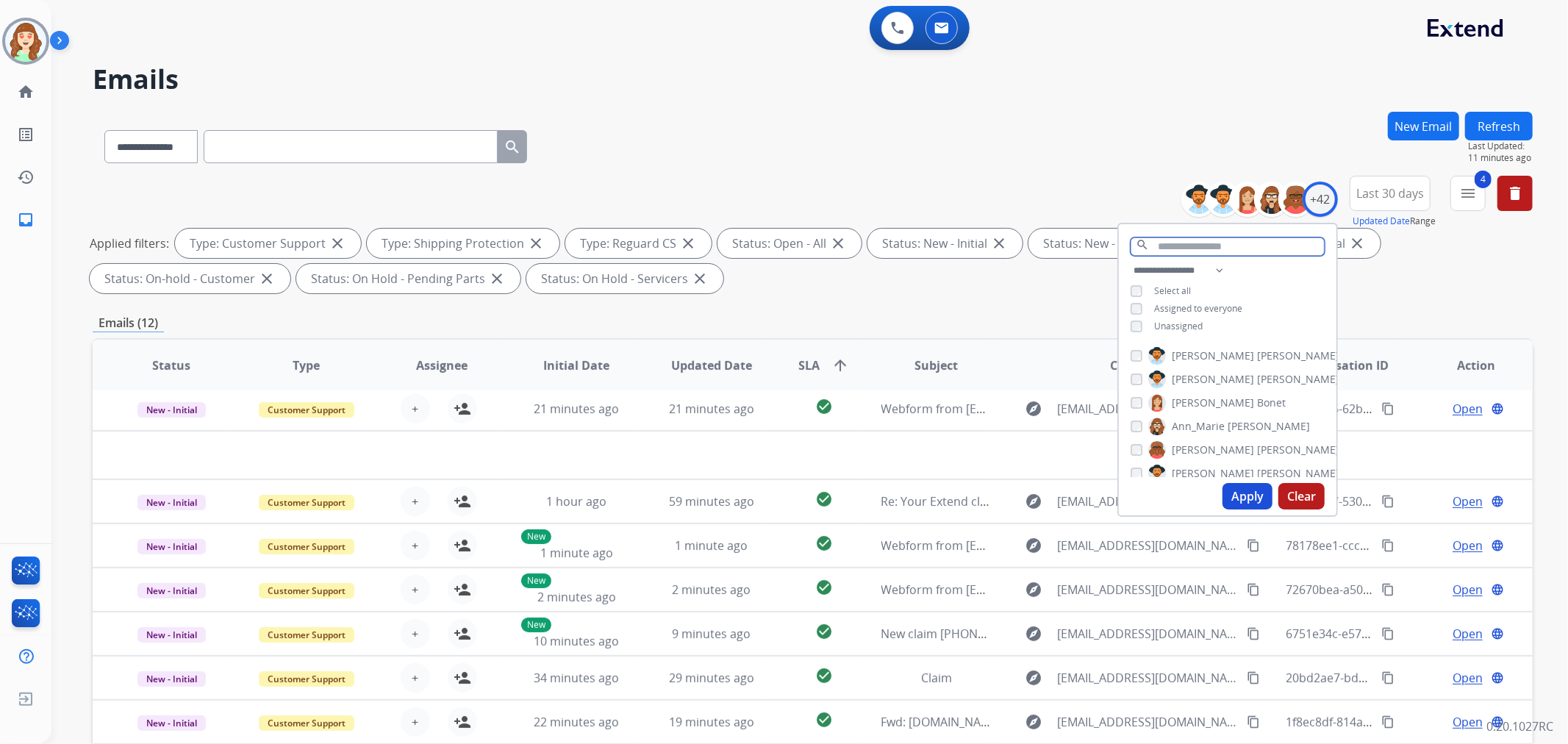
click at [1216, 240] on input "text" at bounding box center [1227, 246] width 194 height 18
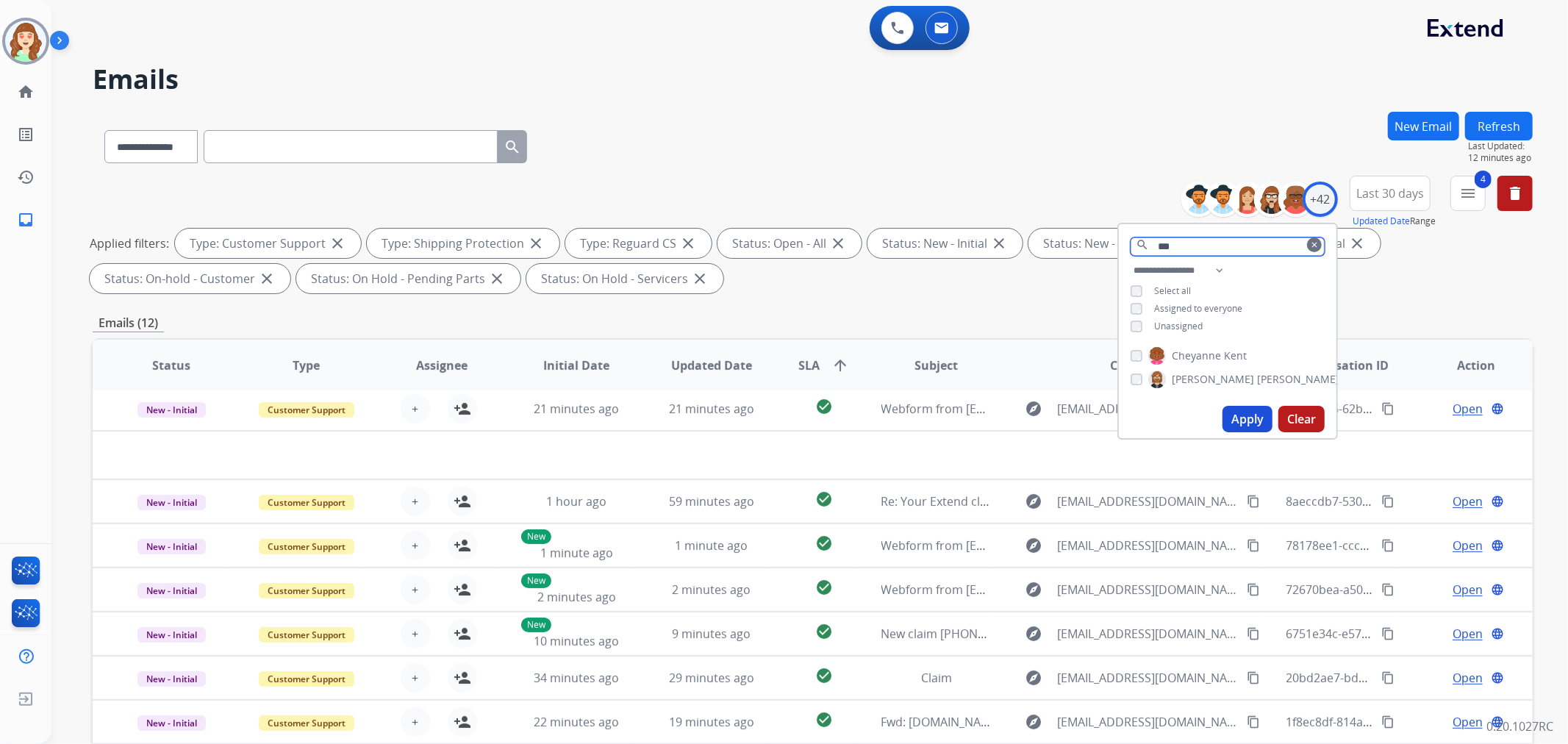
type input "***"
click at [1259, 423] on button "Apply" at bounding box center [1248, 419] width 50 height 27
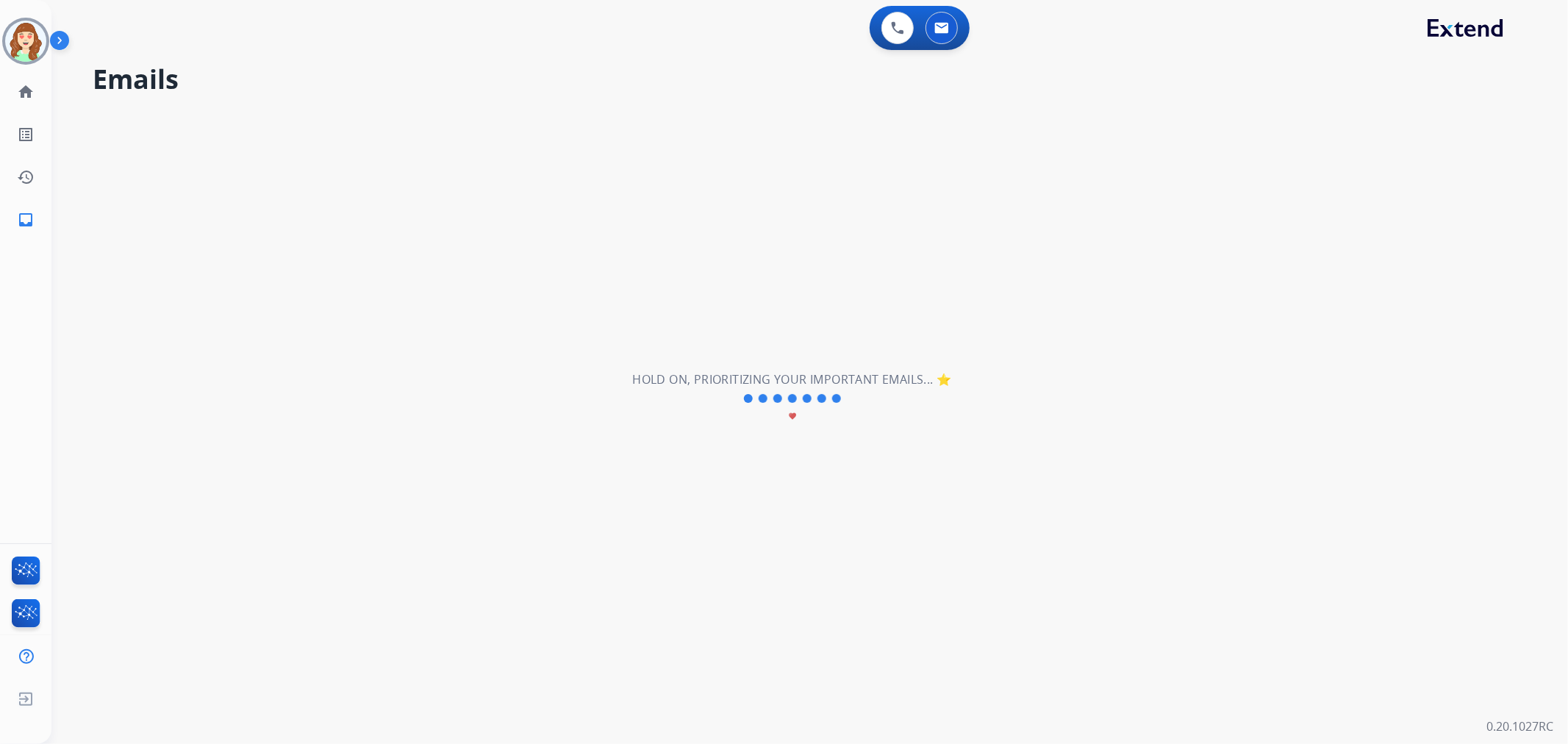
scroll to position [0, 0]
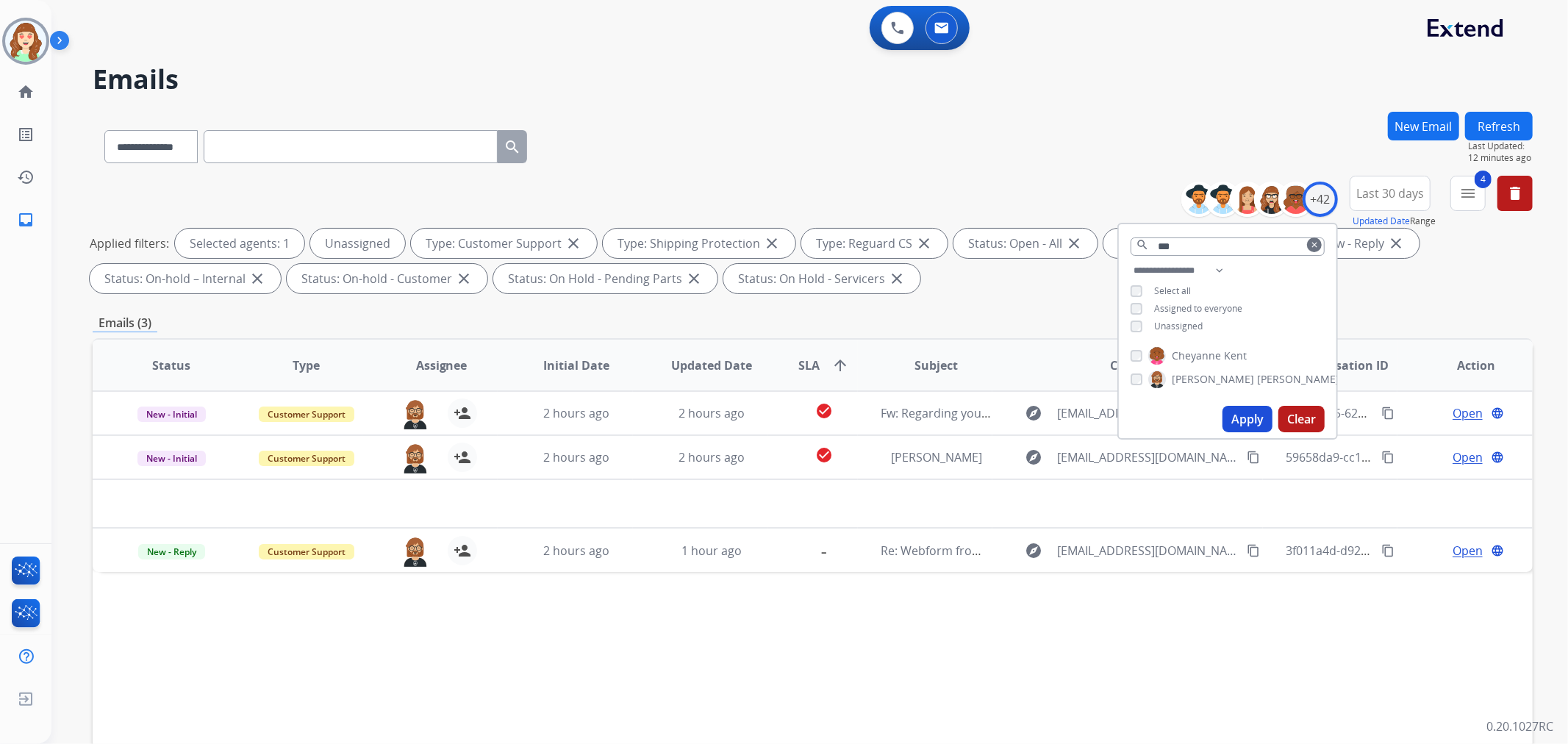
click at [1244, 412] on button "Apply" at bounding box center [1248, 419] width 50 height 27
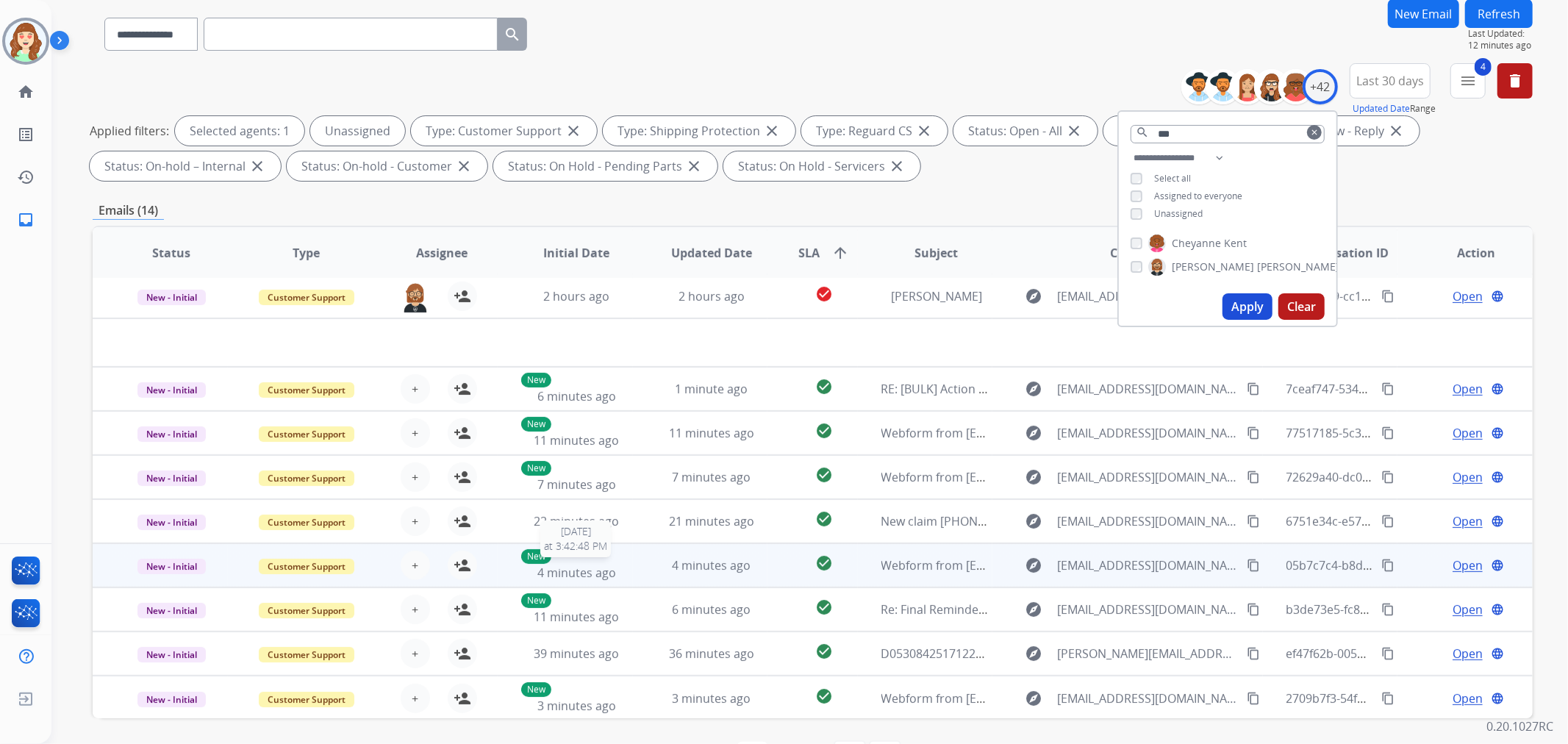
scroll to position [164, 0]
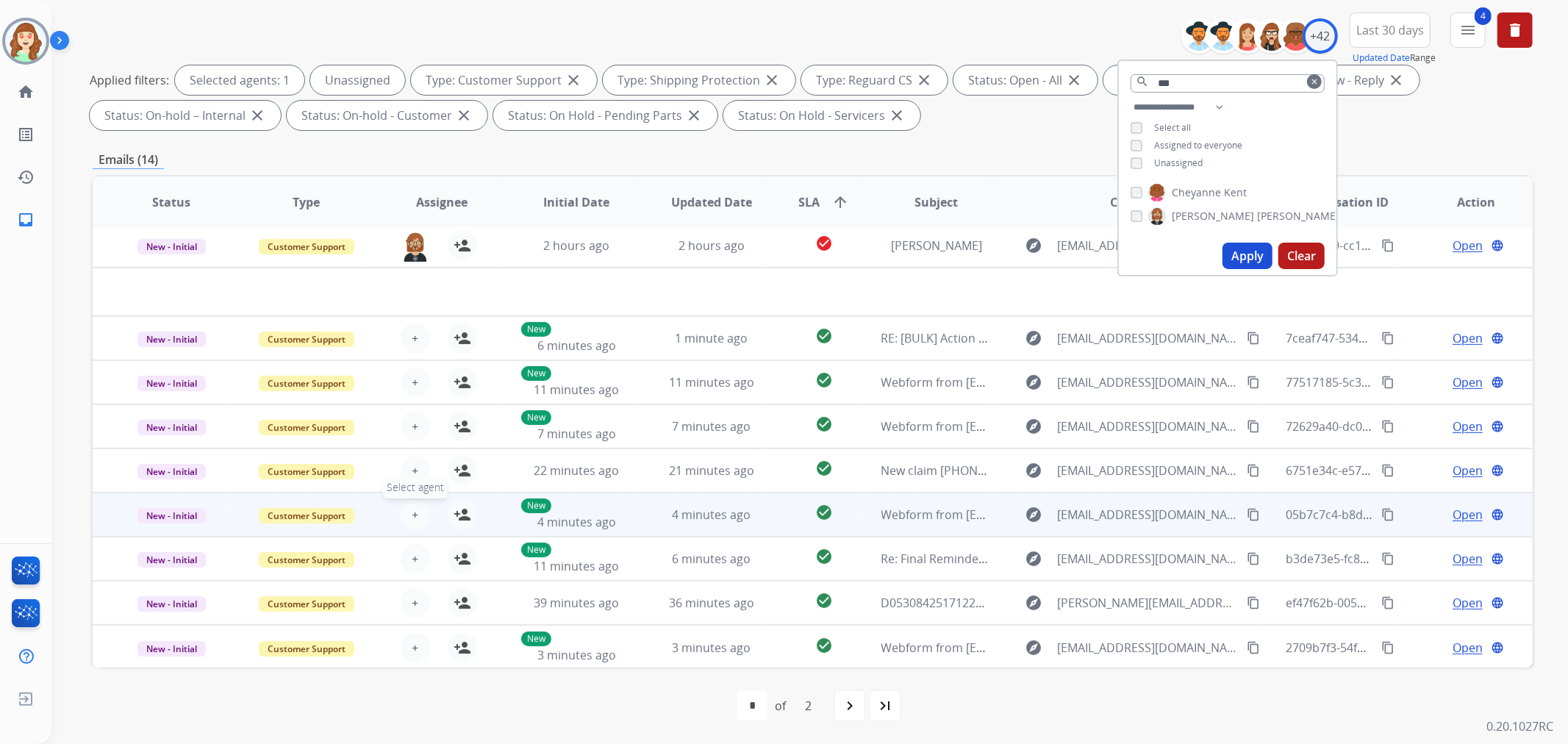
click at [414, 513] on span "+" at bounding box center [414, 514] width 7 height 17
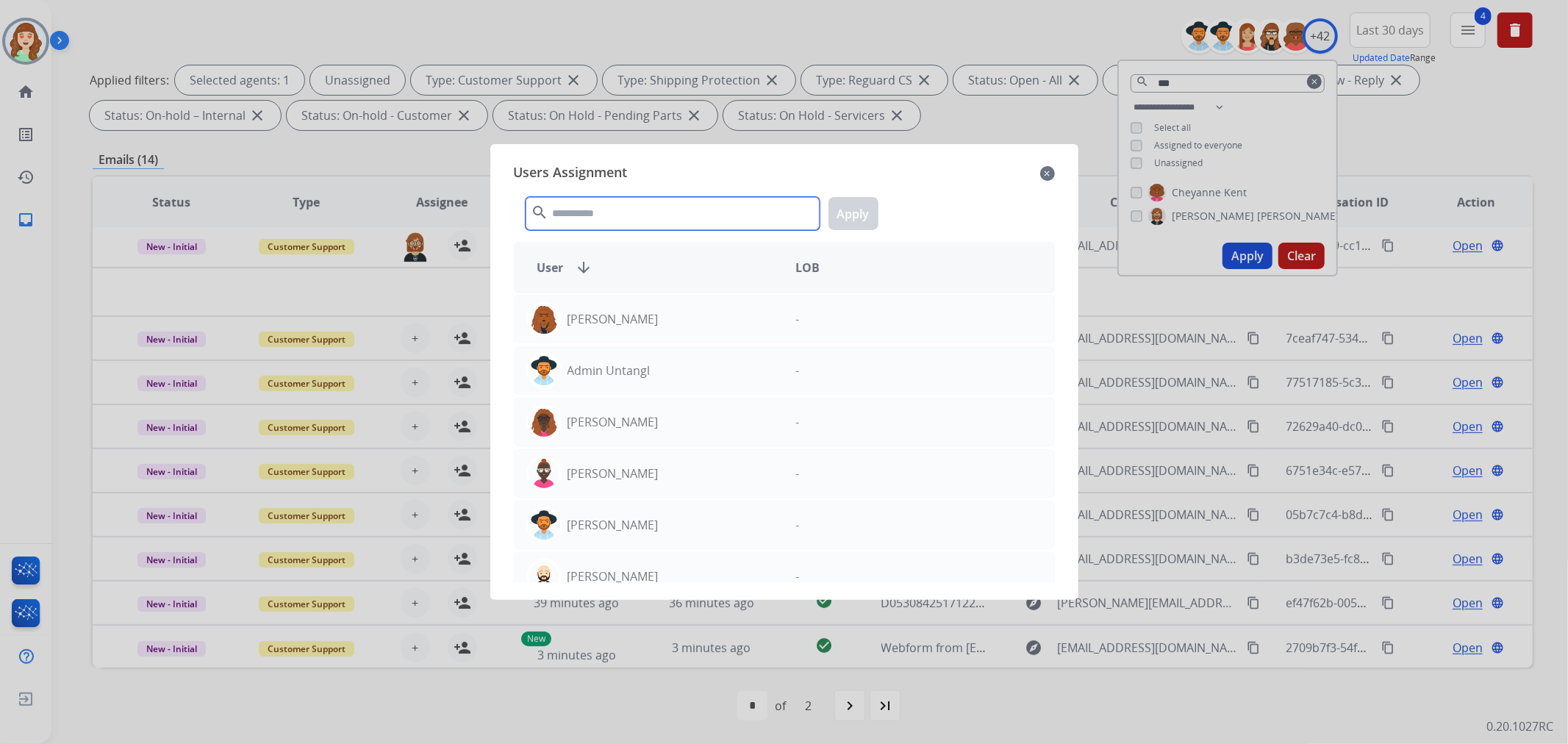
click at [674, 221] on input "text" at bounding box center [672, 214] width 294 height 33
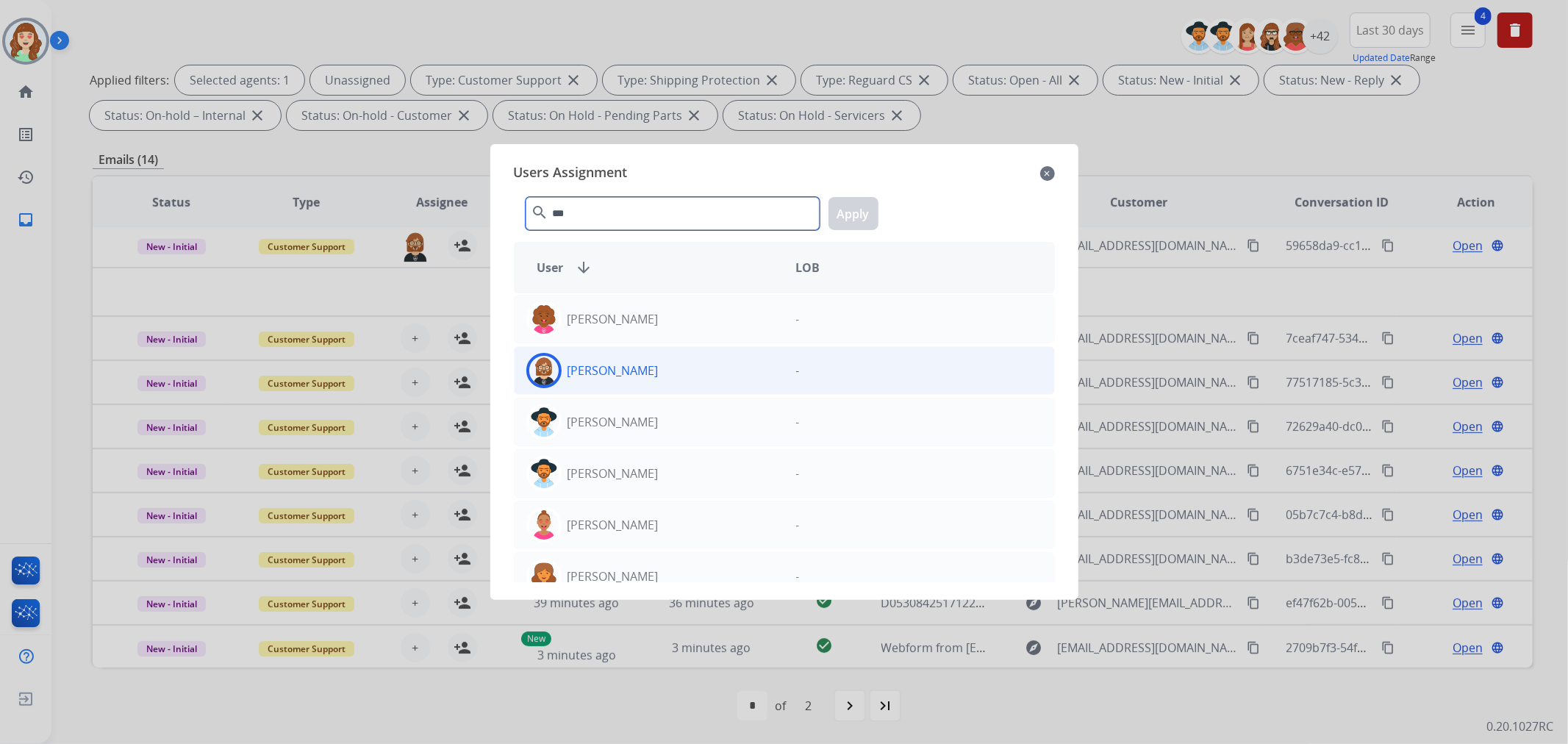
type input "***"
click at [625, 377] on p "[PERSON_NAME]" at bounding box center [613, 370] width 91 height 17
click at [861, 216] on button "Apply" at bounding box center [854, 214] width 50 height 33
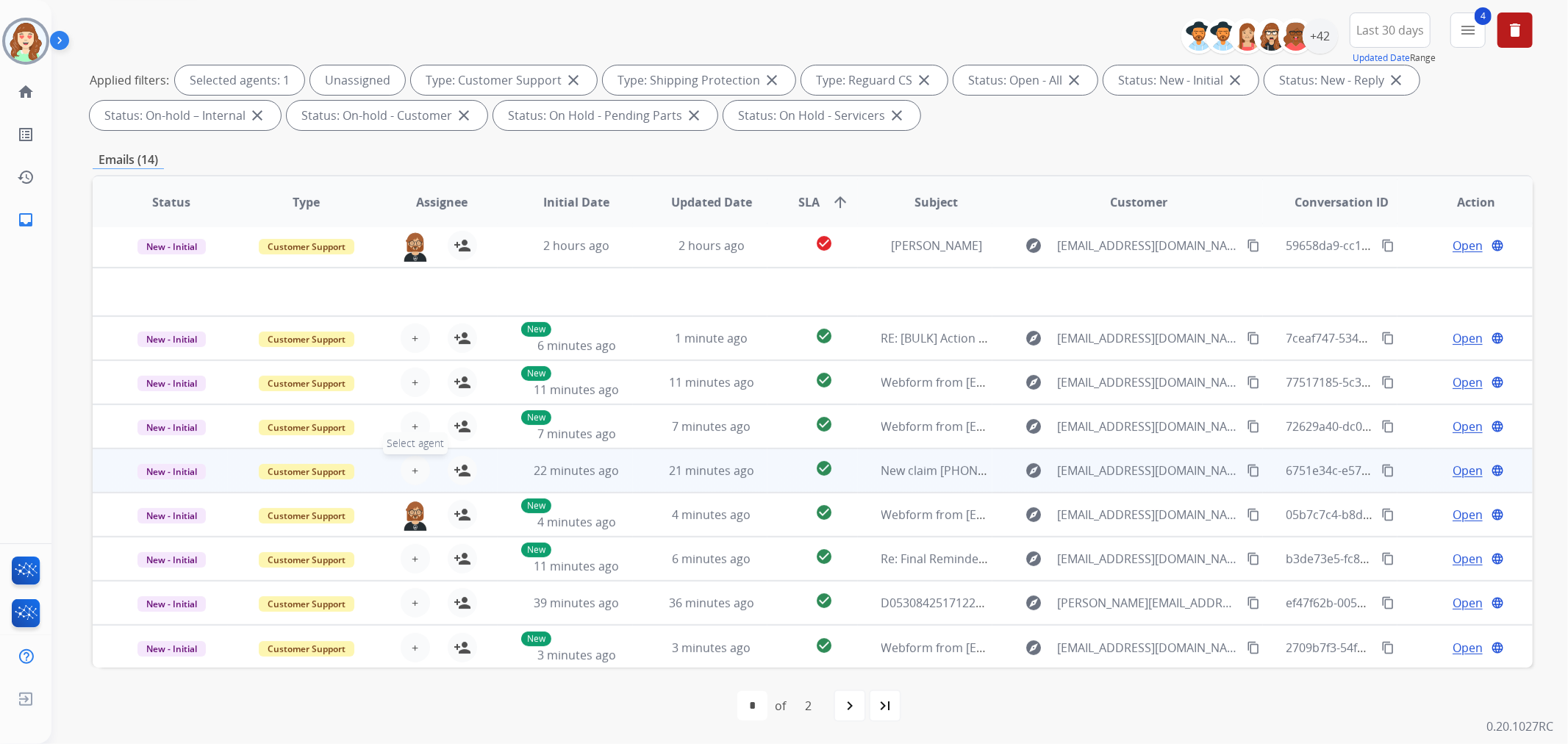
click at [414, 466] on span "+" at bounding box center [414, 470] width 7 height 17
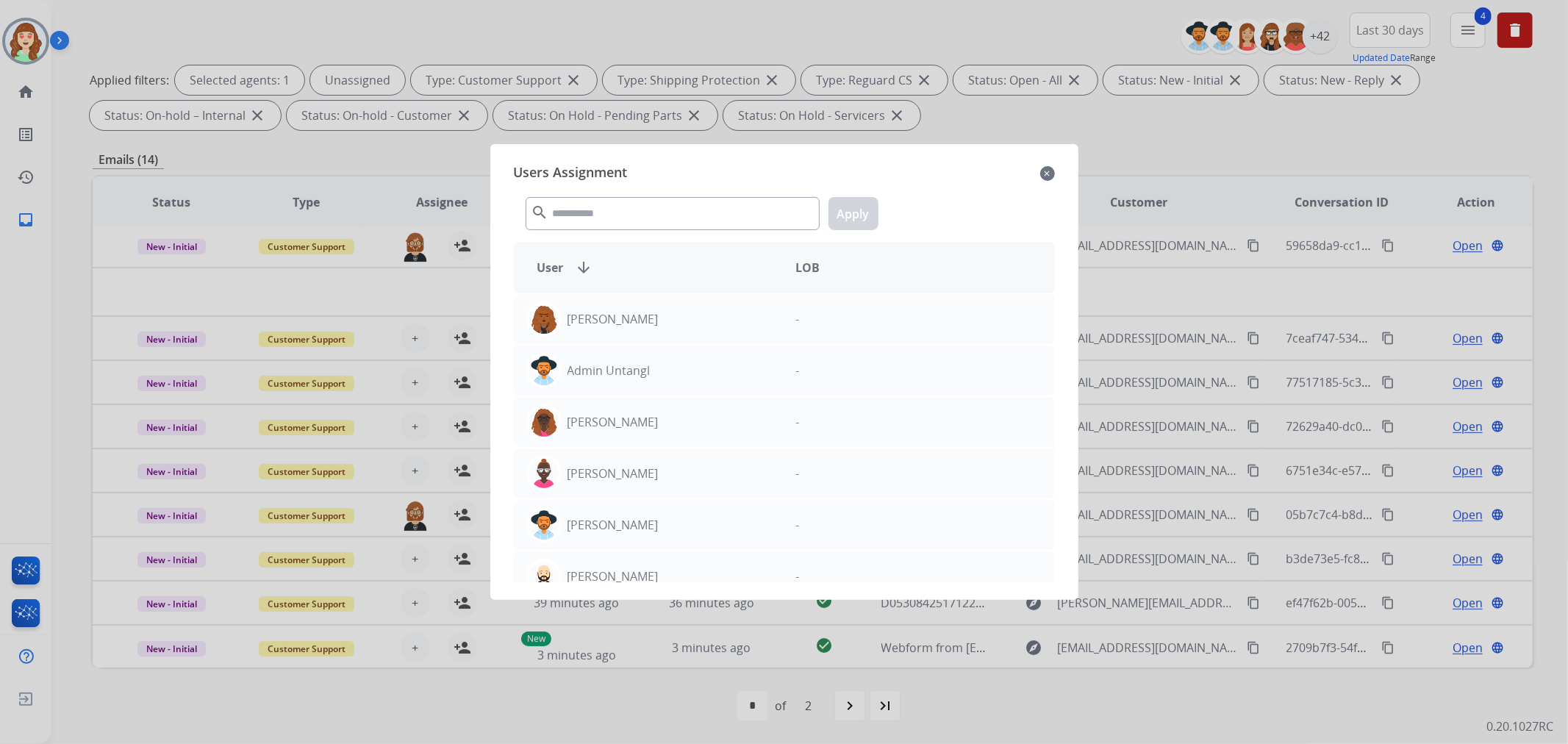
drag, startPoint x: 1050, startPoint y: 166, endPoint x: 892, endPoint y: 184, distance: 159.0
click at [1050, 167] on mat-icon "close" at bounding box center [1047, 173] width 14 height 17
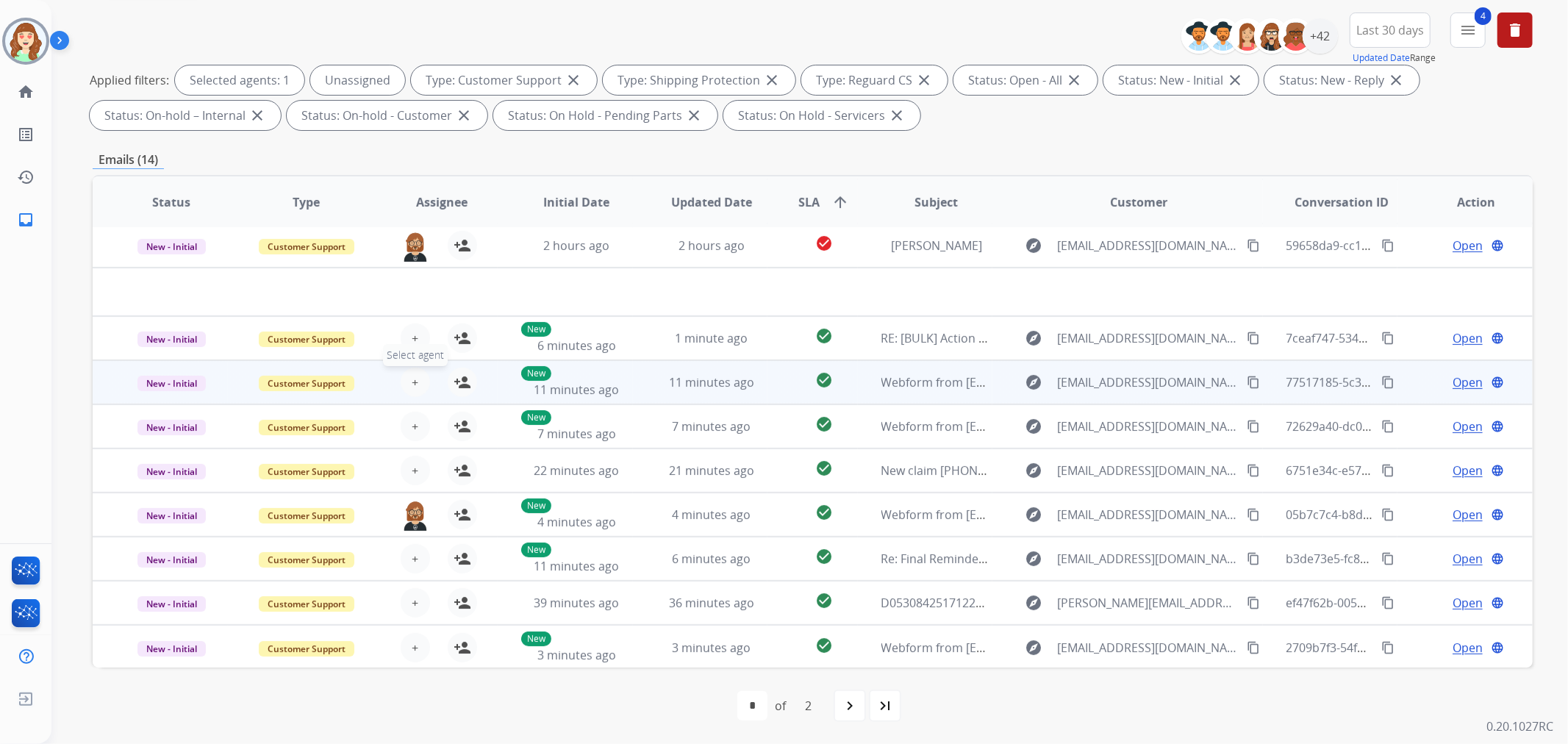
click at [416, 383] on button "+ Select agent" at bounding box center [415, 382] width 30 height 30
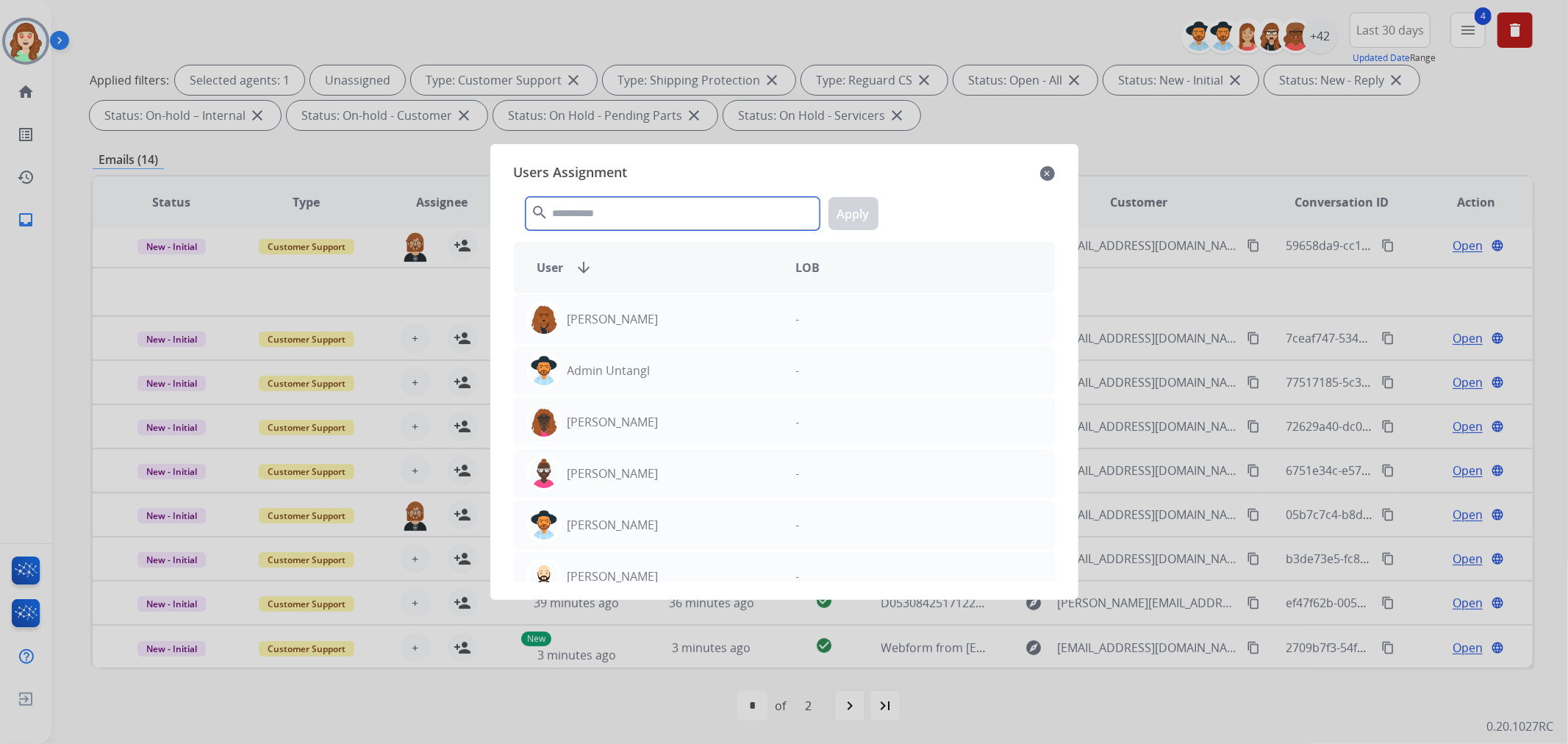
click at [714, 213] on input "text" at bounding box center [672, 214] width 294 height 33
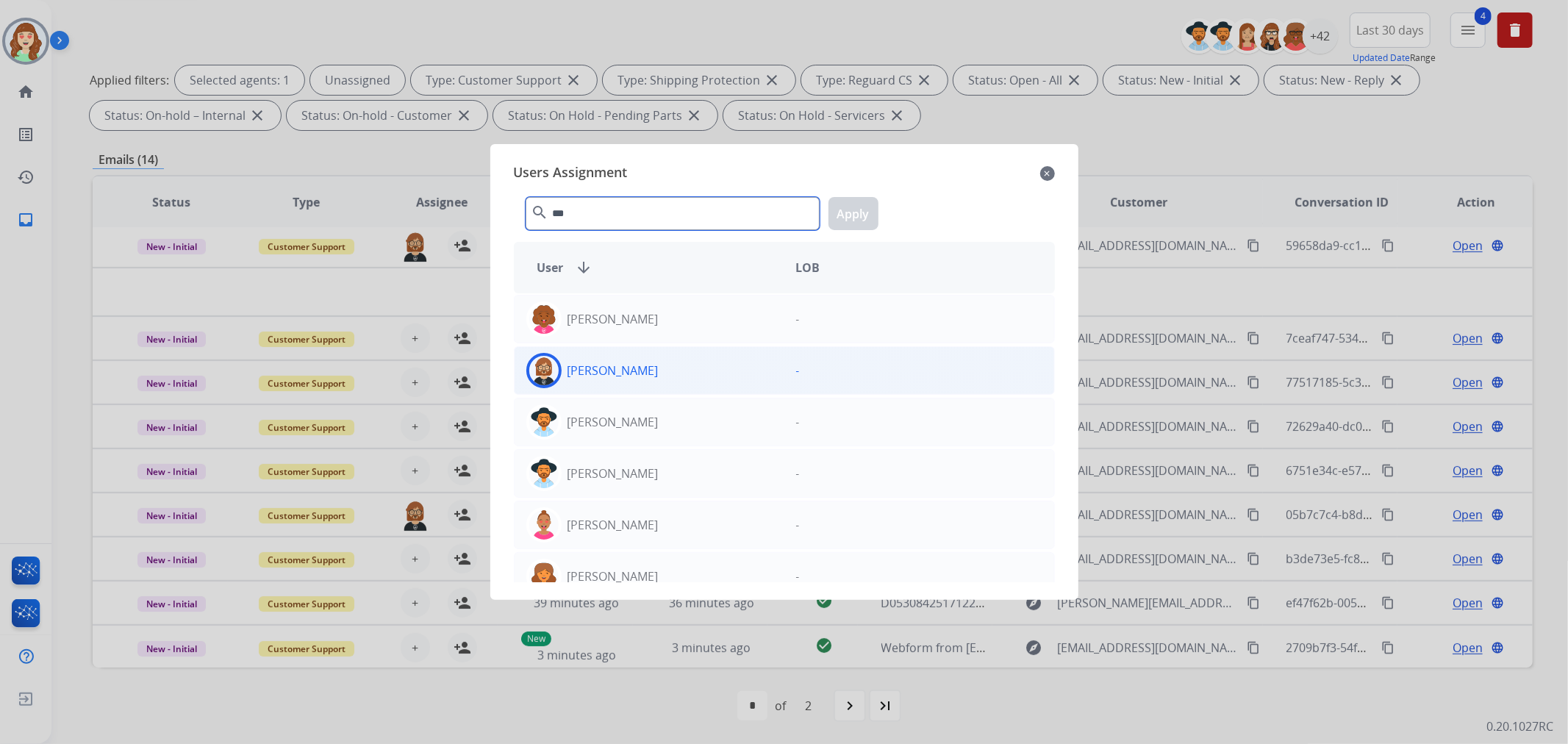
scroll to position [20, 0]
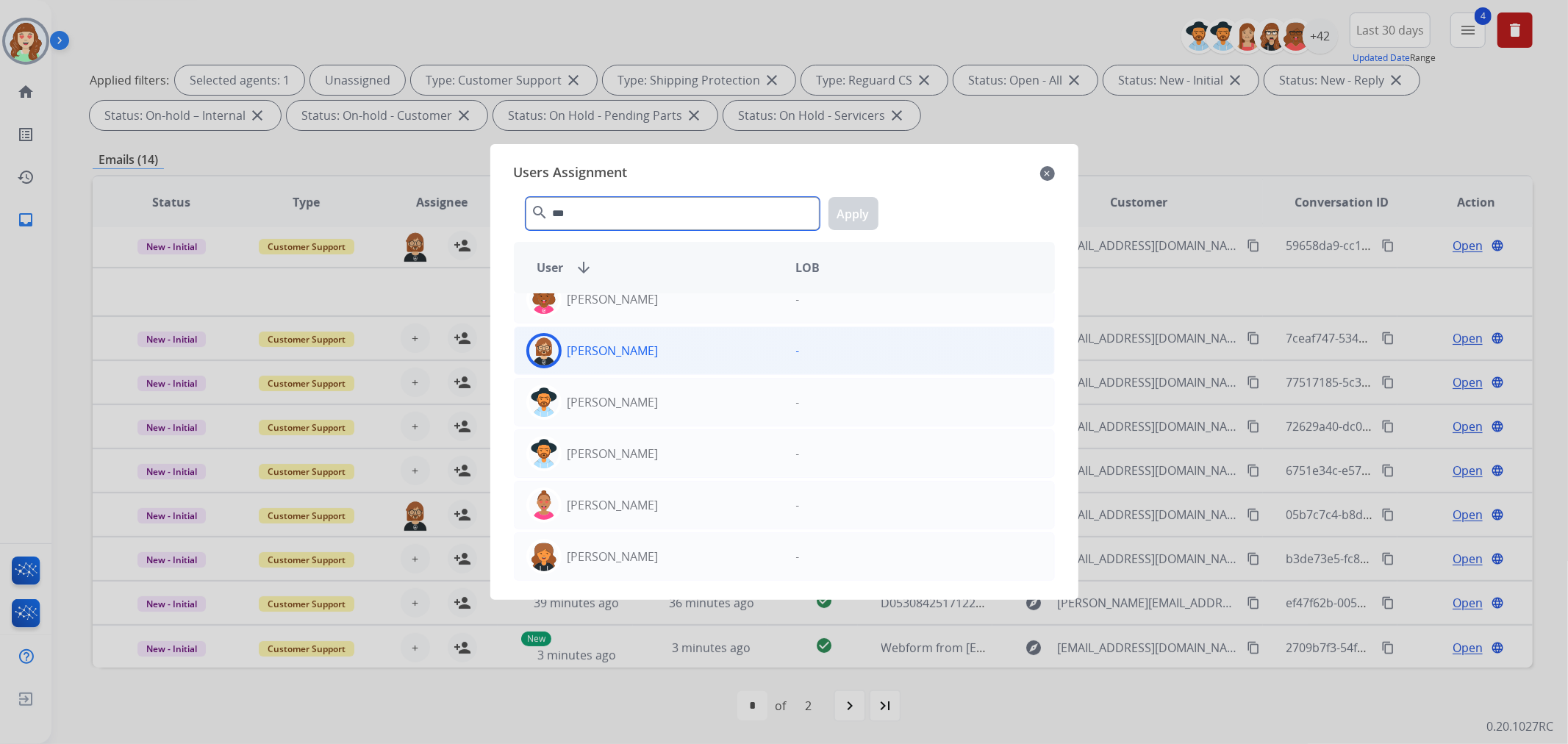
type input "***"
click at [706, 358] on div "[PERSON_NAME]" at bounding box center [649, 351] width 270 height 35
click at [849, 204] on button "Apply" at bounding box center [854, 214] width 50 height 33
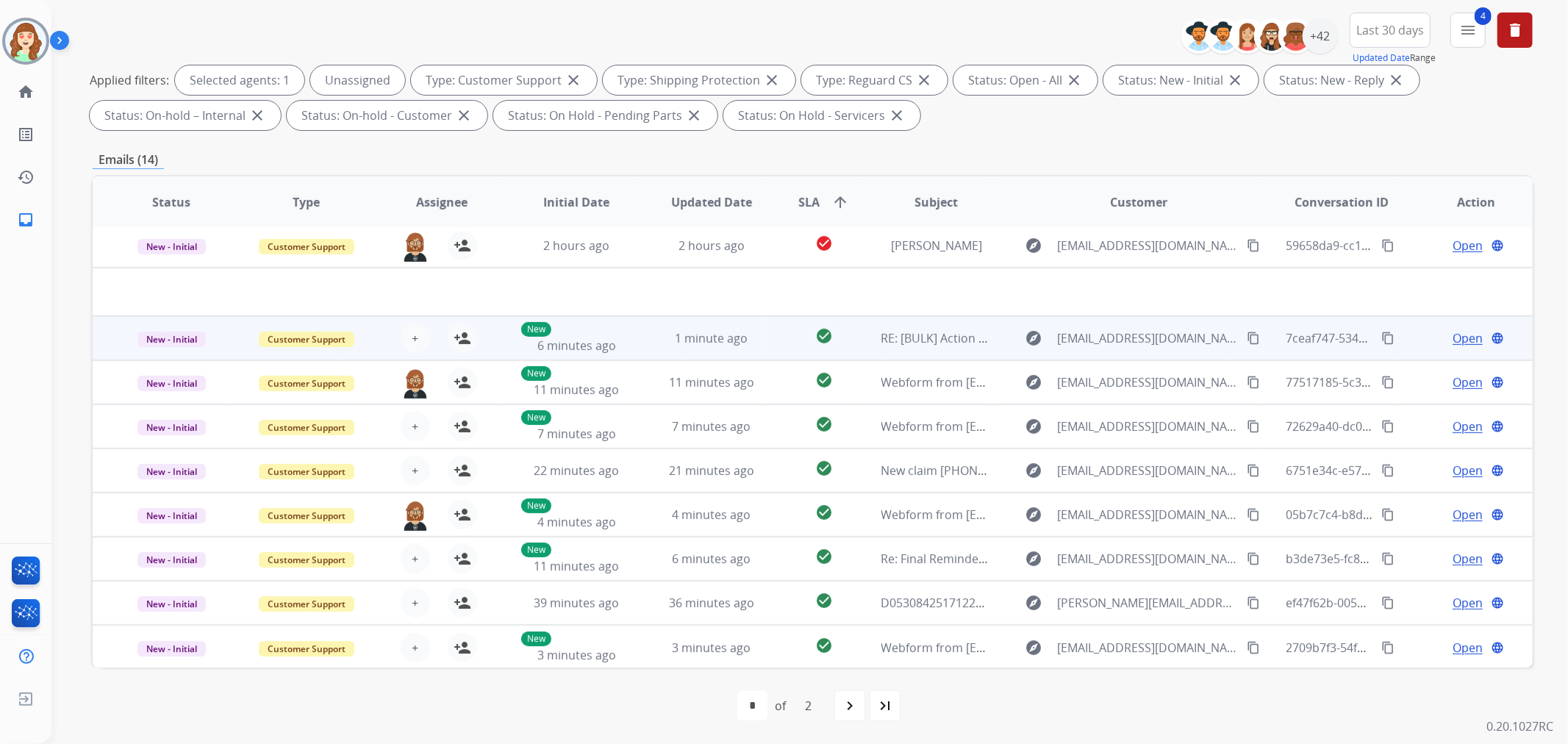
scroll to position [0, 0]
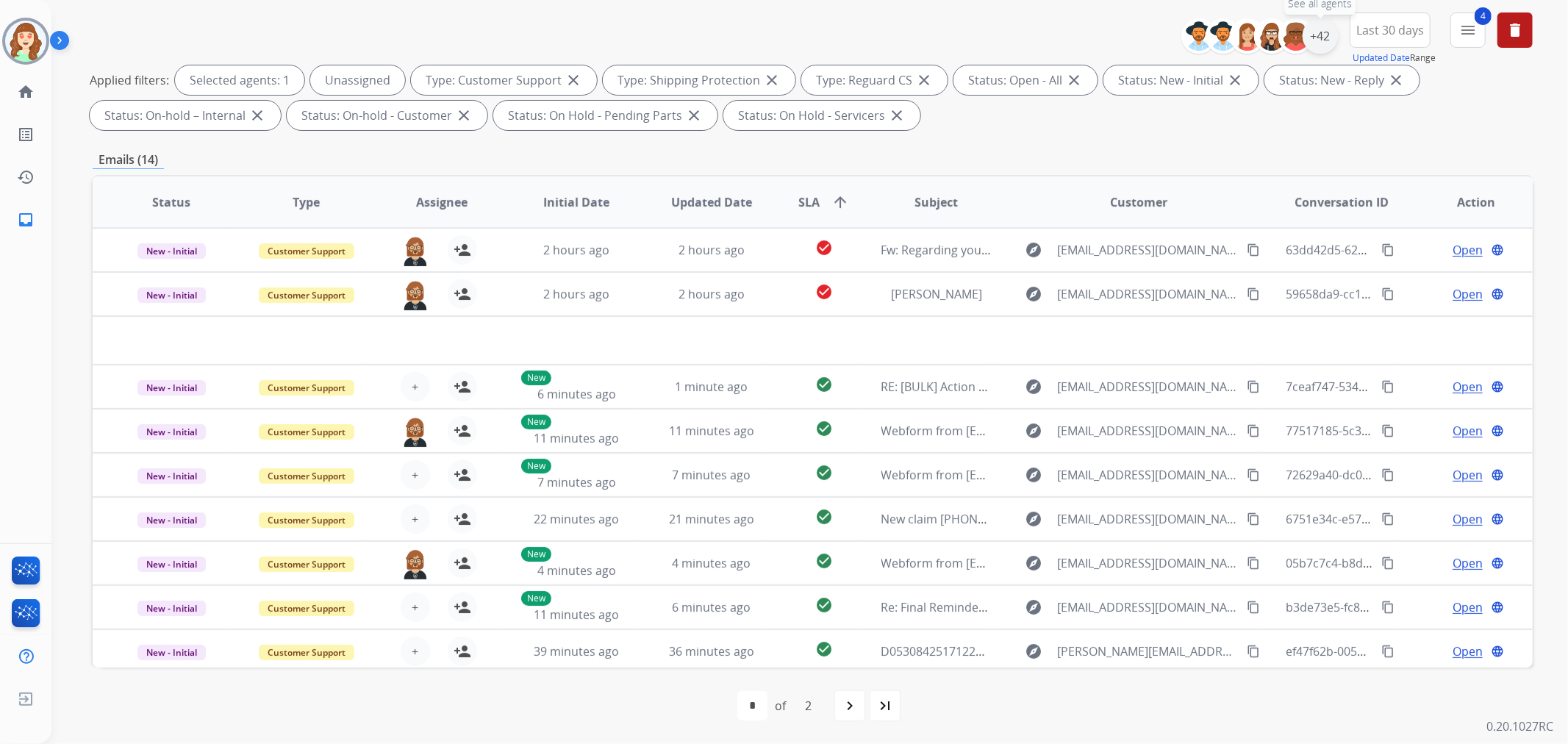
click at [1313, 40] on div "+42" at bounding box center [1320, 36] width 35 height 35
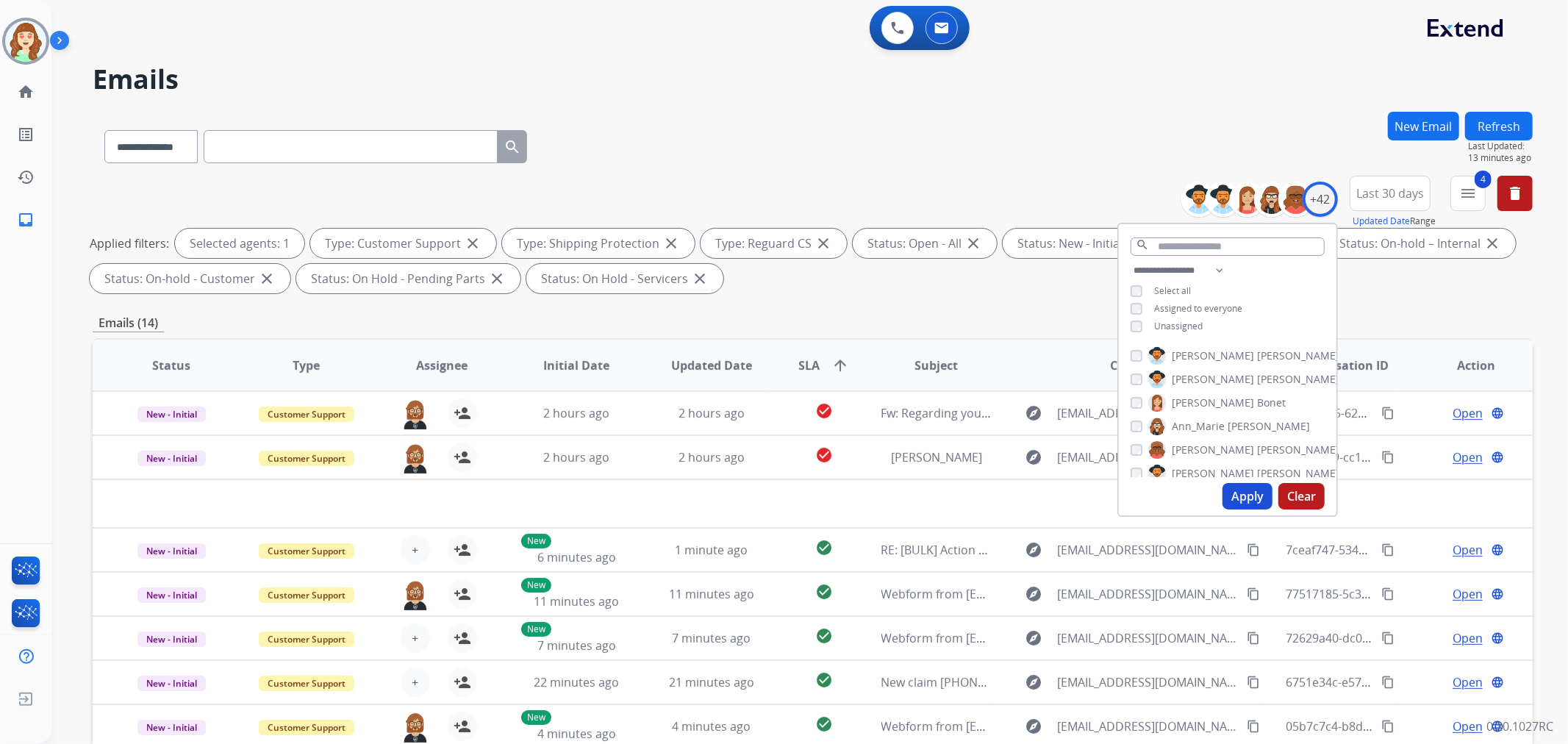
click at [1304, 486] on button "Clear" at bounding box center [1301, 496] width 46 height 27
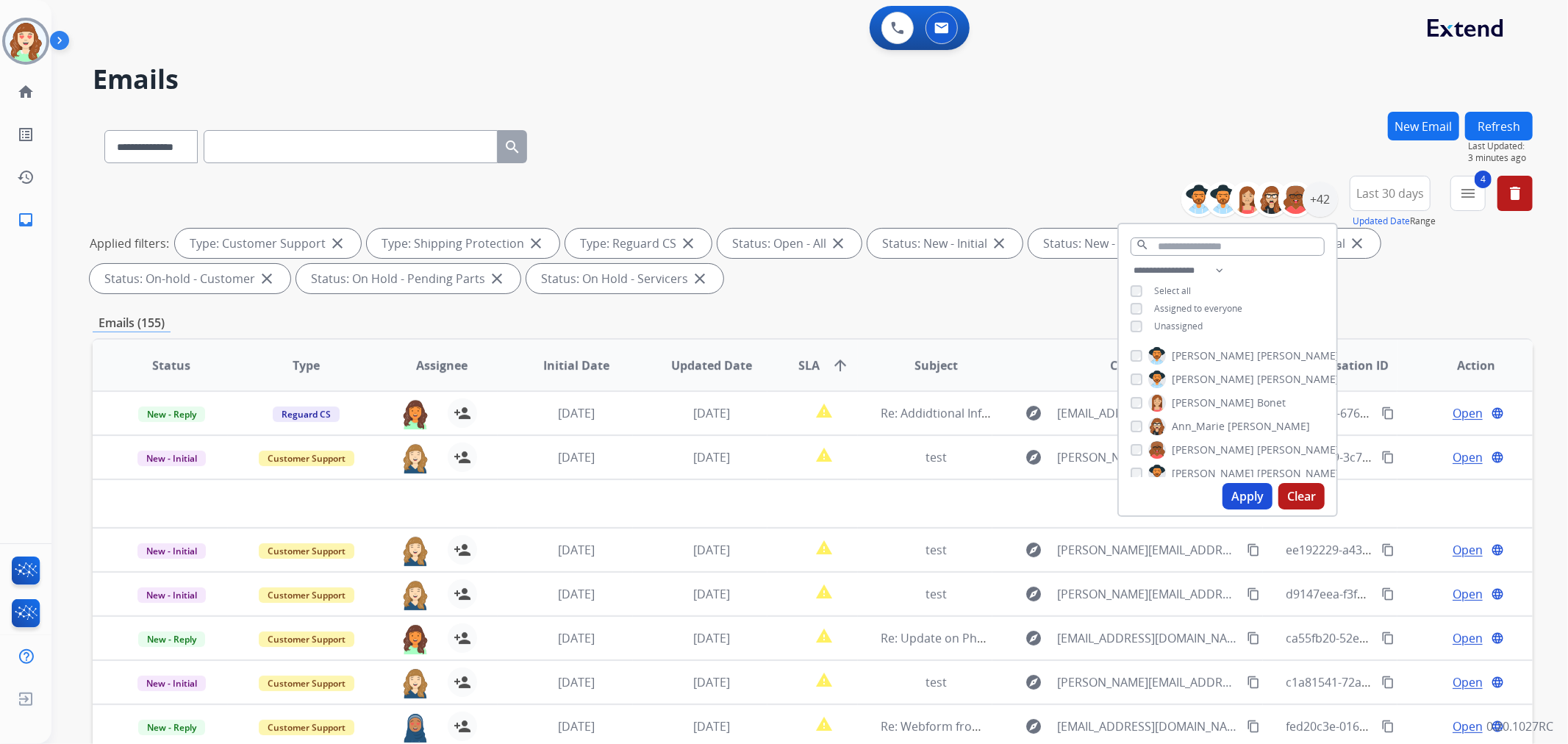
click at [1138, 322] on div "Unassigned" at bounding box center [1166, 326] width 72 height 11
click at [1248, 500] on button "Apply" at bounding box center [1248, 496] width 50 height 27
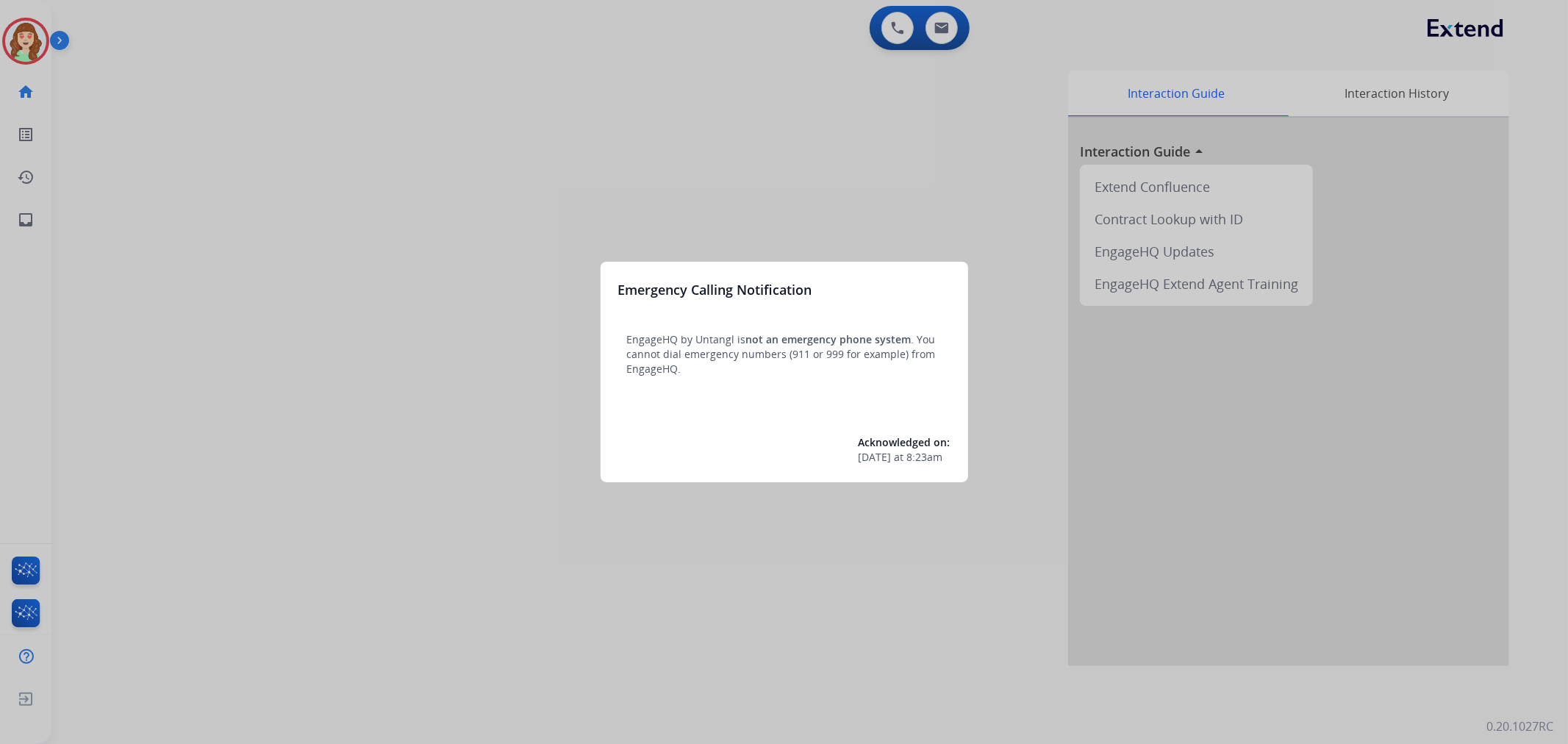
click at [828, 103] on div at bounding box center [784, 372] width 1568 height 744
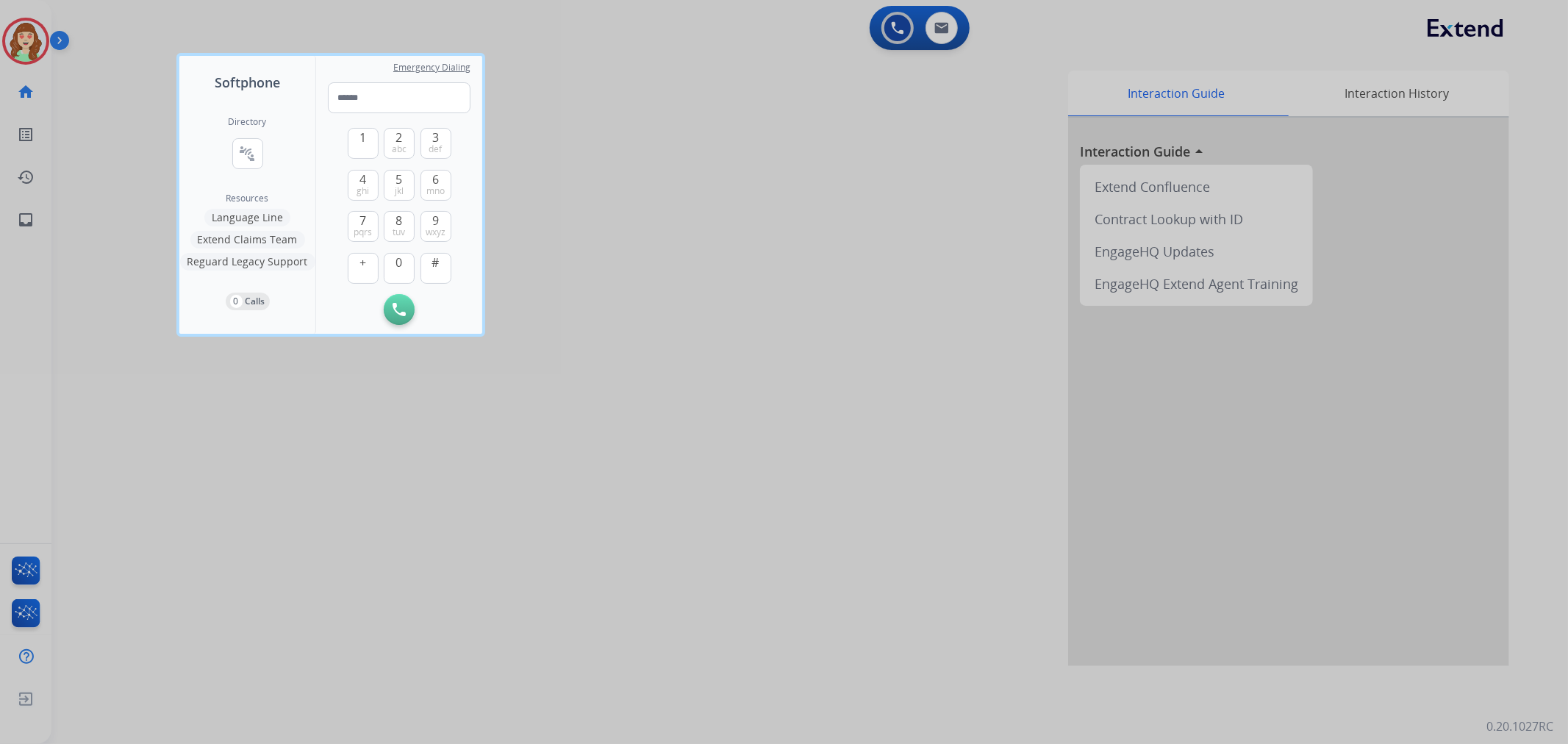
click at [948, 40] on div at bounding box center [784, 372] width 1568 height 744
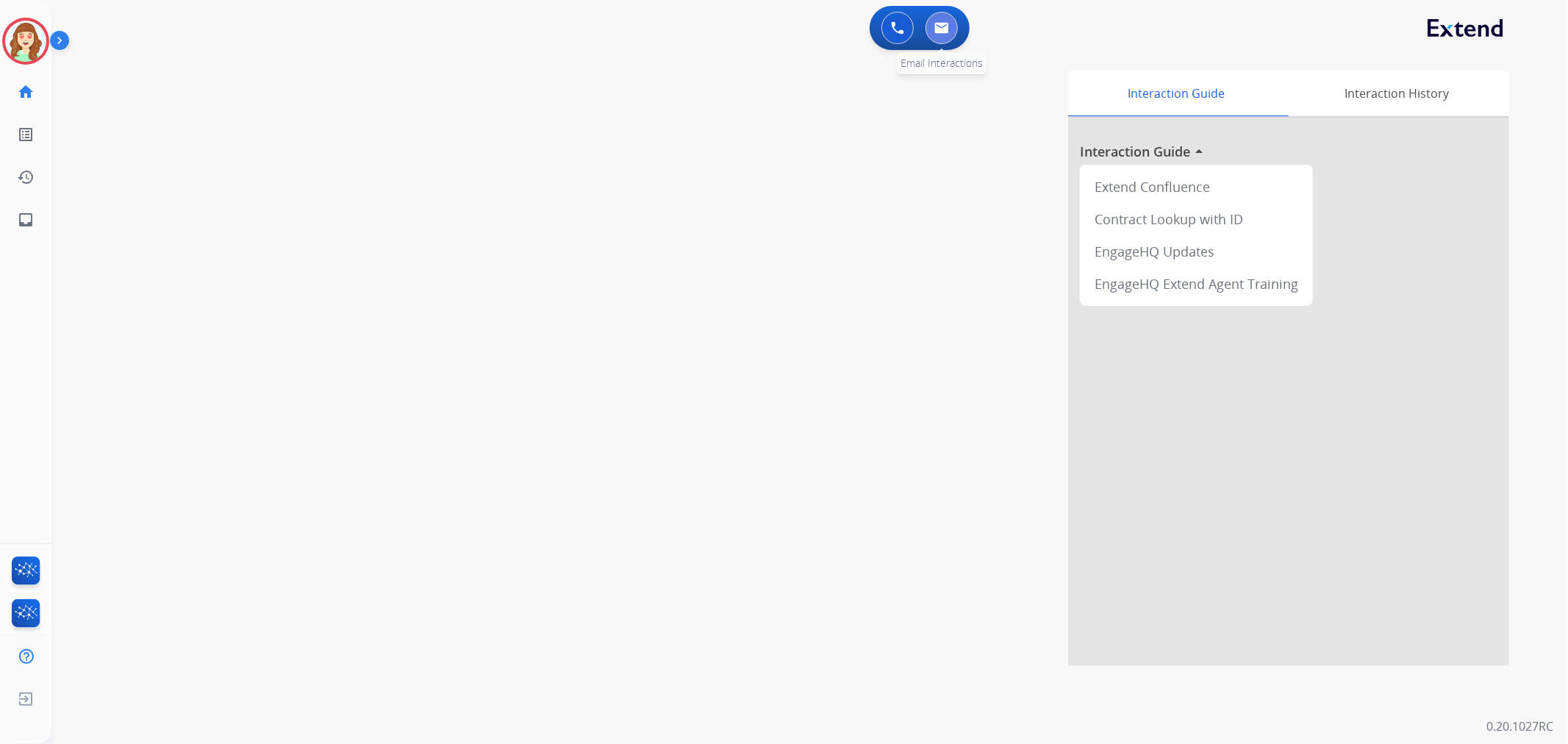
click at [952, 33] on button at bounding box center [941, 27] width 33 height 33
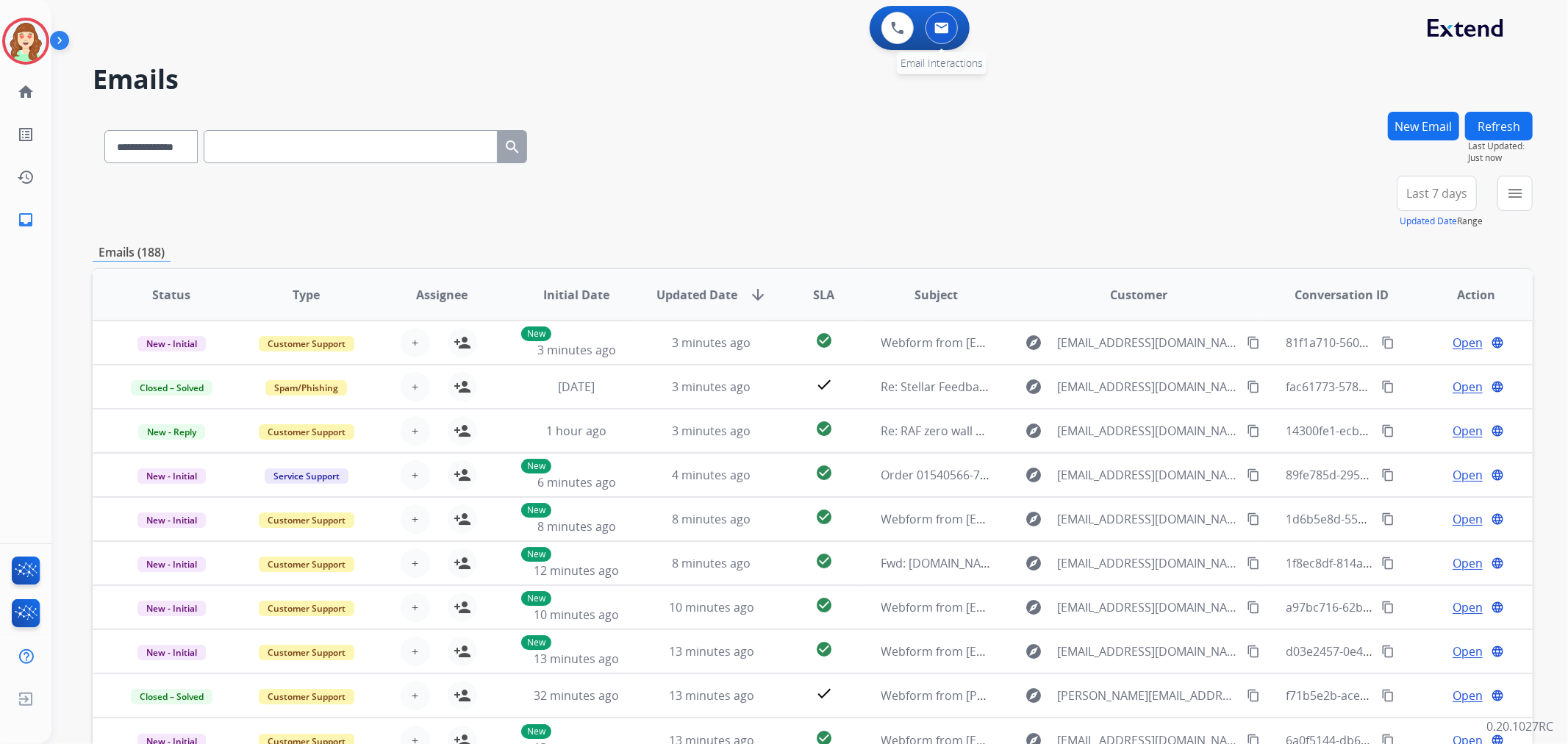
click at [937, 40] on button at bounding box center [941, 27] width 33 height 33
drag, startPoint x: 1516, startPoint y: 194, endPoint x: 1508, endPoint y: 199, distance: 9.4
click at [1515, 194] on mat-icon "menu" at bounding box center [1515, 193] width 17 height 17
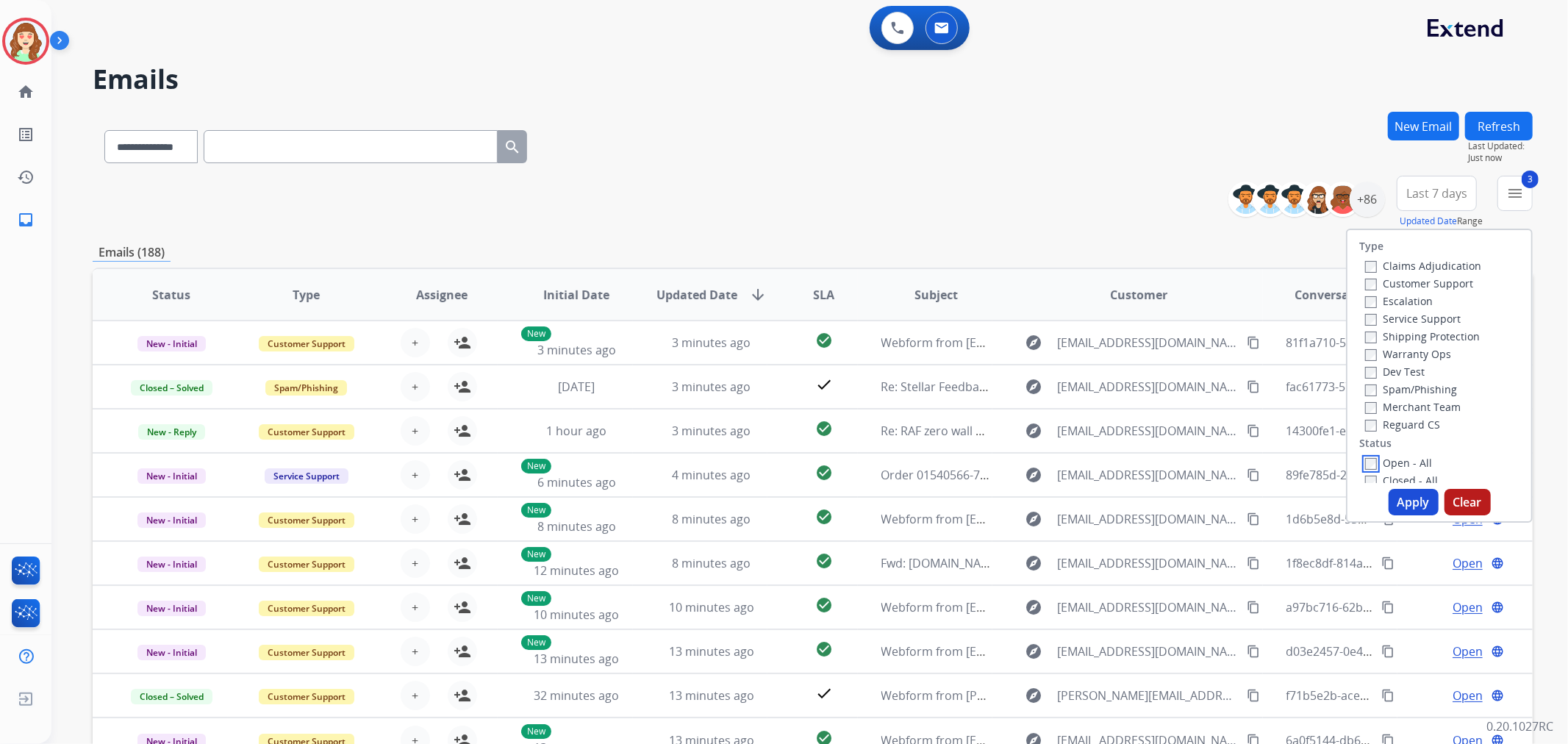
click at [1370, 469] on div "Open - All" at bounding box center [1442, 462] width 154 height 17
drag, startPoint x: 1408, startPoint y: 494, endPoint x: 1455, endPoint y: 398, distance: 106.9
click at [1407, 491] on button "Apply" at bounding box center [1414, 502] width 50 height 27
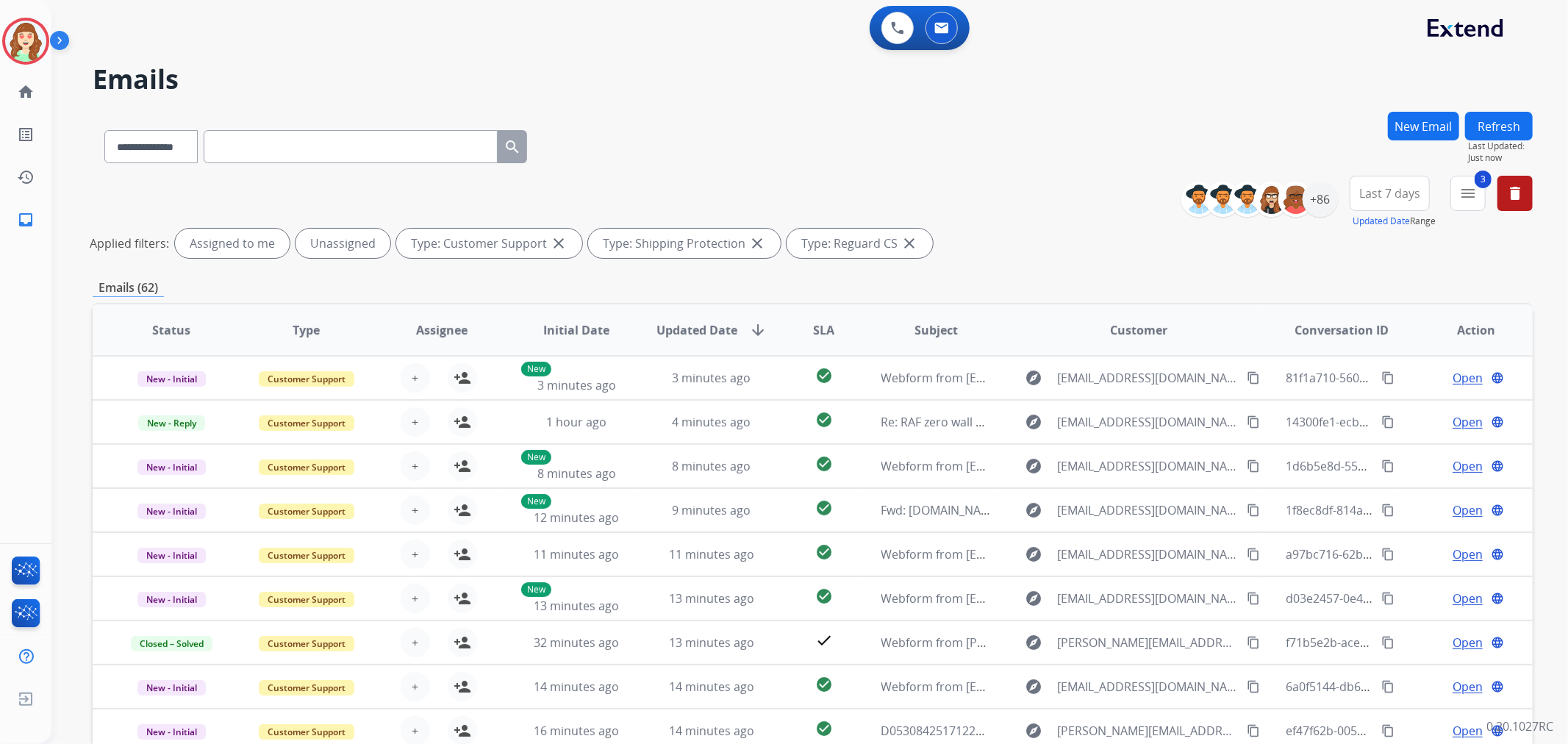
click at [1382, 196] on span "Last 7 days" at bounding box center [1390, 193] width 61 height 6
click at [1370, 345] on div "Last 30 days" at bounding box center [1385, 347] width 81 height 22
click at [1323, 188] on div "+86" at bounding box center [1320, 199] width 35 height 35
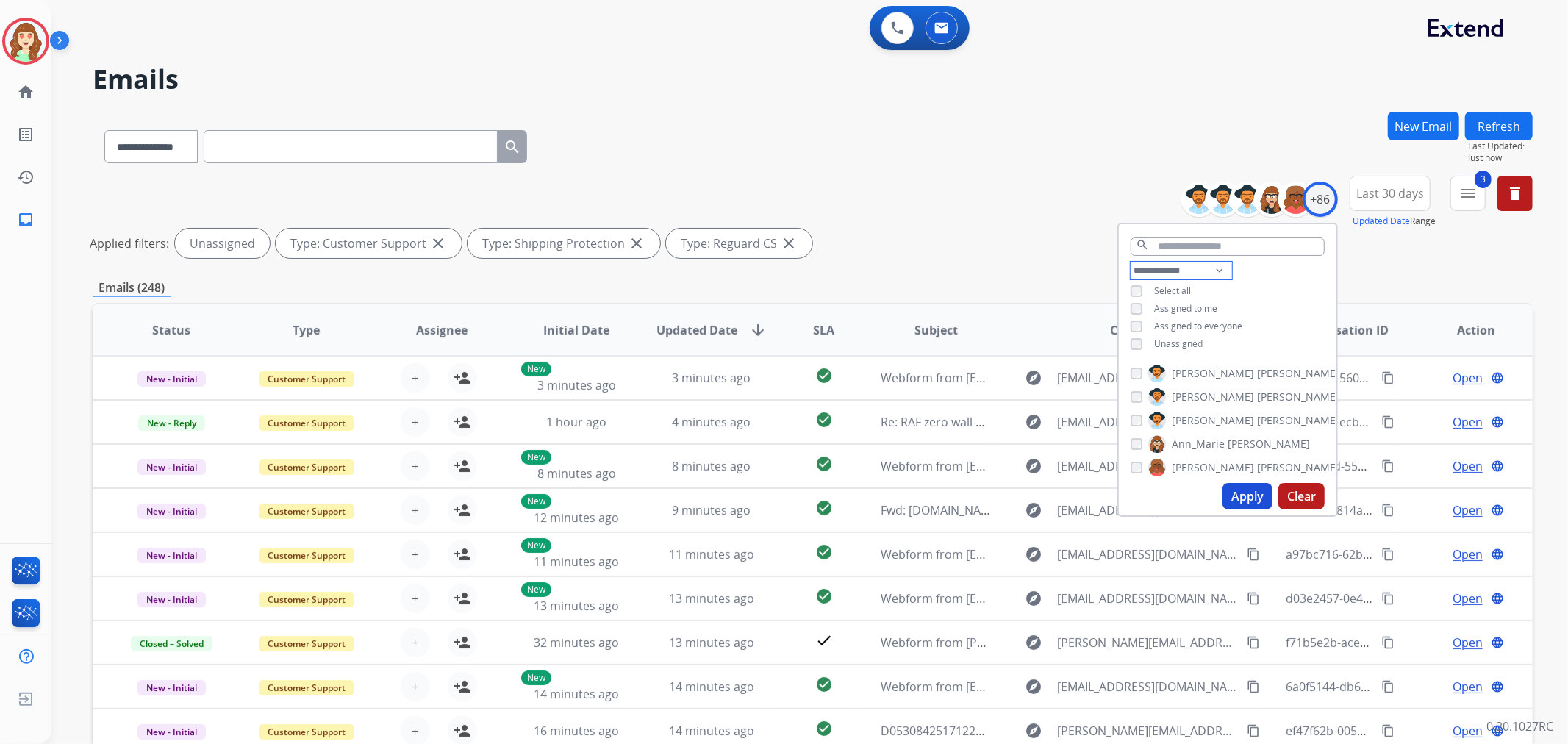
click at [1163, 262] on select "**********" at bounding box center [1181, 270] width 101 height 17
select select "**********"
click at [1131, 262] on select "**********" at bounding box center [1181, 270] width 101 height 17
click at [1140, 325] on div "Unassigned" at bounding box center [1166, 326] width 72 height 11
click at [1255, 497] on button "Apply" at bounding box center [1248, 496] width 50 height 27
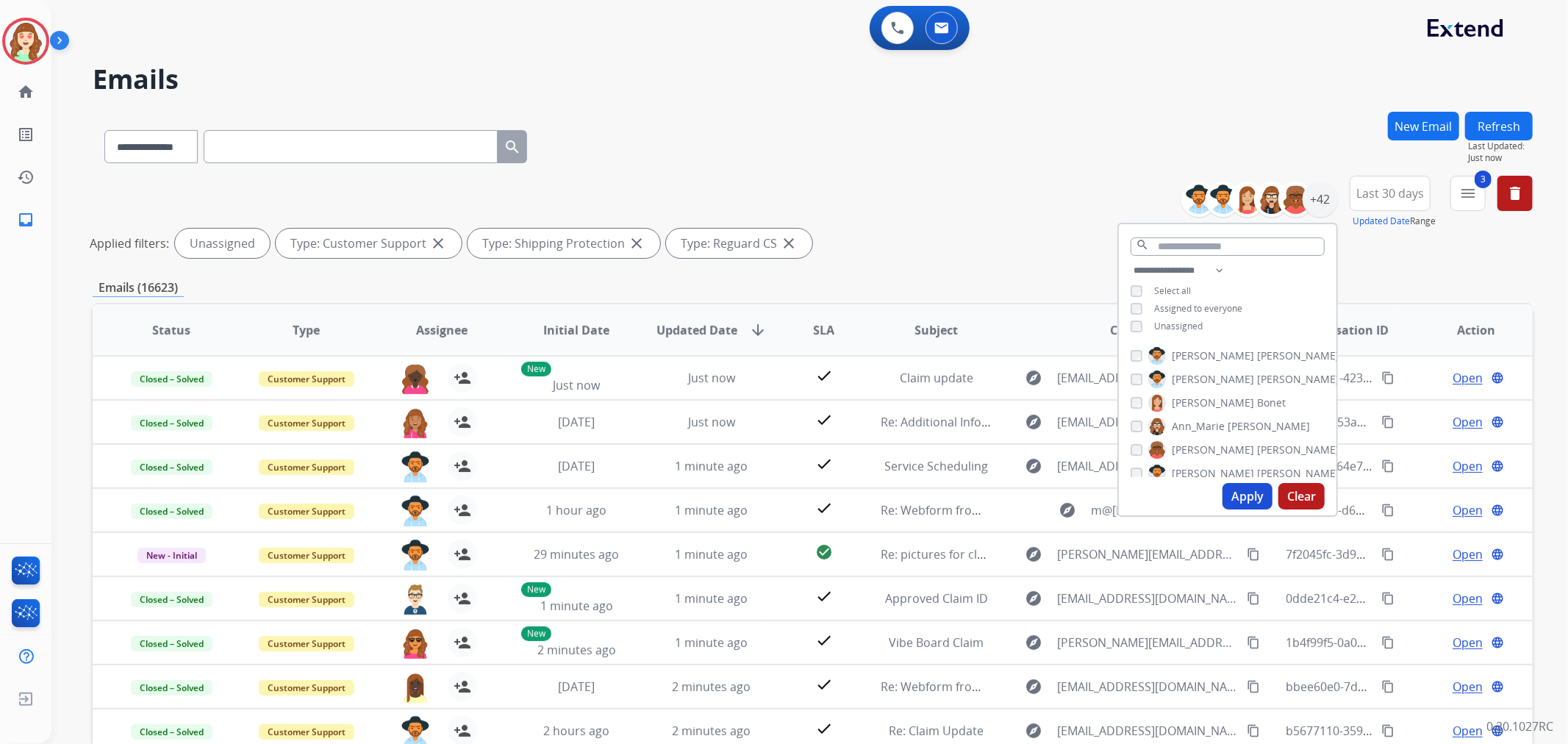
click at [1249, 498] on button "Apply" at bounding box center [1248, 496] width 50 height 27
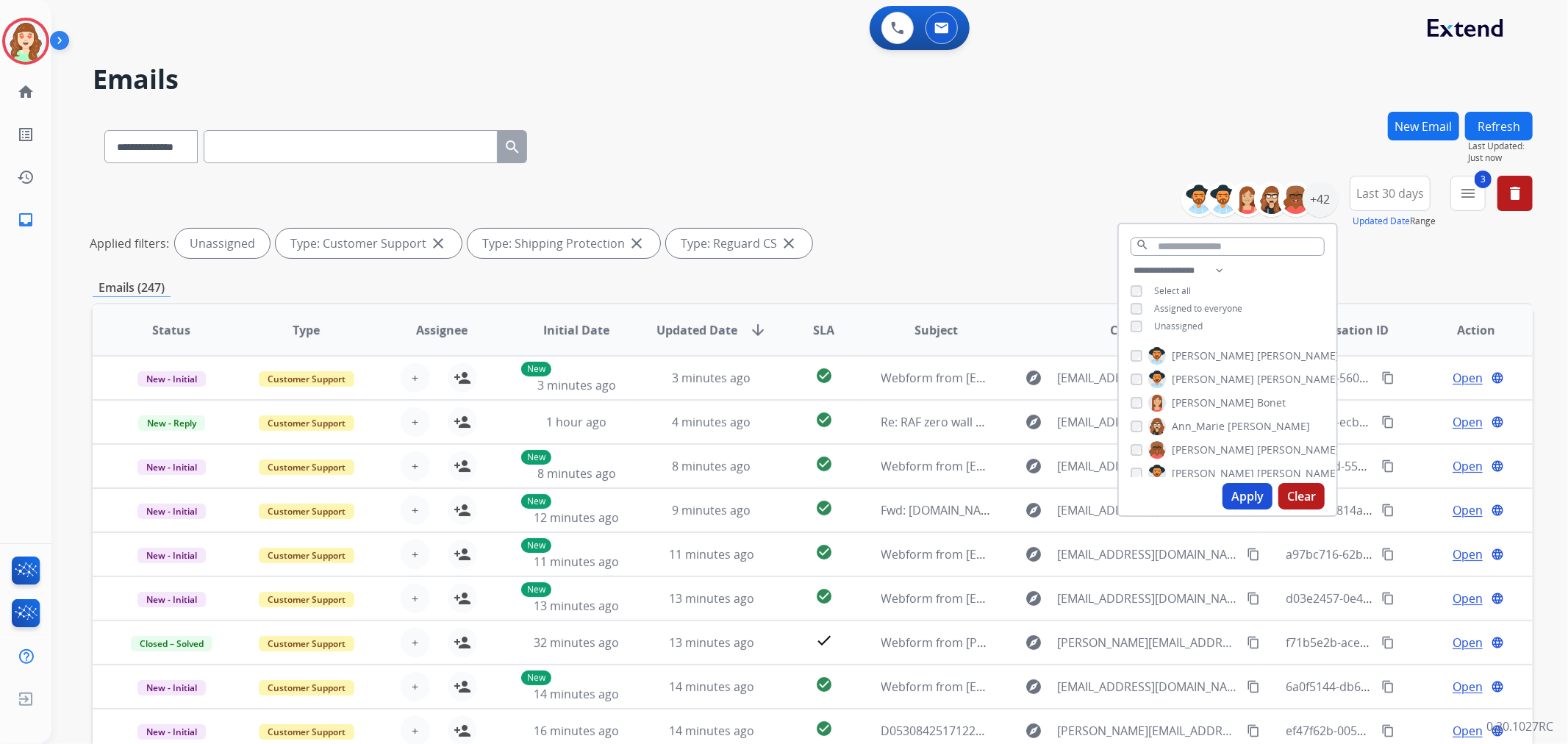
click at [1255, 501] on button "Apply" at bounding box center [1248, 496] width 50 height 27
click at [1465, 197] on mat-icon "menu" at bounding box center [1468, 193] width 17 height 17
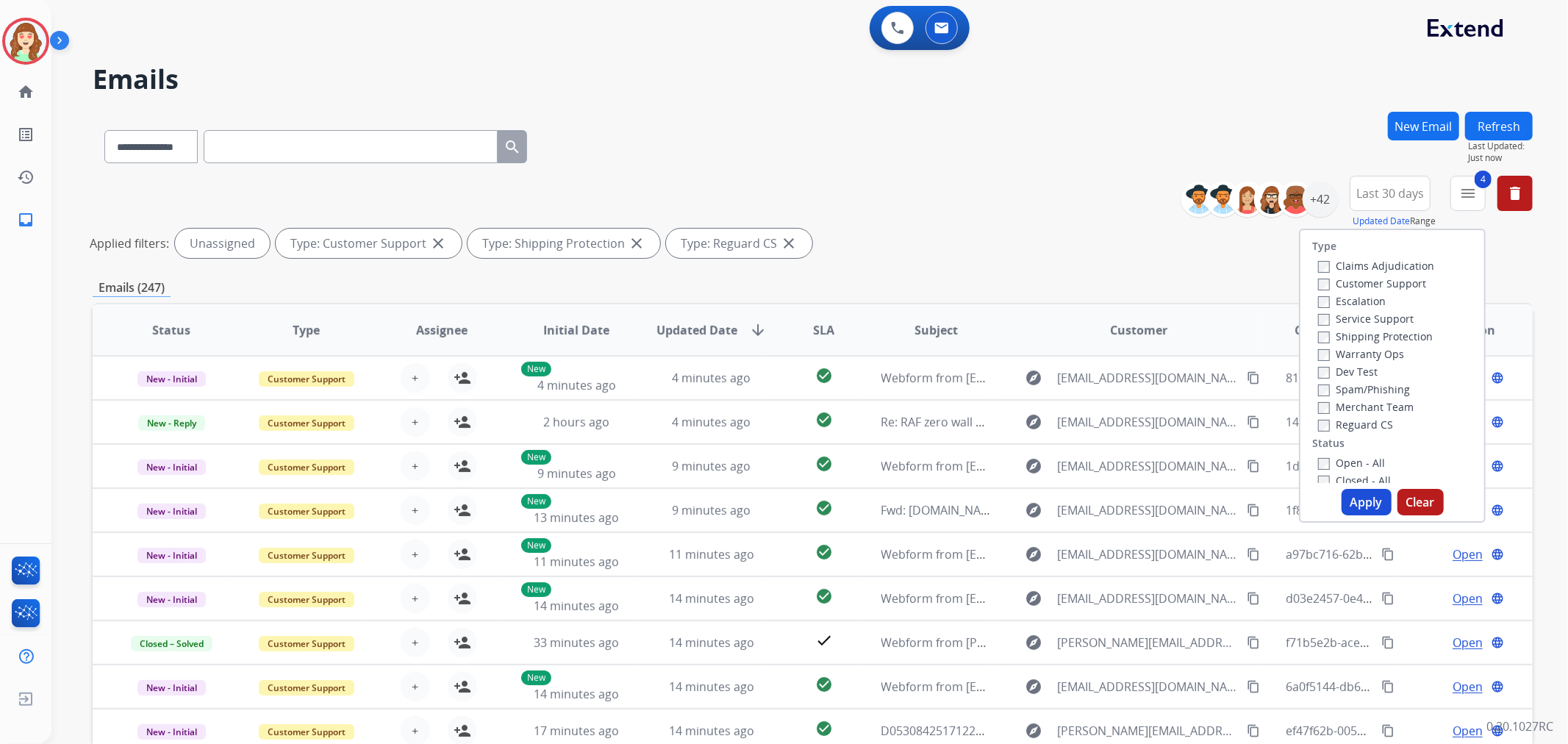
click at [1353, 501] on button "Apply" at bounding box center [1366, 502] width 50 height 27
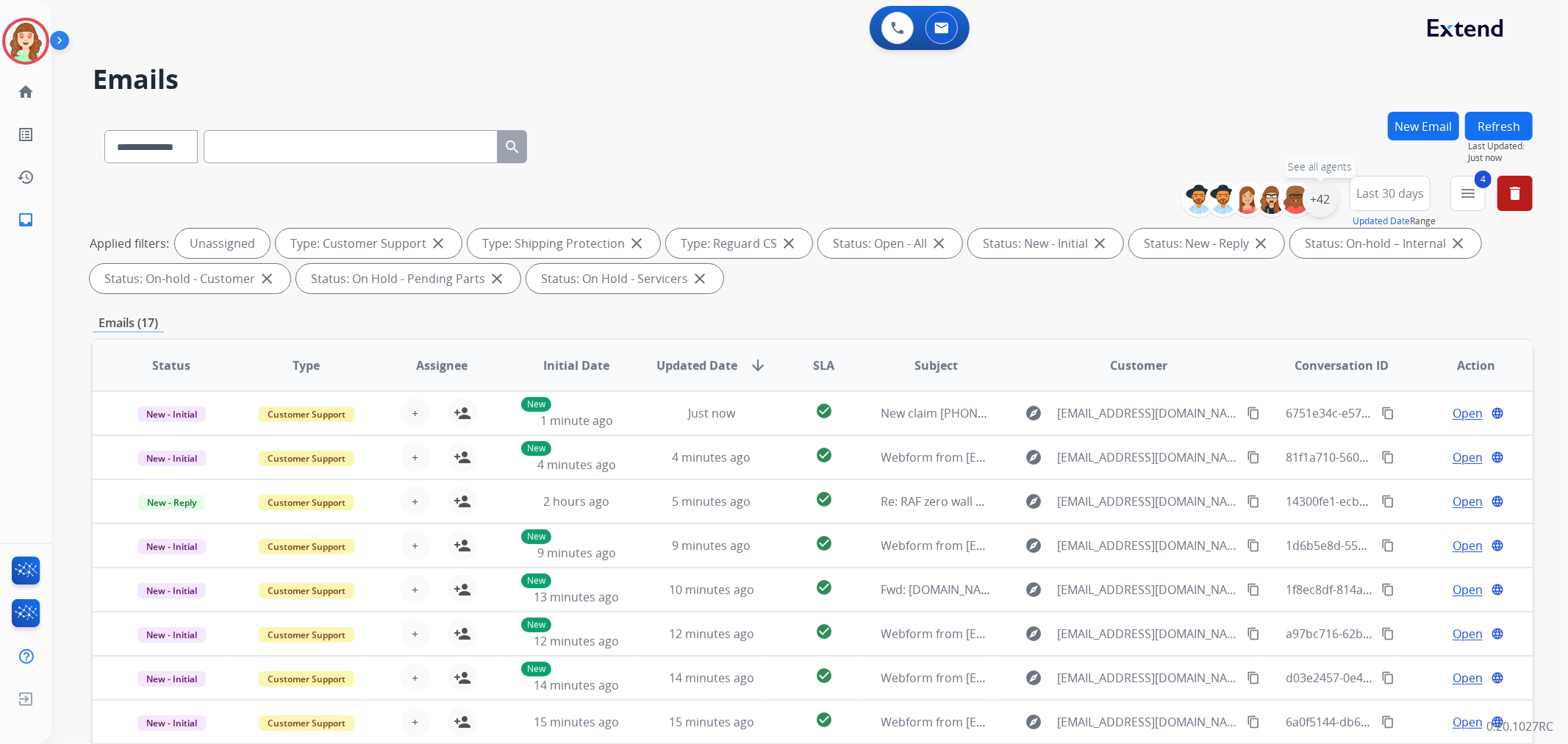
click at [1315, 197] on div "+42" at bounding box center [1320, 199] width 35 height 35
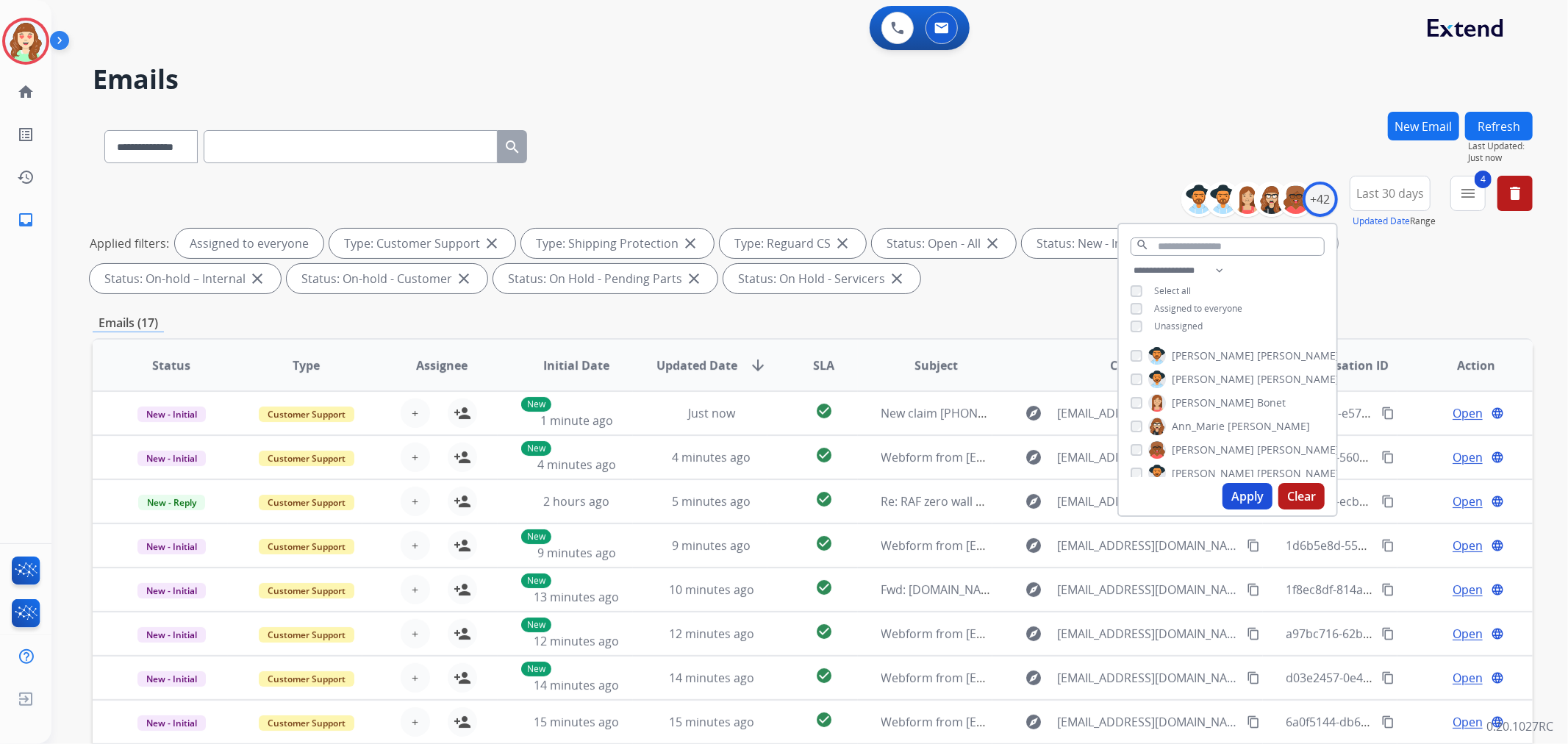
click at [1244, 498] on button "Apply" at bounding box center [1248, 496] width 50 height 27
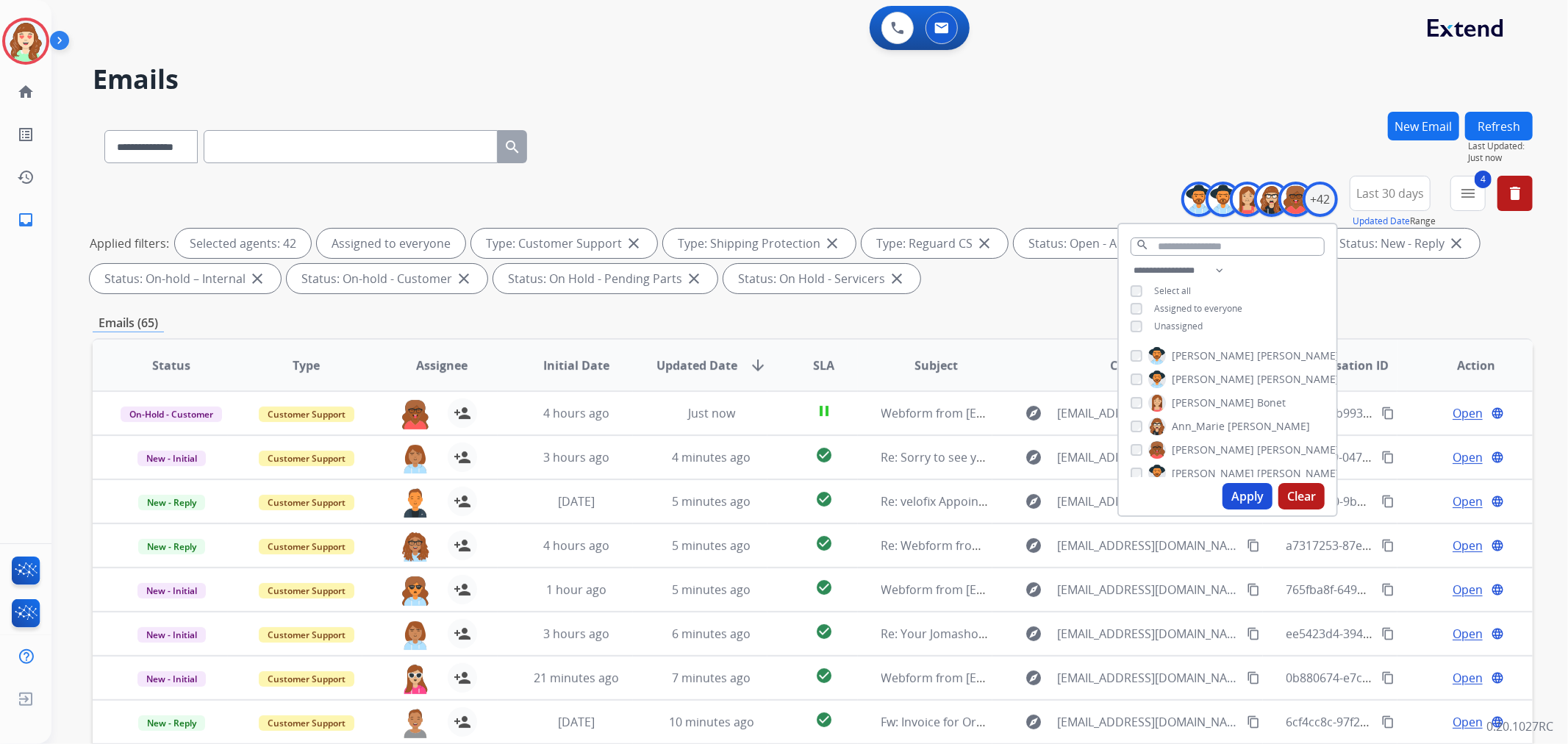
click at [813, 357] on span "SLA" at bounding box center [824, 365] width 21 height 17
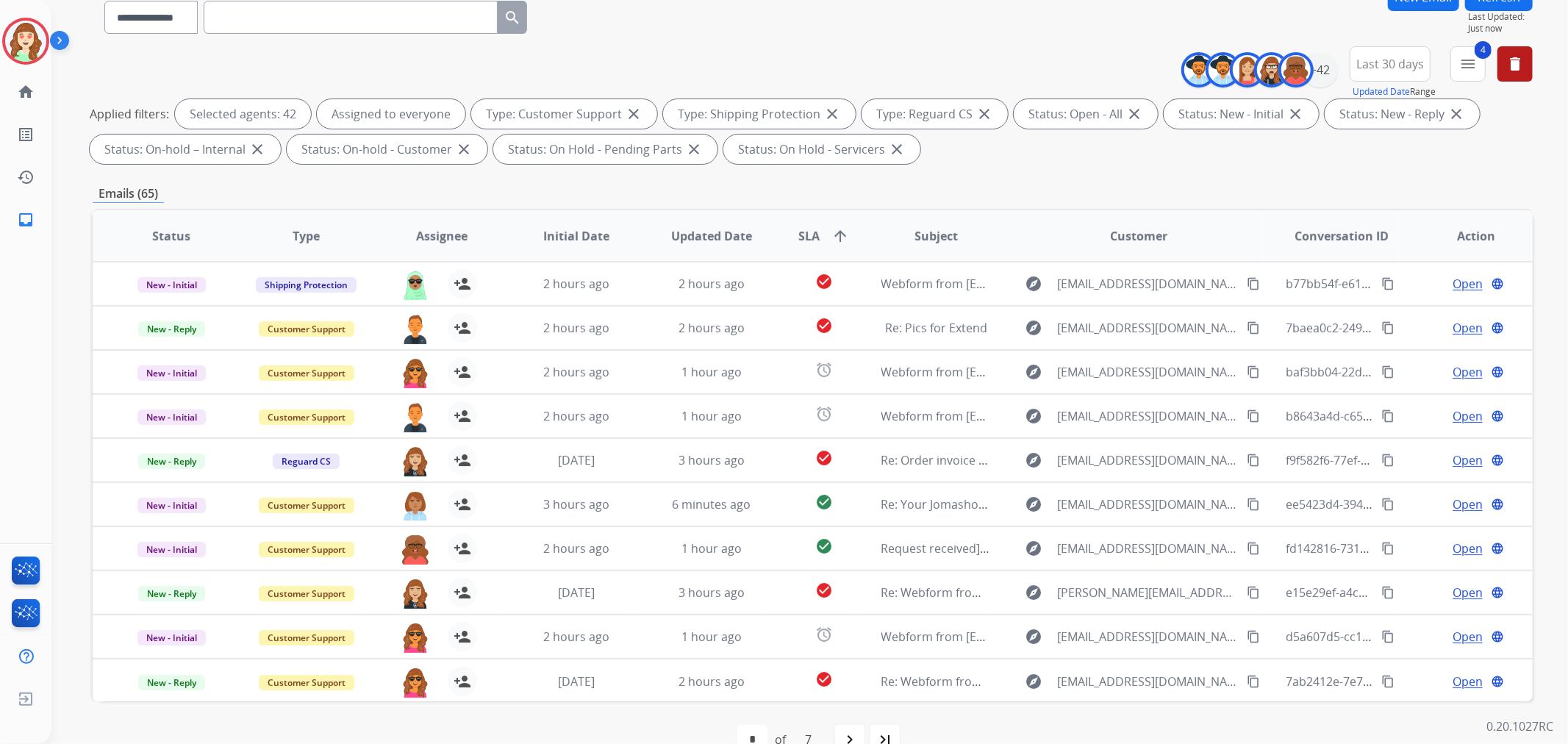
scroll to position [164, 0]
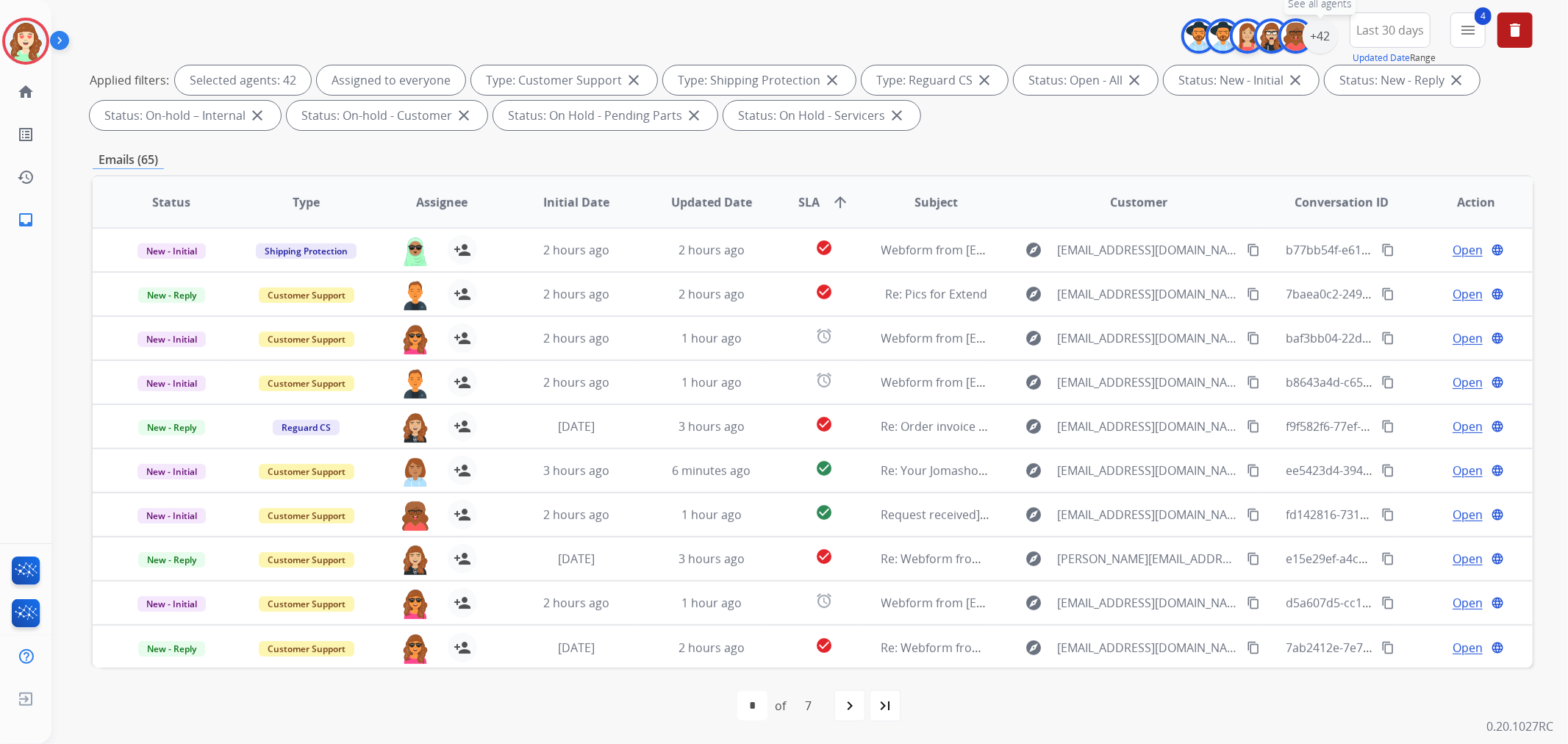
drag, startPoint x: 1319, startPoint y: 35, endPoint x: 1251, endPoint y: 49, distance: 69.4
click at [1318, 33] on div "+42" at bounding box center [1320, 36] width 35 height 35
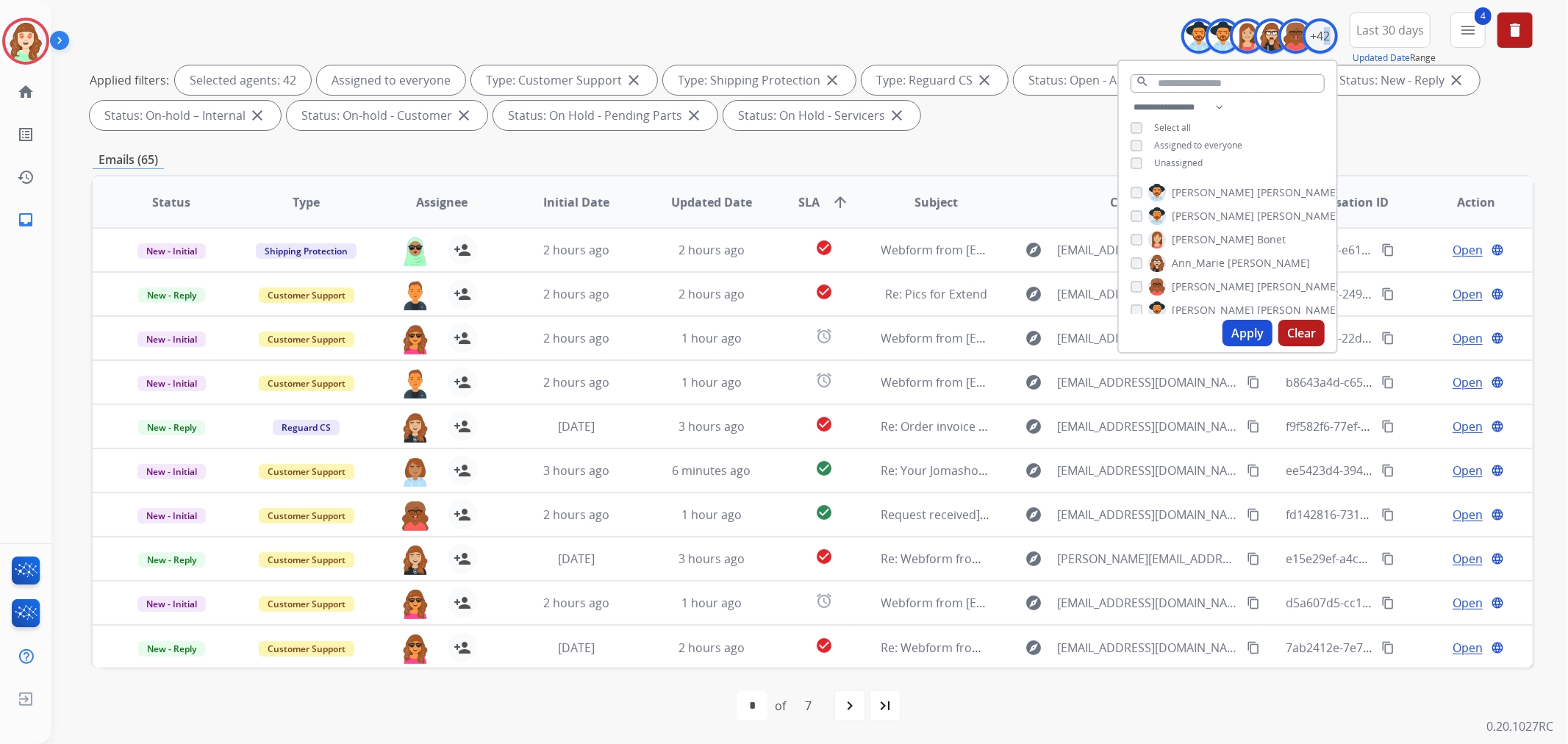
drag, startPoint x: 1303, startPoint y: 334, endPoint x: 1339, endPoint y: 251, distance: 90.5
click at [1304, 332] on button "Clear" at bounding box center [1301, 333] width 46 height 27
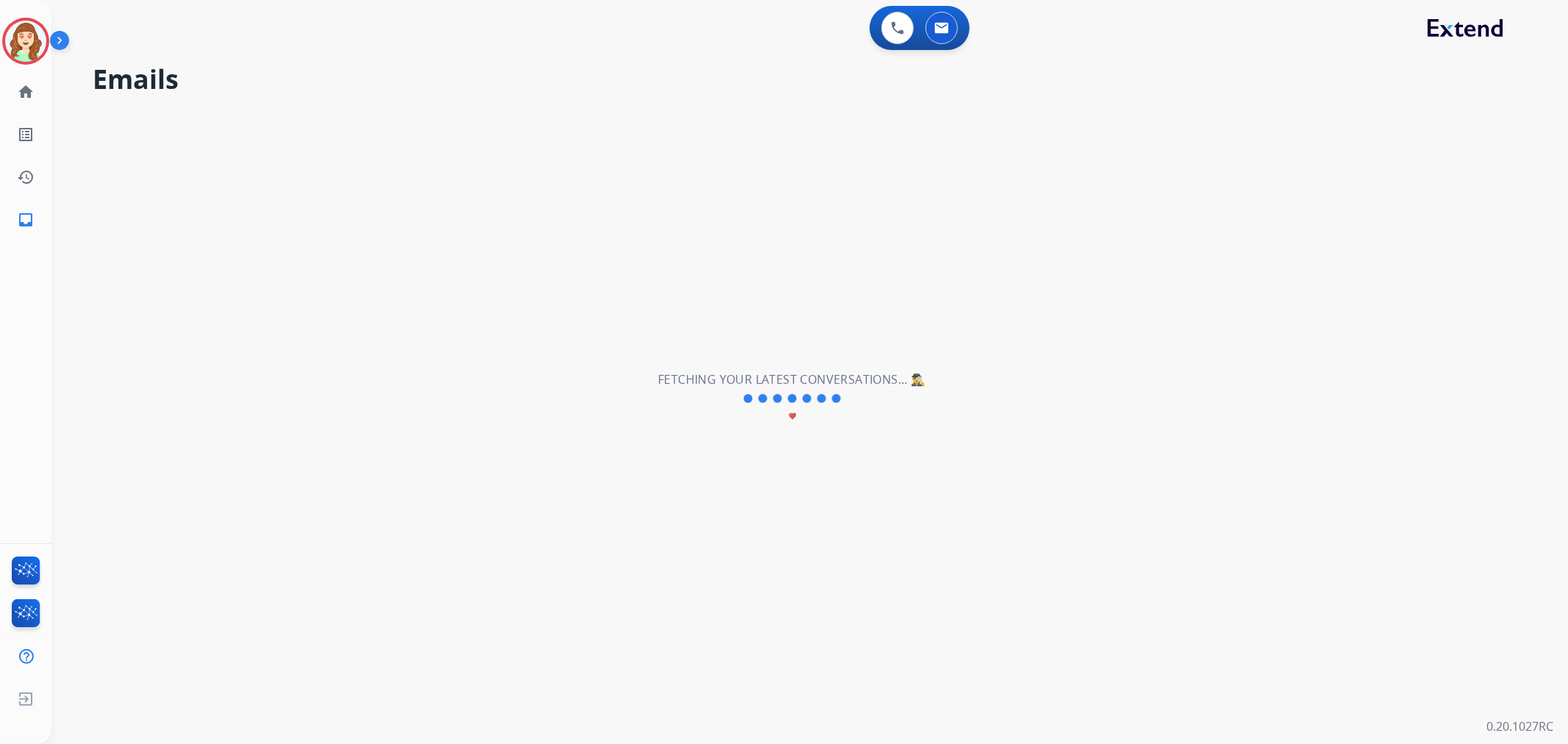
scroll to position [0, 0]
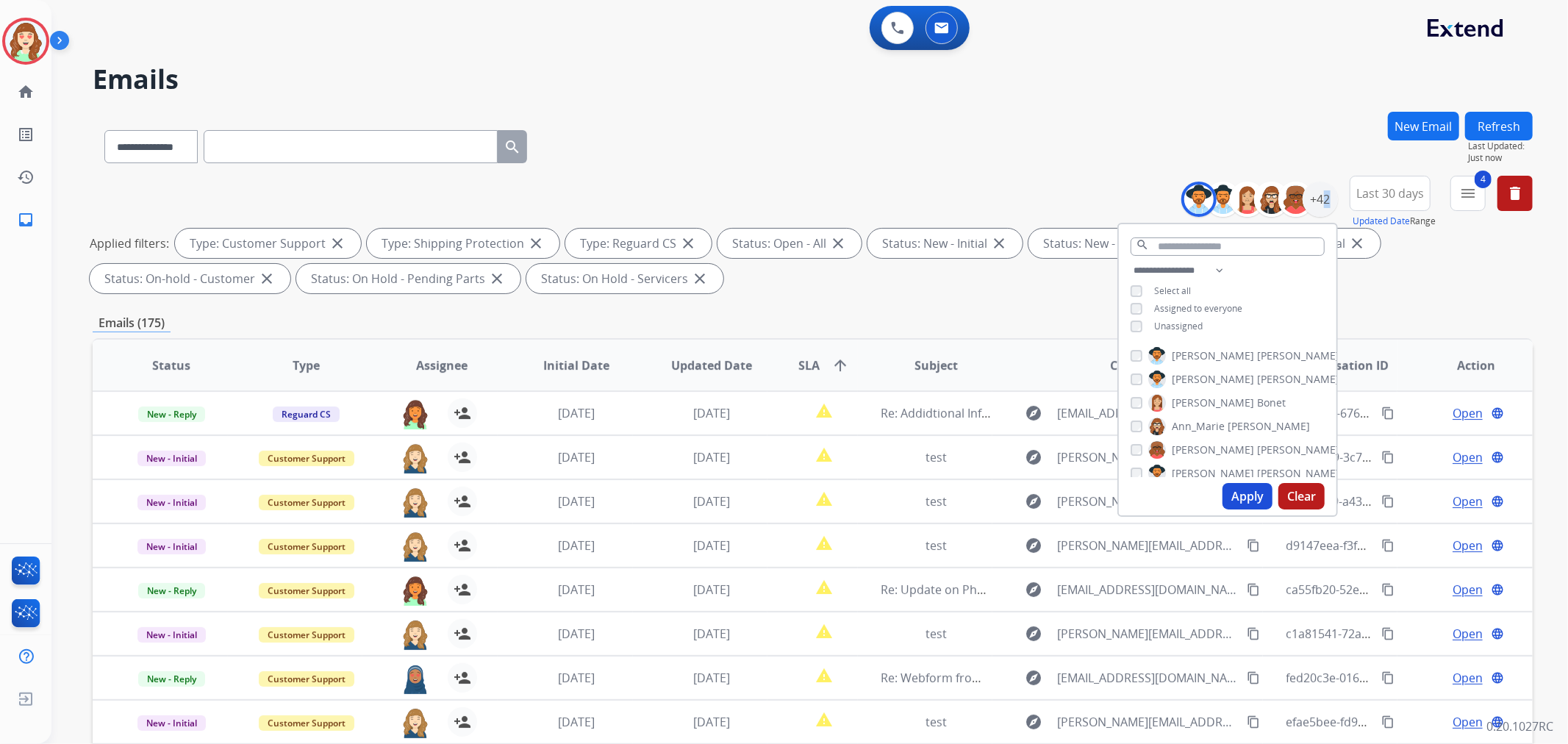
drag, startPoint x: 1245, startPoint y: 498, endPoint x: 1251, endPoint y: 482, distance: 17.1
click at [1246, 497] on button "Apply" at bounding box center [1248, 496] width 50 height 27
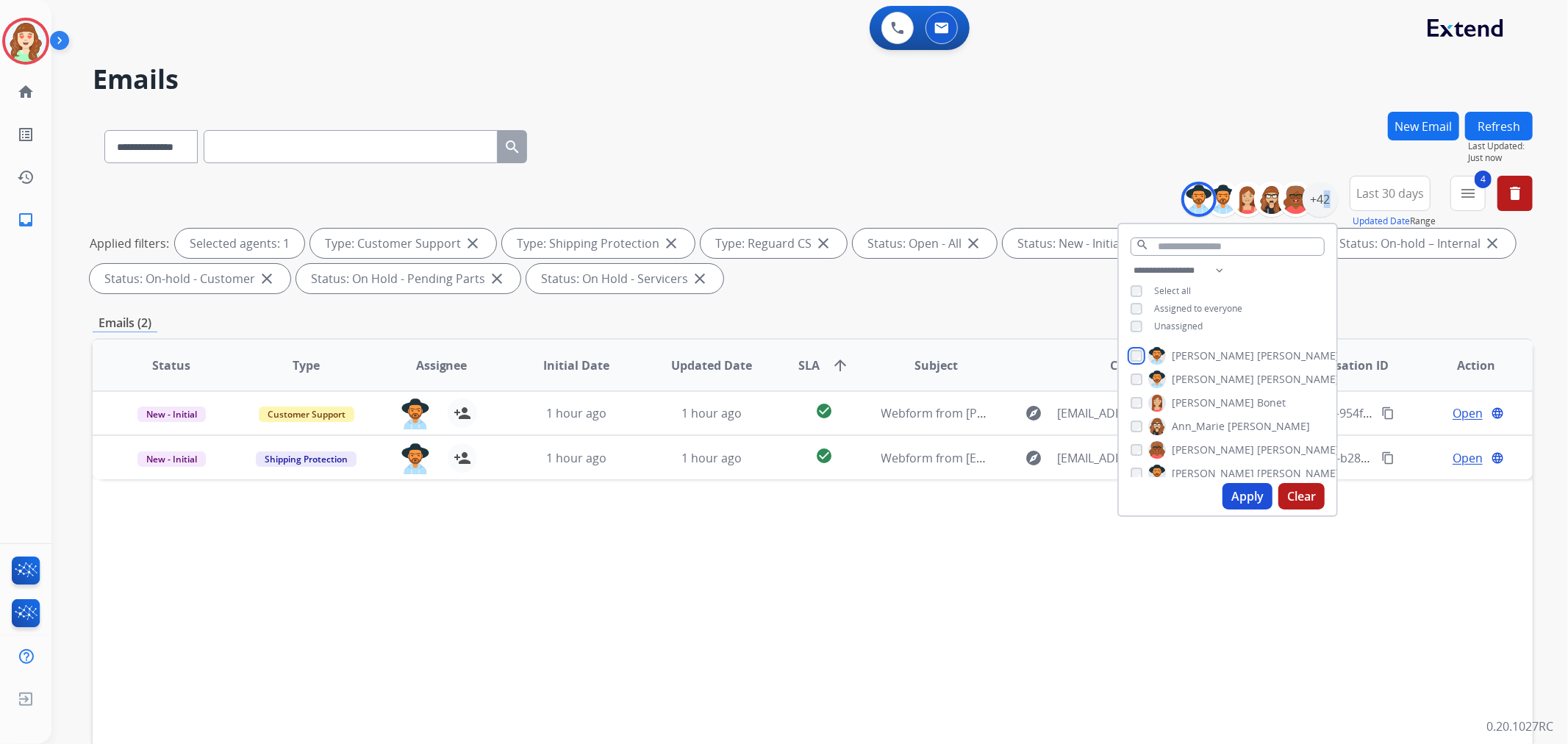
click at [1137, 364] on div "[PERSON_NAME] [PERSON_NAME] [PERSON_NAME] [PERSON_NAME] [PERSON_NAME] [PERSON_N…" at bounding box center [1227, 409] width 217 height 136
click at [1132, 364] on div "[PERSON_NAME] [PERSON_NAME] [PERSON_NAME] [PERSON_NAME] [PERSON_NAME] [PERSON_N…" at bounding box center [1227, 409] width 217 height 136
click at [1236, 489] on button "Apply" at bounding box center [1248, 496] width 50 height 27
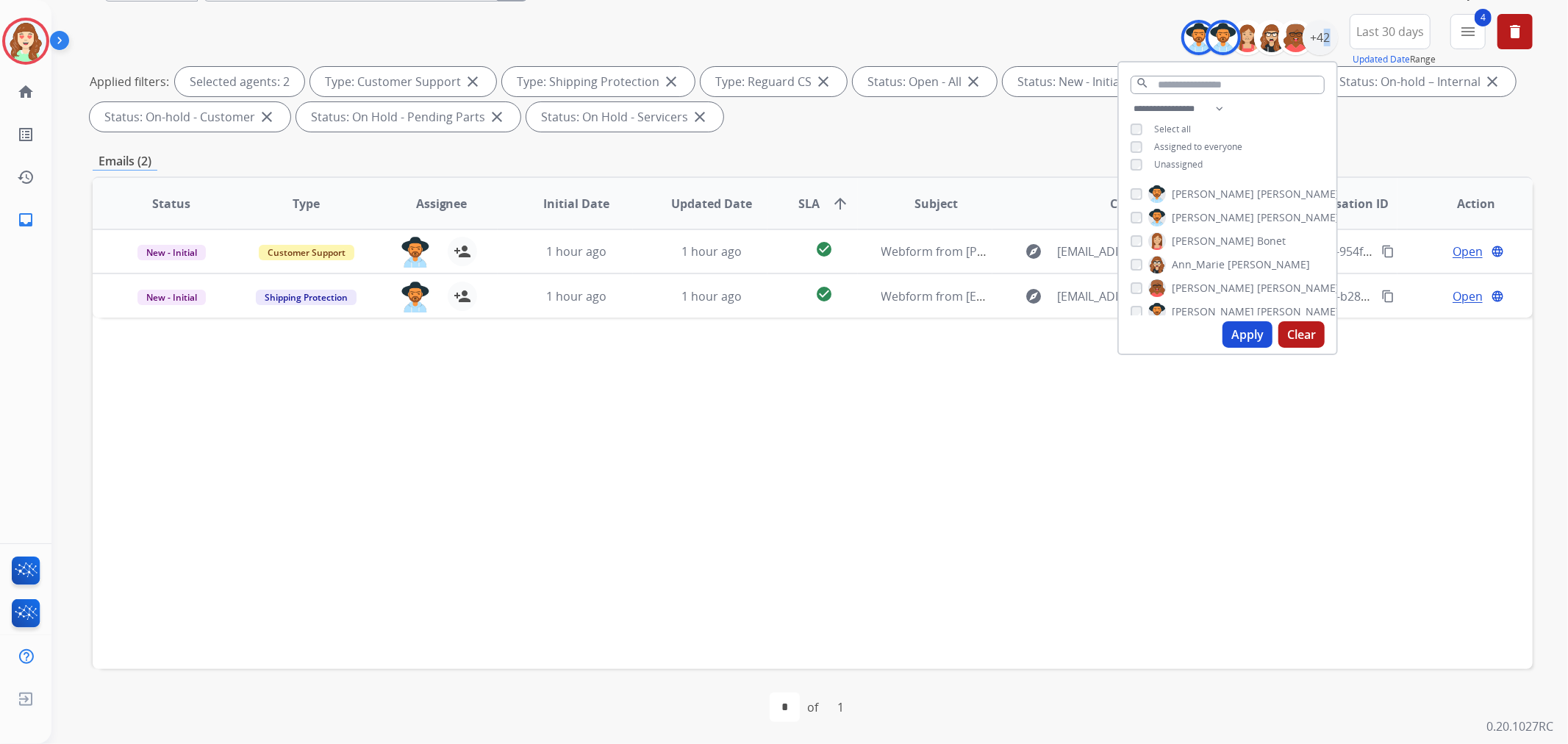
scroll to position [164, 0]
click at [1241, 334] on button "Apply" at bounding box center [1248, 333] width 50 height 27
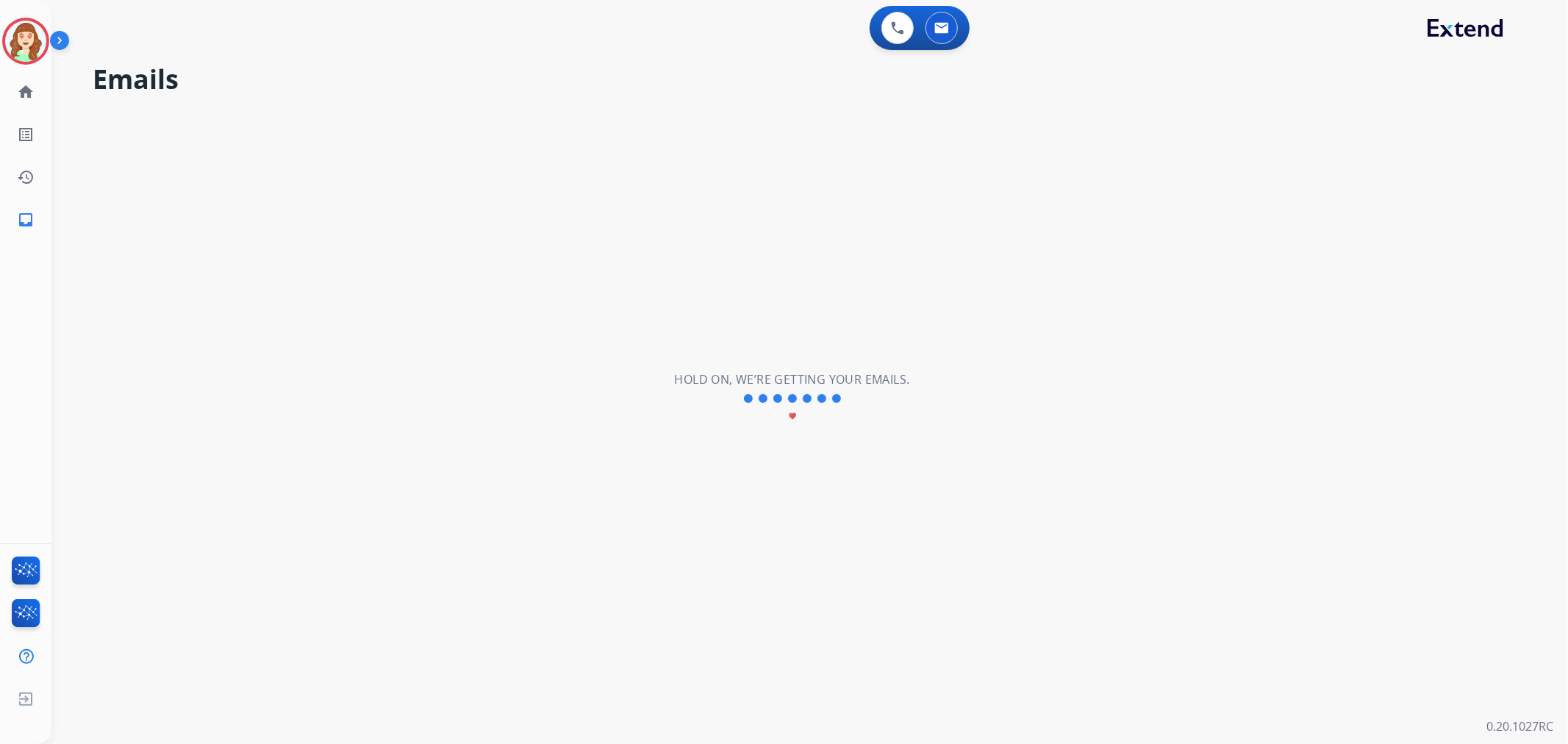
scroll to position [0, 0]
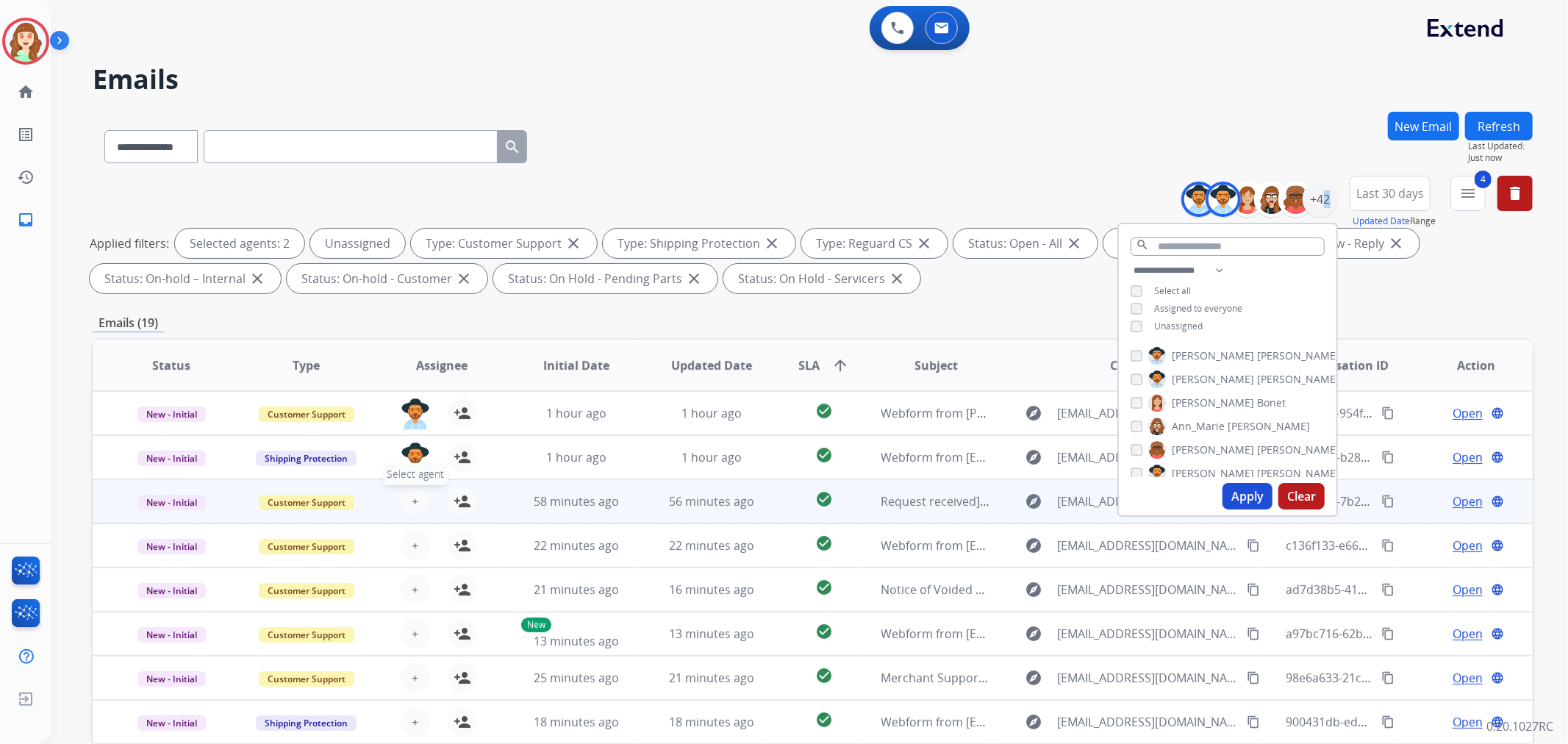
click at [405, 491] on button "+ Select agent" at bounding box center [415, 501] width 30 height 30
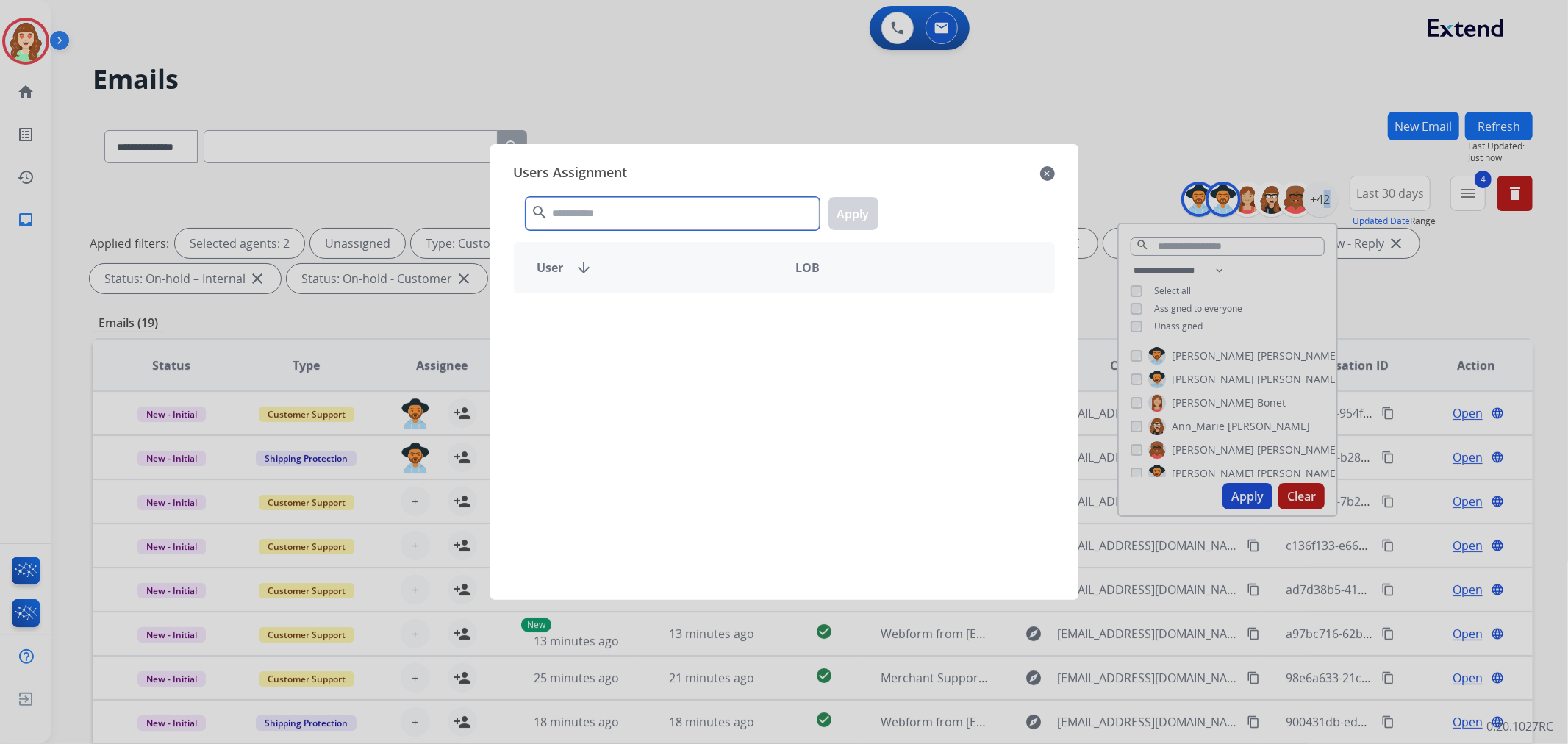
click at [701, 216] on input "text" at bounding box center [672, 214] width 294 height 33
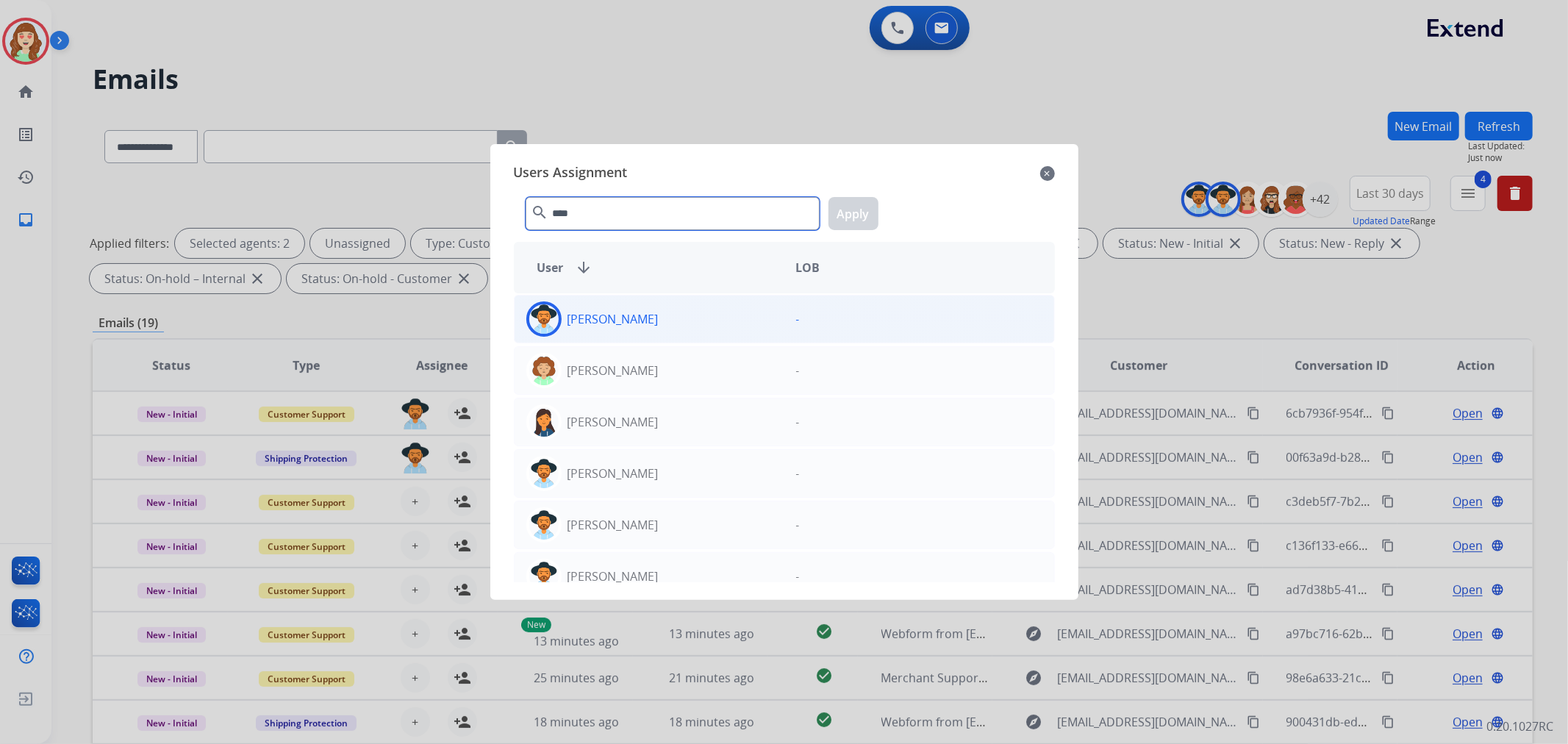
type input "****"
drag, startPoint x: 730, startPoint y: 321, endPoint x: 895, endPoint y: 232, distance: 187.5
click at [741, 315] on div "[PERSON_NAME]" at bounding box center [649, 319] width 270 height 35
click at [861, 206] on button "Apply" at bounding box center [854, 214] width 50 height 33
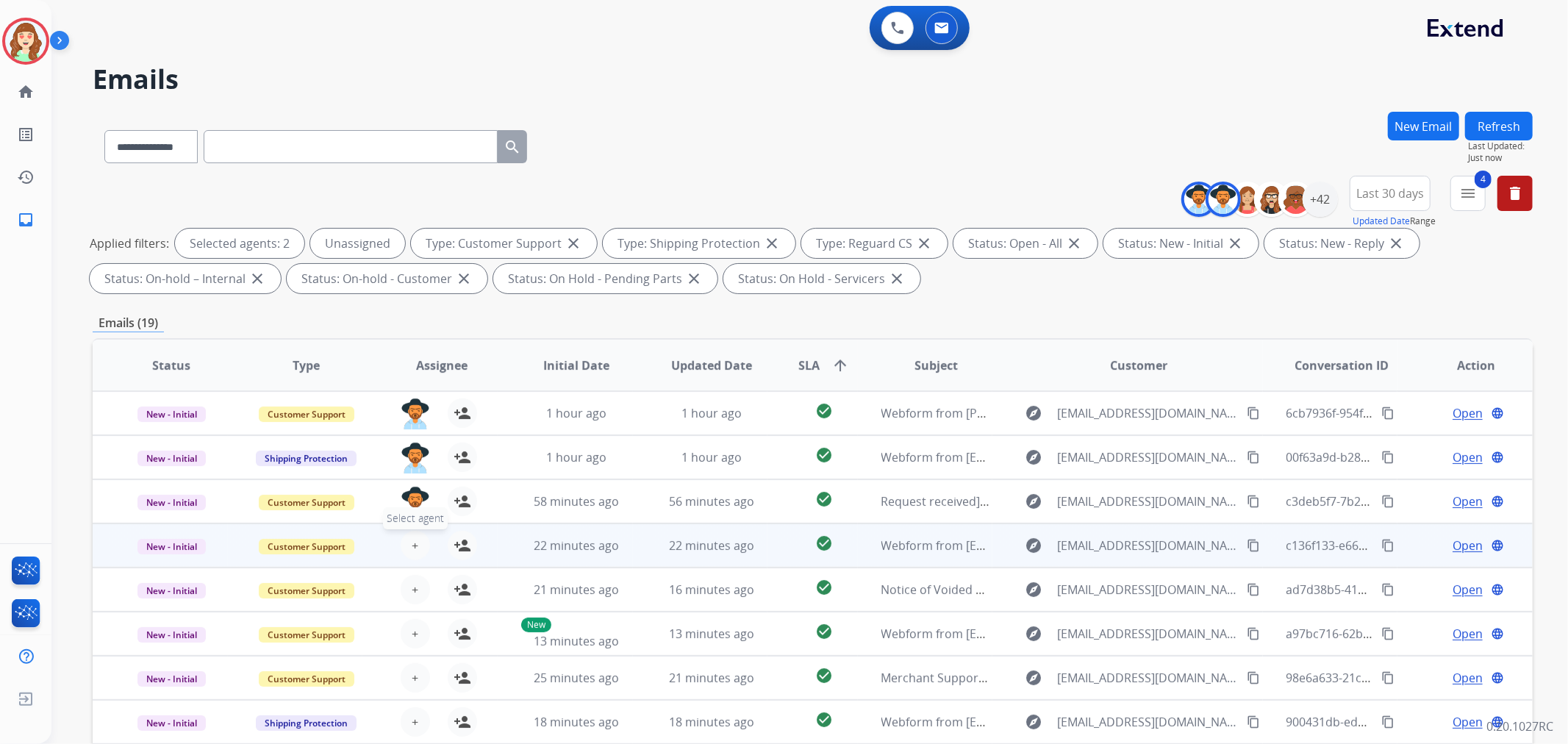
click at [420, 547] on button "+ Select agent" at bounding box center [415, 545] width 30 height 30
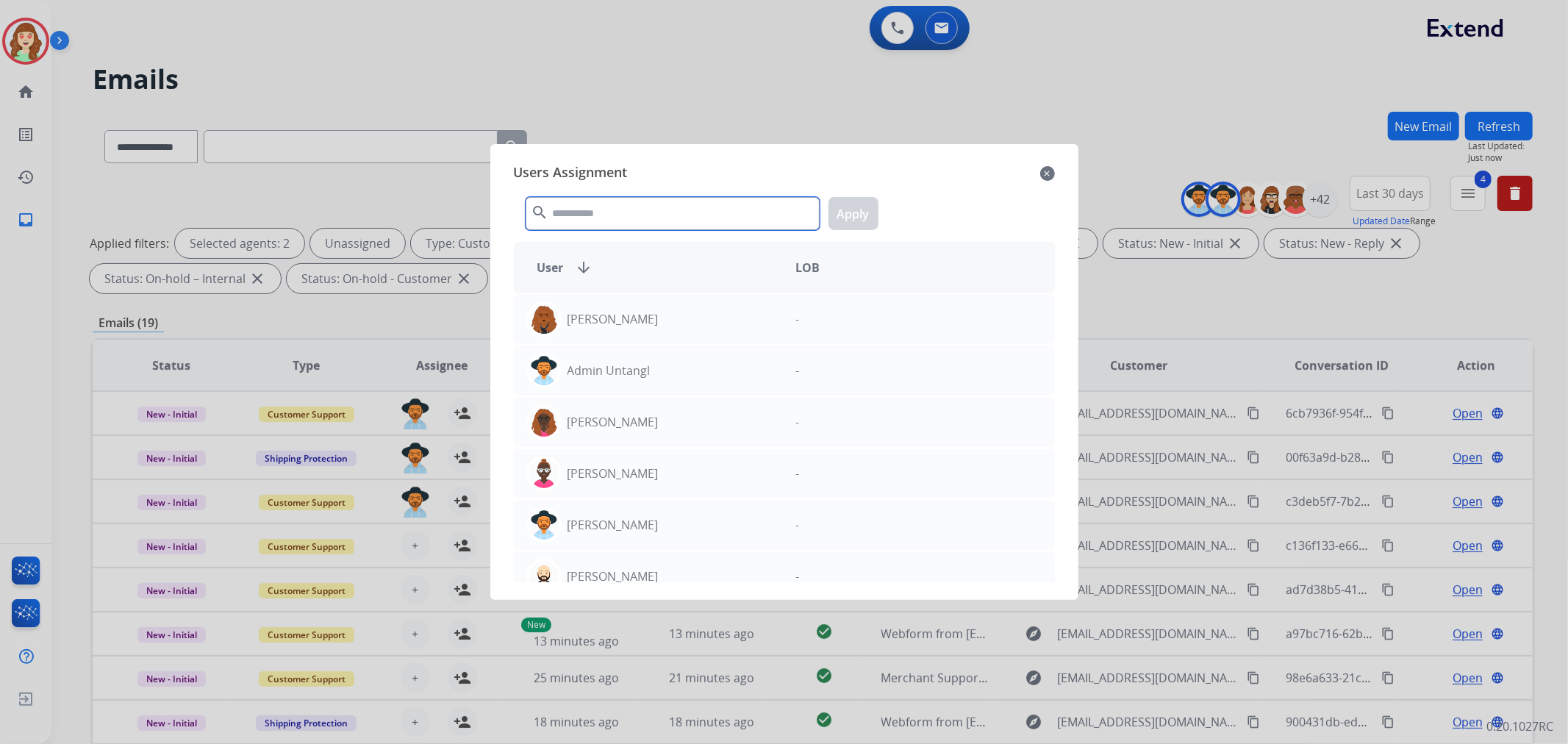
drag, startPoint x: 674, startPoint y: 211, endPoint x: 693, endPoint y: 219, distance: 20.6
click at [685, 216] on input "text" at bounding box center [672, 214] width 294 height 33
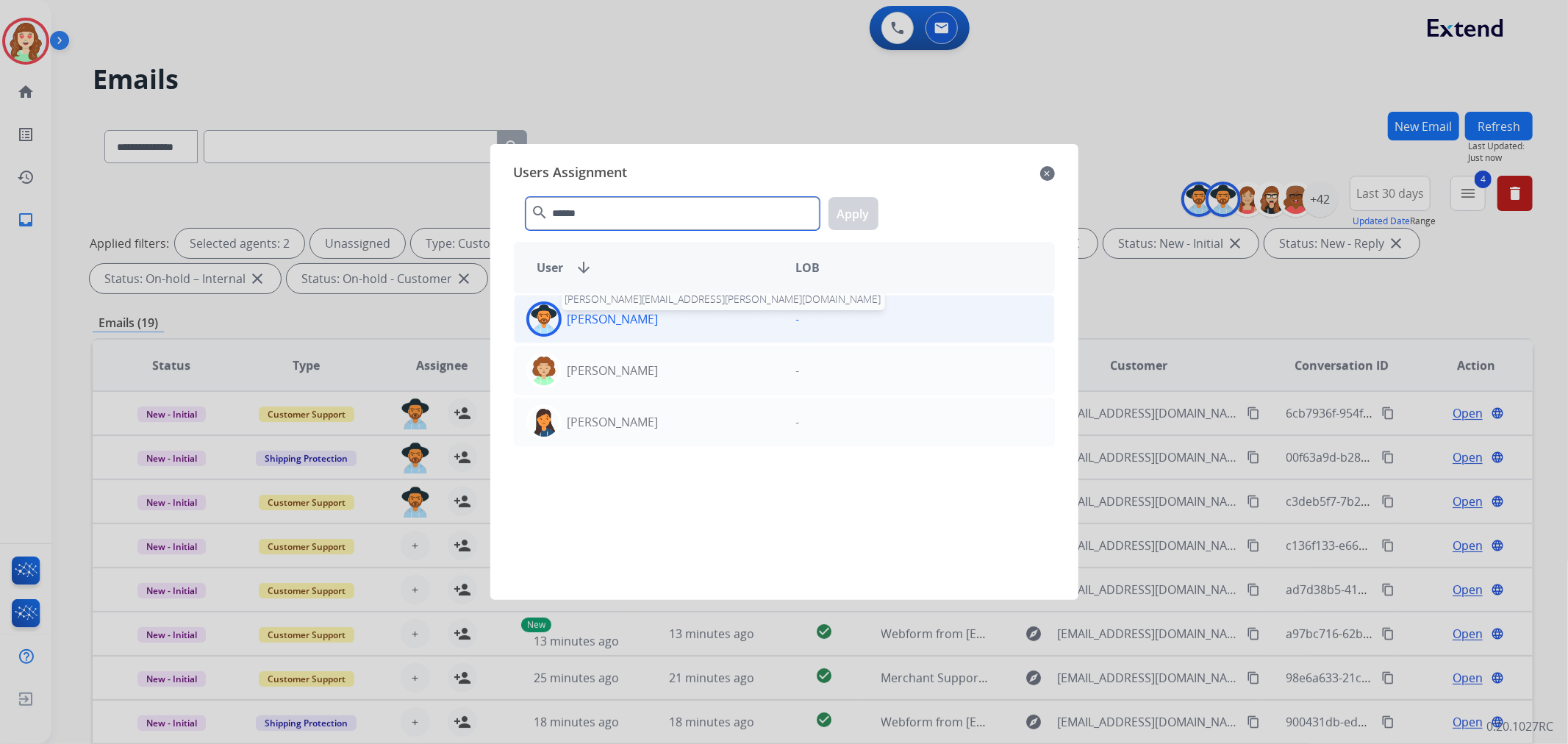
type input "******"
drag, startPoint x: 630, startPoint y: 323, endPoint x: 833, endPoint y: 250, distance: 215.7
click at [633, 322] on p "[PERSON_NAME]" at bounding box center [613, 319] width 91 height 17
click at [864, 207] on button "Apply" at bounding box center [854, 214] width 50 height 33
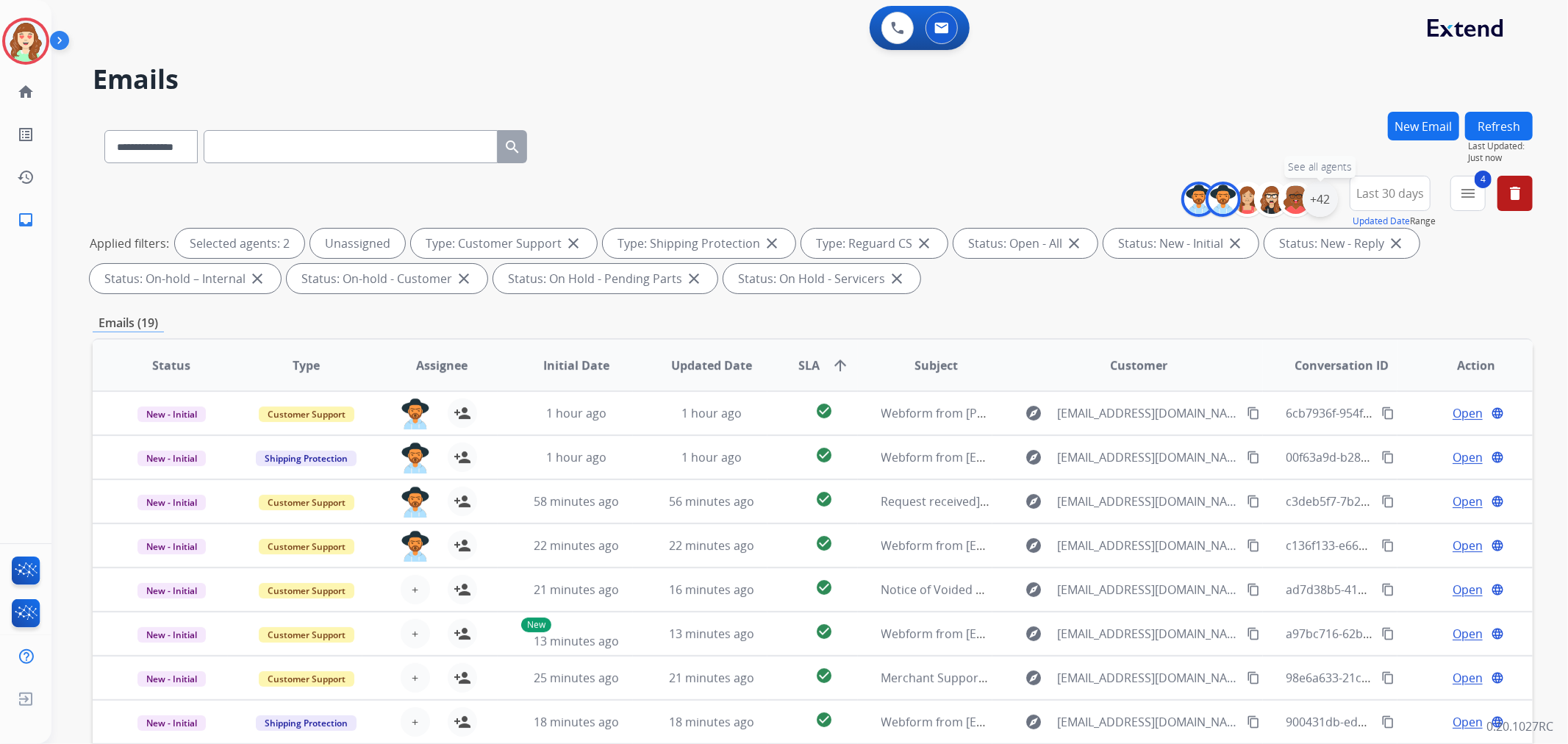
click at [1323, 199] on div "+42" at bounding box center [1320, 199] width 35 height 35
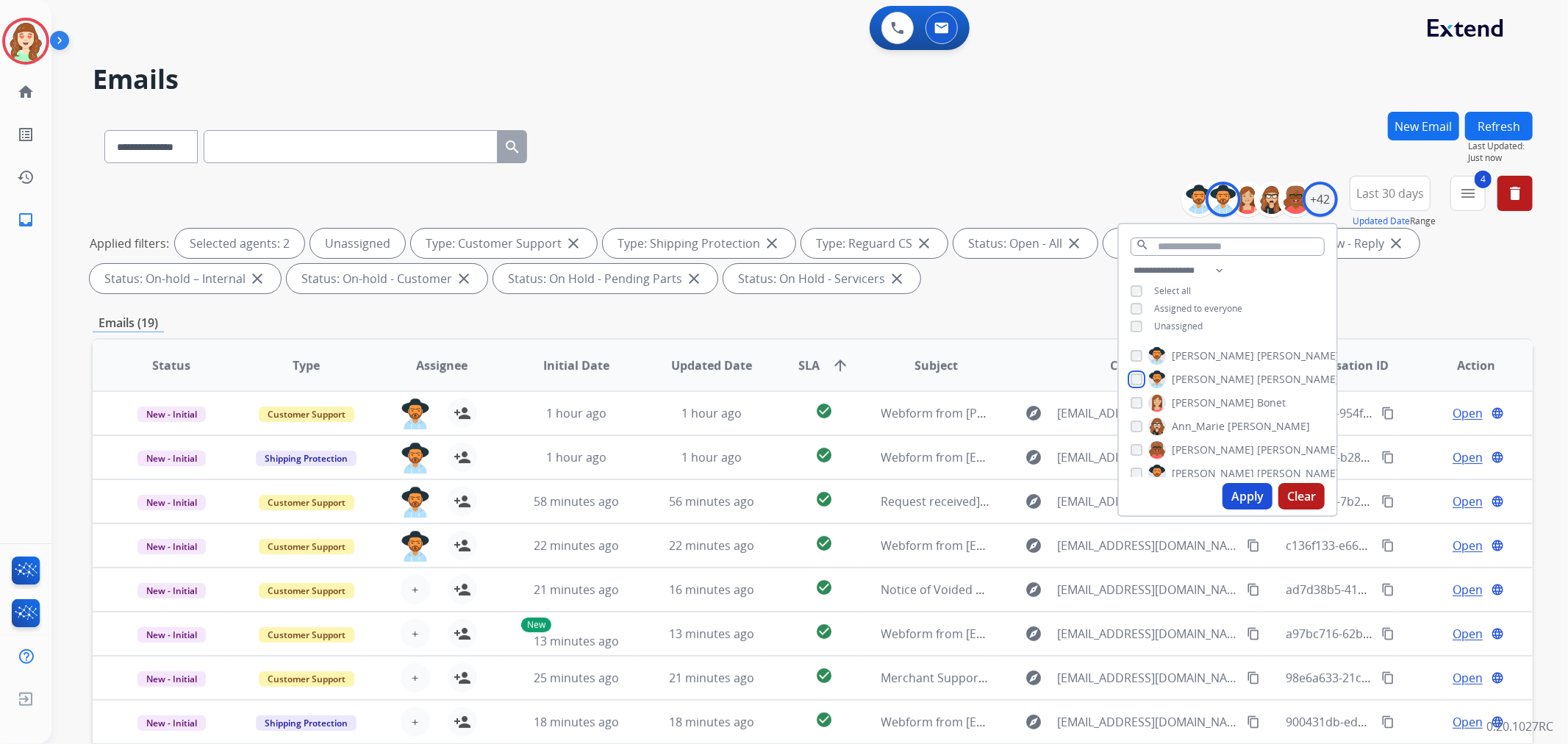
click at [1139, 370] on div "[PERSON_NAME]" at bounding box center [1235, 379] width 209 height 17
click at [1135, 407] on div "[PERSON_NAME] [PERSON_NAME]" at bounding box center [1208, 402] width 155 height 17
click at [1132, 394] on div "[PERSON_NAME] [PERSON_NAME]" at bounding box center [1208, 402] width 155 height 17
click at [1248, 498] on button "Apply" at bounding box center [1248, 496] width 50 height 27
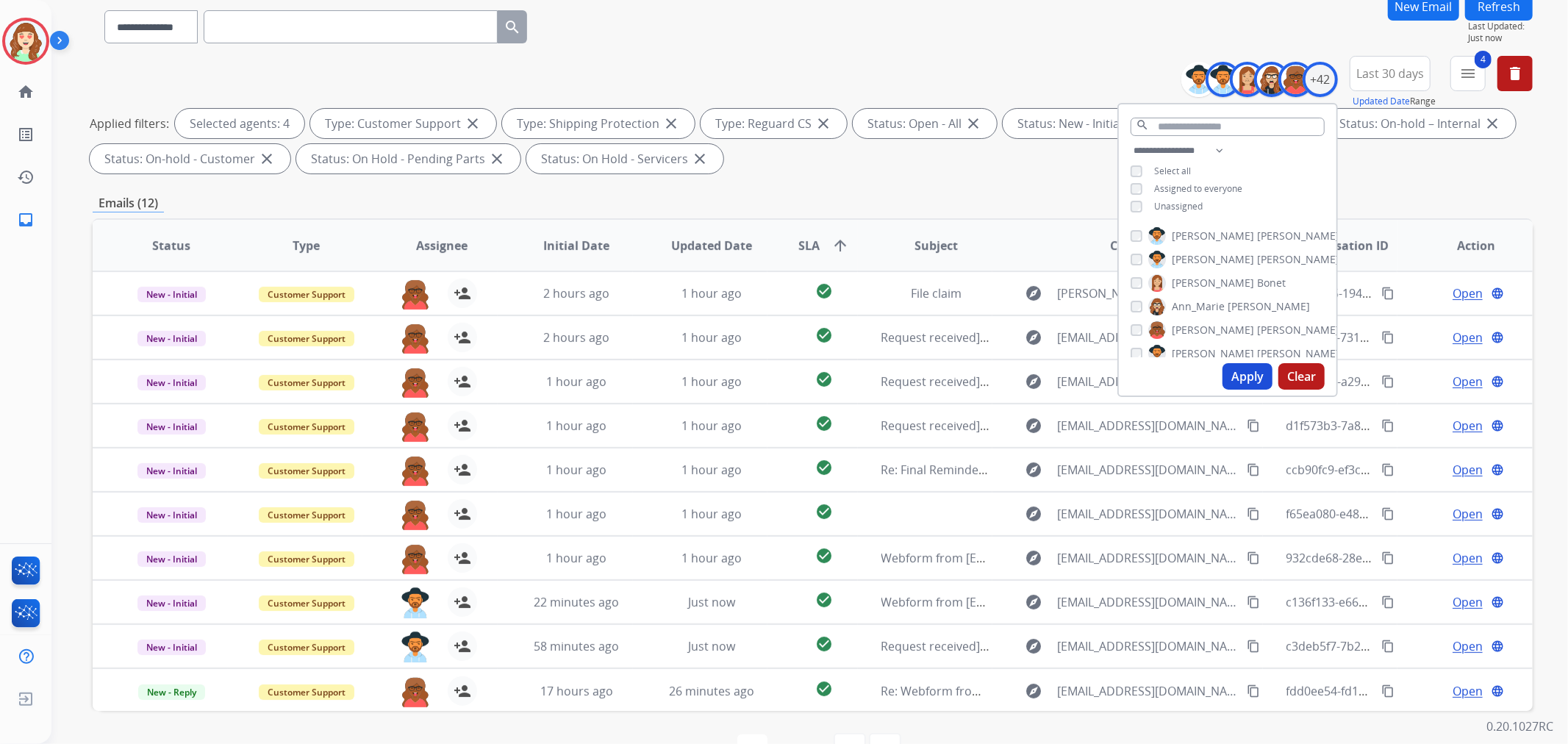
scroll to position [81, 0]
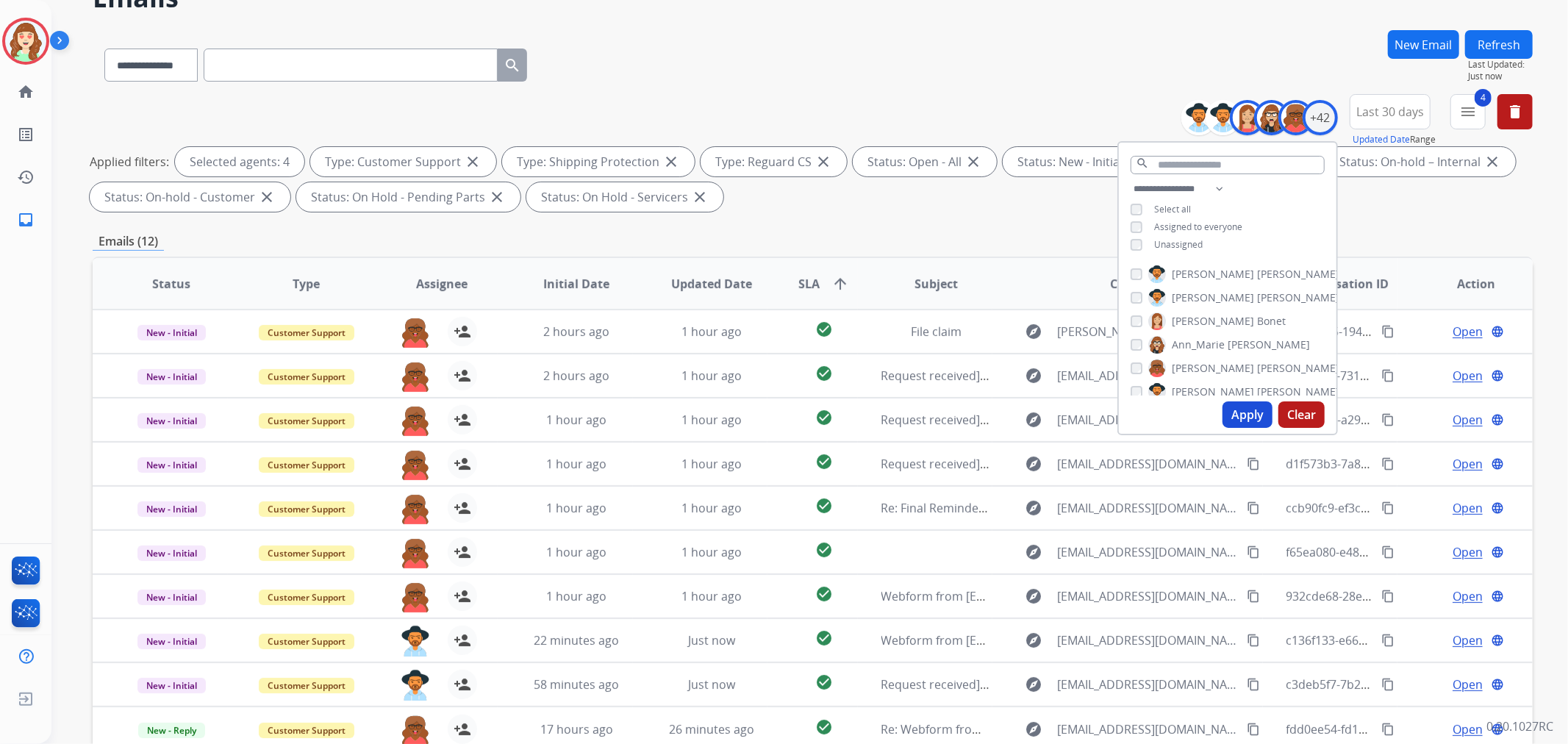
click at [1243, 409] on button "Apply" at bounding box center [1248, 415] width 50 height 27
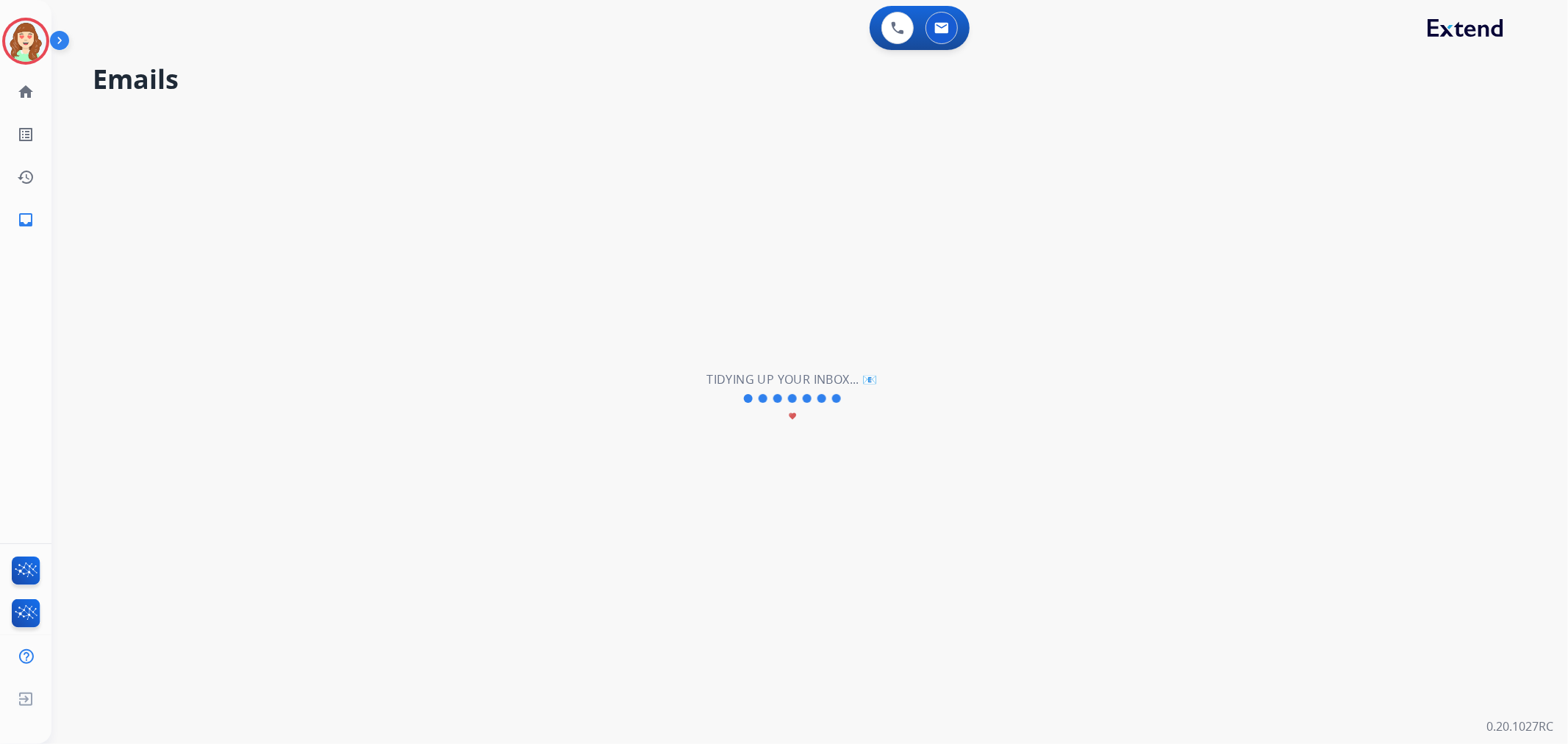
scroll to position [0, 0]
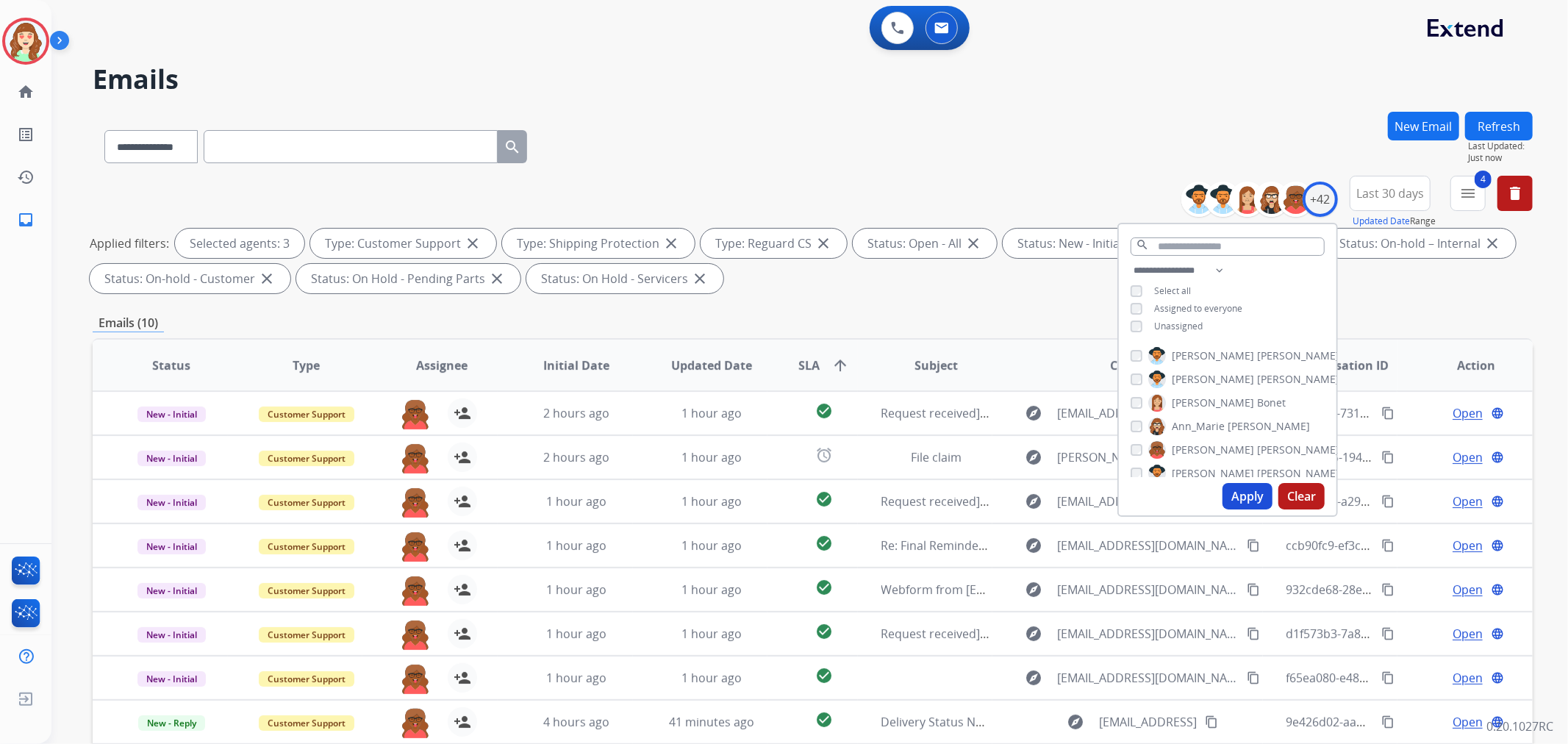
click at [1239, 494] on button "Apply" at bounding box center [1248, 496] width 50 height 27
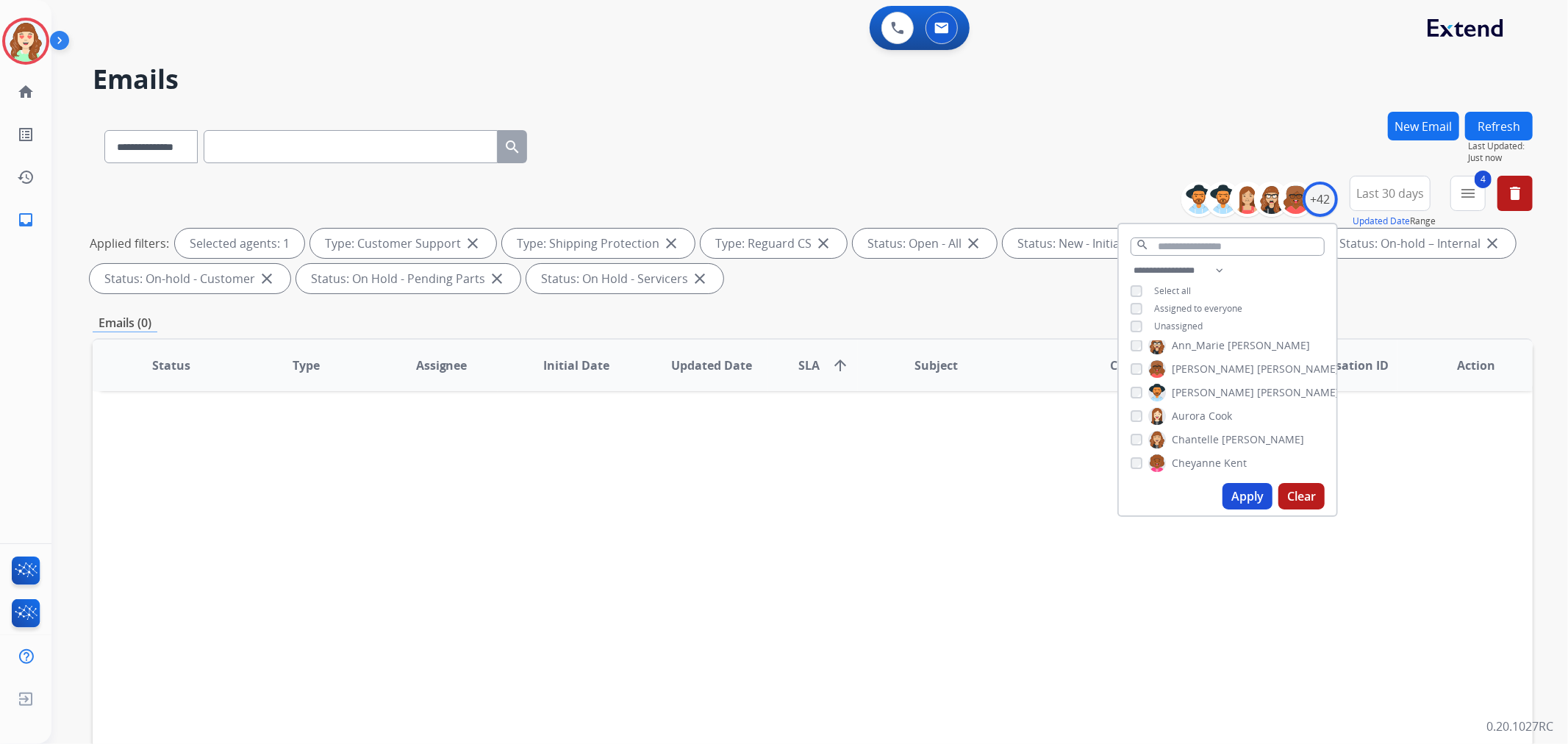
scroll to position [81, 0]
click at [1135, 407] on div "[PERSON_NAME]" at bounding box center [1181, 415] width 101 height 17
click at [1131, 453] on div "[PERSON_NAME]" at bounding box center [1189, 462] width 116 height 17
click at [1255, 498] on button "Apply" at bounding box center [1248, 496] width 50 height 27
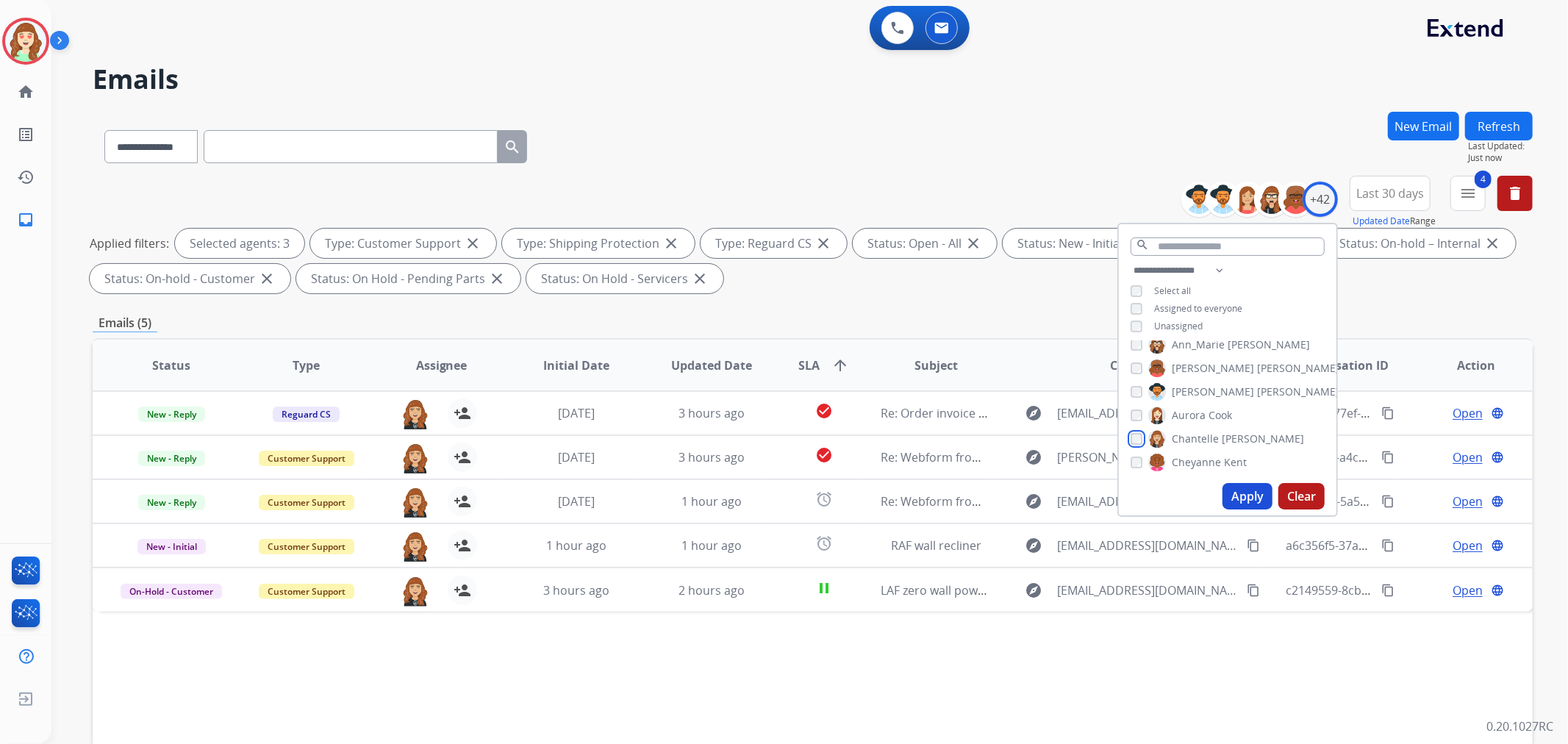
scroll to position [164, 0]
click at [1246, 495] on button "Apply" at bounding box center [1248, 496] width 50 height 27
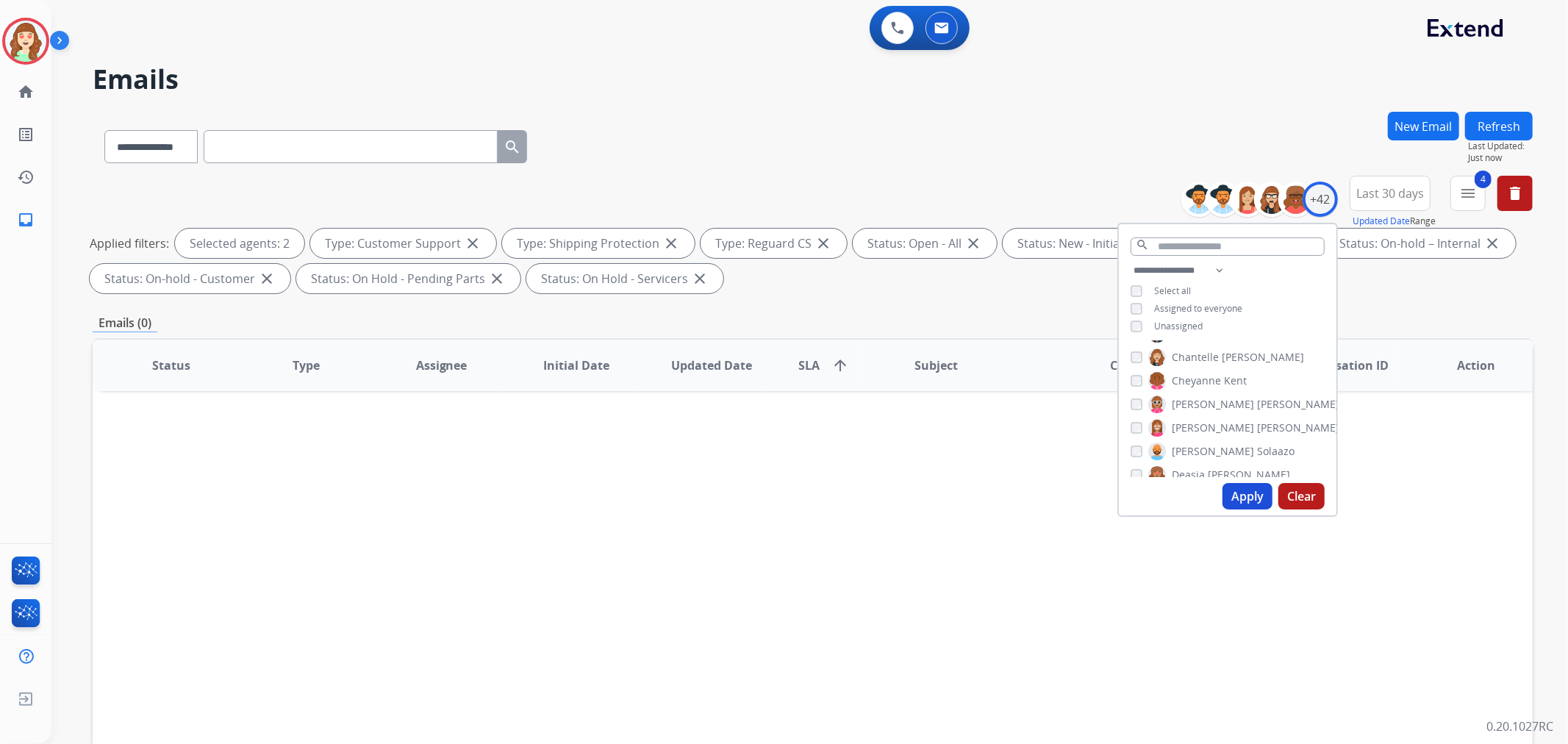
scroll to position [245, 0]
click at [1141, 386] on div "[PERSON_NAME]" at bounding box center [1211, 393] width 160 height 17
click at [1230, 496] on button "Apply" at bounding box center [1248, 496] width 50 height 27
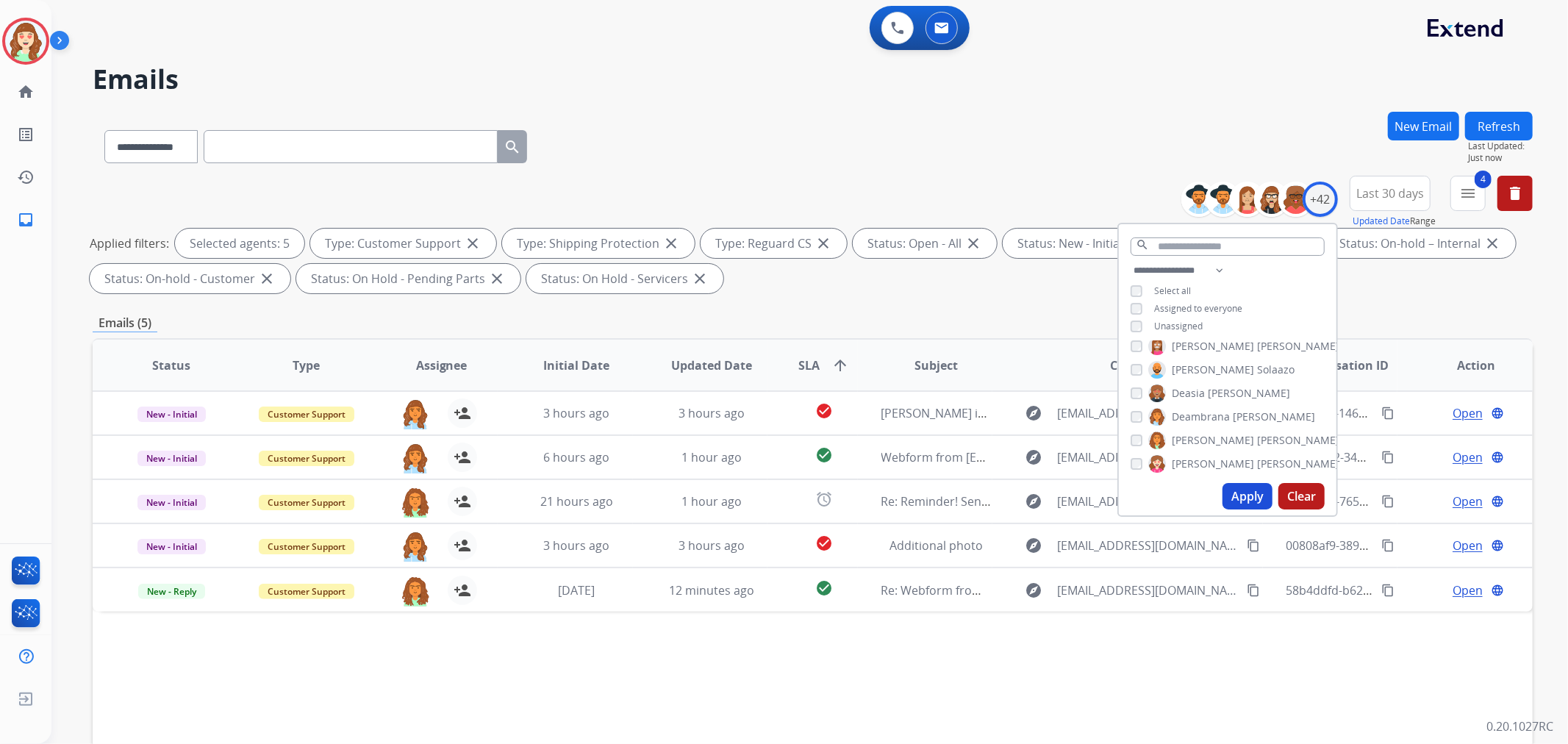
click at [1135, 401] on div "[PERSON_NAME] [PERSON_NAME] [PERSON_NAME] [PERSON_NAME] [PERSON_NAME] [PERSON_N…" at bounding box center [1227, 409] width 217 height 136
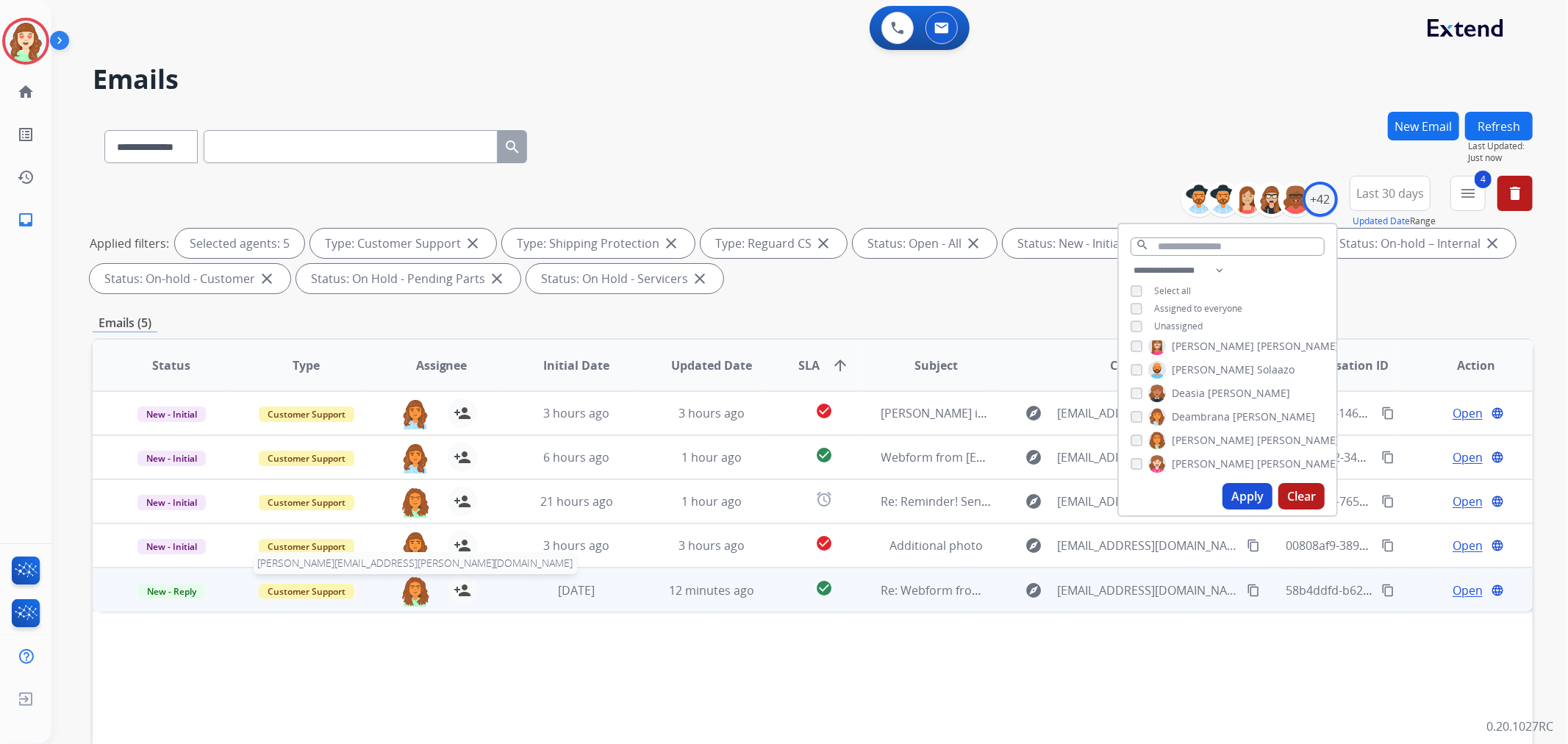
click at [415, 590] on img at bounding box center [415, 591] width 30 height 31
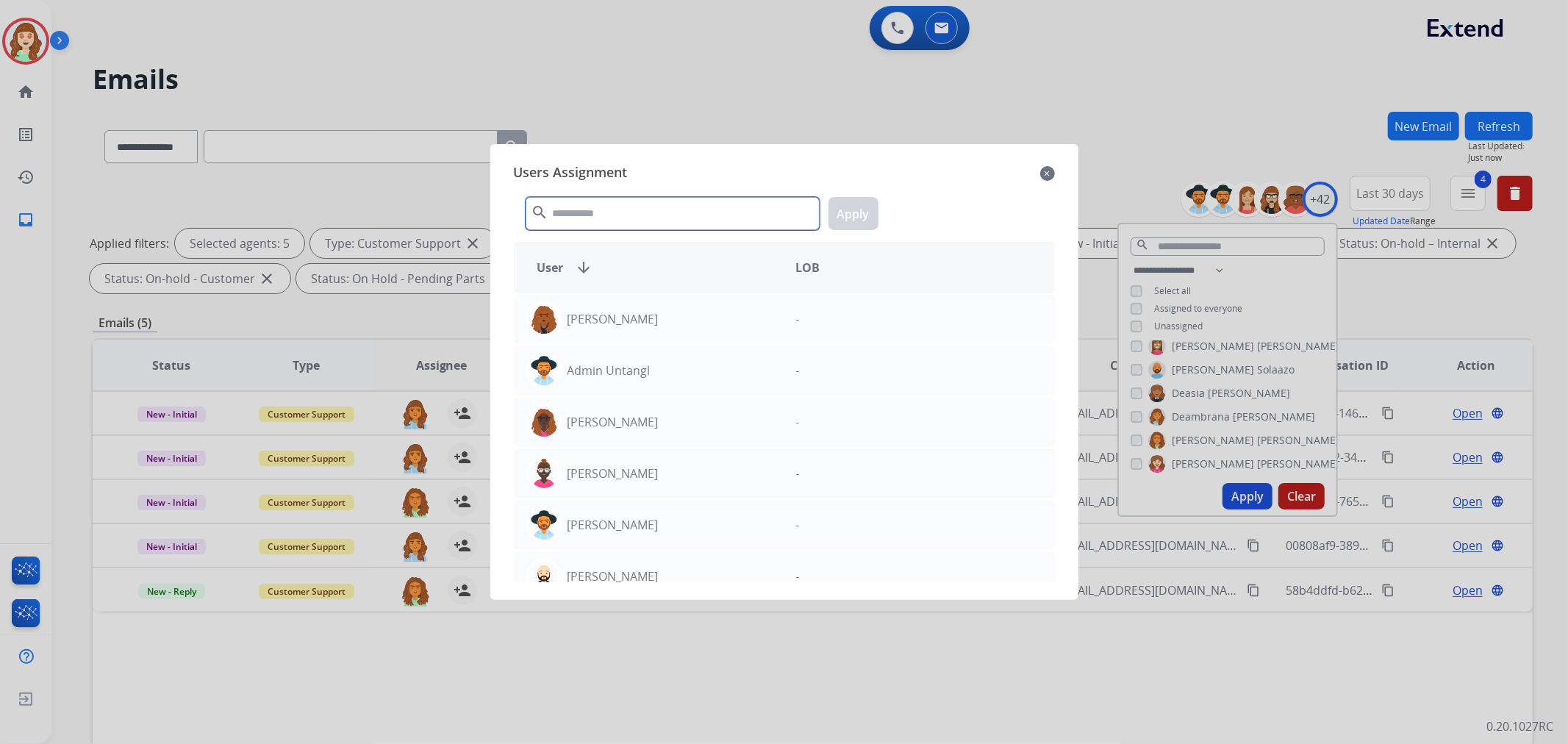
click at [615, 211] on input "text" at bounding box center [672, 214] width 294 height 33
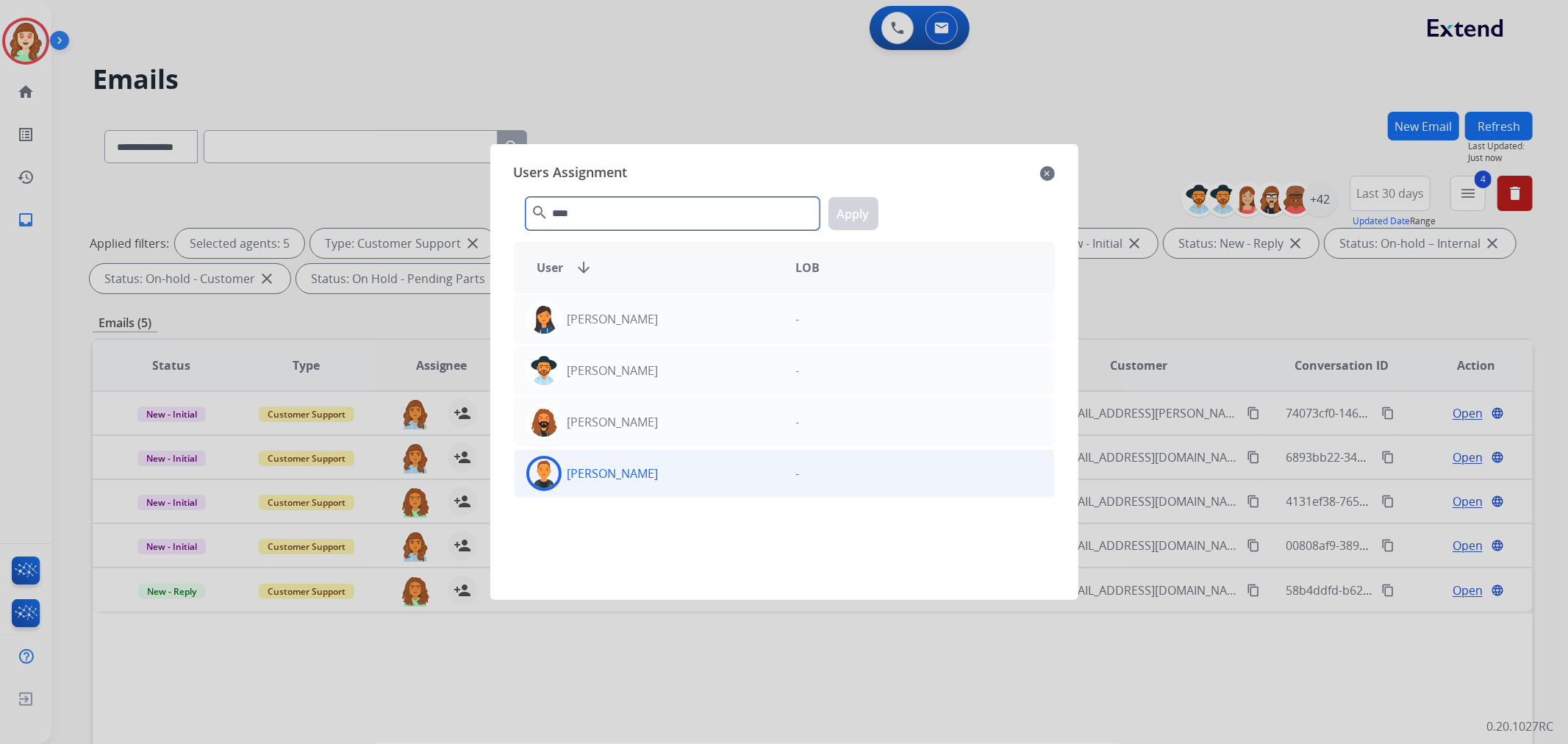
type input "****"
drag, startPoint x: 633, startPoint y: 482, endPoint x: 641, endPoint y: 483, distance: 8.1
click at [633, 483] on div "Richie Ponce richie.ponce@eccogroupusa.com" at bounding box center [649, 473] width 270 height 35
drag, startPoint x: 846, startPoint y: 224, endPoint x: 825, endPoint y: 243, distance: 28.3
click at [849, 223] on button "Apply" at bounding box center [854, 214] width 50 height 33
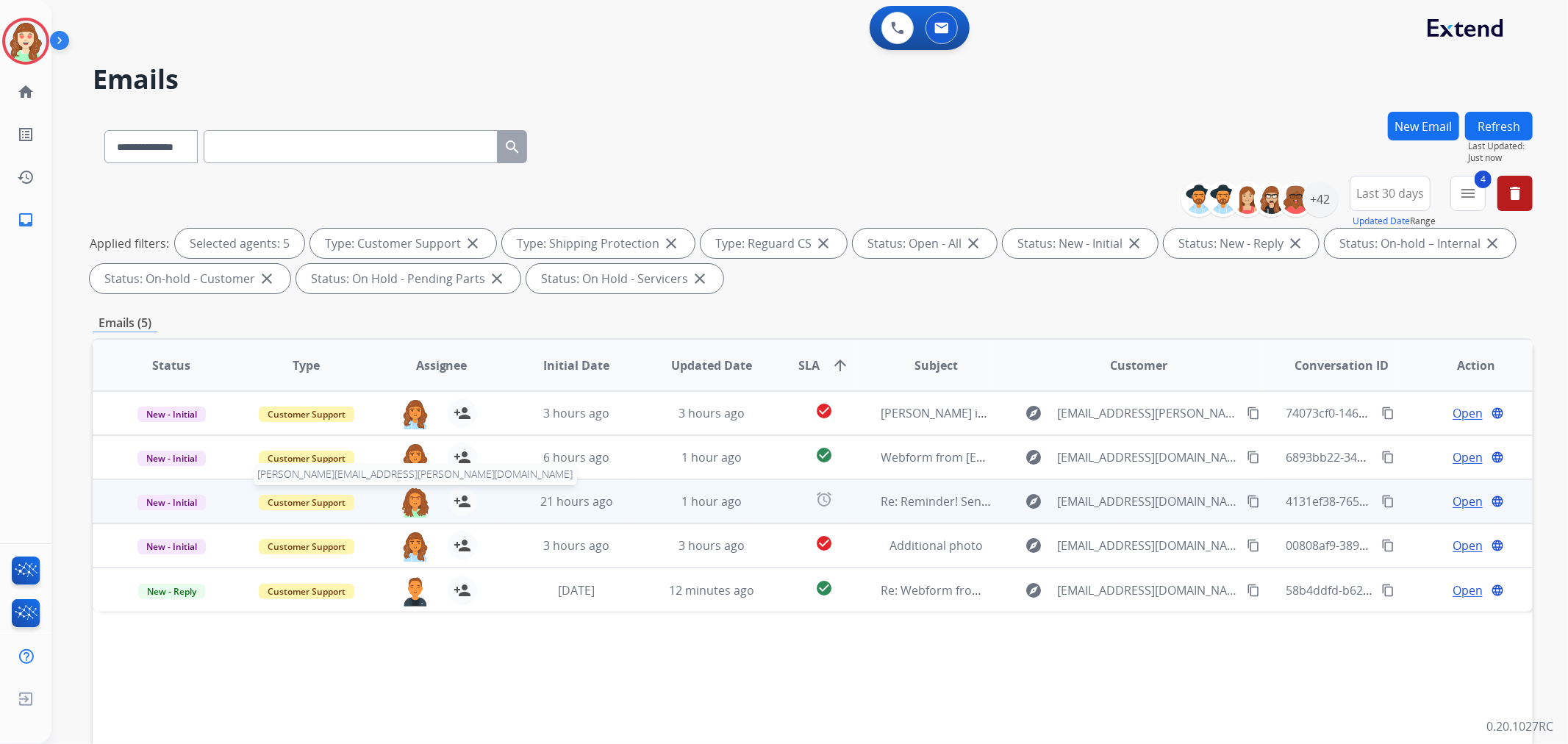
click at [406, 496] on img at bounding box center [415, 502] width 30 height 31
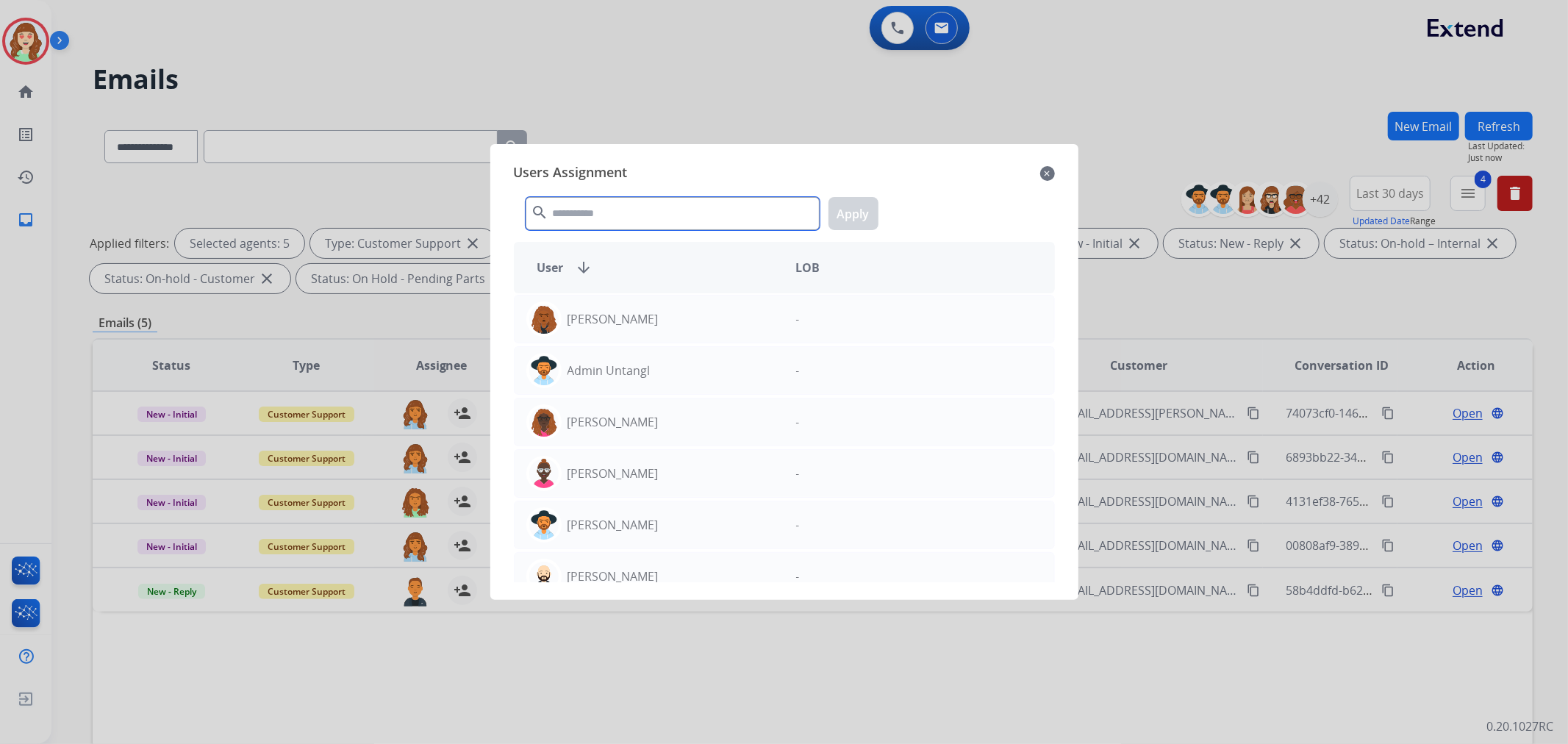
click at [614, 218] on input "text" at bounding box center [672, 214] width 294 height 33
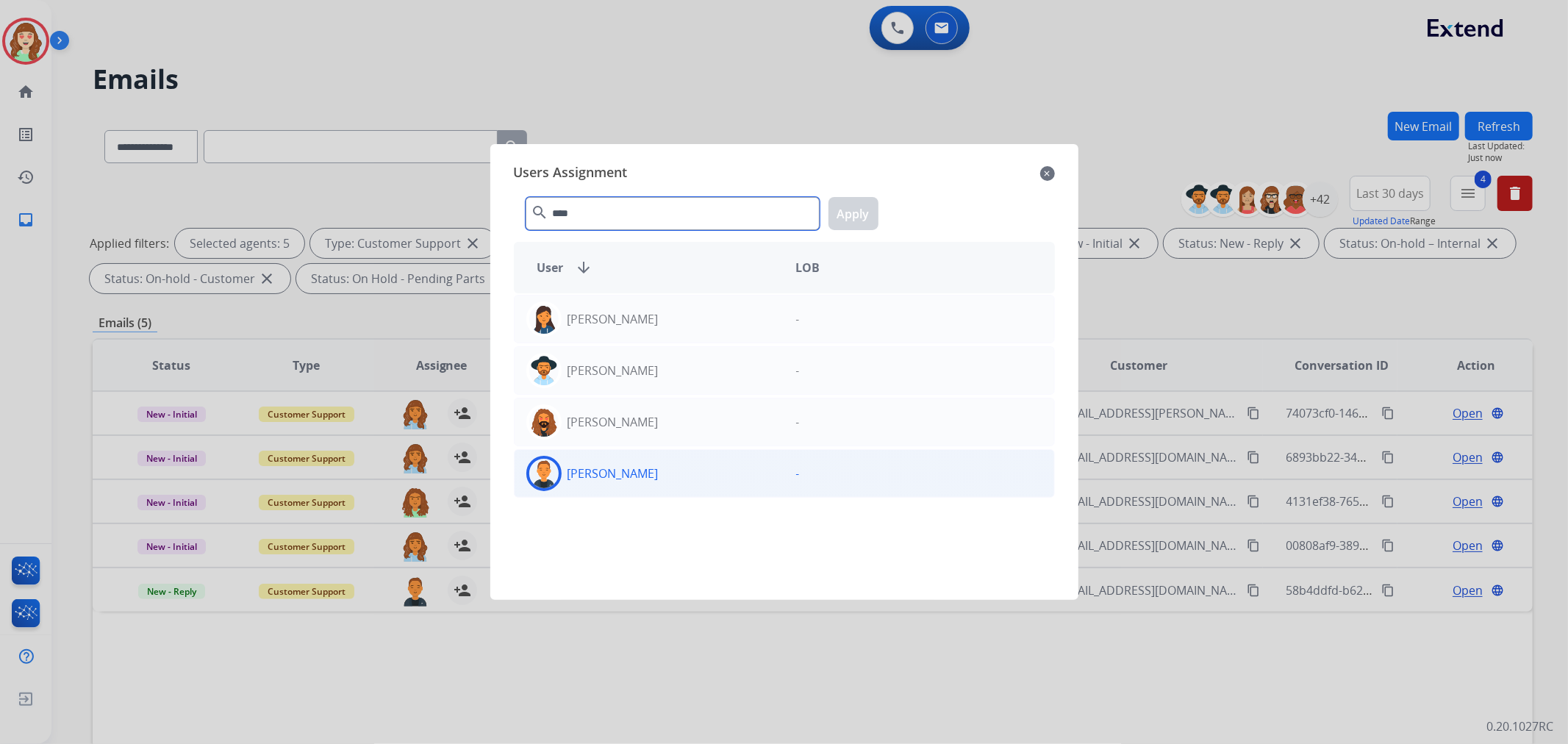
type input "****"
drag, startPoint x: 674, startPoint y: 474, endPoint x: 855, endPoint y: 345, distance: 222.3
click at [674, 474] on div "[PERSON_NAME]" at bounding box center [649, 473] width 270 height 35
click at [847, 208] on button "Apply" at bounding box center [854, 214] width 50 height 33
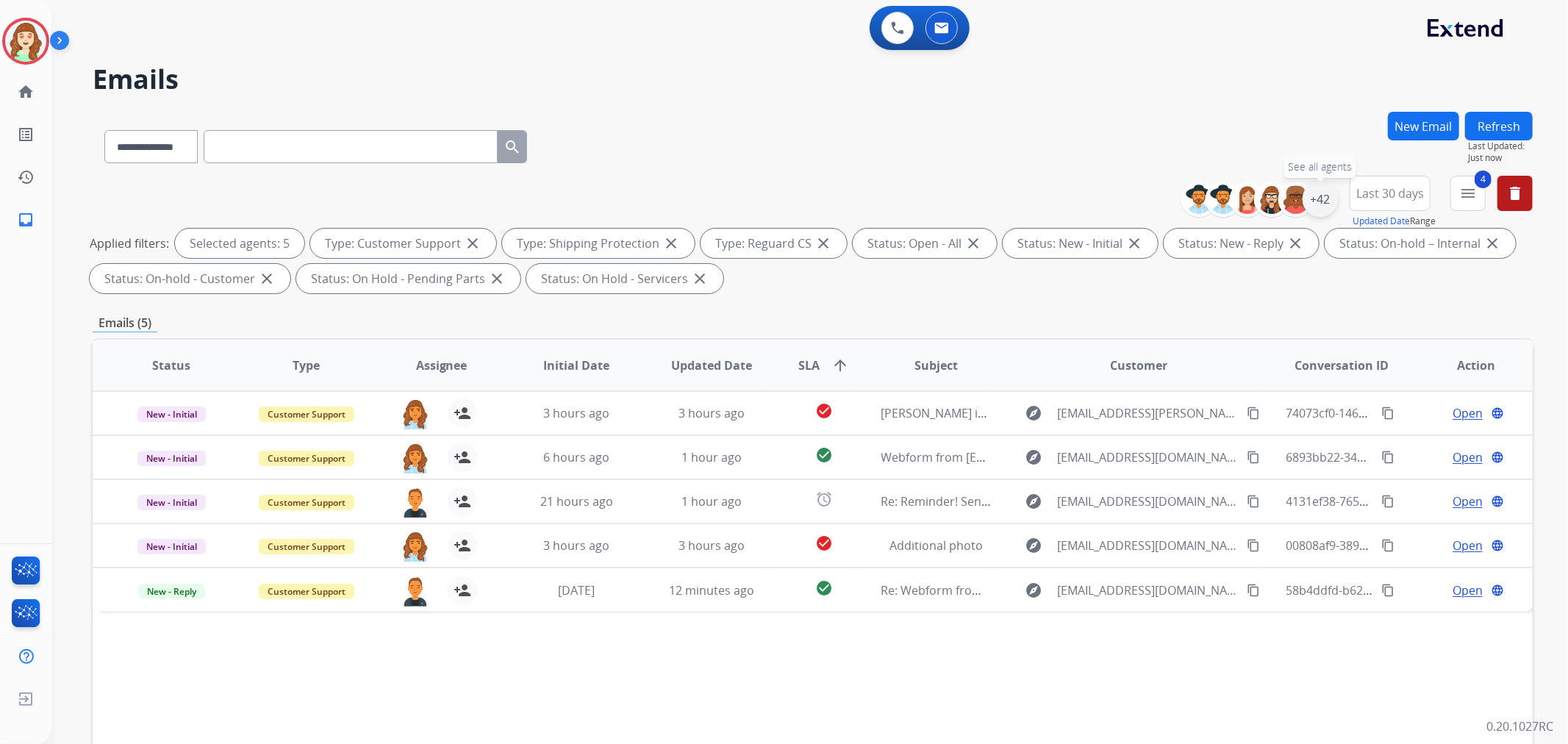
click at [1317, 194] on div "+42" at bounding box center [1320, 199] width 35 height 35
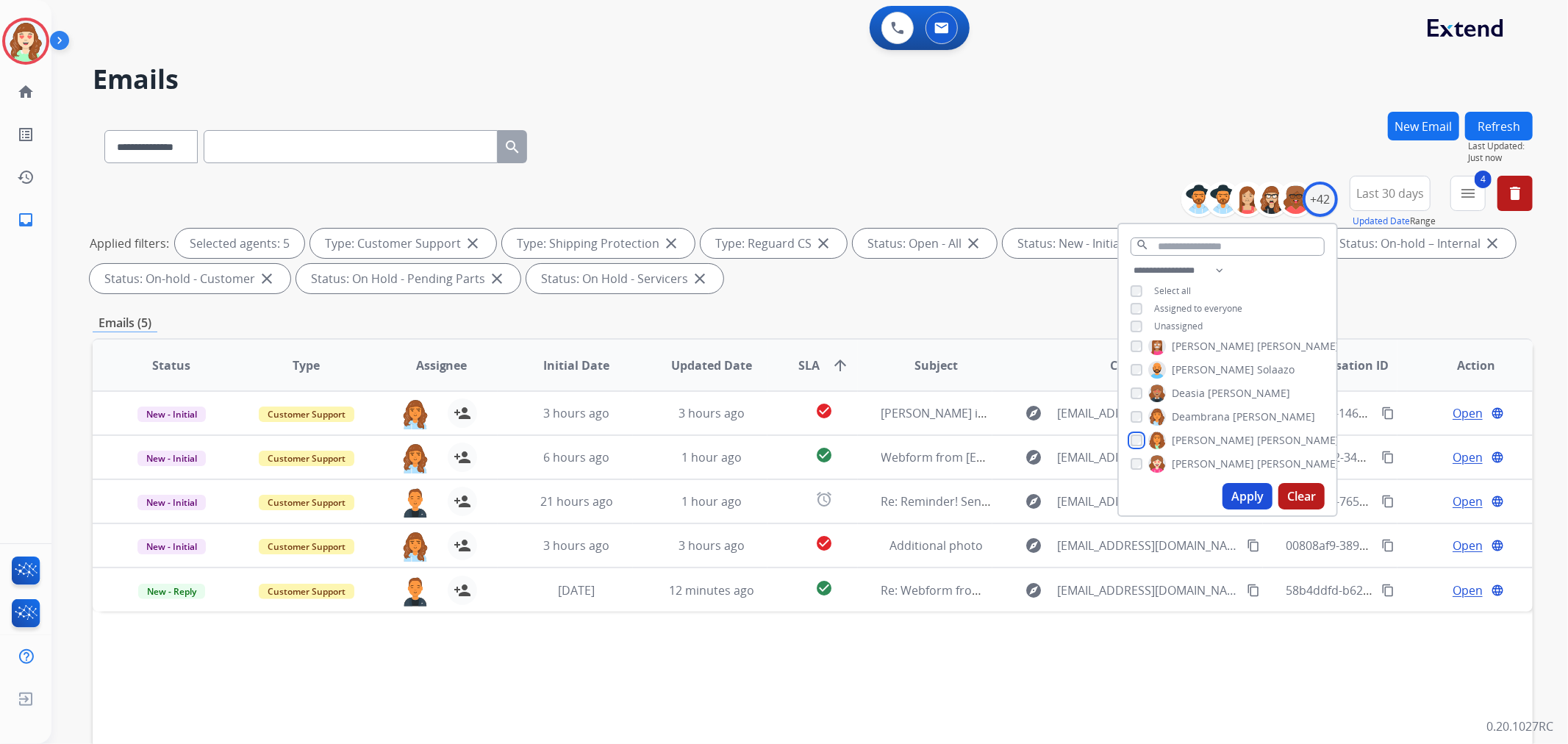
scroll to position [326, 0]
click at [1236, 490] on button "Apply" at bounding box center [1248, 496] width 50 height 27
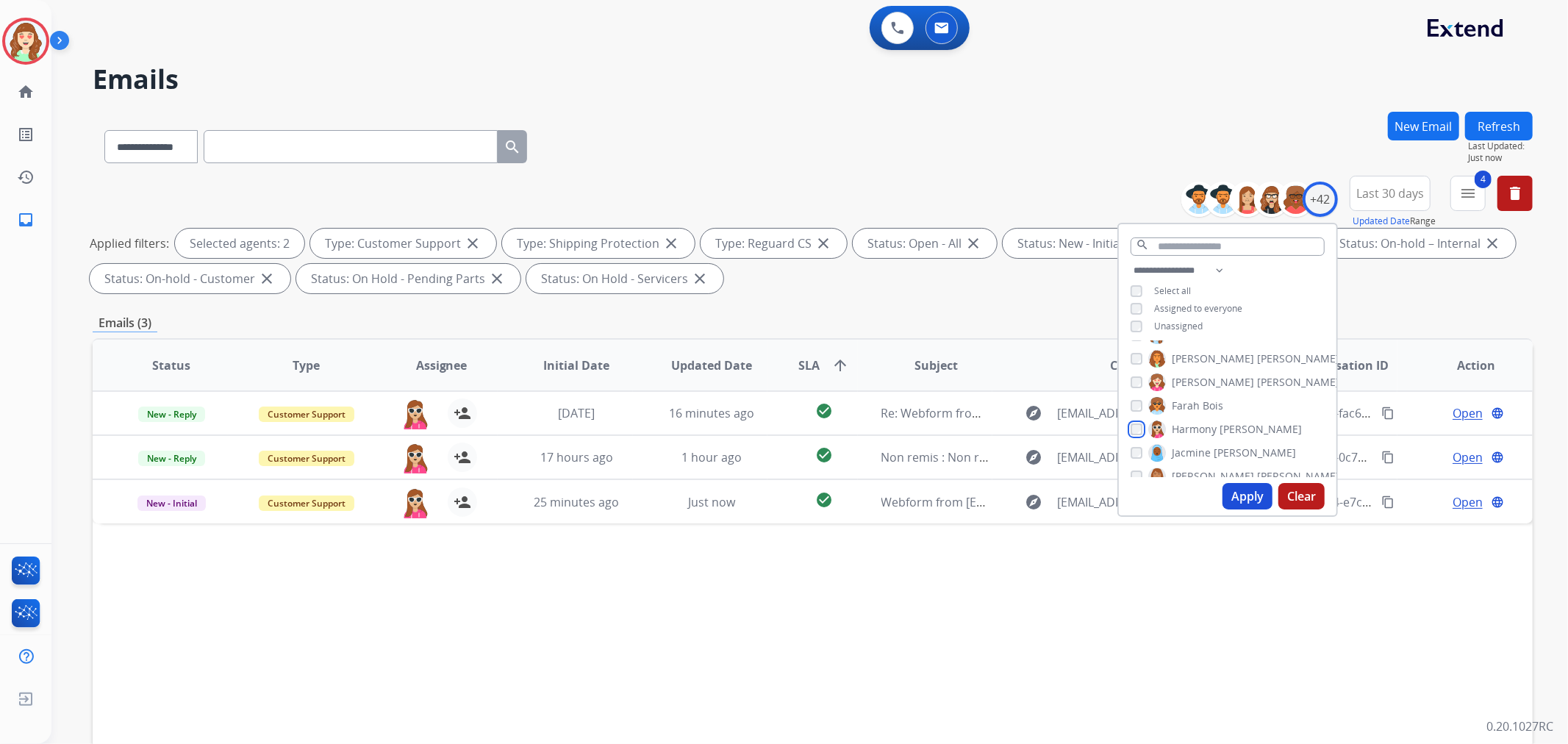
scroll to position [409, 0]
click at [1243, 486] on button "Apply" at bounding box center [1248, 496] width 50 height 27
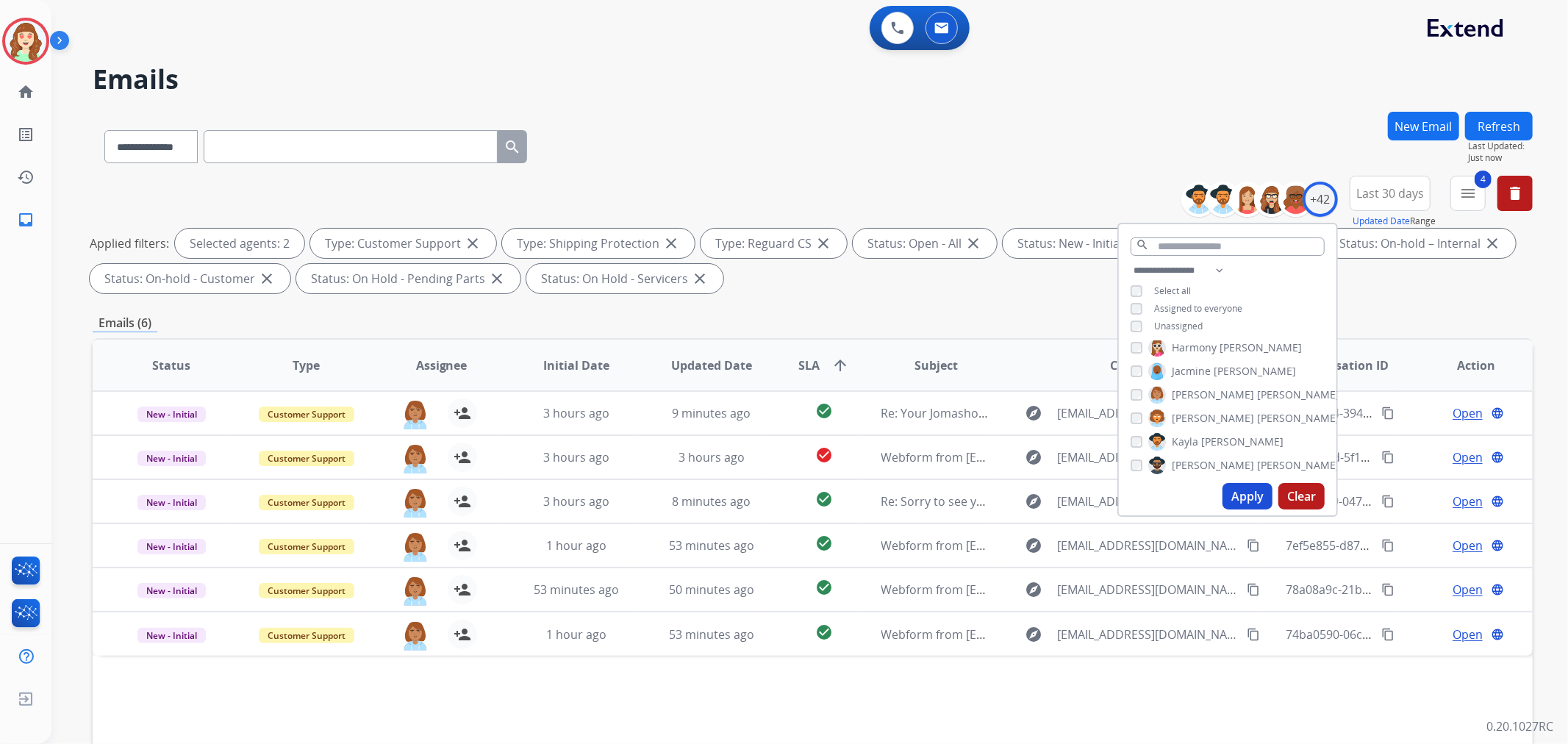
click at [1141, 433] on div "[PERSON_NAME]" at bounding box center [1207, 441] width 153 height 17
click at [1246, 495] on button "Apply" at bounding box center [1248, 496] width 50 height 27
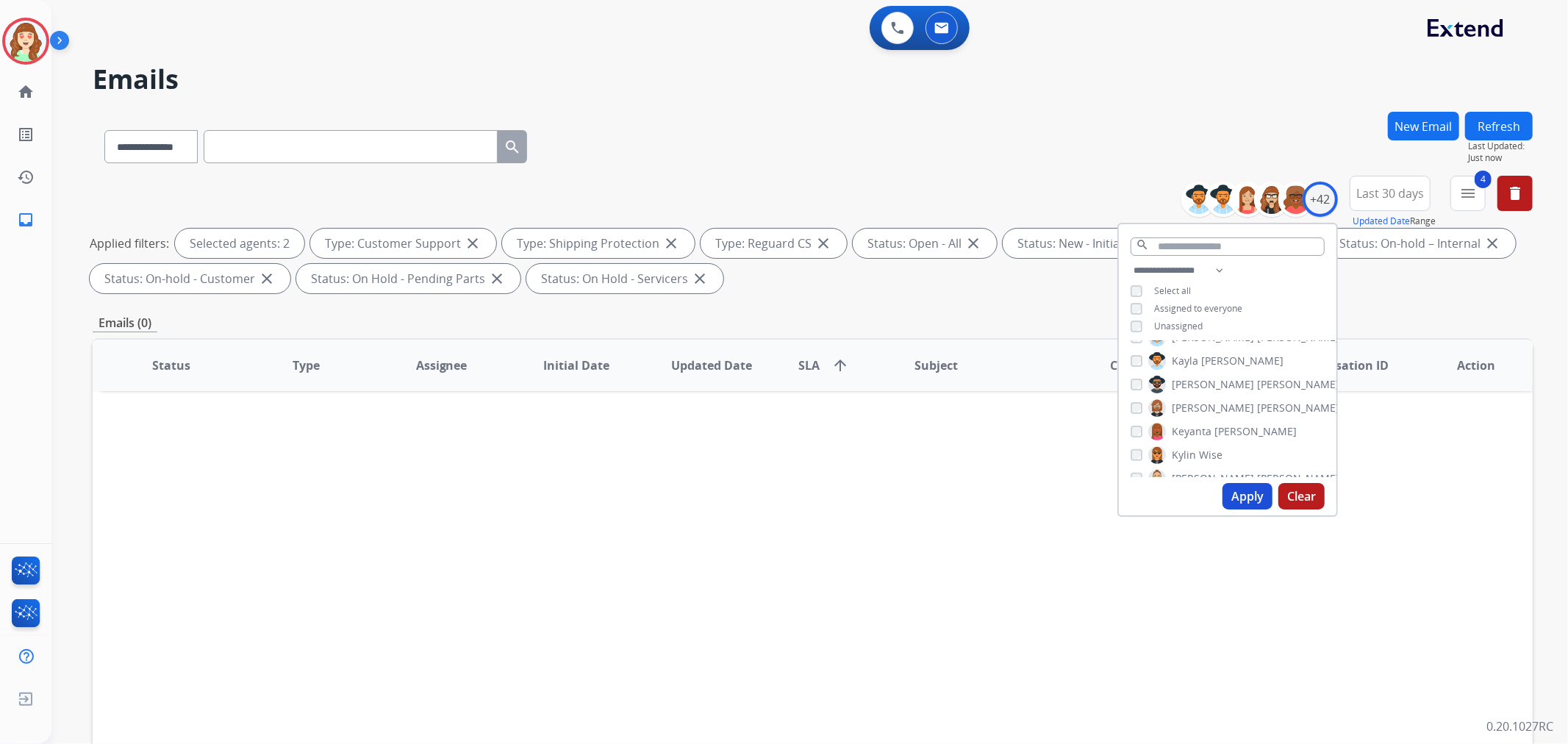
scroll to position [490, 0]
click at [1245, 494] on button "Apply" at bounding box center [1248, 496] width 50 height 27
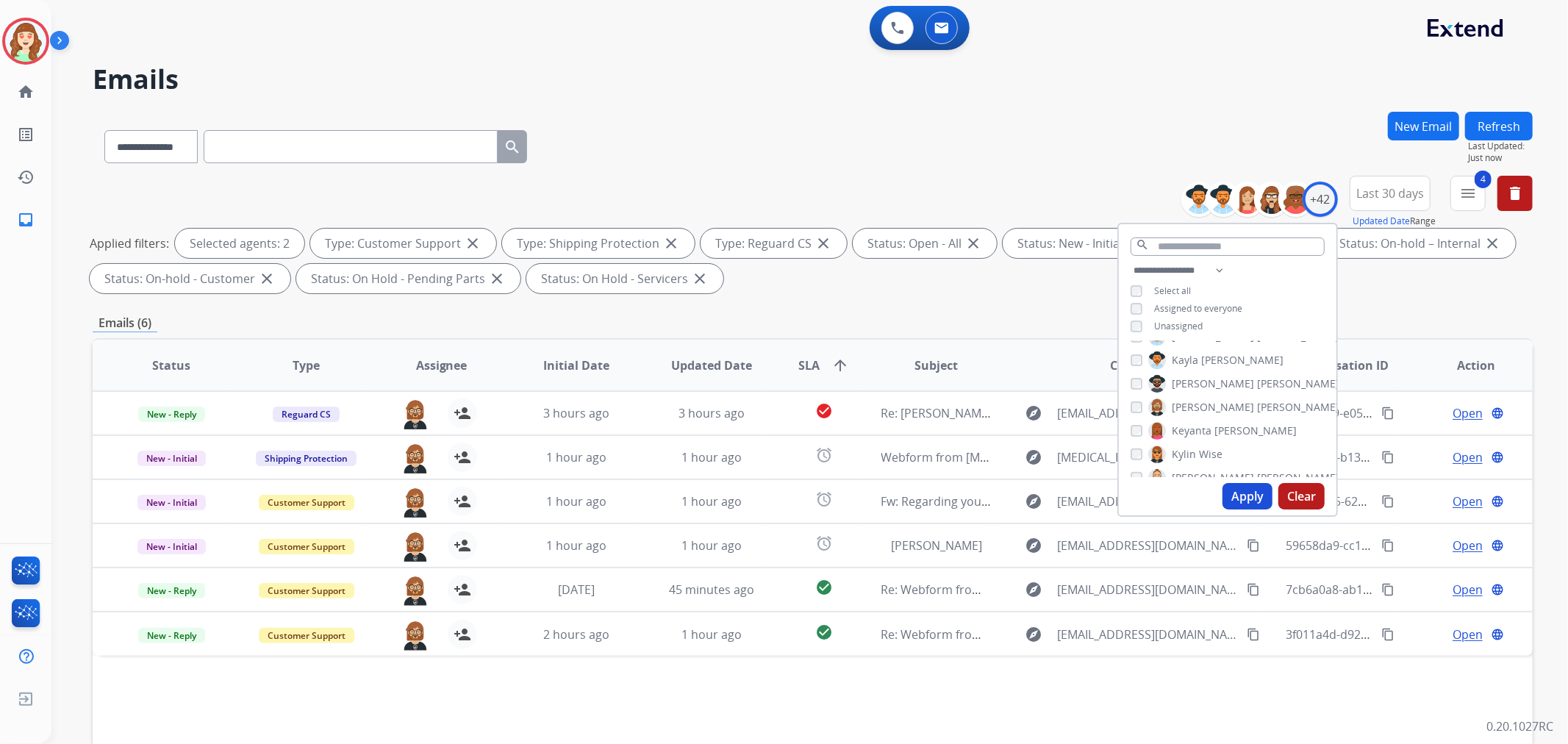
click at [1140, 450] on div "[PERSON_NAME]" at bounding box center [1176, 454] width 92 height 17
click at [1249, 490] on button "Apply" at bounding box center [1248, 496] width 50 height 27
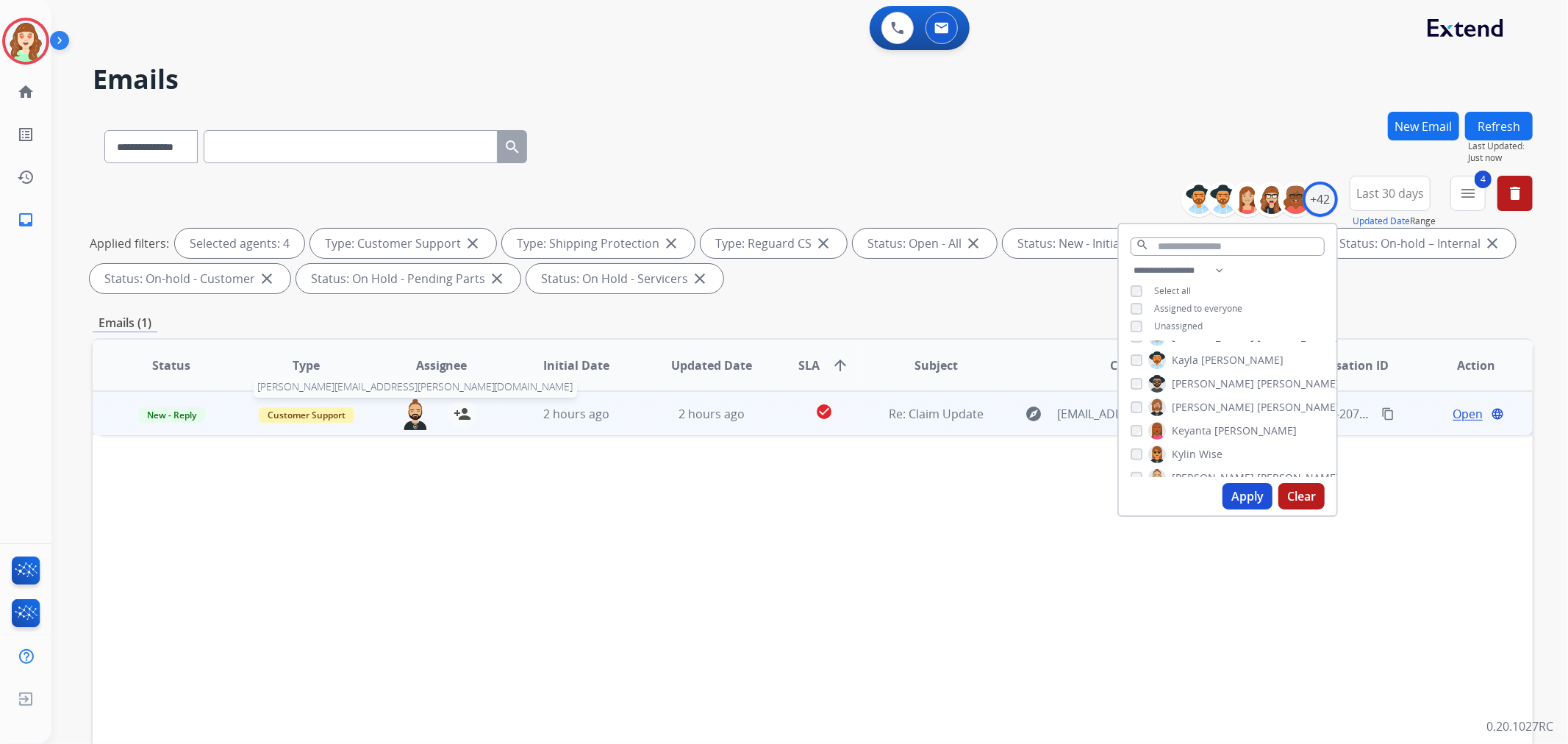
click at [406, 416] on img at bounding box center [415, 415] width 30 height 31
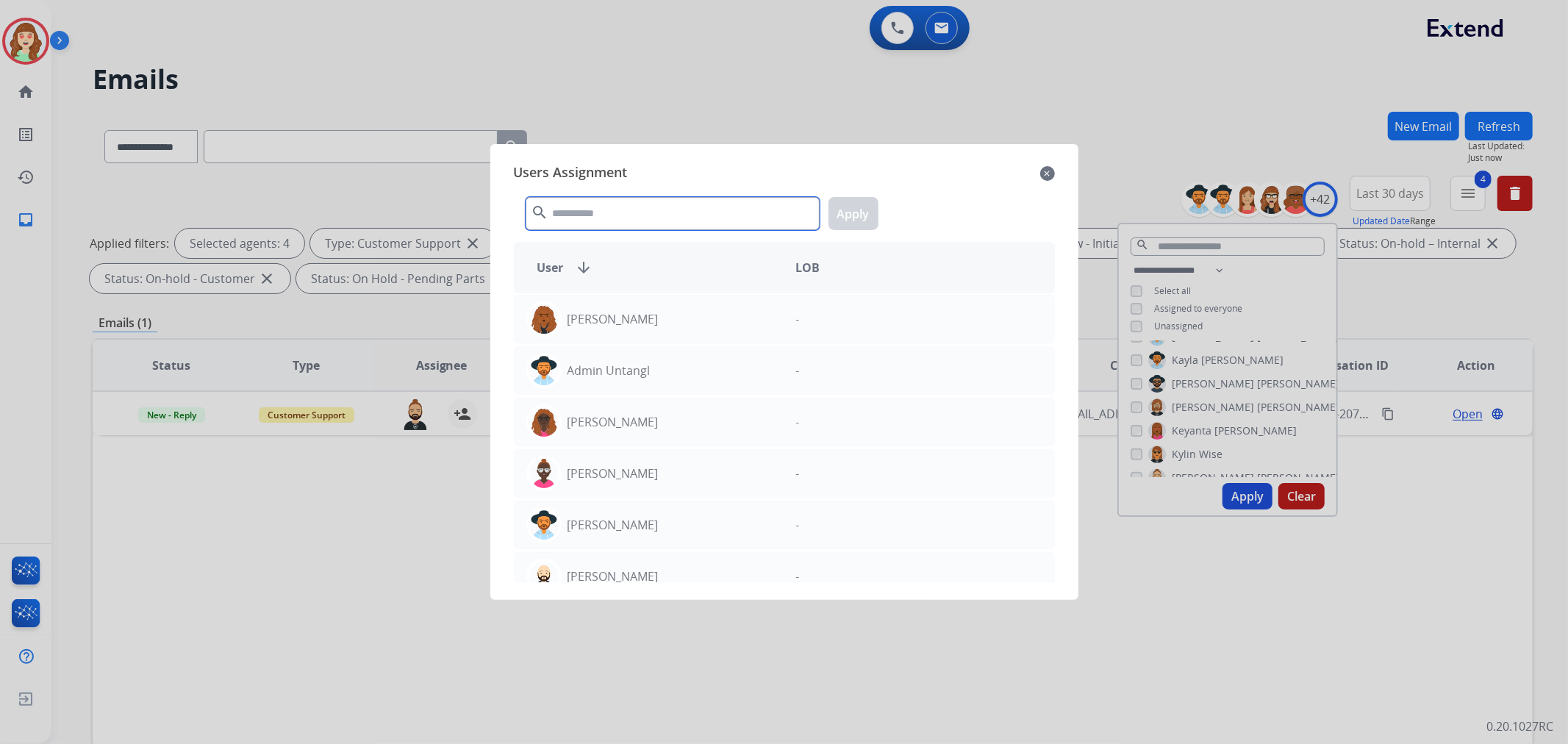
click at [599, 205] on input "text" at bounding box center [672, 214] width 294 height 33
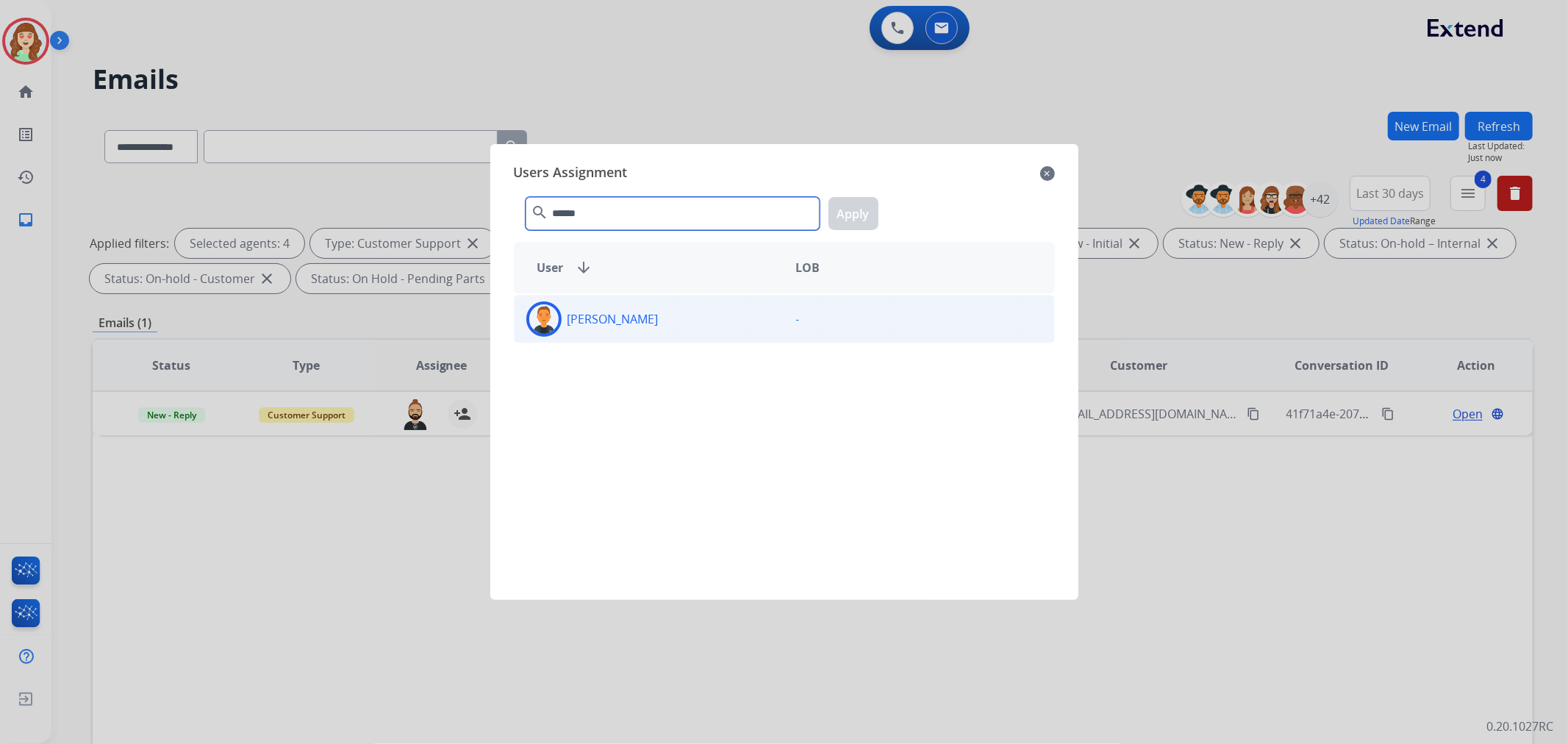
type input "******"
drag, startPoint x: 697, startPoint y: 320, endPoint x: 844, endPoint y: 239, distance: 167.8
click at [698, 321] on div "[PERSON_NAME]" at bounding box center [649, 319] width 270 height 35
drag, startPoint x: 847, startPoint y: 207, endPoint x: 1118, endPoint y: 189, distance: 271.6
click at [849, 207] on button "Apply" at bounding box center [854, 214] width 50 height 33
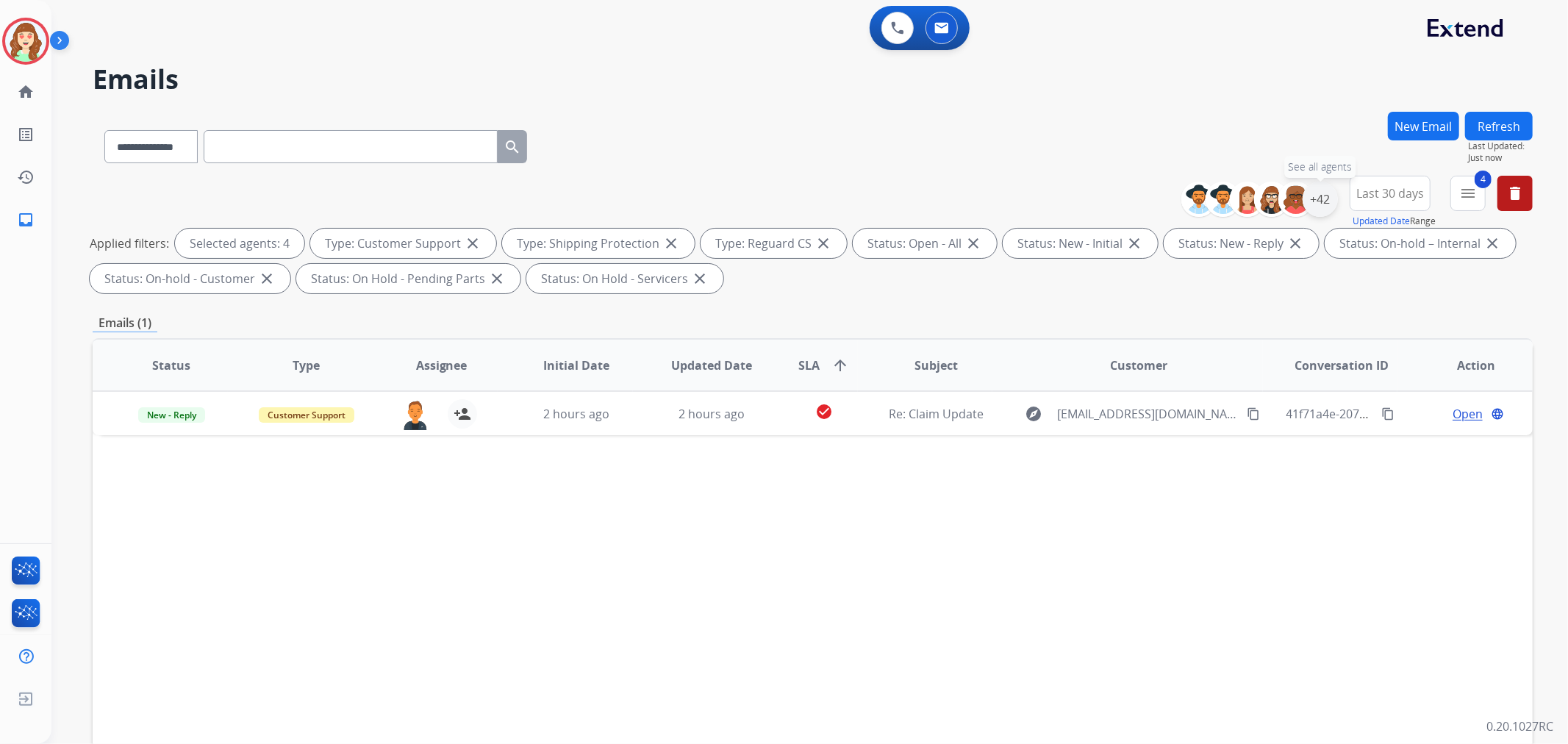
click at [1317, 208] on div "+42" at bounding box center [1320, 199] width 35 height 35
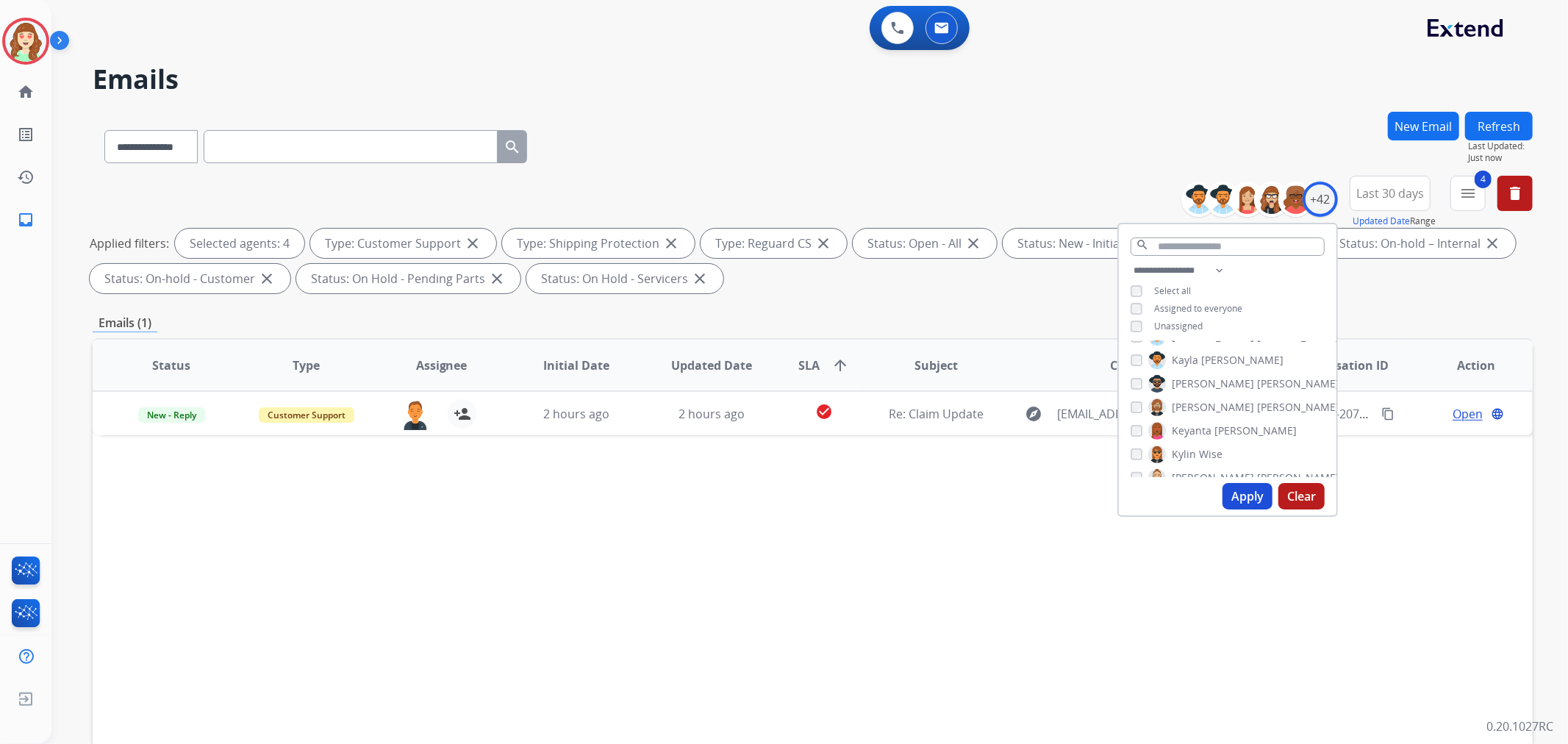
click at [1135, 434] on div "[PERSON_NAME]" at bounding box center [1214, 431] width 166 height 17
click at [1236, 494] on button "Apply" at bounding box center [1248, 496] width 50 height 27
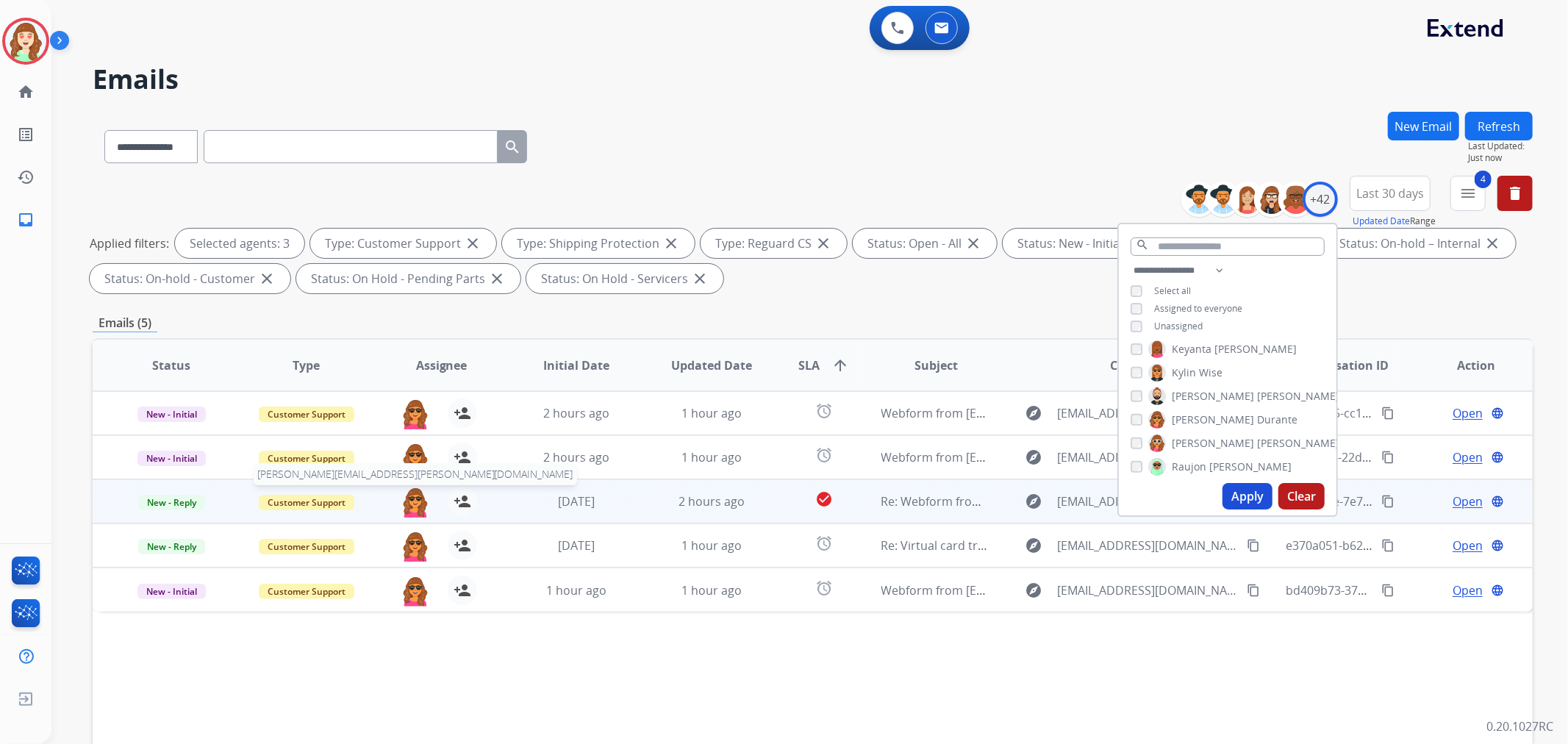
click at [414, 501] on img at bounding box center [415, 502] width 30 height 31
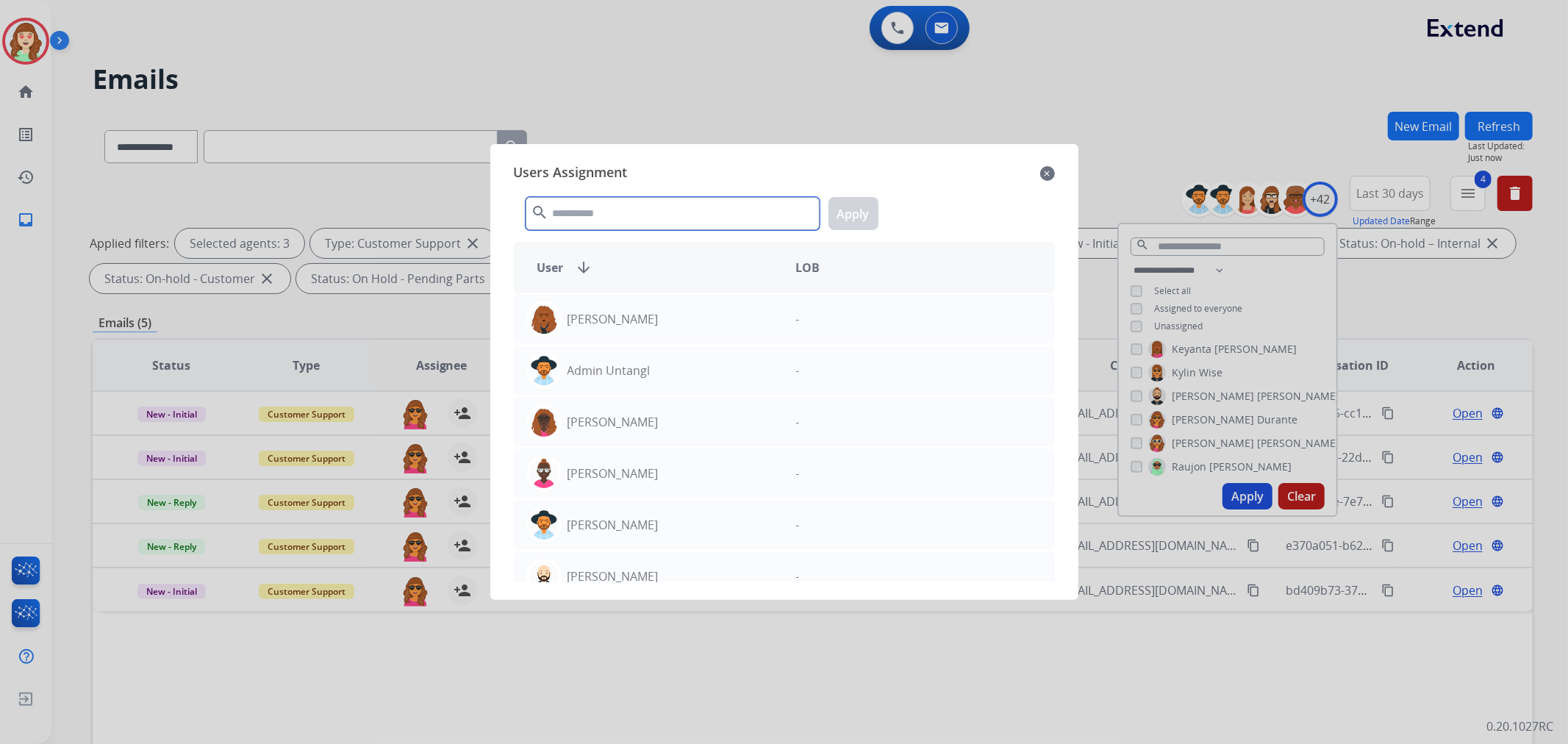
click at [634, 213] on input "text" at bounding box center [672, 214] width 294 height 33
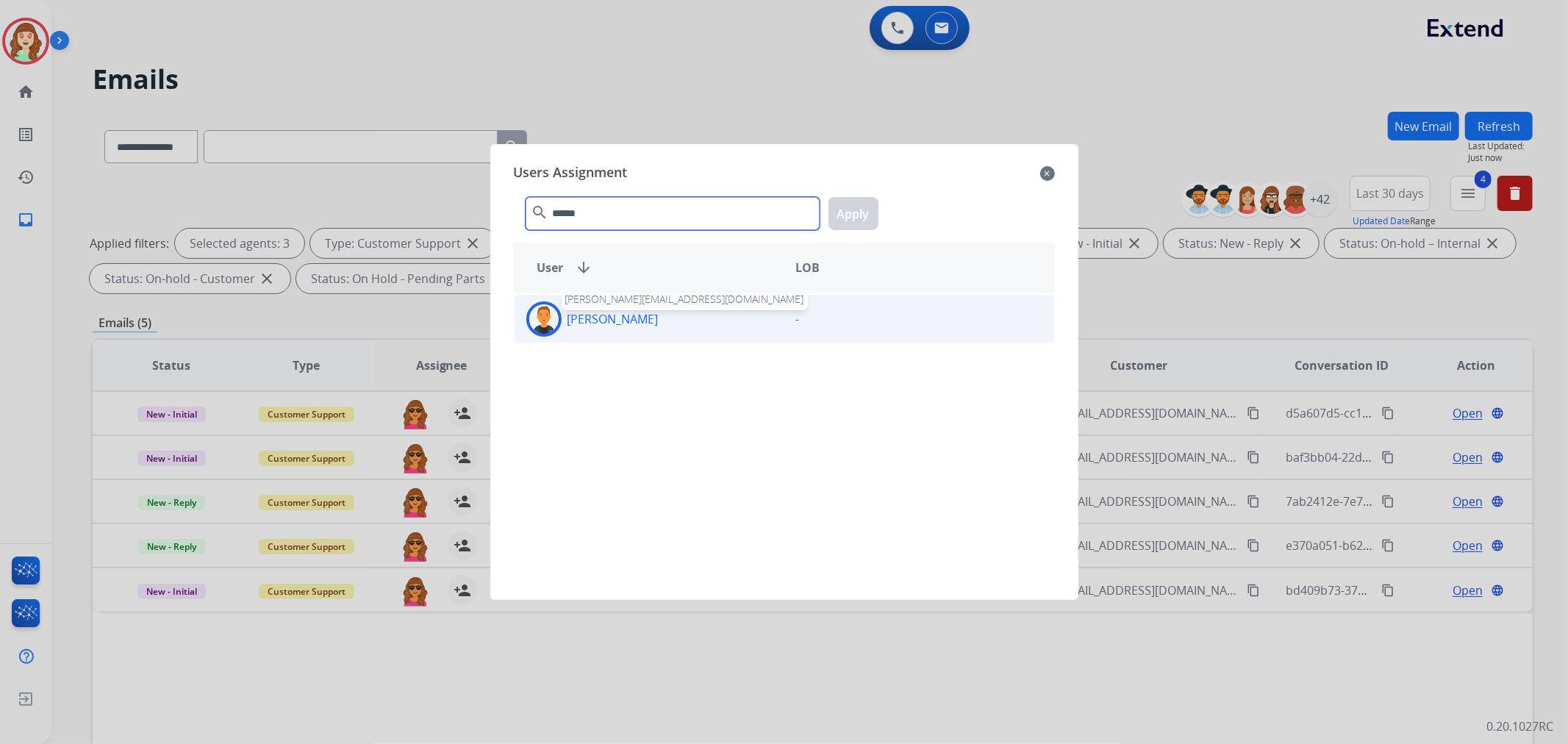
type input "******"
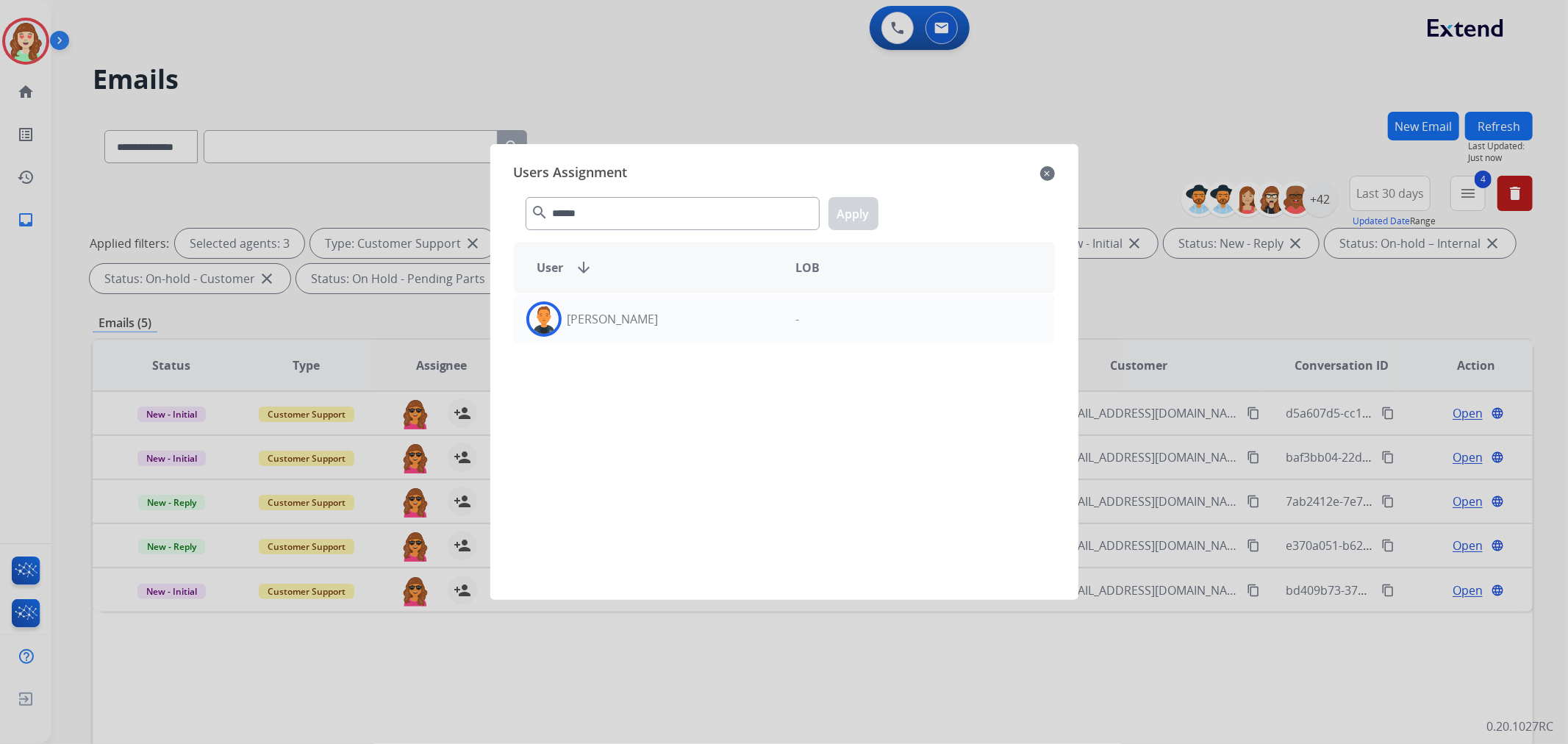
drag, startPoint x: 629, startPoint y: 333, endPoint x: 802, endPoint y: 254, distance: 190.2
click at [635, 329] on div "[PERSON_NAME]" at bounding box center [649, 319] width 270 height 35
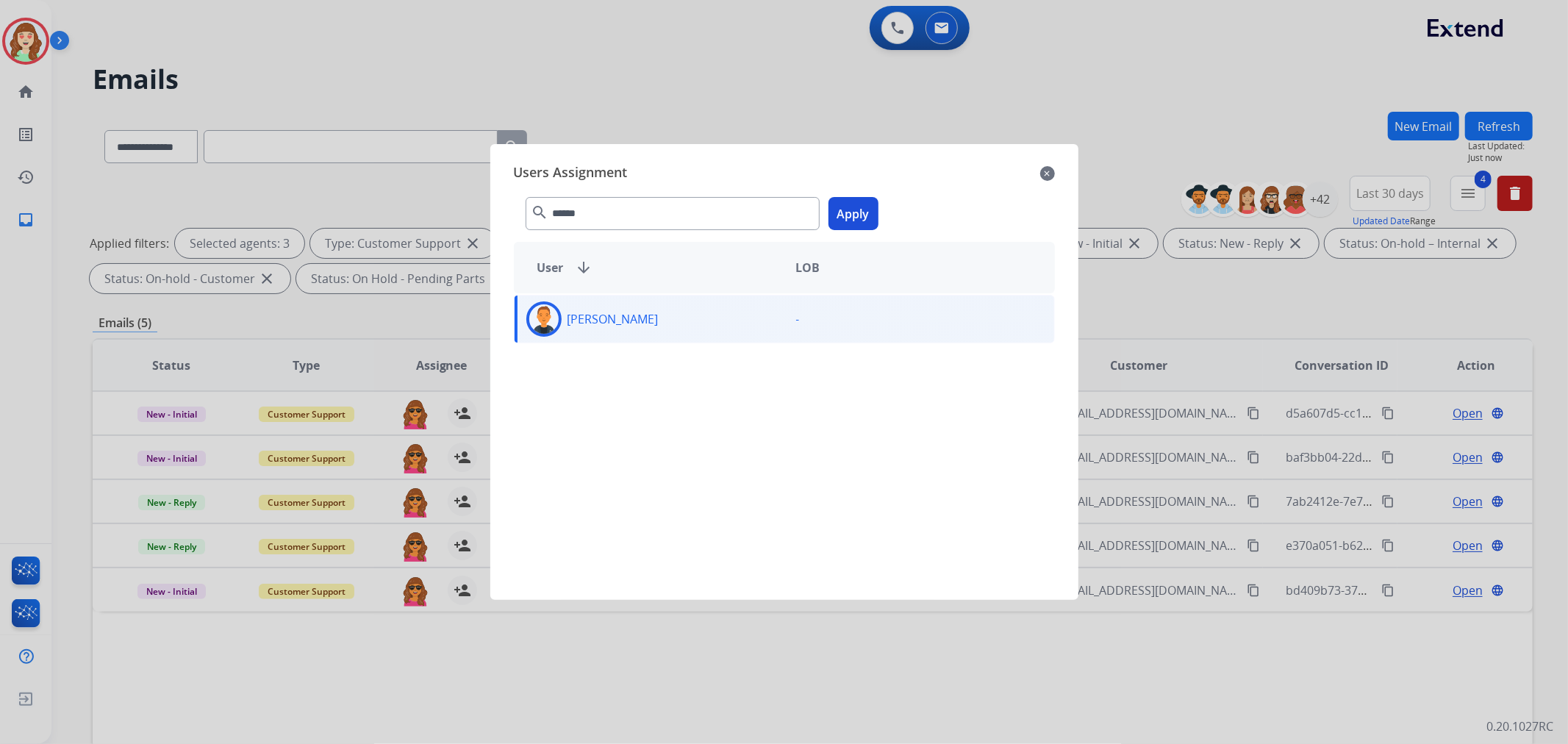
click at [858, 227] on button "Apply" at bounding box center [854, 214] width 50 height 33
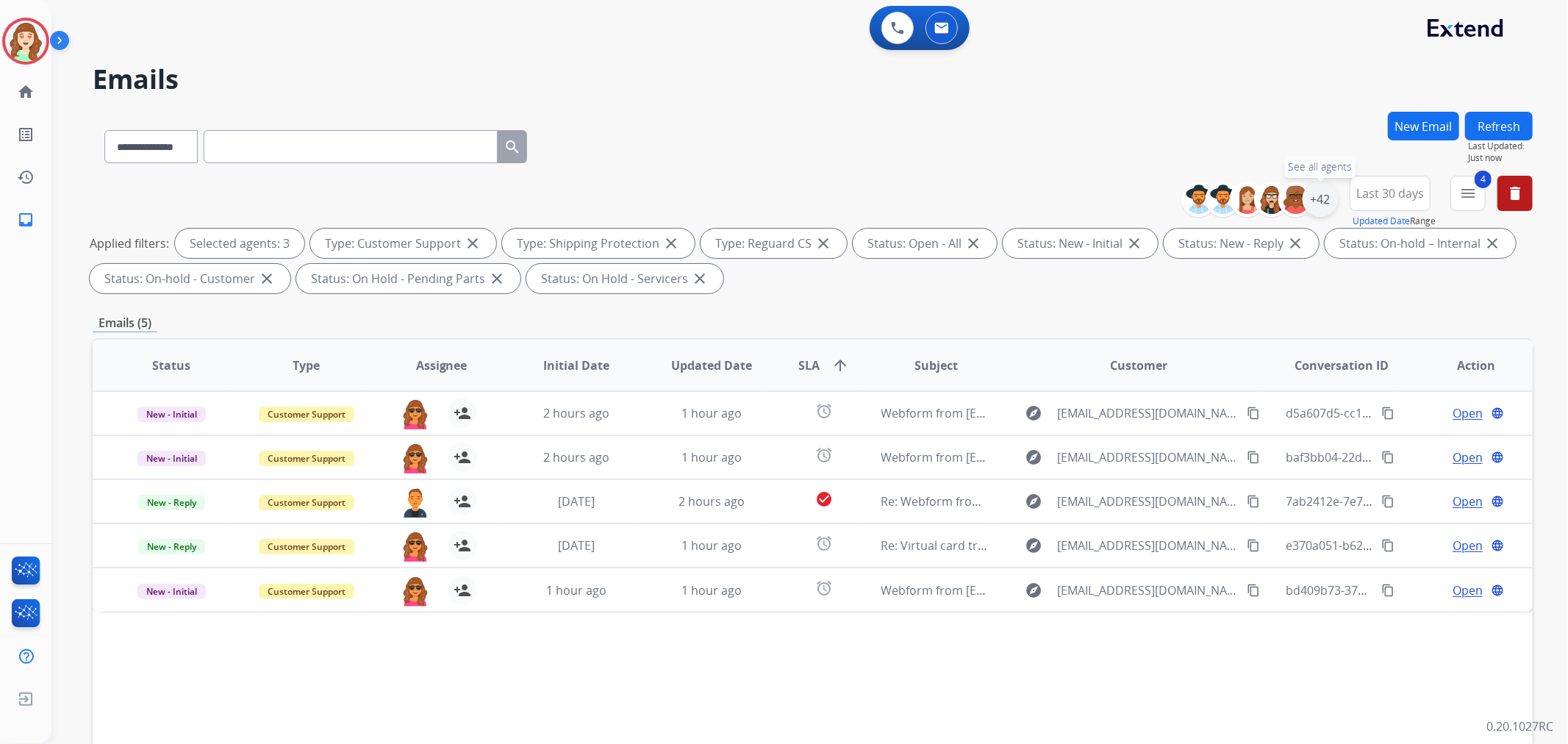
click at [1333, 199] on div "+42" at bounding box center [1320, 199] width 35 height 35
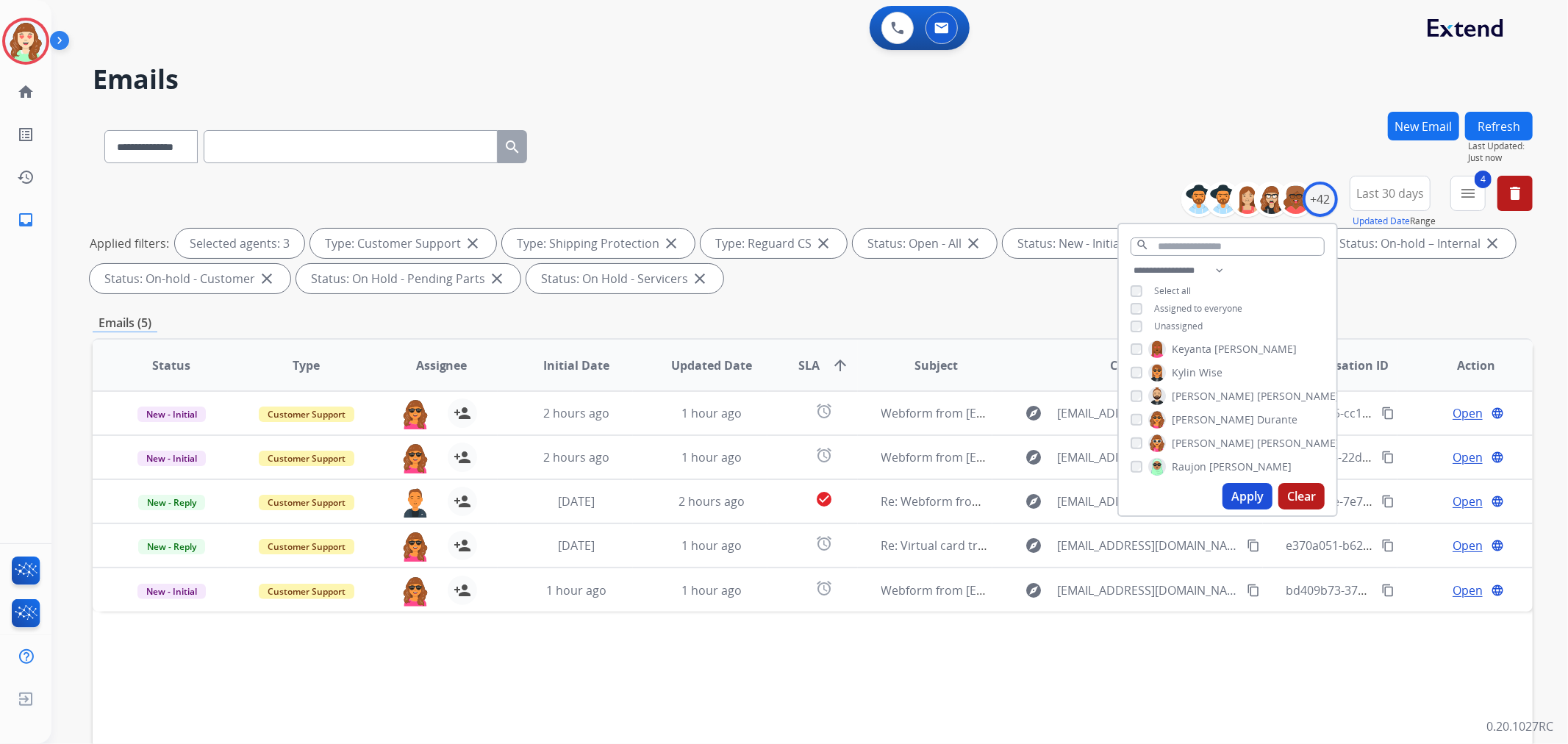
click at [1140, 412] on div "[PERSON_NAME]" at bounding box center [1214, 419] width 167 height 17
click at [1244, 496] on button "Apply" at bounding box center [1248, 496] width 50 height 27
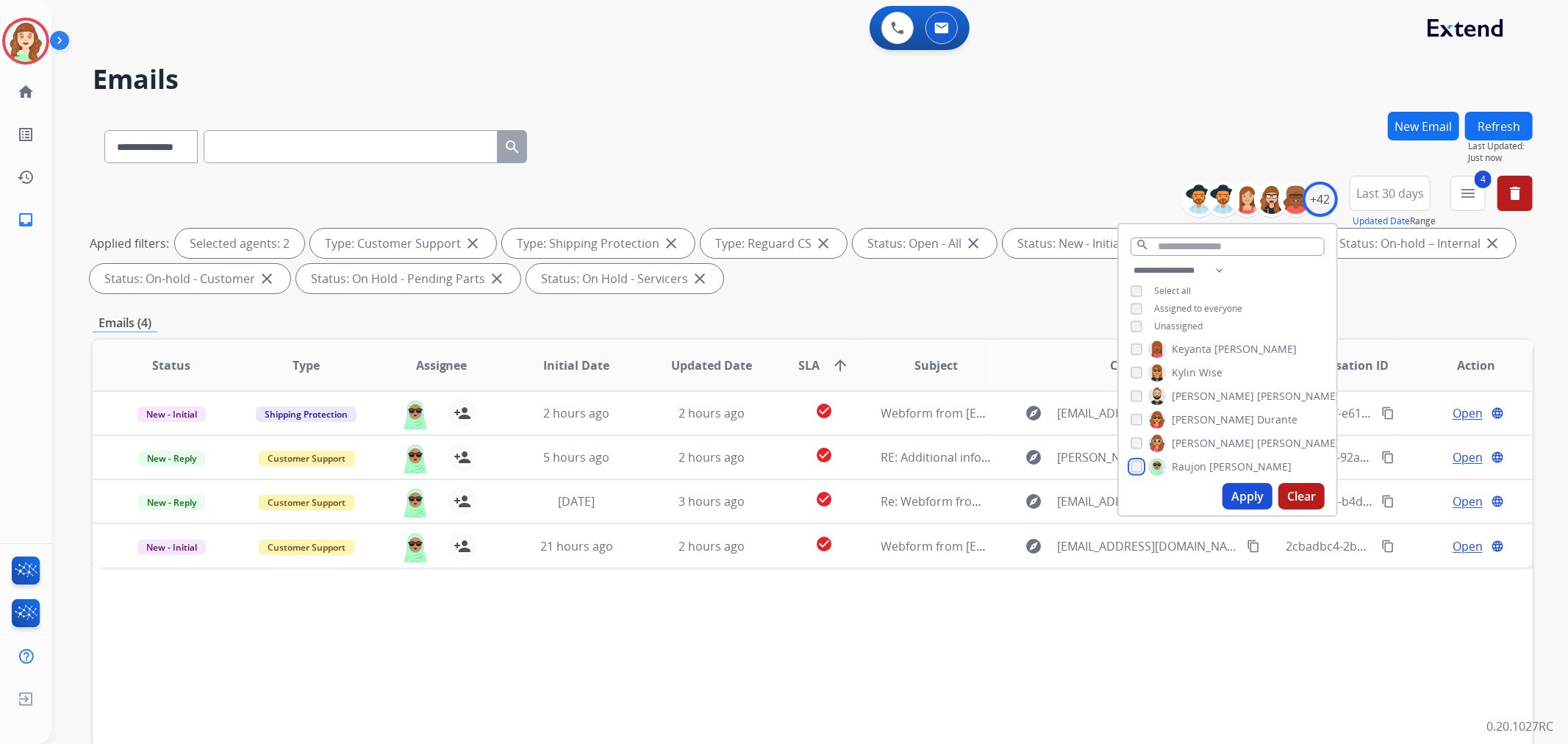
scroll to position [653, 0]
click at [1249, 498] on button "Apply" at bounding box center [1248, 496] width 50 height 27
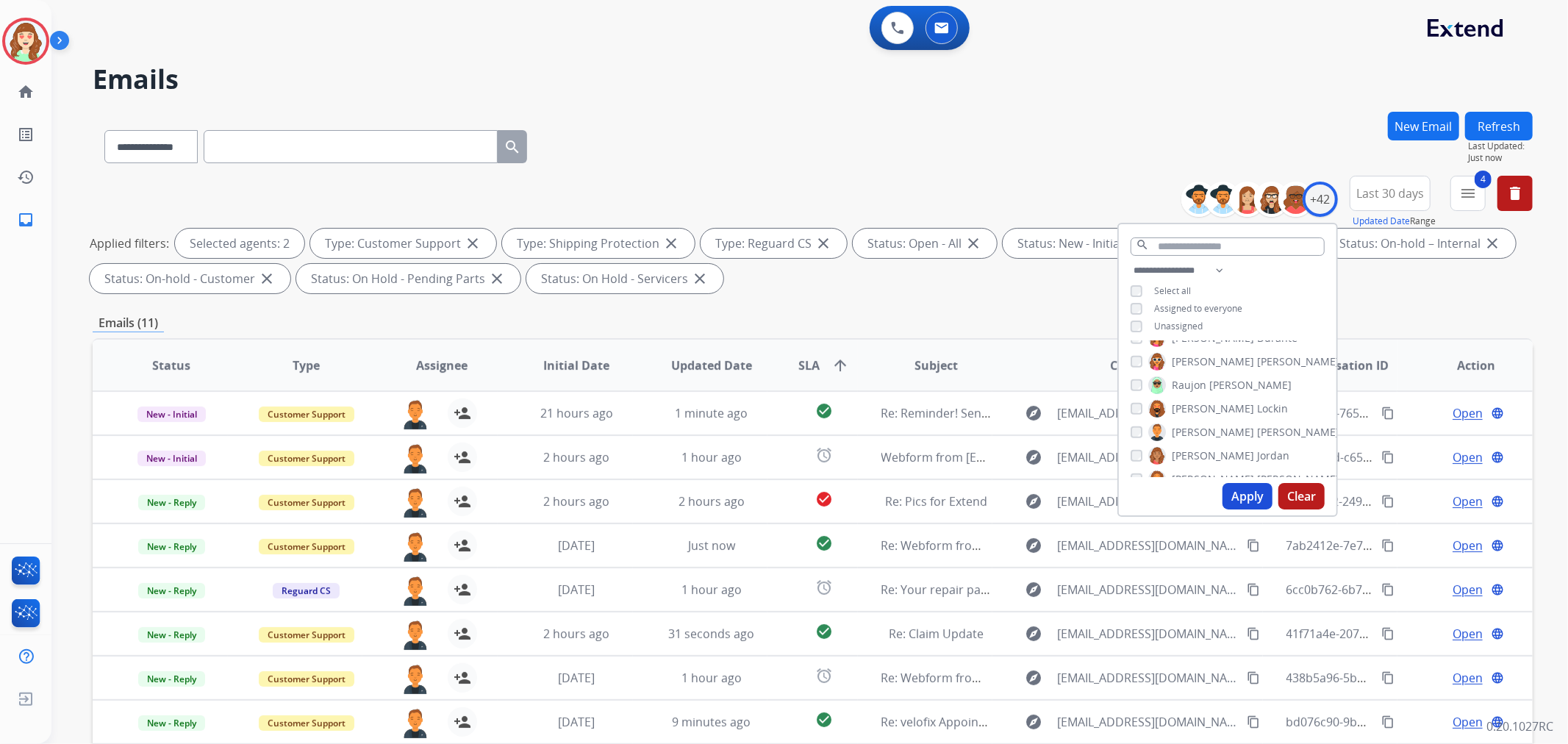
click at [1248, 498] on button "Apply" at bounding box center [1248, 496] width 50 height 27
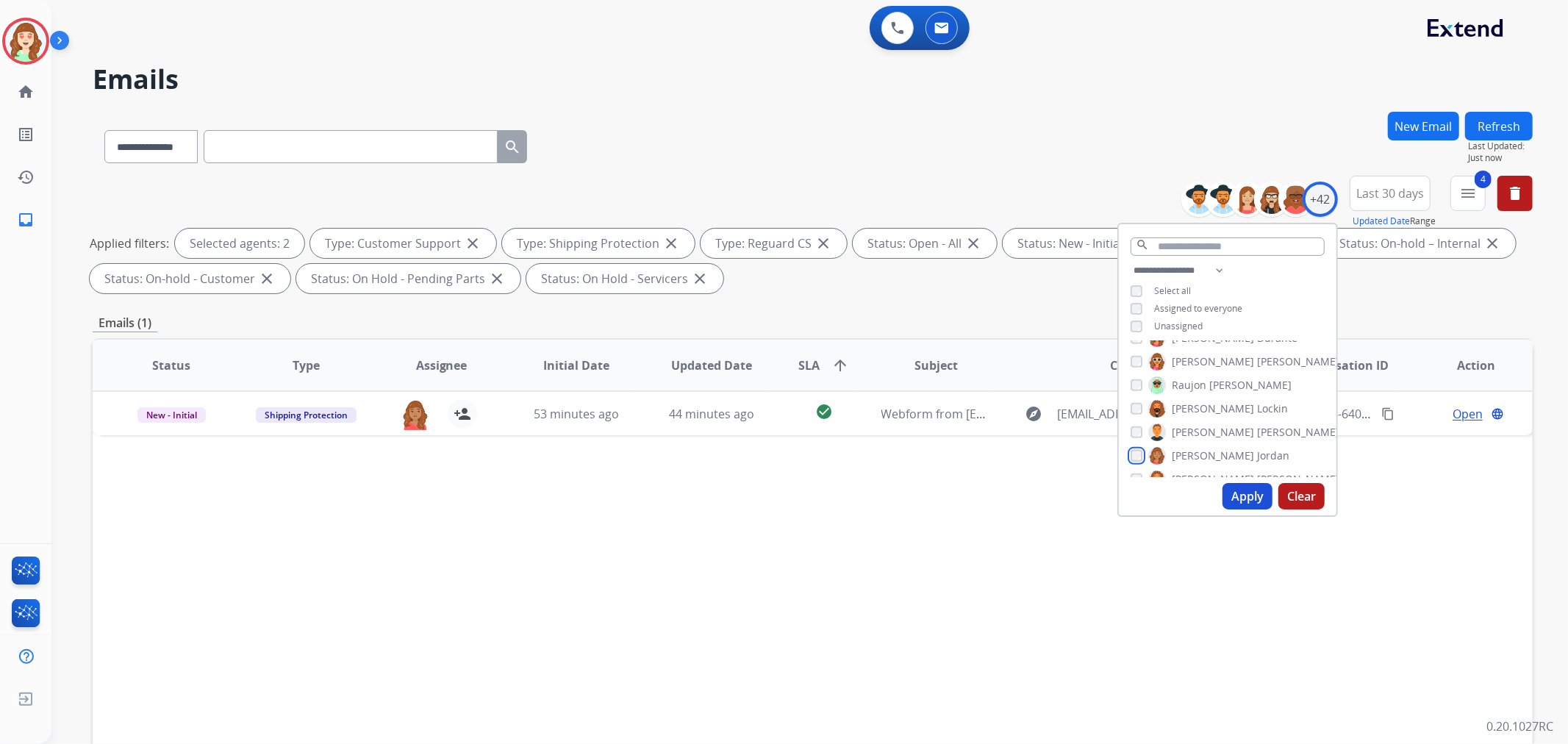
scroll to position [736, 0]
click at [1247, 493] on button "Apply" at bounding box center [1248, 496] width 50 height 27
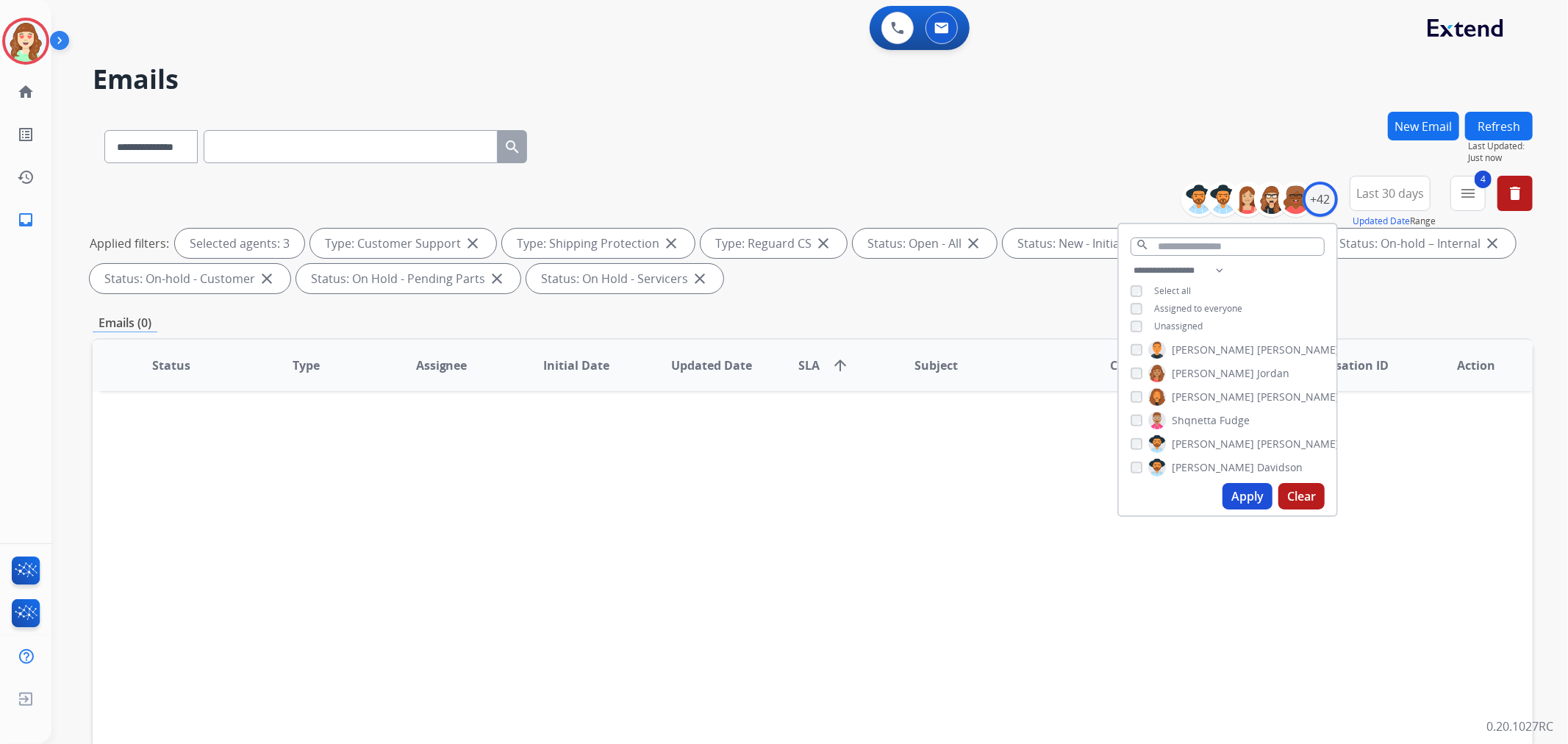
click at [1127, 441] on div "[PERSON_NAME] [PERSON_NAME] [PERSON_NAME] [PERSON_NAME] [PERSON_NAME] [PERSON_N…" at bounding box center [1227, 409] width 217 height 136
click at [1240, 488] on button "Apply" at bounding box center [1248, 496] width 50 height 27
click at [1243, 490] on button "Apply" at bounding box center [1248, 496] width 50 height 27
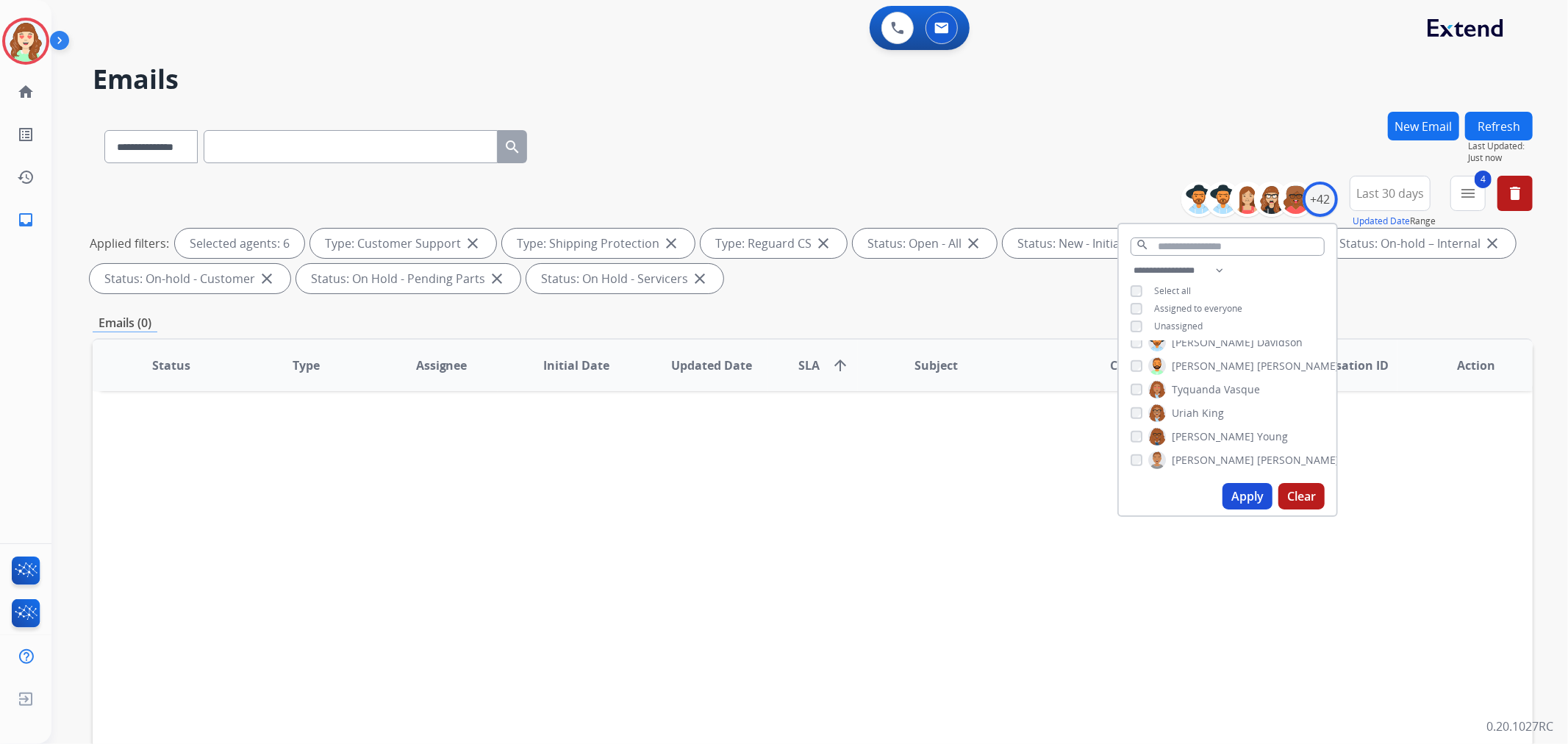
click at [1246, 500] on button "Apply" at bounding box center [1248, 496] width 50 height 27
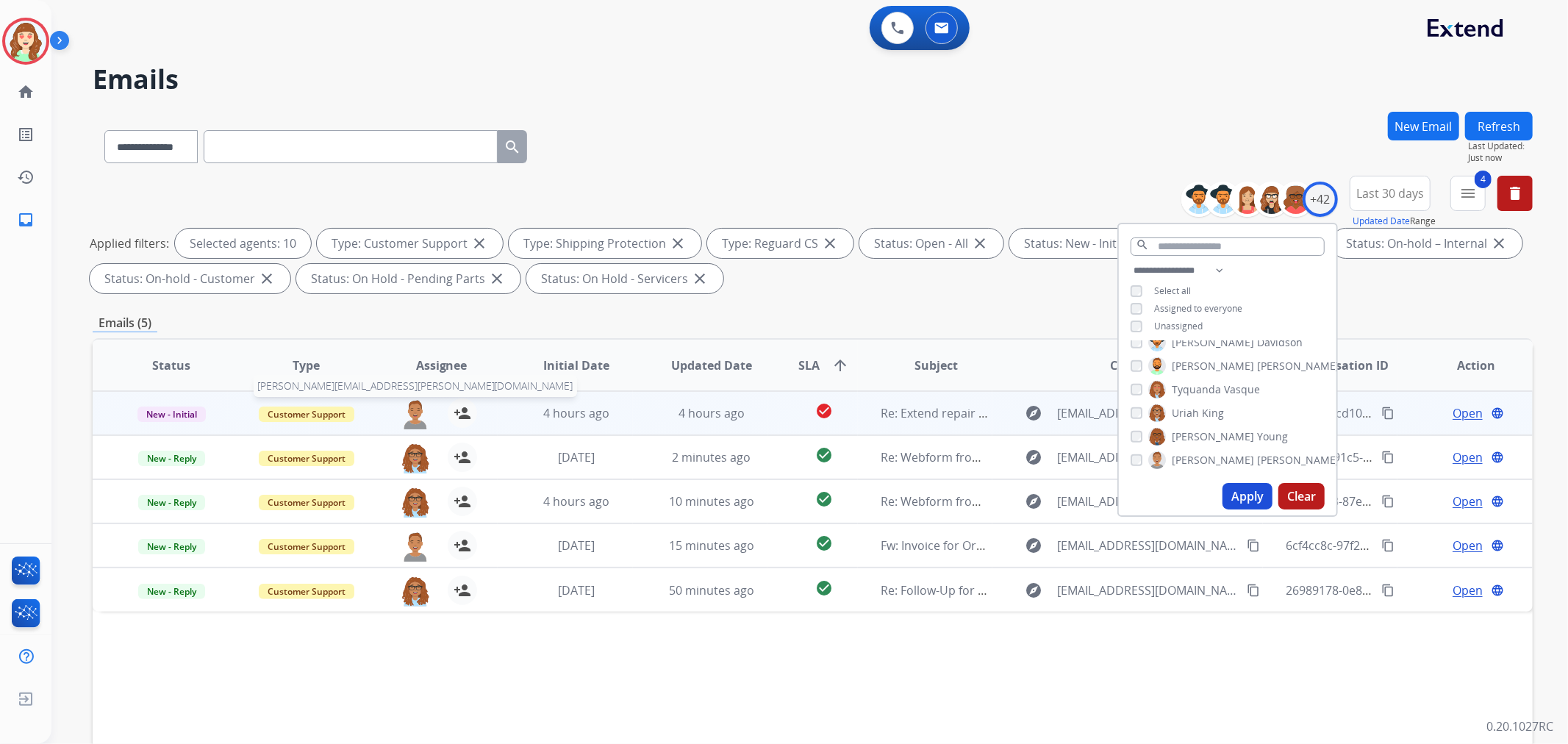
click at [412, 406] on img at bounding box center [415, 414] width 30 height 31
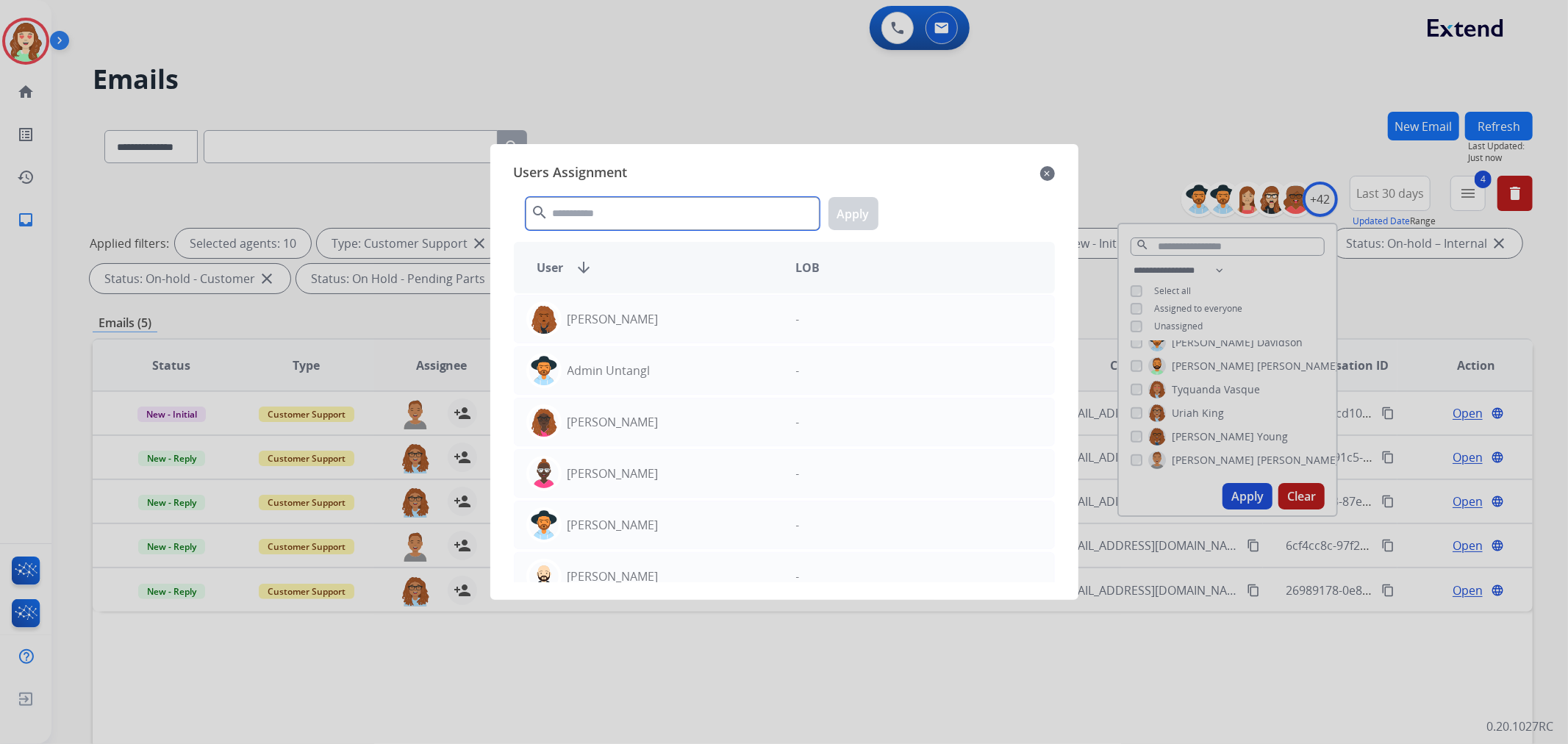
click at [652, 210] on input "text" at bounding box center [672, 214] width 294 height 33
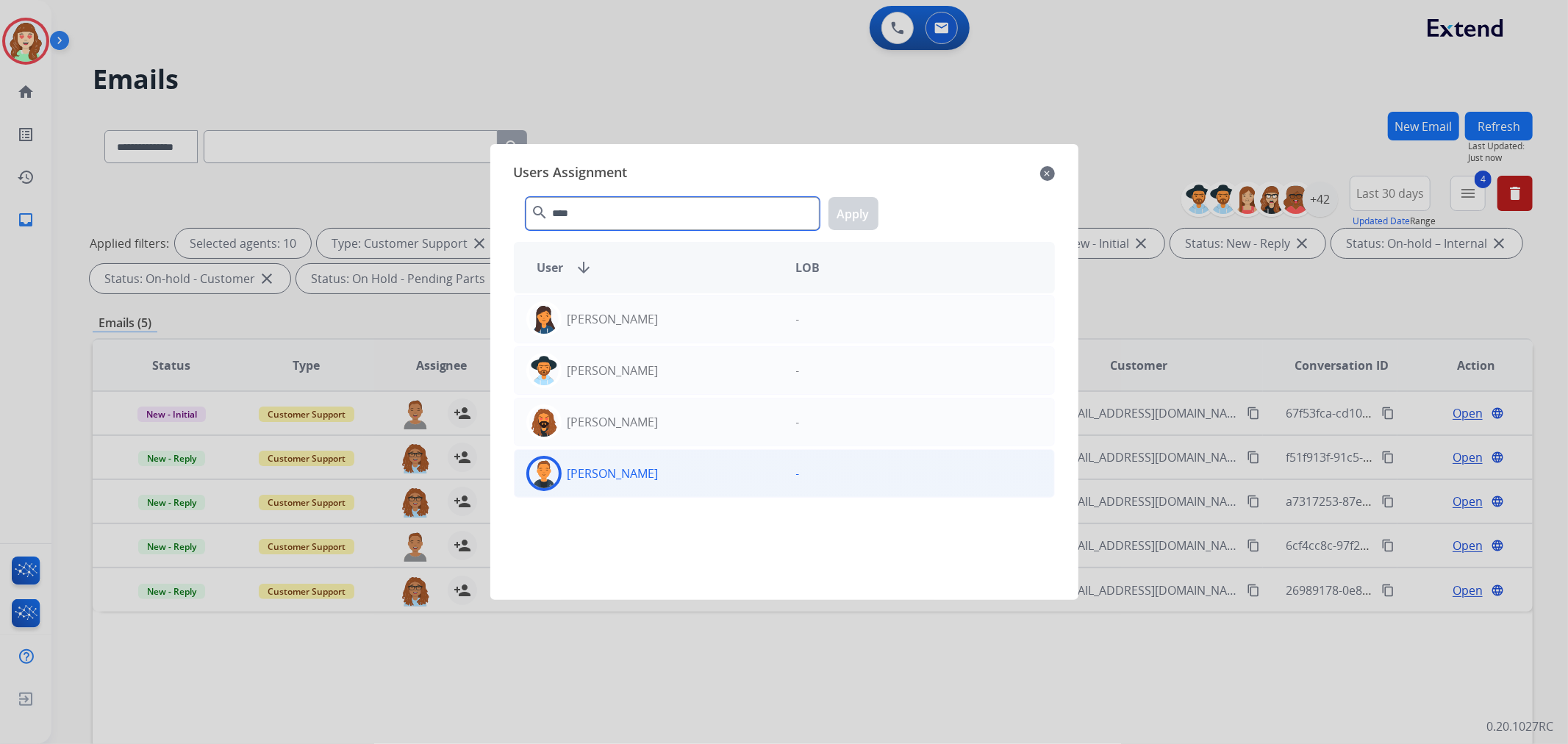
type input "****"
click at [698, 475] on div "[PERSON_NAME]" at bounding box center [649, 473] width 270 height 35
click at [865, 211] on button "Apply" at bounding box center [854, 214] width 50 height 33
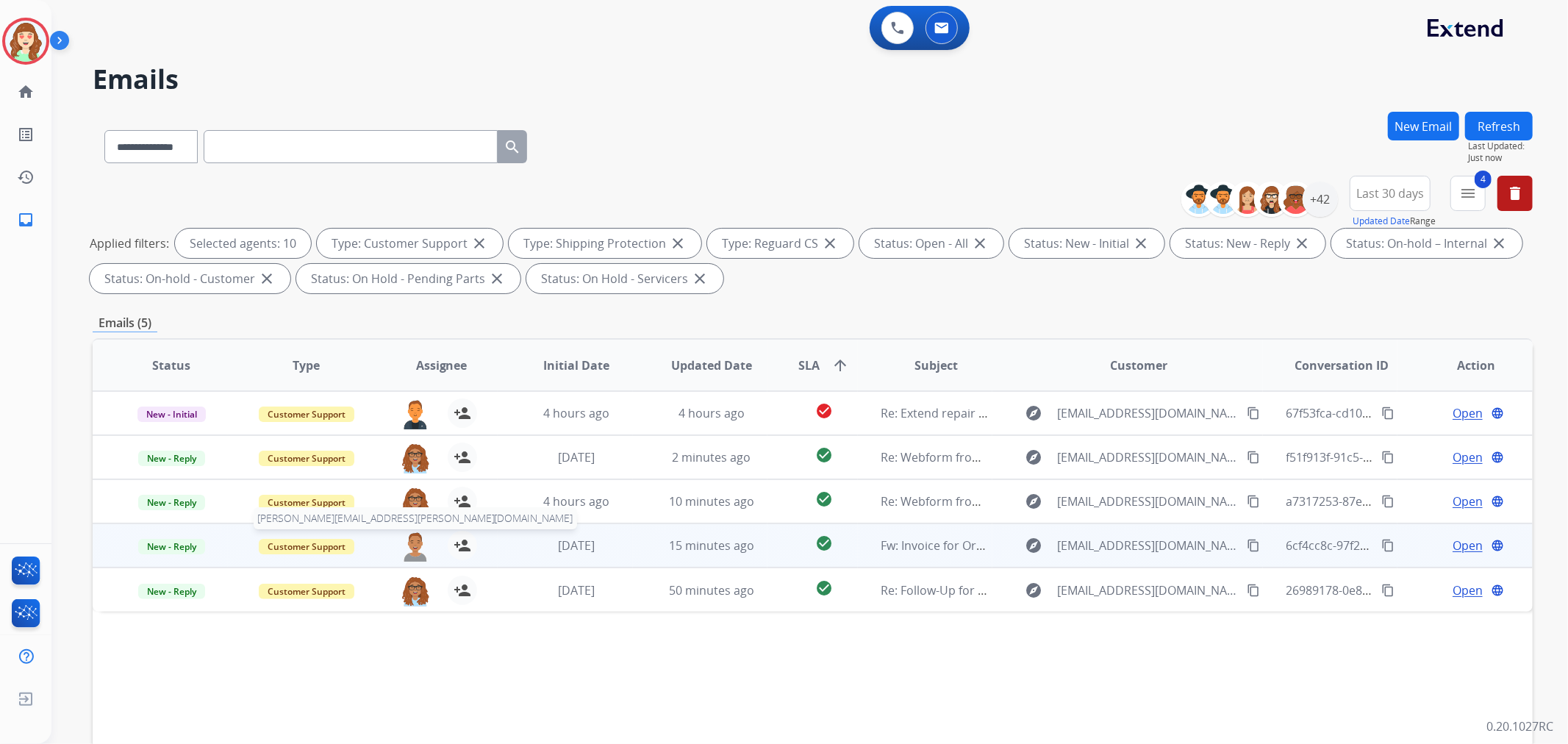
click at [405, 554] on img at bounding box center [415, 546] width 30 height 31
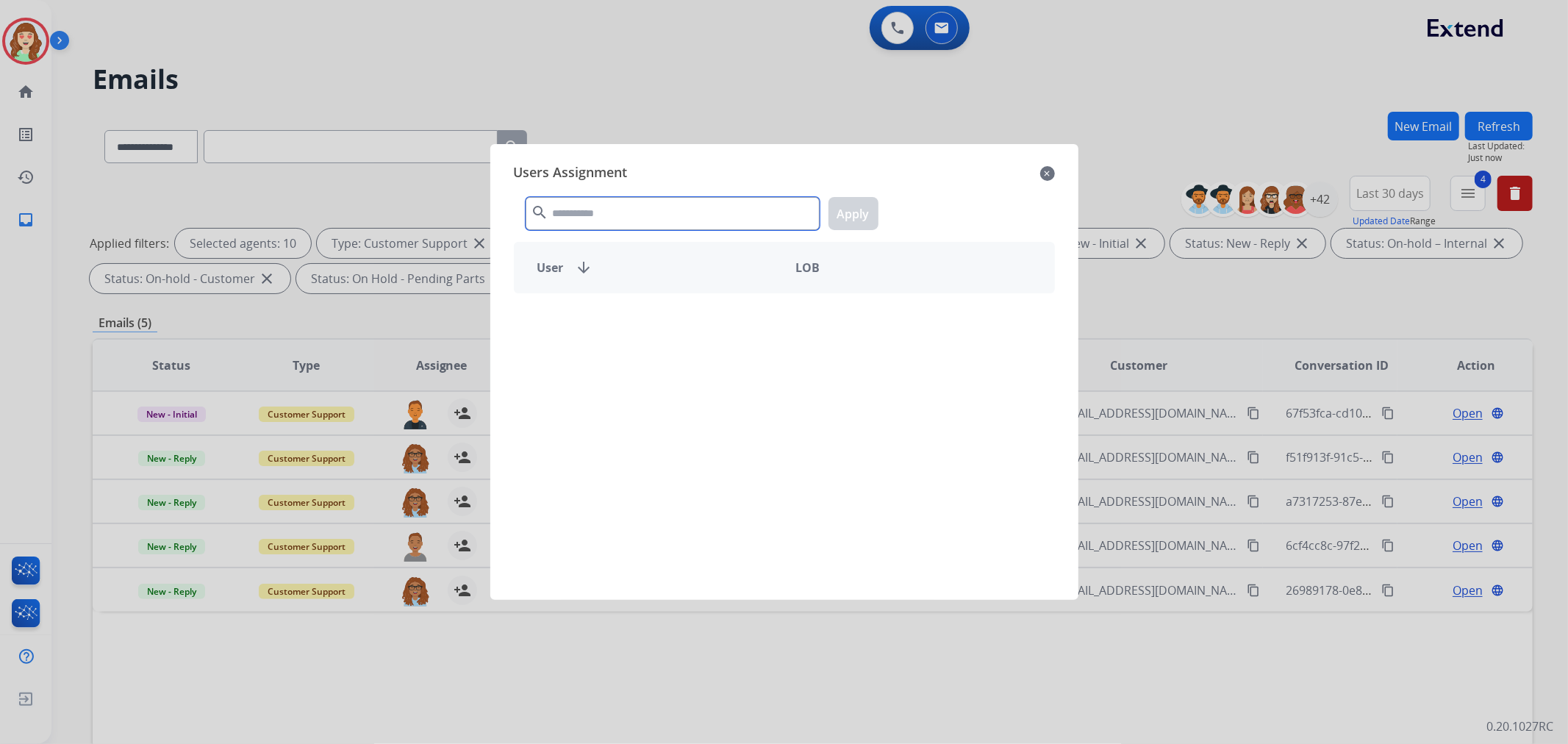
click at [608, 218] on input "text" at bounding box center [672, 214] width 294 height 33
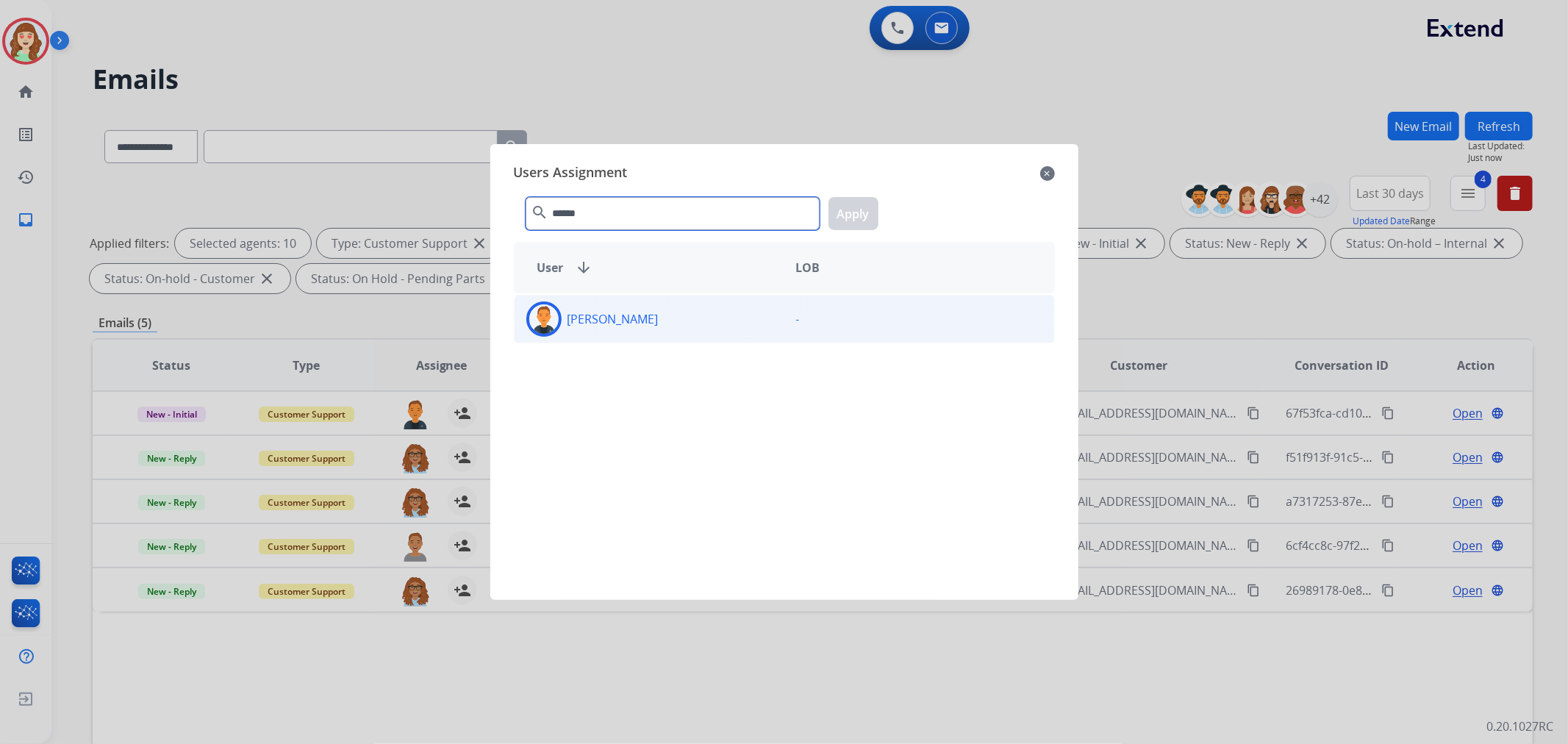
type input "******"
click at [659, 339] on div "Richie Ponce -" at bounding box center [785, 320] width 541 height 49
click at [872, 210] on button "Apply" at bounding box center [854, 214] width 50 height 33
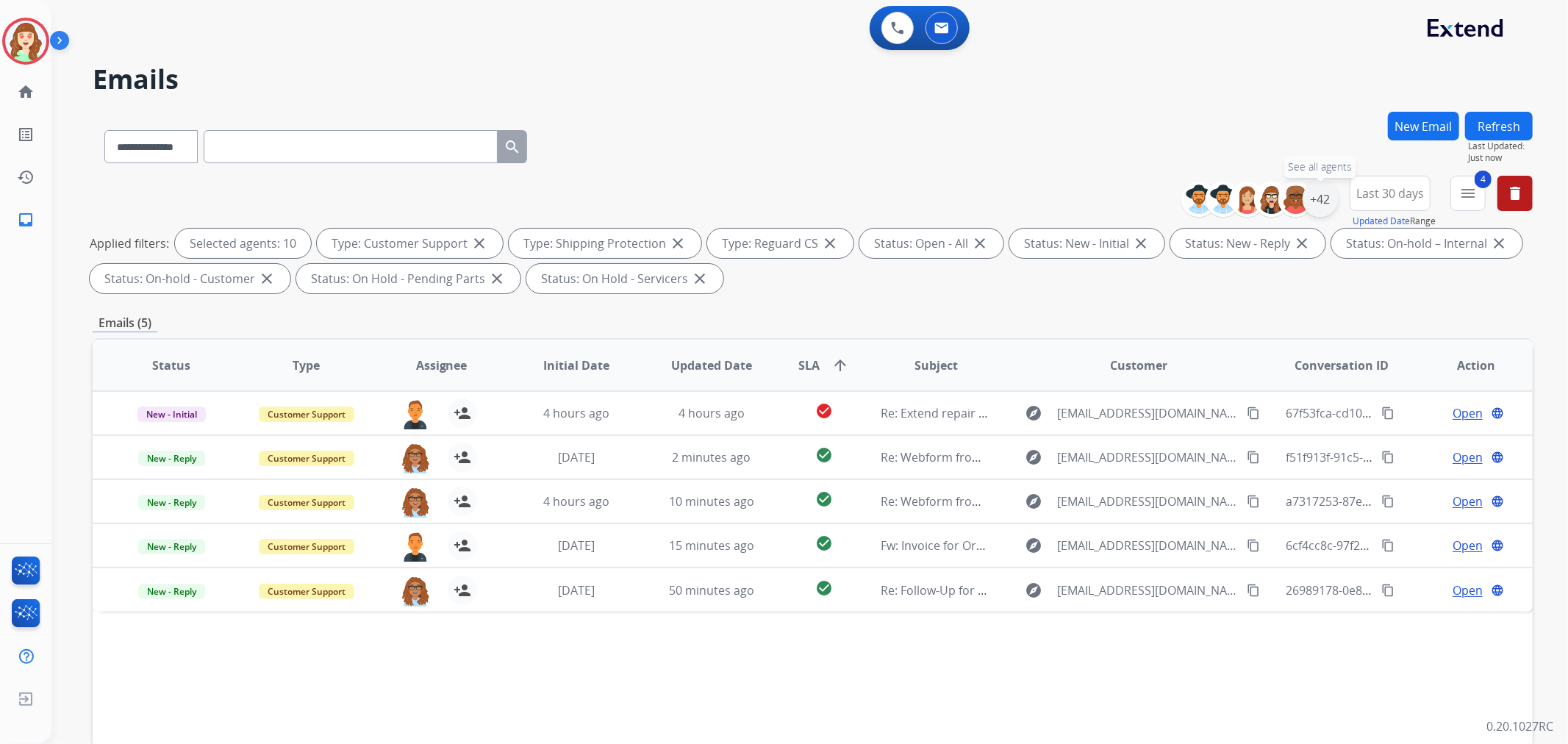
click at [1305, 194] on div "+42" at bounding box center [1320, 199] width 35 height 35
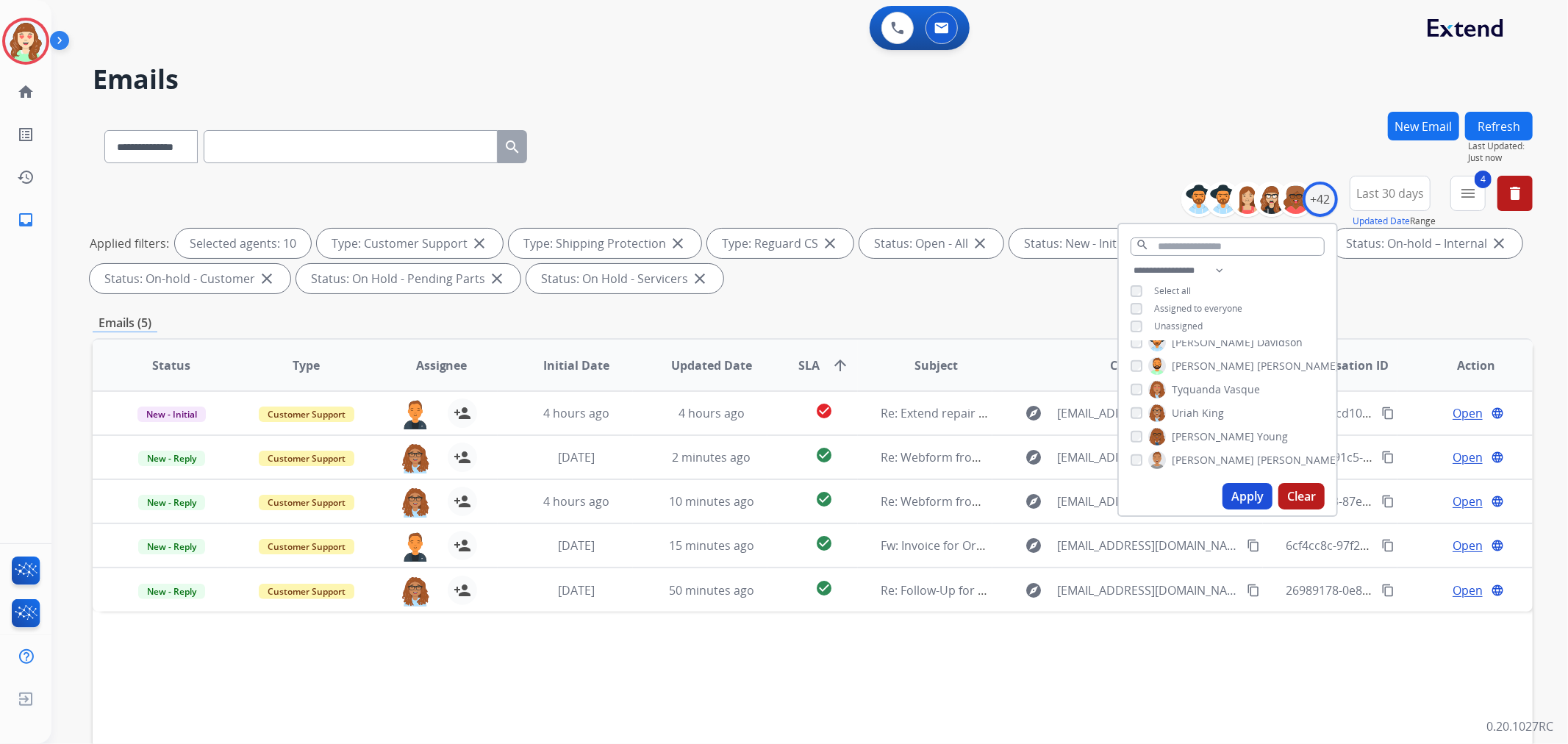
click at [1303, 497] on button "Clear" at bounding box center [1301, 496] width 46 height 27
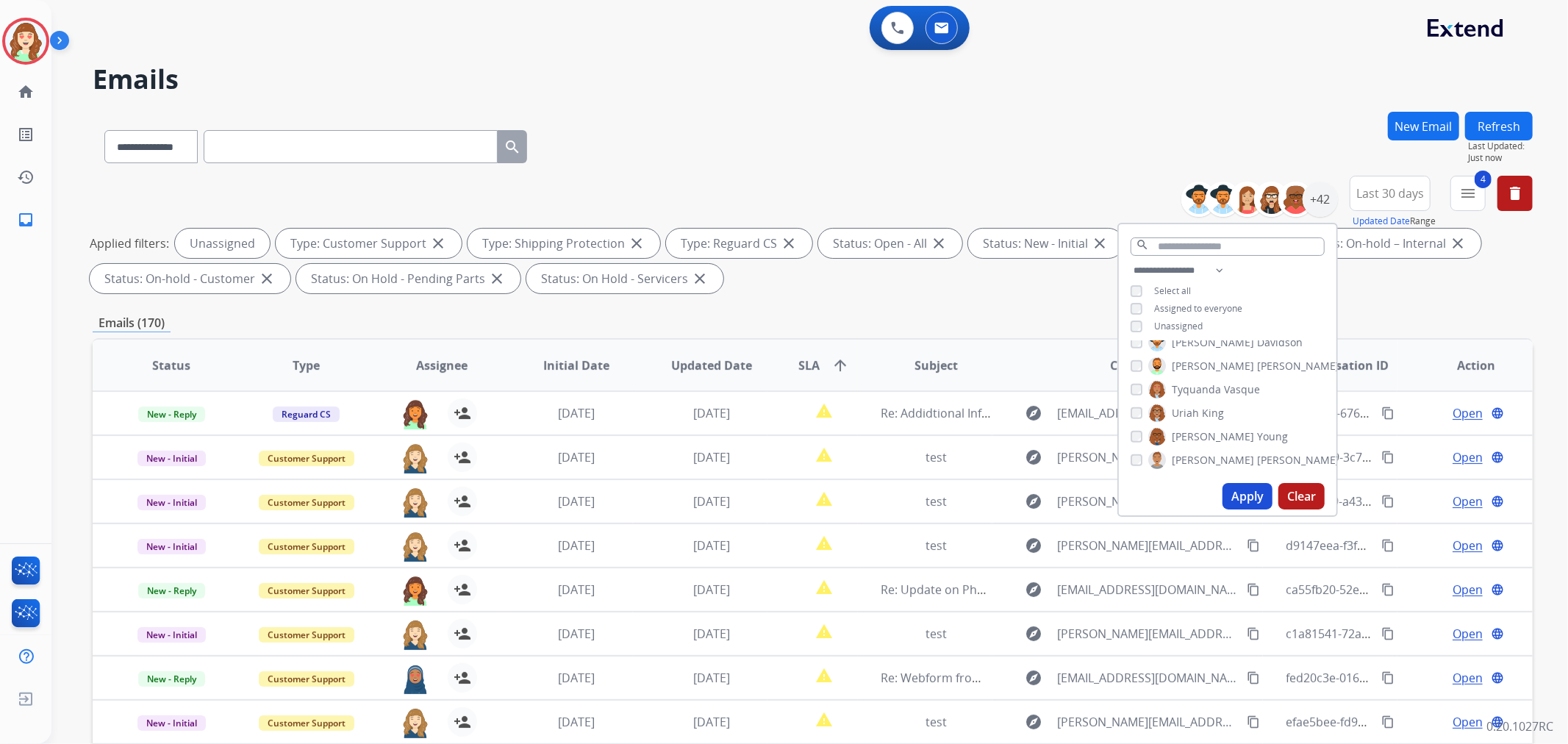
click at [1251, 498] on button "Apply" at bounding box center [1248, 496] width 50 height 27
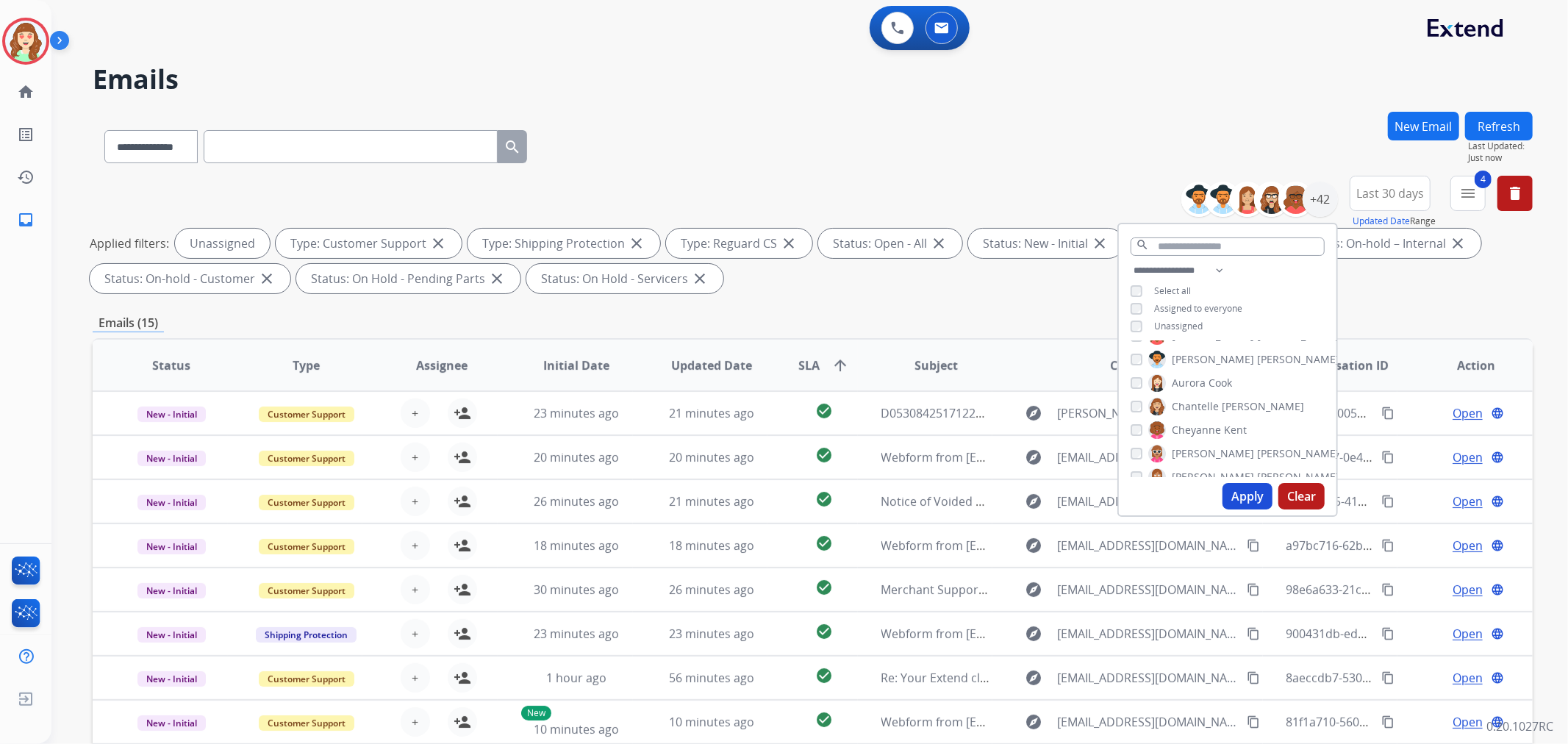
scroll to position [0, 0]
click at [1239, 498] on button "Apply" at bounding box center [1248, 496] width 50 height 27
click at [786, 358] on th "SLA arrow_upward" at bounding box center [812, 366] width 90 height 52
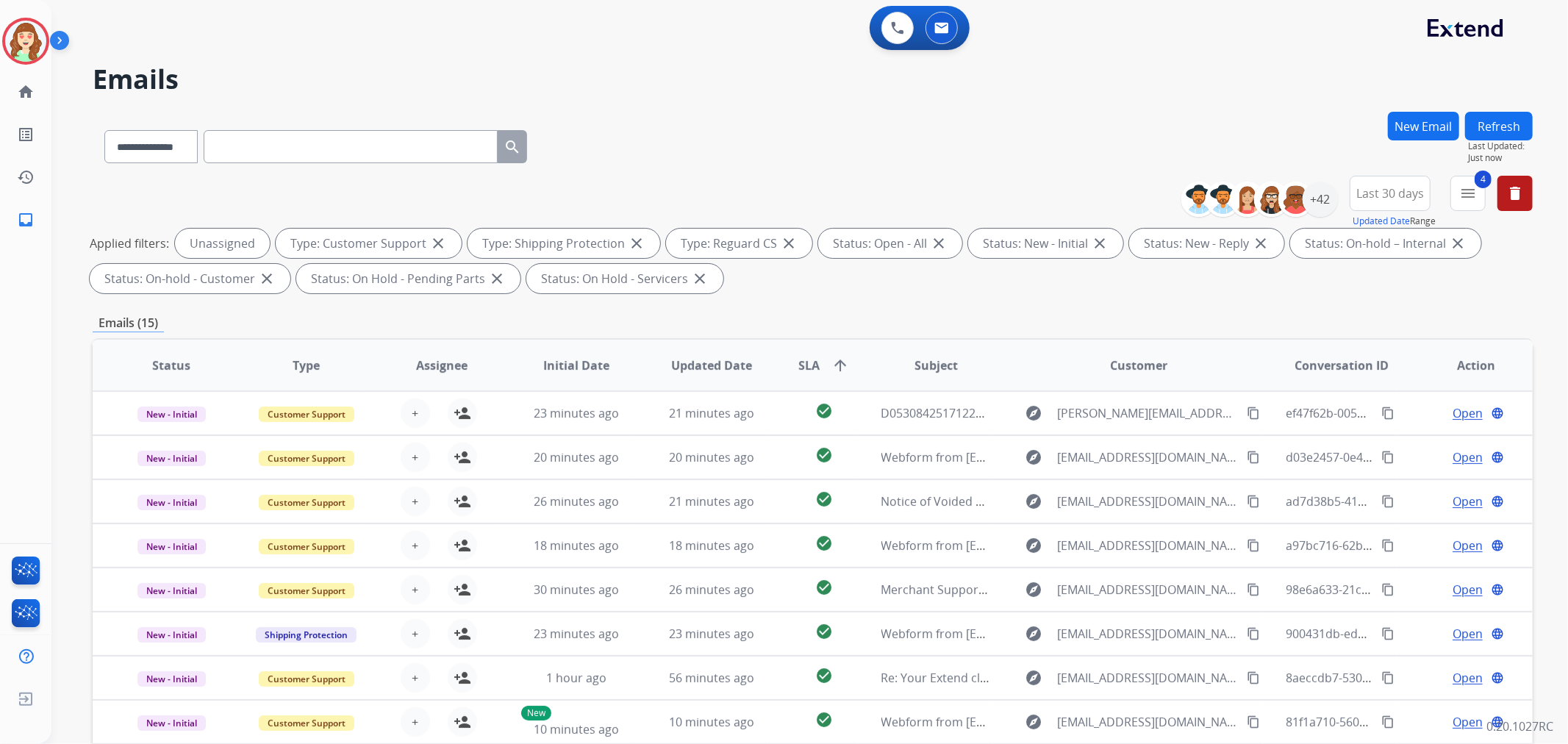
click at [809, 362] on span "SLA" at bounding box center [809, 365] width 21 height 17
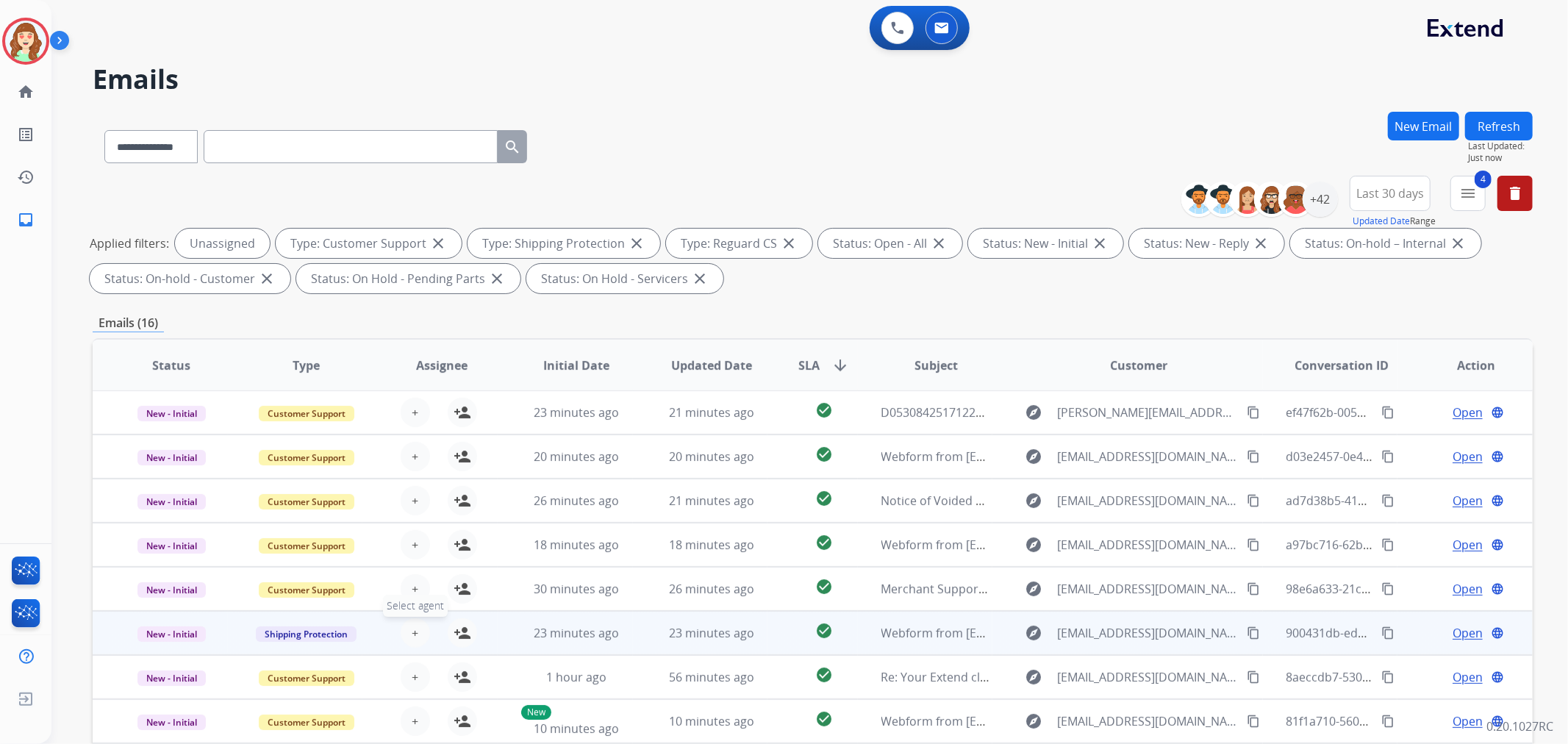
click at [414, 634] on span "+" at bounding box center [414, 633] width 7 height 17
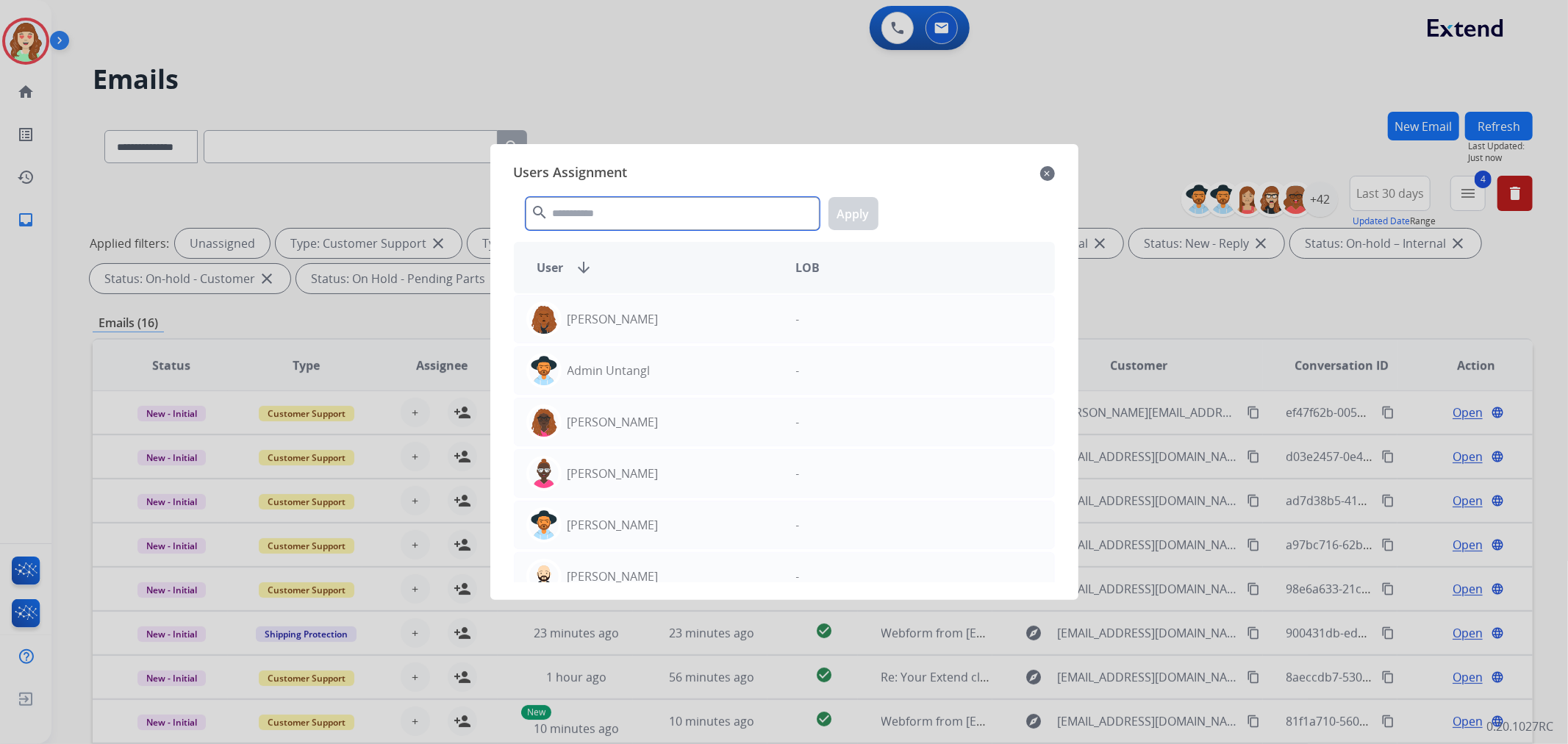
click at [621, 217] on input "text" at bounding box center [672, 214] width 294 height 33
type input "*"
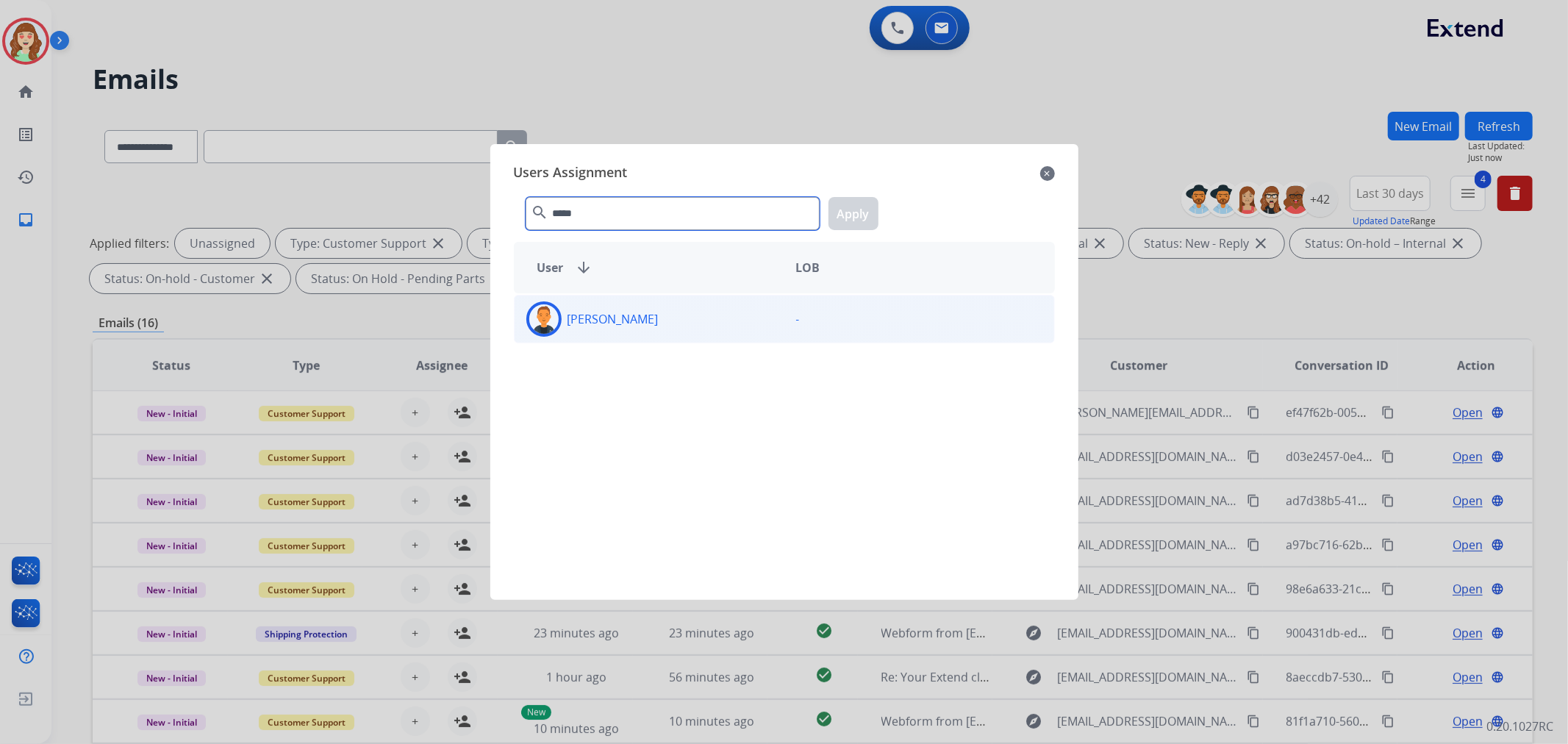
type input "*****"
drag, startPoint x: 648, startPoint y: 317, endPoint x: 795, endPoint y: 273, distance: 153.4
click at [659, 317] on div "[PERSON_NAME]" at bounding box center [649, 319] width 270 height 35
click at [866, 221] on button "Apply" at bounding box center [854, 214] width 50 height 33
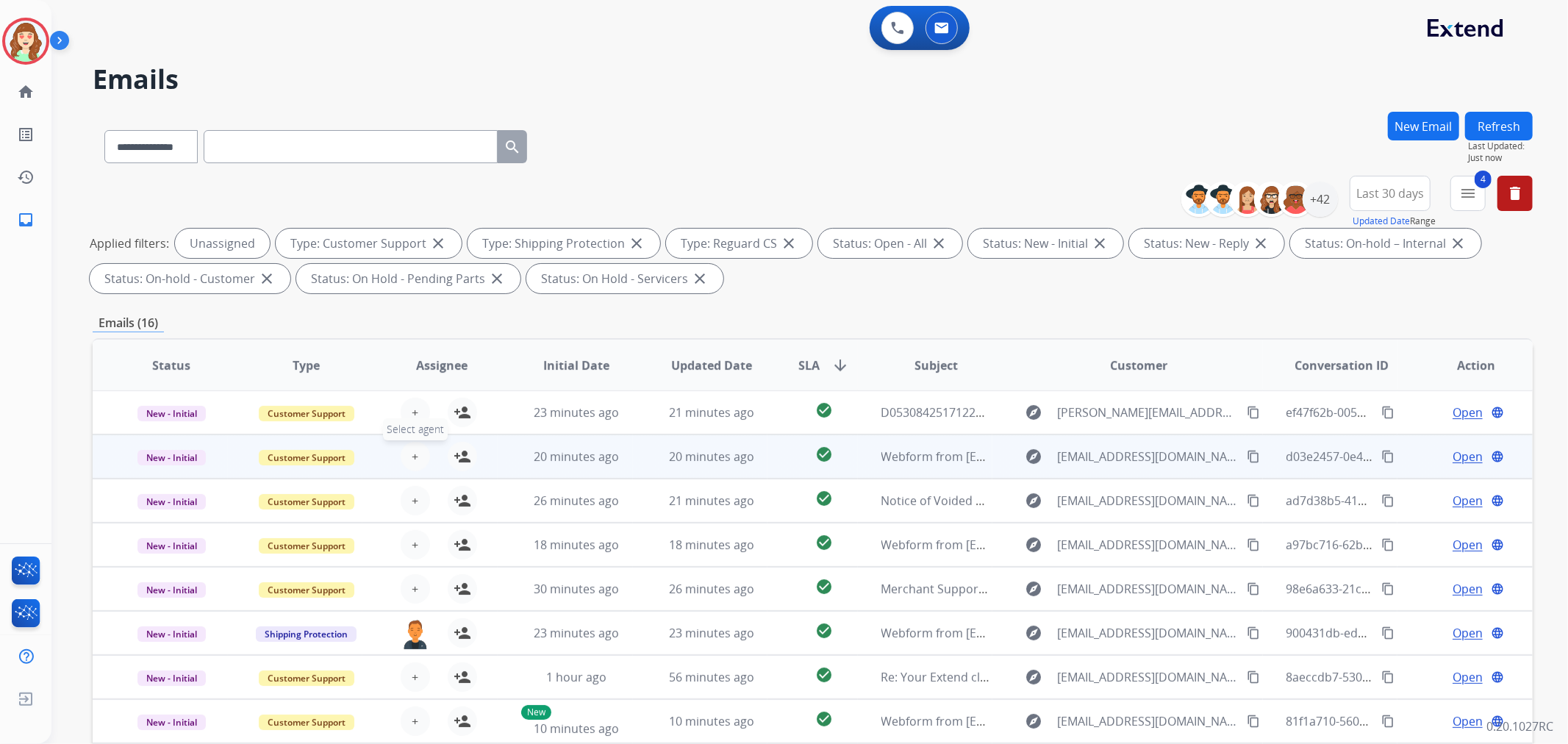
click at [409, 467] on button "+ Select agent" at bounding box center [415, 456] width 30 height 30
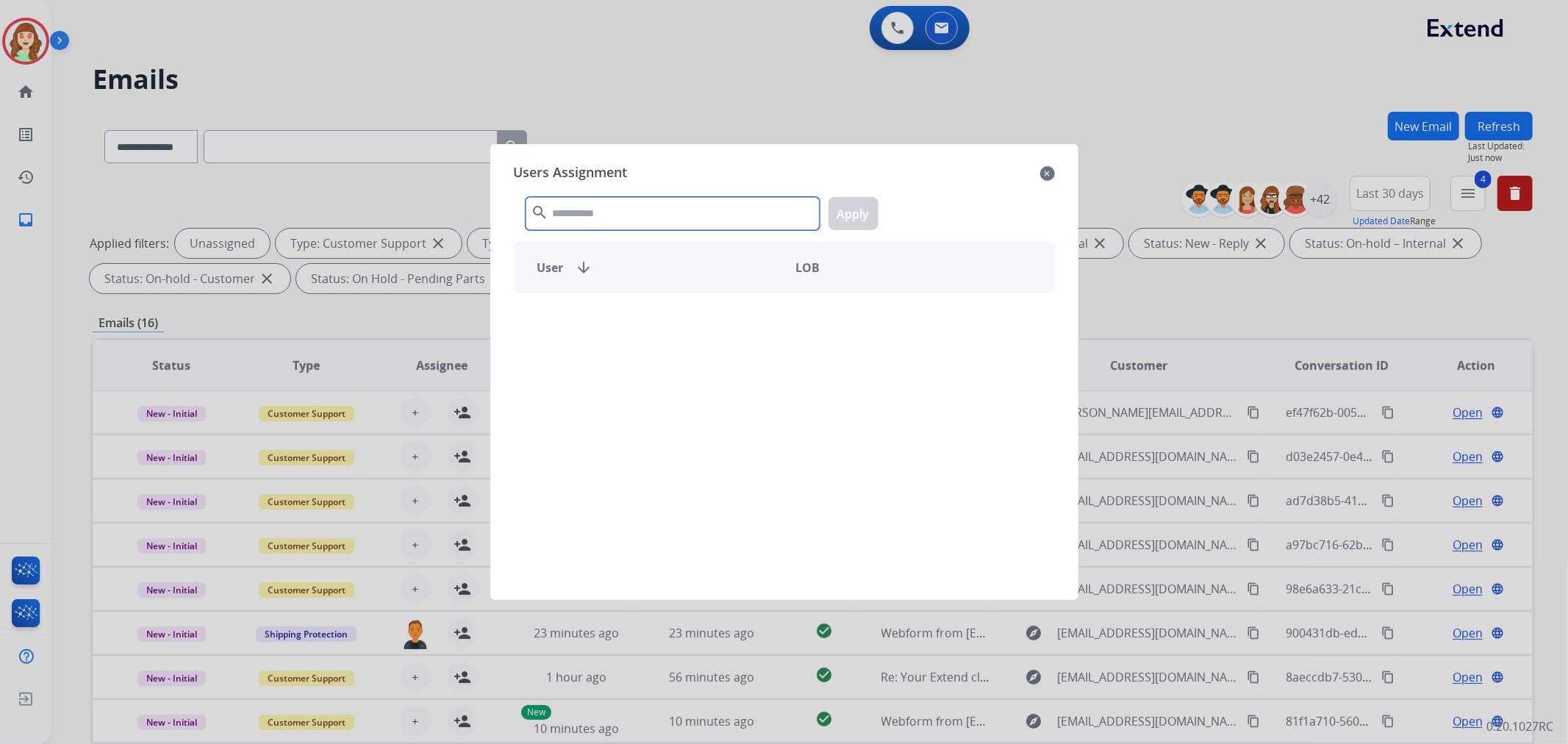
drag, startPoint x: 657, startPoint y: 210, endPoint x: 690, endPoint y: 210, distance: 33.0
click at [667, 210] on input "text" at bounding box center [672, 214] width 294 height 33
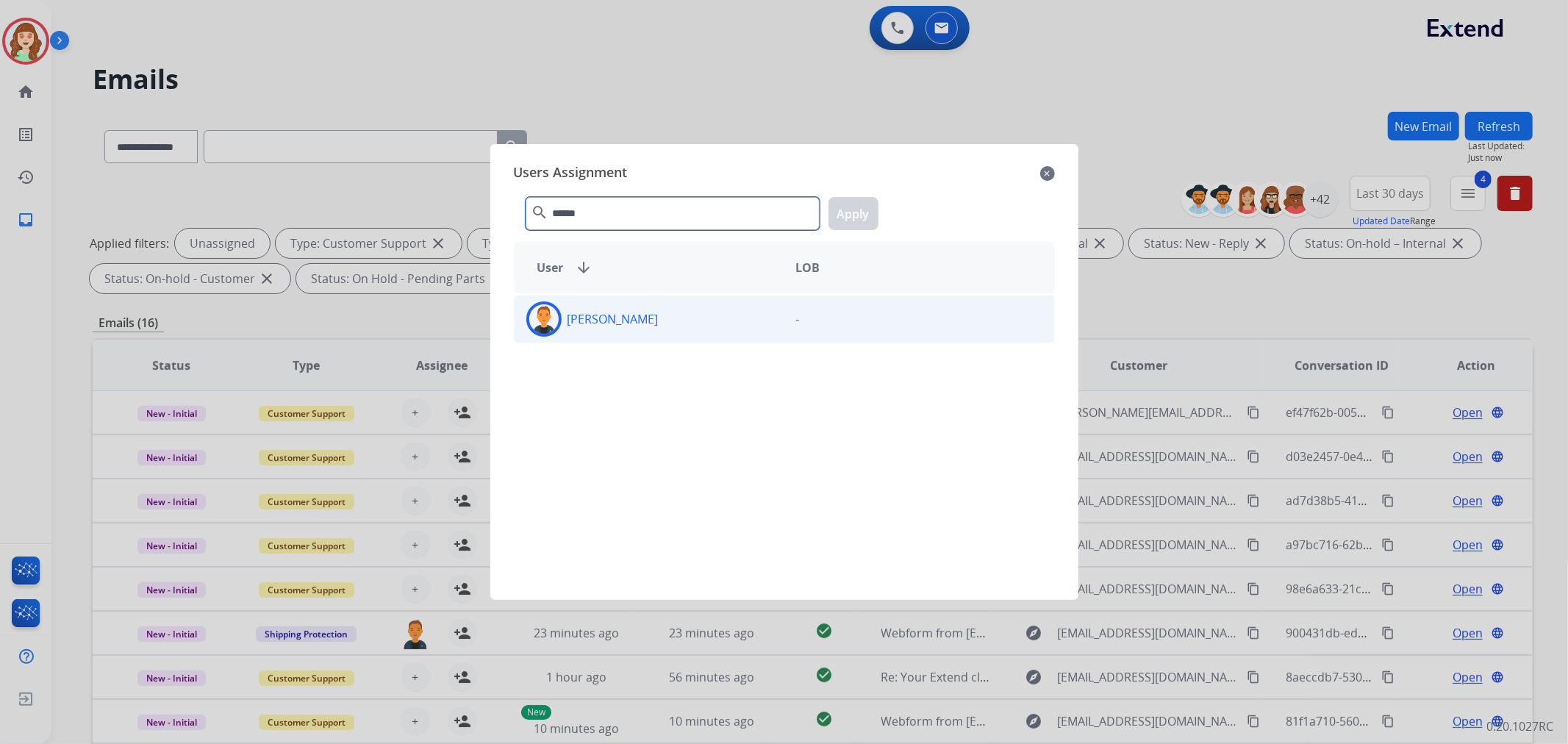
type input "******"
click at [646, 316] on div "[PERSON_NAME]" at bounding box center [649, 319] width 270 height 35
click at [841, 211] on button "Apply" at bounding box center [854, 214] width 50 height 33
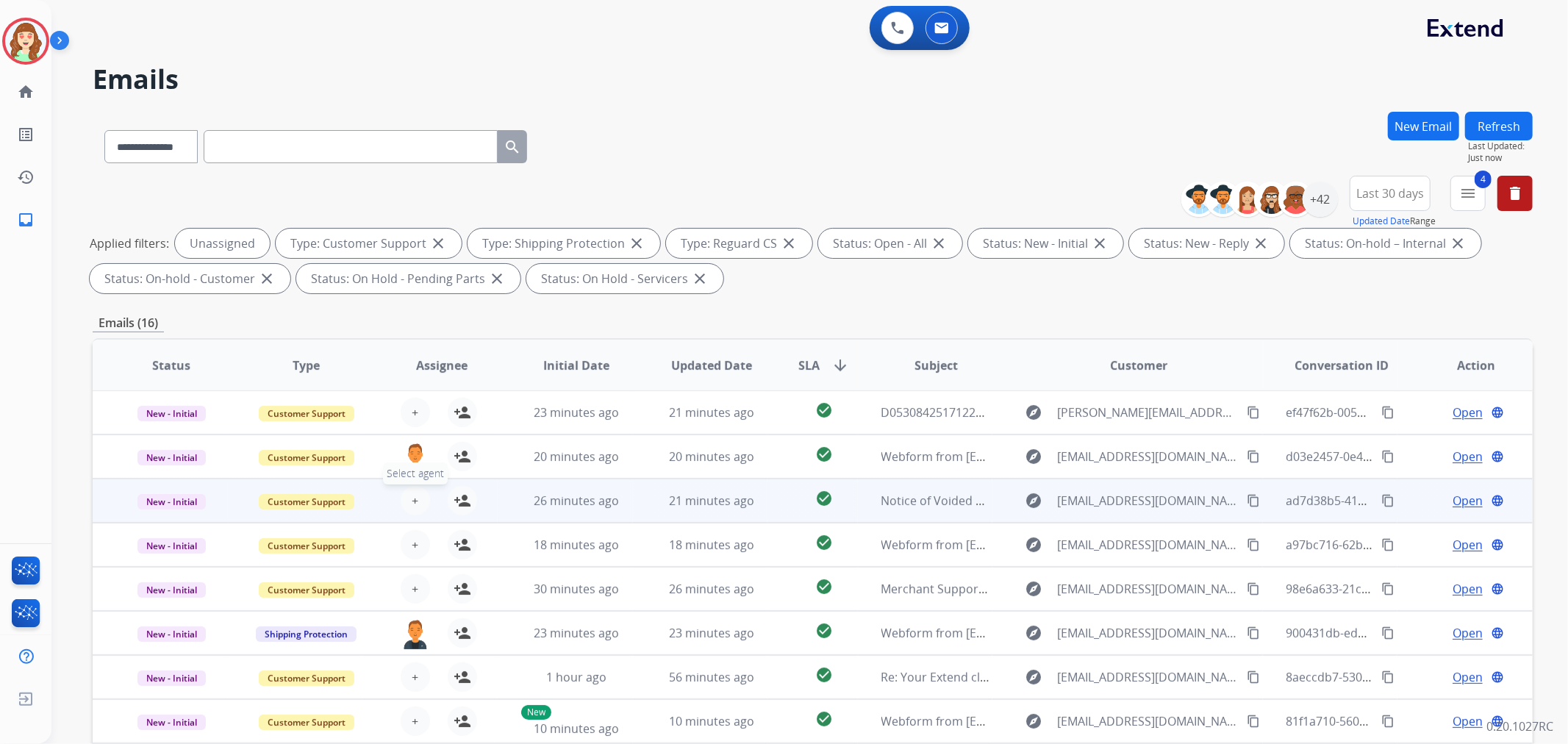
click at [413, 502] on span "+" at bounding box center [414, 501] width 7 height 17
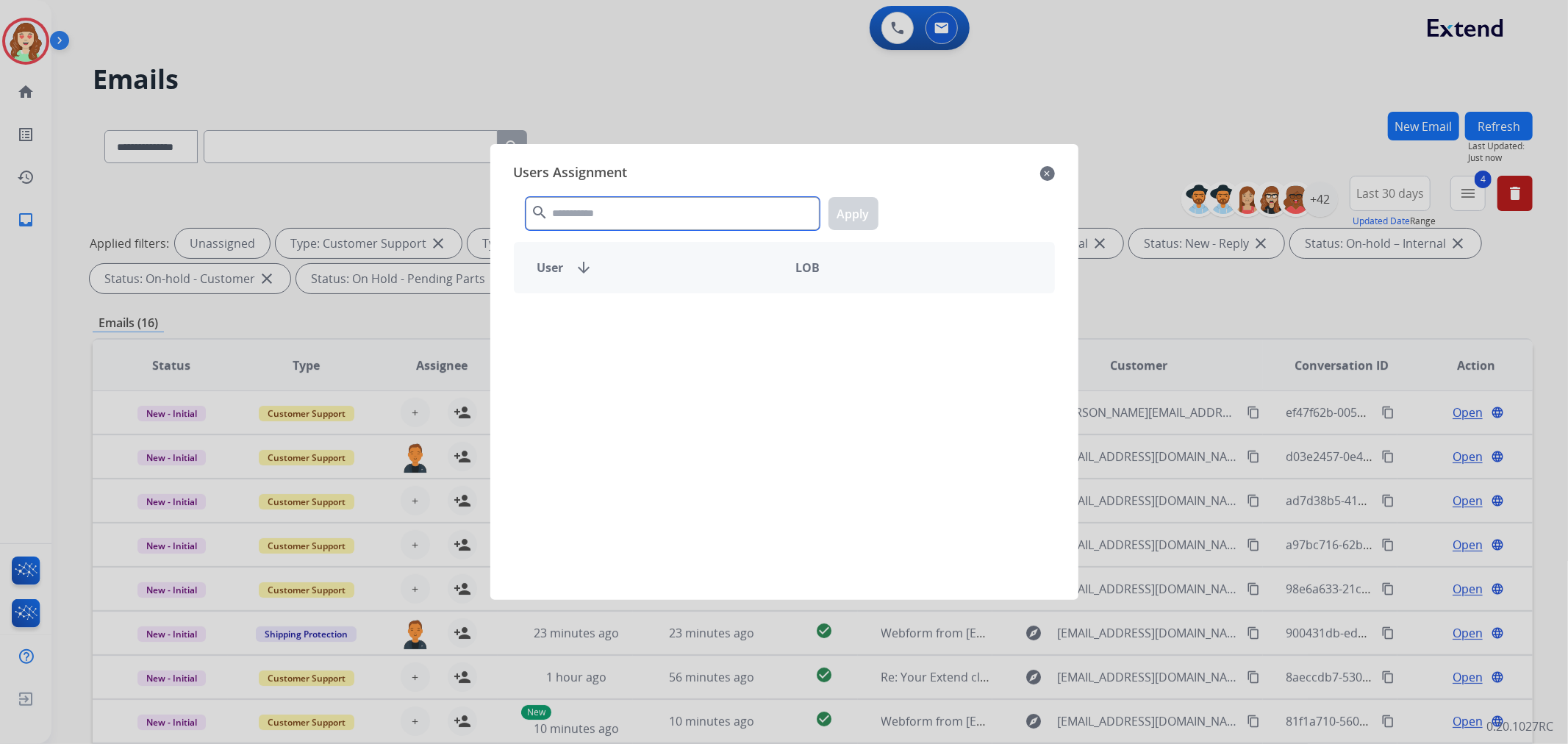
drag, startPoint x: 597, startPoint y: 219, endPoint x: 605, endPoint y: 218, distance: 8.1
click at [605, 218] on input "text" at bounding box center [672, 214] width 294 height 33
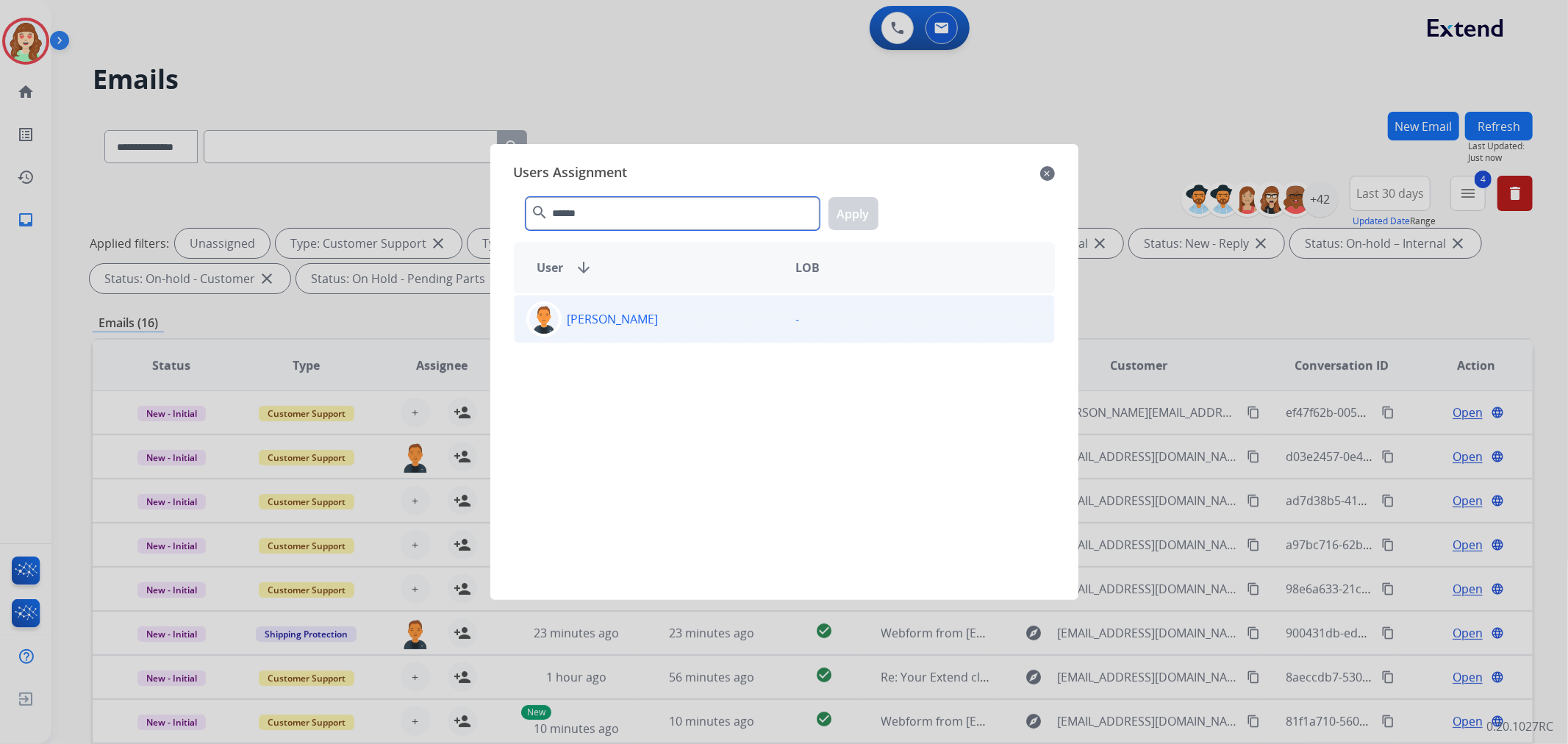
type input "******"
click at [646, 318] on div "[PERSON_NAME]" at bounding box center [649, 319] width 270 height 35
click at [854, 213] on button "Apply" at bounding box center [854, 214] width 50 height 33
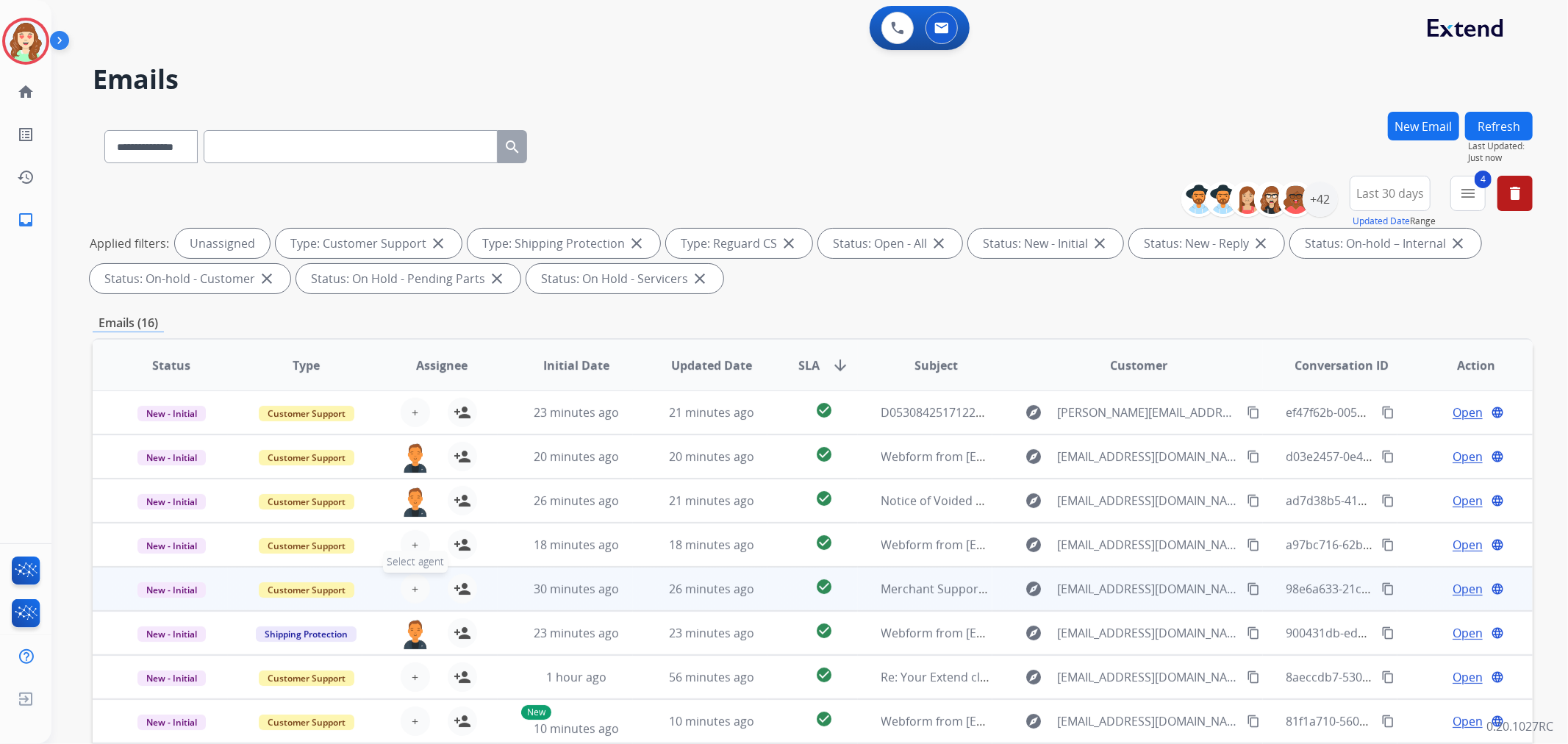
click at [413, 586] on span "+" at bounding box center [414, 589] width 7 height 17
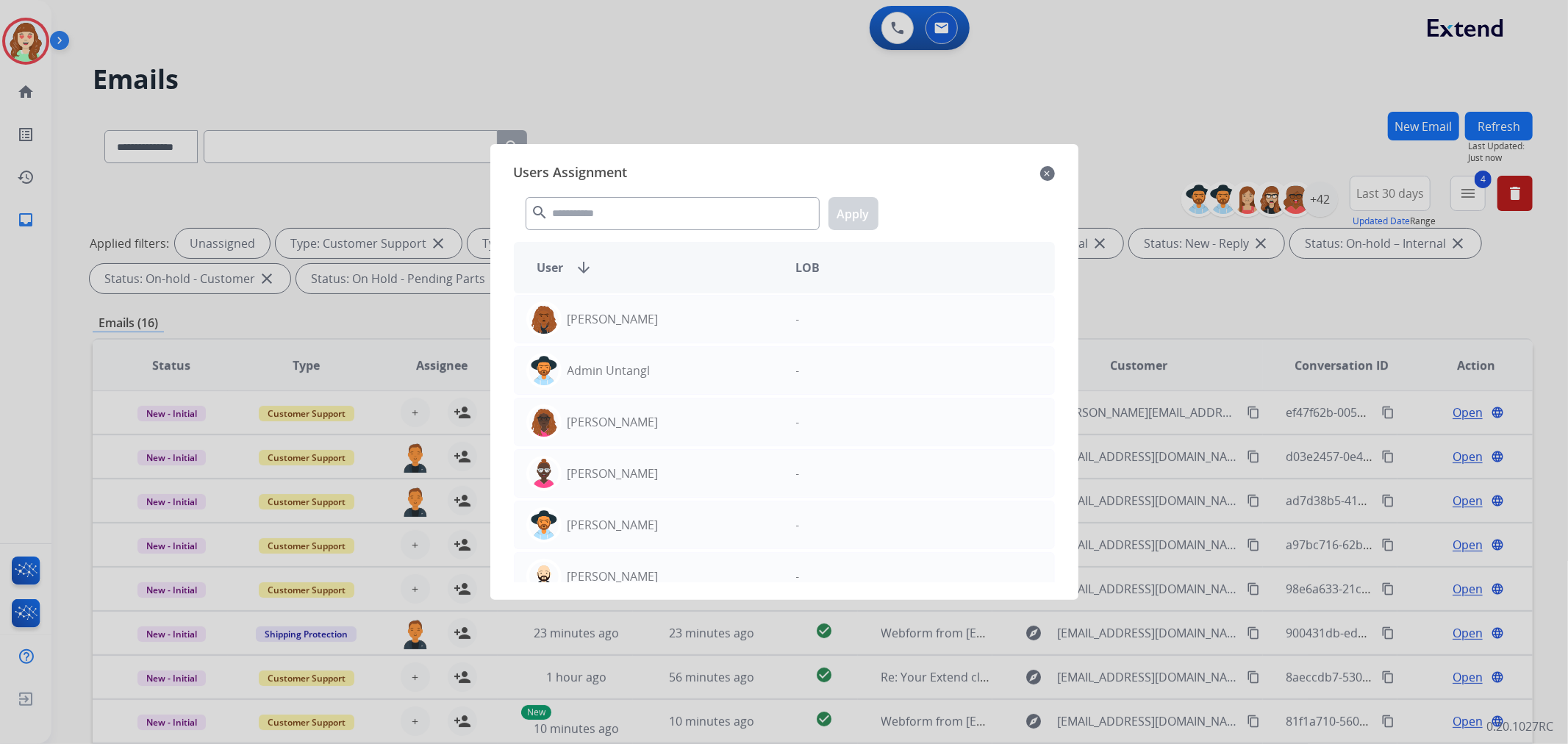
click at [1049, 166] on div "Users Assignment close" at bounding box center [785, 173] width 541 height 24
click at [1048, 170] on mat-icon "close" at bounding box center [1047, 173] width 14 height 17
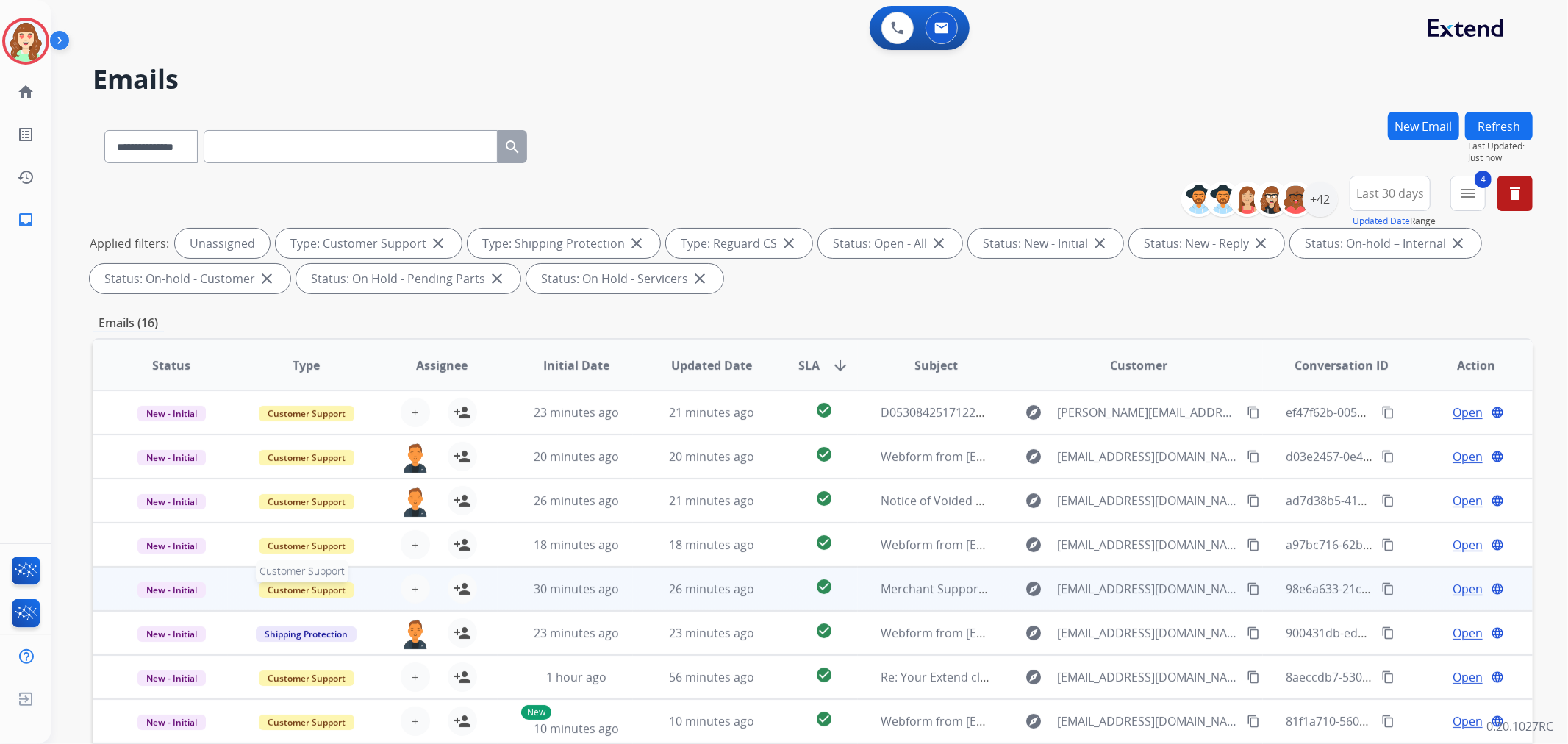
click at [306, 586] on span "Customer Support" at bounding box center [306, 590] width 96 height 15
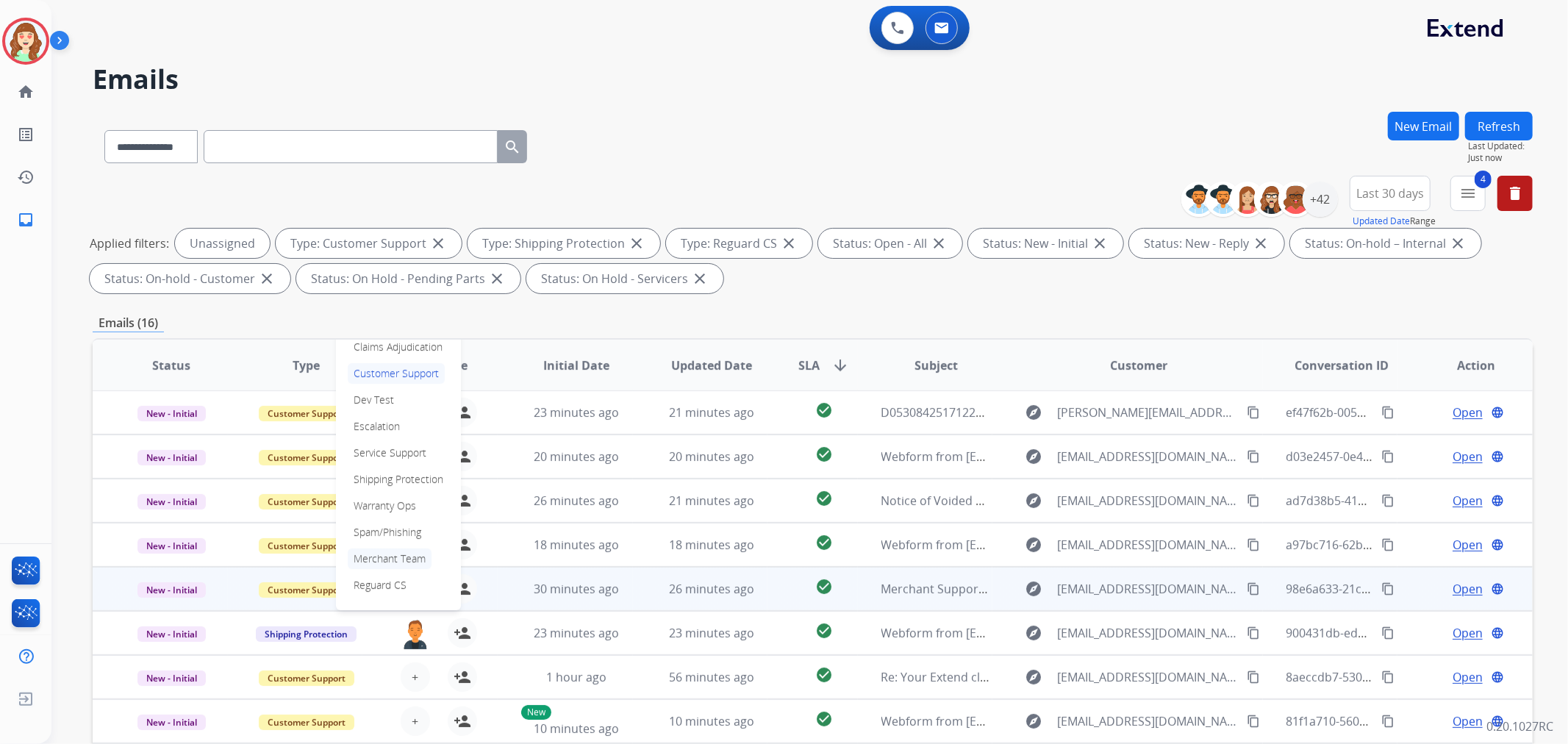
click at [391, 560] on p "Merchant Team" at bounding box center [389, 558] width 84 height 21
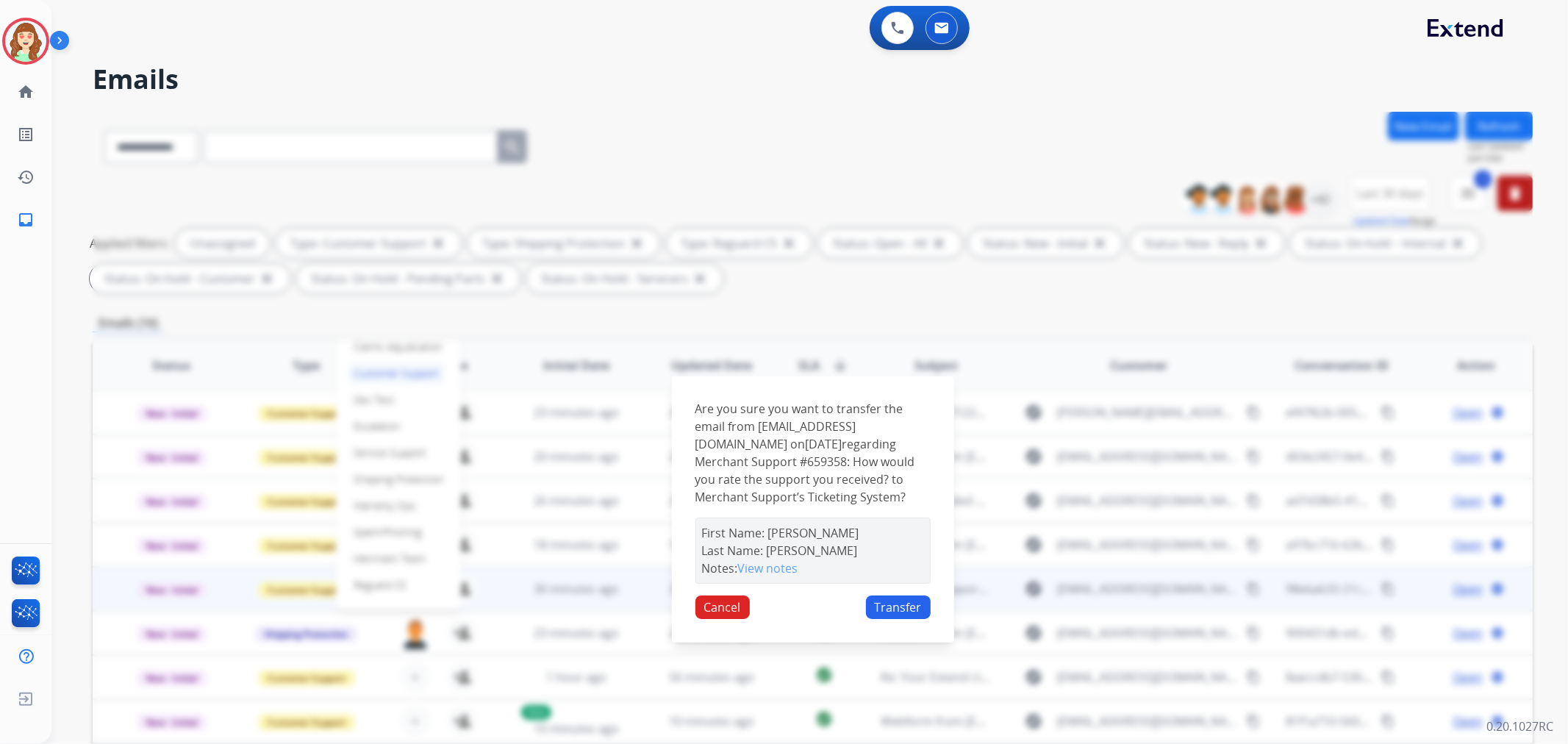
drag, startPoint x: 927, startPoint y: 612, endPoint x: 557, endPoint y: 562, distance: 373.4
click at [922, 612] on button "Transfer" at bounding box center [898, 607] width 65 height 24
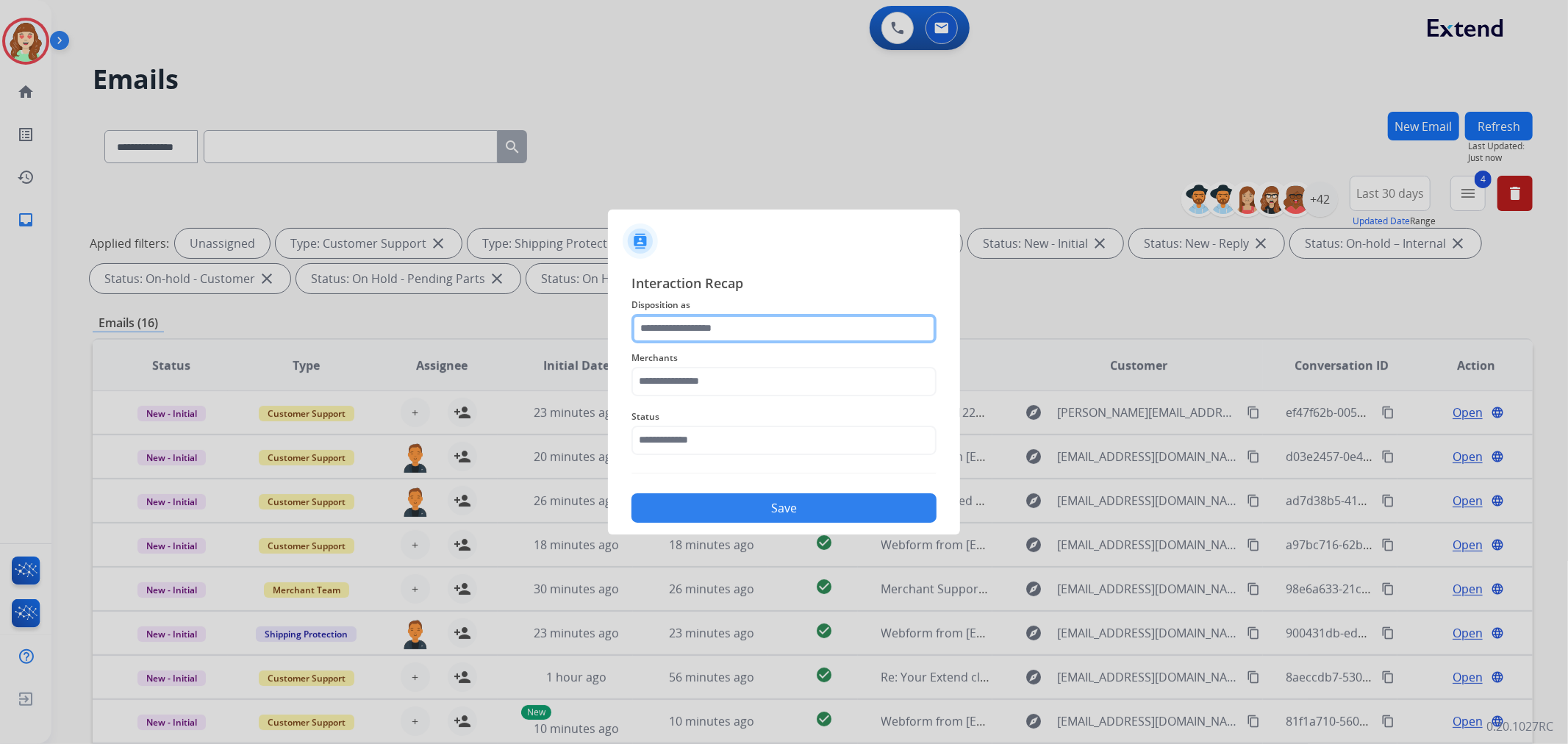
click at [698, 321] on input "text" at bounding box center [783, 329] width 305 height 30
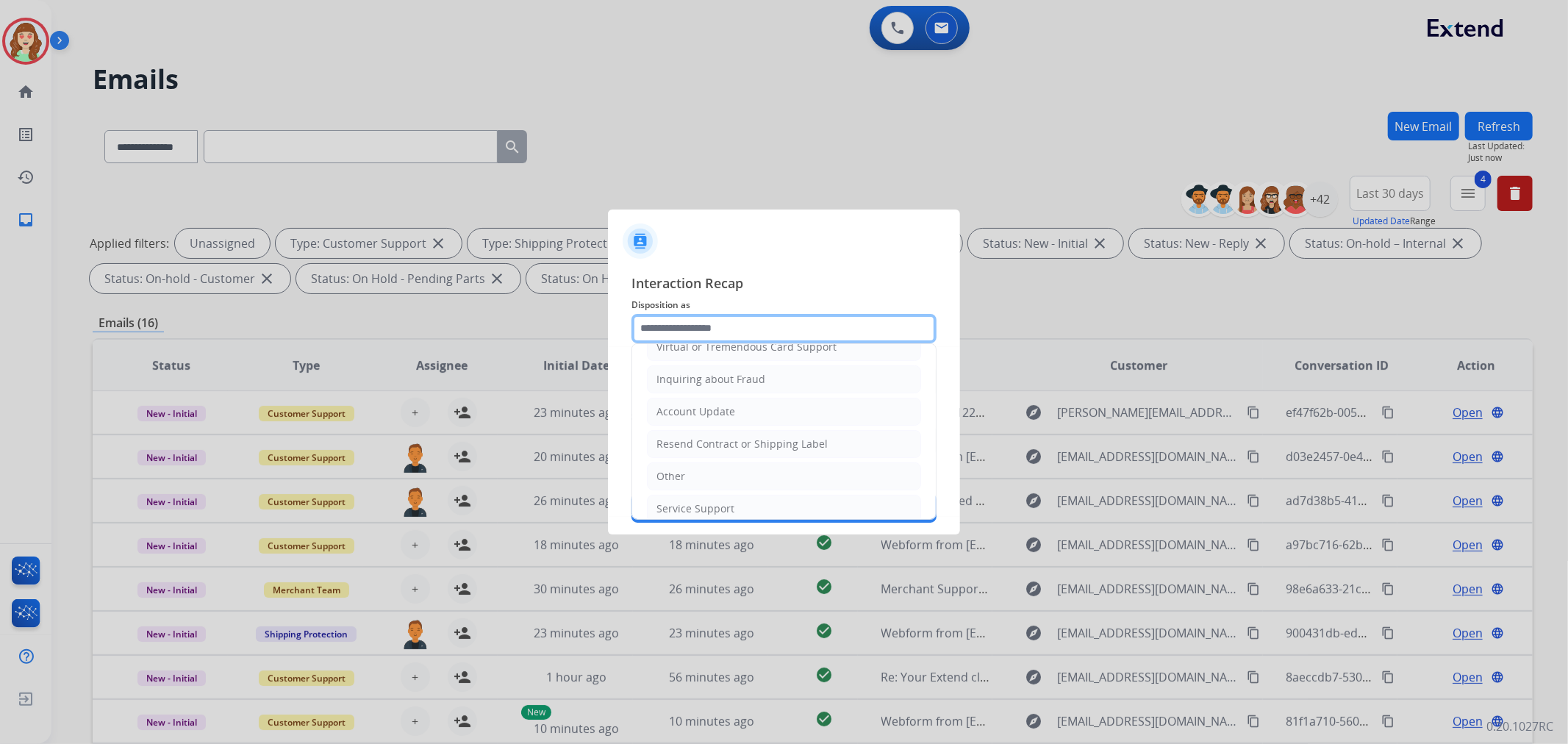
scroll to position [231, 0]
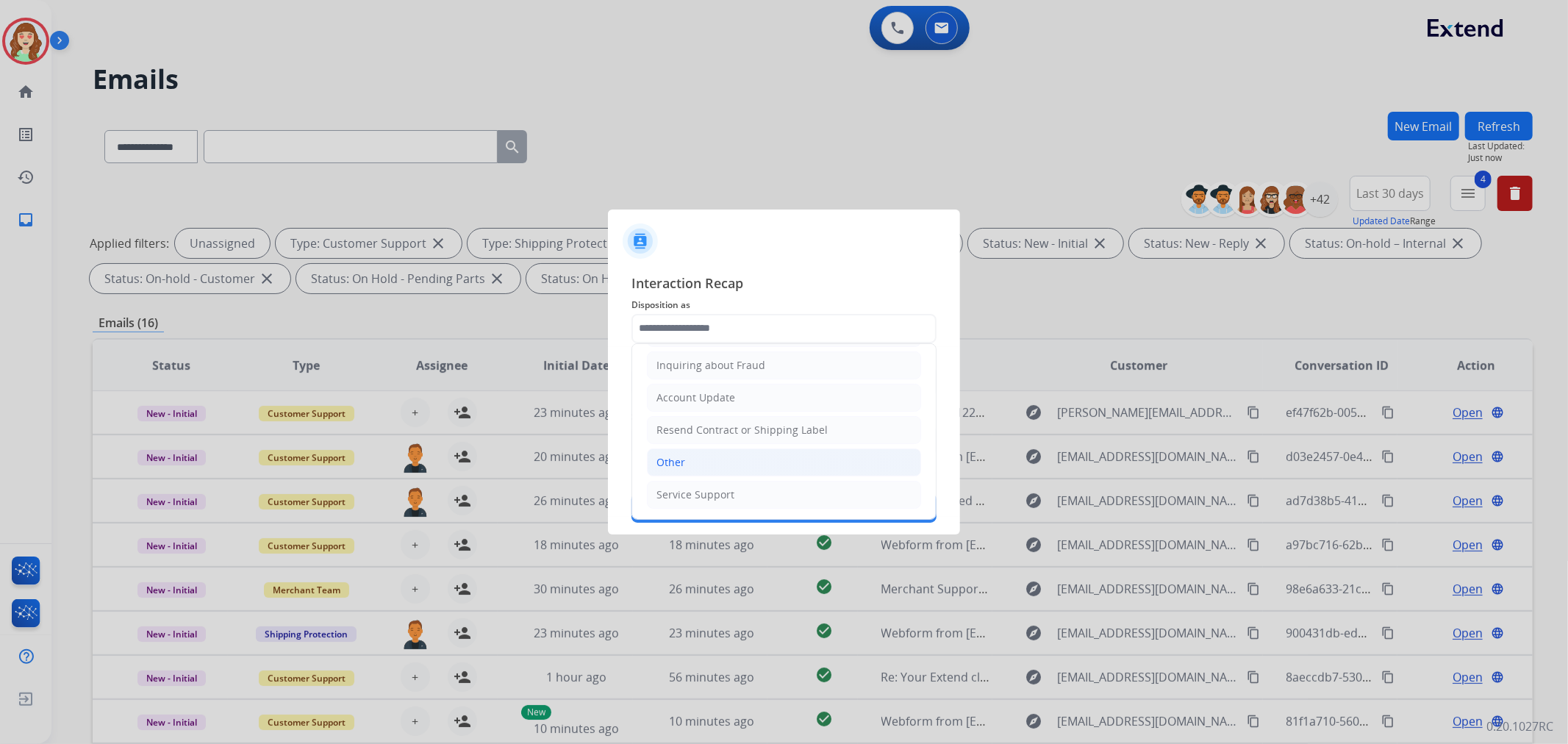
click at [712, 456] on li "Other" at bounding box center [784, 463] width 275 height 28
type input "*****"
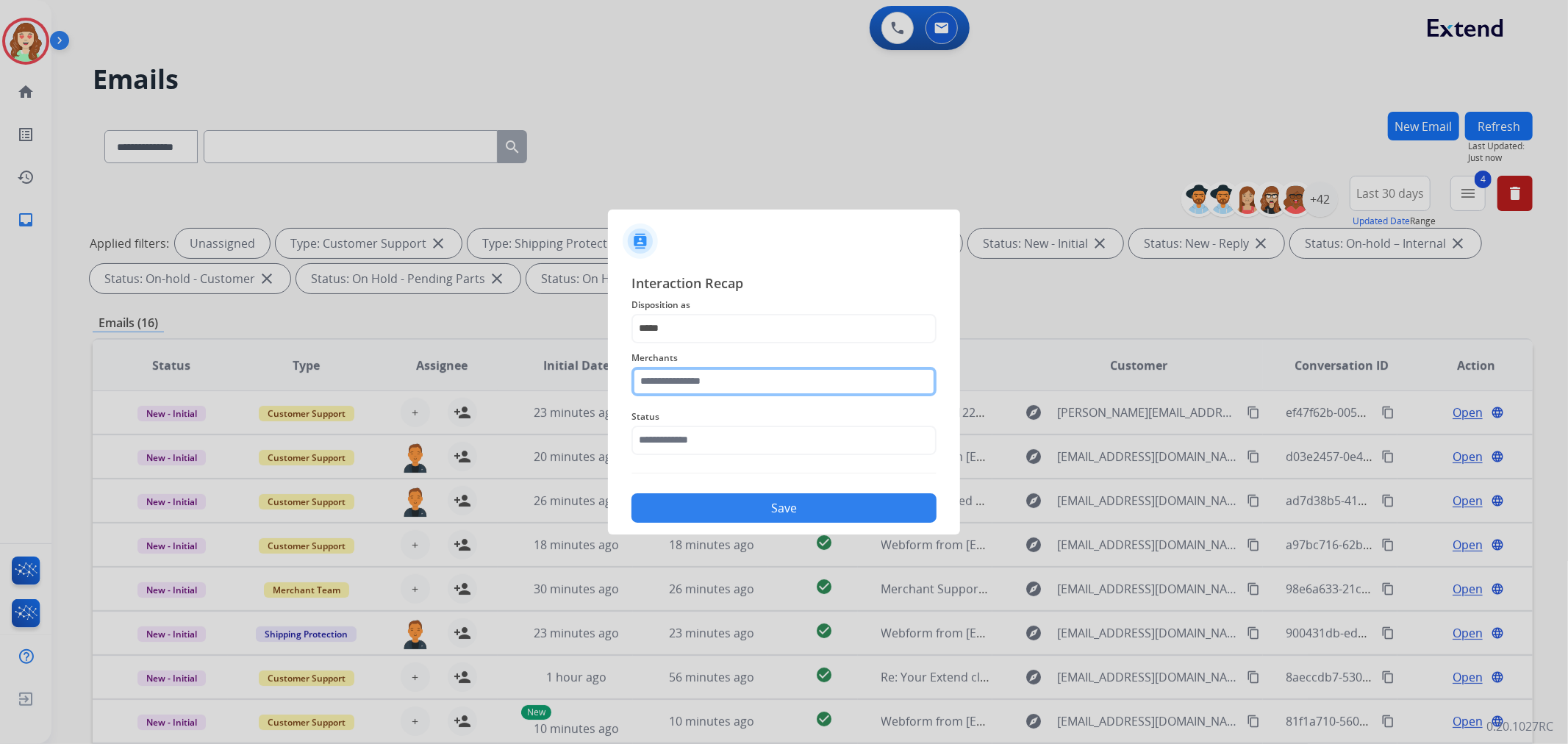
click at [701, 381] on input "text" at bounding box center [783, 381] width 305 height 30
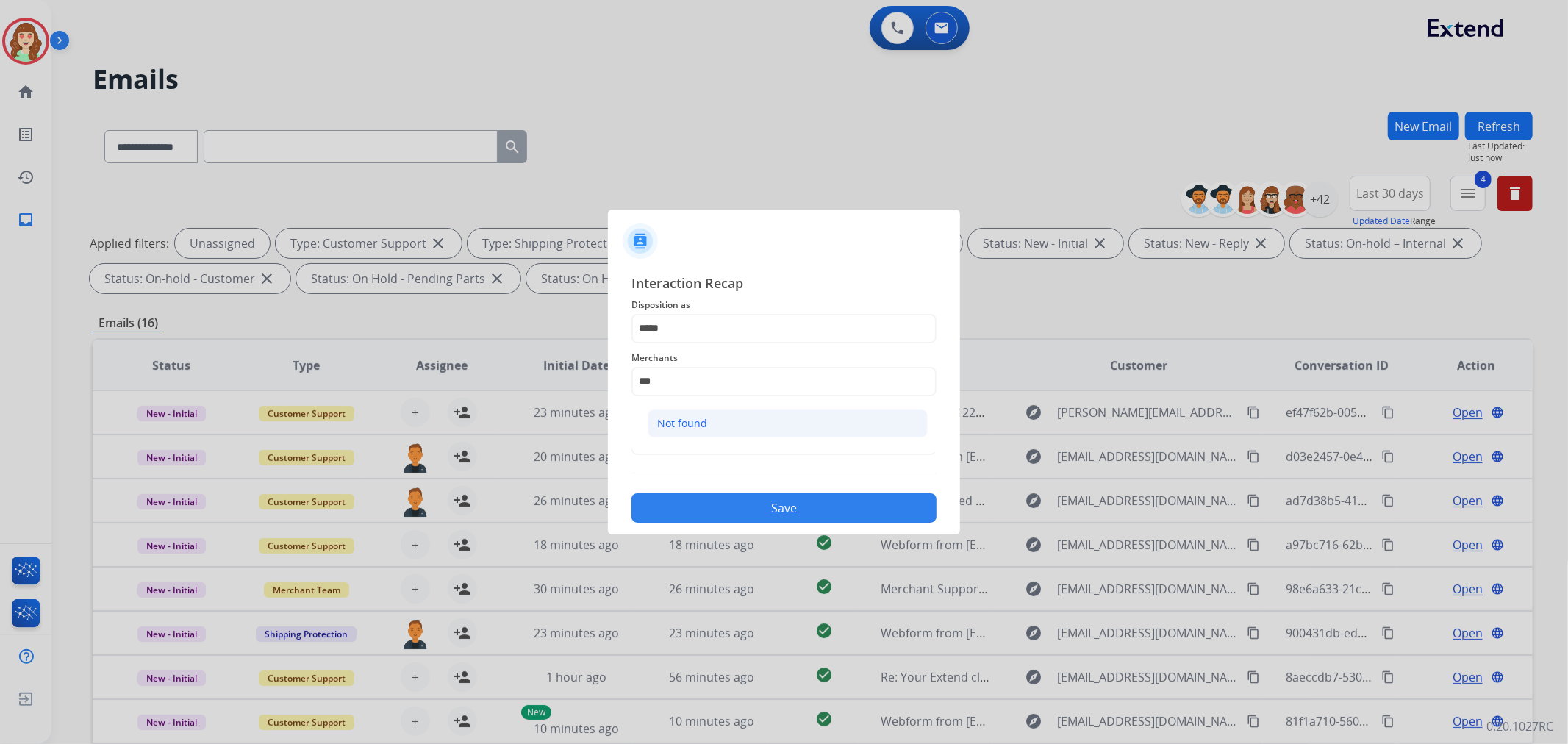
click at [747, 414] on li "Not found" at bounding box center [788, 423] width 280 height 28
type input "*********"
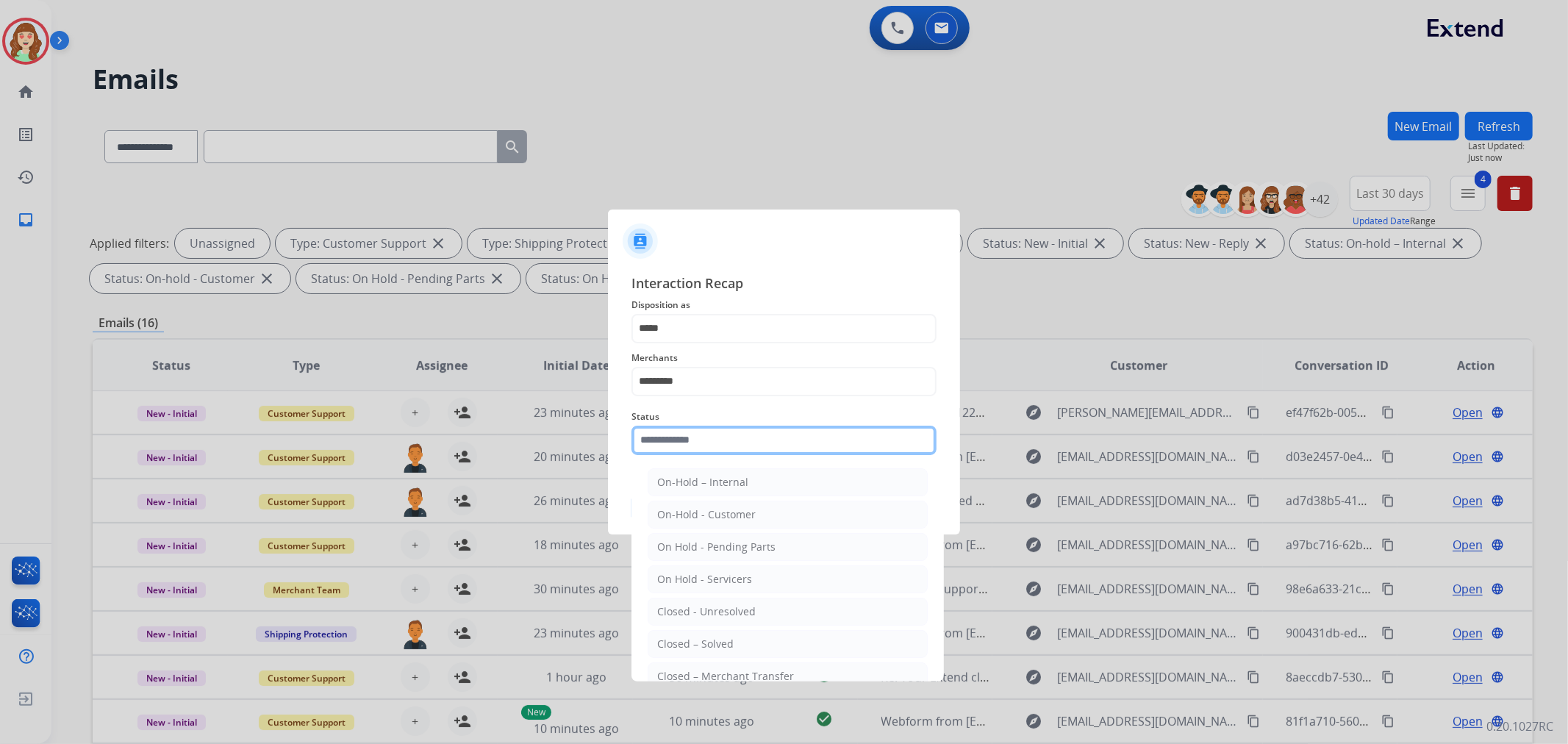
click at [662, 443] on input "text" at bounding box center [783, 440] width 305 height 30
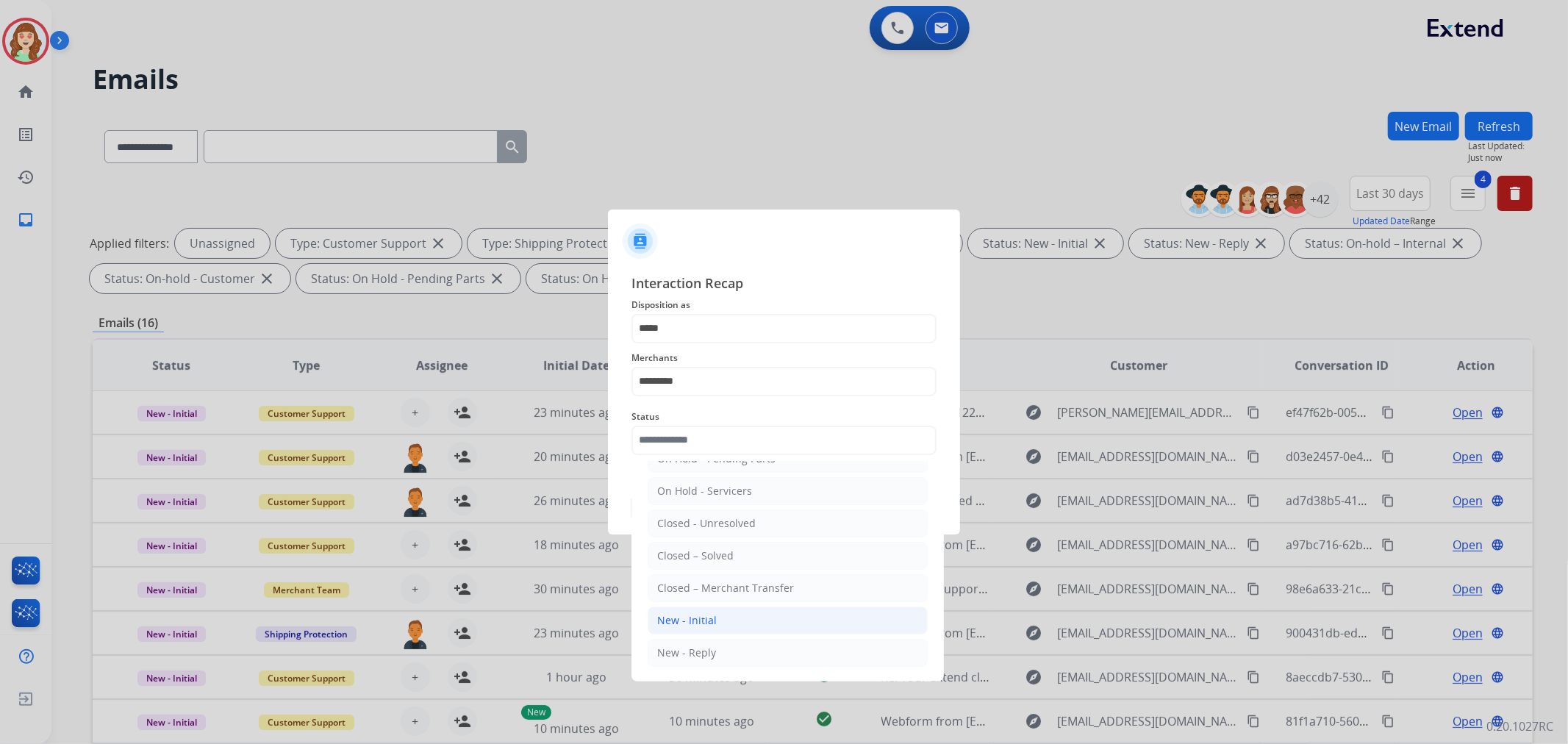
click at [697, 622] on div "New - Initial" at bounding box center [687, 620] width 59 height 14
type input "**********"
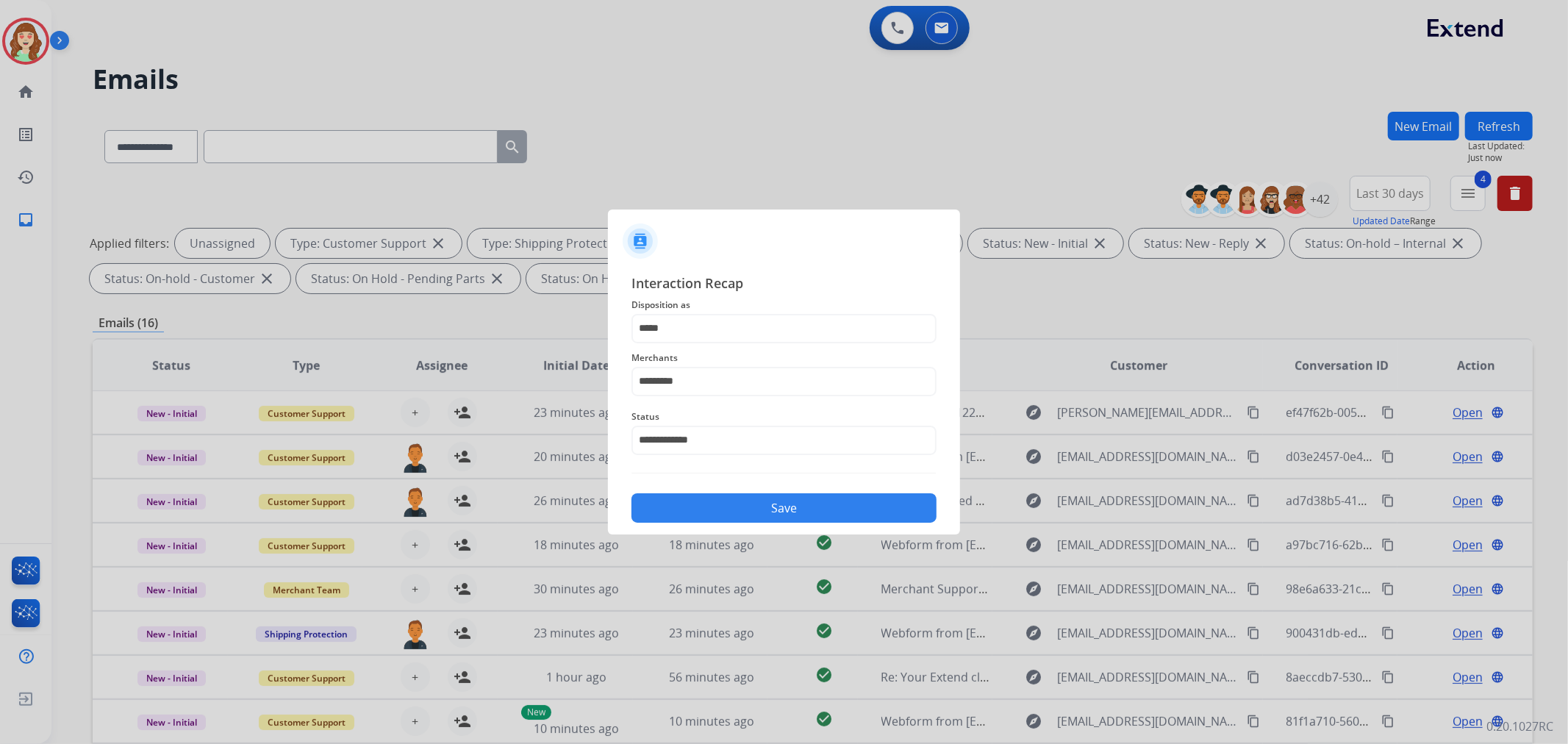
click at [773, 508] on button "Save" at bounding box center [783, 508] width 305 height 30
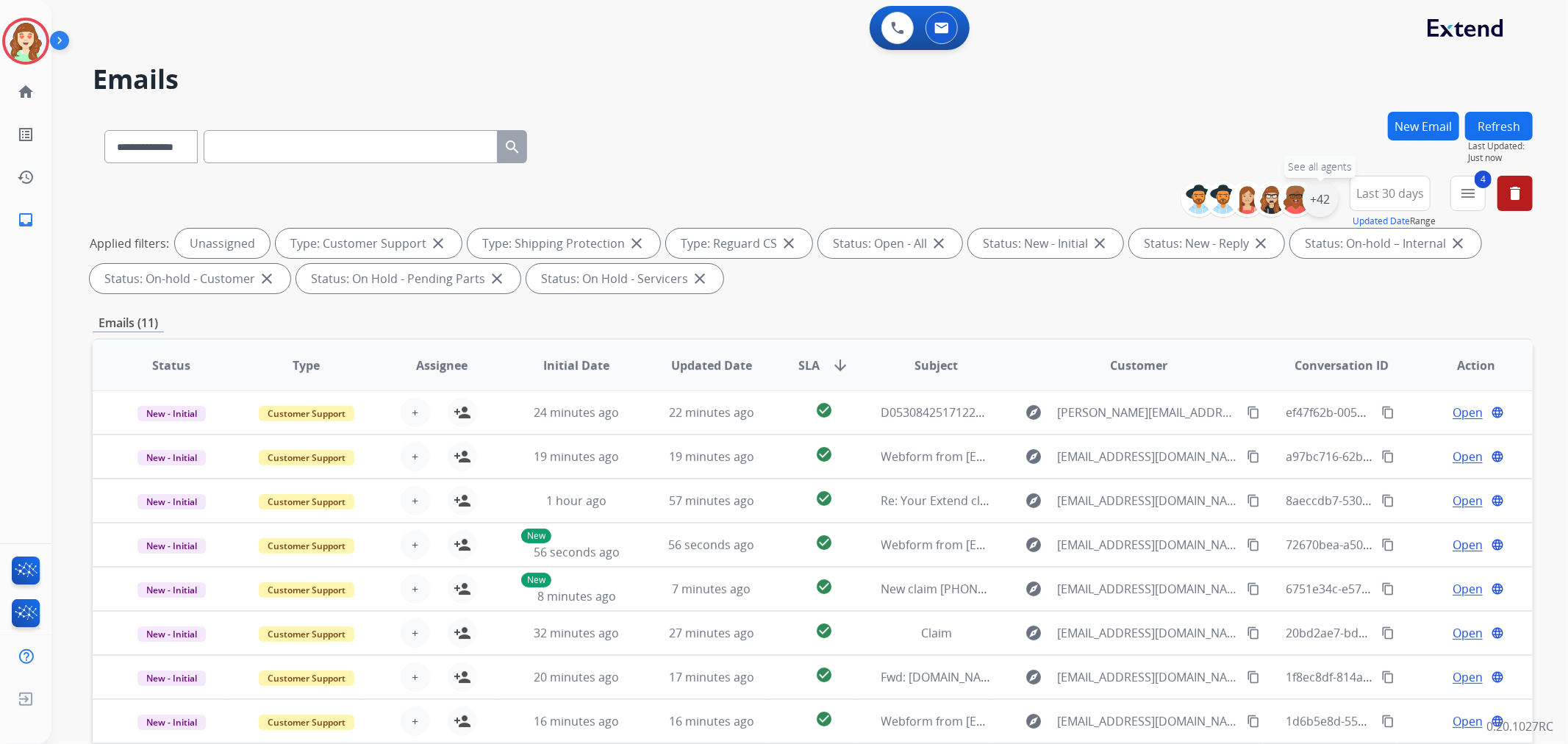
click at [1323, 202] on div "+42" at bounding box center [1320, 199] width 35 height 35
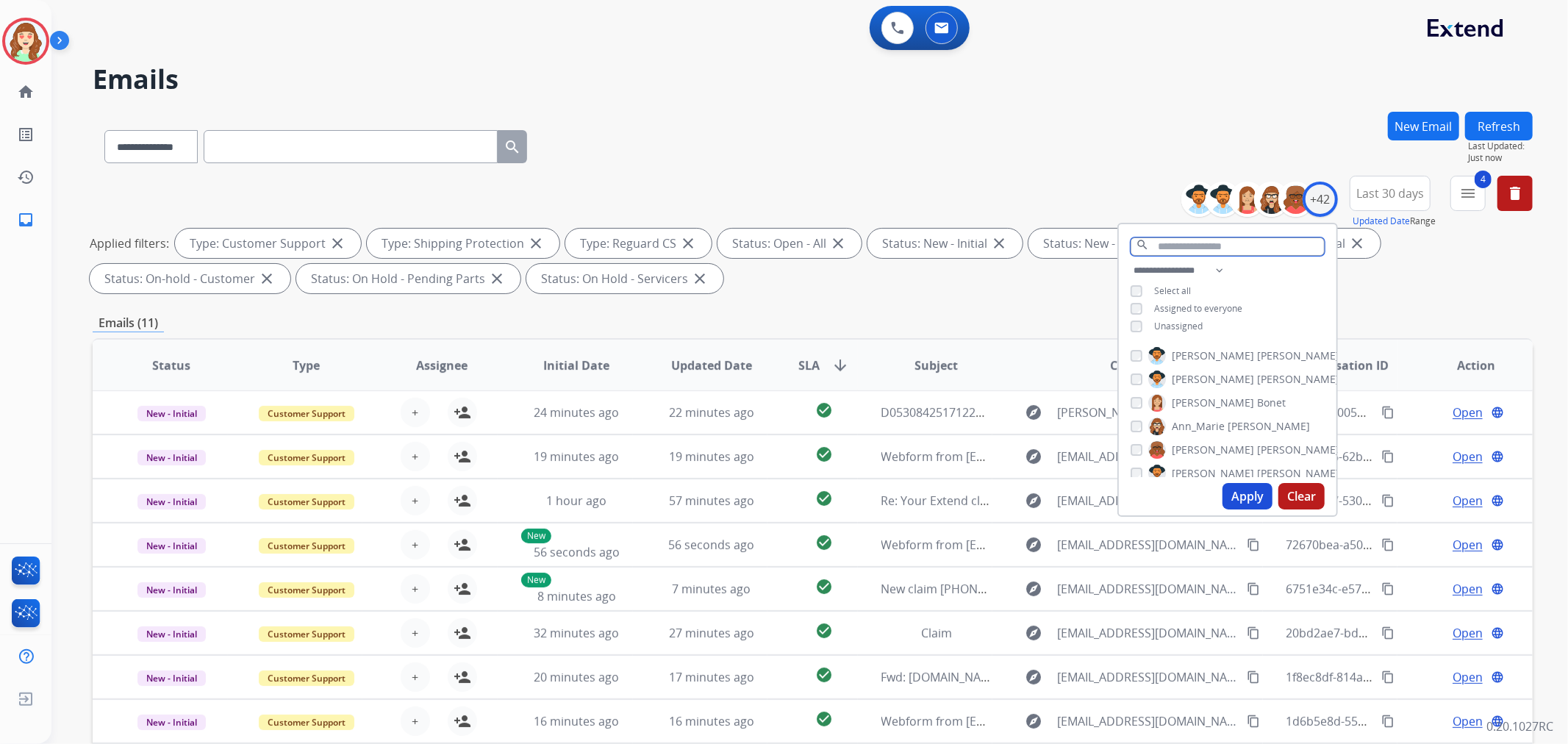
click at [1170, 244] on input "text" at bounding box center [1227, 246] width 194 height 18
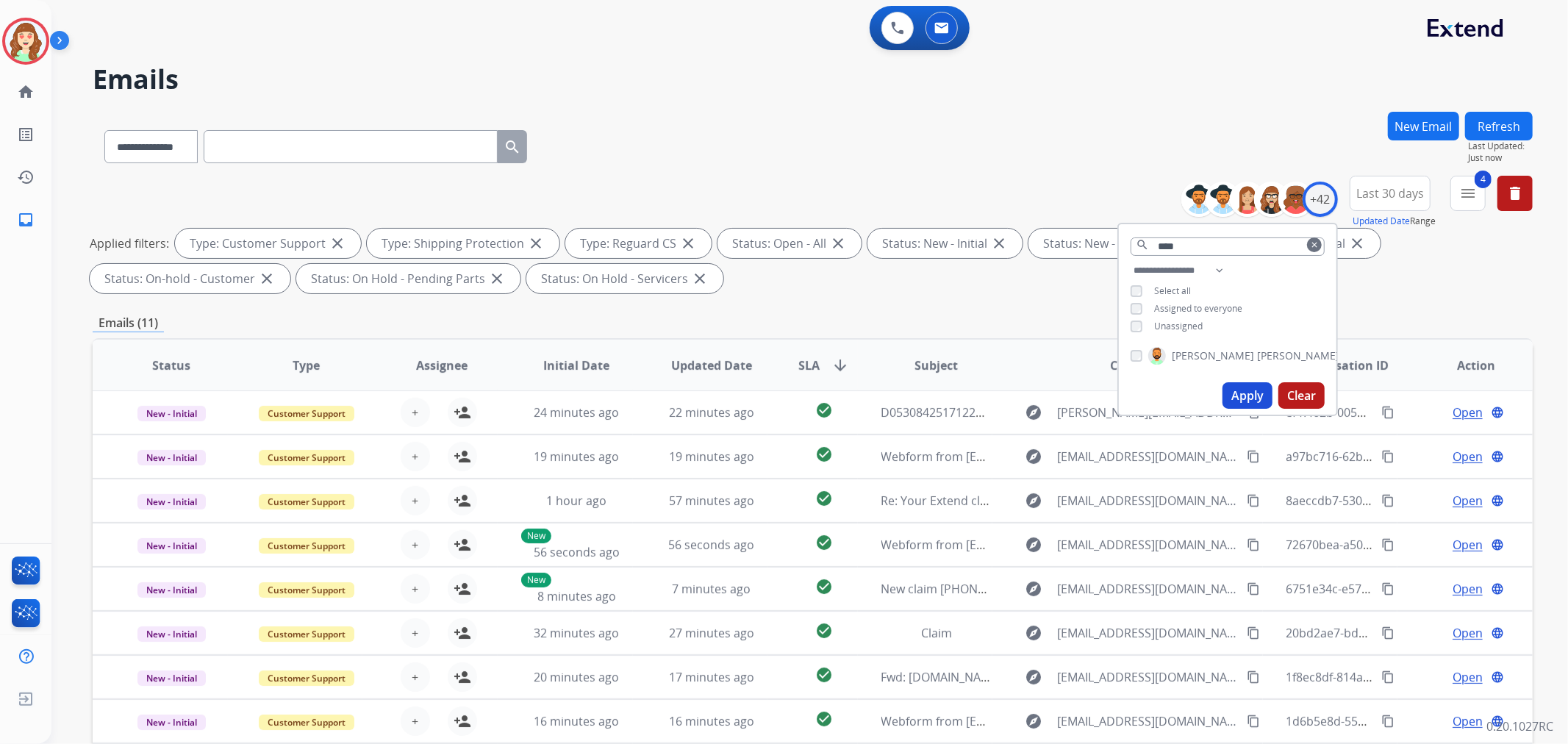
click at [1241, 388] on button "Apply" at bounding box center [1248, 396] width 50 height 27
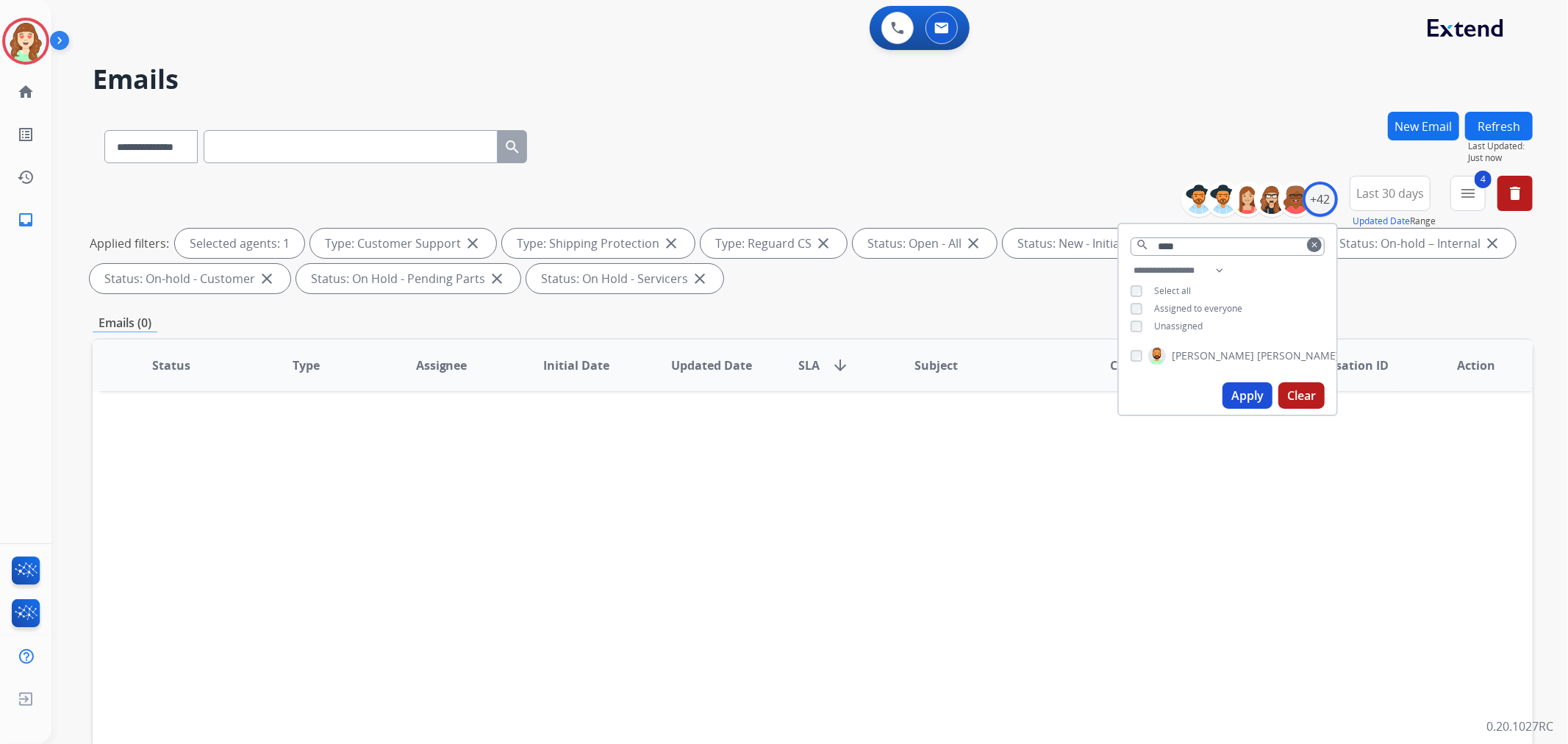
scroll to position [0, 0]
drag, startPoint x: 1200, startPoint y: 243, endPoint x: 938, endPoint y: 222, distance: 262.8
click at [1002, 243] on div "**********" at bounding box center [813, 237] width 1440 height 123
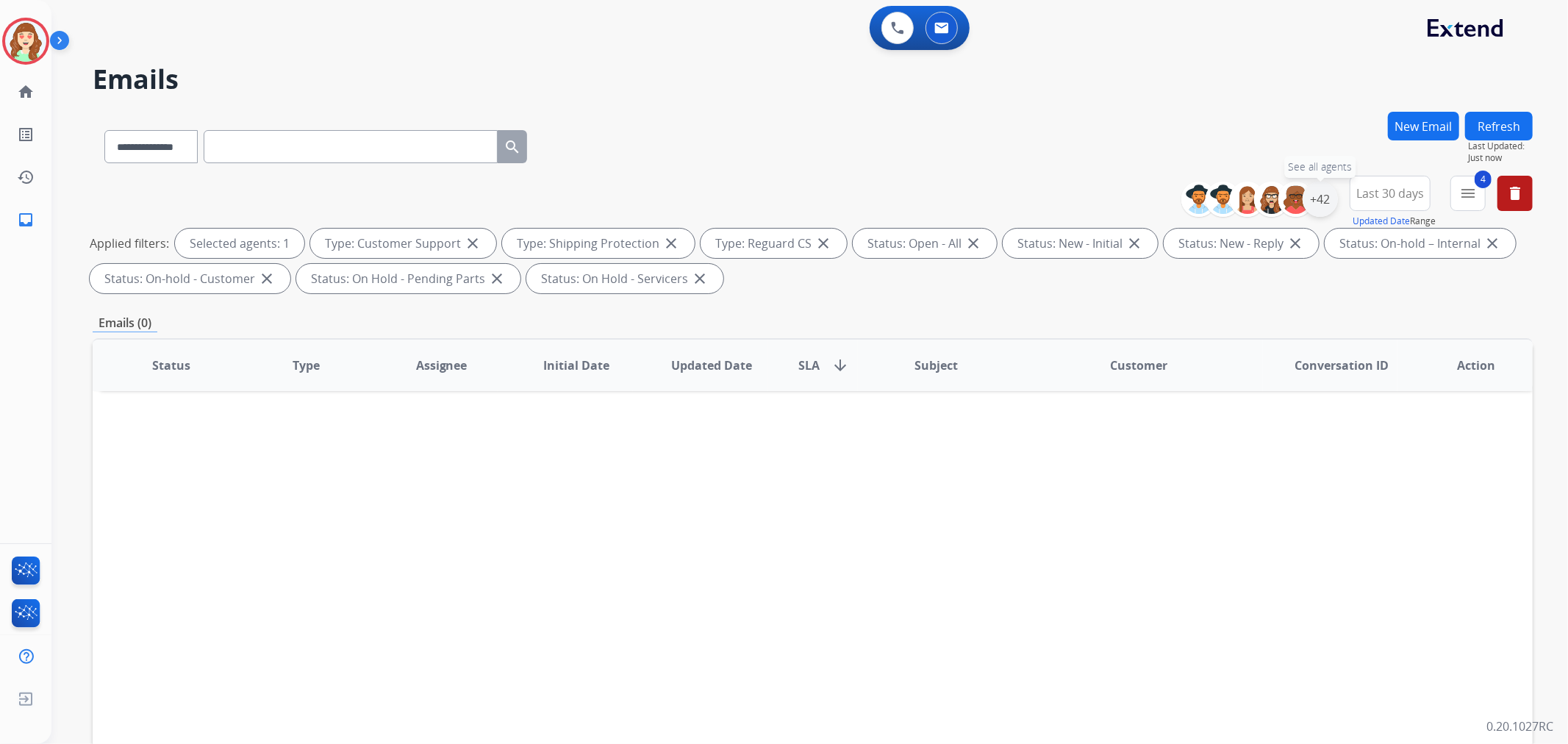
click at [1316, 199] on div "+42" at bounding box center [1320, 199] width 35 height 35
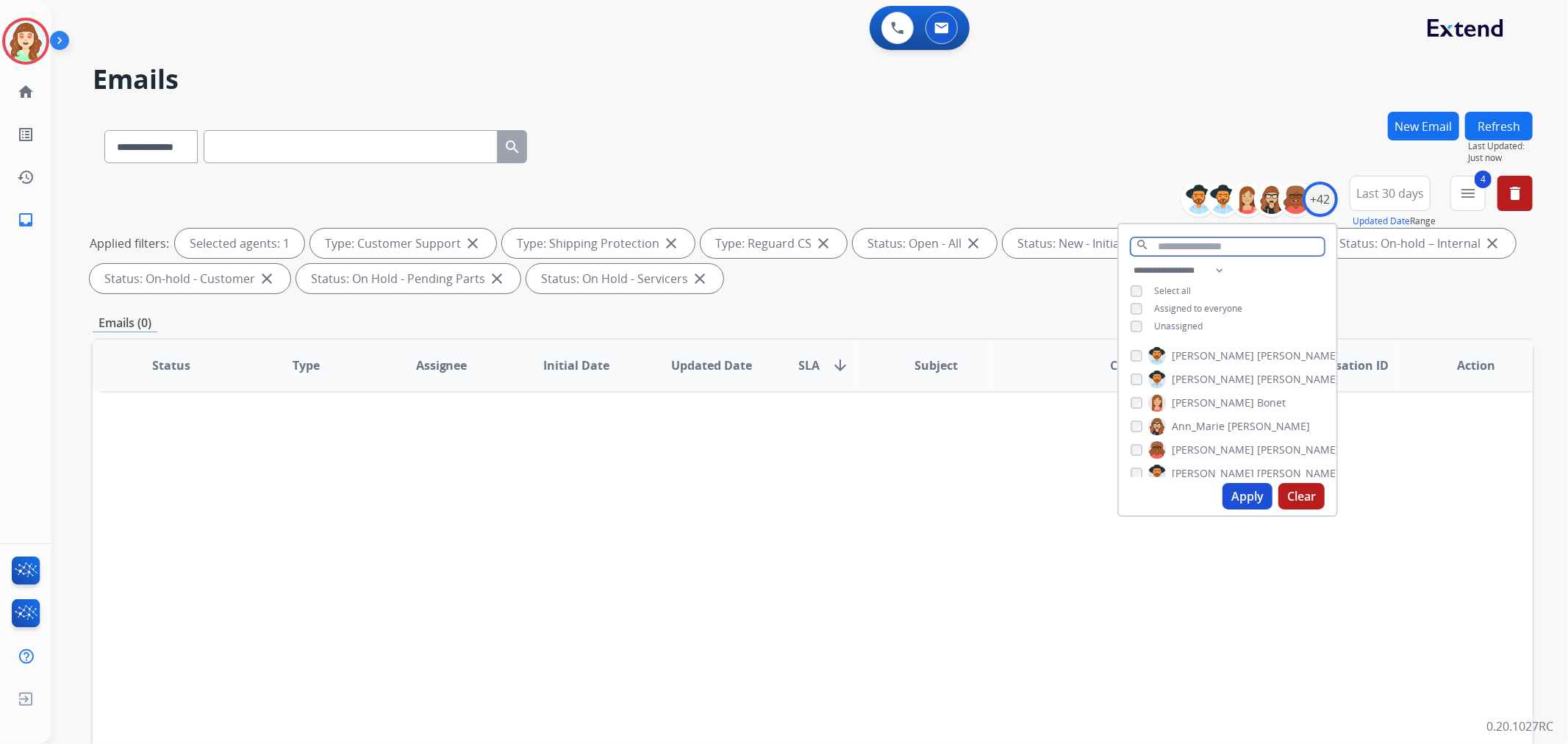
click at [1179, 251] on input "text" at bounding box center [1227, 246] width 194 height 18
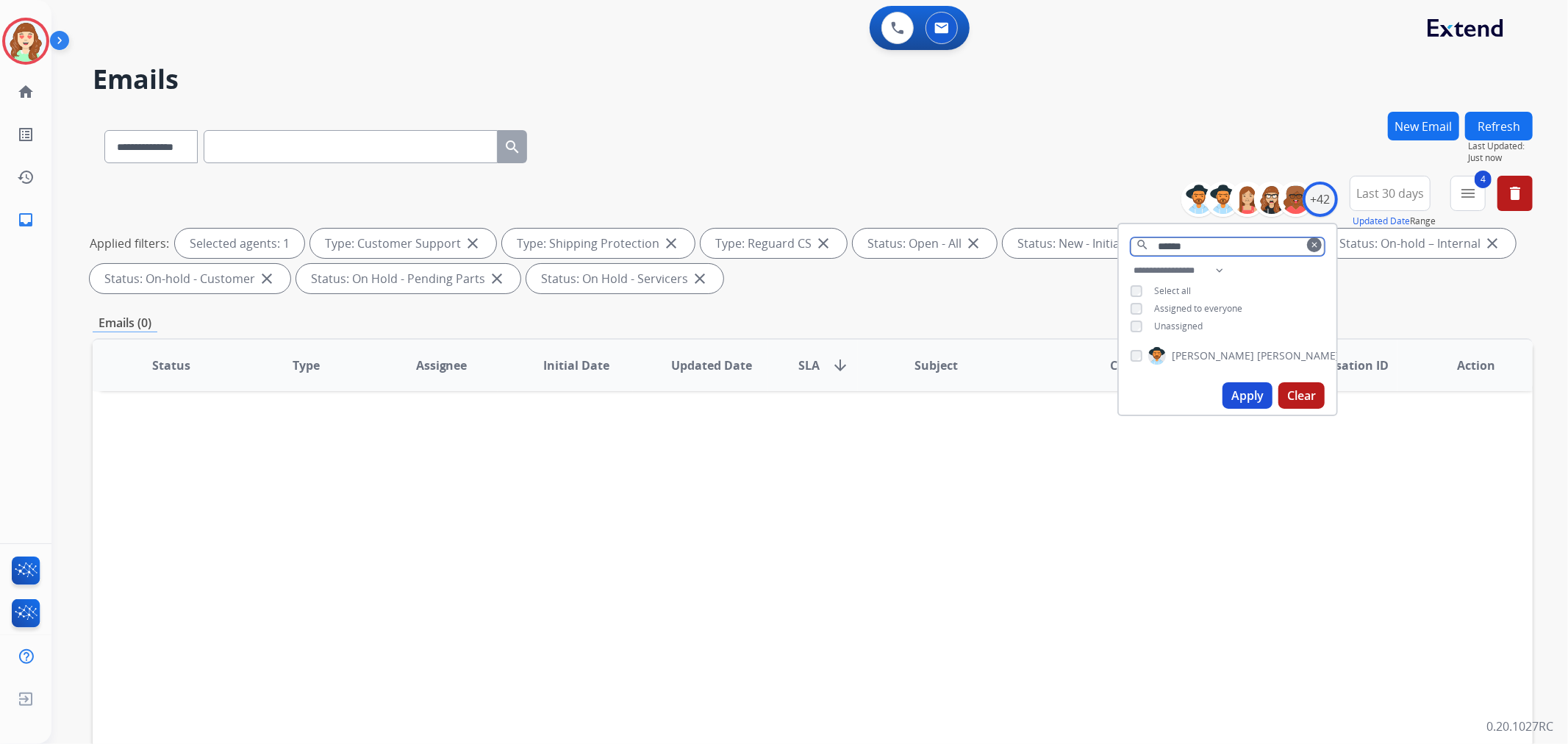
type input "******"
click at [1250, 394] on button "Apply" at bounding box center [1248, 396] width 50 height 27
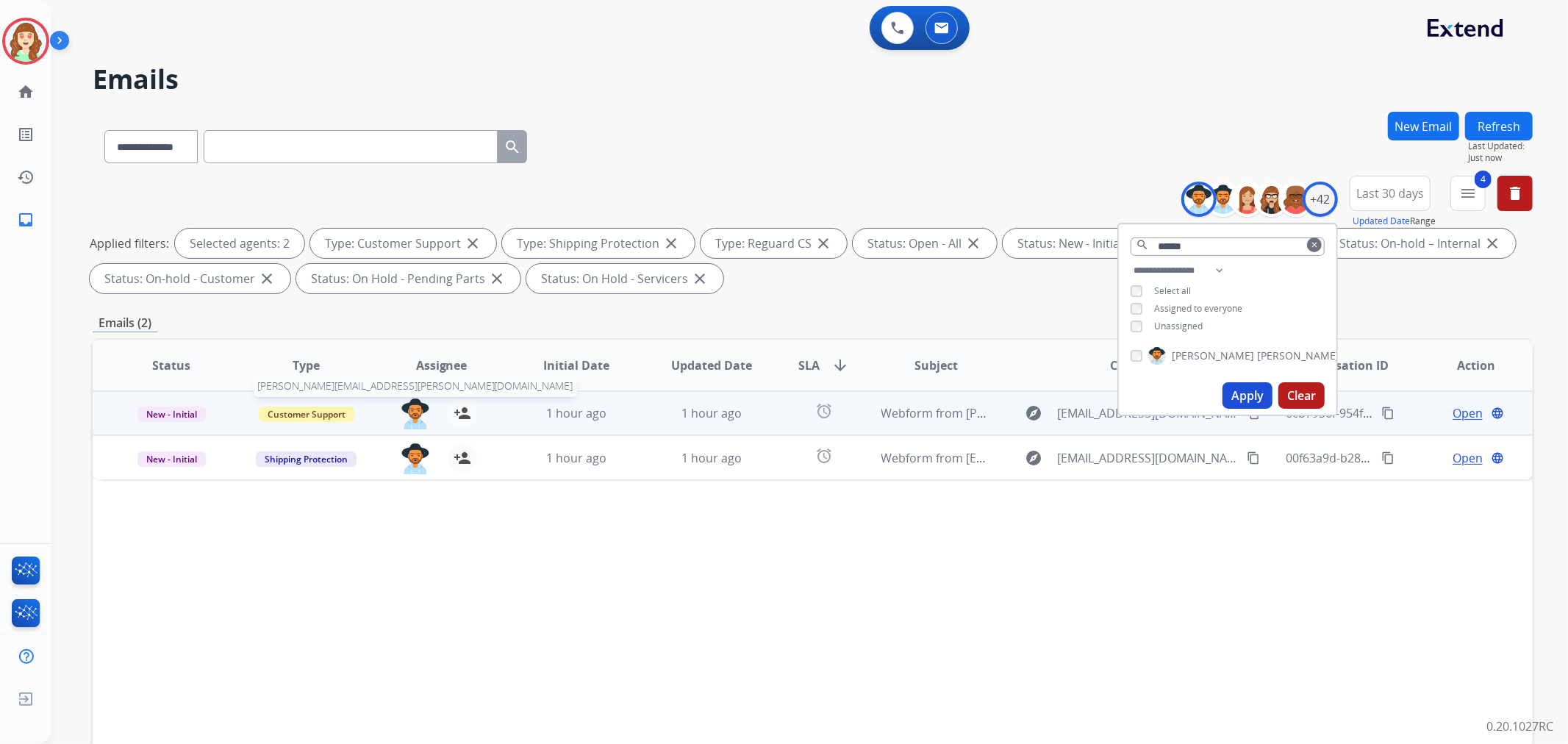
click at [414, 413] on img at bounding box center [415, 414] width 30 height 31
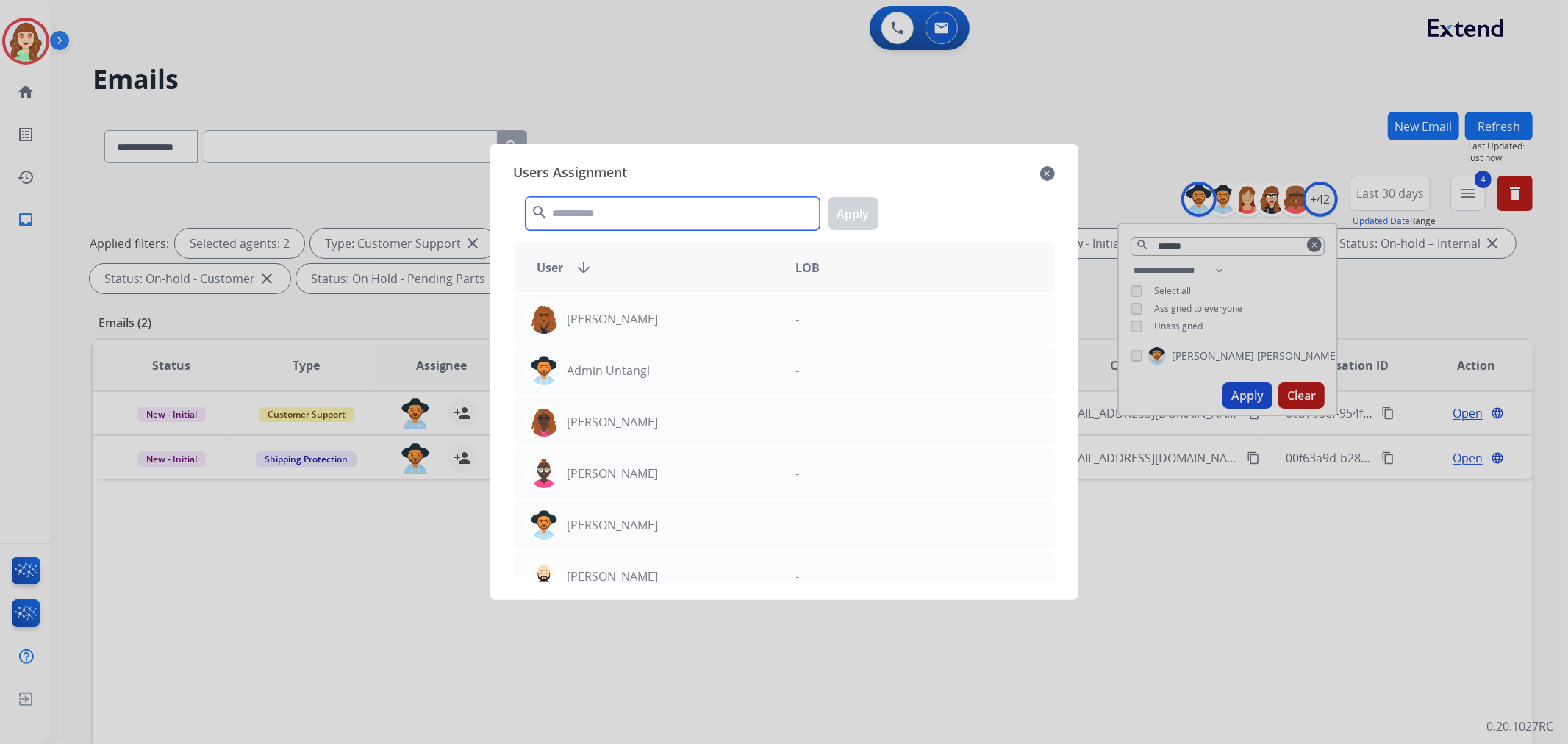
drag, startPoint x: 649, startPoint y: 214, endPoint x: 701, endPoint y: 215, distance: 52.0
click at [682, 215] on input "text" at bounding box center [672, 214] width 294 height 33
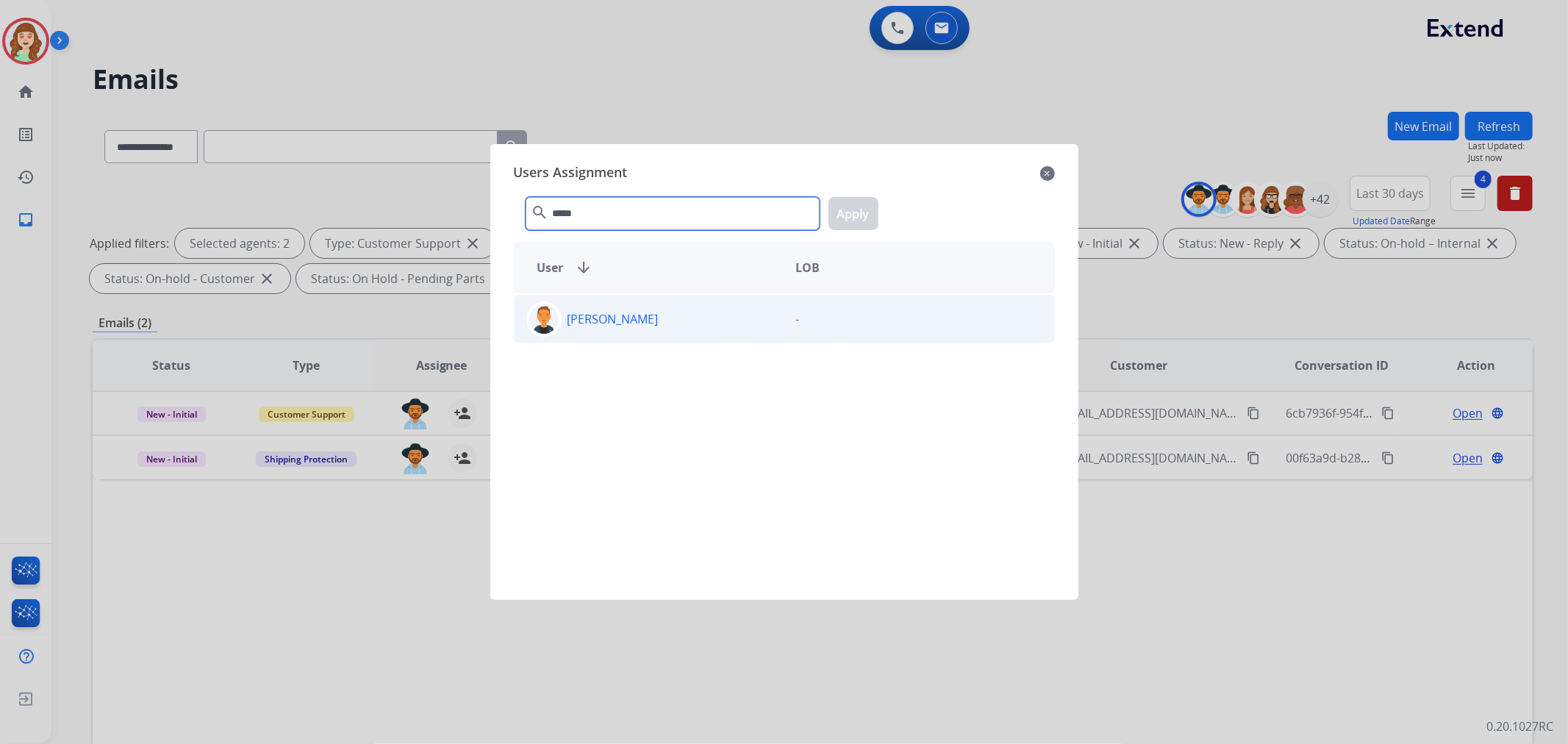
type input "*****"
drag, startPoint x: 681, startPoint y: 320, endPoint x: 836, endPoint y: 238, distance: 175.4
click at [684, 320] on div "[PERSON_NAME]" at bounding box center [649, 319] width 270 height 35
drag, startPoint x: 860, startPoint y: 213, endPoint x: 463, endPoint y: 409, distance: 442.7
click at [854, 214] on button "Apply" at bounding box center [854, 214] width 50 height 33
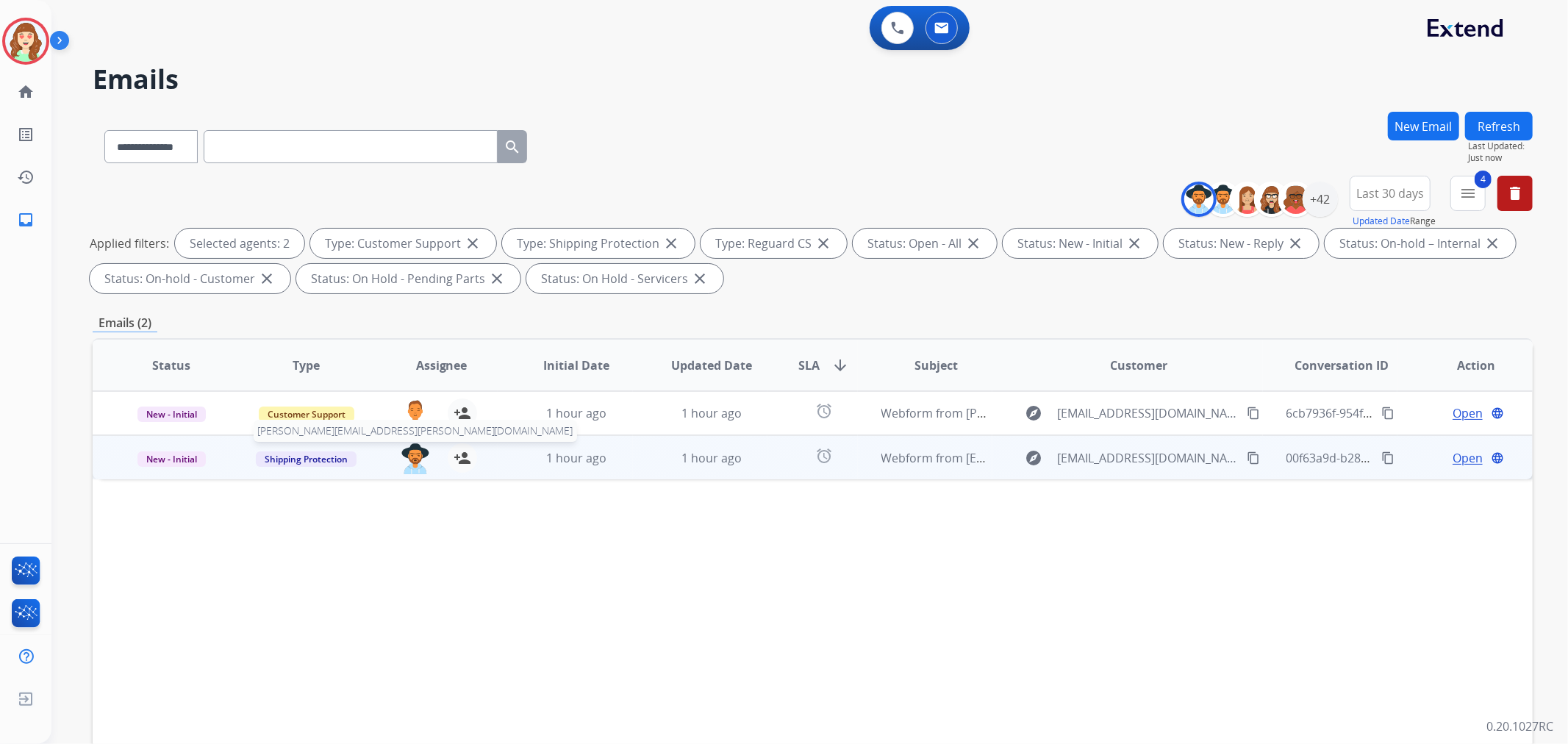
click at [413, 459] on img at bounding box center [415, 459] width 30 height 31
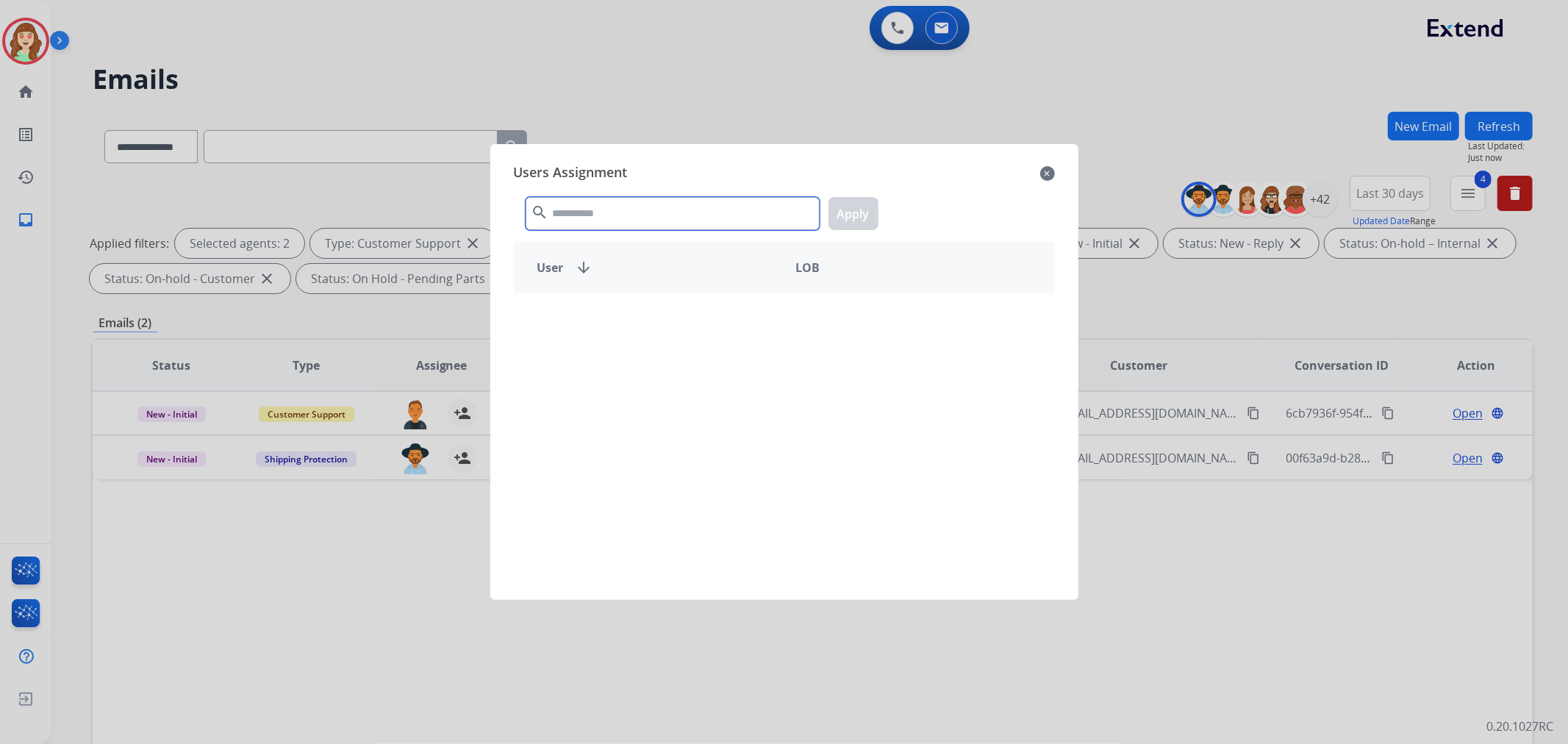
drag, startPoint x: 652, startPoint y: 217, endPoint x: 688, endPoint y: 200, distance: 39.8
click at [652, 210] on input "text" at bounding box center [672, 214] width 294 height 33
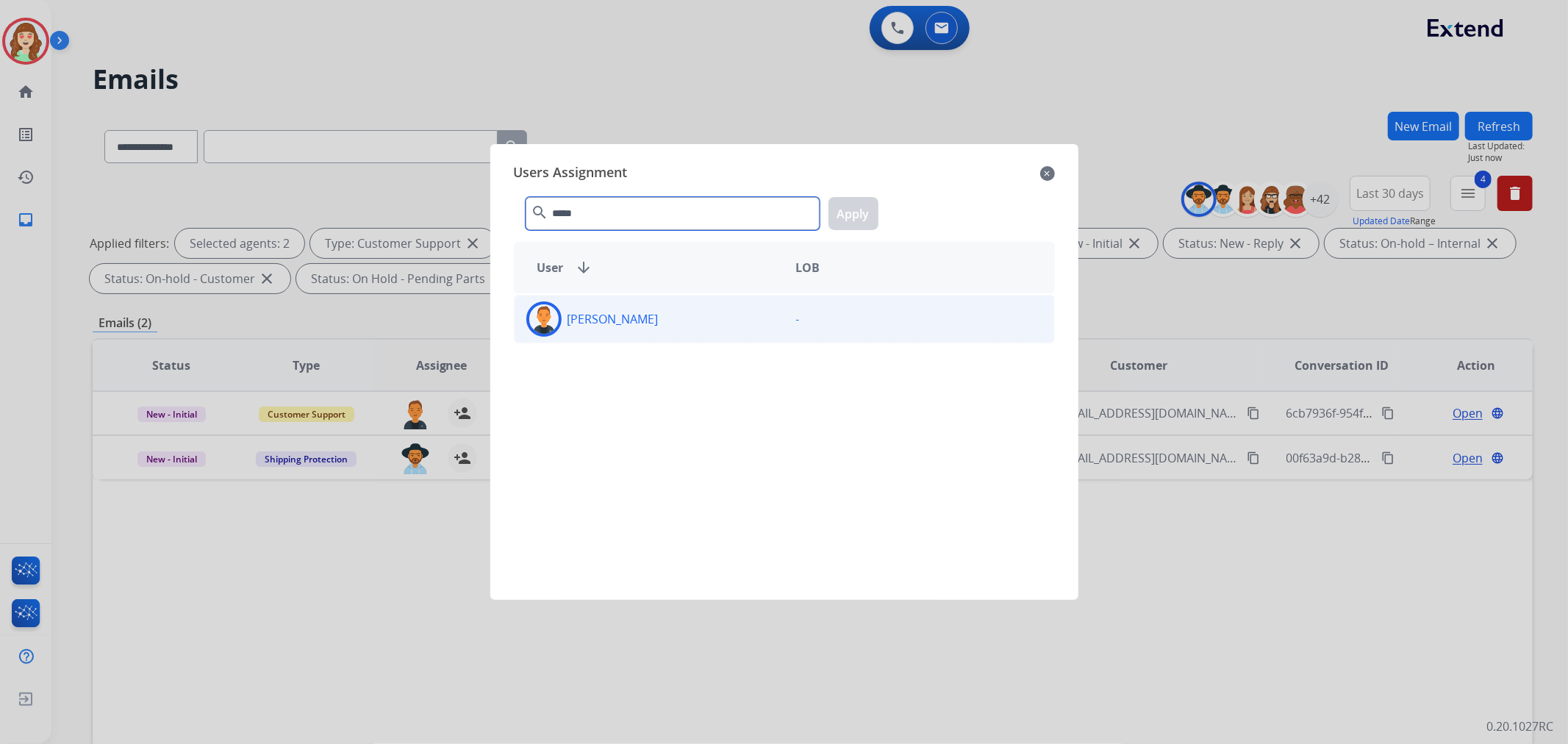
type input "*****"
click at [670, 342] on div "Richie Ponce -" at bounding box center [785, 320] width 541 height 49
click at [851, 215] on button "Apply" at bounding box center [854, 214] width 50 height 33
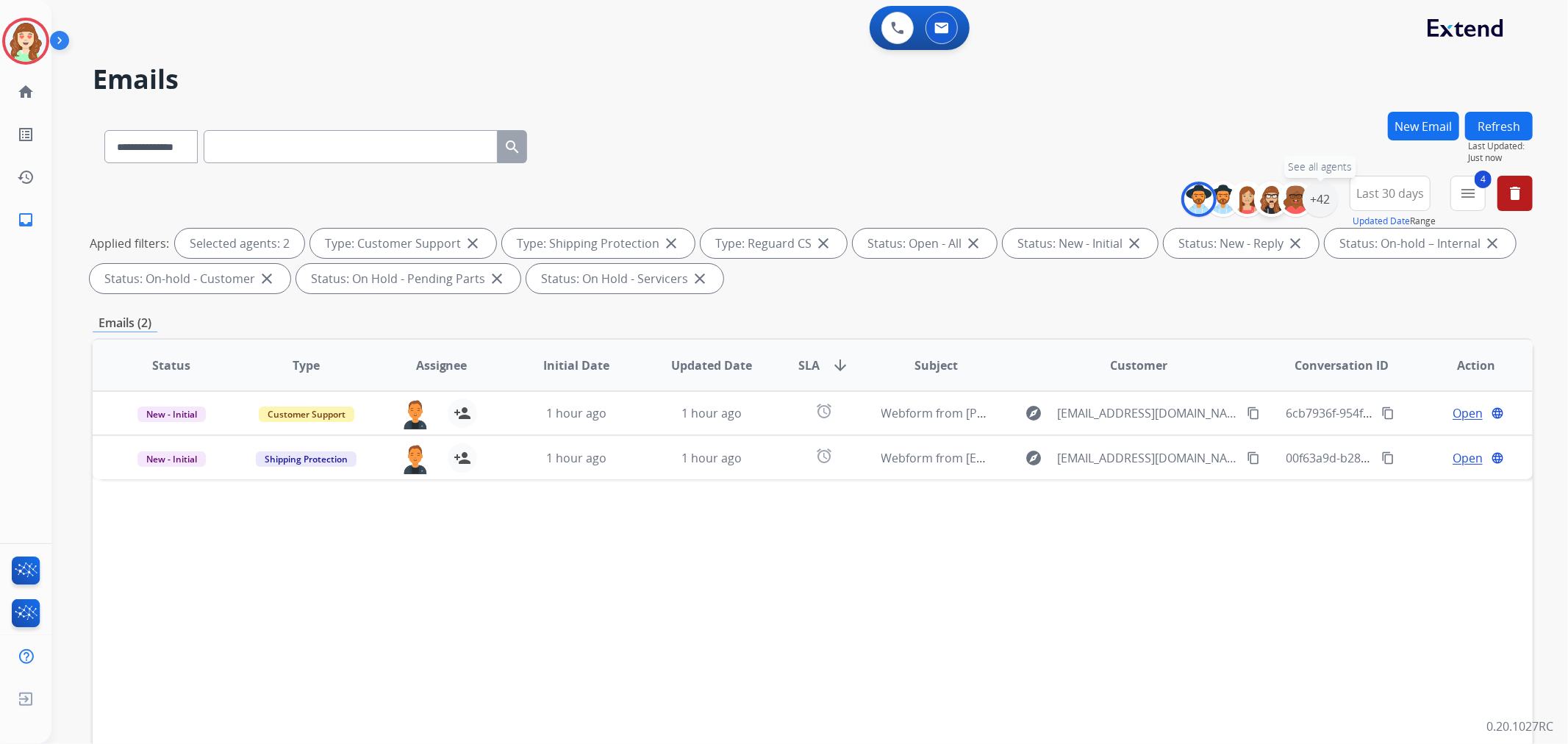
drag, startPoint x: 1321, startPoint y: 202, endPoint x: 1281, endPoint y: 211, distance: 41.0
click at [1321, 203] on div "+42" at bounding box center [1320, 199] width 35 height 35
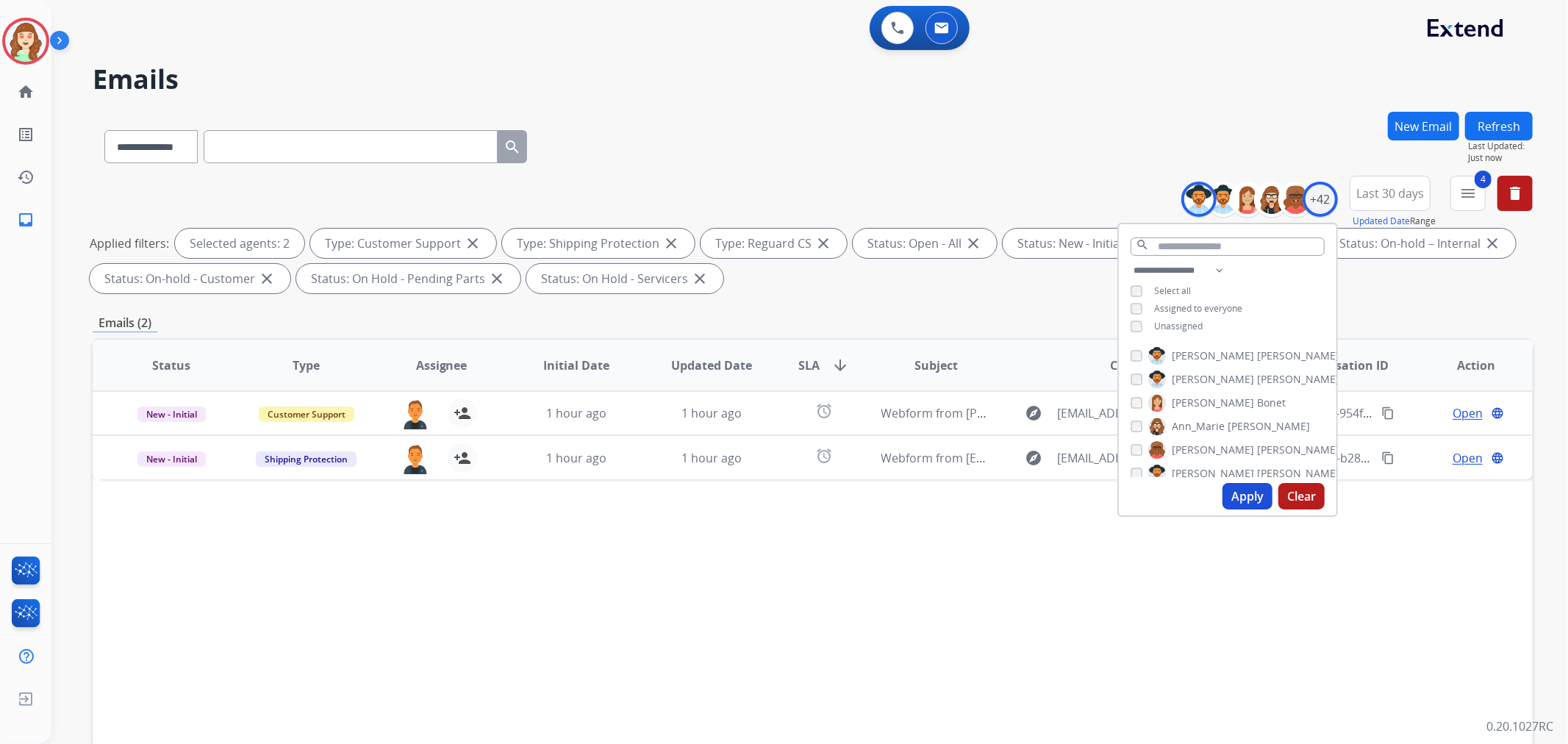
click at [1140, 351] on div "[PERSON_NAME]" at bounding box center [1235, 355] width 209 height 17
click at [1182, 251] on input "text" at bounding box center [1227, 246] width 194 height 18
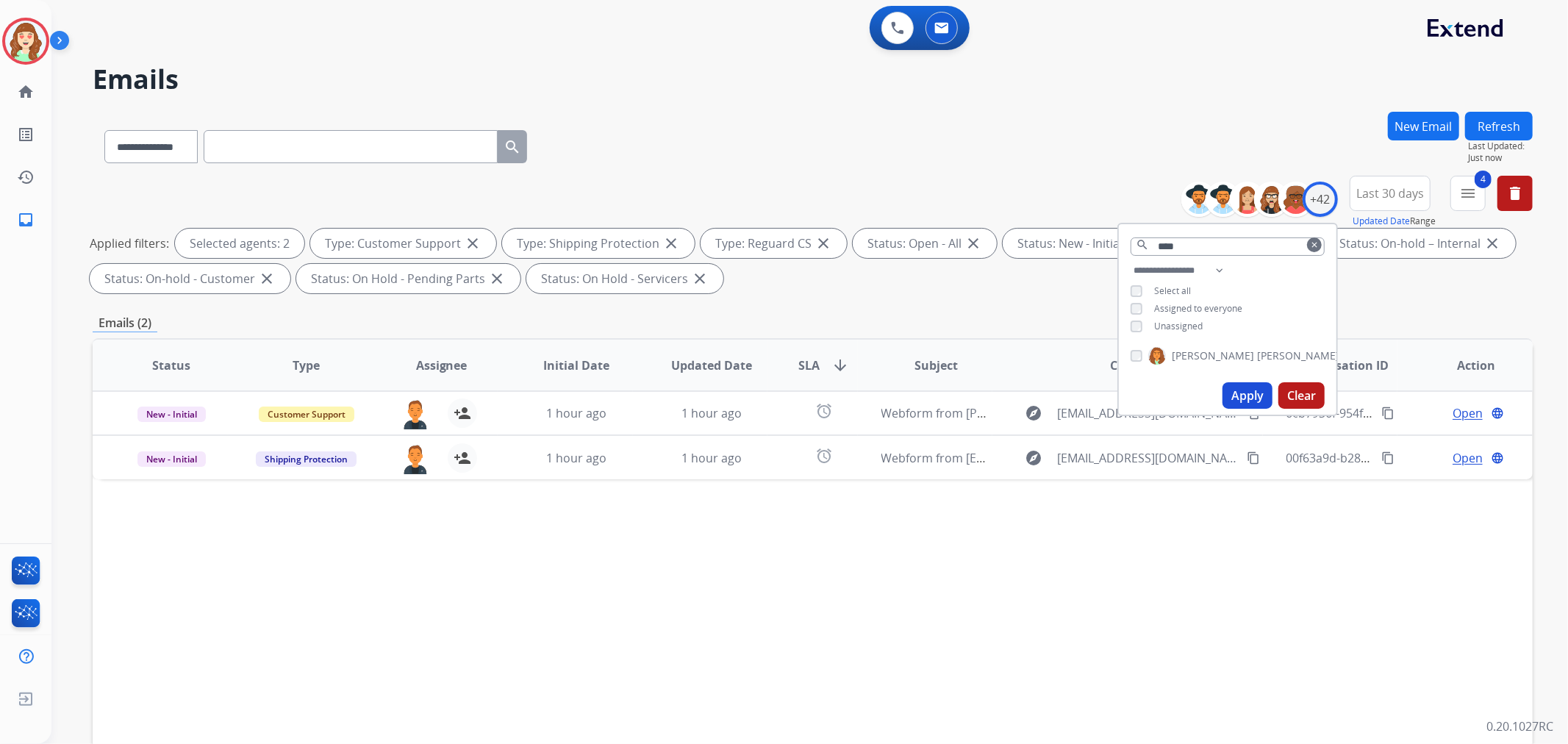
click at [1248, 392] on button "Apply" at bounding box center [1248, 396] width 50 height 27
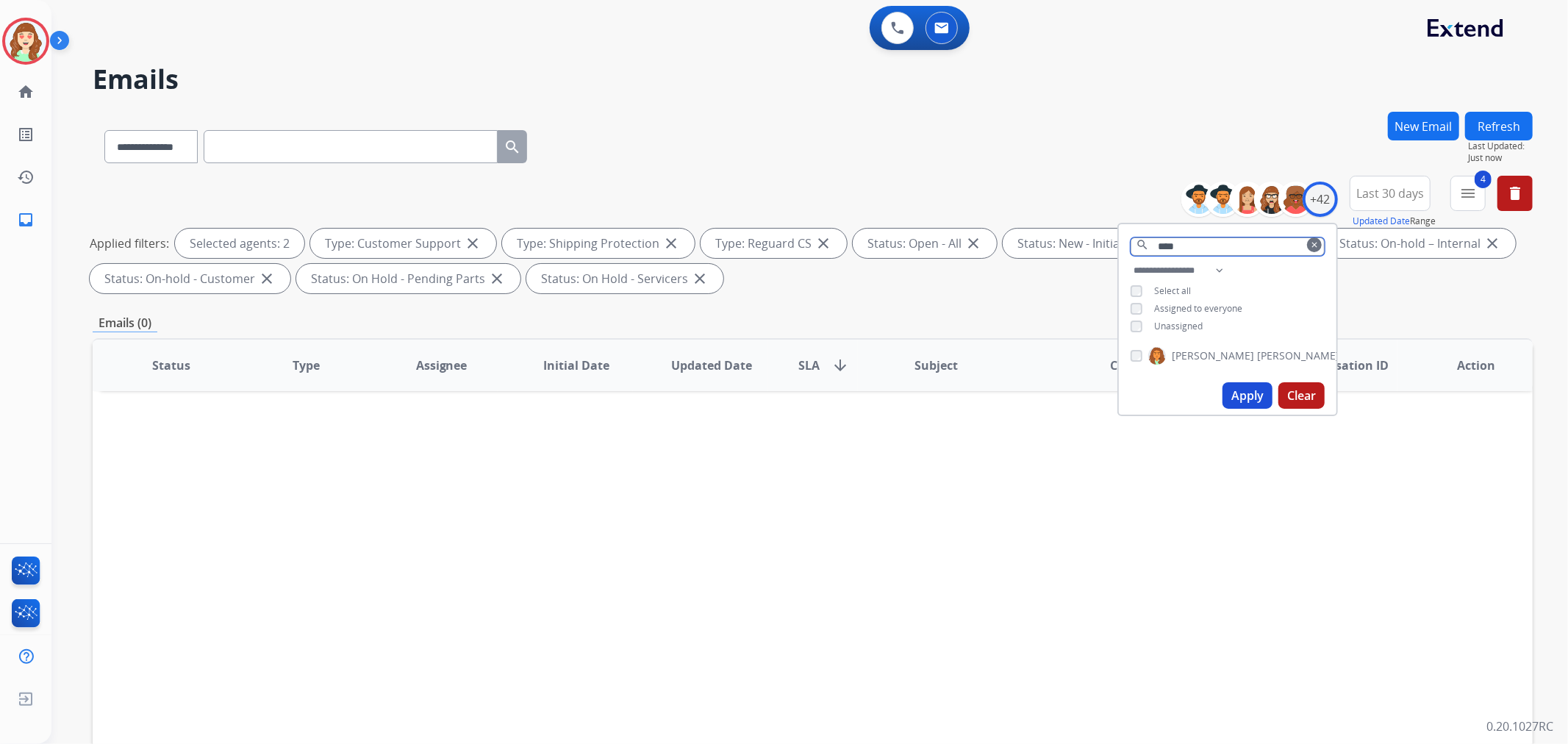
drag, startPoint x: 1205, startPoint y: 253, endPoint x: 1027, endPoint y: 241, distance: 178.4
click at [1020, 246] on div "**********" at bounding box center [813, 237] width 1440 height 123
click at [1317, 201] on div "+42" at bounding box center [1320, 199] width 35 height 35
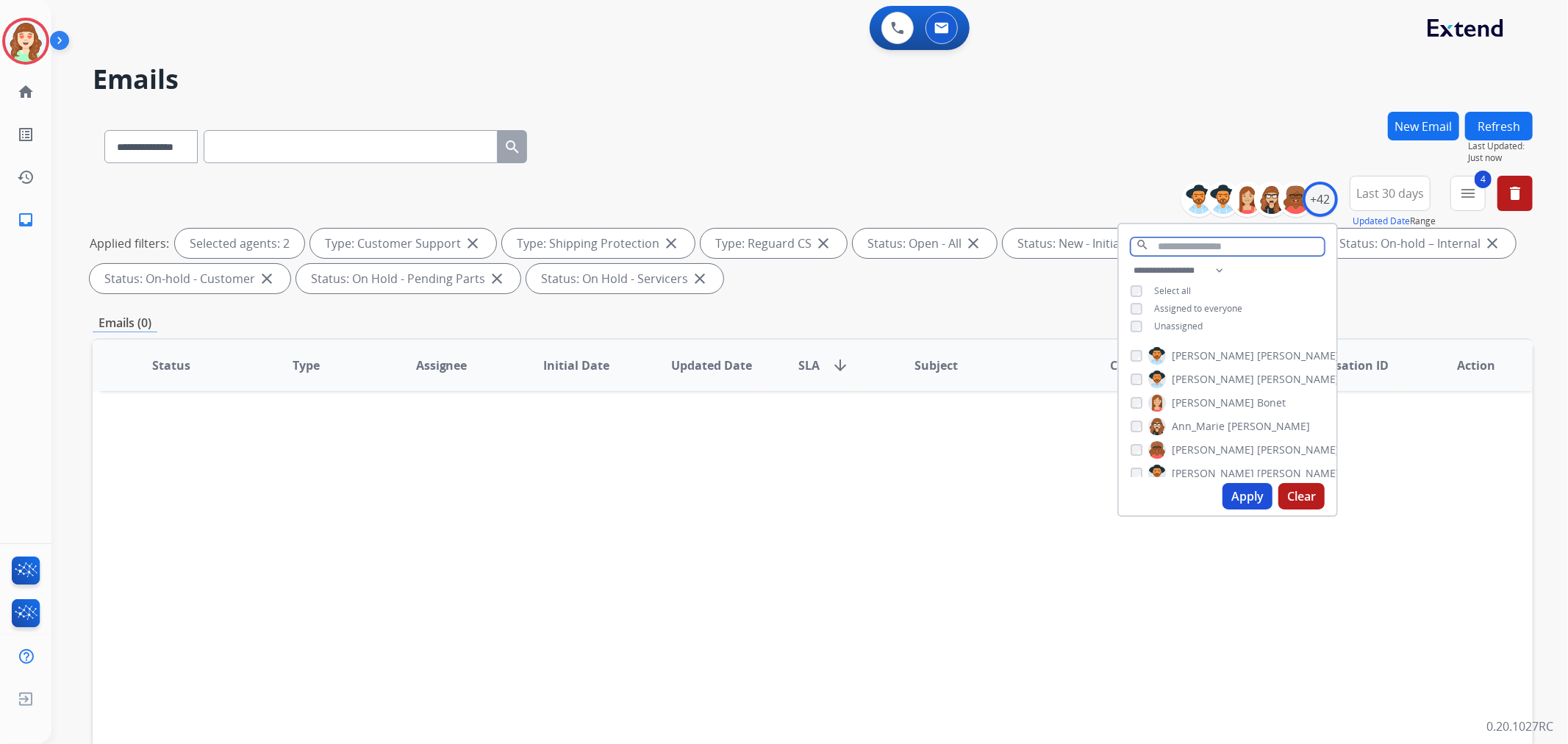
click at [1181, 246] on input "text" at bounding box center [1227, 246] width 194 height 18
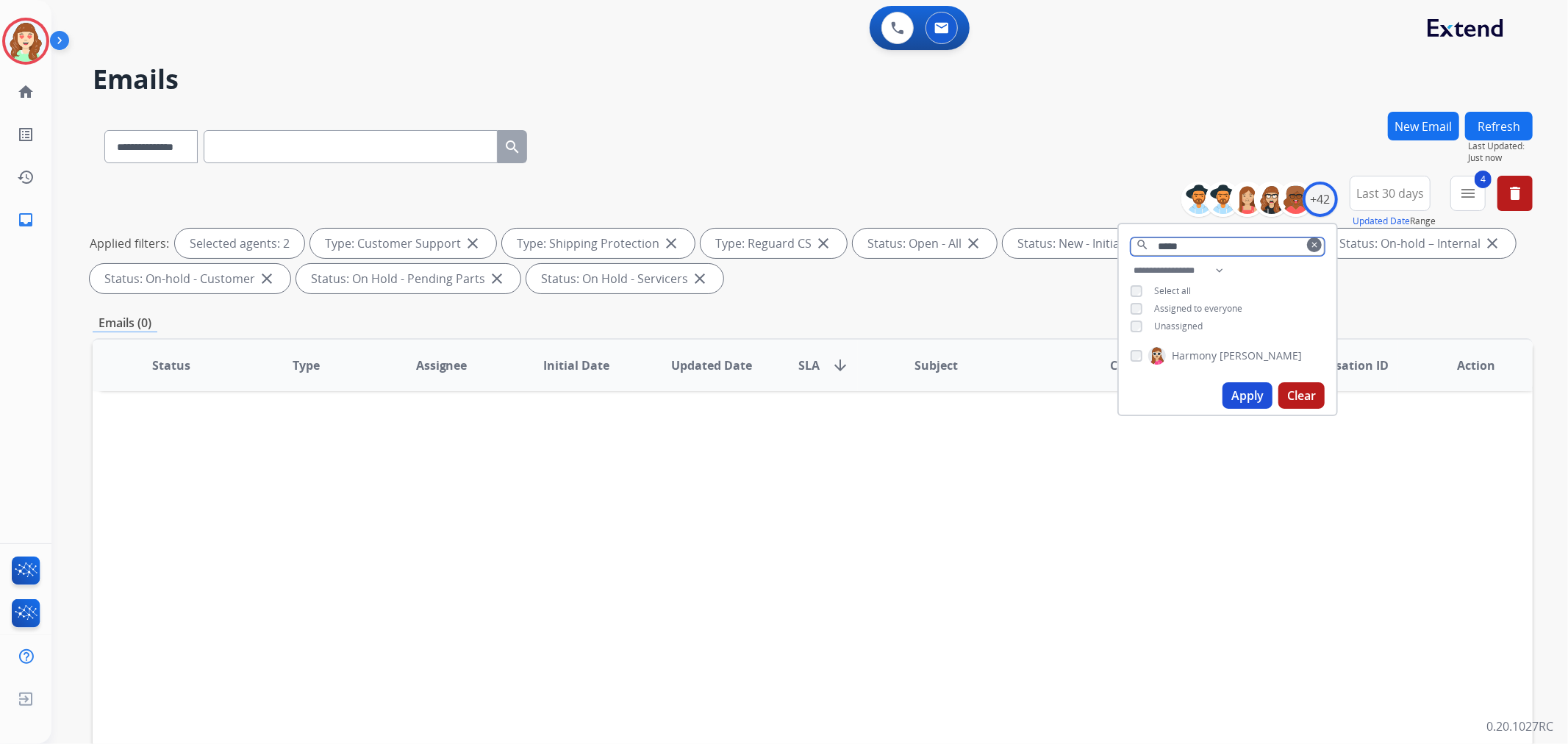
type input "*****"
click at [1244, 396] on button "Apply" at bounding box center [1248, 396] width 50 height 27
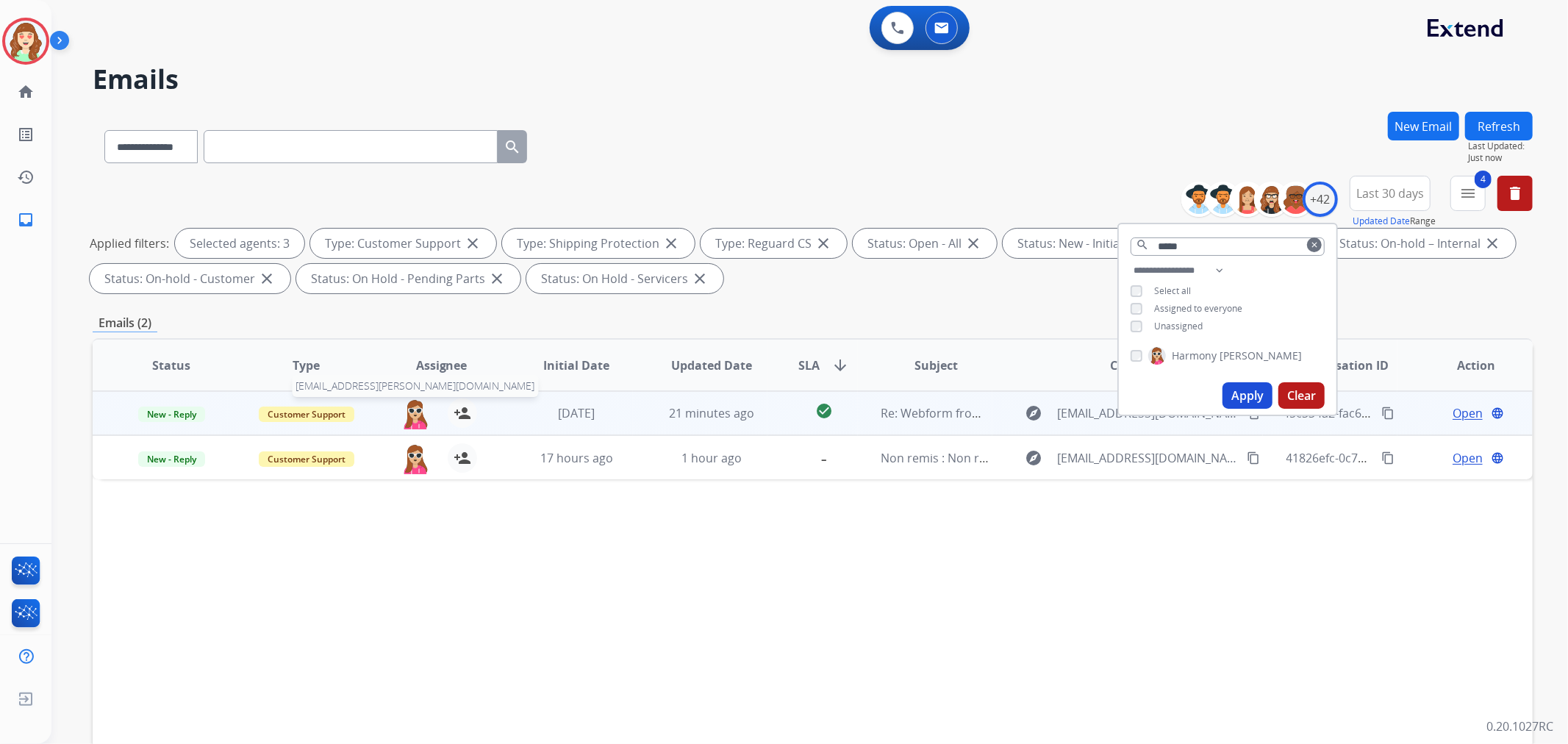
click at [414, 409] on img at bounding box center [415, 414] width 30 height 31
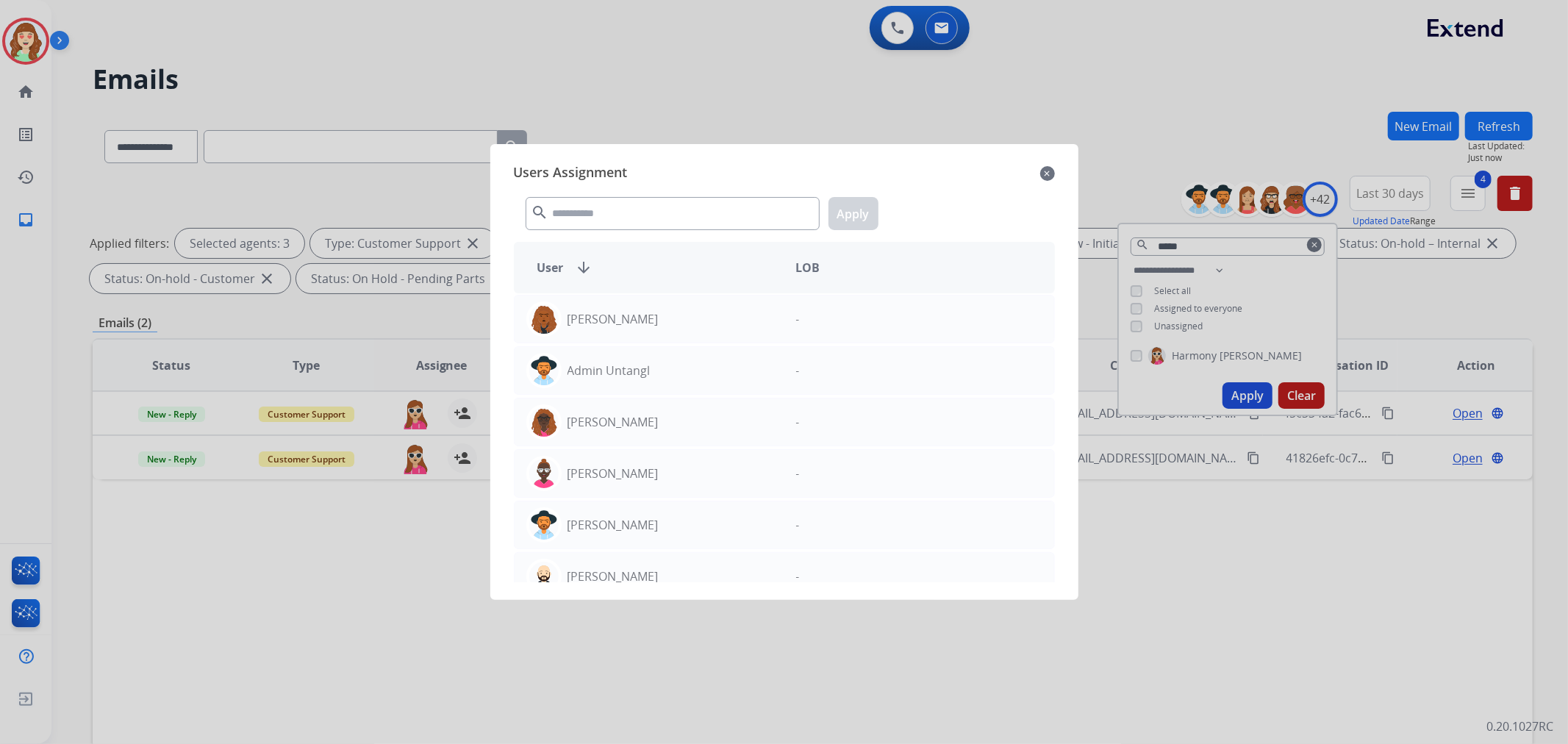
click at [1052, 179] on mat-icon "close" at bounding box center [1047, 173] width 14 height 17
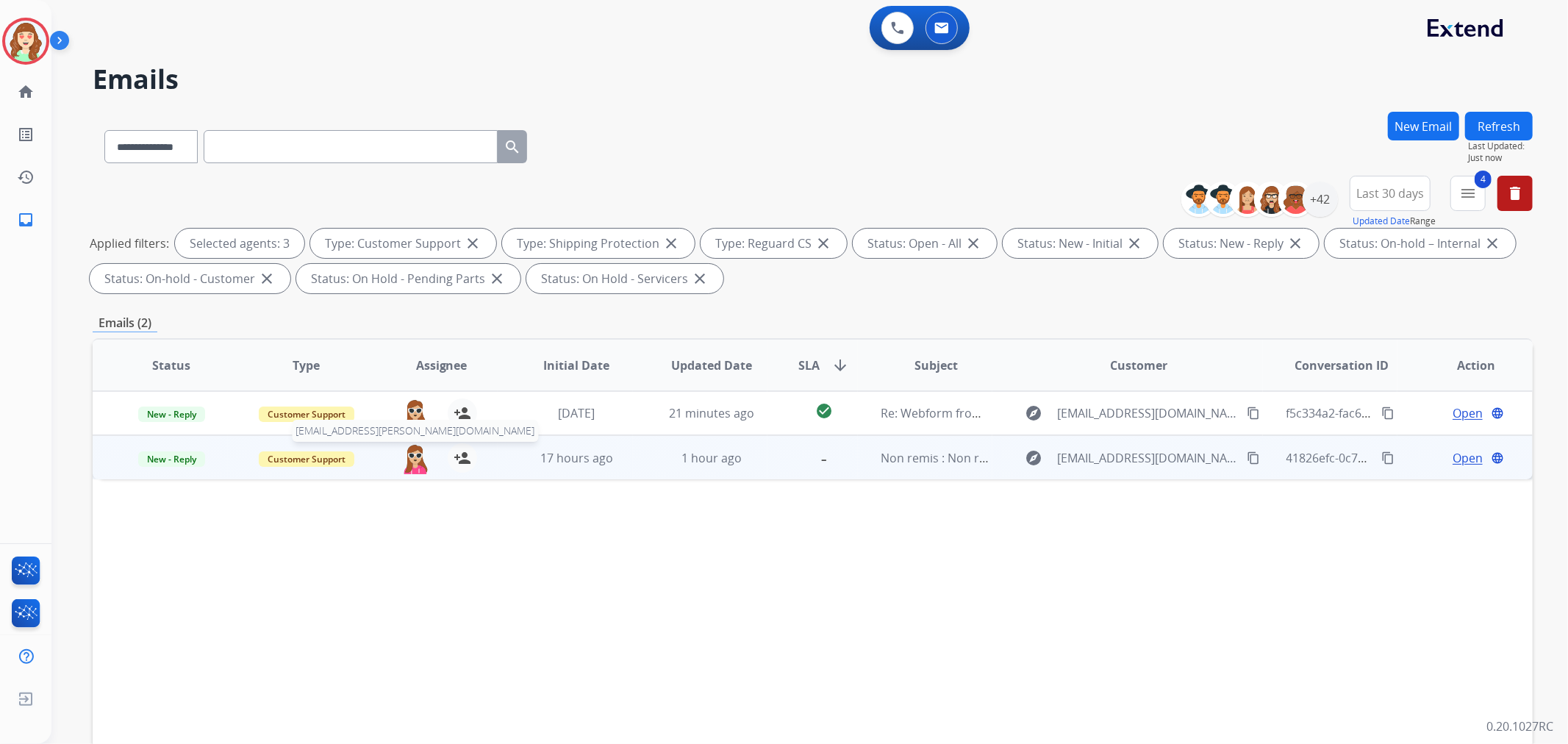
click at [407, 461] on img at bounding box center [415, 459] width 30 height 31
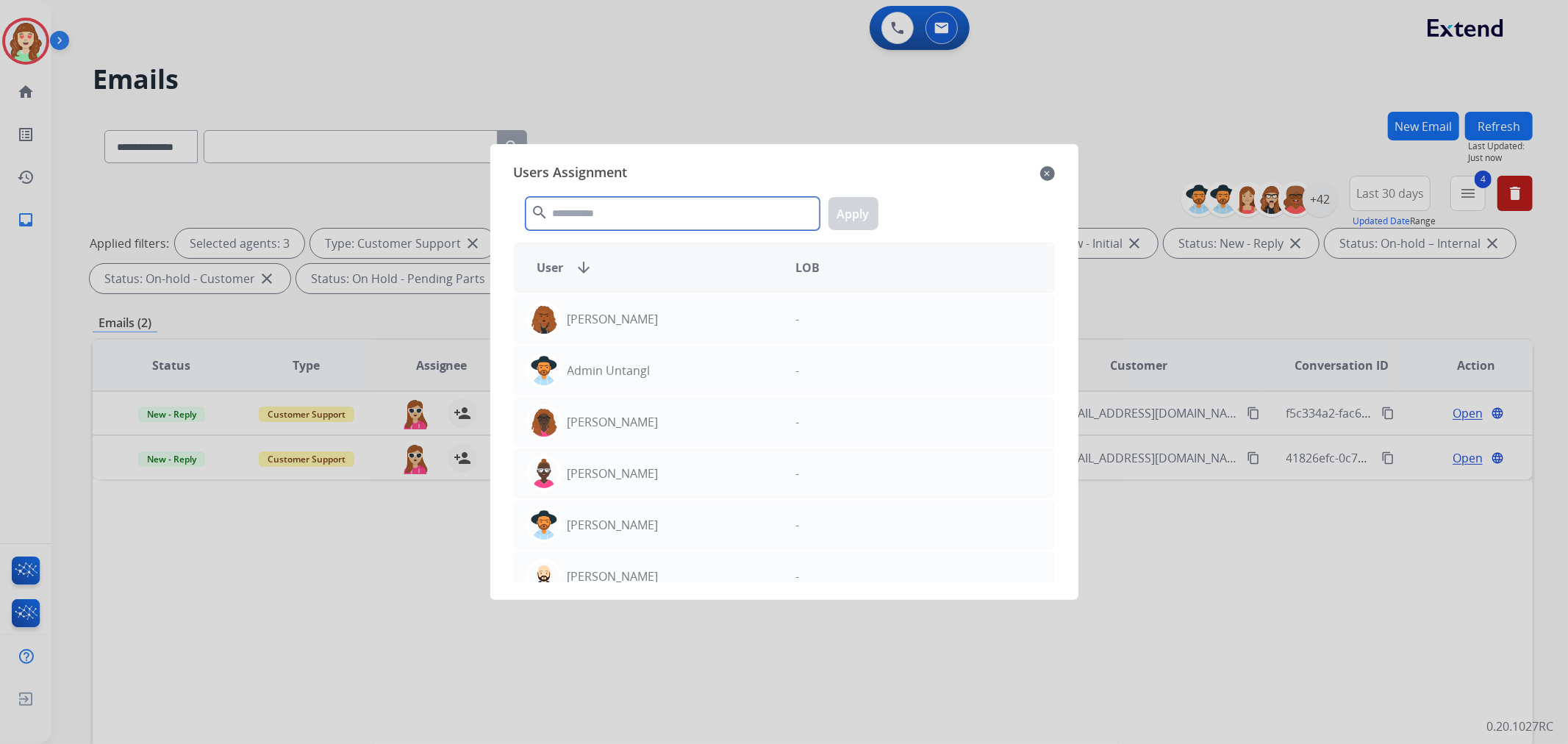
click at [606, 202] on input "text" at bounding box center [672, 214] width 294 height 33
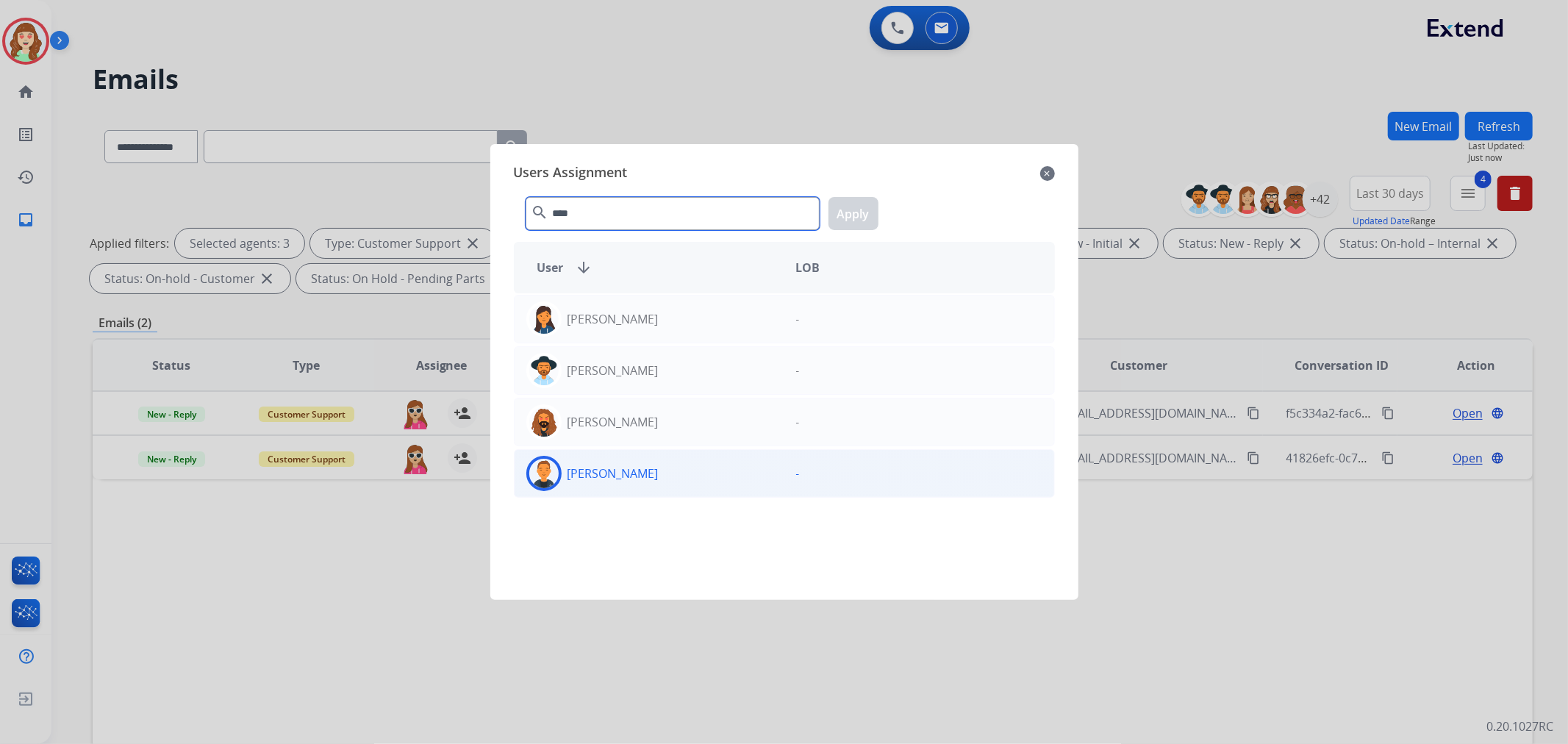
type input "****"
click at [684, 472] on div "[PERSON_NAME]" at bounding box center [649, 473] width 270 height 35
drag, startPoint x: 849, startPoint y: 208, endPoint x: 510, endPoint y: 350, distance: 367.5
click at [846, 208] on button "Apply" at bounding box center [854, 214] width 50 height 33
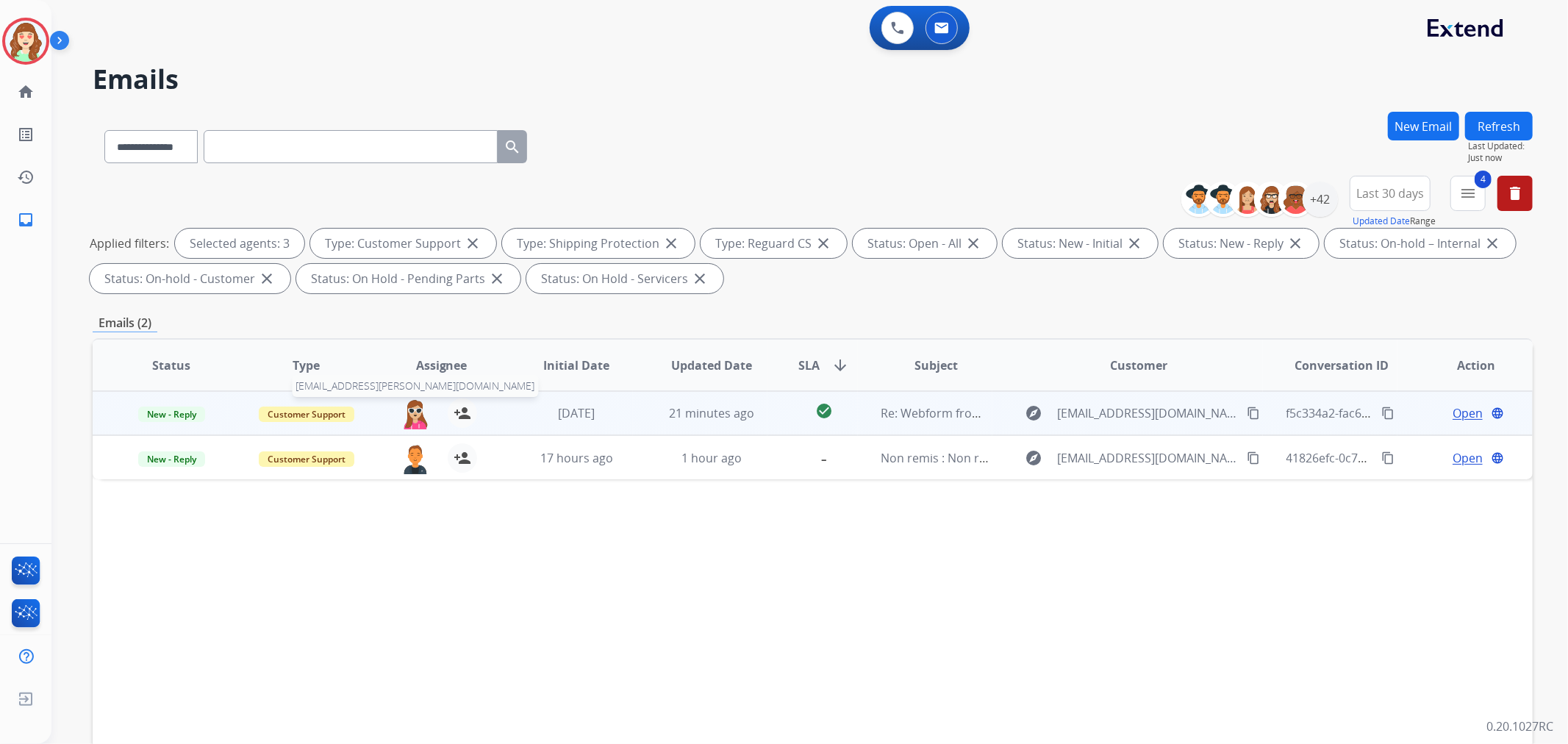
click at [410, 405] on img at bounding box center [415, 414] width 30 height 31
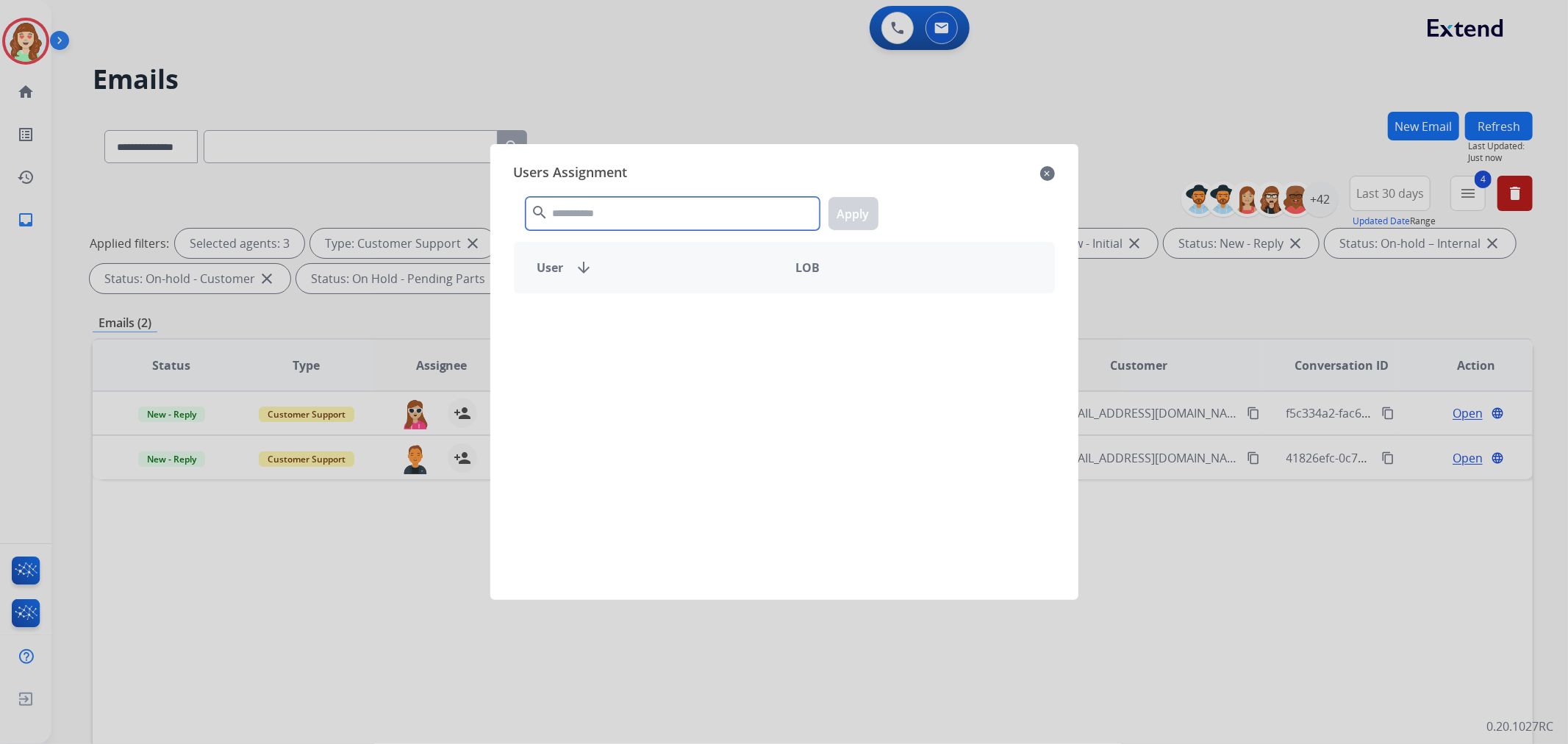
click at [649, 208] on input "text" at bounding box center [672, 214] width 294 height 33
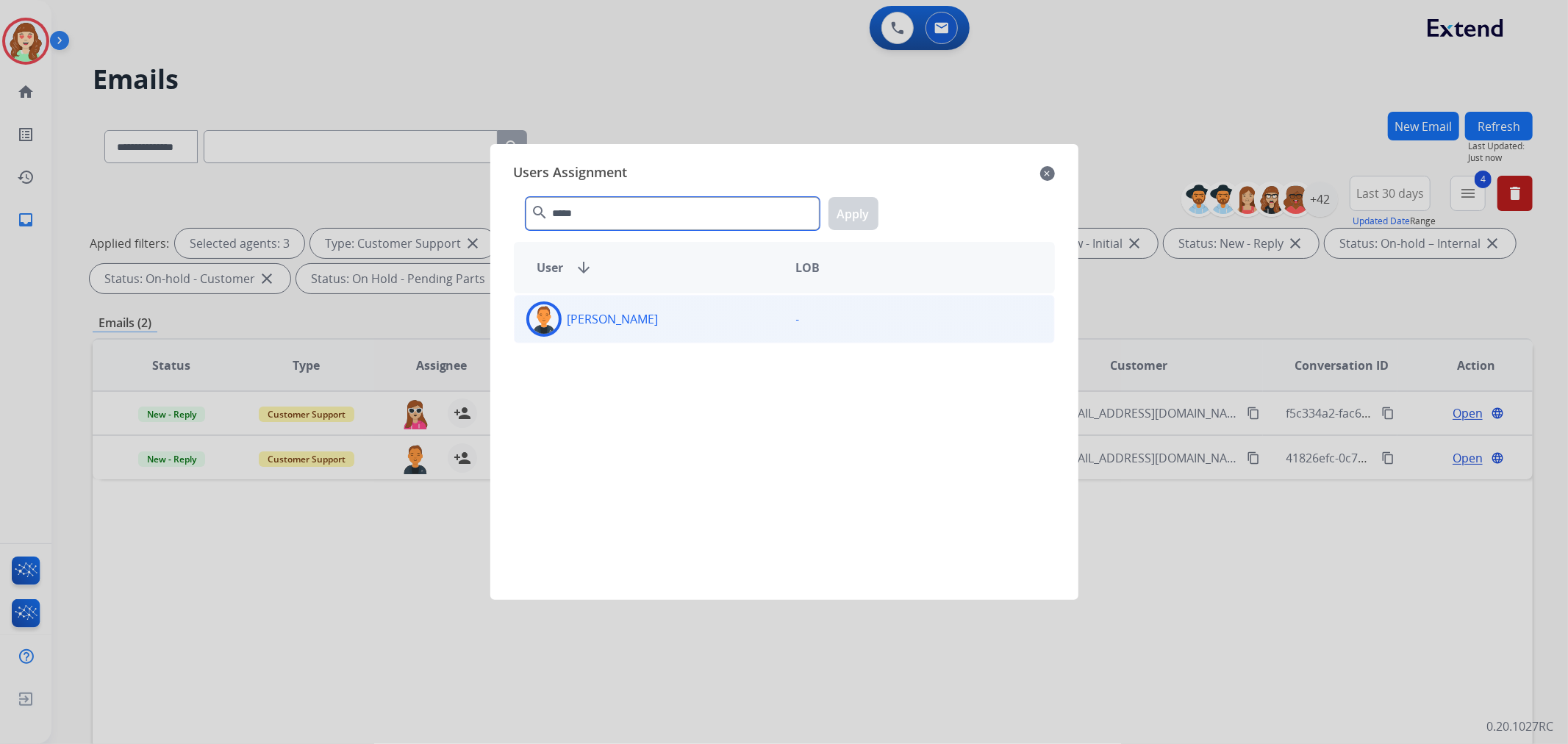
type input "*****"
click at [681, 326] on div "[PERSON_NAME]" at bounding box center [649, 319] width 270 height 35
click at [853, 213] on button "Apply" at bounding box center [854, 214] width 50 height 33
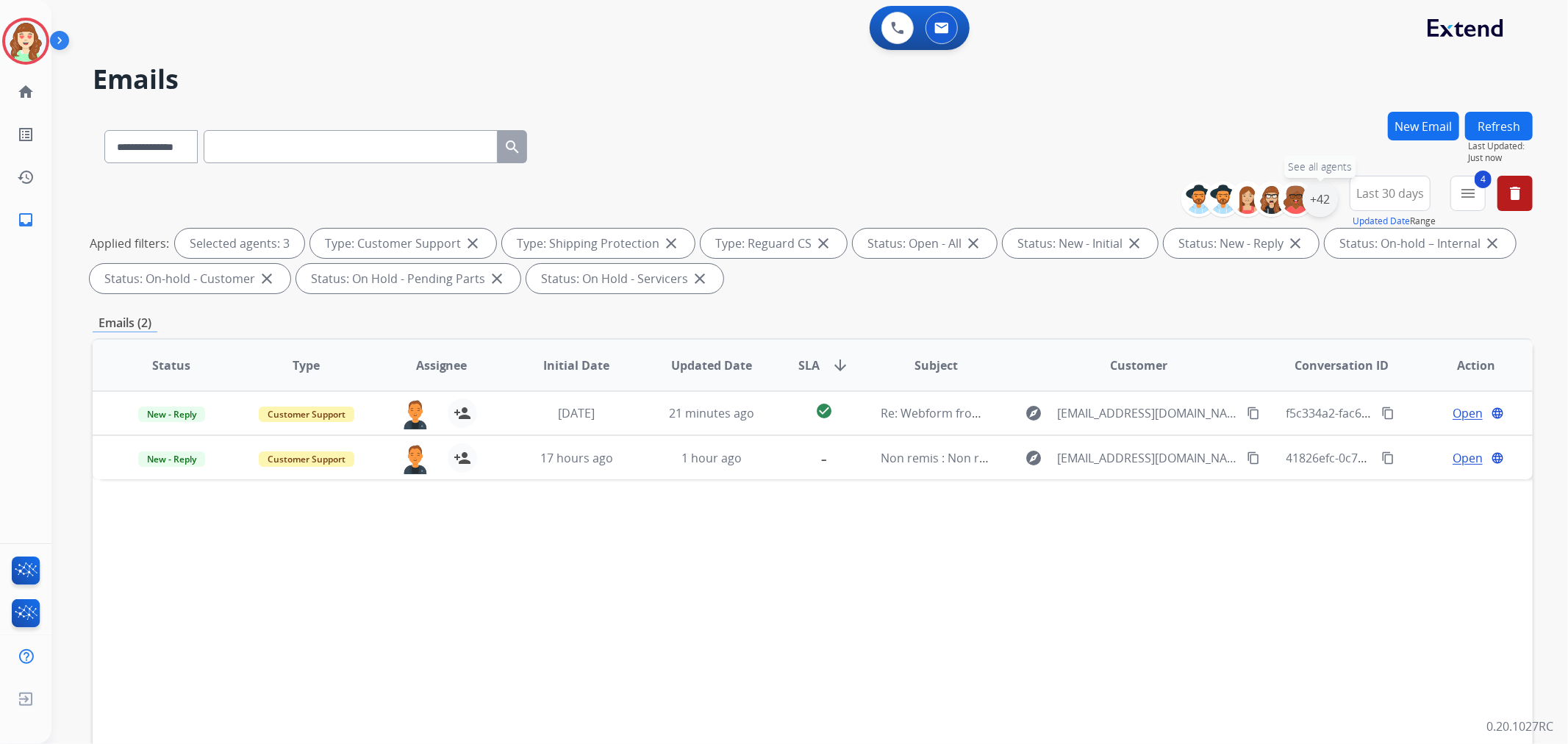
click at [1321, 197] on div "+42" at bounding box center [1320, 199] width 35 height 35
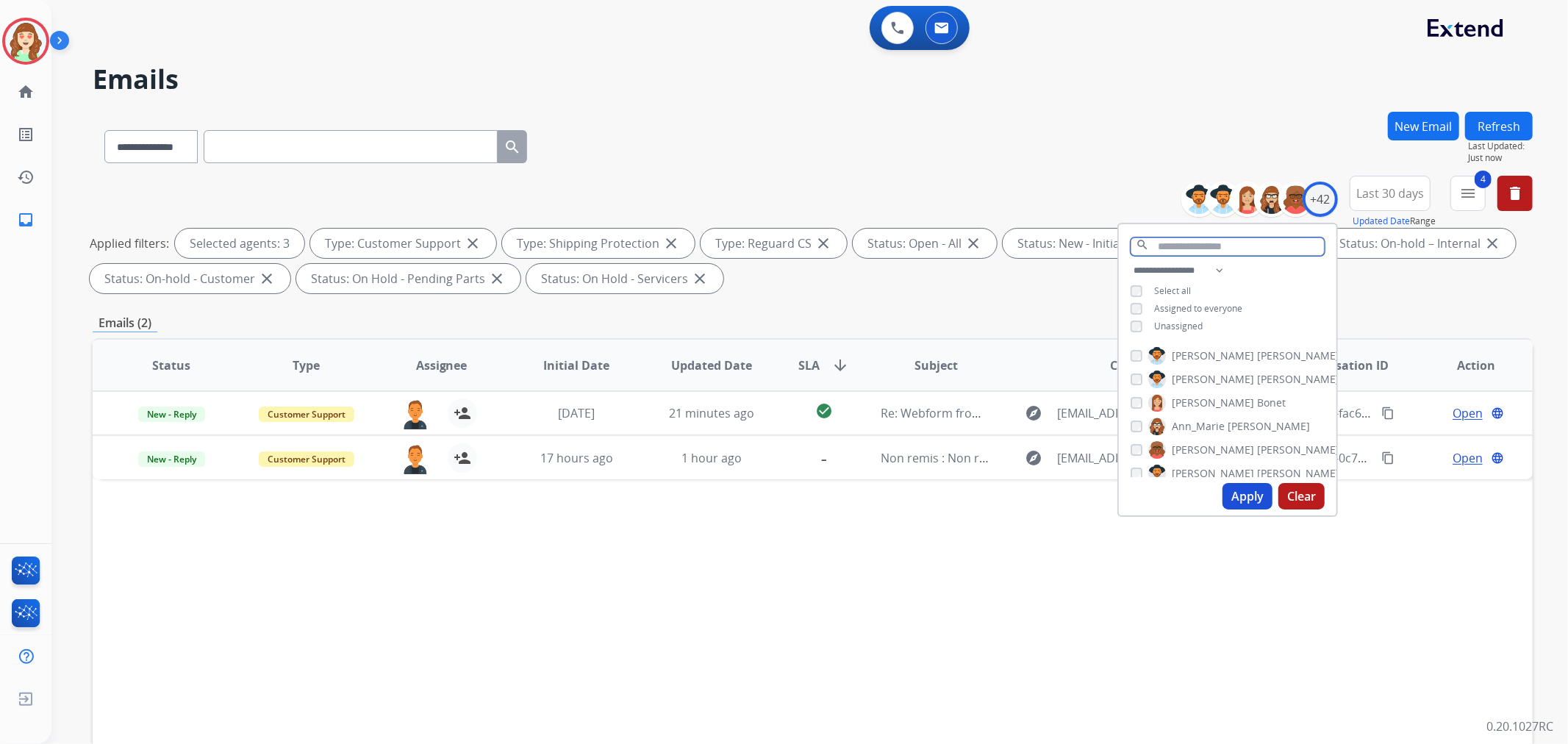
click at [1198, 243] on input "text" at bounding box center [1227, 246] width 194 height 18
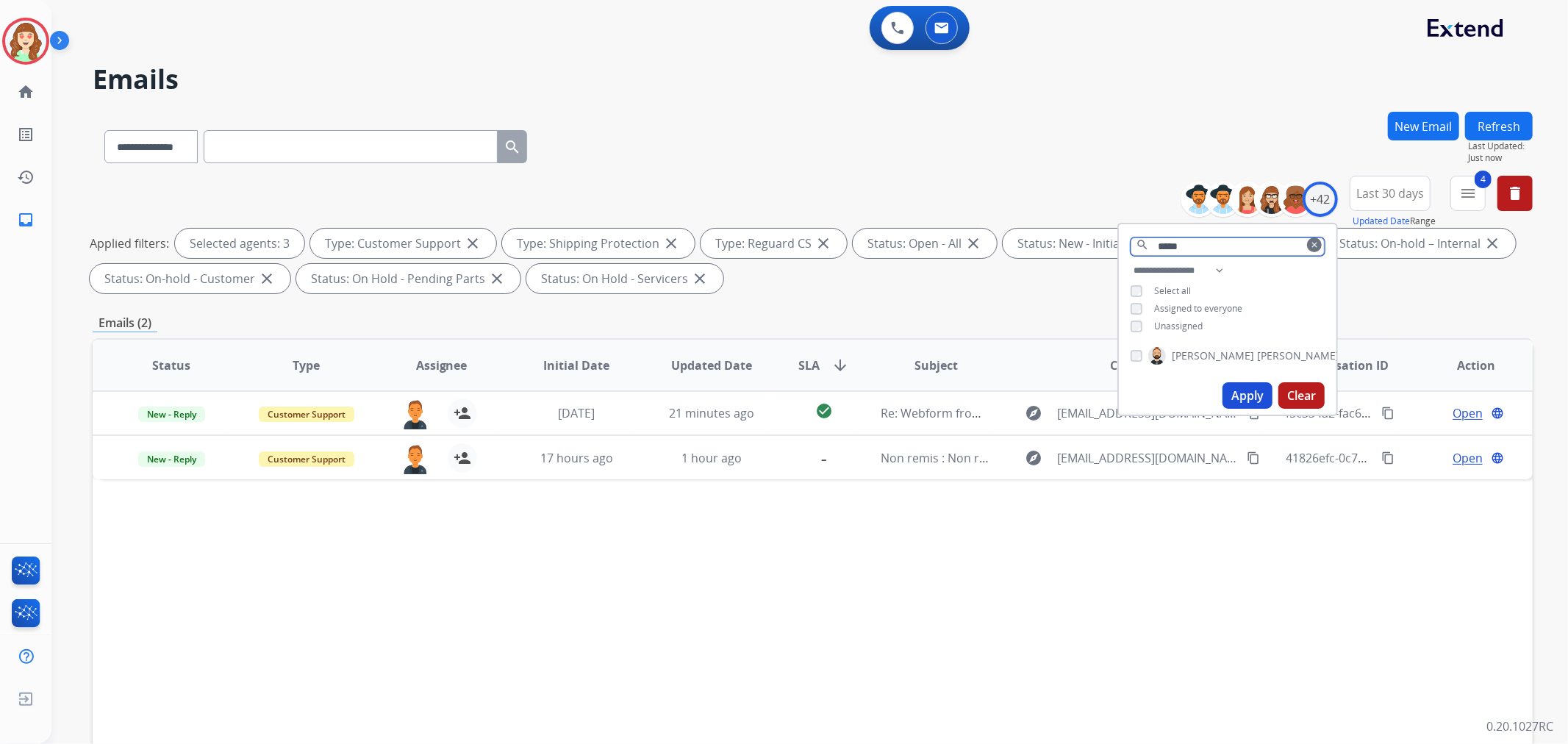
type input "*****"
click at [1259, 393] on button "Apply" at bounding box center [1248, 396] width 50 height 27
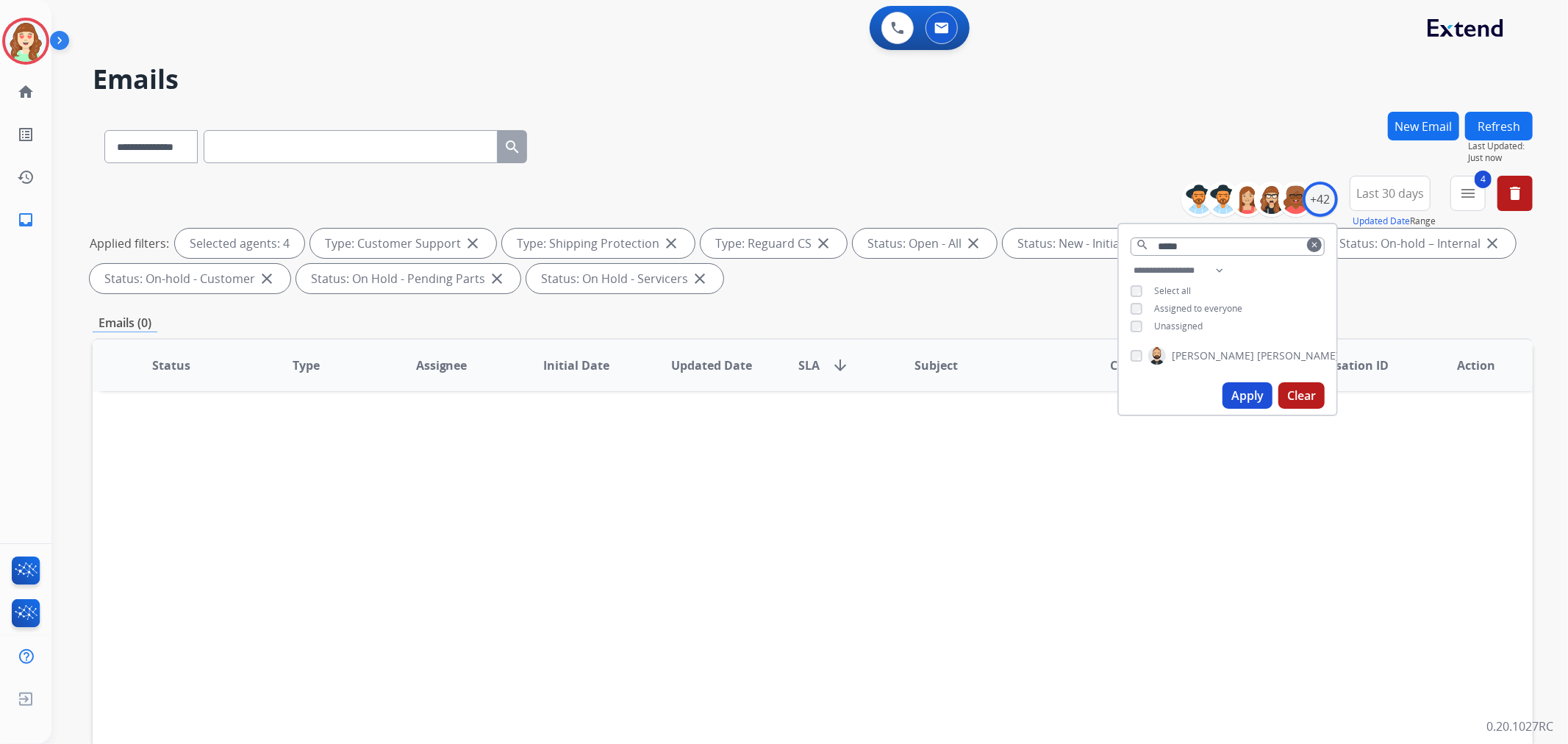
click at [1292, 395] on button "Clear" at bounding box center [1301, 396] width 46 height 27
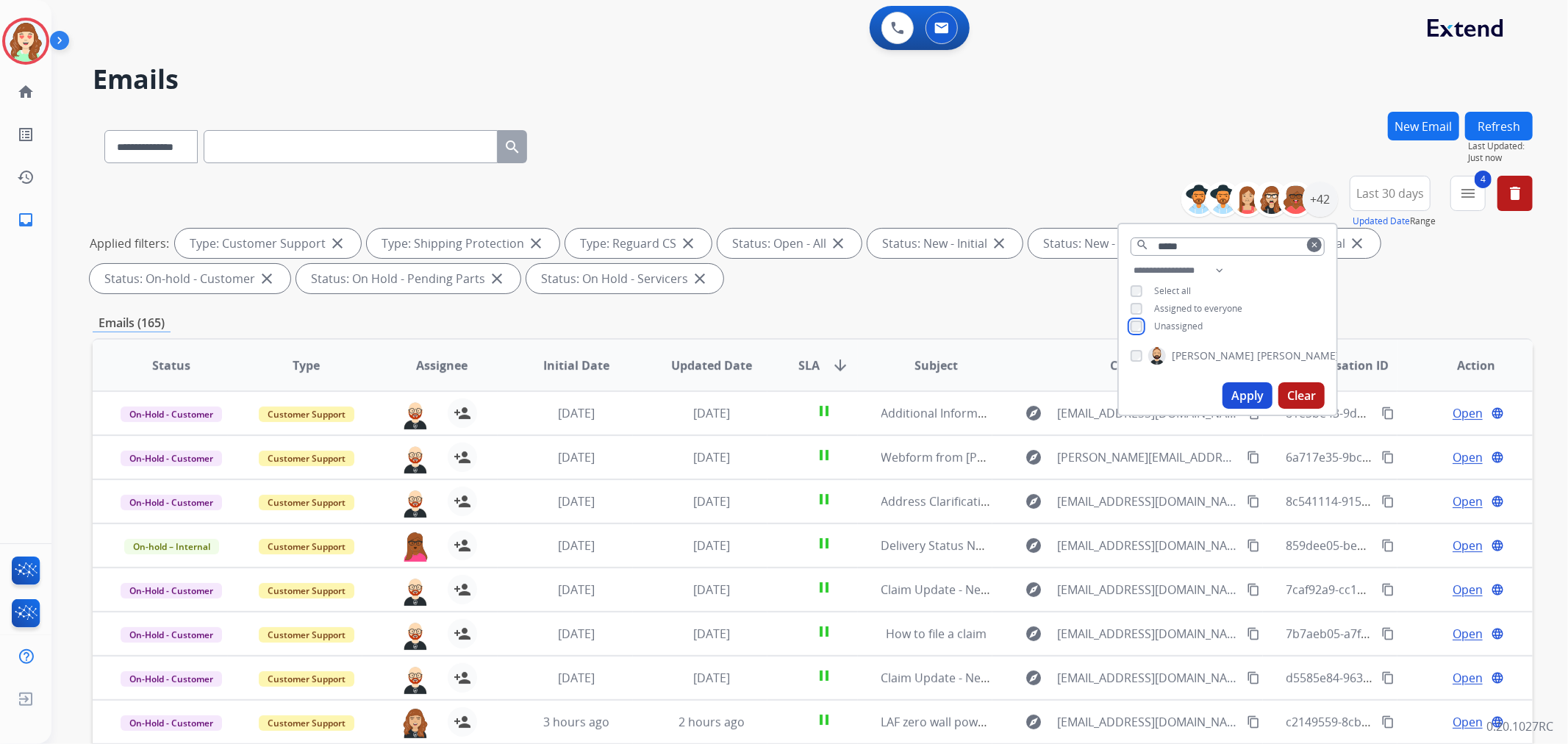
click at [1143, 328] on div "Unassigned" at bounding box center [1166, 326] width 72 height 11
click at [1255, 393] on button "Apply" at bounding box center [1248, 396] width 50 height 27
click at [1246, 393] on button "Apply" at bounding box center [1248, 396] width 50 height 27
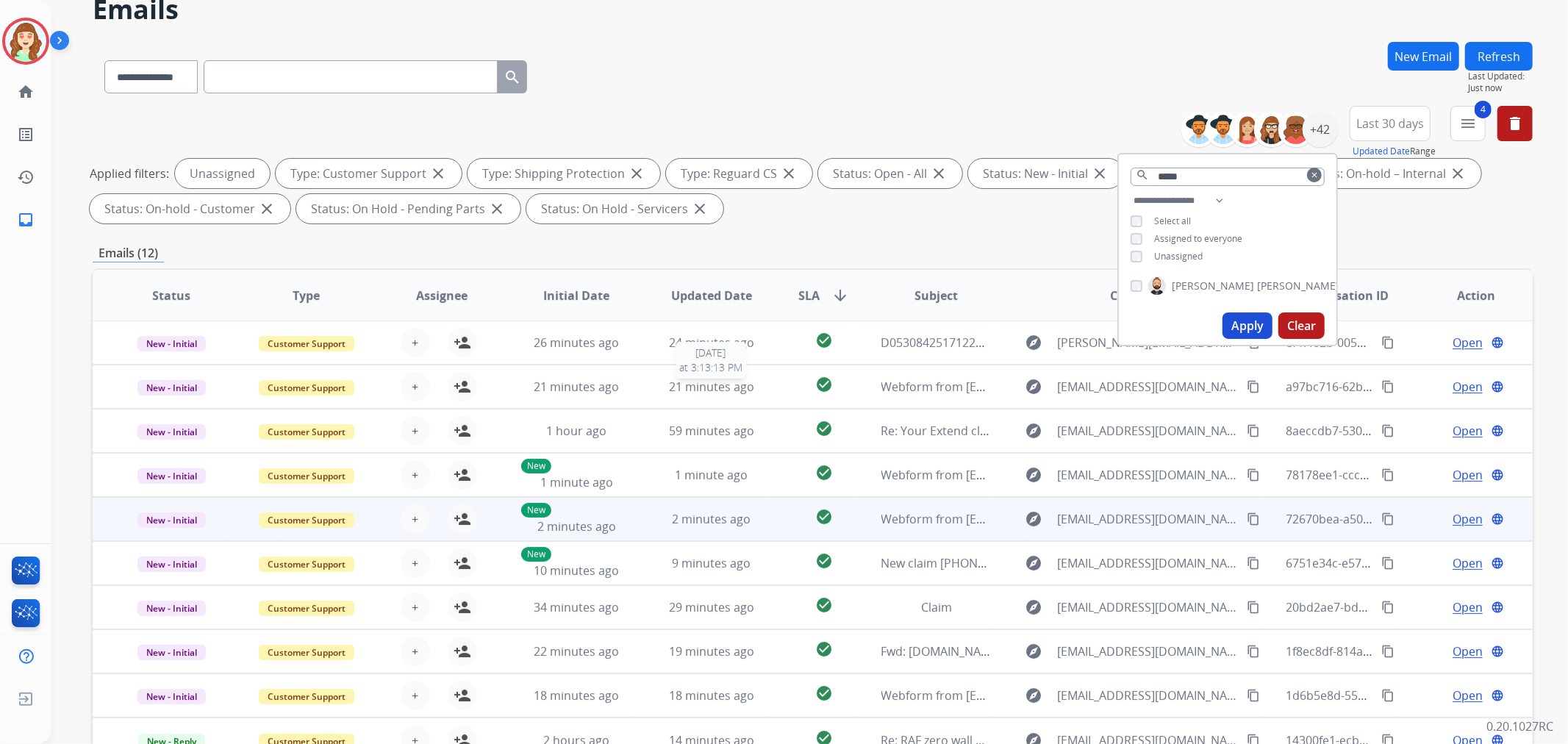
scroll to position [164, 0]
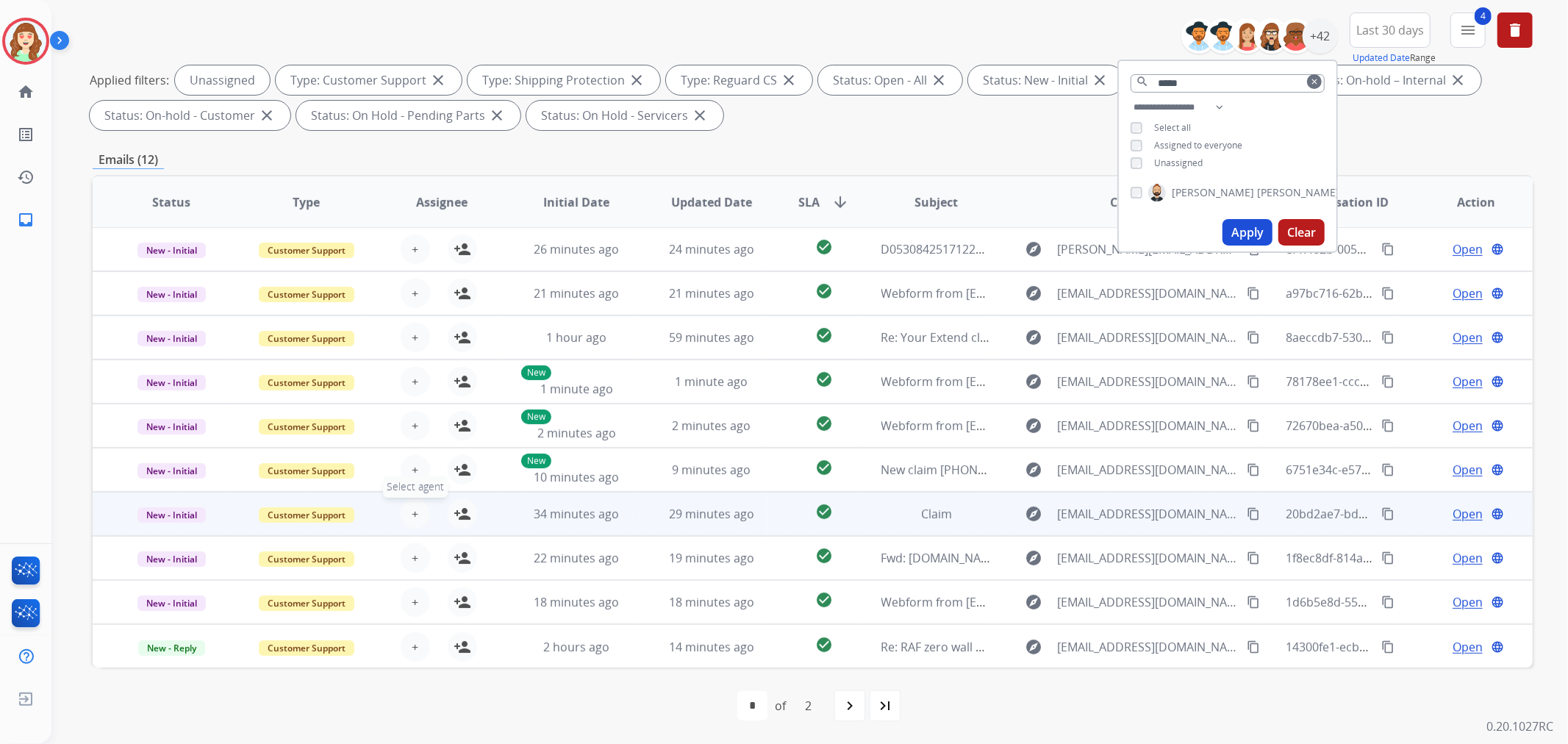
click at [414, 506] on span "+" at bounding box center [414, 513] width 7 height 17
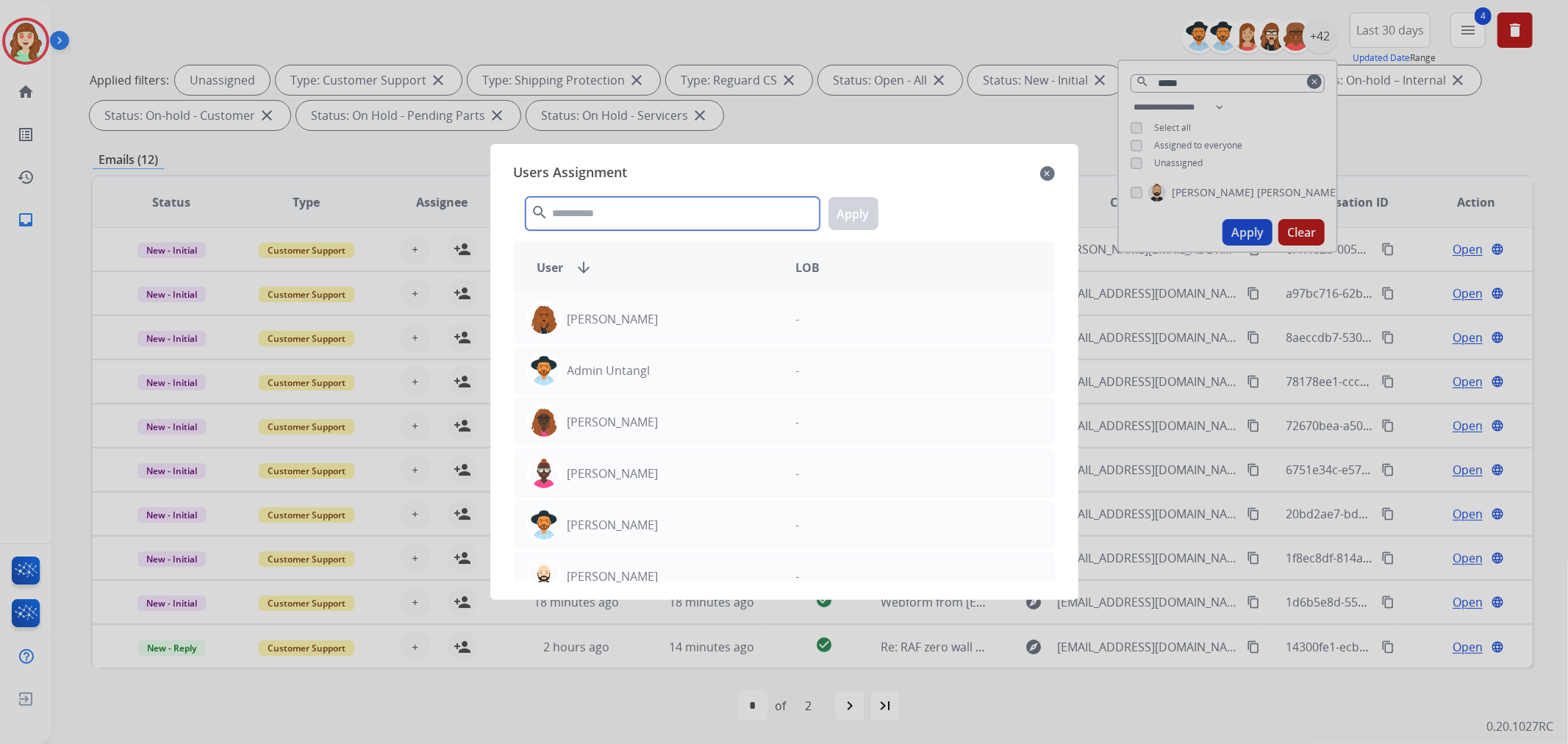
click at [604, 210] on input "text" at bounding box center [672, 214] width 294 height 33
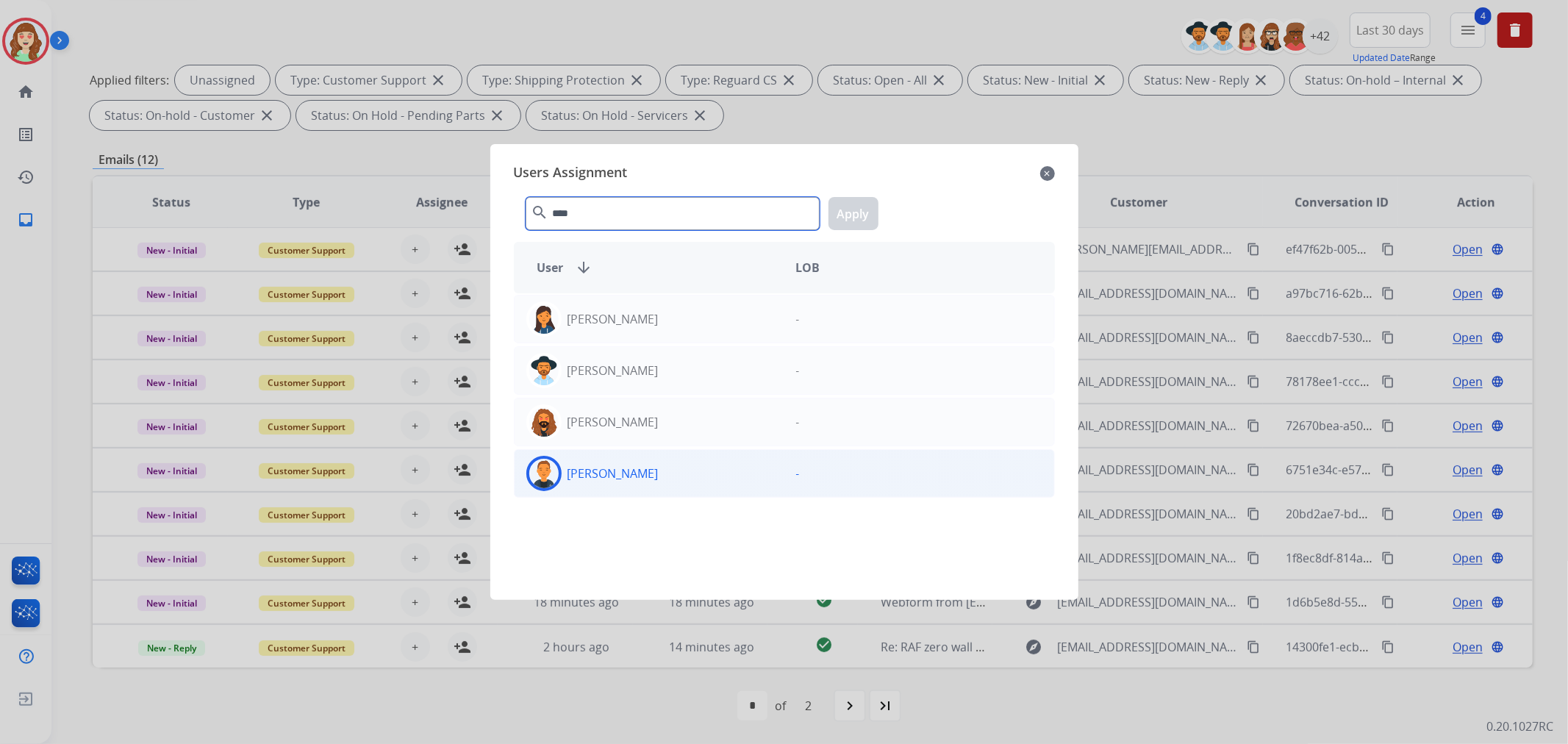
type input "****"
click at [659, 475] on div "[PERSON_NAME]" at bounding box center [649, 473] width 270 height 35
click at [852, 216] on button "Apply" at bounding box center [854, 214] width 50 height 33
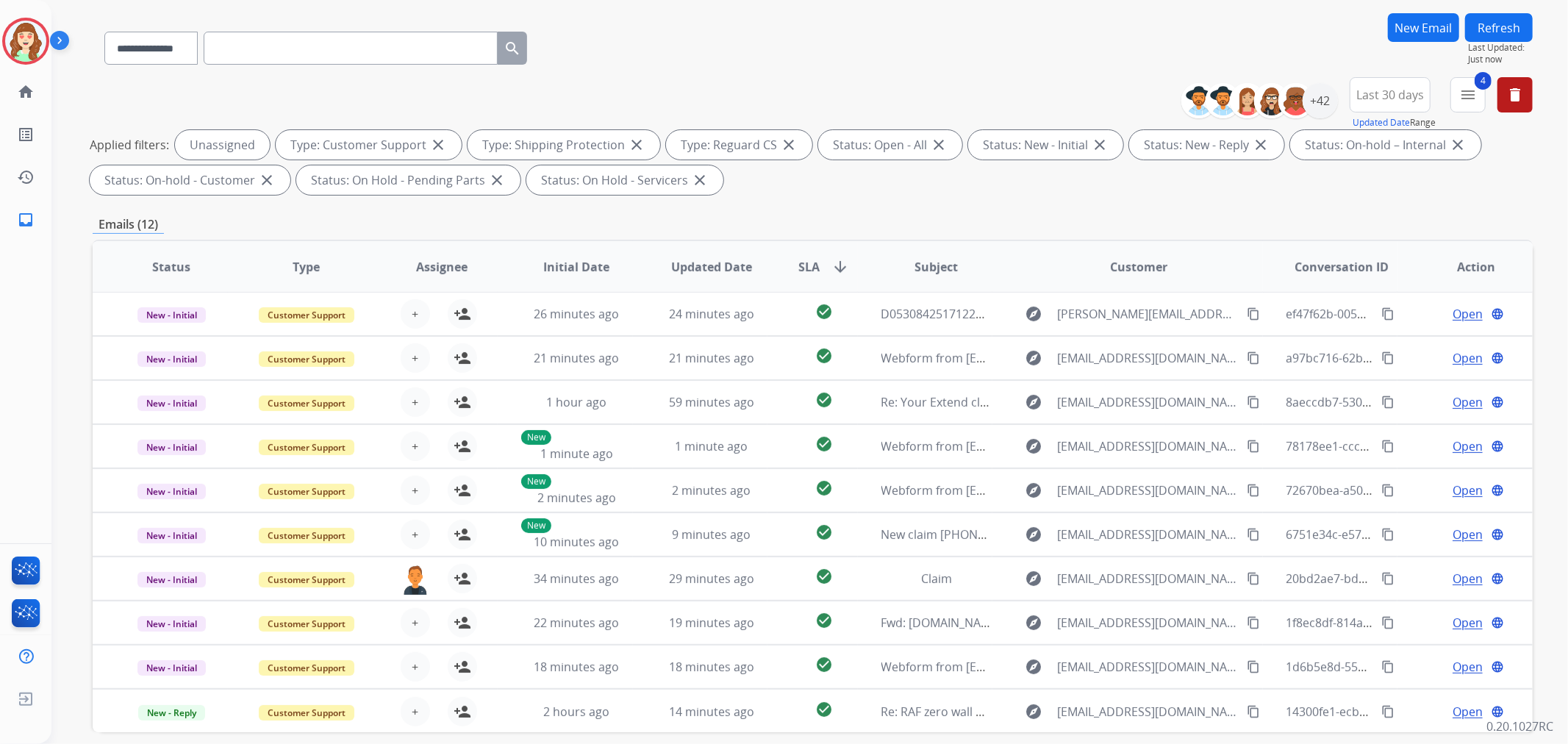
scroll to position [0, 0]
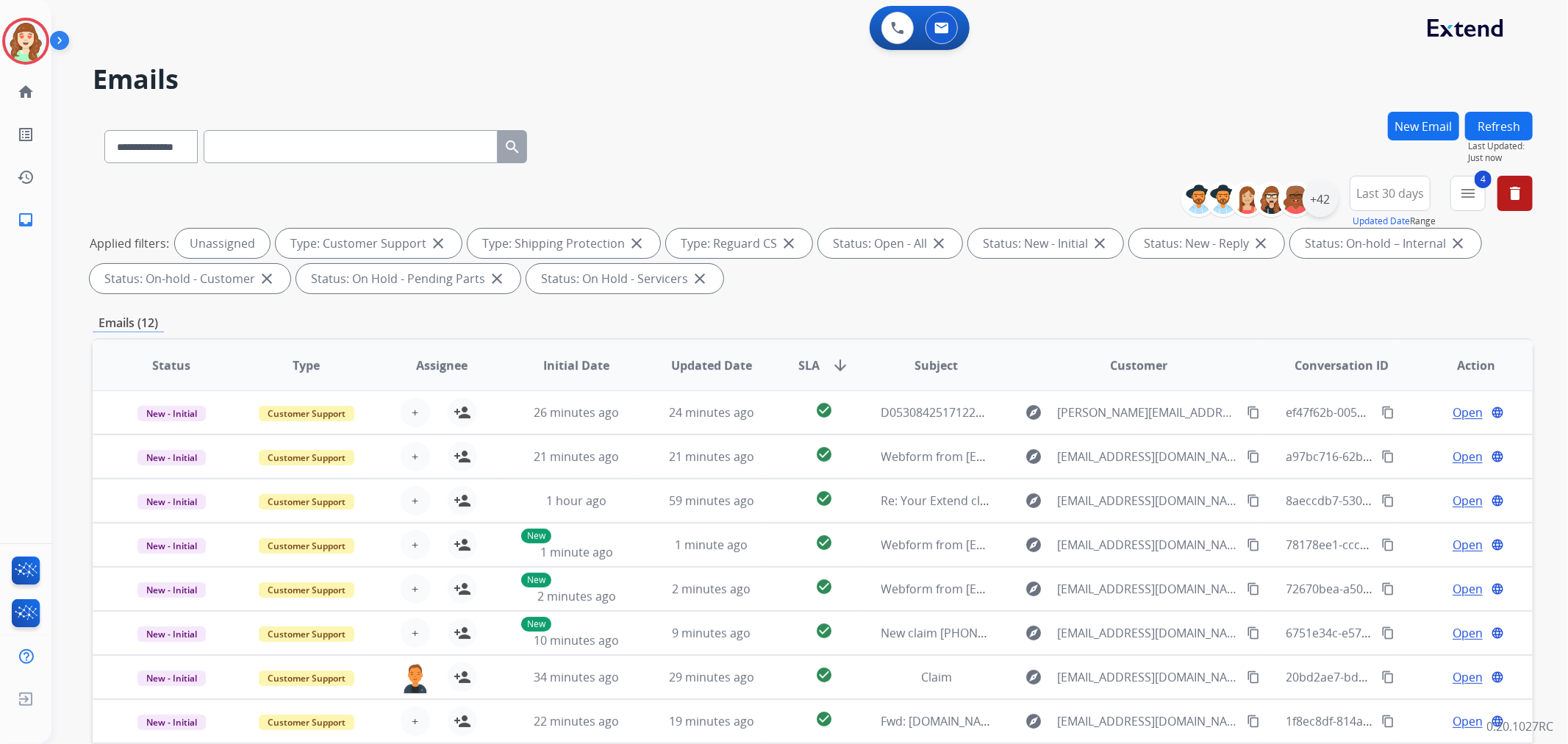
drag, startPoint x: 1317, startPoint y: 214, endPoint x: 1326, endPoint y: 214, distance: 9.0
click at [1321, 213] on div "+42" at bounding box center [1320, 199] width 35 height 35
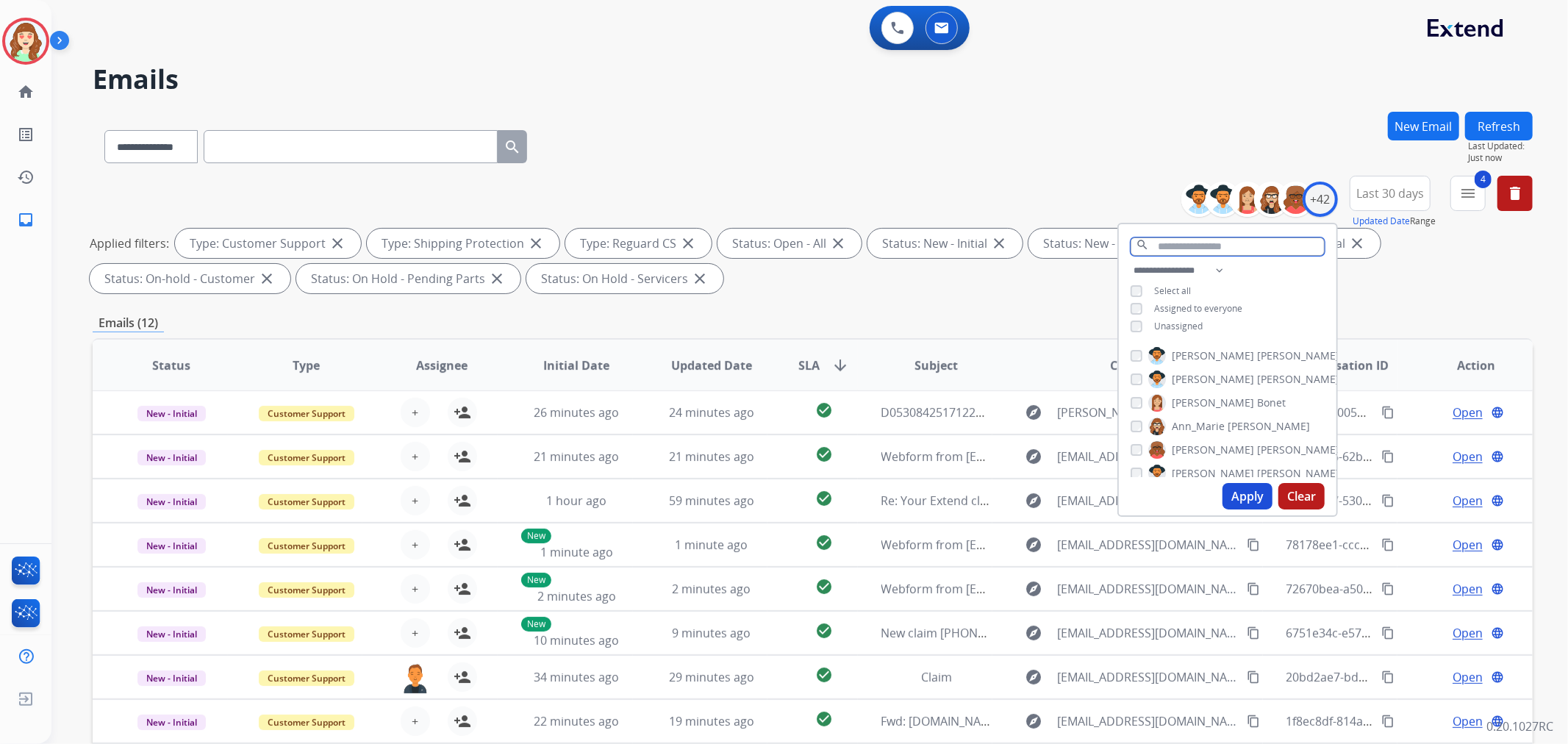
drag, startPoint x: 1182, startPoint y: 243, endPoint x: 1195, endPoint y: 240, distance: 13.3
click at [1193, 240] on input "text" at bounding box center [1227, 246] width 194 height 18
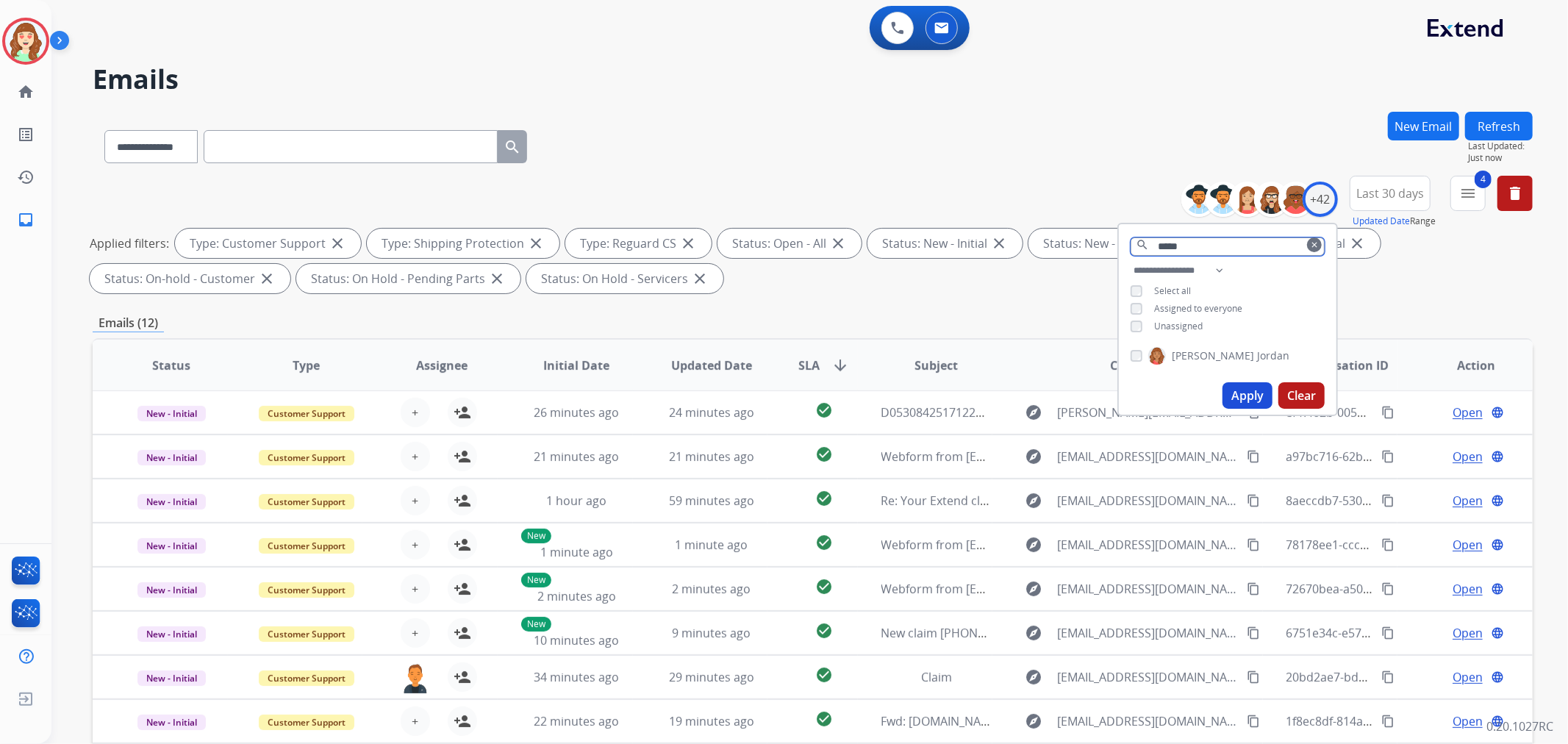
type input "*****"
click at [1122, 355] on div "[PERSON_NAME]" at bounding box center [1227, 359] width 217 height 35
click at [1245, 393] on button "Apply" at bounding box center [1248, 396] width 50 height 27
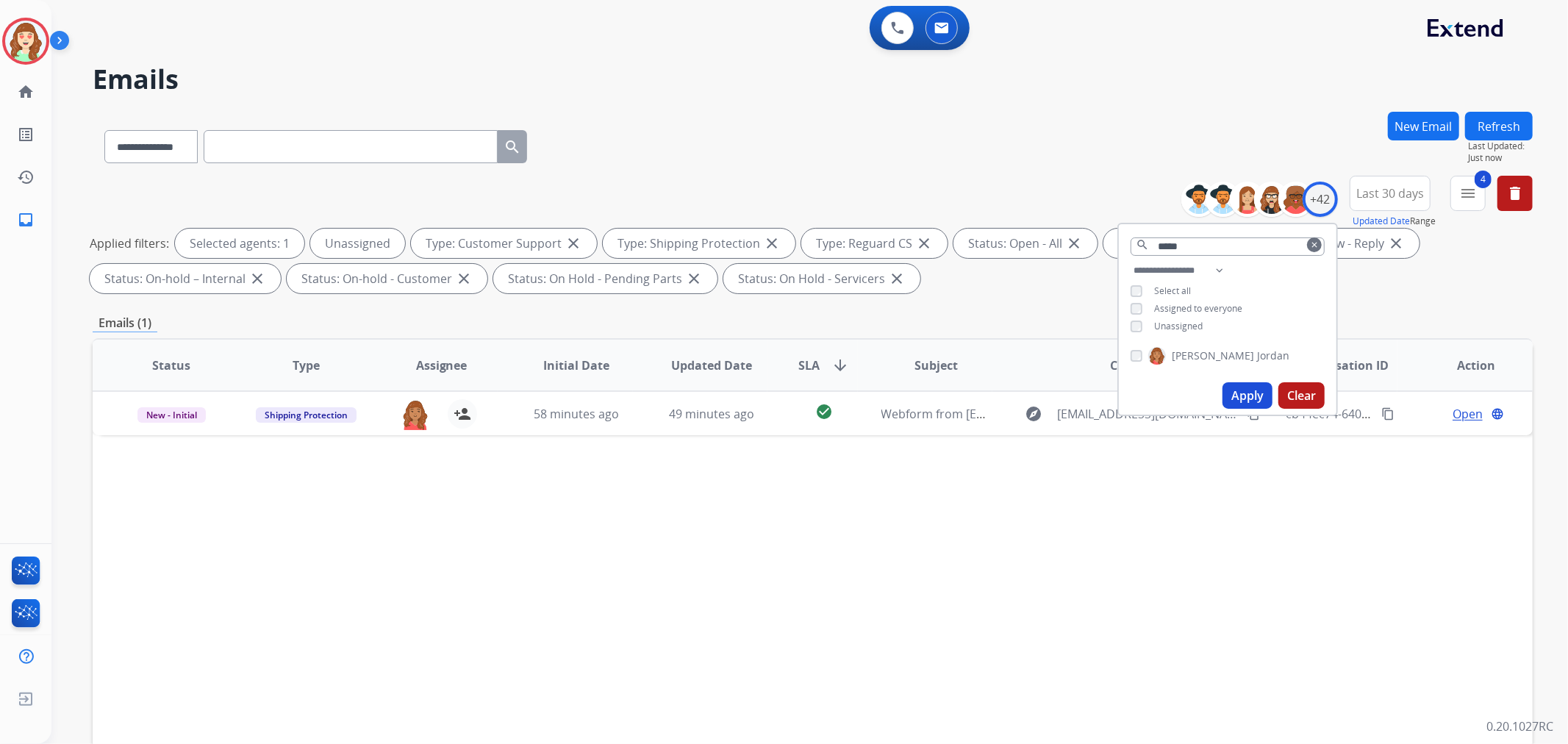
click at [1243, 389] on button "Apply" at bounding box center [1248, 396] width 50 height 27
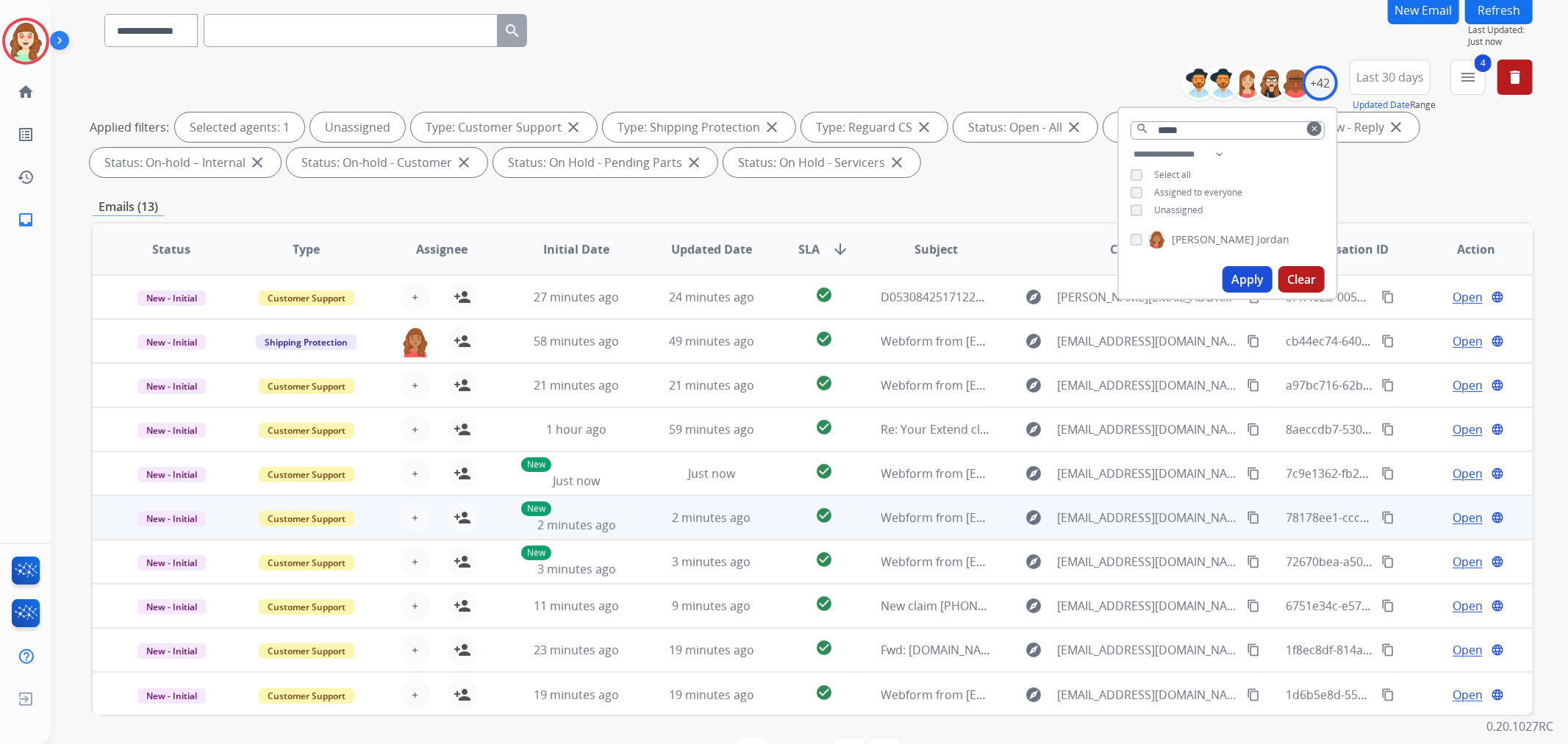
scroll to position [164, 0]
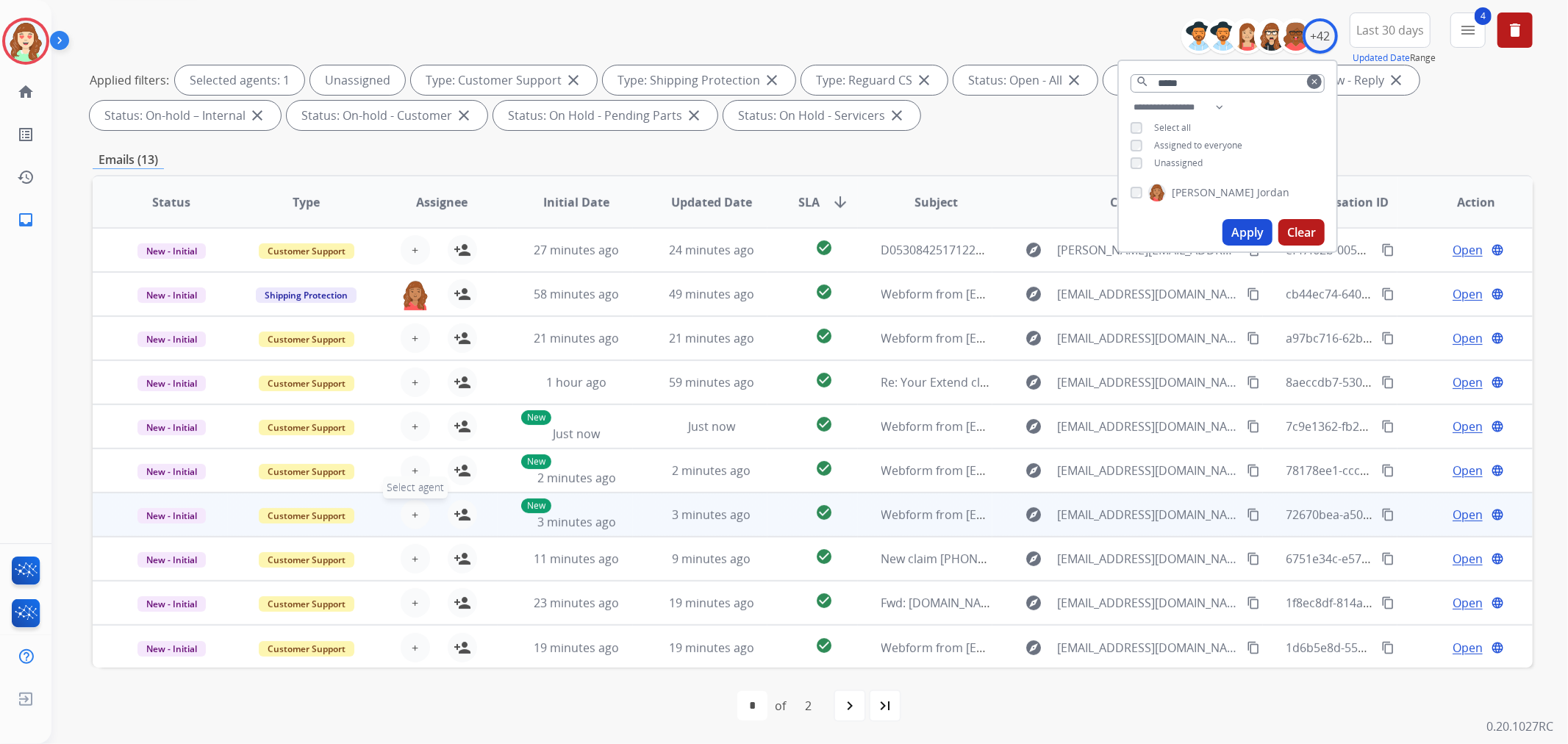
click at [407, 515] on button "+ Select agent" at bounding box center [415, 514] width 30 height 30
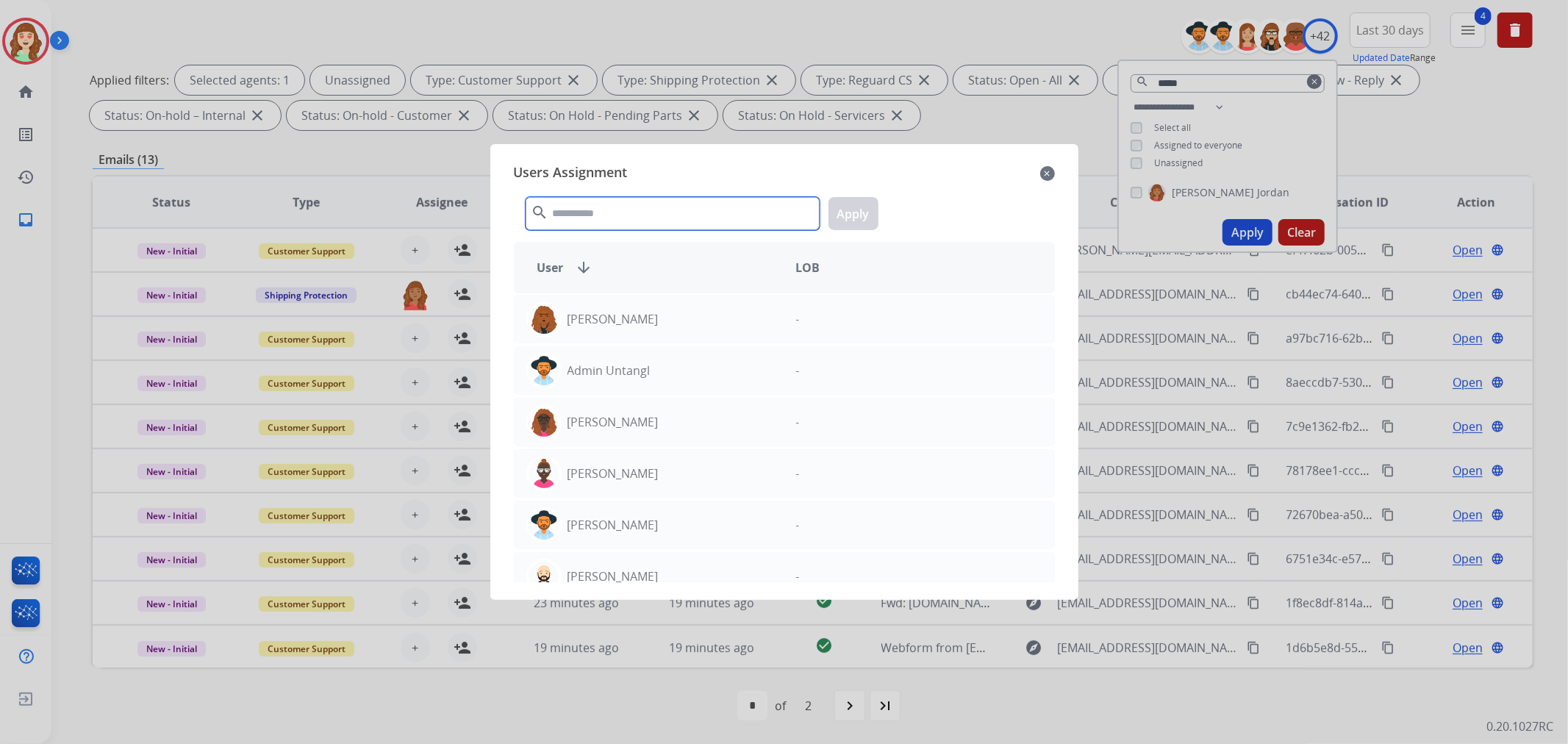
click at [665, 210] on input "text" at bounding box center [672, 214] width 294 height 33
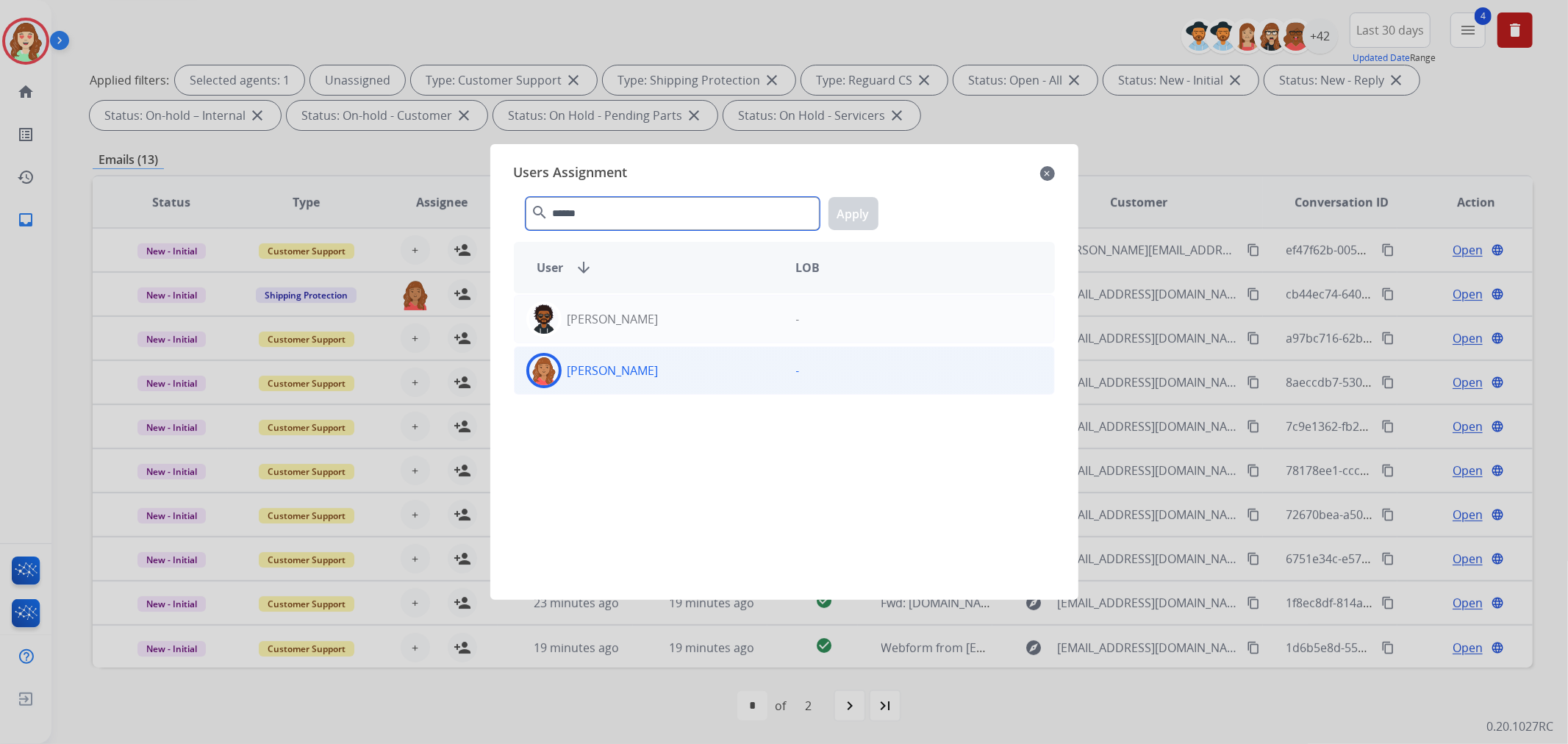
type input "******"
click at [709, 374] on div "[PERSON_NAME]" at bounding box center [649, 370] width 270 height 35
click at [844, 221] on button "Apply" at bounding box center [854, 214] width 50 height 33
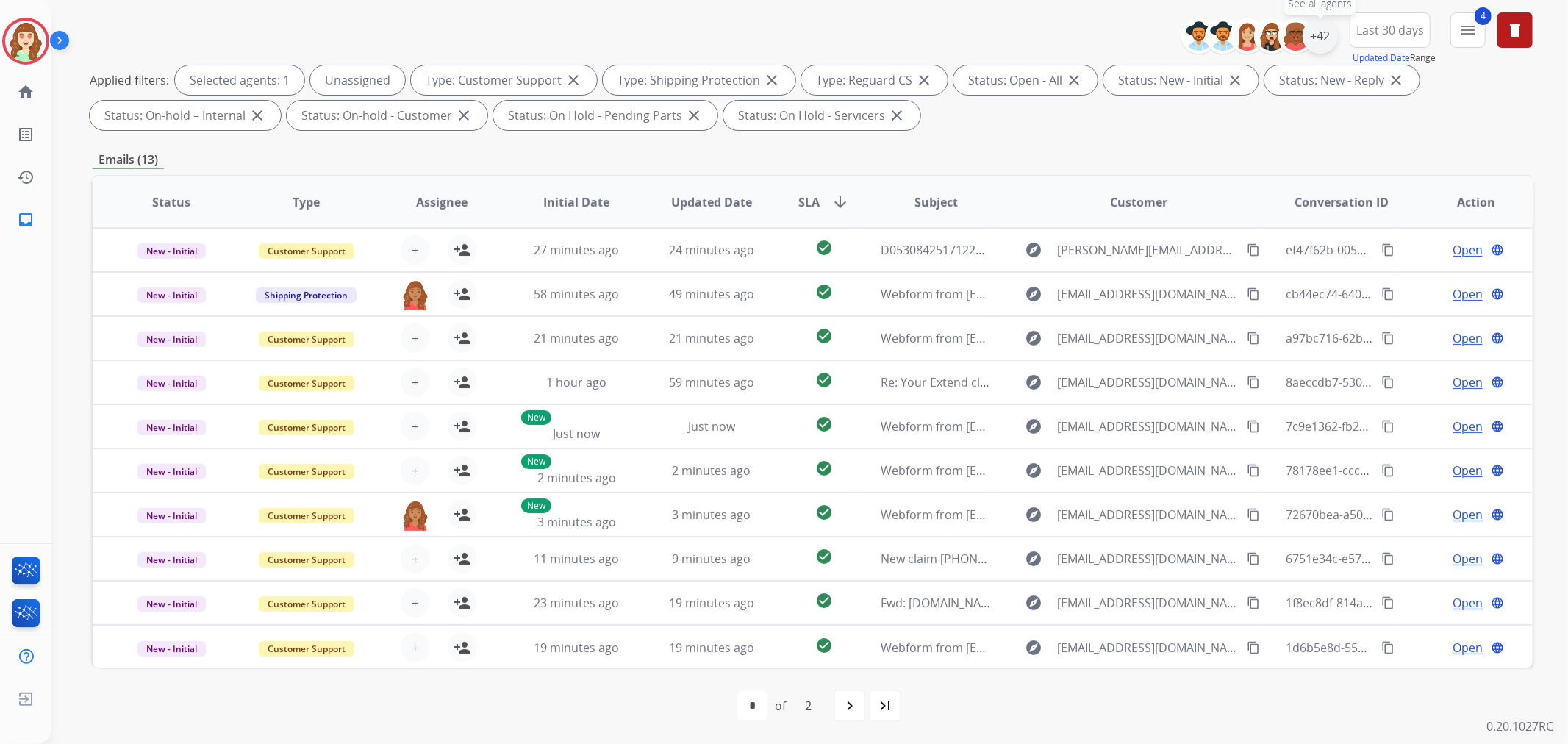
click at [1325, 34] on div "+42" at bounding box center [1320, 36] width 35 height 35
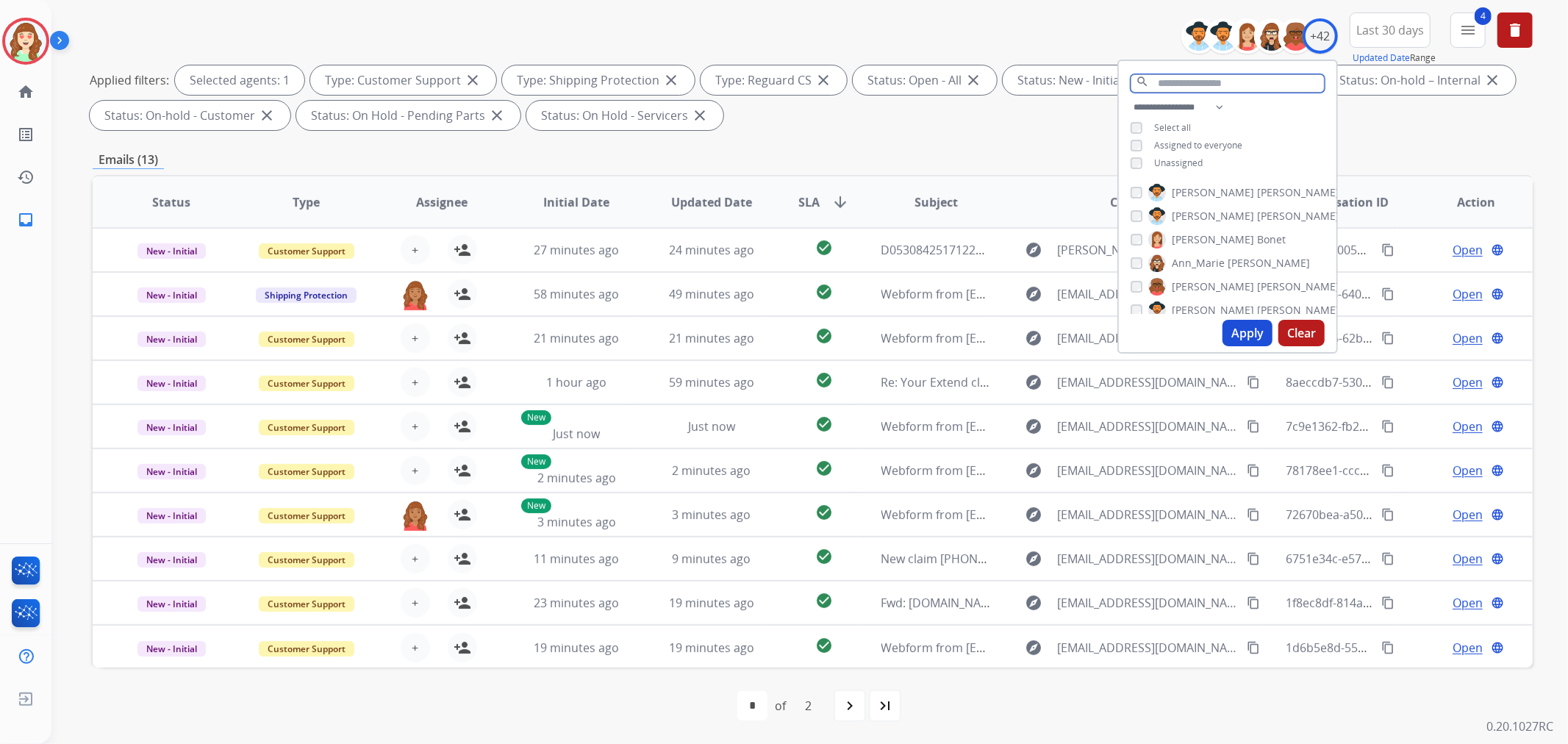
click at [1175, 87] on input "text" at bounding box center [1227, 84] width 194 height 18
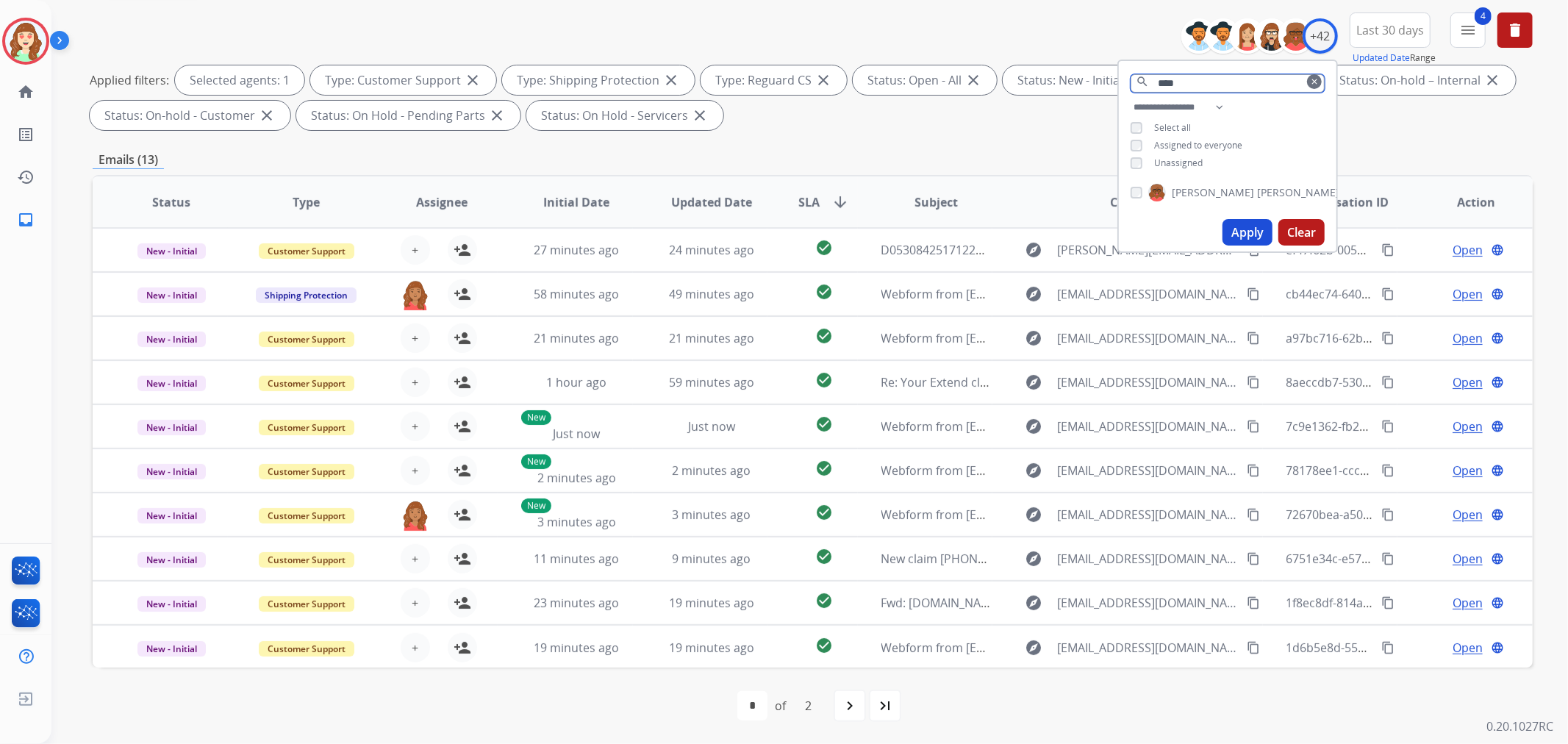
type input "****"
click at [1259, 224] on button "Apply" at bounding box center [1248, 232] width 50 height 27
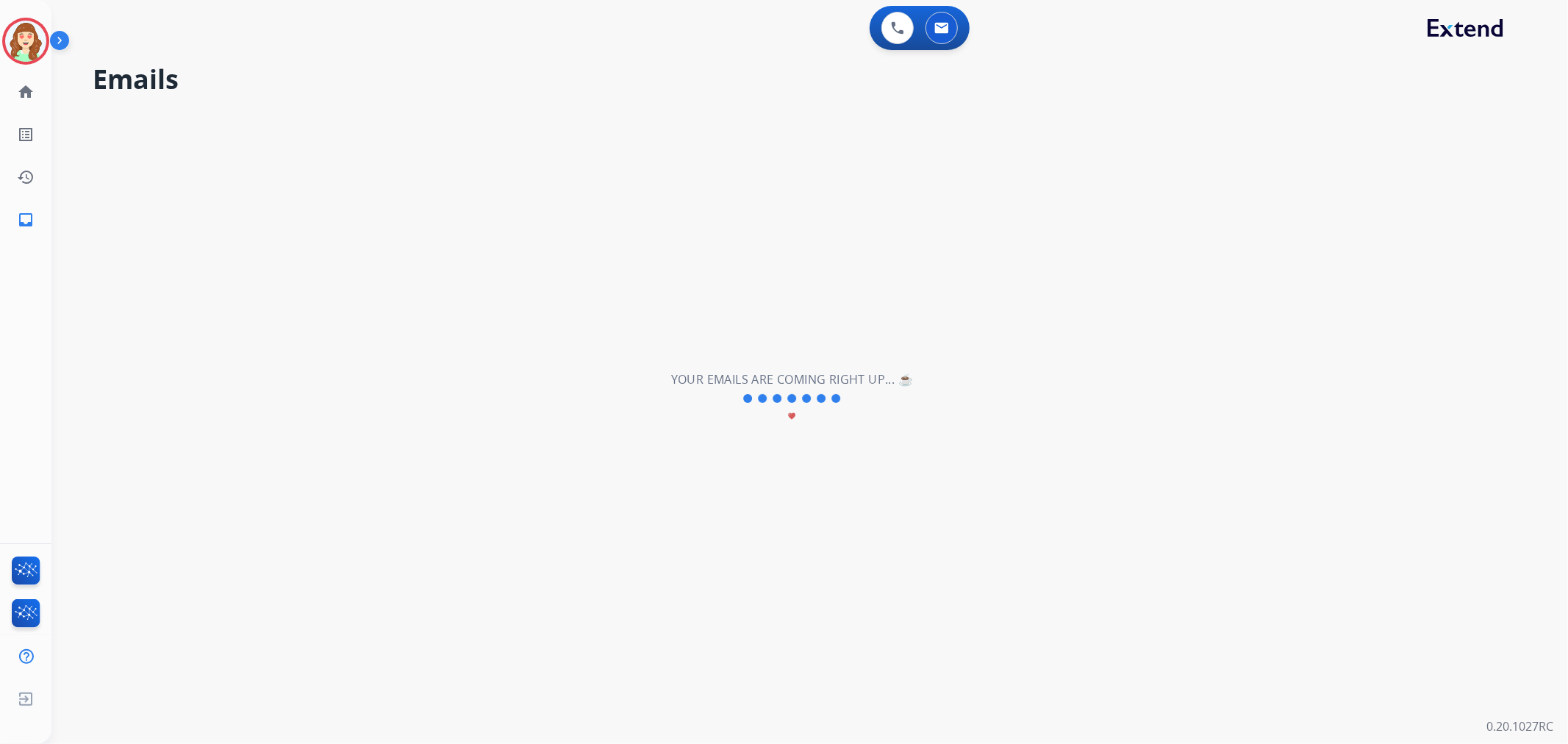
scroll to position [0, 0]
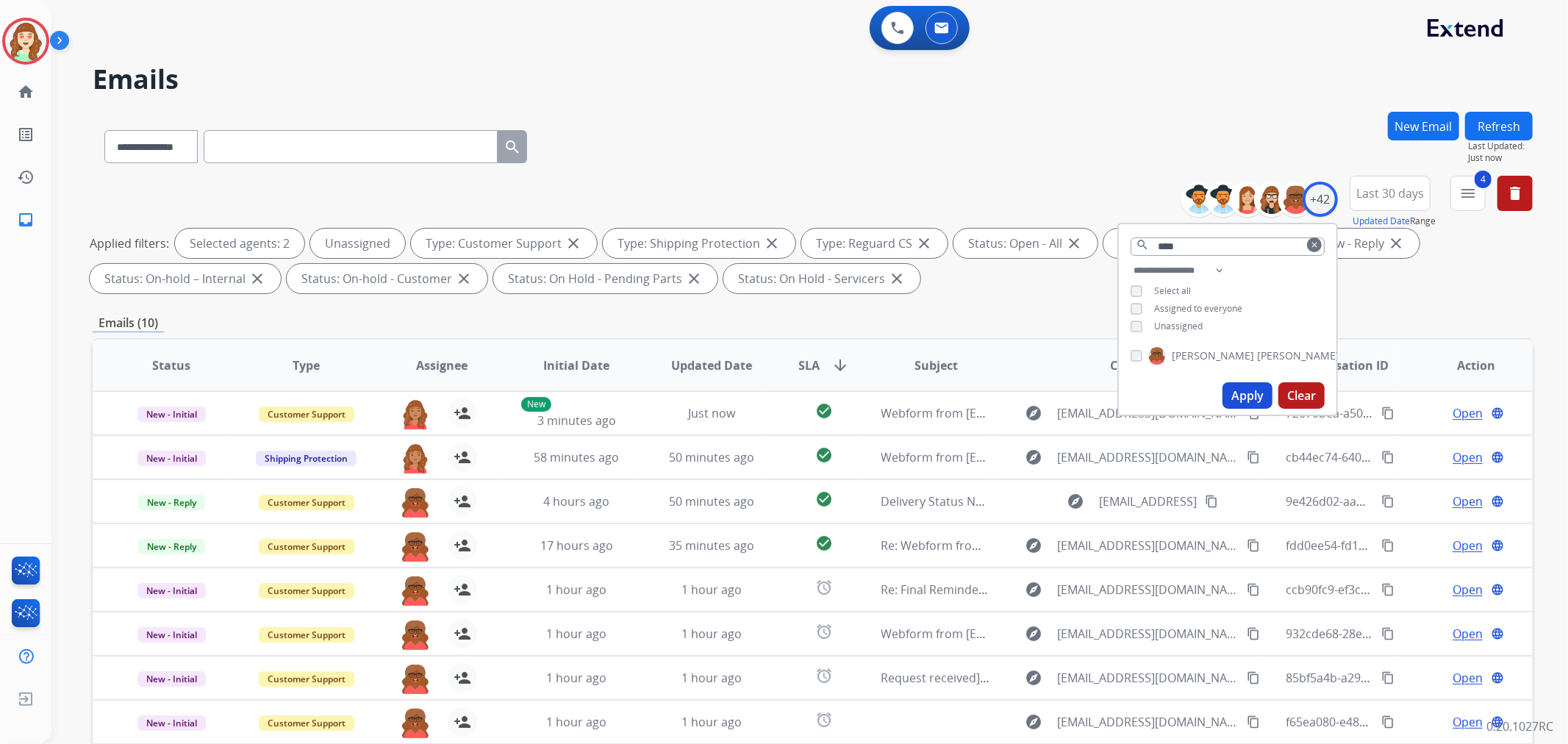
click at [1237, 391] on button "Apply" at bounding box center [1248, 396] width 50 height 27
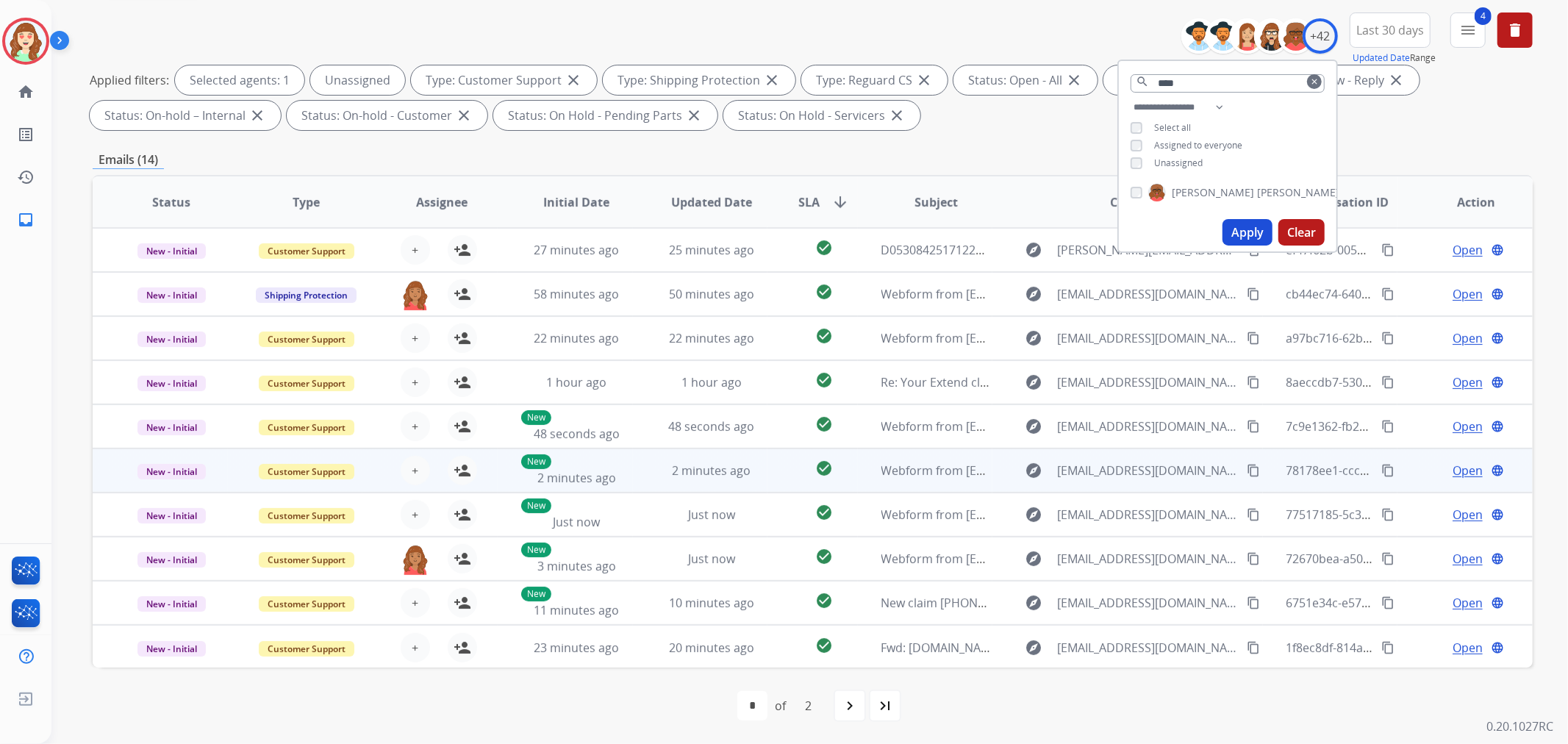
scroll to position [1, 0]
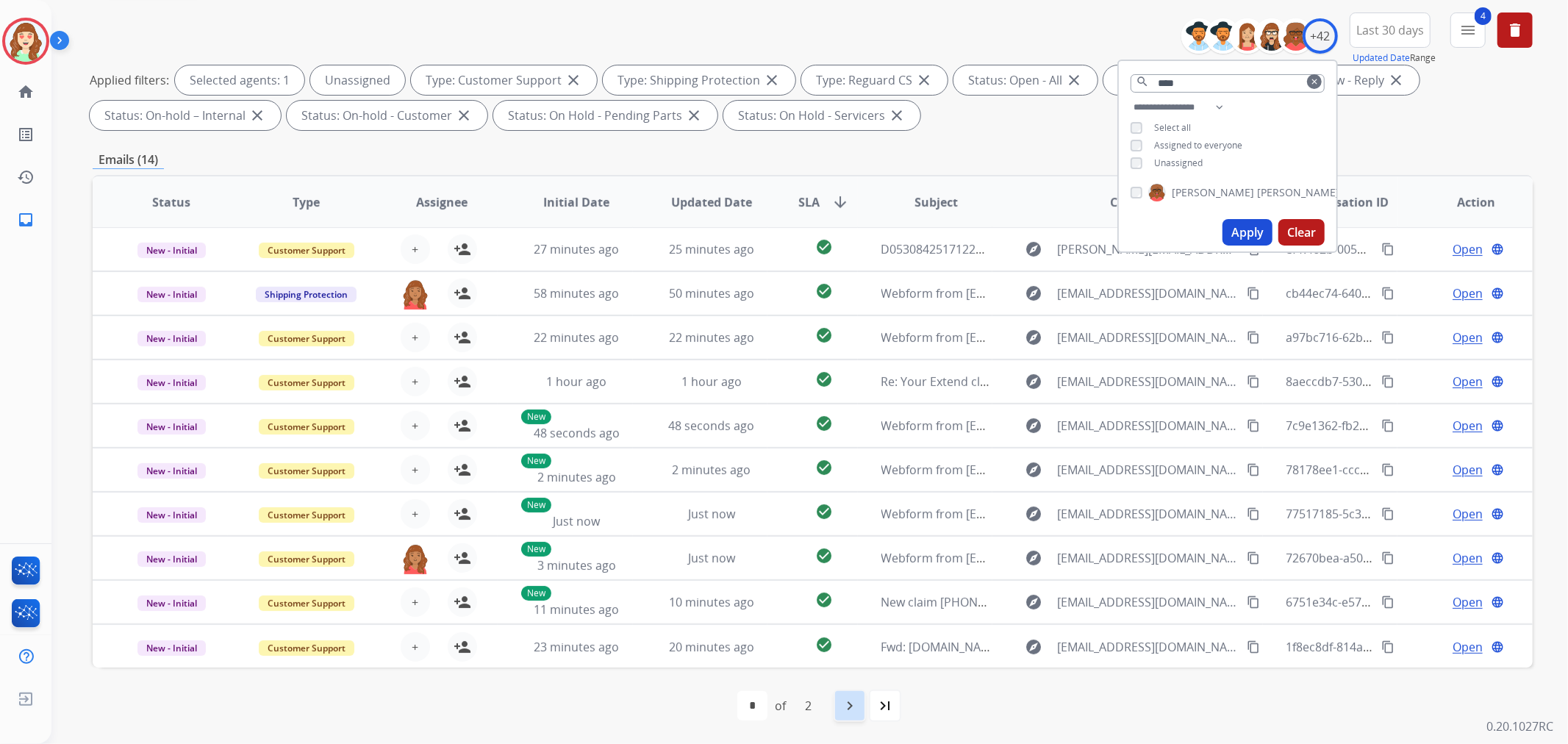
click at [855, 703] on mat-icon "navigate_next" at bounding box center [849, 705] width 17 height 17
select select "*"
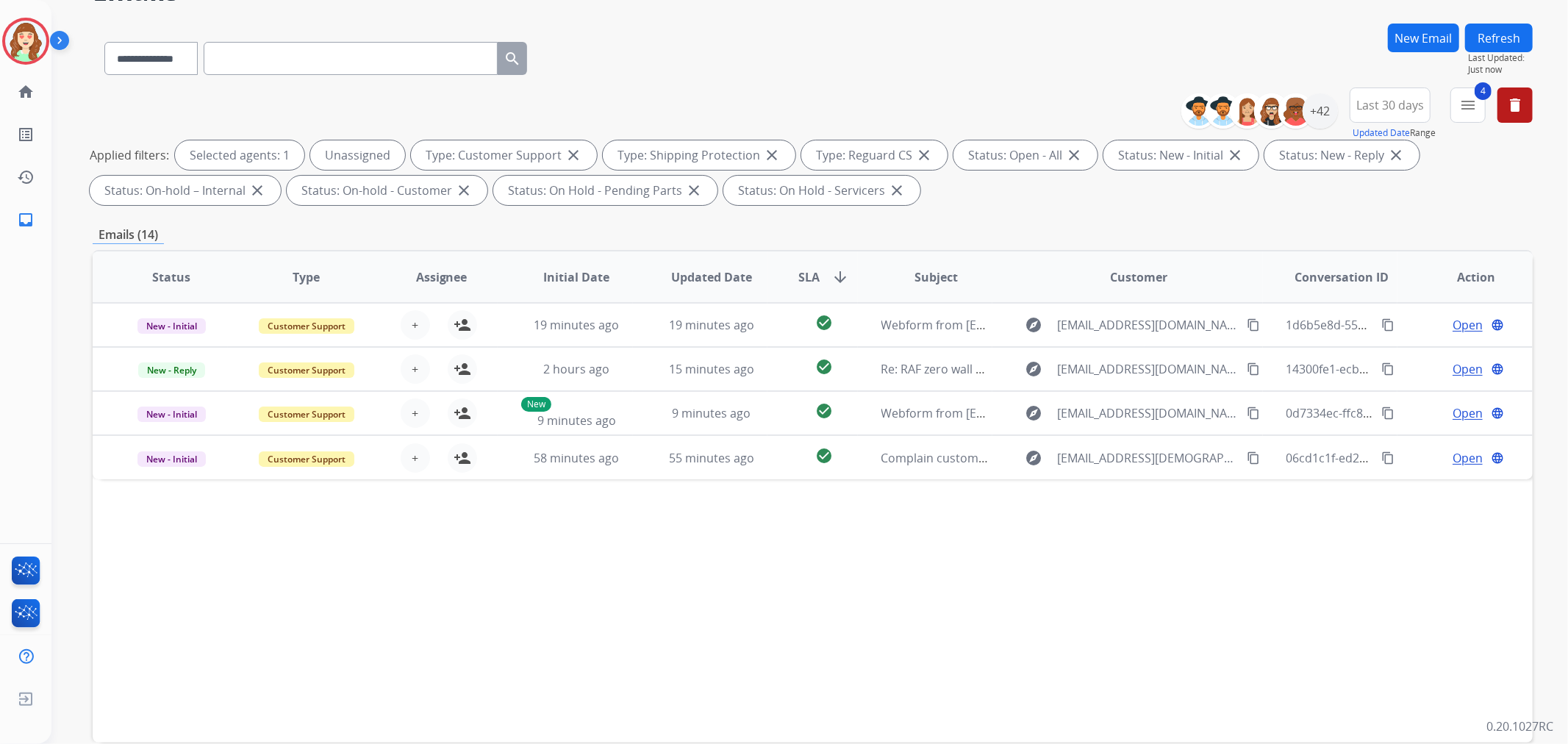
scroll to position [164, 0]
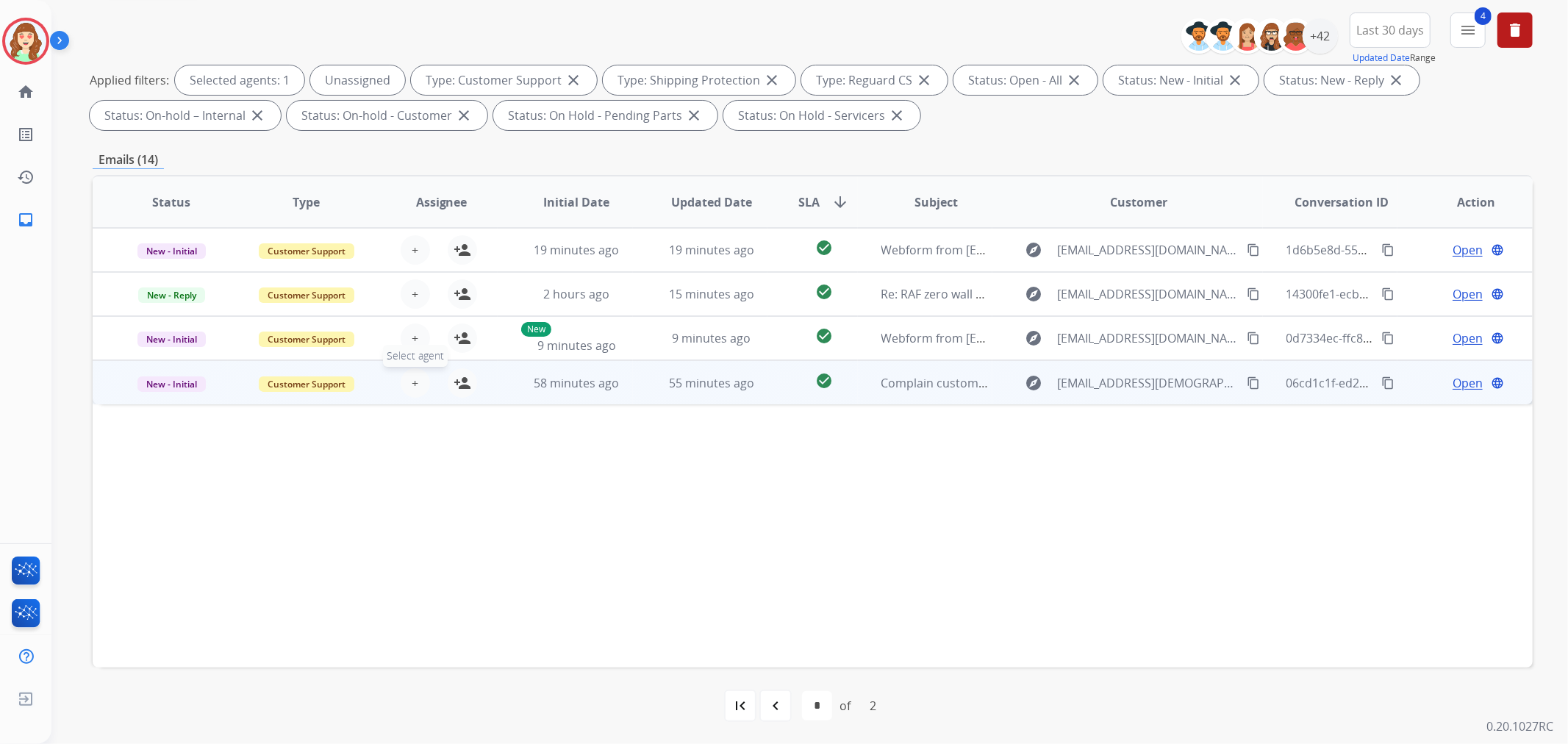
click at [412, 380] on span "+" at bounding box center [414, 383] width 7 height 17
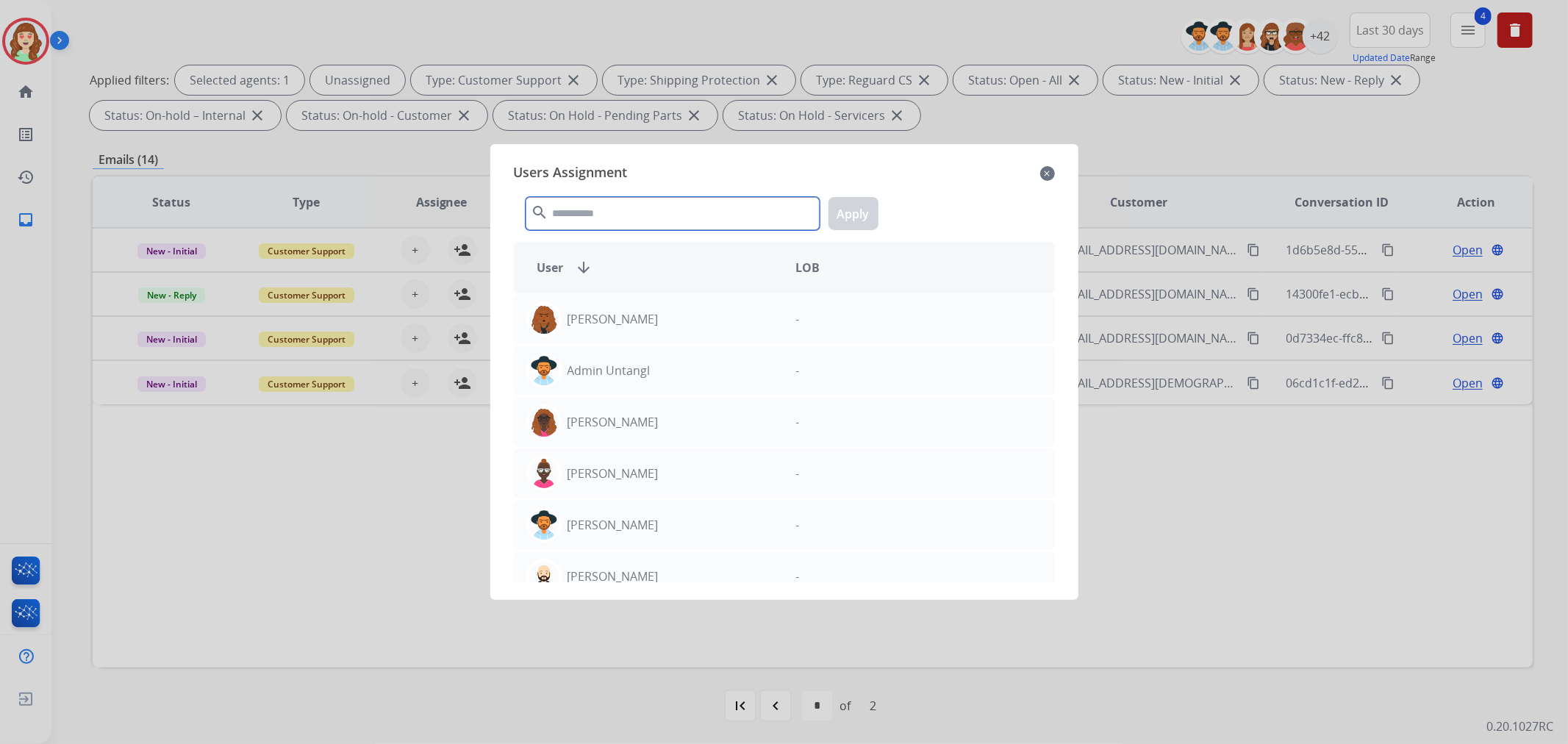
click at [592, 197] on input "text" at bounding box center [672, 214] width 294 height 33
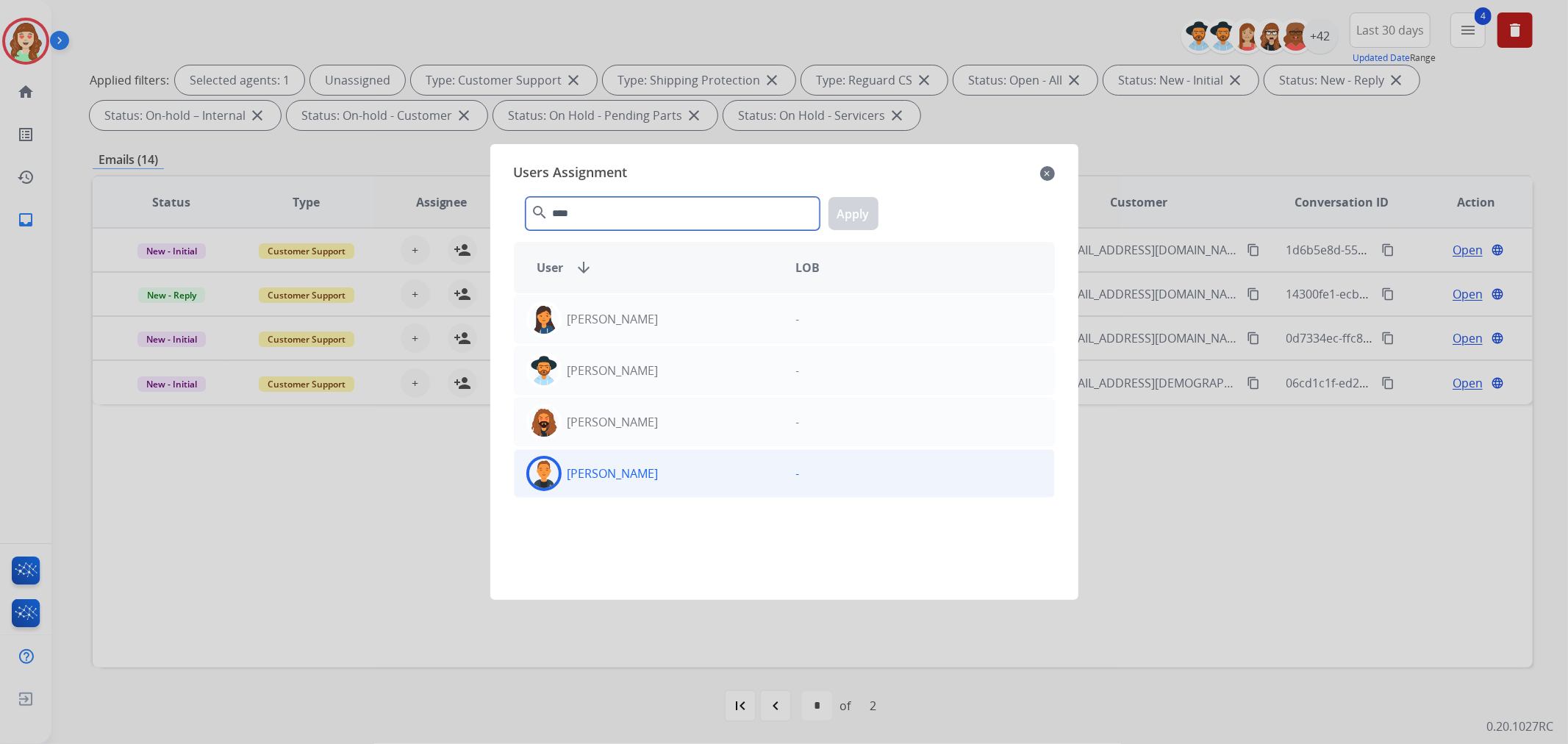
type input "****"
drag, startPoint x: 636, startPoint y: 475, endPoint x: 812, endPoint y: 297, distance: 250.3
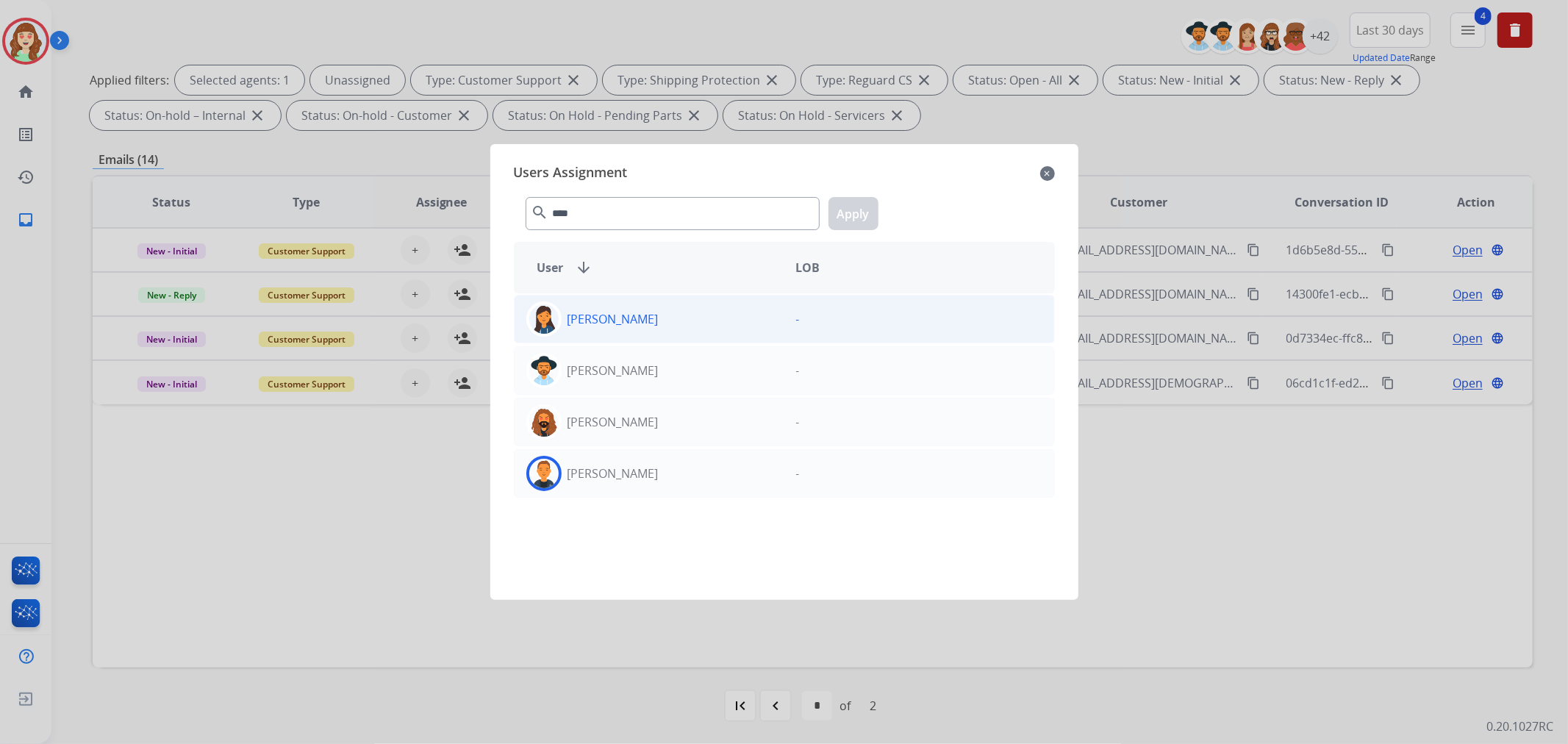
click at [640, 475] on div "[PERSON_NAME]" at bounding box center [649, 473] width 270 height 35
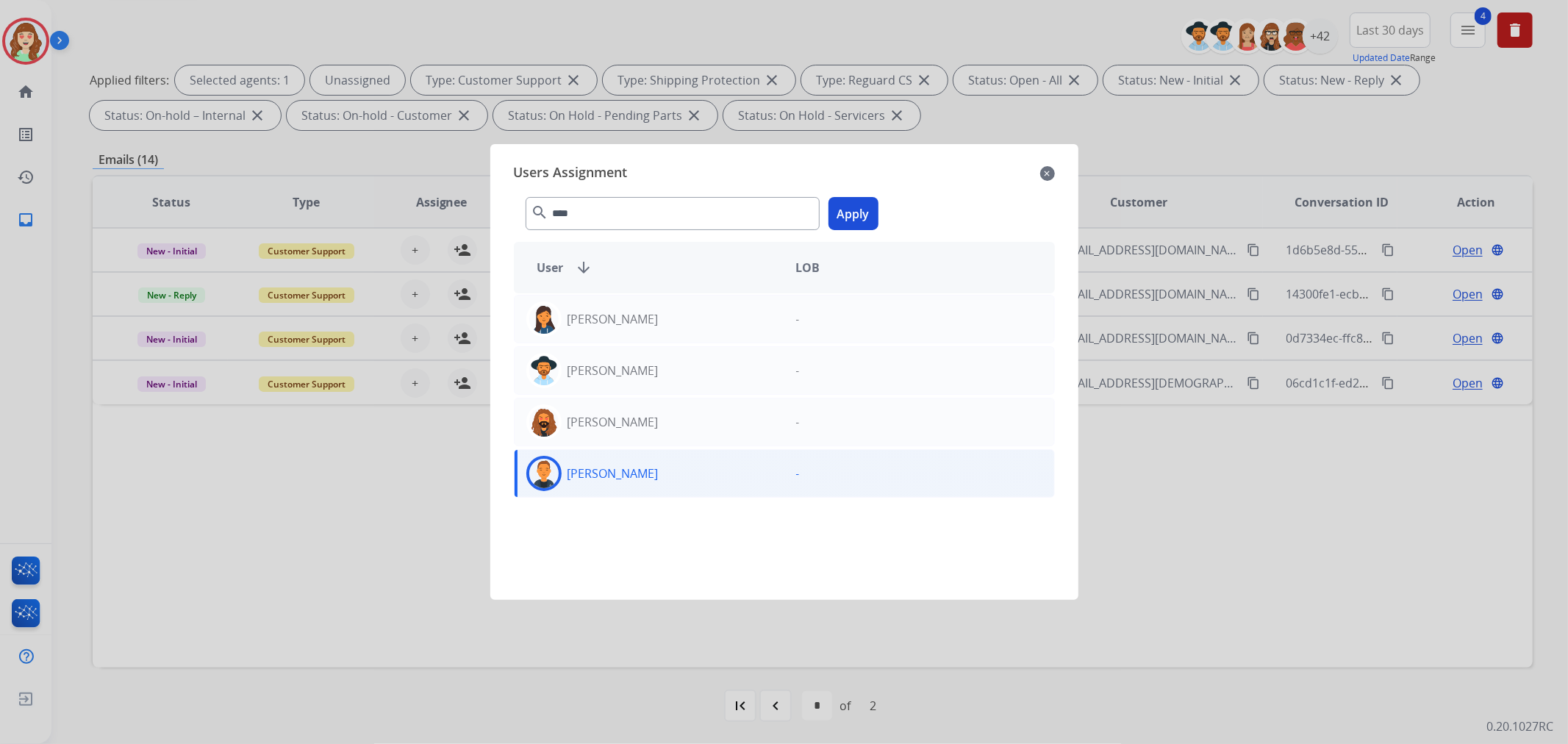
drag, startPoint x: 862, startPoint y: 208, endPoint x: 732, endPoint y: 246, distance: 135.4
click at [860, 209] on button "Apply" at bounding box center [854, 214] width 50 height 33
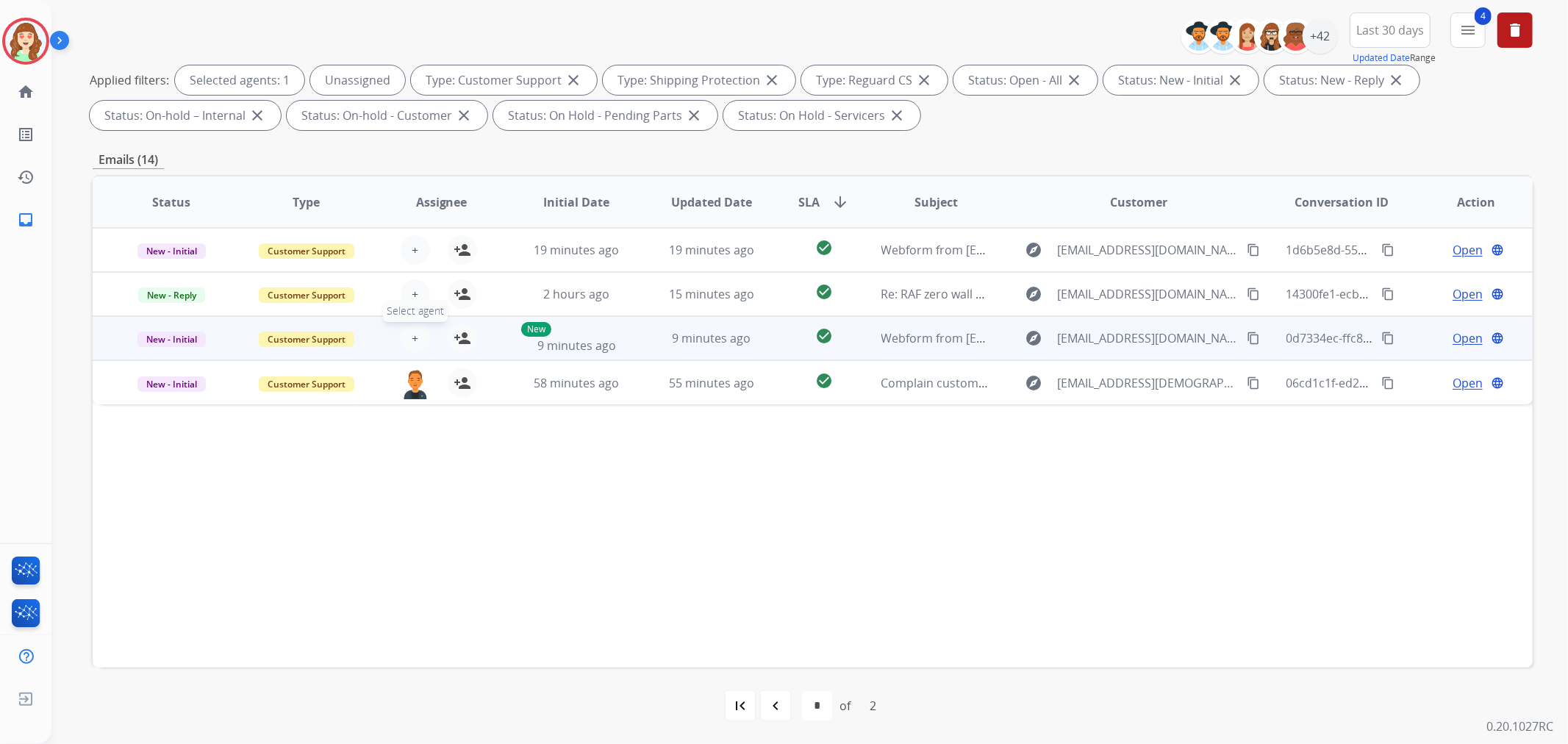
click at [419, 337] on button "+ Select agent" at bounding box center [415, 338] width 30 height 30
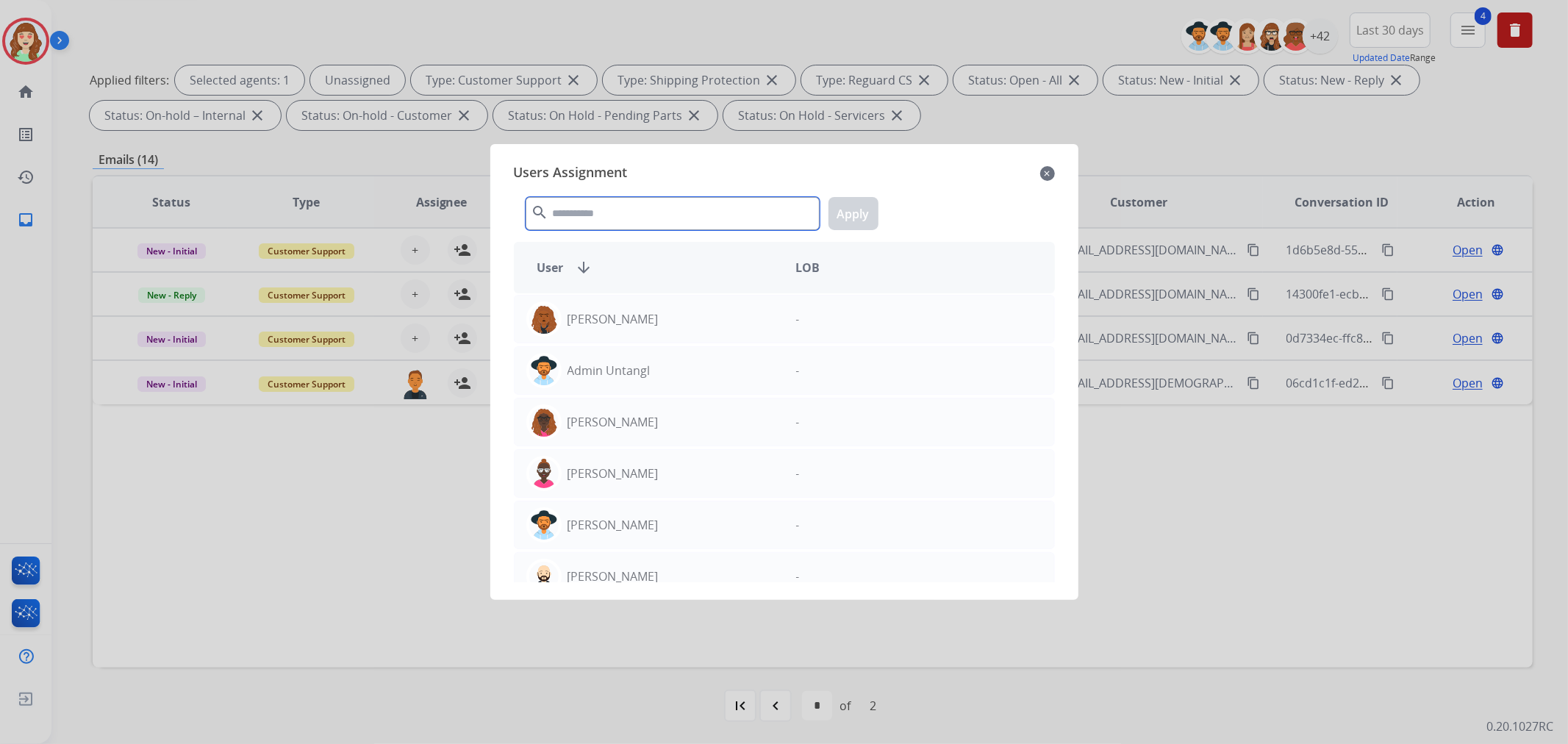
drag, startPoint x: 600, startPoint y: 216, endPoint x: 652, endPoint y: 208, distance: 52.6
click at [616, 215] on input "text" at bounding box center [672, 214] width 294 height 33
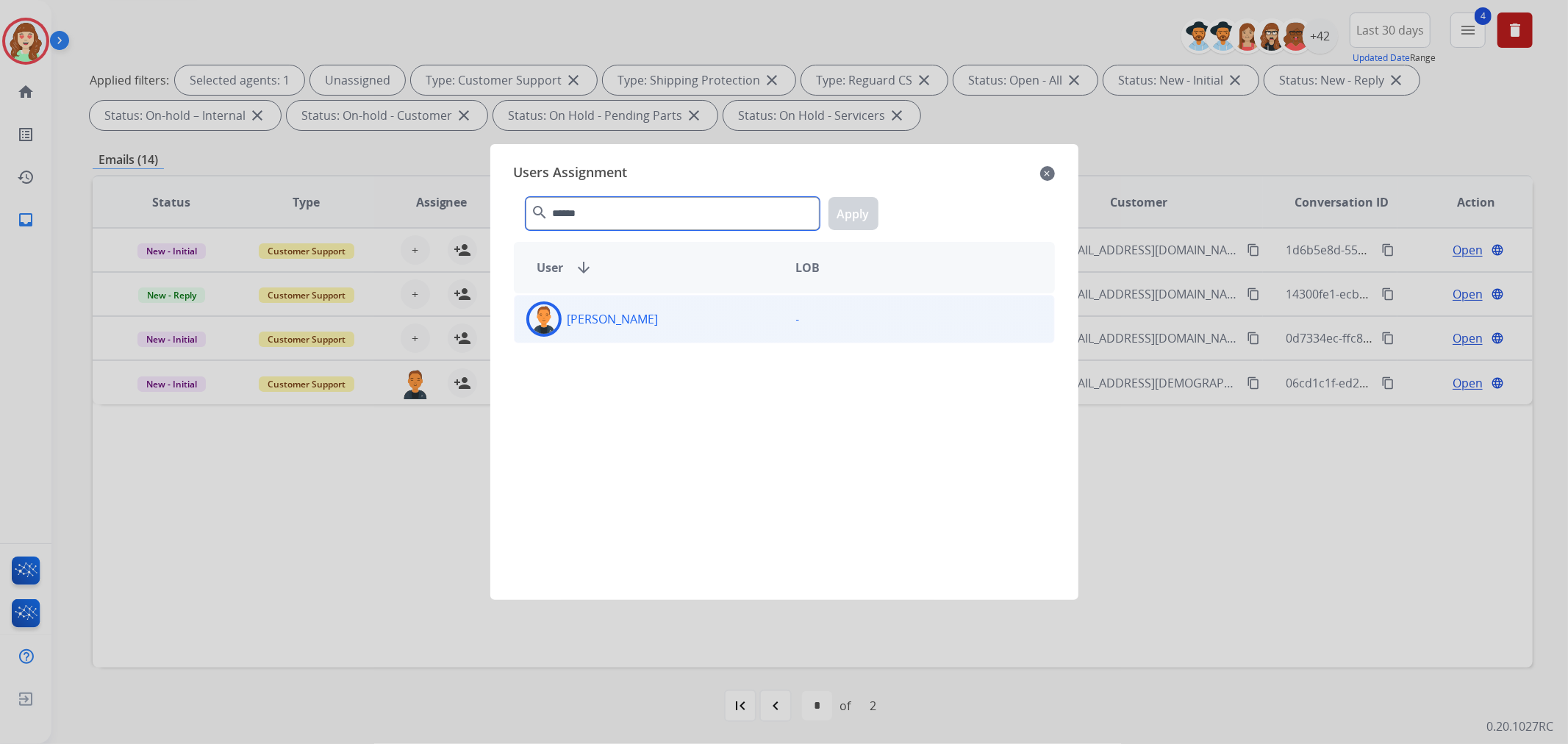
type input "******"
drag, startPoint x: 701, startPoint y: 309, endPoint x: 814, endPoint y: 252, distance: 126.6
click at [723, 299] on div "Richie Ponce -" at bounding box center [785, 320] width 541 height 49
drag, startPoint x: 836, startPoint y: 218, endPoint x: 503, endPoint y: 315, distance: 346.8
click at [848, 216] on button "Apply" at bounding box center [854, 214] width 50 height 33
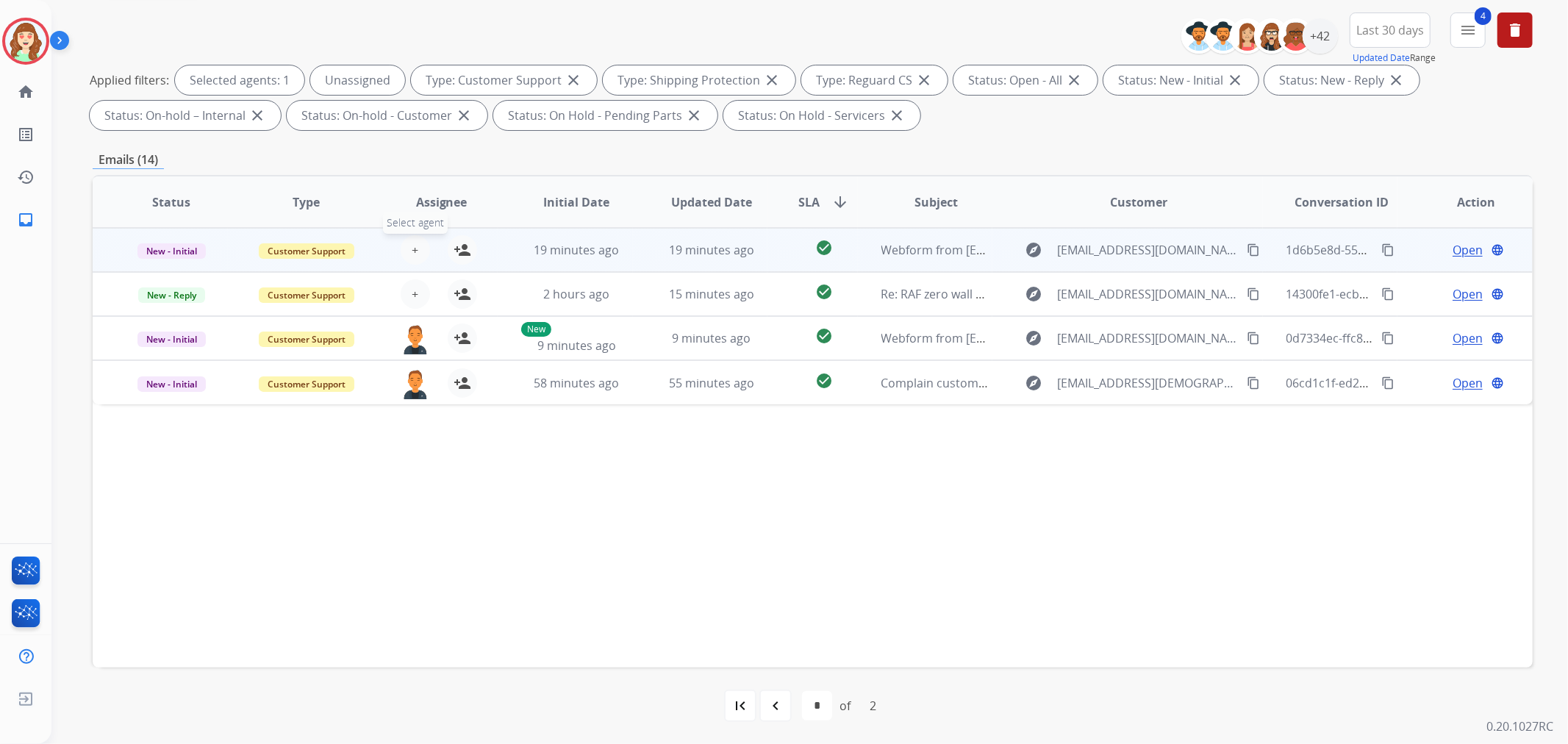
click at [413, 246] on span "+" at bounding box center [414, 250] width 7 height 17
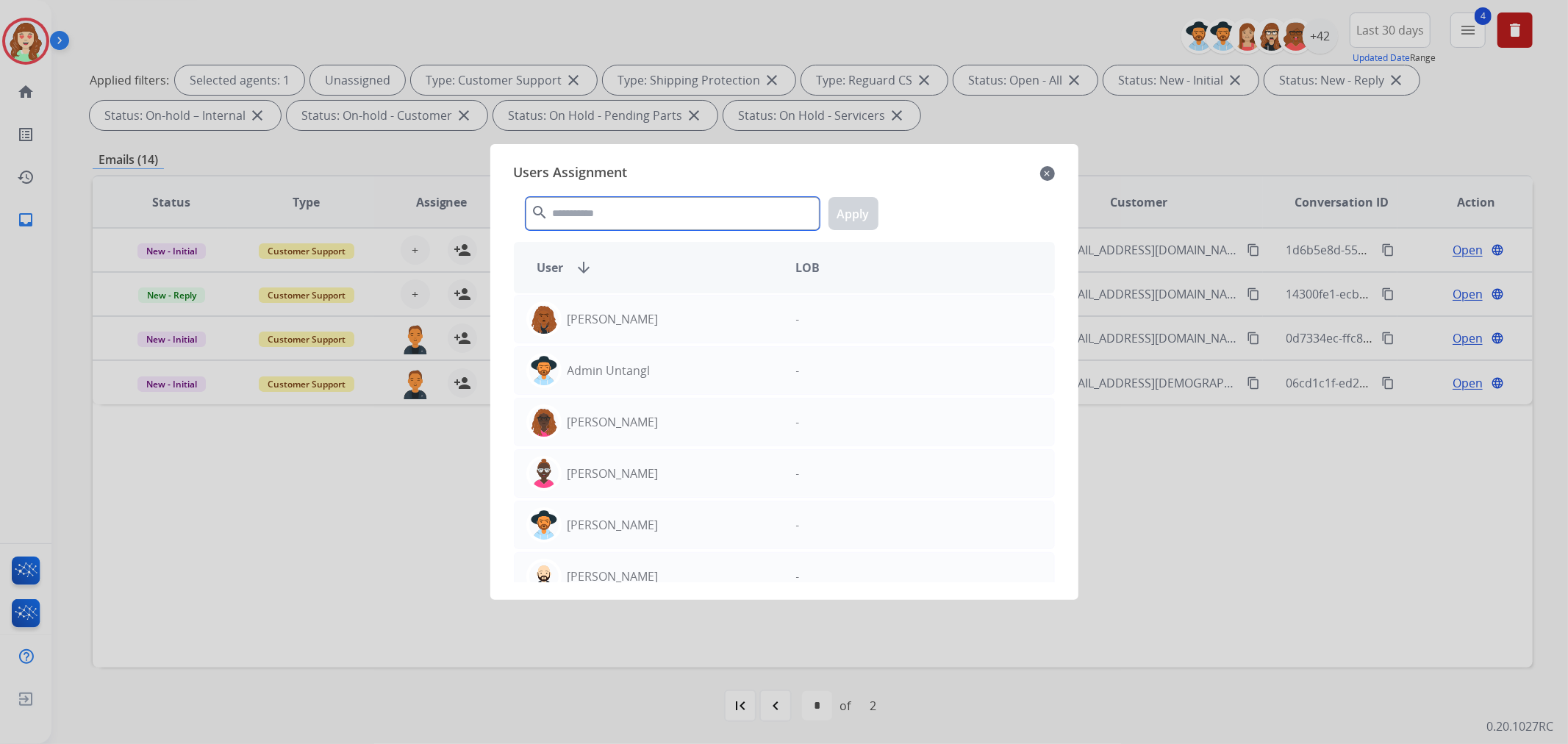
click at [738, 211] on input "text" at bounding box center [672, 214] width 294 height 33
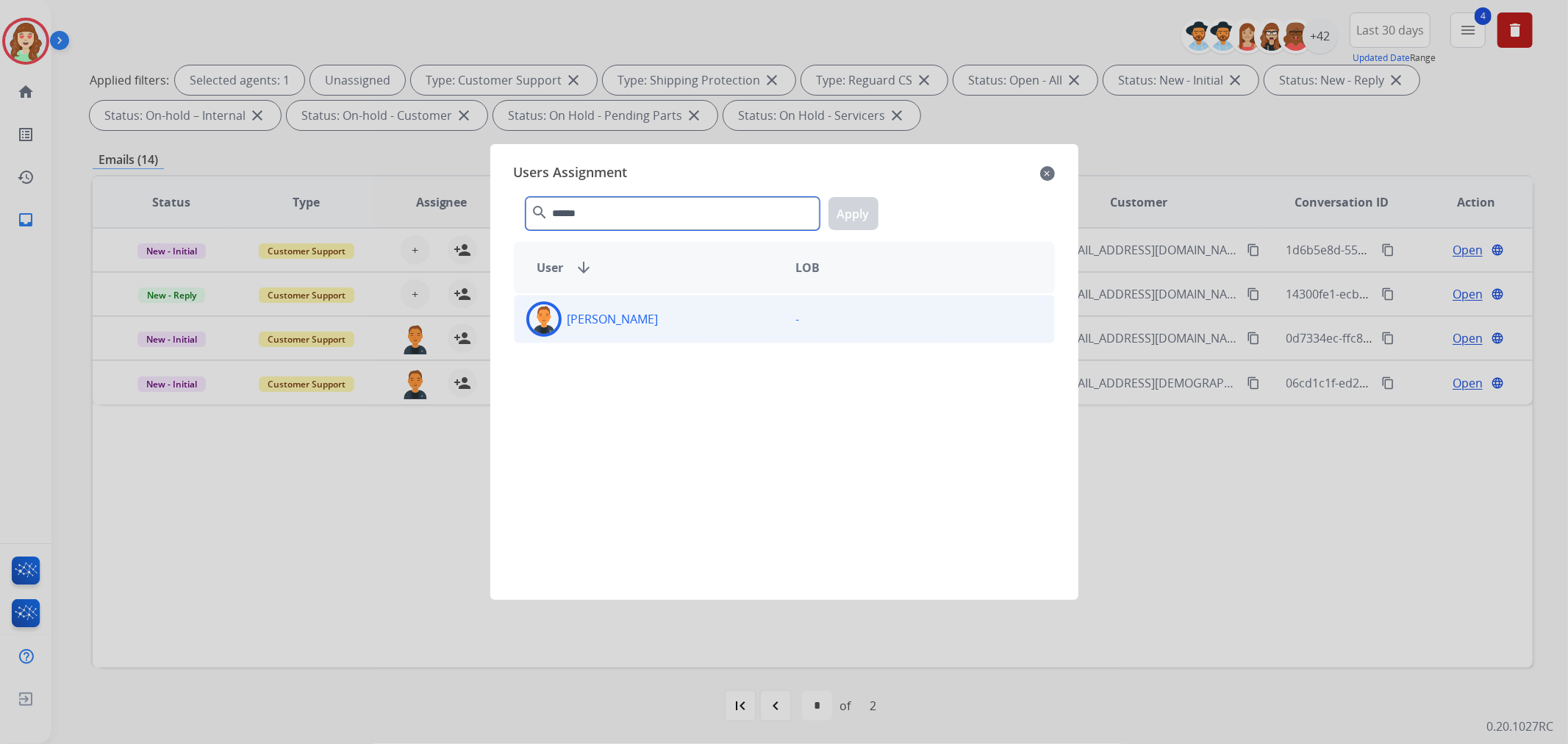
type input "******"
drag, startPoint x: 671, startPoint y: 313, endPoint x: 844, endPoint y: 224, distance: 194.6
click at [673, 313] on div "[PERSON_NAME]" at bounding box center [649, 319] width 270 height 35
click at [861, 211] on button "Apply" at bounding box center [854, 214] width 50 height 33
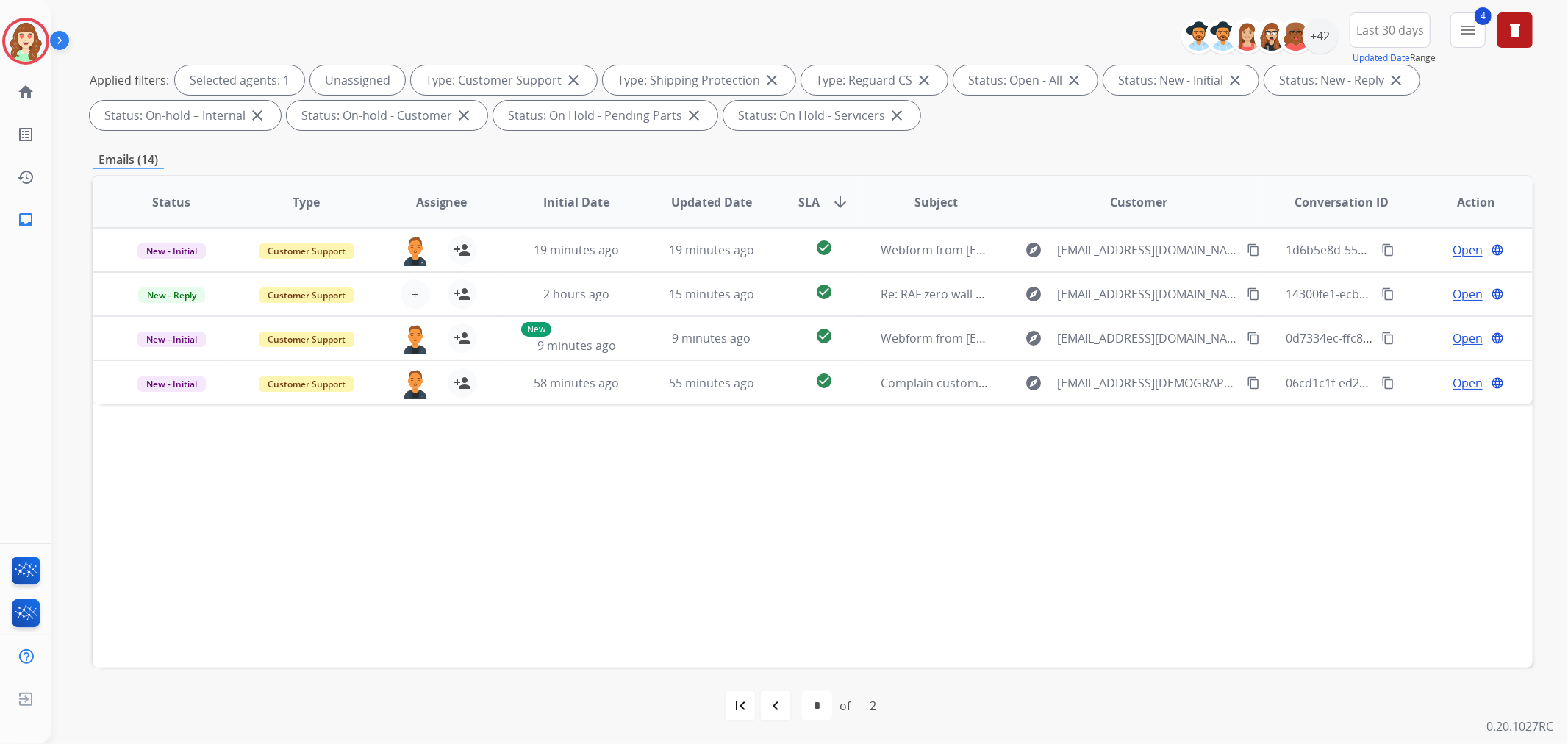
click at [776, 714] on mat-icon "navigate_before" at bounding box center [775, 705] width 17 height 17
select select "*"
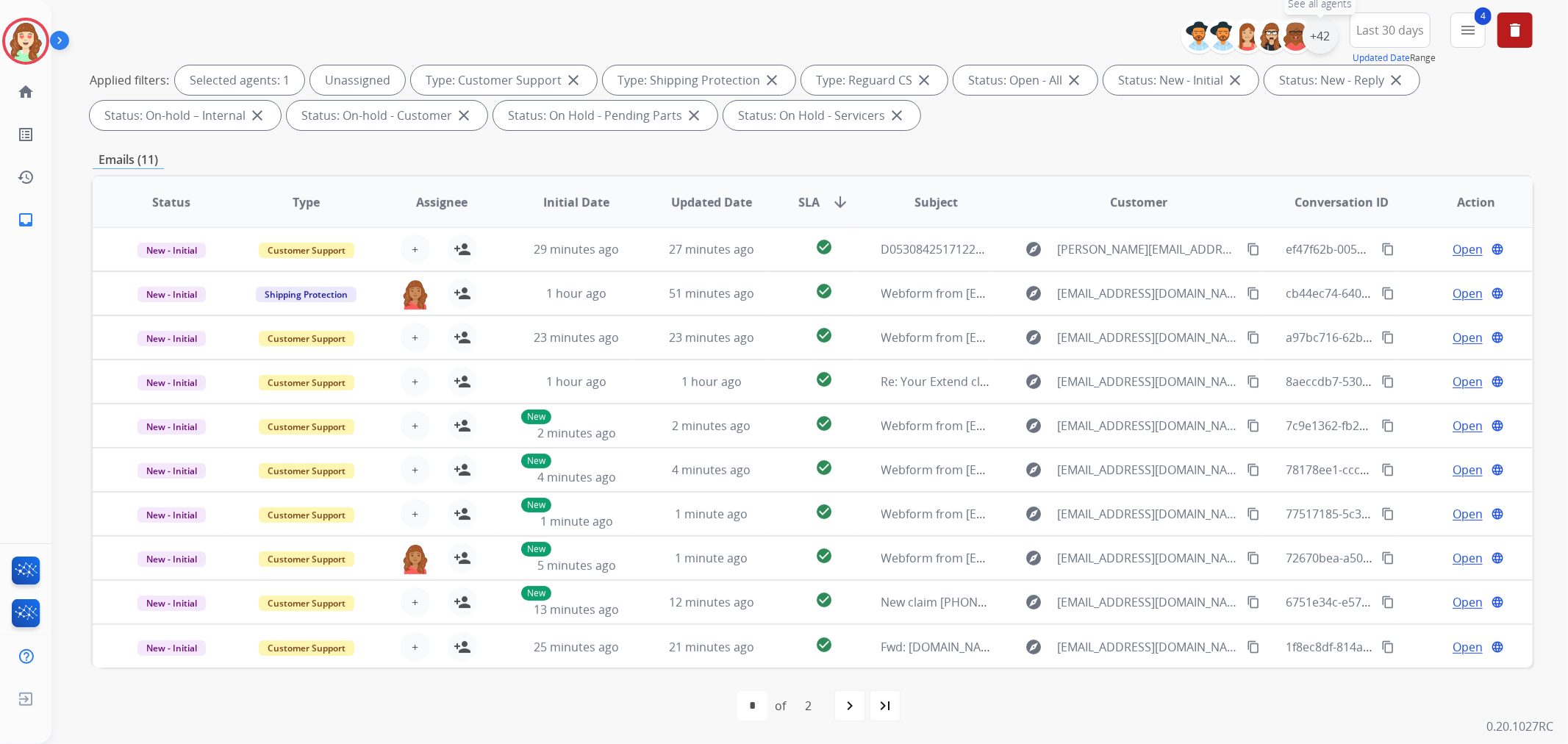
click at [1320, 37] on div "+42" at bounding box center [1320, 36] width 35 height 35
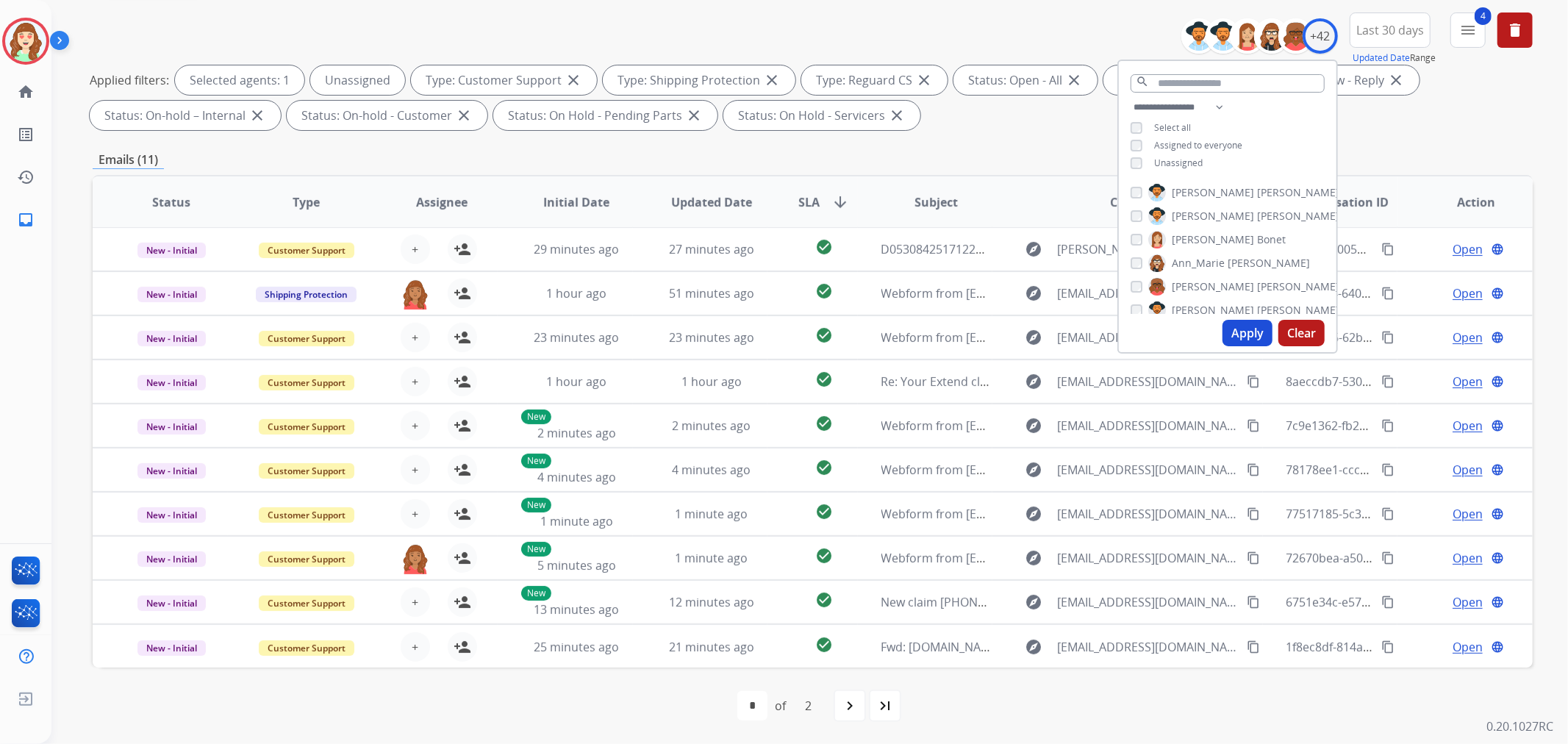
click at [1305, 327] on button "Clear" at bounding box center [1301, 333] width 46 height 27
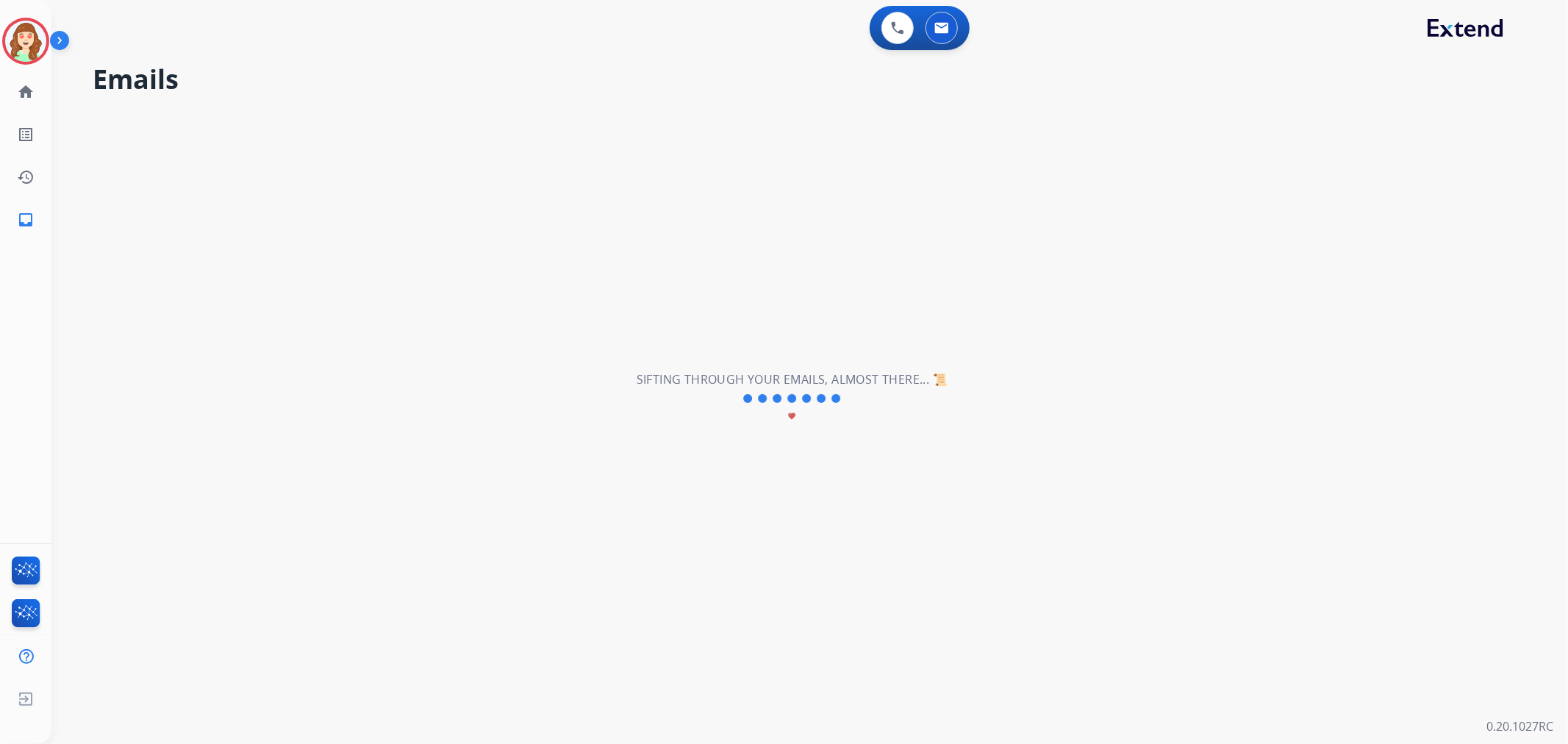
scroll to position [0, 0]
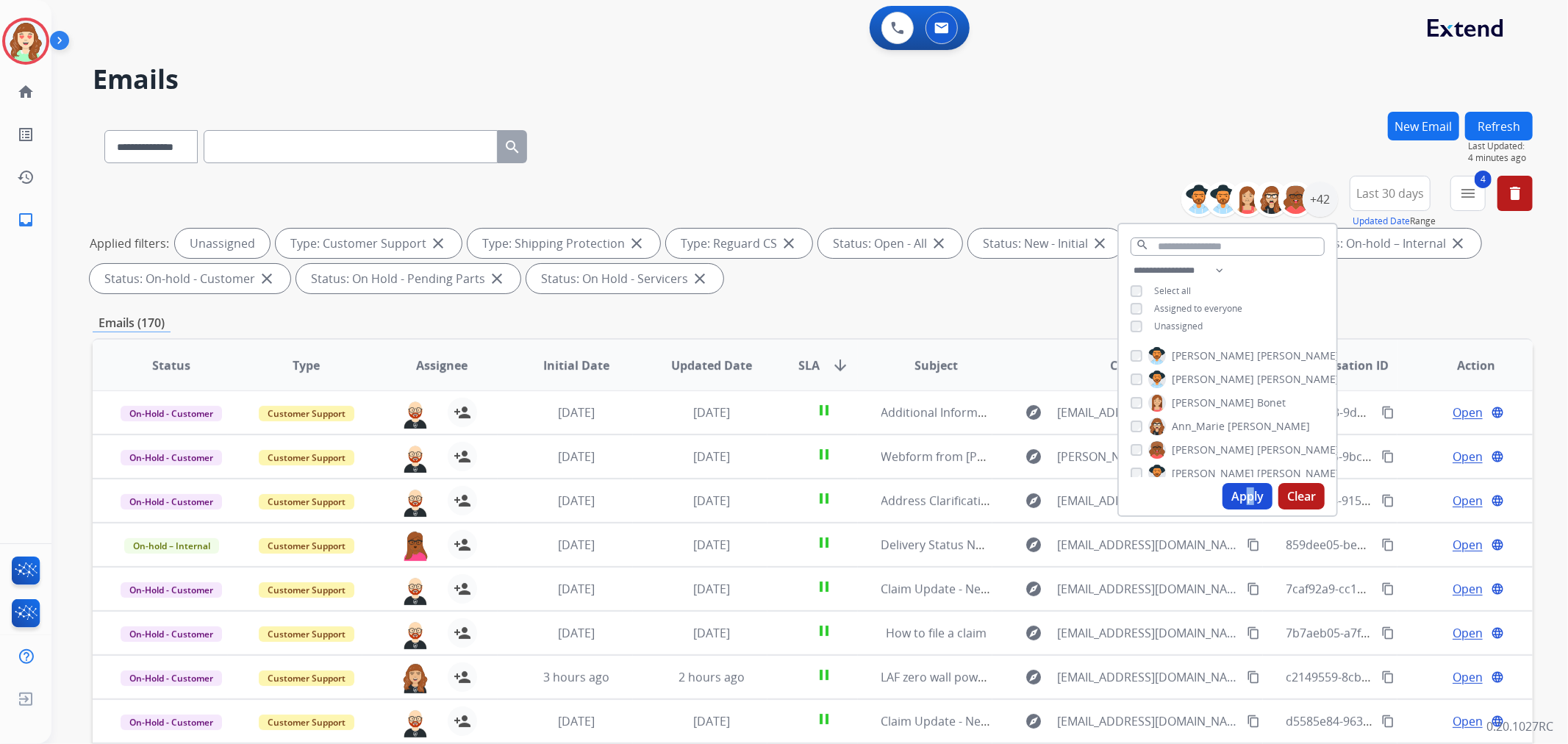
click at [1250, 513] on div "Apply Clear" at bounding box center [1227, 496] width 217 height 38
click at [1250, 498] on button "Apply" at bounding box center [1248, 496] width 50 height 27
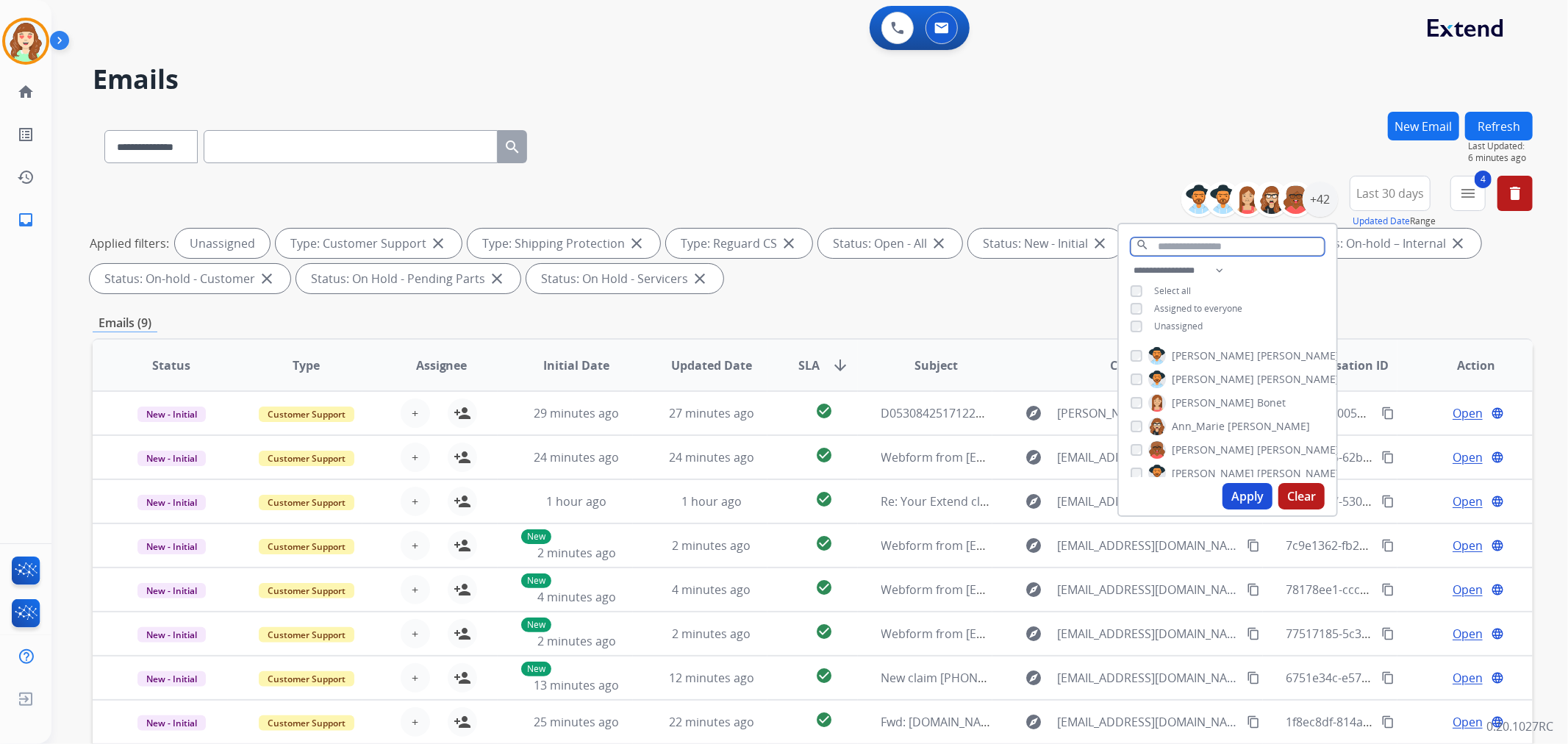
click at [1177, 244] on input "text" at bounding box center [1227, 246] width 194 height 18
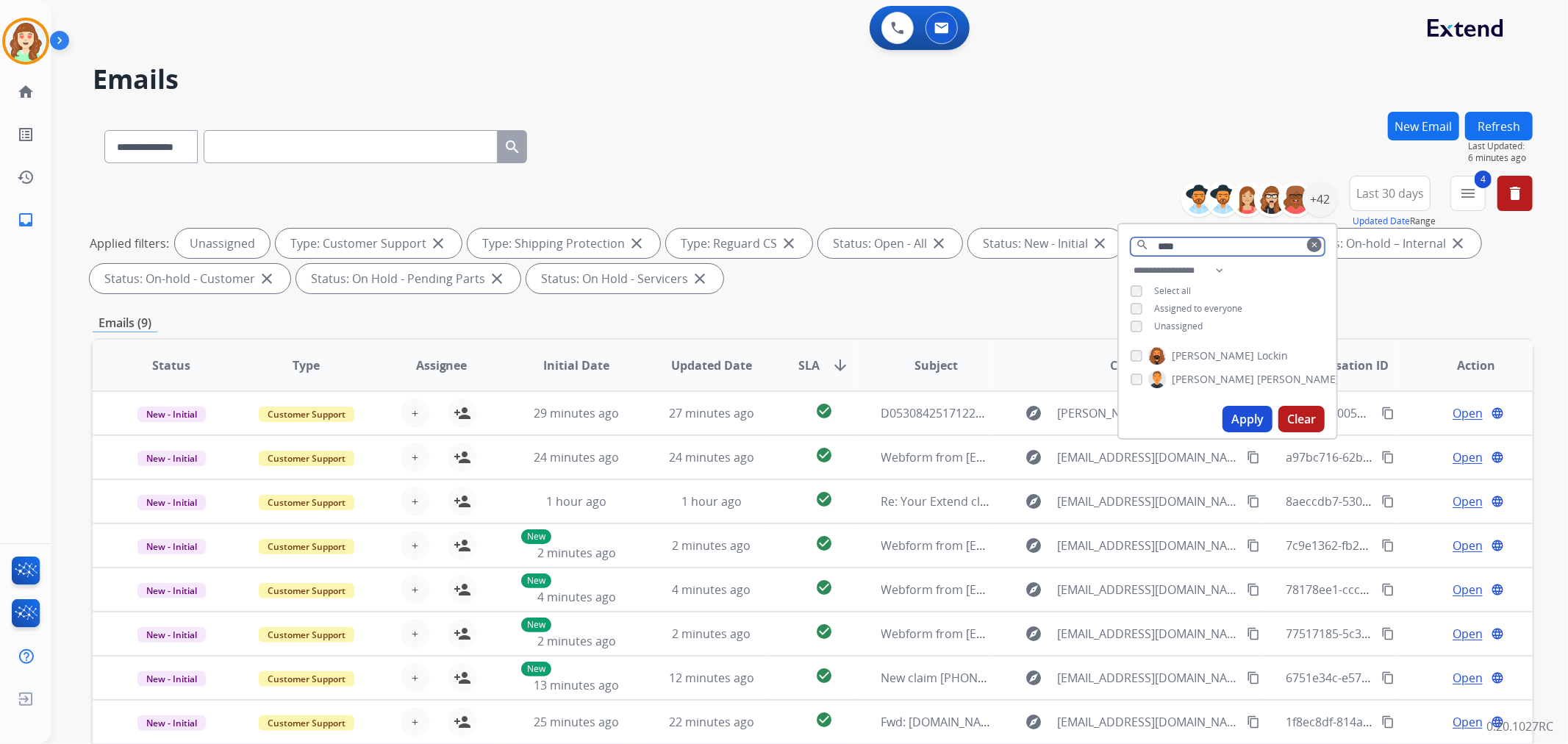
type input "****"
click at [1233, 402] on div "Apply Clear" at bounding box center [1227, 419] width 217 height 38
click at [1247, 412] on button "Apply" at bounding box center [1248, 419] width 50 height 27
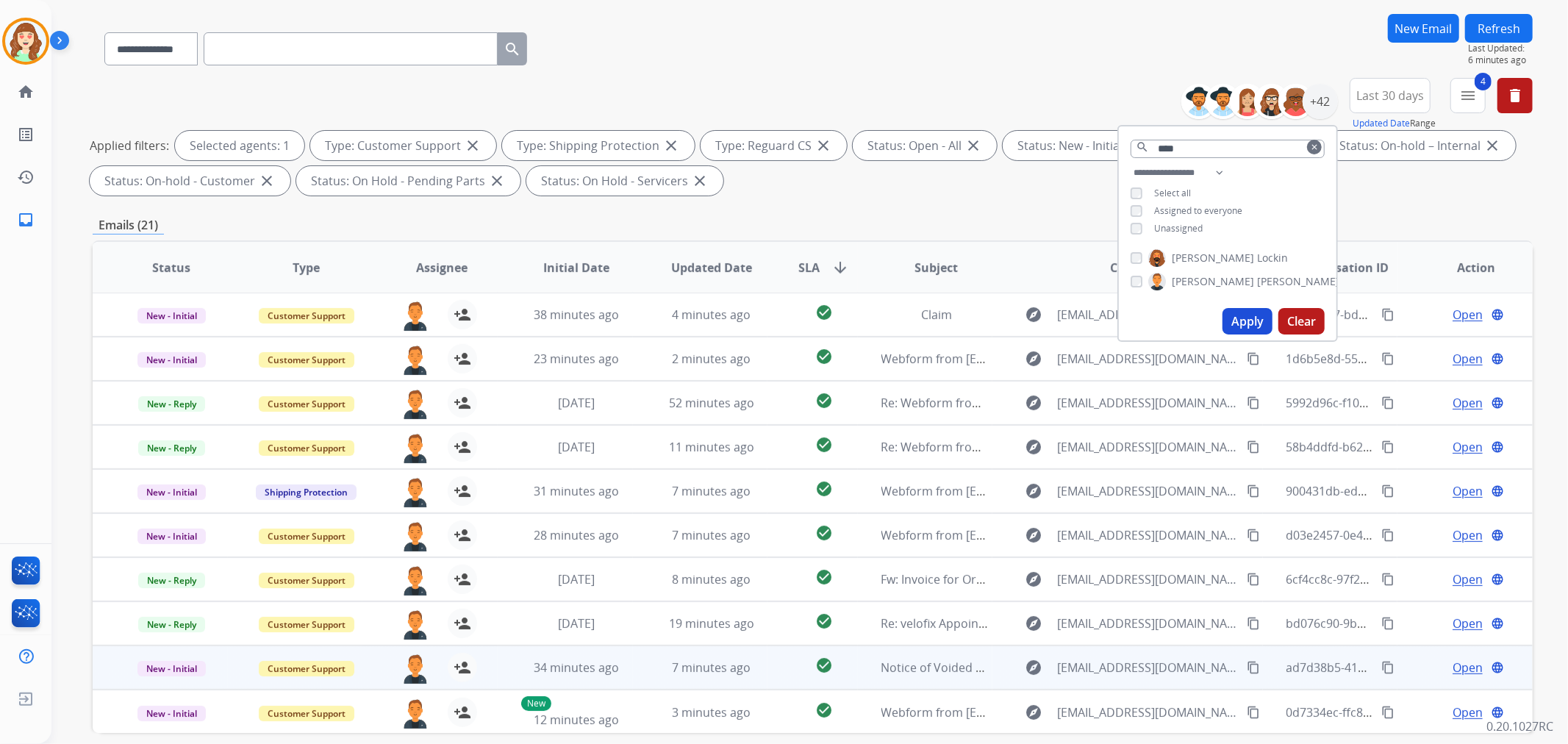
scroll to position [164, 0]
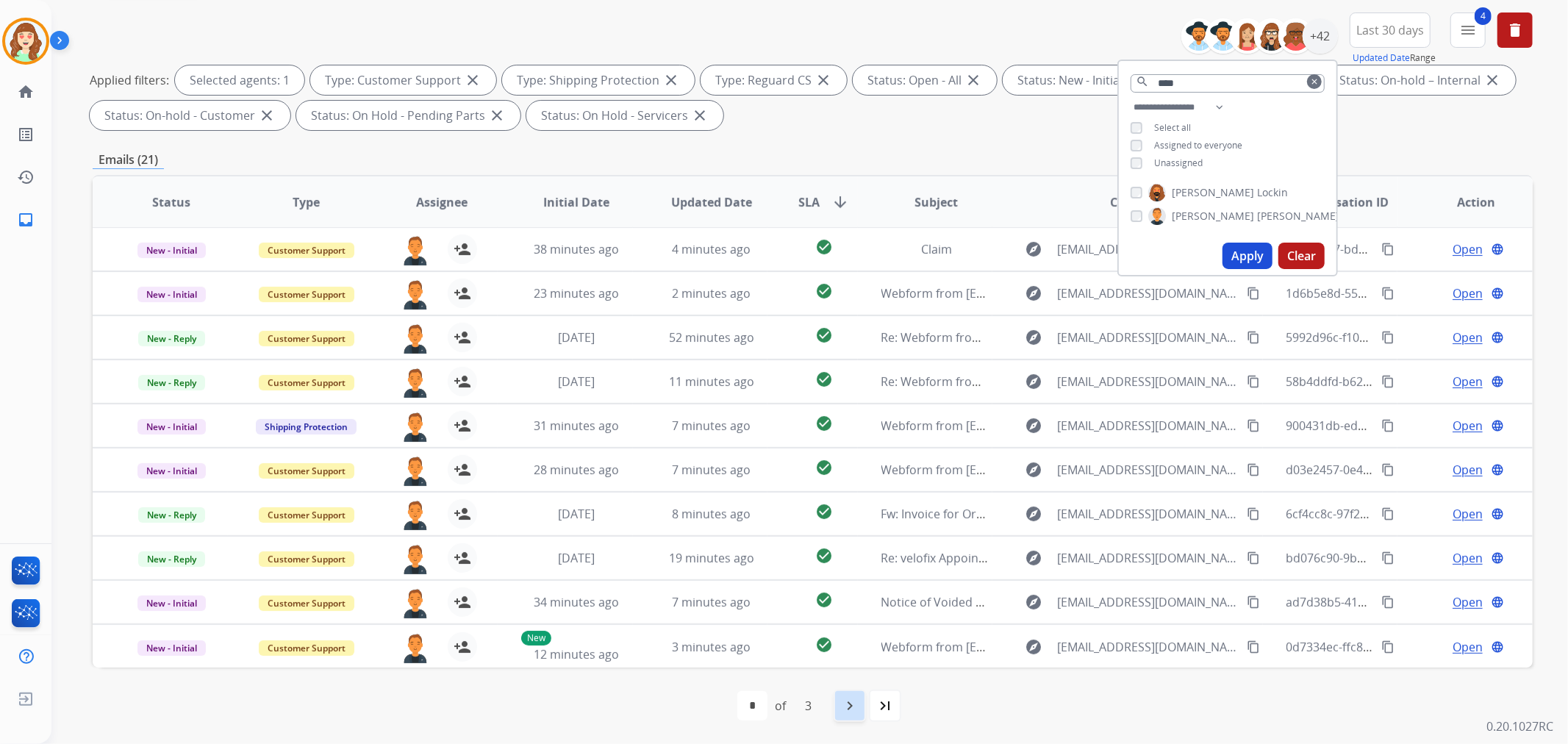
click at [855, 698] on mat-icon "navigate_next" at bounding box center [849, 705] width 17 height 17
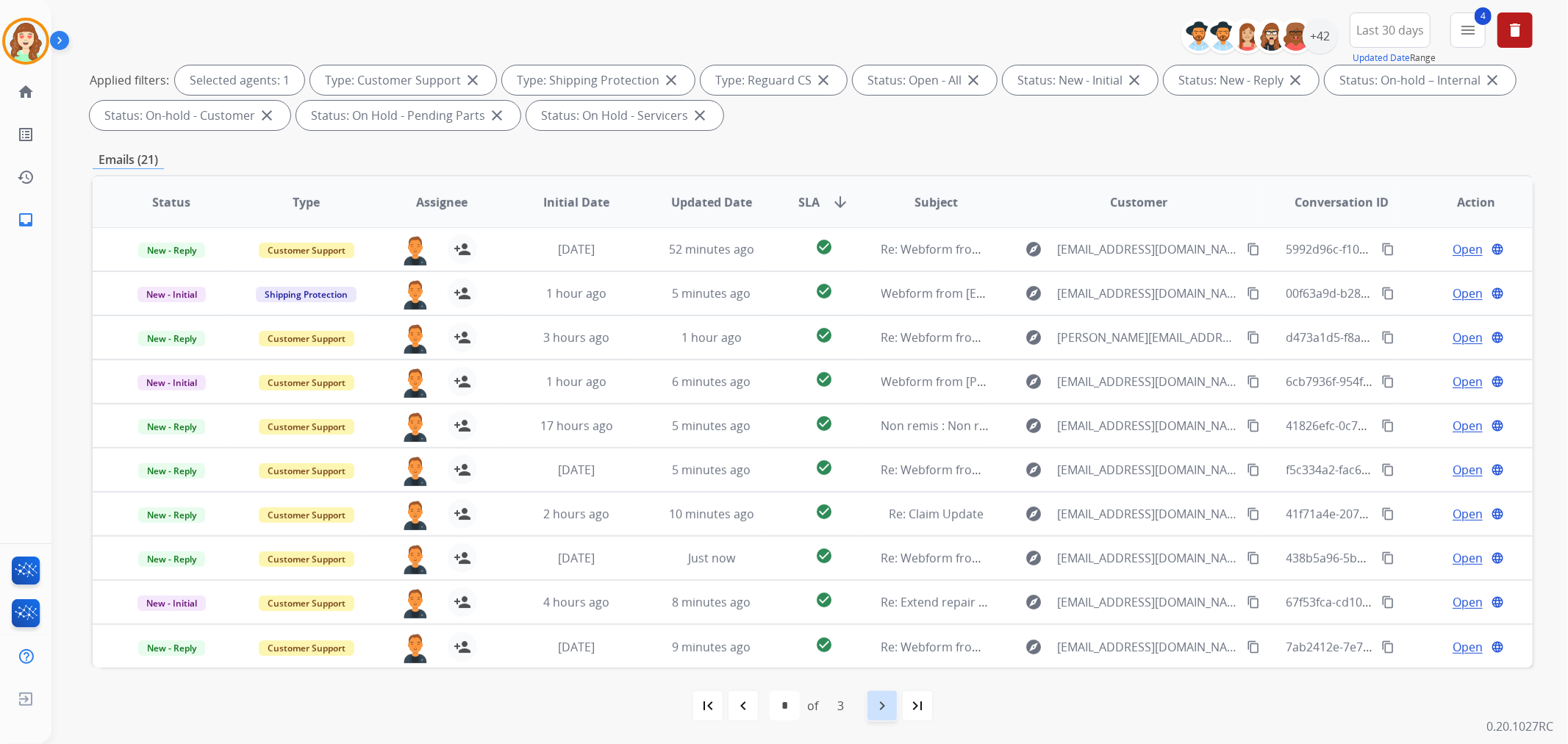
click at [880, 707] on mat-icon "navigate_next" at bounding box center [881, 705] width 17 height 17
select select "*"
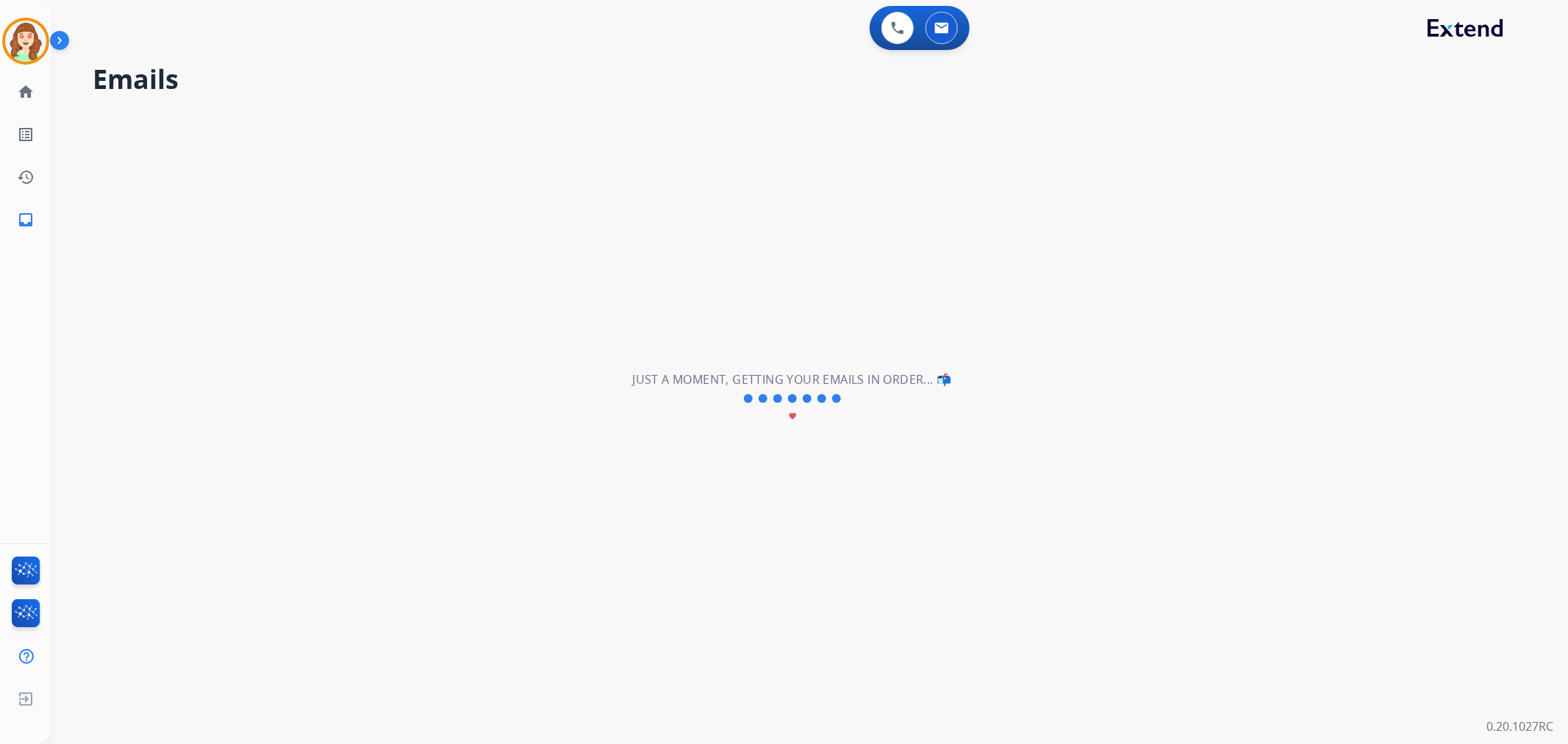
scroll to position [0, 0]
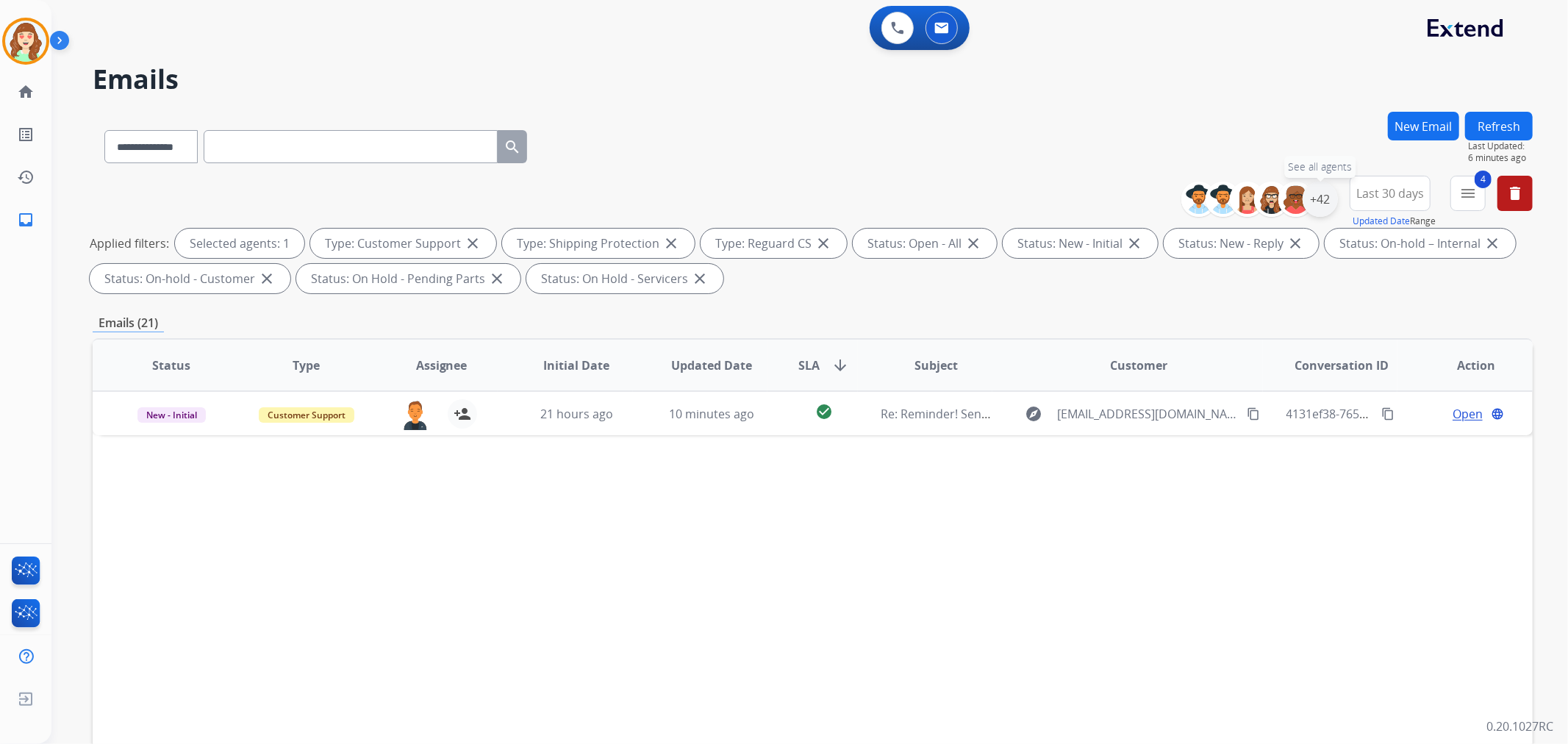
click at [1317, 207] on div "+42" at bounding box center [1320, 199] width 35 height 35
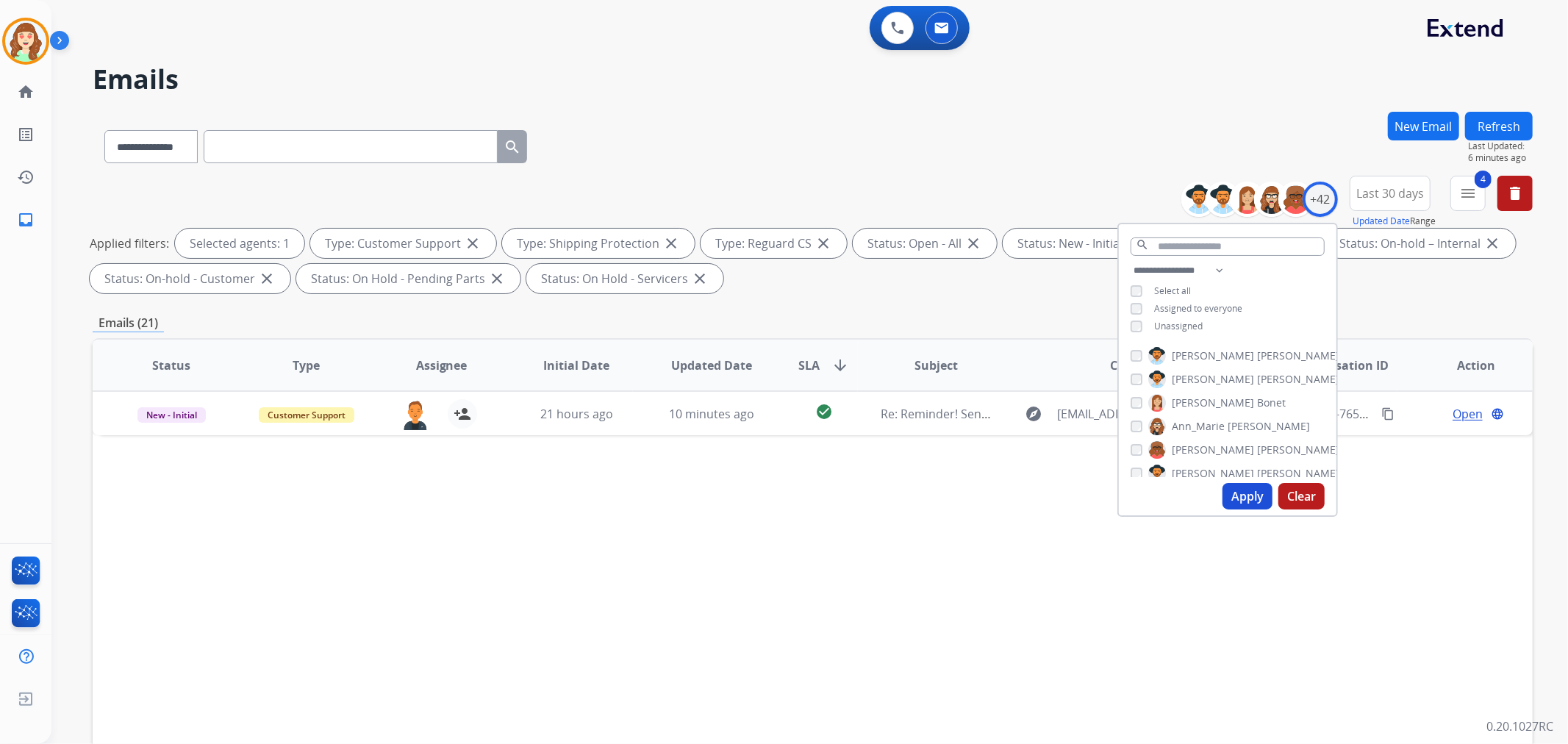
click at [1297, 497] on button "Clear" at bounding box center [1301, 496] width 46 height 27
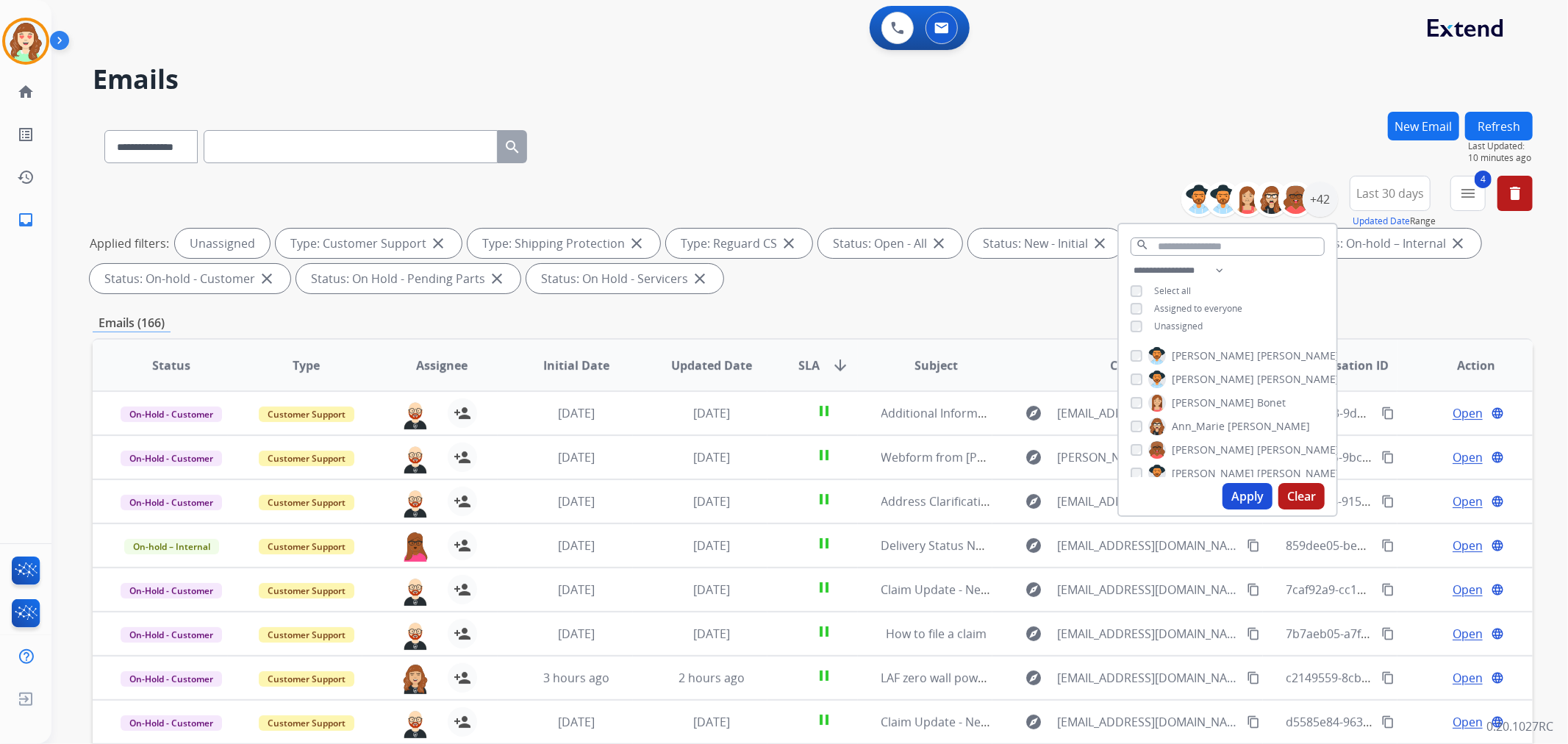
click at [1259, 511] on div "Apply Clear" at bounding box center [1227, 496] width 217 height 38
click at [1259, 495] on button "Apply" at bounding box center [1248, 496] width 50 height 27
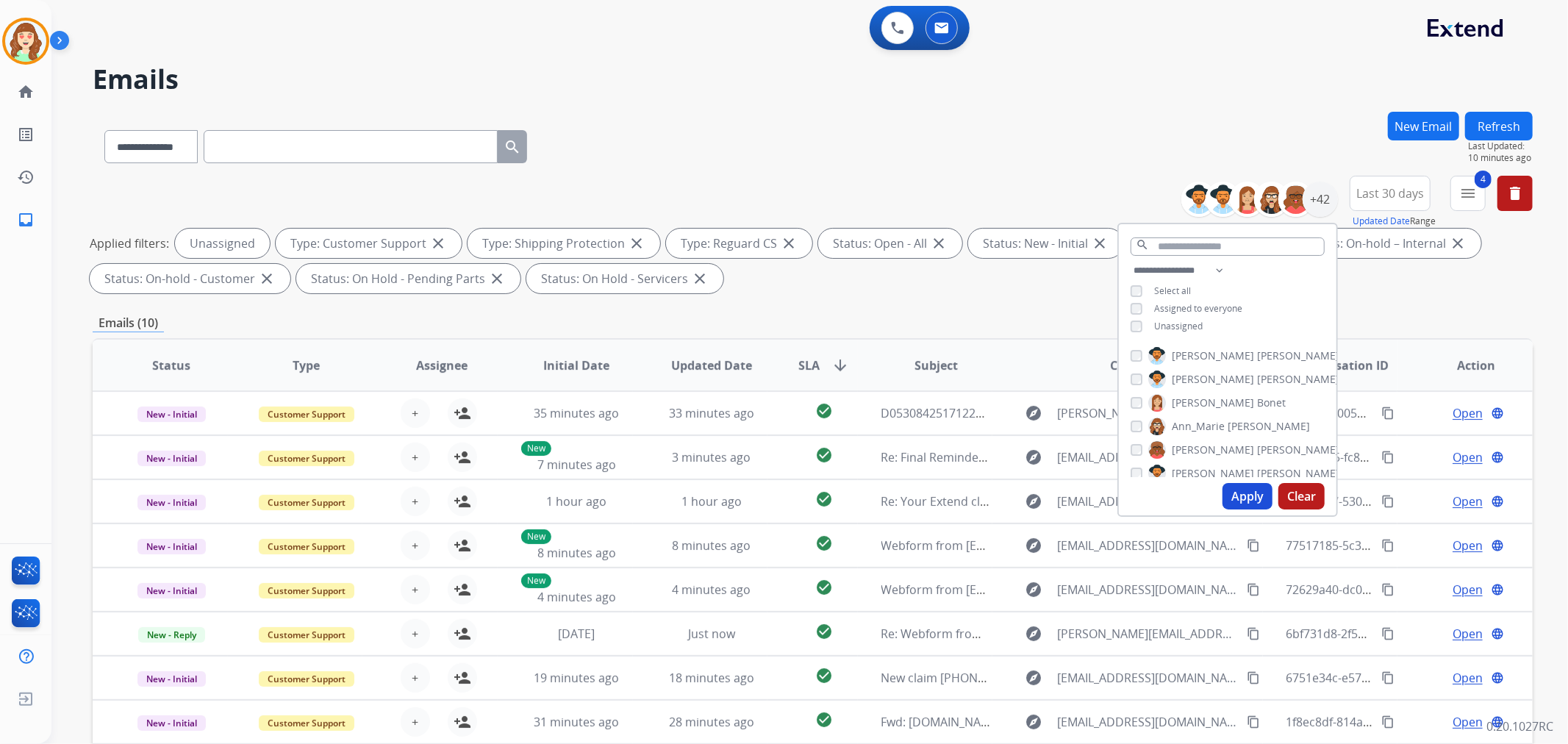
click at [804, 157] on div "**********" at bounding box center [813, 144] width 1440 height 64
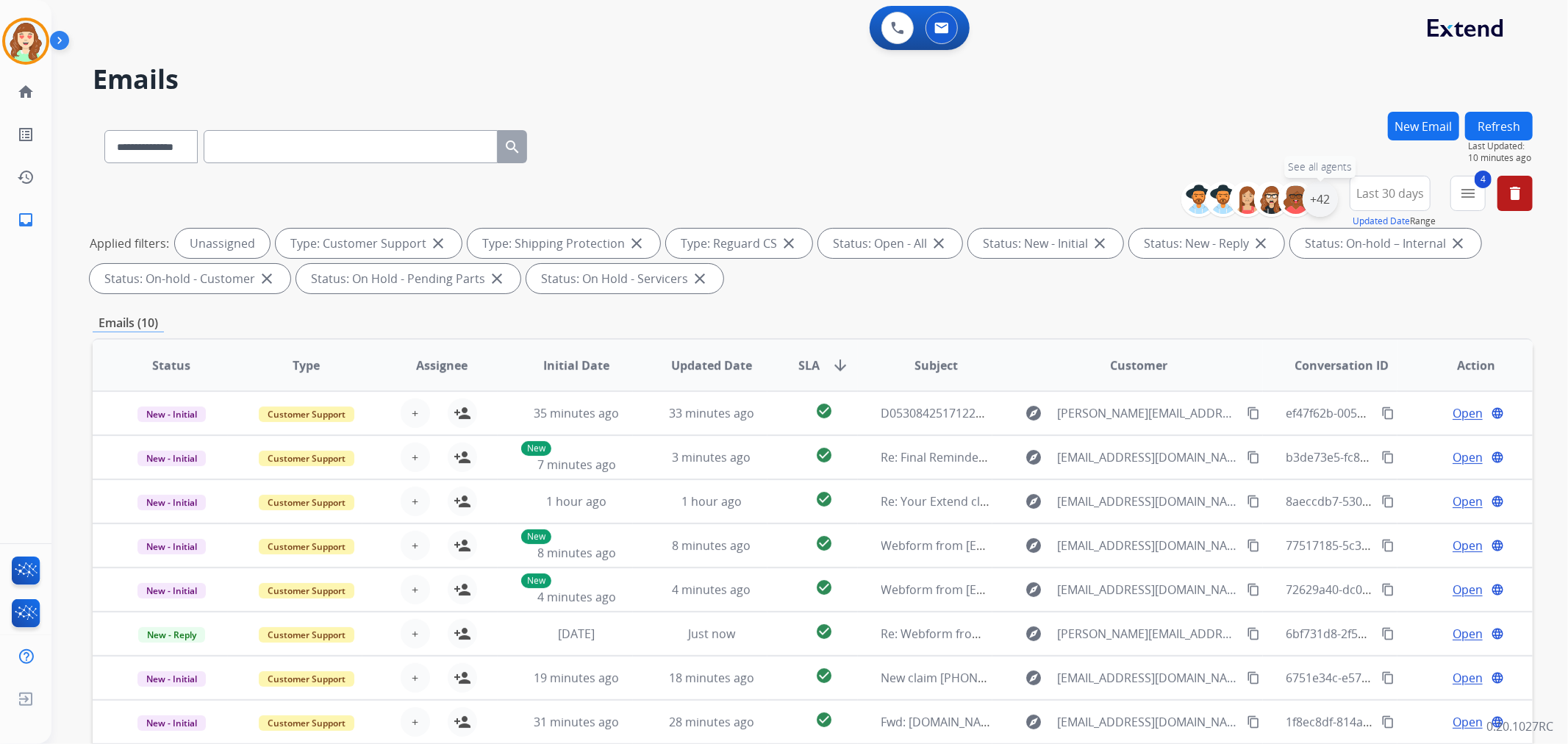
click at [1323, 199] on div "+42" at bounding box center [1320, 199] width 35 height 35
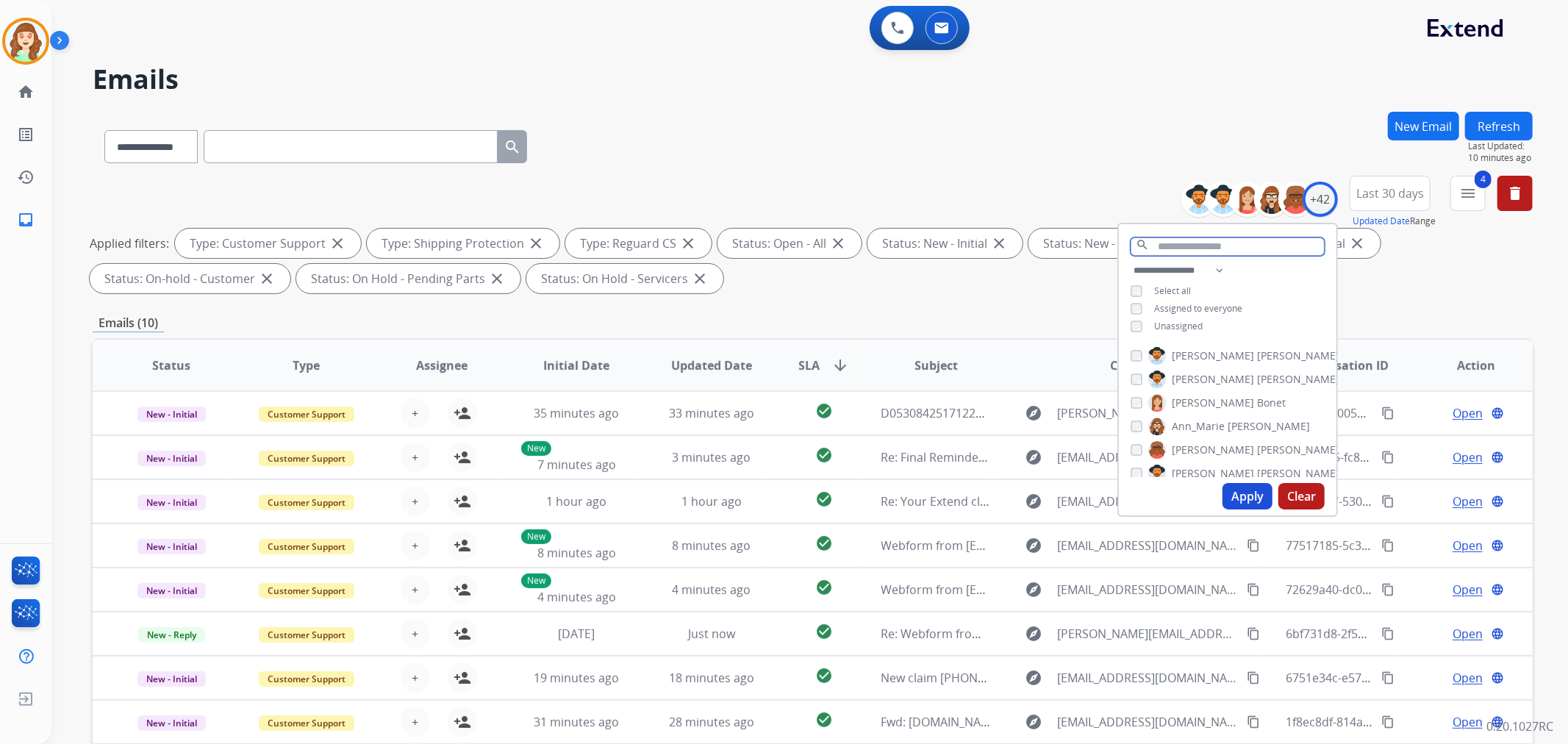
click at [1198, 241] on input "text" at bounding box center [1227, 246] width 194 height 18
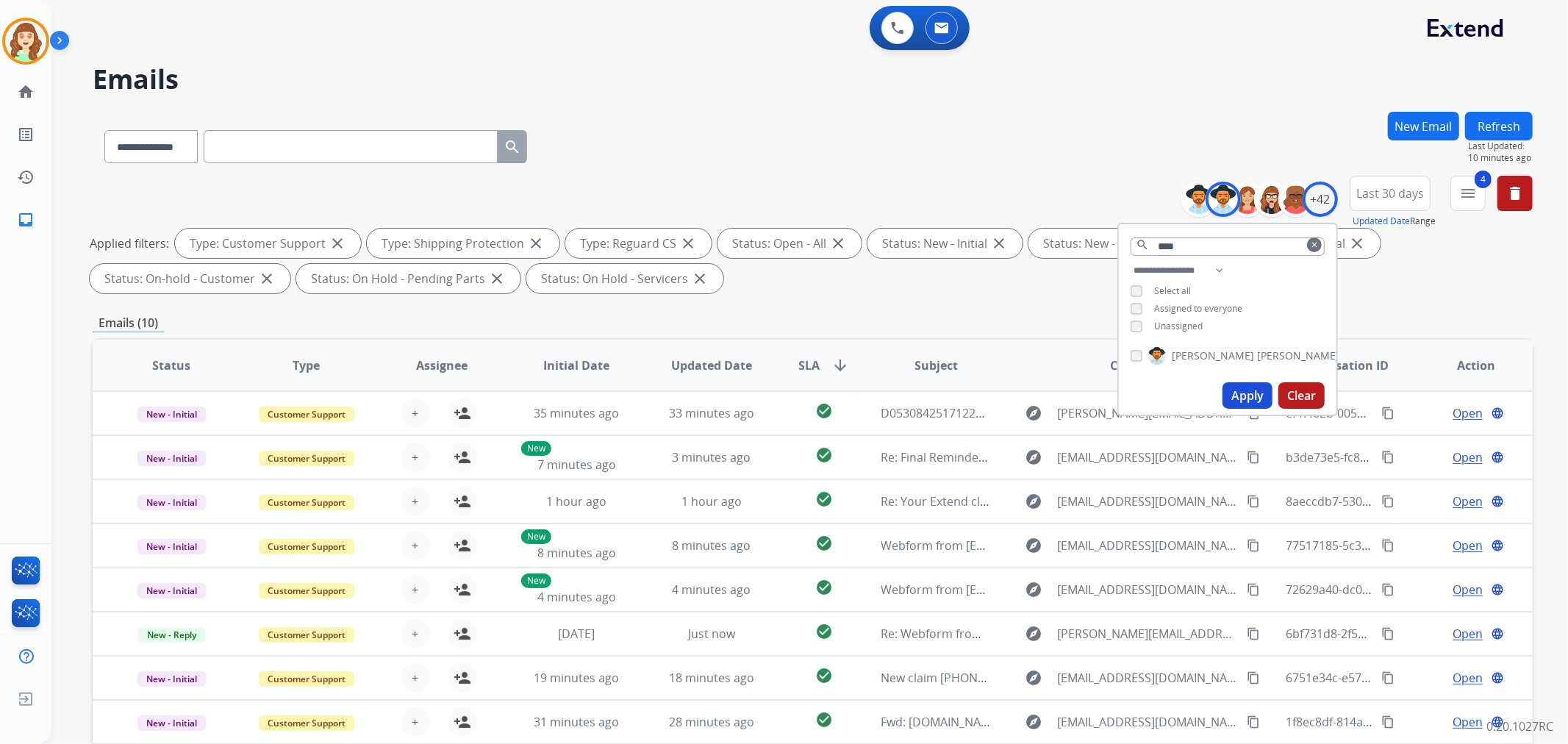
click at [1251, 393] on button "Apply" at bounding box center [1248, 396] width 50 height 27
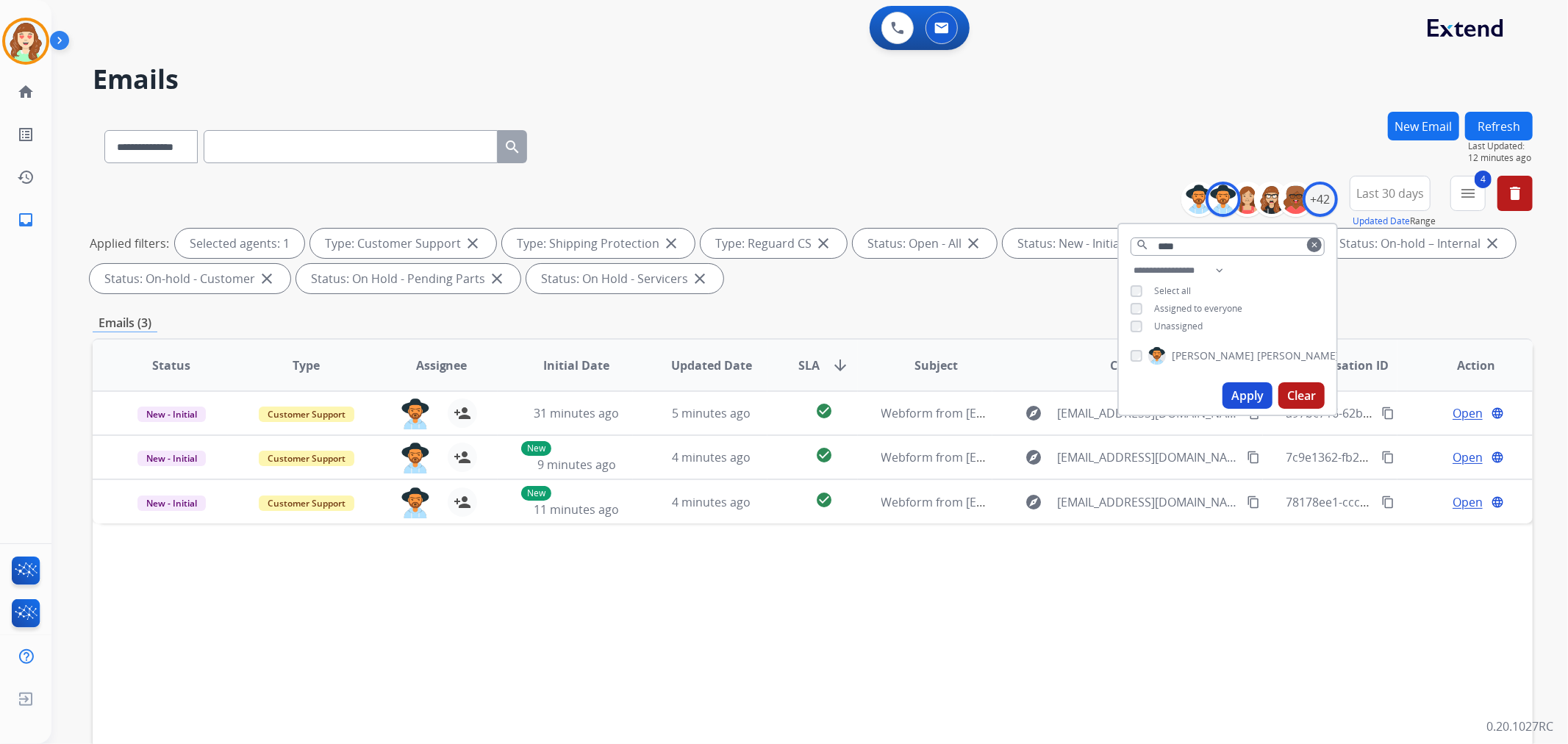
click at [1022, 140] on div "**********" at bounding box center [813, 144] width 1440 height 64
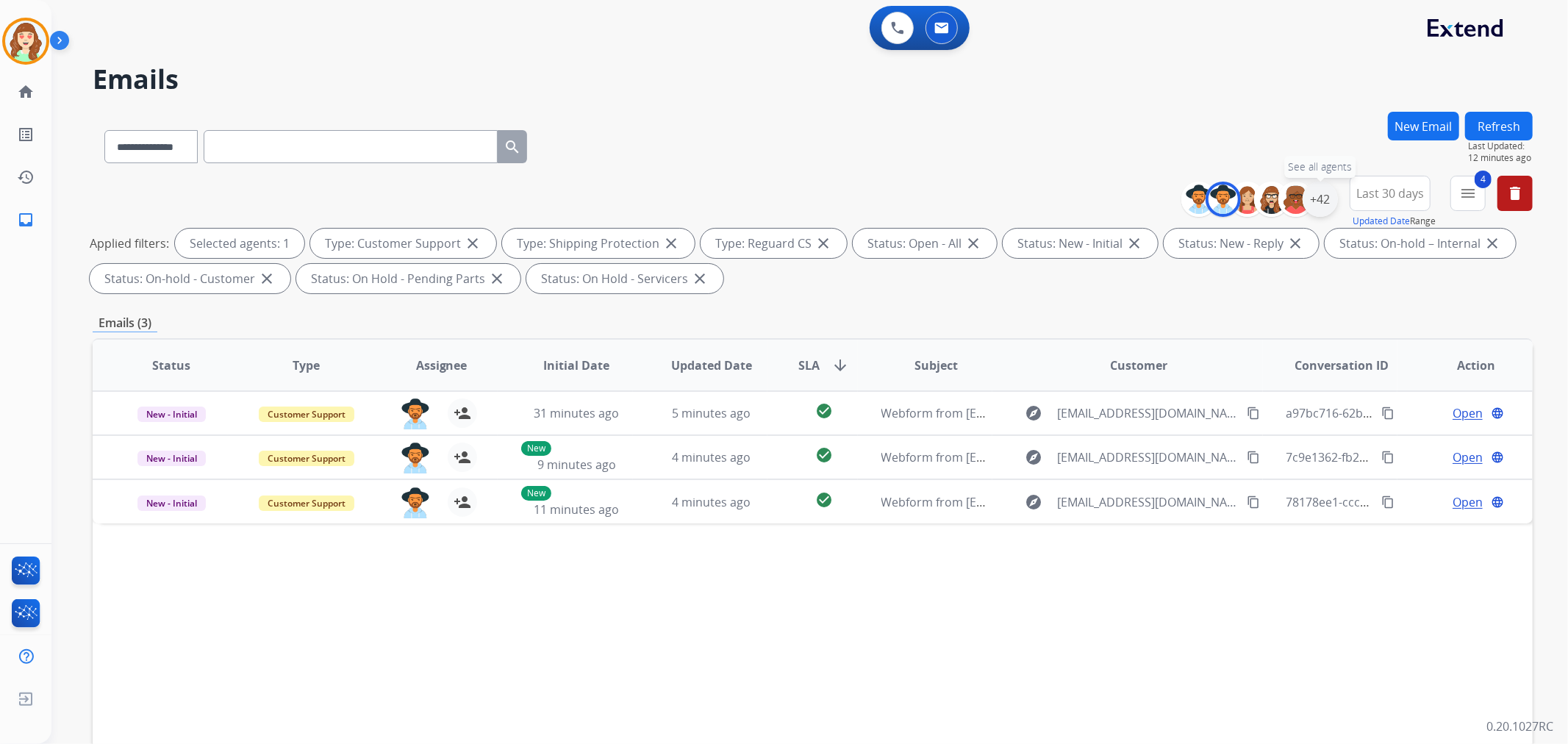
click at [1320, 200] on div "+42" at bounding box center [1320, 199] width 35 height 35
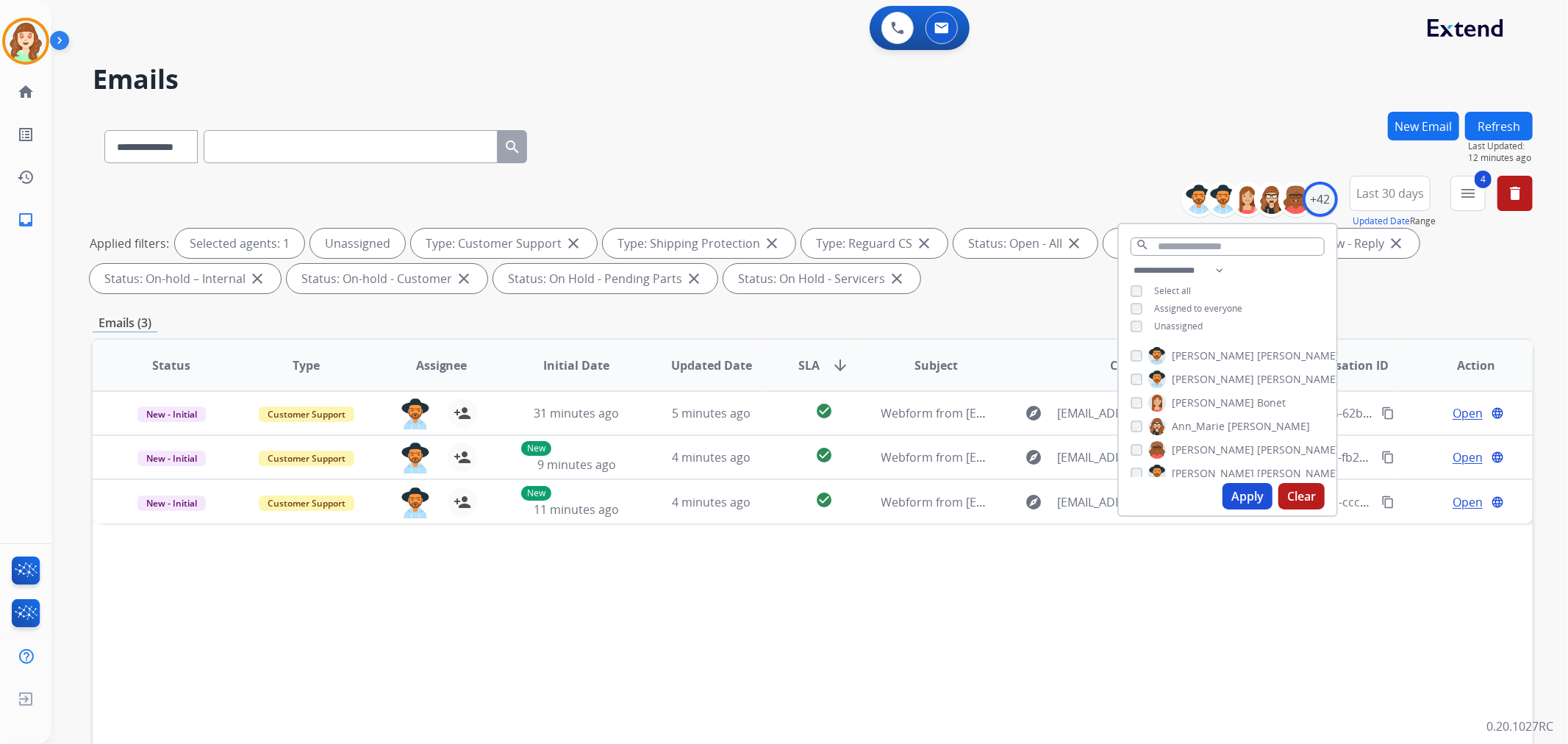
click at [1247, 498] on button "Apply" at bounding box center [1248, 496] width 50 height 27
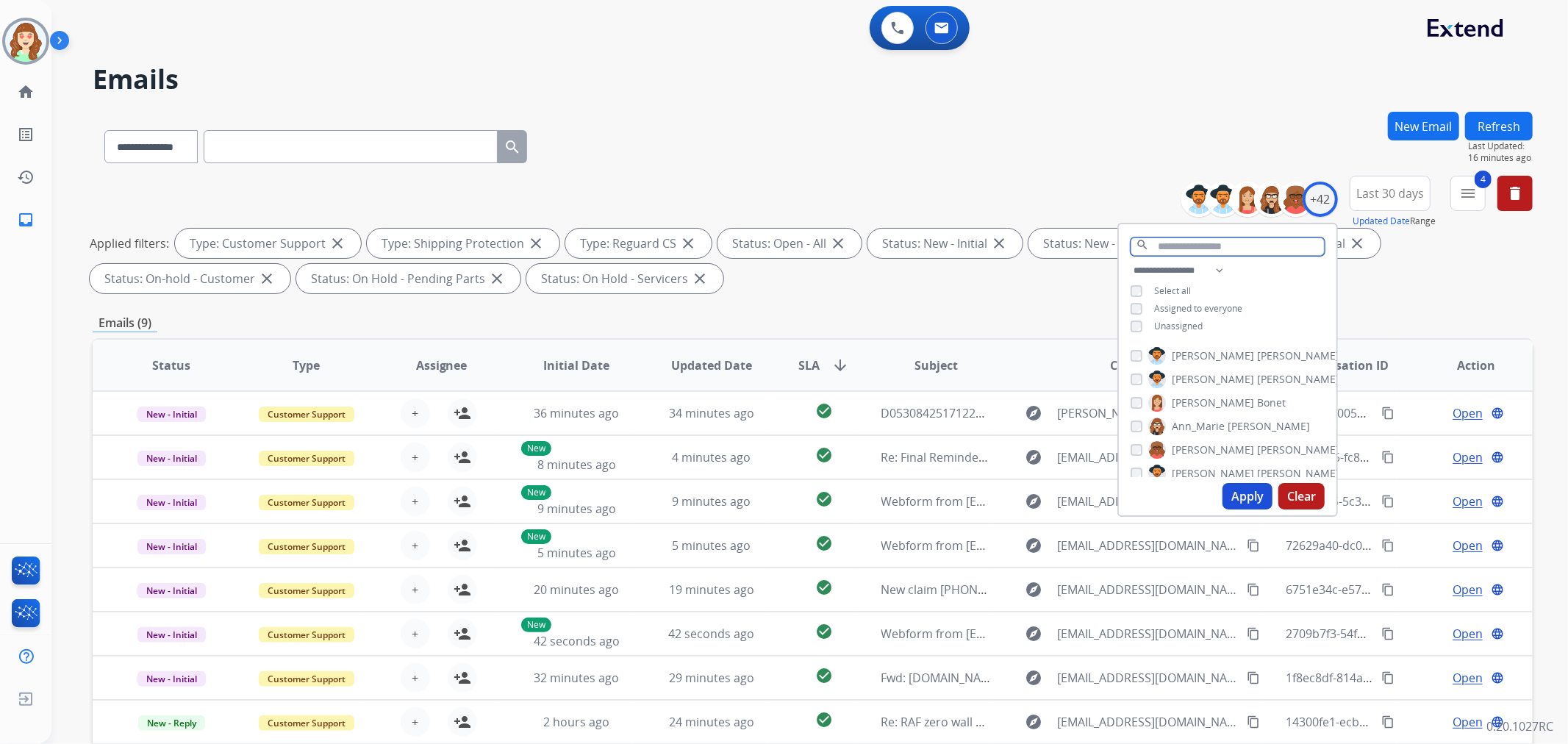
drag, startPoint x: 1187, startPoint y: 241, endPoint x: 1226, endPoint y: 231, distance: 40.3
click at [1226, 231] on div "search" at bounding box center [1227, 243] width 217 height 37
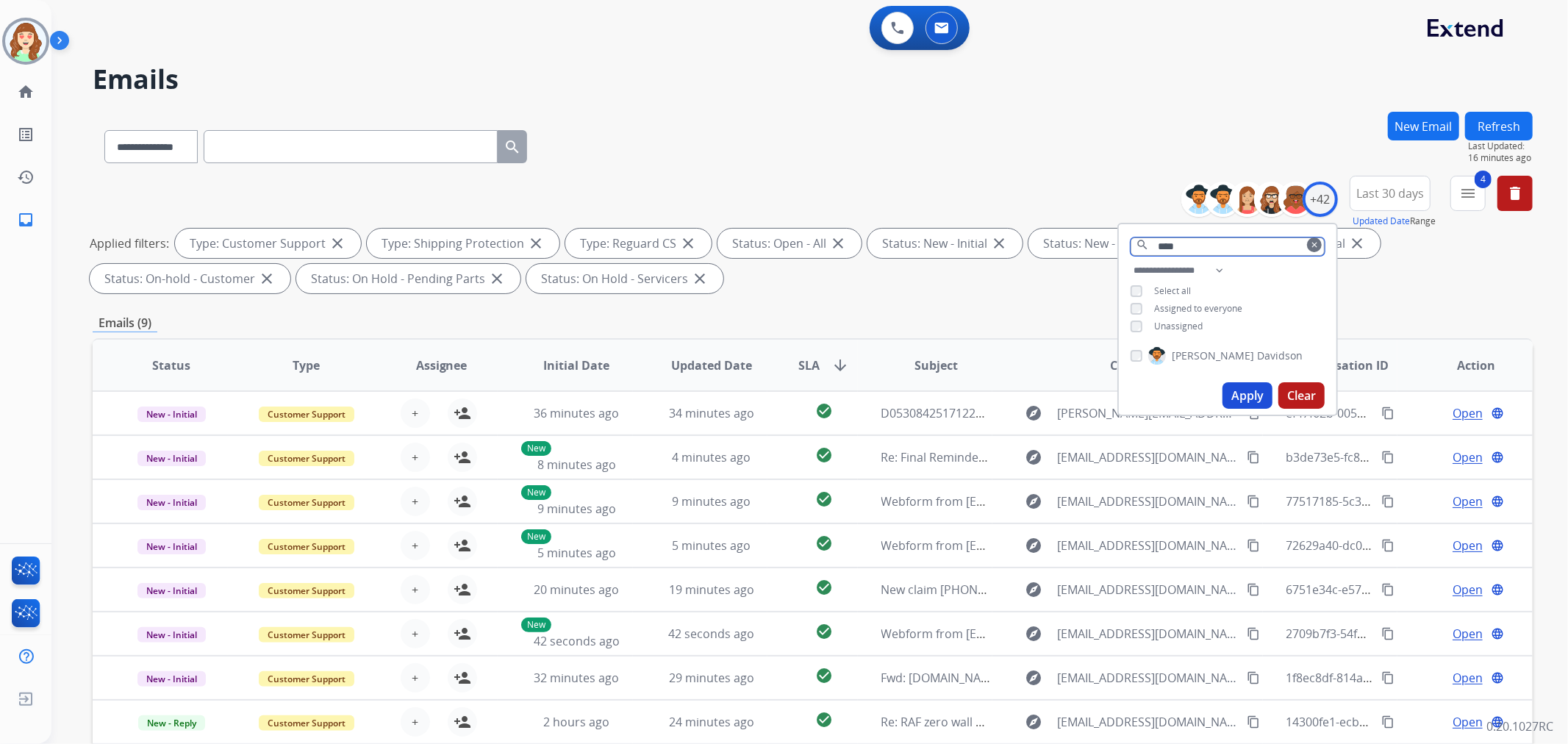
type input "****"
click at [1243, 394] on button "Apply" at bounding box center [1248, 396] width 50 height 27
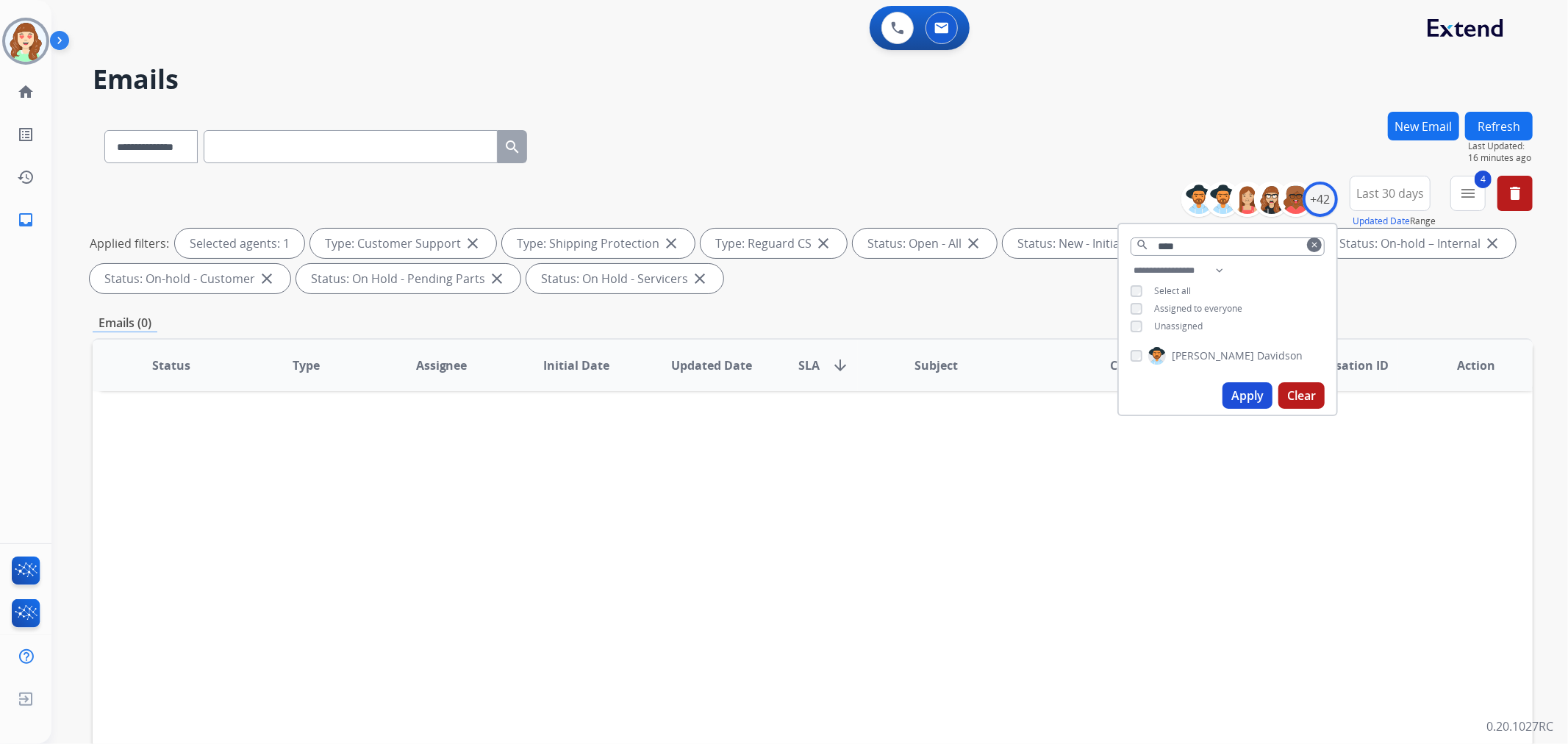
click at [1126, 325] on div "**********" at bounding box center [1227, 300] width 217 height 77
click at [1141, 321] on div "Unassigned" at bounding box center [1166, 326] width 72 height 11
click at [1248, 394] on button "Apply" at bounding box center [1248, 396] width 50 height 27
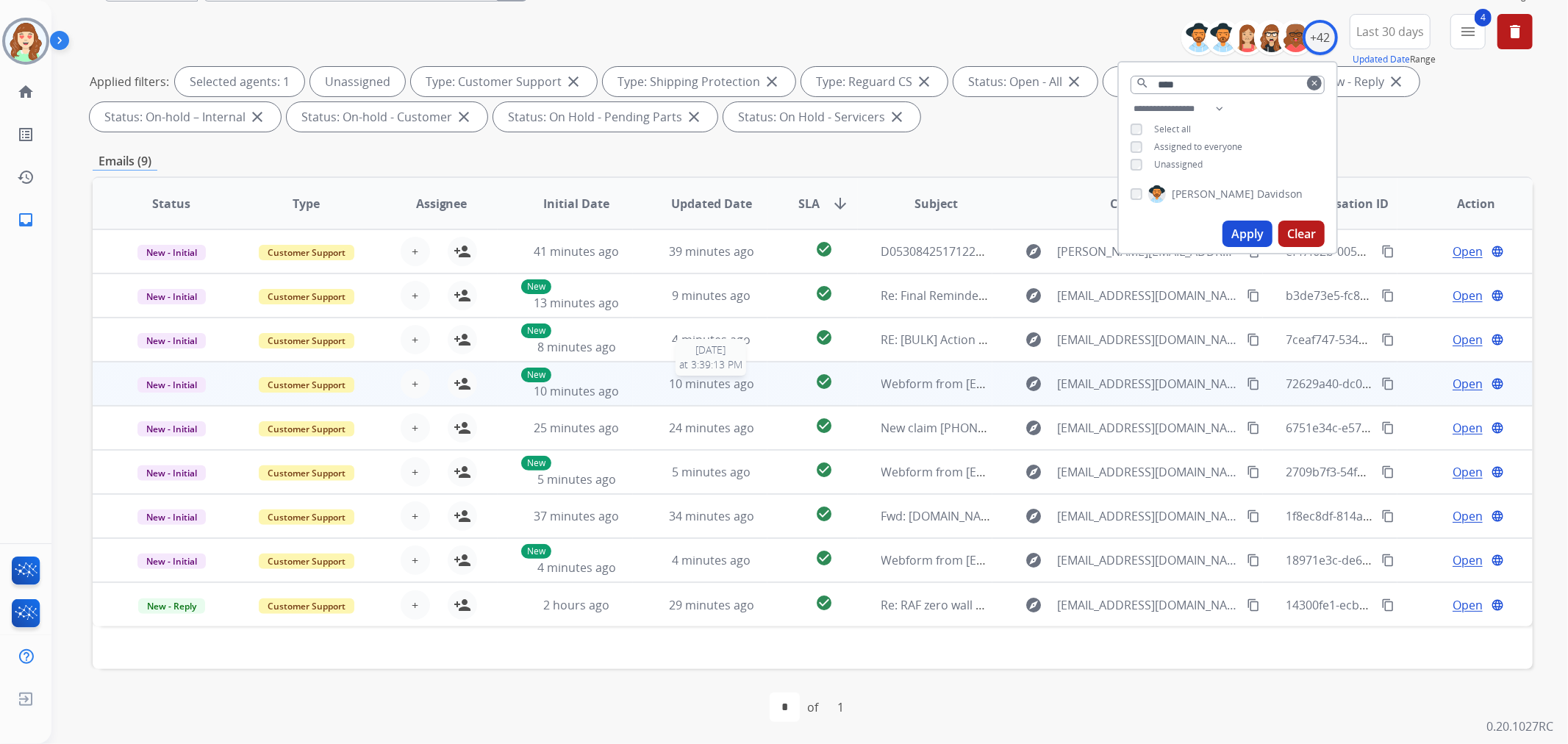
scroll to position [164, 0]
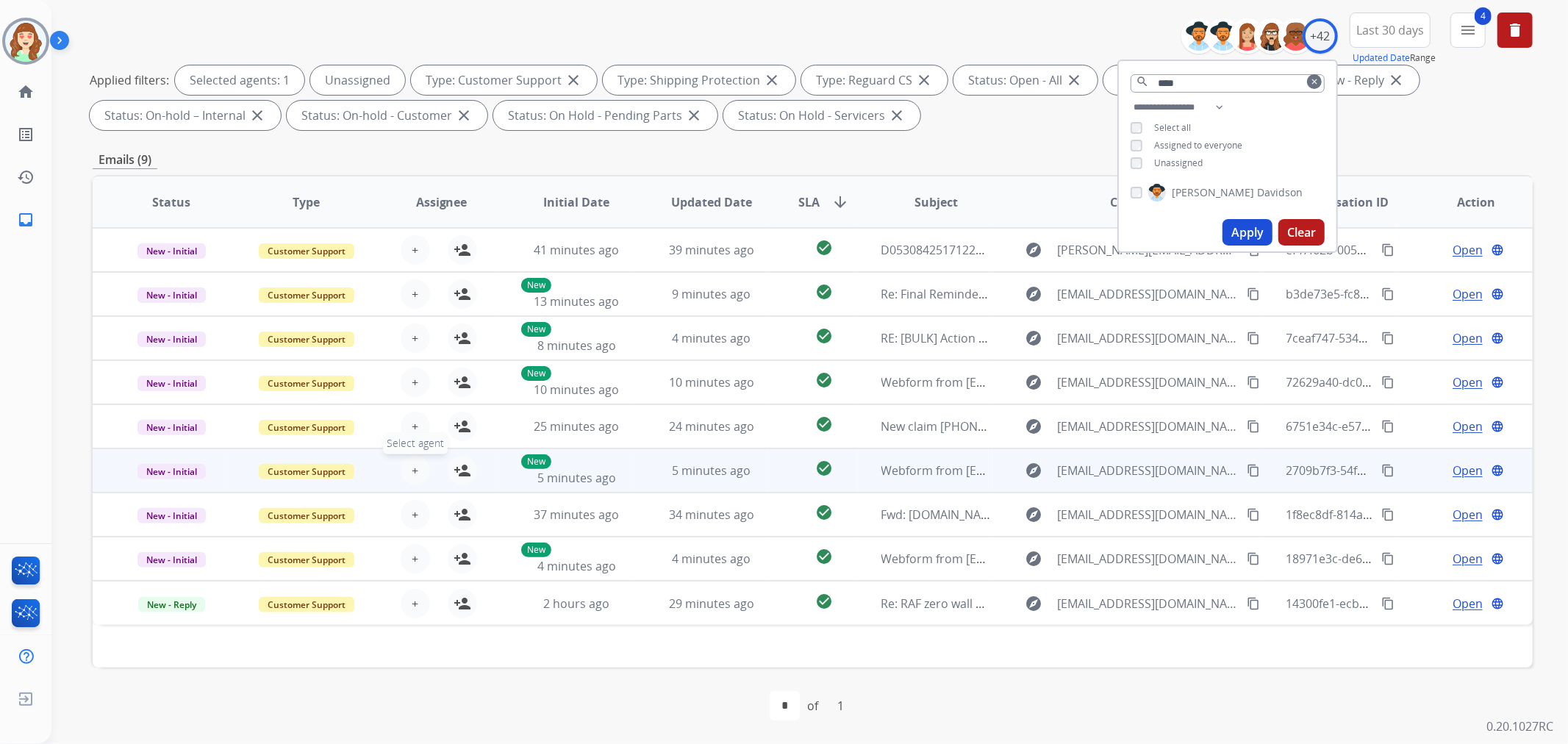
click at [416, 469] on button "+ Select agent" at bounding box center [415, 470] width 30 height 30
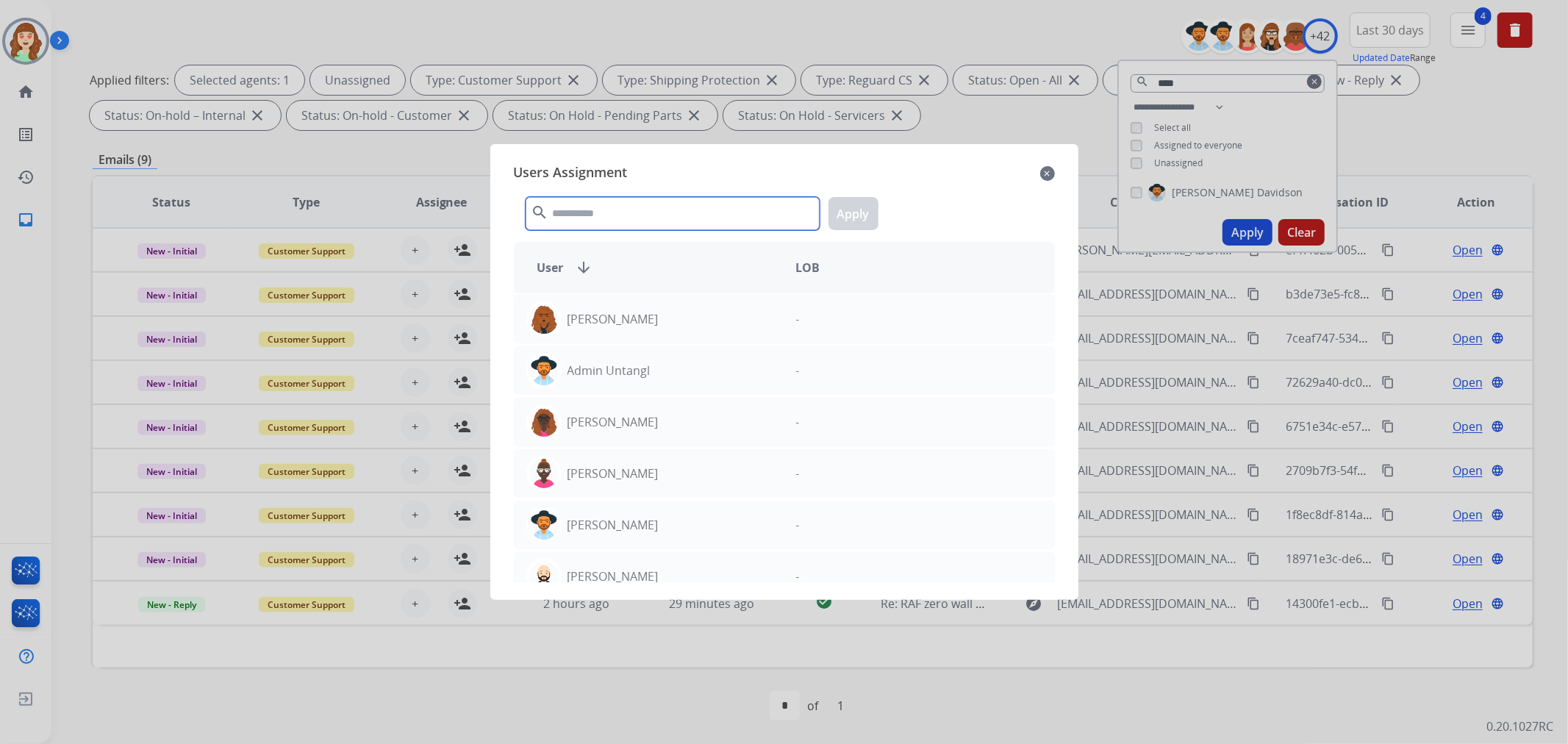
click at [604, 218] on input "text" at bounding box center [672, 214] width 294 height 33
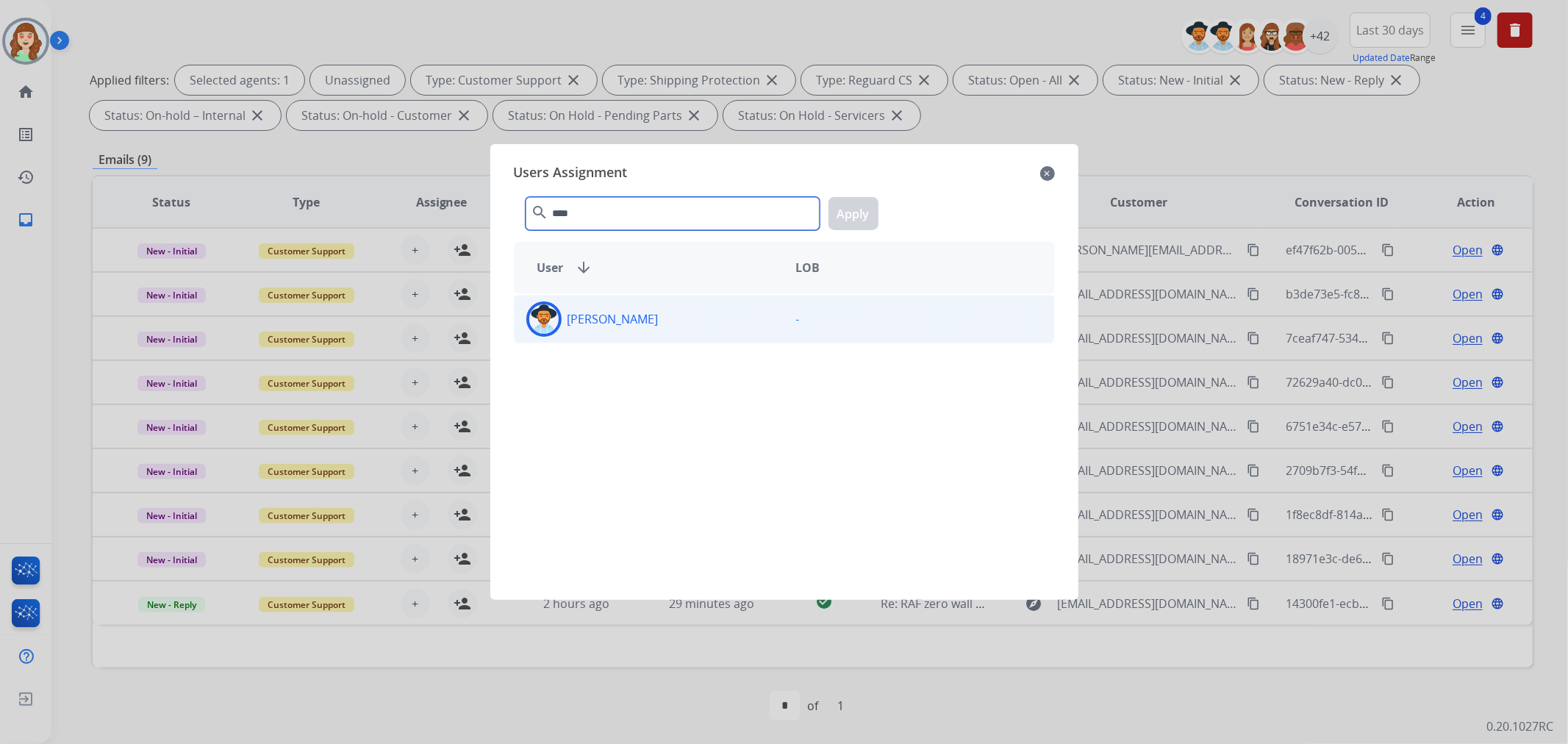
type input "****"
drag, startPoint x: 697, startPoint y: 320, endPoint x: 829, endPoint y: 265, distance: 143.0
click at [697, 321] on div "[PERSON_NAME]" at bounding box center [649, 319] width 270 height 35
click at [856, 211] on button "Apply" at bounding box center [854, 214] width 50 height 33
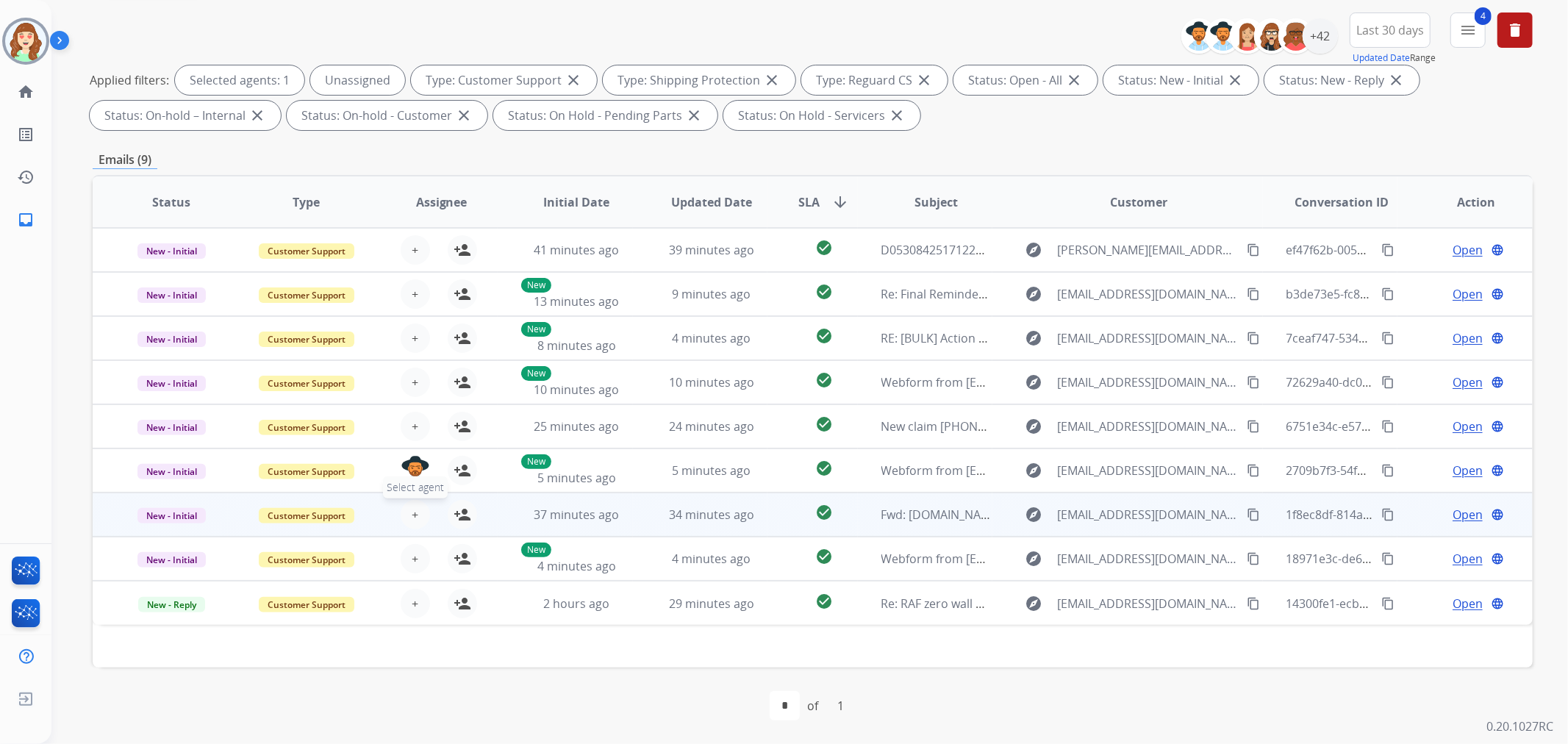
click at [411, 517] on span "+" at bounding box center [414, 514] width 7 height 17
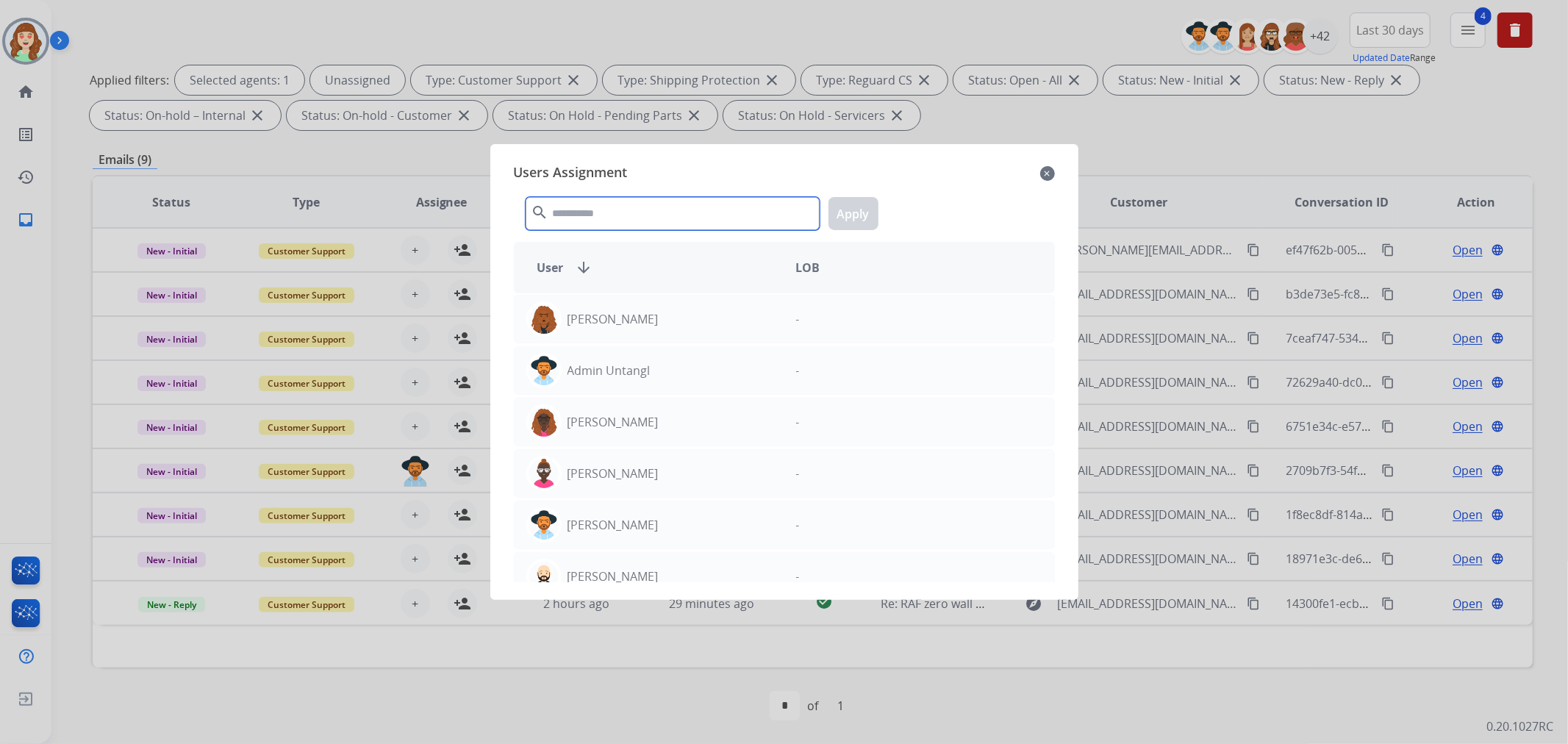
click at [640, 211] on input "text" at bounding box center [672, 214] width 294 height 33
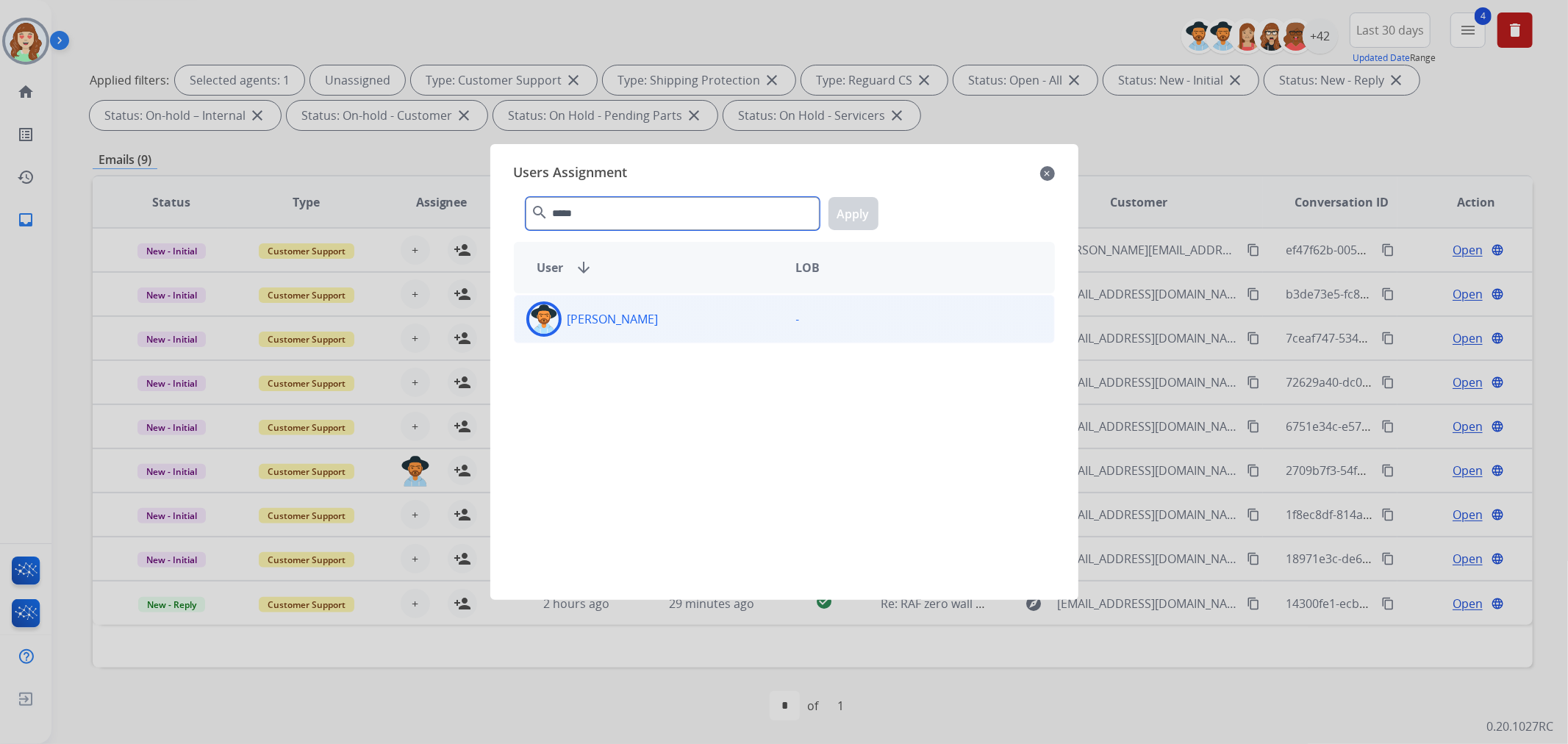
type input "*****"
drag, startPoint x: 719, startPoint y: 329, endPoint x: 838, endPoint y: 279, distance: 129.1
click at [725, 324] on div "[PERSON_NAME]" at bounding box center [649, 319] width 270 height 35
click at [860, 218] on button "Apply" at bounding box center [854, 214] width 50 height 33
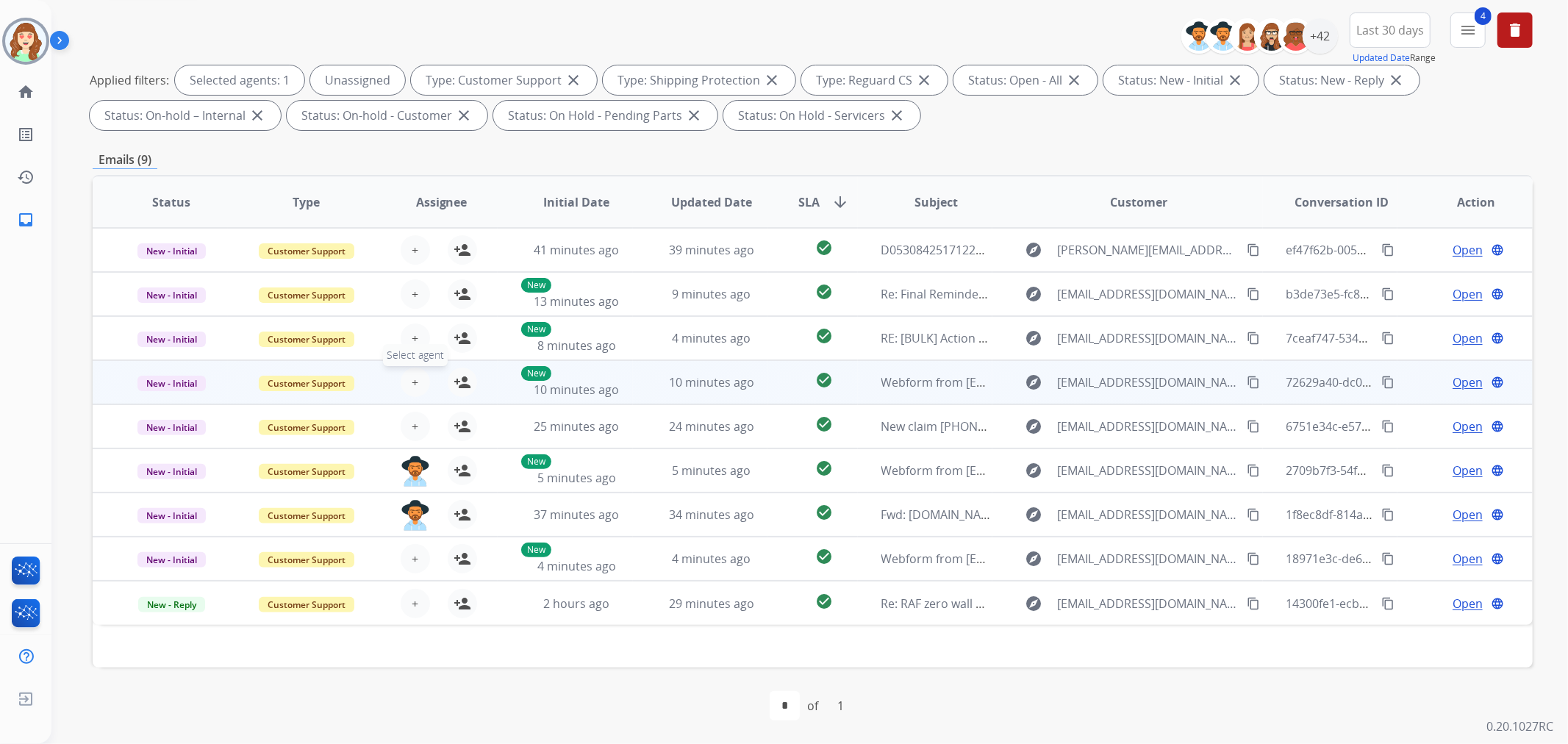
click at [416, 380] on button "+ Select agent" at bounding box center [415, 382] width 30 height 30
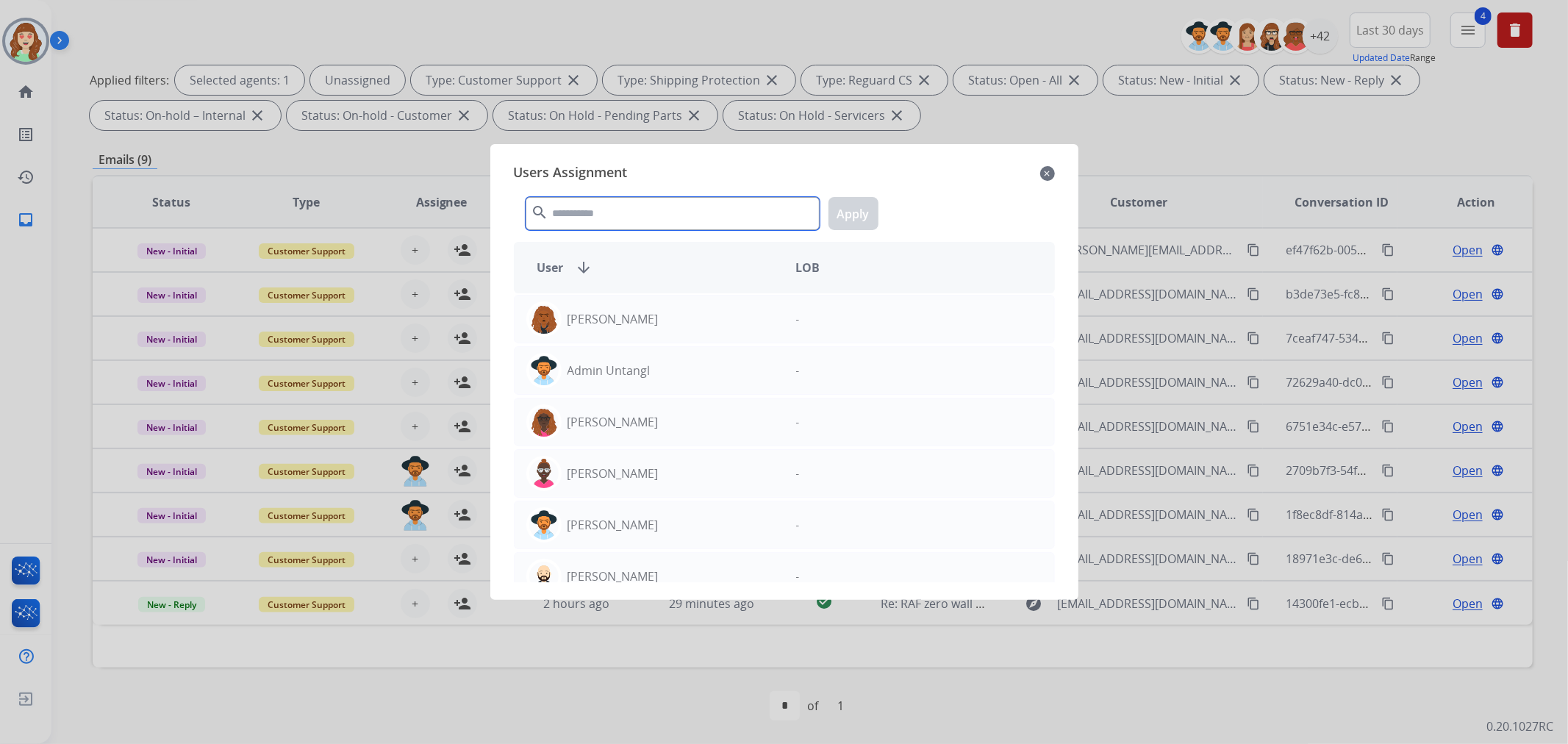
click at [721, 214] on input "text" at bounding box center [672, 214] width 294 height 33
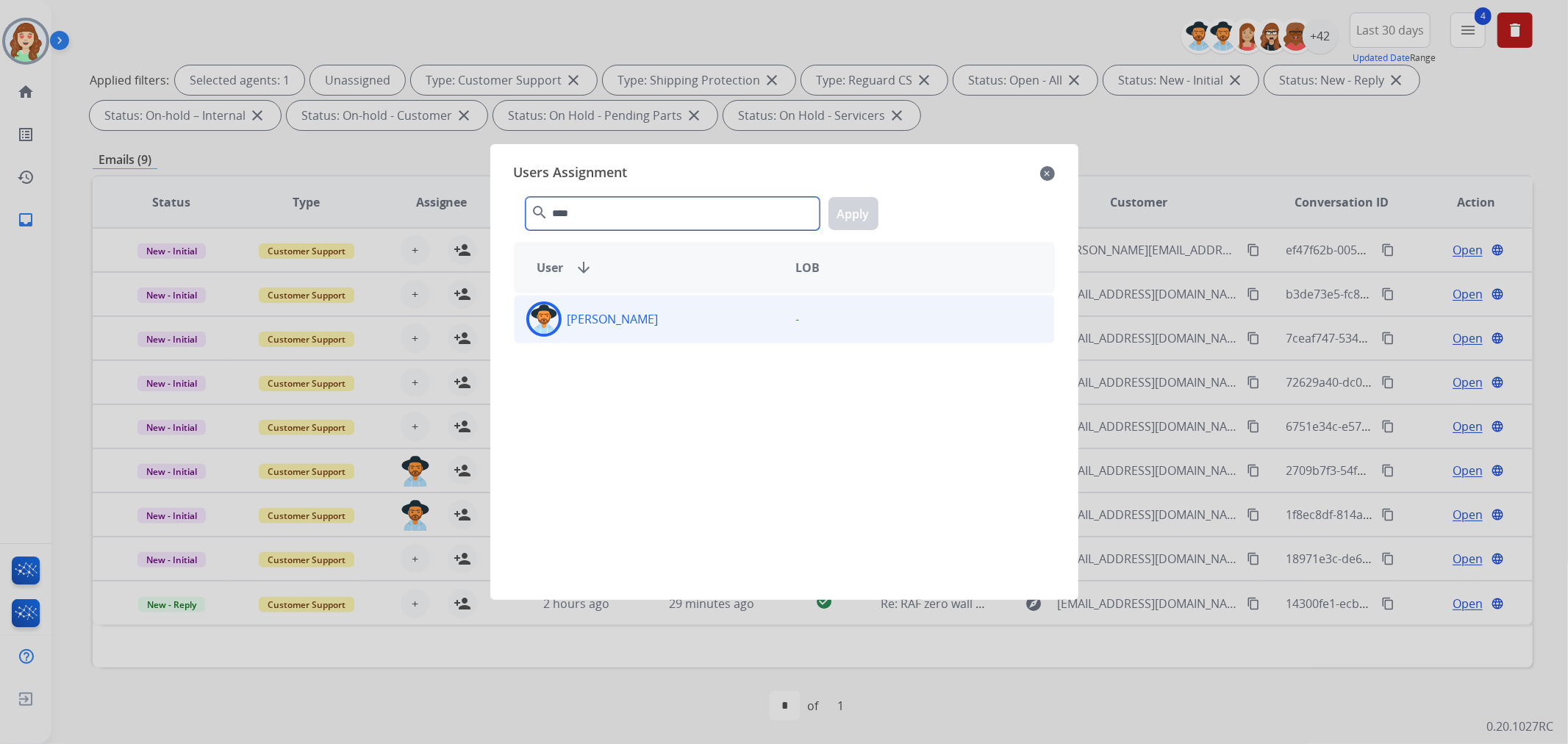
type input "****"
drag, startPoint x: 769, startPoint y: 319, endPoint x: 842, endPoint y: 265, distance: 90.8
click at [789, 313] on div "Tammy Davidson -" at bounding box center [785, 320] width 541 height 49
click at [847, 226] on button "Apply" at bounding box center [854, 214] width 50 height 33
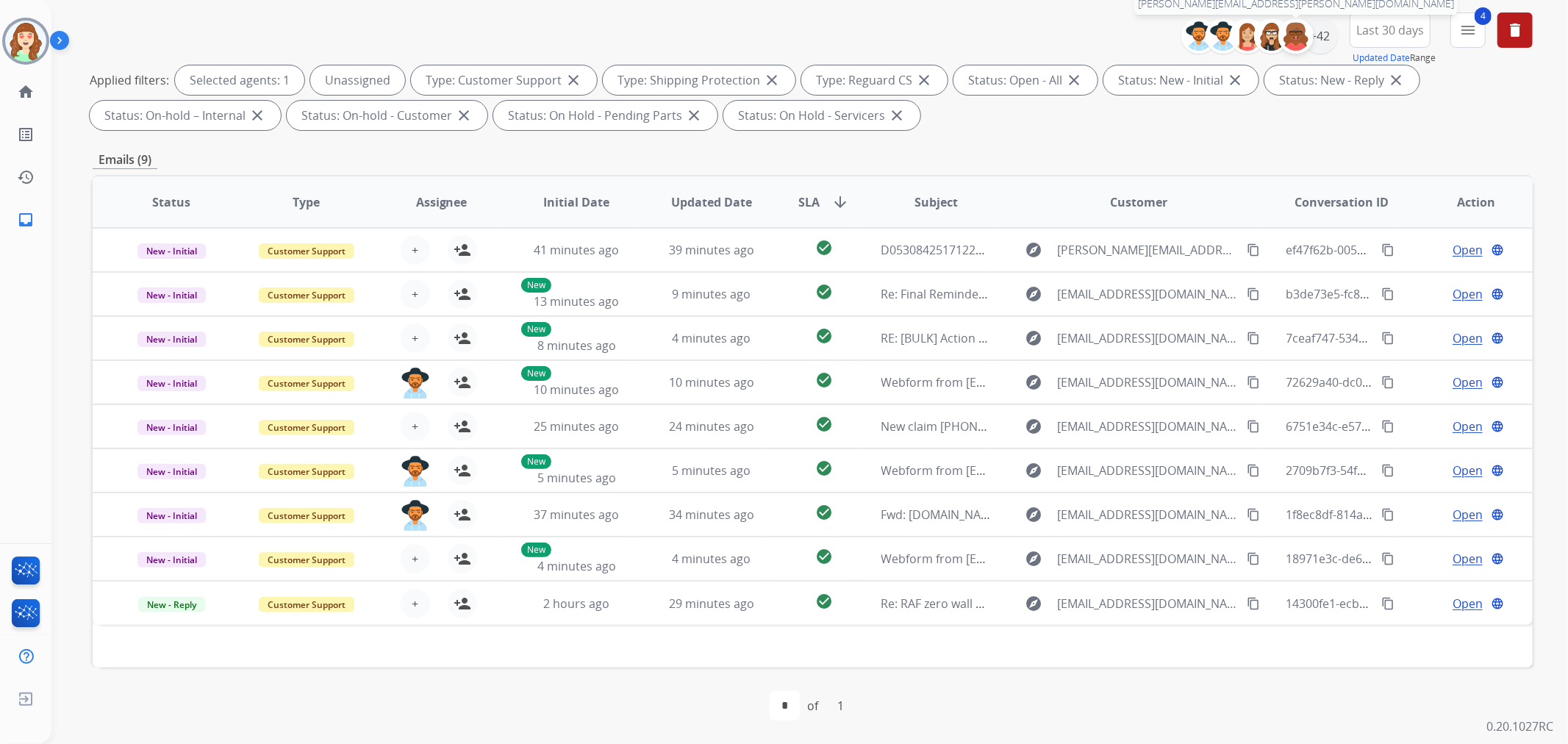
click at [1297, 27] on img at bounding box center [1296, 36] width 30 height 30
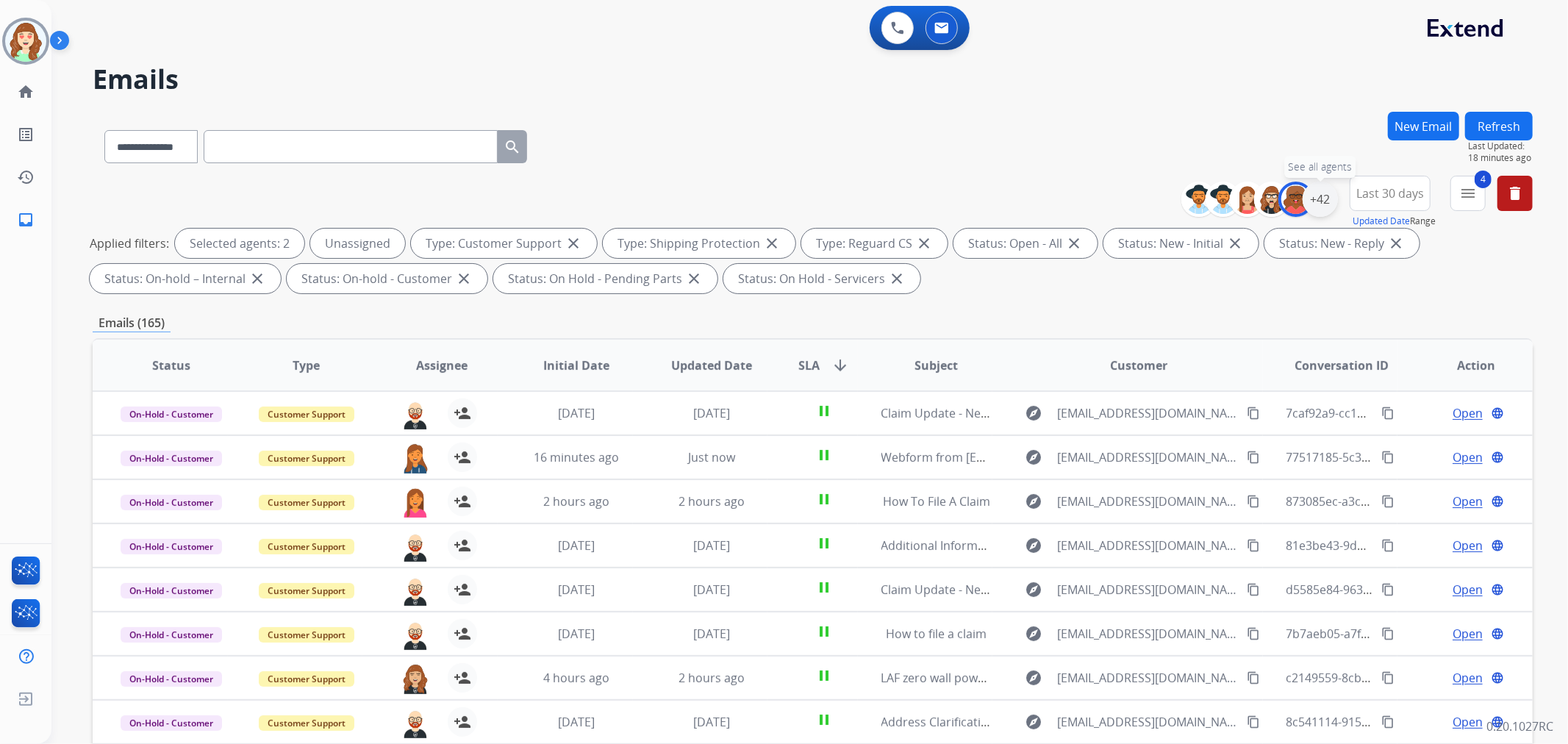
drag, startPoint x: 1317, startPoint y: 194, endPoint x: 1324, endPoint y: 189, distance: 8.6
click at [1318, 195] on div "+42" at bounding box center [1320, 199] width 35 height 35
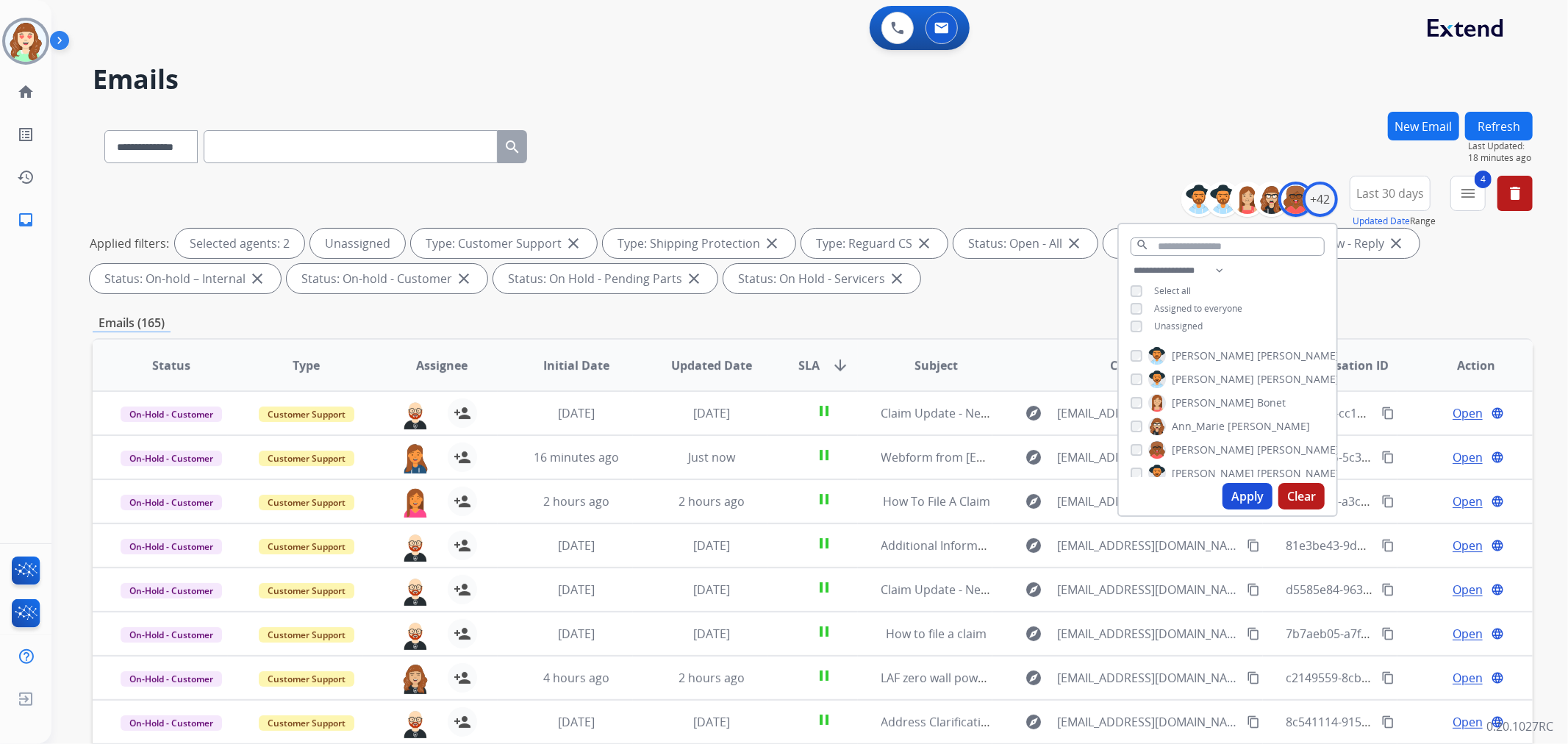
click at [1310, 501] on button "Clear" at bounding box center [1301, 496] width 46 height 27
click at [1205, 245] on input "text" at bounding box center [1227, 246] width 194 height 18
drag, startPoint x: 1249, startPoint y: 495, endPoint x: 1128, endPoint y: 11, distance: 498.9
click at [1249, 494] on button "Apply" at bounding box center [1248, 496] width 50 height 27
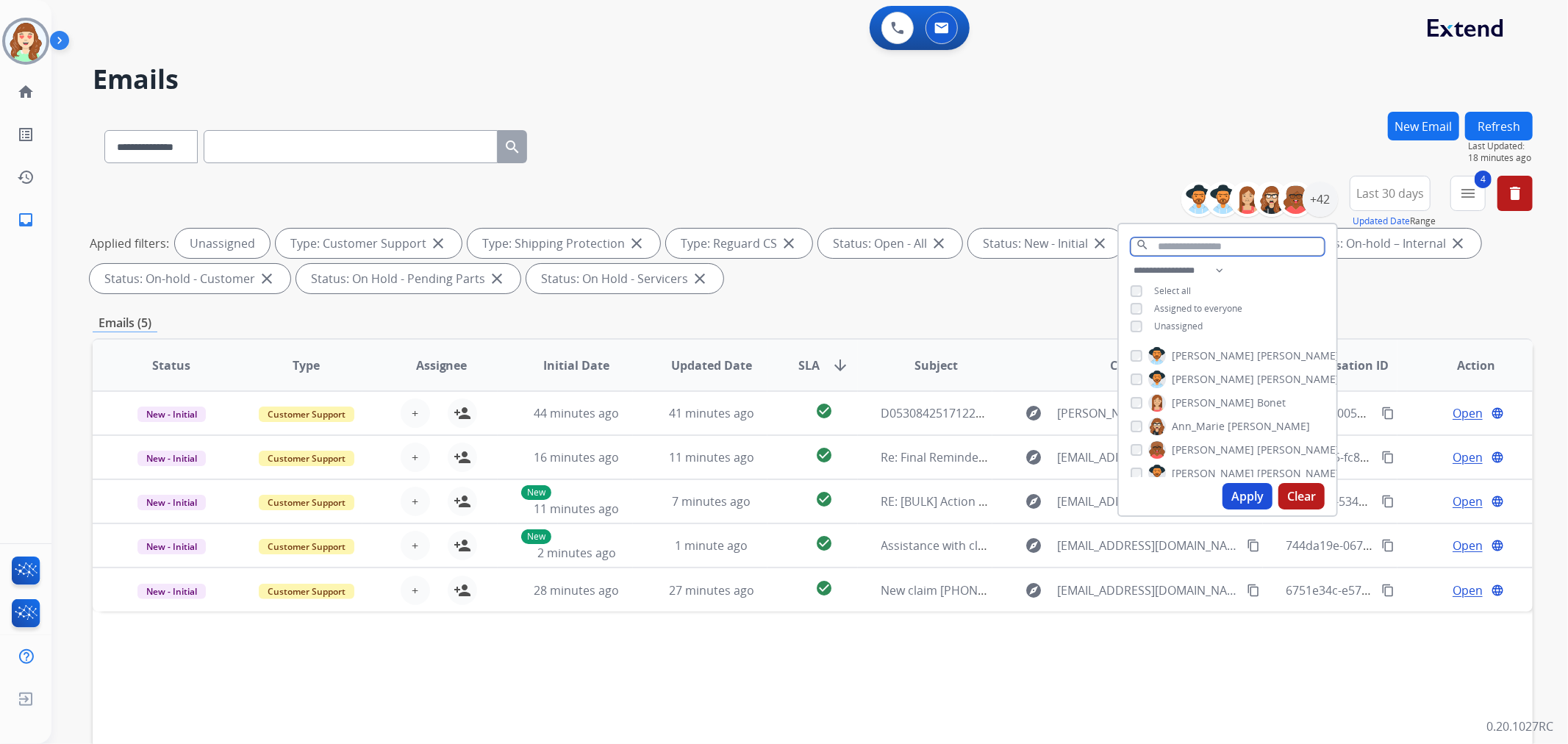
click at [1191, 241] on input "text" at bounding box center [1227, 246] width 194 height 18
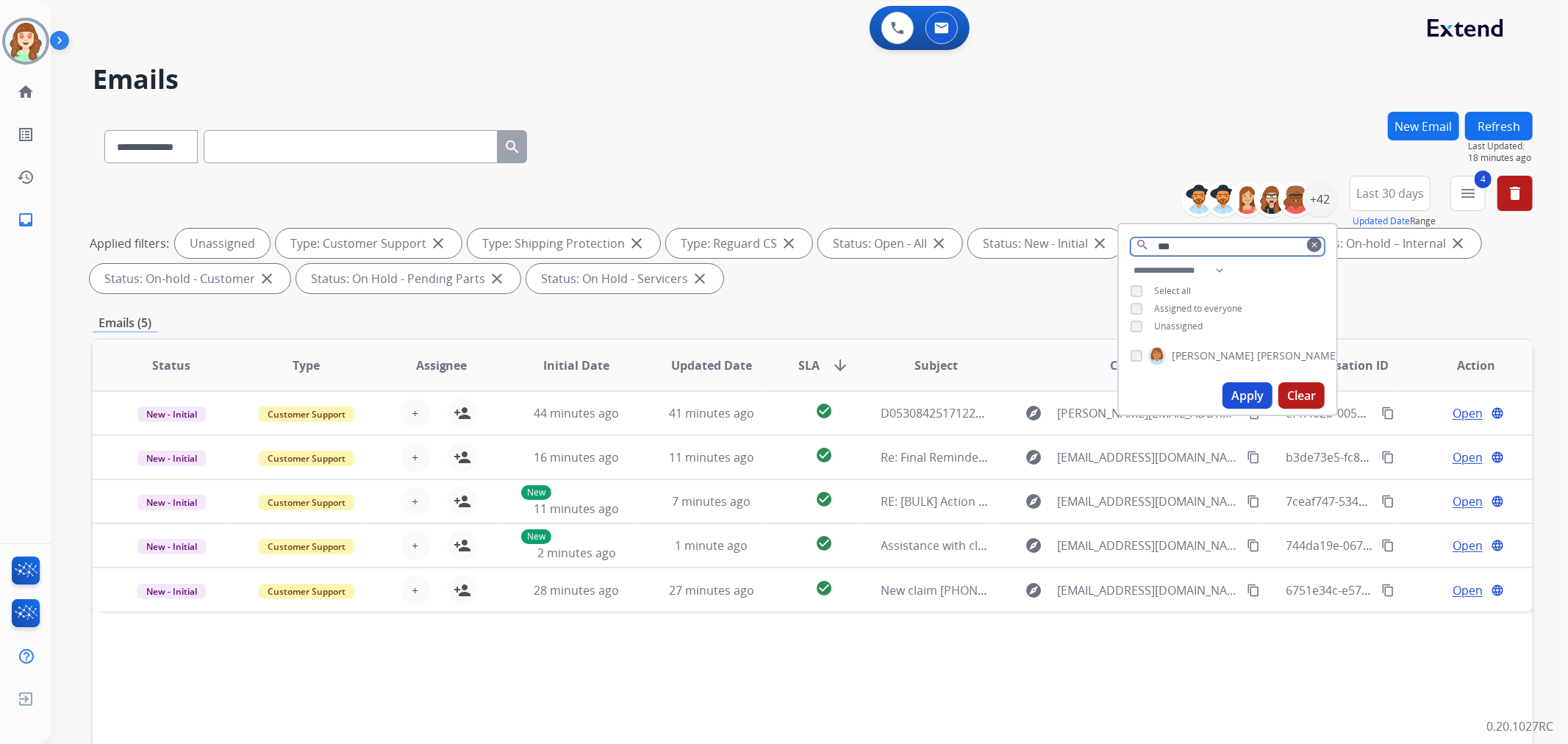
type input "***"
click at [1255, 395] on button "Apply" at bounding box center [1248, 396] width 50 height 27
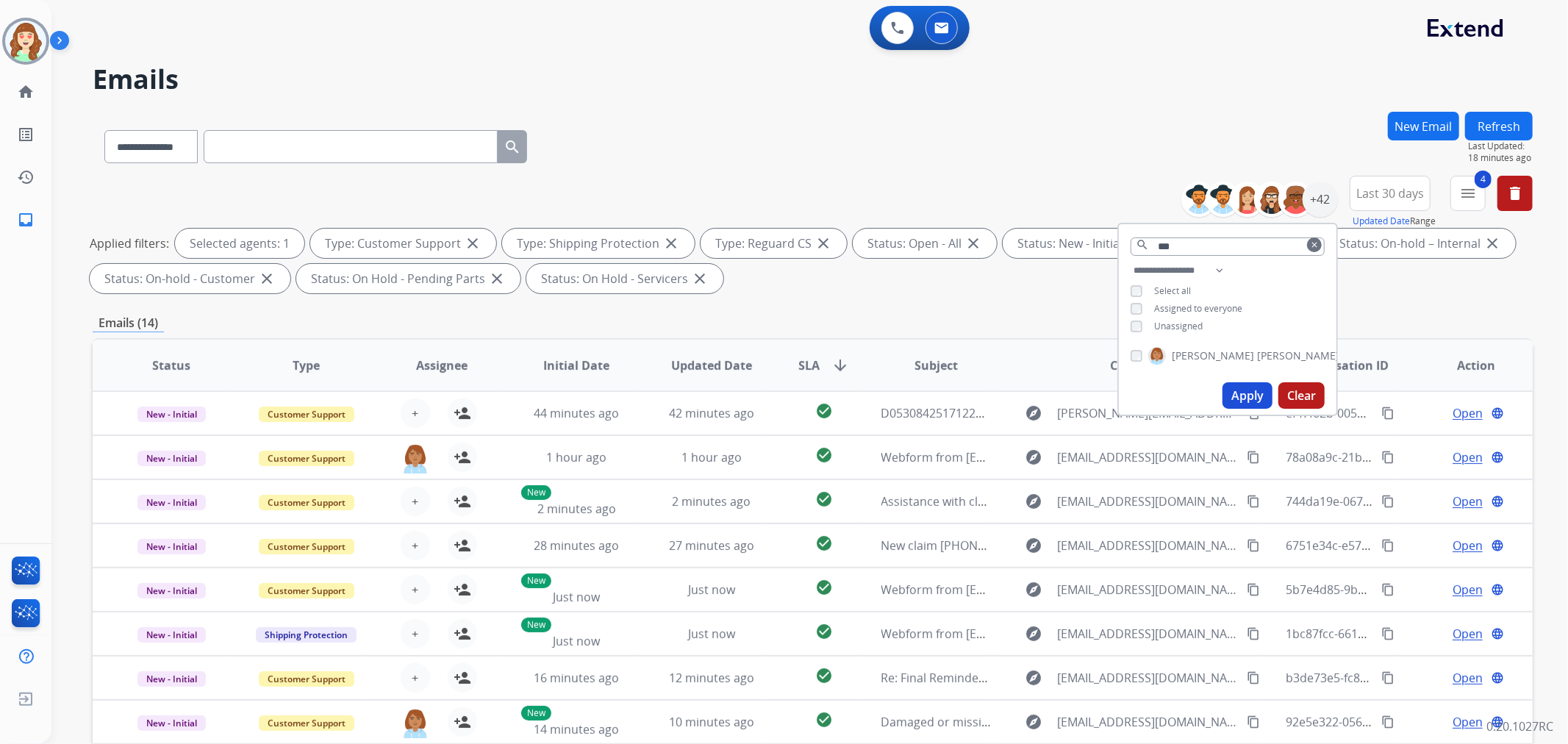
click at [1246, 396] on button "Apply" at bounding box center [1248, 396] width 50 height 27
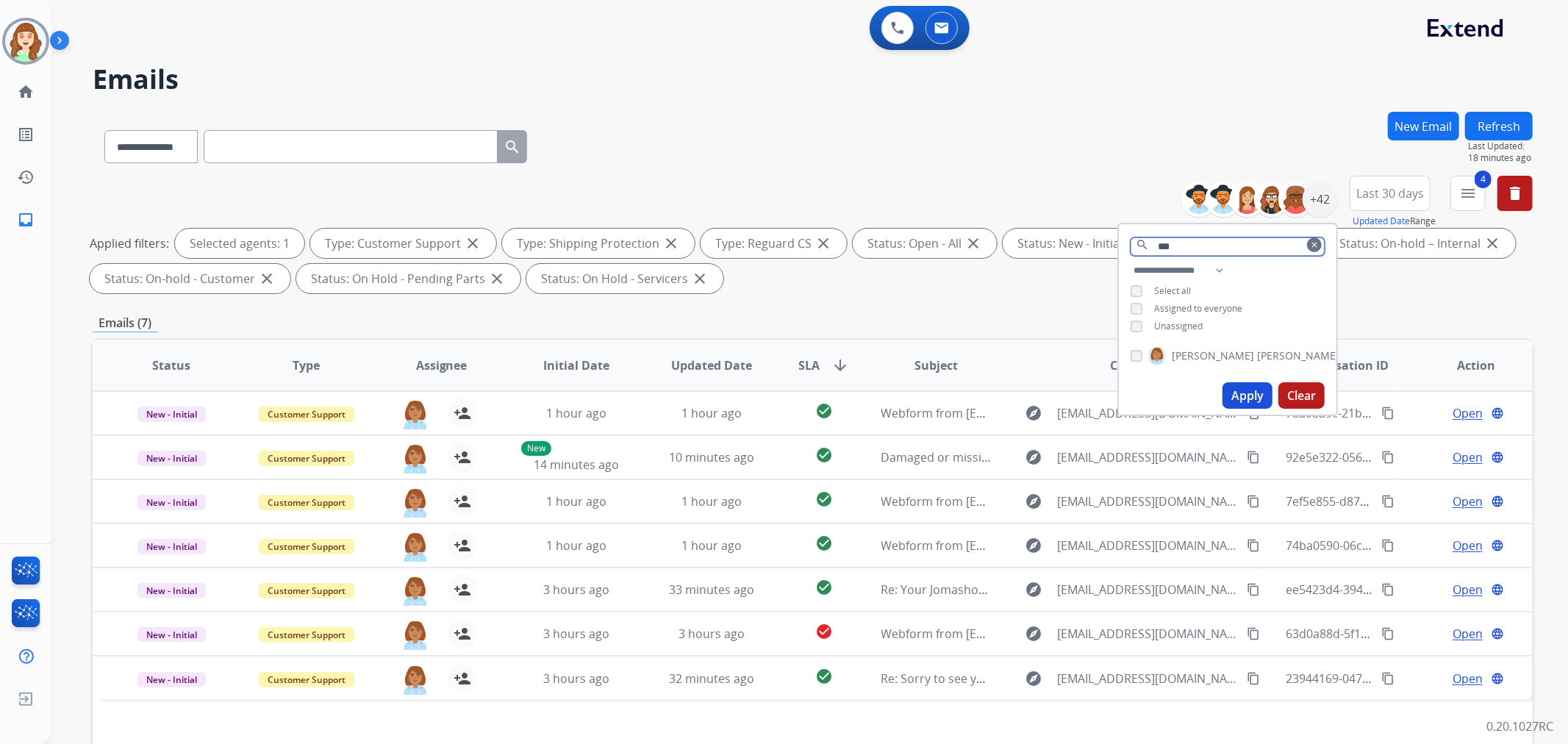
drag, startPoint x: 1126, startPoint y: 237, endPoint x: 1034, endPoint y: 224, distance: 92.9
click at [1034, 224] on div "**********" at bounding box center [813, 237] width 1440 height 123
click at [1310, 202] on div "+42" at bounding box center [1320, 199] width 35 height 35
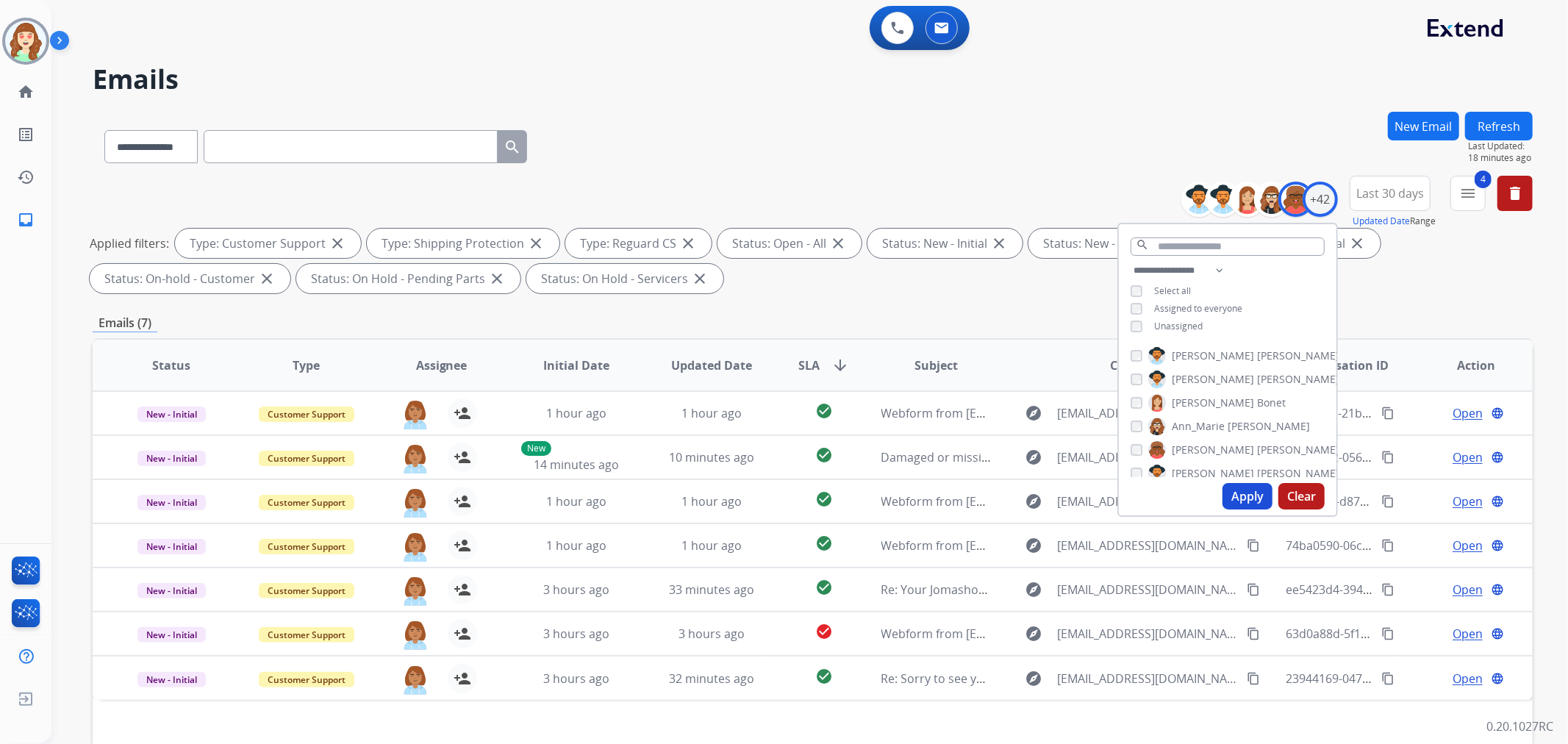
click at [1249, 491] on button "Apply" at bounding box center [1248, 496] width 50 height 27
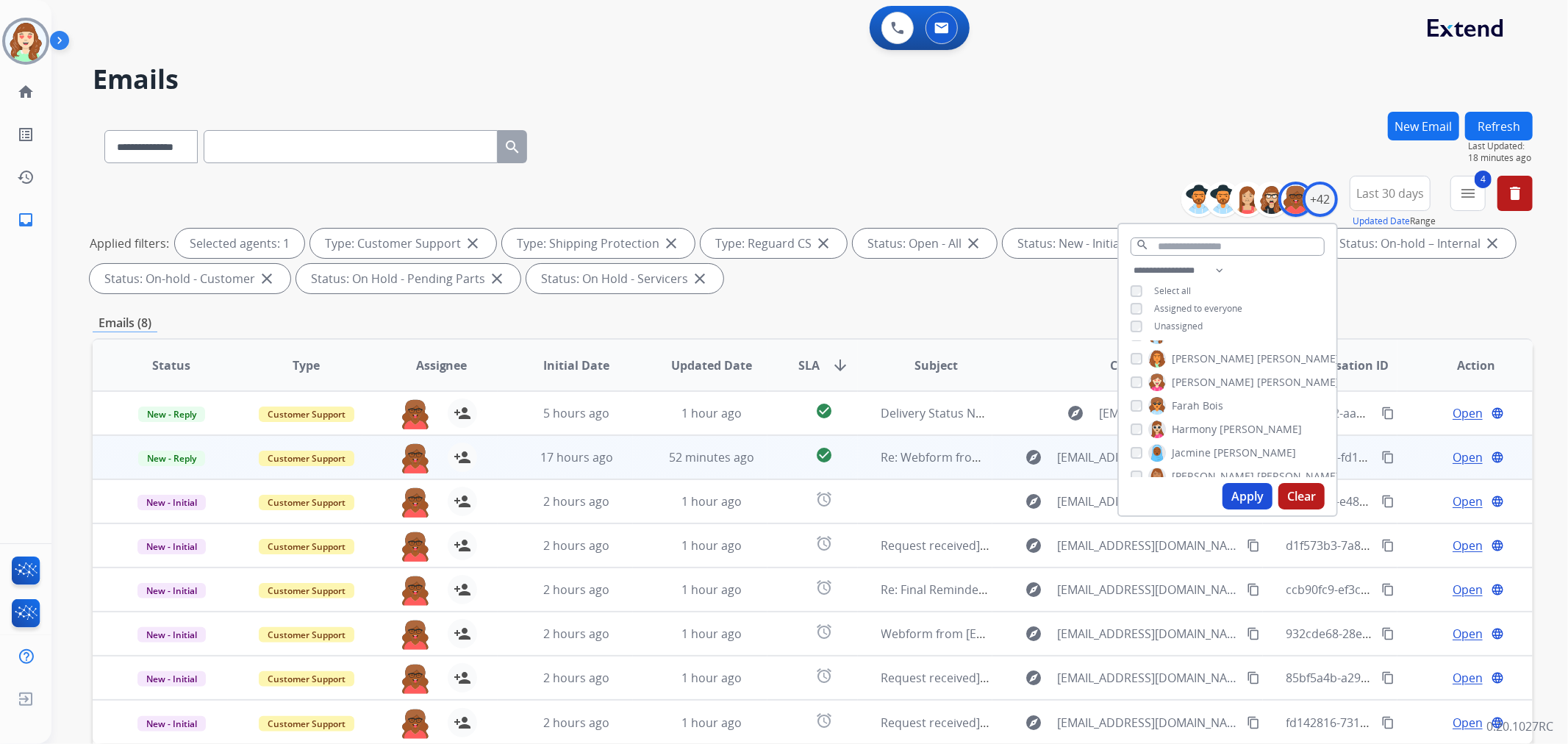
scroll to position [164, 0]
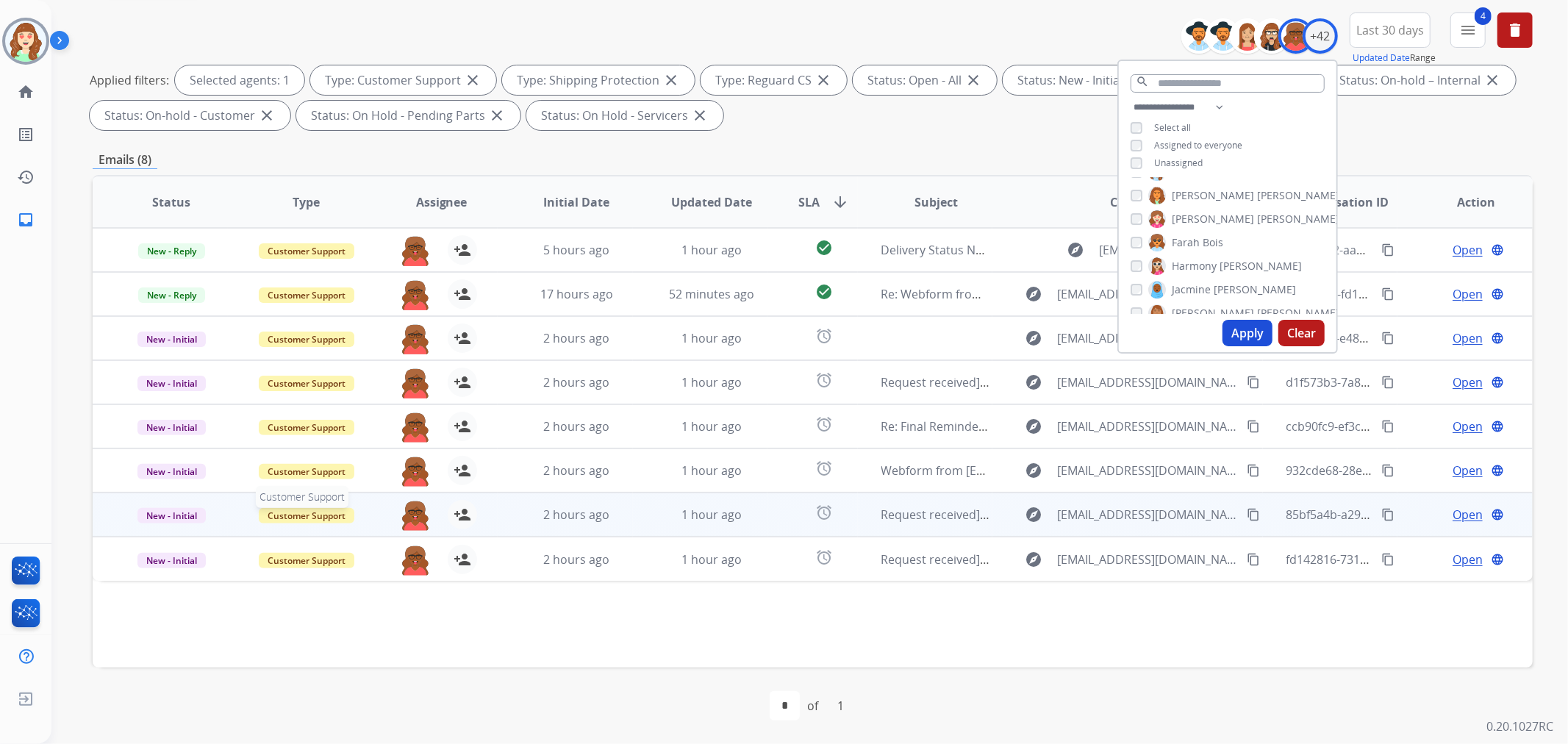
click at [303, 519] on span "Customer Support" at bounding box center [306, 516] width 96 height 15
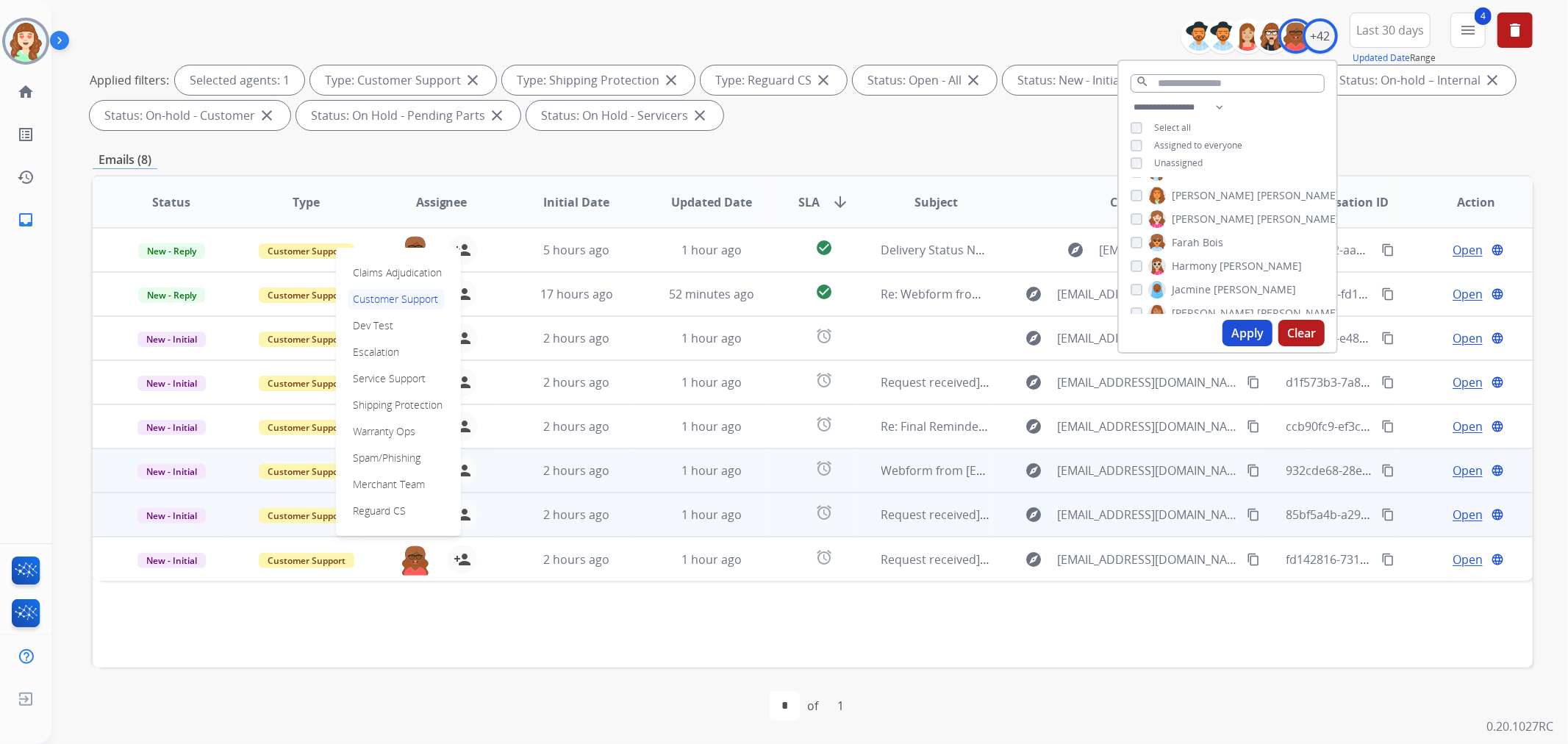
click at [395, 457] on p "Spam/Phishing" at bounding box center [387, 458] width 79 height 21
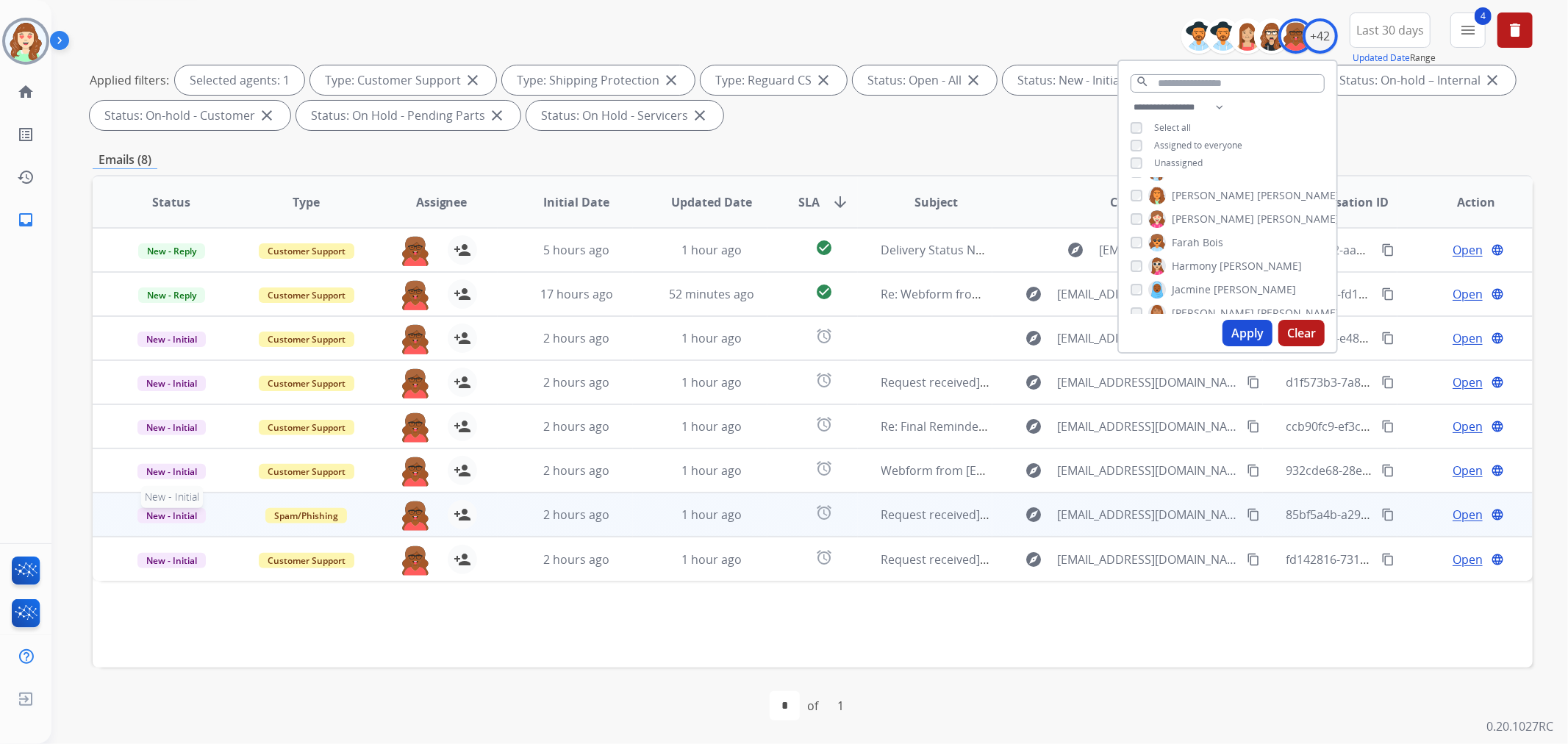
click at [170, 510] on span "New - Initial" at bounding box center [172, 516] width 68 height 15
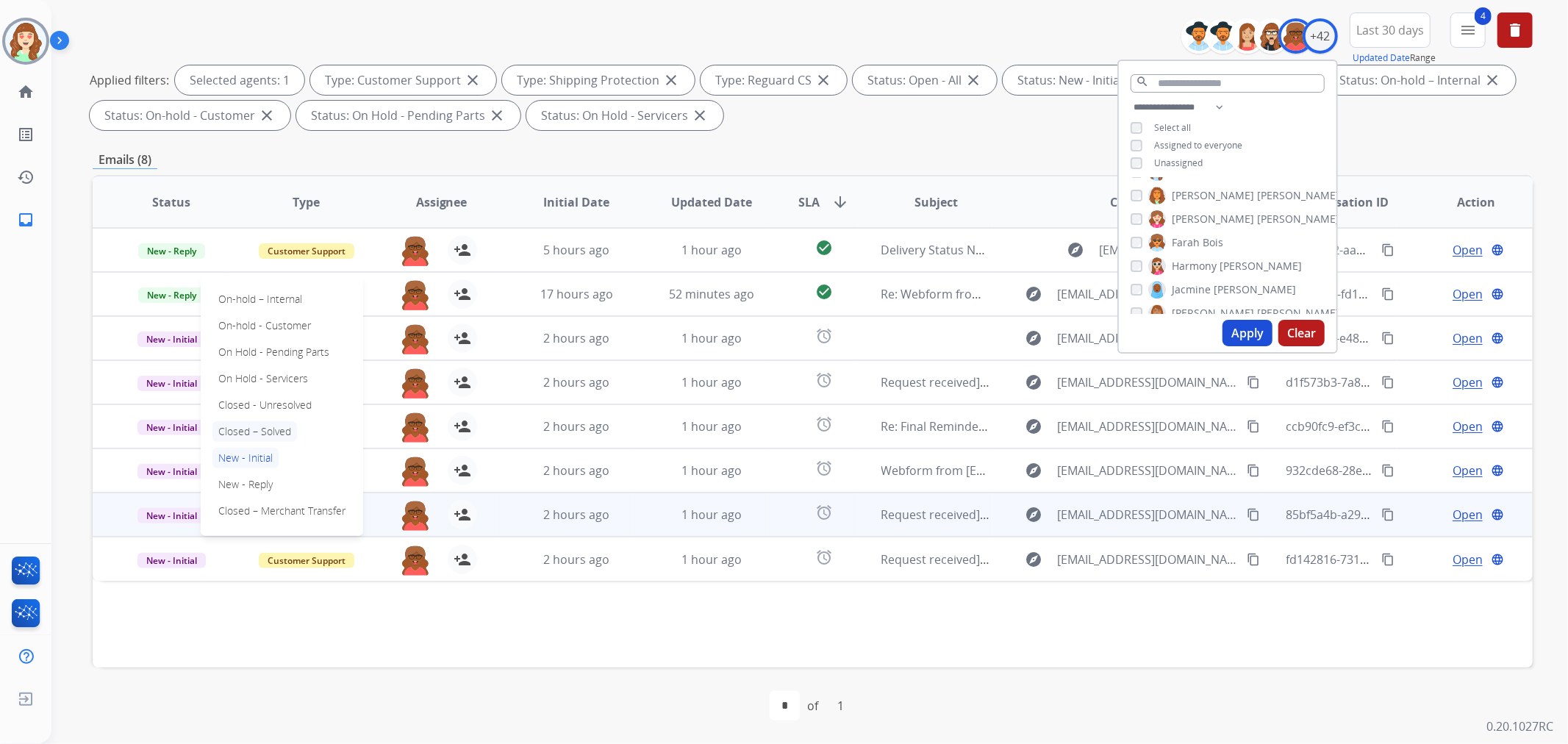
click at [256, 431] on p "Closed – Solved" at bounding box center [254, 431] width 84 height 21
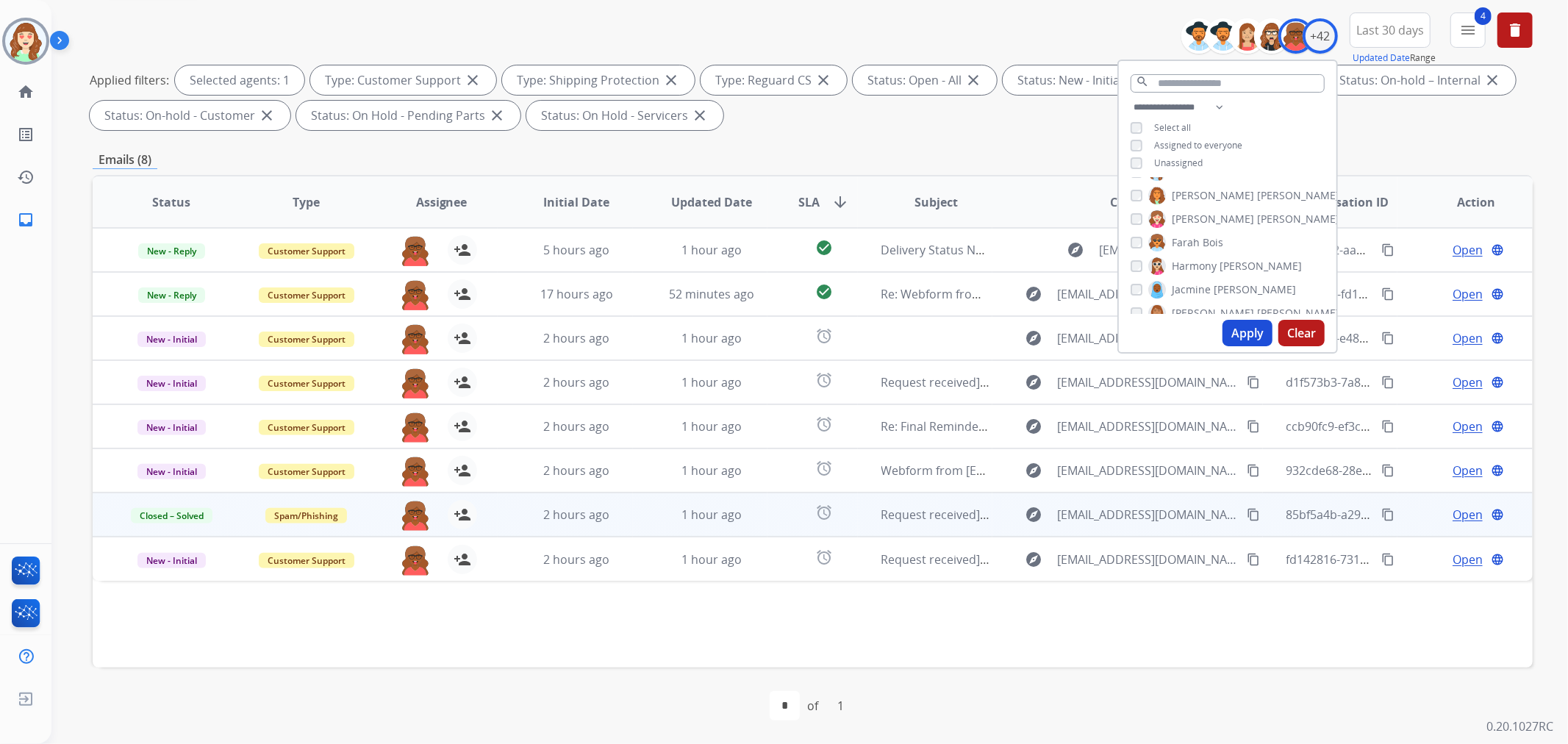
drag, startPoint x: 317, startPoint y: 637, endPoint x: 276, endPoint y: 594, distance: 59.4
click at [312, 628] on div "Status Type Assignee Initial Date Updated Date SLA arrow_downward Subject Custo…" at bounding box center [813, 421] width 1440 height 493
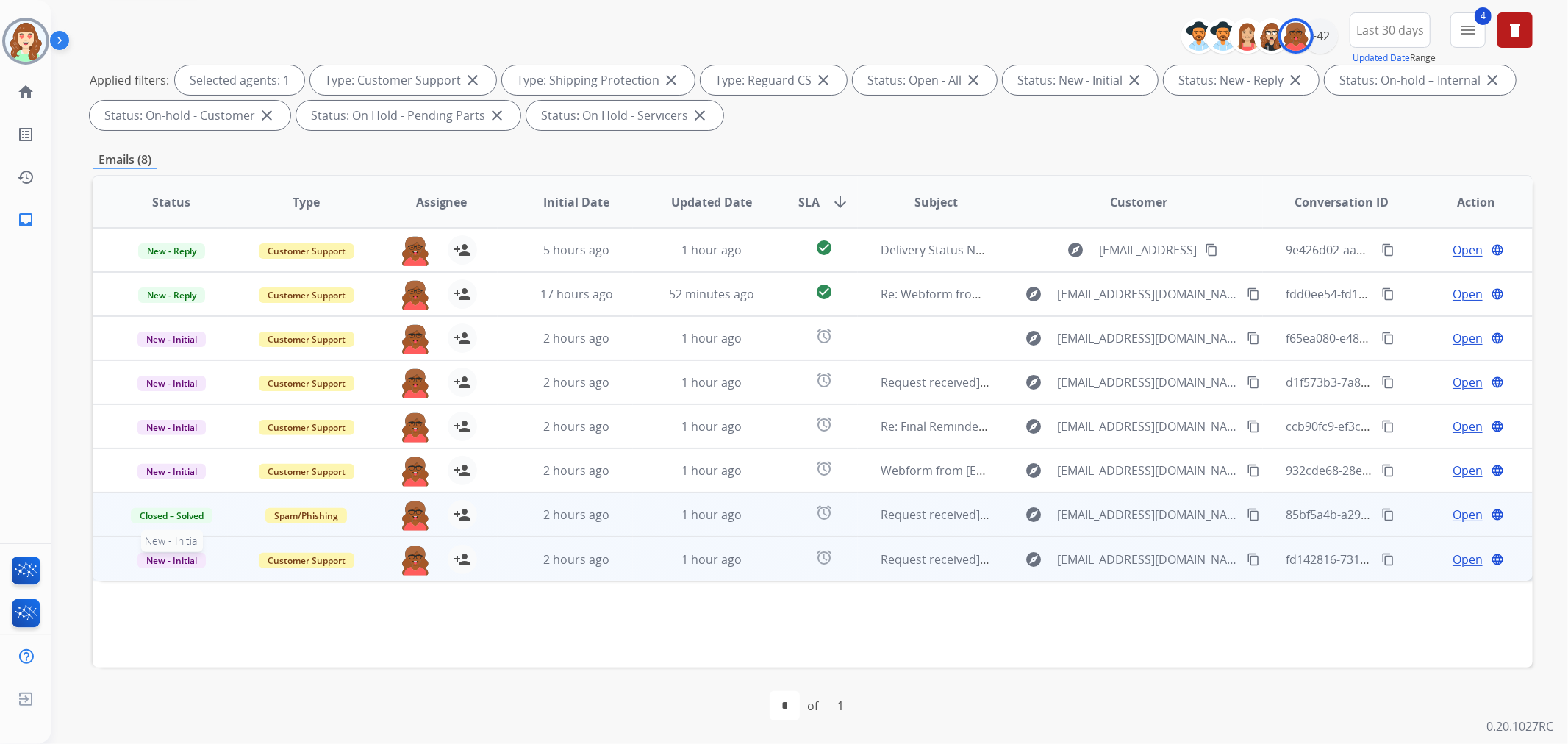
click at [179, 555] on span "New - Initial" at bounding box center [172, 561] width 68 height 15
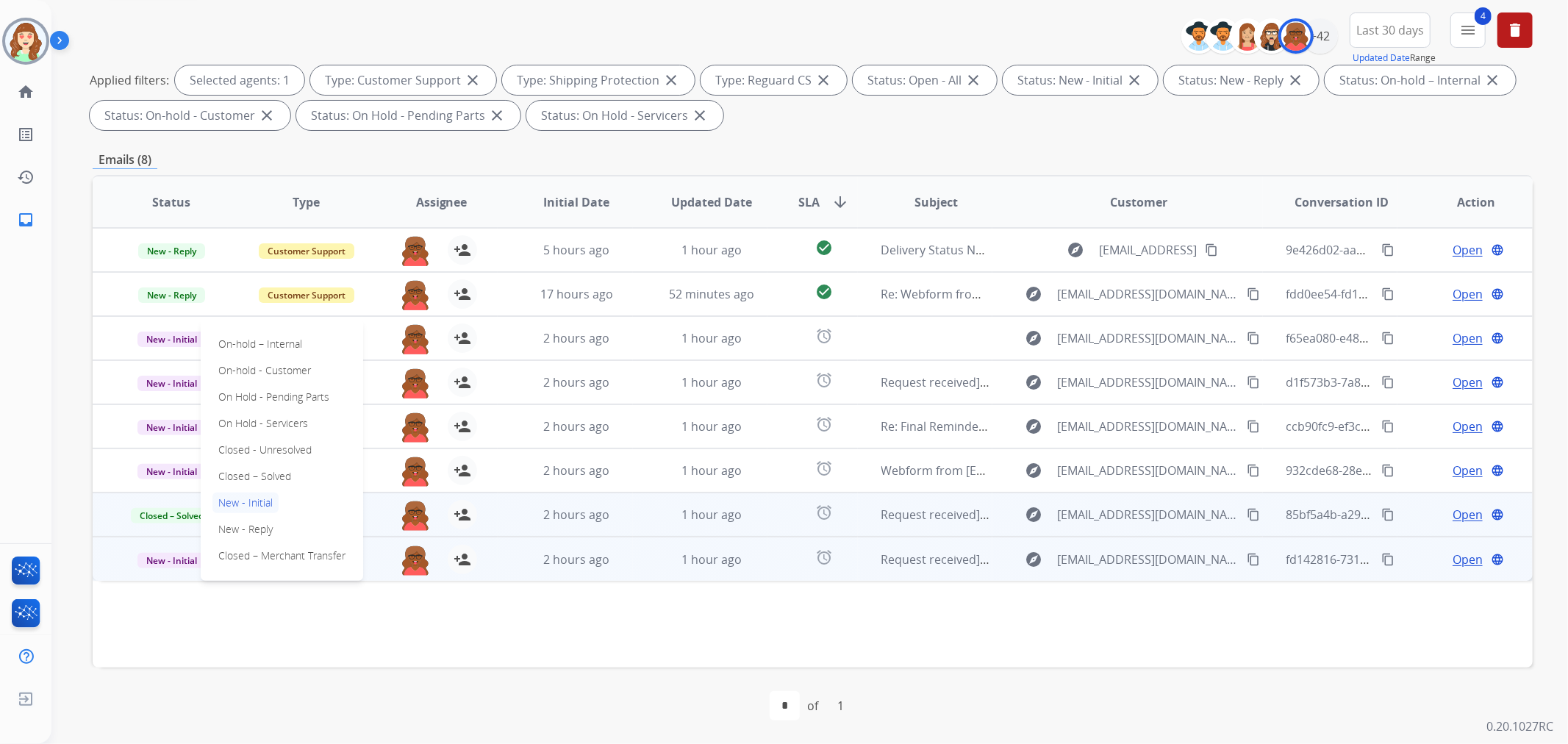
drag, startPoint x: 261, startPoint y: 471, endPoint x: 335, endPoint y: 526, distance: 92.2
click at [261, 472] on p "Closed – Solved" at bounding box center [254, 476] width 84 height 21
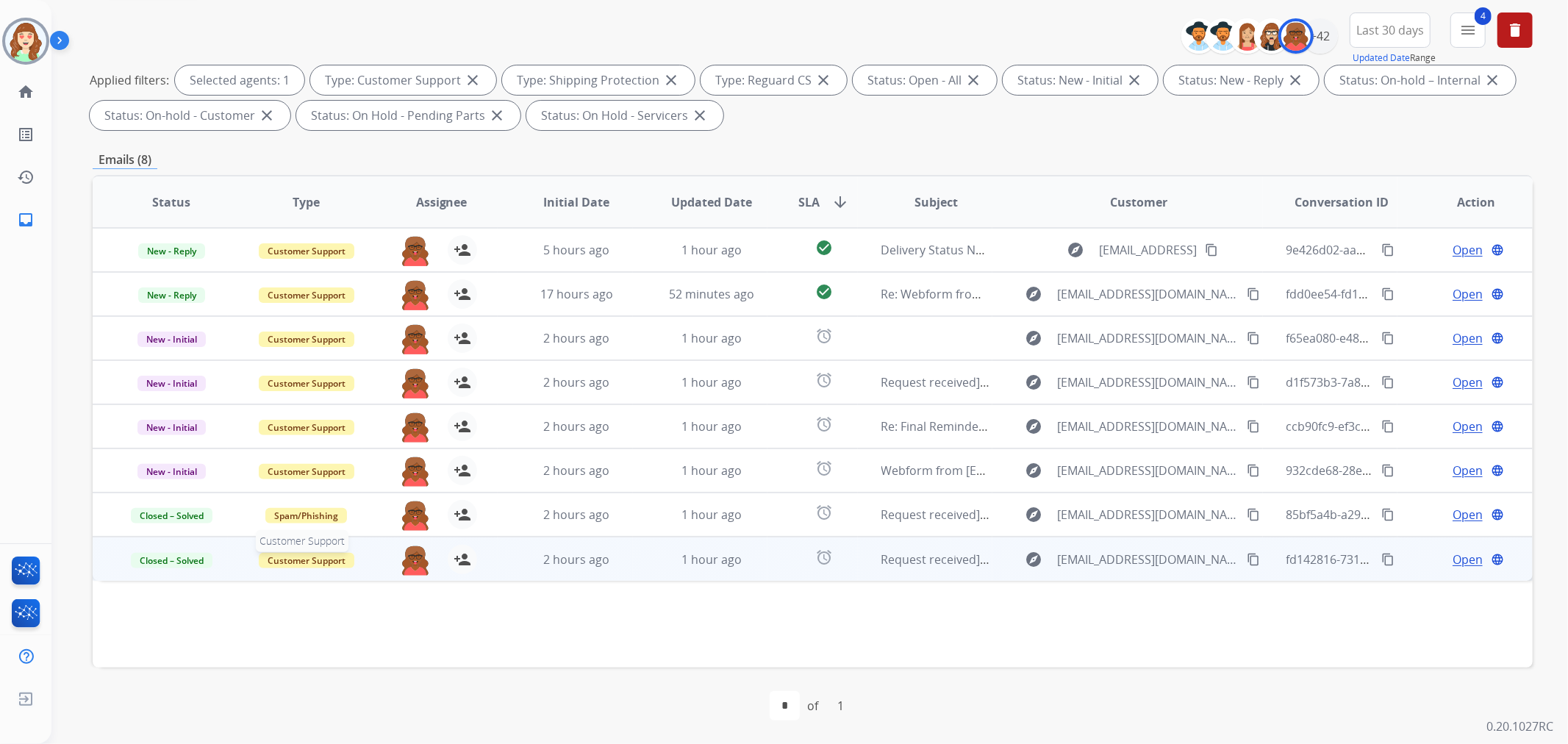
click at [292, 561] on span "Customer Support" at bounding box center [306, 561] width 96 height 15
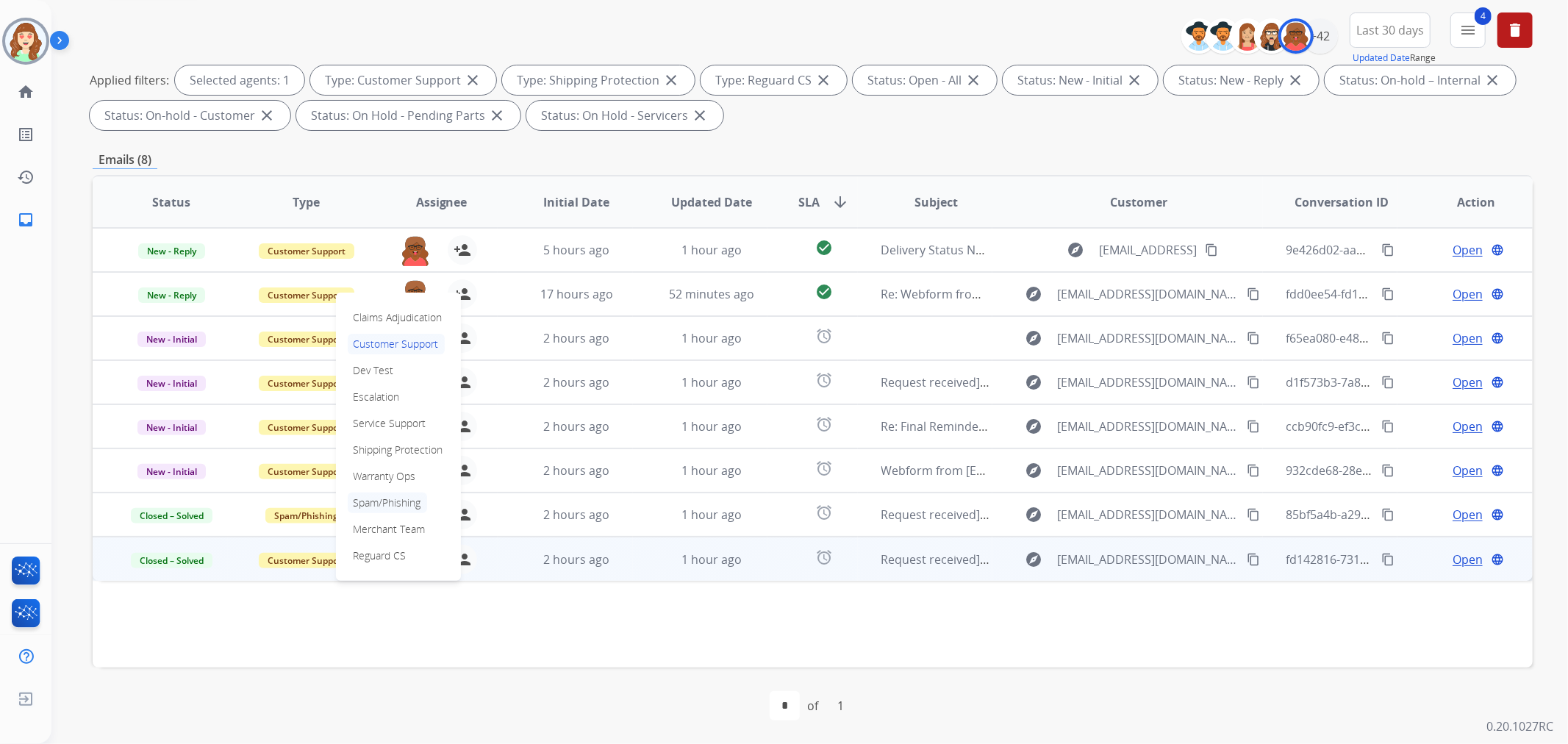
click at [387, 501] on p "Spam/Phishing" at bounding box center [387, 503] width 79 height 21
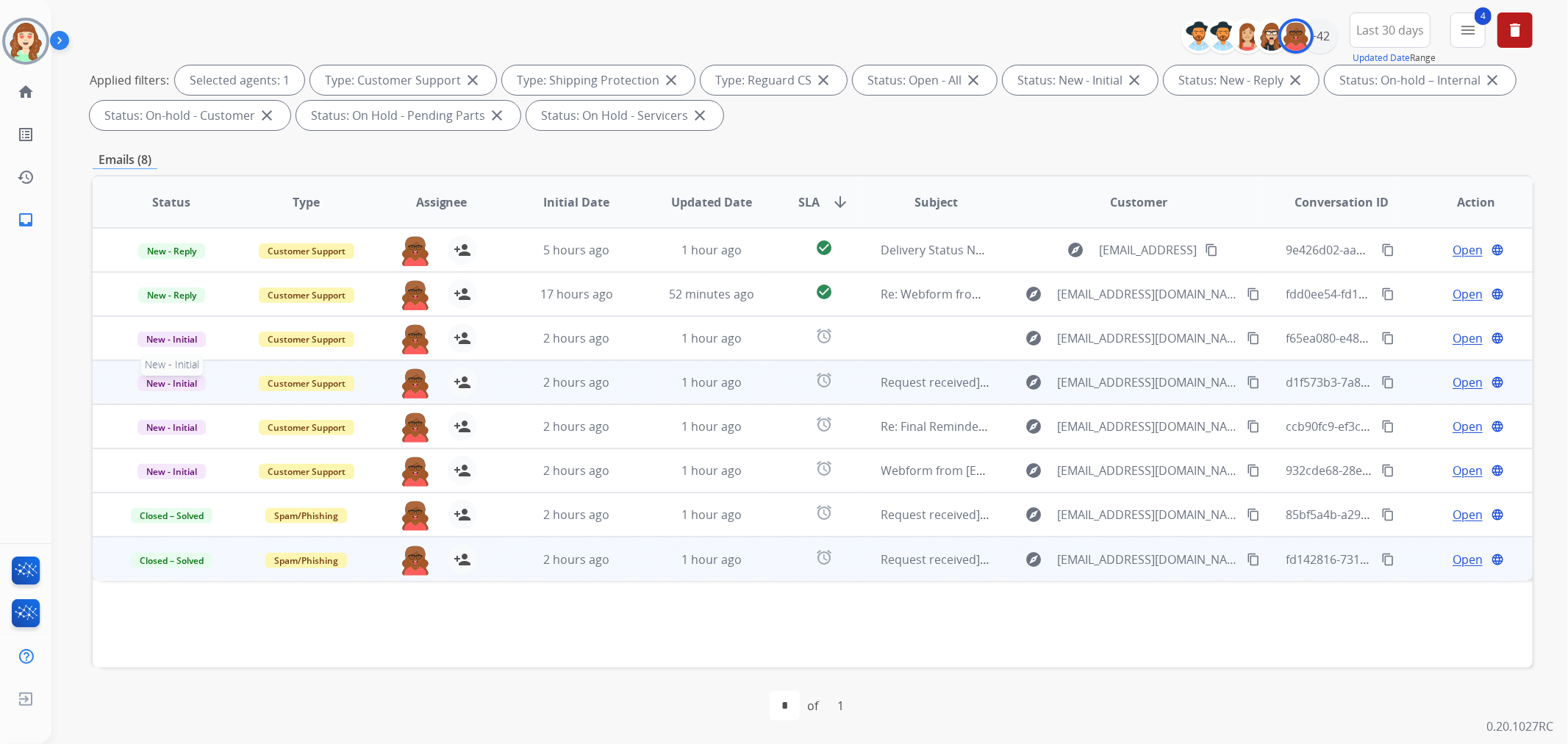
click at [175, 380] on span "New - Initial" at bounding box center [172, 383] width 68 height 15
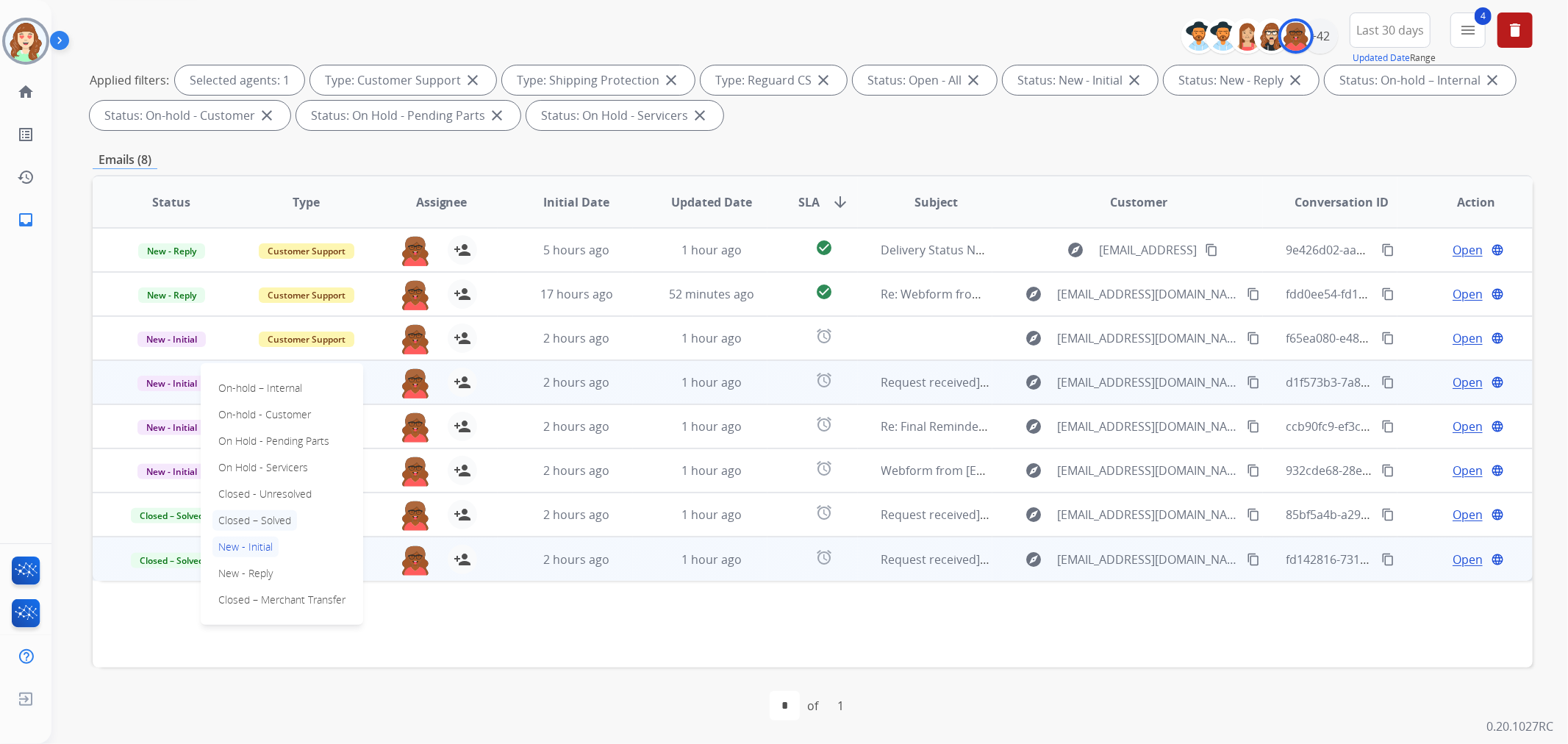
click at [265, 518] on p "Closed – Solved" at bounding box center [254, 520] width 84 height 21
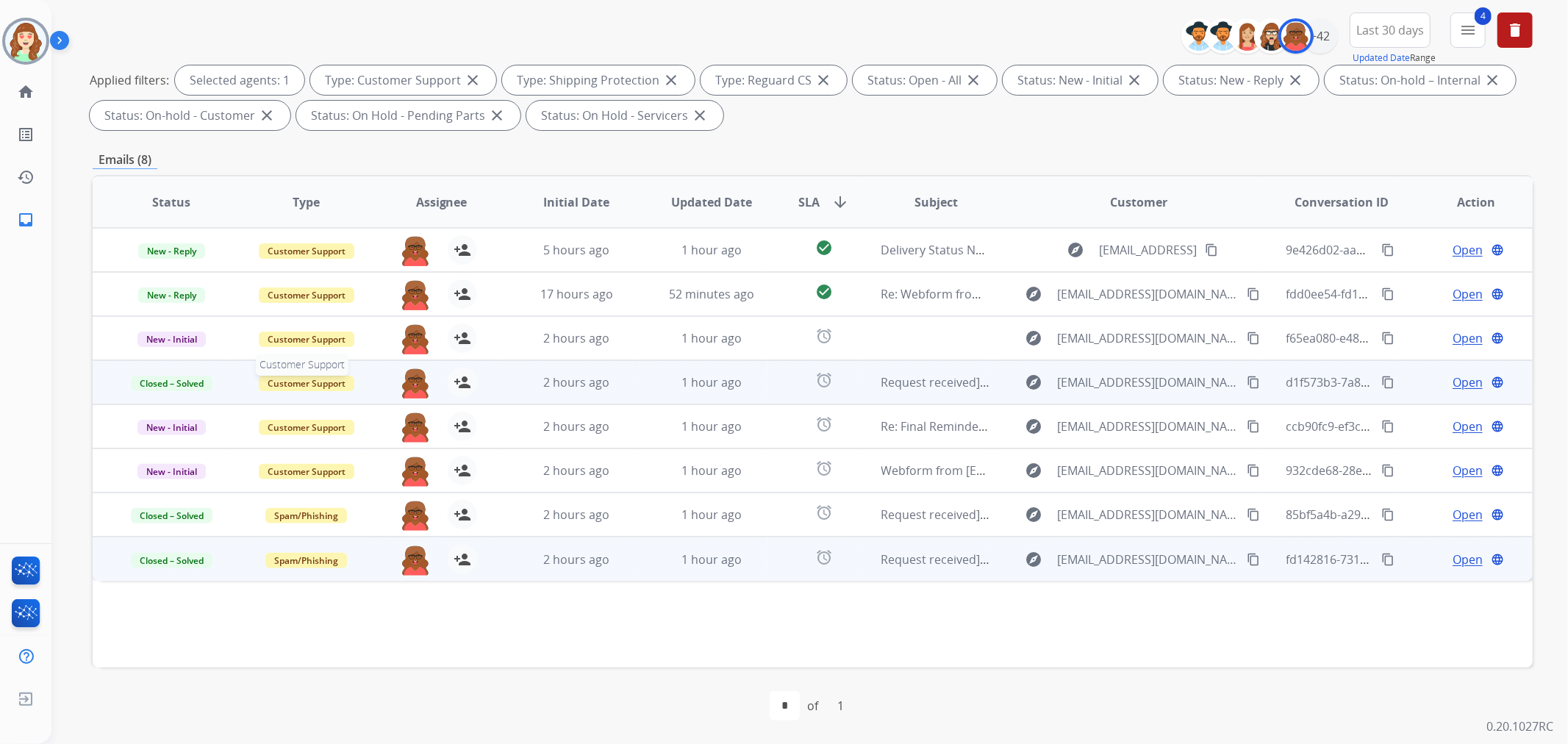
click at [302, 380] on span "Customer Support" at bounding box center [306, 383] width 96 height 15
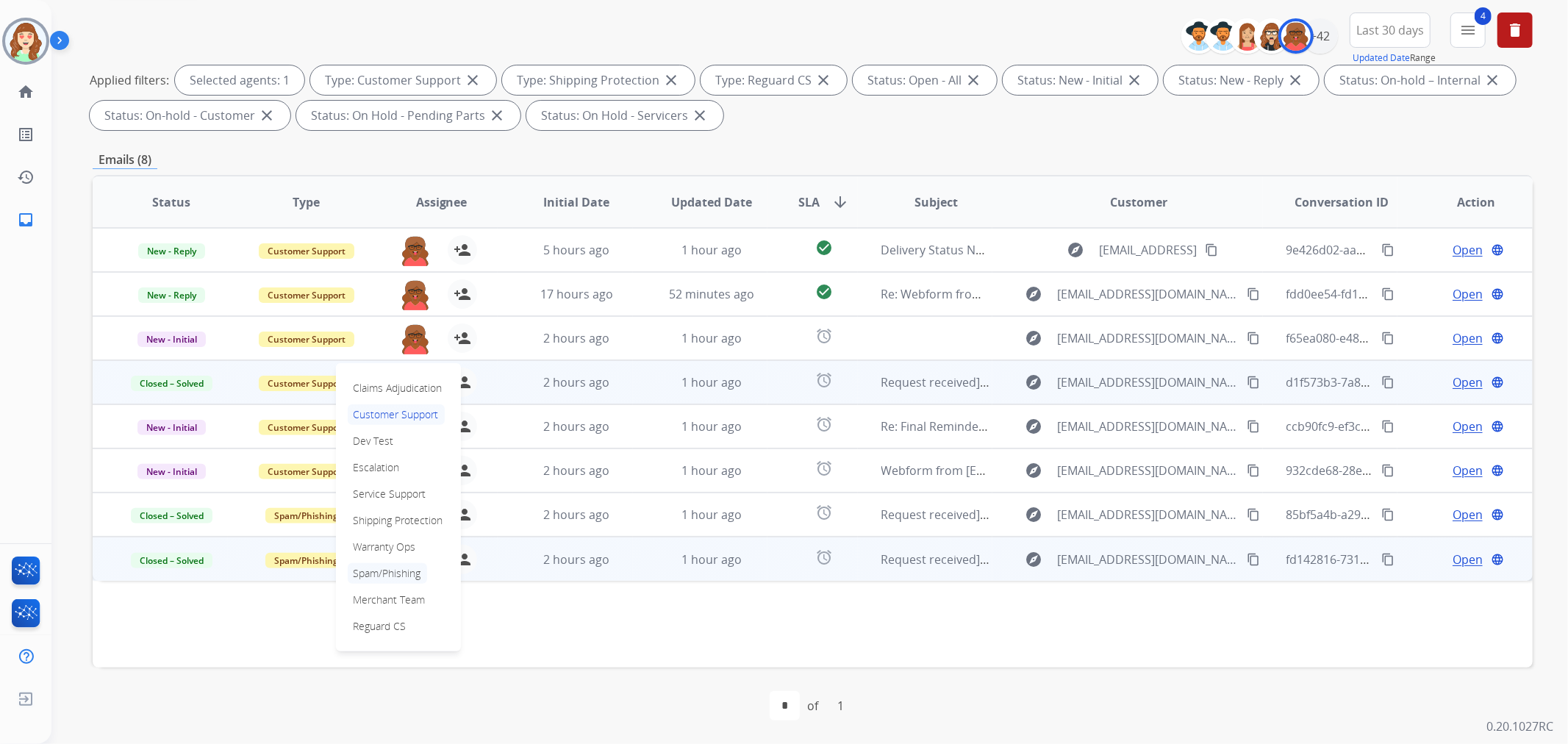
click at [402, 571] on p "Spam/Phishing" at bounding box center [387, 574] width 79 height 21
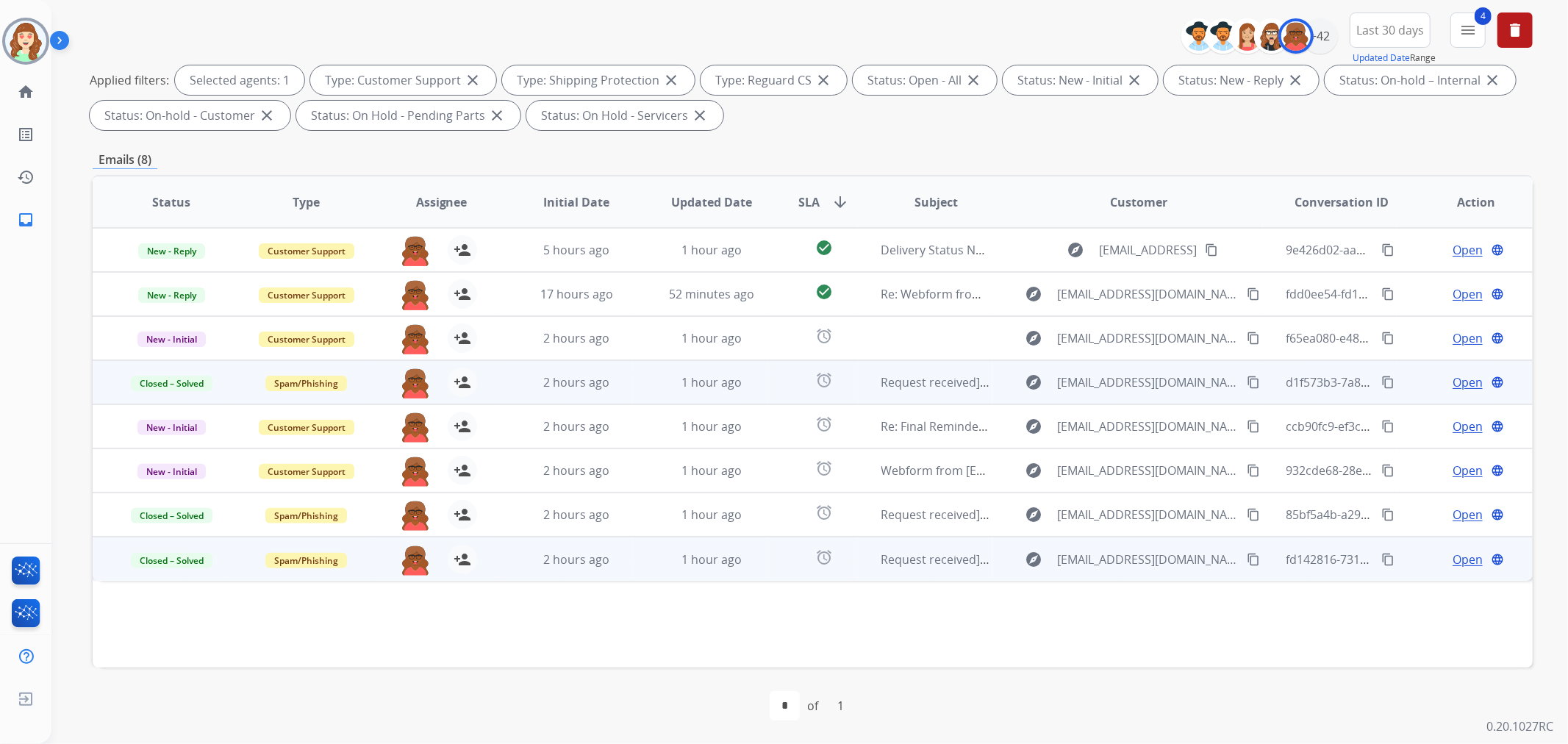
click at [1068, 653] on div "Status Type Assignee Initial Date Updated Date SLA arrow_downward Subject Custo…" at bounding box center [813, 421] width 1440 height 493
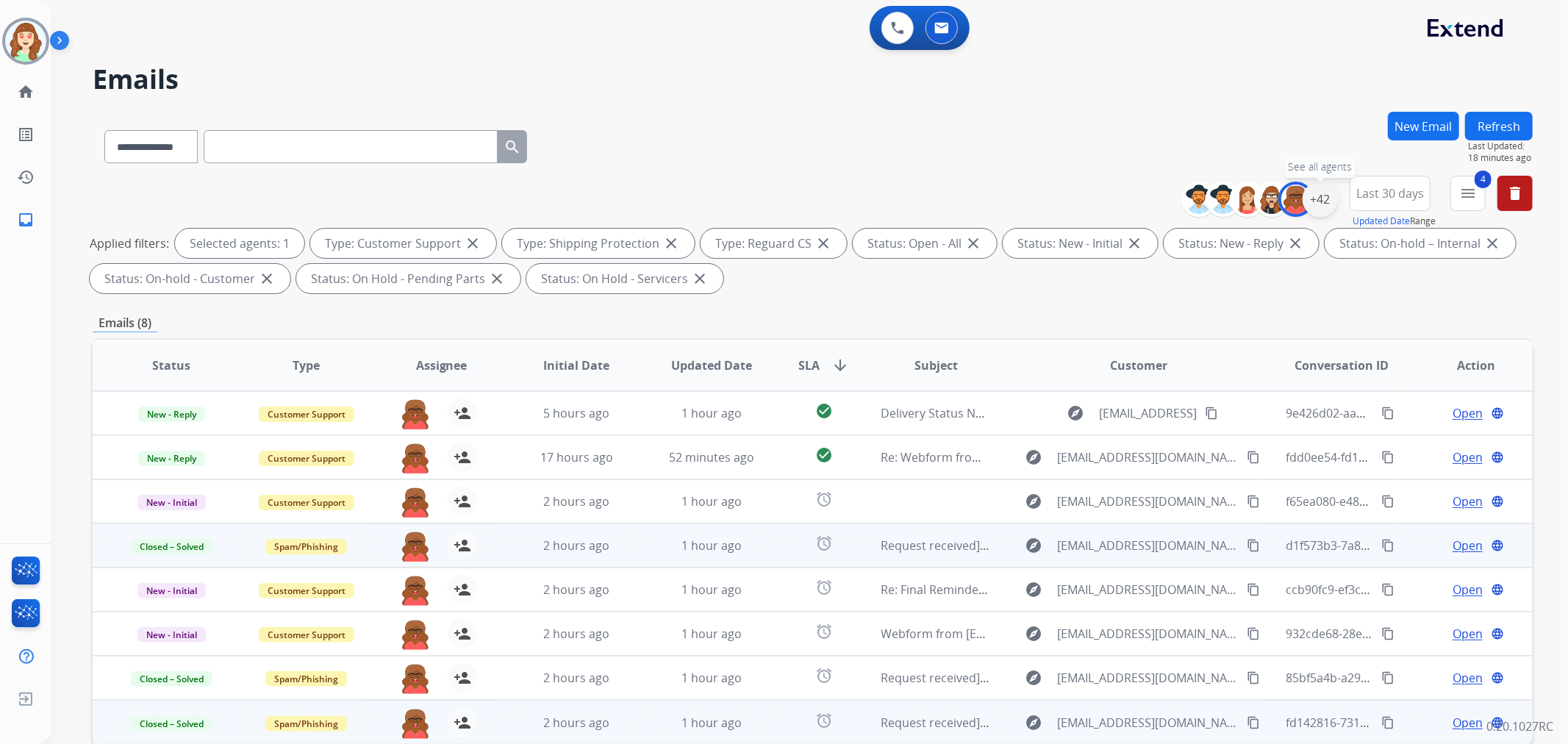
click at [1319, 206] on div "+42" at bounding box center [1320, 199] width 35 height 35
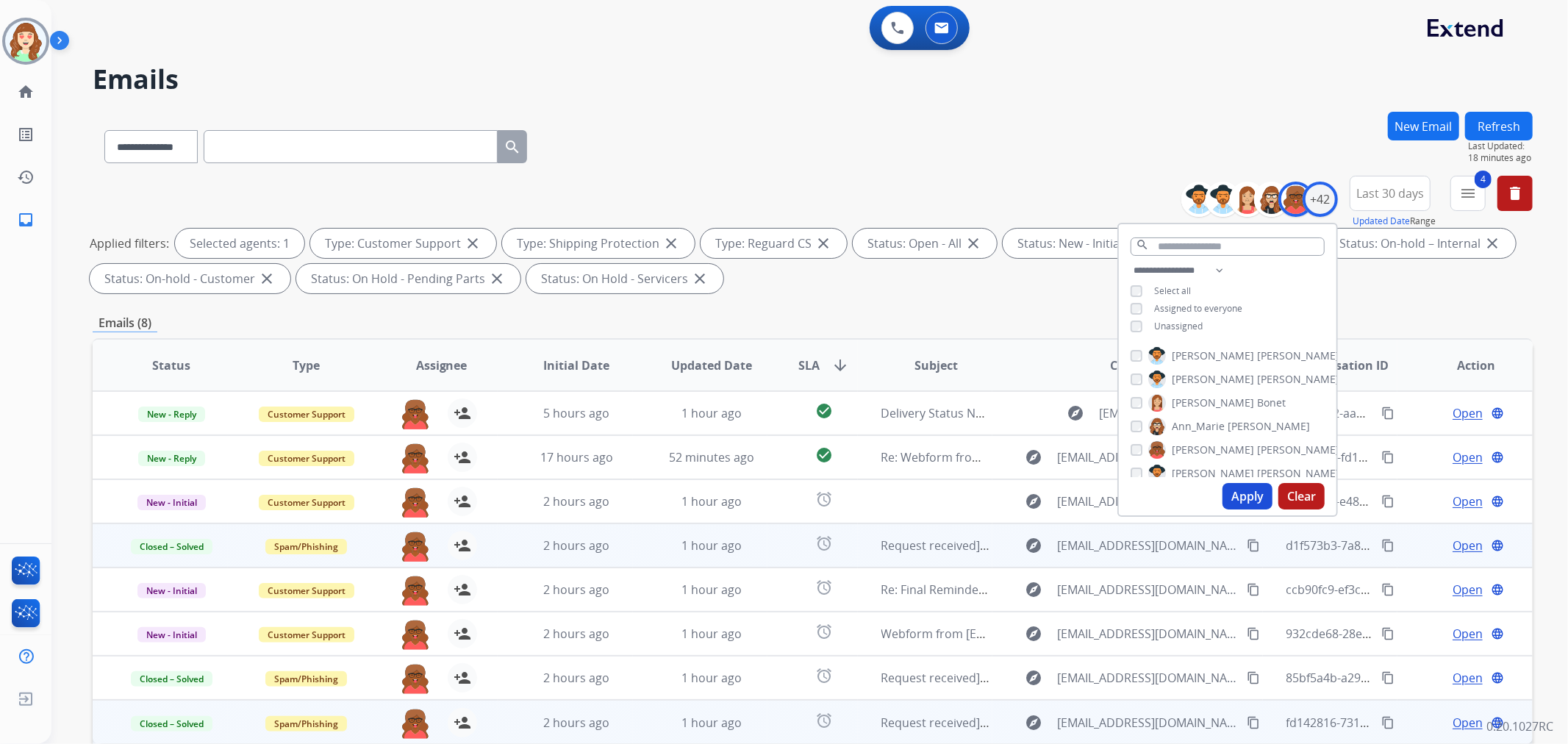
click at [1246, 497] on button "Apply" at bounding box center [1248, 496] width 50 height 27
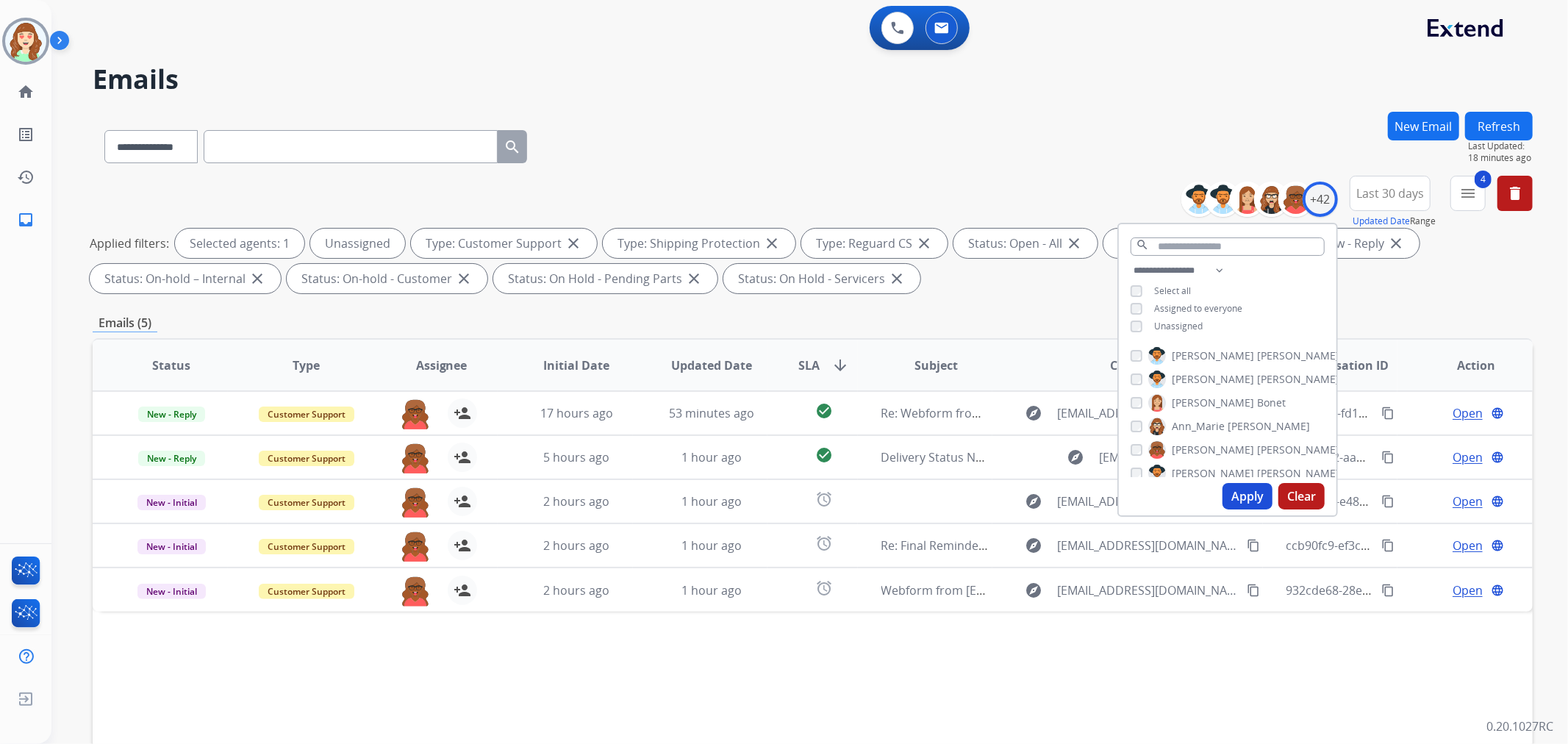
click at [1246, 495] on button "Apply" at bounding box center [1248, 496] width 50 height 27
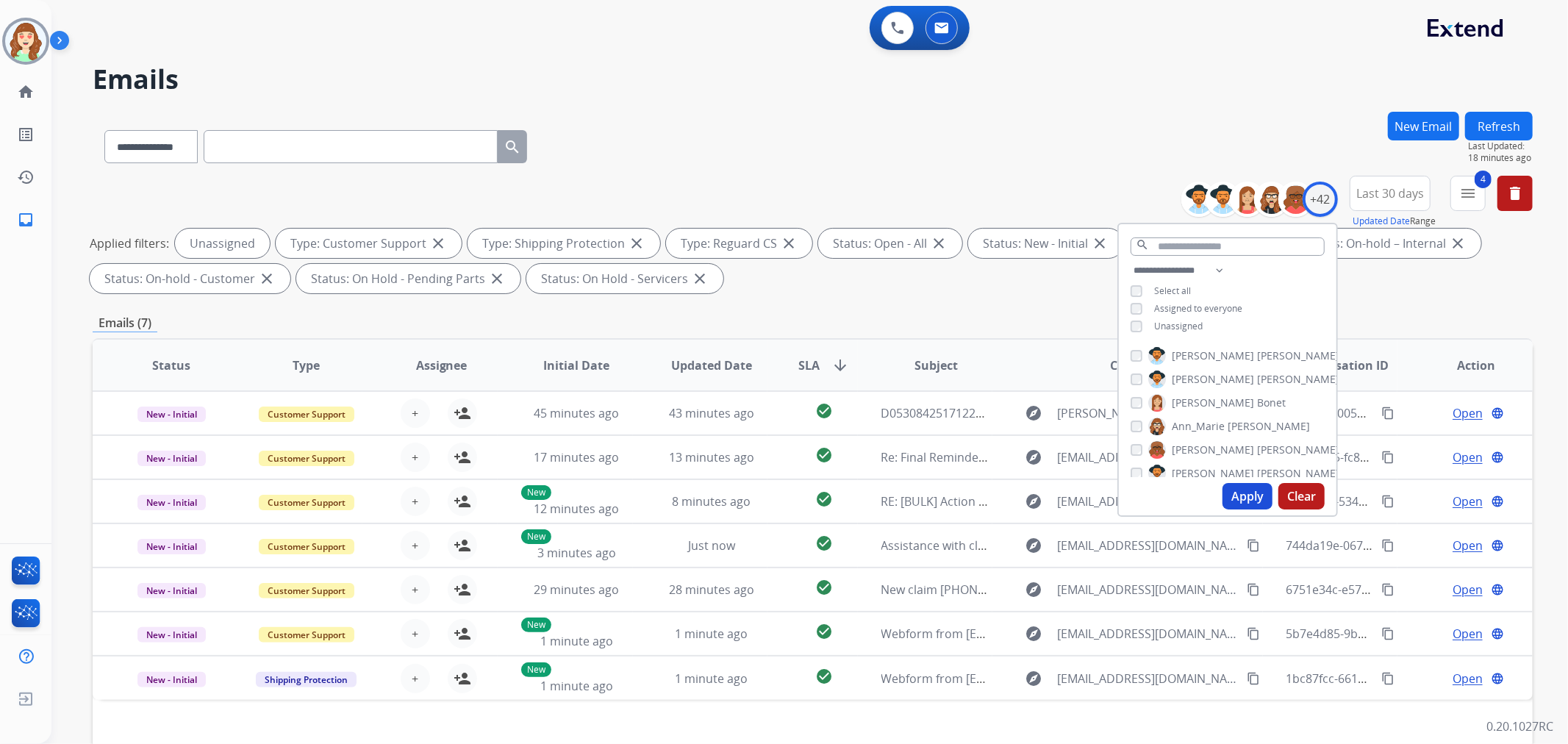
click at [996, 328] on div "Emails (7)" at bounding box center [813, 323] width 1440 height 18
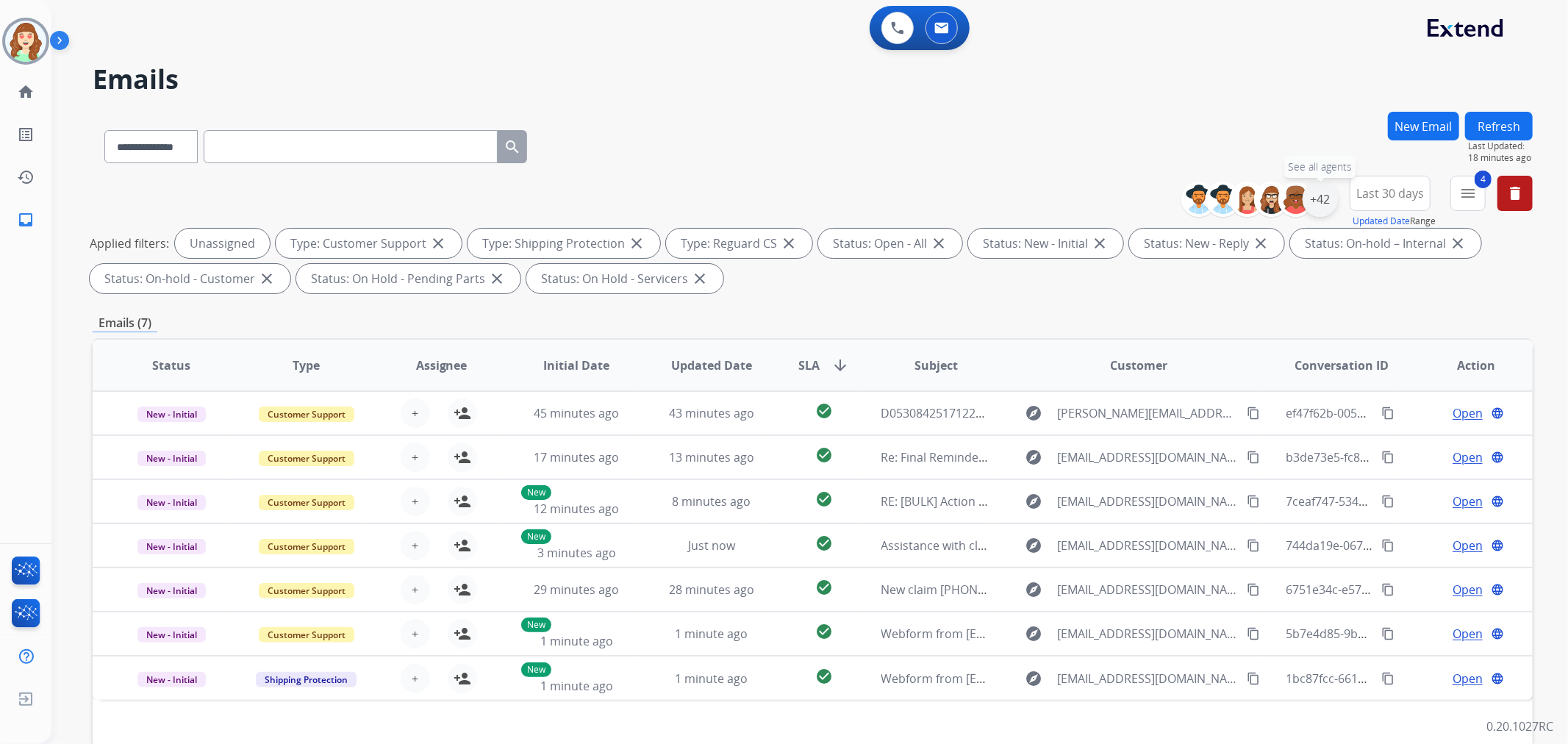
click at [1313, 200] on div "+42" at bounding box center [1320, 199] width 35 height 35
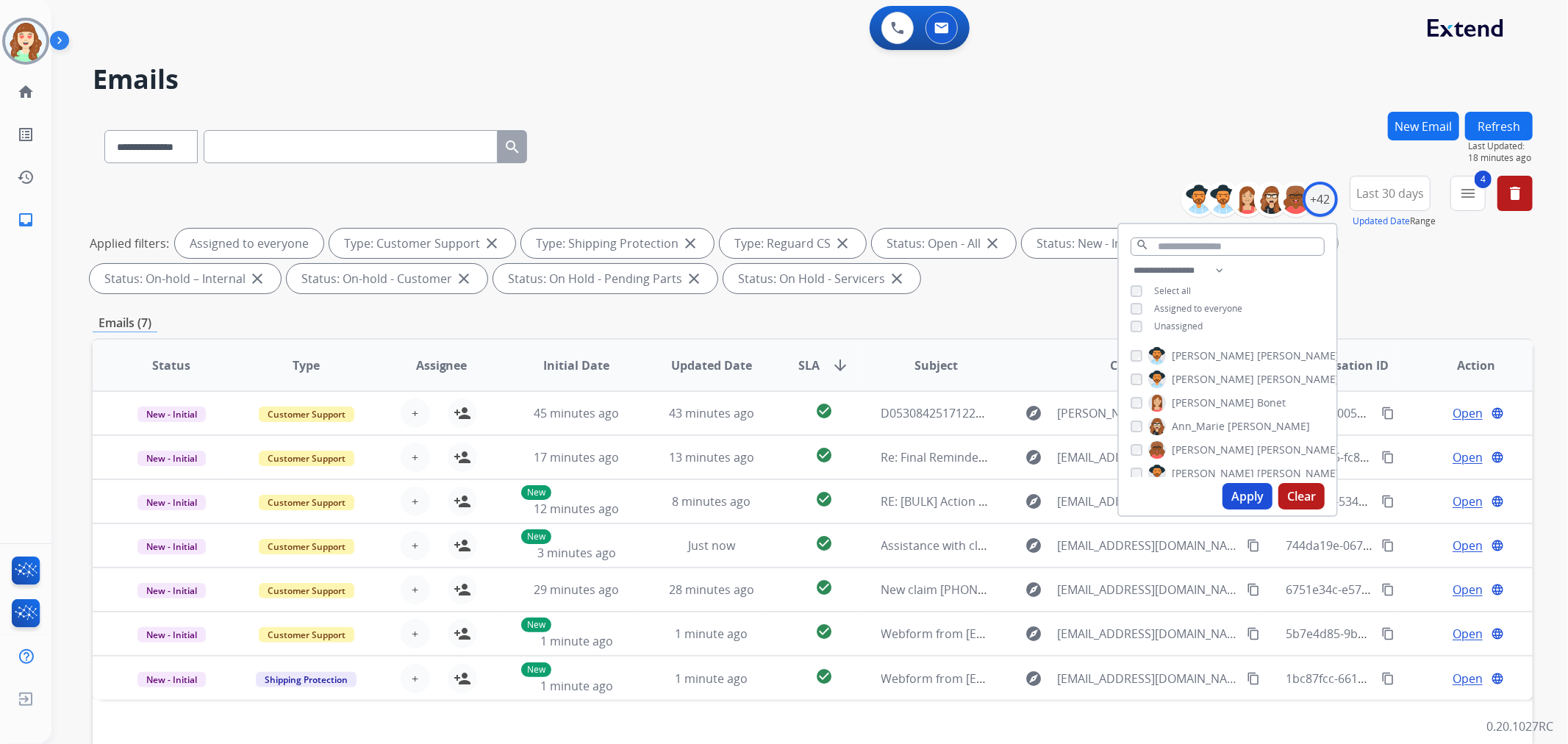
click at [1241, 497] on button "Apply" at bounding box center [1248, 496] width 50 height 27
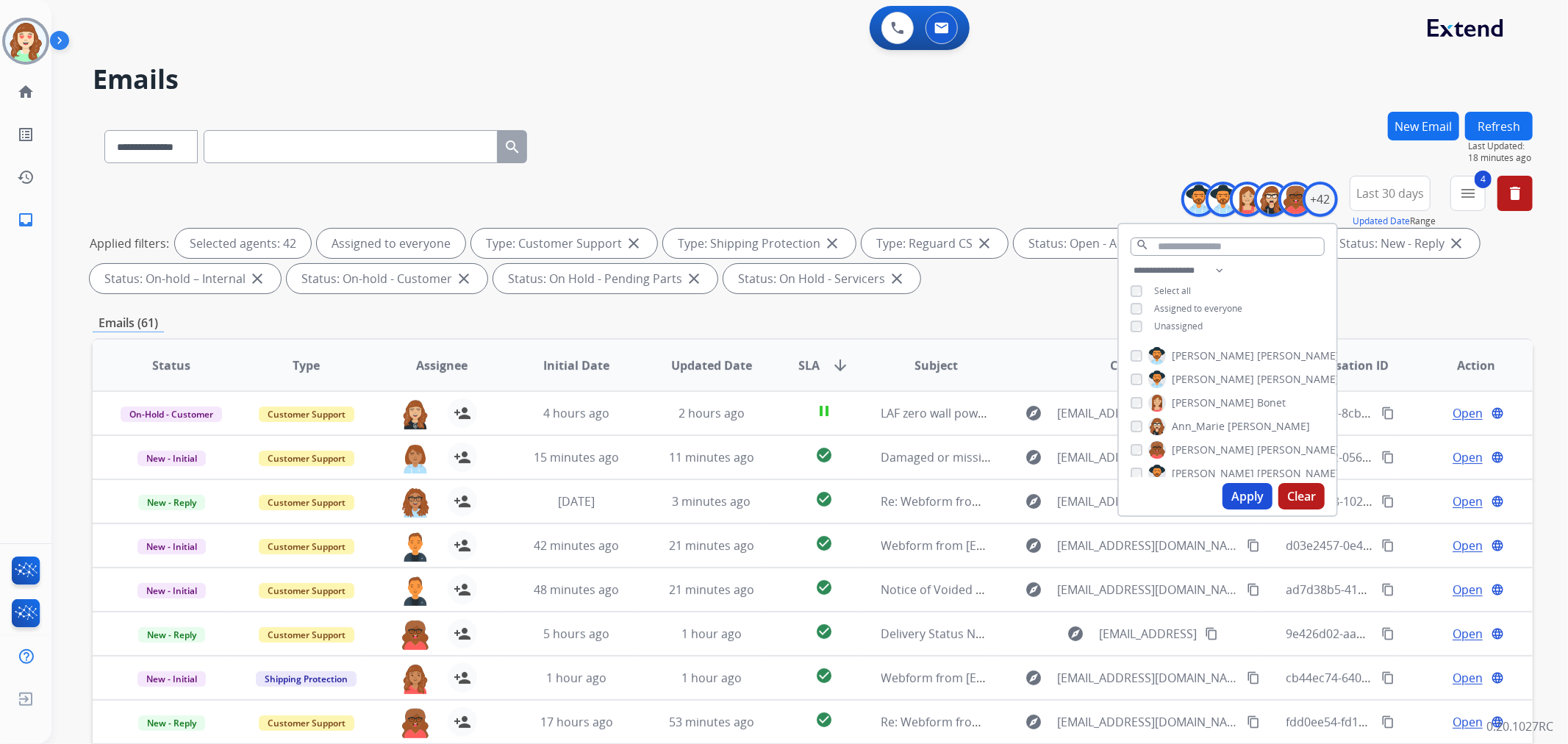
click at [996, 305] on div "**********" at bounding box center [813, 510] width 1440 height 796
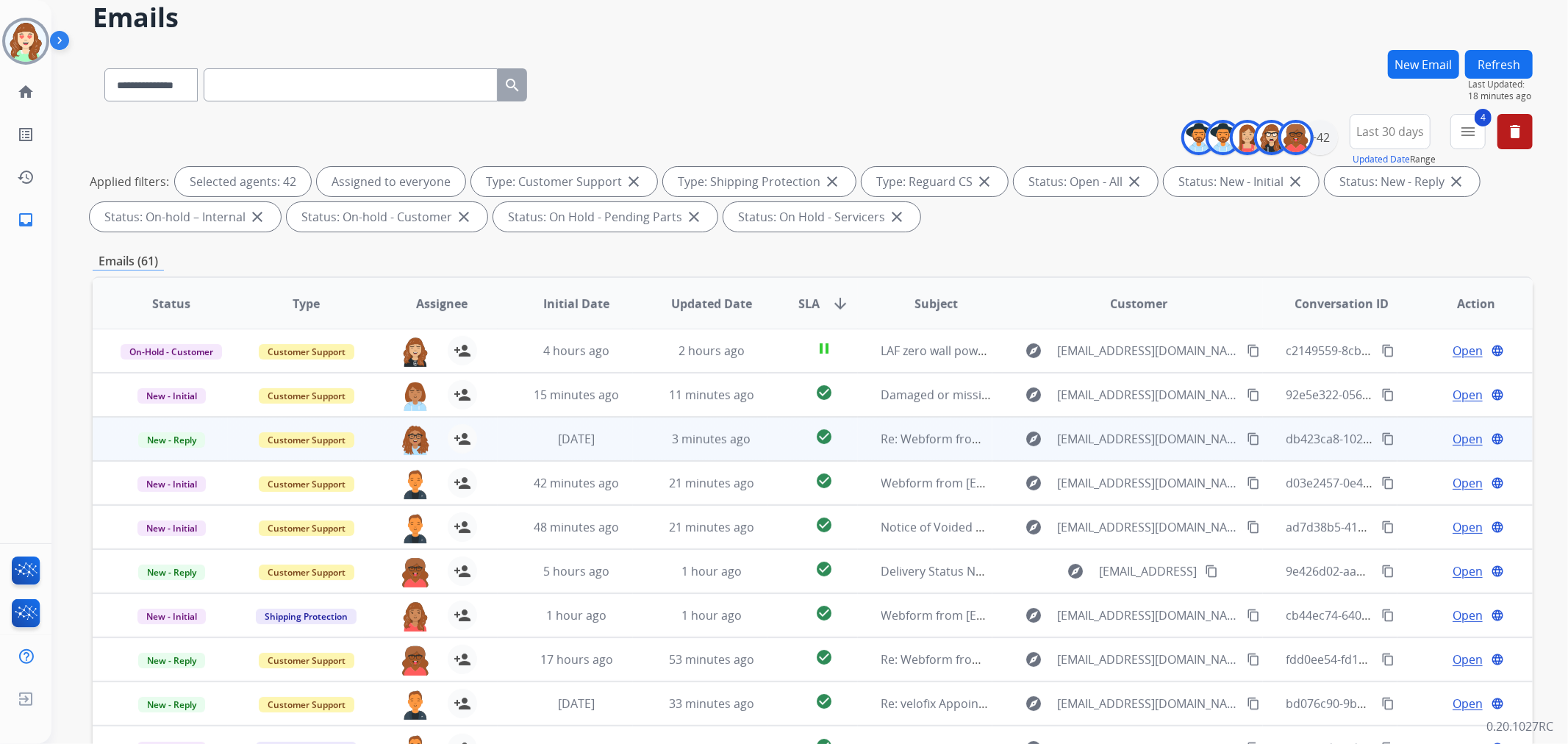
scroll to position [164, 0]
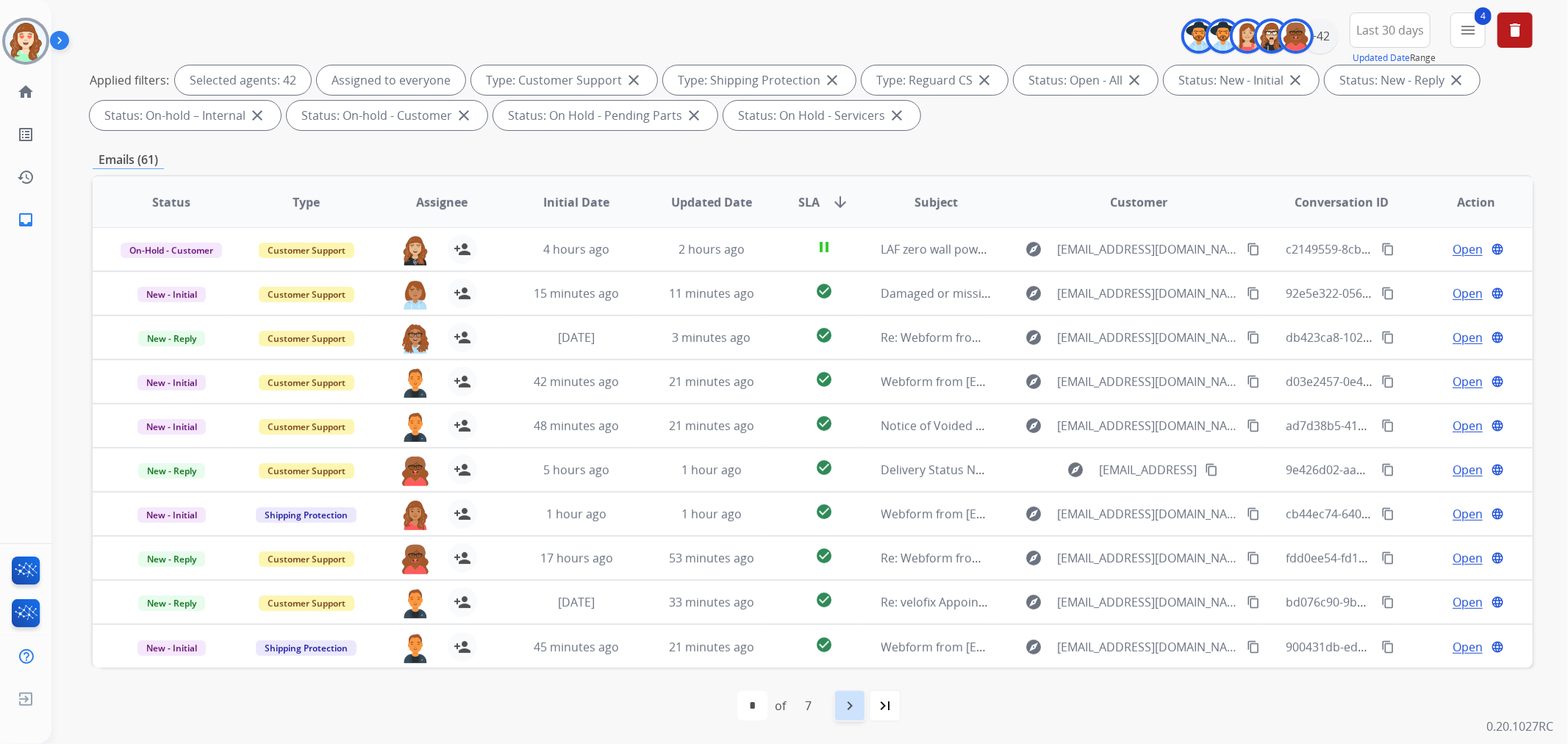
click at [849, 708] on mat-icon "navigate_next" at bounding box center [849, 705] width 17 height 17
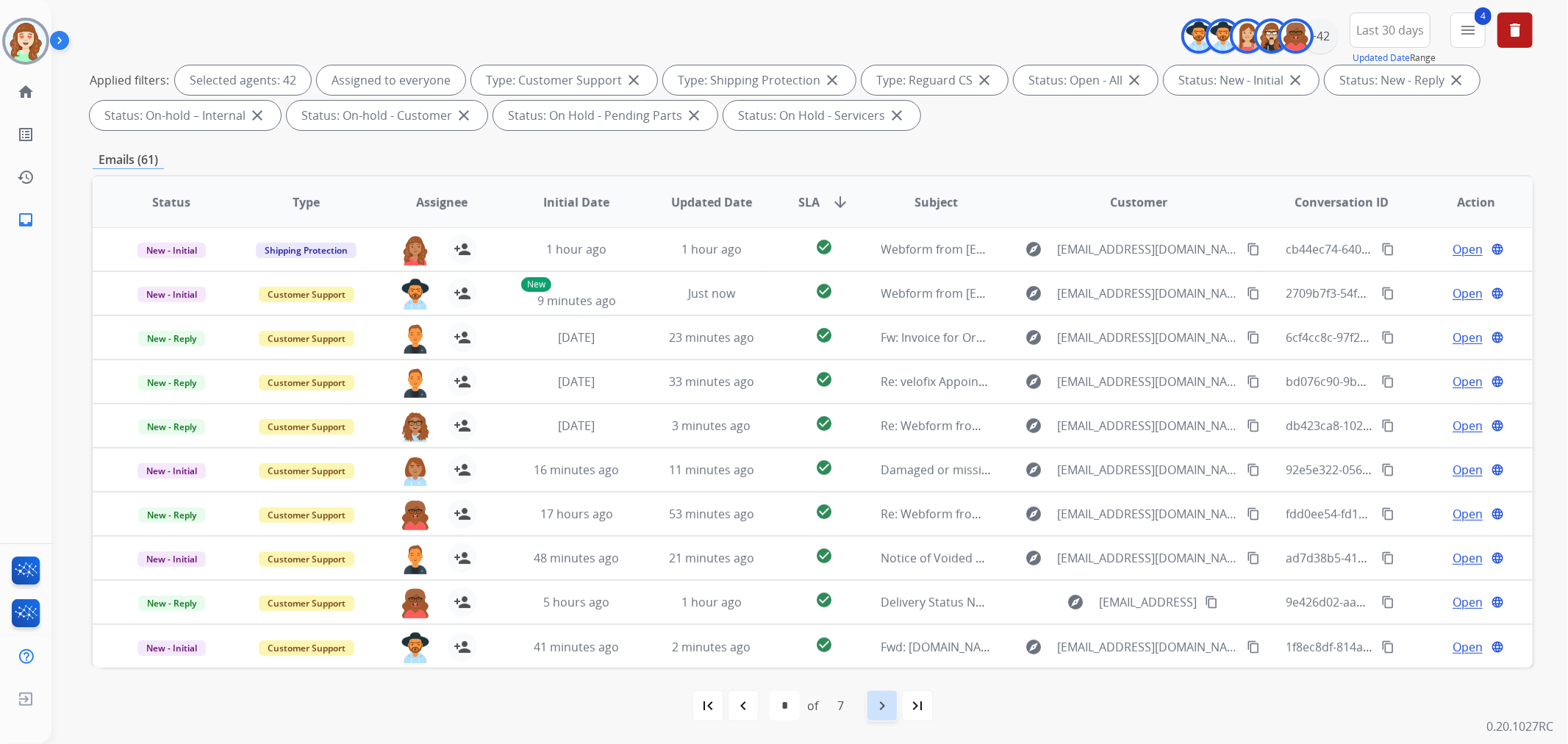
click at [874, 710] on mat-icon "navigate_next" at bounding box center [881, 705] width 17 height 17
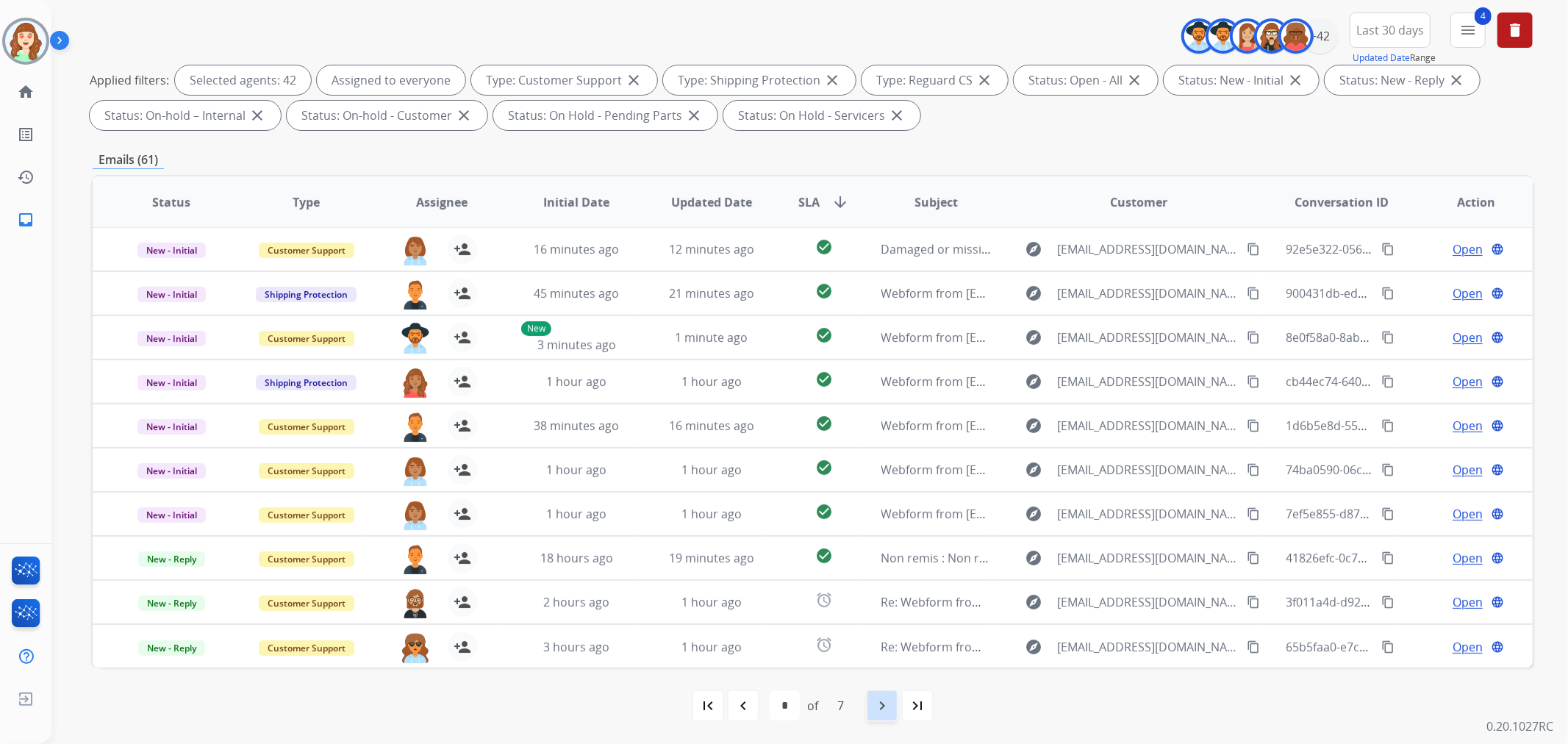
click at [871, 712] on div "navigate_next" at bounding box center [882, 706] width 33 height 33
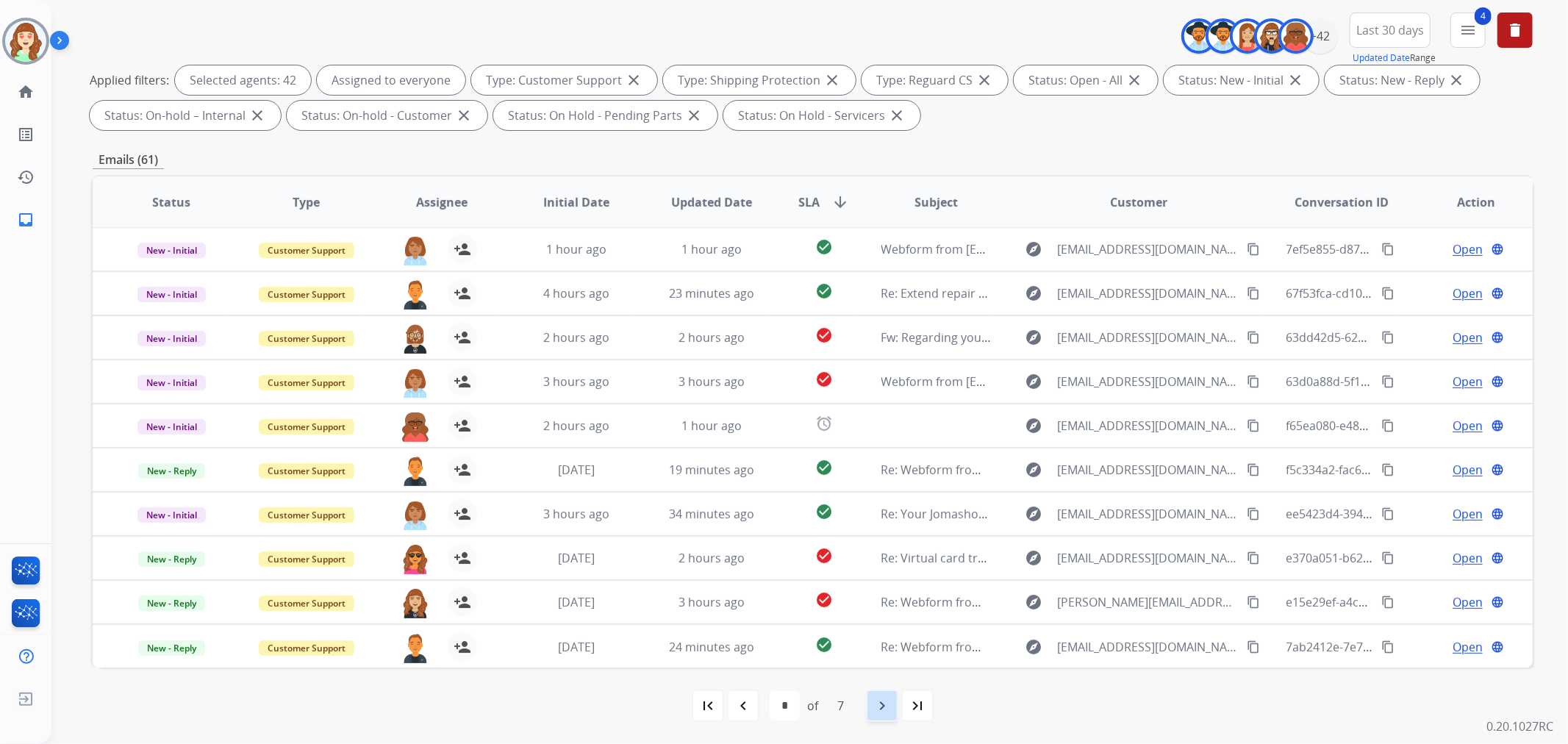
click at [875, 704] on mat-icon "navigate_next" at bounding box center [881, 705] width 17 height 17
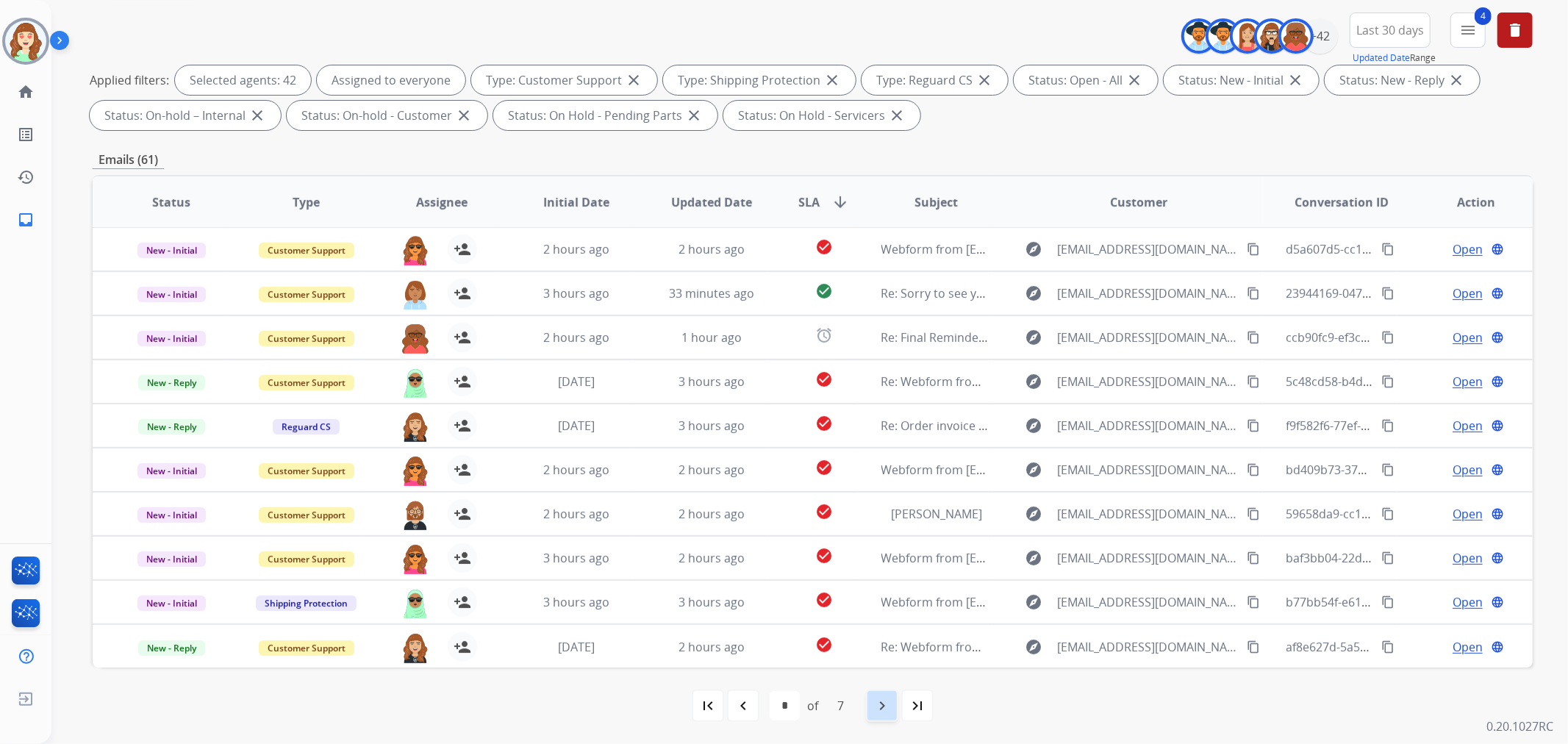
click at [877, 714] on mat-icon "navigate_next" at bounding box center [881, 705] width 17 height 17
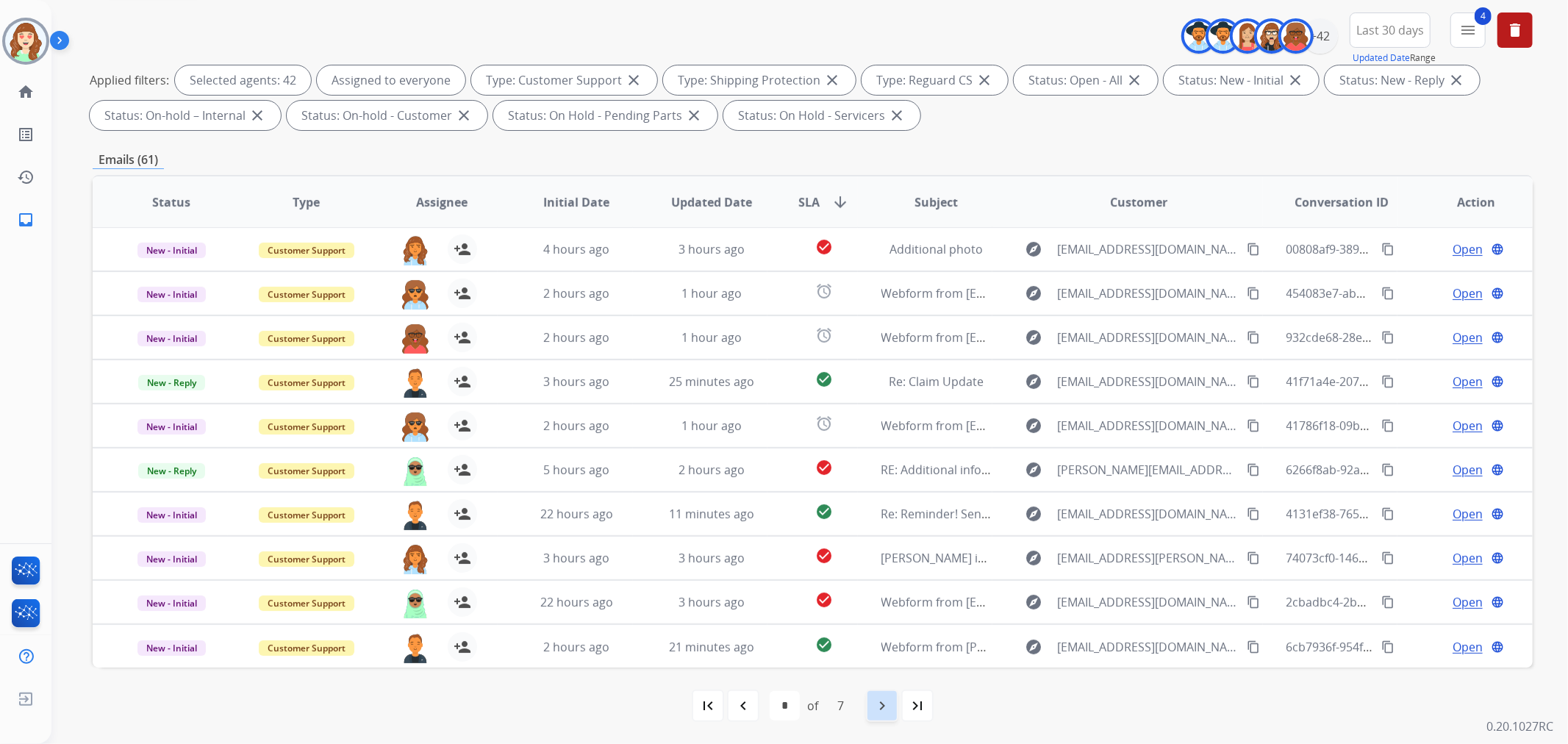
click at [872, 707] on div "navigate_next" at bounding box center [882, 706] width 33 height 33
select select "*"
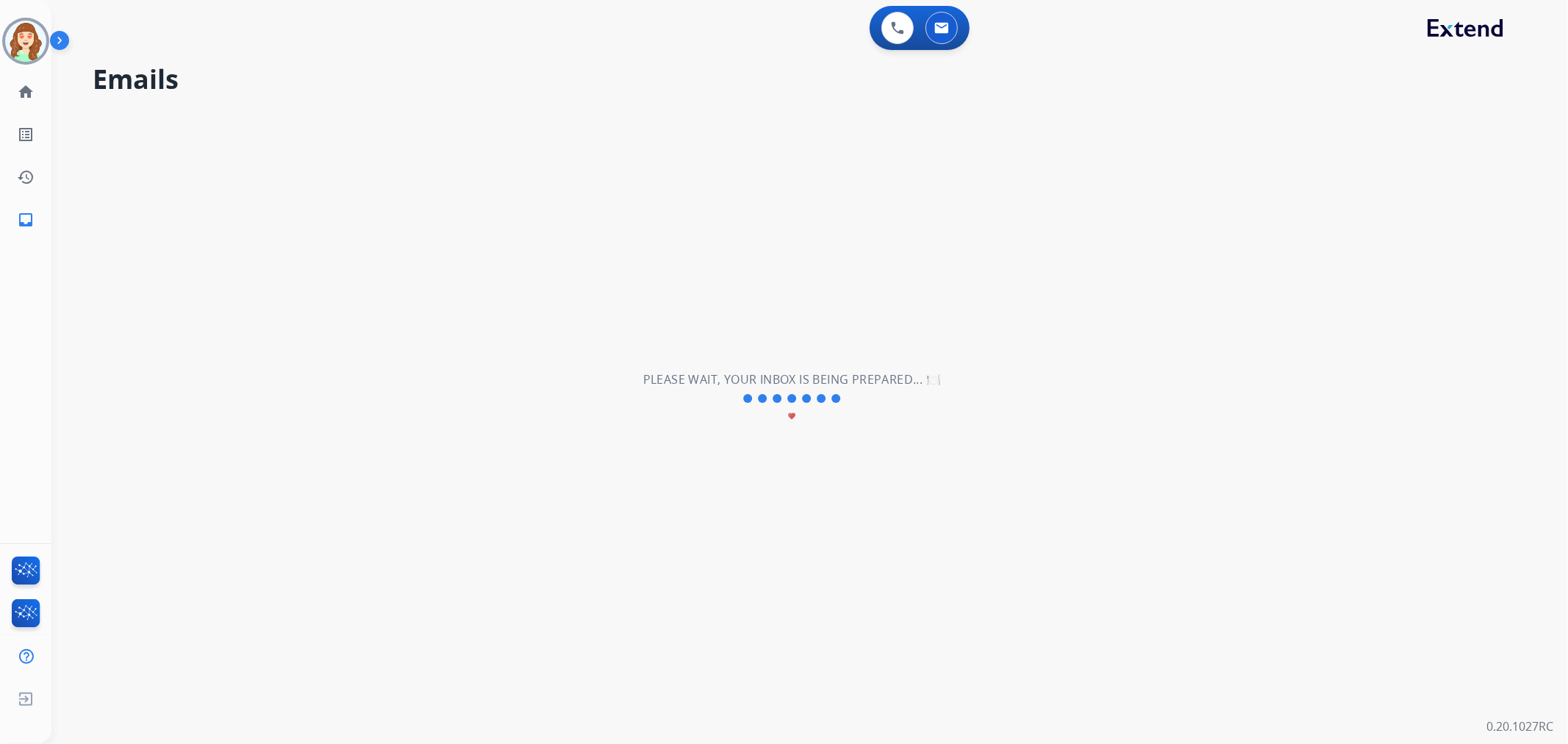
scroll to position [0, 0]
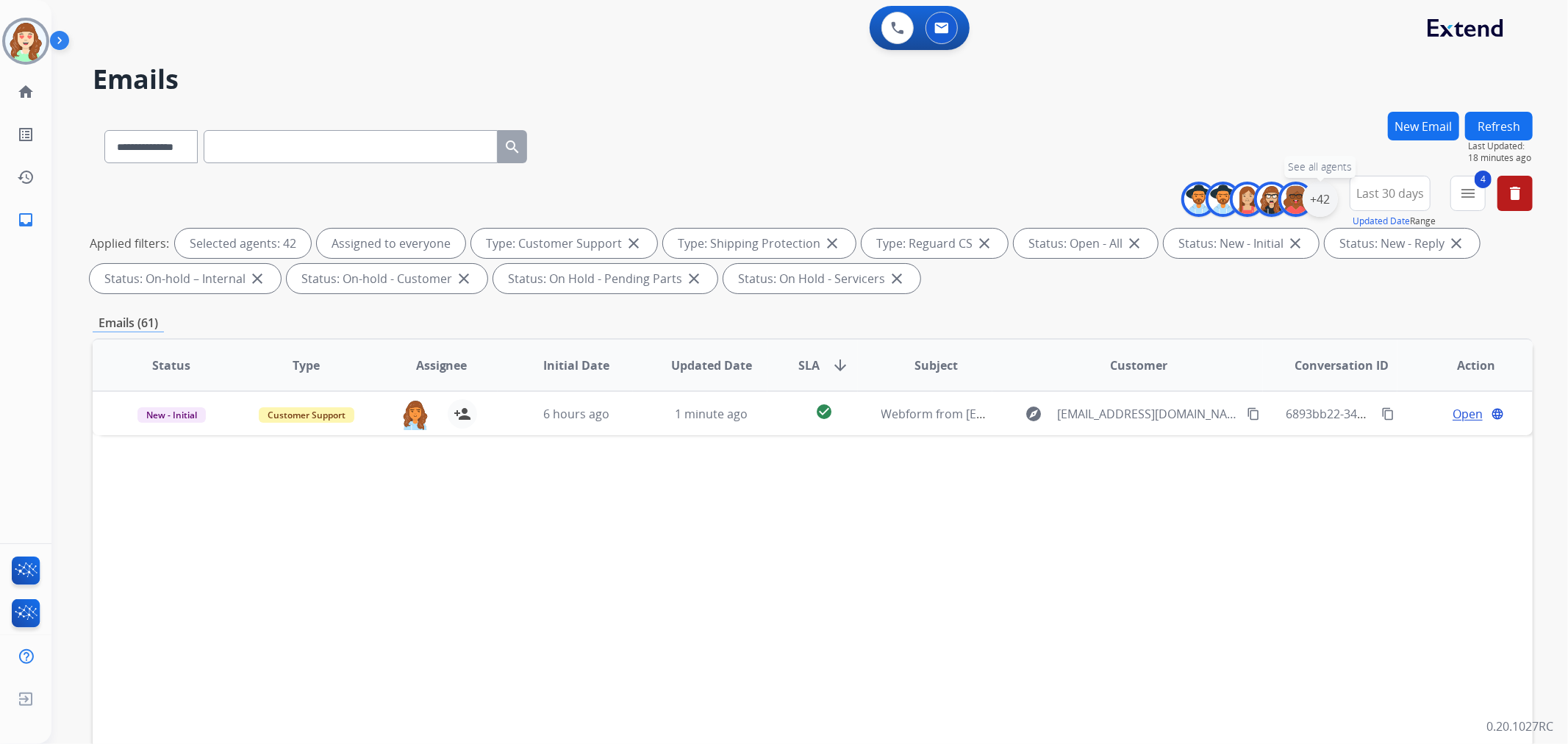
click at [1310, 202] on div "+42" at bounding box center [1320, 199] width 35 height 35
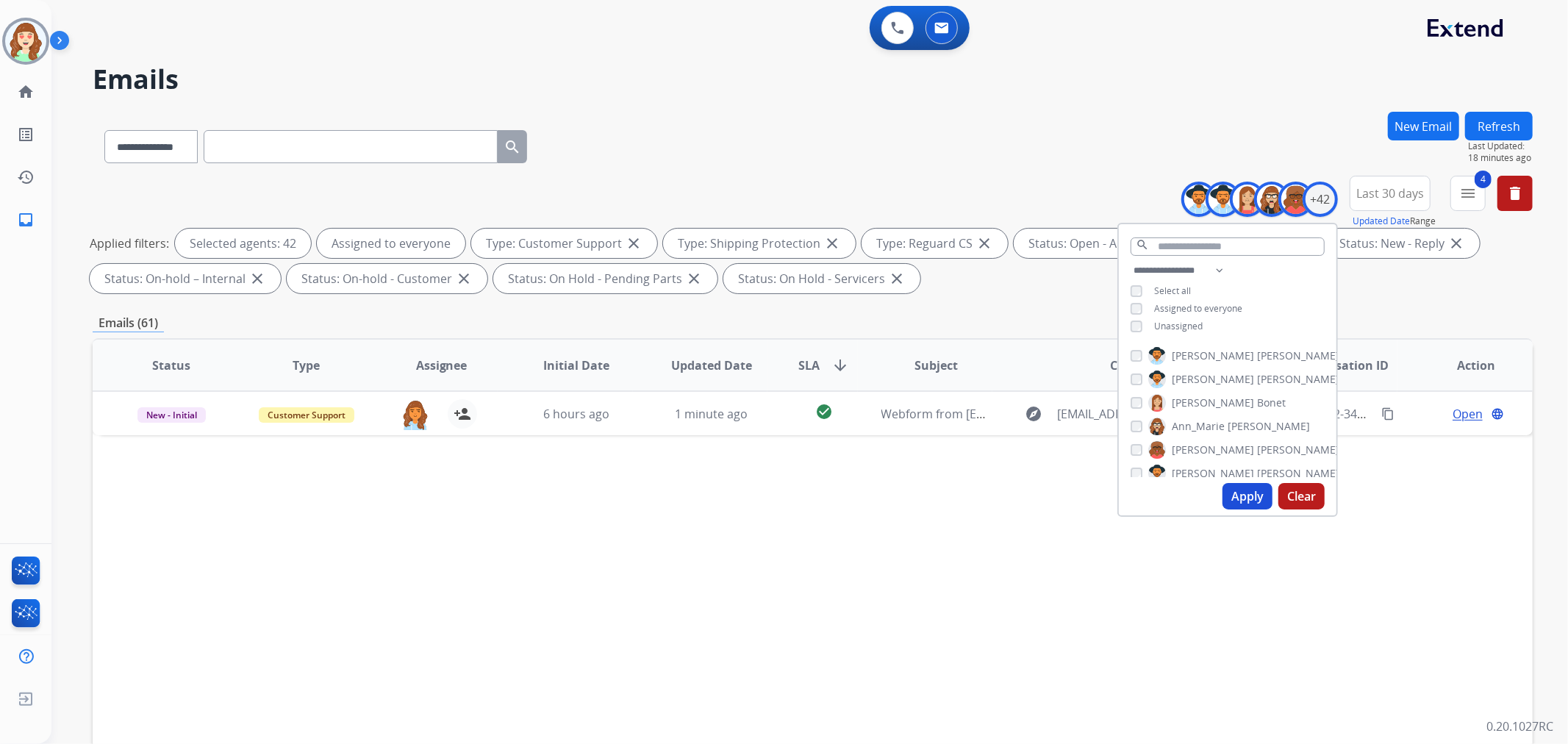
click at [1299, 495] on button "Clear" at bounding box center [1301, 496] width 46 height 27
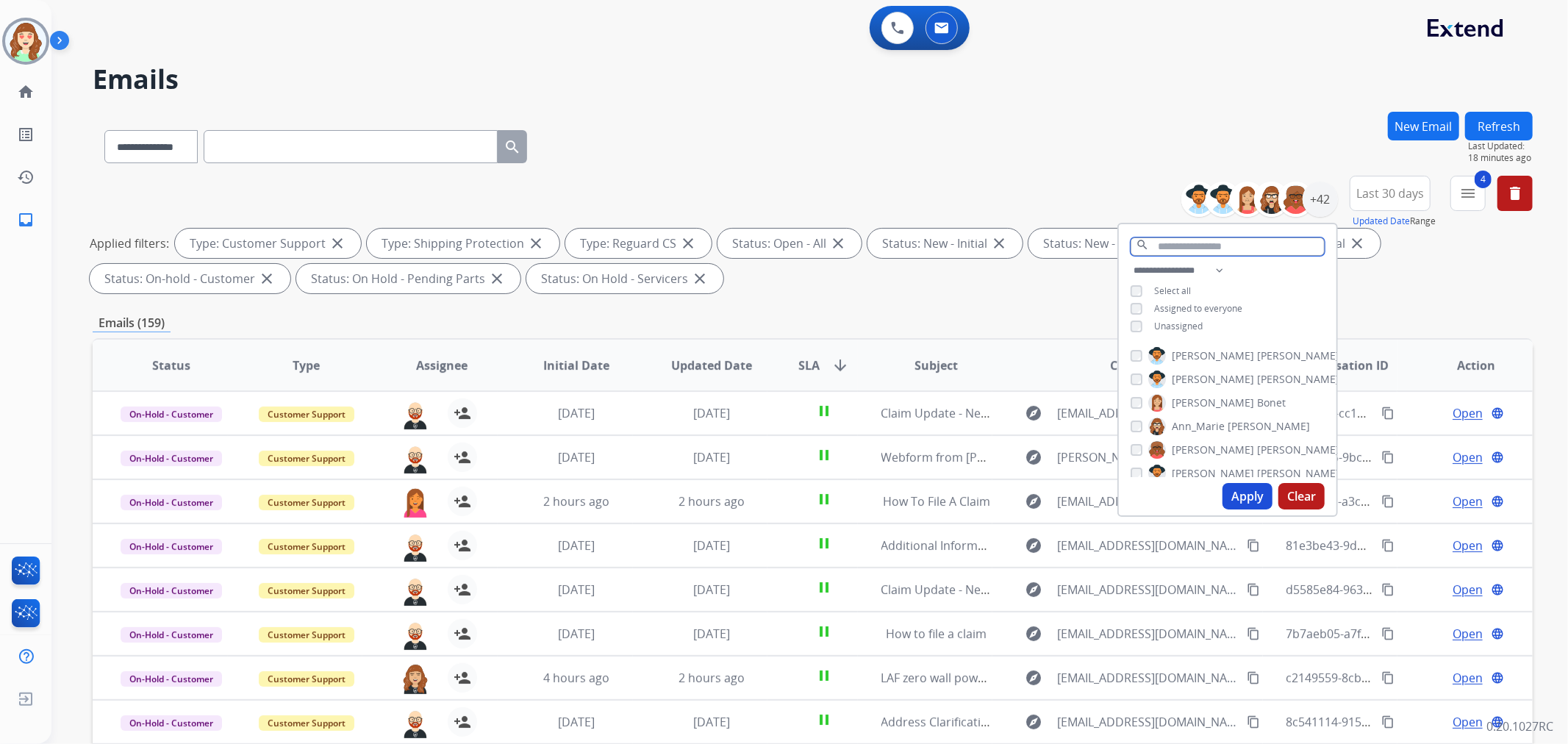
click at [1214, 246] on input "text" at bounding box center [1227, 246] width 194 height 18
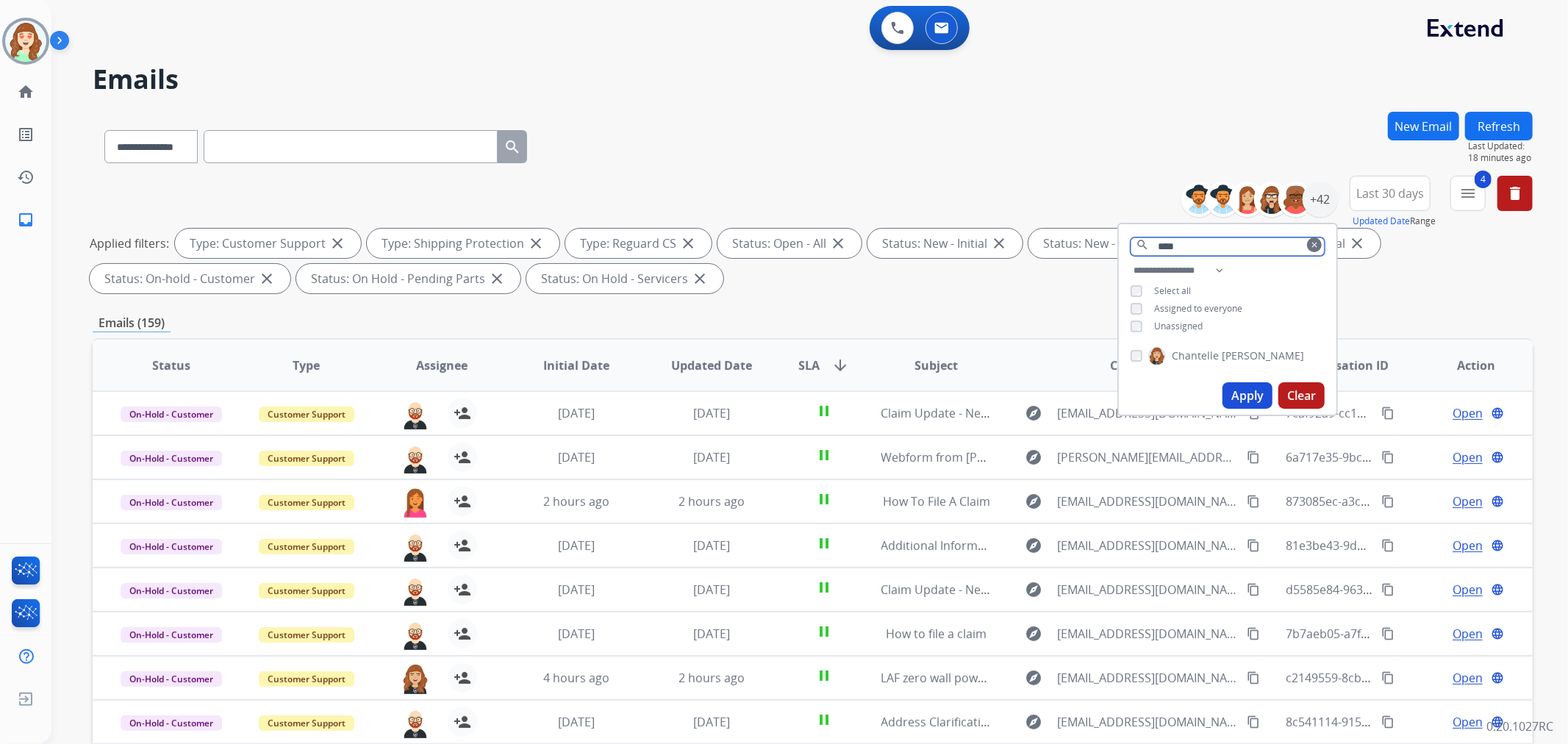
type input "****"
click at [1125, 357] on div "[PERSON_NAME]" at bounding box center [1227, 359] width 217 height 35
click at [1253, 385] on button "Apply" at bounding box center [1248, 396] width 50 height 27
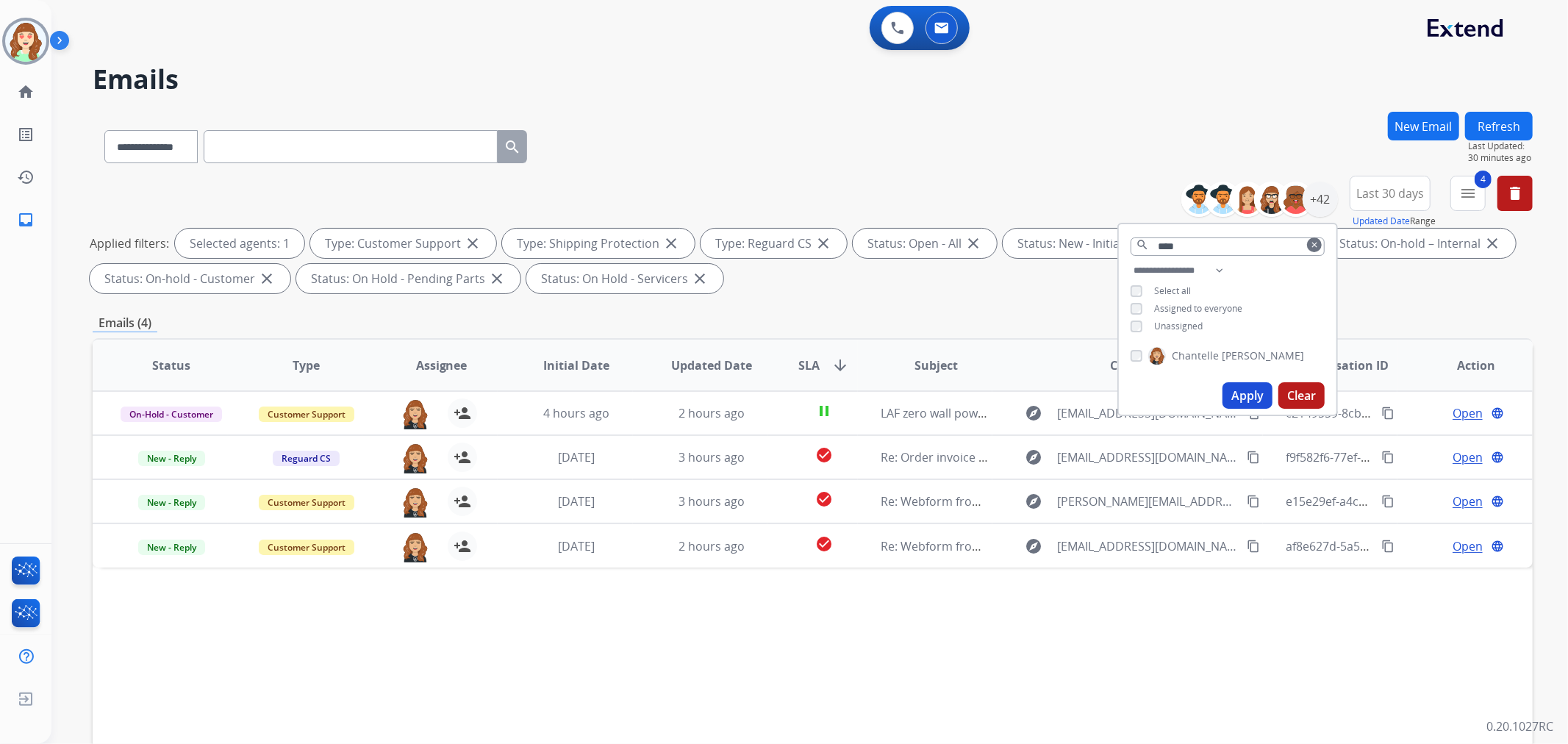
click at [1284, 393] on button "Clear" at bounding box center [1301, 396] width 46 height 27
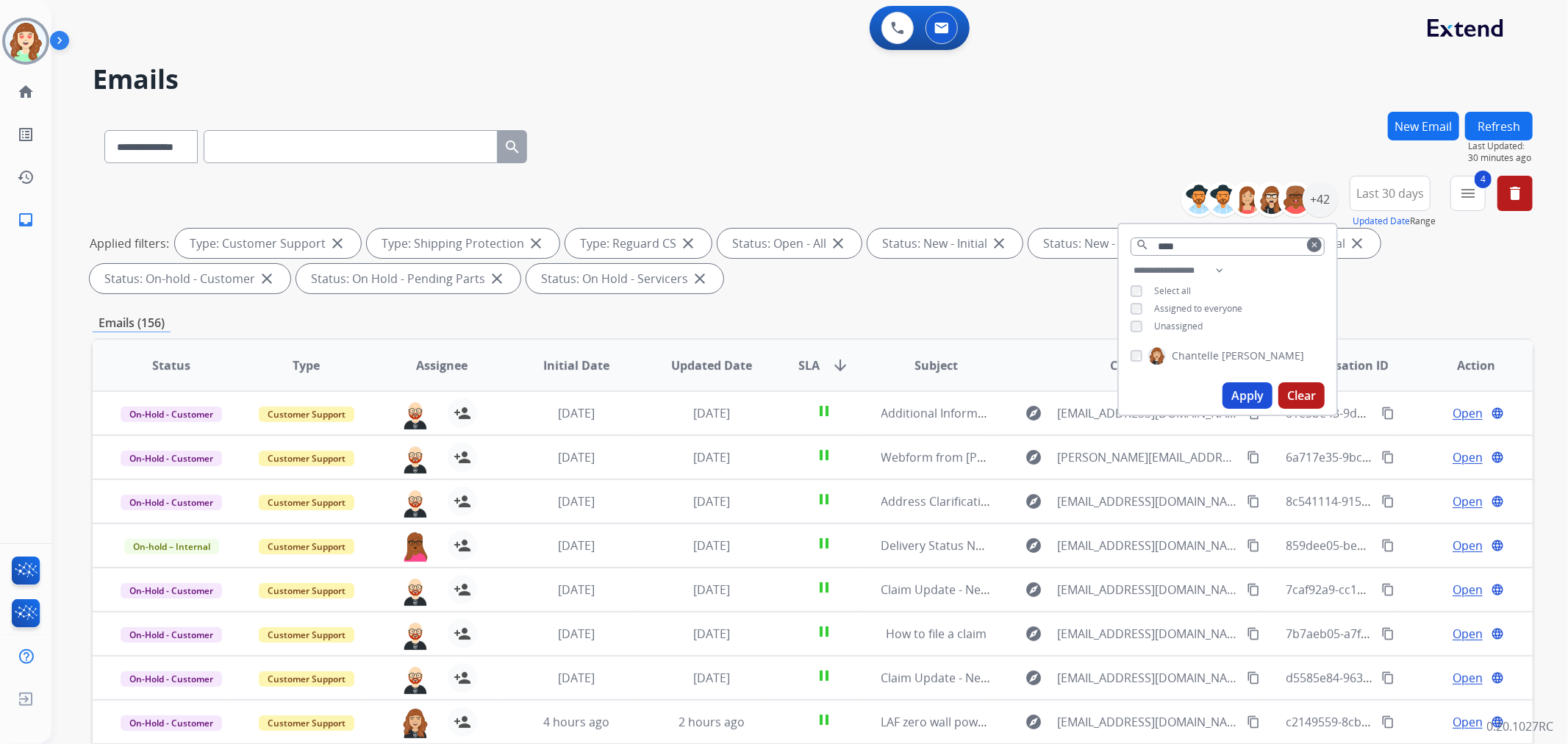
click at [1297, 387] on button "Clear" at bounding box center [1301, 396] width 46 height 27
click at [1246, 380] on div "Apply Clear" at bounding box center [1227, 396] width 217 height 38
click at [1236, 387] on button "Apply" at bounding box center [1248, 396] width 50 height 27
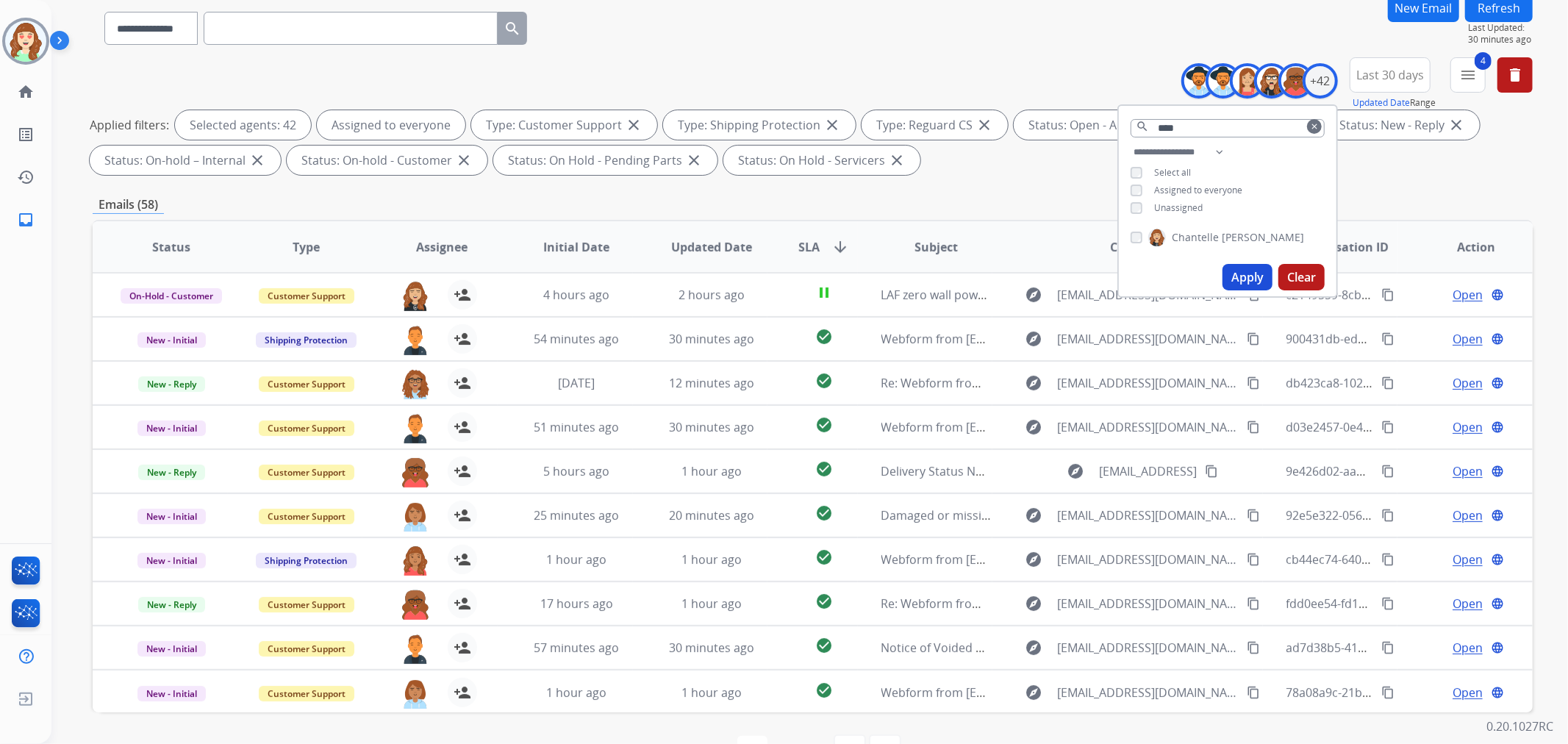
scroll to position [164, 0]
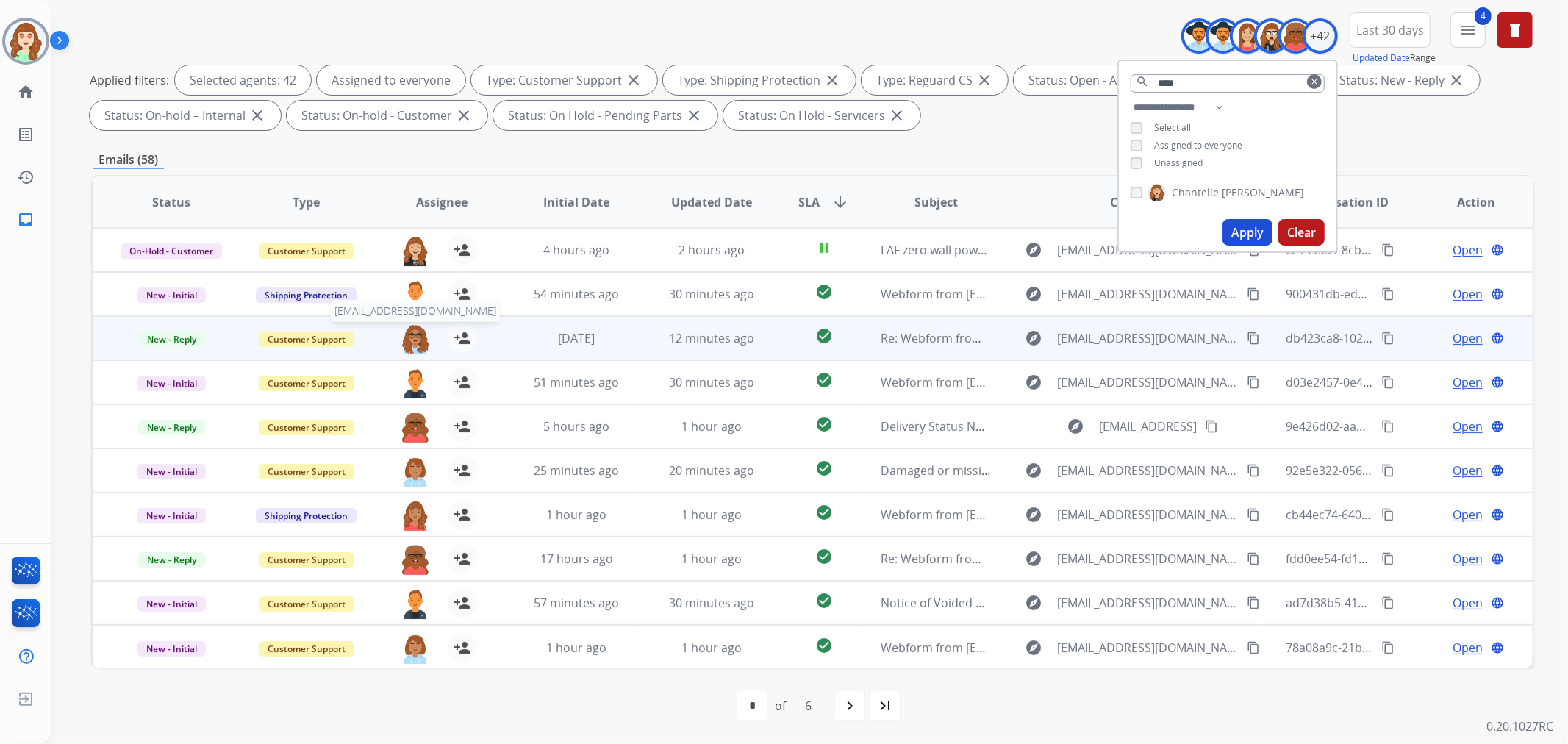
click at [410, 334] on img at bounding box center [415, 339] width 30 height 31
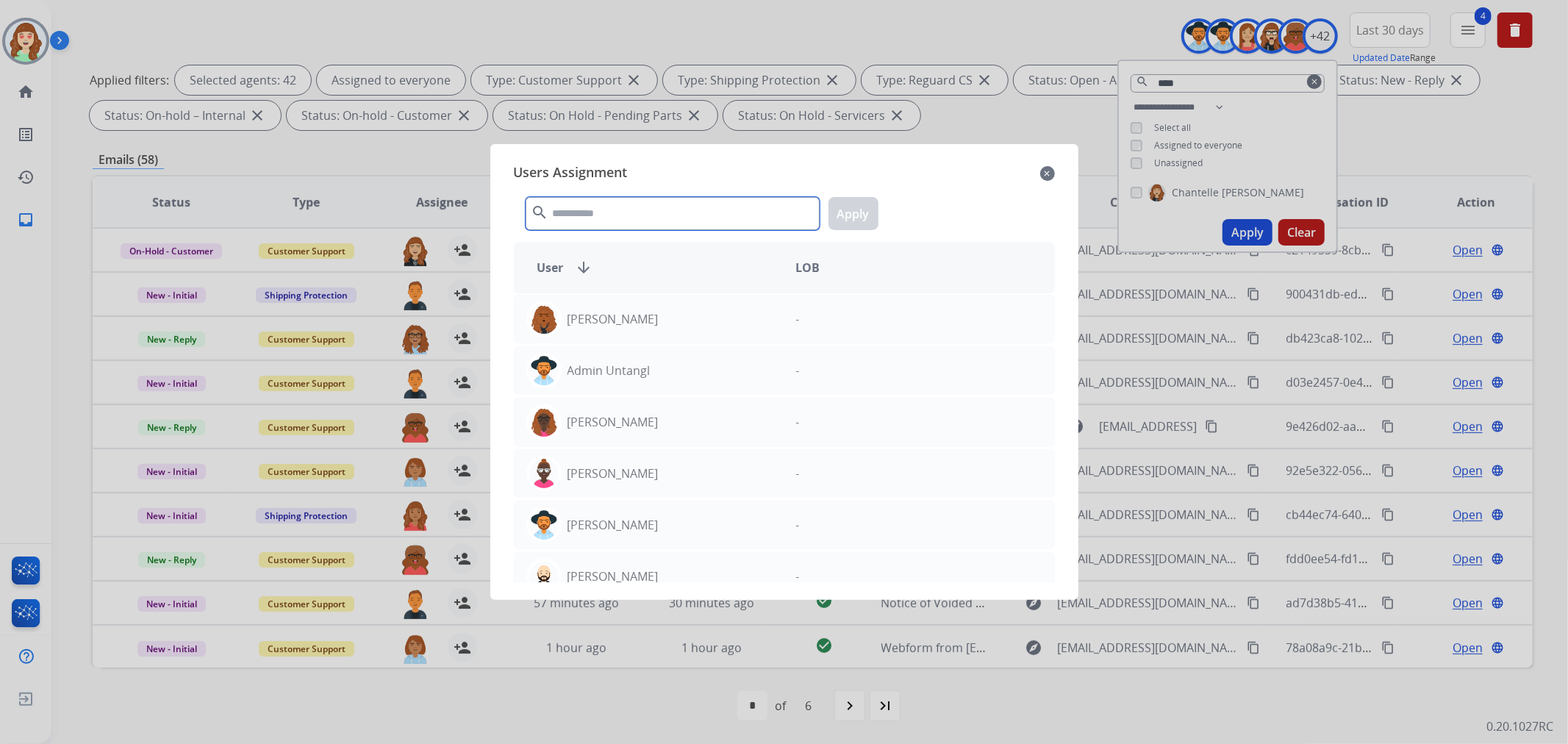
click at [646, 219] on input "text" at bounding box center [672, 214] width 294 height 33
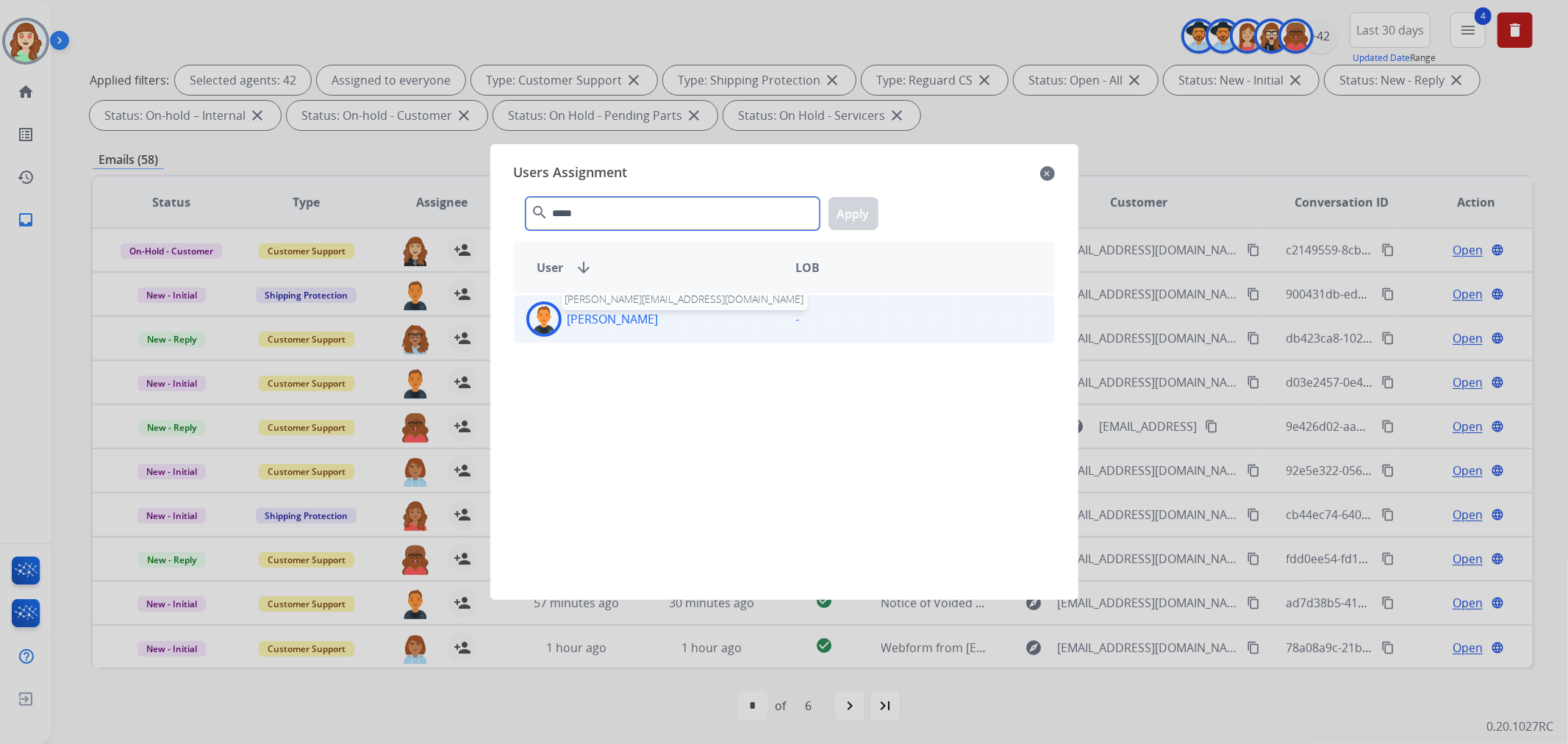
type input "*****"
click at [579, 322] on p "[PERSON_NAME]" at bounding box center [613, 319] width 91 height 17
click at [850, 216] on button "Apply" at bounding box center [854, 214] width 50 height 33
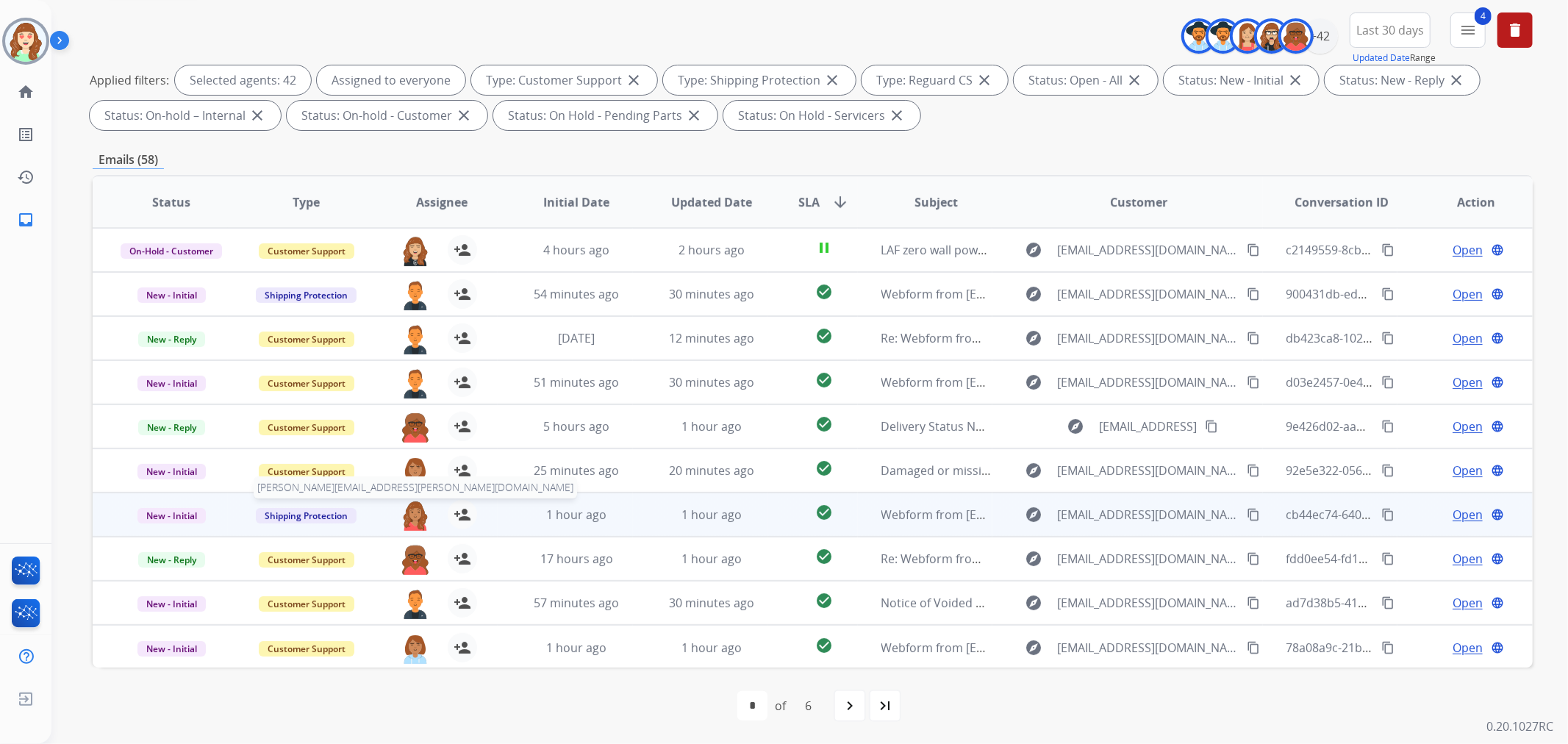
click at [414, 508] on img at bounding box center [415, 515] width 30 height 31
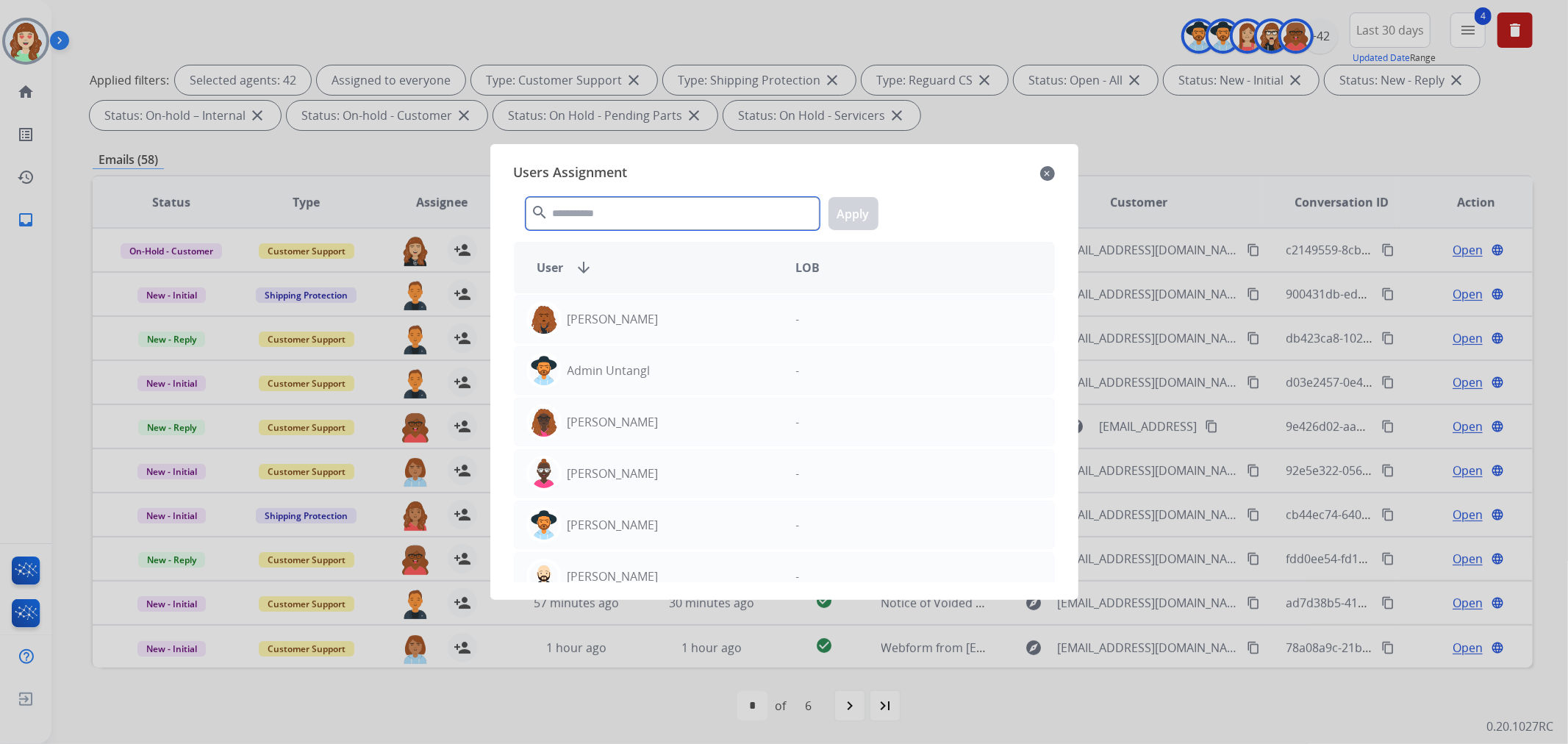
click at [662, 207] on input "text" at bounding box center [672, 214] width 294 height 33
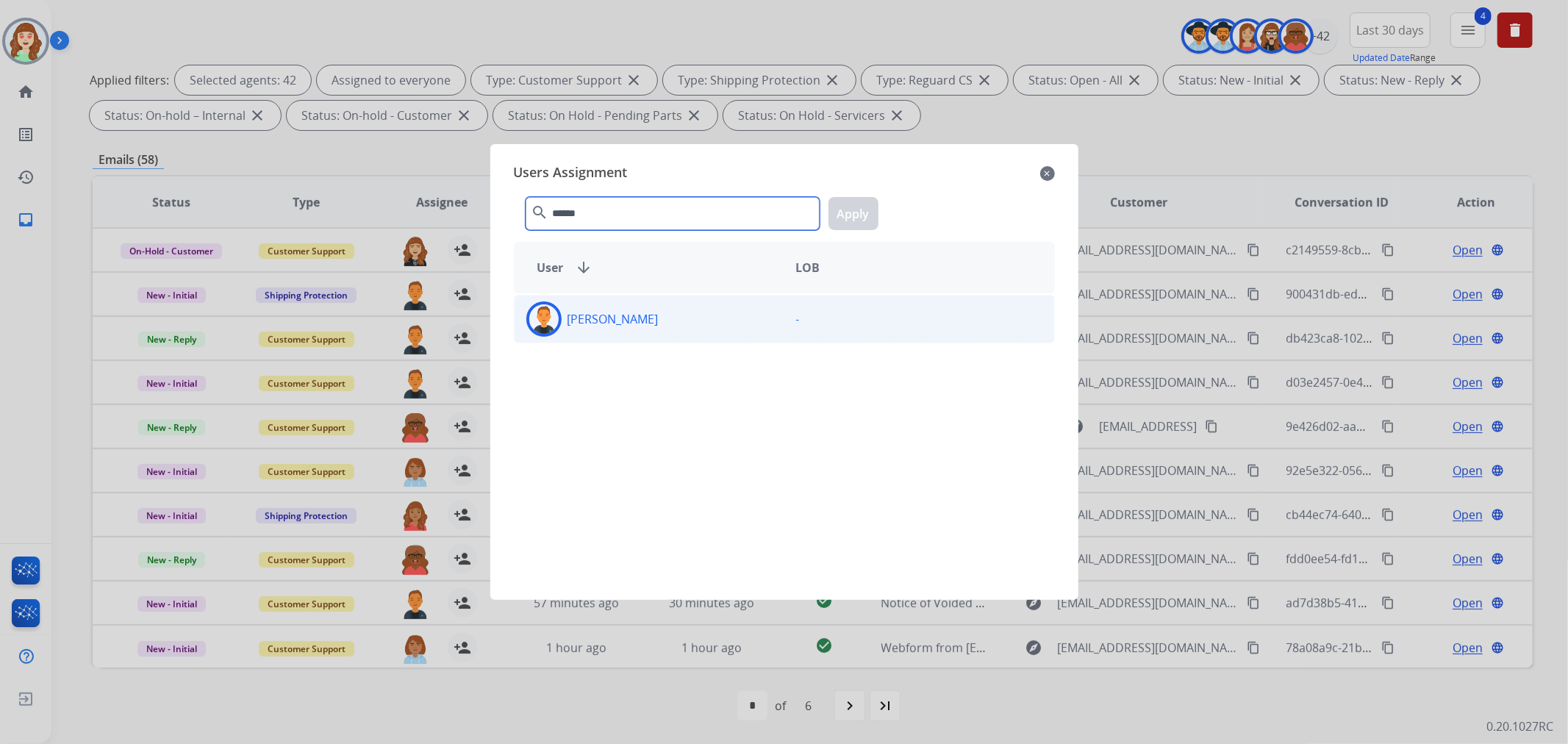
type input "******"
click at [666, 335] on div "[PERSON_NAME]" at bounding box center [649, 319] width 270 height 35
click at [863, 211] on button "Apply" at bounding box center [854, 214] width 50 height 33
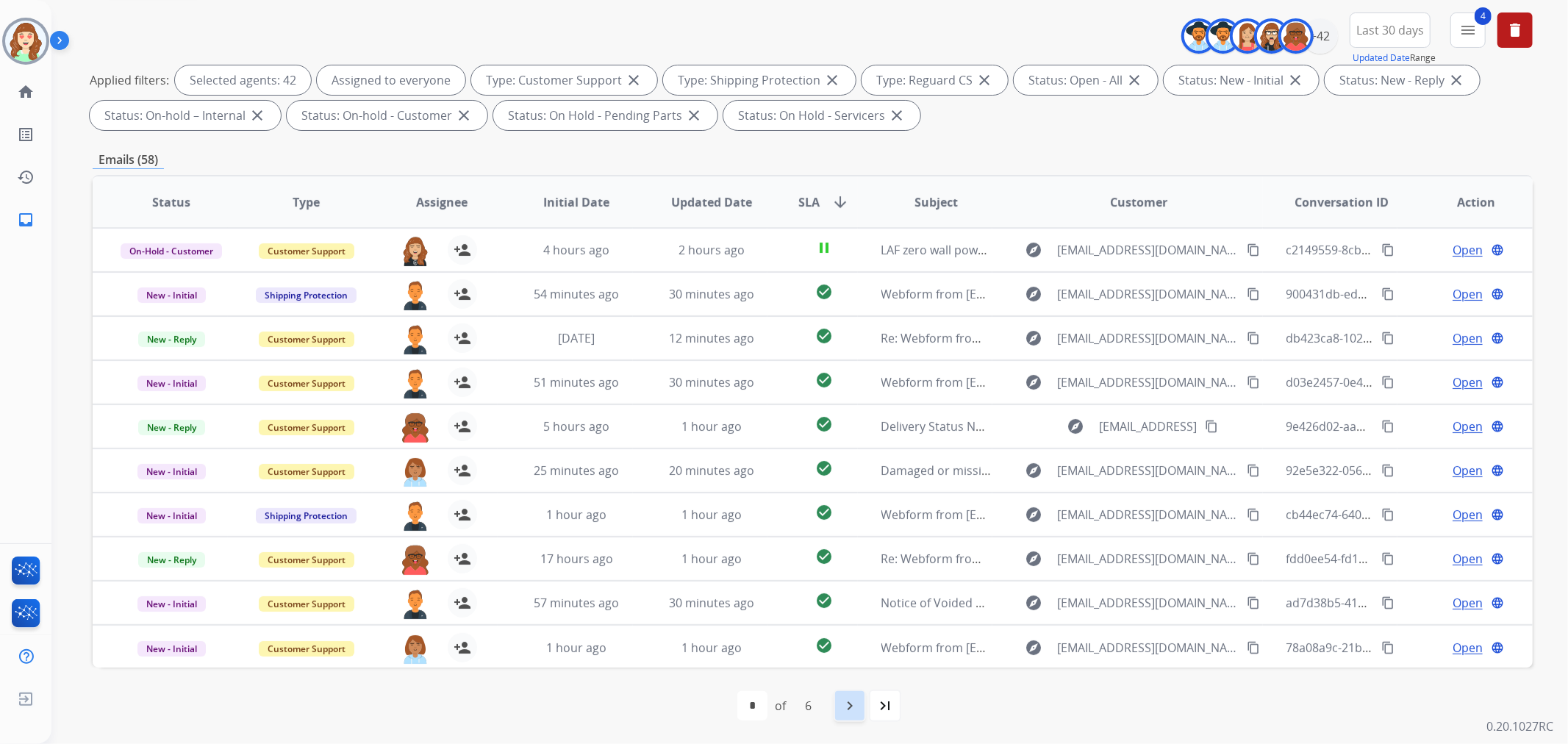
click at [849, 707] on mat-icon "navigate_next" at bounding box center [849, 705] width 17 height 17
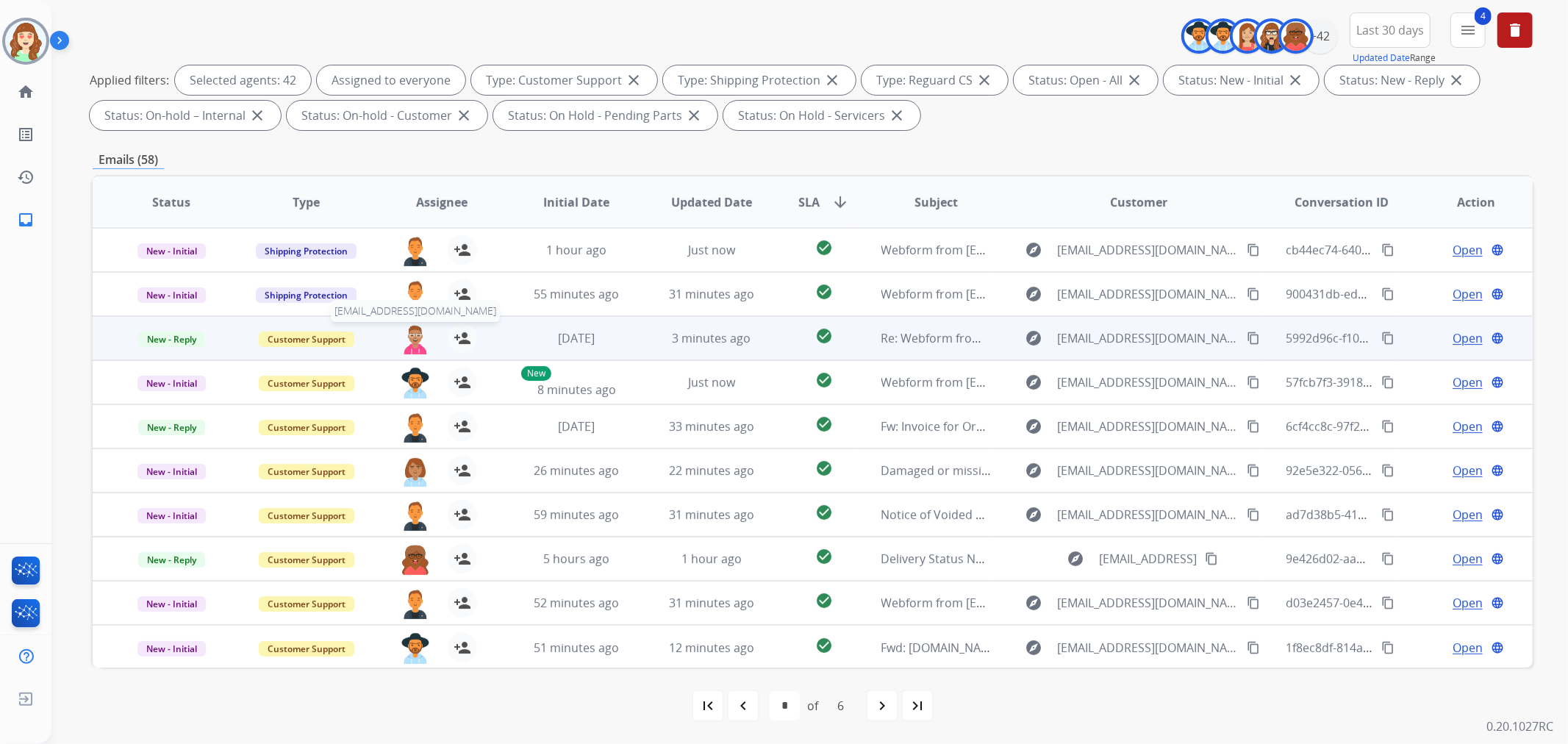
click at [406, 342] on img at bounding box center [415, 339] width 30 height 31
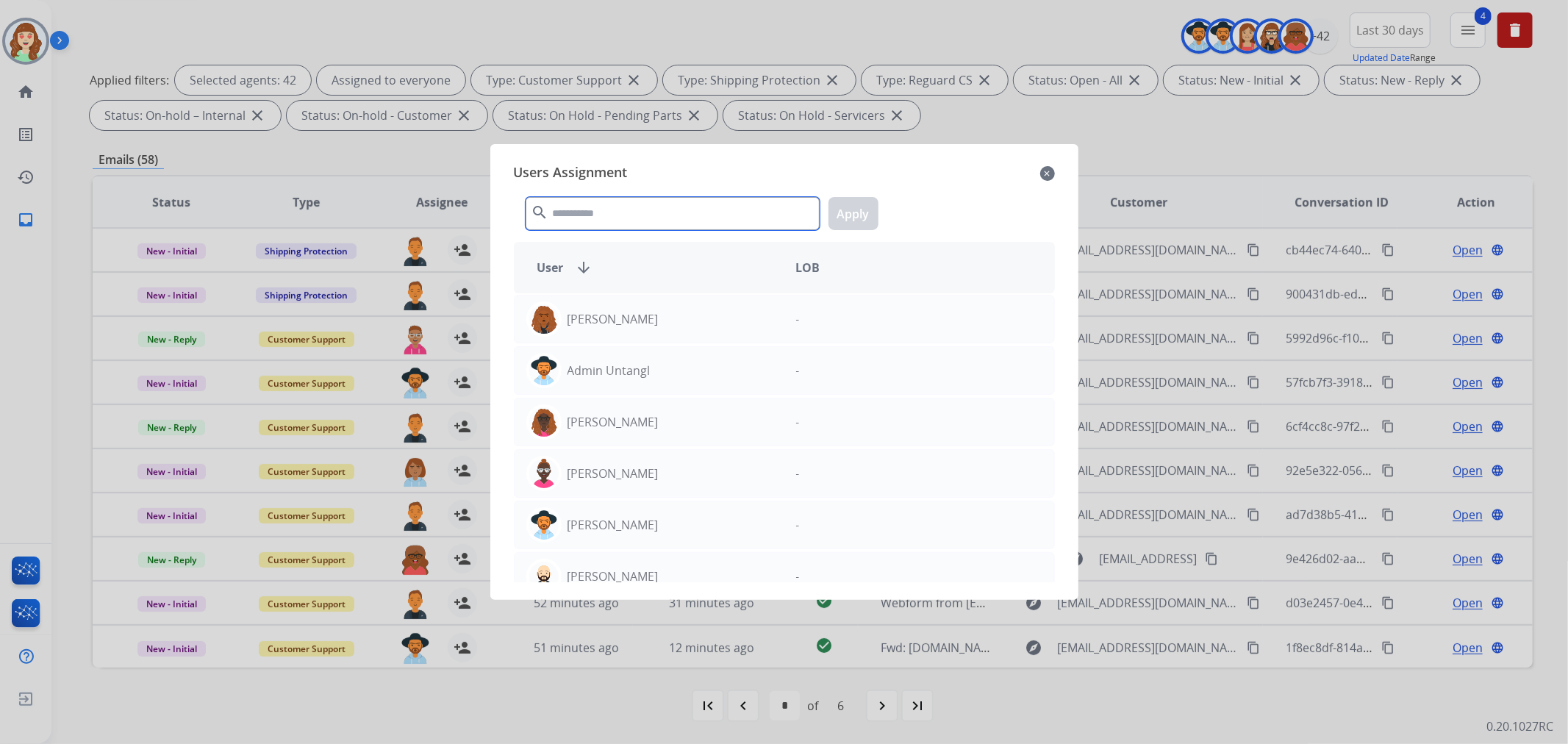
click at [638, 221] on input "text" at bounding box center [672, 214] width 294 height 33
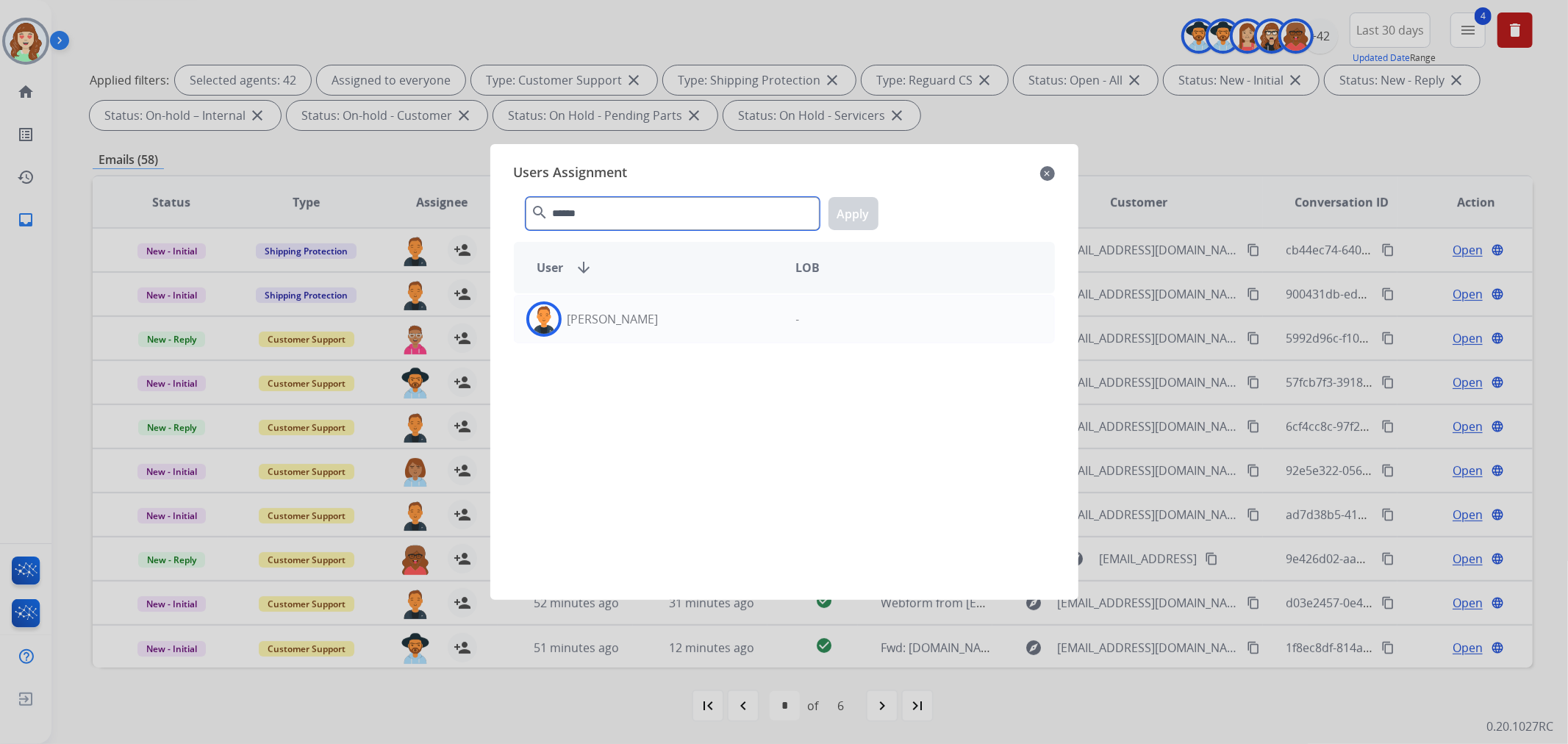
type input "******"
click at [659, 326] on div "[PERSON_NAME]" at bounding box center [649, 319] width 270 height 35
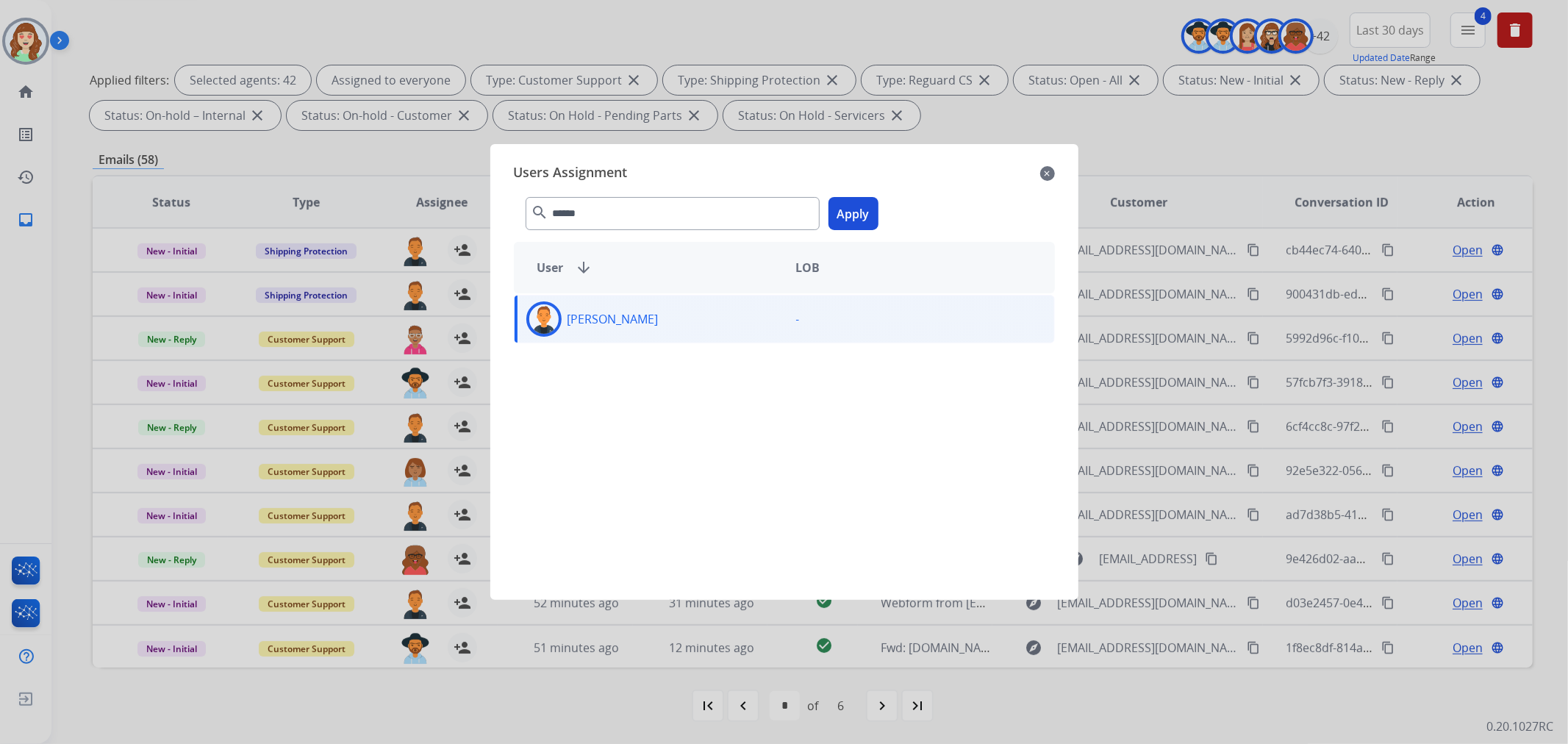
click at [859, 208] on button "Apply" at bounding box center [854, 214] width 50 height 33
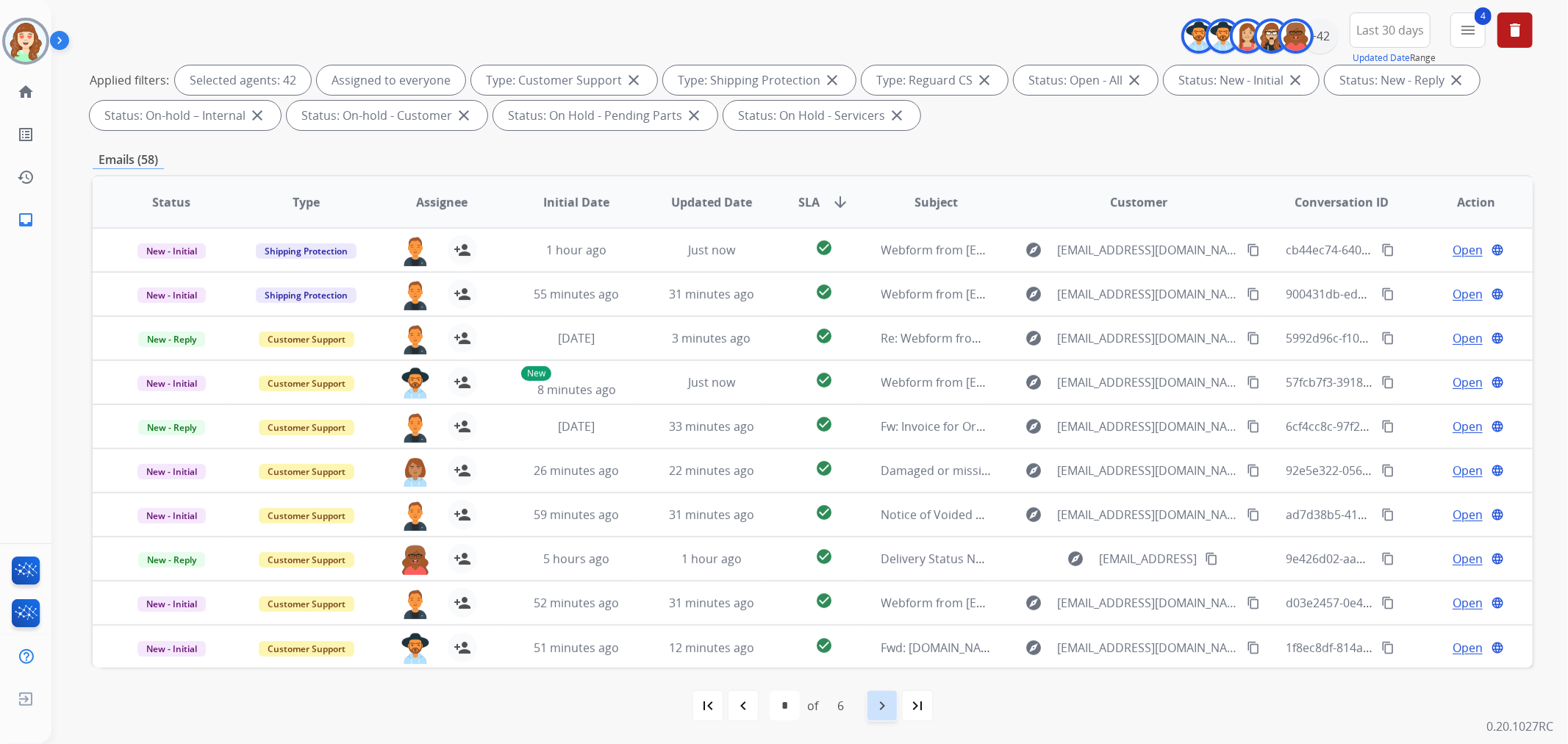
click at [878, 707] on mat-icon "navigate_next" at bounding box center [881, 705] width 17 height 17
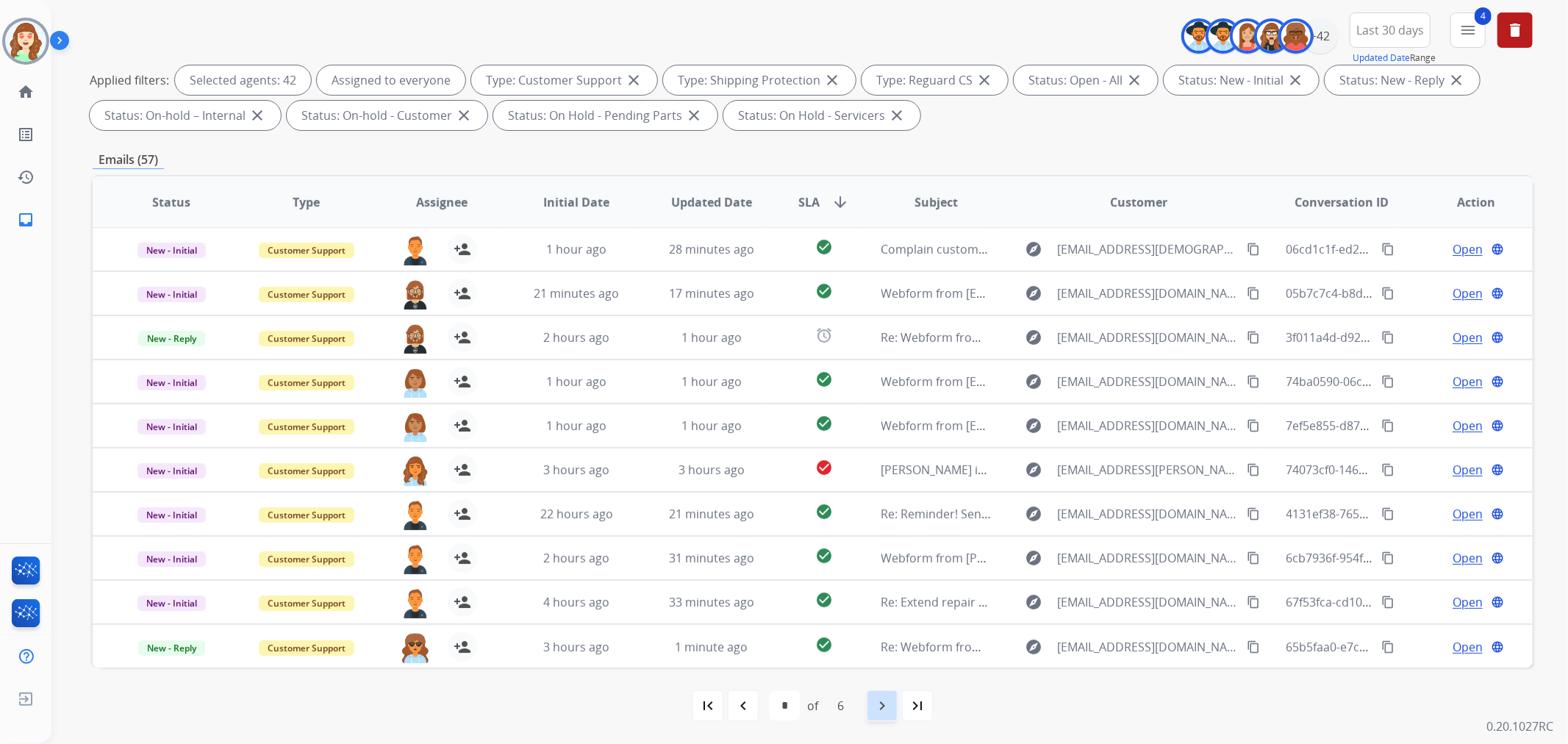
click at [887, 710] on mat-icon "navigate_next" at bounding box center [881, 705] width 17 height 17
select select "*"
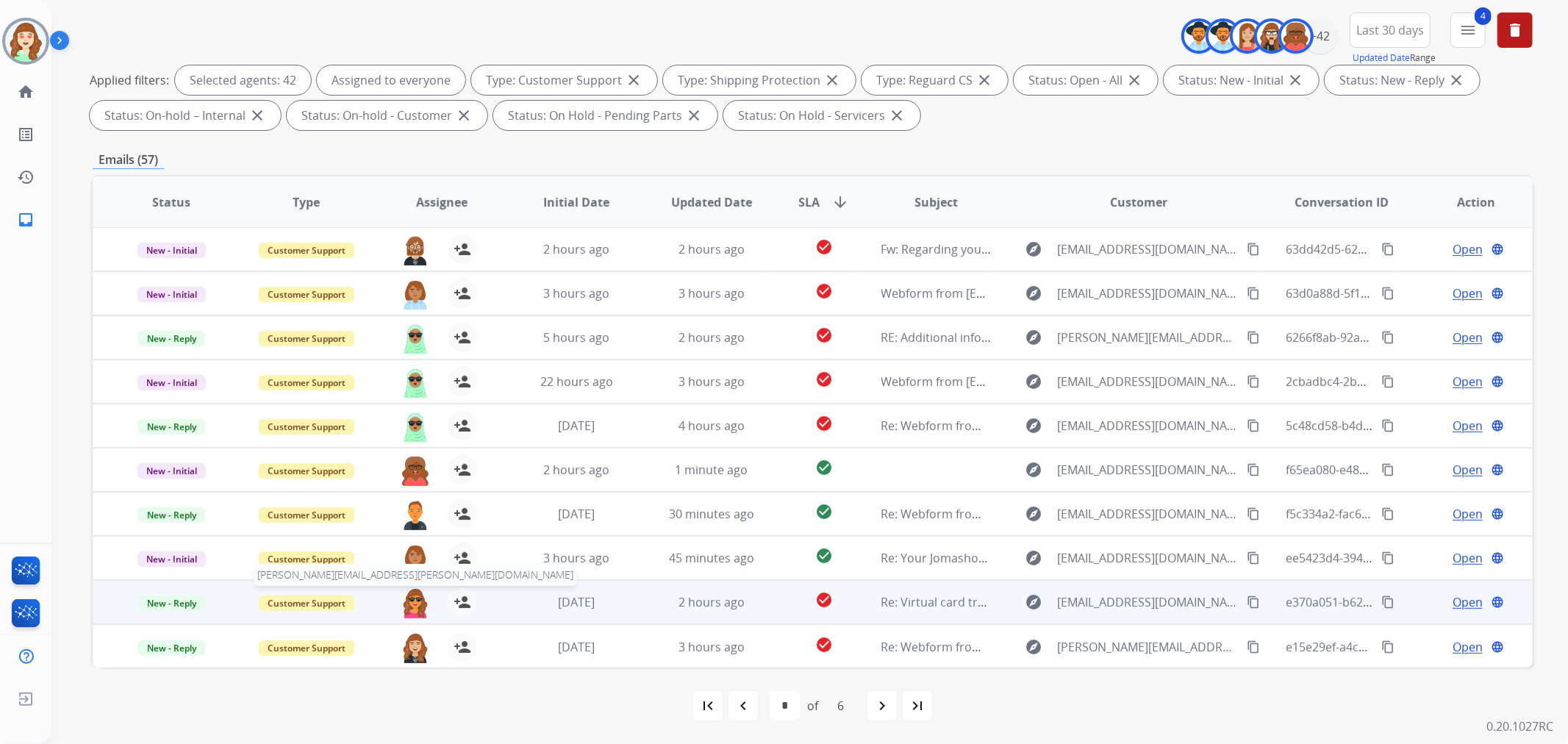
click at [414, 606] on img at bounding box center [415, 603] width 30 height 31
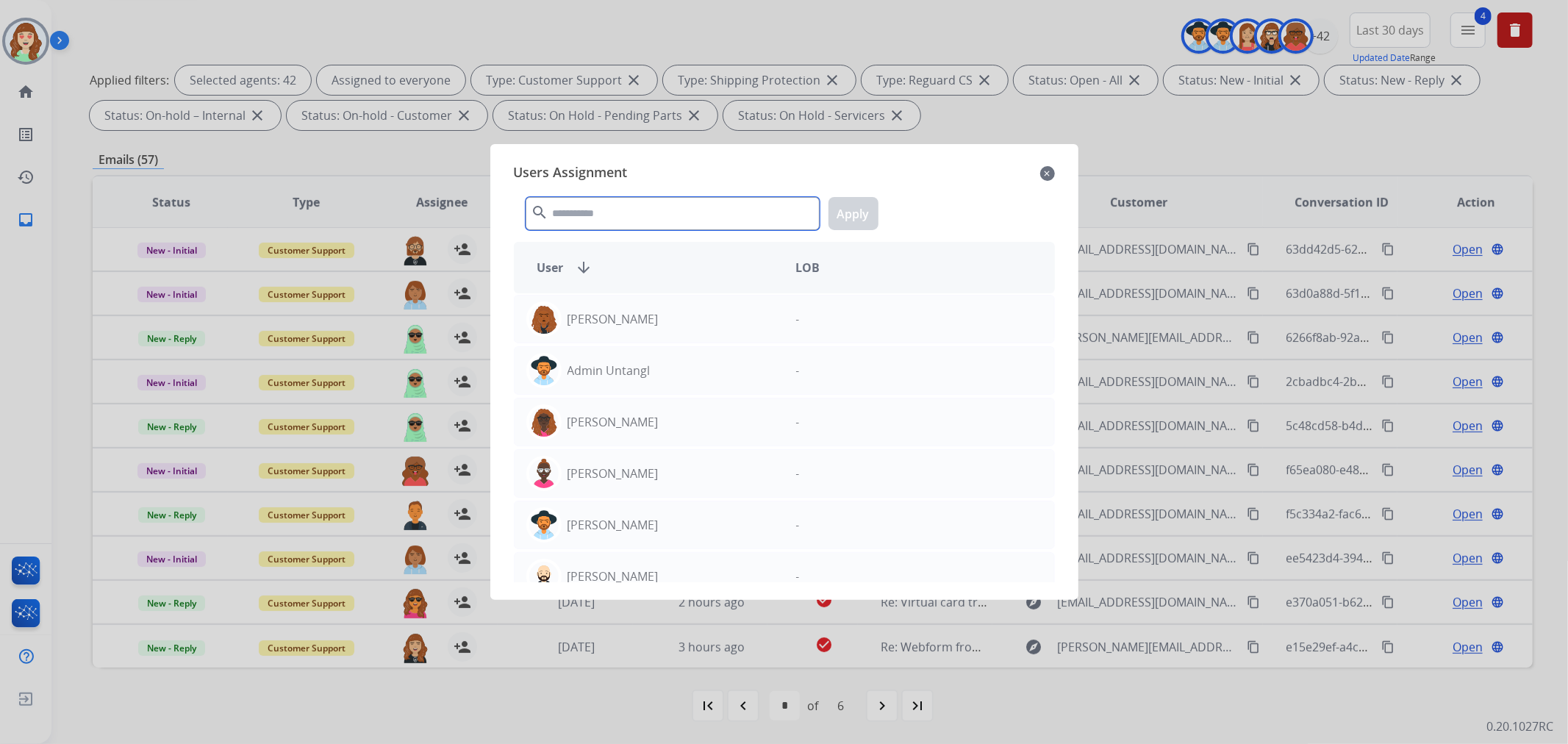
drag, startPoint x: 598, startPoint y: 211, endPoint x: 598, endPoint y: 199, distance: 12.0
click at [598, 201] on input "text" at bounding box center [672, 214] width 294 height 33
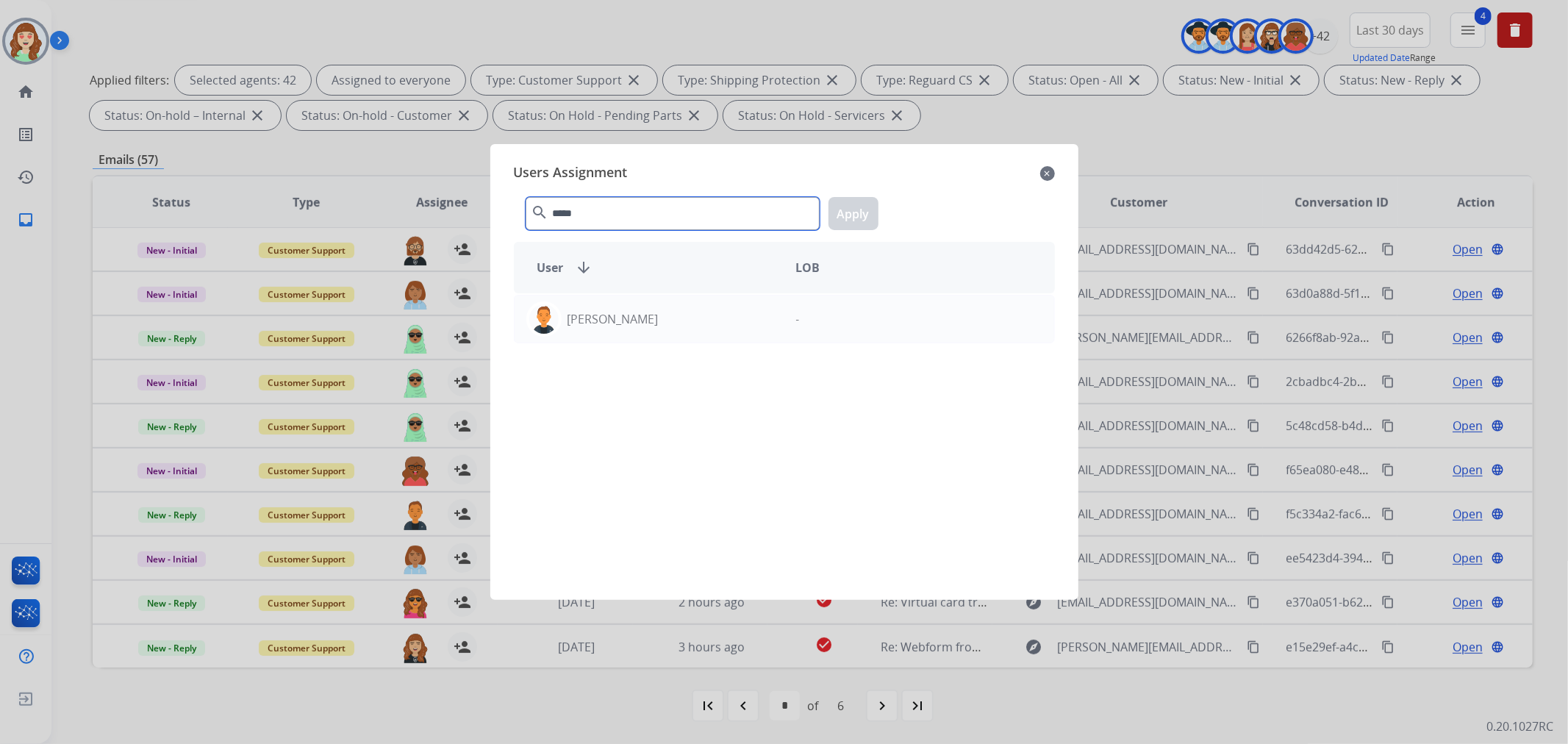
type input "******"
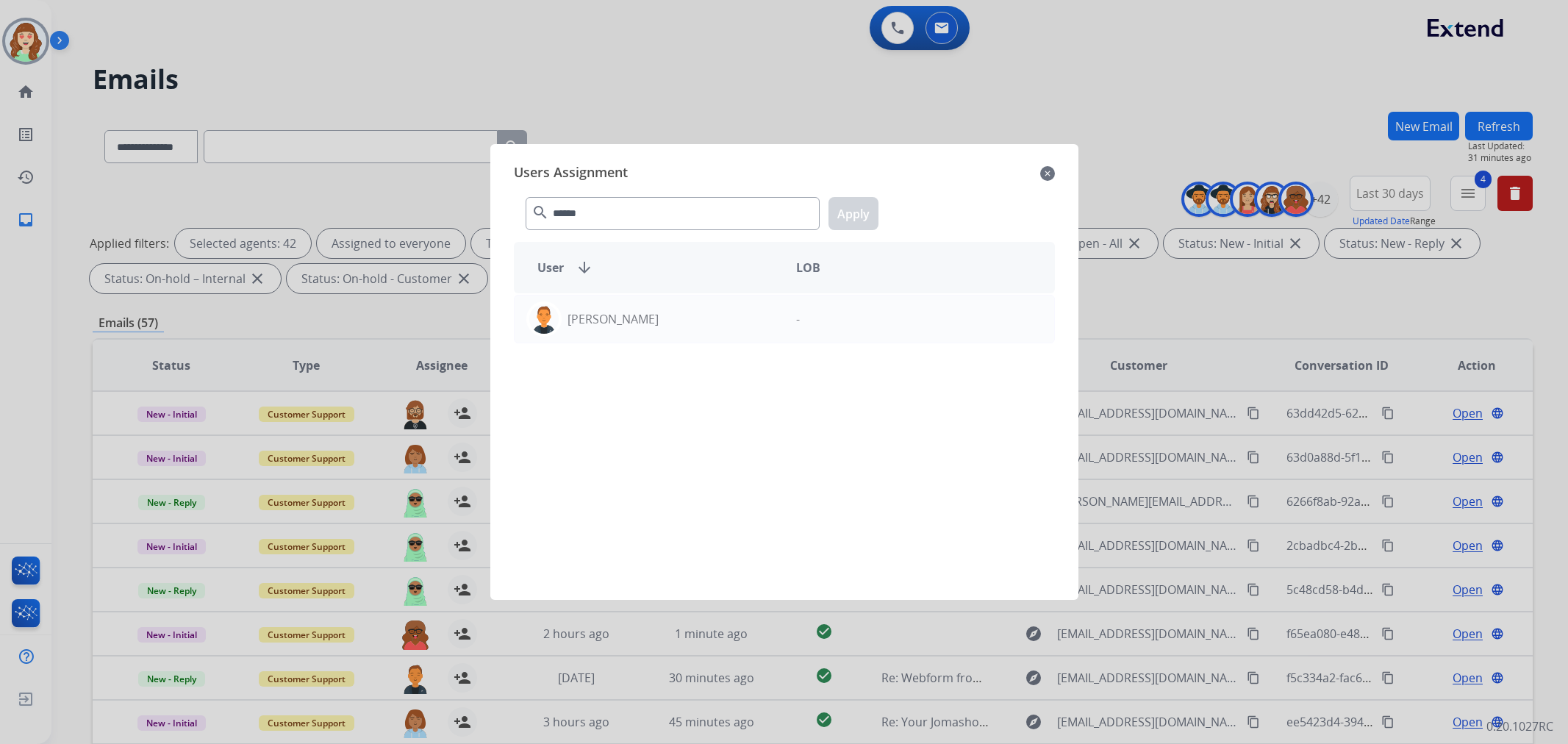
select select "**********"
select select "*"
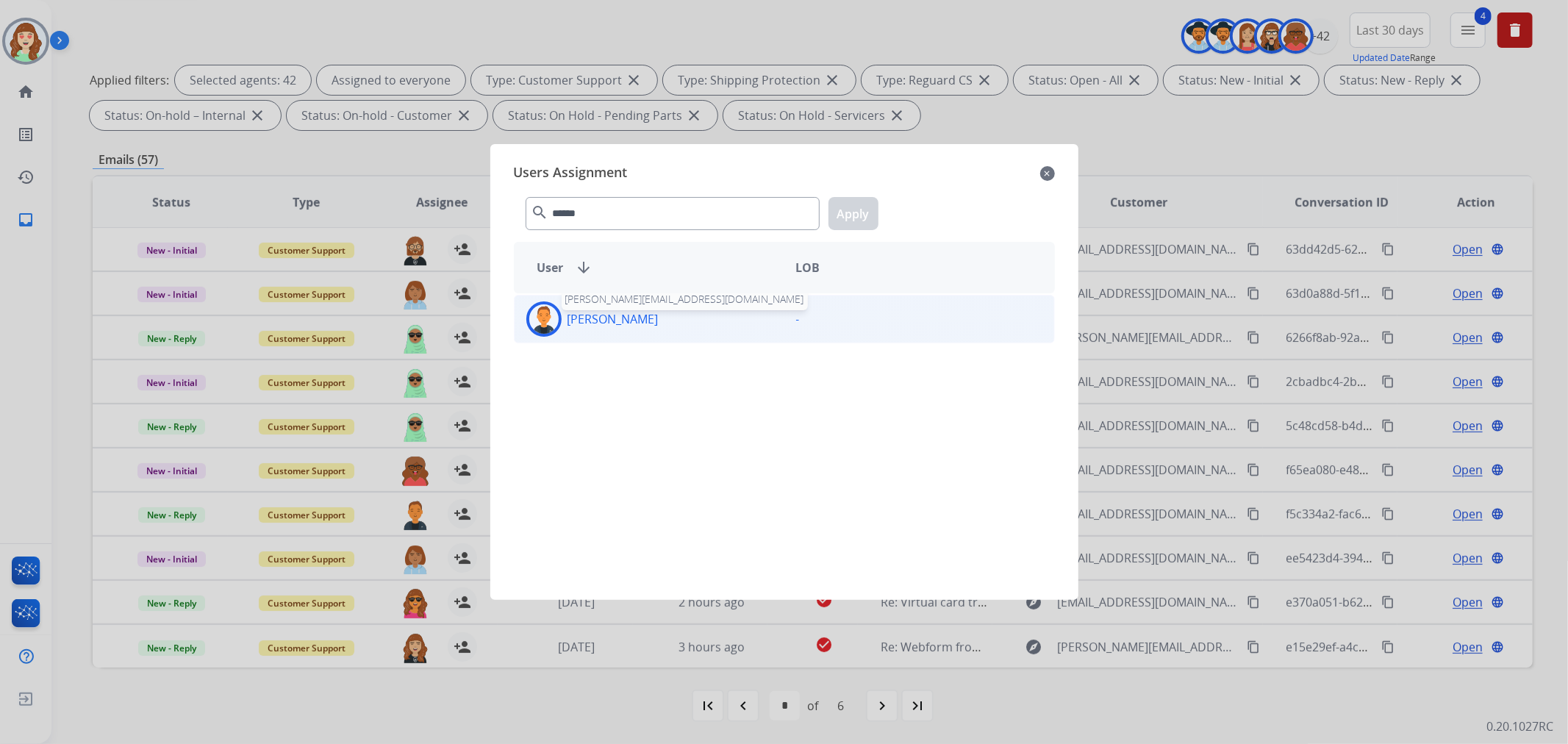
type input "******"
click at [629, 309] on div "[PERSON_NAME] [PERSON_NAME][EMAIL_ADDRESS][DOMAIN_NAME]" at bounding box center [649, 319] width 270 height 35
click at [855, 211] on button "Apply" at bounding box center [854, 214] width 50 height 33
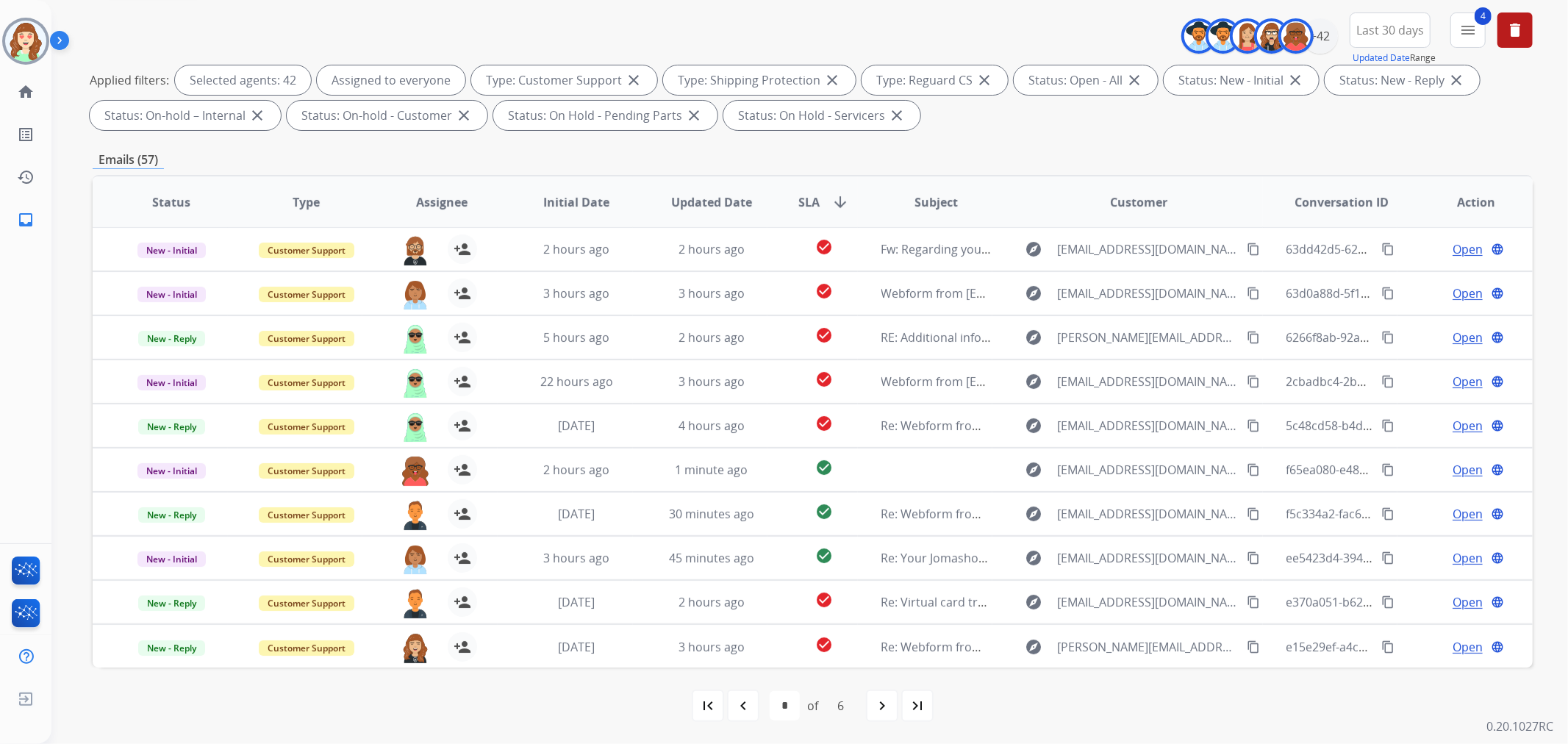
click at [884, 707] on mat-icon "navigate_next" at bounding box center [881, 705] width 17 height 17
select select "*"
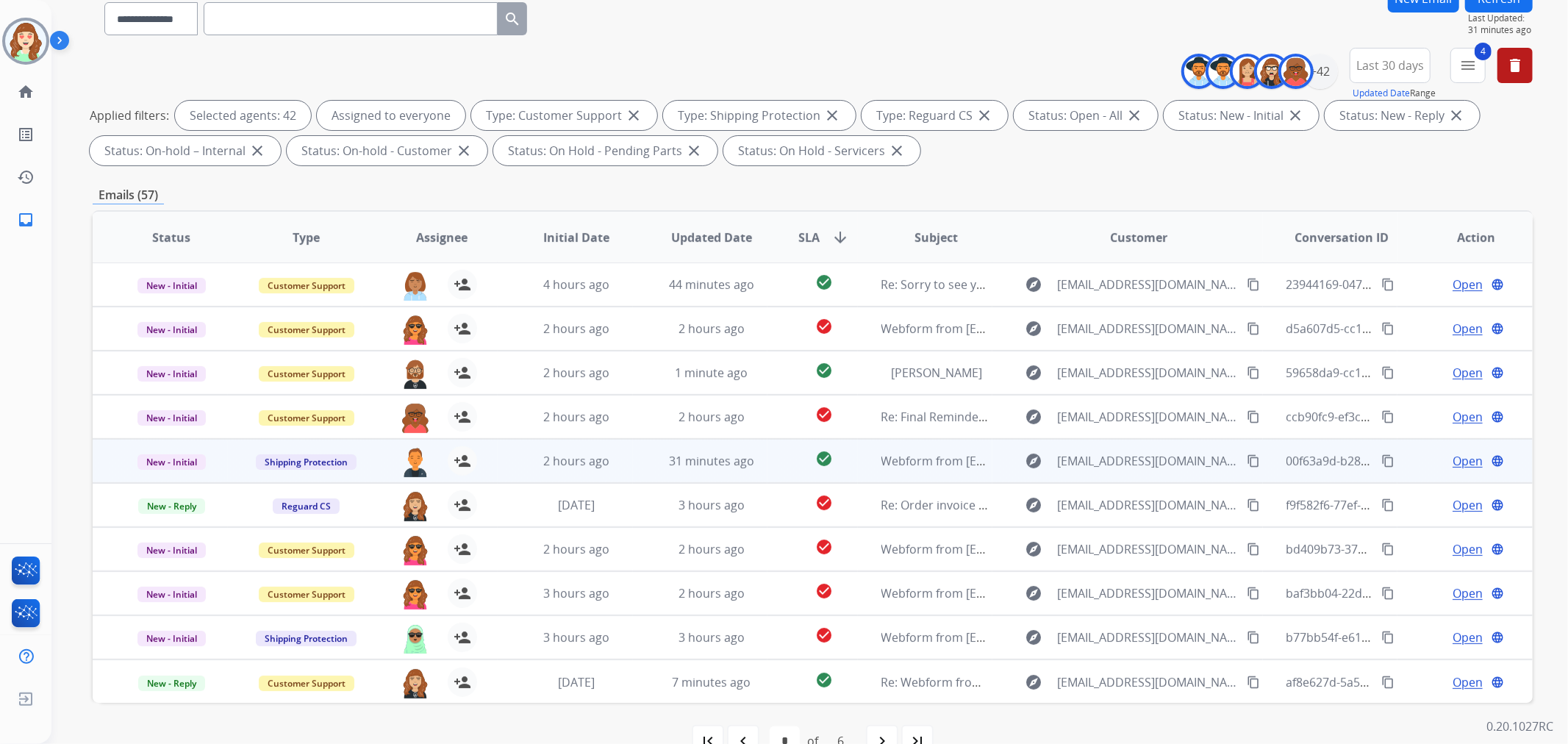
scroll to position [164, 0]
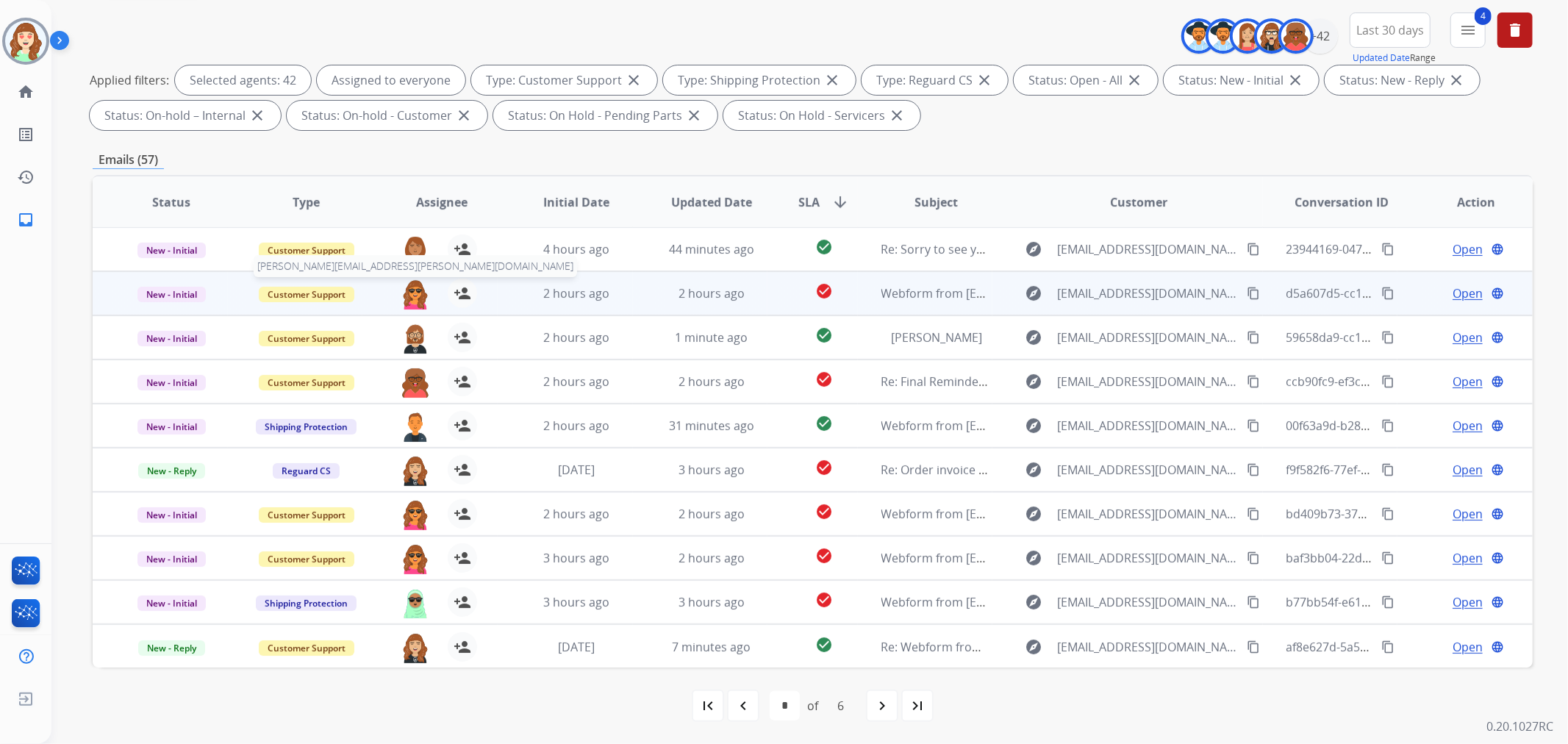
click at [416, 300] on img at bounding box center [415, 294] width 30 height 31
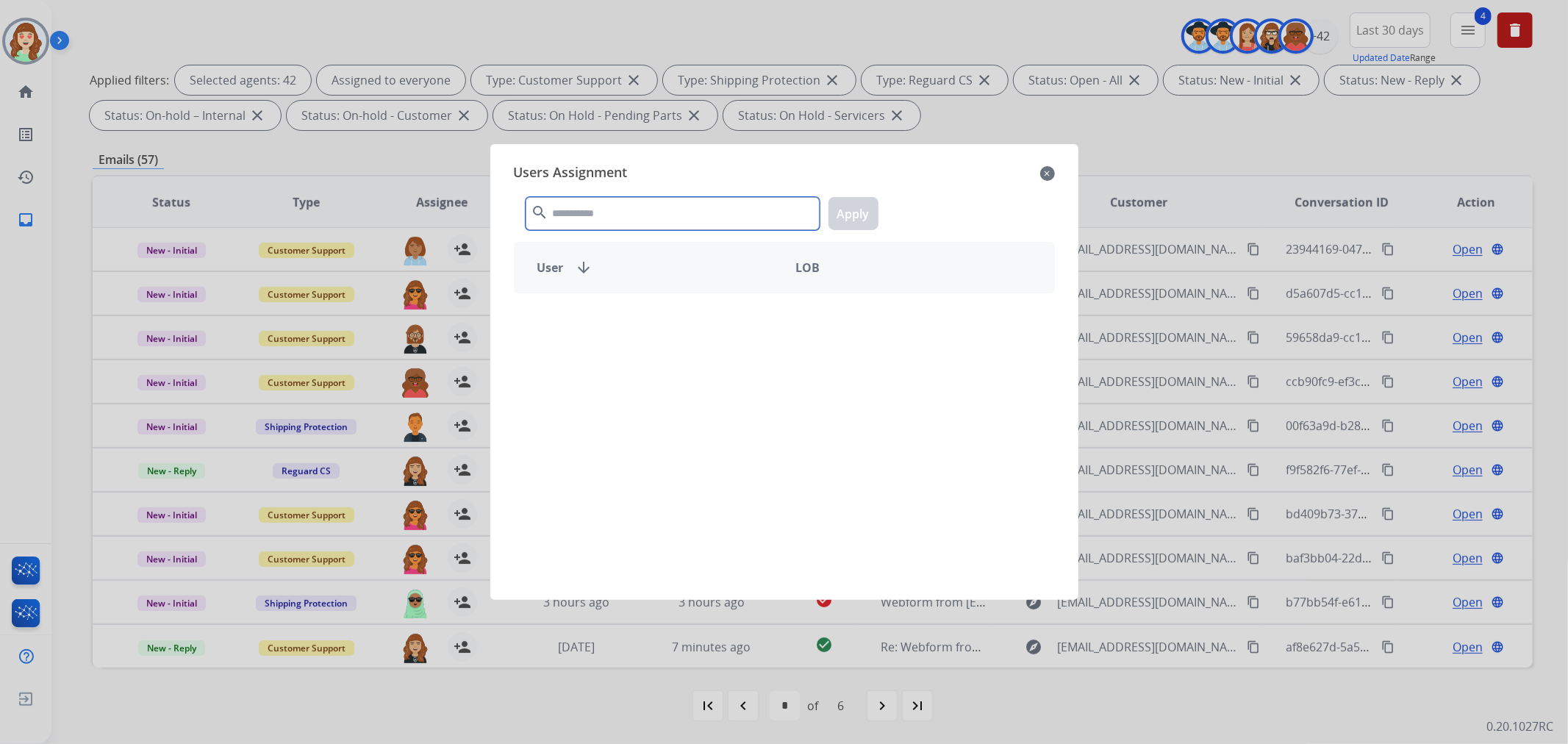
click at [662, 204] on input "text" at bounding box center [672, 214] width 294 height 33
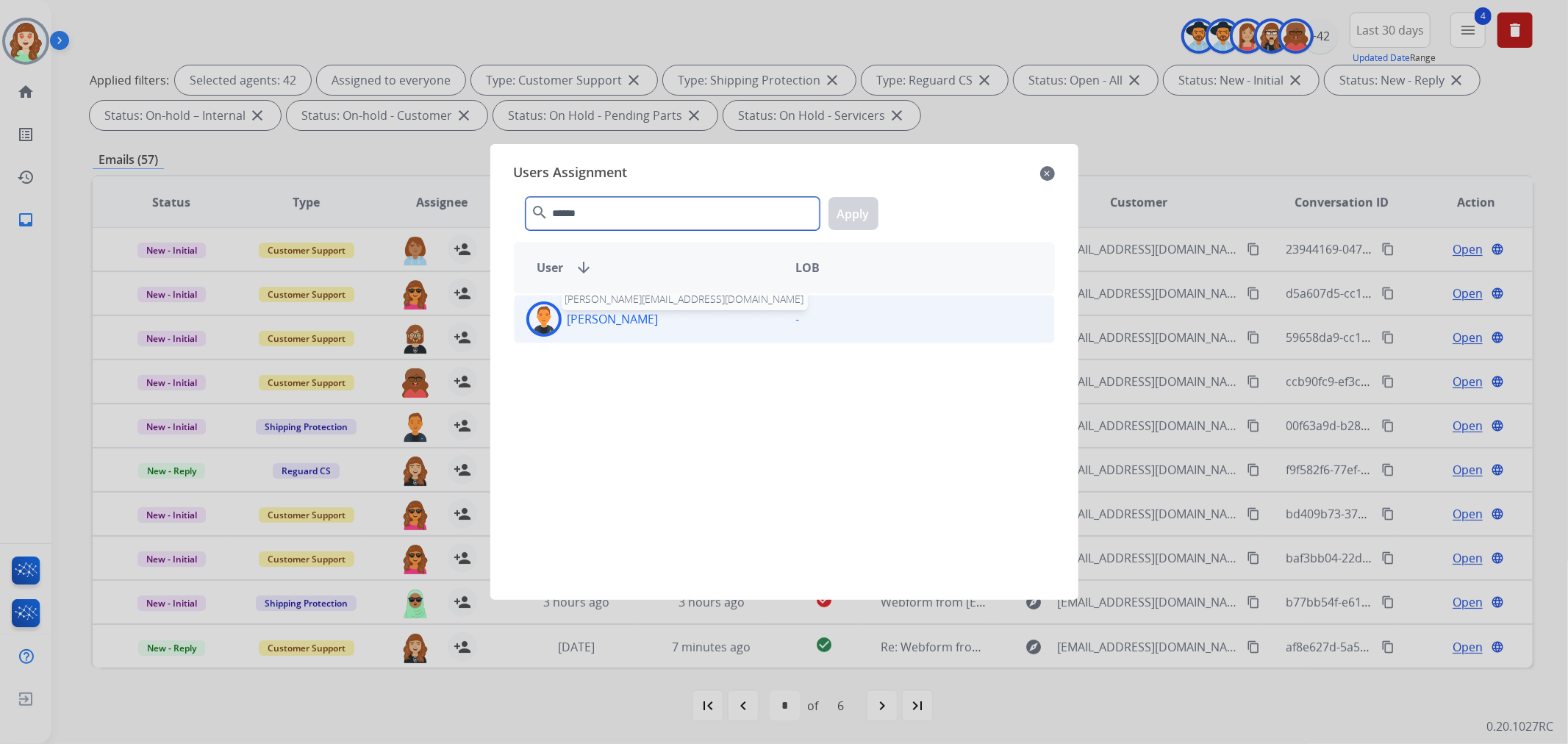
type input "******"
drag, startPoint x: 629, startPoint y: 323, endPoint x: 694, endPoint y: 271, distance: 83.2
click at [629, 322] on p "[PERSON_NAME]" at bounding box center [613, 319] width 91 height 17
click at [864, 206] on button "Apply" at bounding box center [854, 214] width 50 height 33
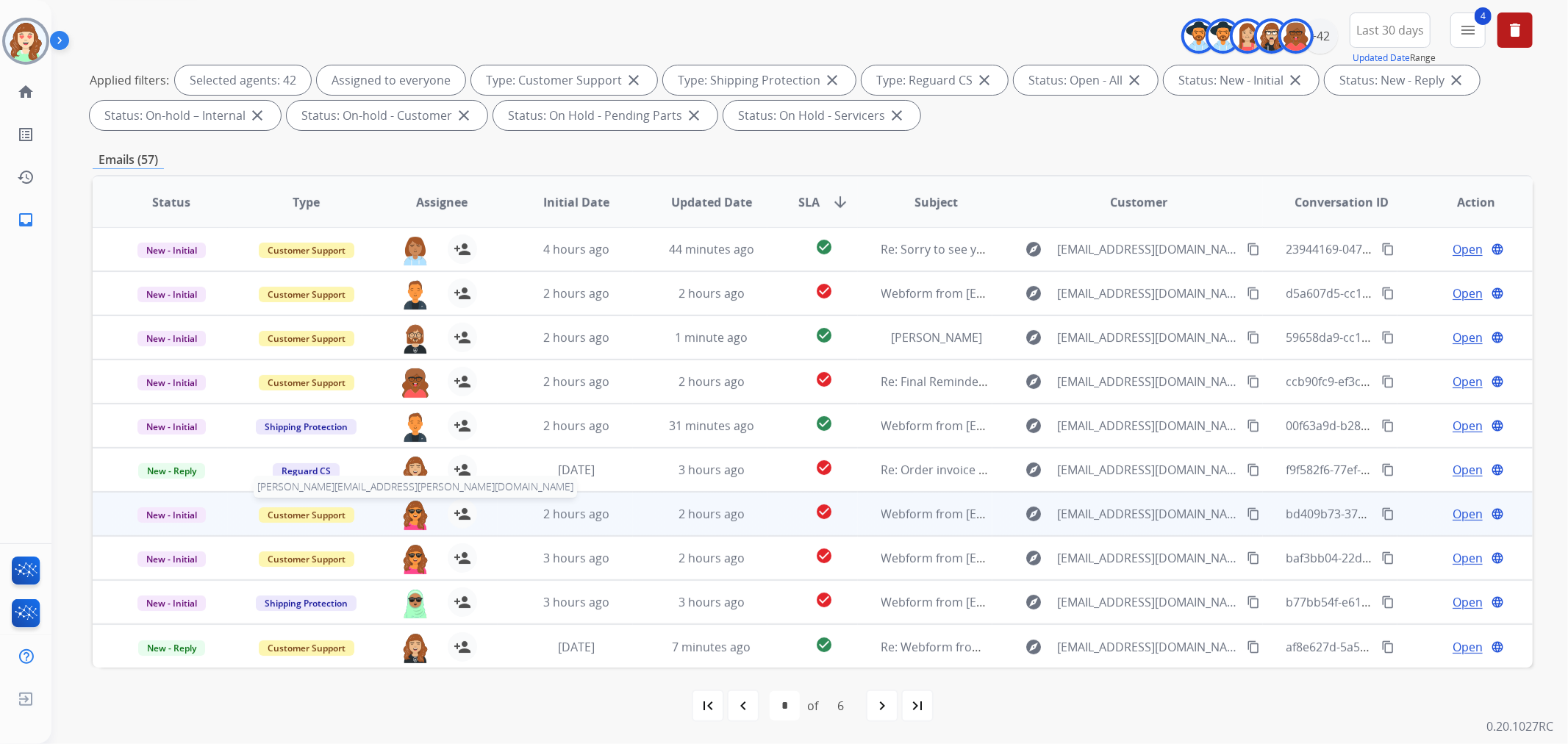
click at [409, 509] on img at bounding box center [415, 514] width 30 height 31
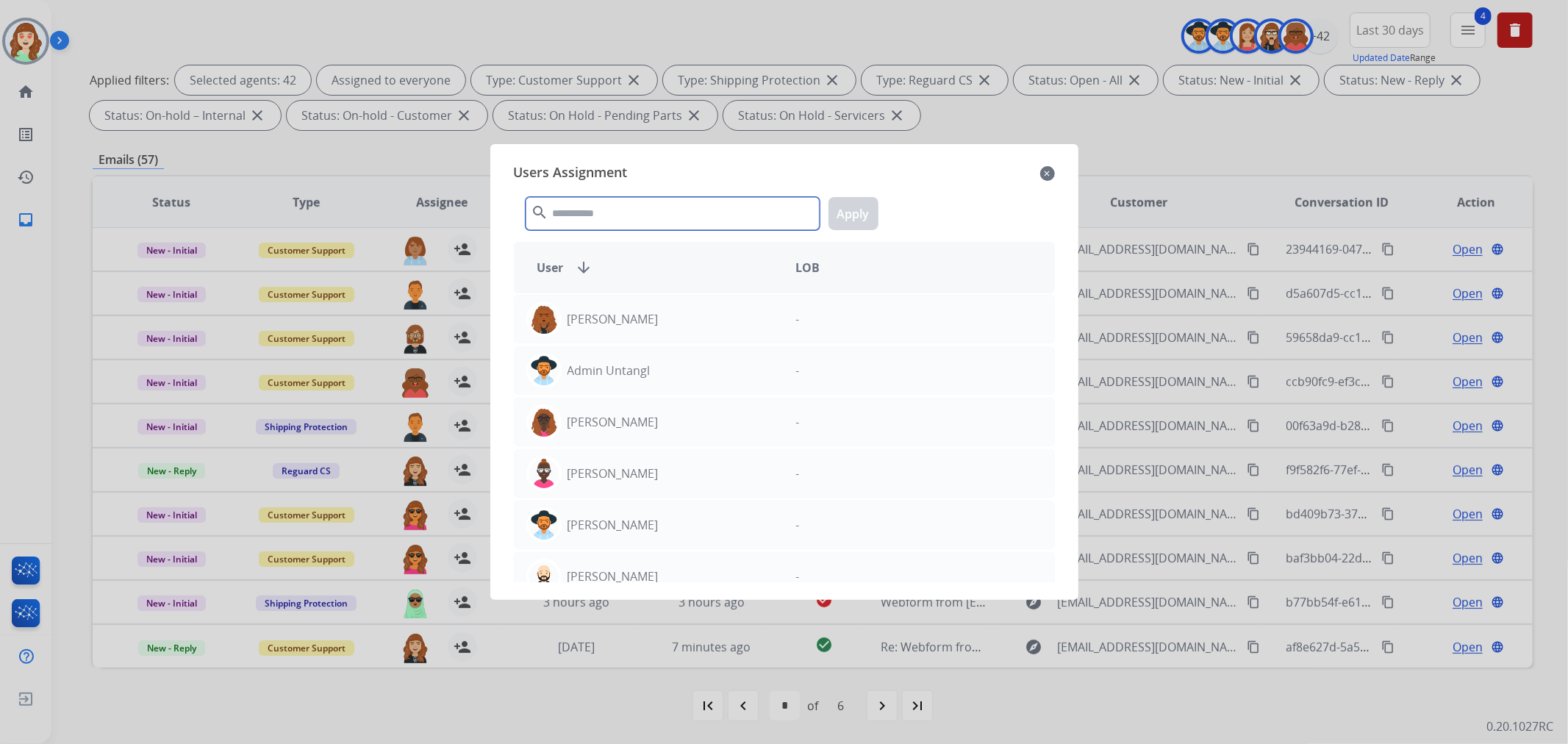
click at [627, 203] on input "text" at bounding box center [672, 214] width 294 height 33
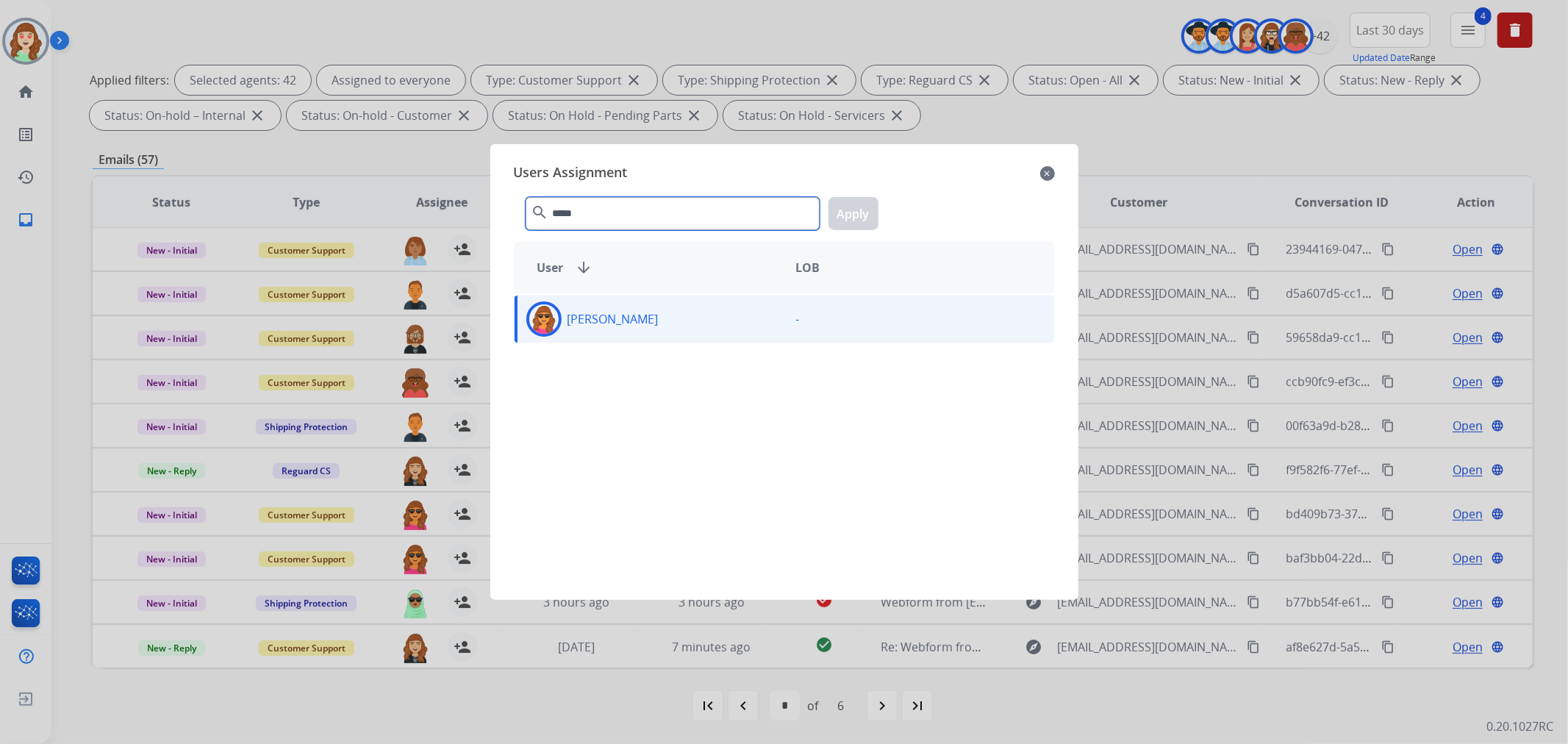
type input "*****"
drag, startPoint x: 697, startPoint y: 315, endPoint x: 871, endPoint y: 232, distance: 192.8
click at [697, 316] on div "[PERSON_NAME]" at bounding box center [649, 319] width 270 height 35
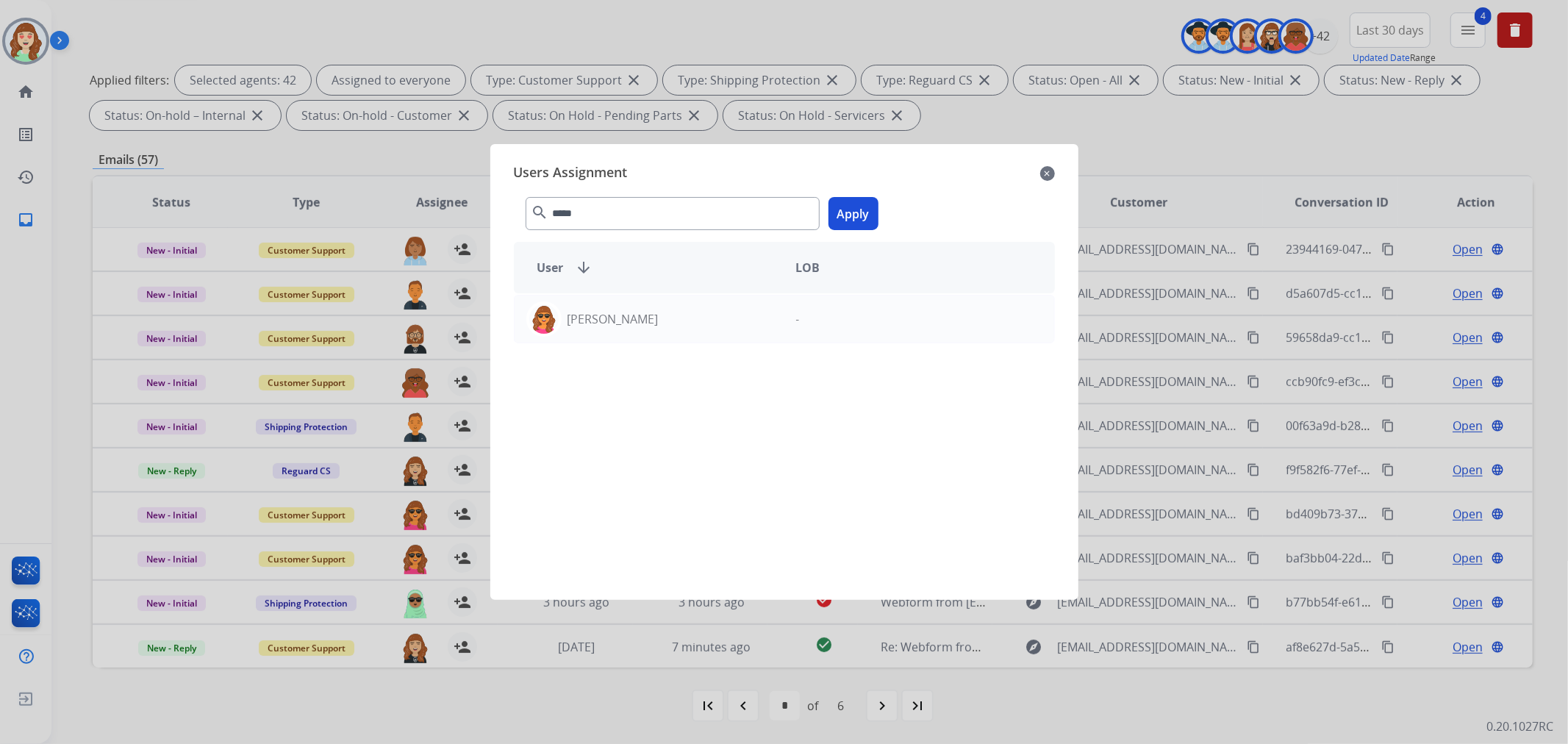
click at [851, 214] on button "Apply" at bounding box center [854, 214] width 50 height 33
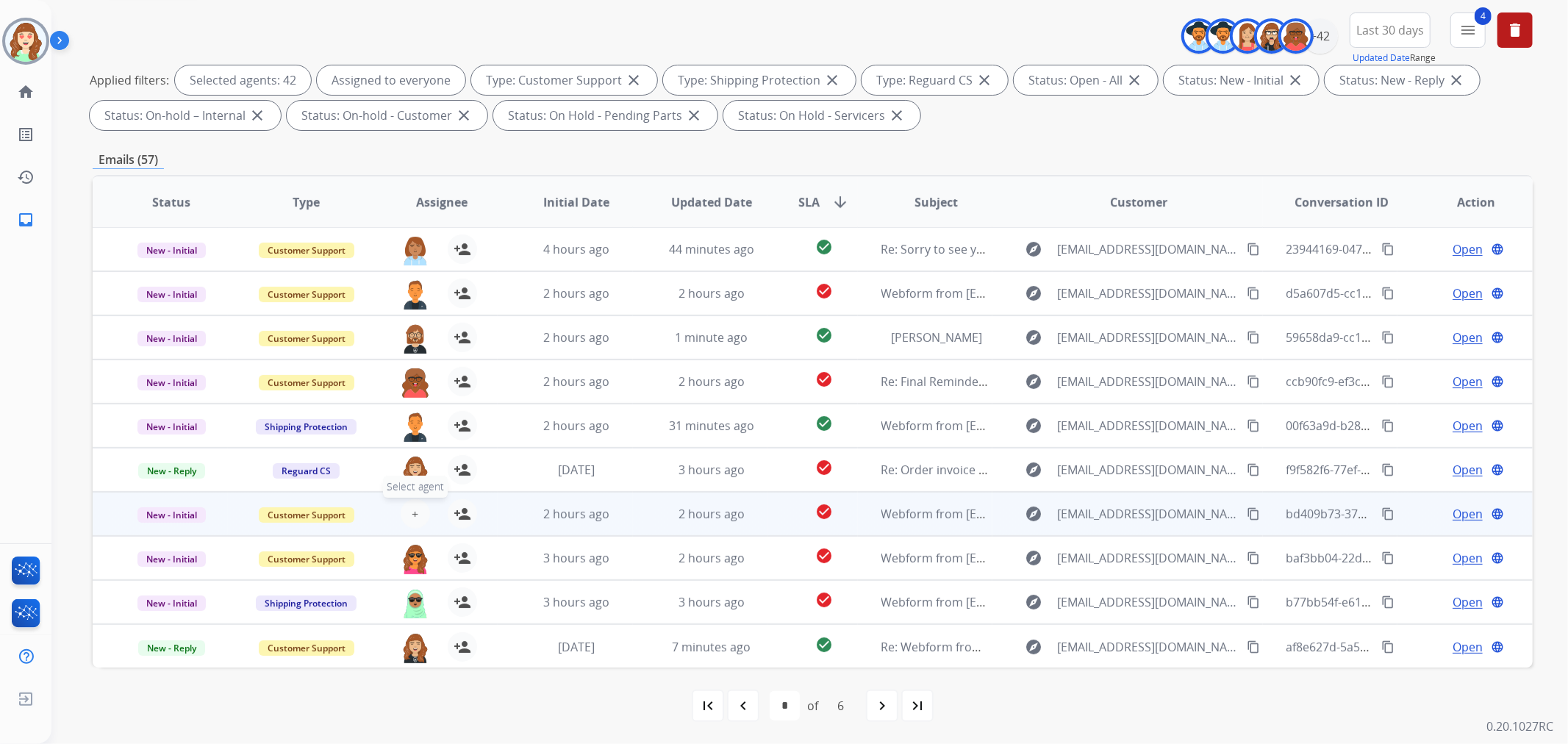
click at [402, 513] on button "+ Select agent" at bounding box center [415, 513] width 30 height 30
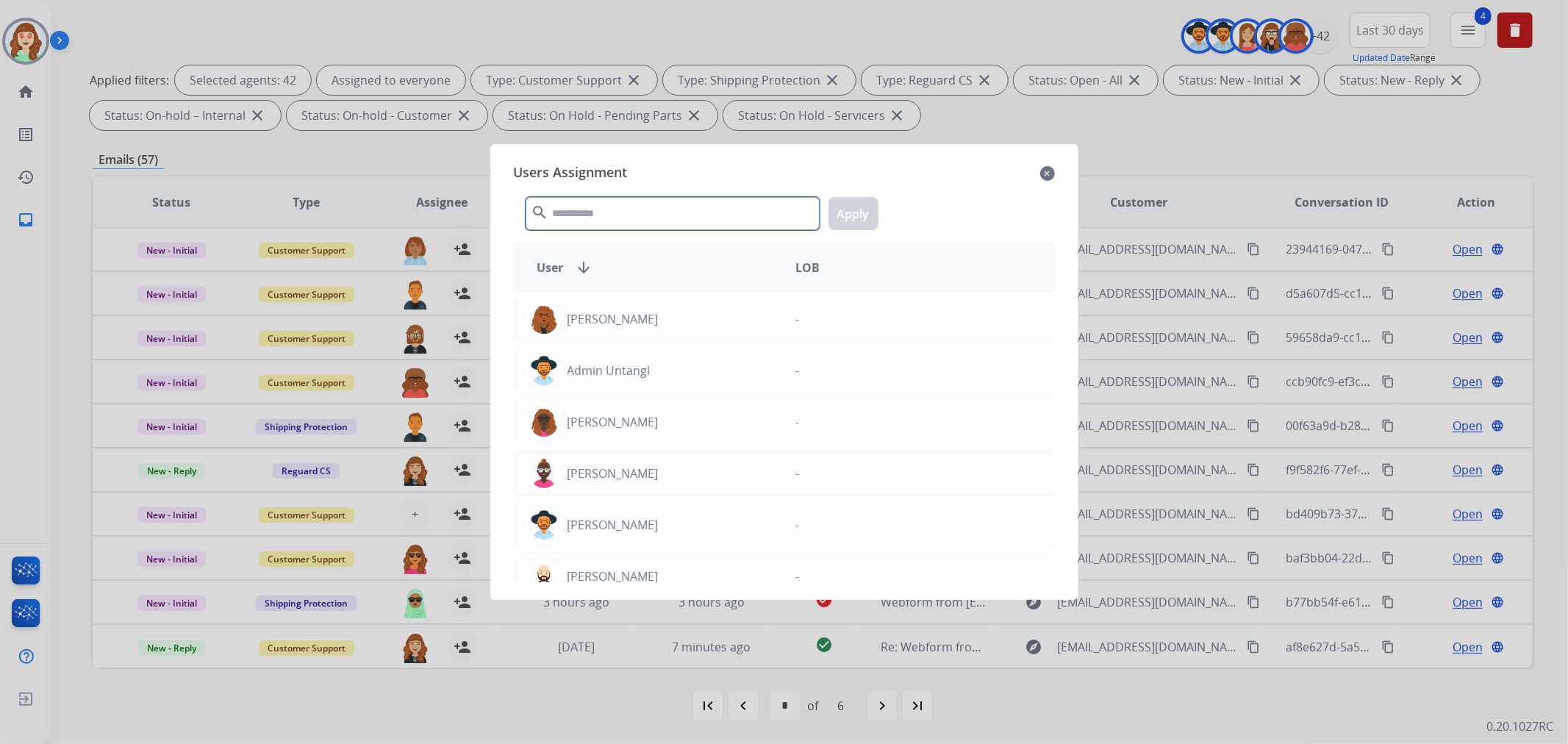
click at [615, 218] on input "text" at bounding box center [672, 214] width 294 height 33
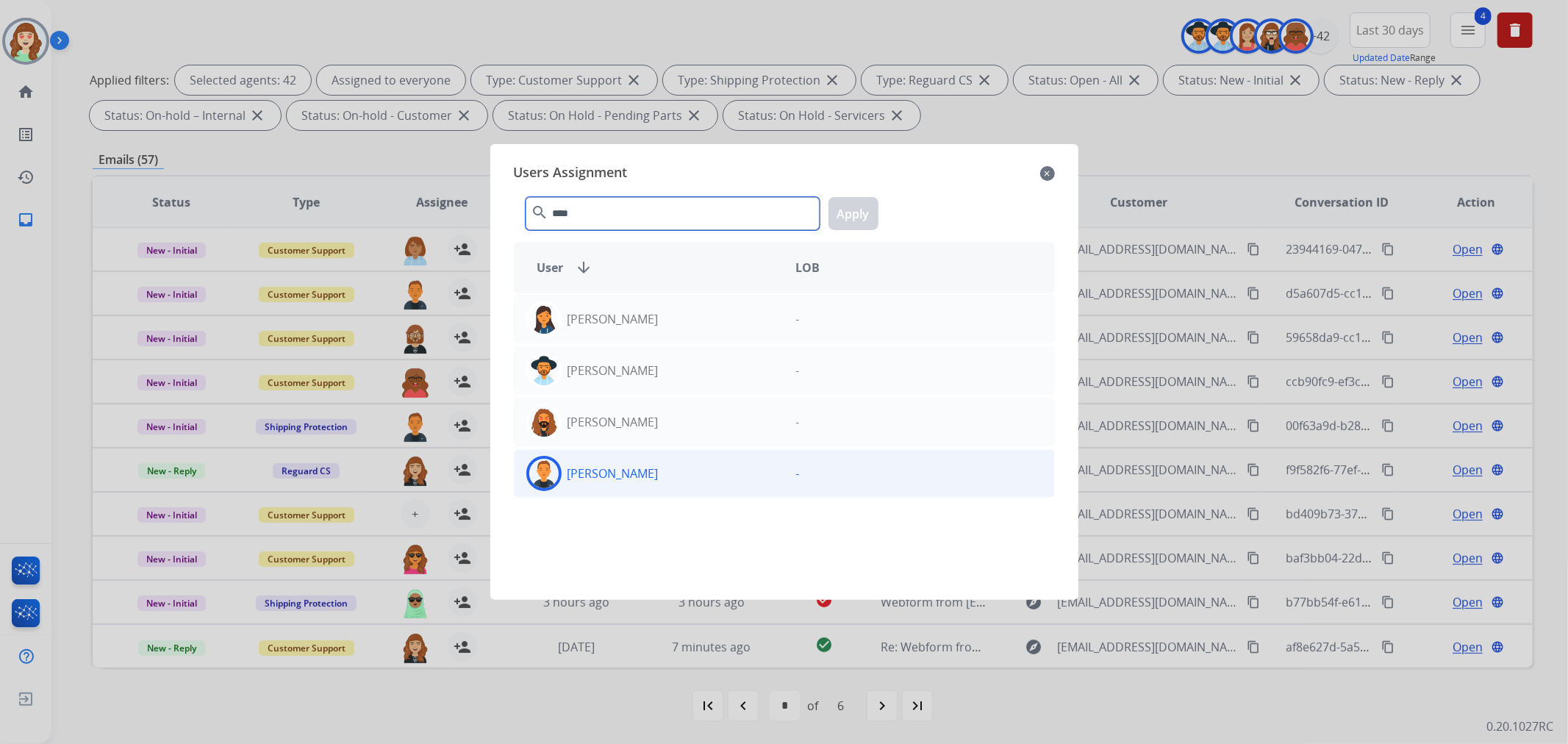
type input "****"
click at [666, 475] on div "[PERSON_NAME]" at bounding box center [649, 473] width 270 height 35
click at [852, 207] on button "Apply" at bounding box center [854, 214] width 50 height 33
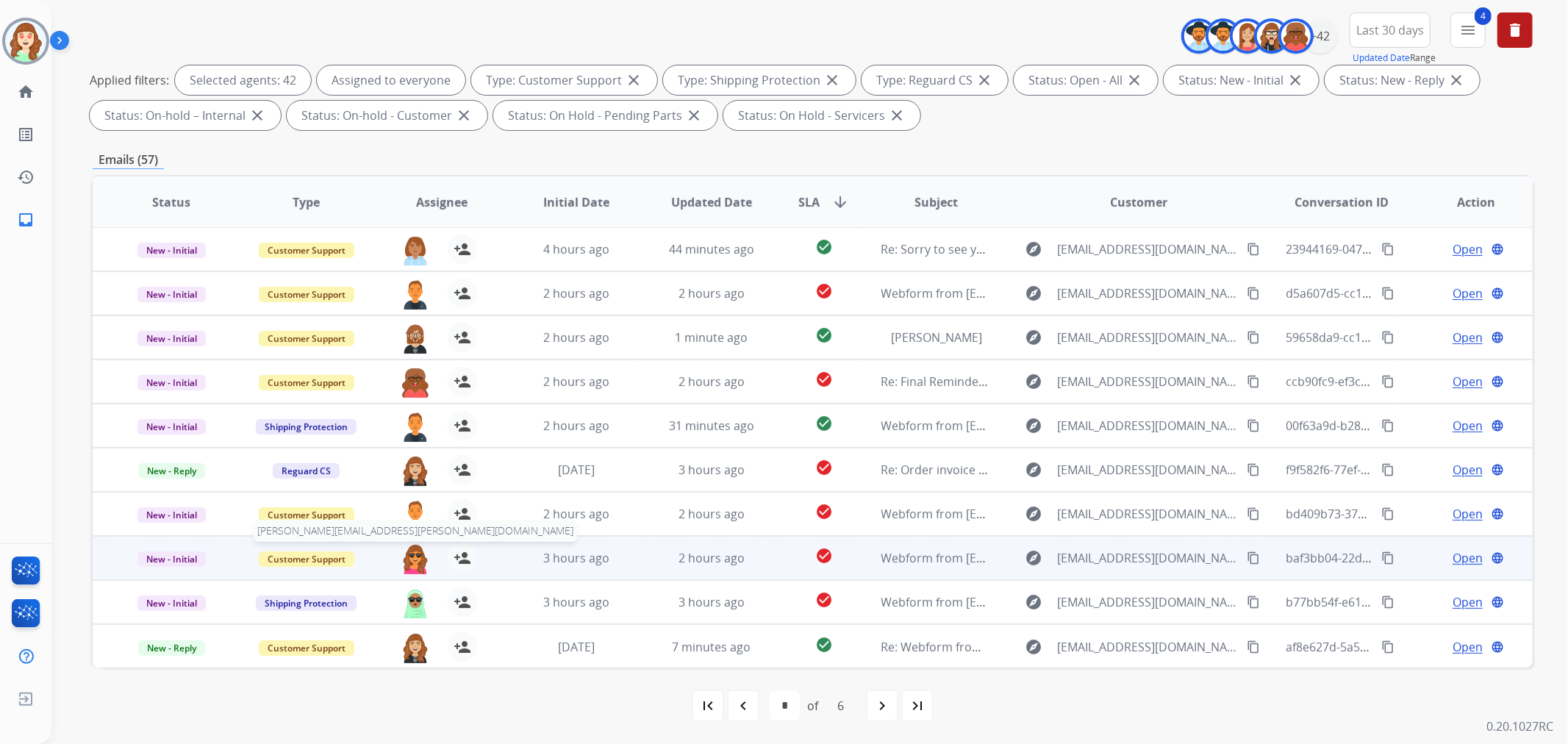
click at [410, 557] on img at bounding box center [415, 558] width 30 height 31
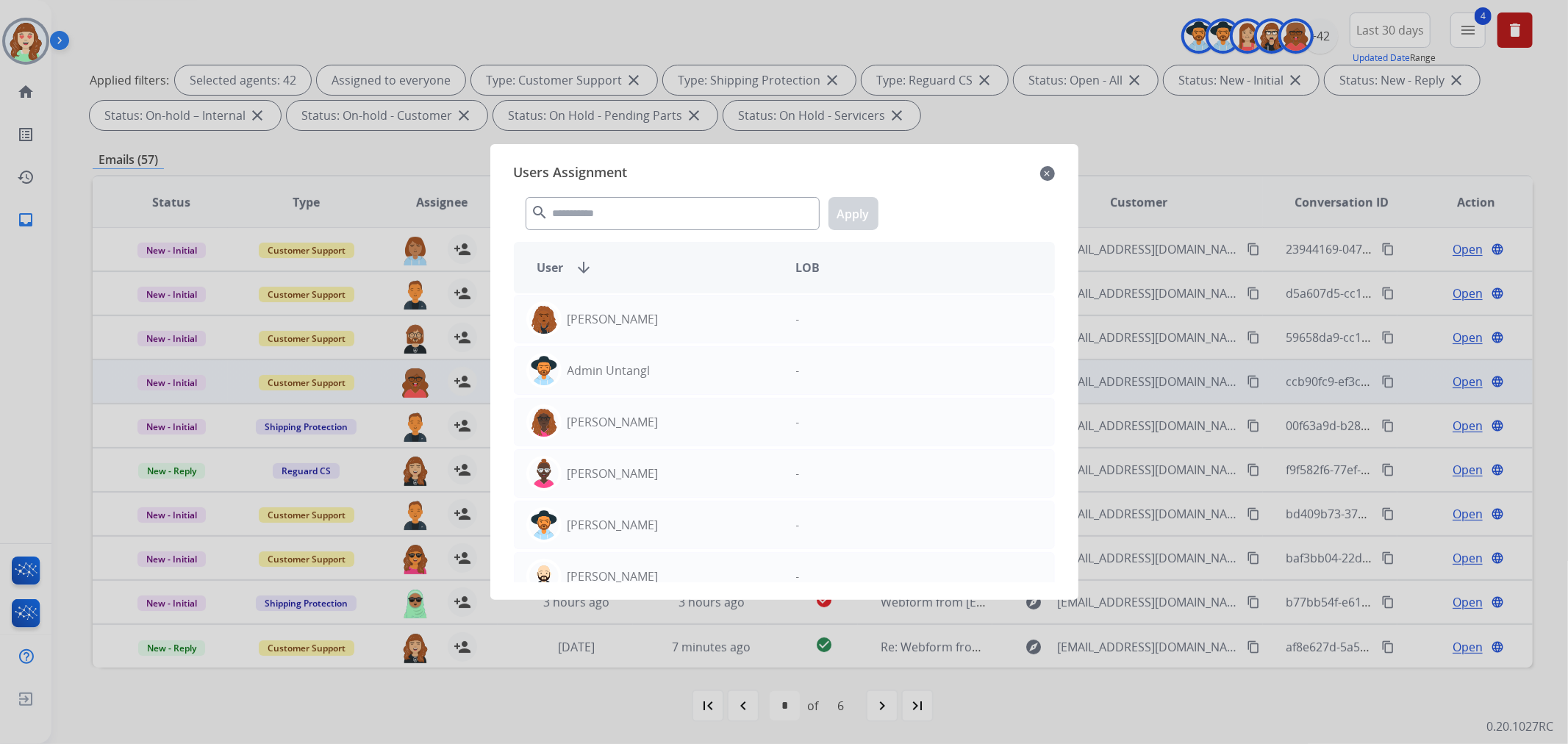
click at [1046, 173] on mat-icon "close" at bounding box center [1047, 173] width 14 height 17
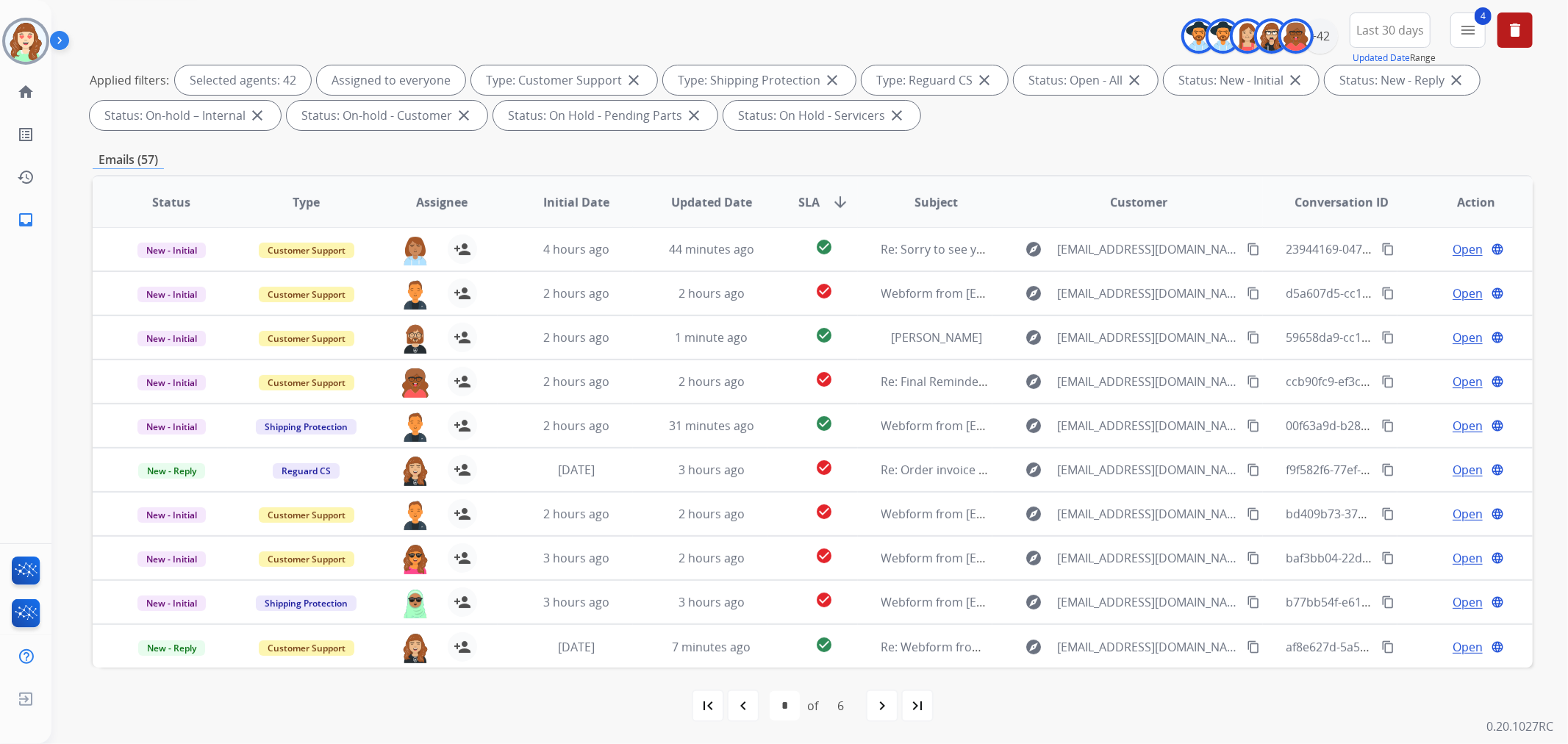
click at [886, 707] on mat-icon "navigate_next" at bounding box center [881, 705] width 17 height 17
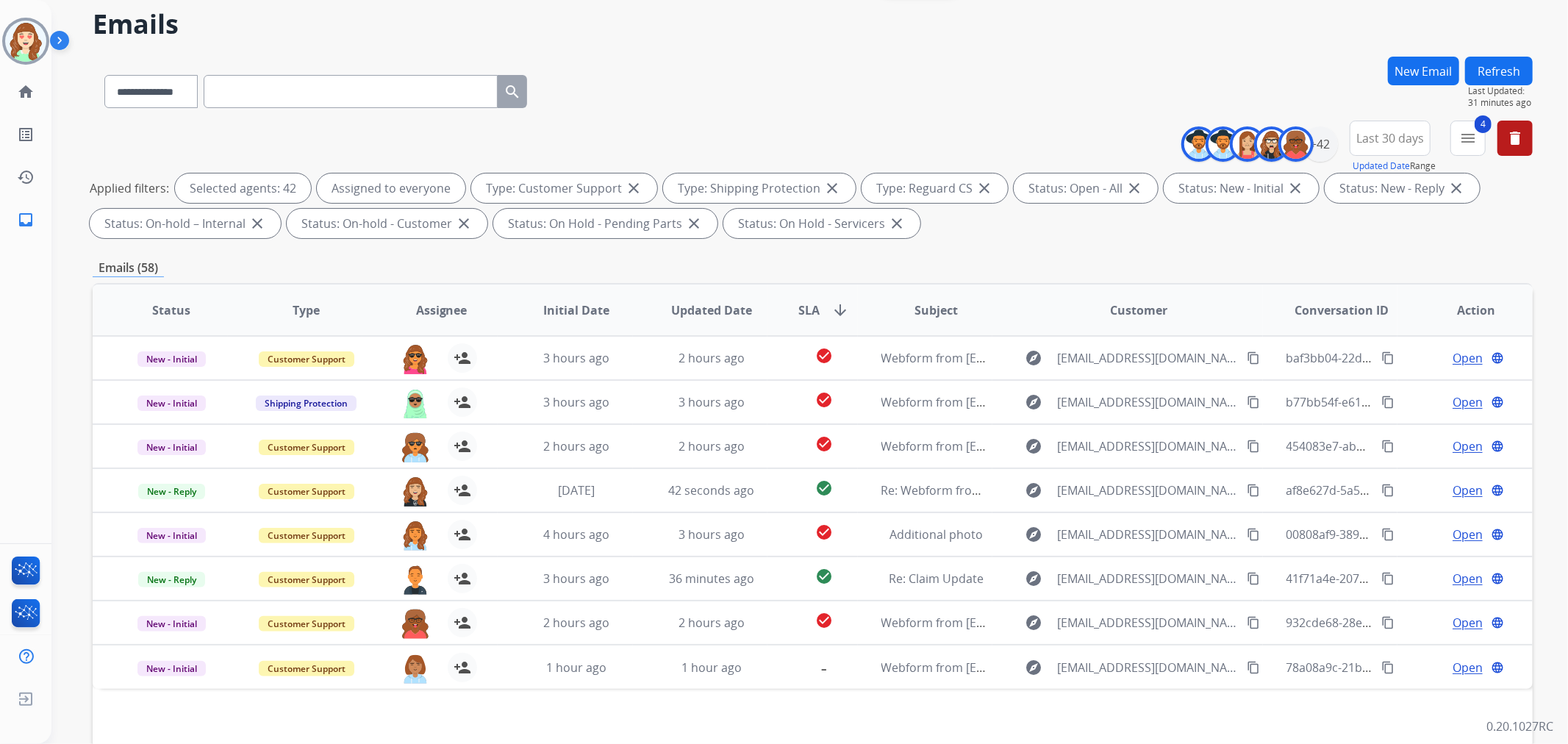
scroll to position [0, 0]
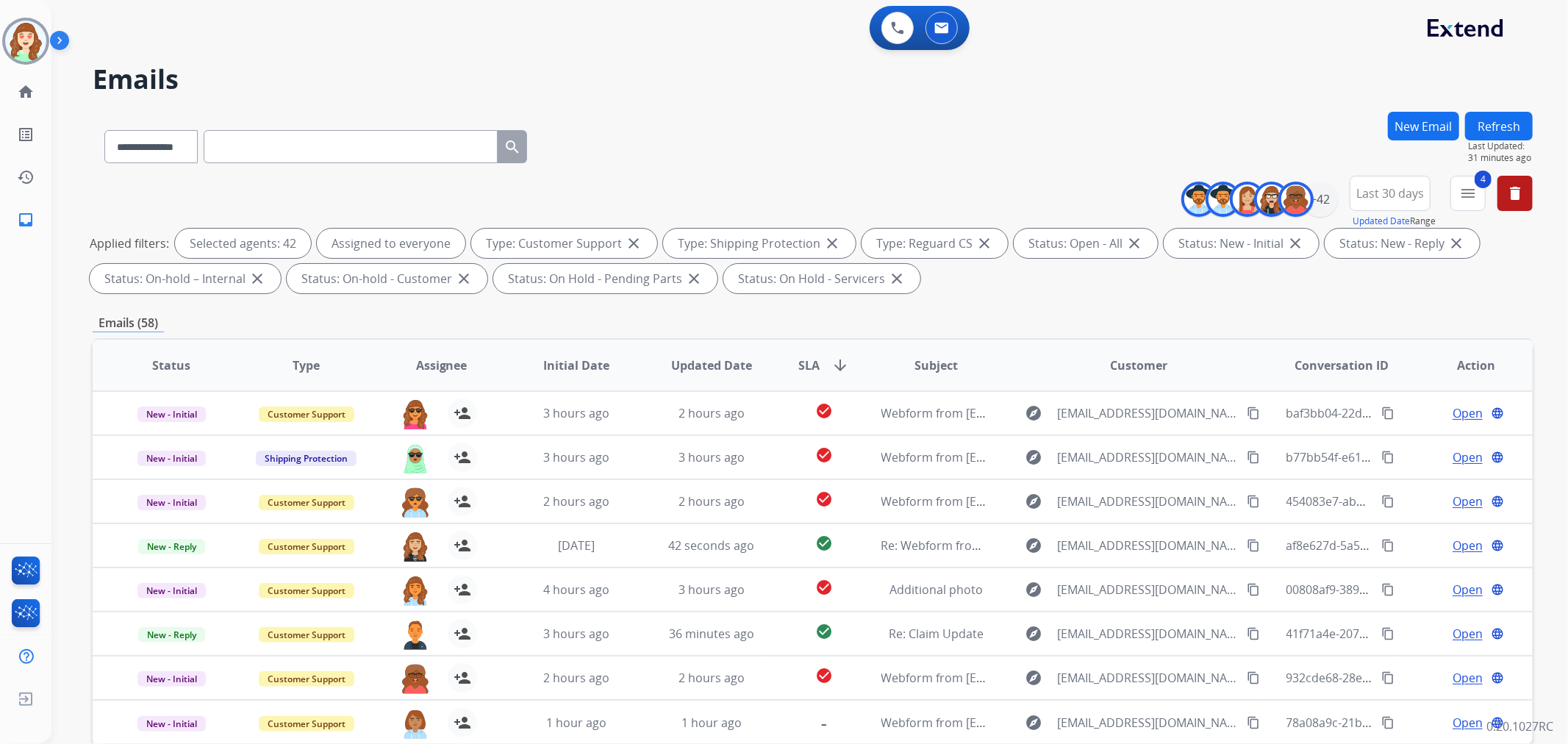
click at [1510, 126] on button "Refresh" at bounding box center [1499, 126] width 68 height 29
drag, startPoint x: 1317, startPoint y: 203, endPoint x: 1312, endPoint y: 215, distance: 13.0
click at [1317, 197] on div "+42" at bounding box center [1320, 199] width 35 height 35
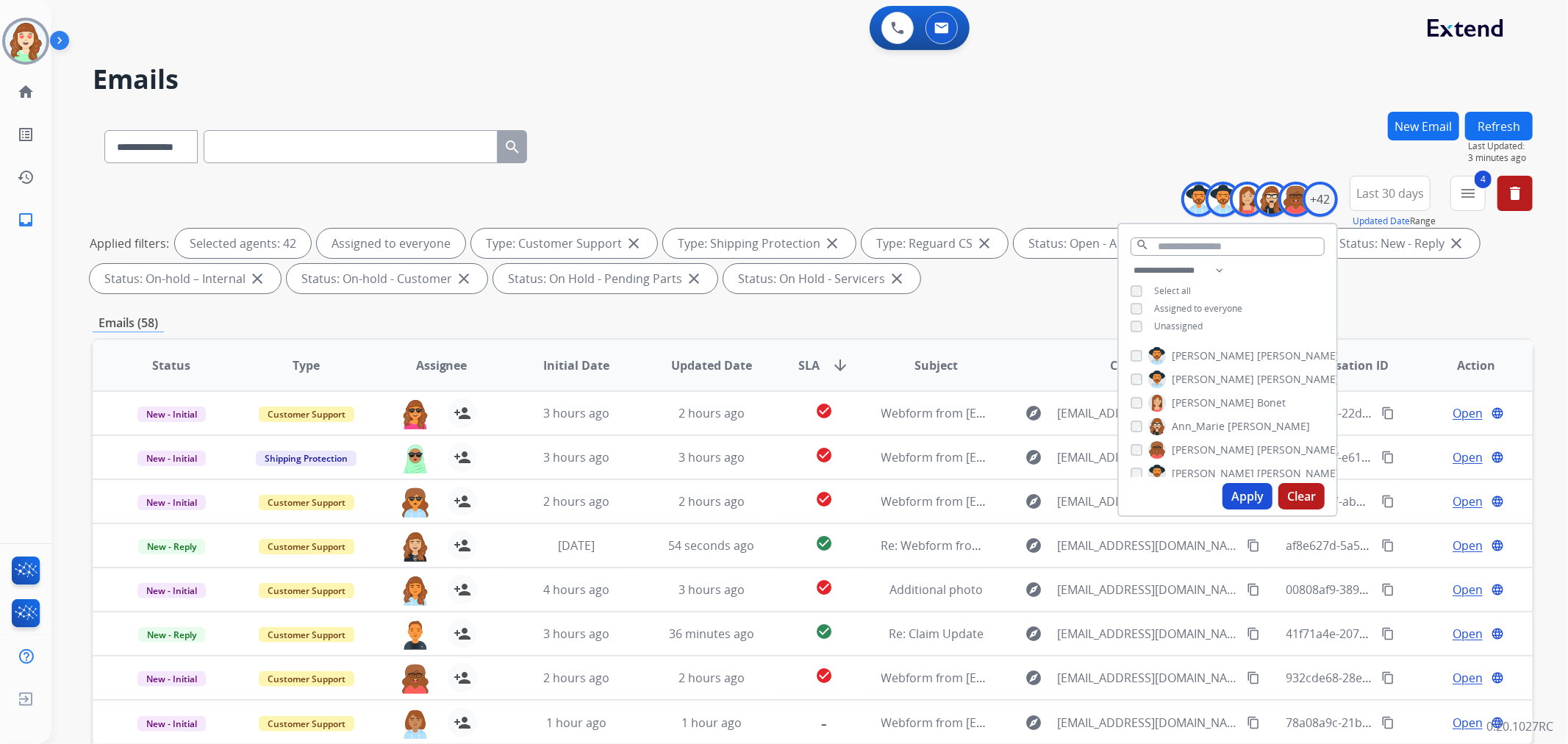
click at [1301, 495] on button "Clear" at bounding box center [1301, 496] width 46 height 27
select select "*"
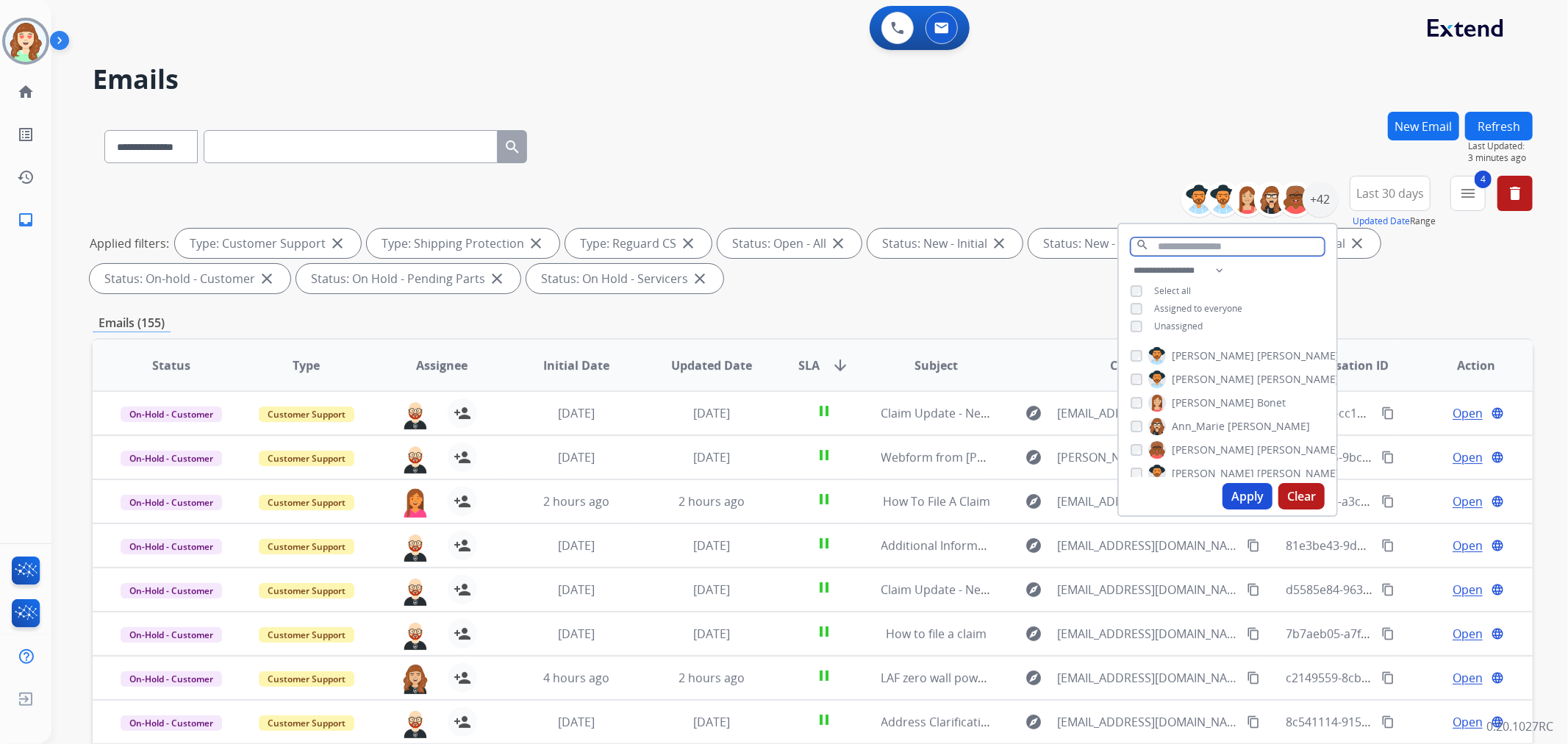
click at [1176, 246] on input "text" at bounding box center [1227, 246] width 194 height 18
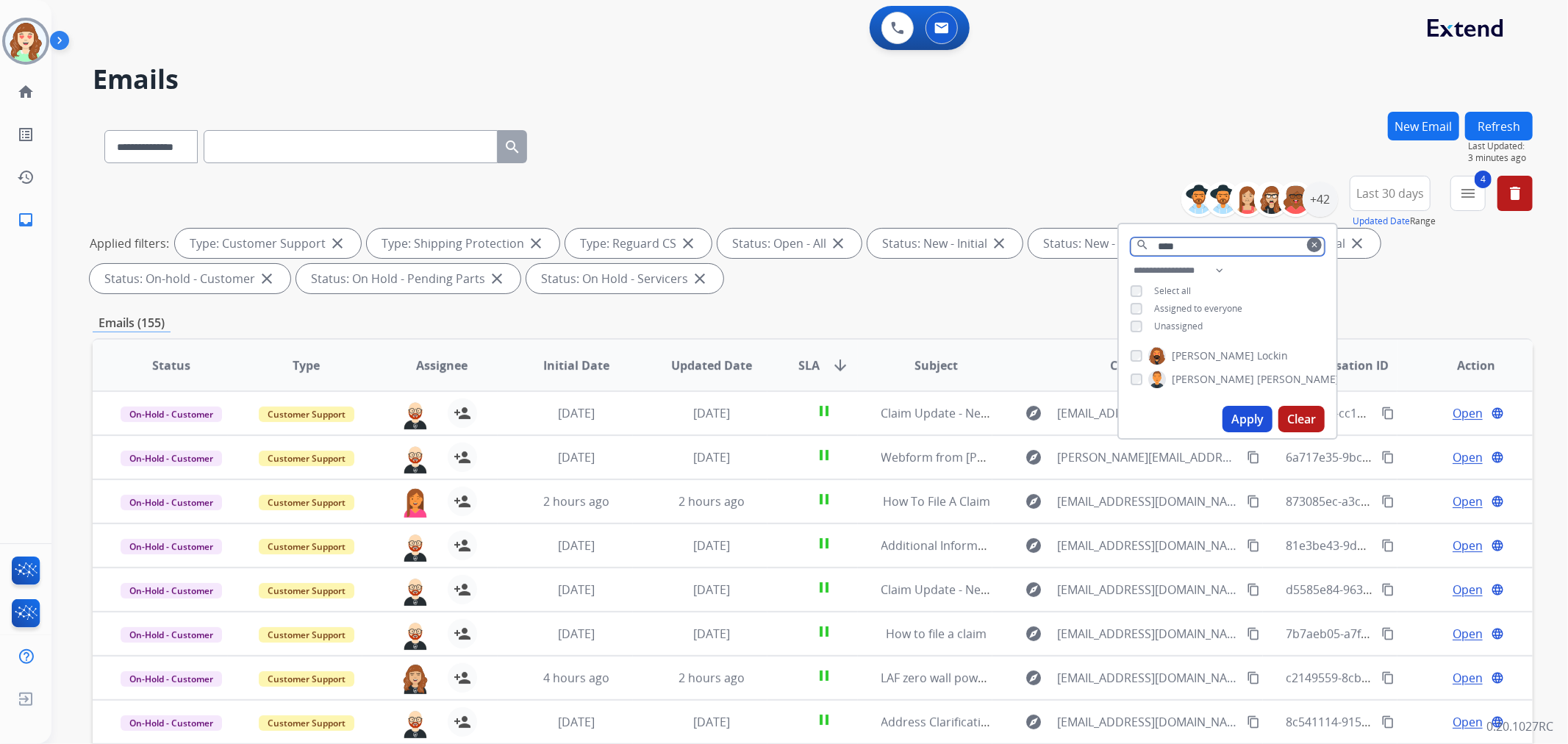
type input "****"
click at [1246, 409] on button "Apply" at bounding box center [1248, 419] width 50 height 27
